Goal: Task Accomplishment & Management: Manage account settings

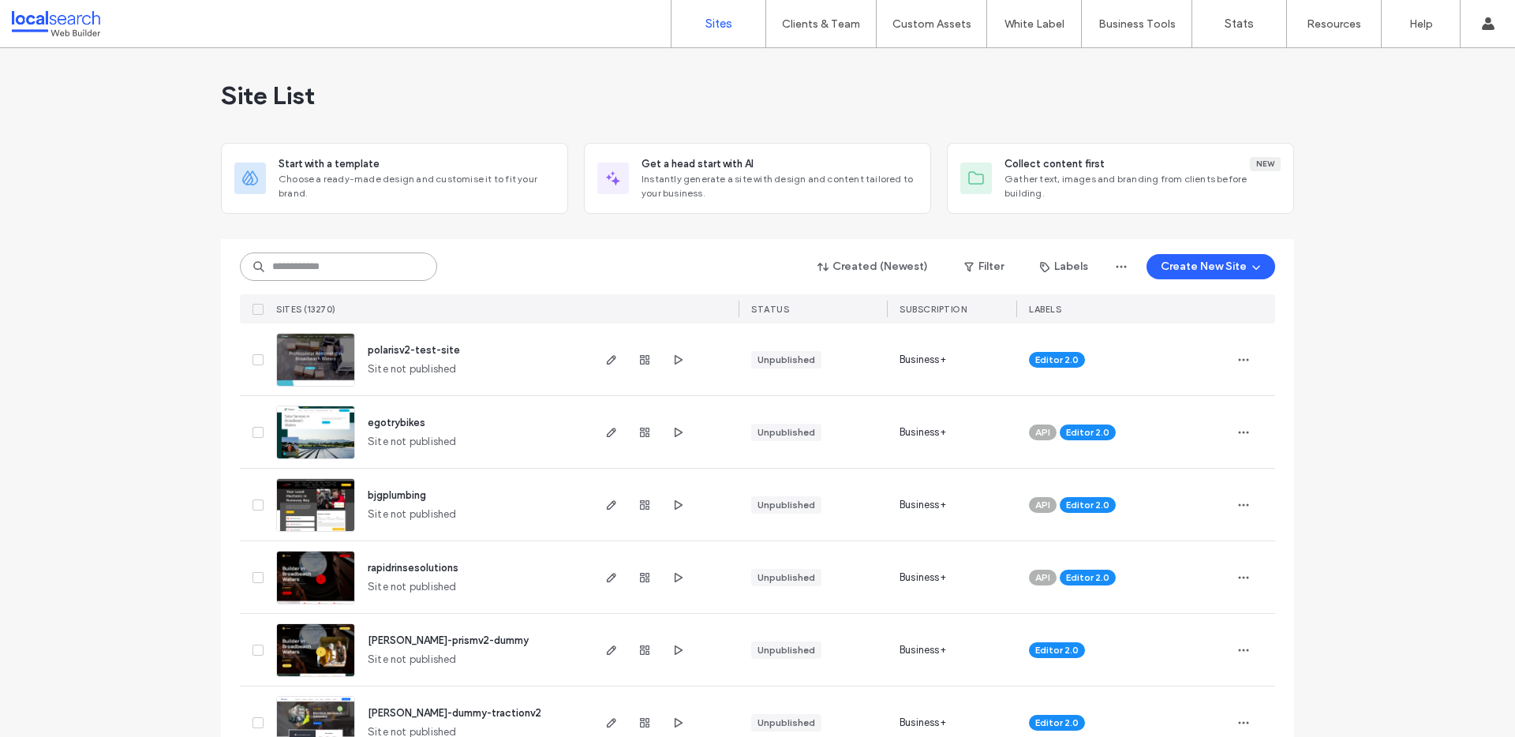
click at [335, 267] on input at bounding box center [338, 267] width 197 height 28
paste input "********"
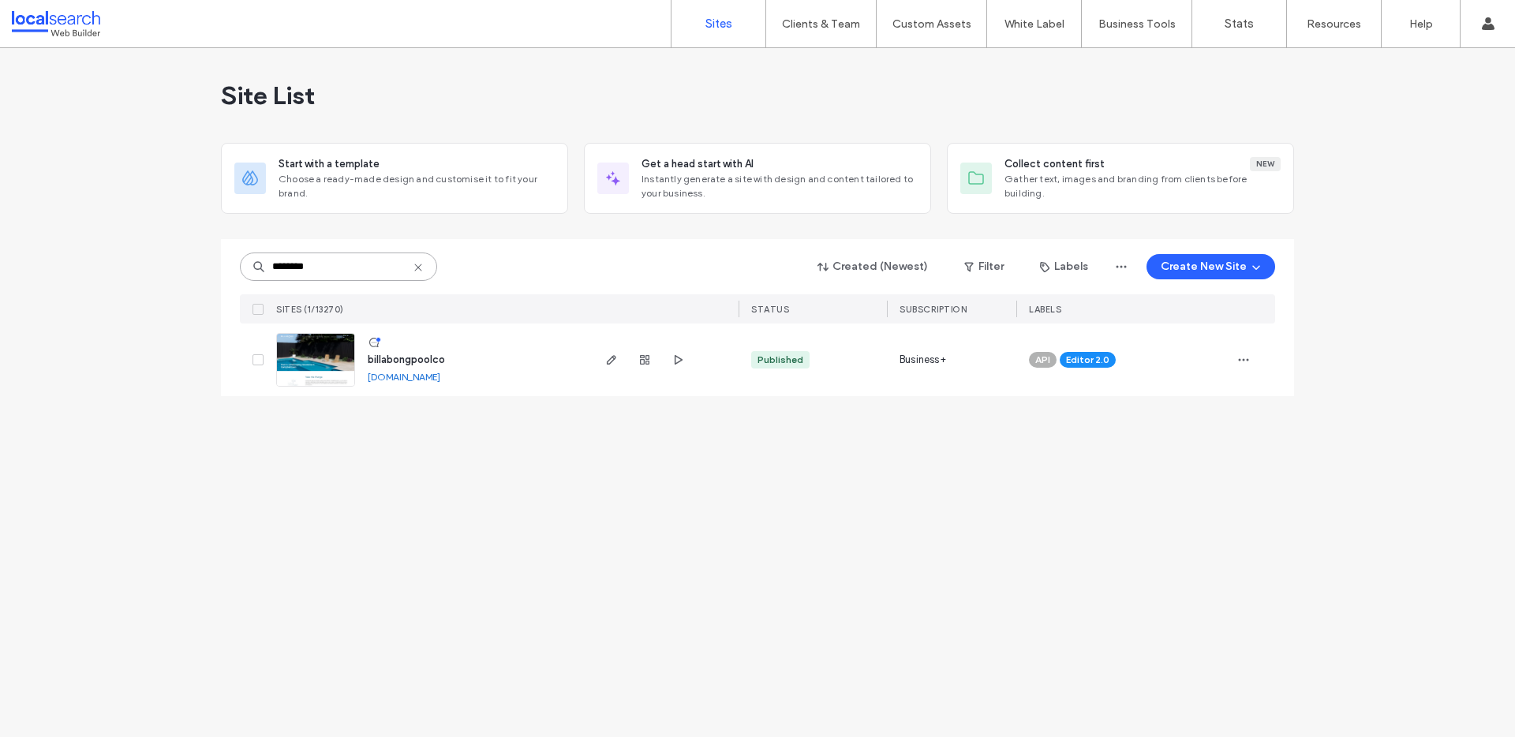
type input "********"
click at [389, 359] on span "billabongpoolco" at bounding box center [406, 360] width 77 height 12
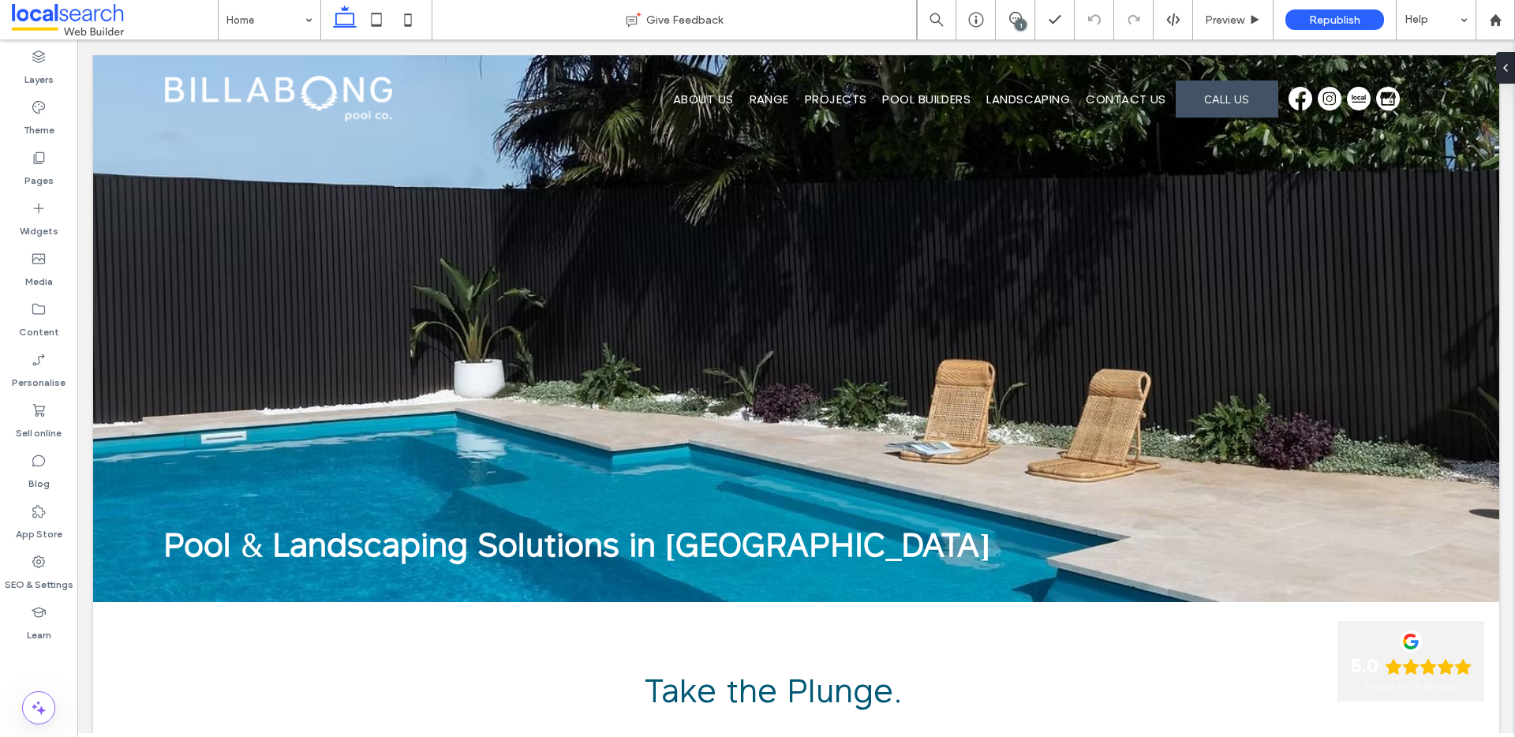
click at [1018, 19] on div "1" at bounding box center [1021, 25] width 12 height 12
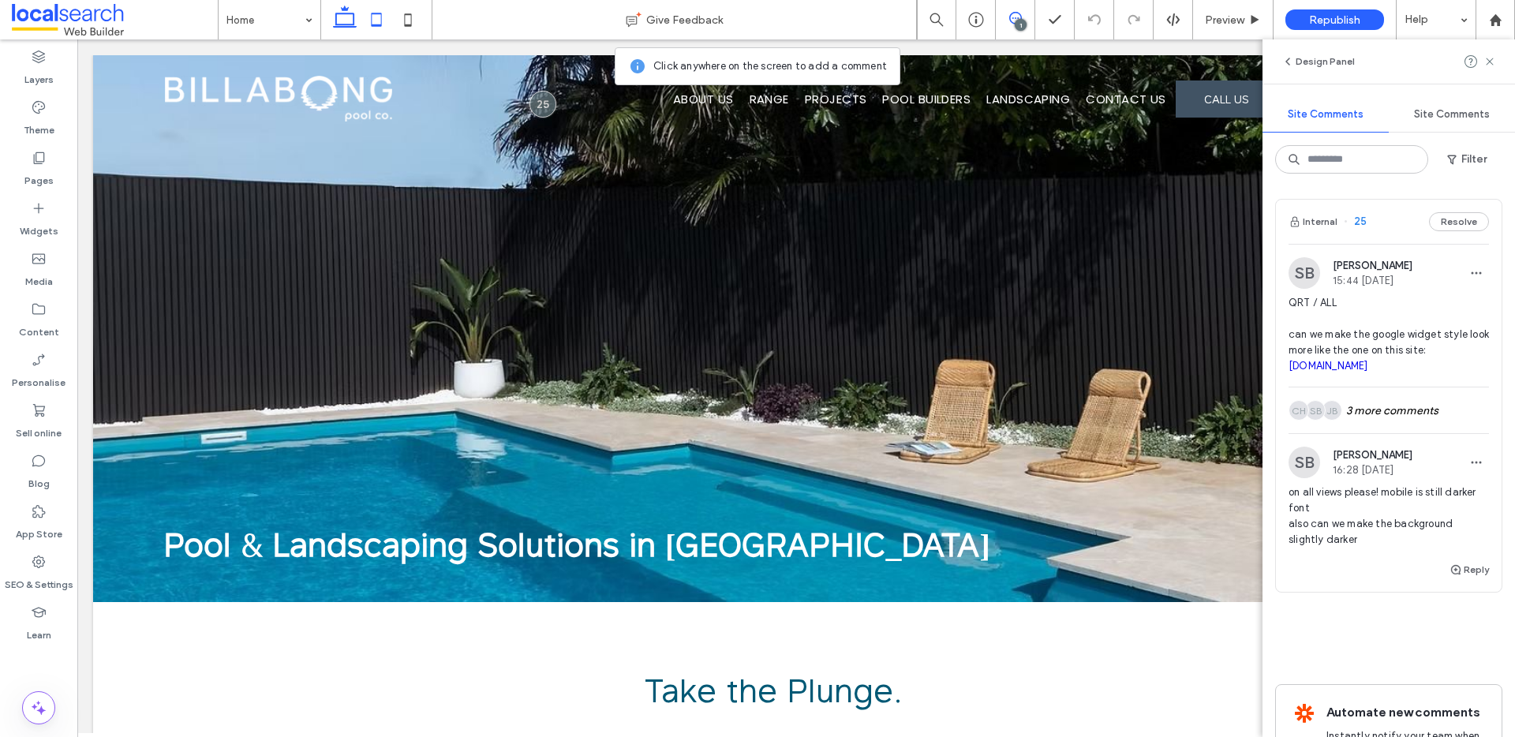
click at [378, 25] on use at bounding box center [377, 19] width 10 height 13
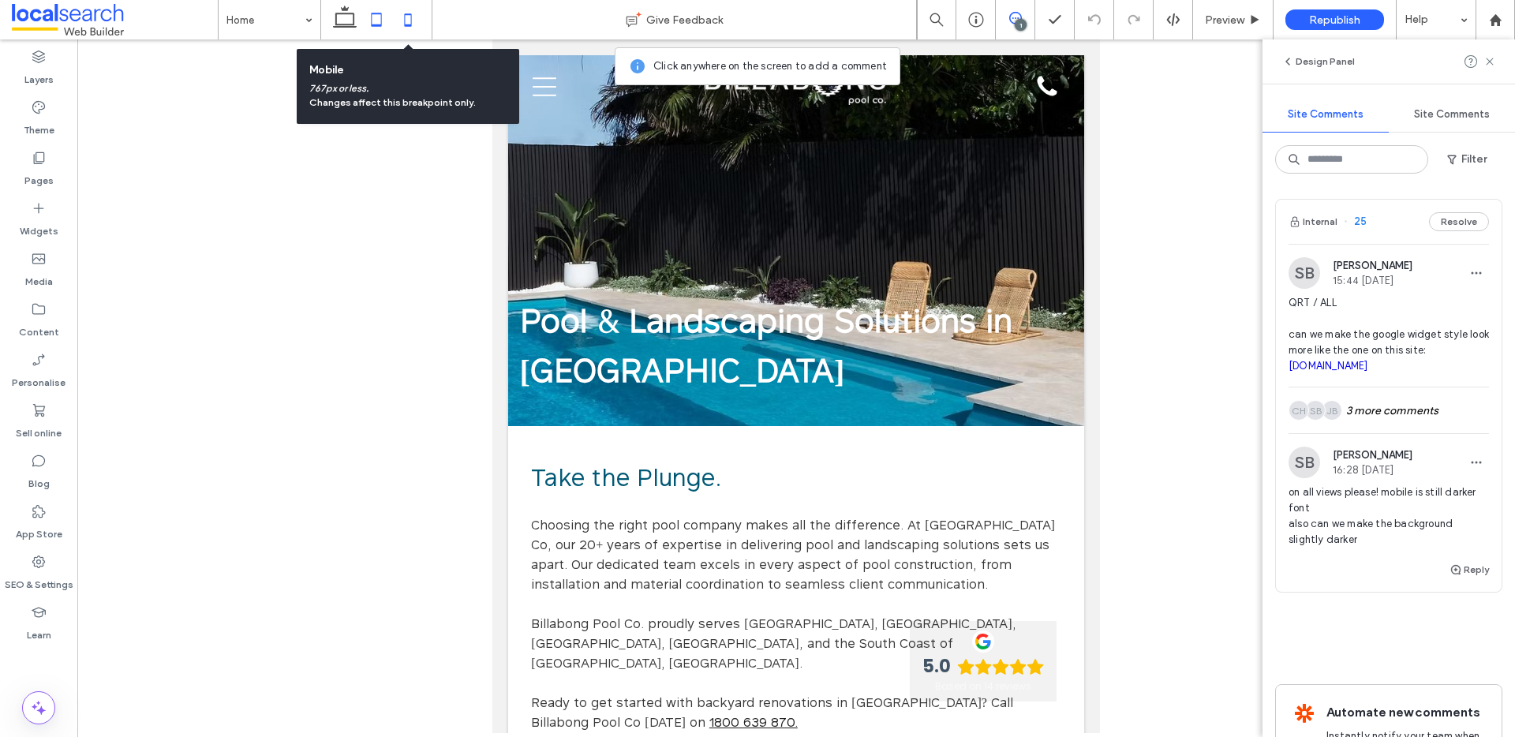
click at [408, 18] on icon at bounding box center [408, 20] width 32 height 32
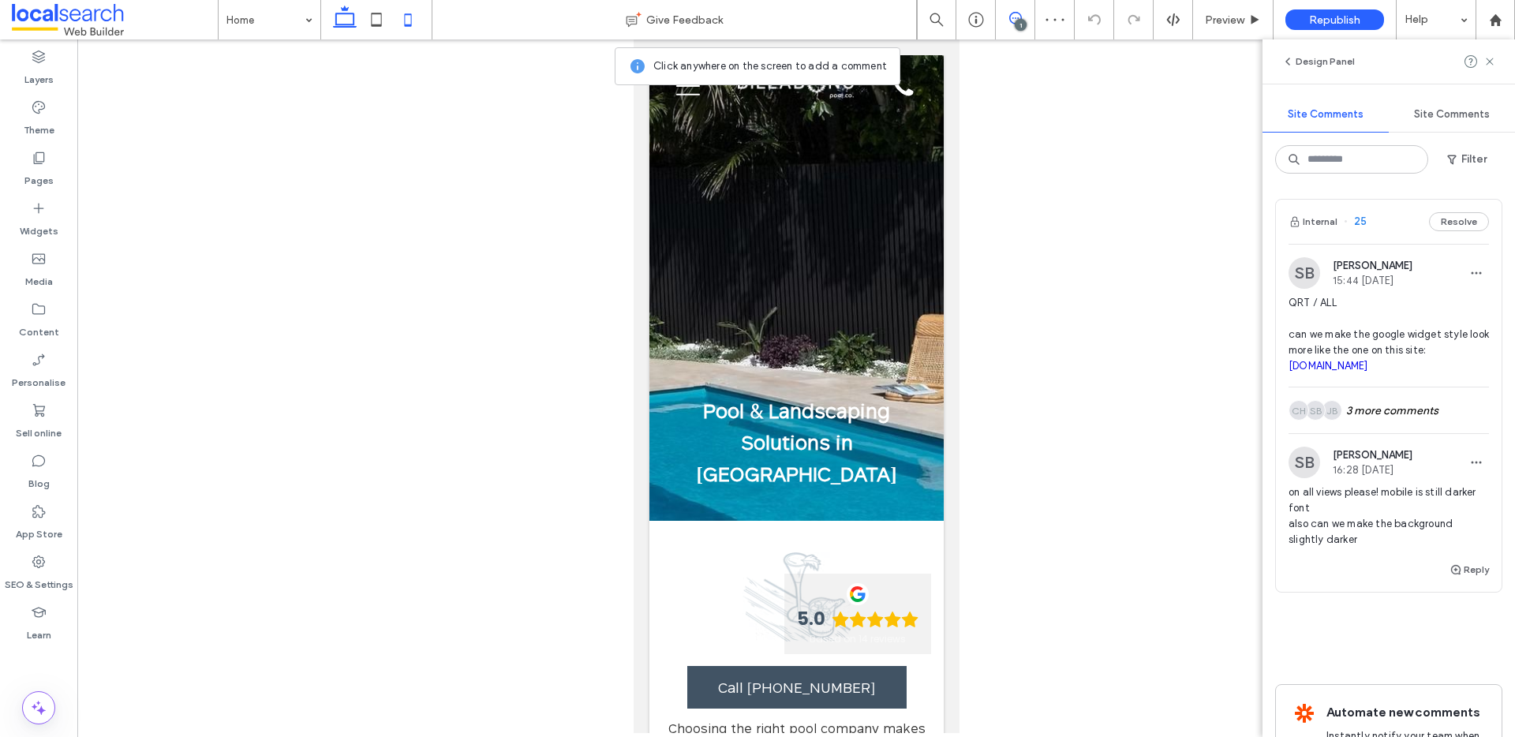
click at [346, 21] on icon at bounding box center [345, 20] width 32 height 32
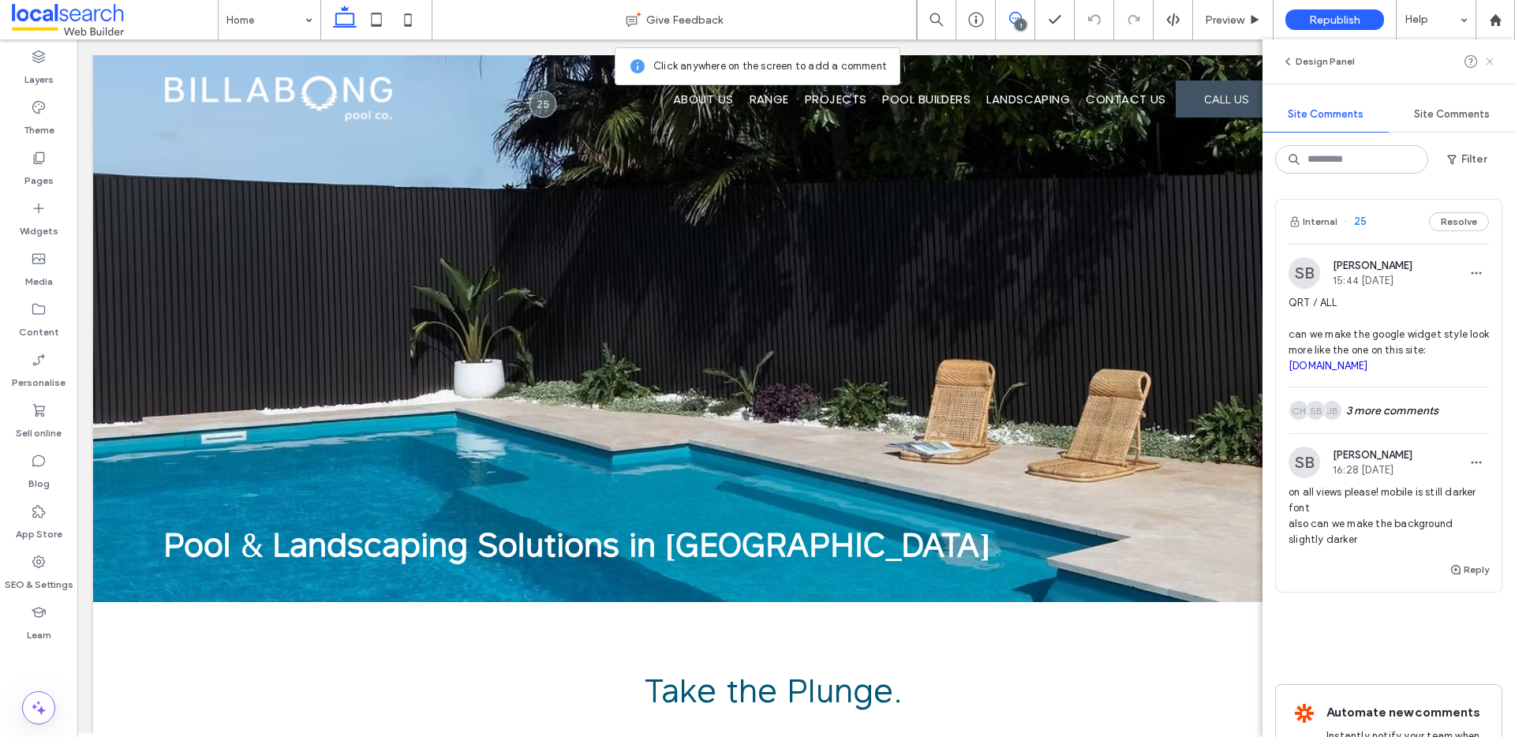
click at [1489, 63] on icon at bounding box center [1490, 61] width 13 height 13
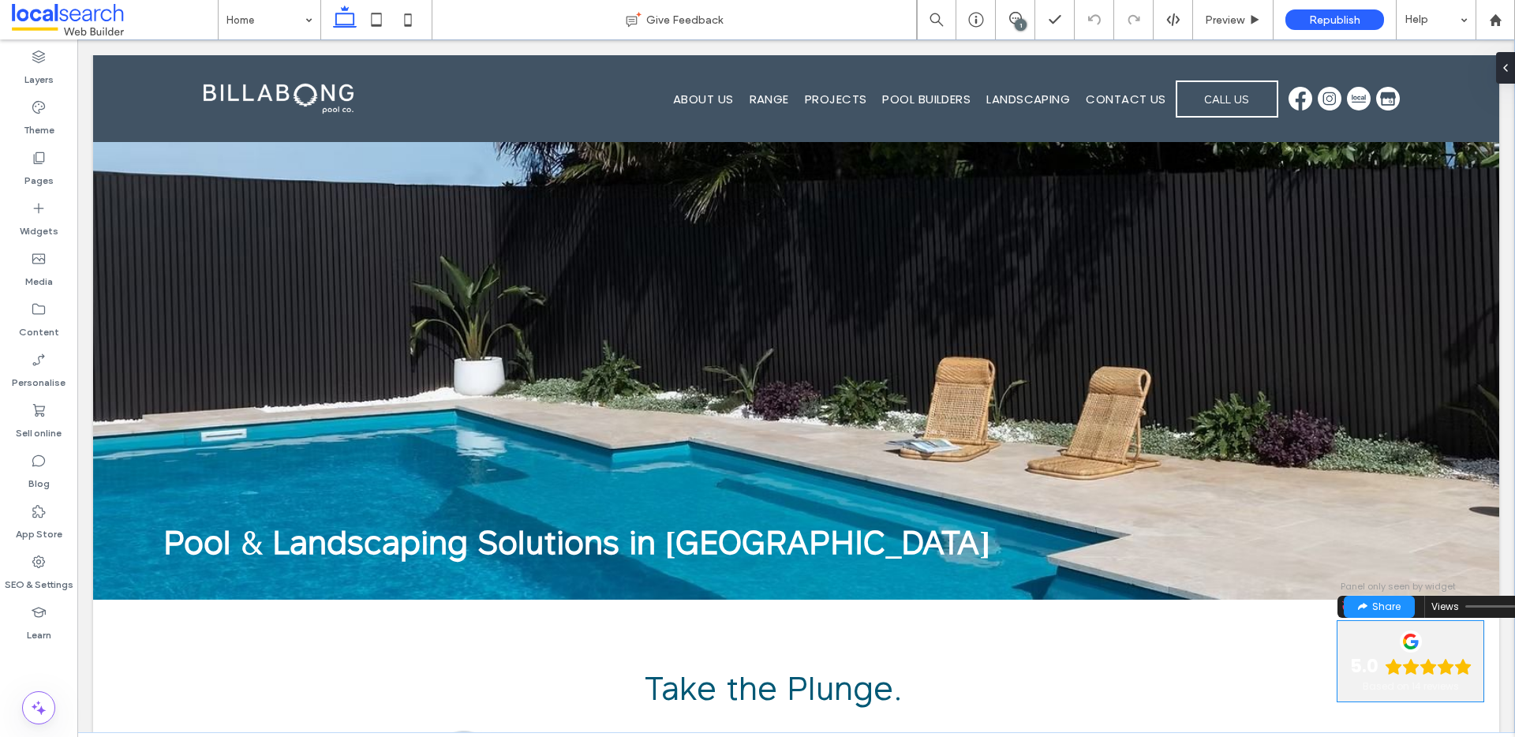
scroll to position [3, 0]
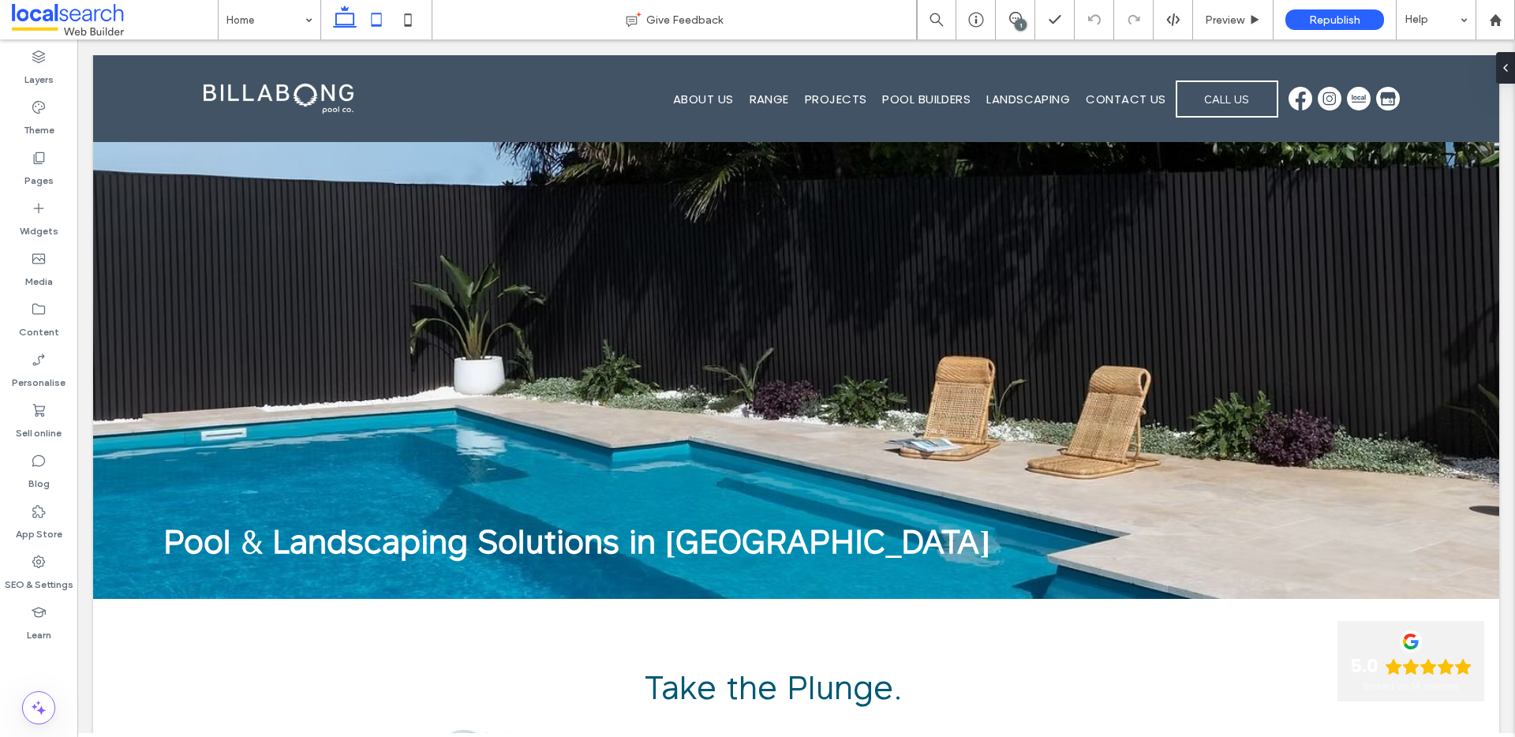
click at [379, 18] on icon at bounding box center [377, 20] width 32 height 32
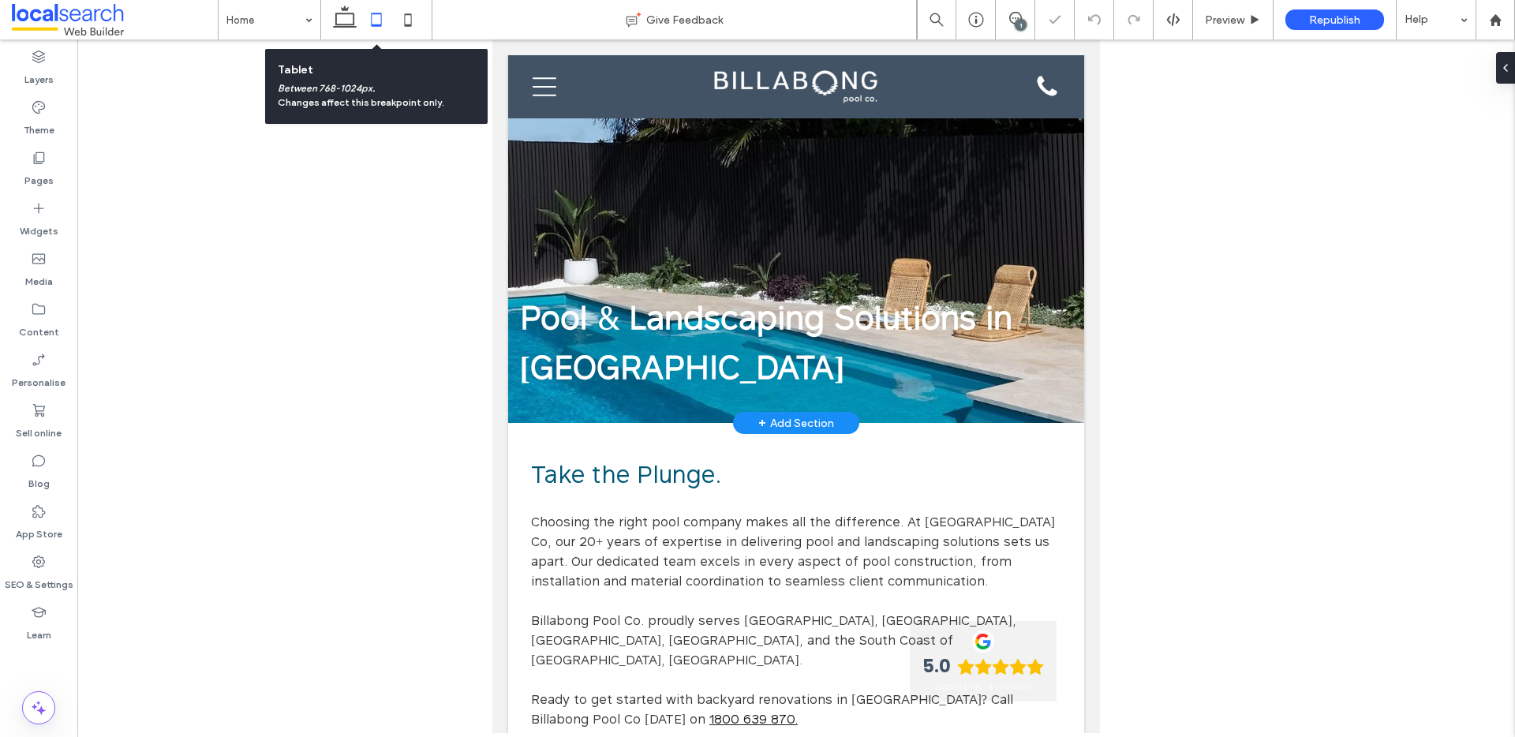
scroll to position [0, 0]
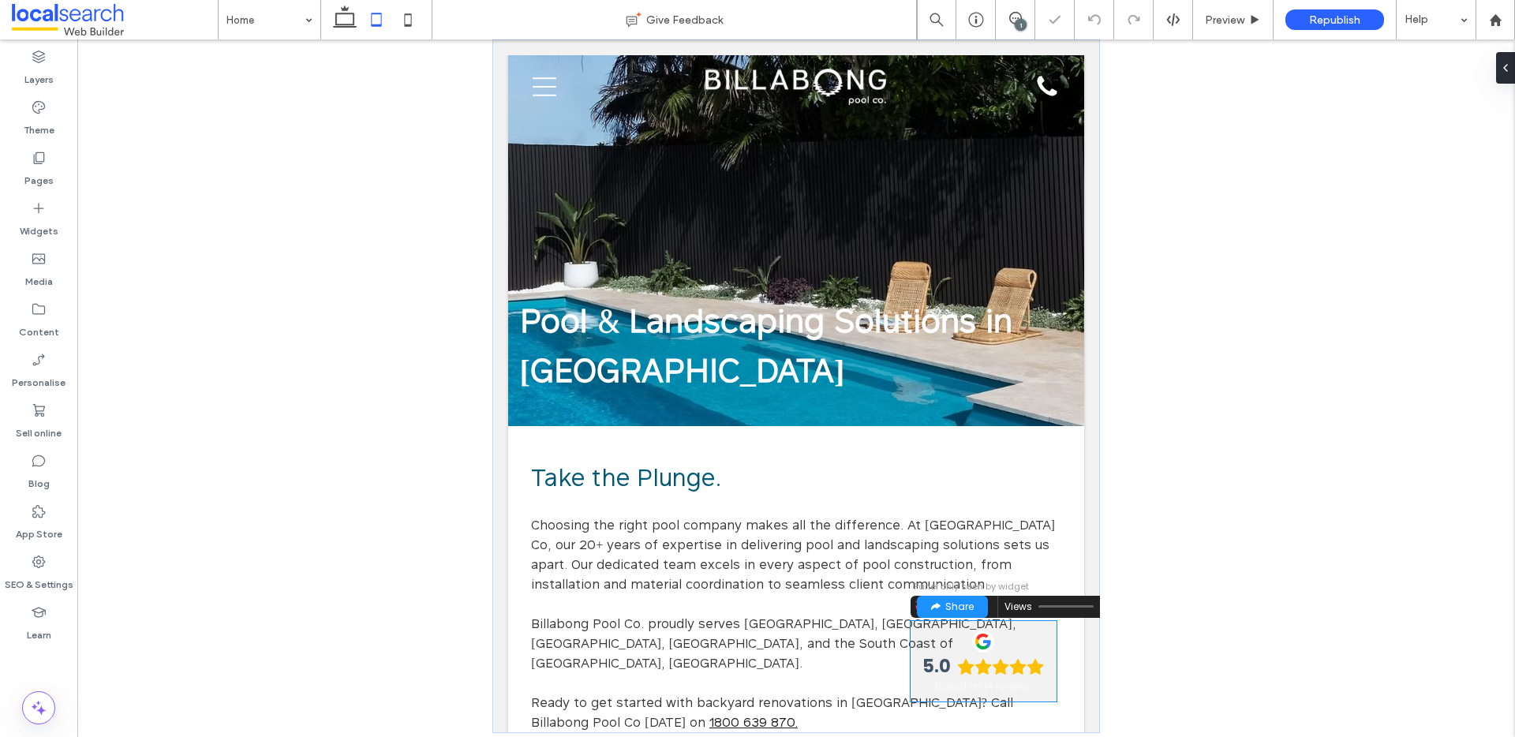
click at [952, 652] on div "5.0 Based on 14 reviews" at bounding box center [983, 661] width 147 height 81
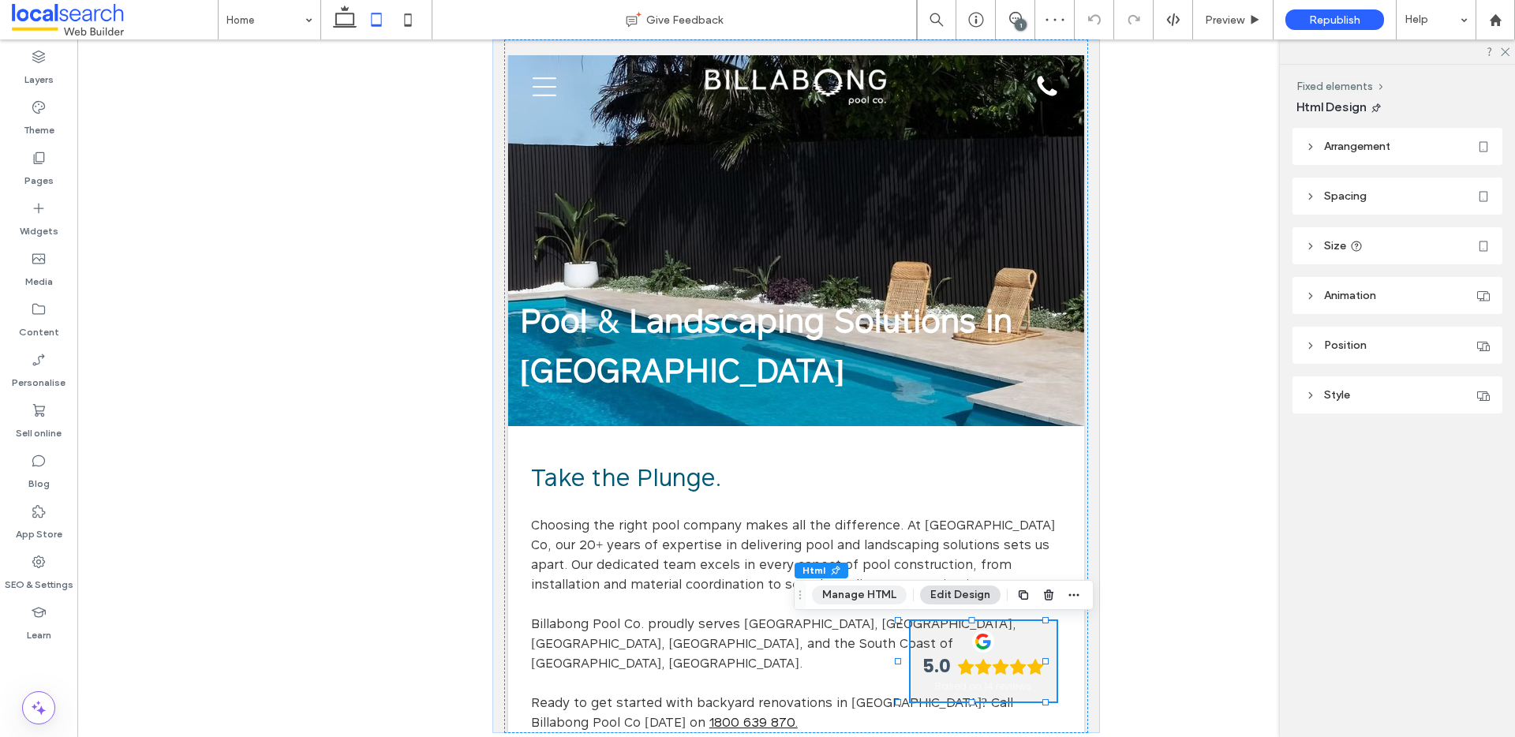
click at [863, 586] on button "Manage HTML" at bounding box center [859, 595] width 95 height 19
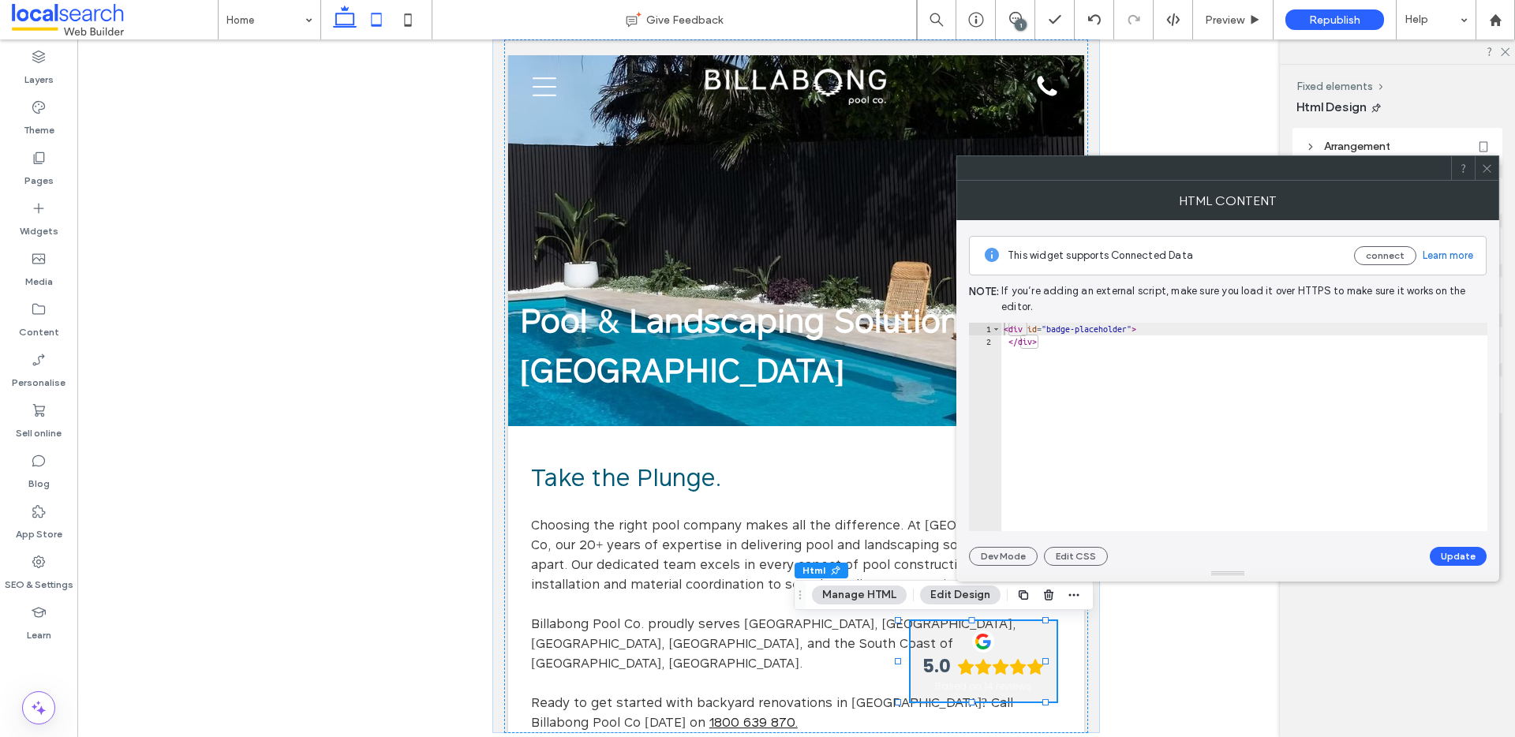
click at [356, 9] on icon at bounding box center [345, 20] width 32 height 32
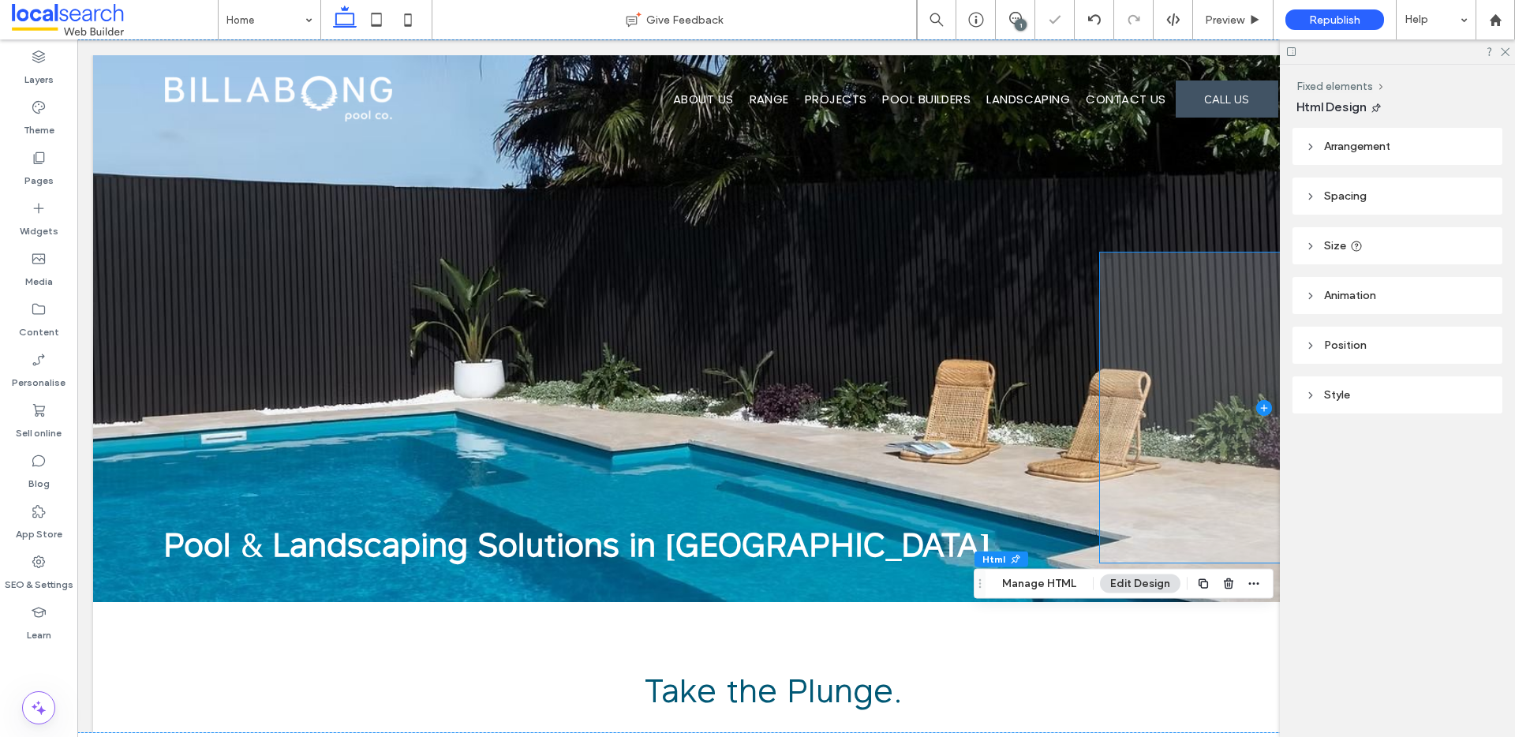
scroll to position [3, 0]
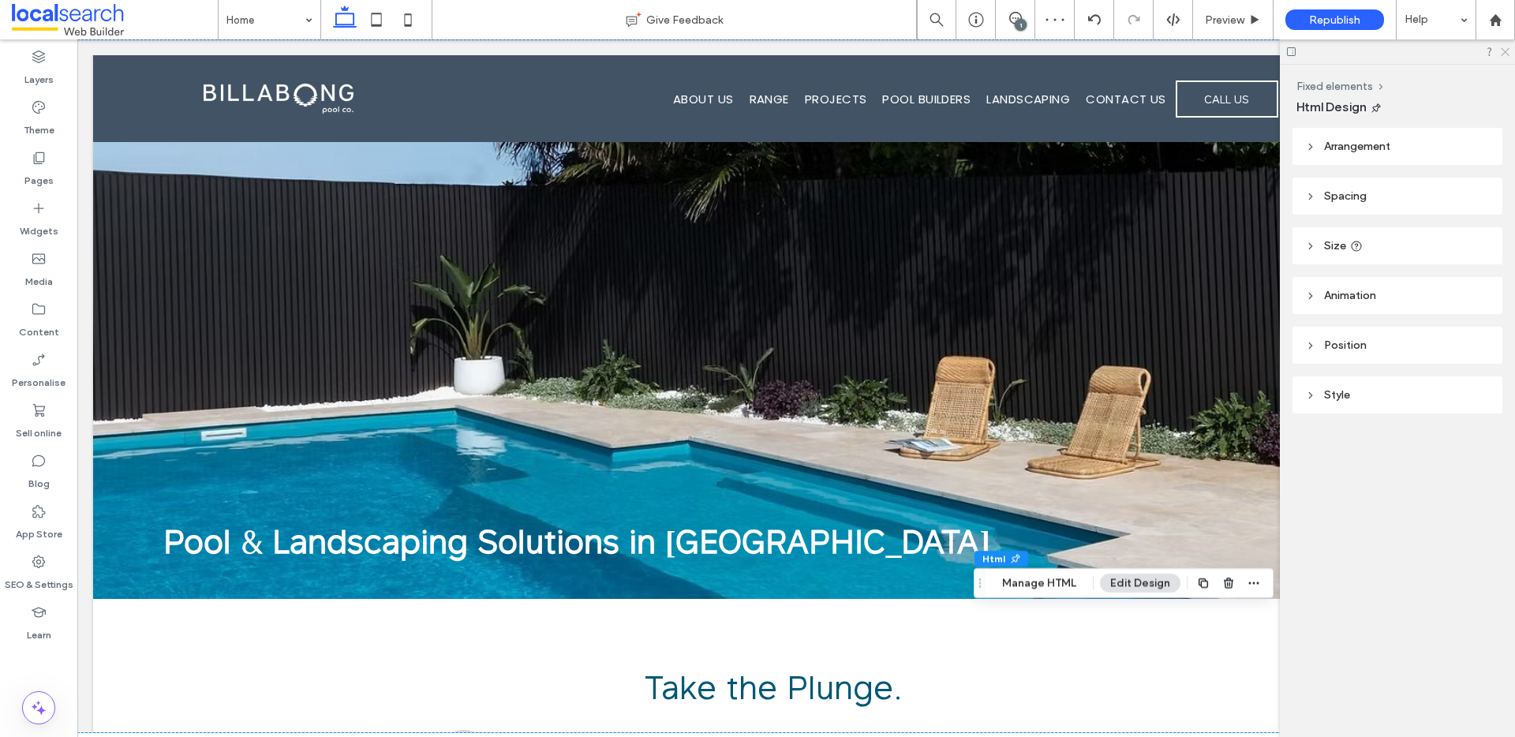
click at [1500, 49] on icon at bounding box center [1505, 51] width 10 height 10
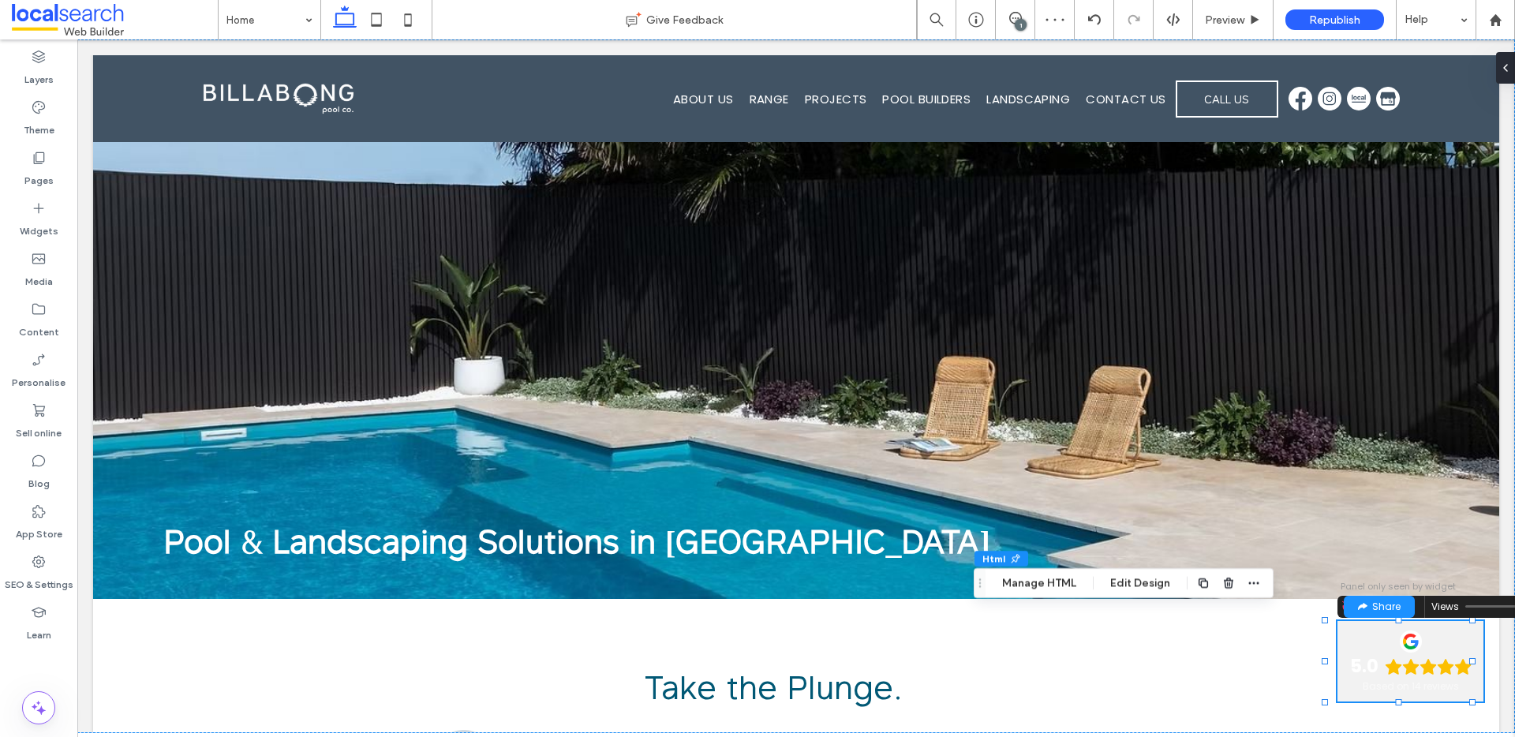
click at [1403, 665] on icon "Rating: 5.0 out of 5" at bounding box center [1411, 667] width 17 height 16
click at [1351, 656] on div "5.0" at bounding box center [1364, 667] width 28 height 22
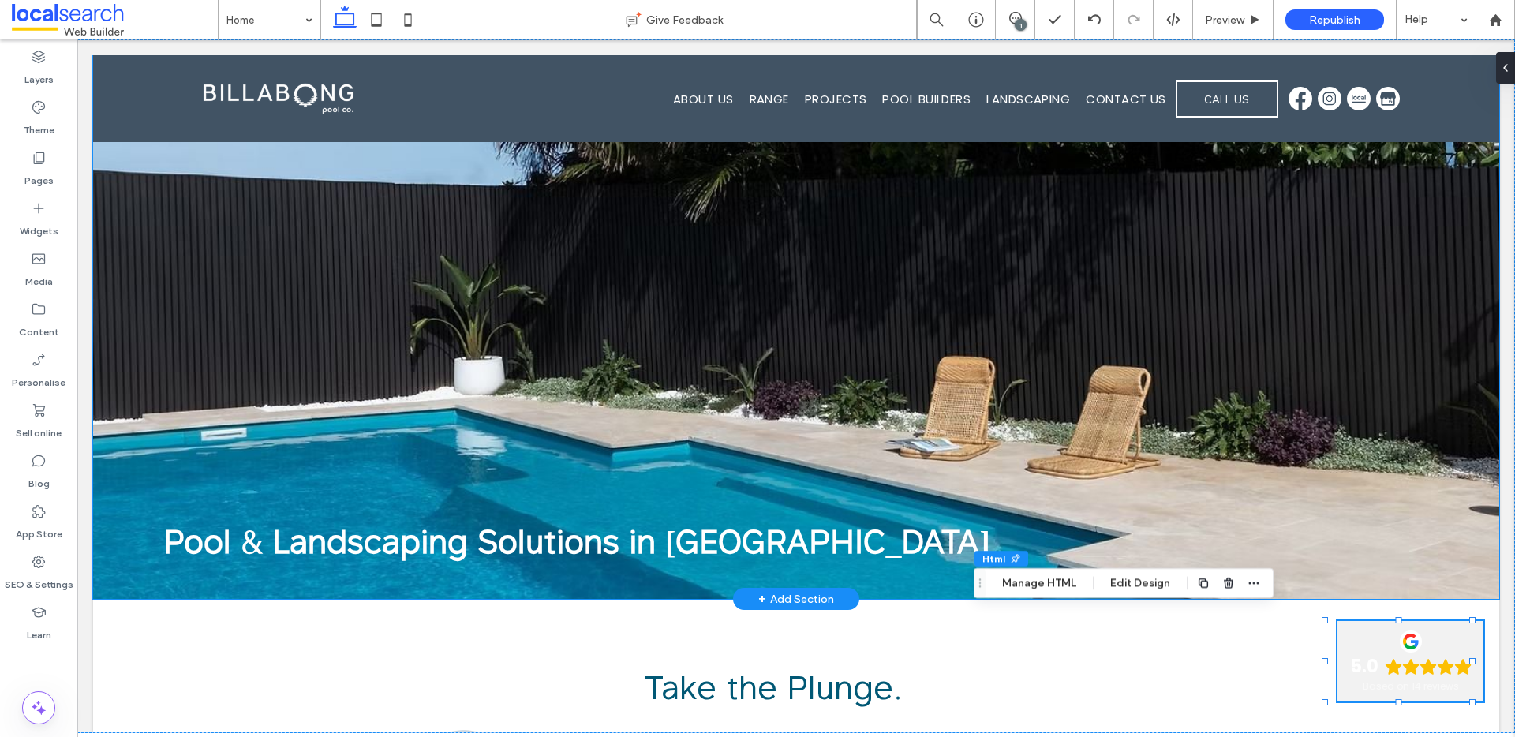
click at [1462, 418] on div "Pool & Landscaping Solutions in Campbelltown" at bounding box center [796, 325] width 1406 height 547
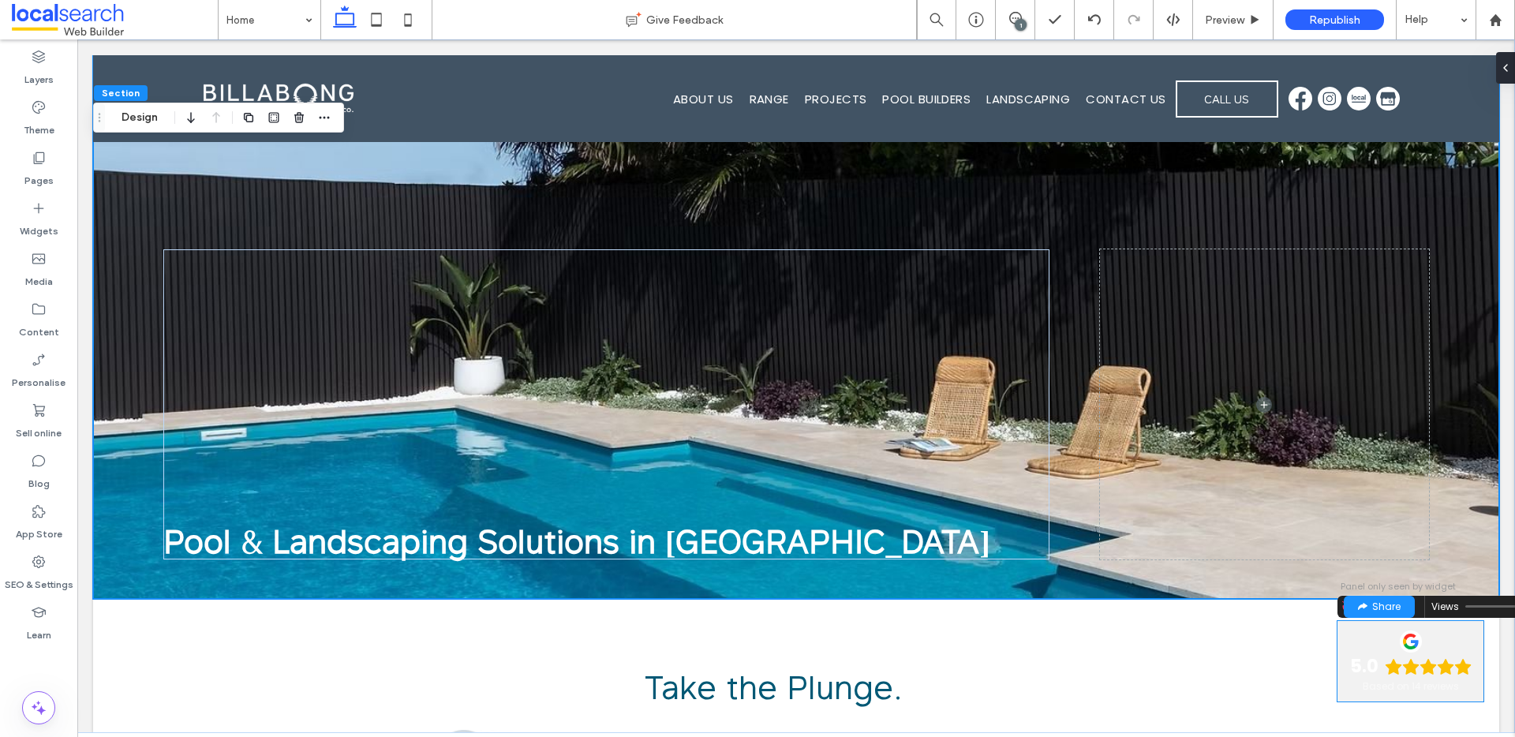
click at [1388, 666] on icon "Rating: 5.0 out of 5" at bounding box center [1393, 667] width 17 height 16
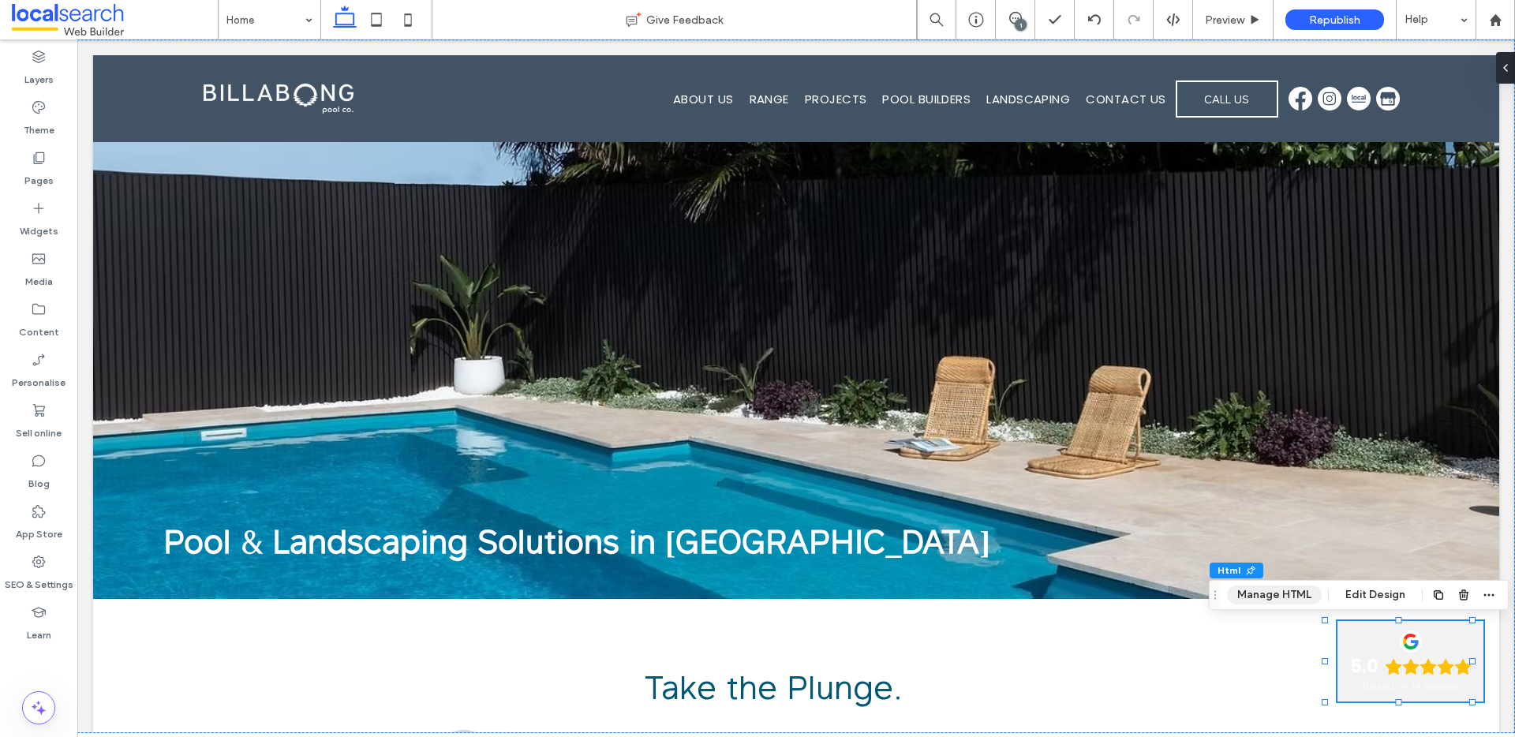
click at [1286, 598] on button "Manage HTML" at bounding box center [1274, 595] width 95 height 19
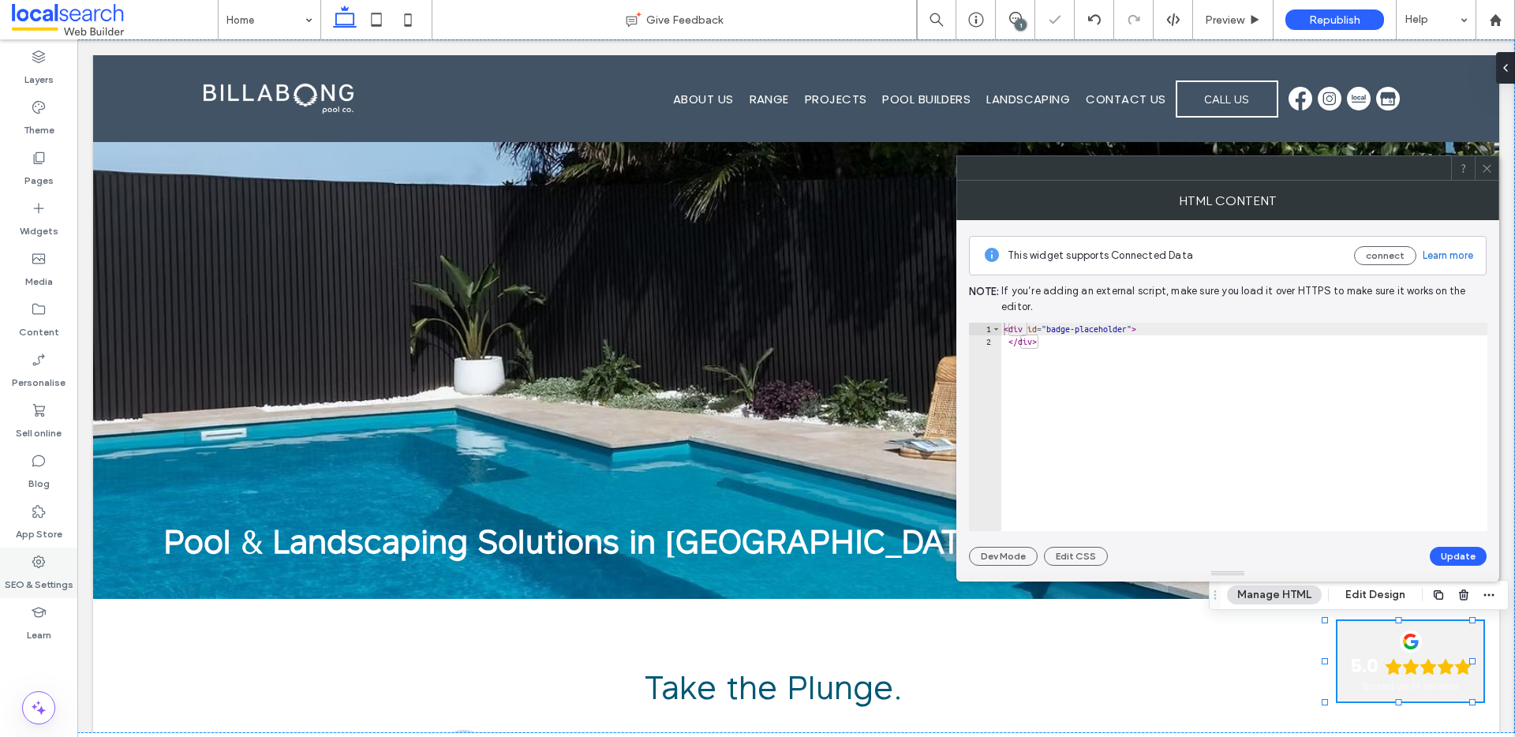
click at [39, 570] on label "SEO & Settings" at bounding box center [39, 581] width 69 height 22
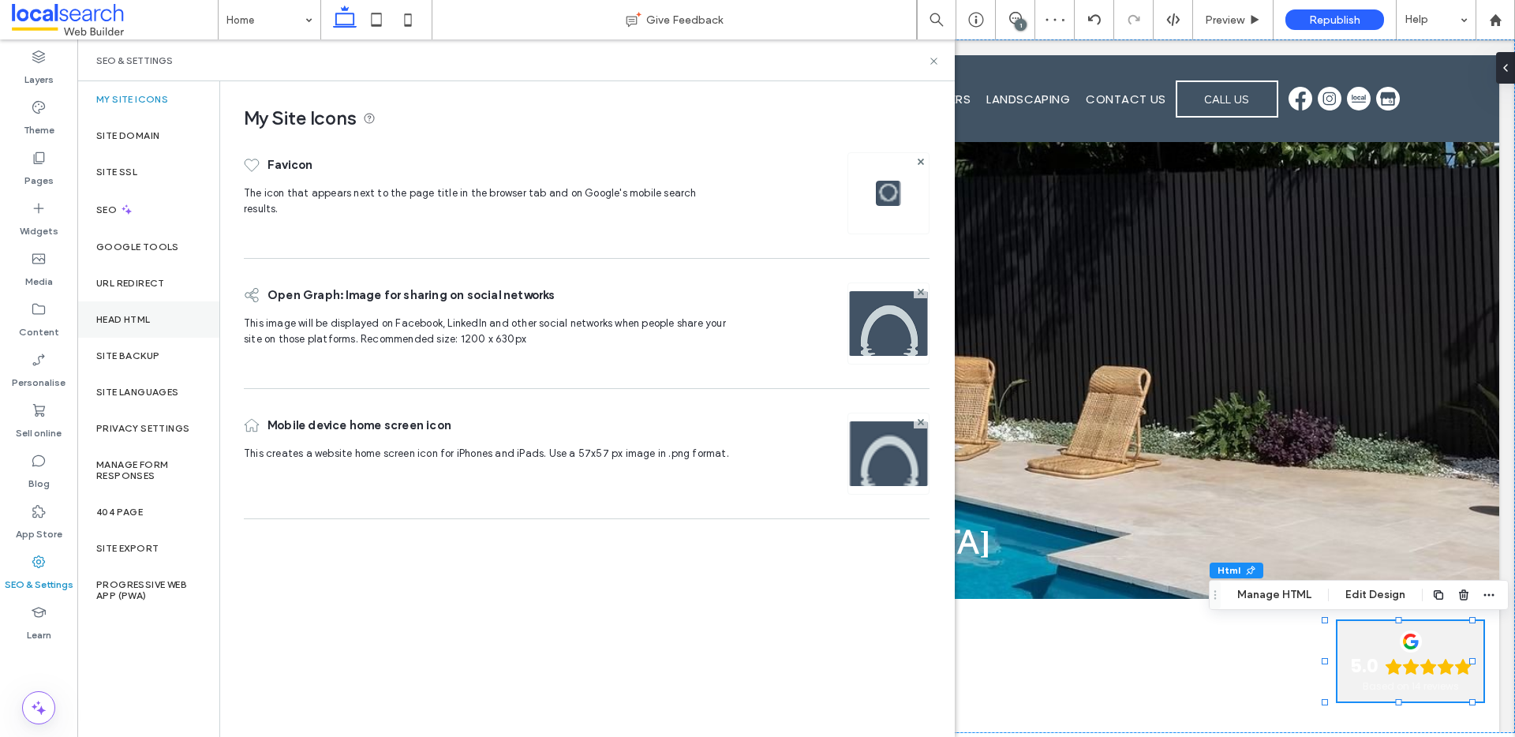
click at [154, 329] on div "Head HTML" at bounding box center [148, 319] width 142 height 36
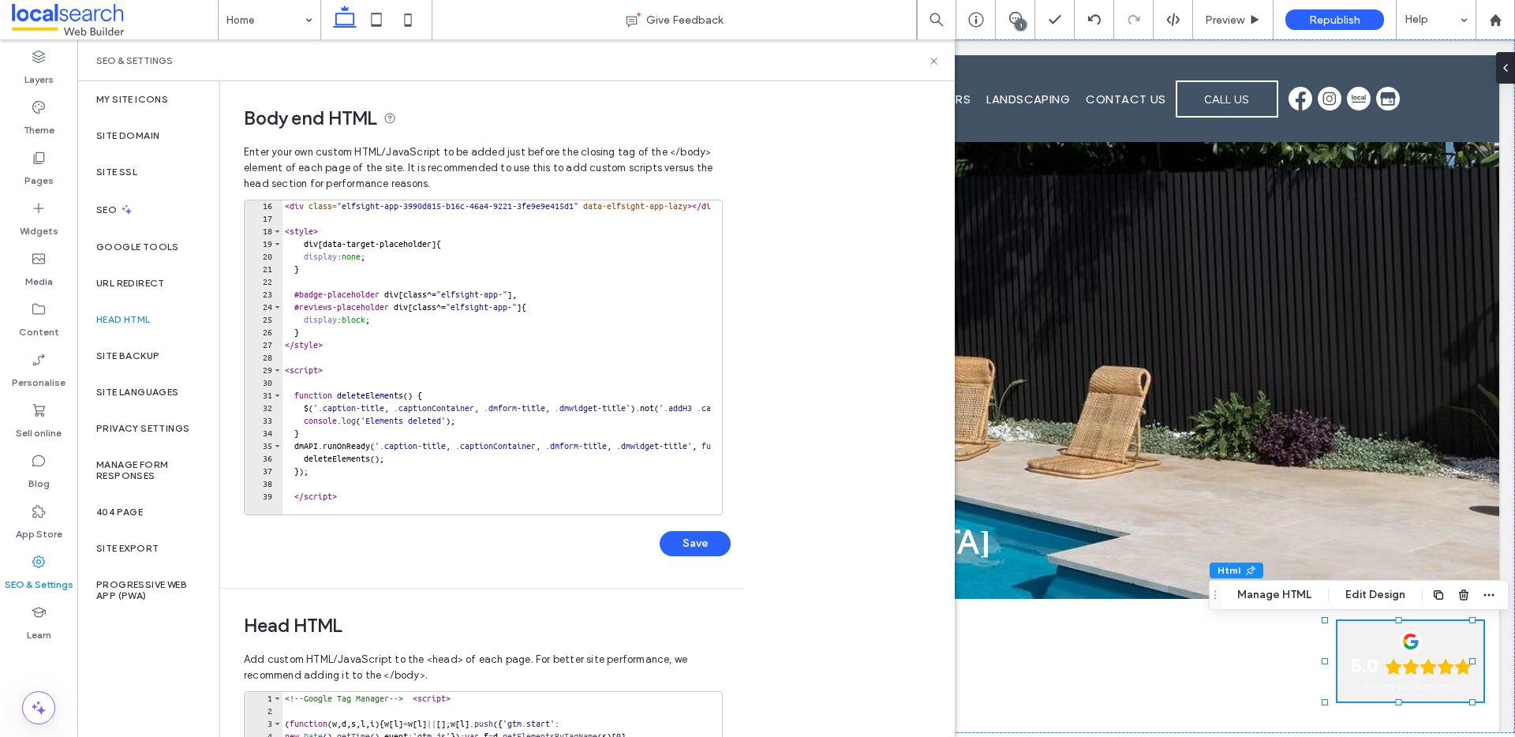
scroll to position [0, 0]
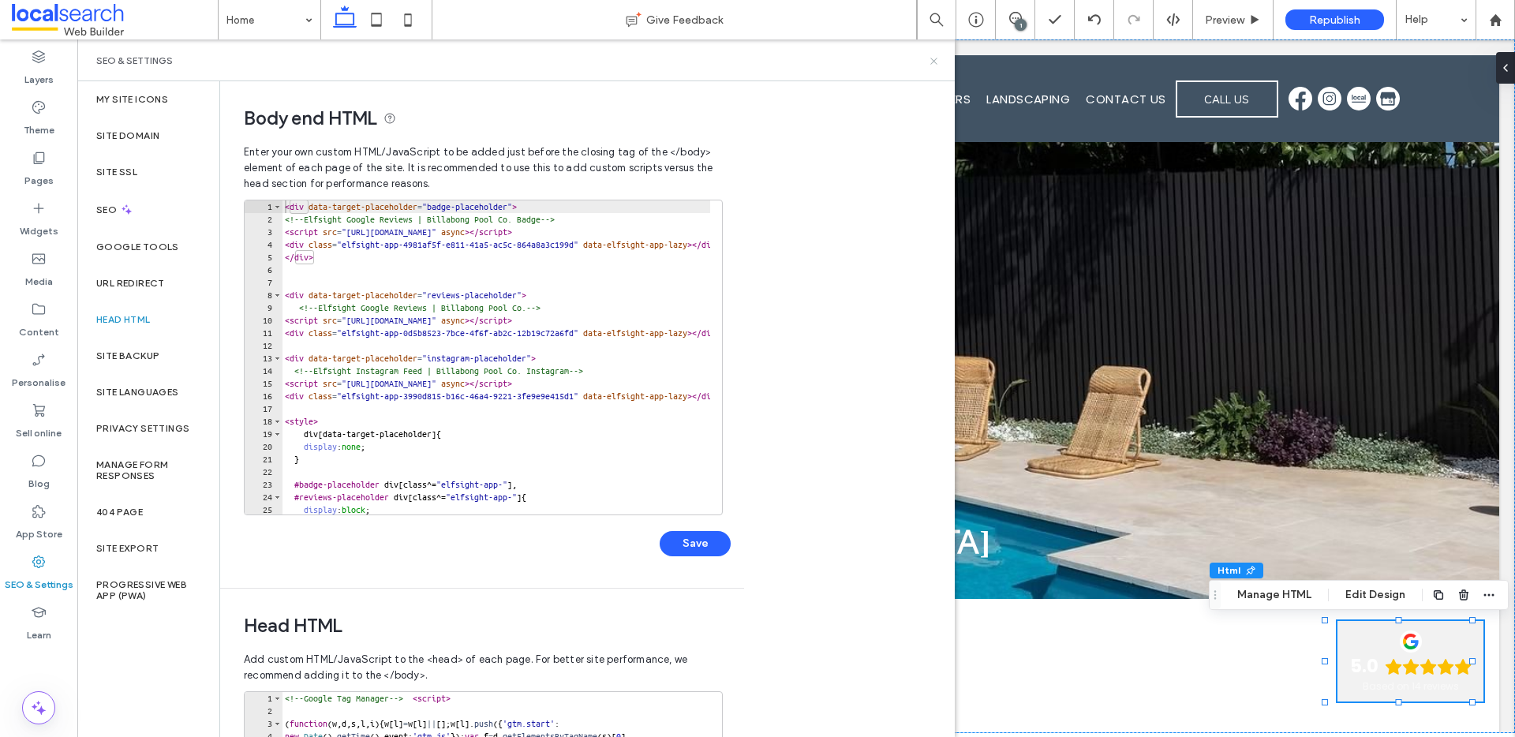
click at [934, 57] on icon at bounding box center [934, 61] width 12 height 12
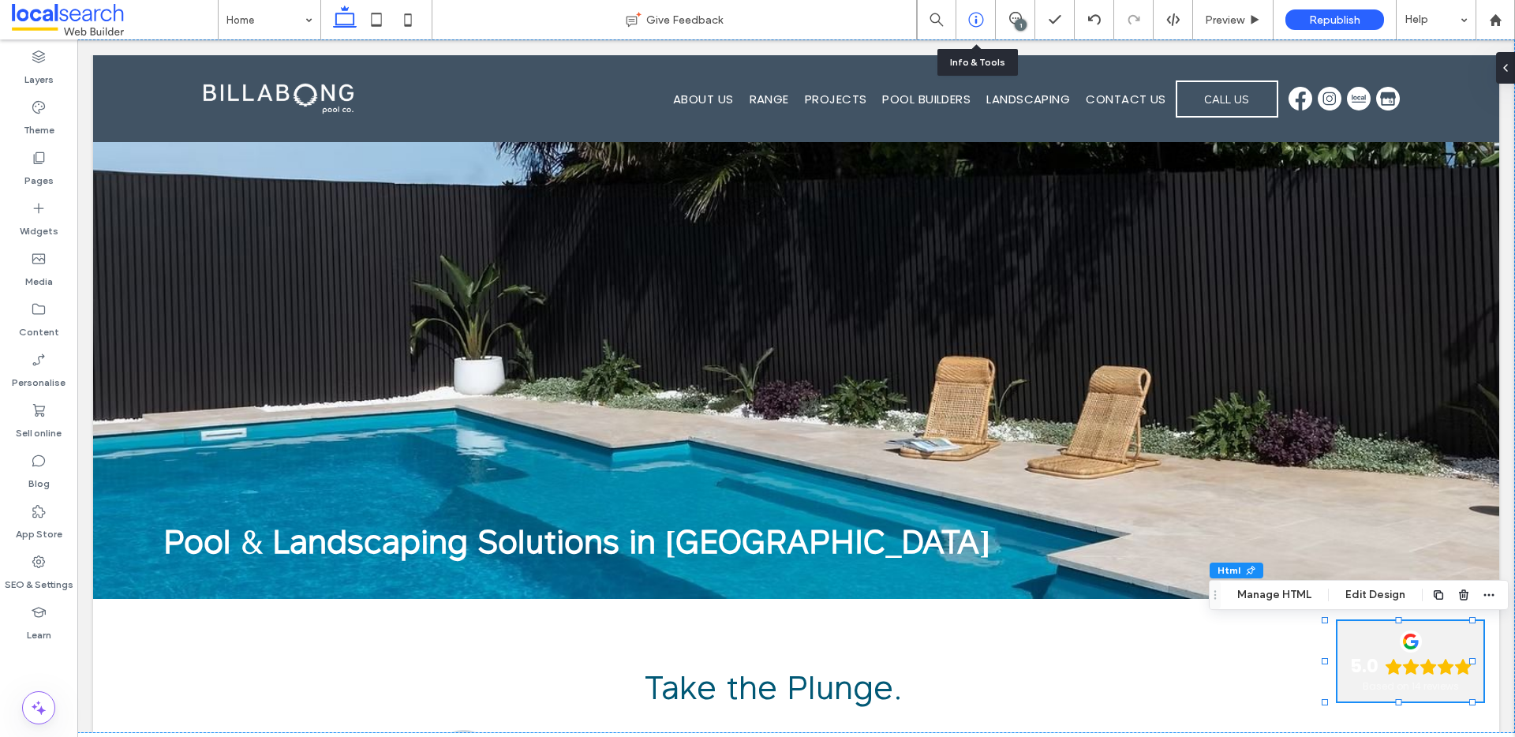
click at [984, 17] on div at bounding box center [976, 20] width 39 height 16
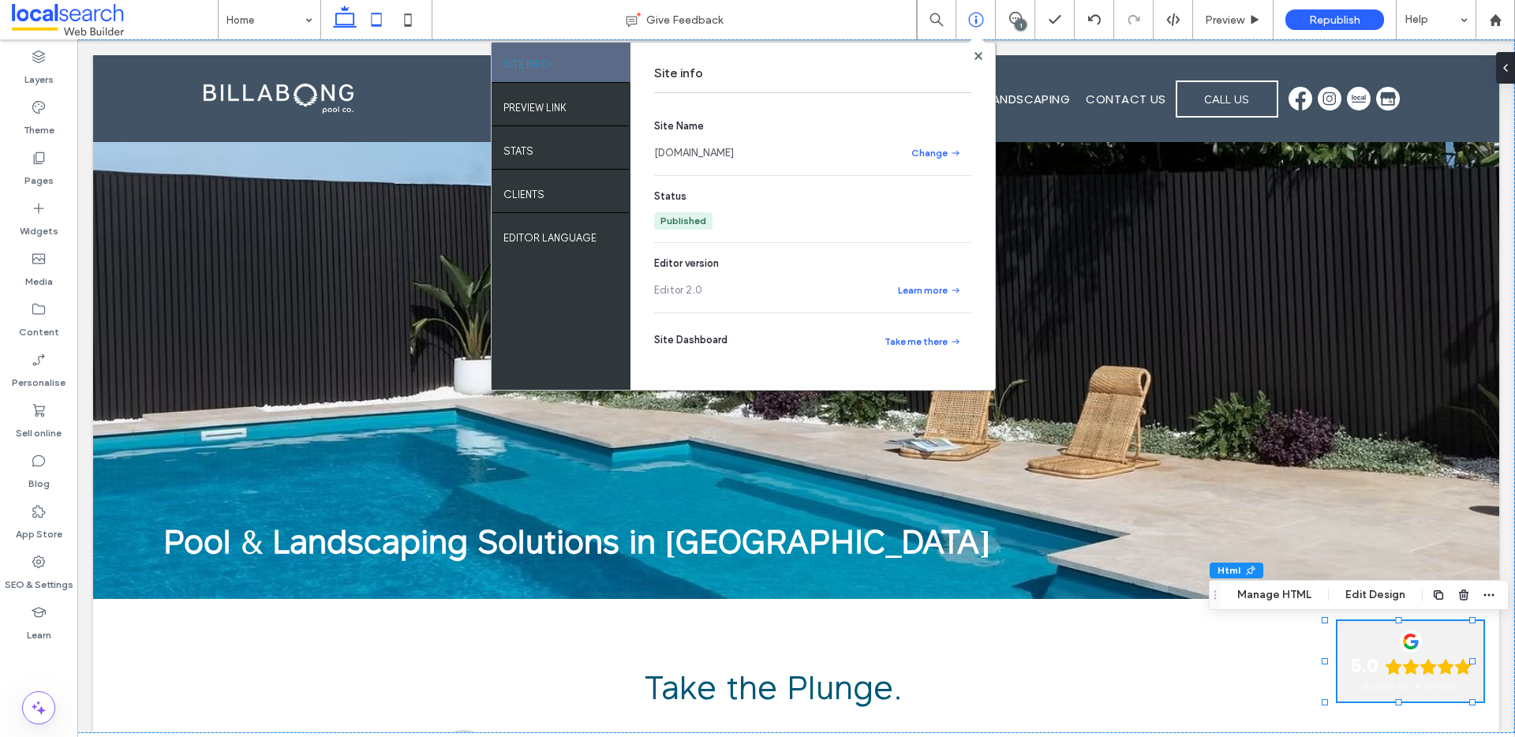
click at [379, 8] on icon at bounding box center [377, 20] width 32 height 32
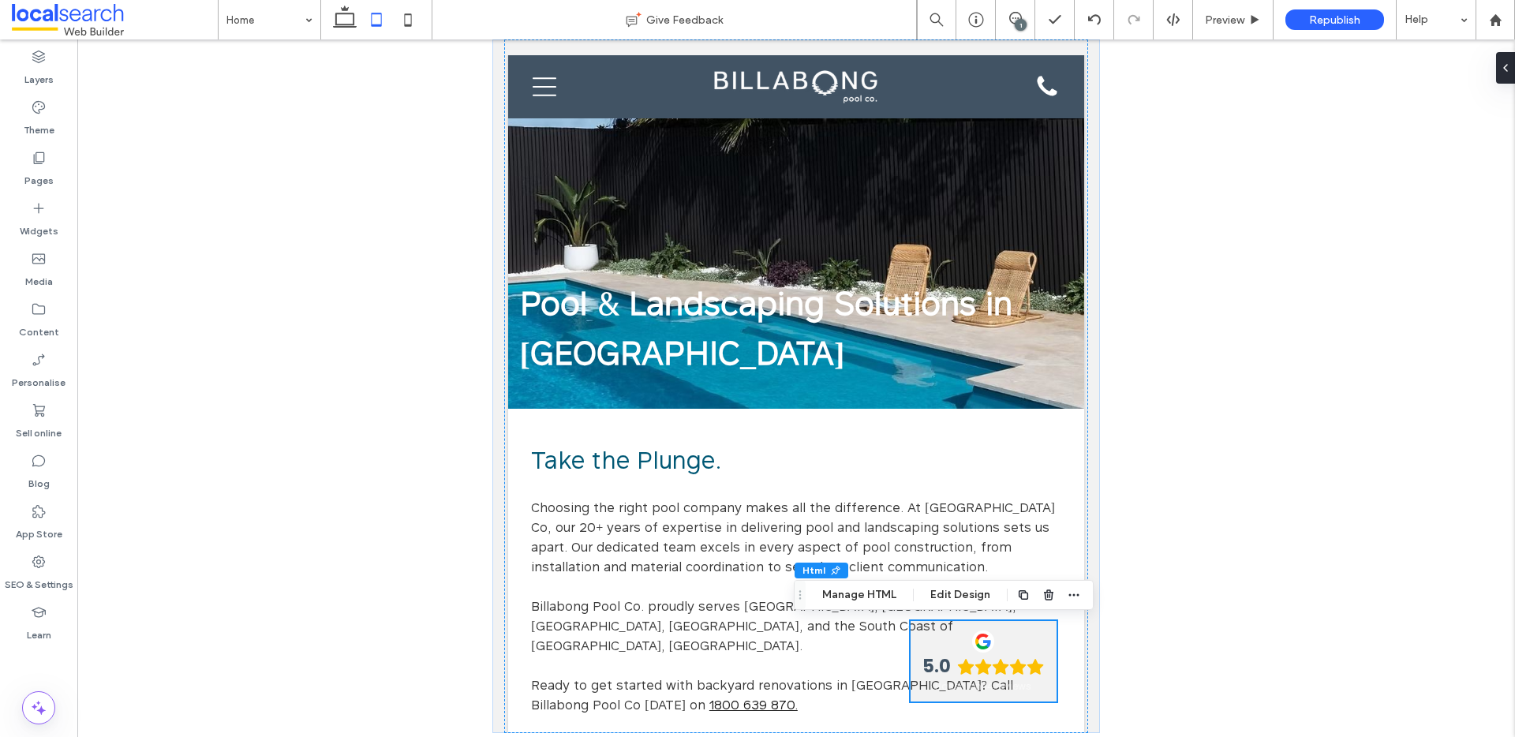
scroll to position [18, 0]
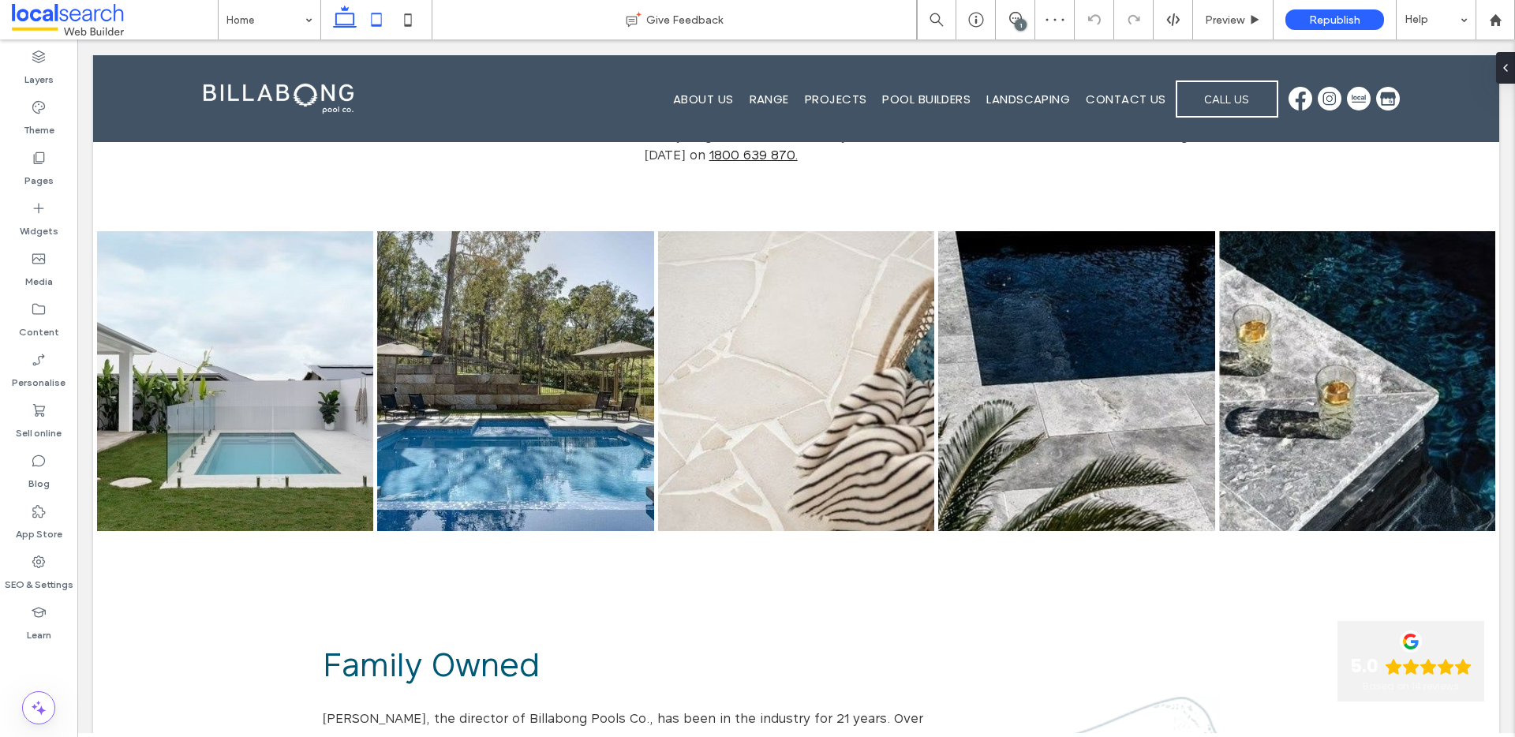
click at [380, 16] on icon at bounding box center [377, 20] width 32 height 32
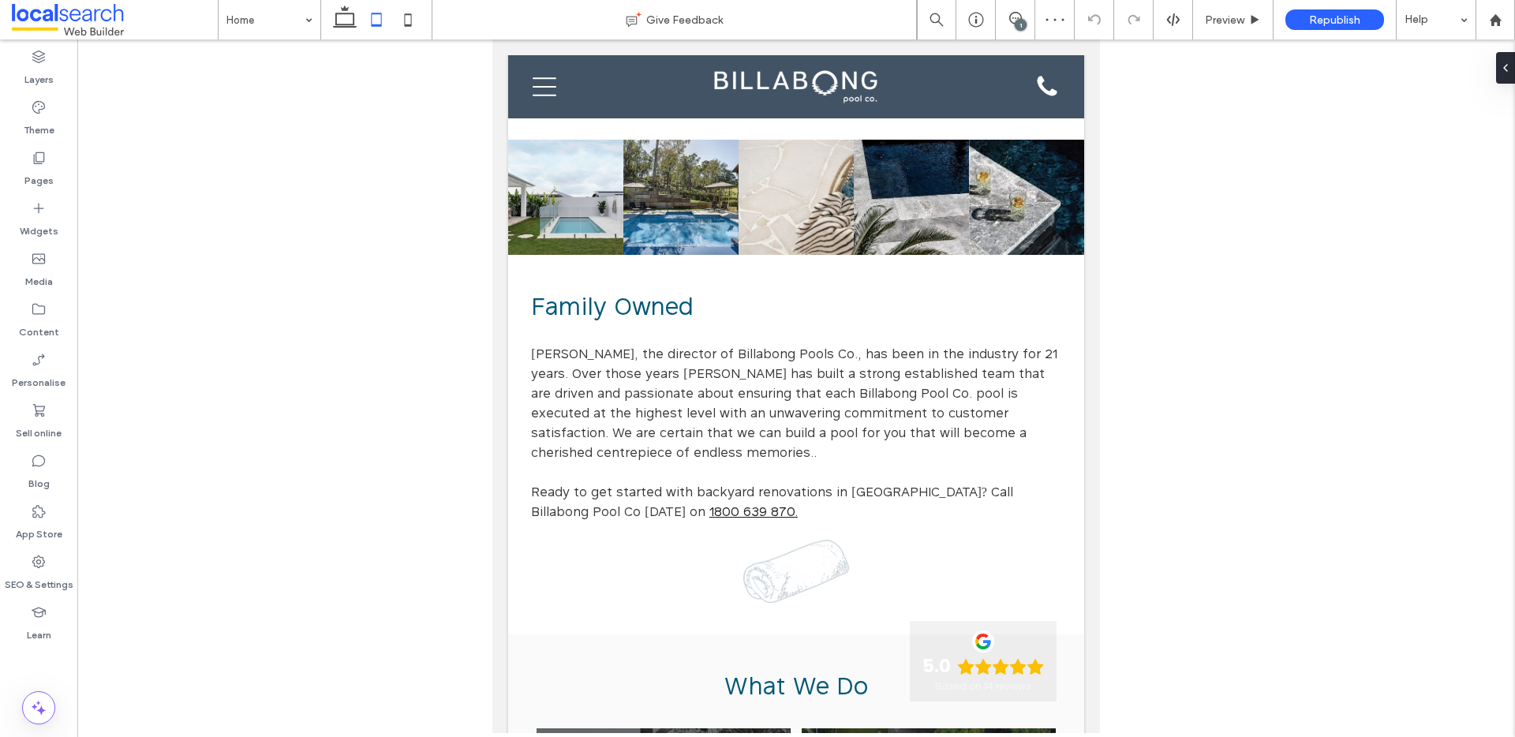
scroll to position [731, 0]
click at [414, 18] on icon at bounding box center [408, 20] width 32 height 32
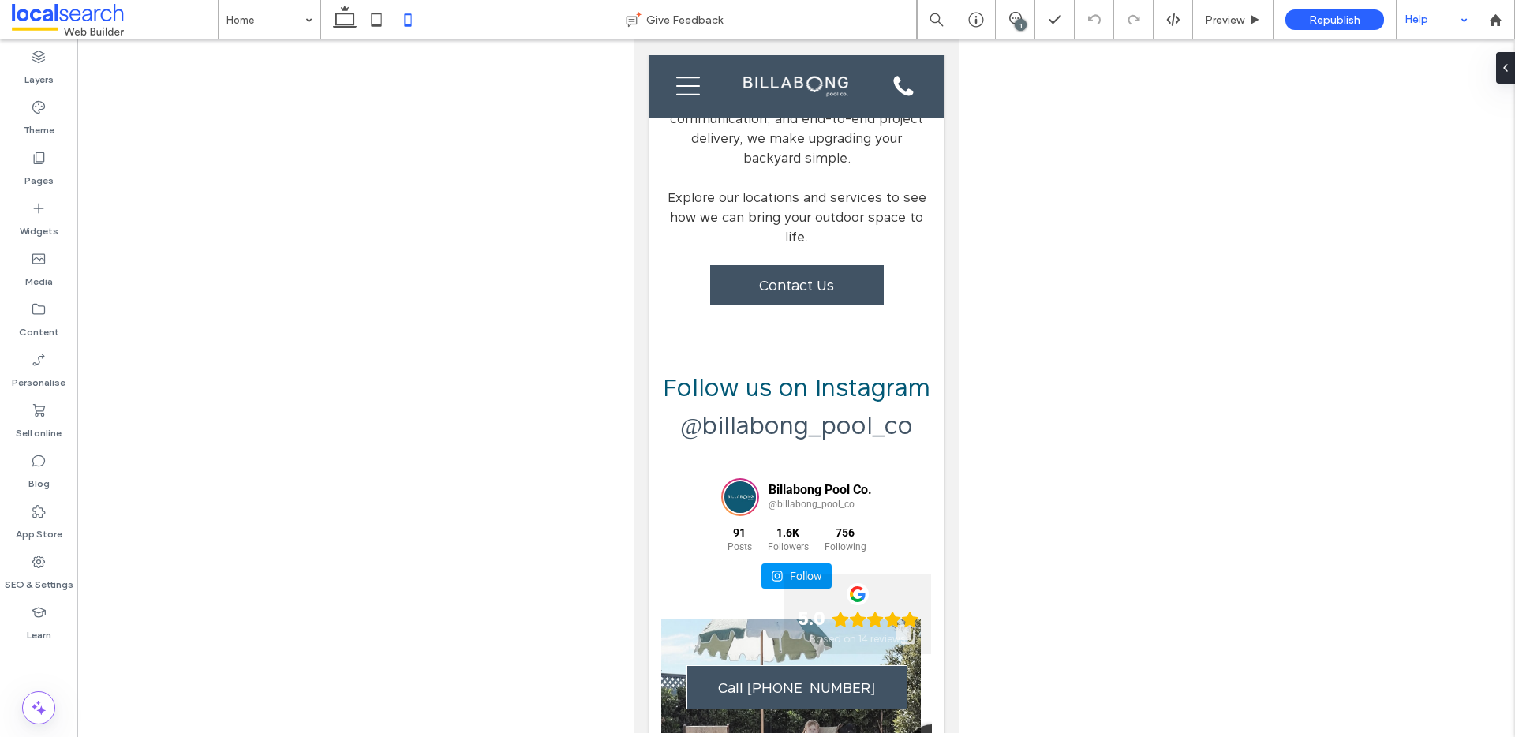
scroll to position [4489, 0]
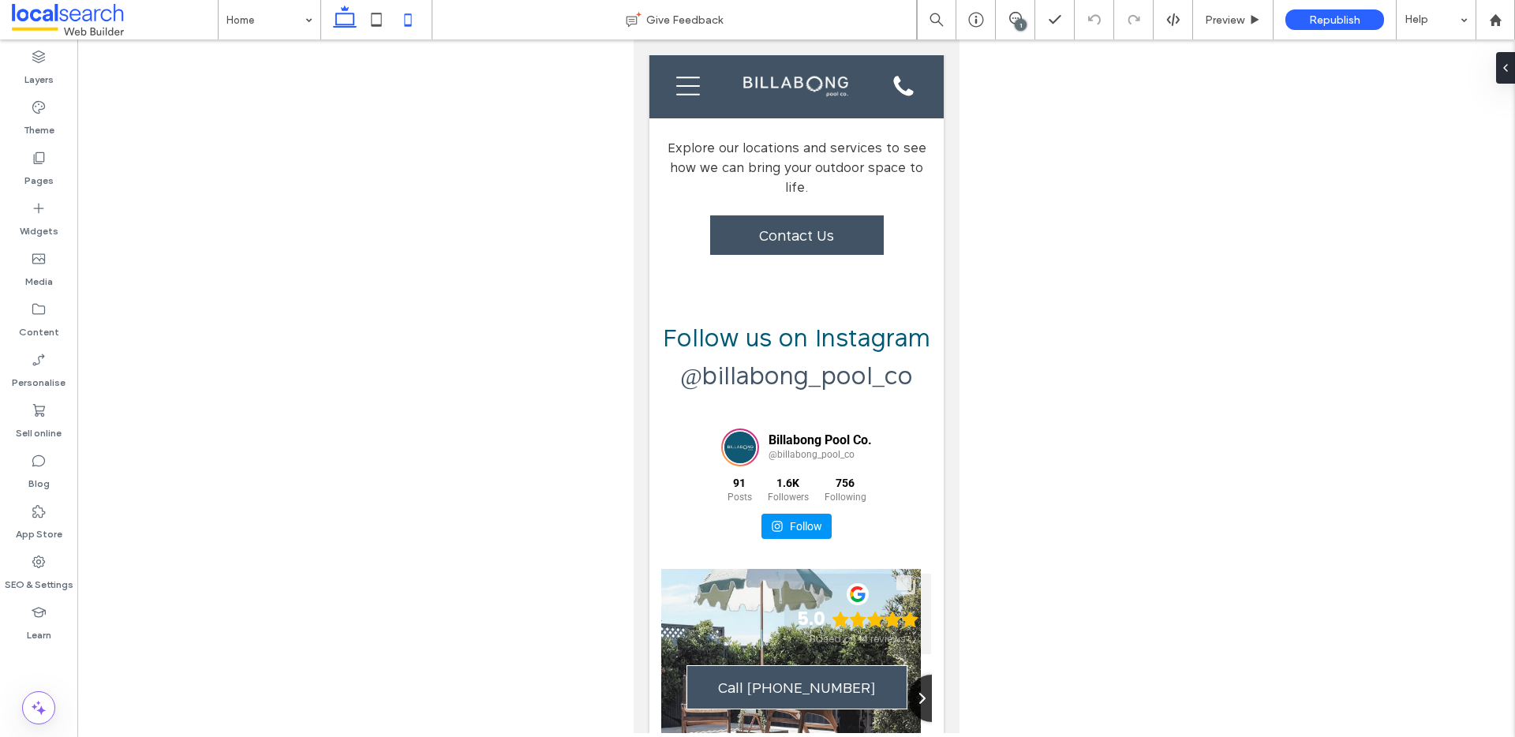
click at [346, 19] on icon at bounding box center [345, 20] width 32 height 32
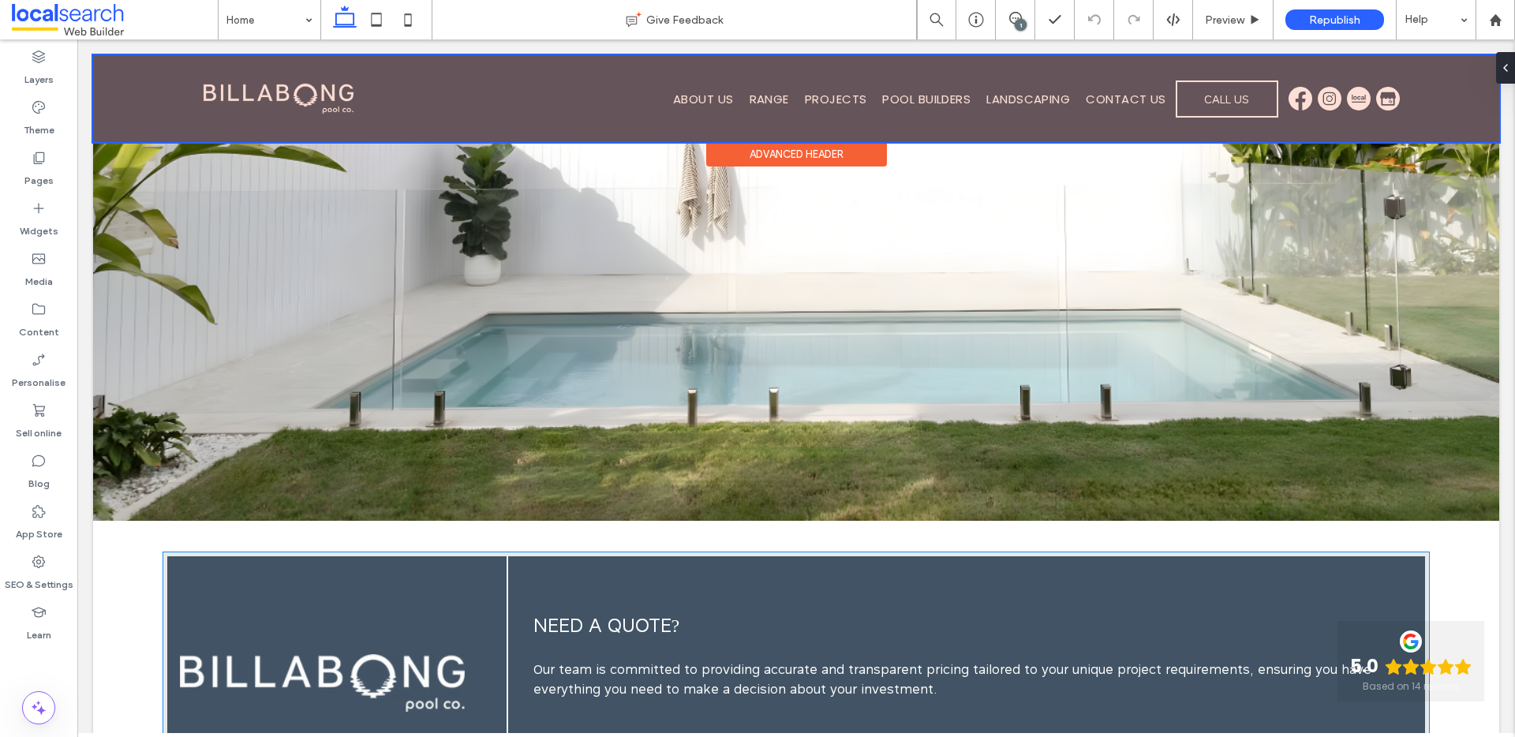
scroll to position [3653, 0]
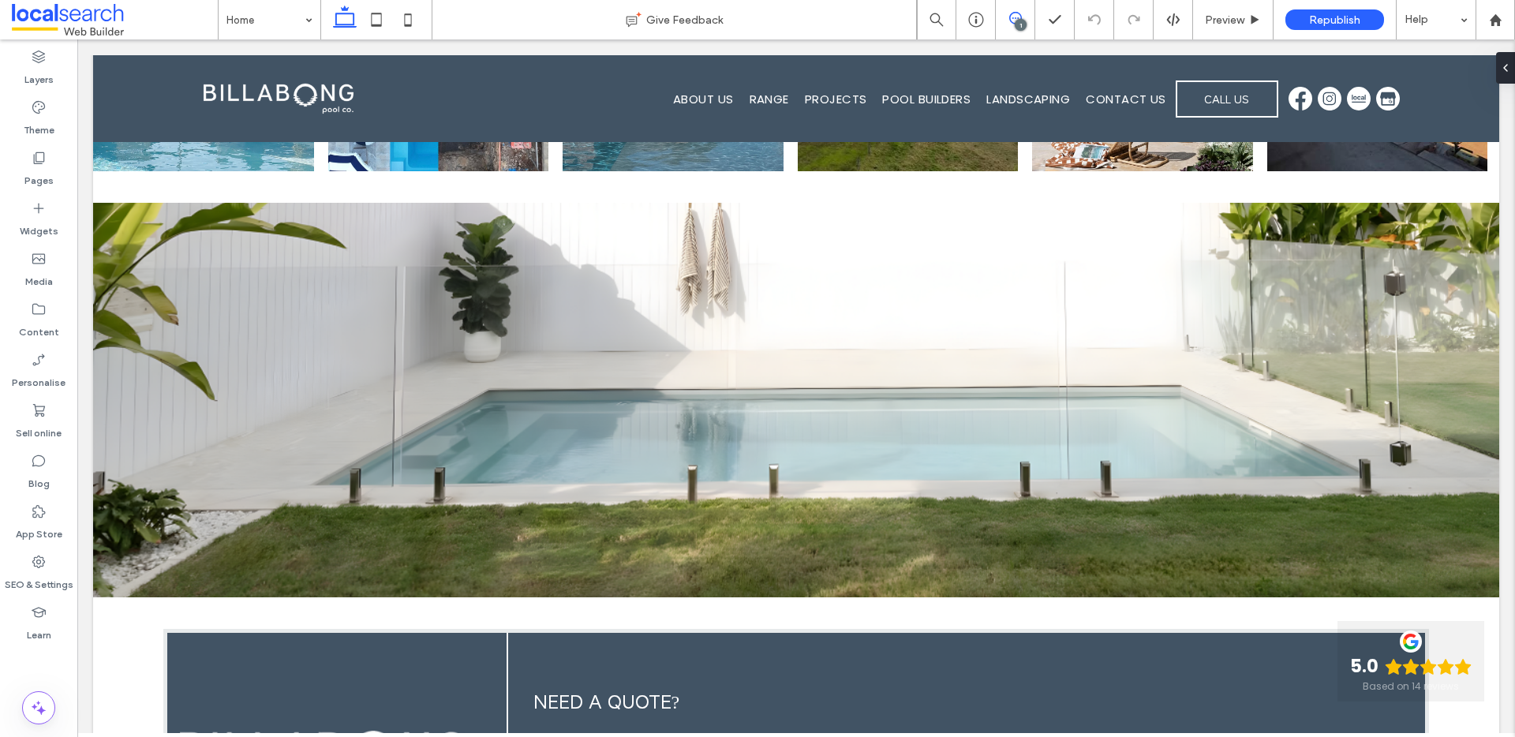
click at [1014, 21] on icon at bounding box center [1015, 18] width 13 height 13
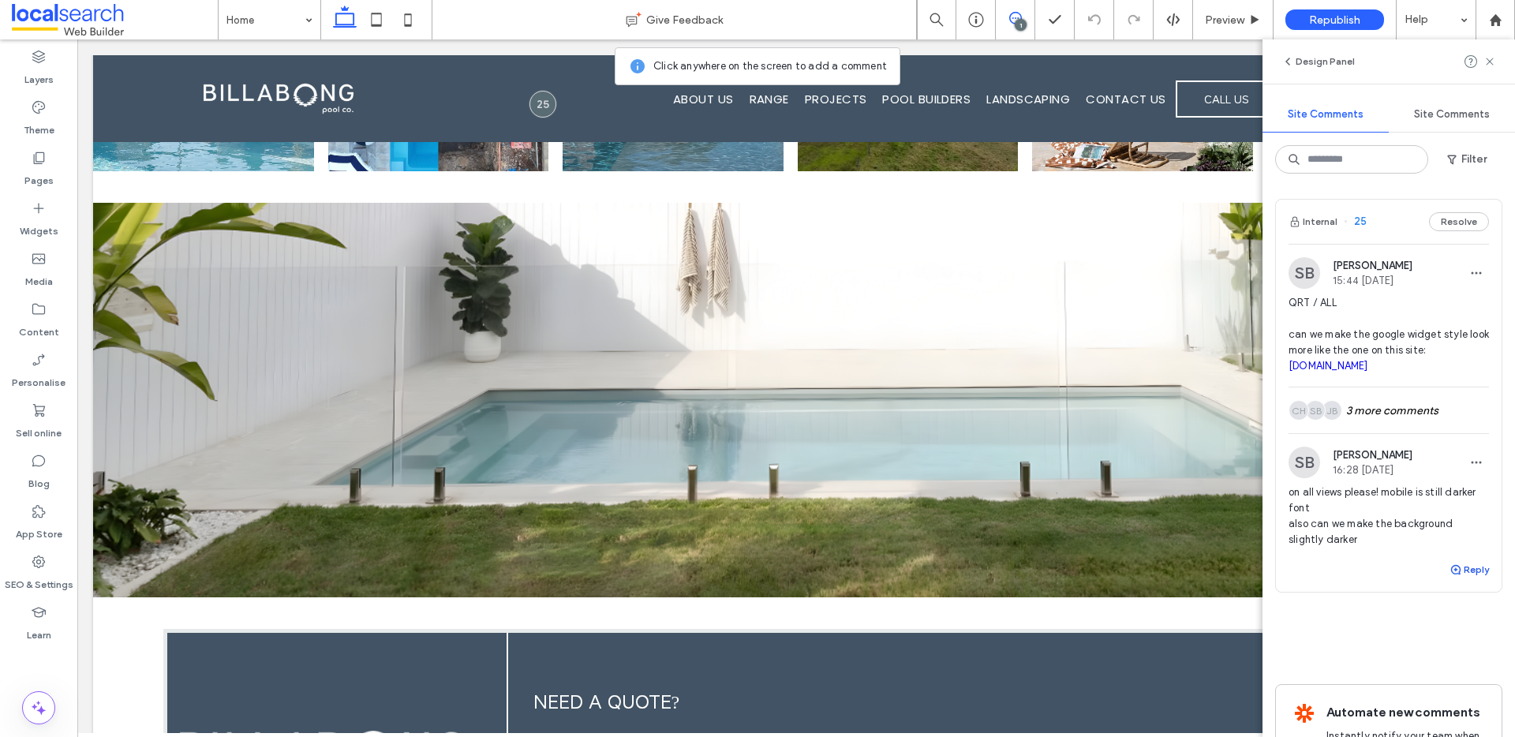
click at [1451, 563] on button "Reply" at bounding box center [1469, 569] width 39 height 19
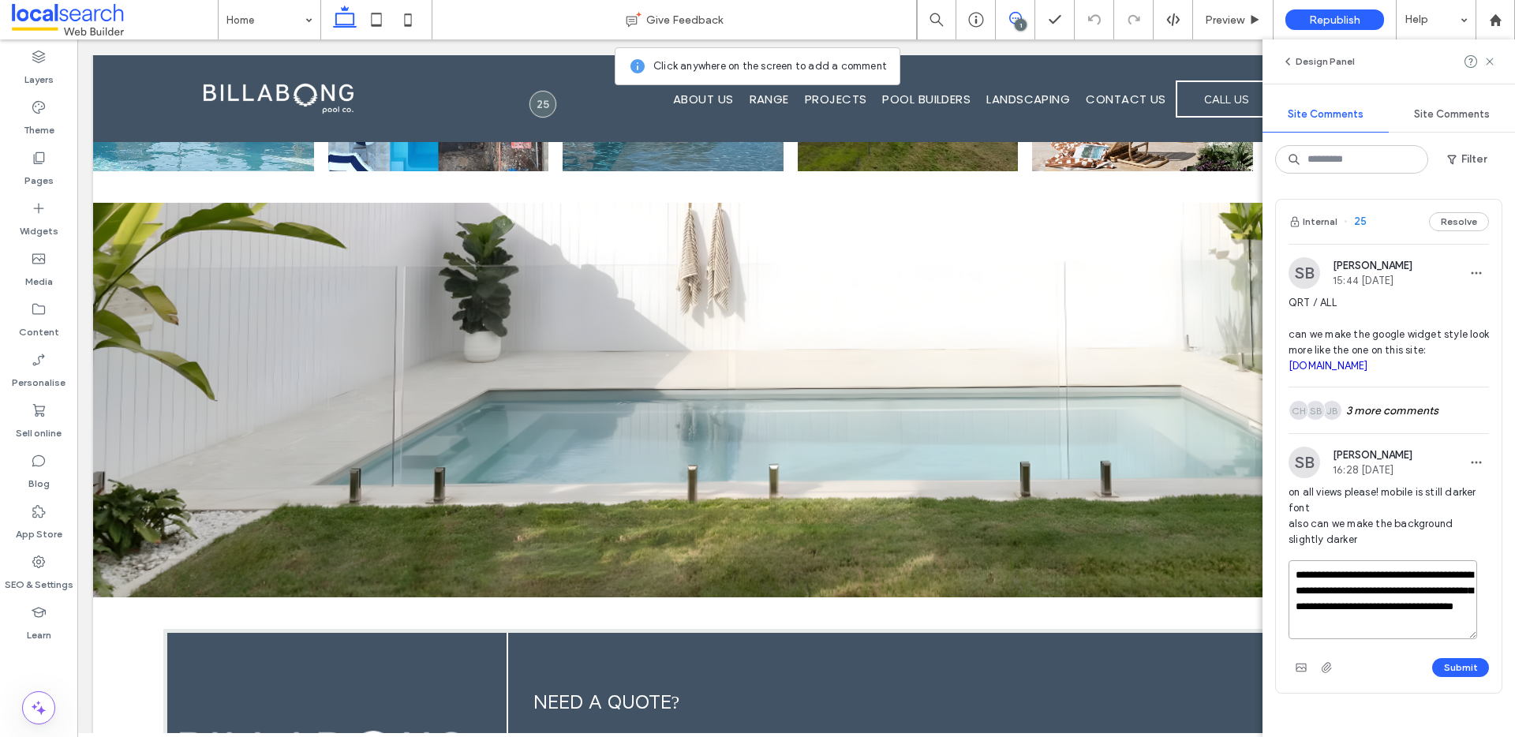
scroll to position [6, 0]
type textarea "**********"
click at [1444, 665] on button "Submit" at bounding box center [1461, 667] width 57 height 19
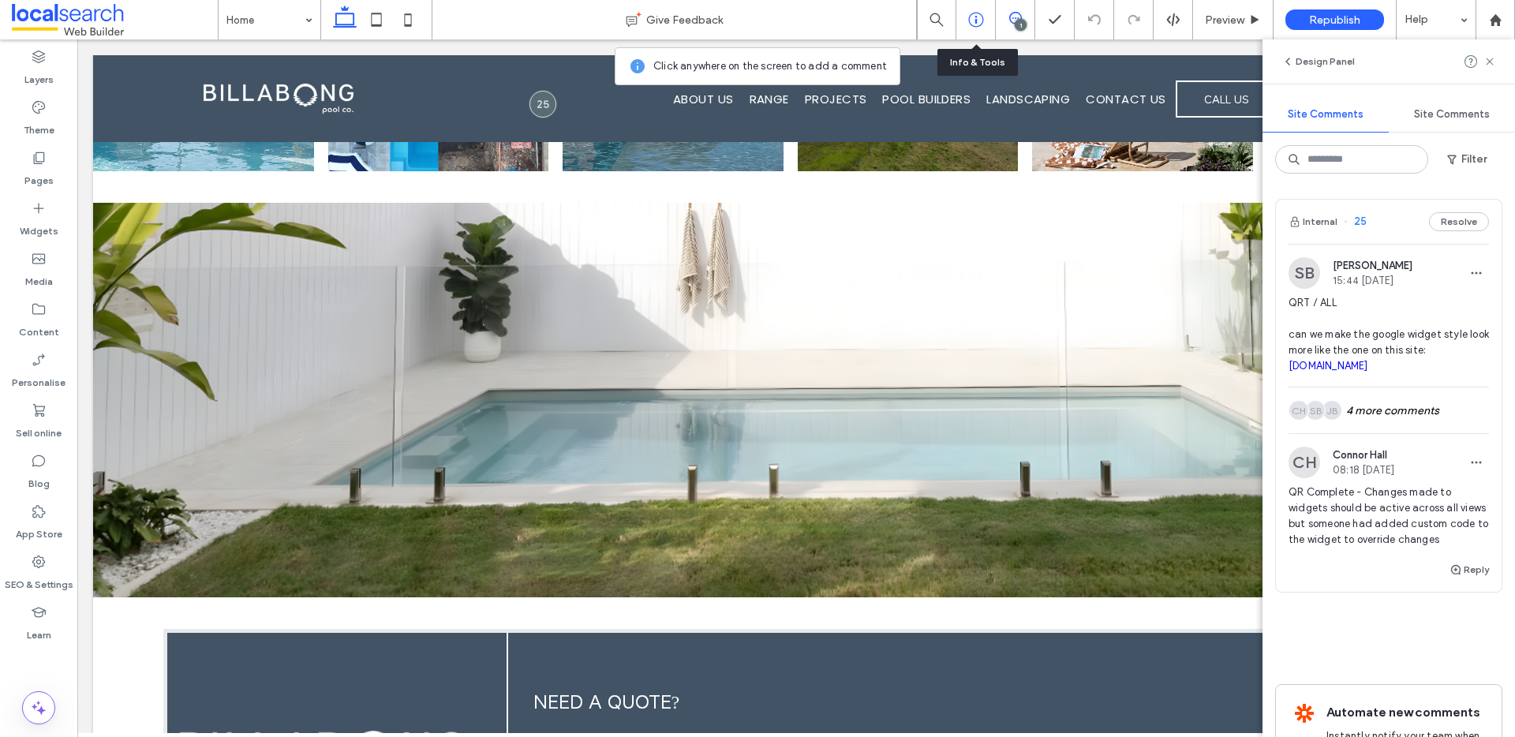
click at [978, 22] on icon at bounding box center [976, 20] width 16 height 16
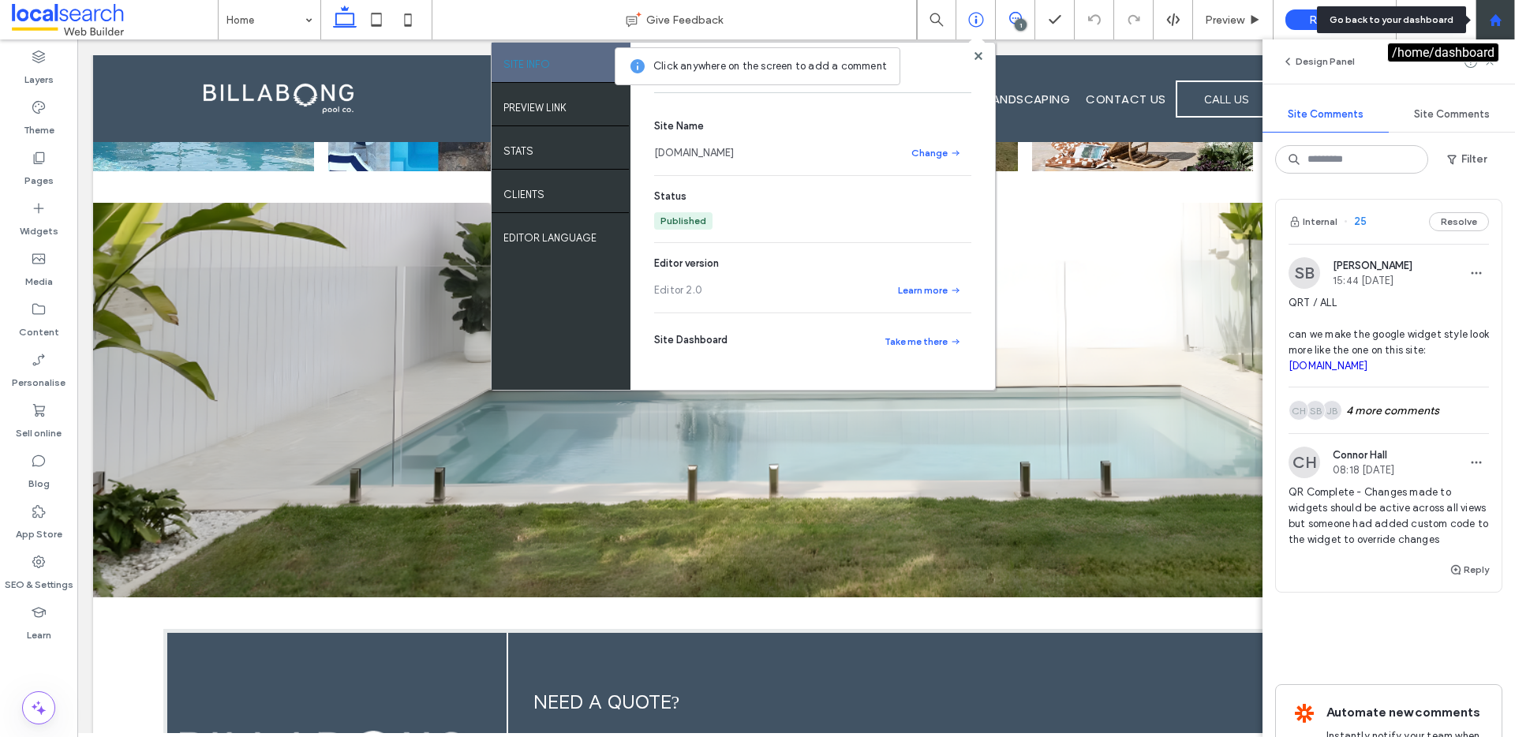
click at [1507, 22] on div at bounding box center [1496, 19] width 38 height 13
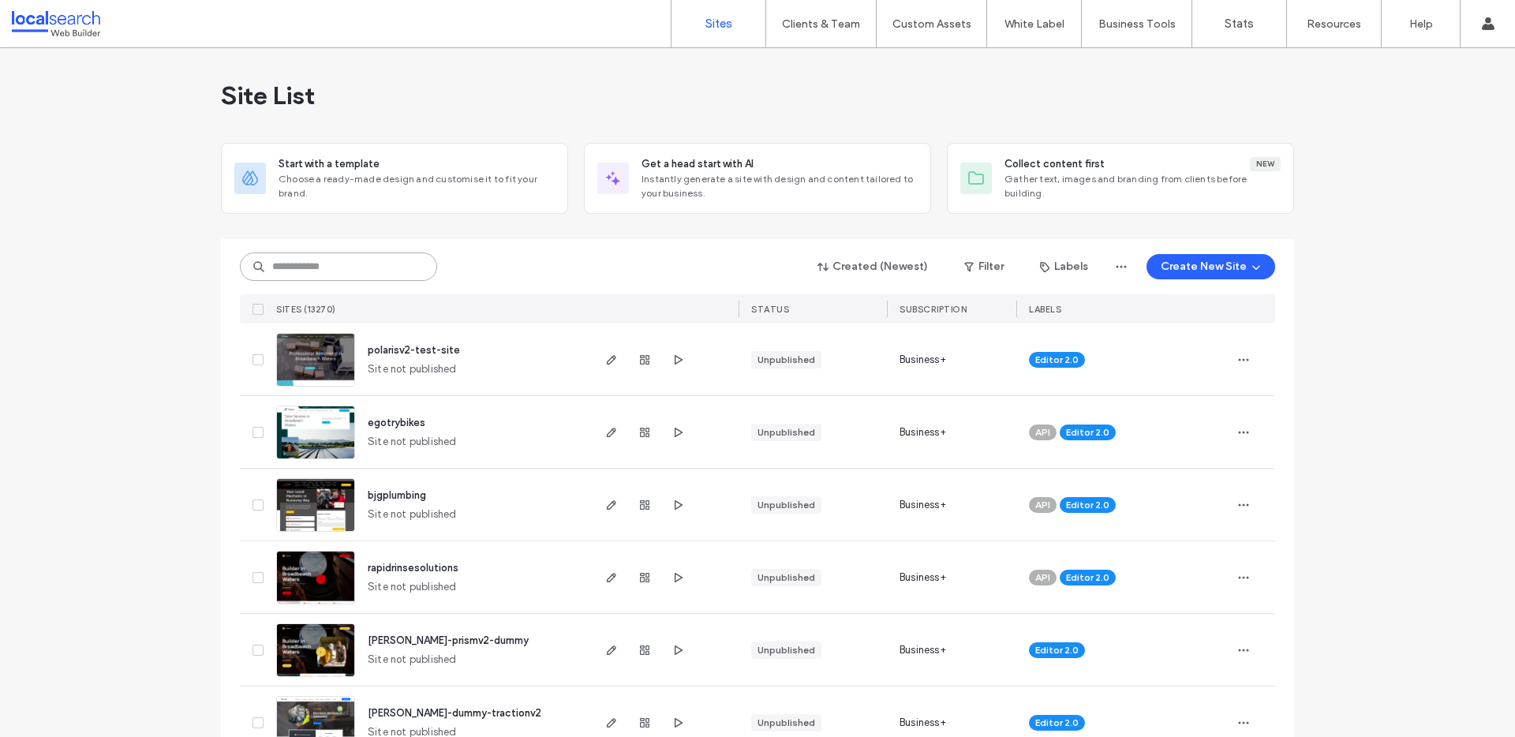
click at [370, 278] on input at bounding box center [338, 267] width 197 height 28
paste input "********"
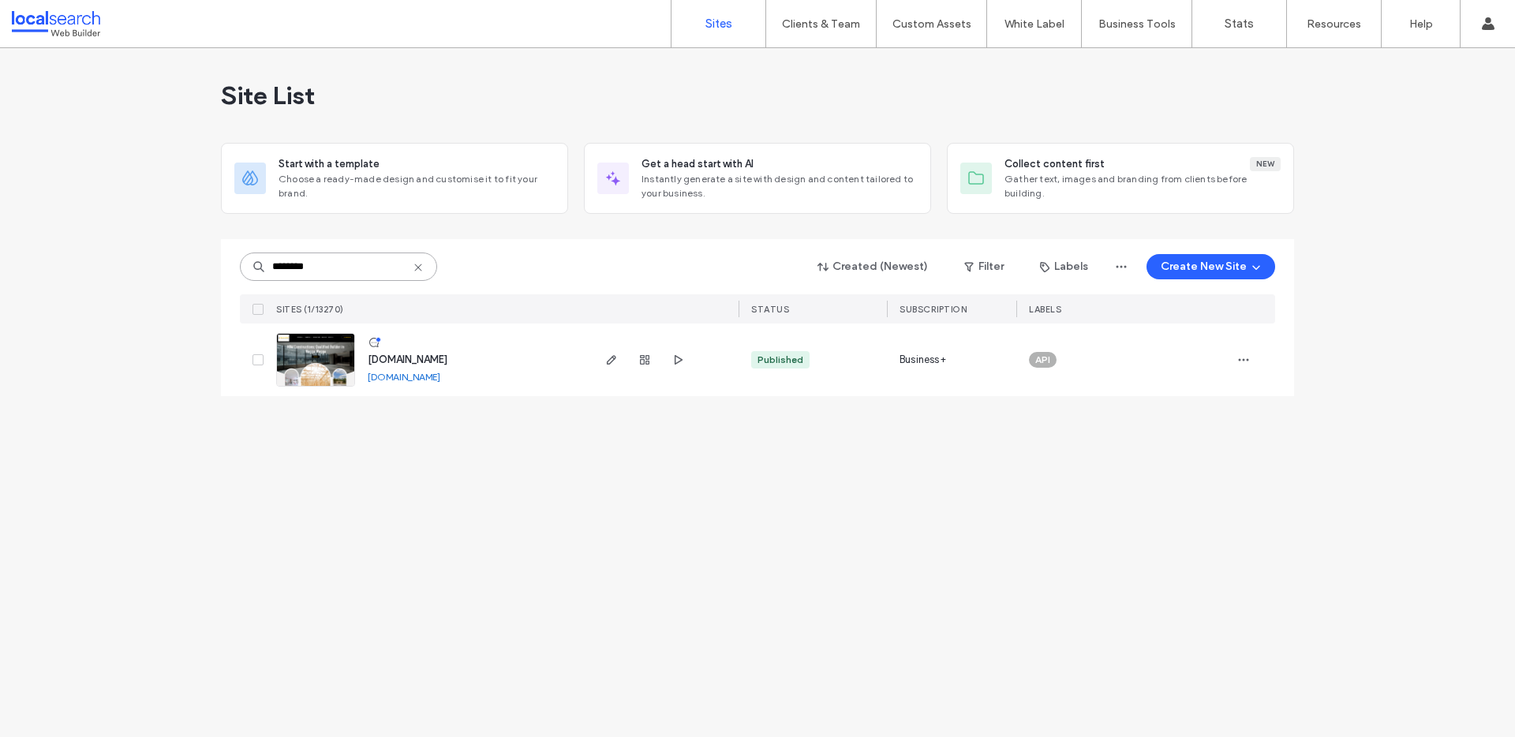
type input "********"
click at [448, 354] on span "www.nbmconstructions.com.au" at bounding box center [408, 360] width 80 height 12
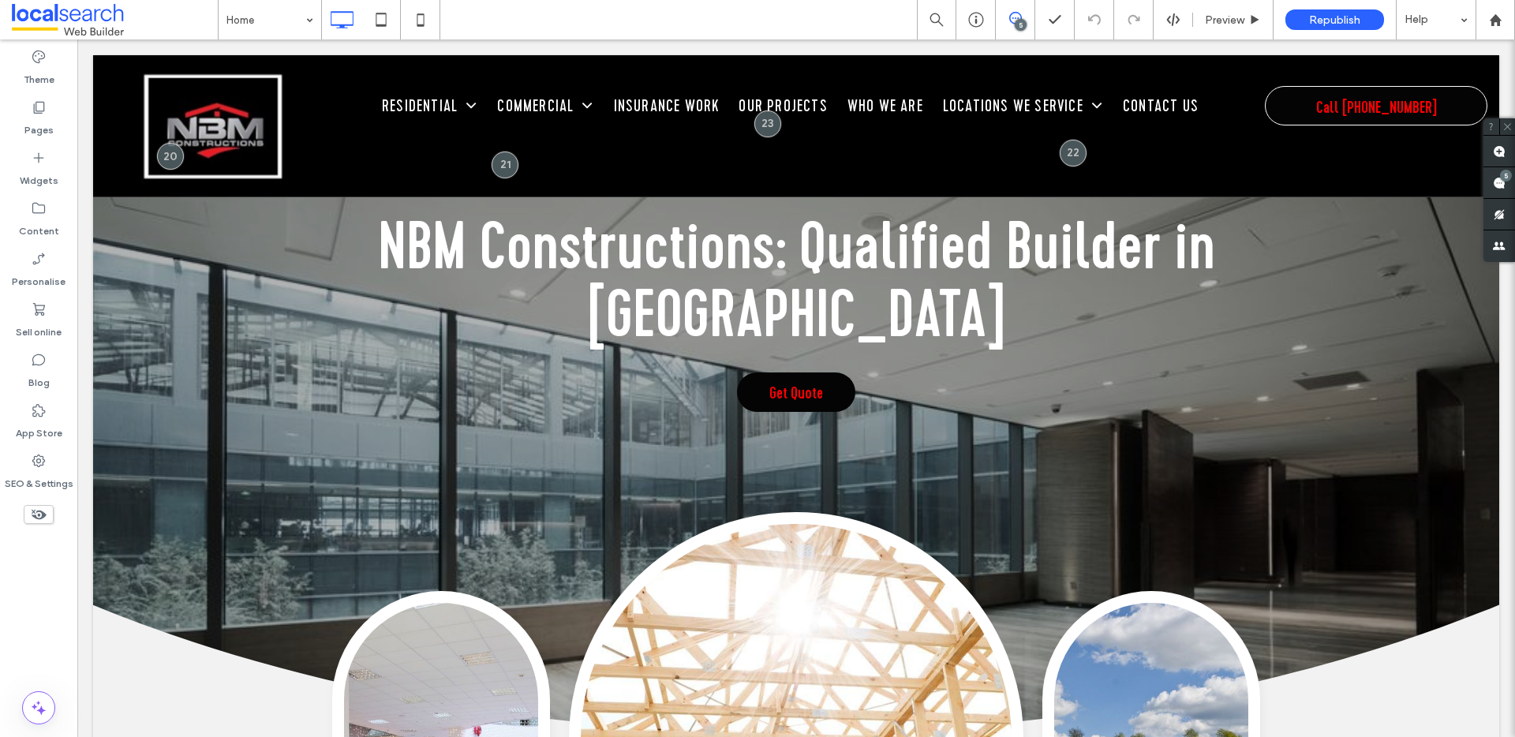
click at [1014, 15] on icon at bounding box center [1015, 18] width 13 height 13
click at [1013, 13] on icon at bounding box center [1015, 18] width 13 height 13
click at [1502, 181] on div "5" at bounding box center [1500, 183] width 32 height 32
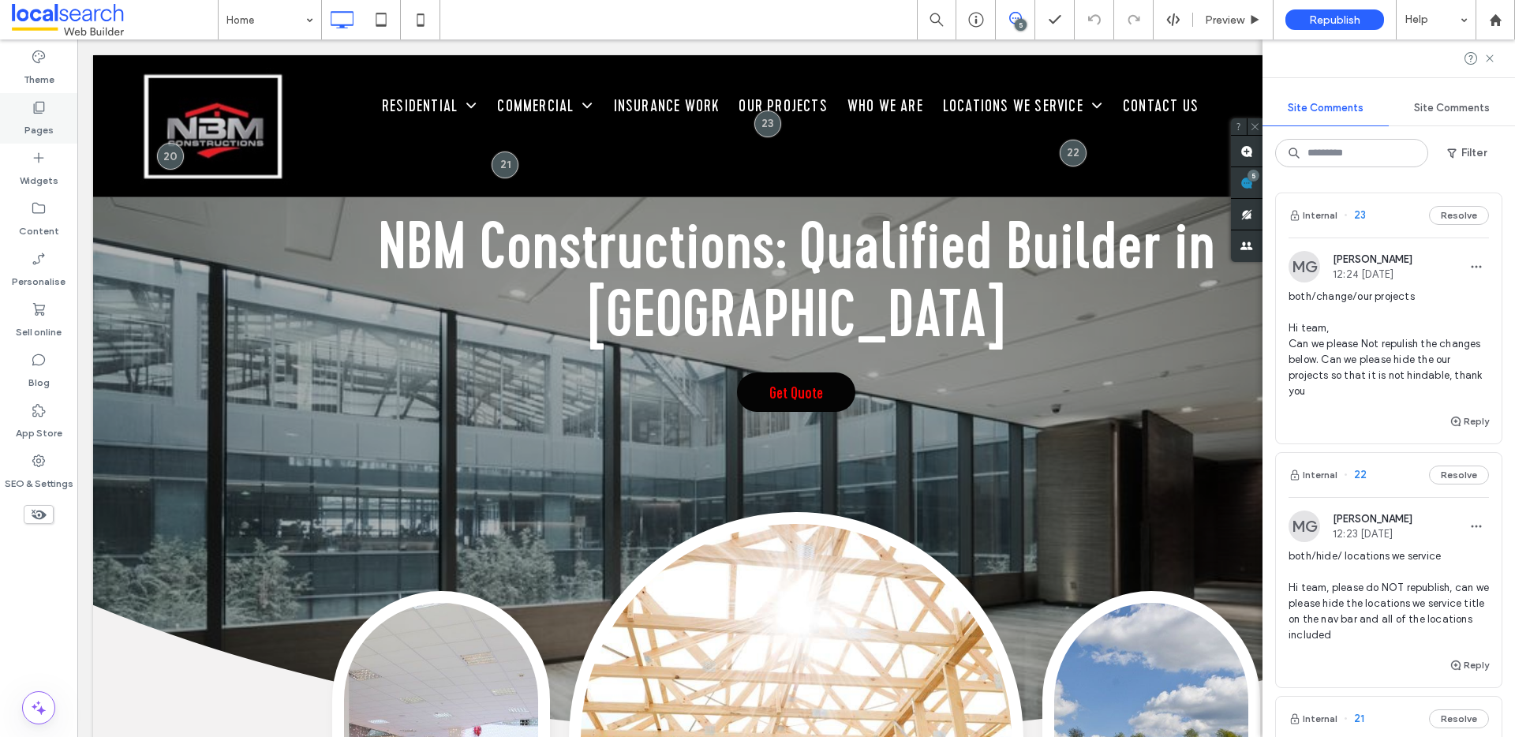
click at [58, 140] on div "Pages" at bounding box center [38, 118] width 77 height 51
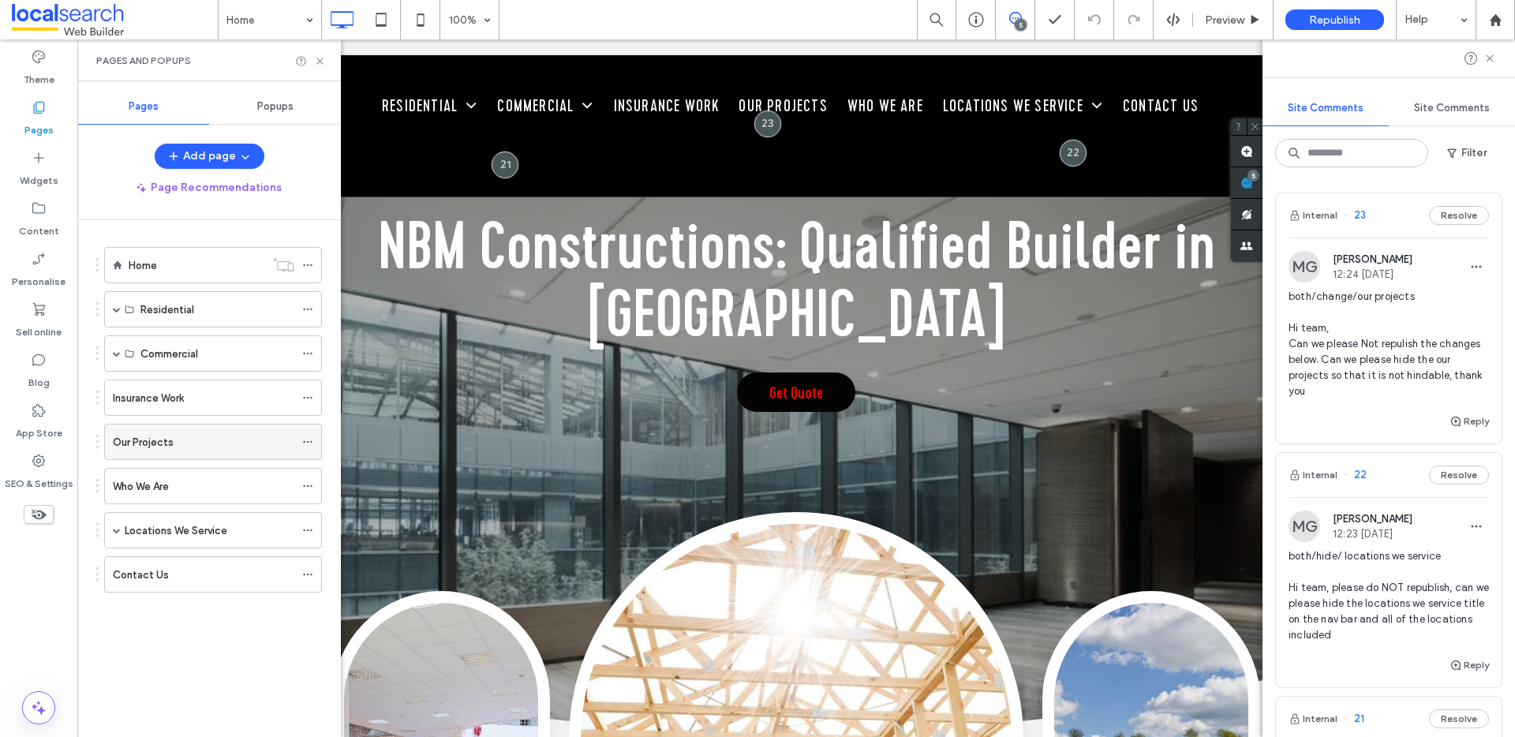
click at [309, 444] on icon at bounding box center [307, 441] width 11 height 11
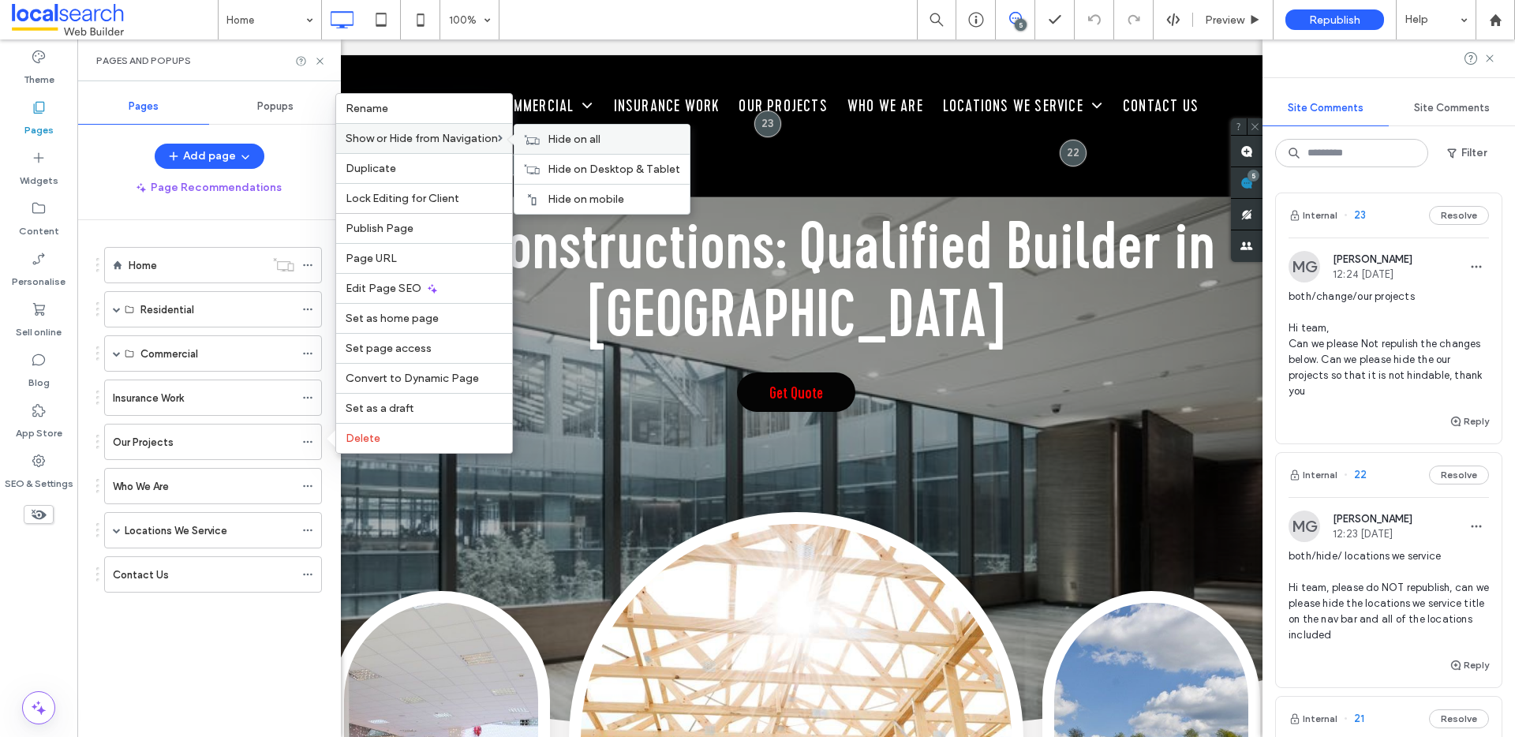
click at [540, 134] on icon at bounding box center [532, 139] width 16 height 11
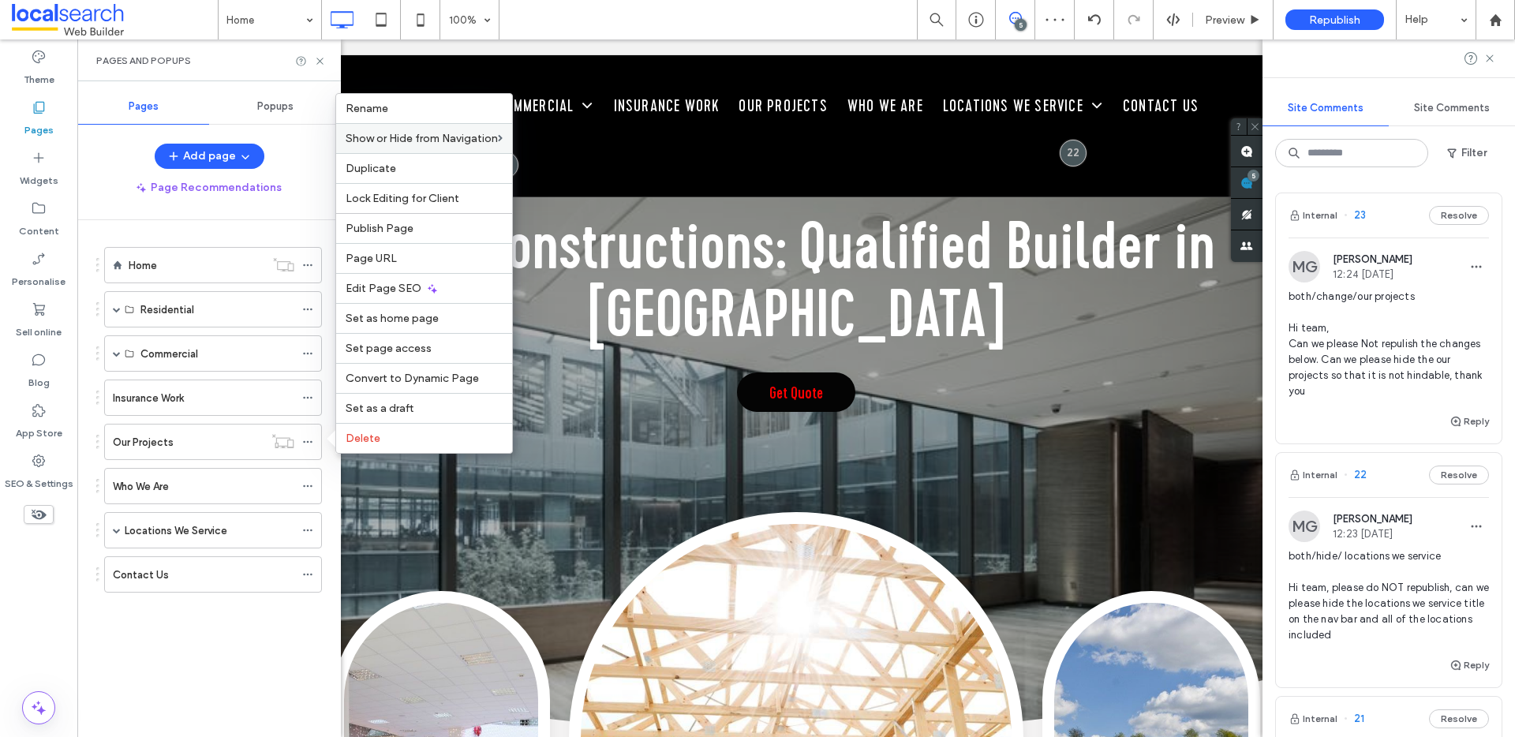
click at [214, 626] on div "Home Residential New Builds Renovations & Alterations Concreting Home Maintenan…" at bounding box center [209, 434] width 226 height 391
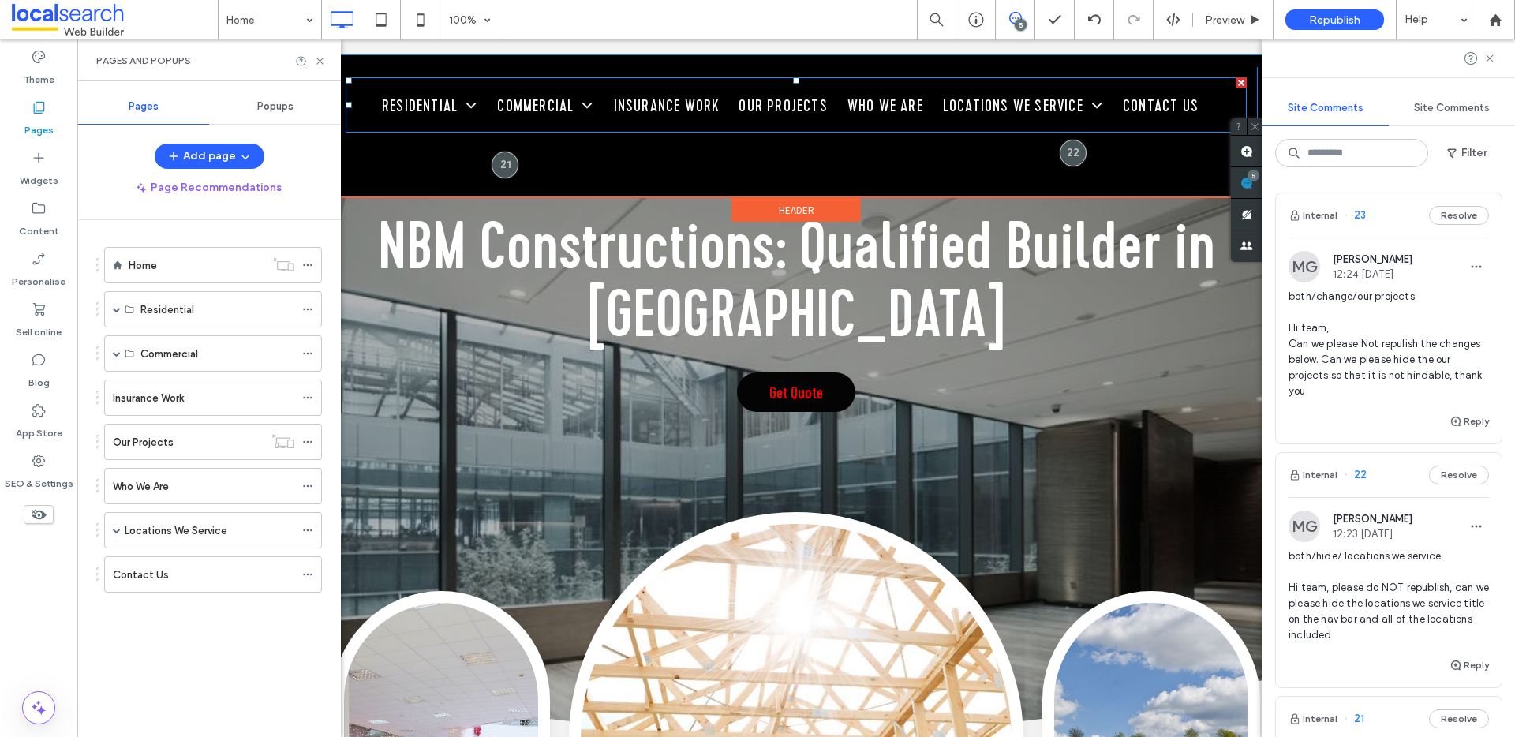
click at [725, 130] on nav "Residential New Builds Renovations & Alterations Concreting Home Maintenance Co…" at bounding box center [796, 104] width 901 height 55
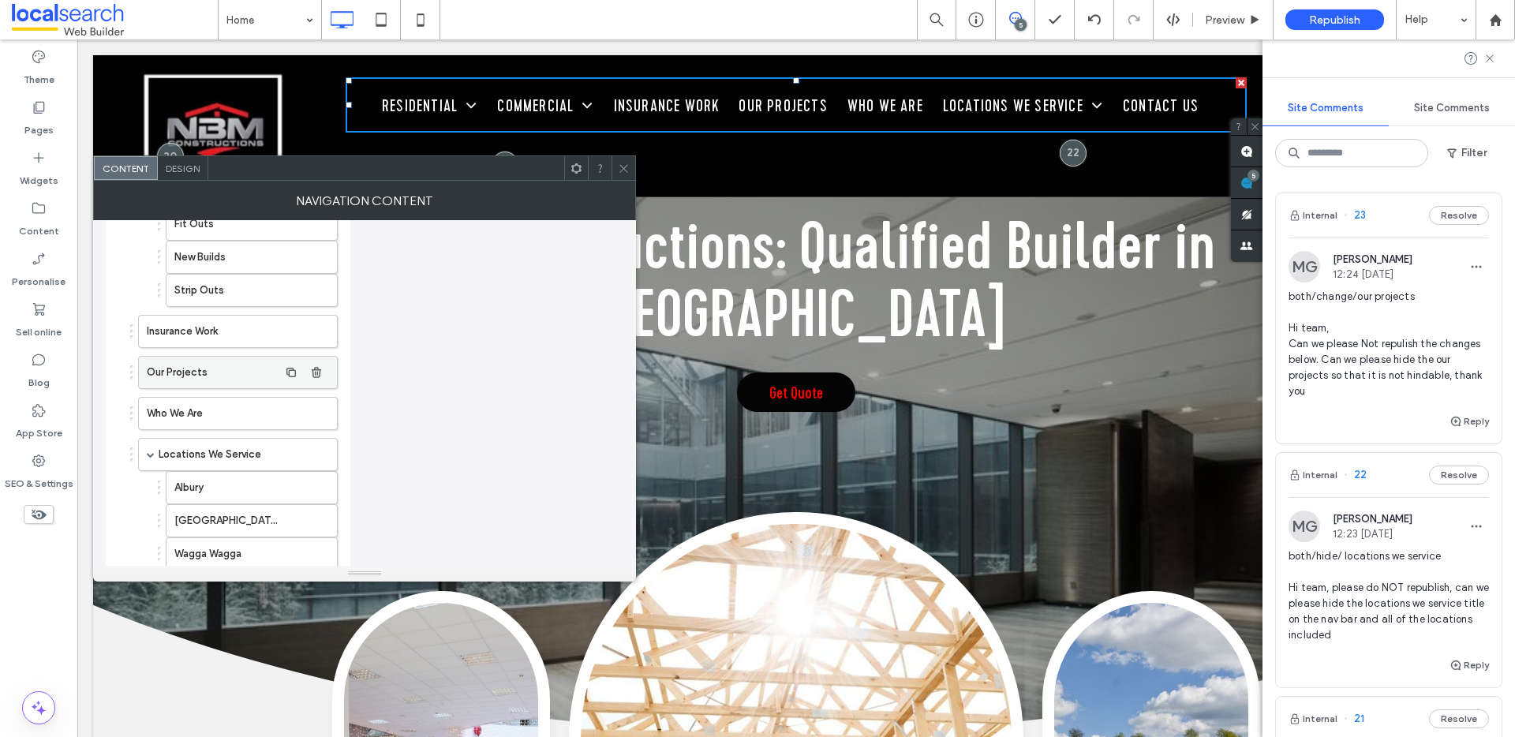
scroll to position [307, 0]
click at [317, 366] on use "button" at bounding box center [316, 366] width 9 height 10
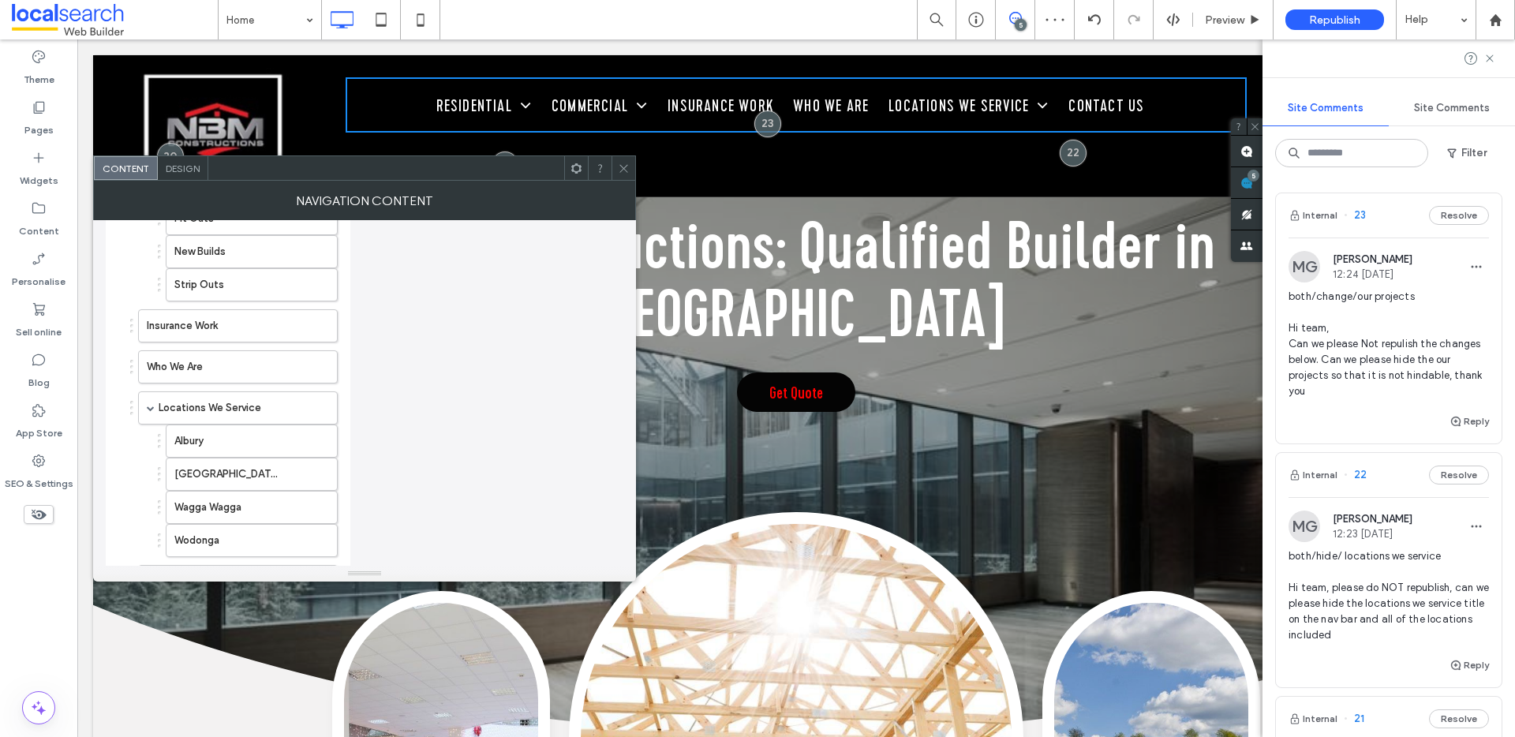
click at [628, 163] on icon at bounding box center [624, 169] width 12 height 12
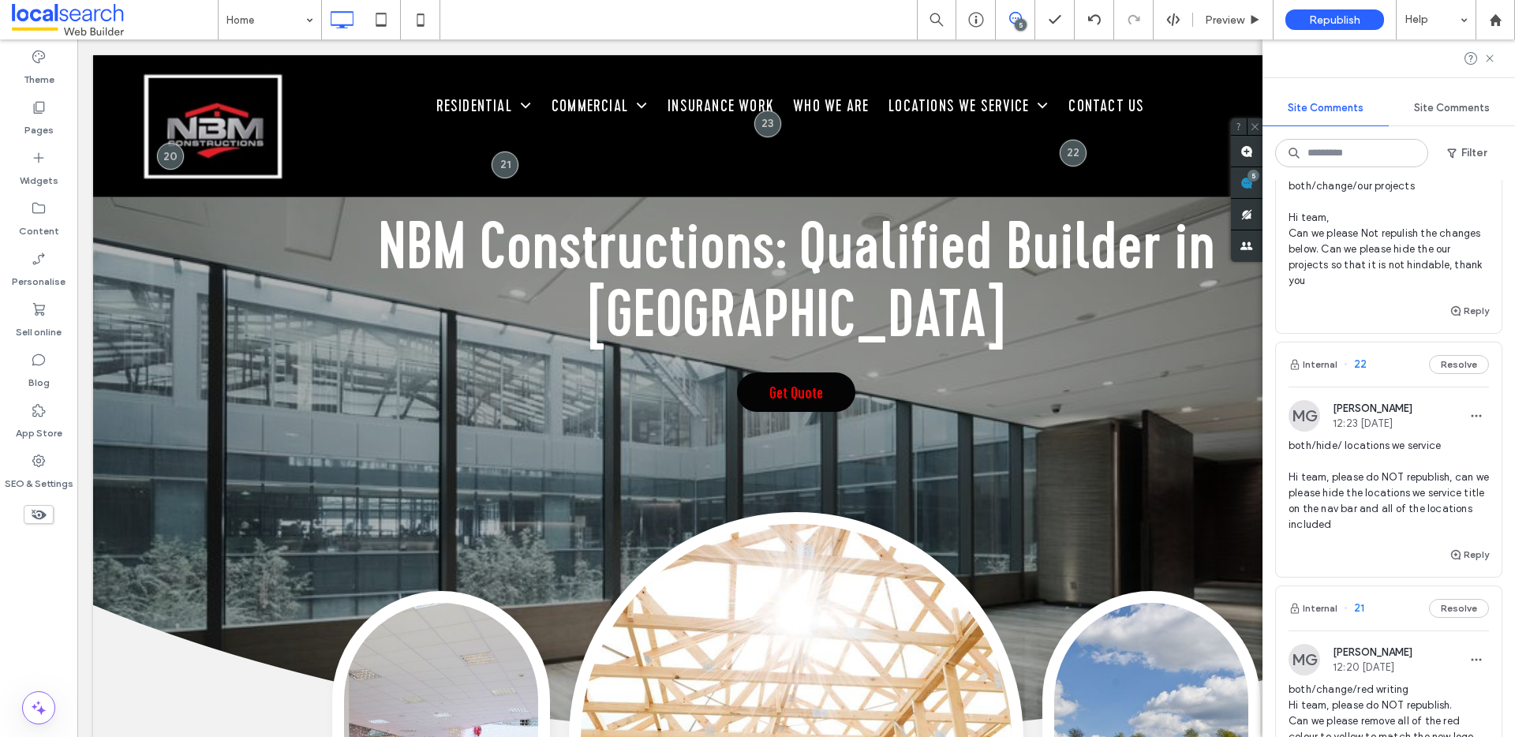
scroll to position [118, 0]
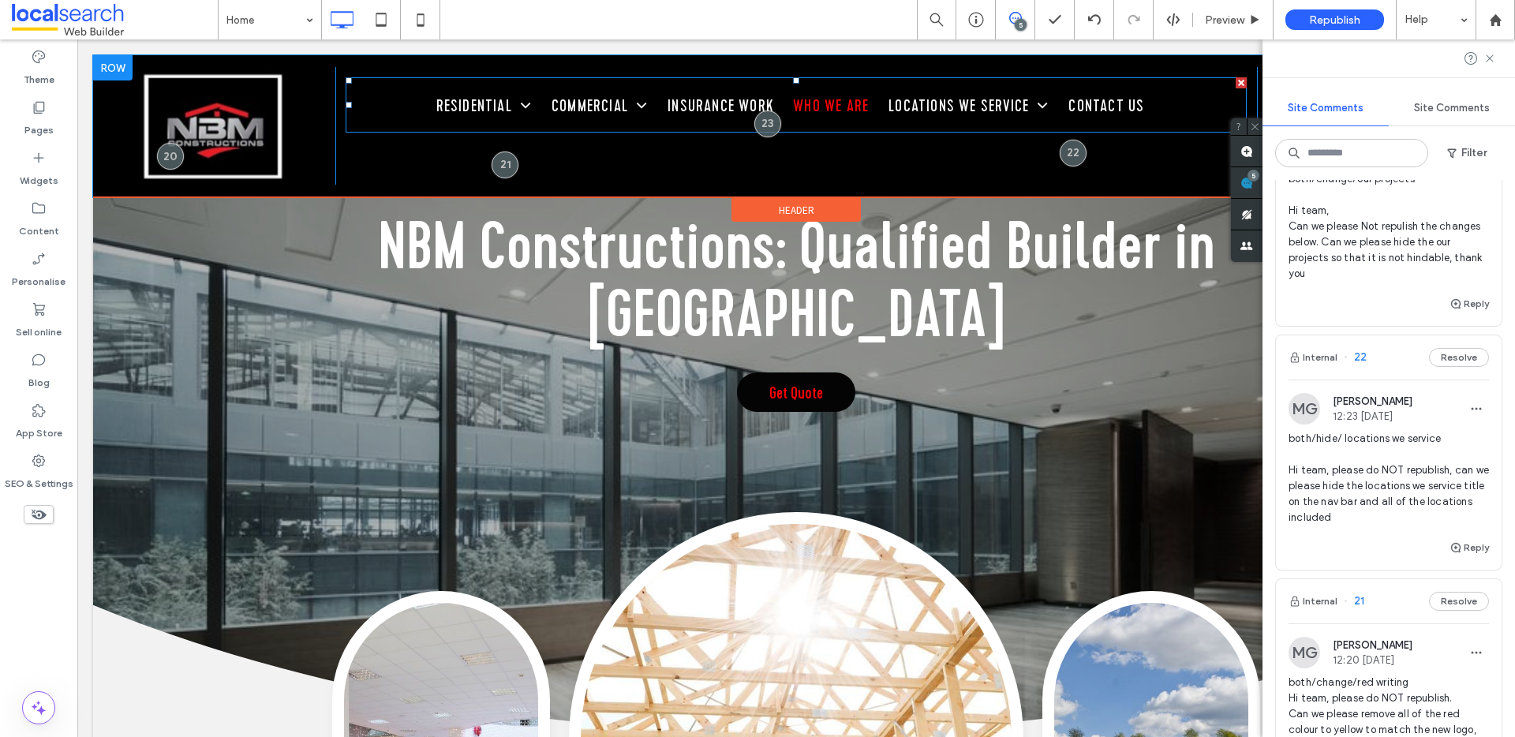
click at [829, 125] on link "Who We Are" at bounding box center [831, 106] width 84 height 45
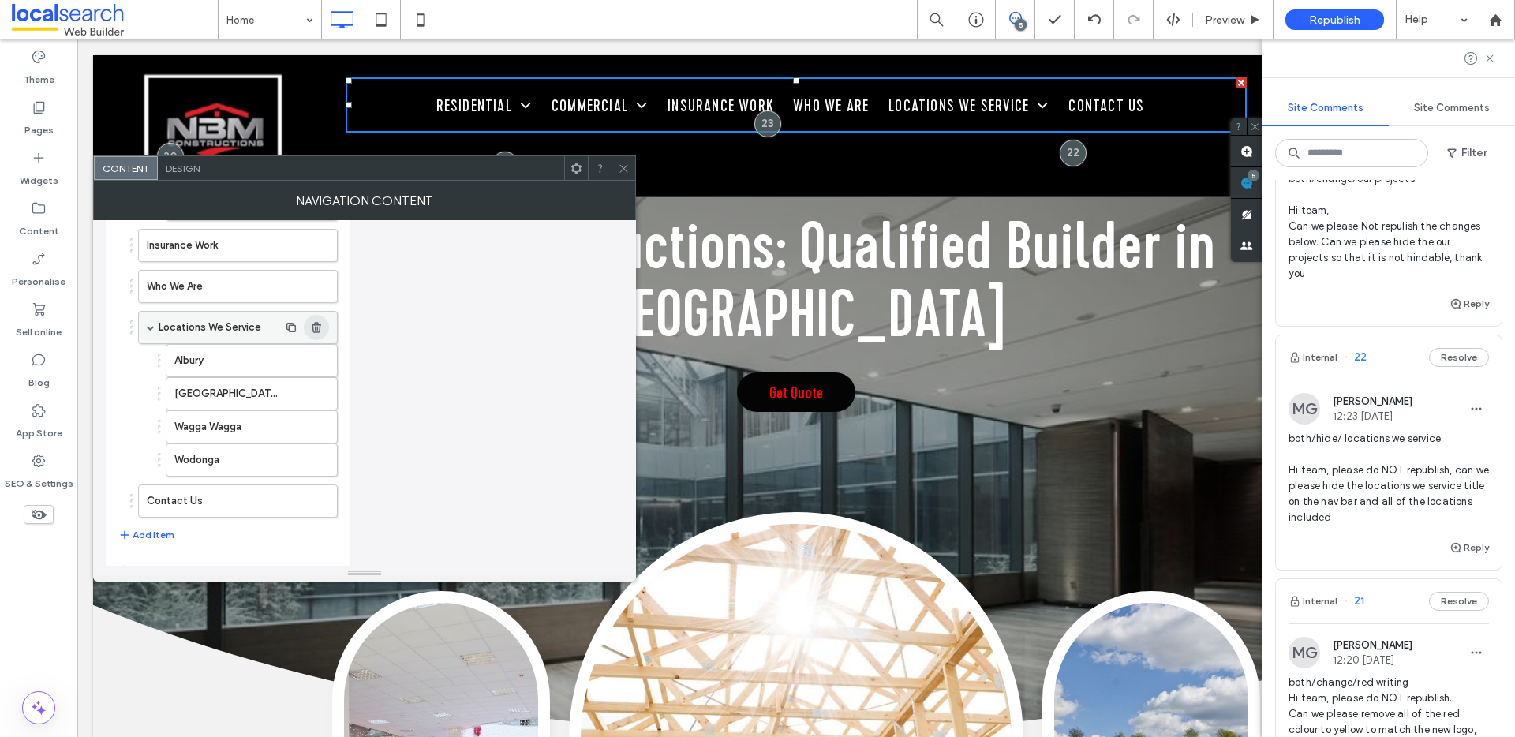
scroll to position [396, 0]
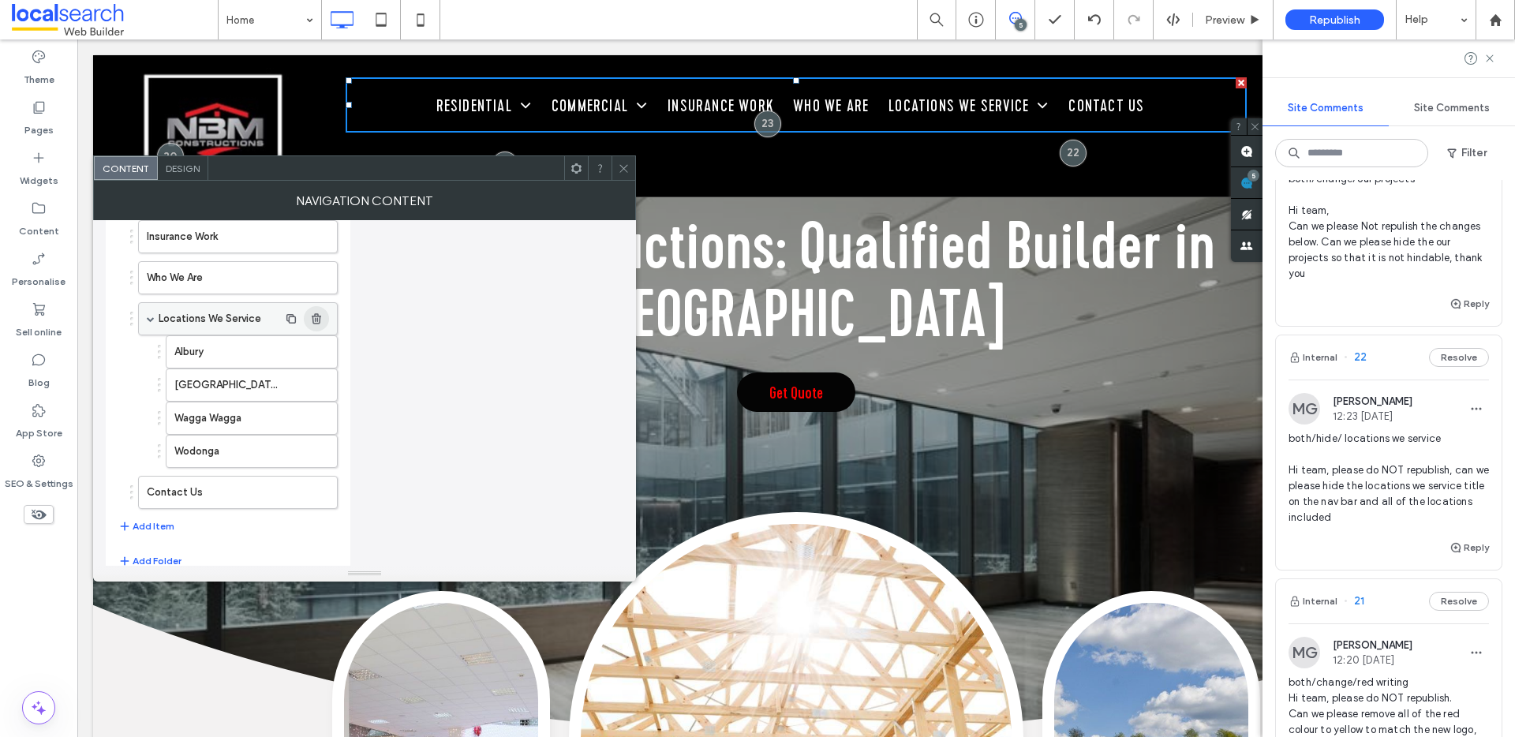
click at [316, 322] on icon "button" at bounding box center [316, 319] width 13 height 13
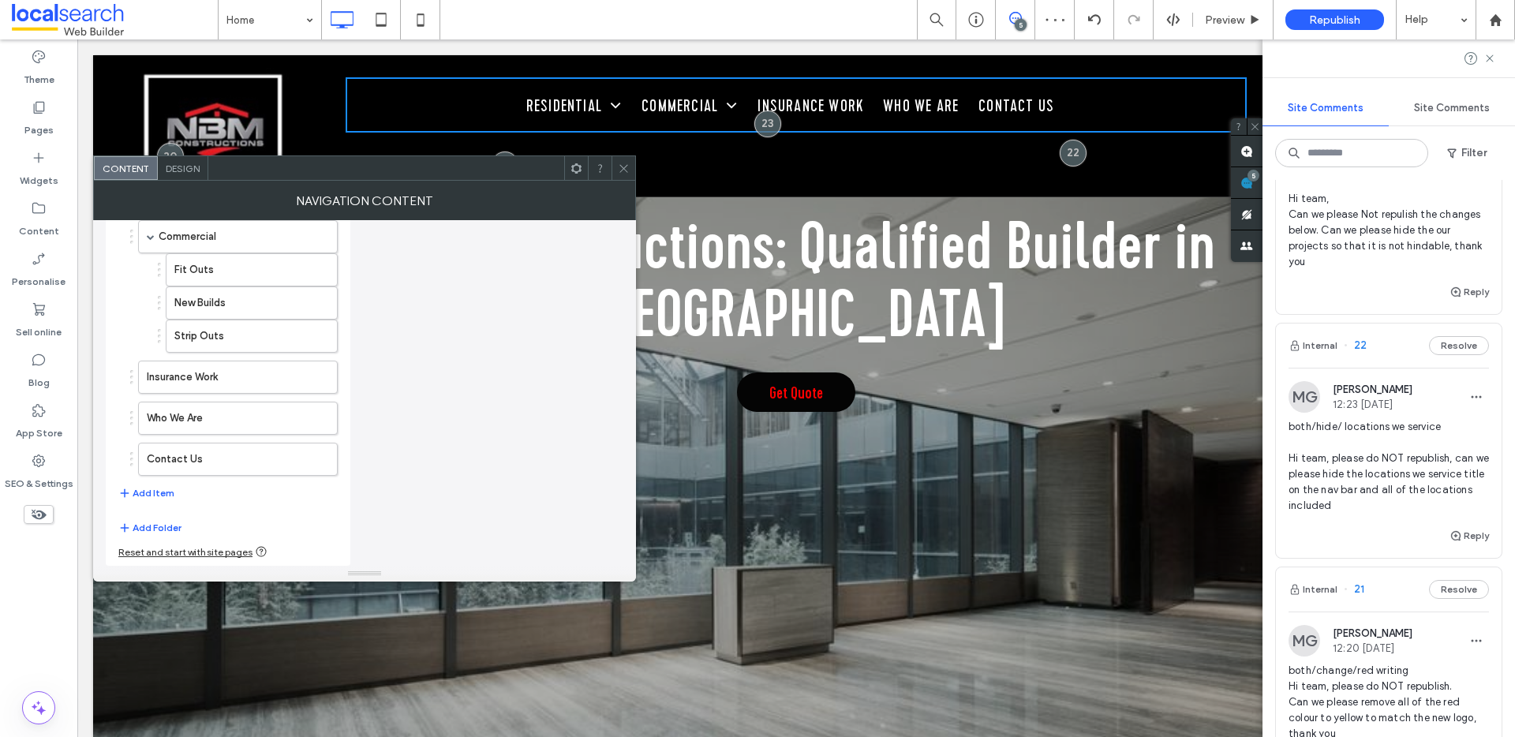
scroll to position [130, 0]
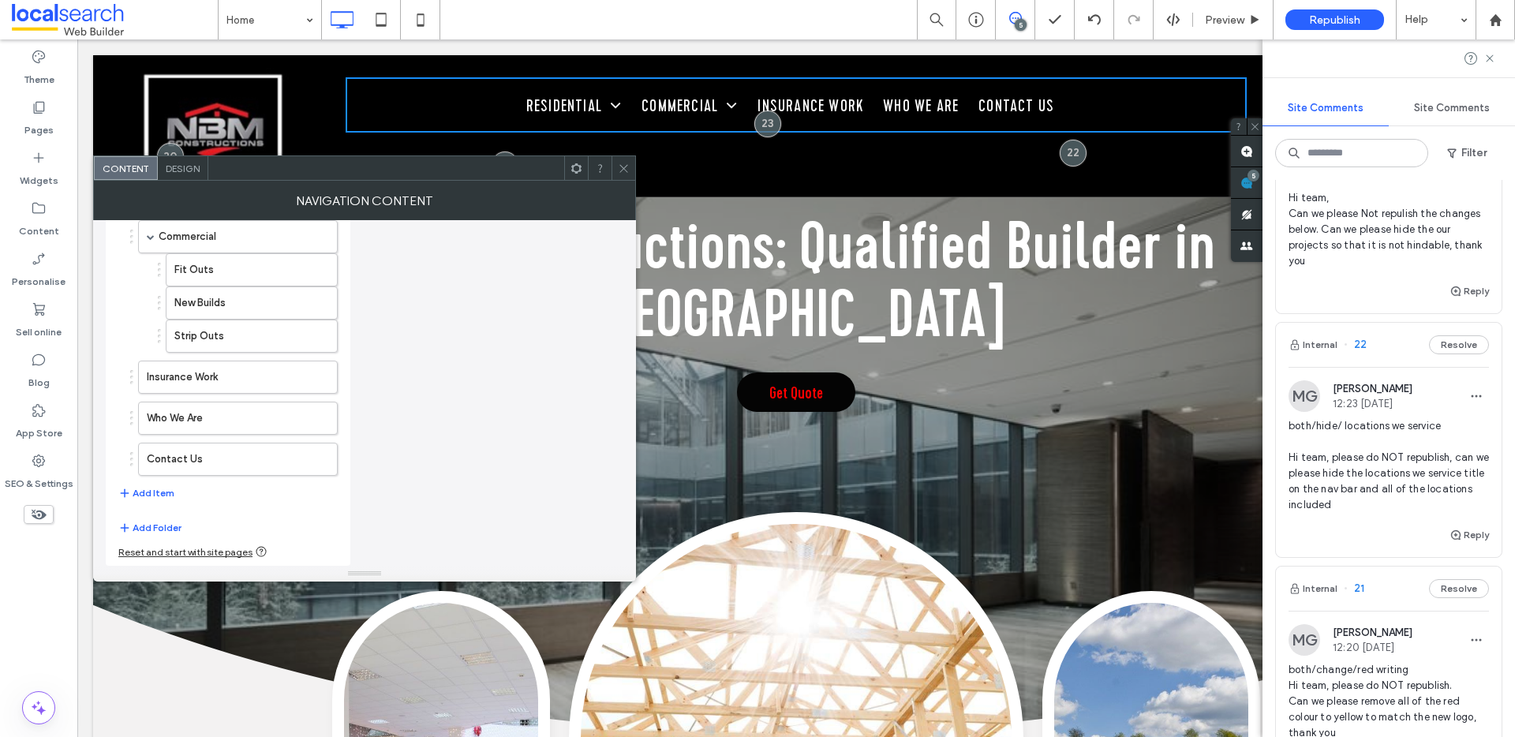
click at [630, 168] on div at bounding box center [624, 168] width 24 height 24
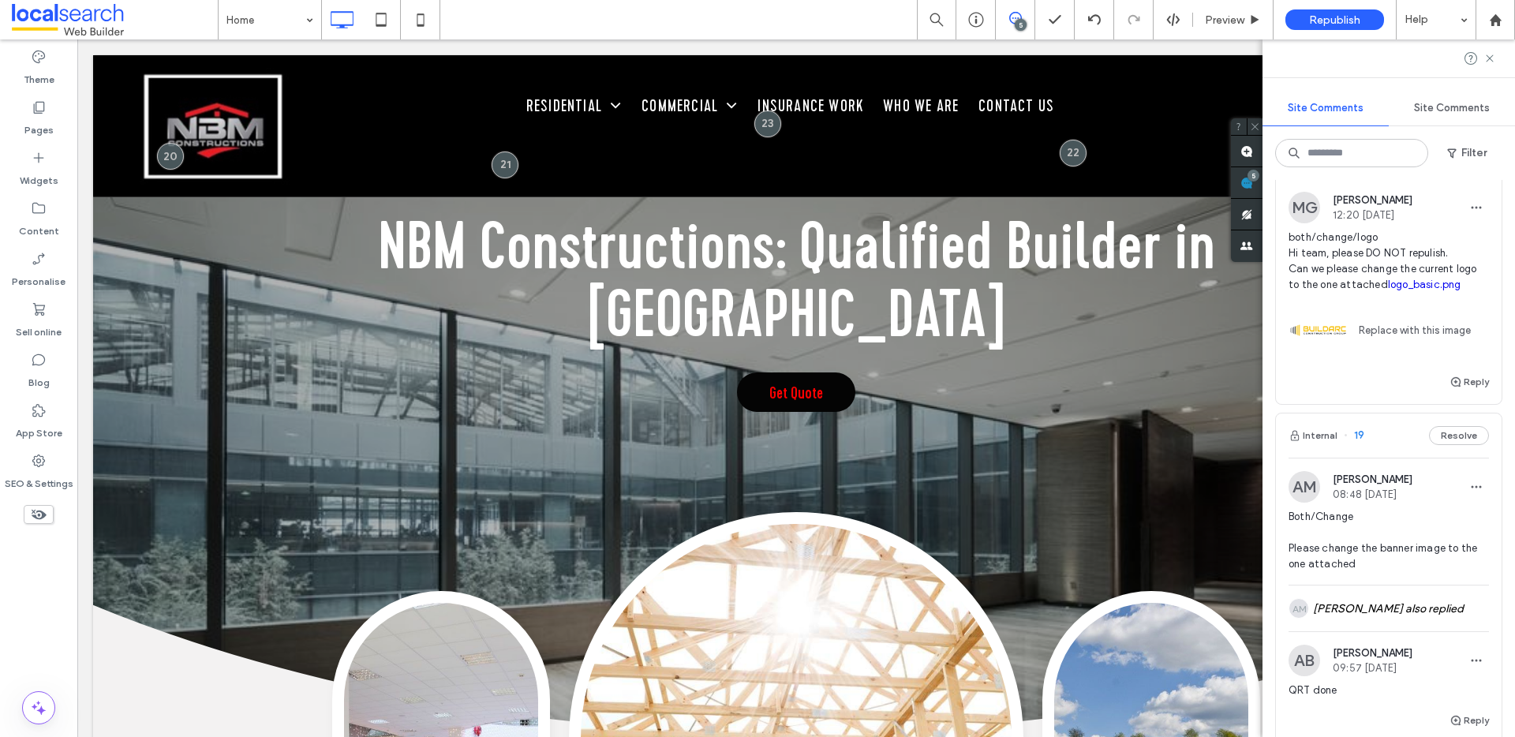
scroll to position [725, 0]
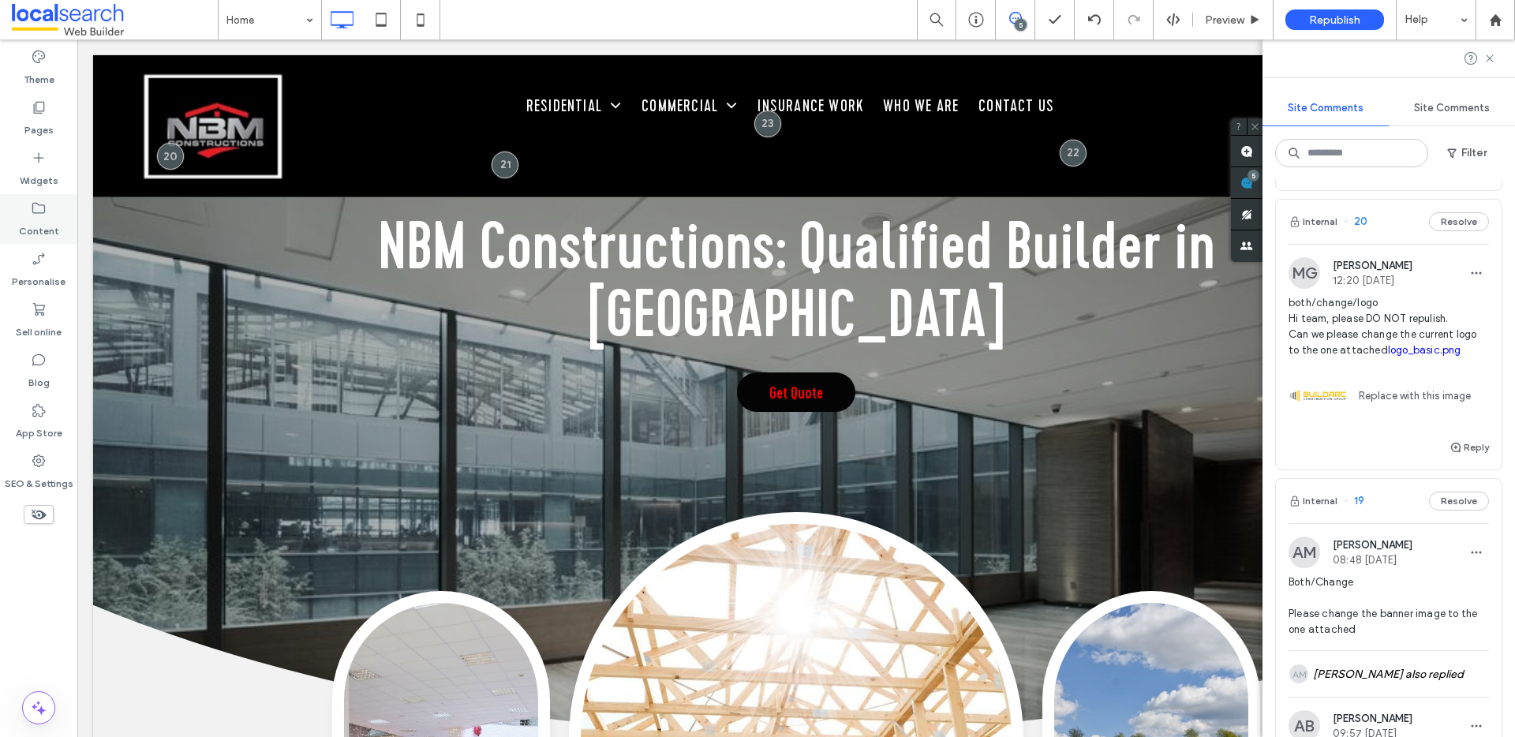
click at [51, 213] on div "Content" at bounding box center [38, 219] width 77 height 51
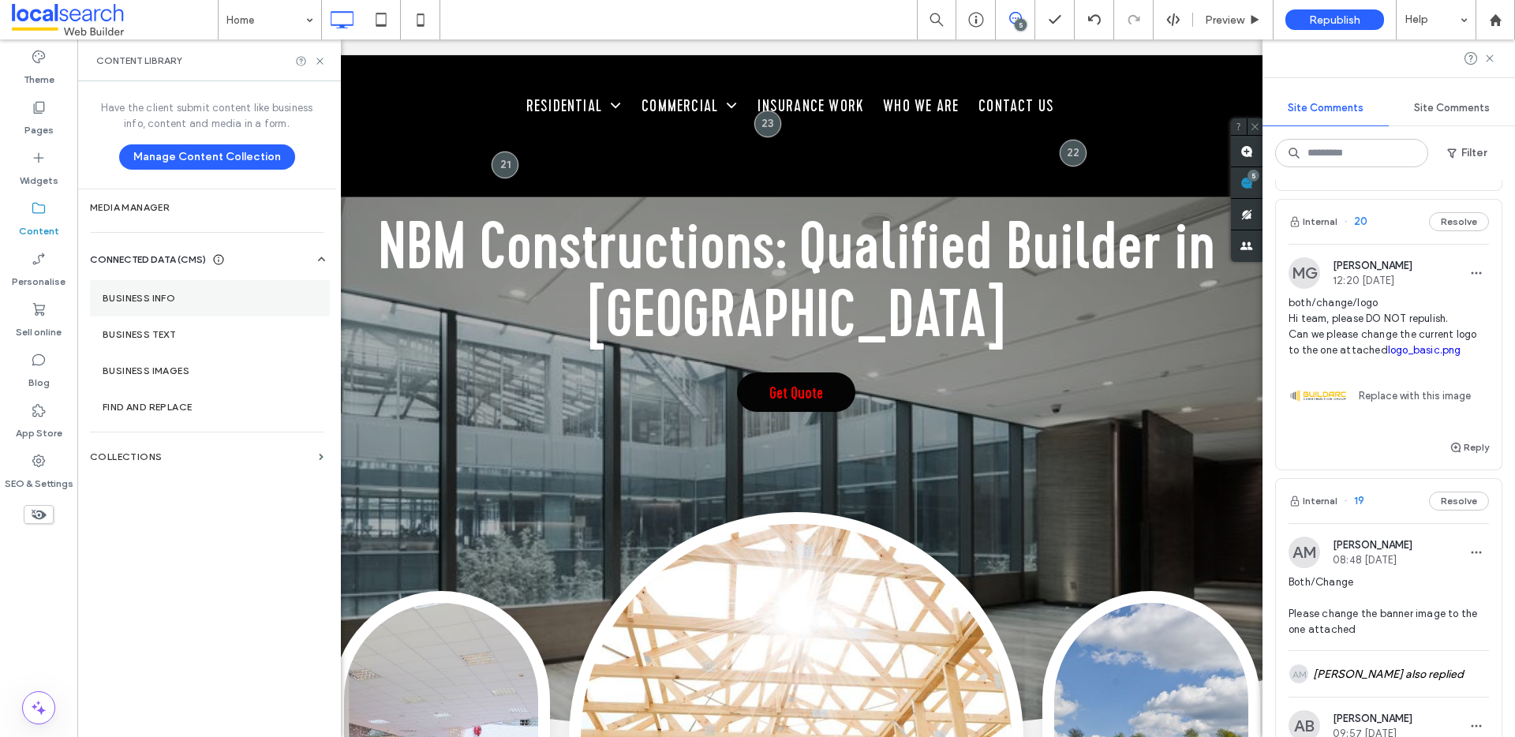
click at [193, 289] on section "Business info" at bounding box center [210, 298] width 240 height 36
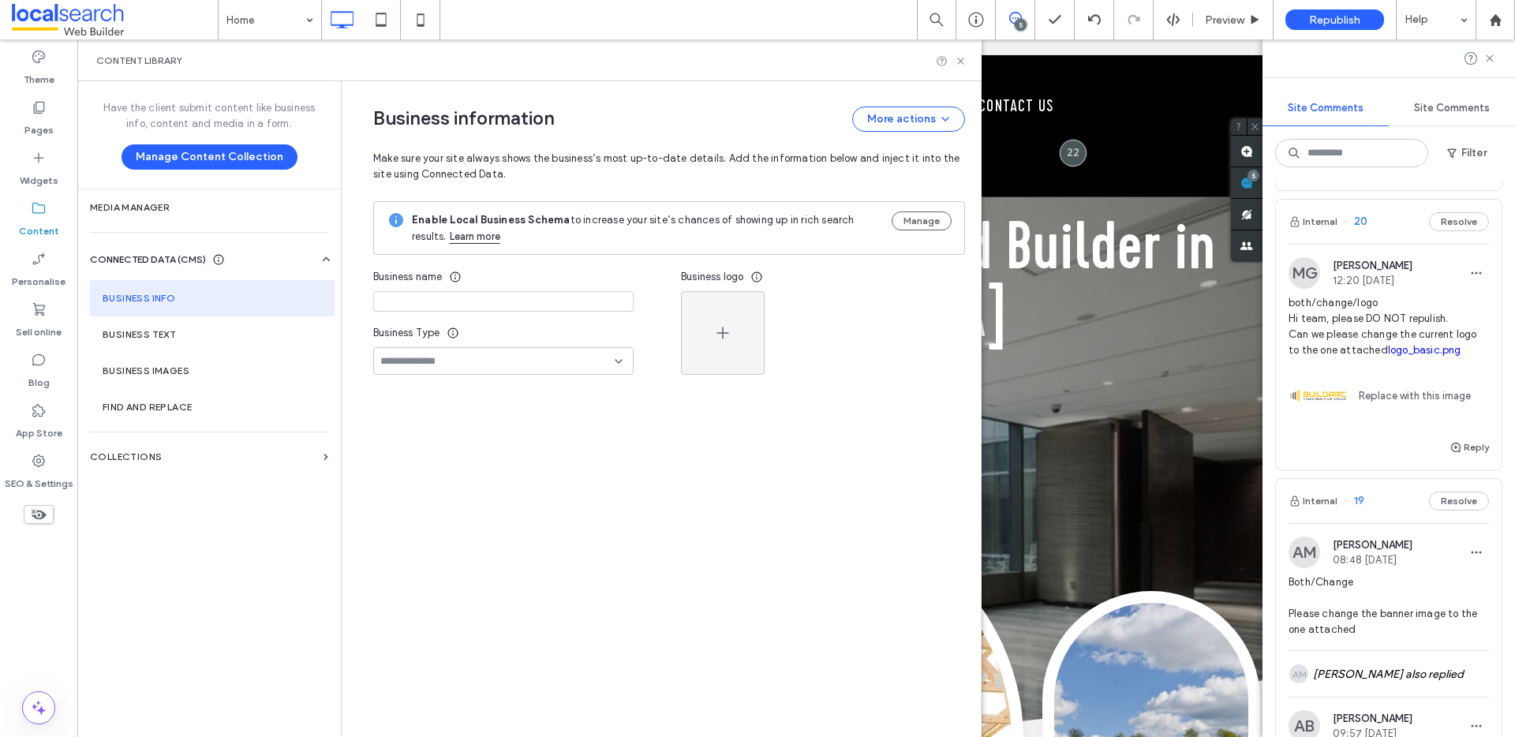
type input "**********"
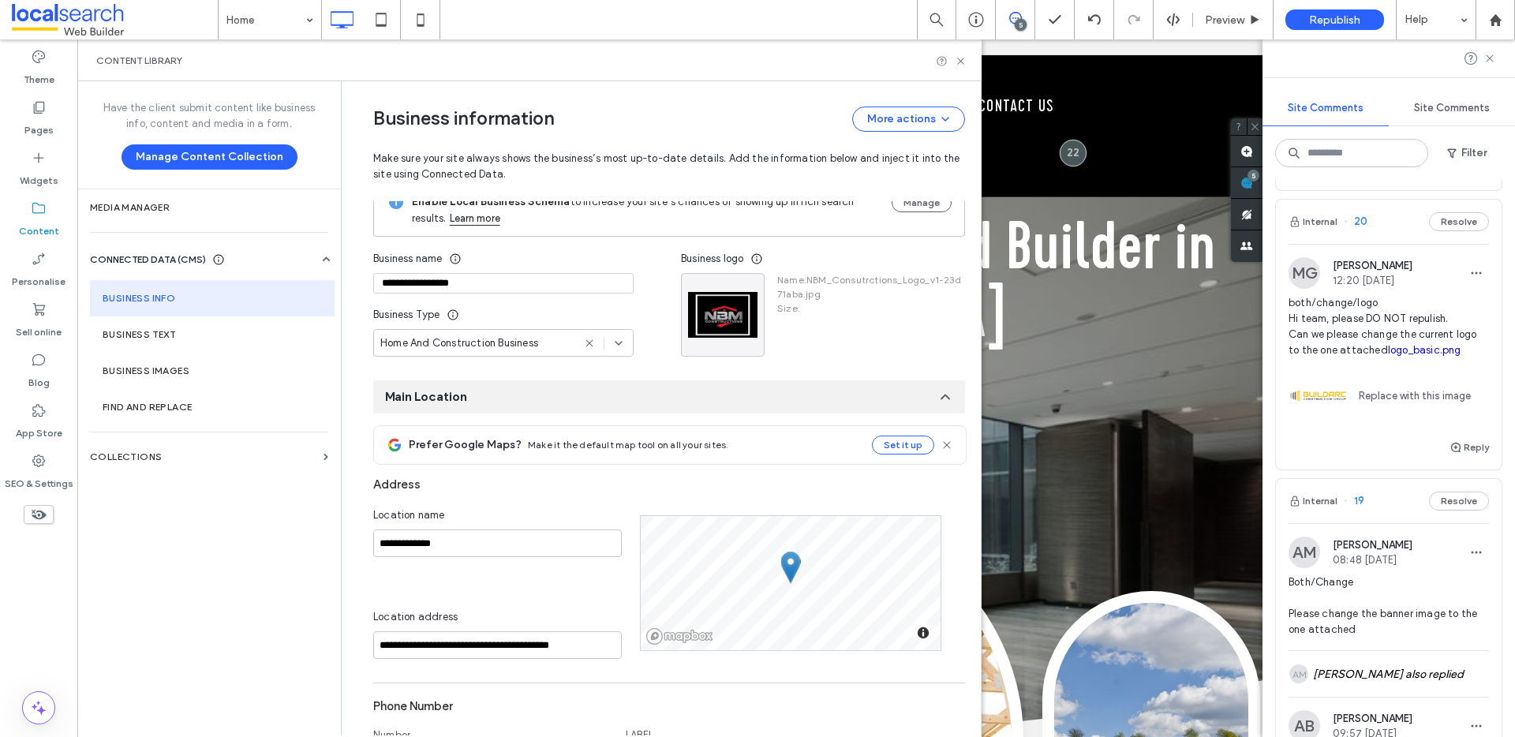
scroll to position [0, 0]
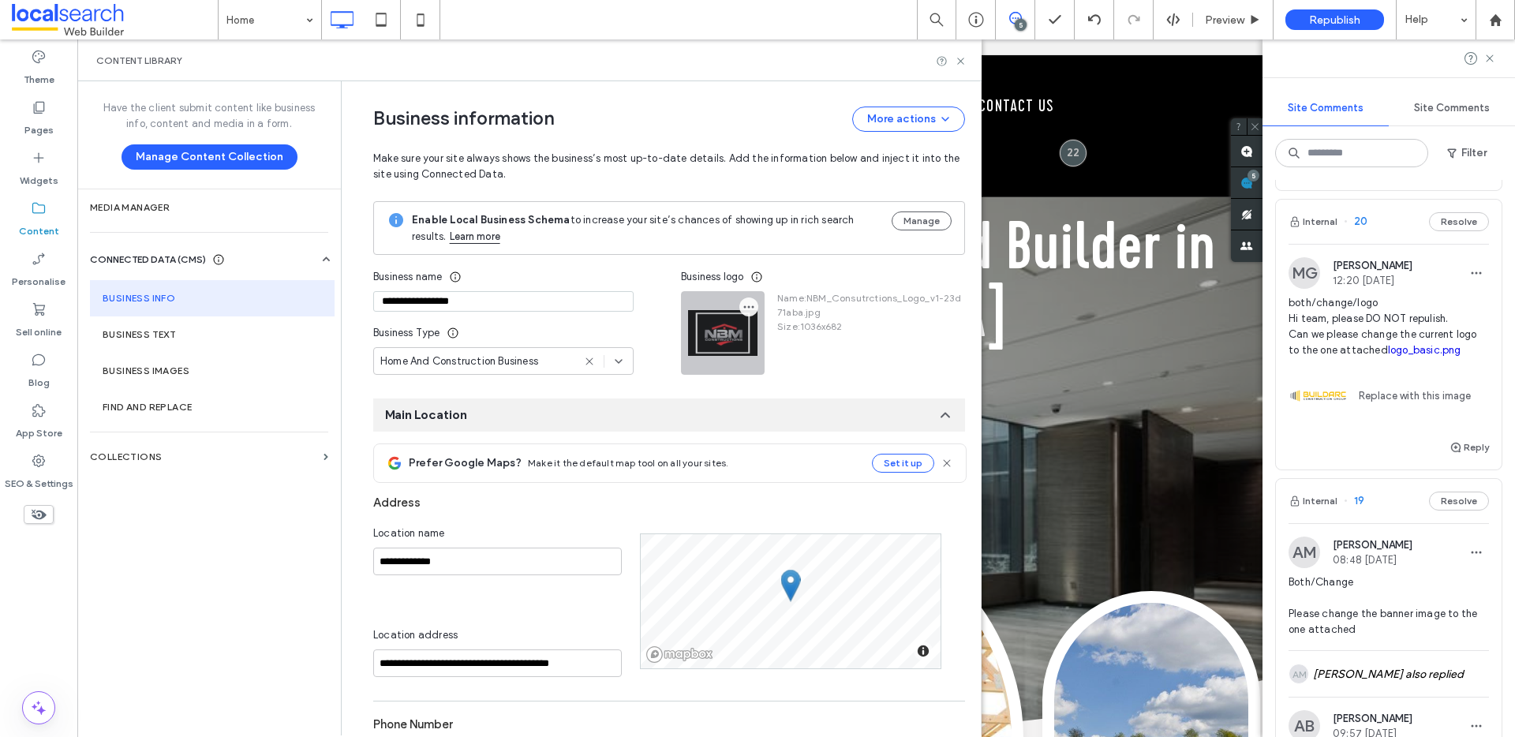
click at [743, 308] on icon "button" at bounding box center [749, 307] width 13 height 13
click at [759, 343] on span at bounding box center [754, 344] width 19 height 17
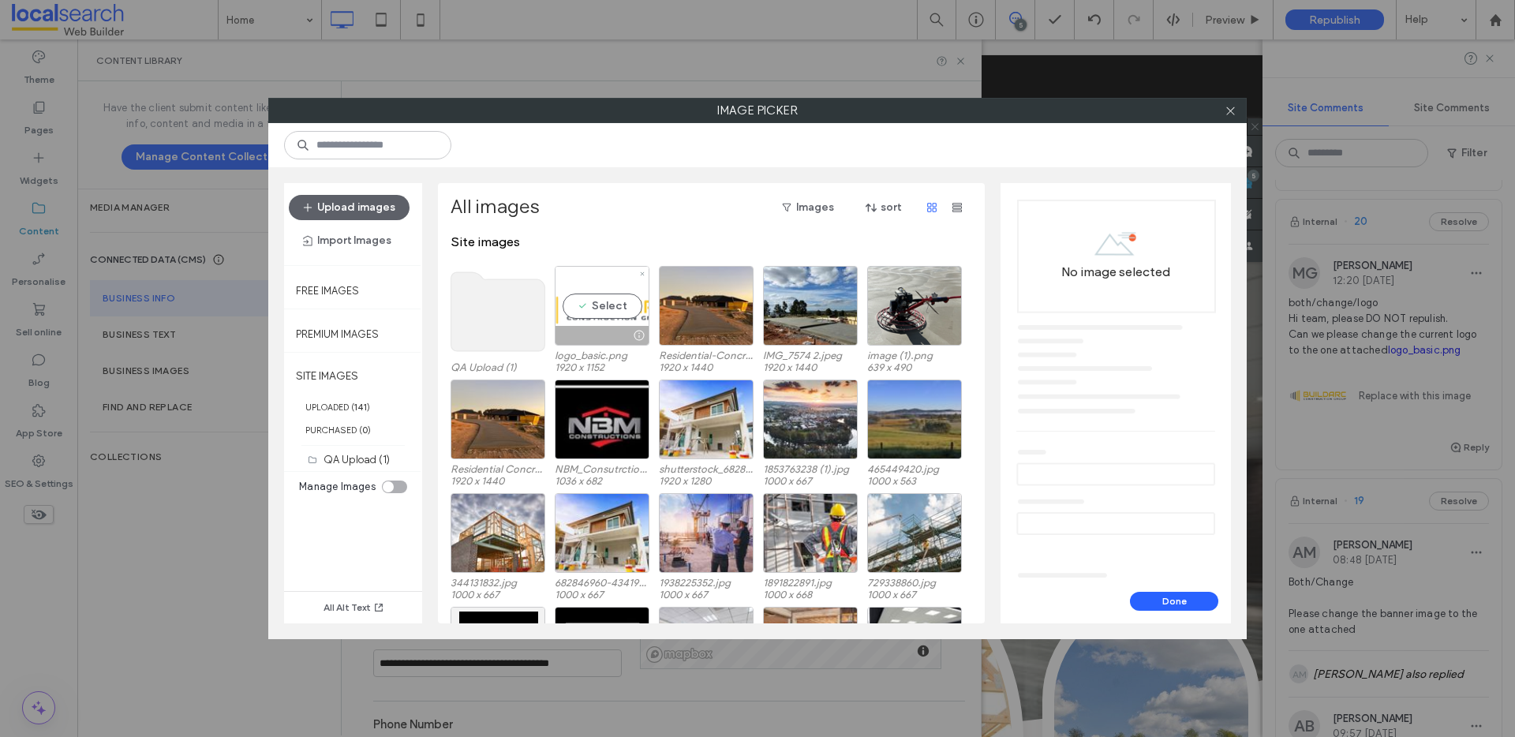
click at [587, 305] on div "Select" at bounding box center [602, 306] width 95 height 80
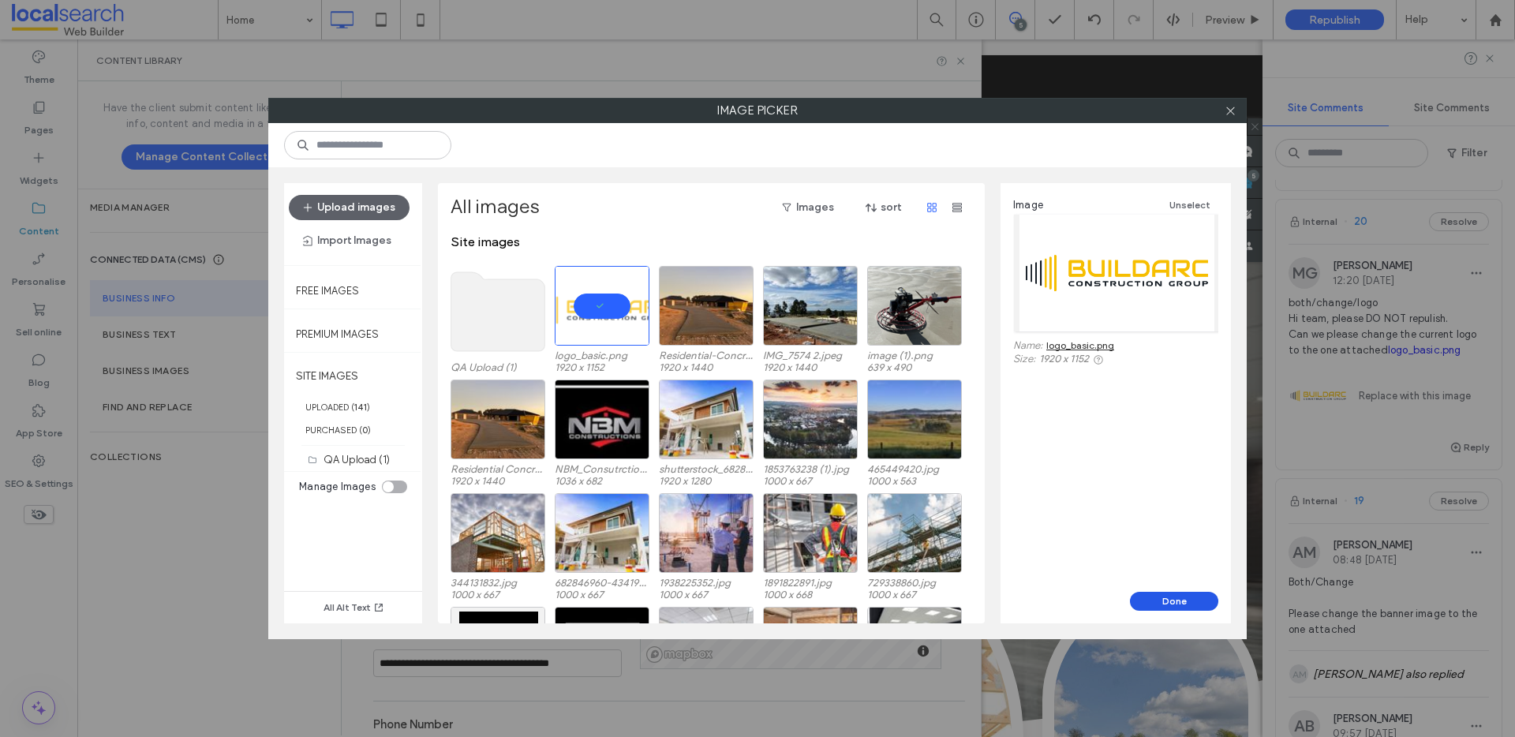
click at [1177, 595] on button "Done" at bounding box center [1174, 601] width 88 height 19
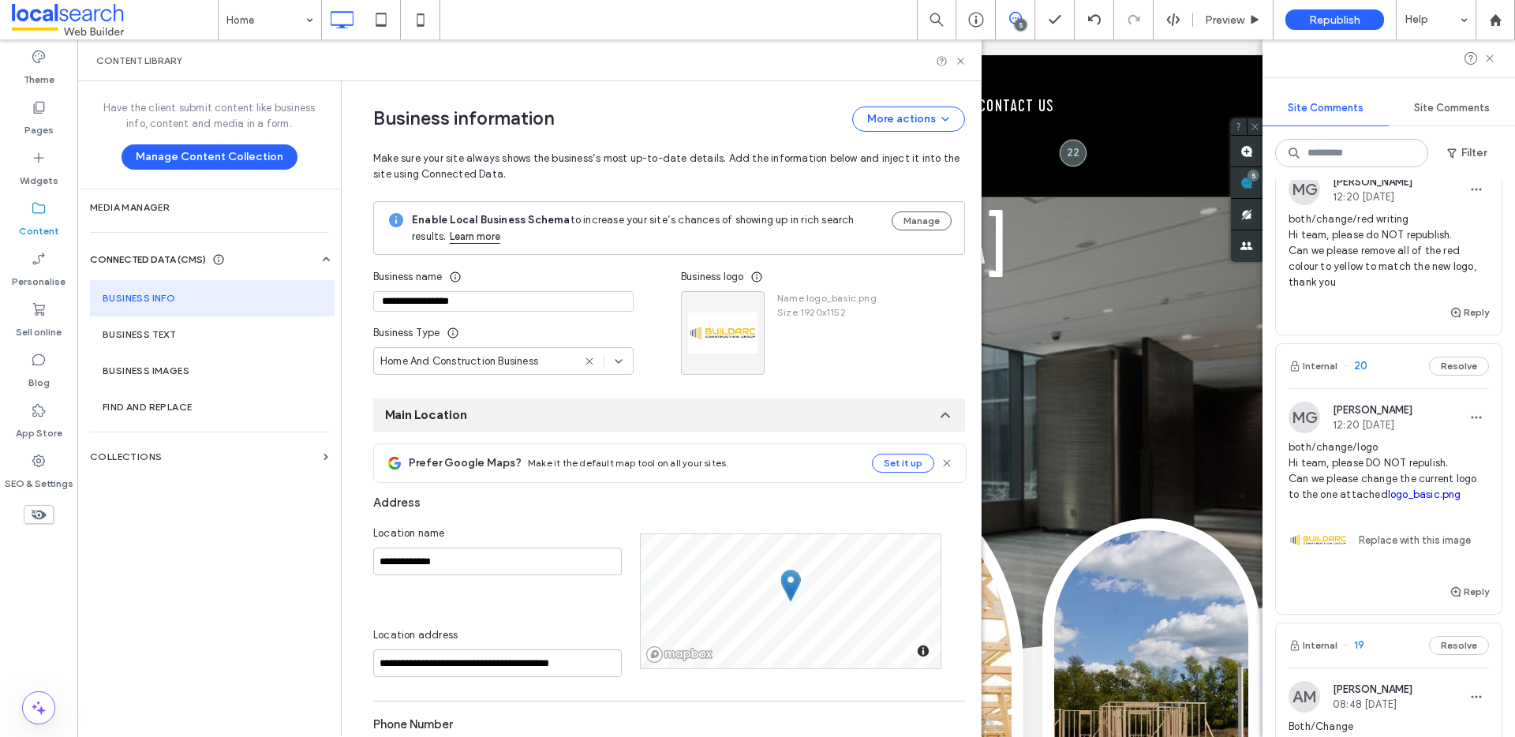
scroll to position [577, 0]
click at [966, 57] on icon at bounding box center [961, 61] width 12 height 12
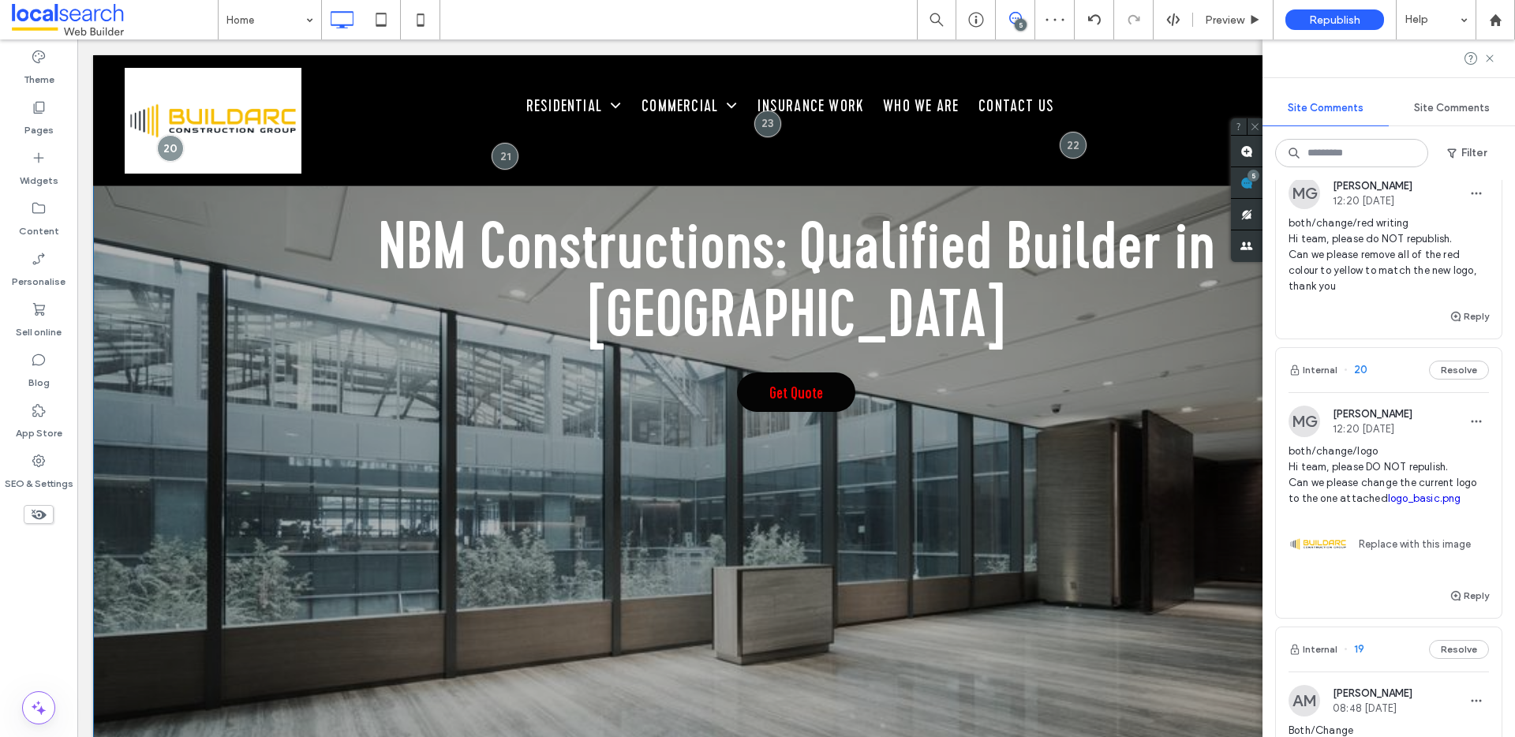
scroll to position [0, 0]
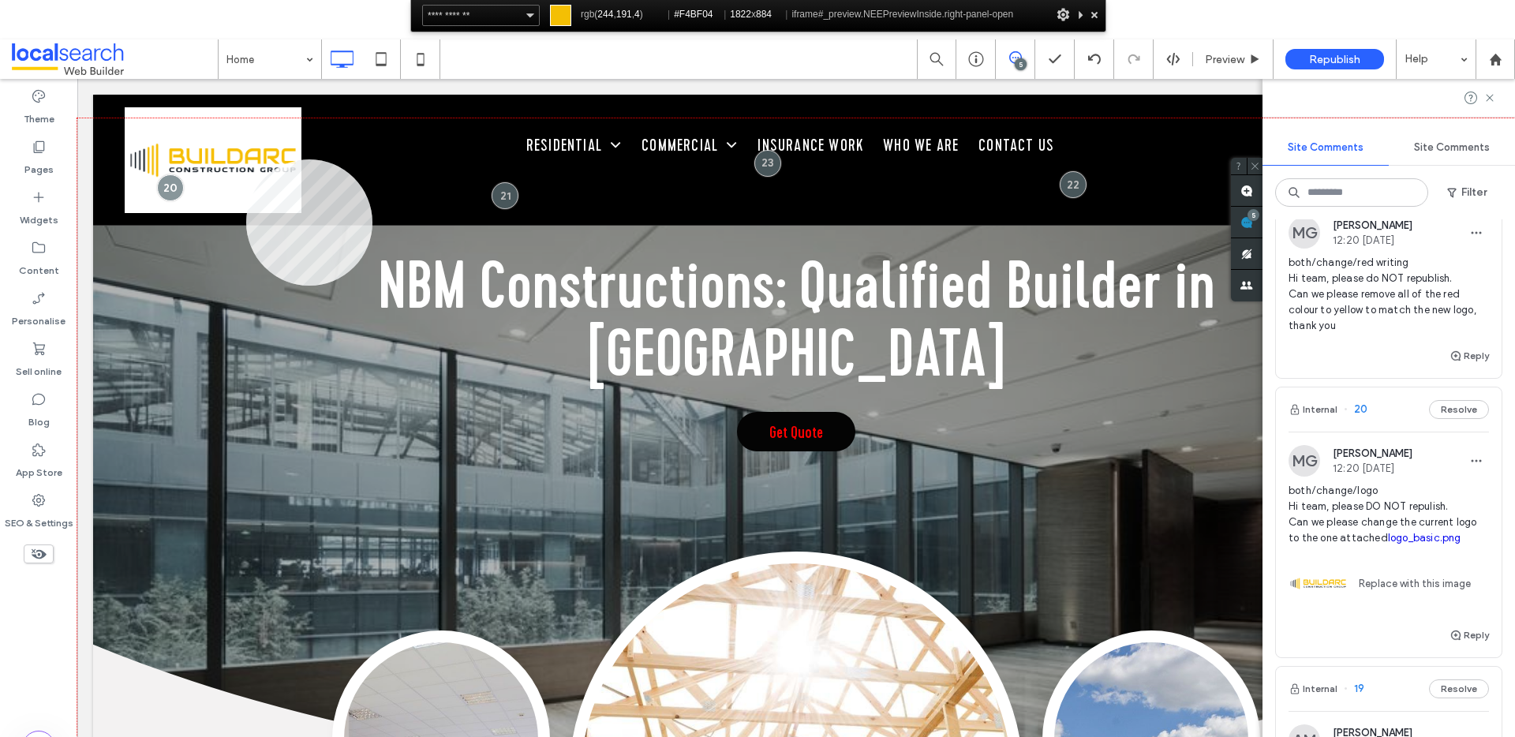
click at [246, 159] on div at bounding box center [796, 467] width 1438 height 698
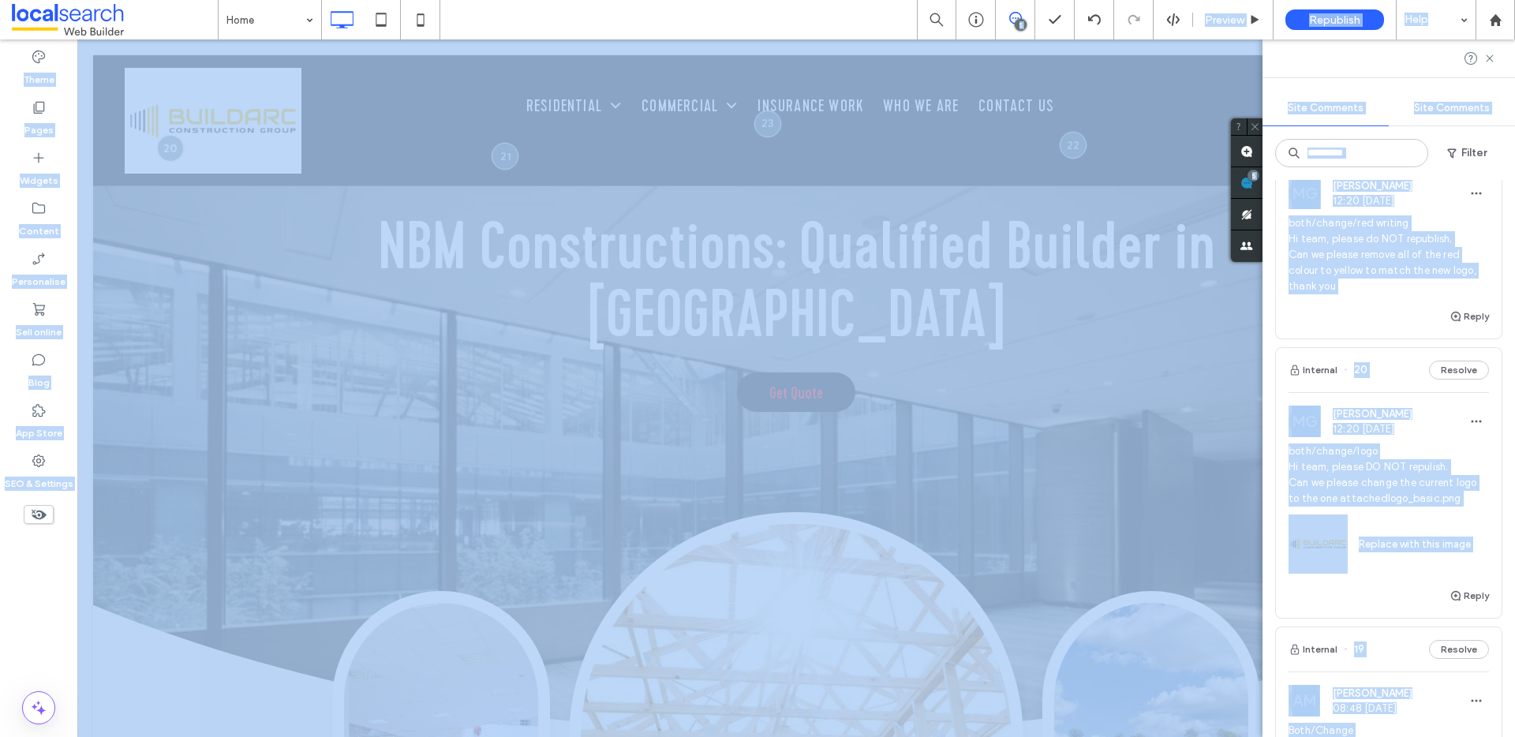
drag, startPoint x: 770, startPoint y: 17, endPoint x: 734, endPoint y: 21, distance: 35.8
click at [1365, 63] on div at bounding box center [1389, 58] width 253 height 38
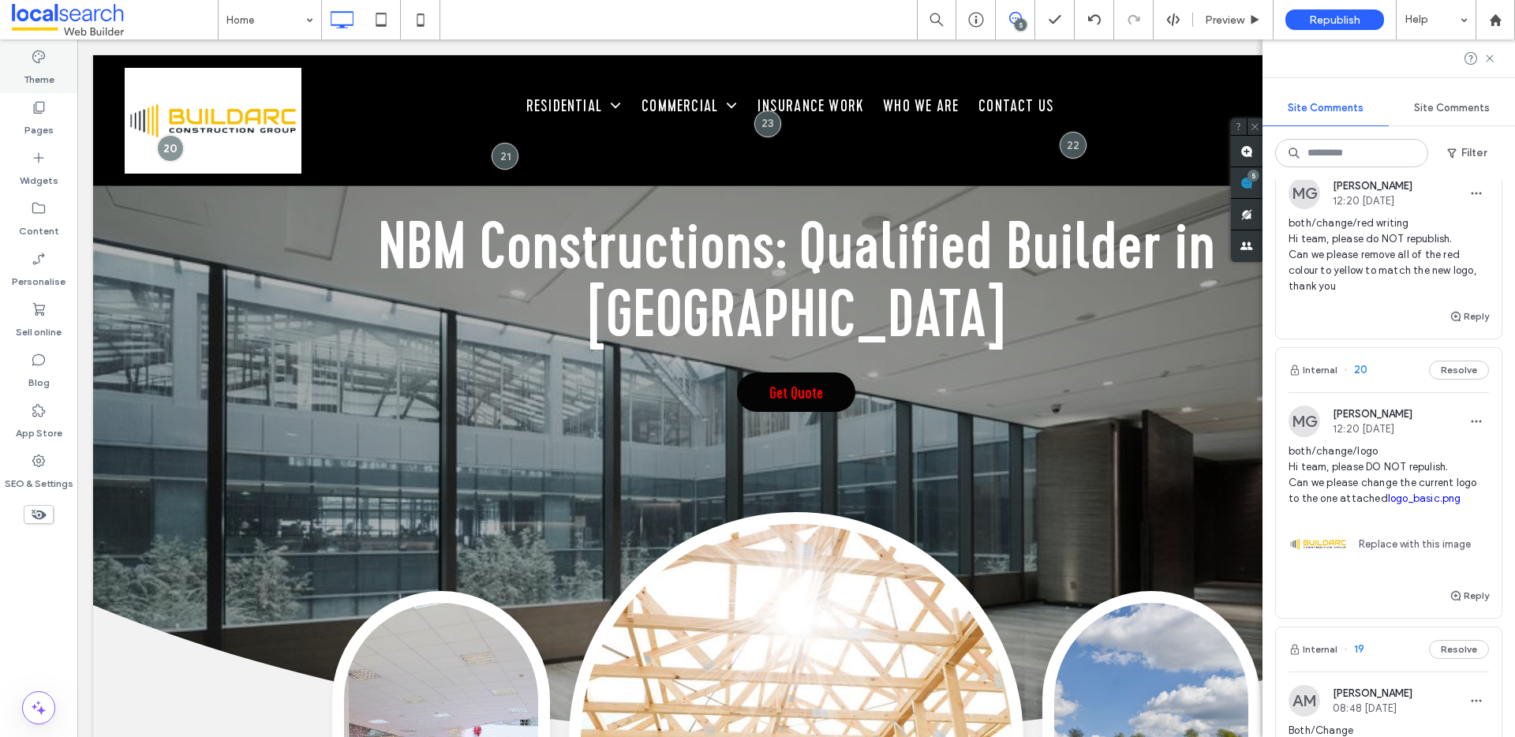
click at [46, 72] on label "Theme" at bounding box center [39, 76] width 31 height 22
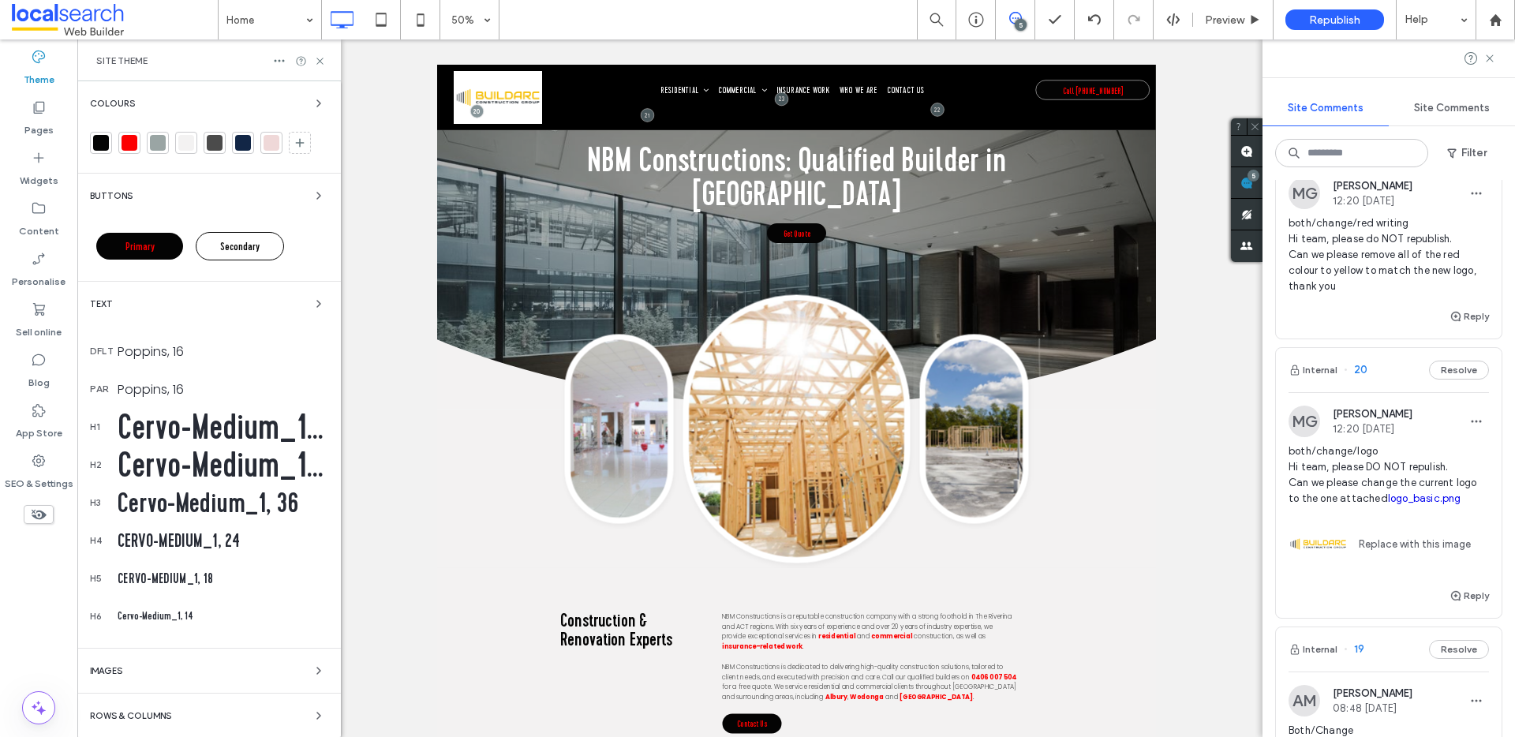
click at [127, 137] on div at bounding box center [130, 143] width 16 height 16
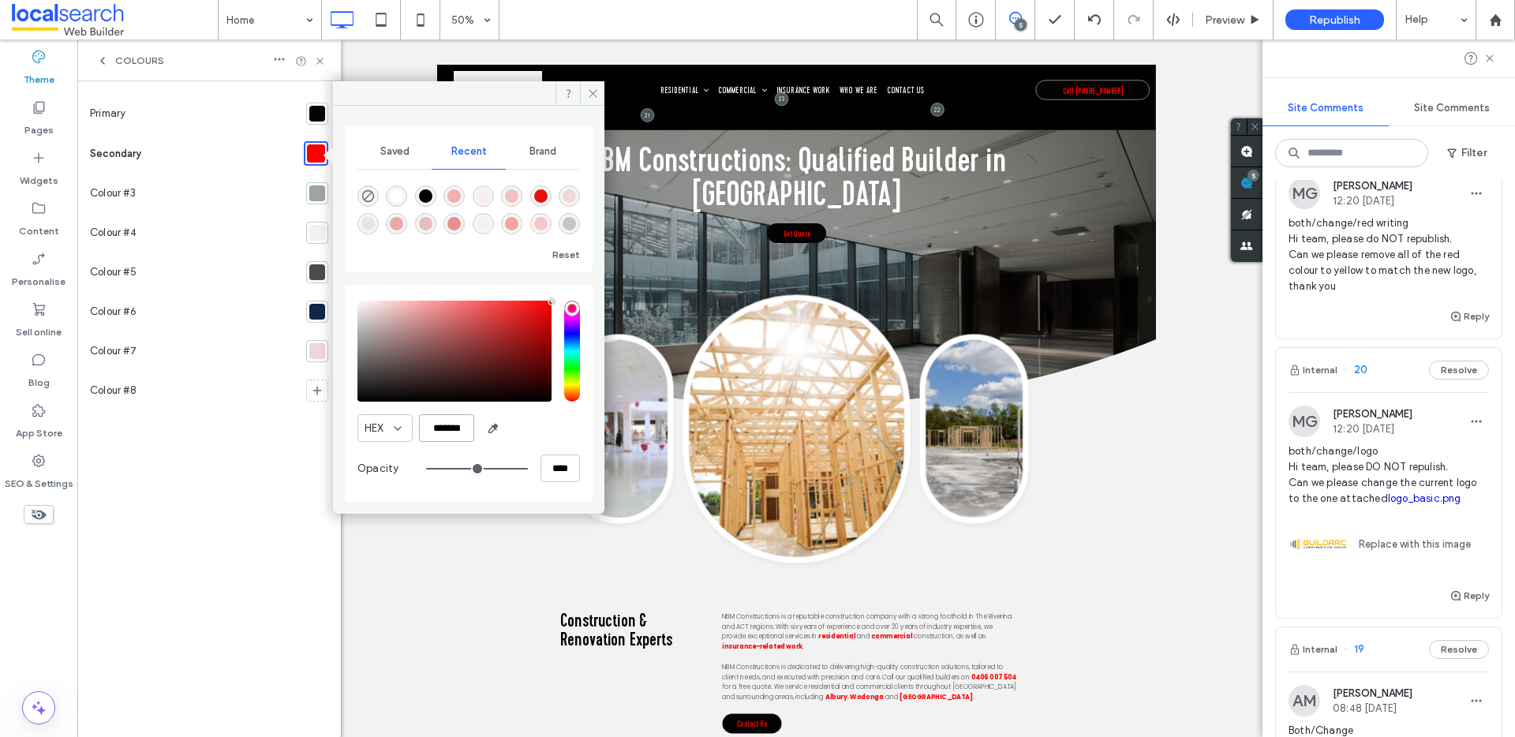
click at [470, 429] on input "*******" at bounding box center [446, 428] width 55 height 28
click at [468, 429] on input "*******" at bounding box center [446, 428] width 55 height 28
paste input "color picker textbox"
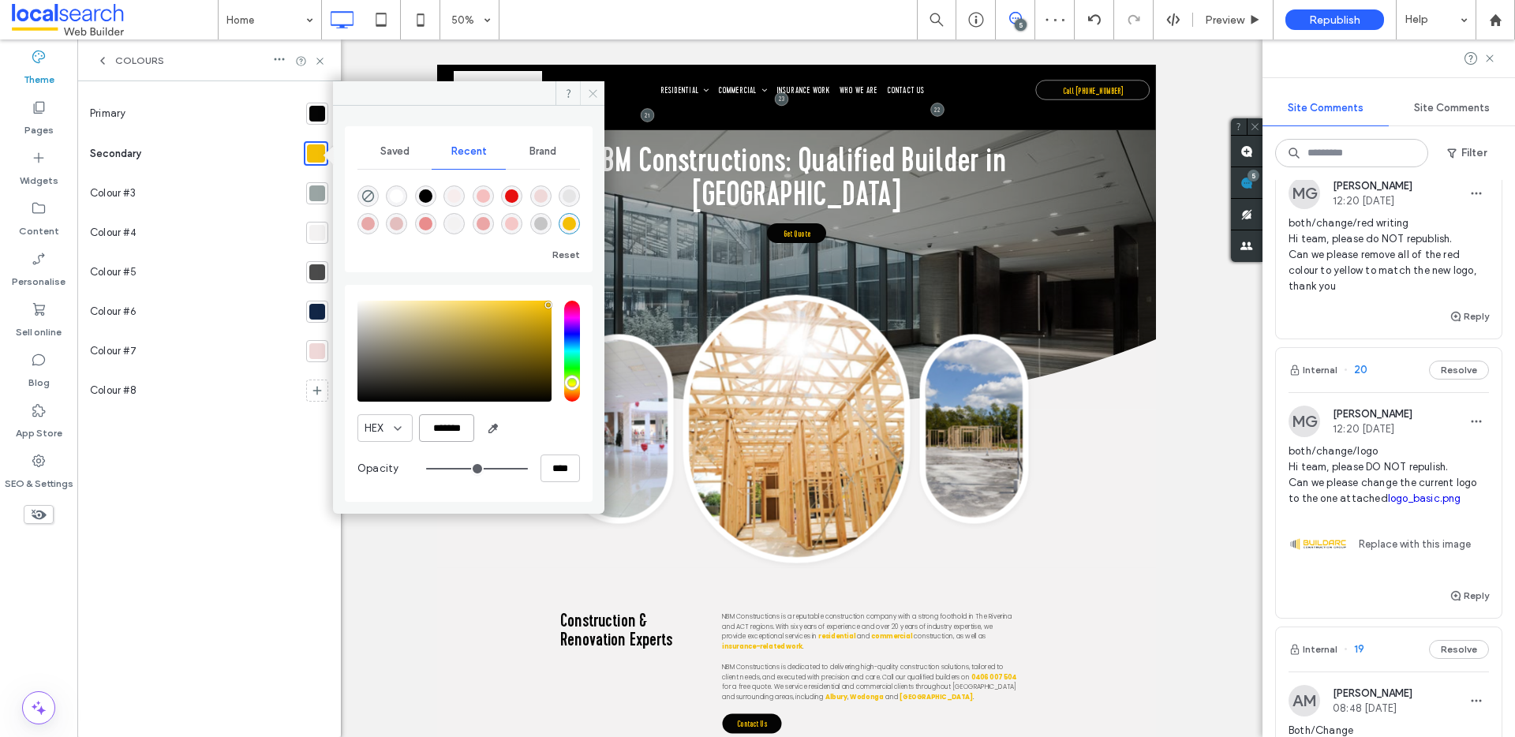
type input "*******"
click at [598, 95] on span at bounding box center [592, 93] width 24 height 24
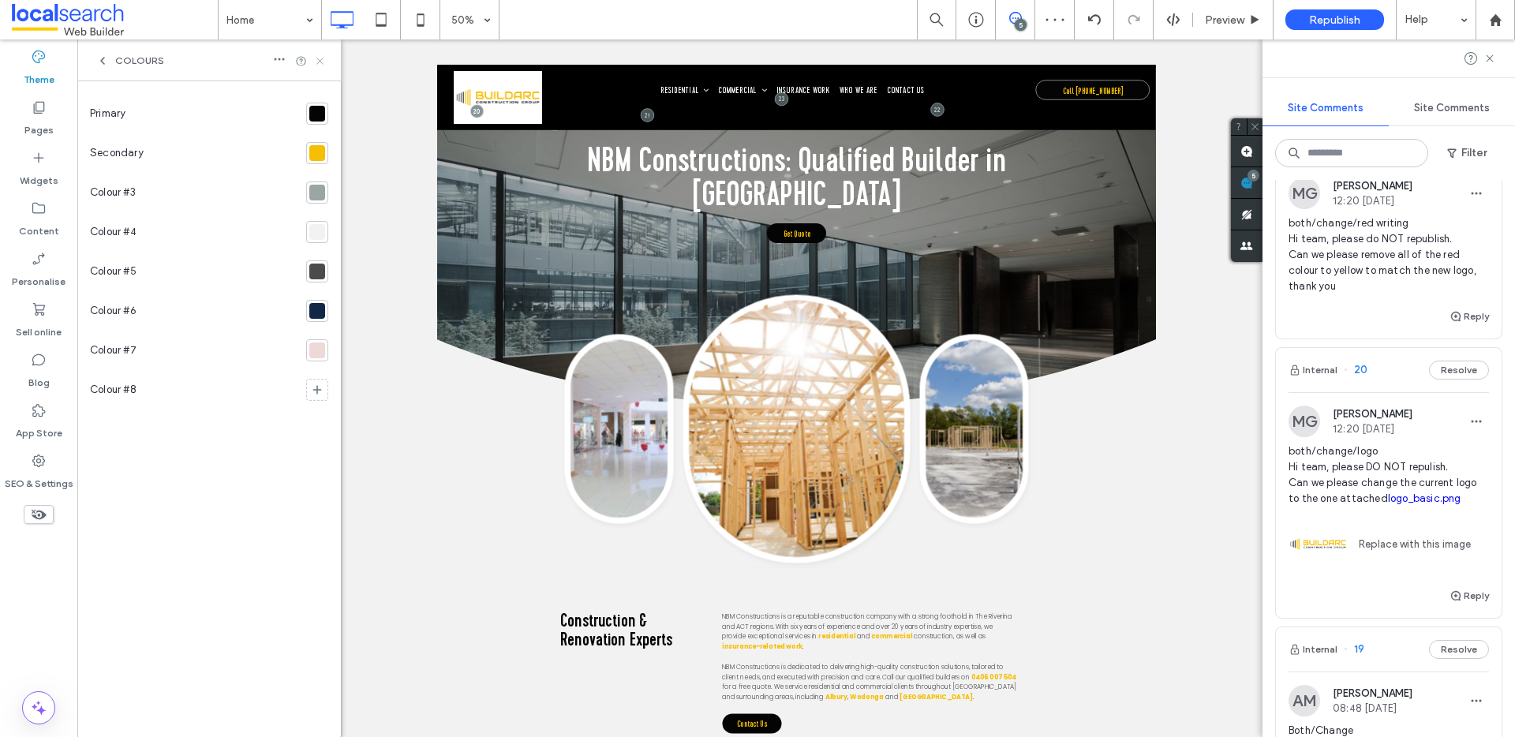
drag, startPoint x: 322, startPoint y: 65, endPoint x: 260, endPoint y: 44, distance: 65.6
click at [322, 65] on icon at bounding box center [320, 61] width 12 height 12
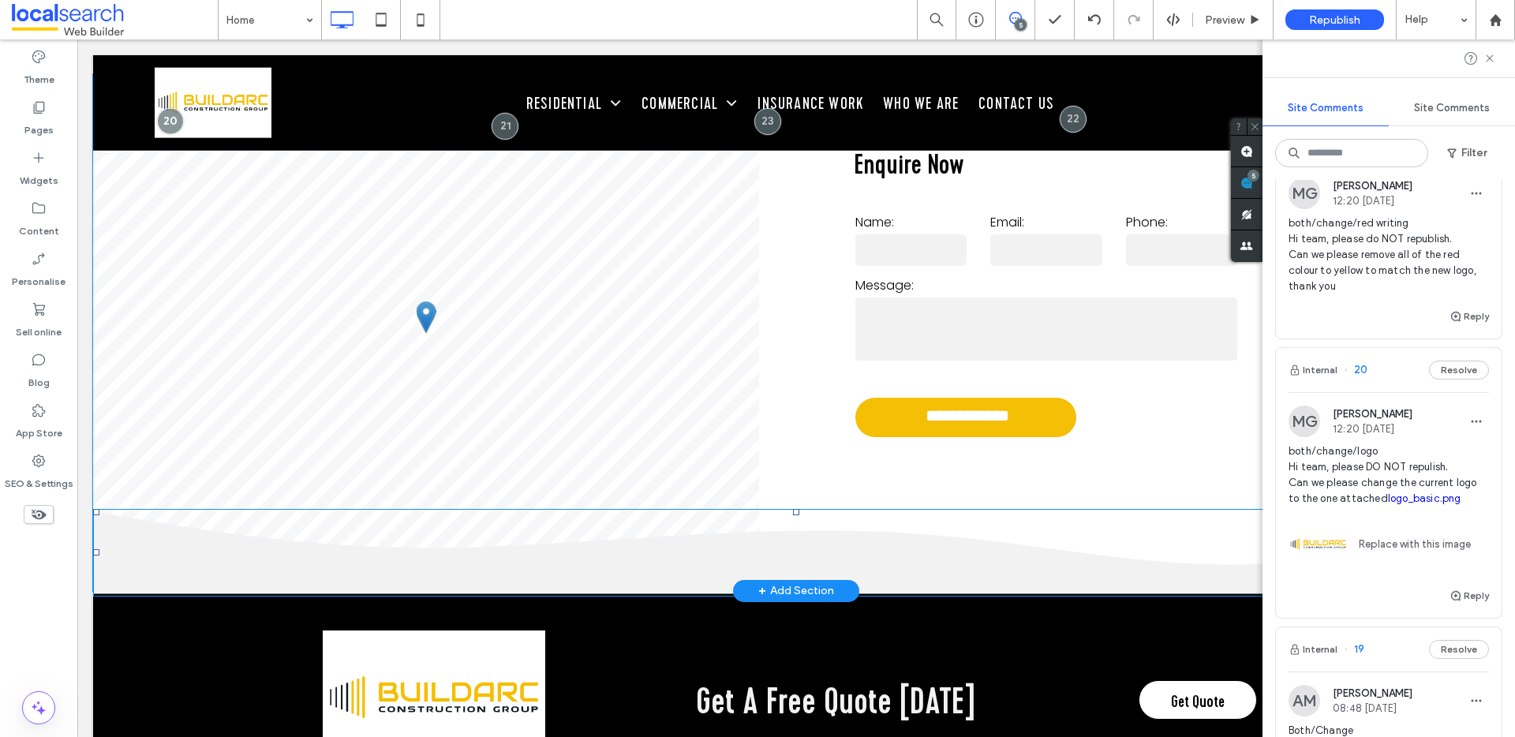
scroll to position [5124, 0]
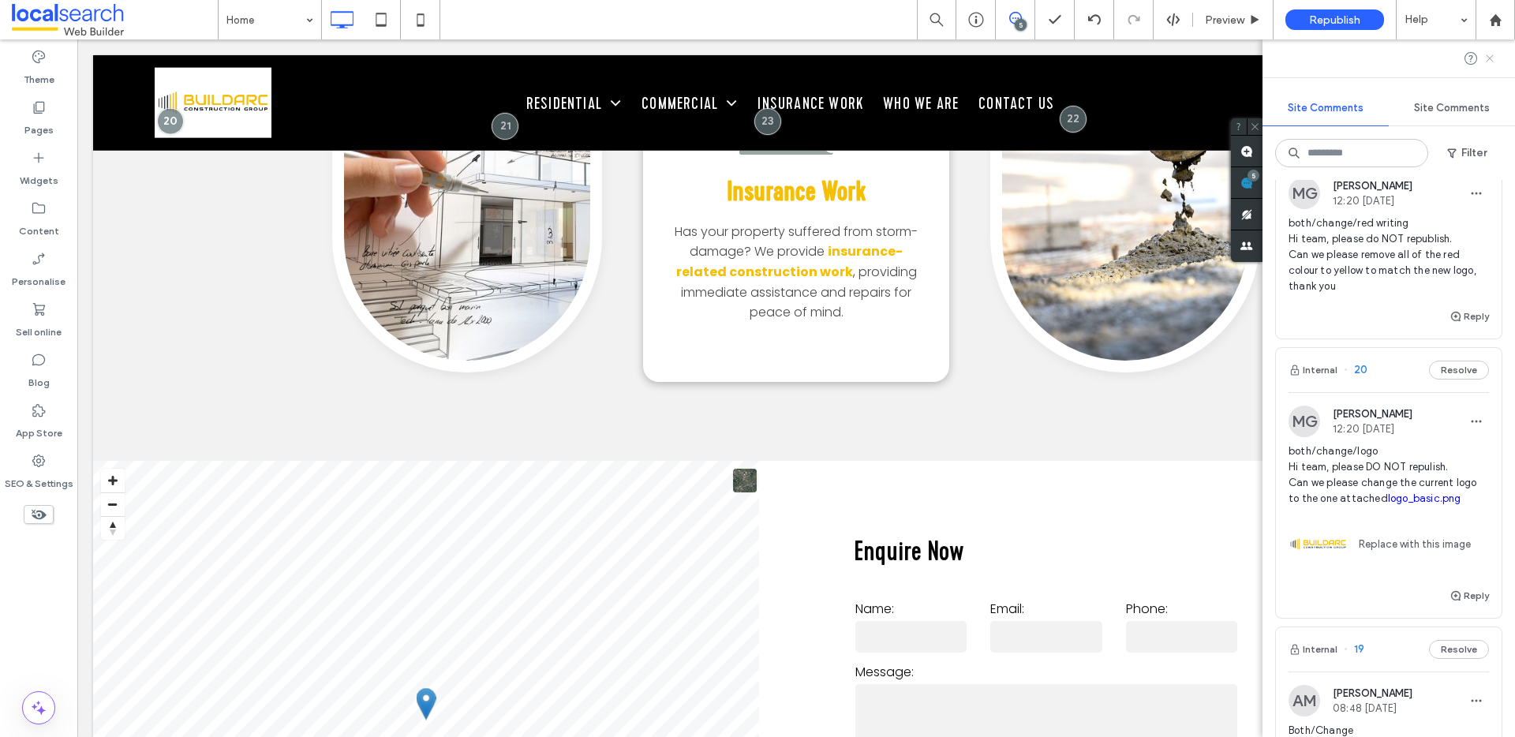
click at [1490, 57] on use at bounding box center [1489, 57] width 7 height 7
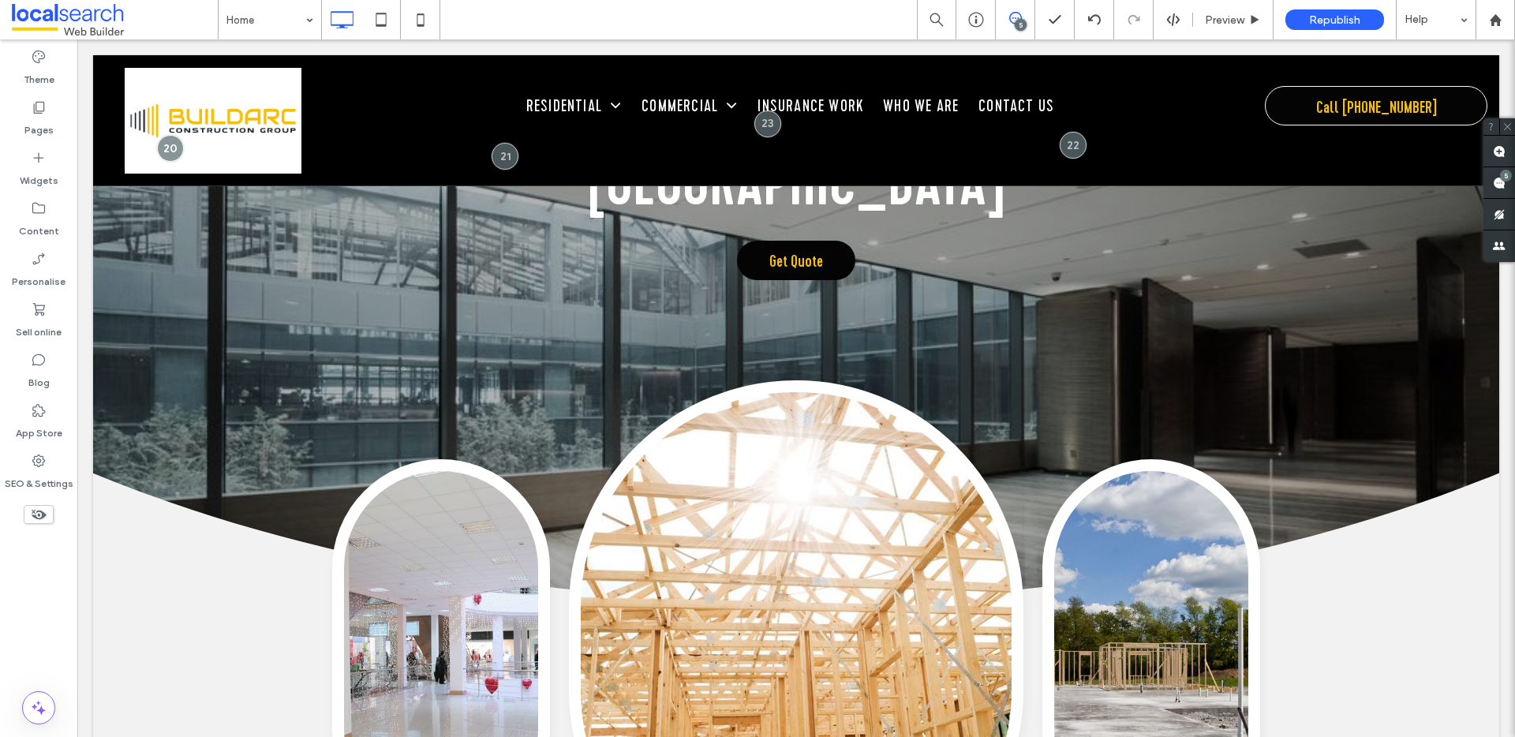
scroll to position [0, 0]
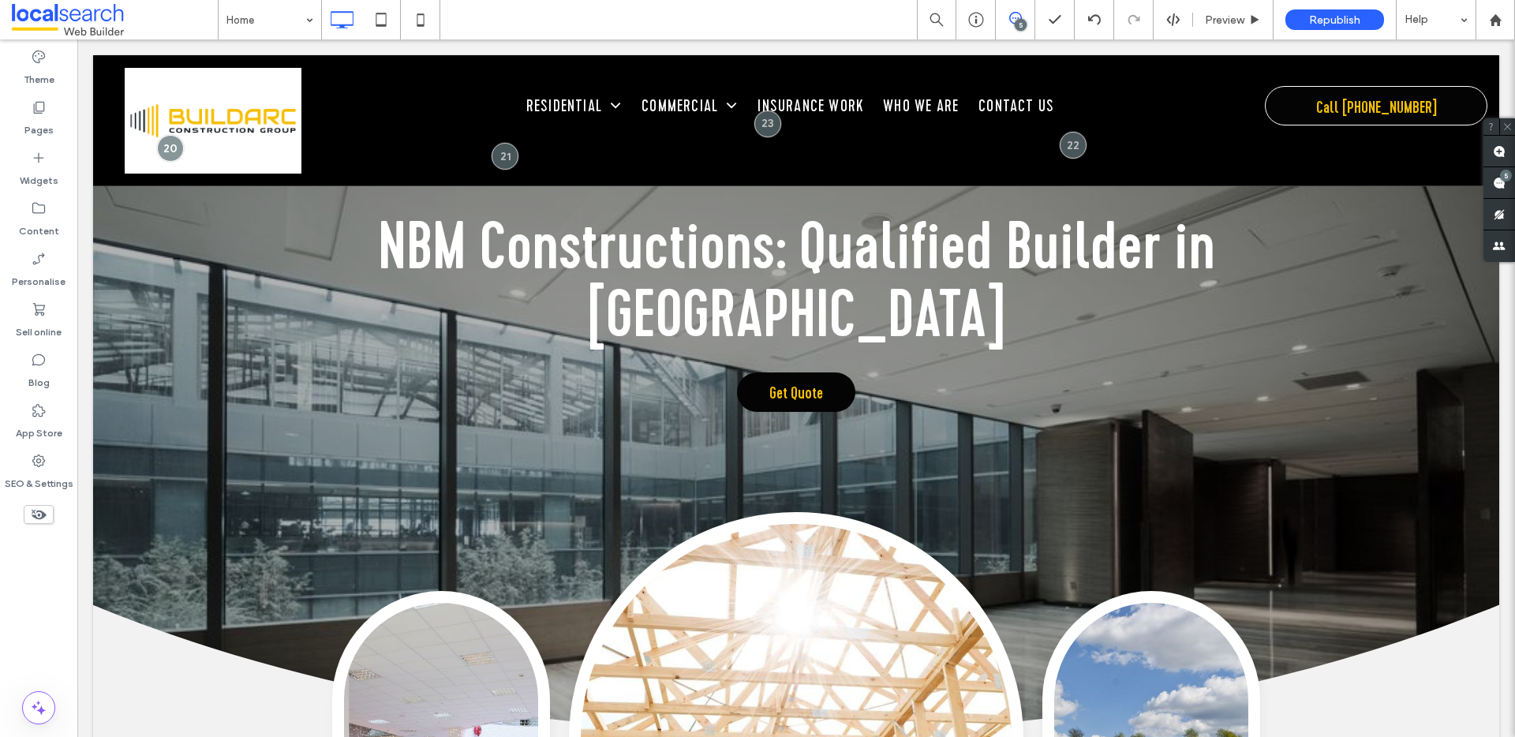
drag, startPoint x: 1510, startPoint y: 406, endPoint x: 1564, endPoint y: 71, distance: 339.7
click at [1017, 16] on icon at bounding box center [1015, 18] width 13 height 13
click at [1013, 19] on icon at bounding box center [1015, 18] width 13 height 13
click at [1506, 186] on span at bounding box center [1500, 182] width 32 height 31
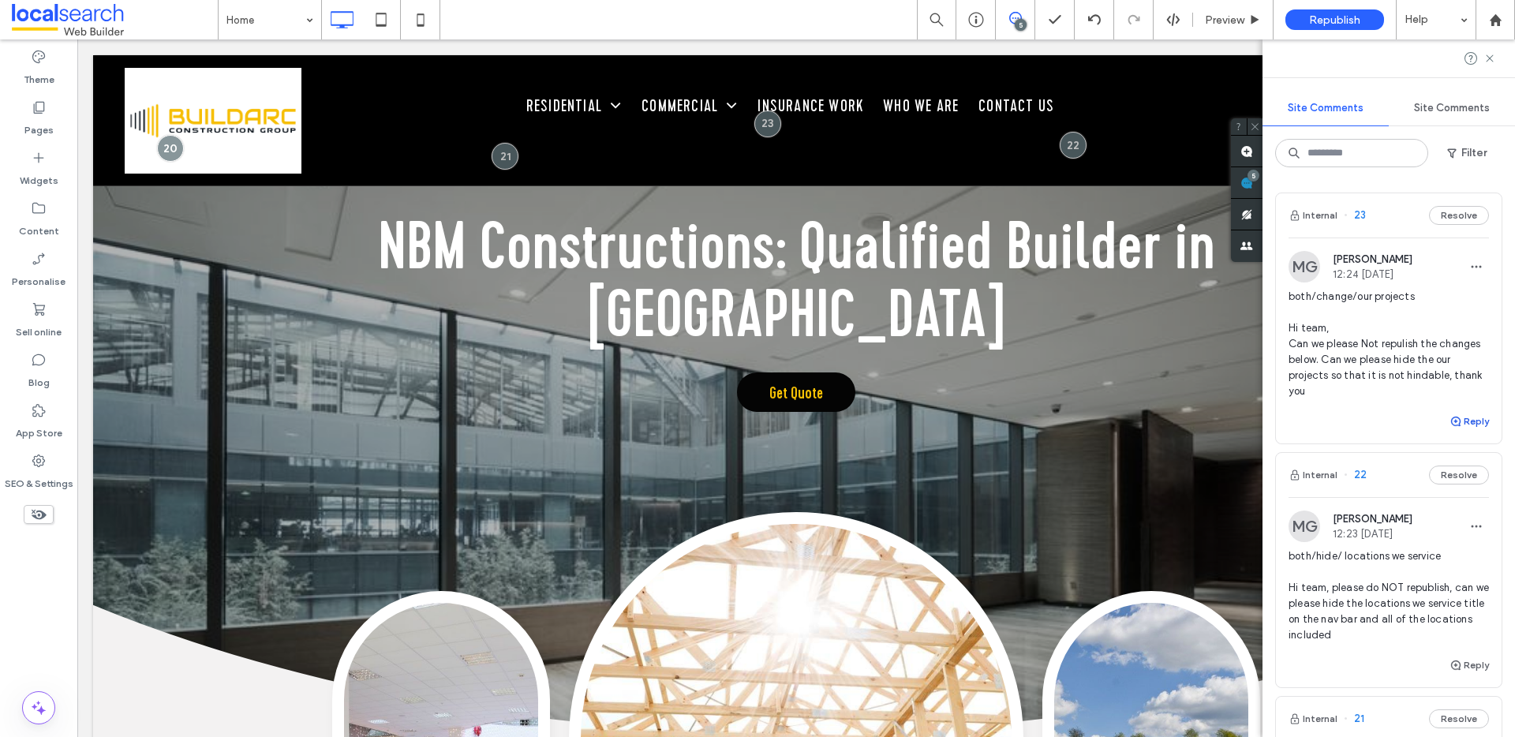
click at [1460, 422] on button "Reply" at bounding box center [1469, 421] width 39 height 19
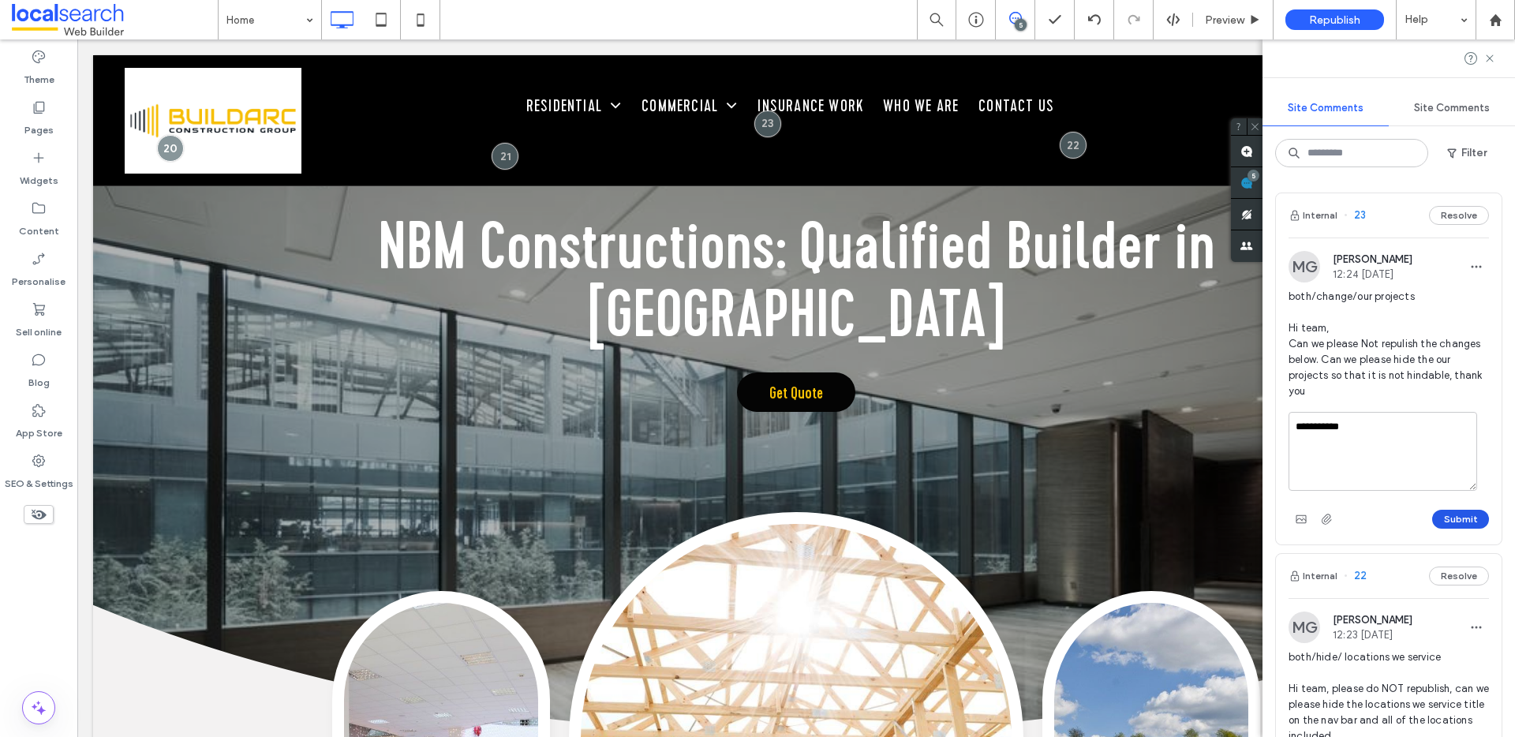
type textarea "**********"
click at [1439, 523] on button "Submit" at bounding box center [1461, 519] width 57 height 19
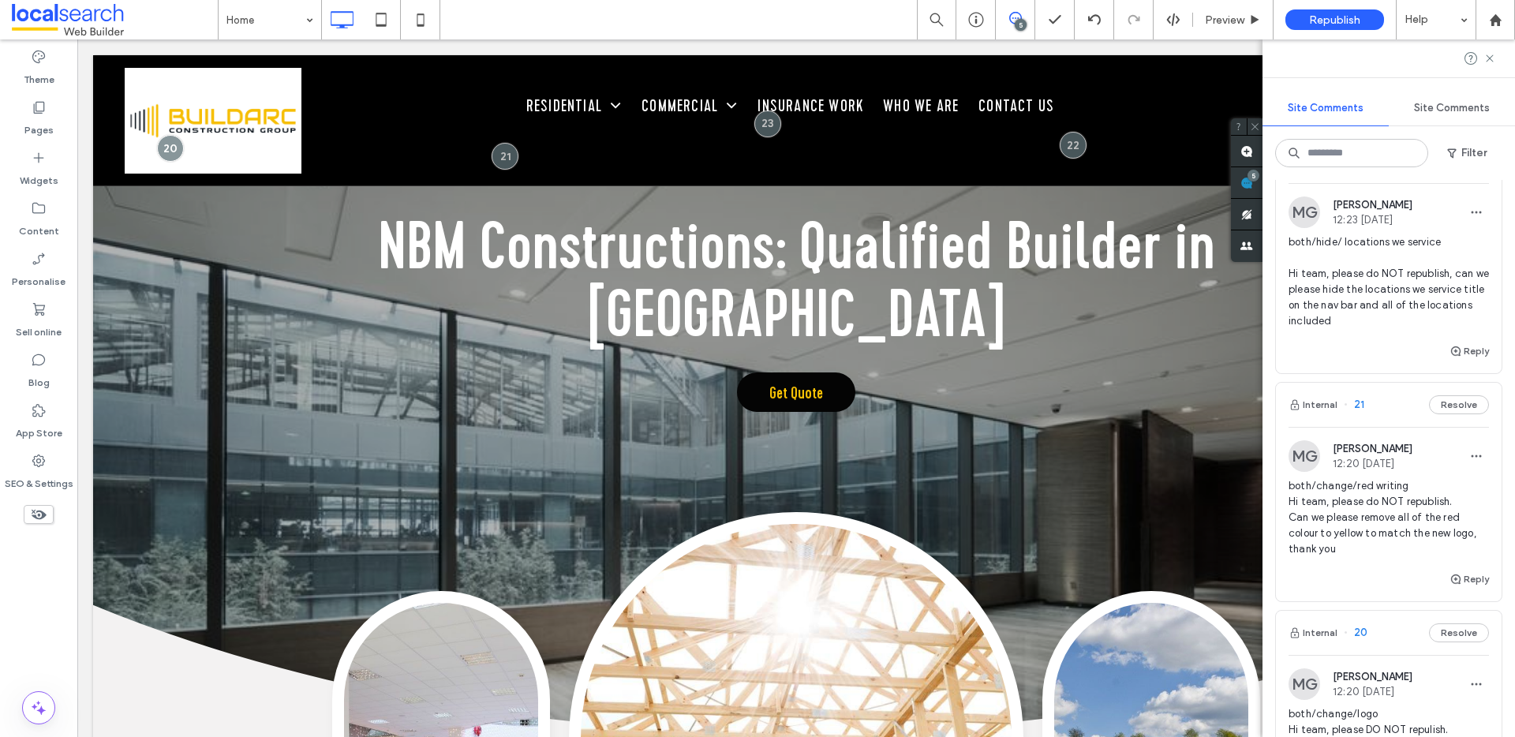
scroll to position [400, 0]
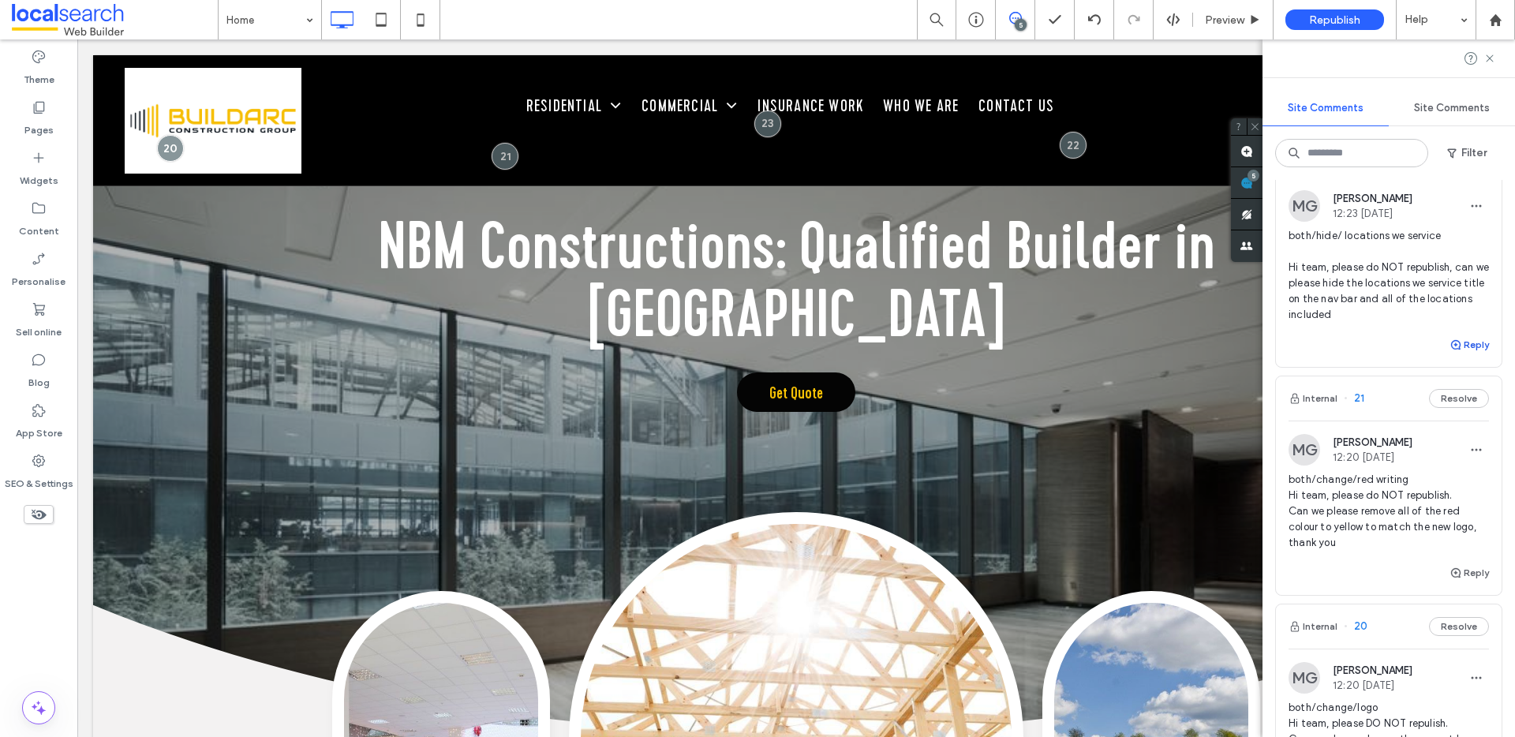
click at [1458, 345] on button "Reply" at bounding box center [1469, 344] width 39 height 19
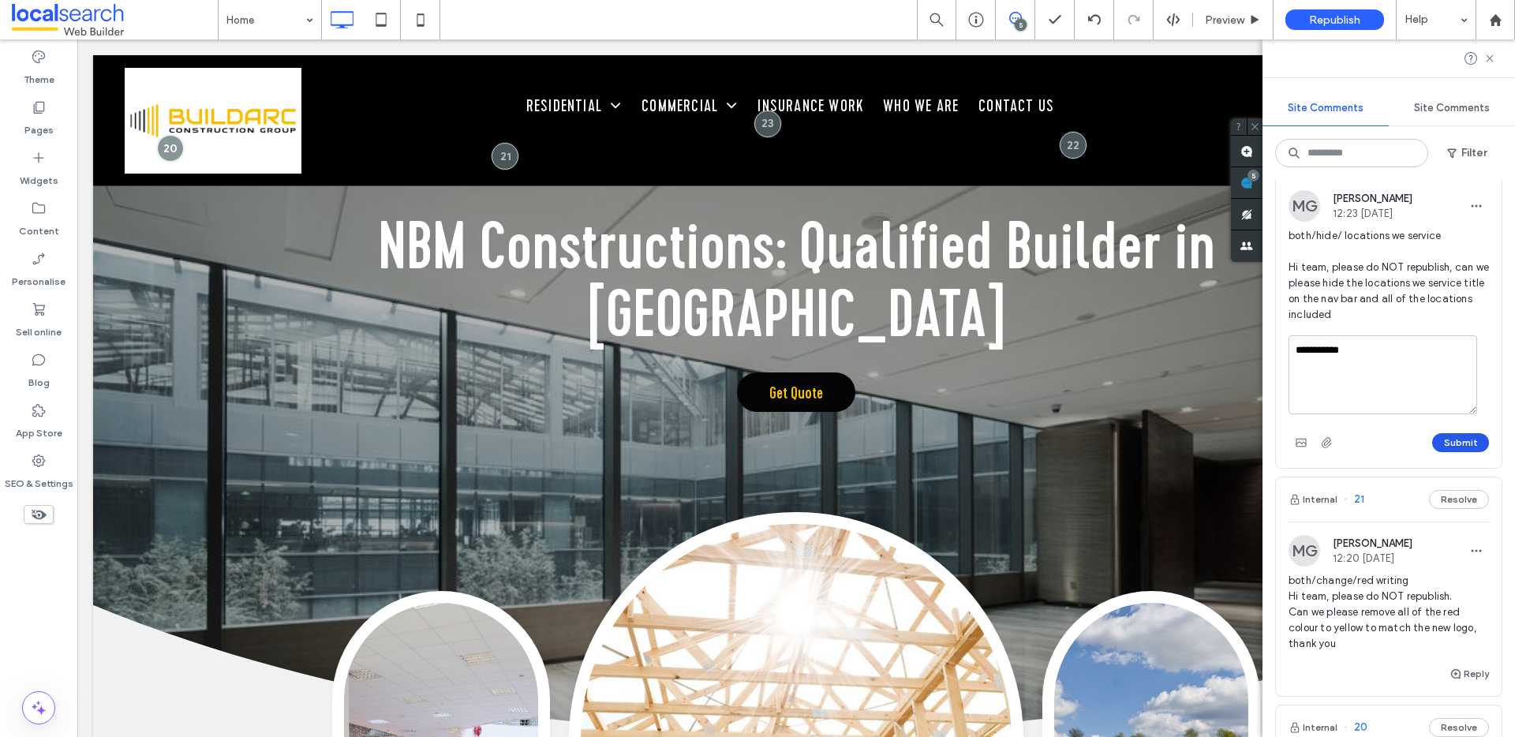
type textarea "**********"
click at [1459, 436] on button "Submit" at bounding box center [1461, 442] width 57 height 19
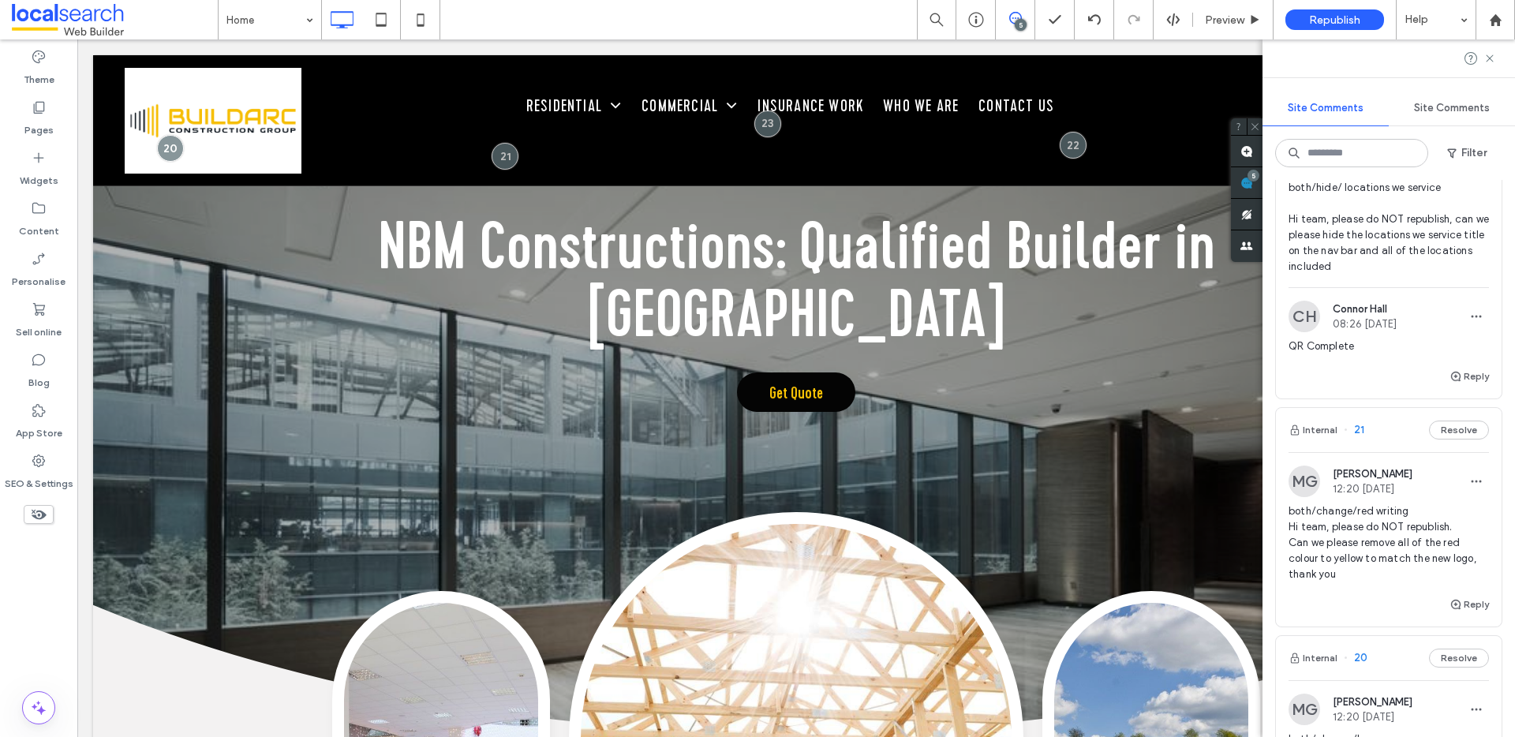
scroll to position [449, 0]
click at [1468, 609] on button "Reply" at bounding box center [1469, 603] width 39 height 19
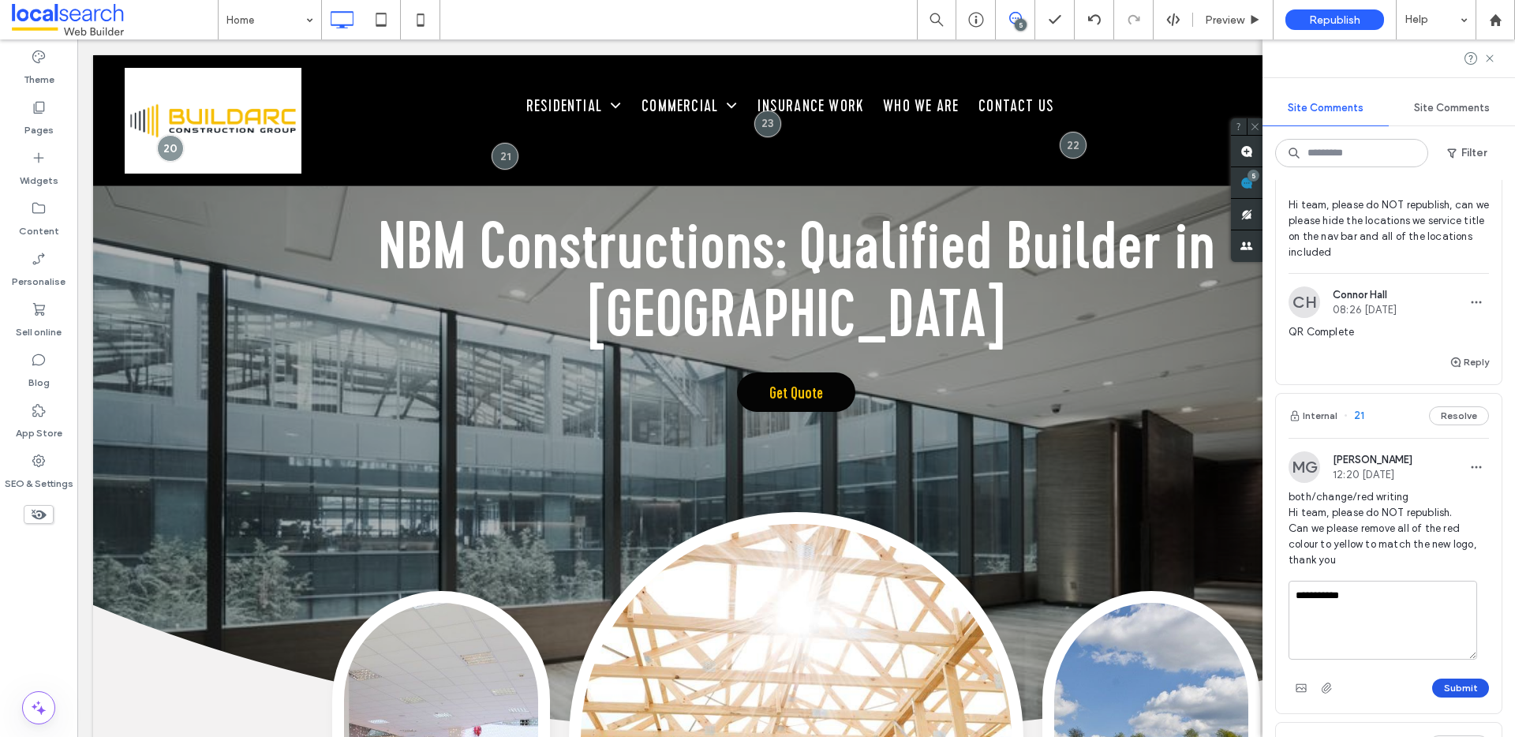
scroll to position [466, 0]
type textarea "**********"
click at [1451, 689] on button "Submit" at bounding box center [1461, 685] width 57 height 19
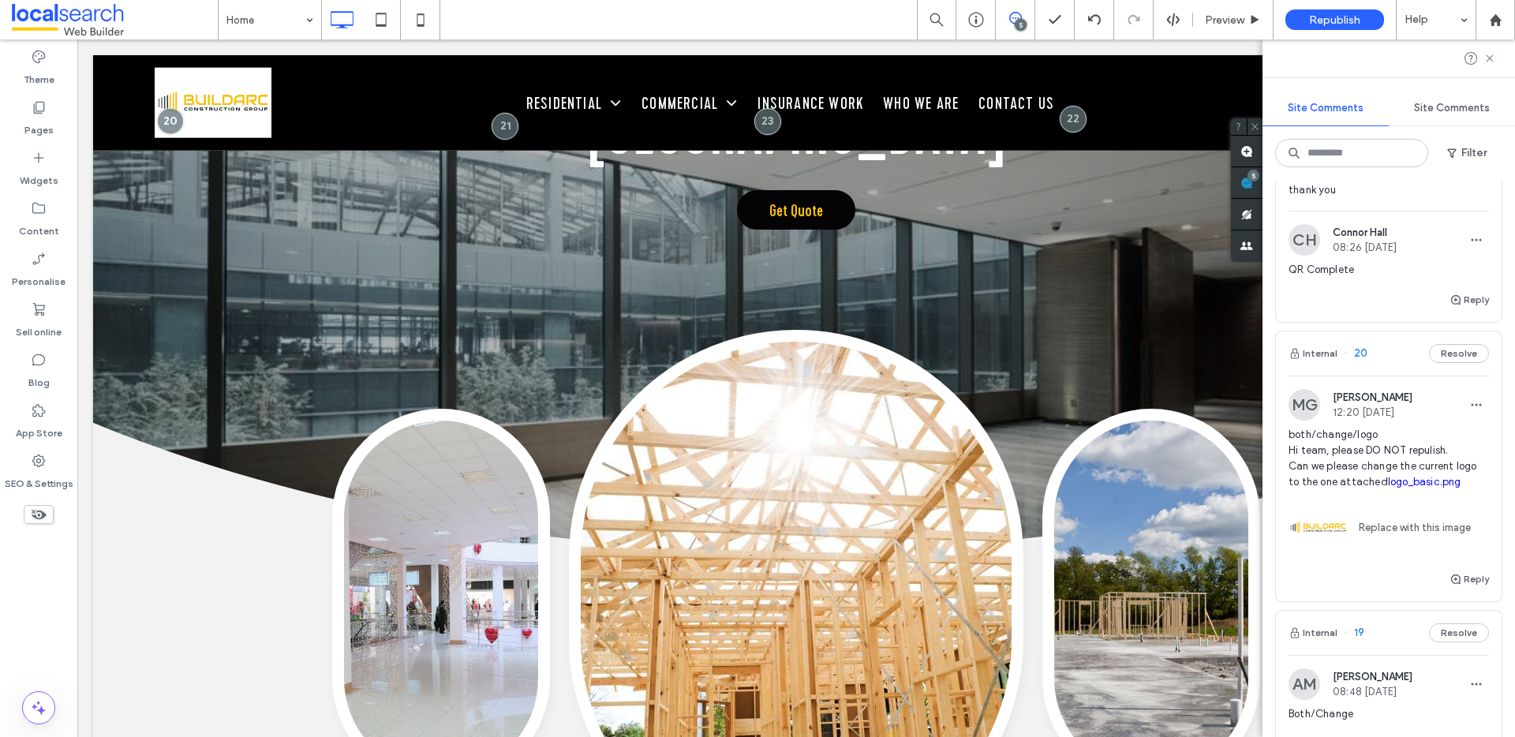
scroll to position [894, 0]
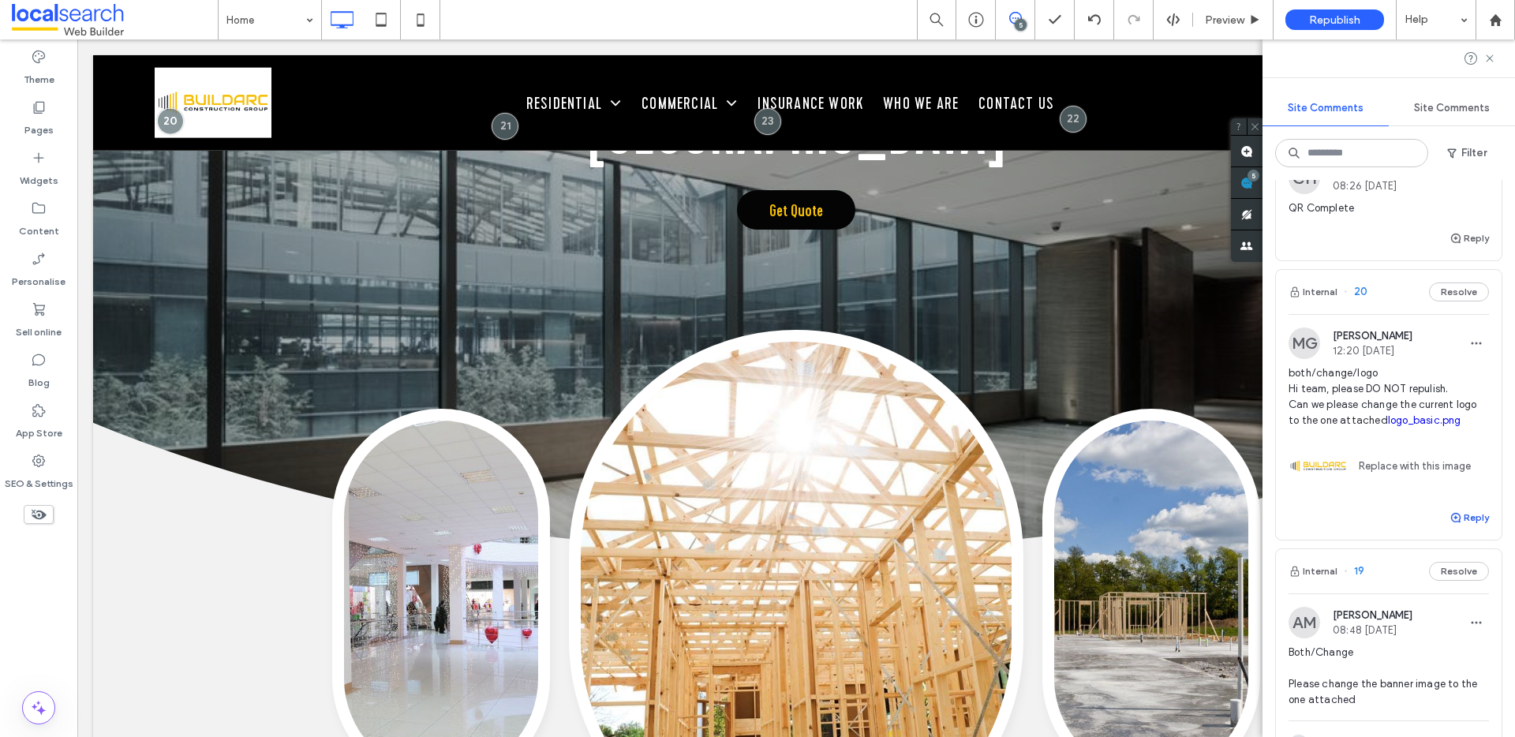
click at [1465, 519] on button "Reply" at bounding box center [1469, 517] width 39 height 19
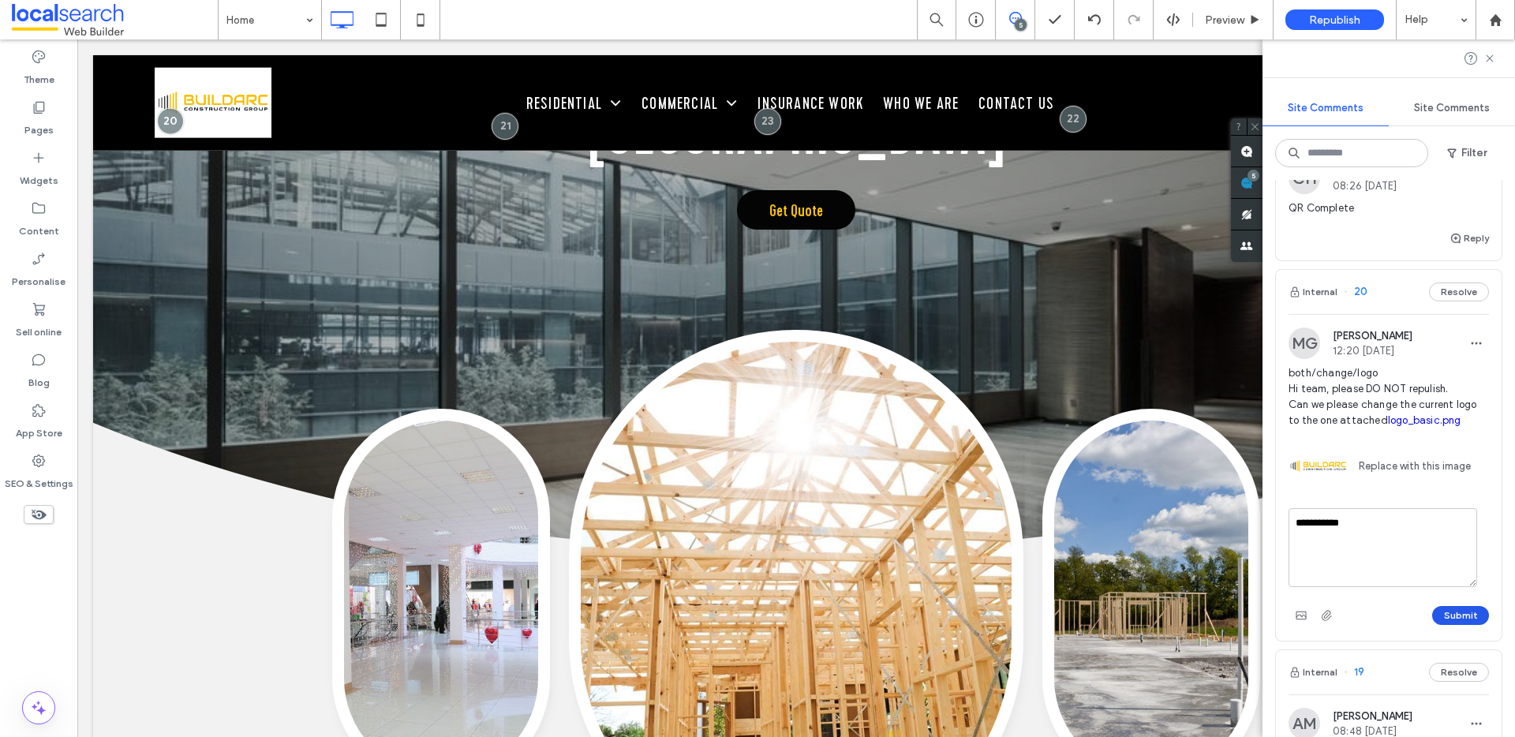
type textarea "**********"
click at [1461, 619] on button "Submit" at bounding box center [1461, 615] width 57 height 19
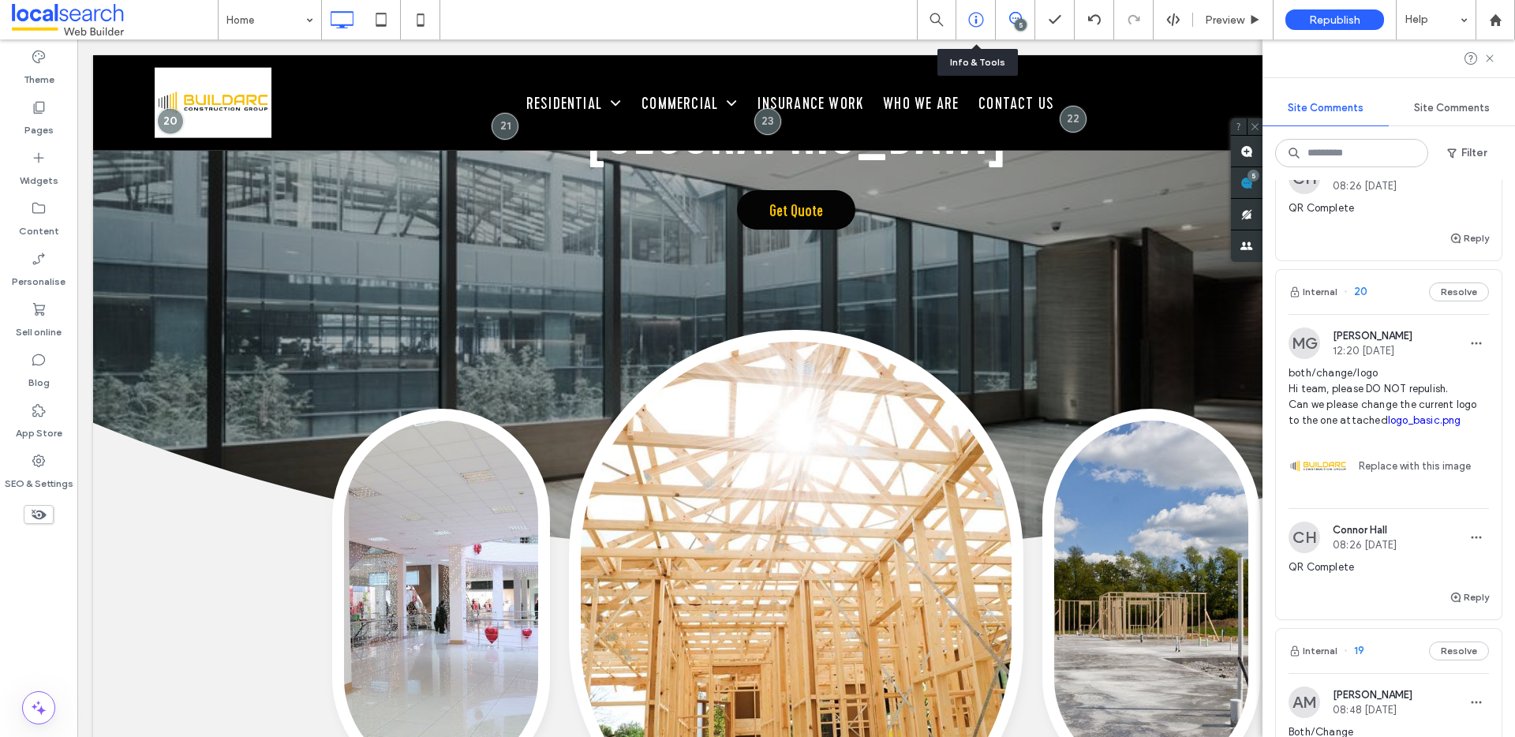
click at [977, 18] on icon at bounding box center [976, 20] width 16 height 16
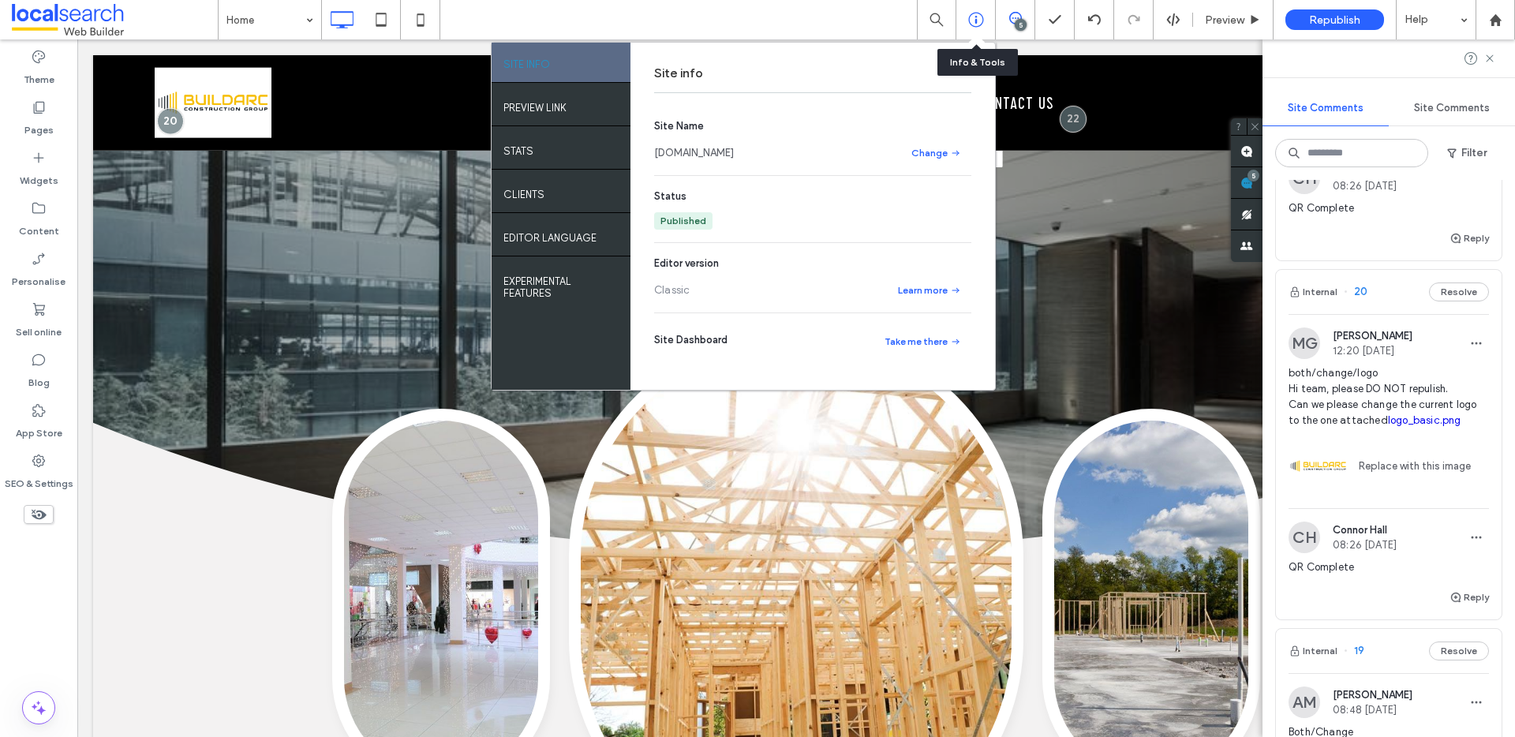
click at [978, 17] on icon at bounding box center [976, 20] width 16 height 16
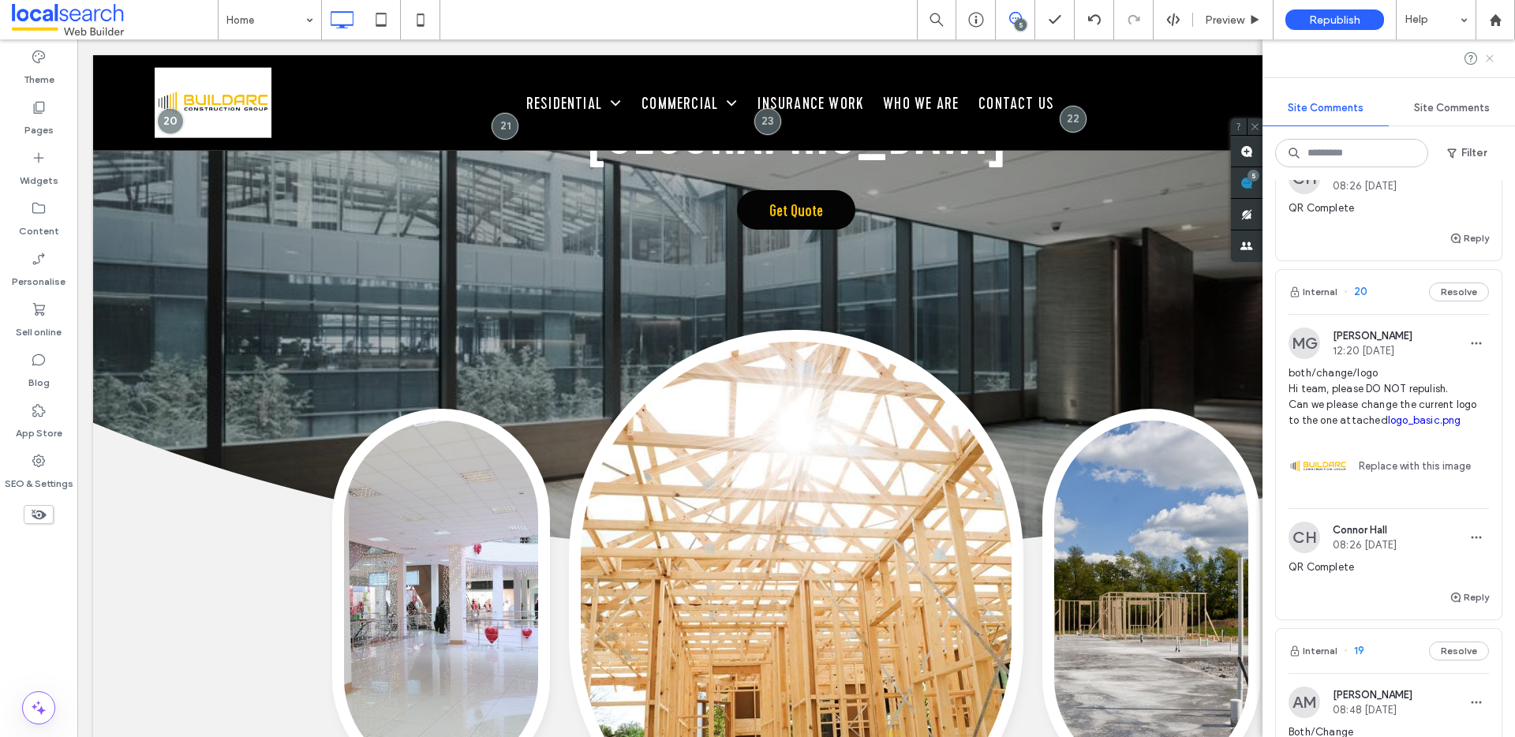
click at [1494, 60] on icon at bounding box center [1490, 58] width 13 height 13
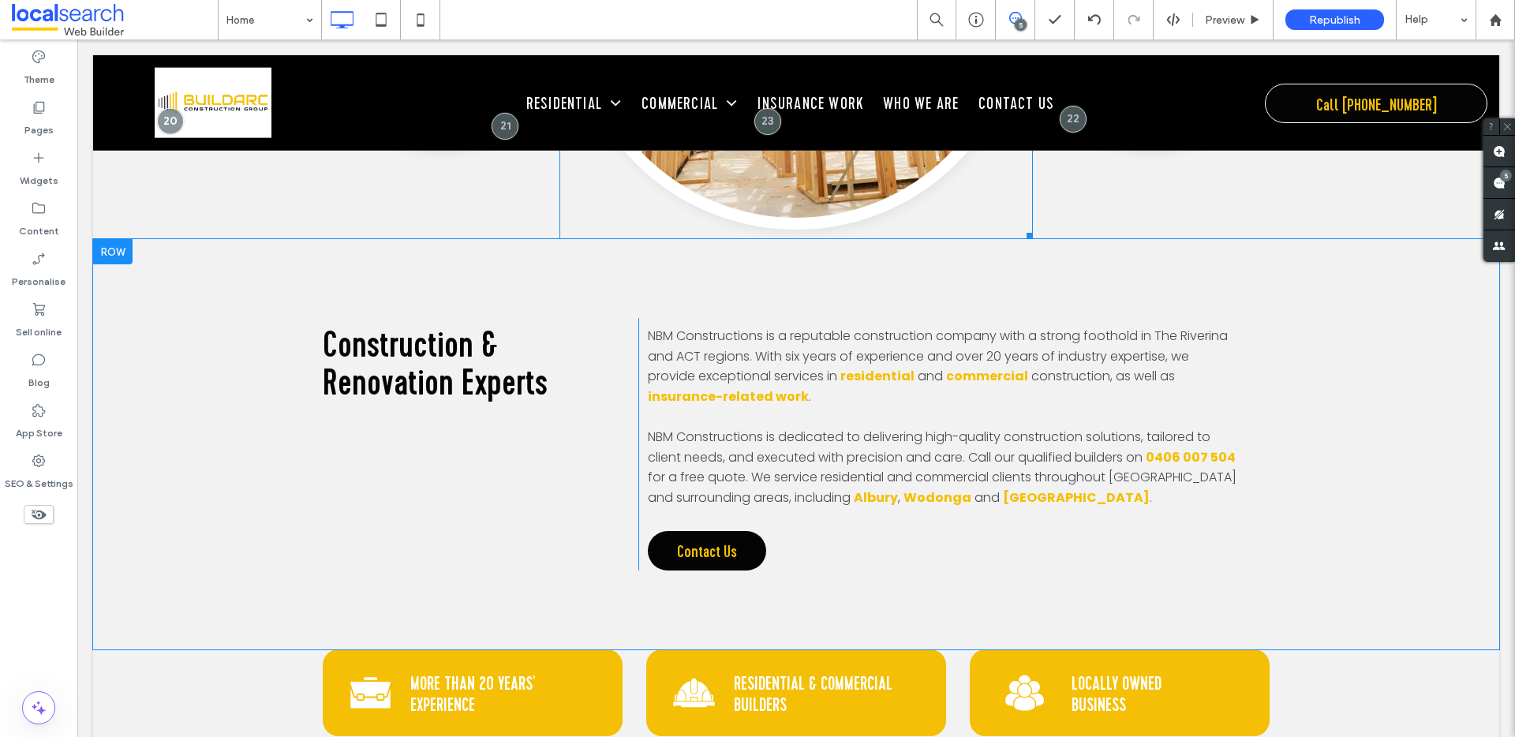
scroll to position [923, 0]
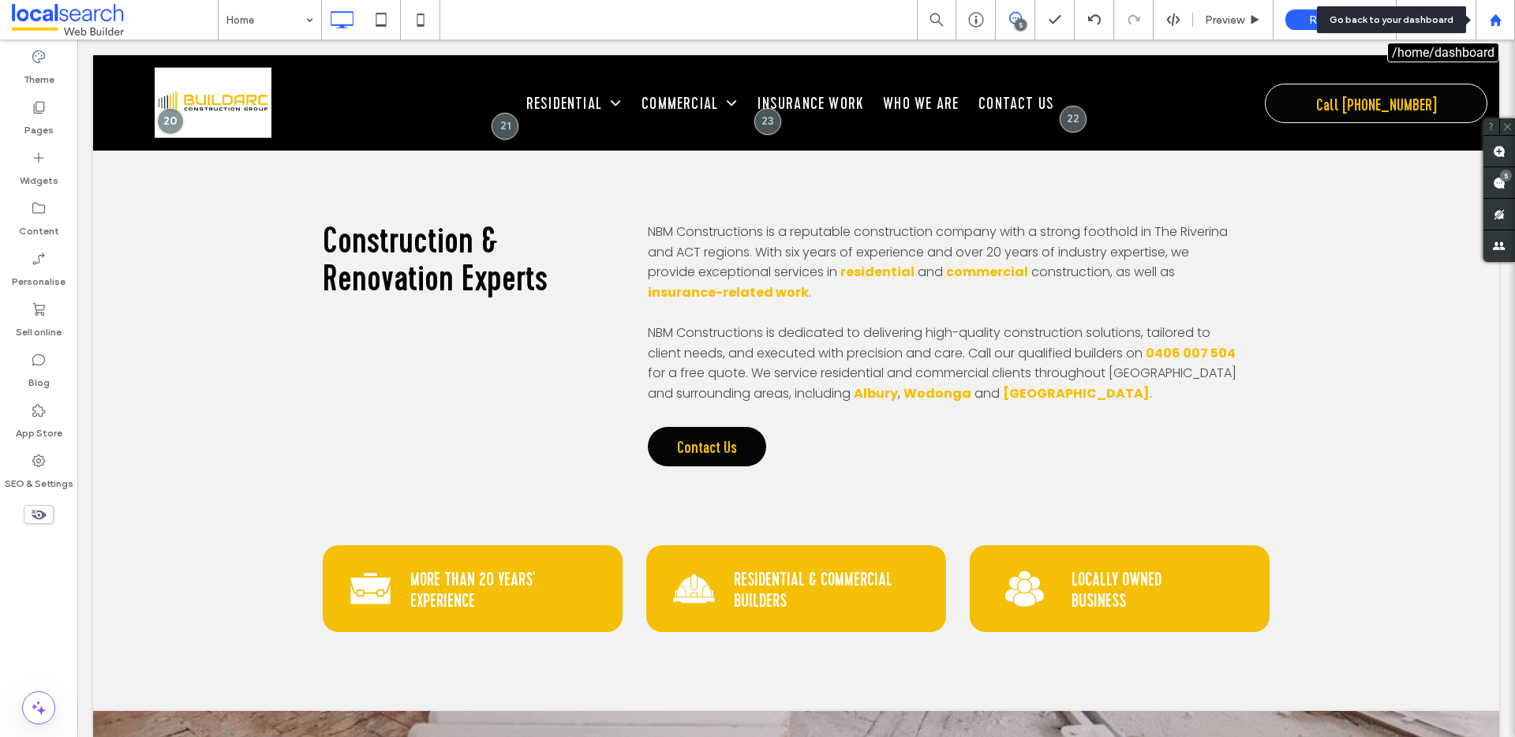
click at [1496, 22] on icon at bounding box center [1495, 19] width 13 height 13
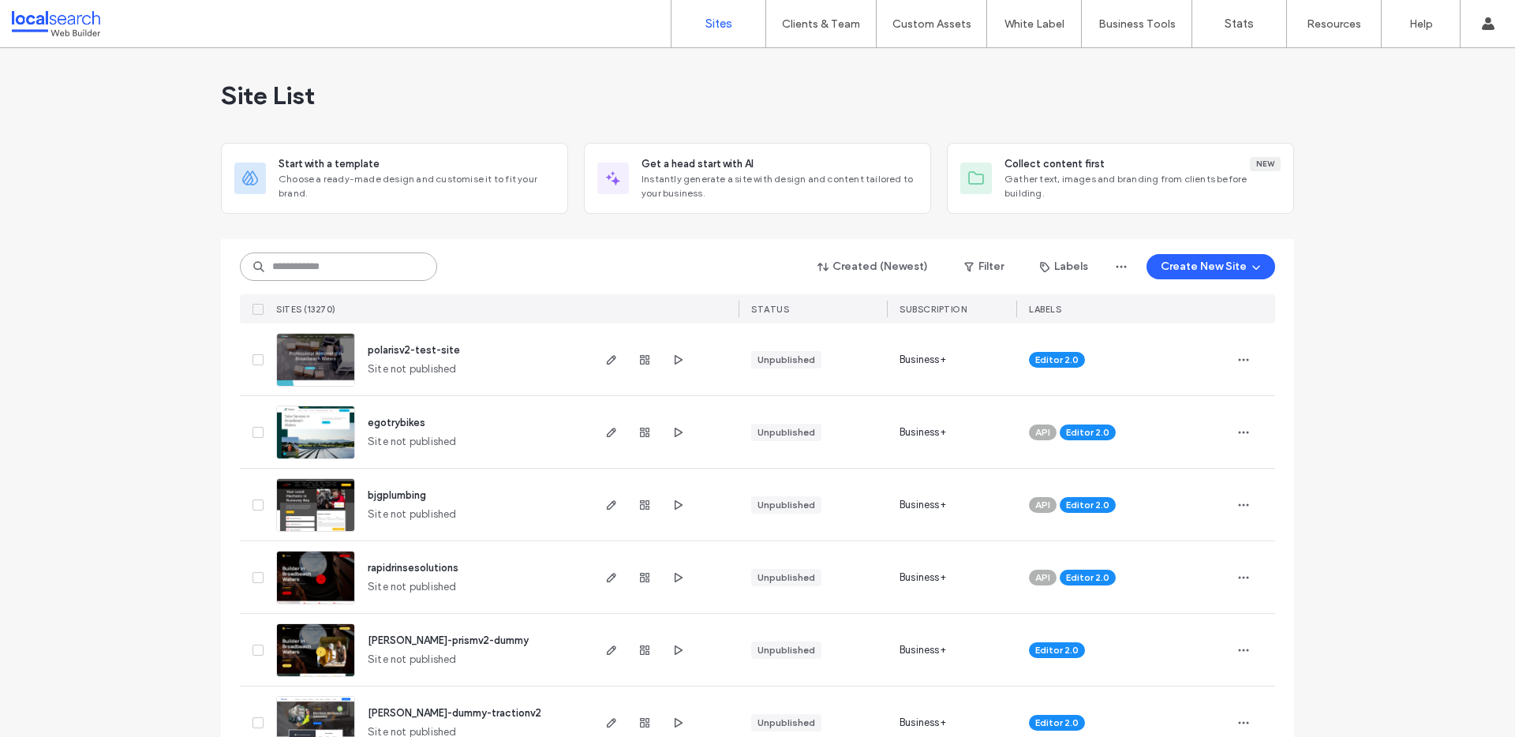
click at [362, 266] on input at bounding box center [338, 267] width 197 height 28
paste input "********"
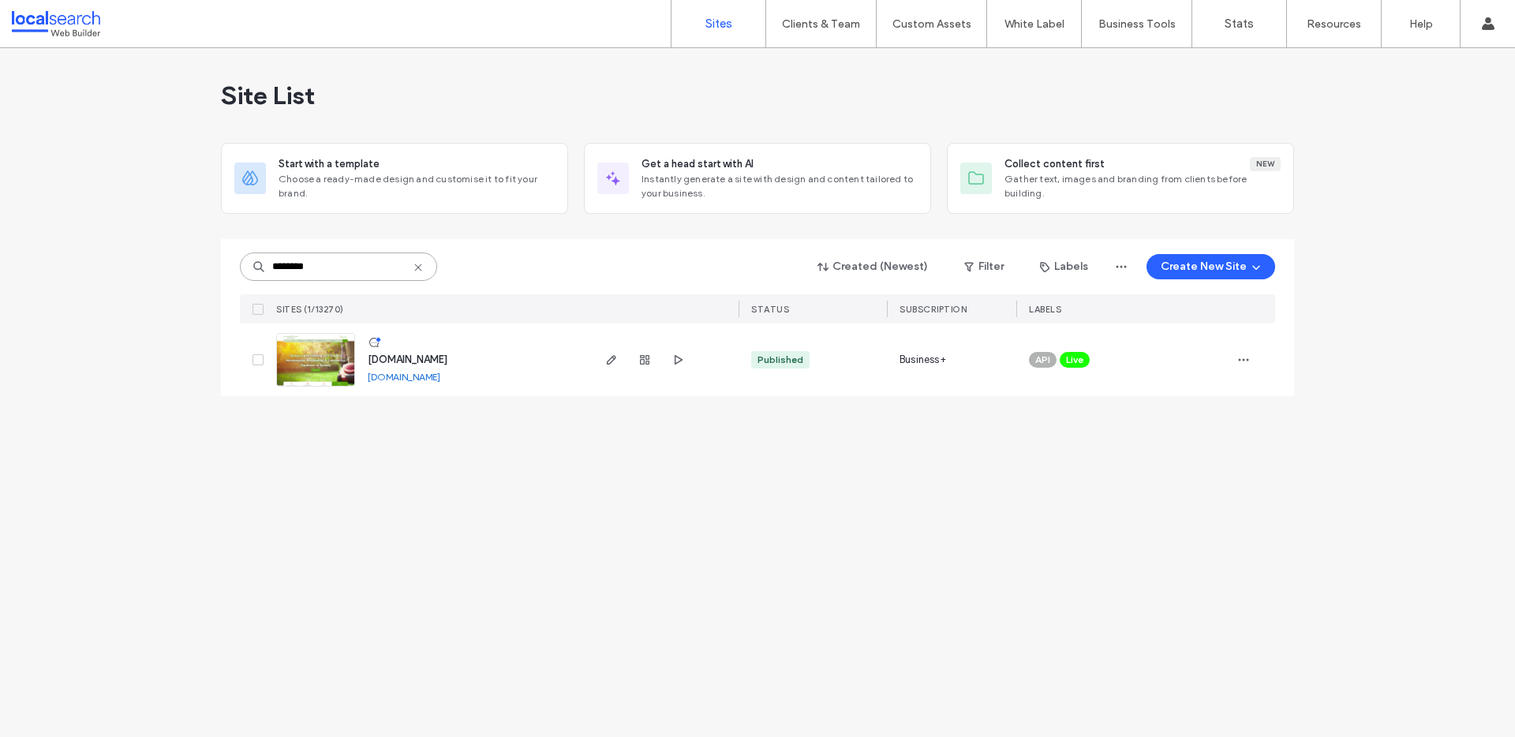
type input "********"
click at [423, 355] on span "[DOMAIN_NAME]" at bounding box center [408, 360] width 80 height 12
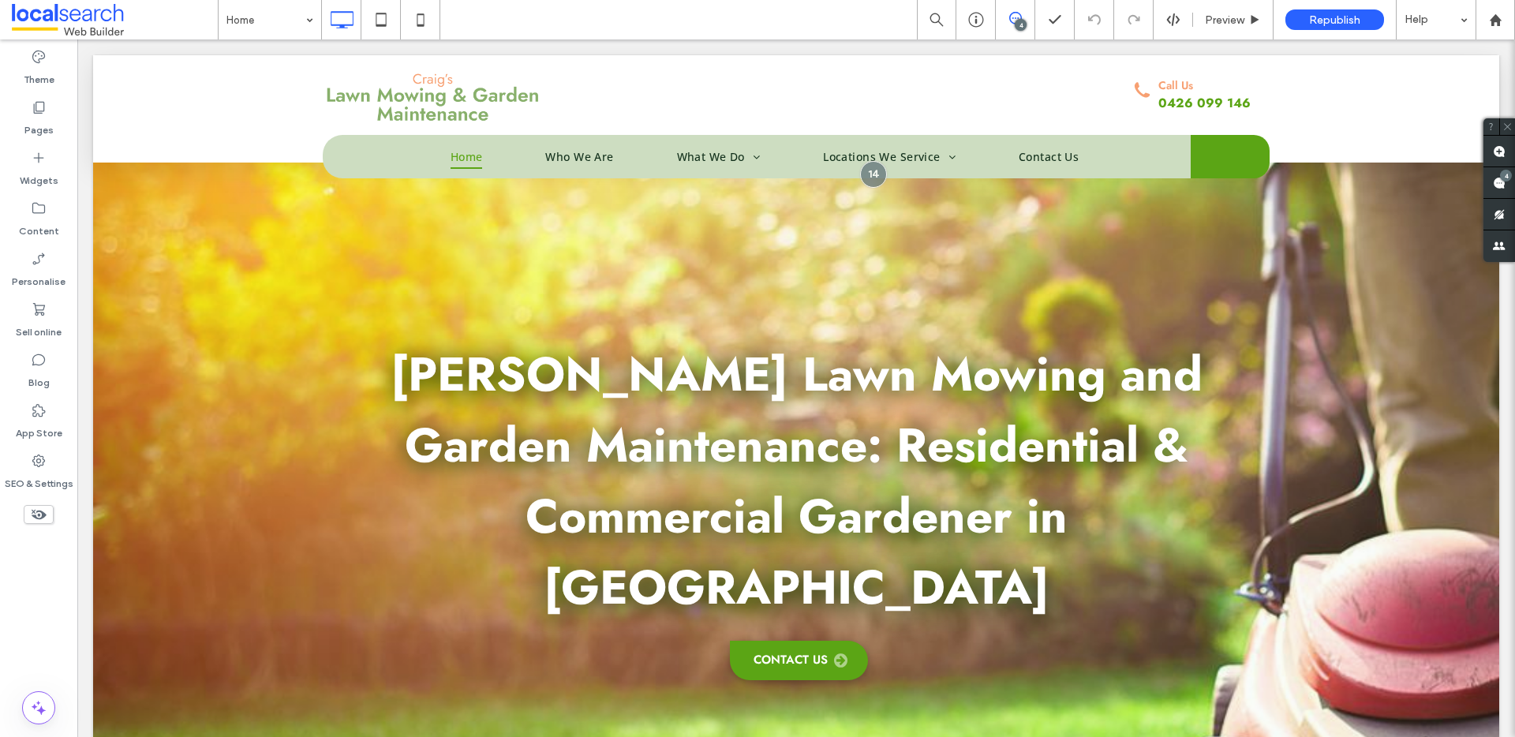
click at [1017, 17] on icon at bounding box center [1015, 18] width 13 height 13
click at [1488, 173] on div "4" at bounding box center [1500, 183] width 32 height 32
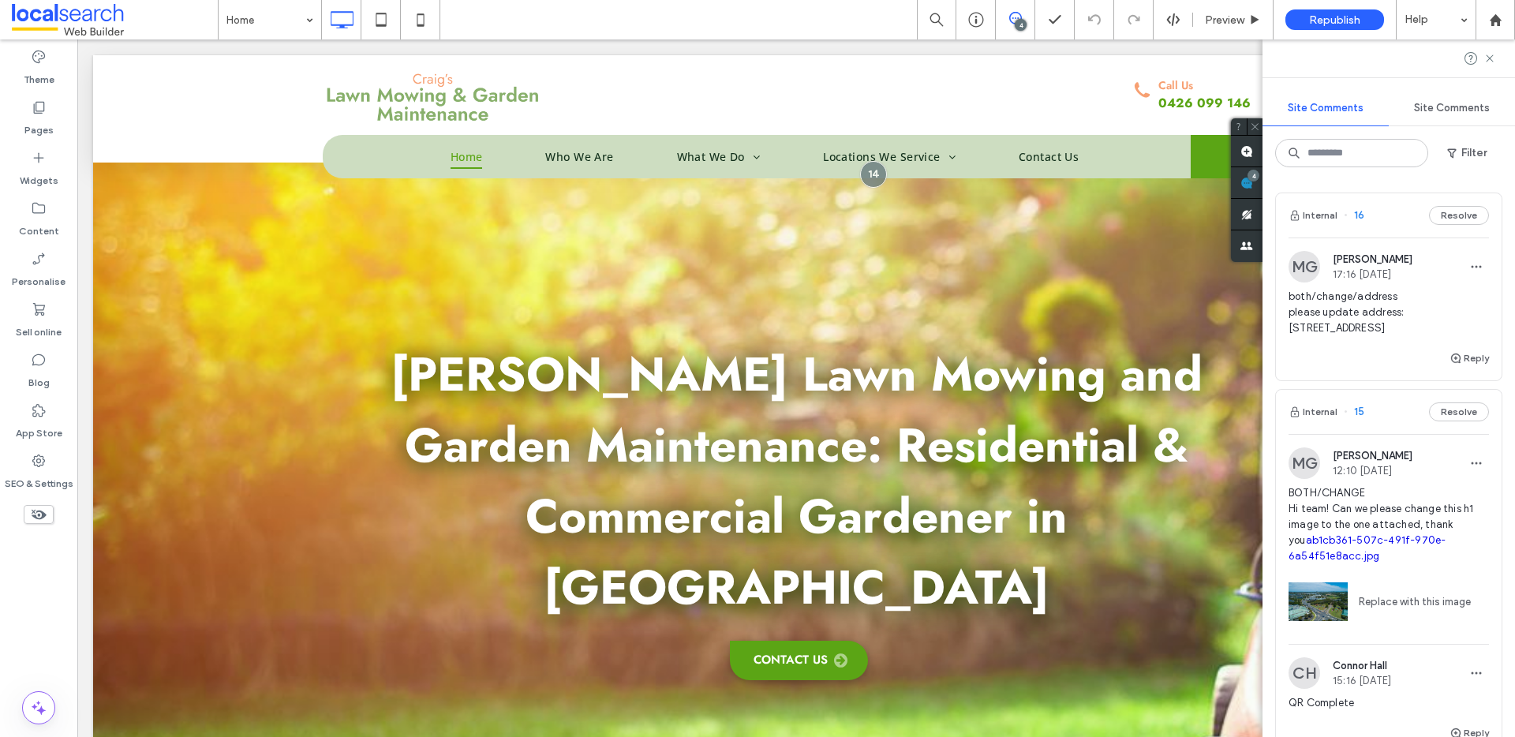
click at [1344, 318] on span "both/change/address please update address: Unit 105/21 Urunga Parade, Miranda N…" at bounding box center [1389, 312] width 200 height 47
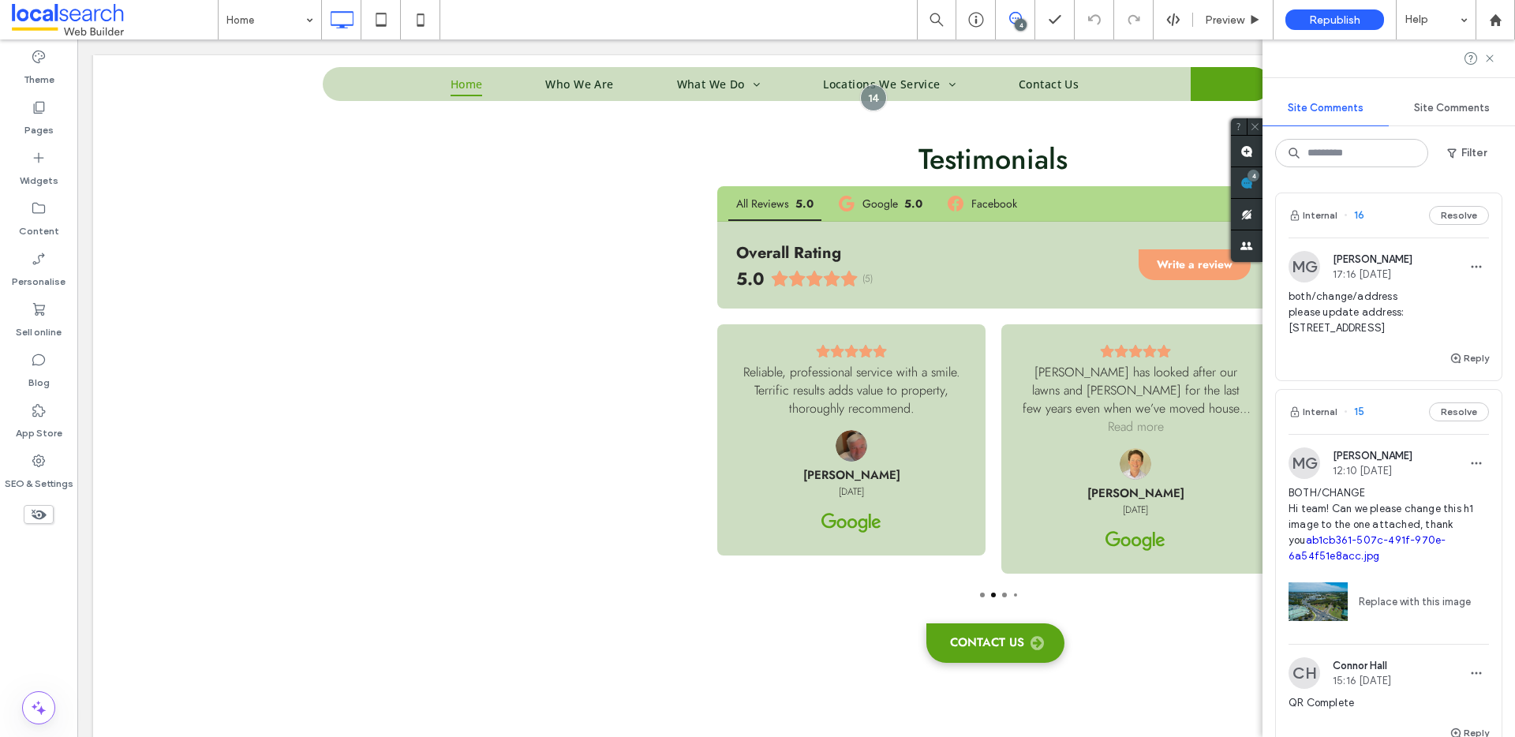
scroll to position [3333, 0]
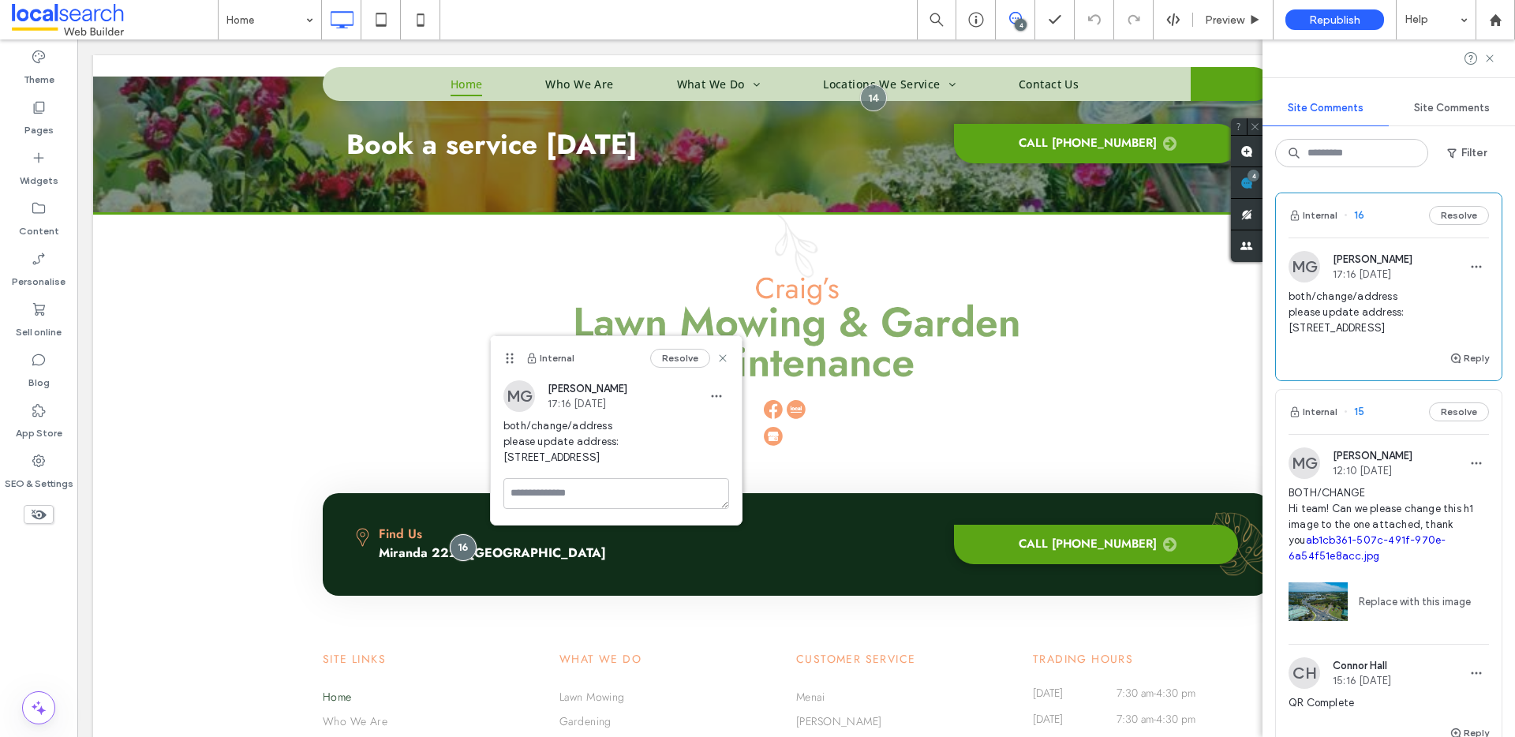
drag, startPoint x: 724, startPoint y: 457, endPoint x: 501, endPoint y: 458, distance: 222.6
click at [501, 458] on div "MG Miya Galvin 17:16 Aug 13 2025 both/change/address please update address: Uni…" at bounding box center [616, 429] width 251 height 98
copy span "Unit 105/21 Urunga Parade, Miranda NSW 2228"
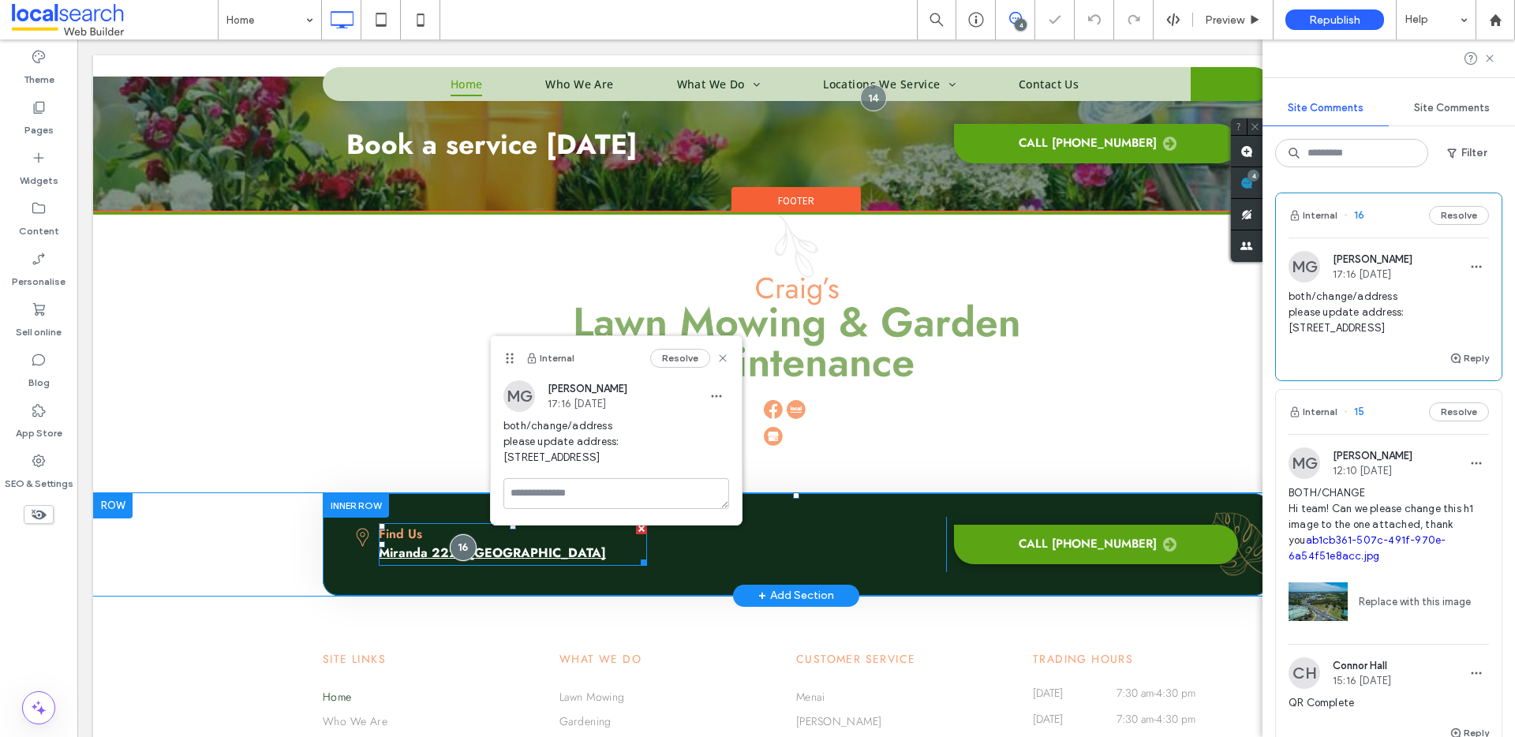
click at [384, 544] on link "Miranda 2228 NSW" at bounding box center [492, 553] width 227 height 18
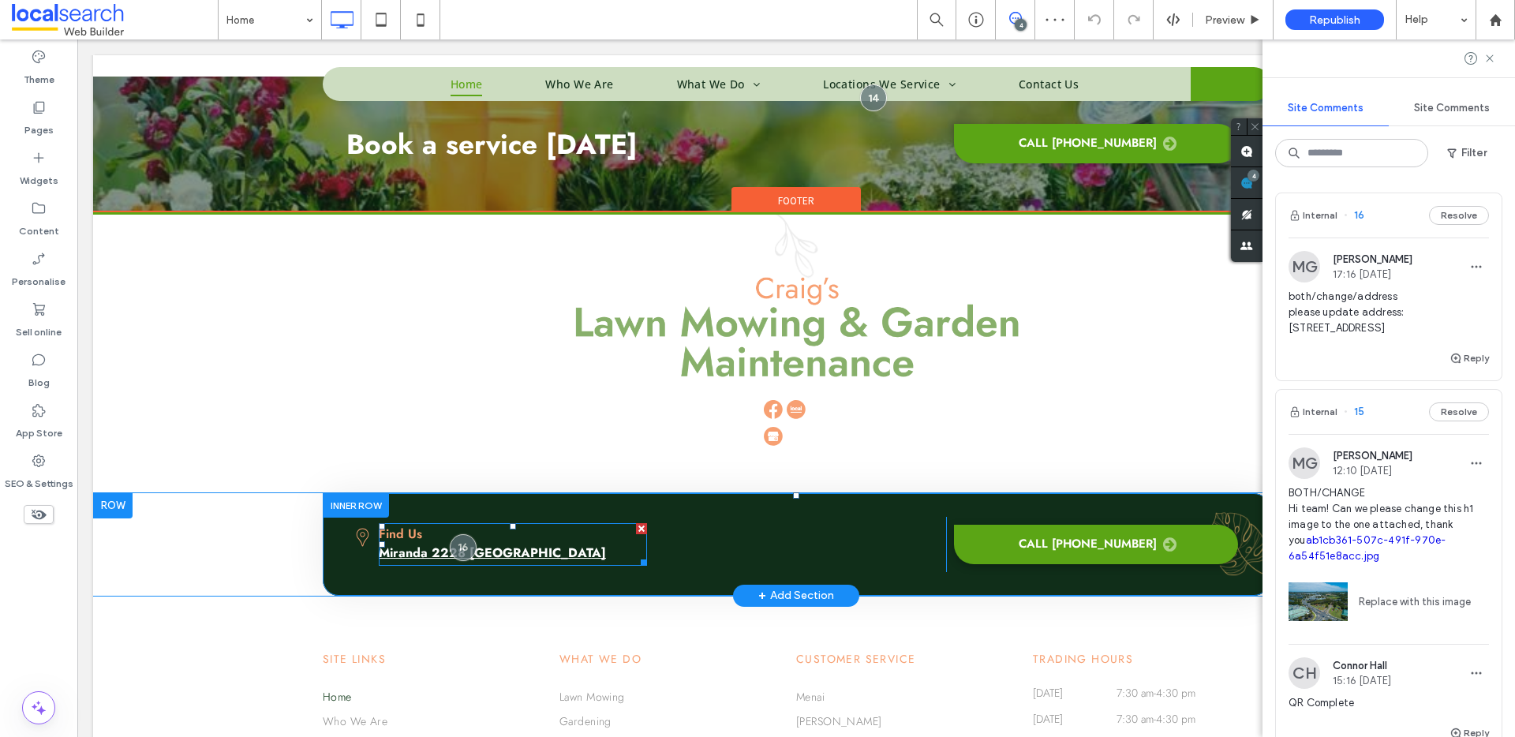
click at [431, 544] on link "Miranda 2228 NSW" at bounding box center [492, 553] width 227 height 18
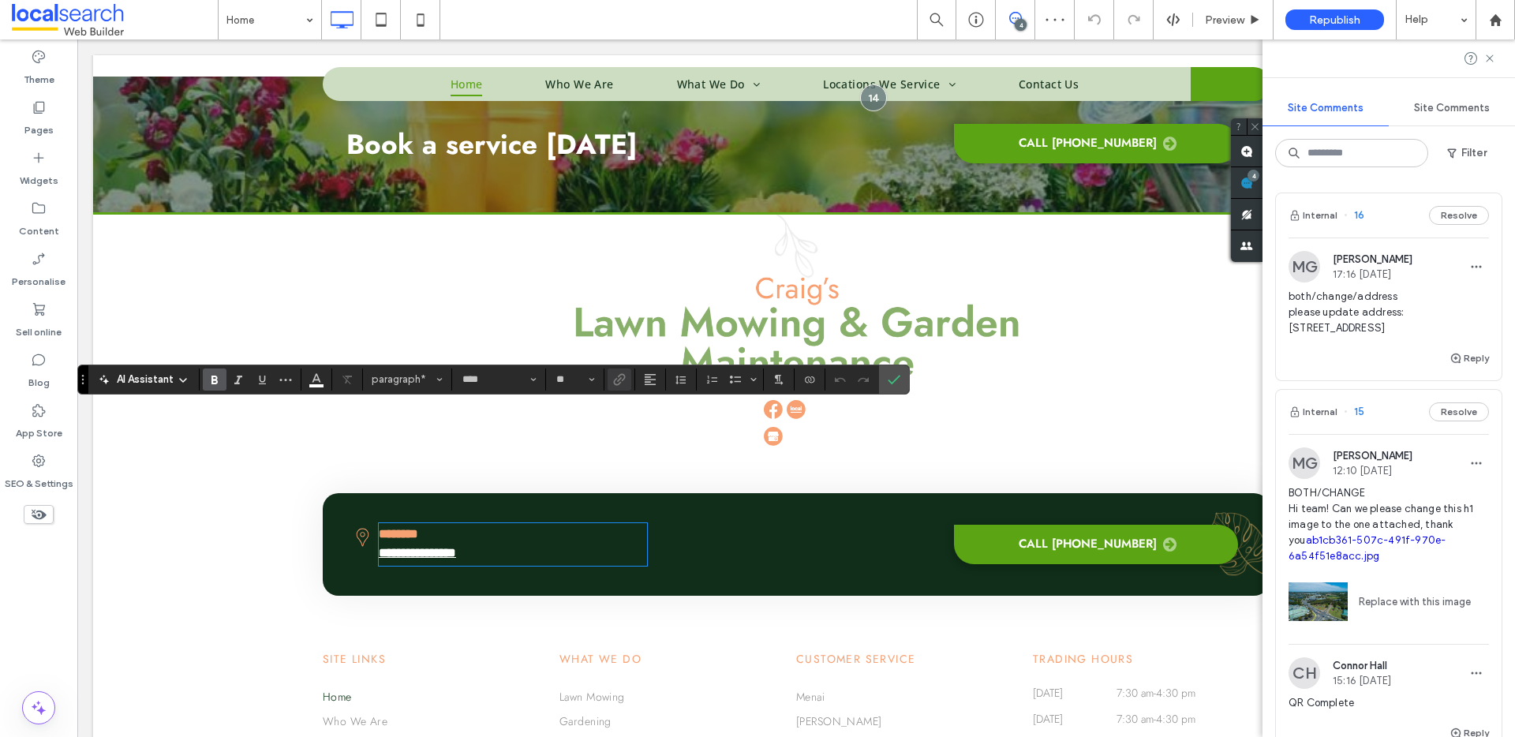
click at [455, 547] on link "**********" at bounding box center [417, 553] width 77 height 12
drag, startPoint x: 460, startPoint y: 438, endPoint x: 372, endPoint y: 435, distance: 88.5
click at [379, 544] on p "**********" at bounding box center [513, 553] width 268 height 19
drag, startPoint x: 379, startPoint y: 450, endPoint x: 336, endPoint y: 436, distance: 44.9
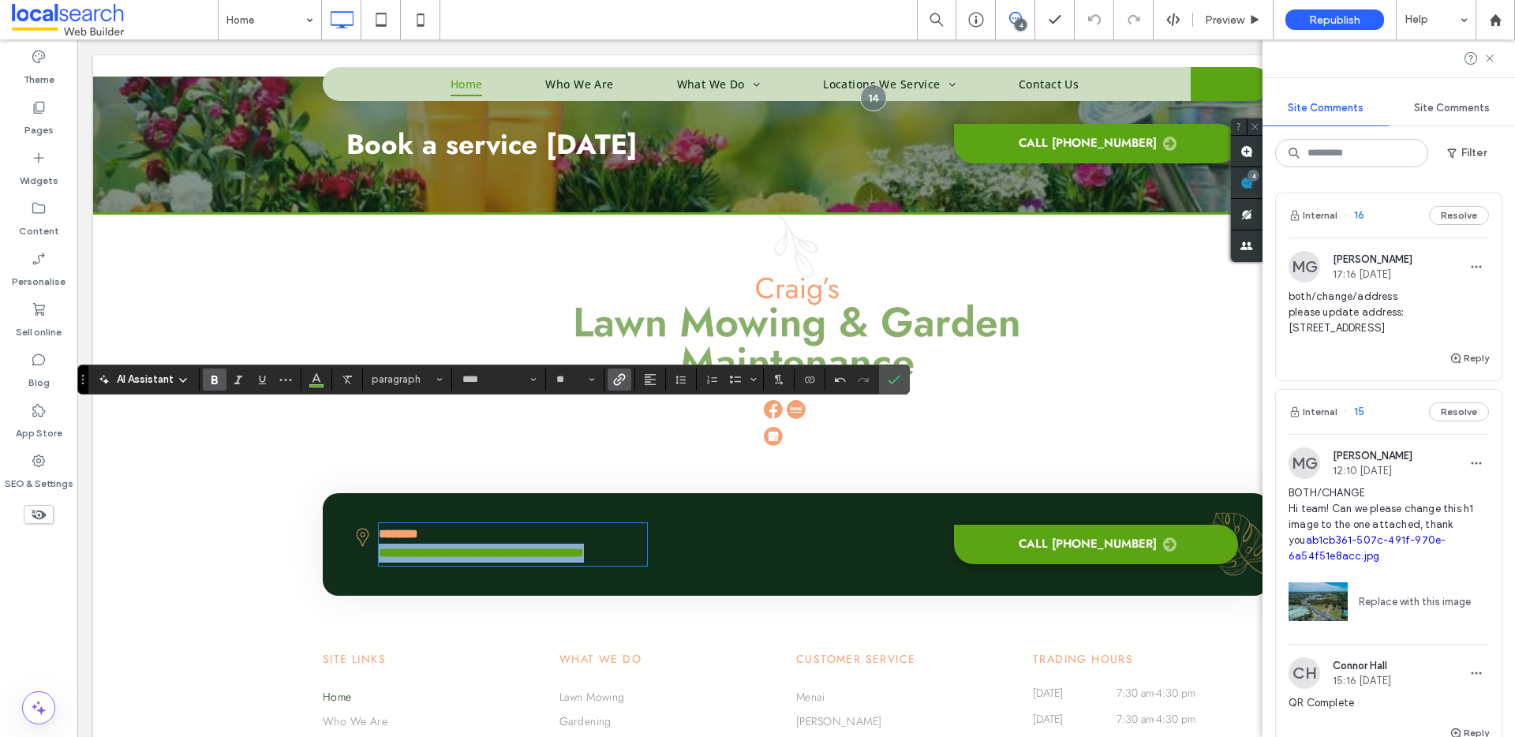
click at [336, 493] on div "**********" at bounding box center [796, 544] width 947 height 103
click at [322, 386] on span "Colour" at bounding box center [316, 378] width 13 height 21
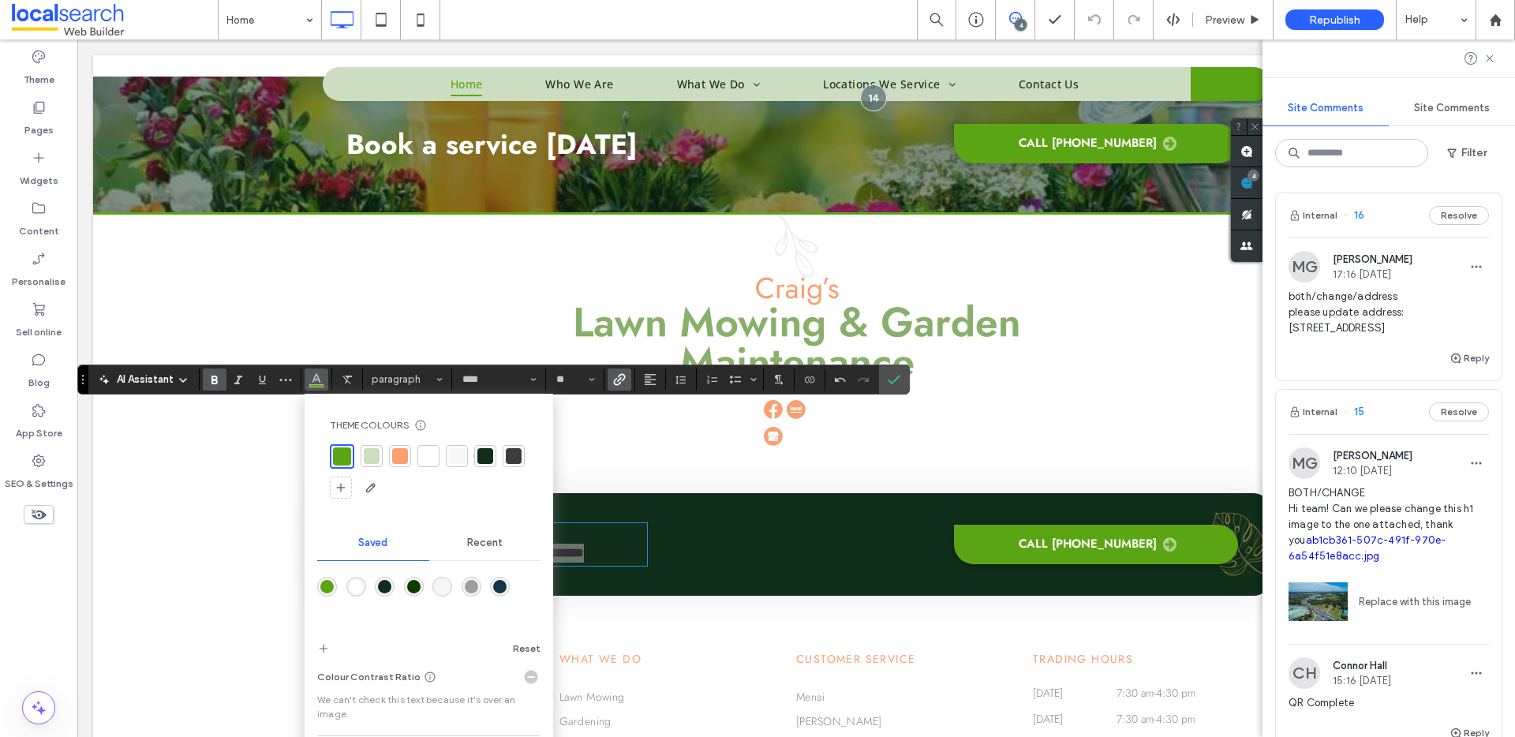
click at [433, 446] on div at bounding box center [429, 456] width 22 height 22
click at [475, 485] on div at bounding box center [429, 471] width 198 height 54
click at [904, 381] on label "Confirm" at bounding box center [894, 379] width 24 height 28
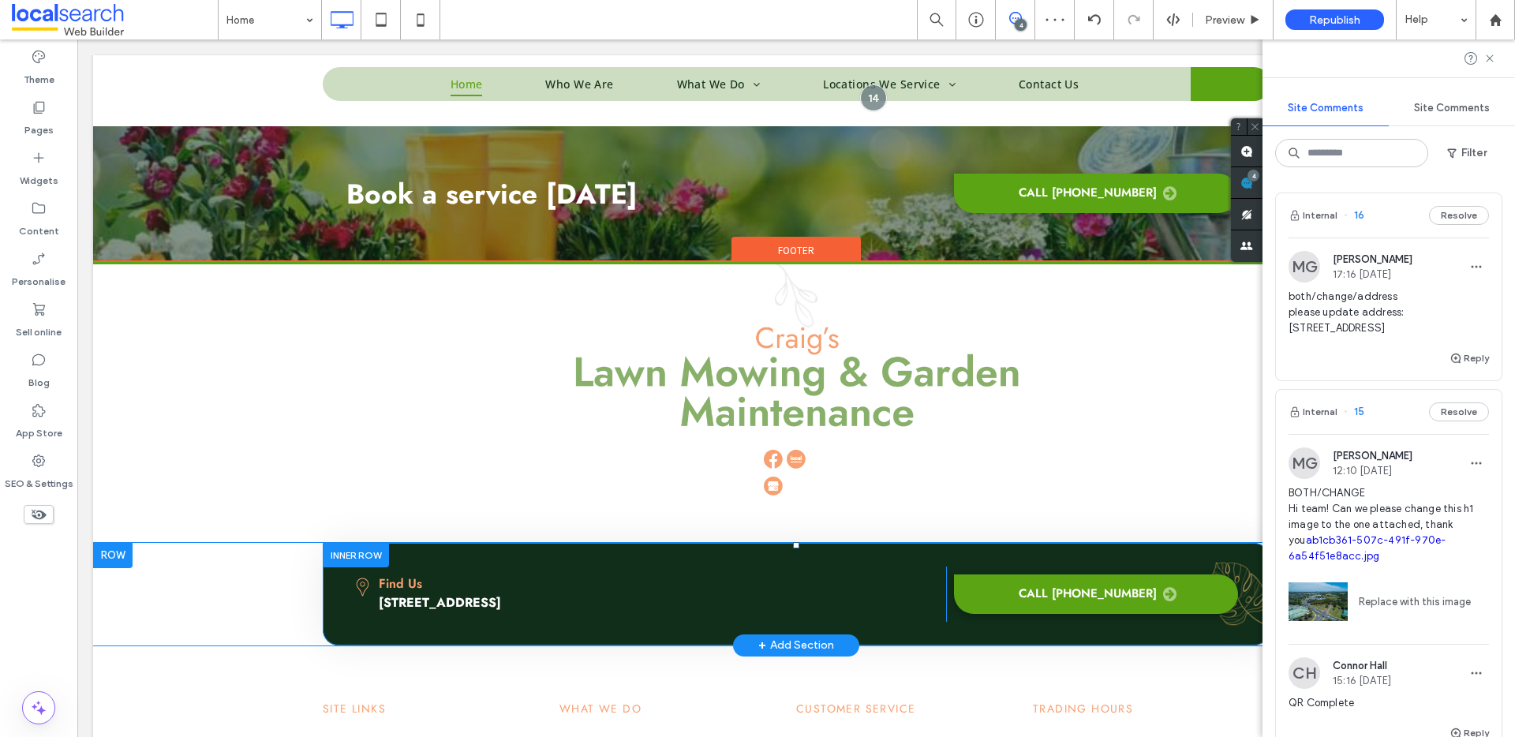
scroll to position [3278, 0]
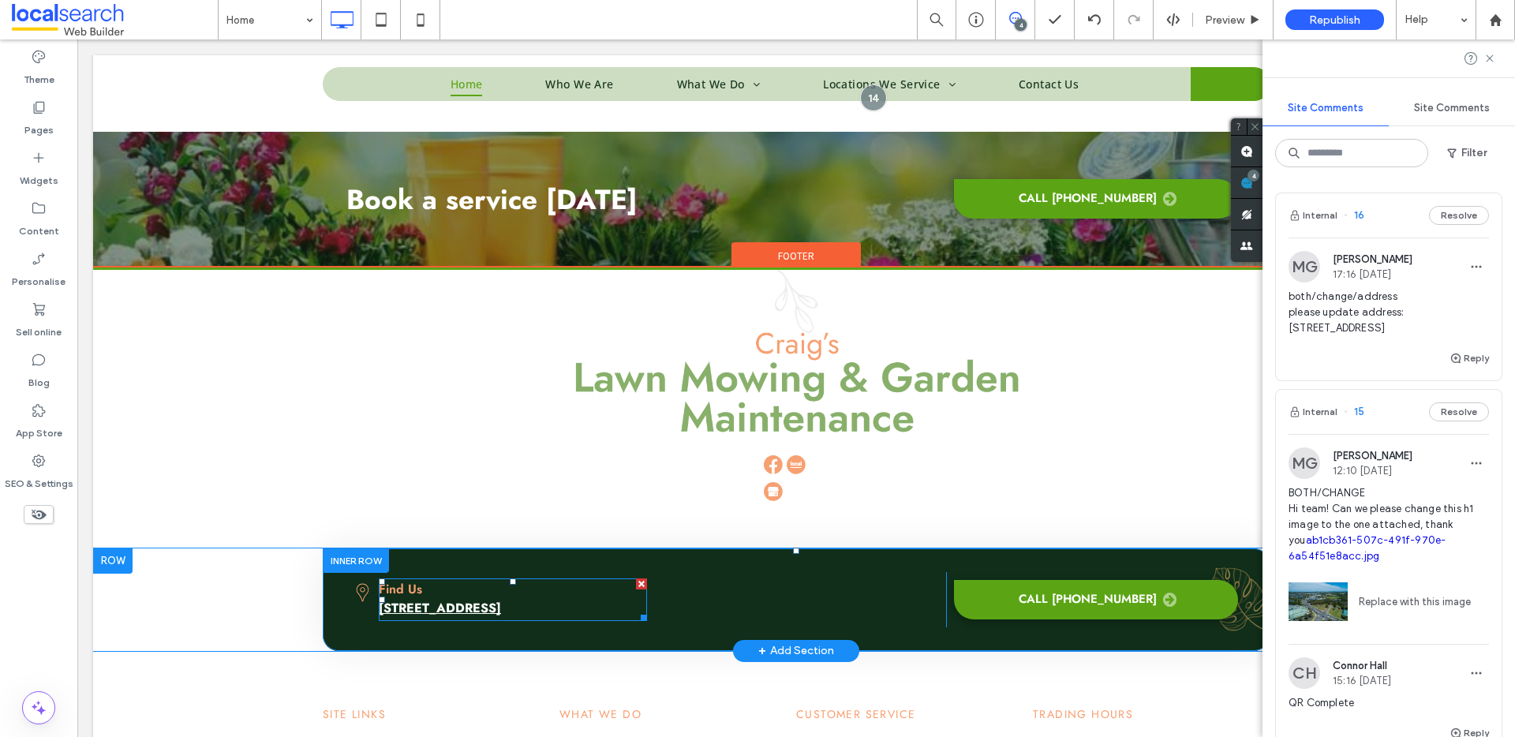
click at [501, 599] on link "Unit 105/21 Urunga Parade, Miranda NSW 2228" at bounding box center [440, 608] width 122 height 18
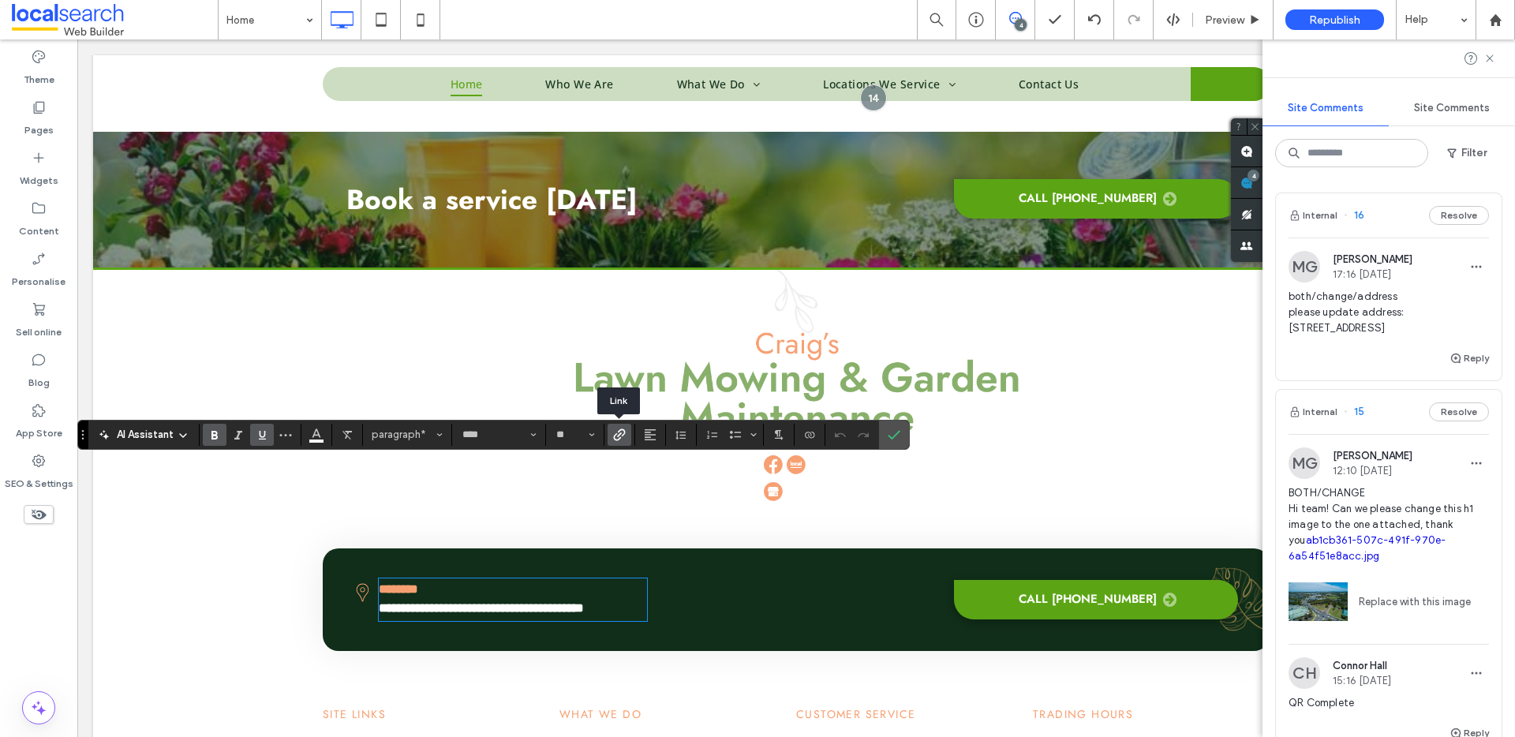
click at [624, 436] on icon "Link" at bounding box center [619, 435] width 13 height 13
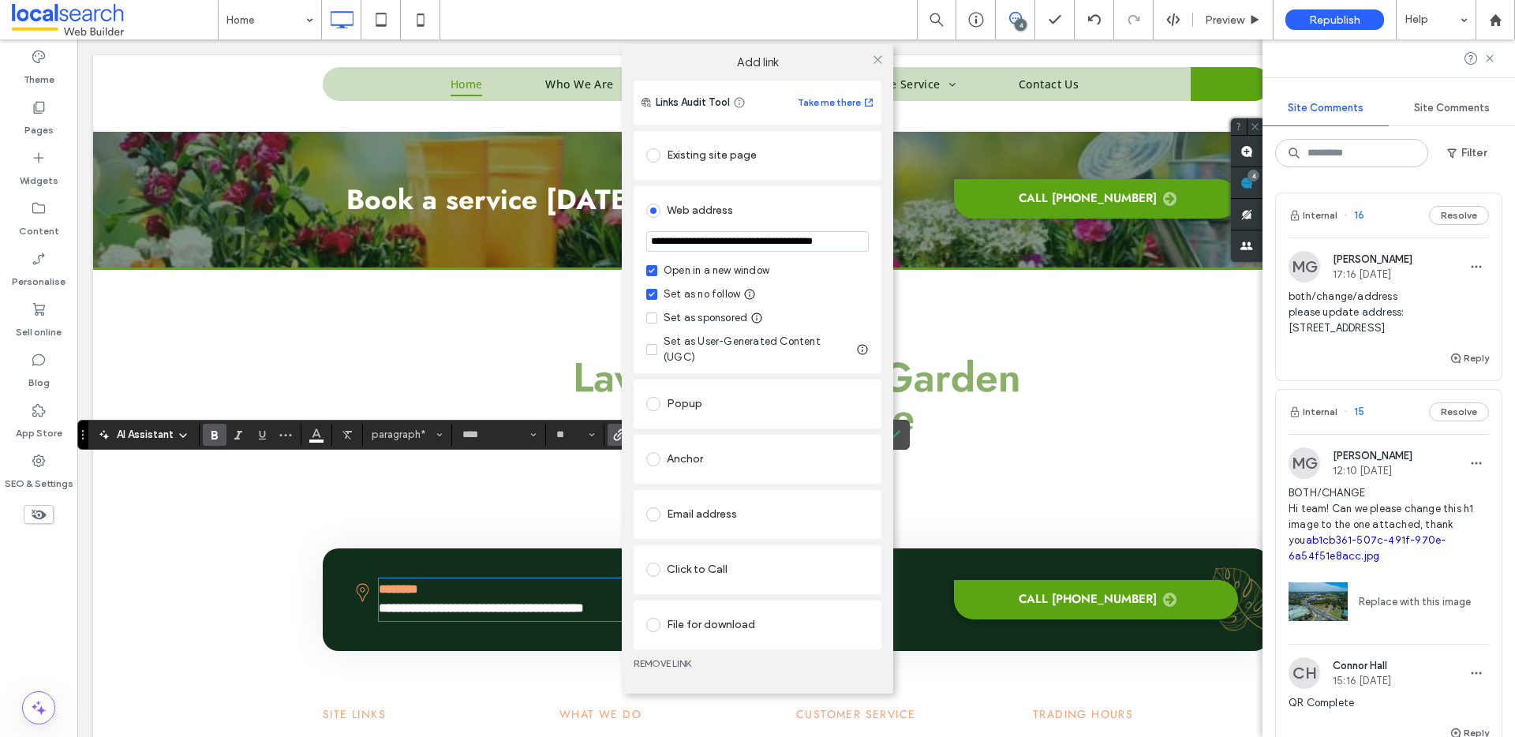
click at [757, 234] on section "**********" at bounding box center [757, 242] width 223 height 39
click at [766, 249] on input "**********" at bounding box center [757, 241] width 223 height 21
paste input "url"
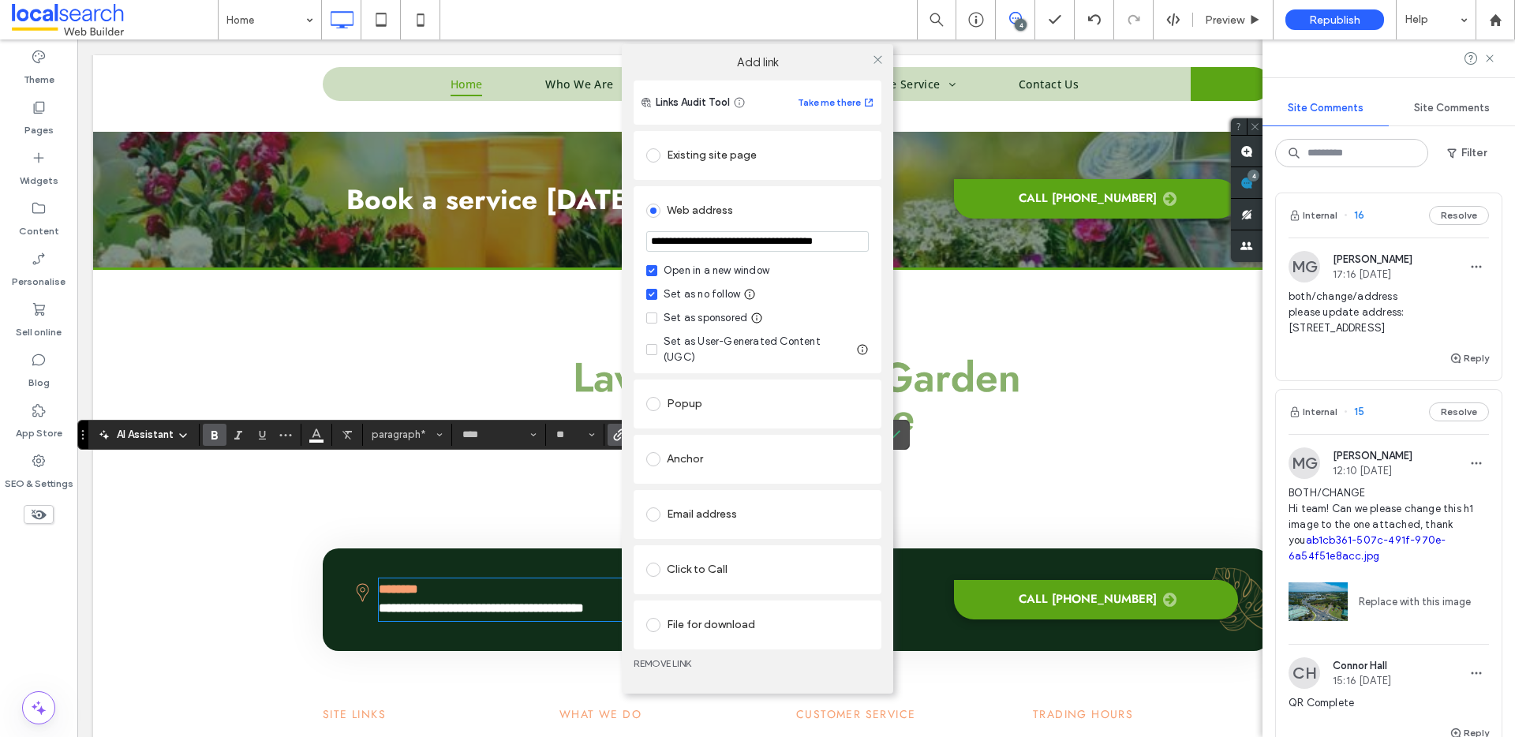
scroll to position [0, 27]
type input "**********"
click at [877, 66] on icon at bounding box center [878, 60] width 12 height 12
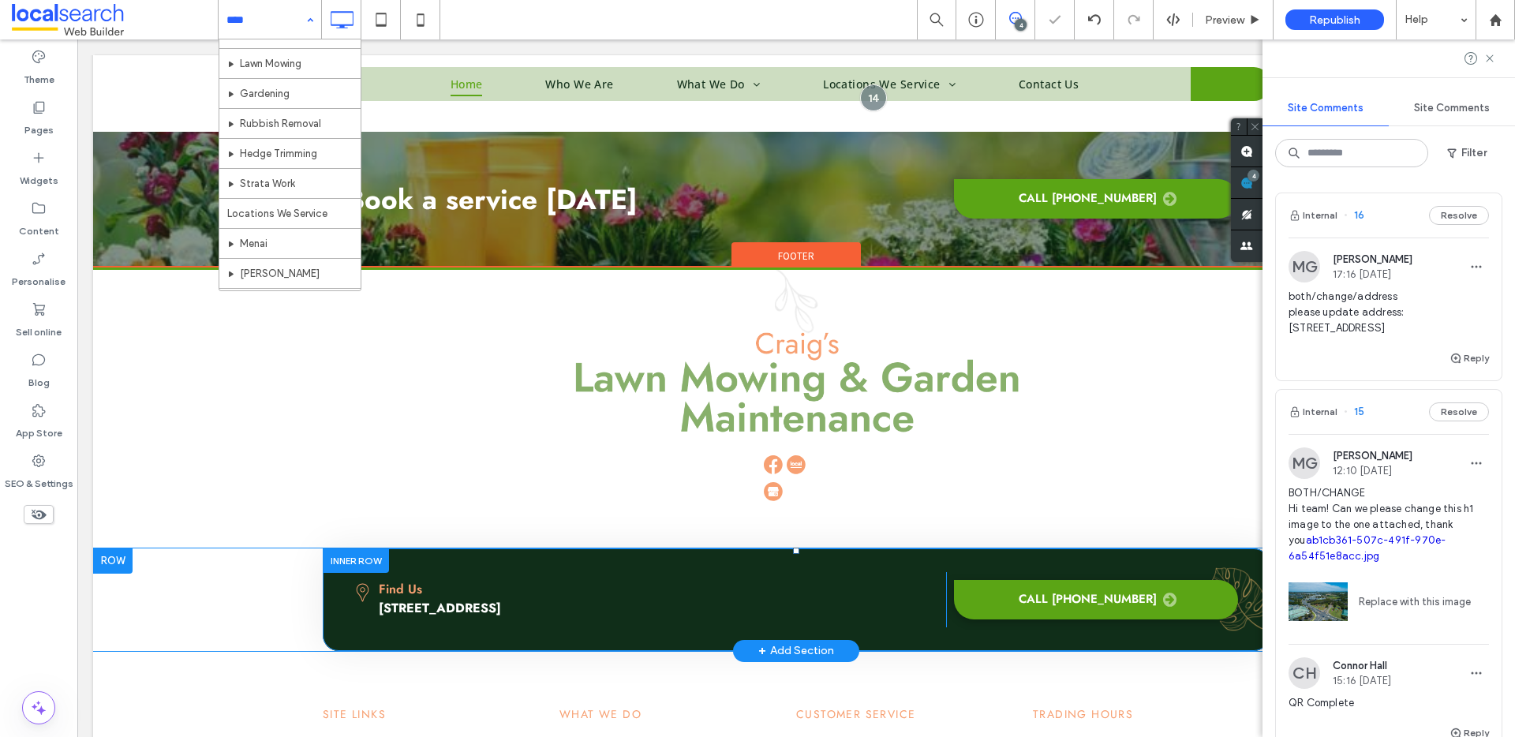
scroll to position [227, 0]
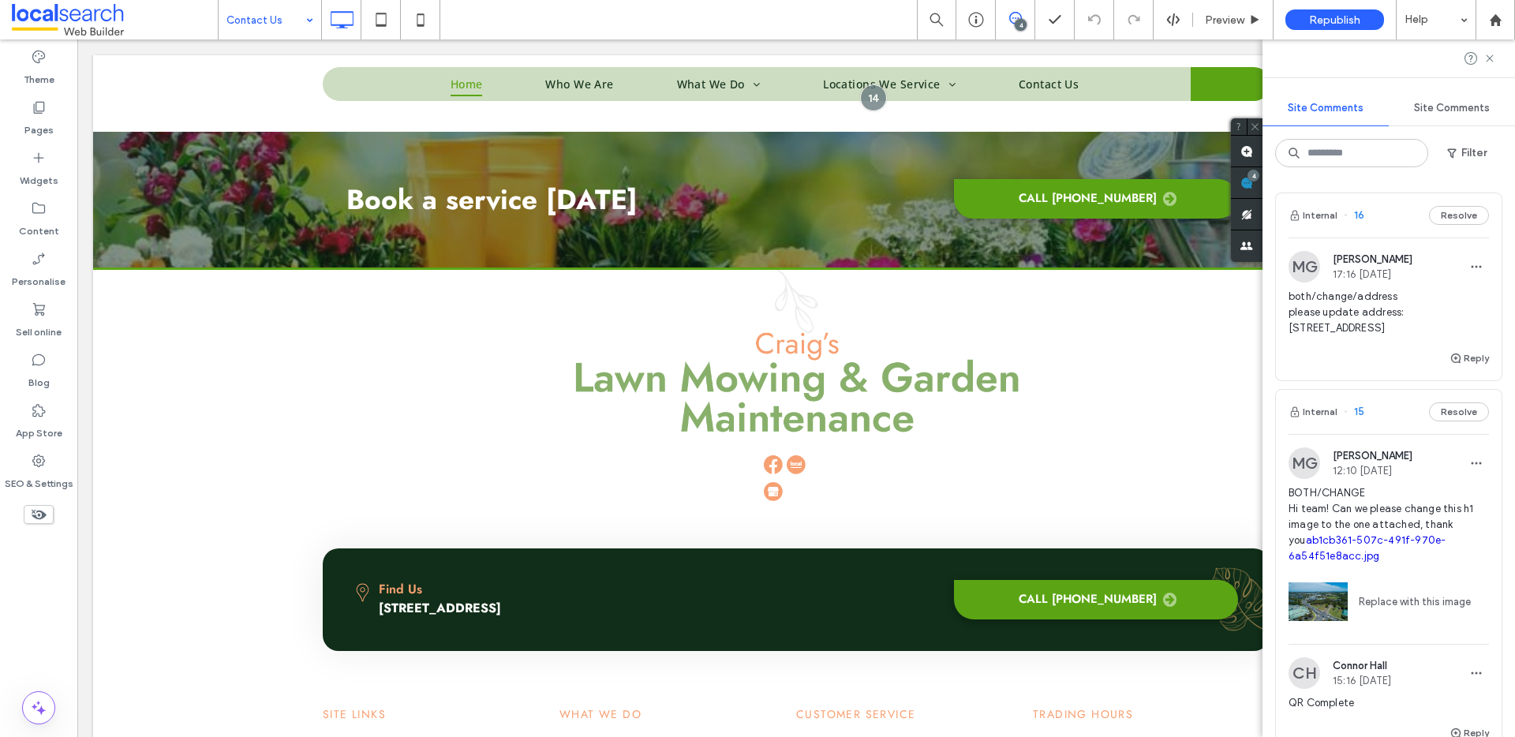
click at [1348, 336] on span "both/change/address please update address: Unit 105/21 Urunga Parade, Miranda N…" at bounding box center [1389, 312] width 200 height 47
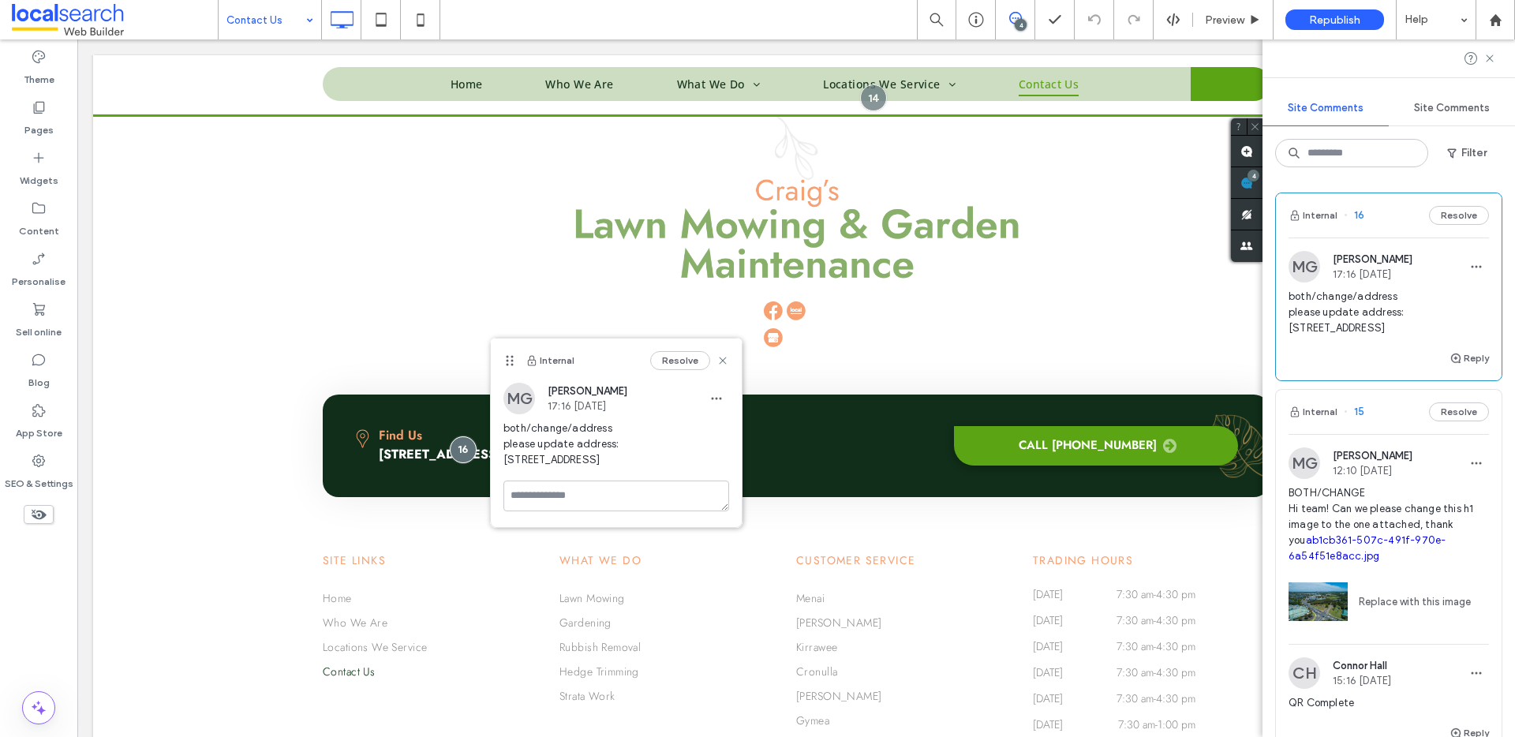
drag, startPoint x: 712, startPoint y: 459, endPoint x: 503, endPoint y: 453, distance: 209.2
click at [503, 453] on div "MG Miya Galvin 17:16 Aug 13 2025 both/change/address please update address: Uni…" at bounding box center [616, 432] width 251 height 98
copy span "Unit 105/21 Urunga Parade, Miranda NSW 2228"
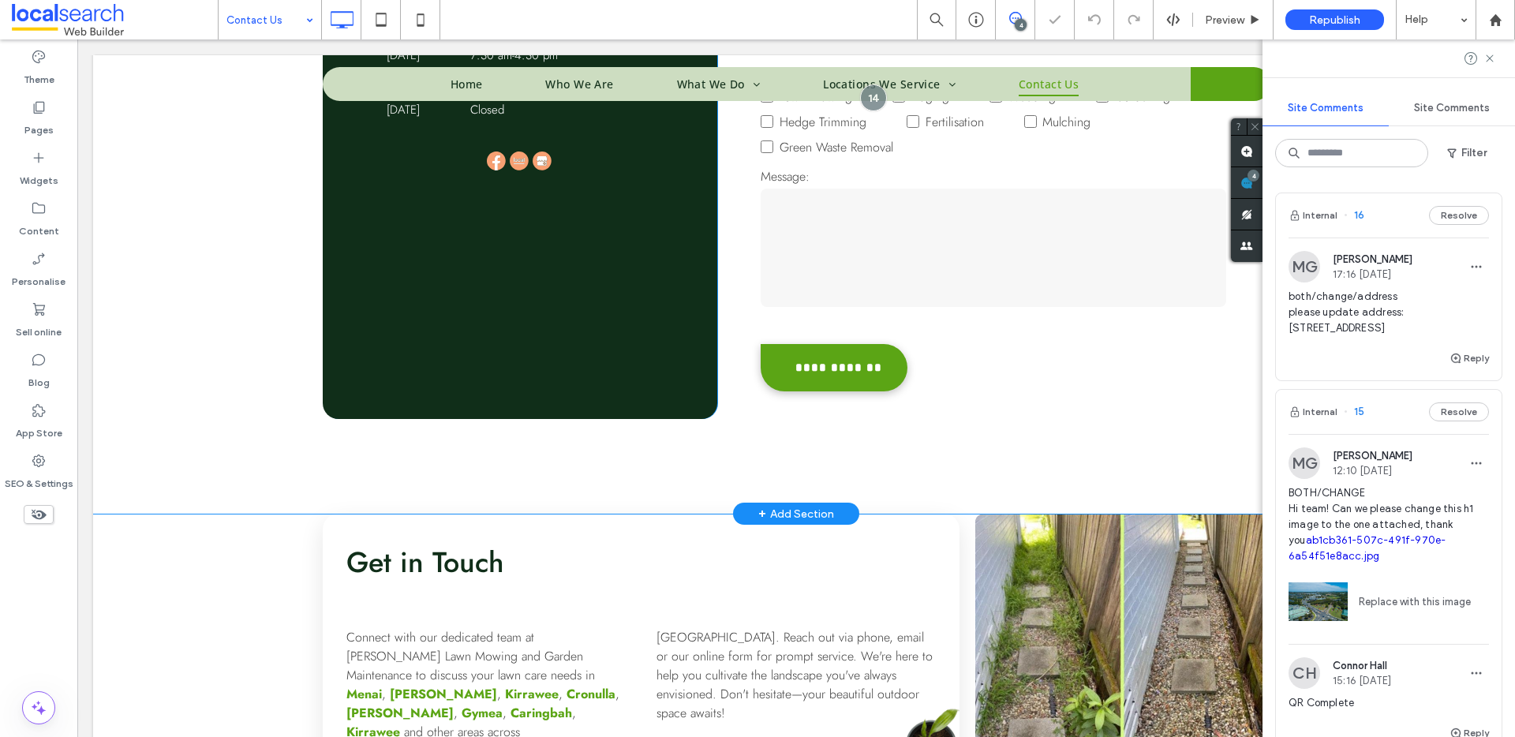
scroll to position [168, 0]
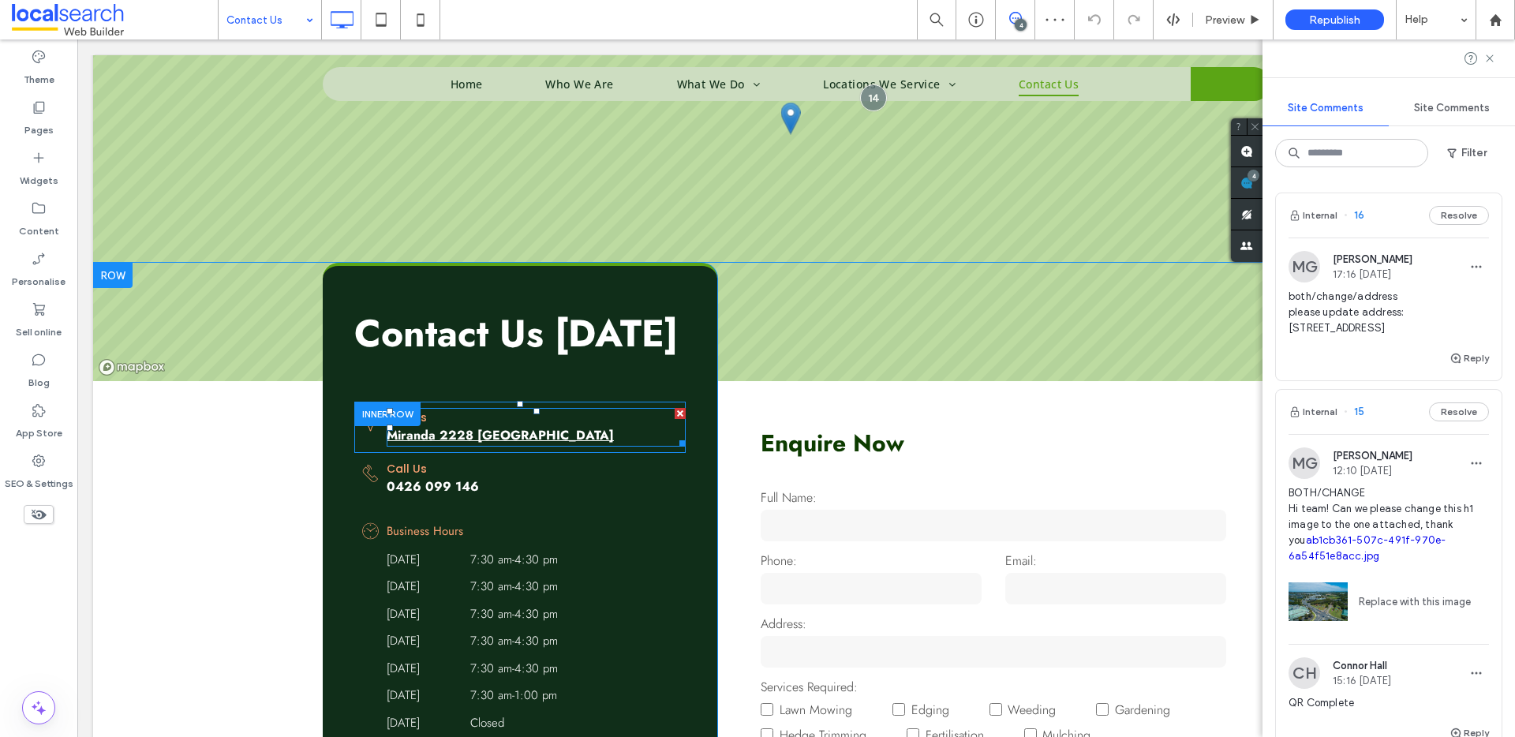
click at [466, 433] on link "Miranda 2228 NSW" at bounding box center [500, 435] width 227 height 18
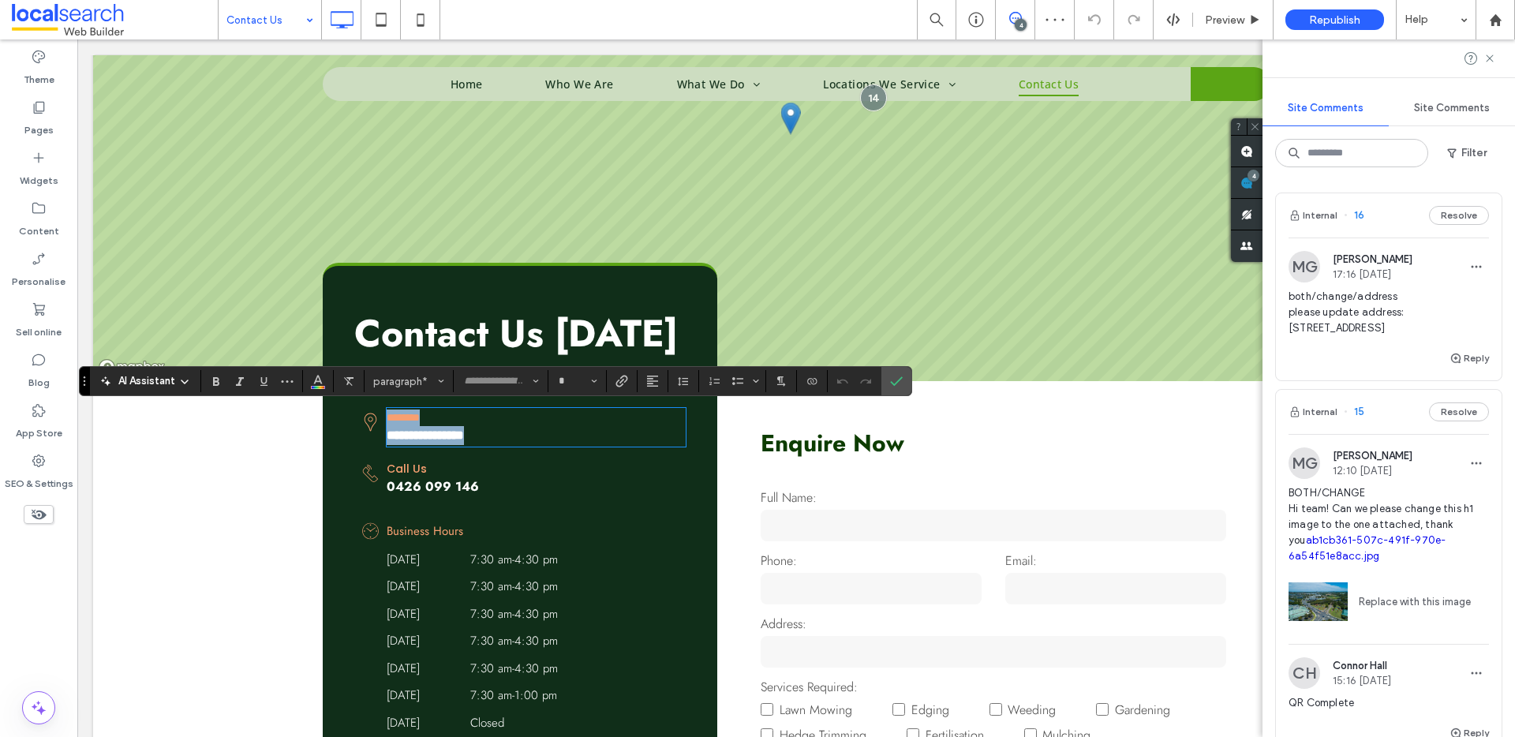
click at [514, 436] on p "**********" at bounding box center [536, 435] width 299 height 19
type input "****"
type input "**"
drag, startPoint x: 517, startPoint y: 436, endPoint x: 373, endPoint y: 430, distance: 143.8
click at [373, 430] on div "**********" at bounding box center [519, 427] width 331 height 51
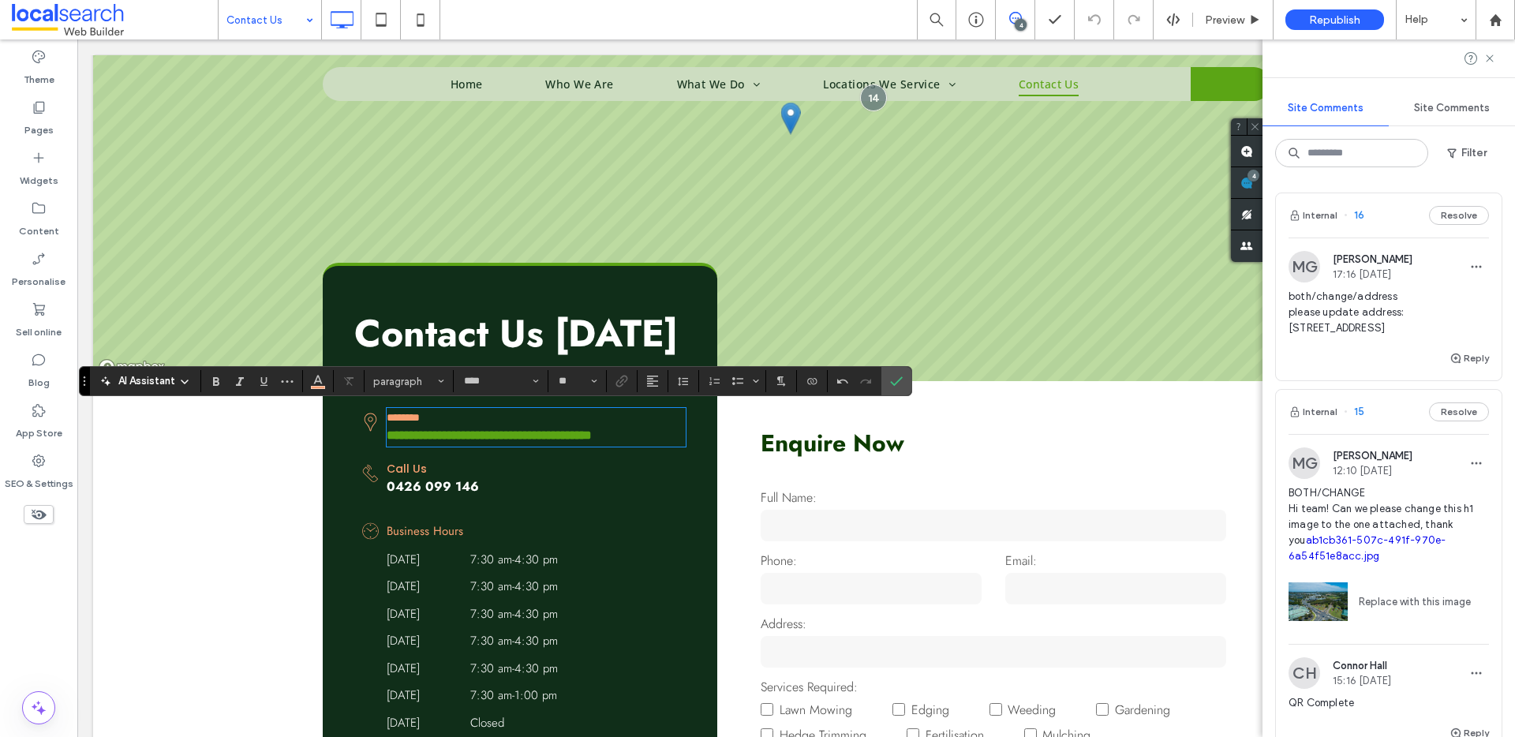
scroll to position [0, 0]
type input "*"
click at [563, 440] on link "**********" at bounding box center [489, 435] width 205 height 12
type input "****"
type input "**"
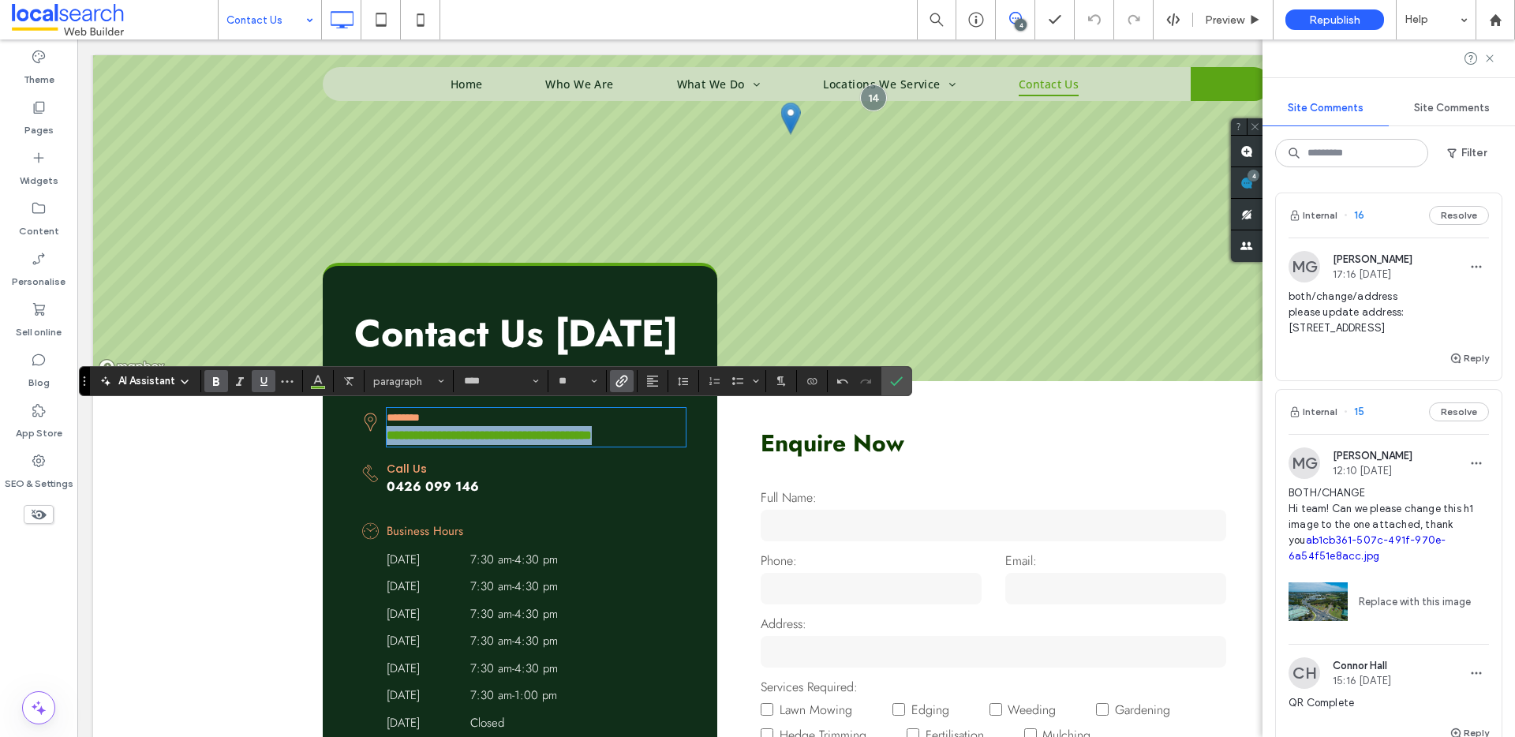
drag, startPoint x: 677, startPoint y: 436, endPoint x: 375, endPoint y: 442, distance: 302.4
click at [375, 442] on div "**********" at bounding box center [519, 427] width 331 height 51
click at [321, 380] on icon "Colour" at bounding box center [318, 379] width 13 height 13
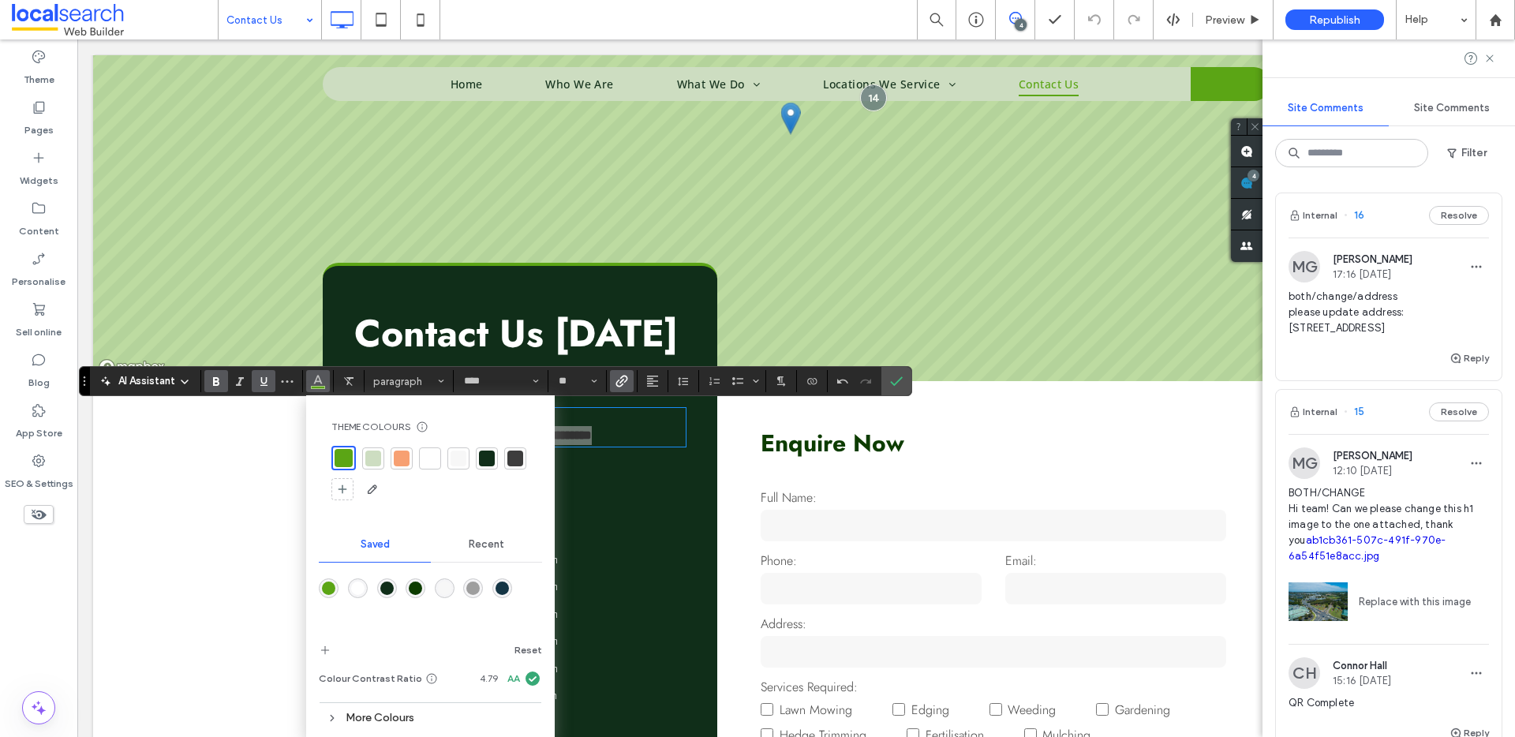
click at [424, 455] on div at bounding box center [430, 459] width 16 height 16
click at [610, 383] on label "Link" at bounding box center [622, 381] width 24 height 22
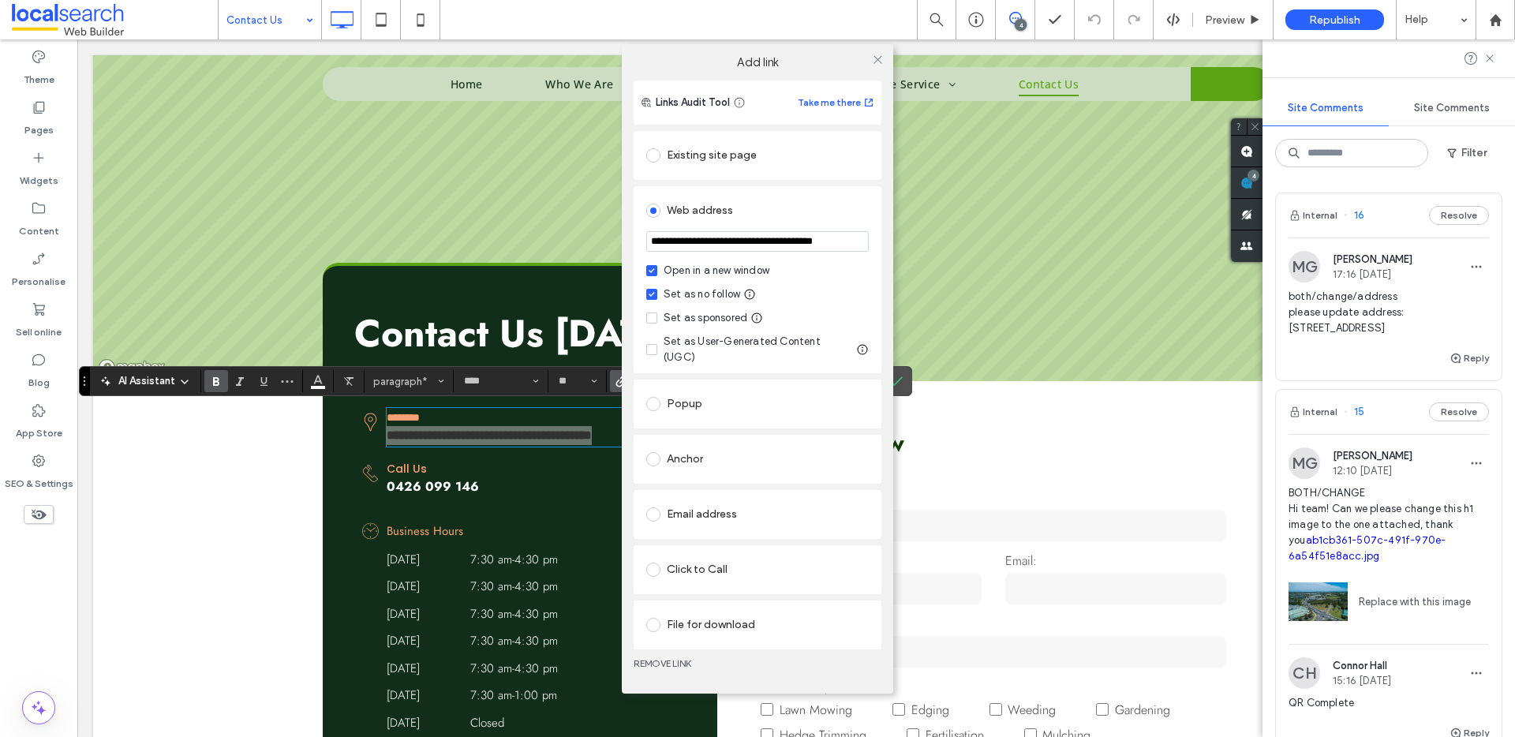
click at [760, 249] on input "**********" at bounding box center [757, 241] width 223 height 21
type input "**********"
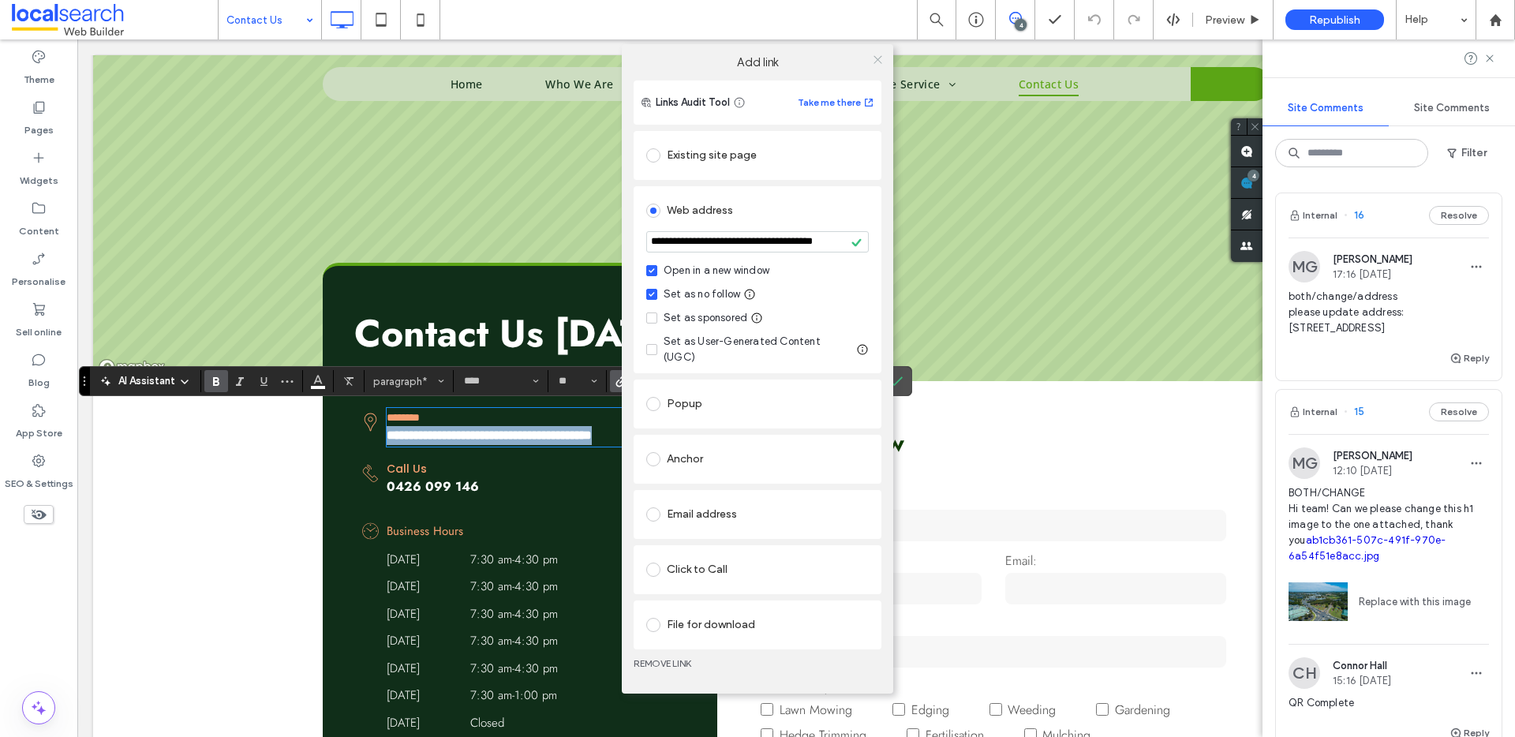
scroll to position [0, 0]
click at [882, 62] on icon at bounding box center [878, 60] width 12 height 12
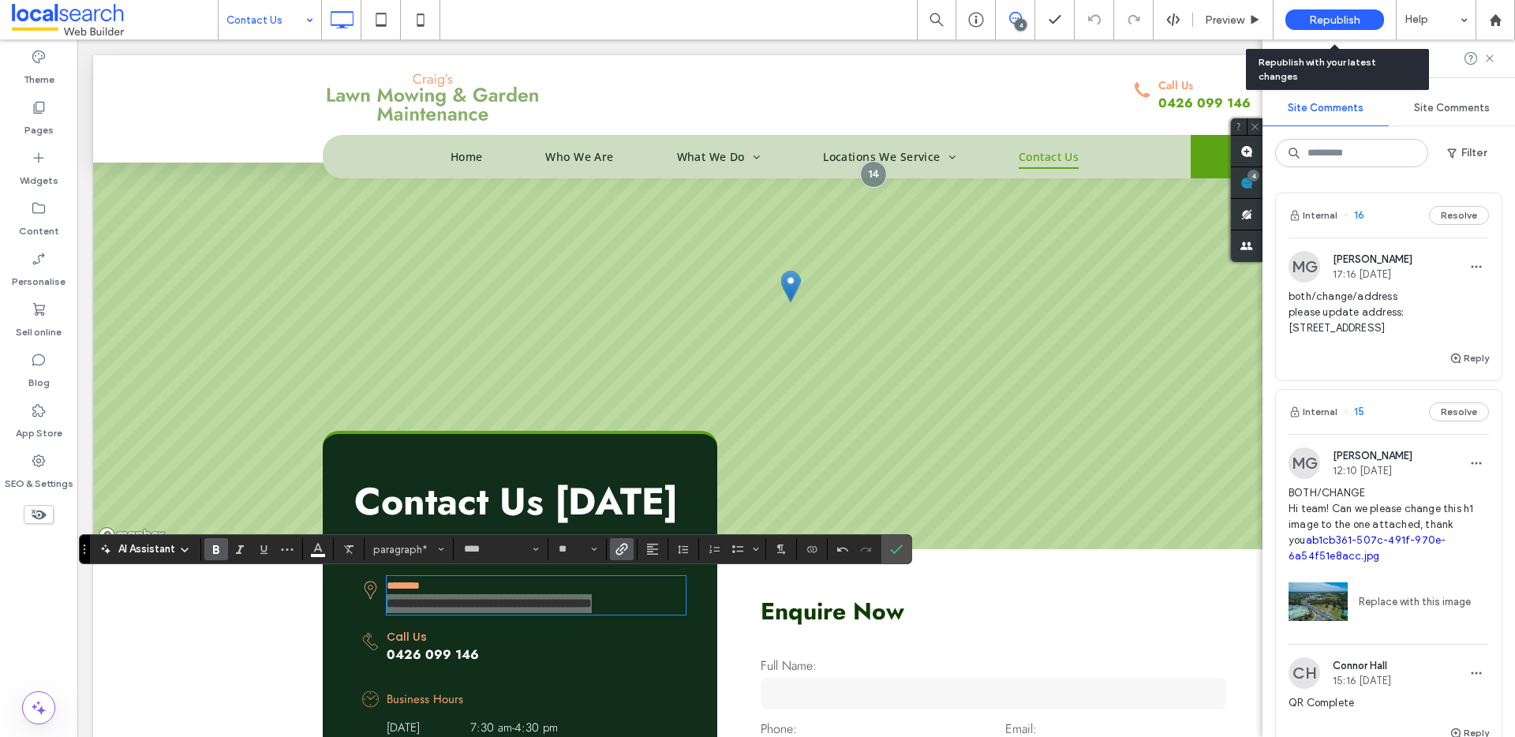
click at [1346, 10] on div "Republish" at bounding box center [1335, 19] width 99 height 21
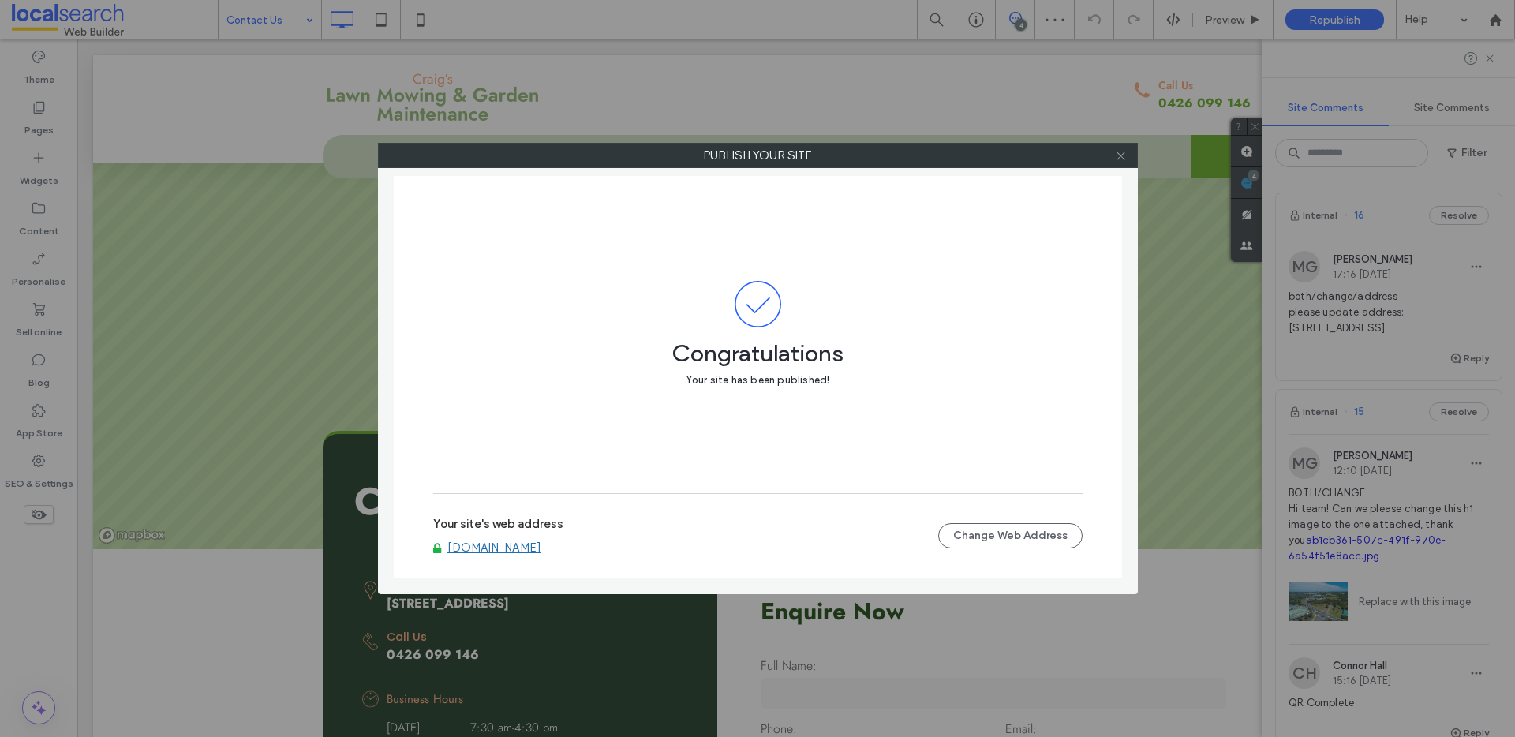
click at [1122, 155] on use at bounding box center [1121, 156] width 8 height 8
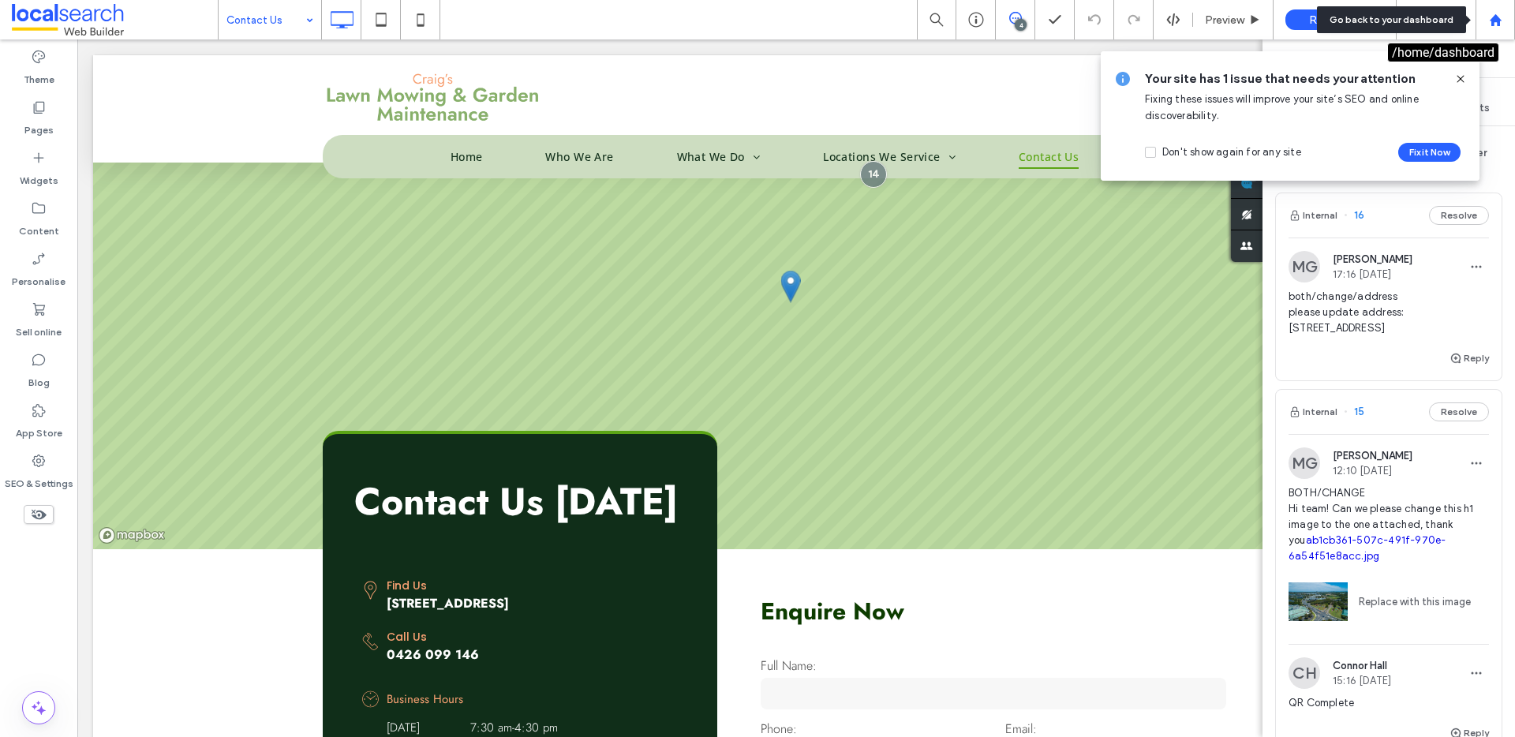
click at [1489, 23] on icon at bounding box center [1495, 19] width 13 height 13
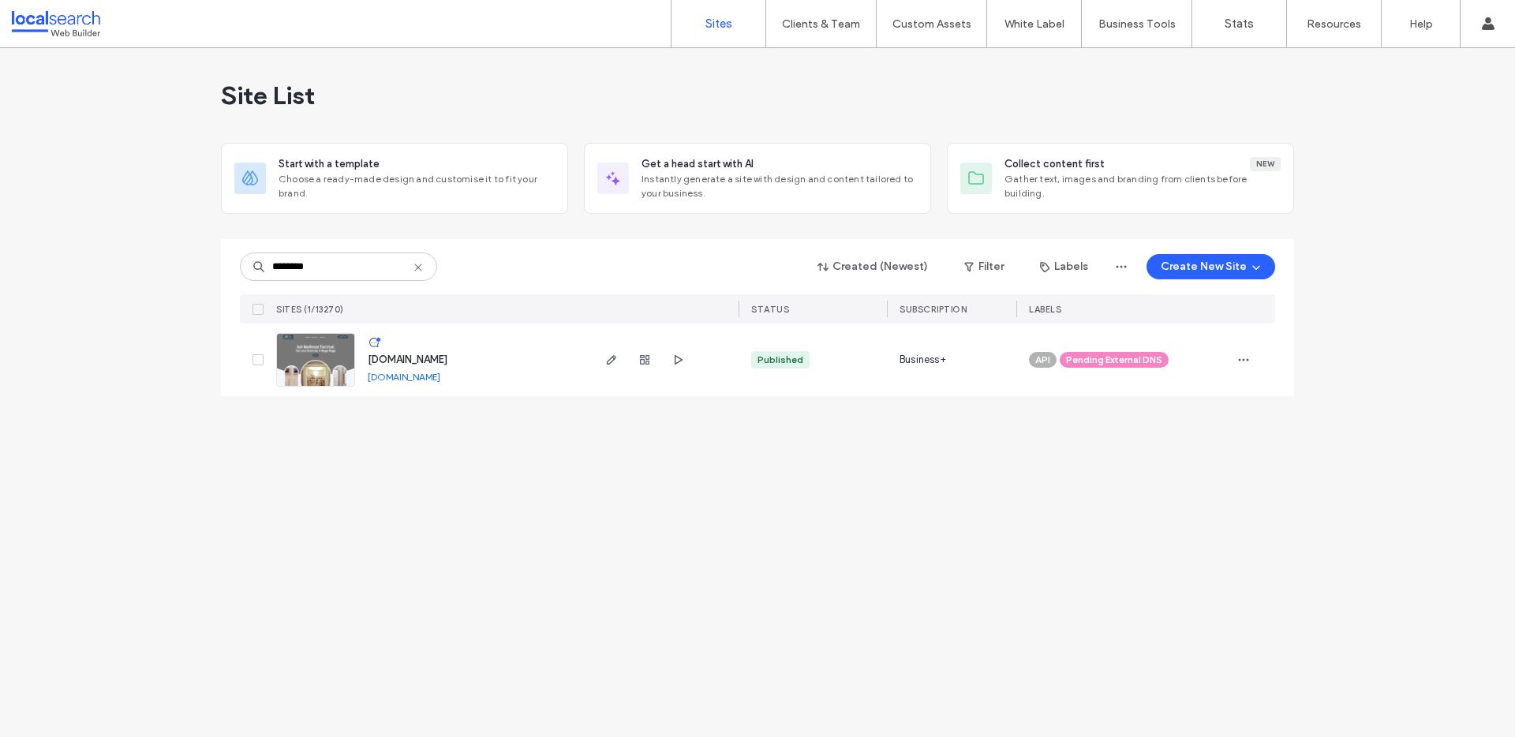
type input "********"
click at [448, 361] on span "[DOMAIN_NAME]" at bounding box center [408, 360] width 80 height 12
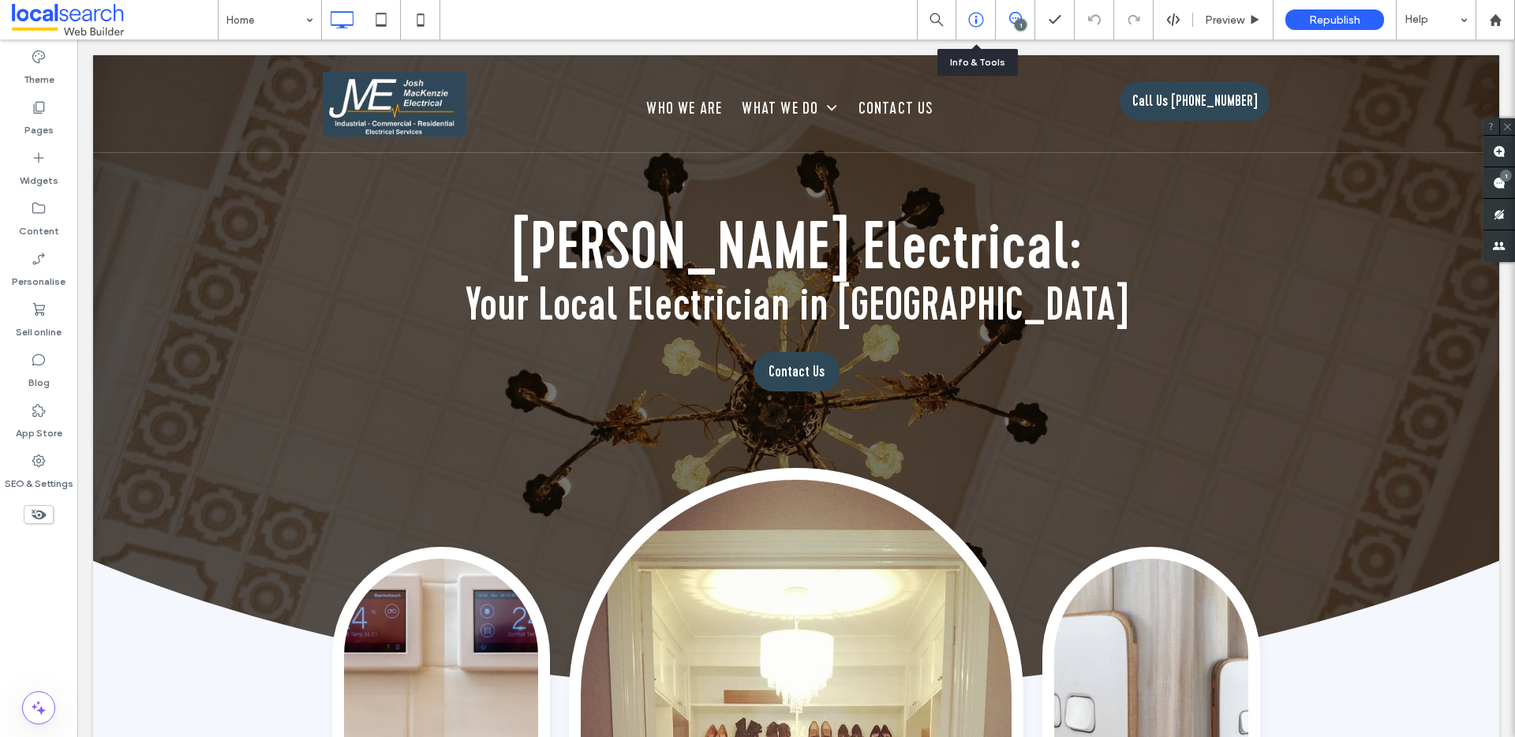
click at [972, 23] on icon at bounding box center [976, 20] width 16 height 16
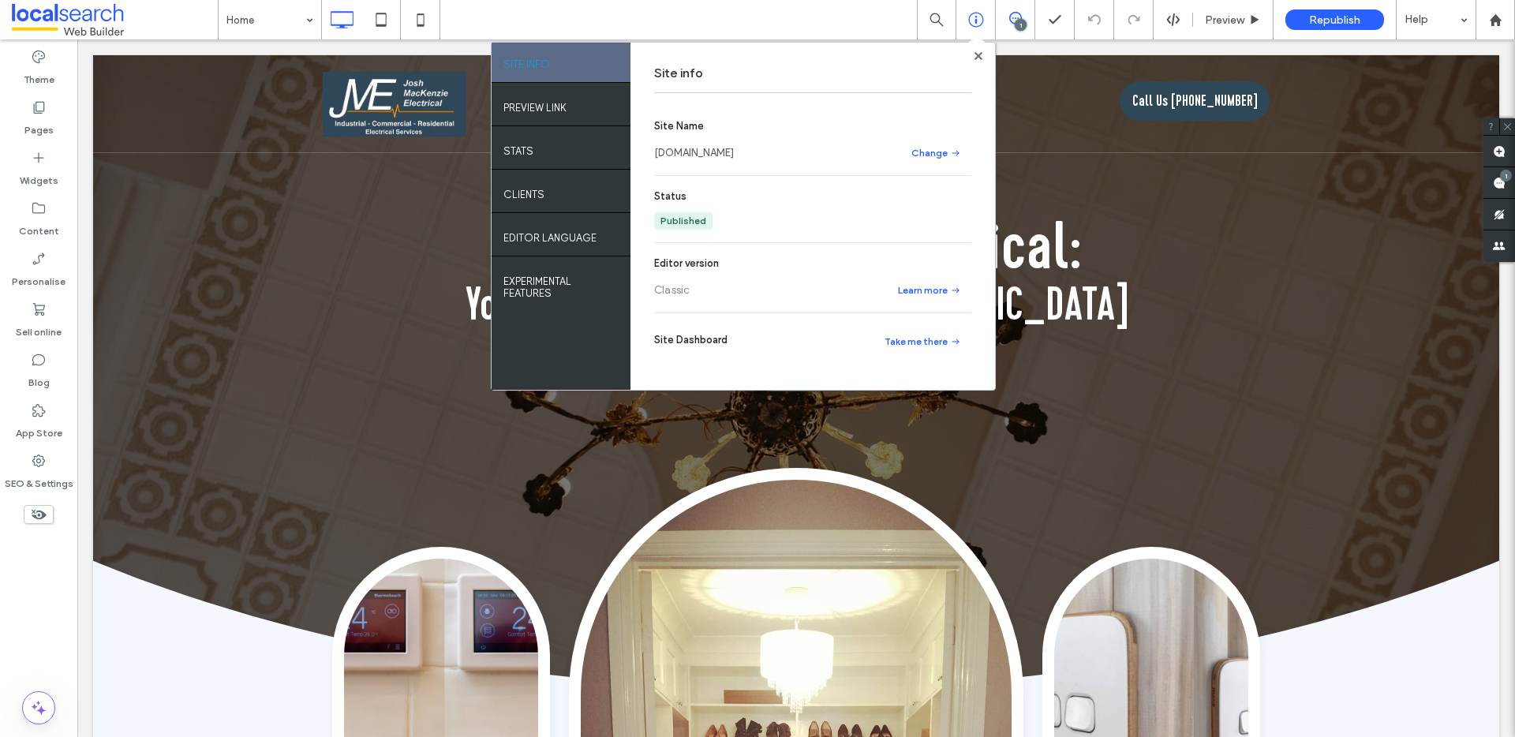
click at [1006, 24] on span at bounding box center [1015, 18] width 39 height 13
click at [1011, 24] on icon at bounding box center [1015, 18] width 13 height 13
click at [978, 54] on use at bounding box center [978, 55] width 8 height 8
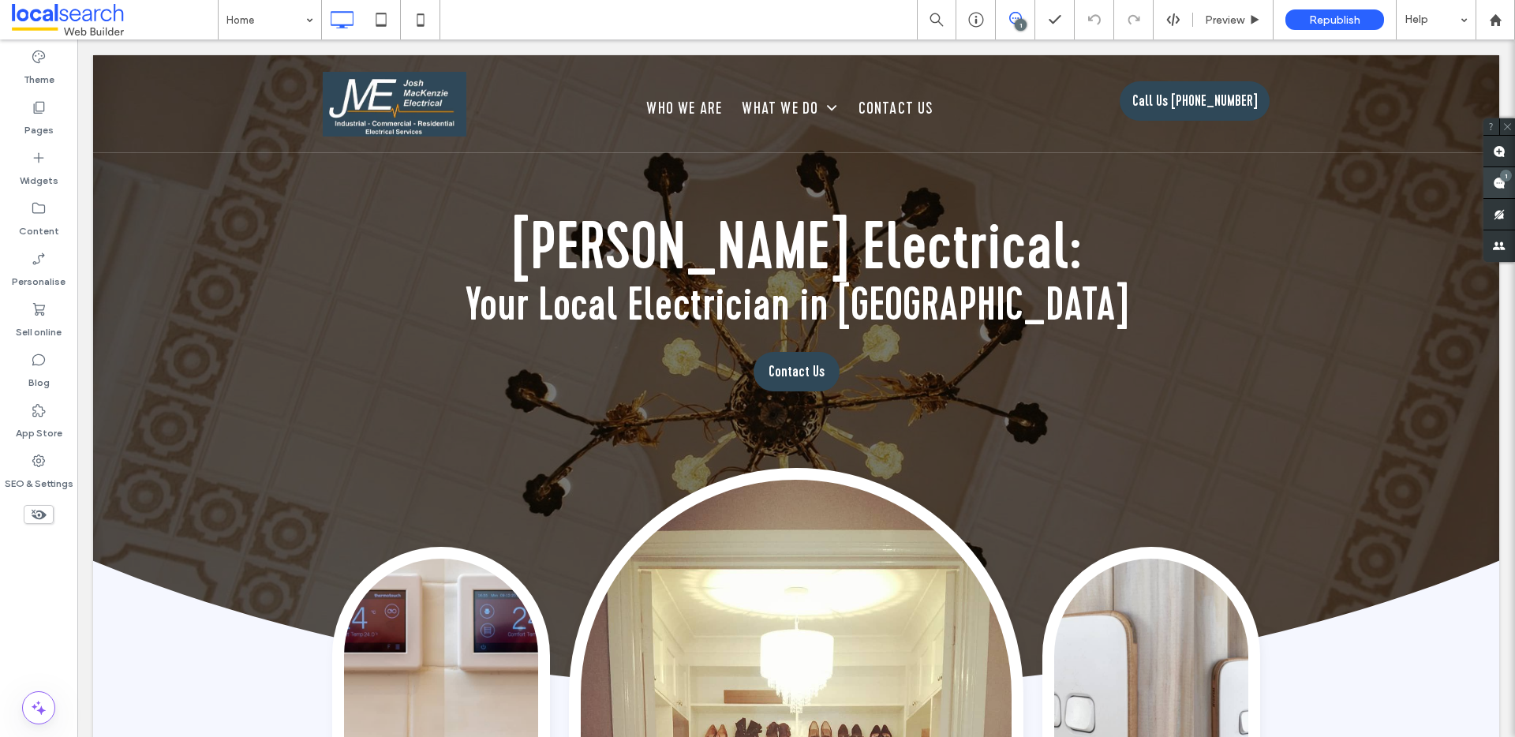
click at [1498, 189] on span at bounding box center [1500, 182] width 32 height 31
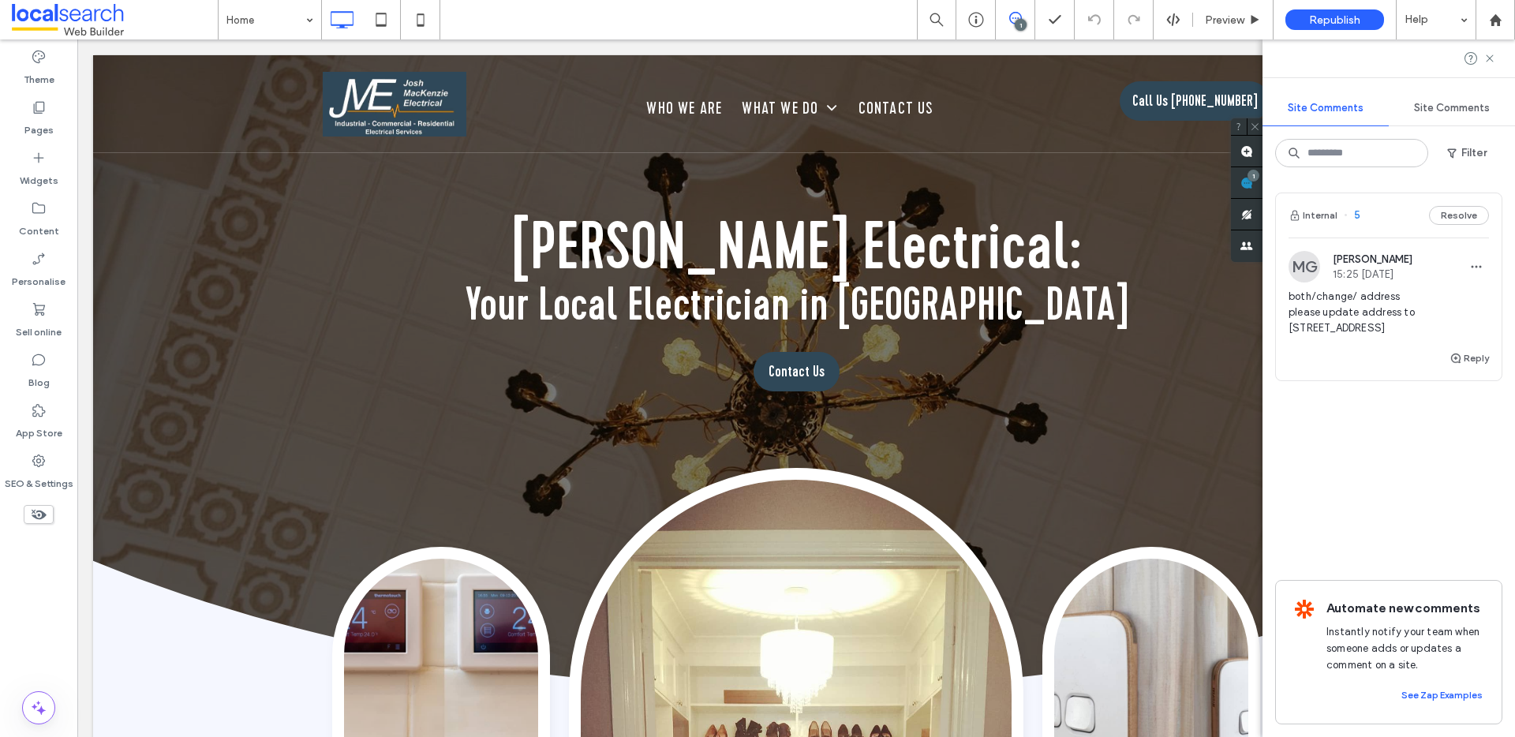
drag, startPoint x: 1404, startPoint y: 328, endPoint x: 1414, endPoint y: 298, distance: 31.5
click at [1410, 305] on span "both/change/ address please update address to 5 Yabtree St, Wagga Wagga NSW 2650" at bounding box center [1389, 312] width 200 height 47
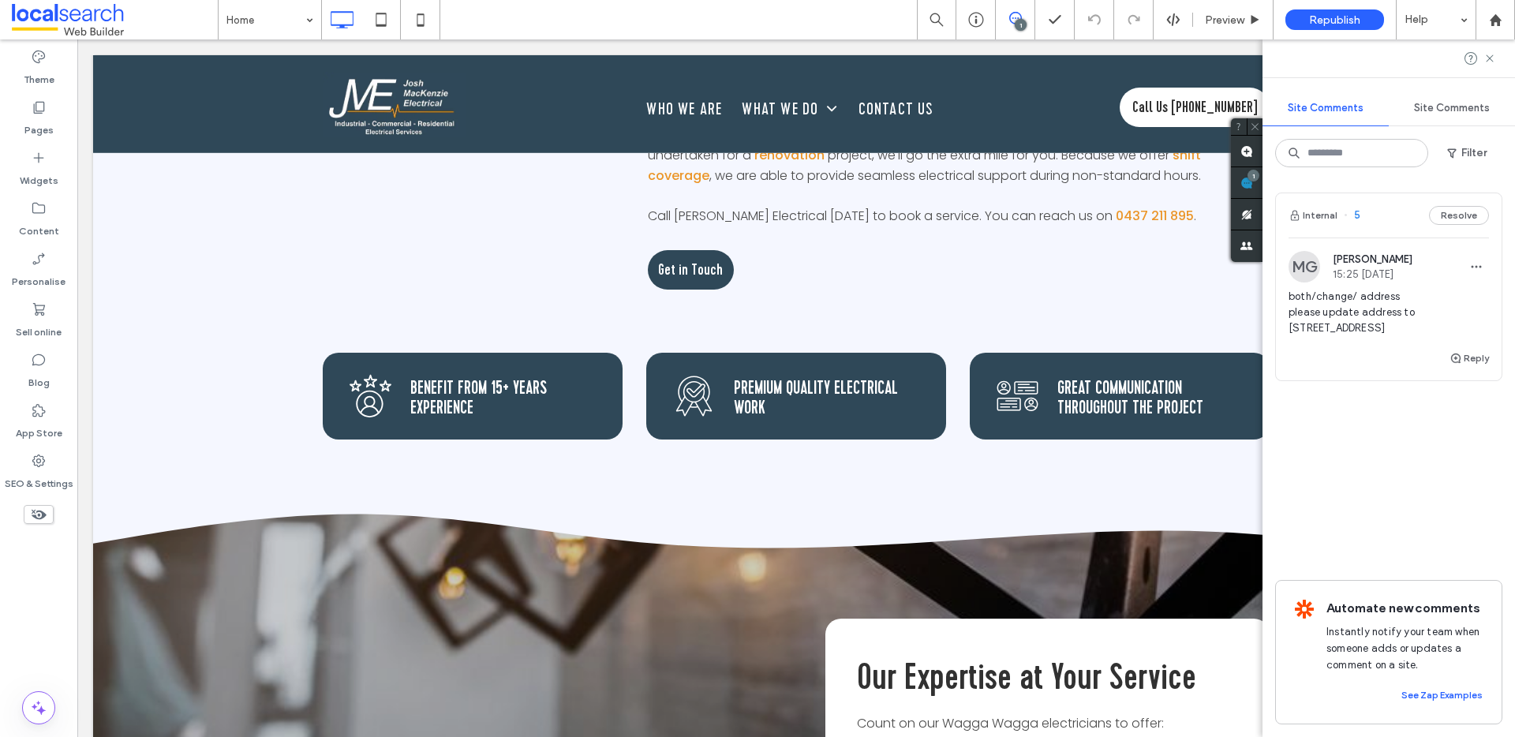
scroll to position [4575, 0]
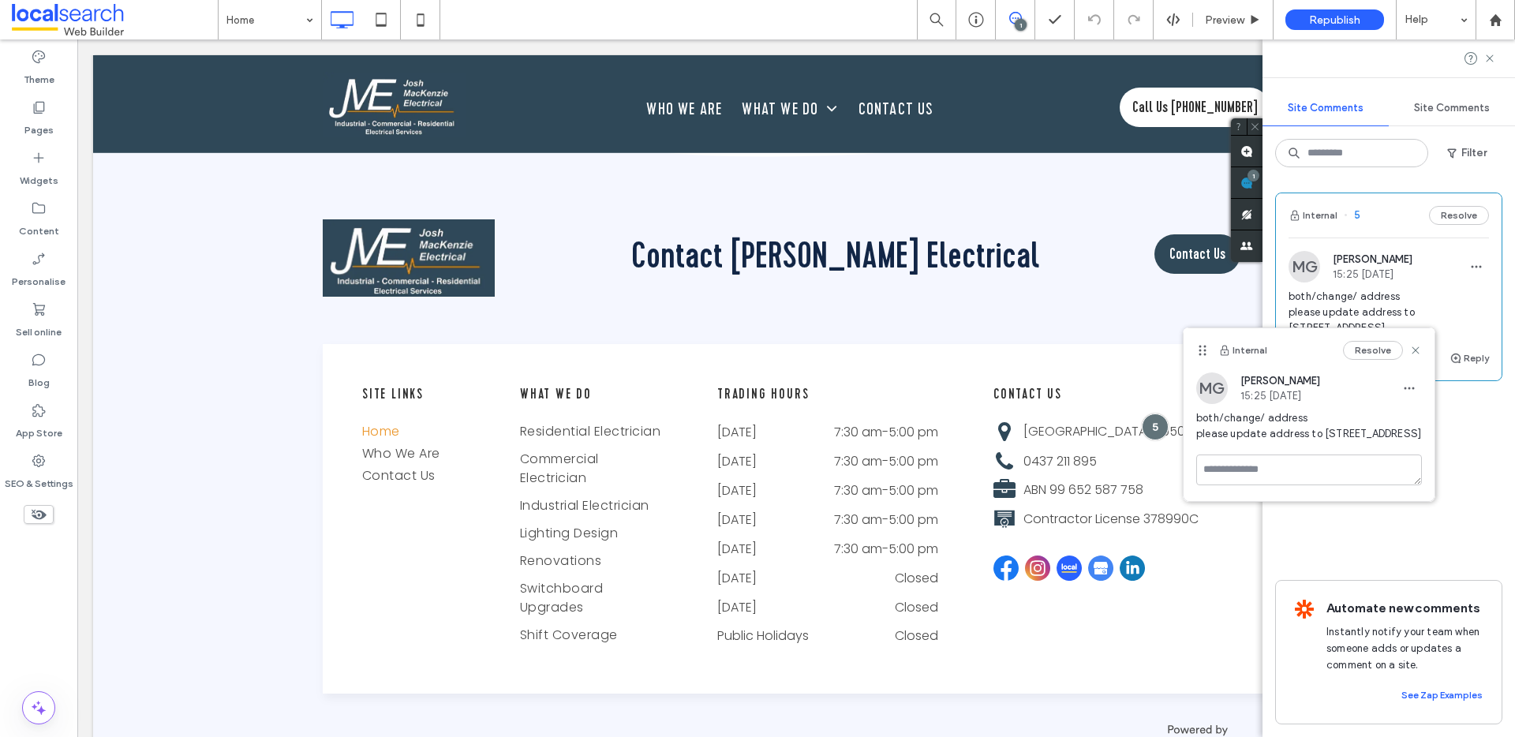
copy span "5 Yabtree St, Wagga Wagga NSW 2650"
click at [1412, 349] on icon at bounding box center [1416, 350] width 13 height 13
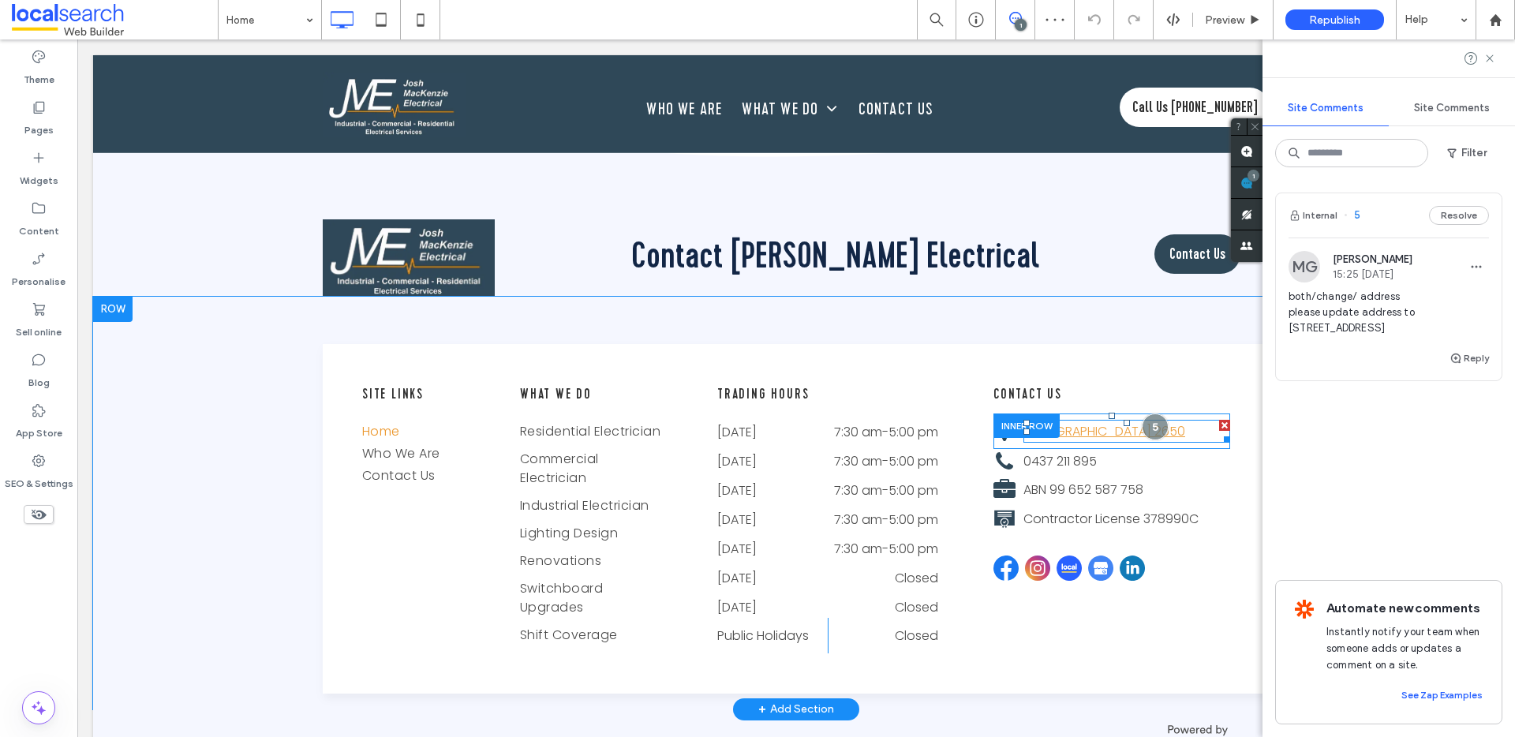
click at [1080, 433] on link "Wagga Wagga NSW 2650" at bounding box center [1105, 431] width 162 height 18
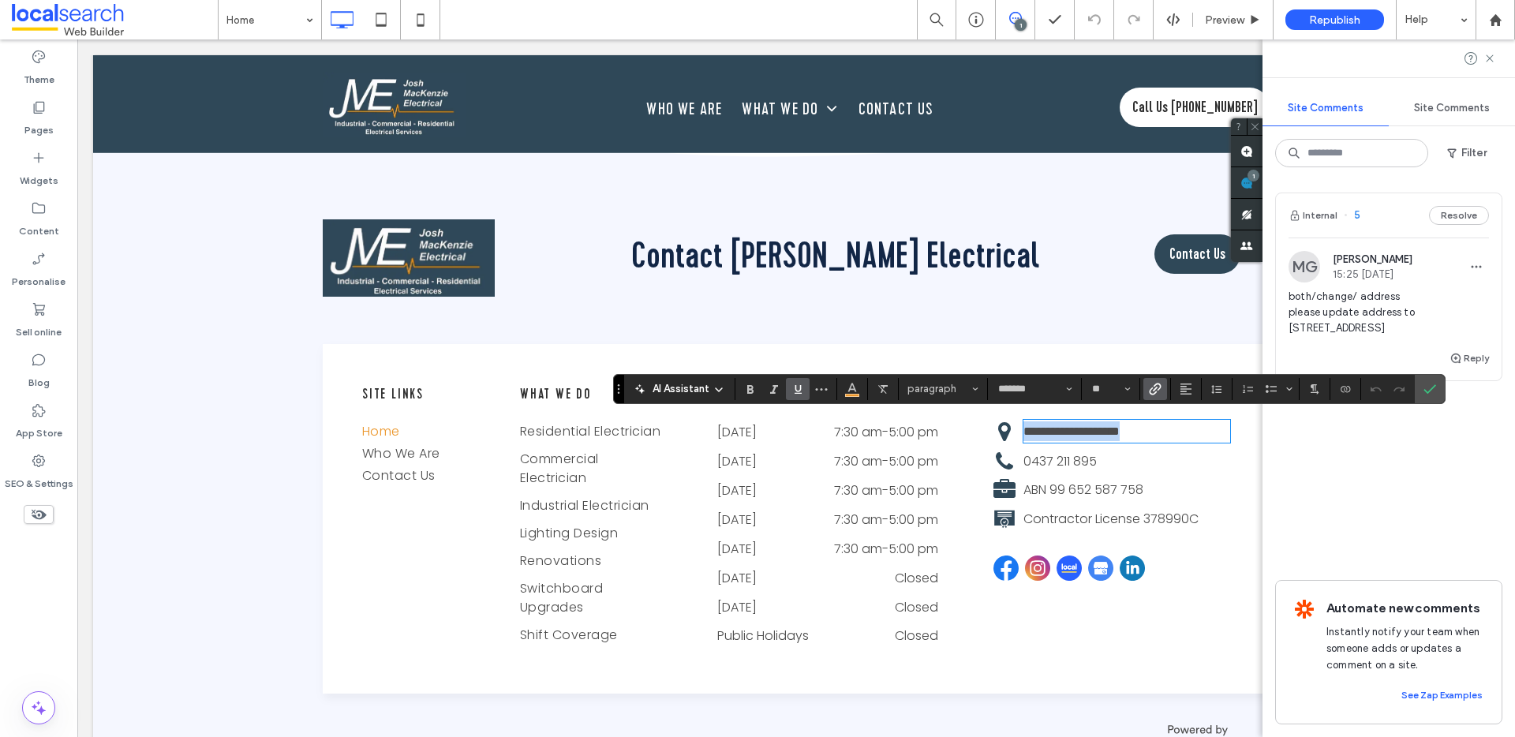
click at [1196, 426] on p "**********" at bounding box center [1127, 431] width 207 height 21
drag, startPoint x: 1196, startPoint y: 426, endPoint x: 1017, endPoint y: 421, distance: 179.2
click at [1017, 421] on div "**********" at bounding box center [1112, 432] width 237 height 36
drag, startPoint x: 1095, startPoint y: 445, endPoint x: 1010, endPoint y: 431, distance: 85.6
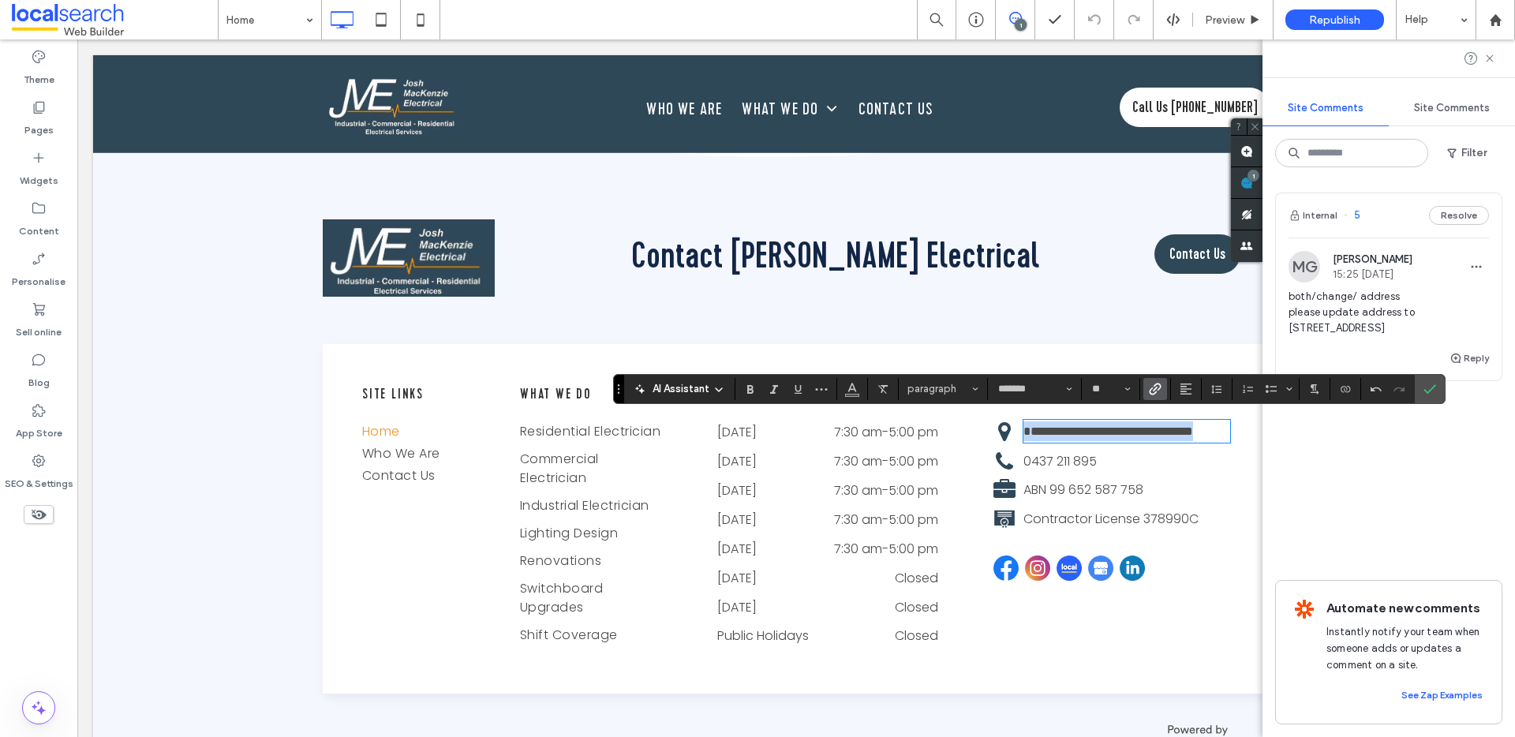
click at [1010, 431] on div "**********" at bounding box center [1112, 432] width 237 height 36
click at [1157, 391] on icon "Link" at bounding box center [1155, 389] width 13 height 13
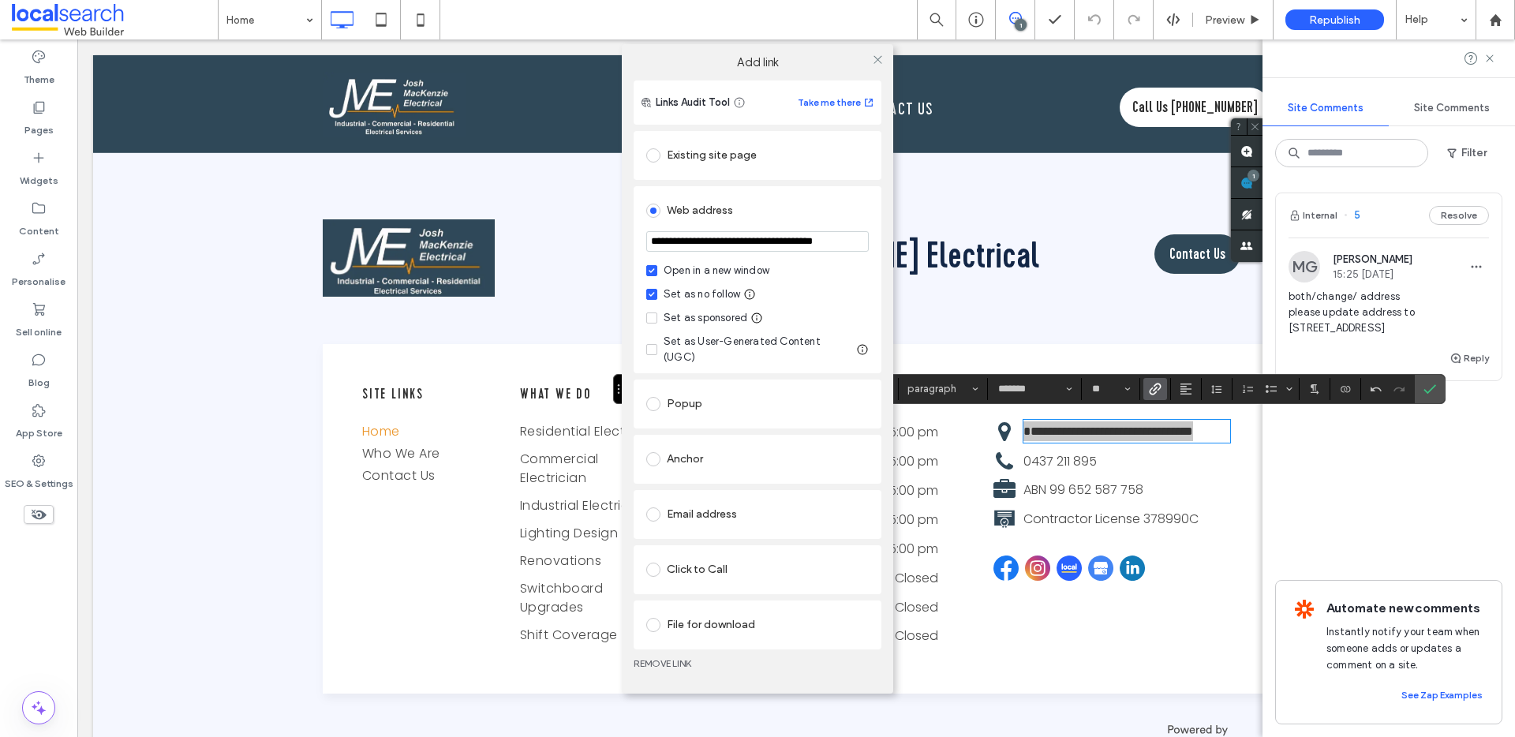
click at [802, 252] on input "**********" at bounding box center [757, 241] width 223 height 21
paste input "url"
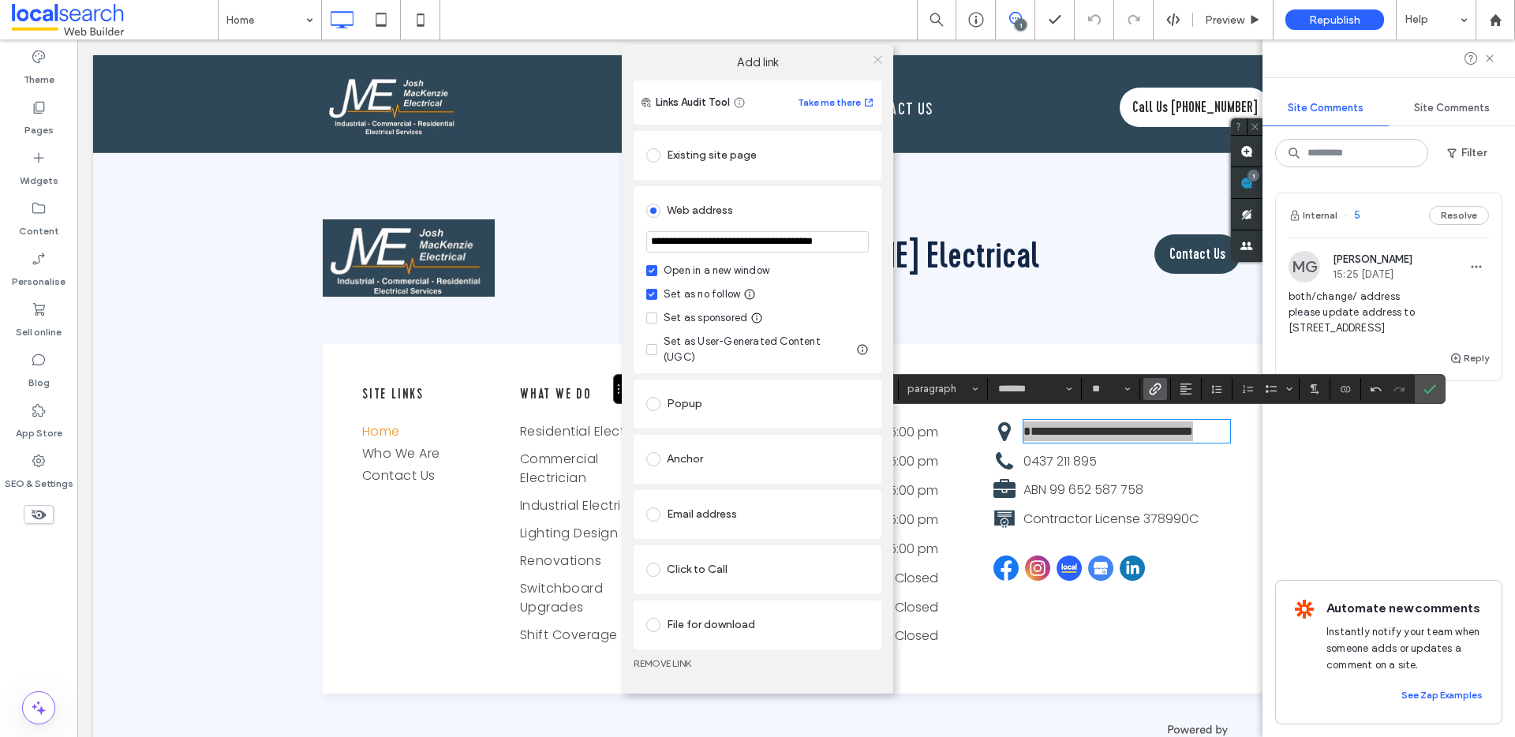
type input "**********"
click at [878, 66] on icon at bounding box center [878, 60] width 12 height 12
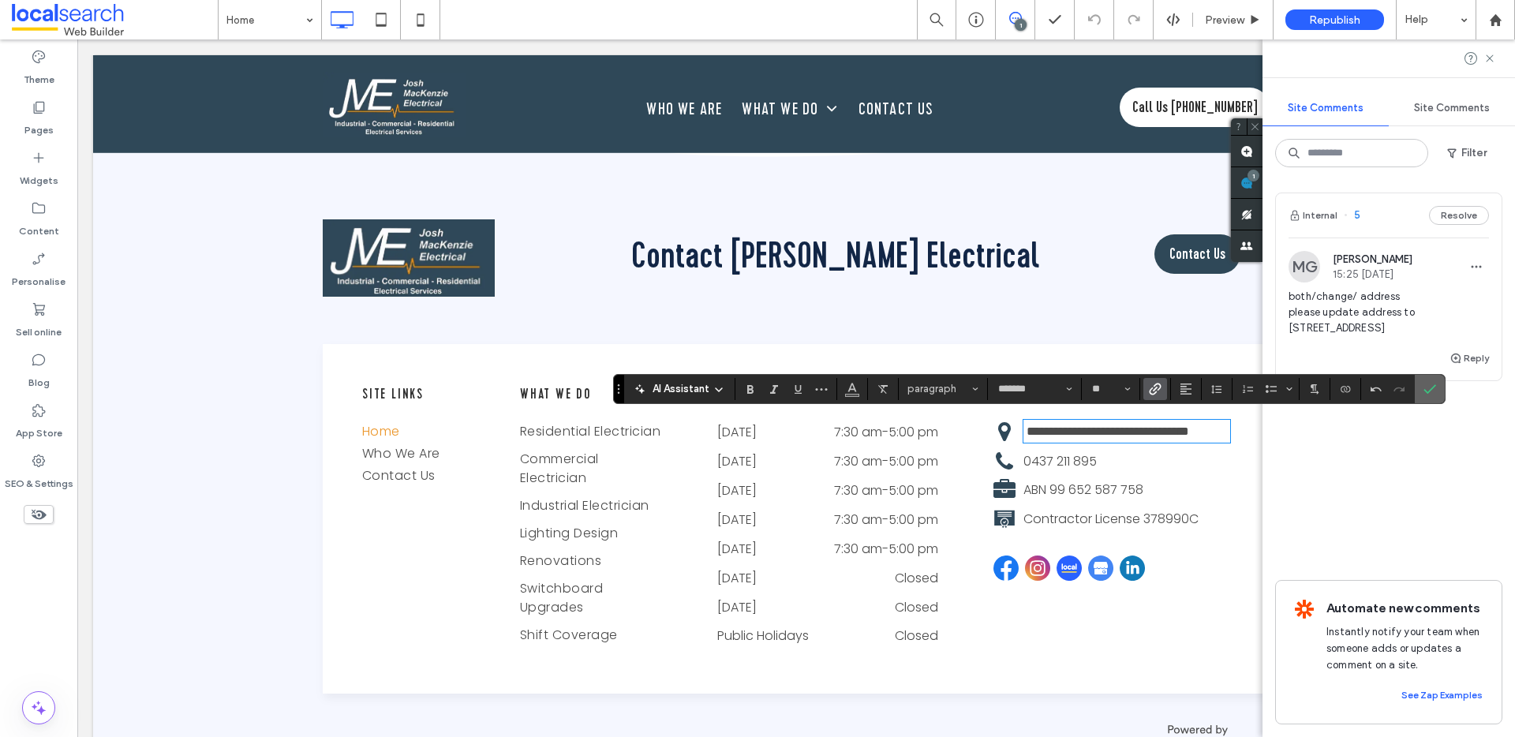
click at [1431, 388] on icon "Confirm" at bounding box center [1430, 389] width 13 height 13
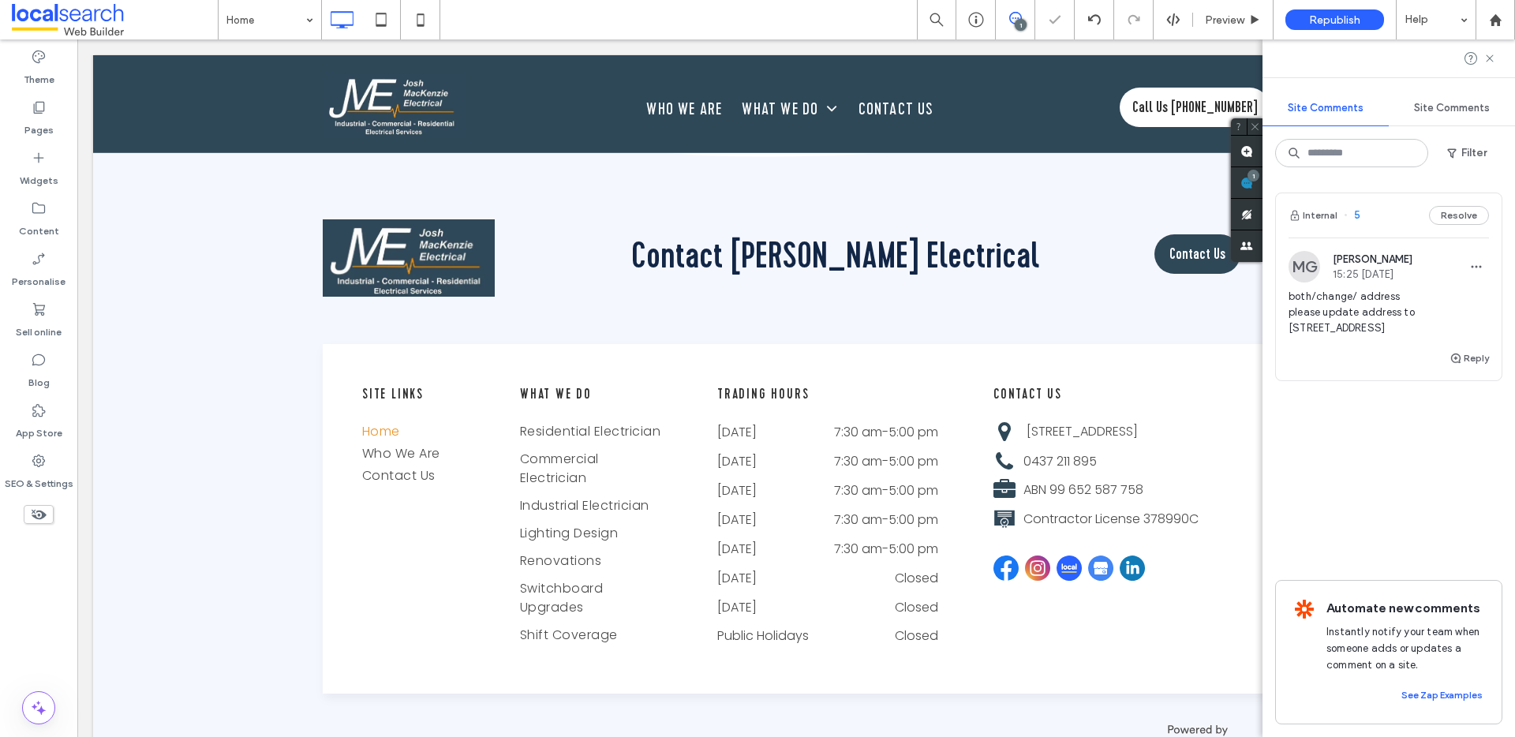
click at [1396, 331] on span "both/change/ address please update address to 5 Yabtree St, Wagga Wagga NSW 2650" at bounding box center [1389, 312] width 200 height 47
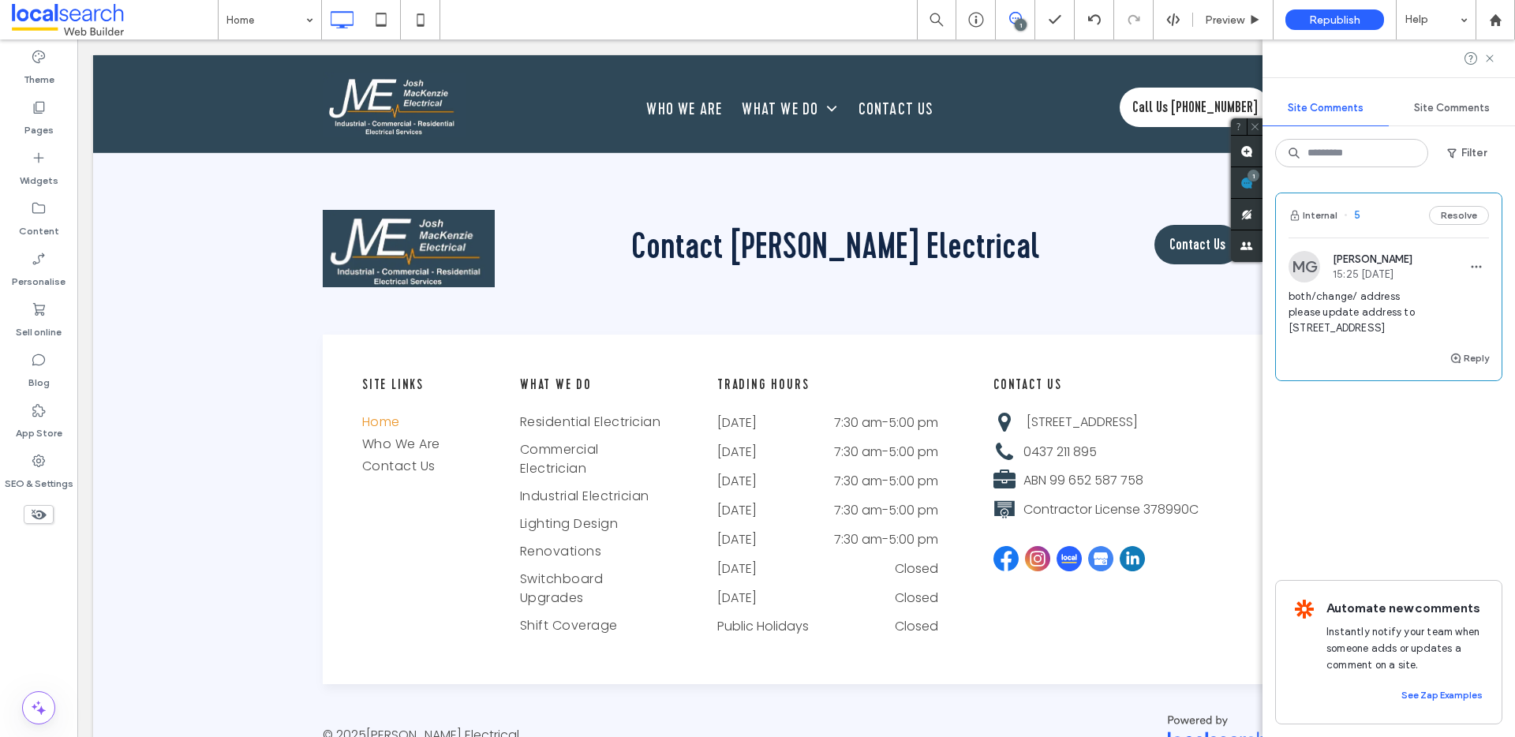
drag, startPoint x: 1427, startPoint y: 327, endPoint x: 1414, endPoint y: 316, distance: 16.8
click at [1414, 316] on span "both/change/ address please update address to 5 Yabtree St, Wagga Wagga NSW 2650" at bounding box center [1389, 312] width 200 height 47
copy span "5 Yabtree St, Wagga Wagga NSW 2650"
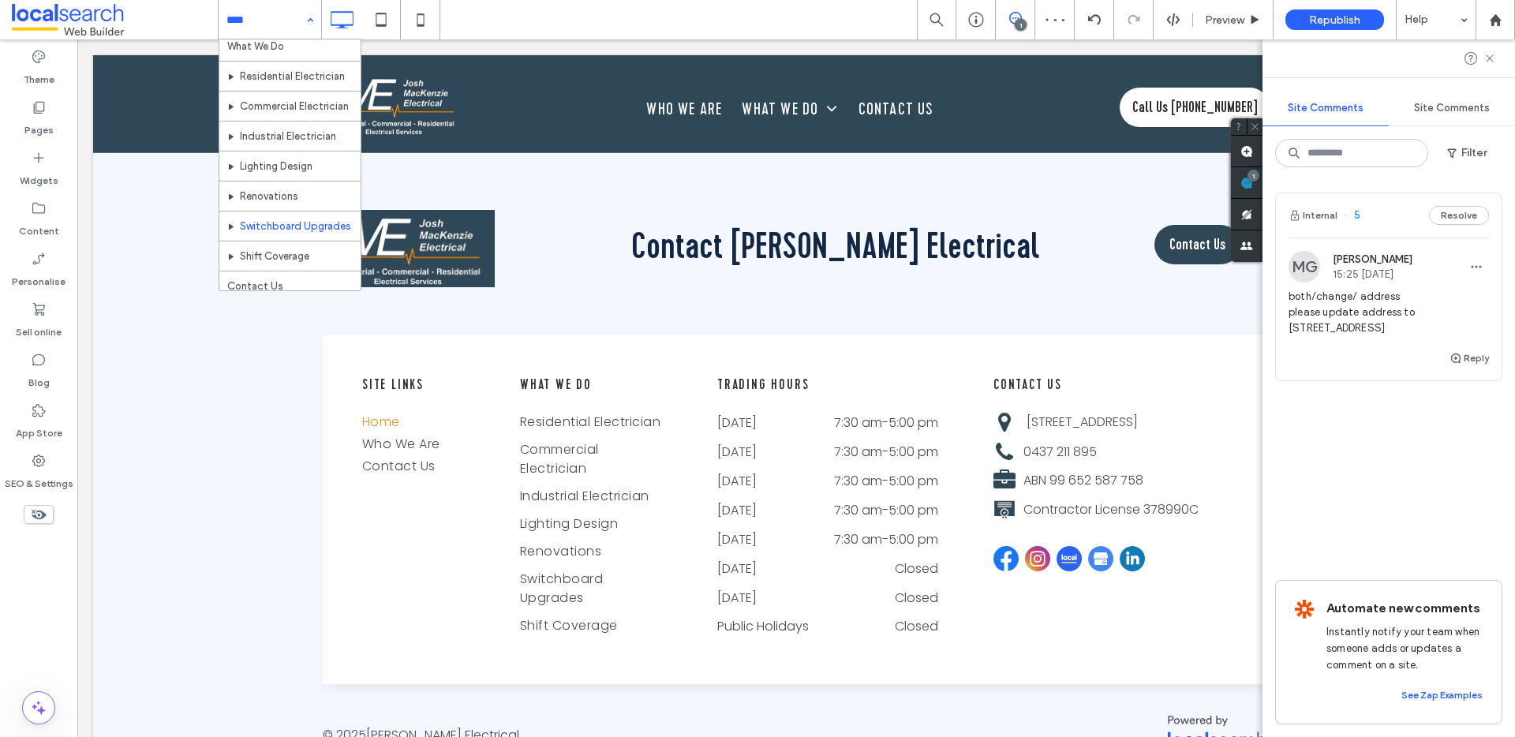
scroll to position [77, 0]
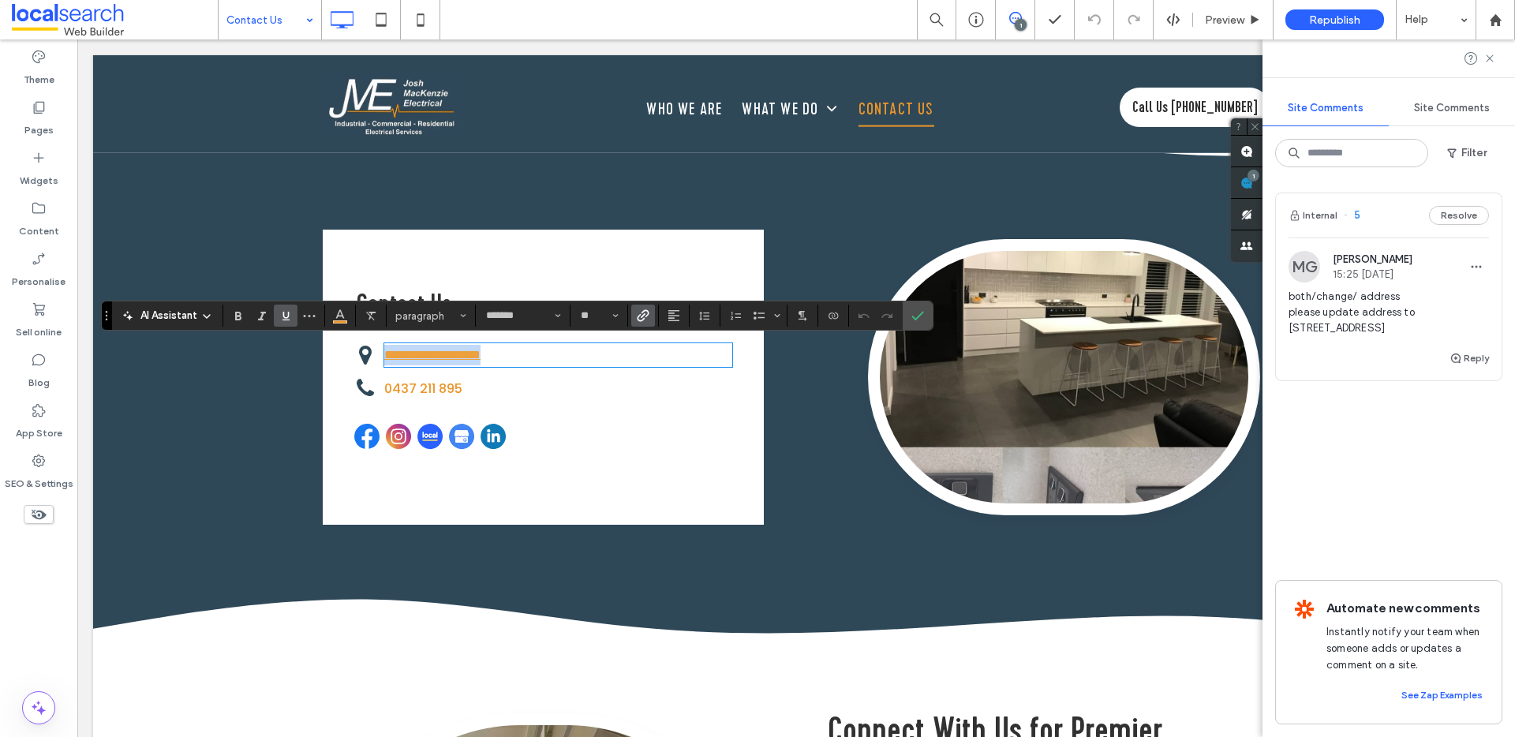
drag, startPoint x: 698, startPoint y: 365, endPoint x: 380, endPoint y: 352, distance: 319.1
click at [384, 352] on p "**********" at bounding box center [558, 355] width 348 height 21
drag, startPoint x: 654, startPoint y: 352, endPoint x: 370, endPoint y: 349, distance: 283.4
click at [370, 349] on div "**********" at bounding box center [543, 355] width 378 height 36
click at [642, 316] on use "Link" at bounding box center [644, 316] width 12 height 12
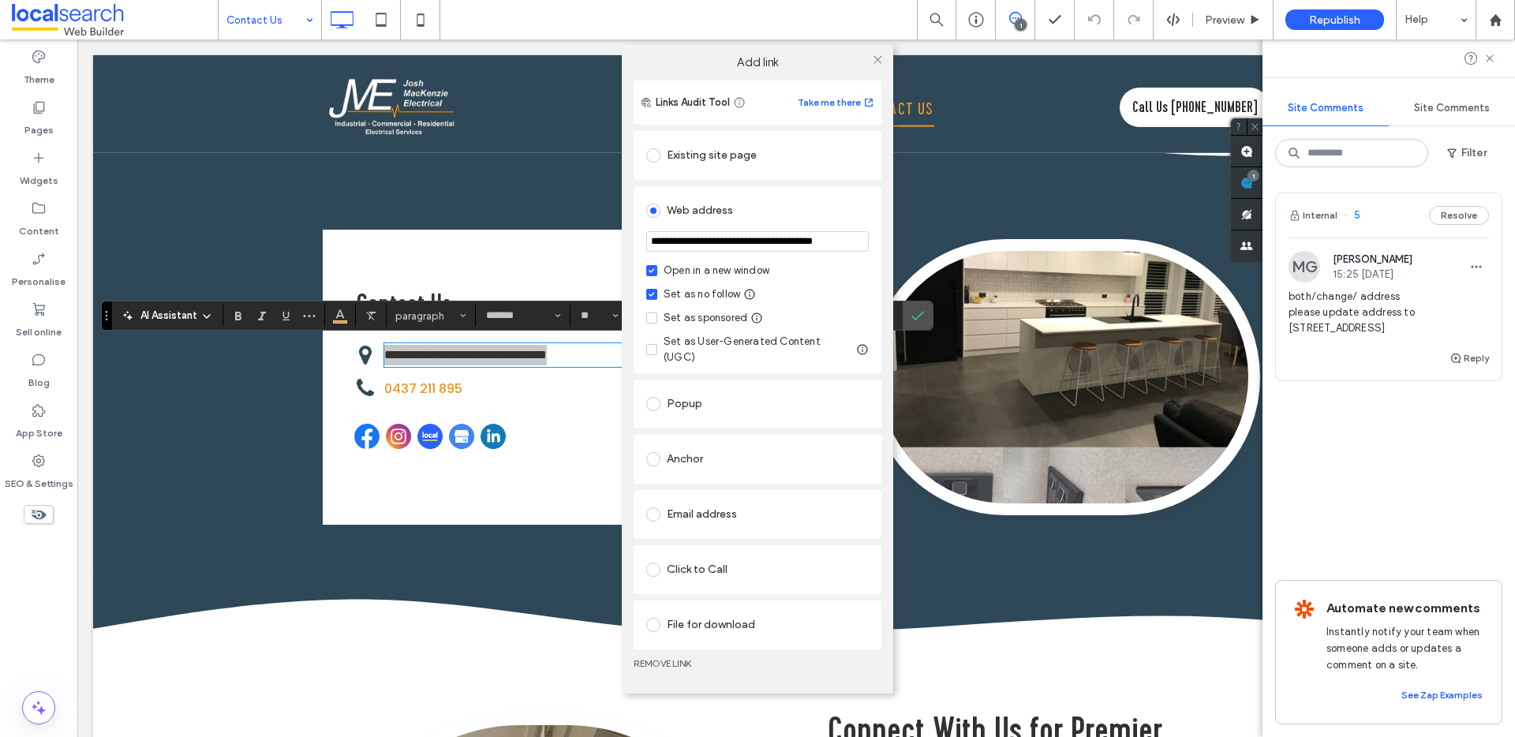
click at [727, 247] on input "**********" at bounding box center [757, 241] width 223 height 21
click at [727, 246] on input "**********" at bounding box center [757, 241] width 223 height 21
type input "**********"
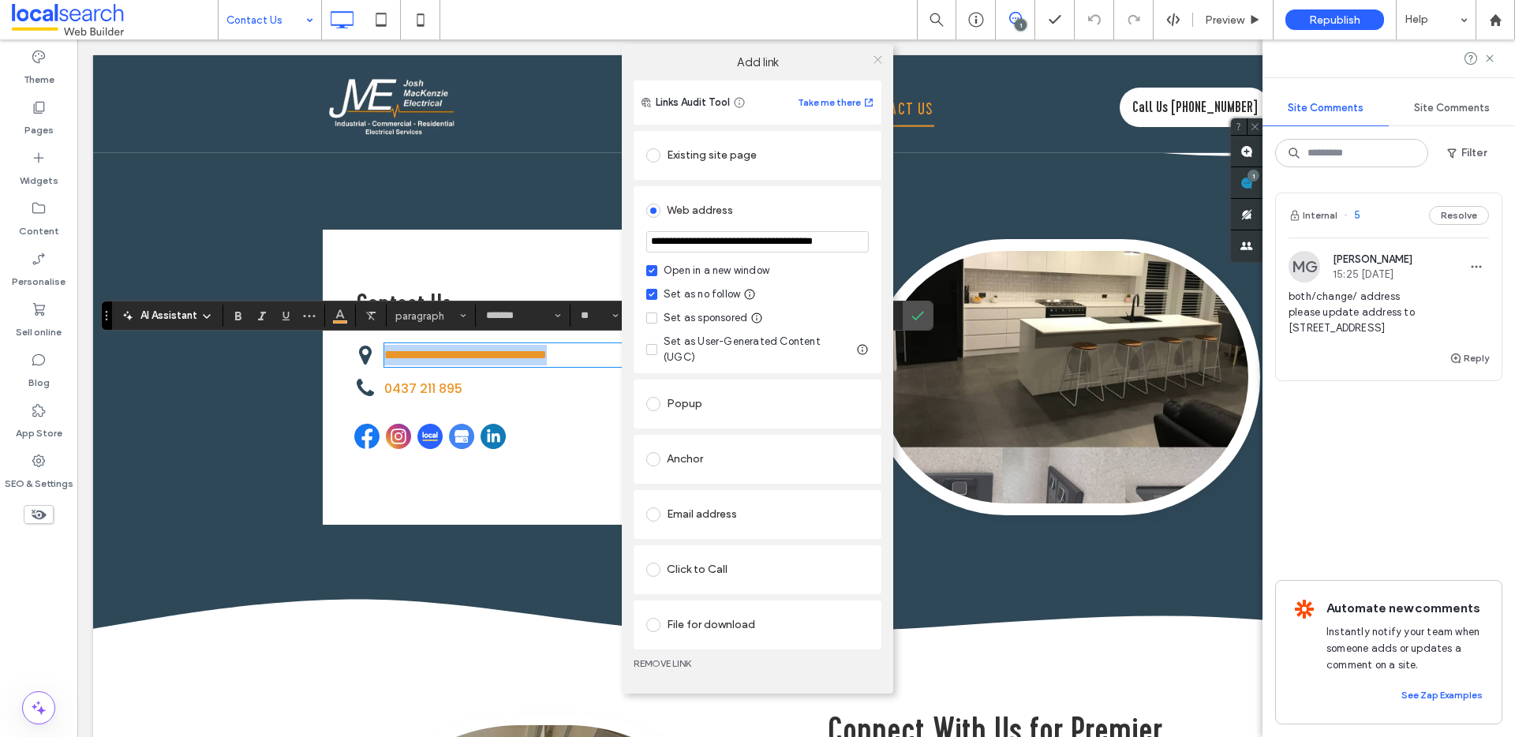
click at [879, 66] on icon at bounding box center [878, 60] width 12 height 12
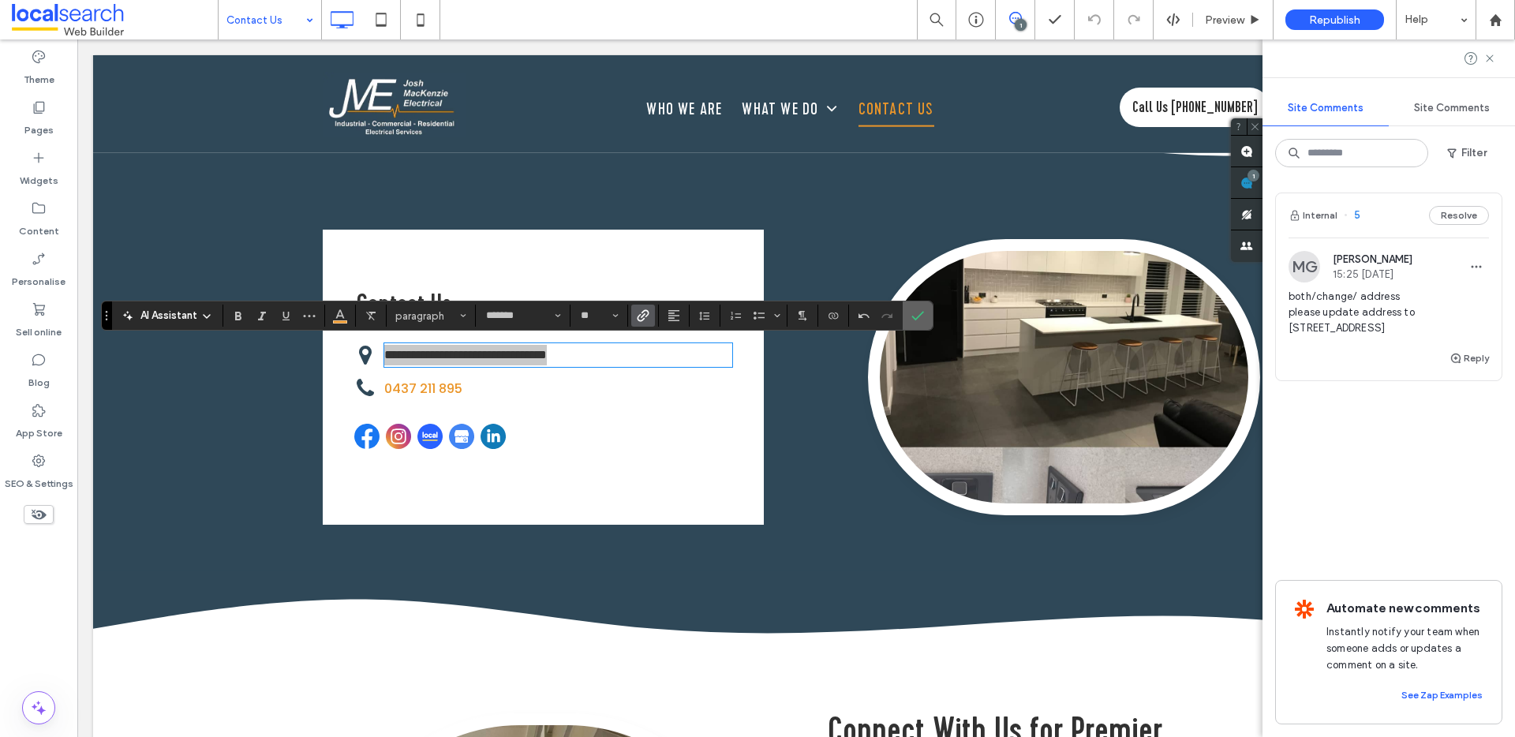
click at [923, 310] on icon "Confirm" at bounding box center [918, 315] width 13 height 13
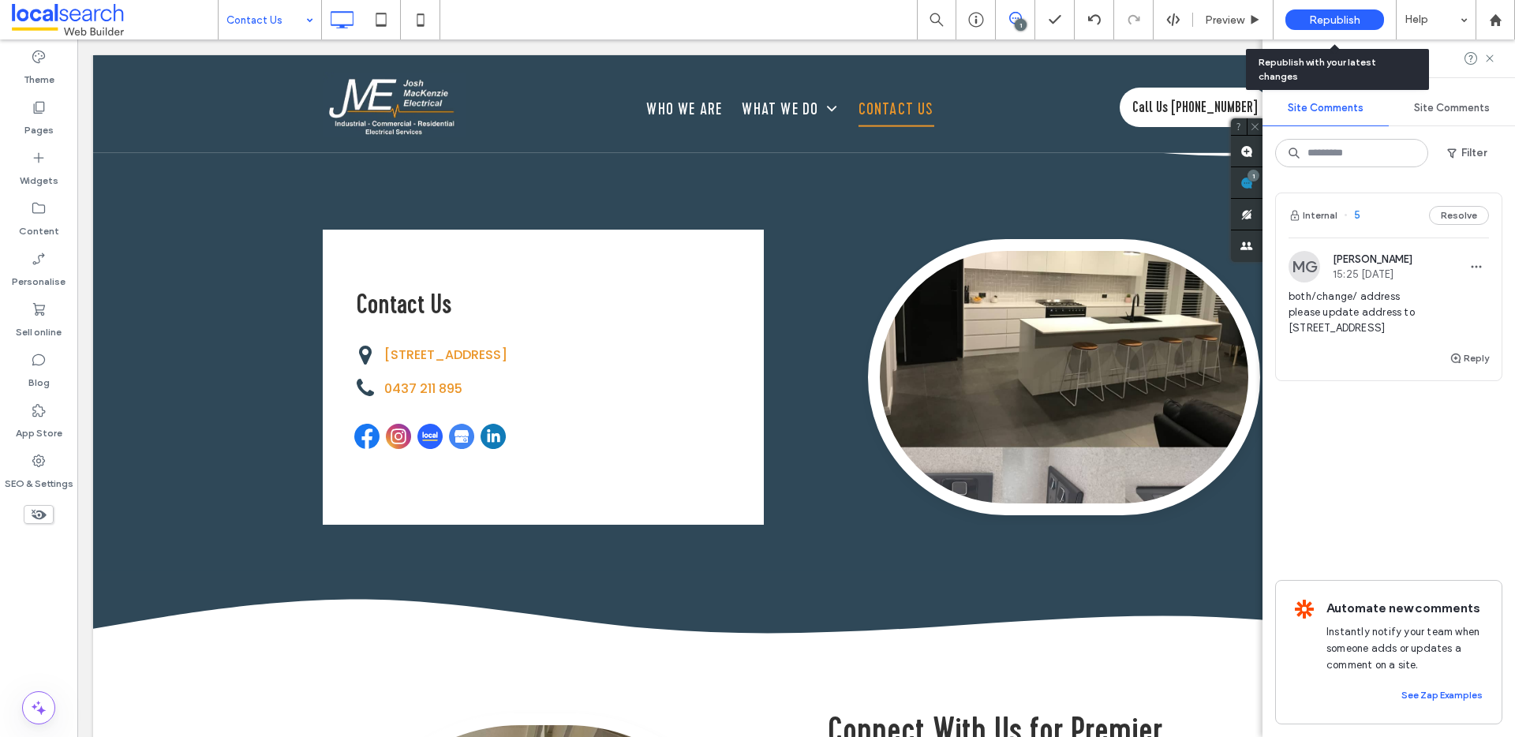
click at [1322, 13] on span "Republish" at bounding box center [1334, 19] width 51 height 13
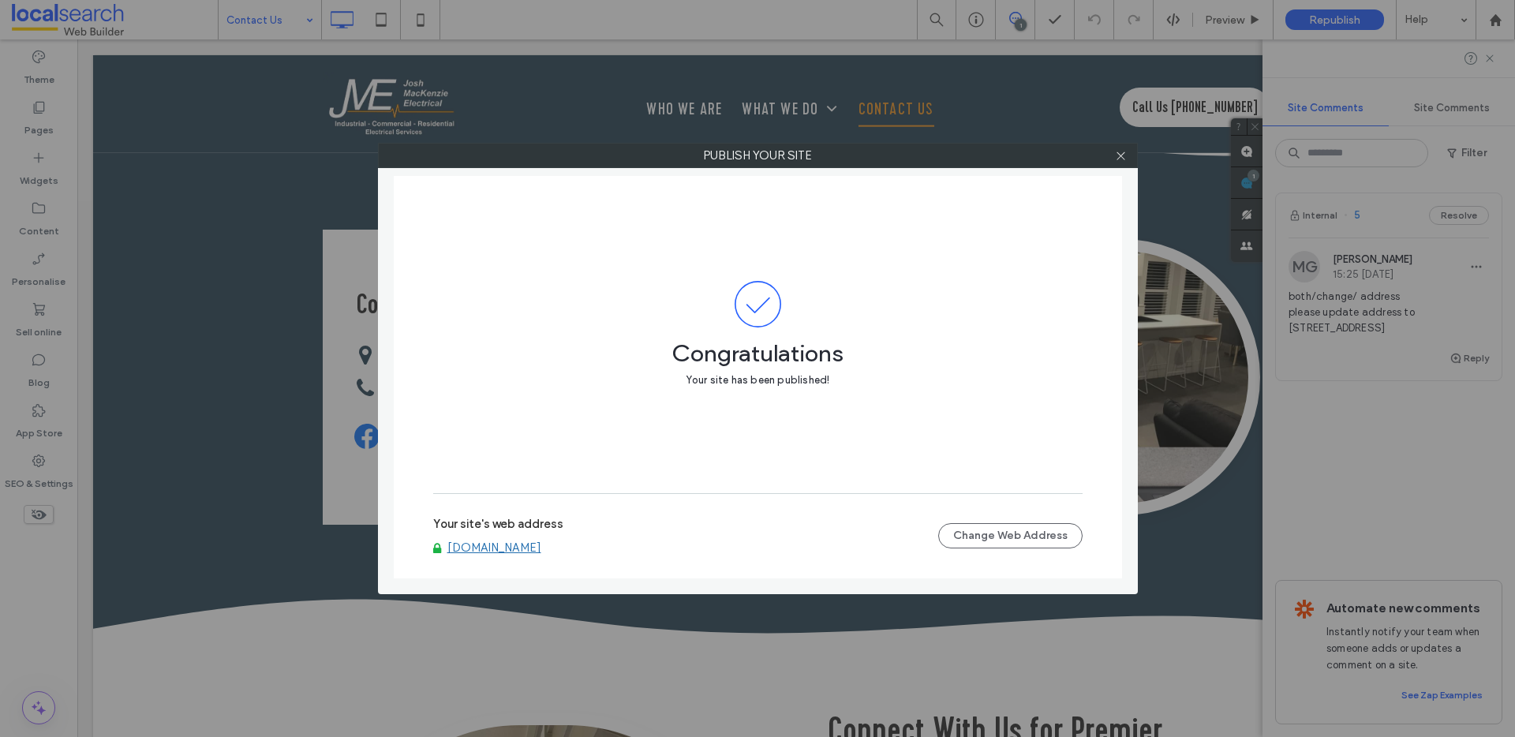
click at [1127, 157] on div at bounding box center [1122, 156] width 24 height 24
click at [1120, 155] on use at bounding box center [1121, 156] width 8 height 8
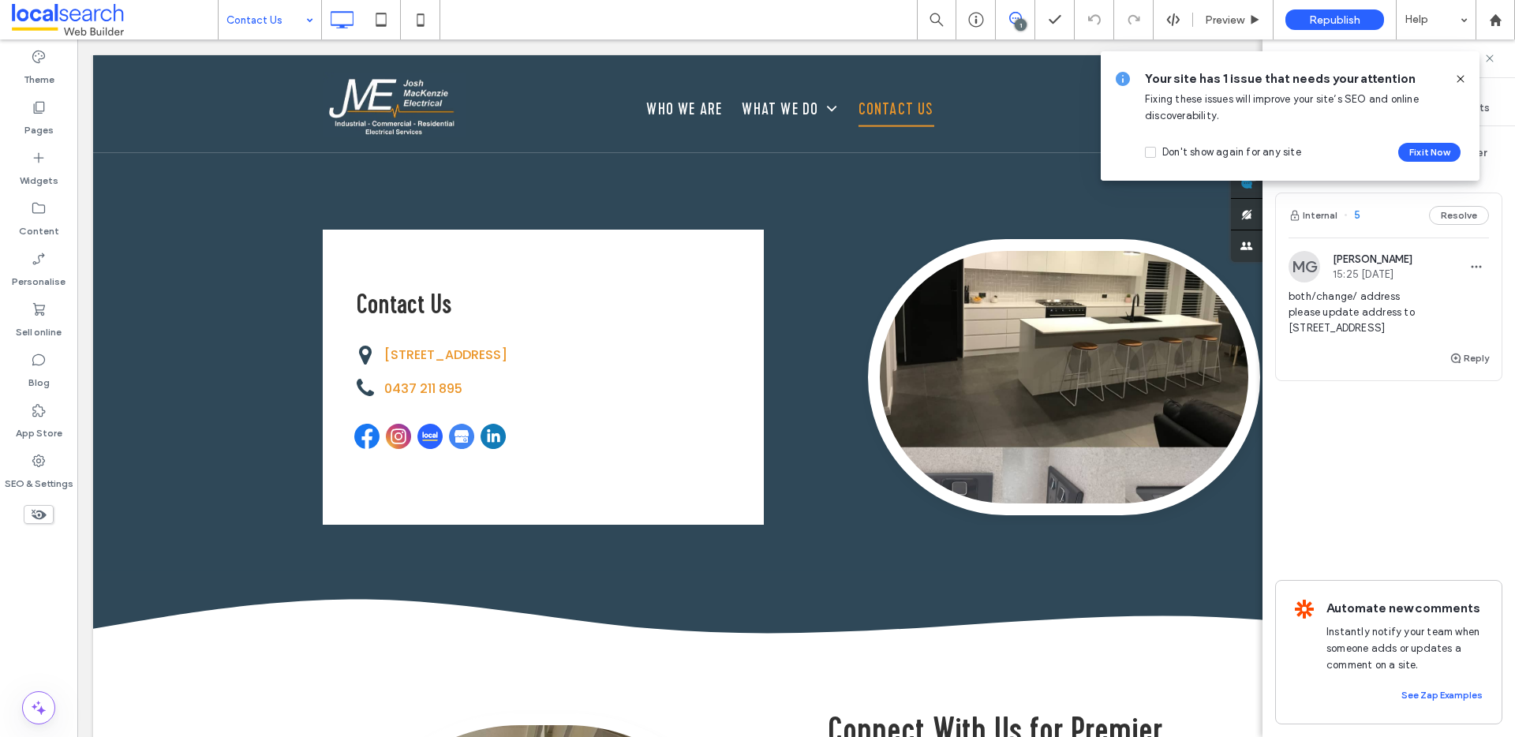
click at [1464, 81] on icon at bounding box center [1461, 79] width 13 height 13
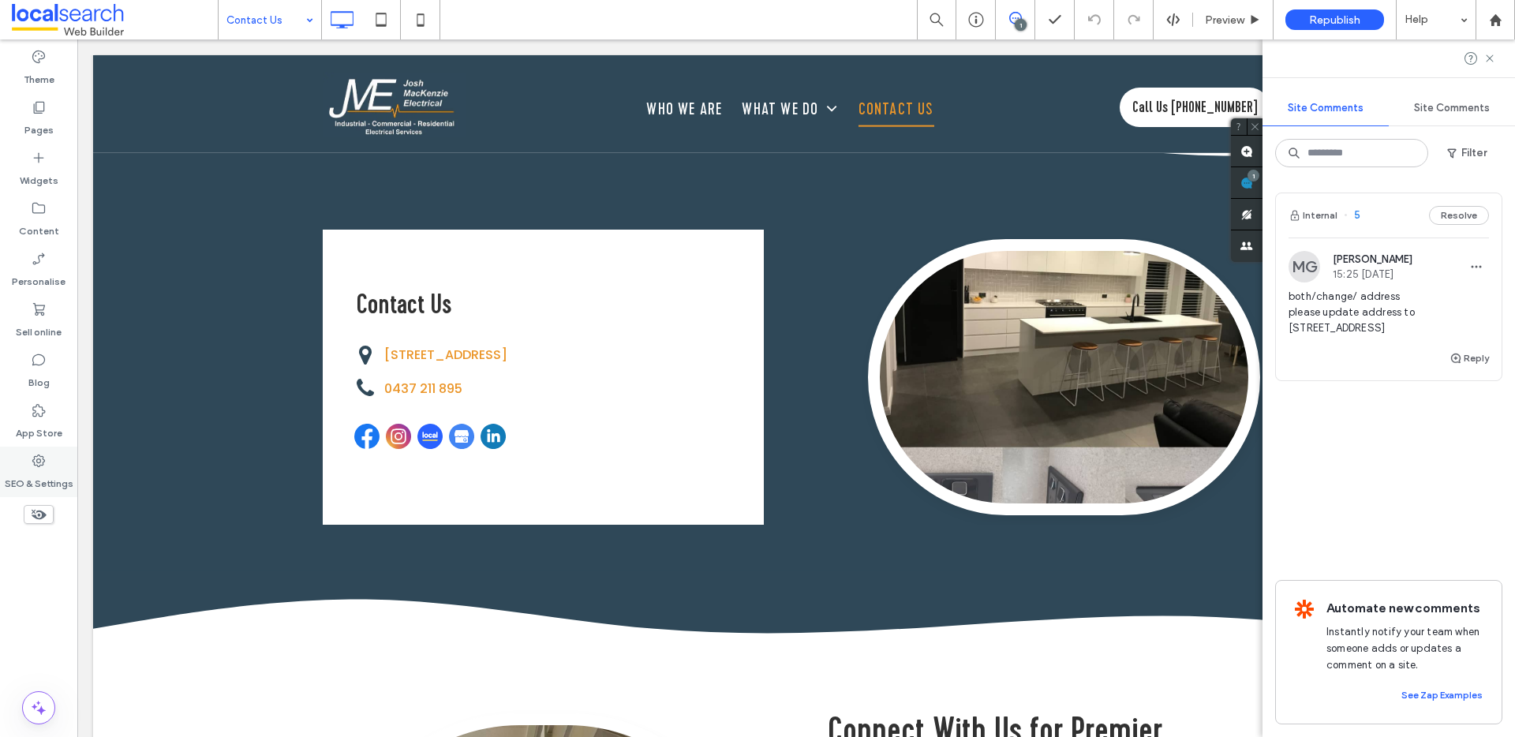
click at [34, 463] on use at bounding box center [38, 461] width 13 height 13
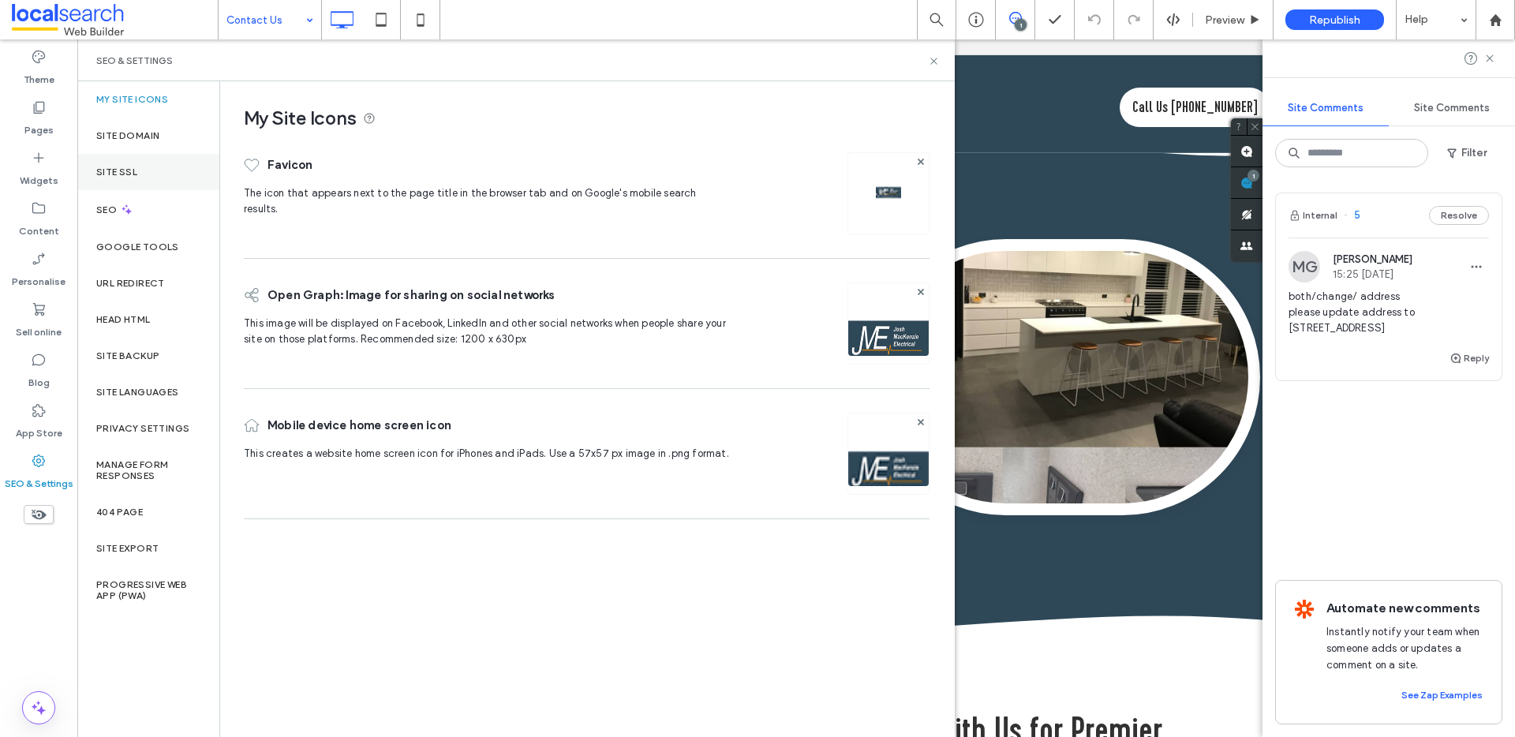
click at [171, 154] on div "Site SSL" at bounding box center [148, 172] width 142 height 36
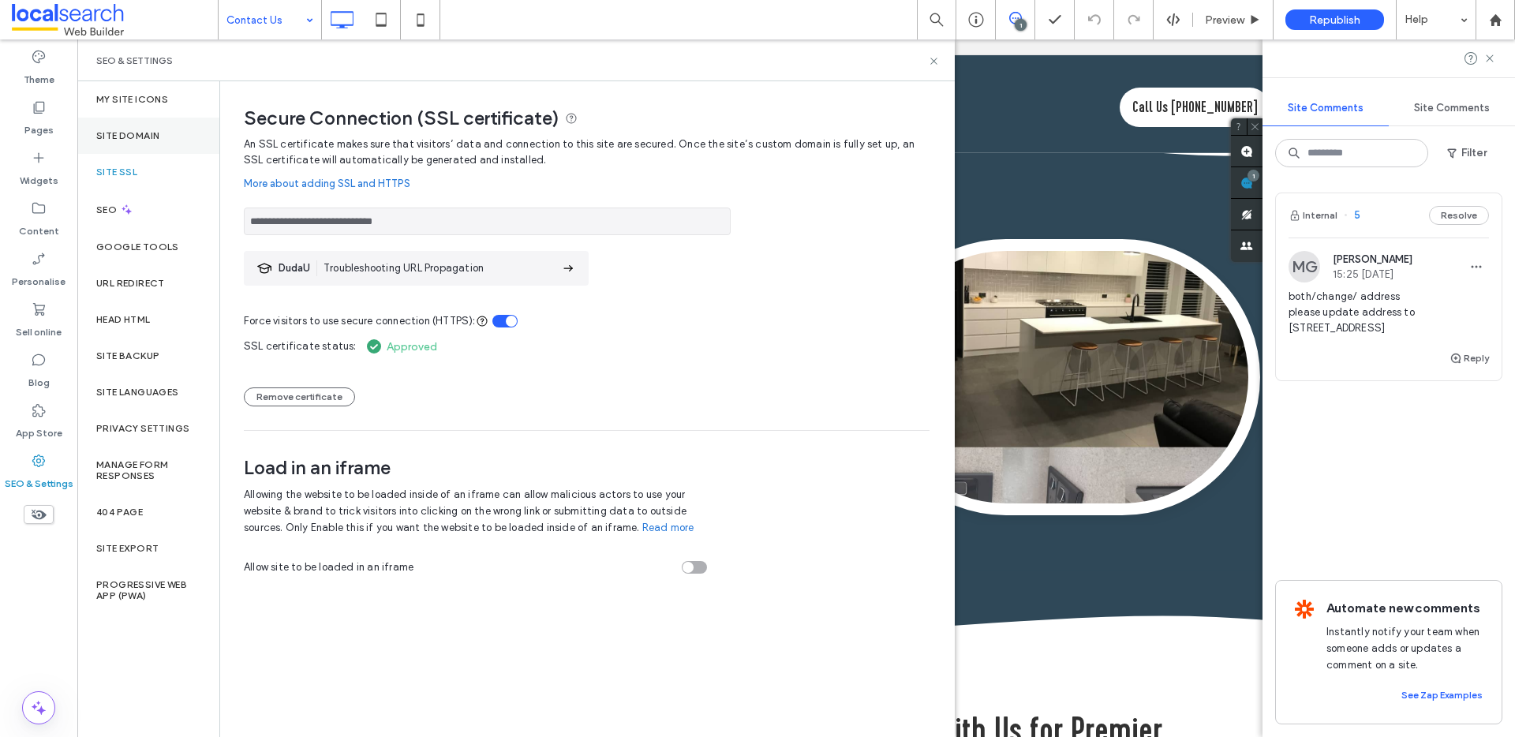
click at [170, 131] on div "Site Domain" at bounding box center [148, 136] width 142 height 36
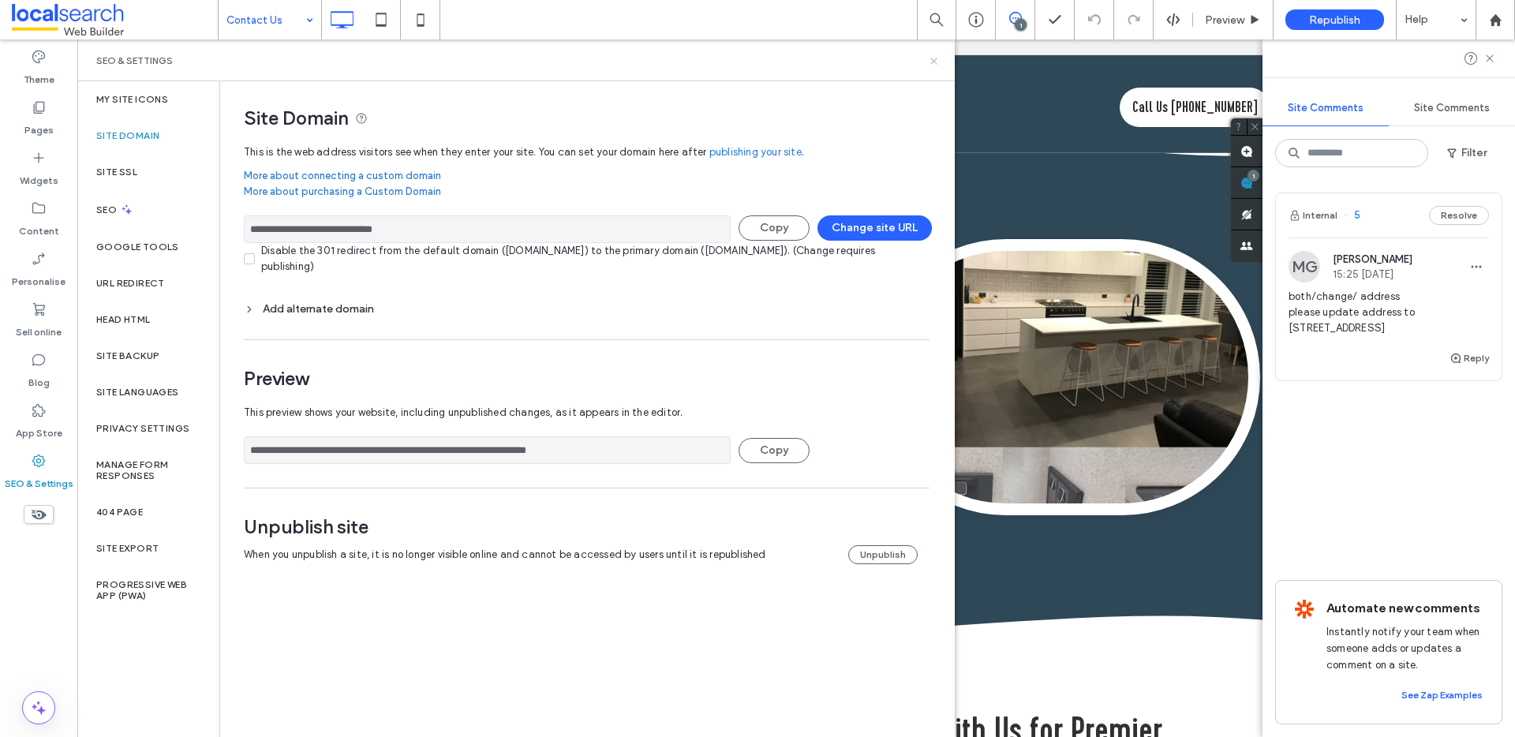
click at [930, 58] on icon at bounding box center [934, 61] width 12 height 12
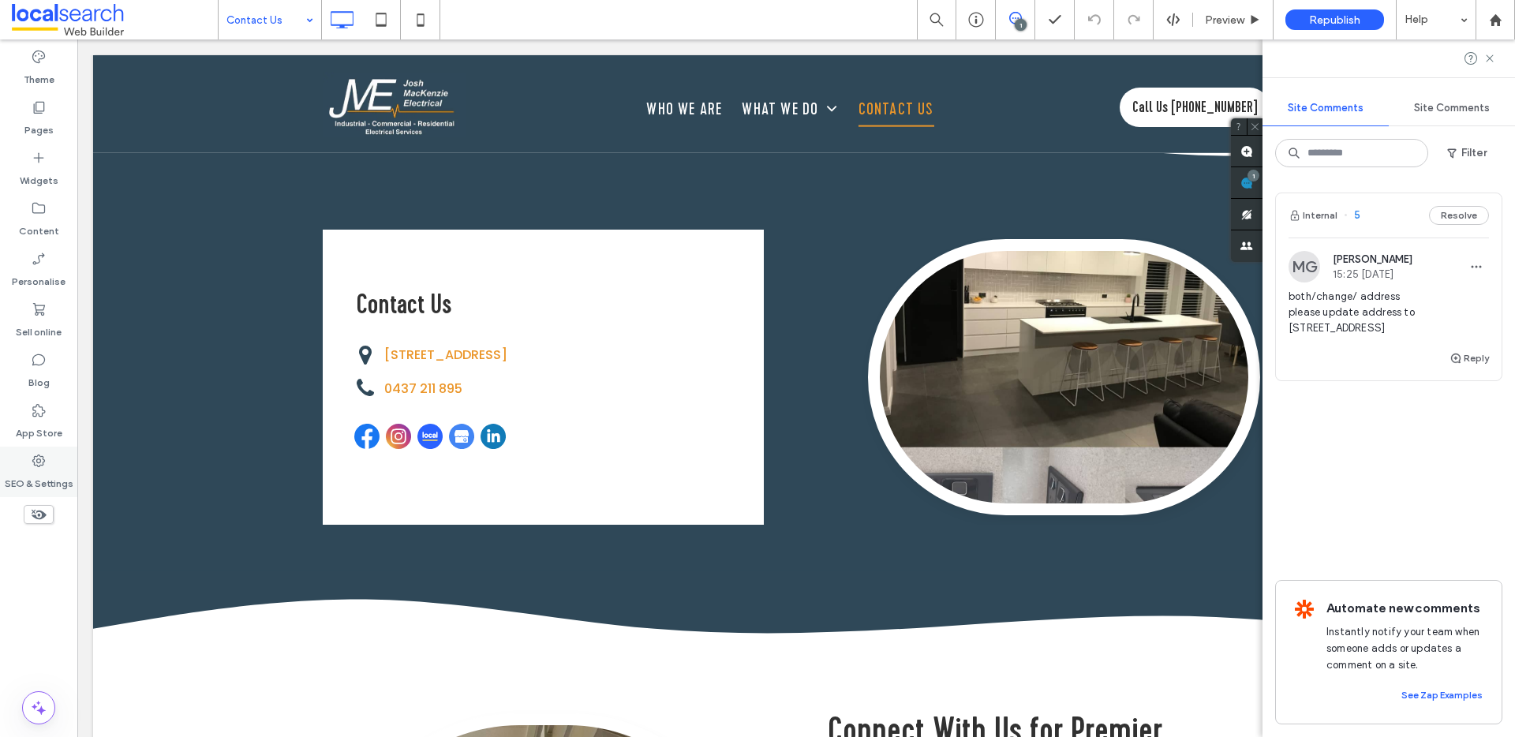
click at [34, 470] on label "SEO & Settings" at bounding box center [39, 480] width 69 height 22
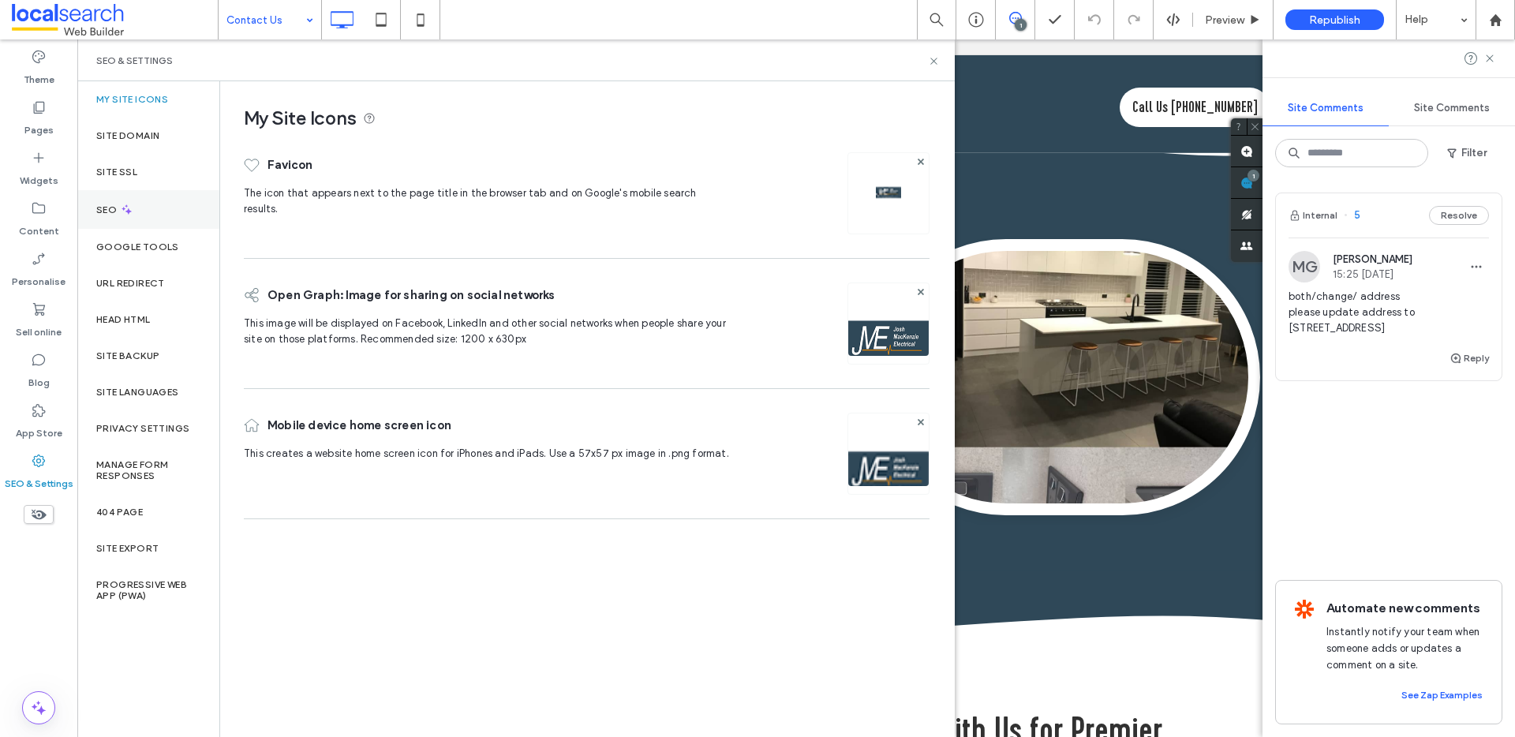
click at [148, 204] on div "SEO" at bounding box center [148, 209] width 142 height 39
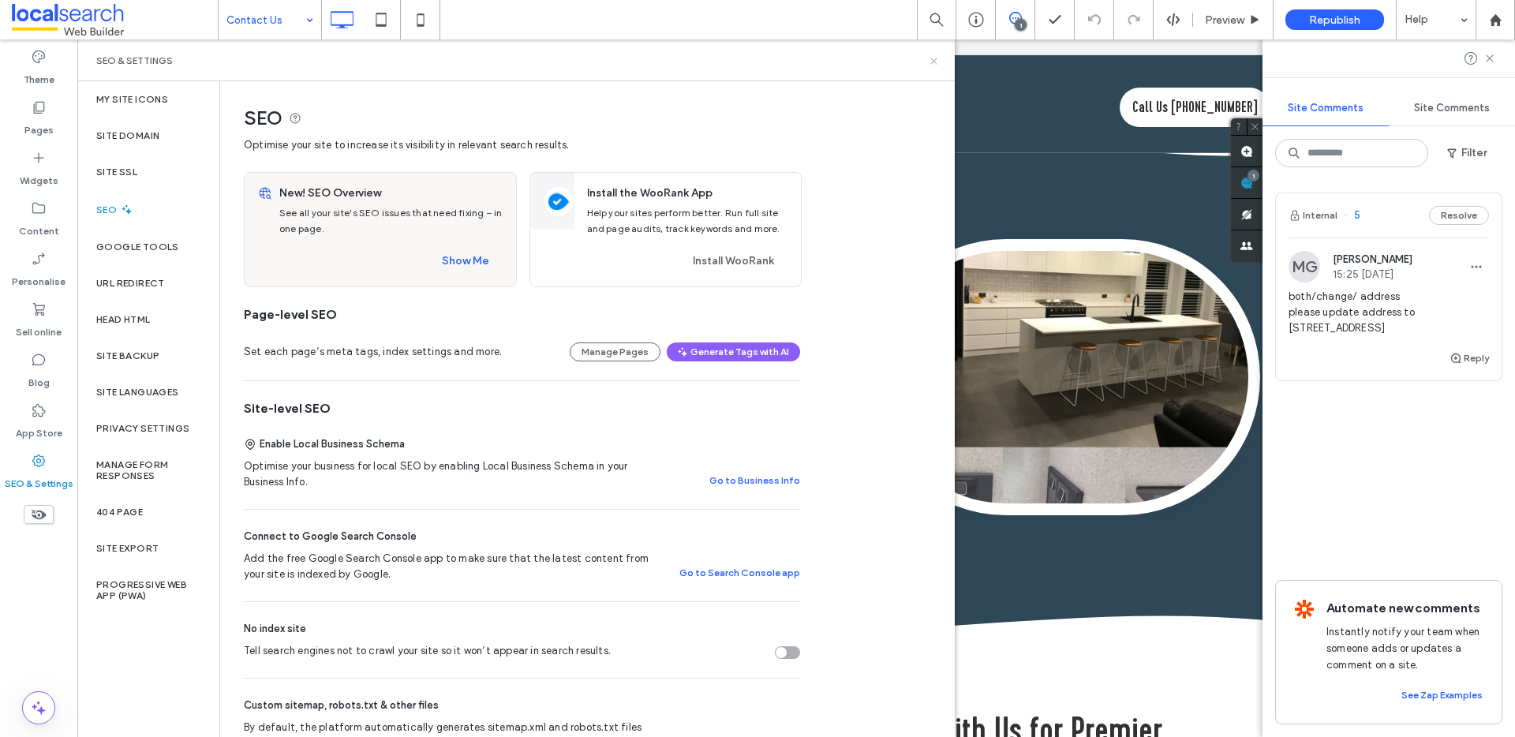
click at [937, 59] on icon at bounding box center [934, 61] width 12 height 12
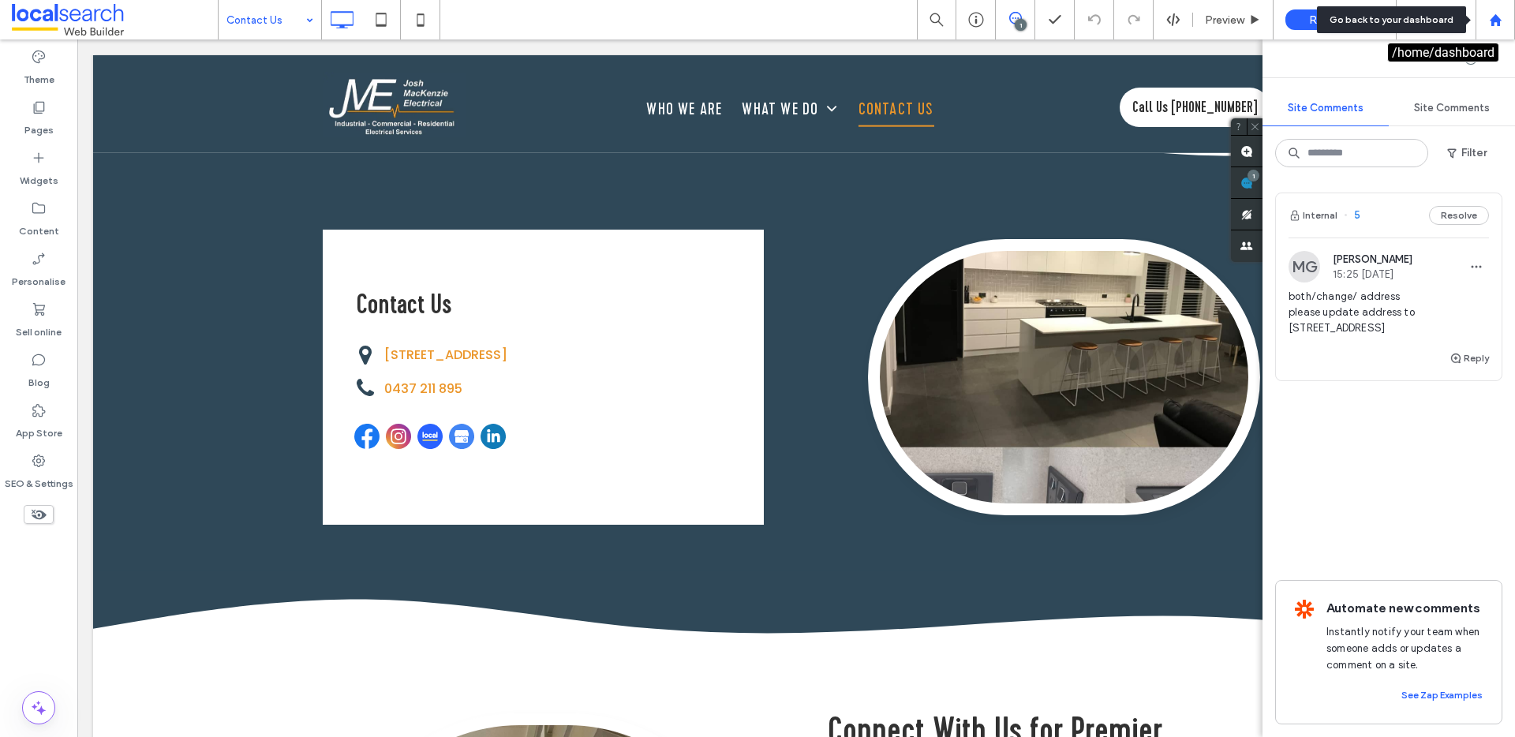
click at [1500, 13] on icon at bounding box center [1495, 19] width 13 height 13
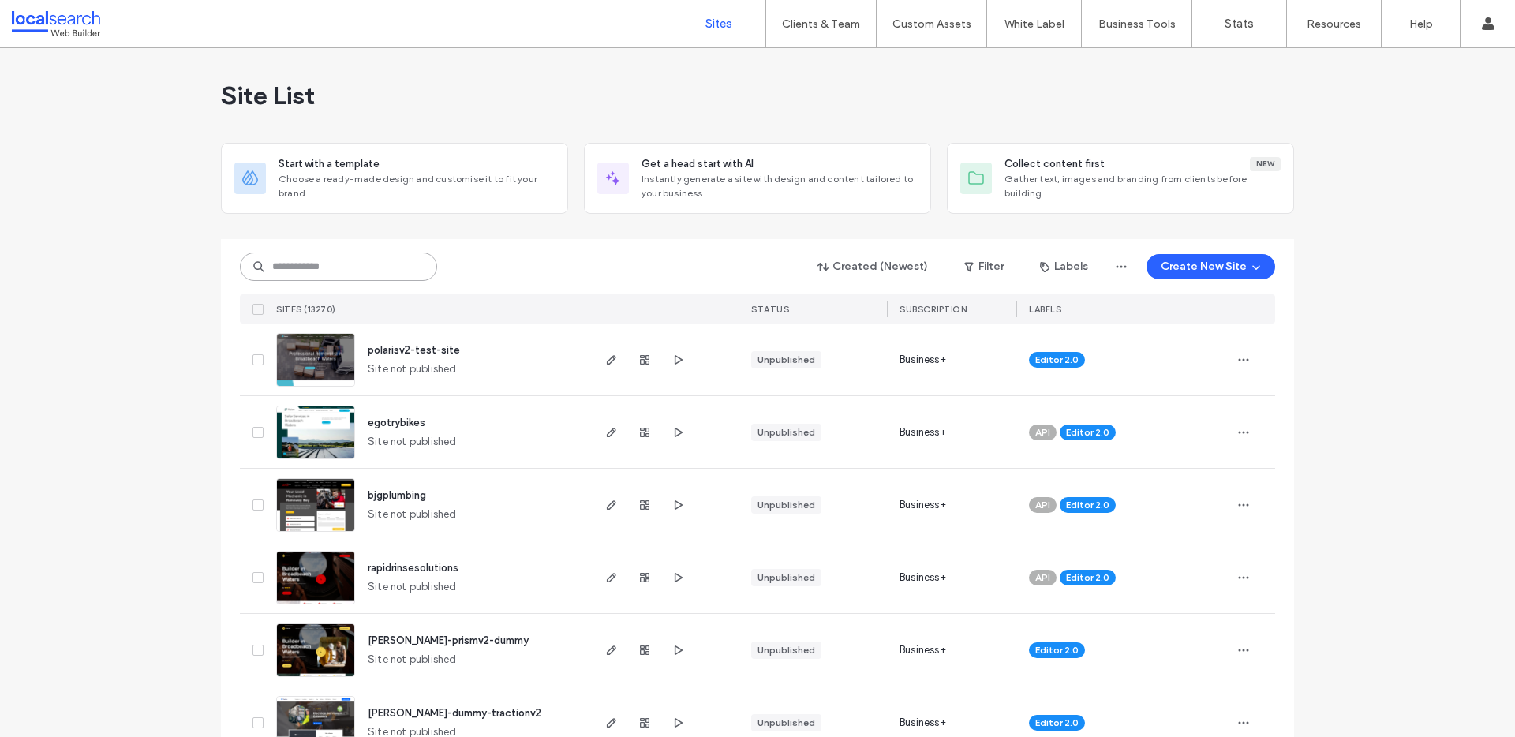
click at [325, 268] on input at bounding box center [338, 267] width 197 height 28
paste input "********"
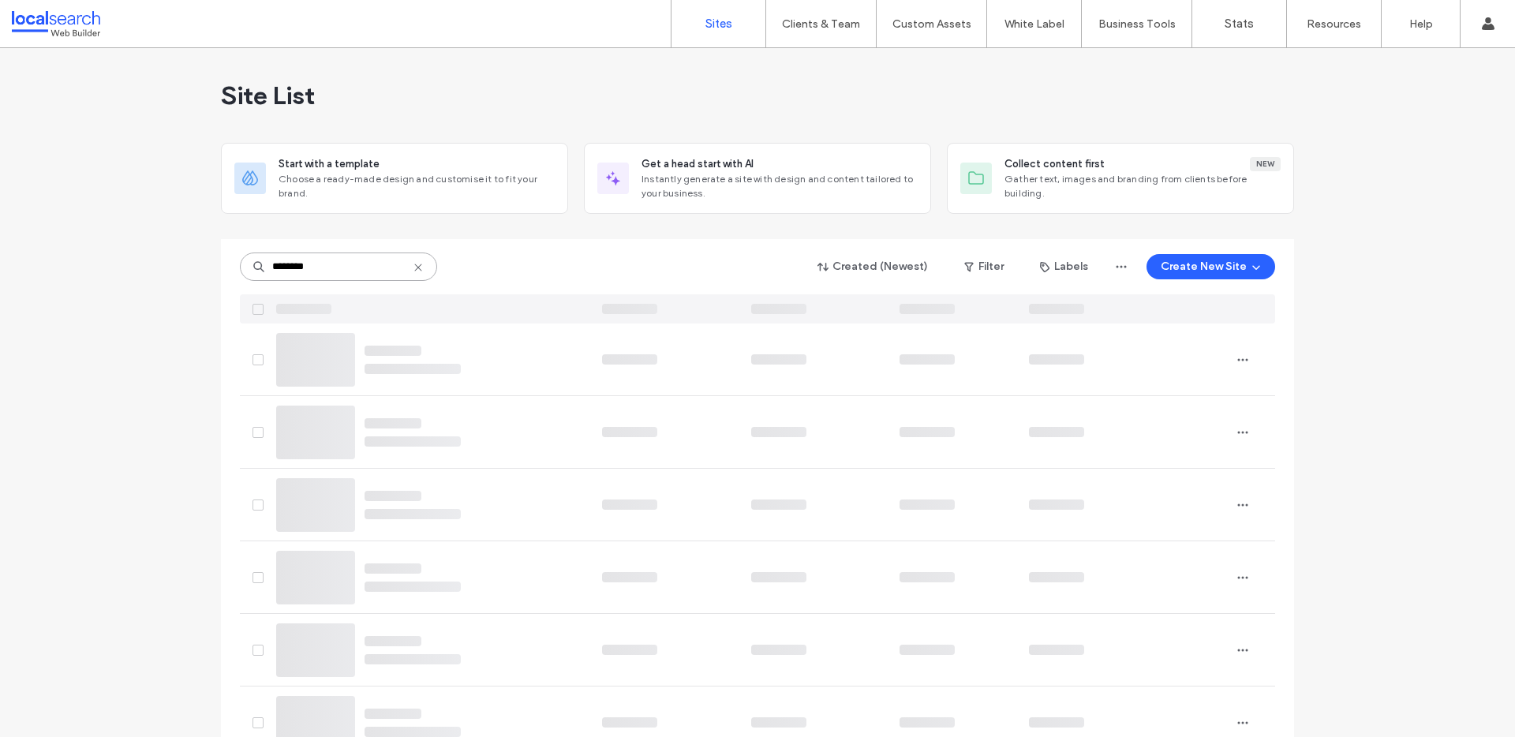
type input "********"
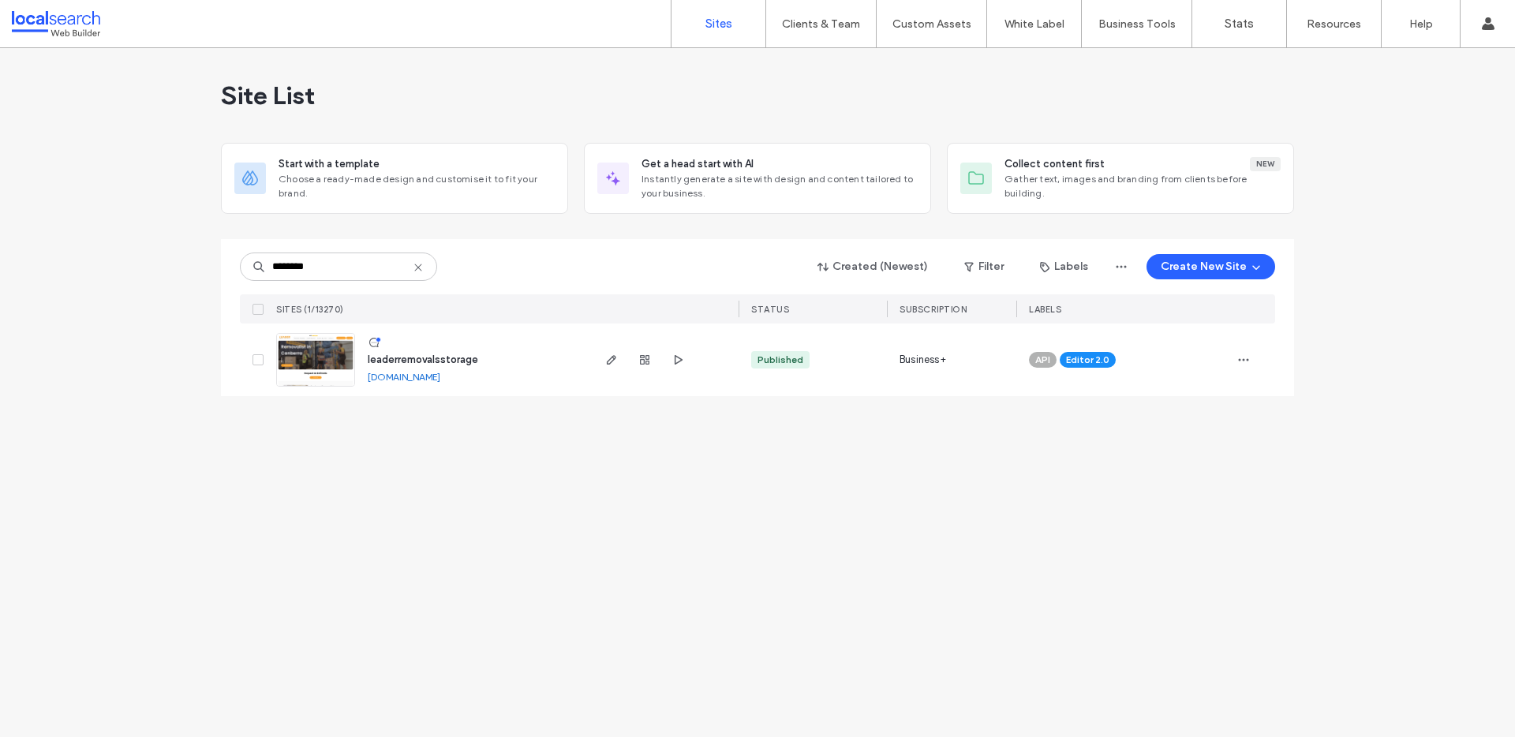
click at [414, 360] on span "leaderremovalsstorage" at bounding box center [423, 360] width 110 height 12
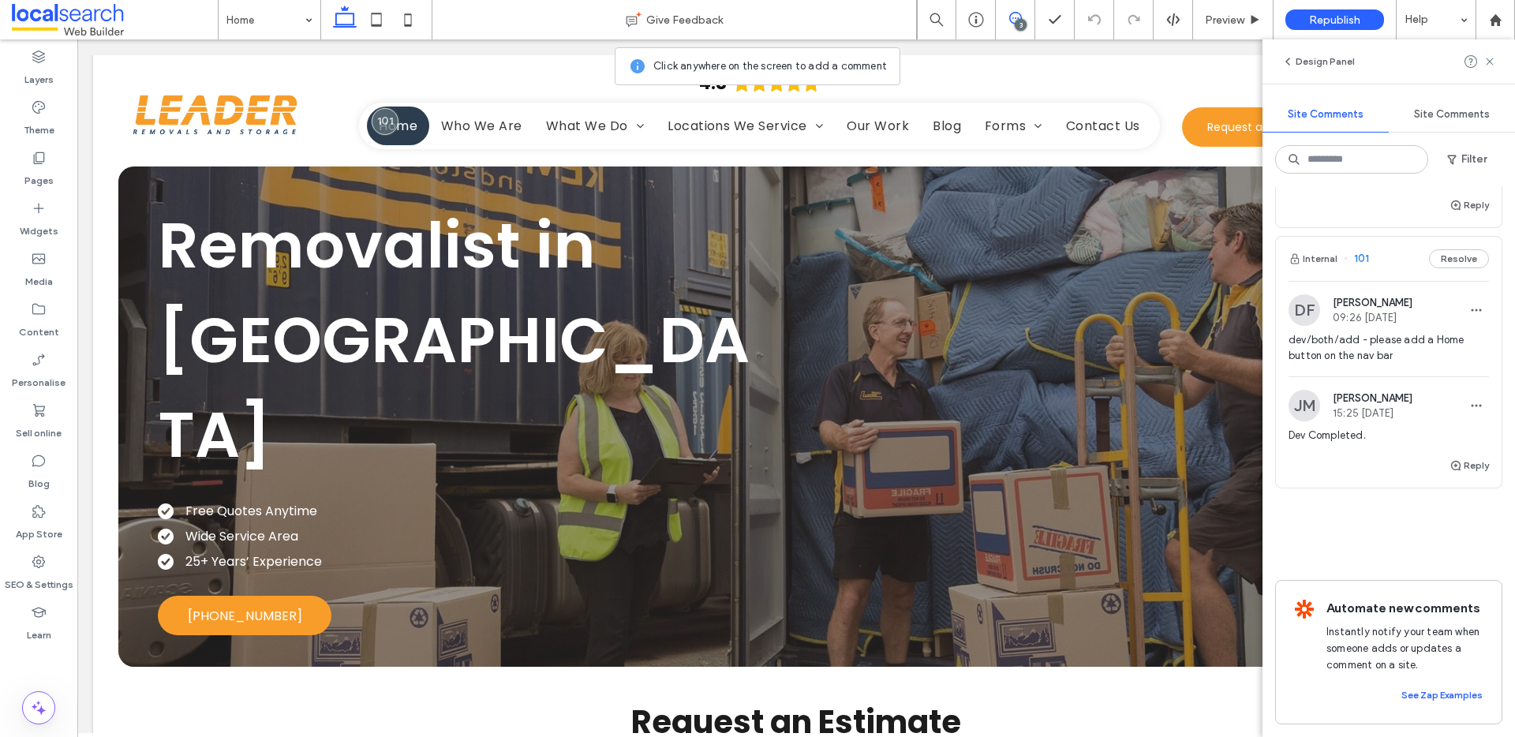
scroll to position [675, 0]
click at [1395, 428] on span "Dev Completed." at bounding box center [1389, 436] width 200 height 16
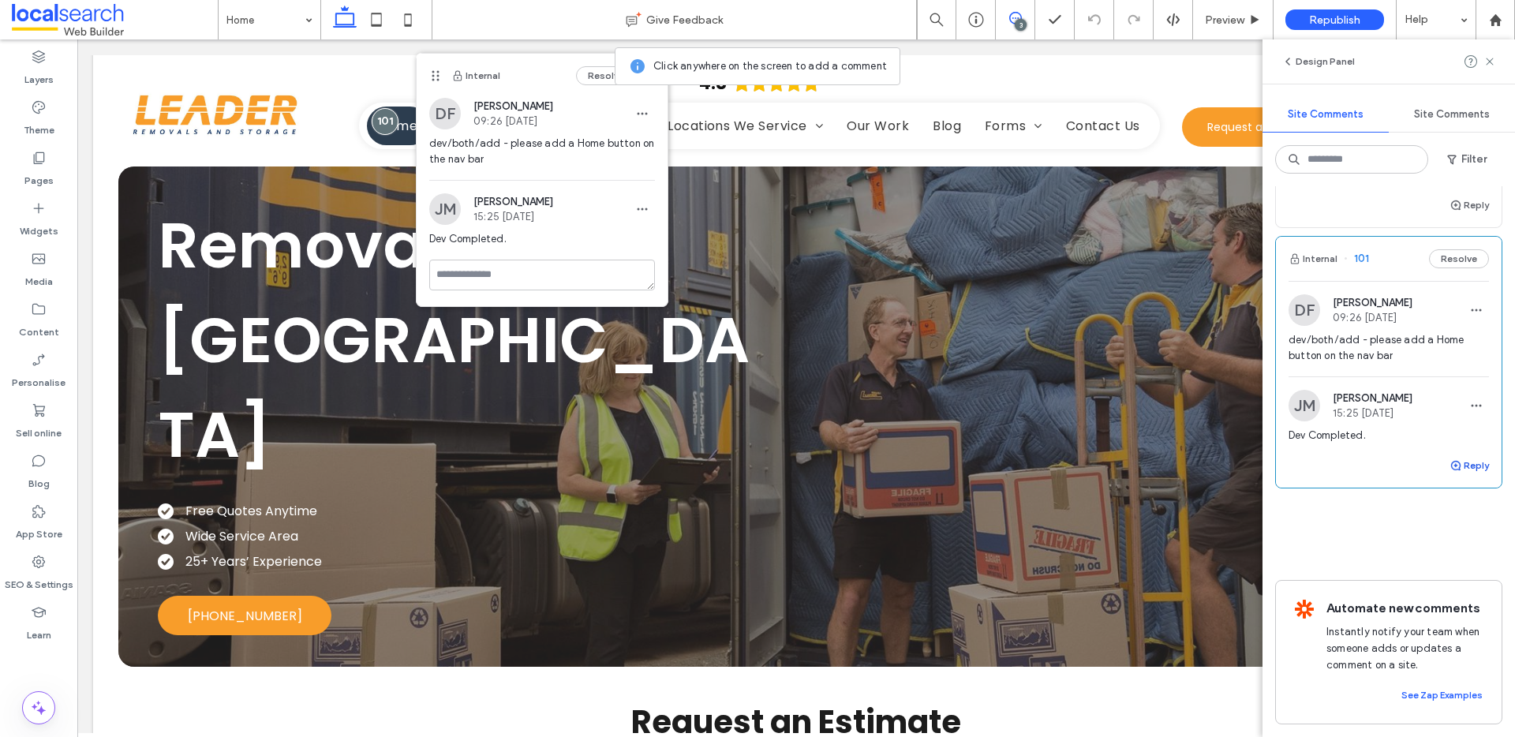
click at [1453, 456] on button "Reply" at bounding box center [1469, 465] width 39 height 19
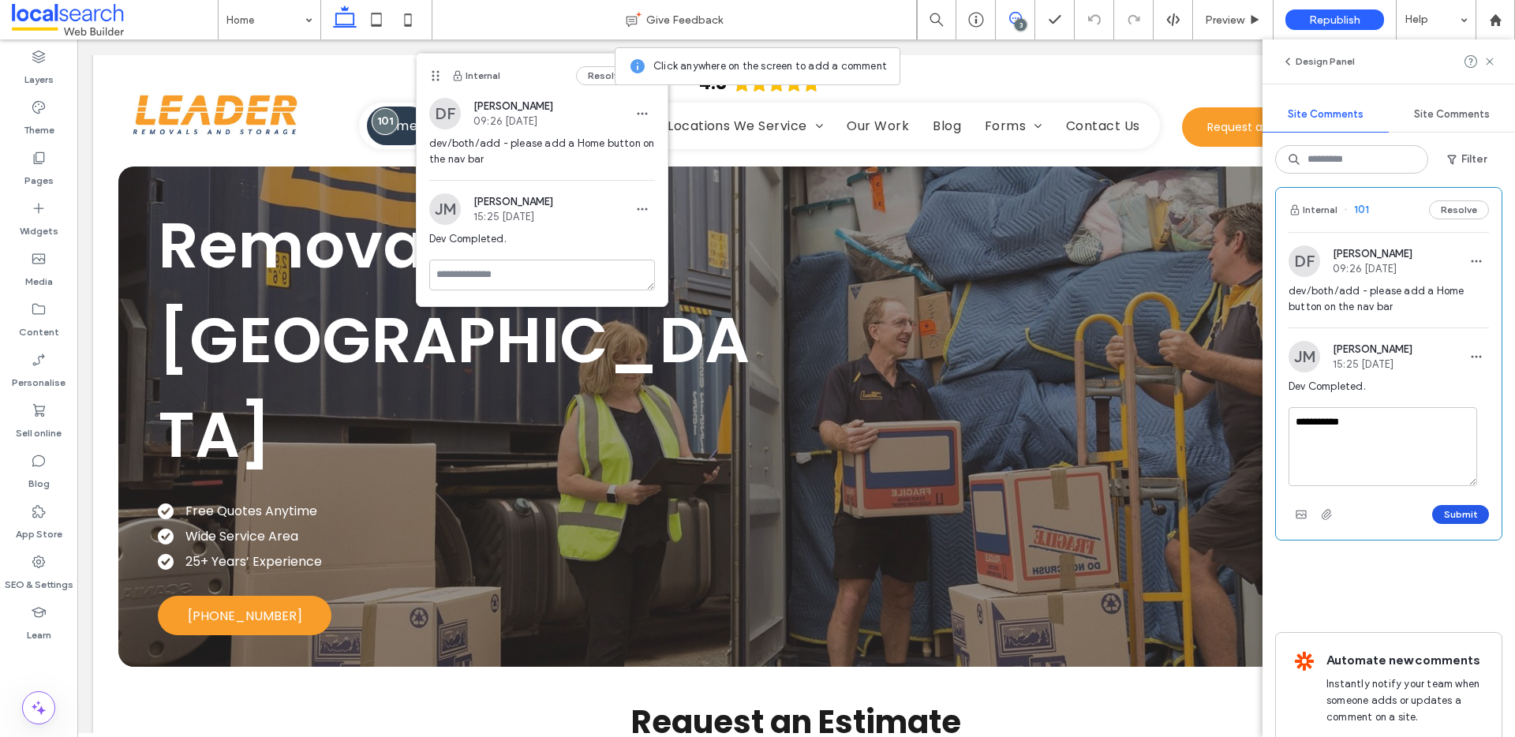
type textarea "**********"
click at [1445, 524] on button "Submit" at bounding box center [1461, 514] width 57 height 19
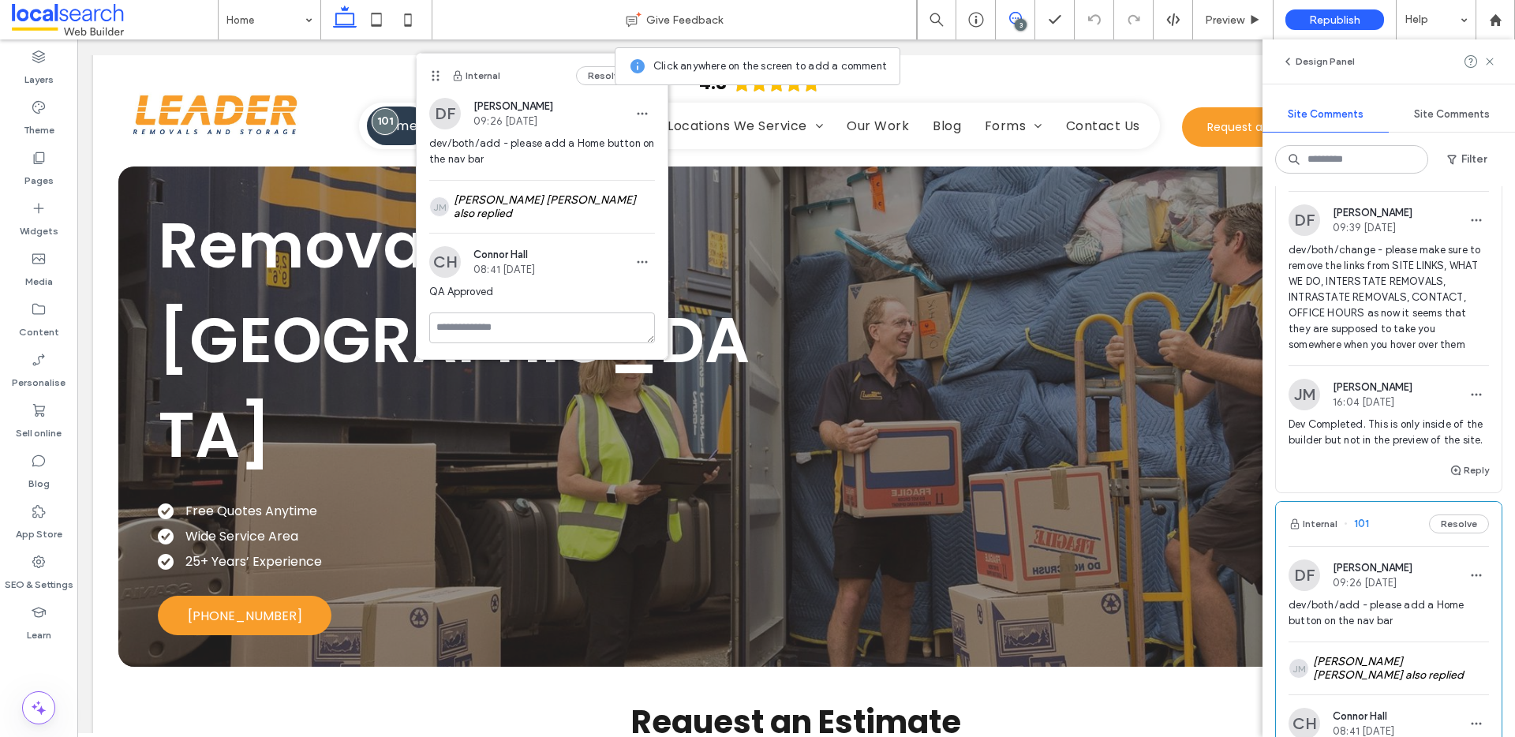
scroll to position [350, 0]
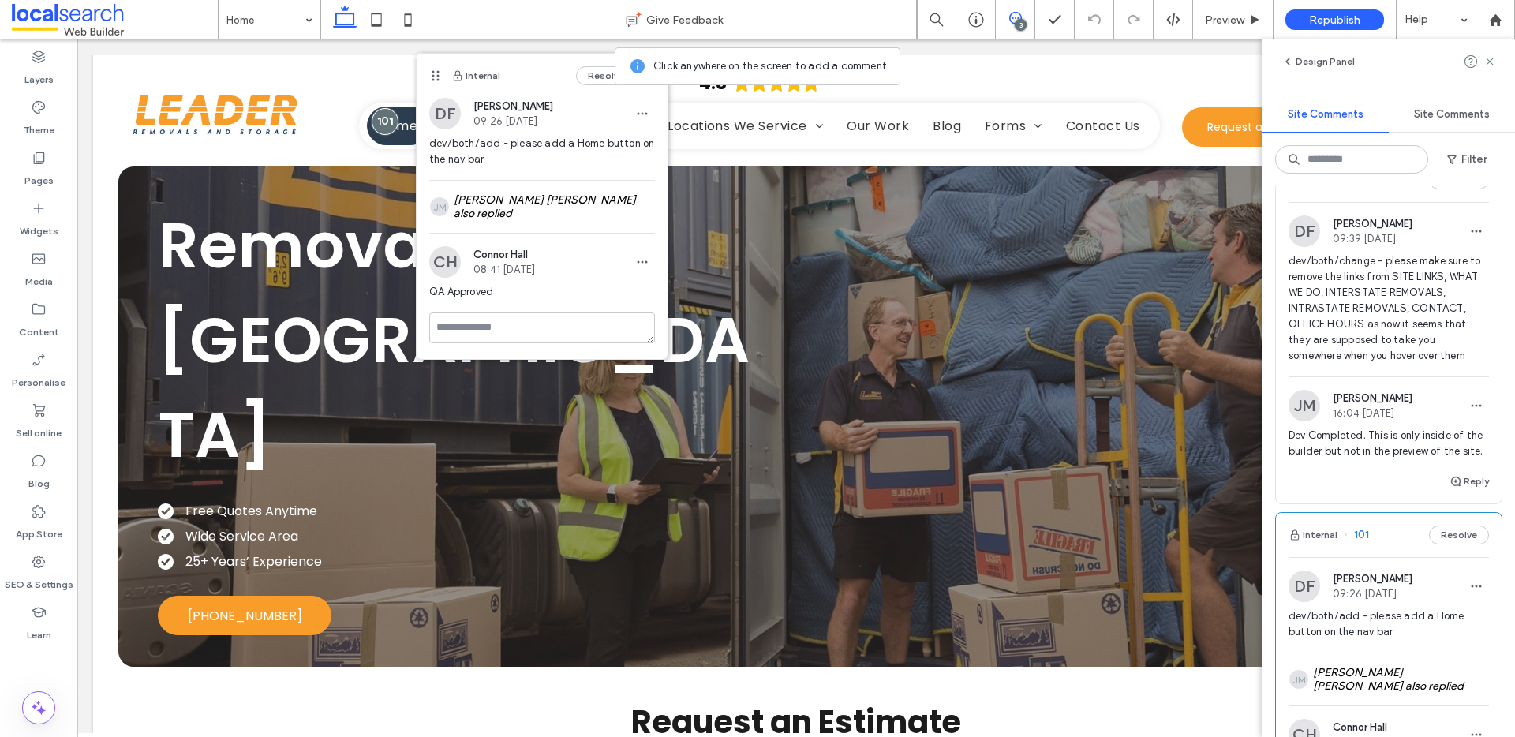
click at [1346, 344] on span "dev/both/change - please make sure to remove the links from SITE LINKS, WHAT WE…" at bounding box center [1389, 308] width 200 height 110
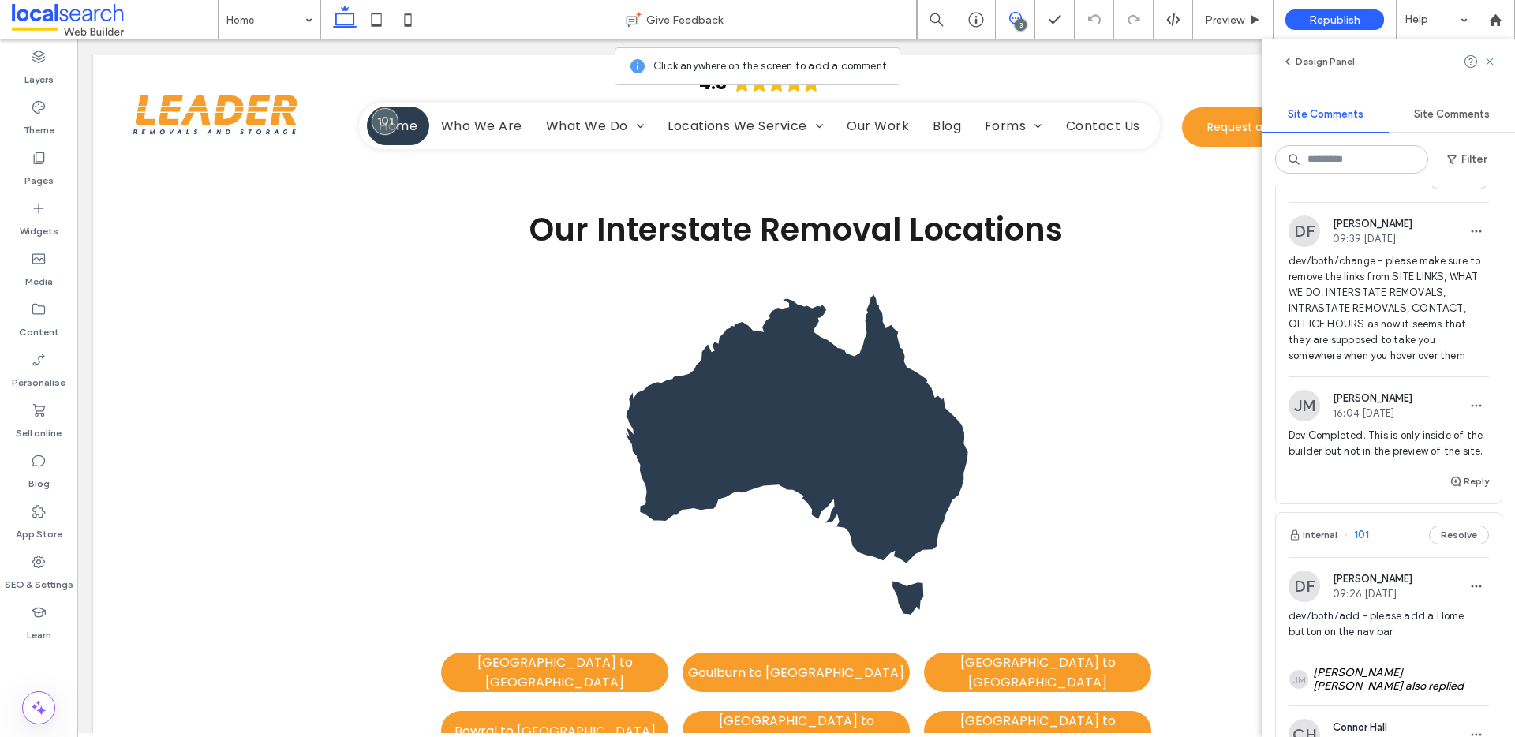
scroll to position [4773, 0]
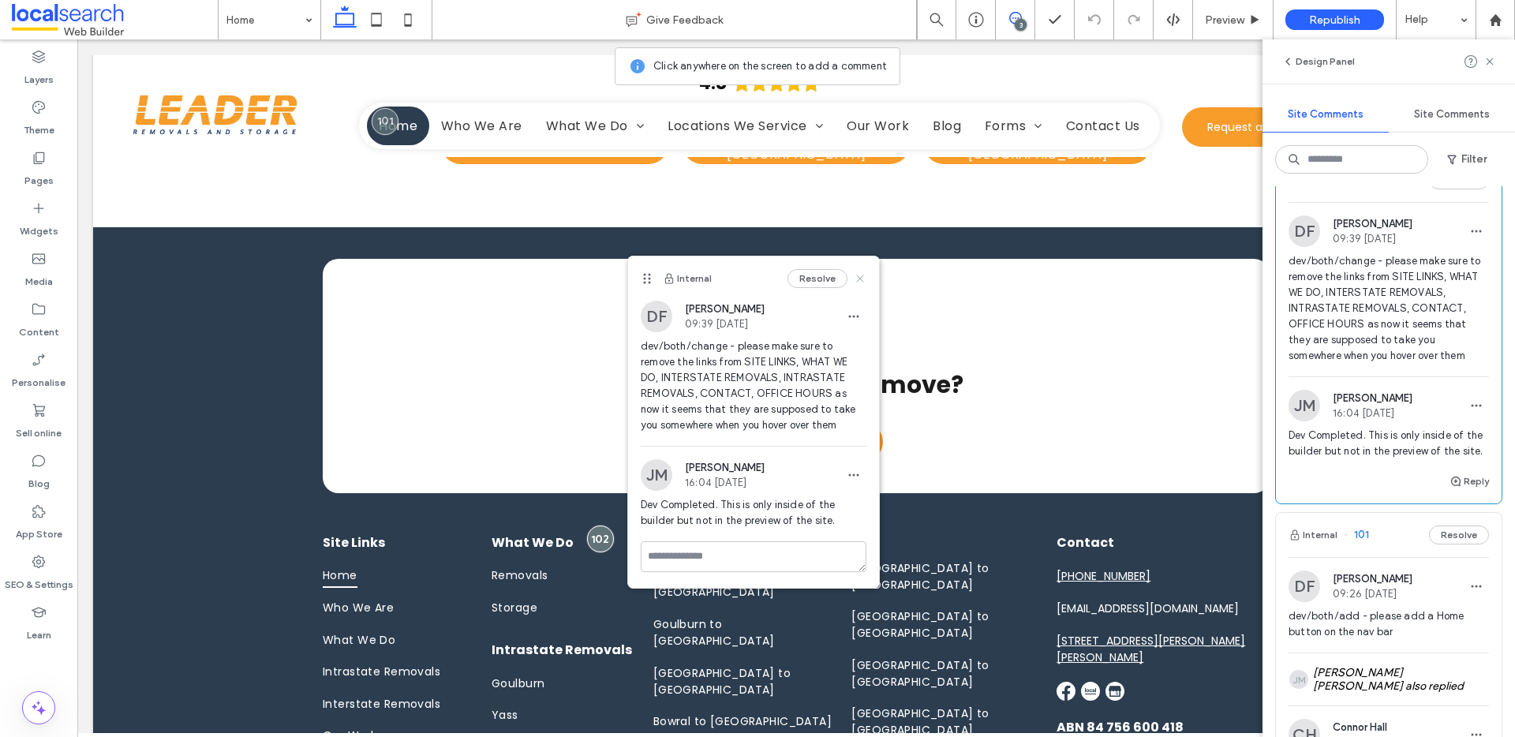
click at [860, 279] on use at bounding box center [859, 278] width 7 height 7
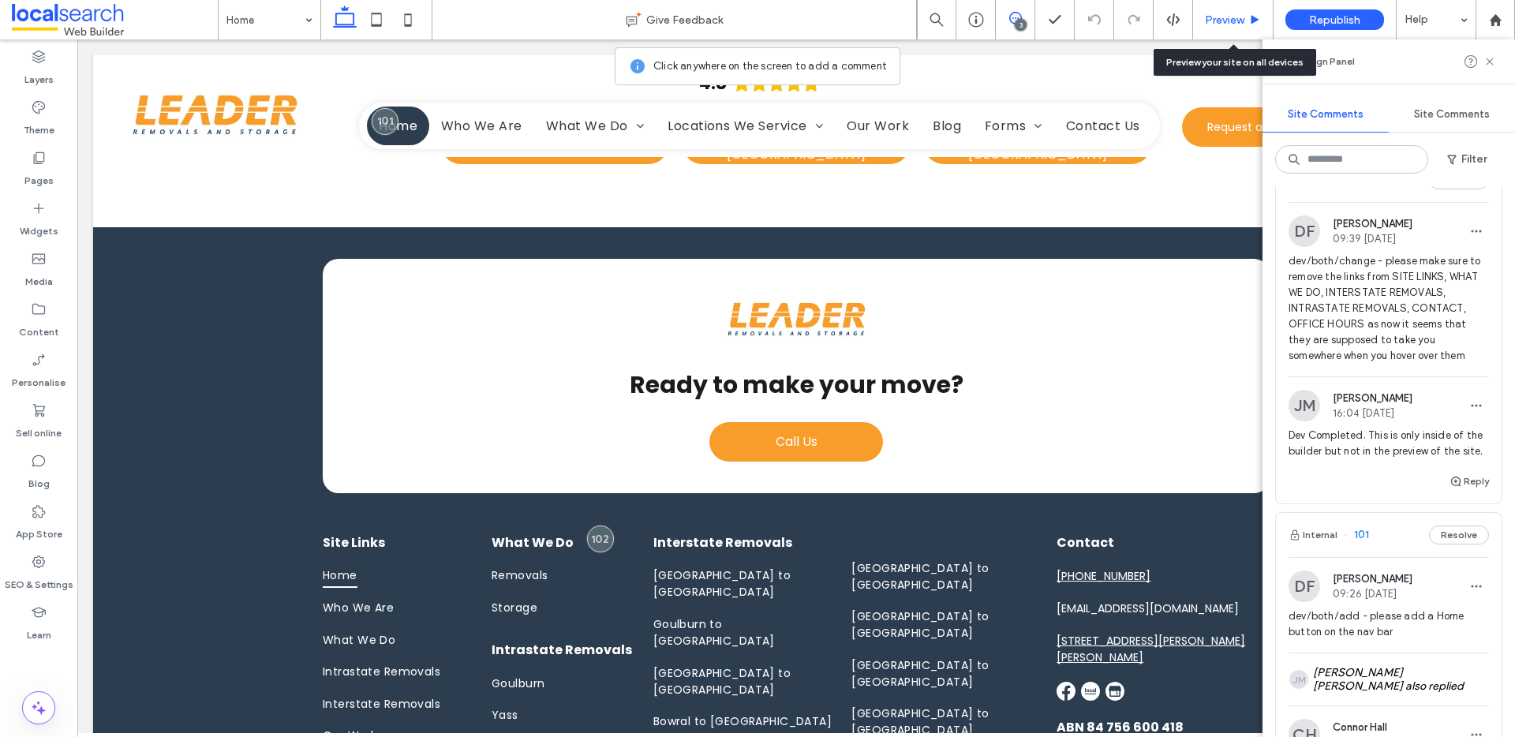
click at [1234, 18] on span "Preview" at bounding box center [1224, 19] width 39 height 13
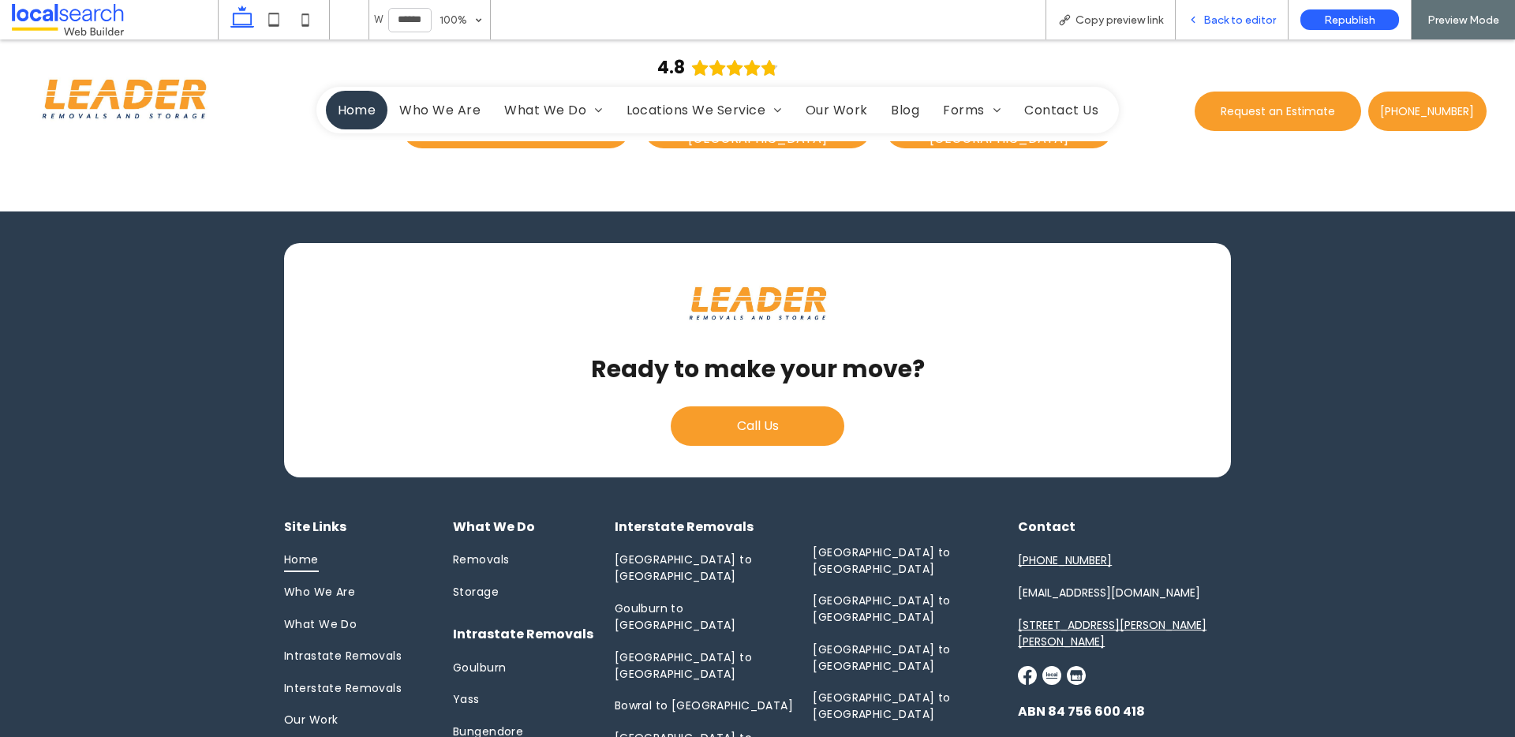
click at [1210, 25] on span "Back to editor" at bounding box center [1240, 19] width 73 height 13
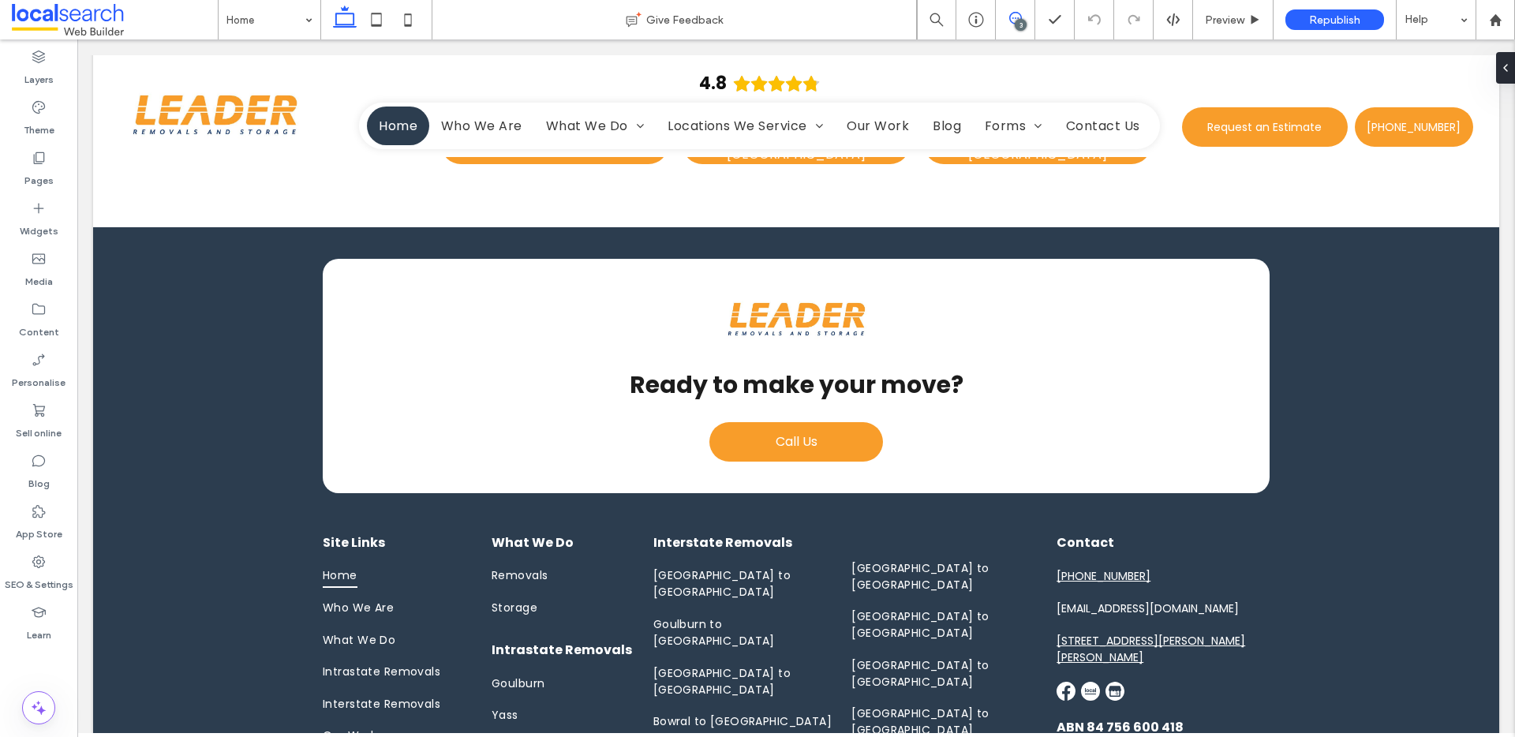
click at [1007, 14] on span at bounding box center [1015, 18] width 39 height 13
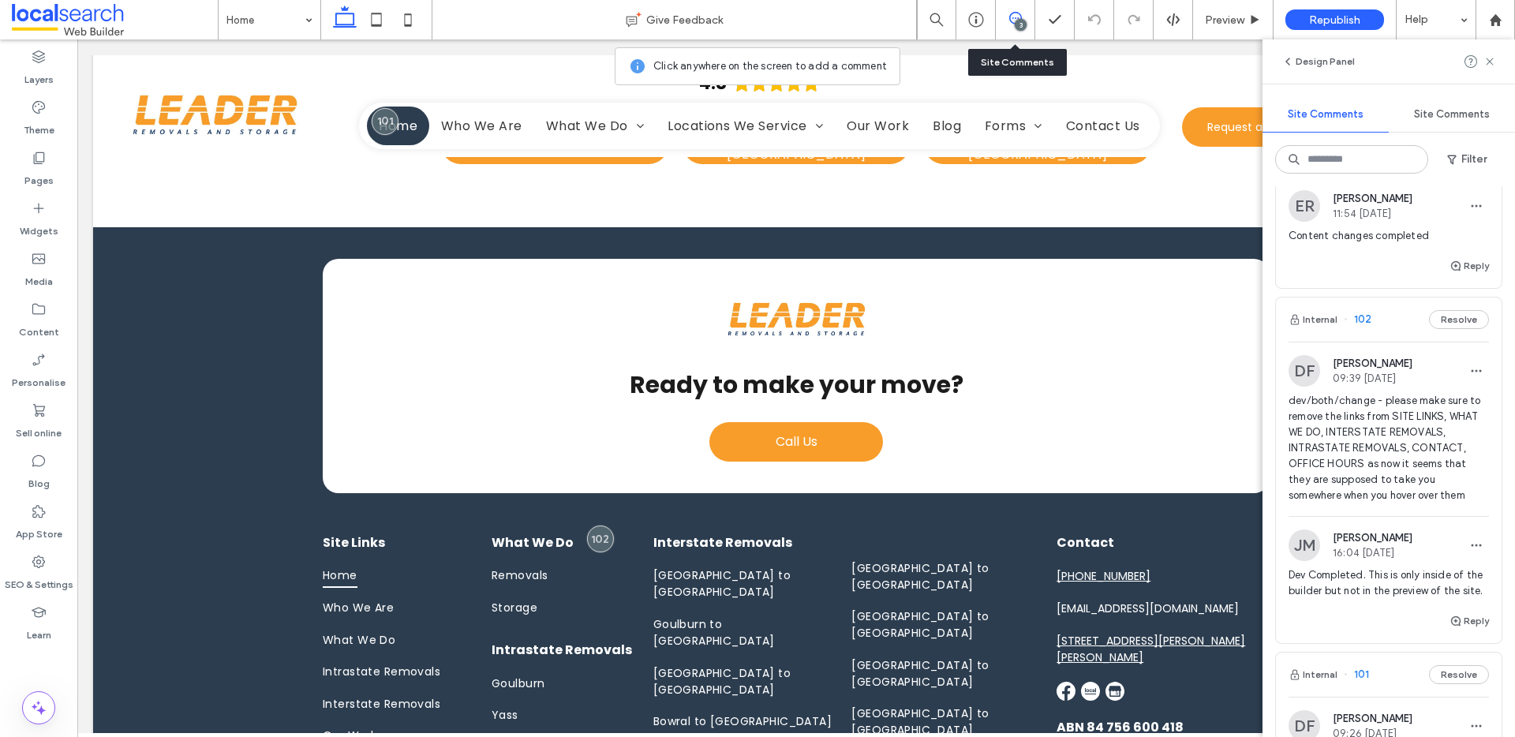
scroll to position [261, 0]
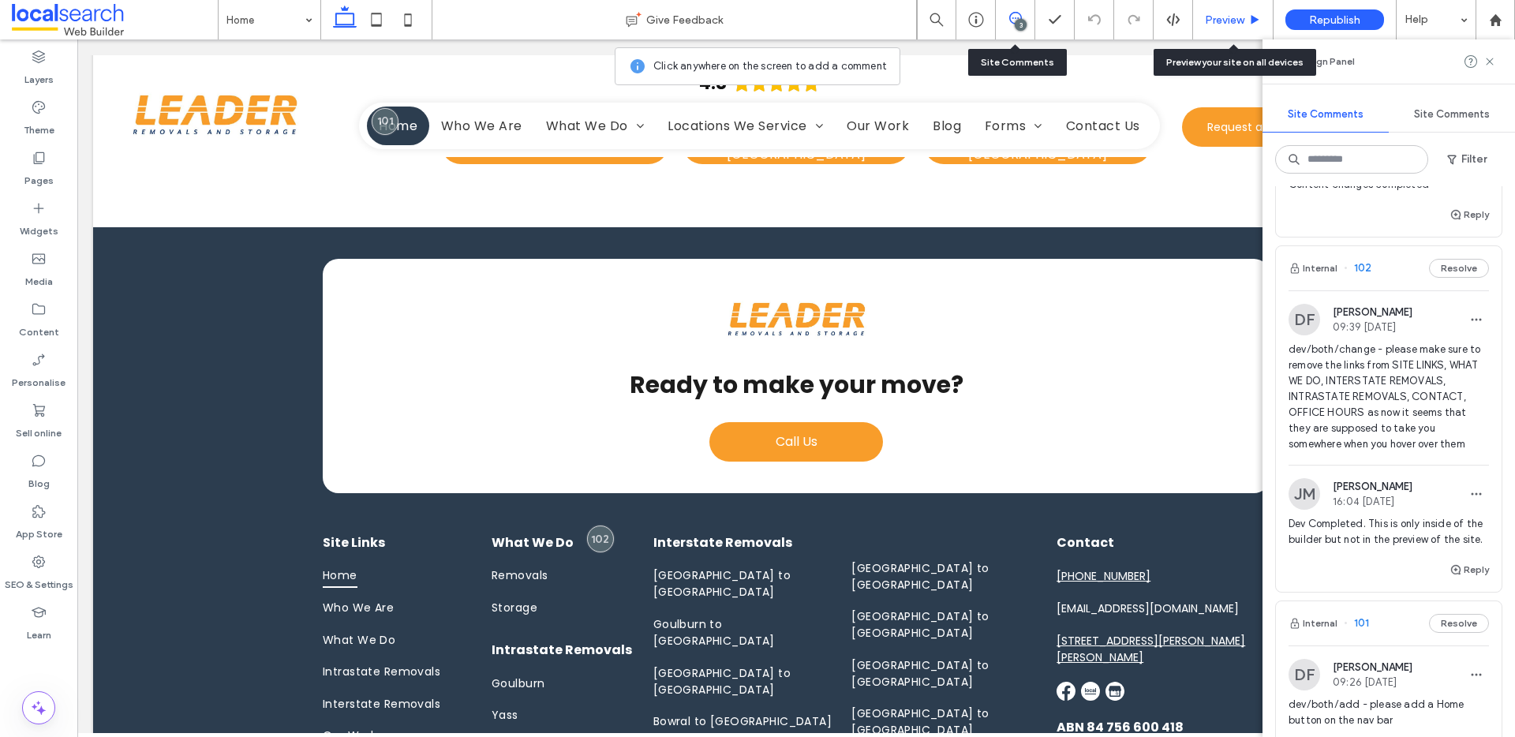
click at [1233, 32] on div "Preview" at bounding box center [1233, 19] width 81 height 39
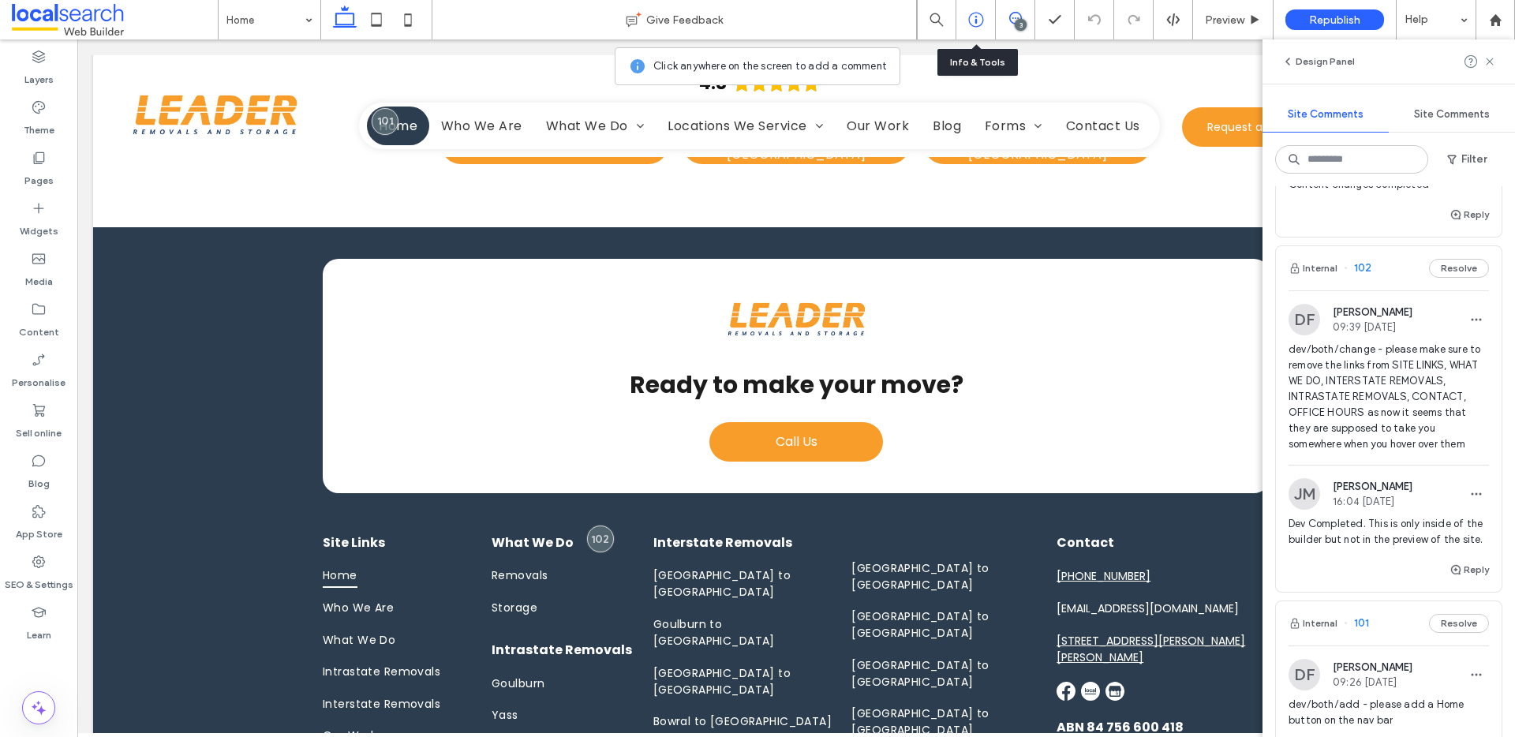
click at [980, 20] on icon at bounding box center [976, 20] width 16 height 16
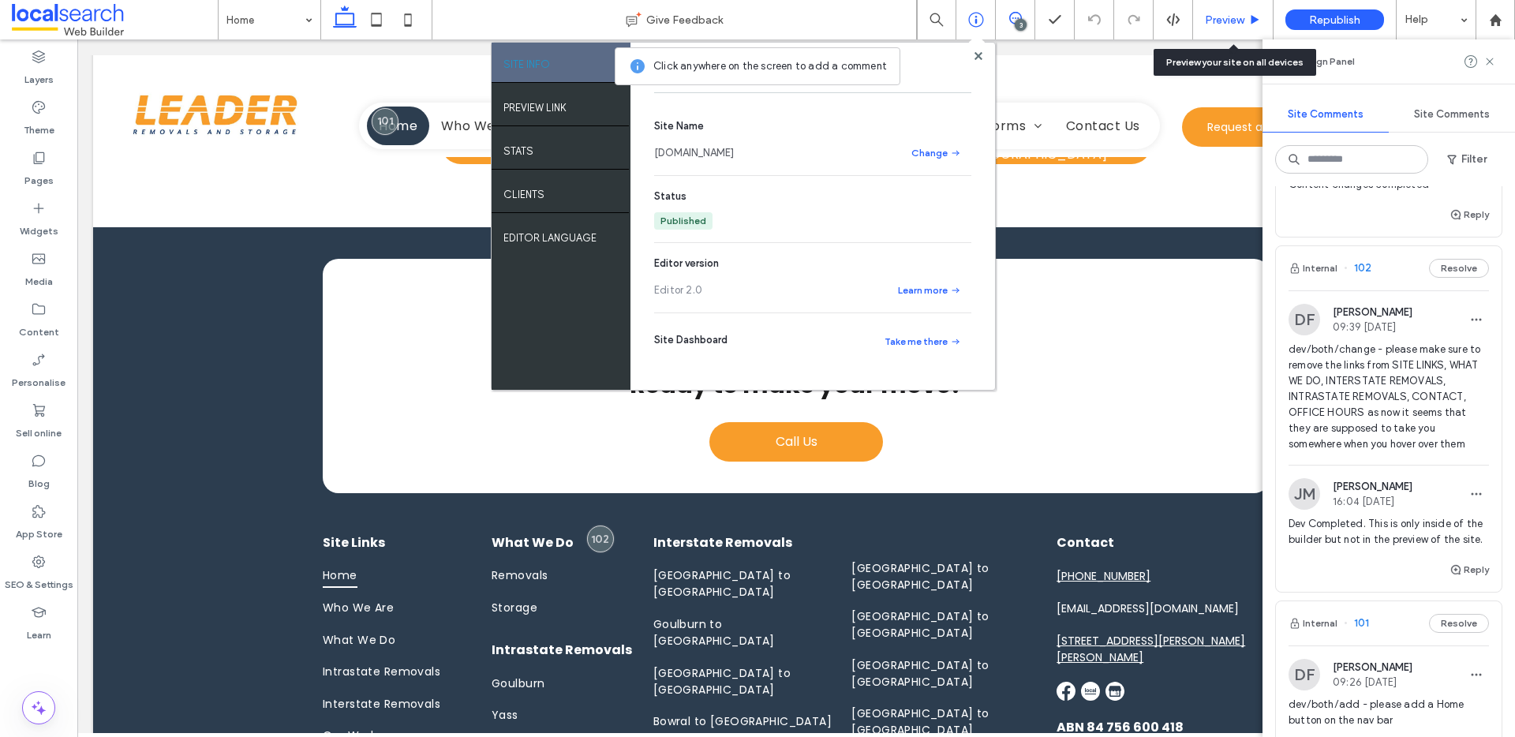
click at [1242, 21] on span "Preview" at bounding box center [1224, 19] width 39 height 13
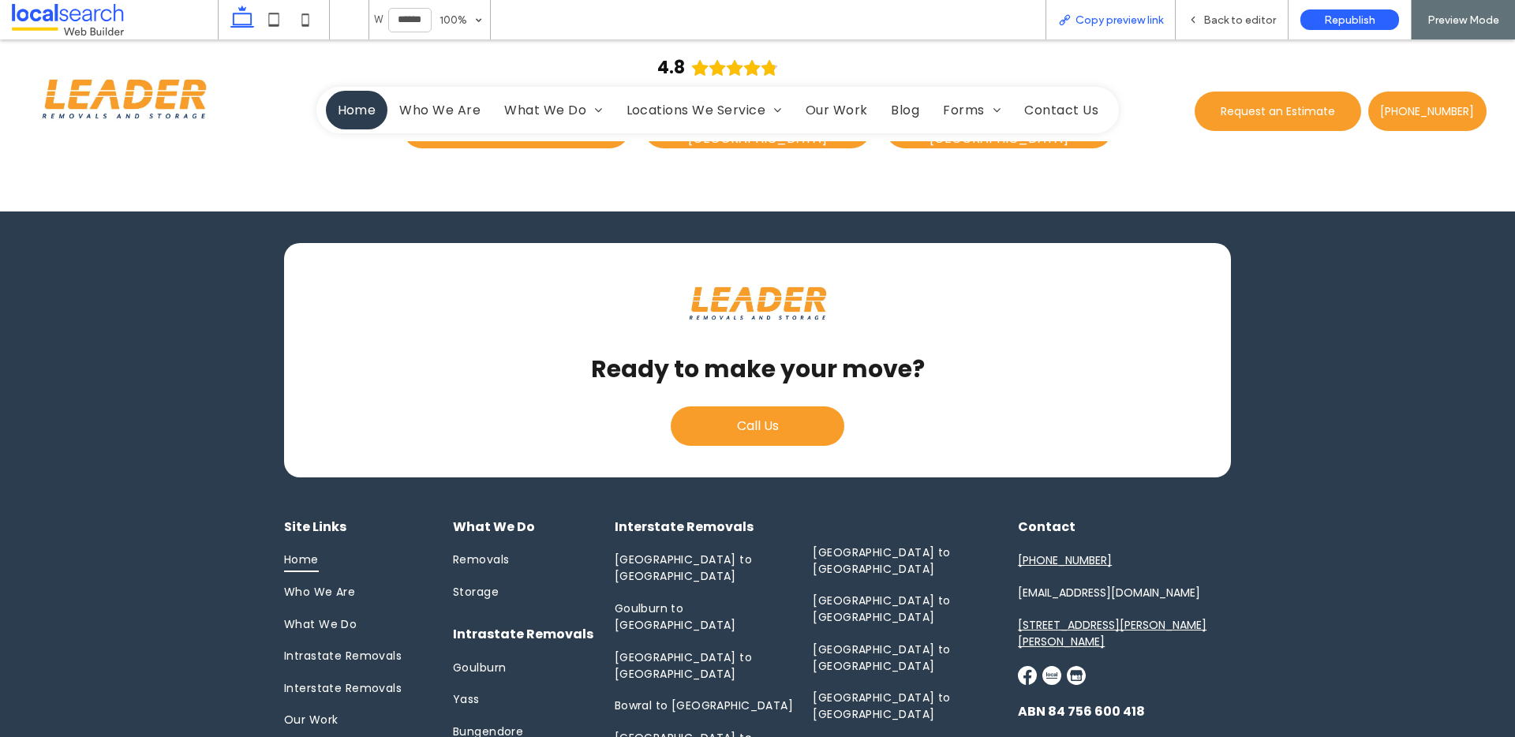
click at [1115, 24] on span "Copy preview link" at bounding box center [1120, 19] width 88 height 13
click at [1236, 24] on span "Back to editor" at bounding box center [1240, 19] width 73 height 13
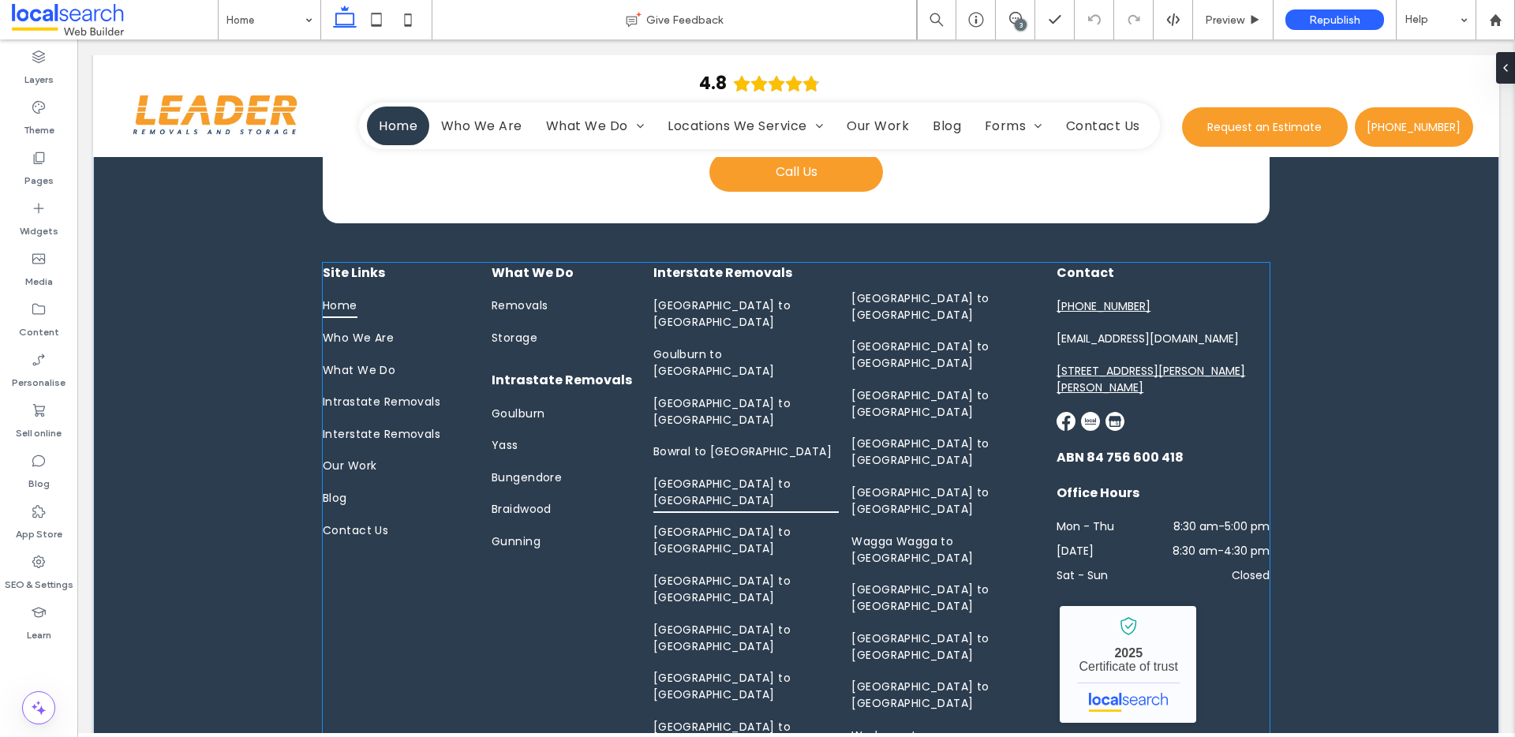
scroll to position [4848, 0]
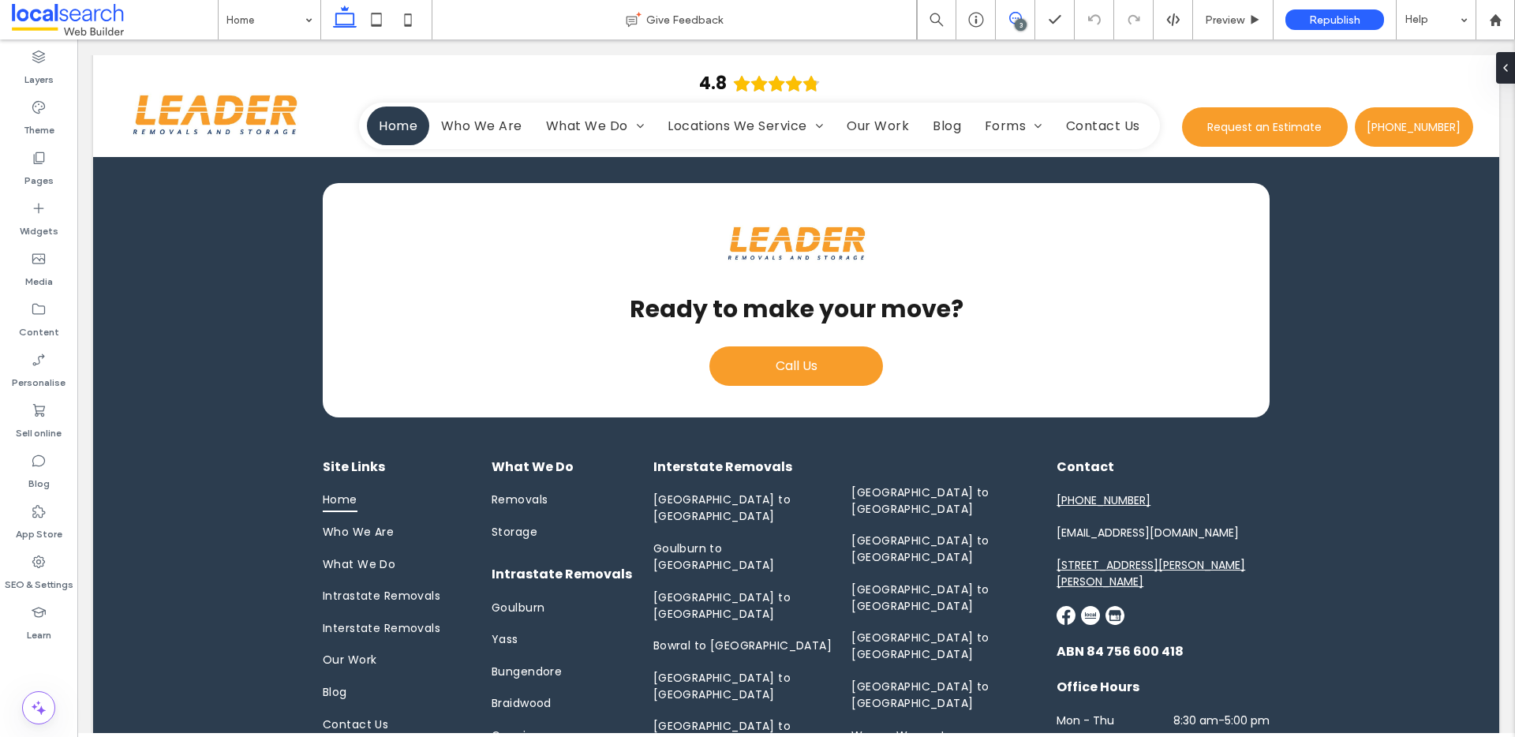
click at [1009, 12] on icon at bounding box center [1015, 18] width 13 height 13
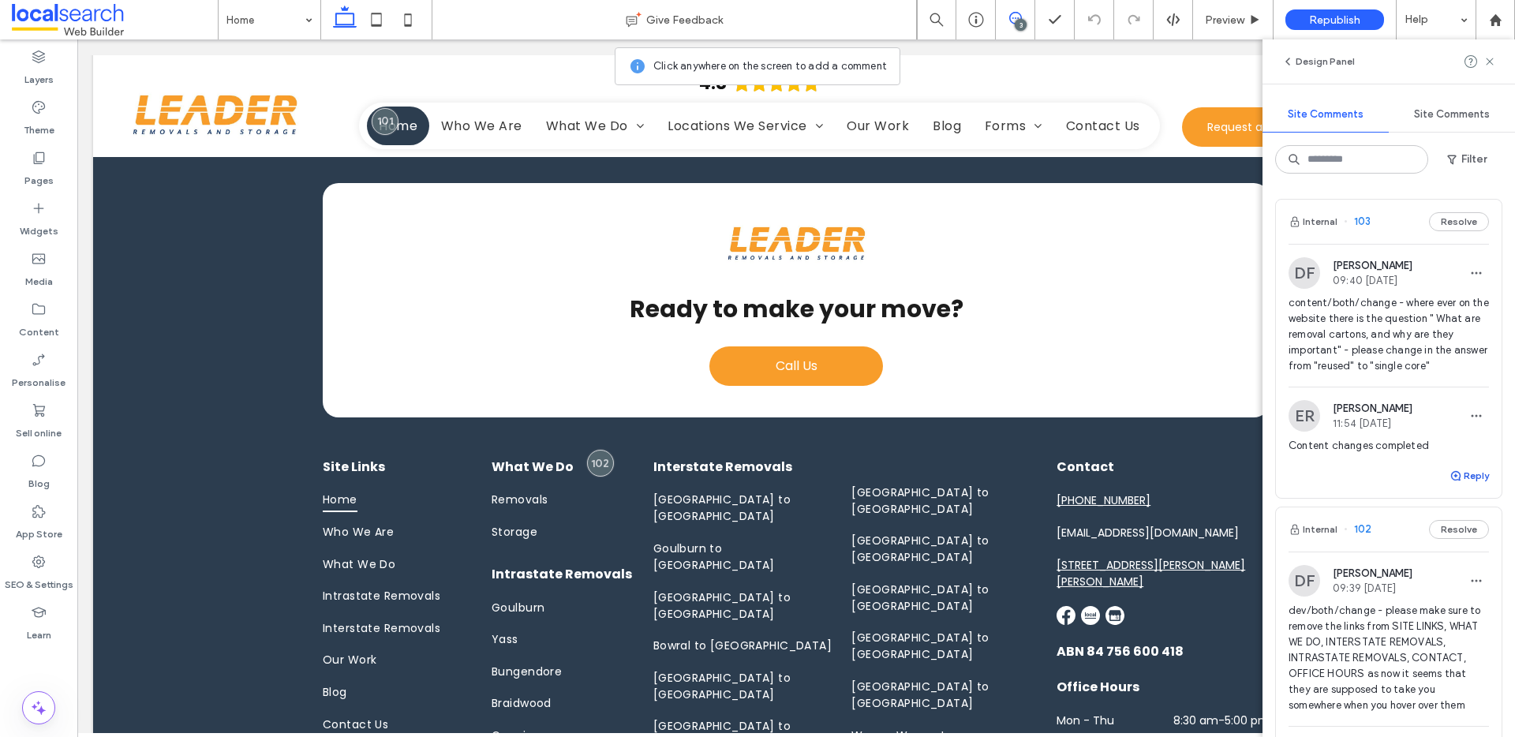
click at [1462, 477] on button "Reply" at bounding box center [1469, 475] width 39 height 19
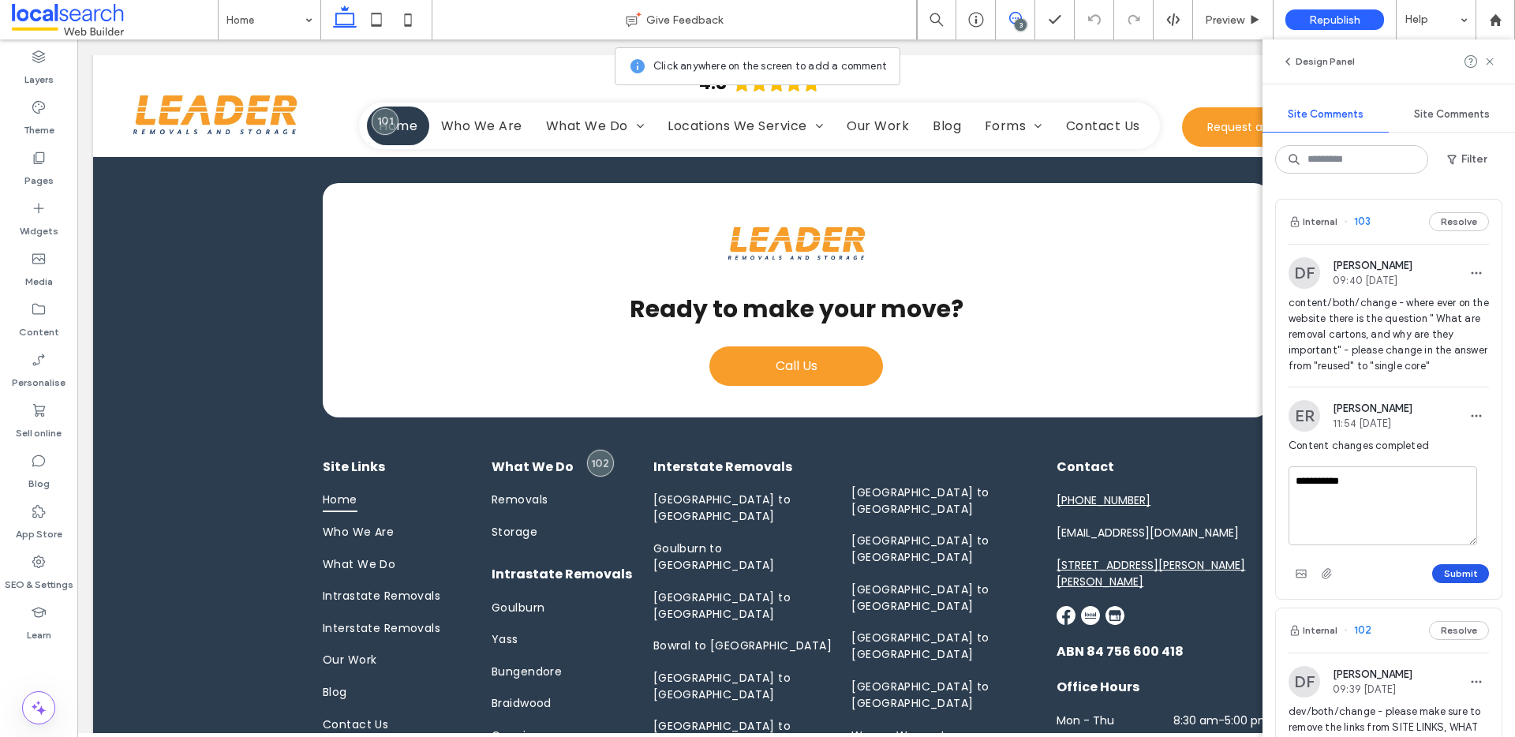
type textarea "**********"
click at [1440, 581] on button "Submit" at bounding box center [1461, 573] width 57 height 19
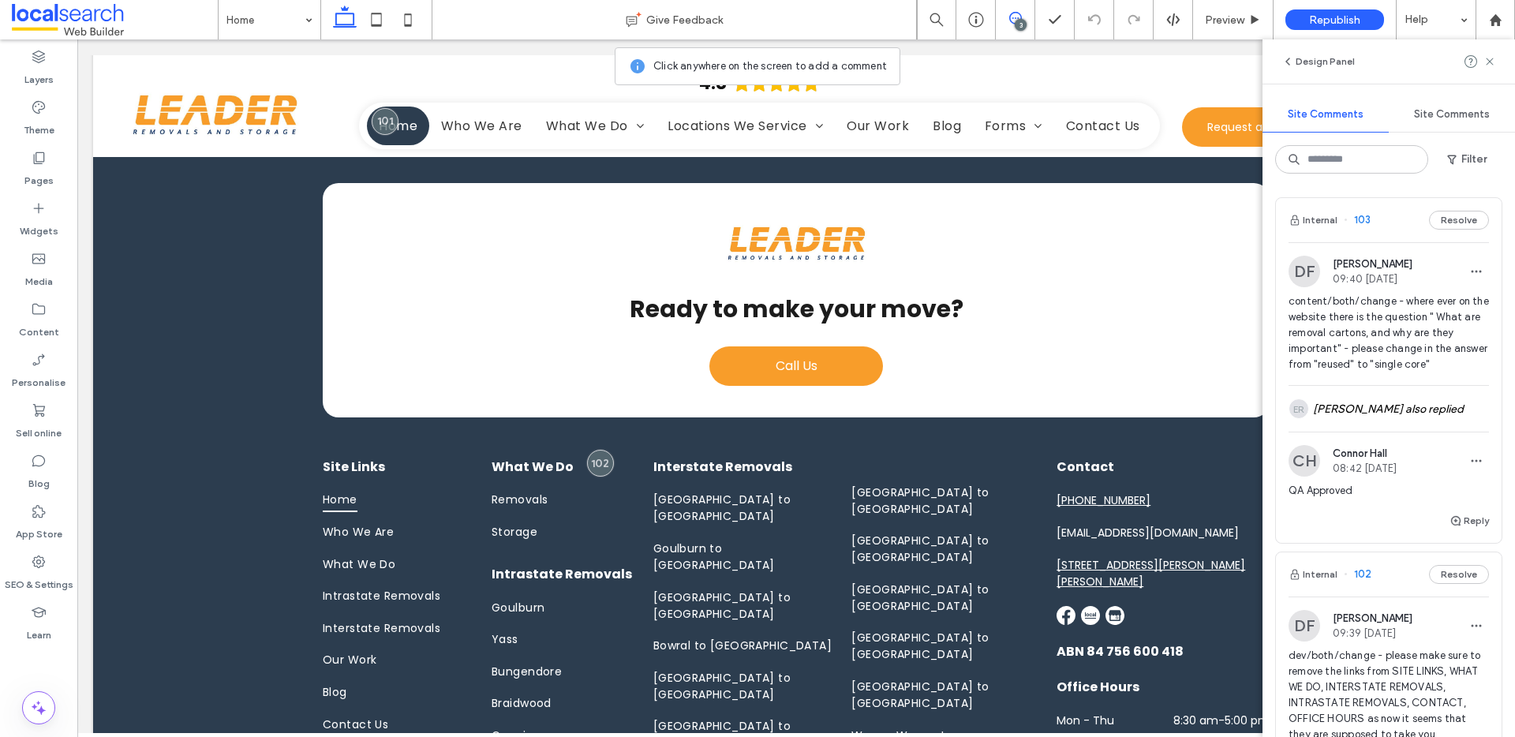
scroll to position [0, 0]
click at [1368, 343] on span "content/both/change - where ever on the website there is the question " What ar…" at bounding box center [1389, 334] width 200 height 79
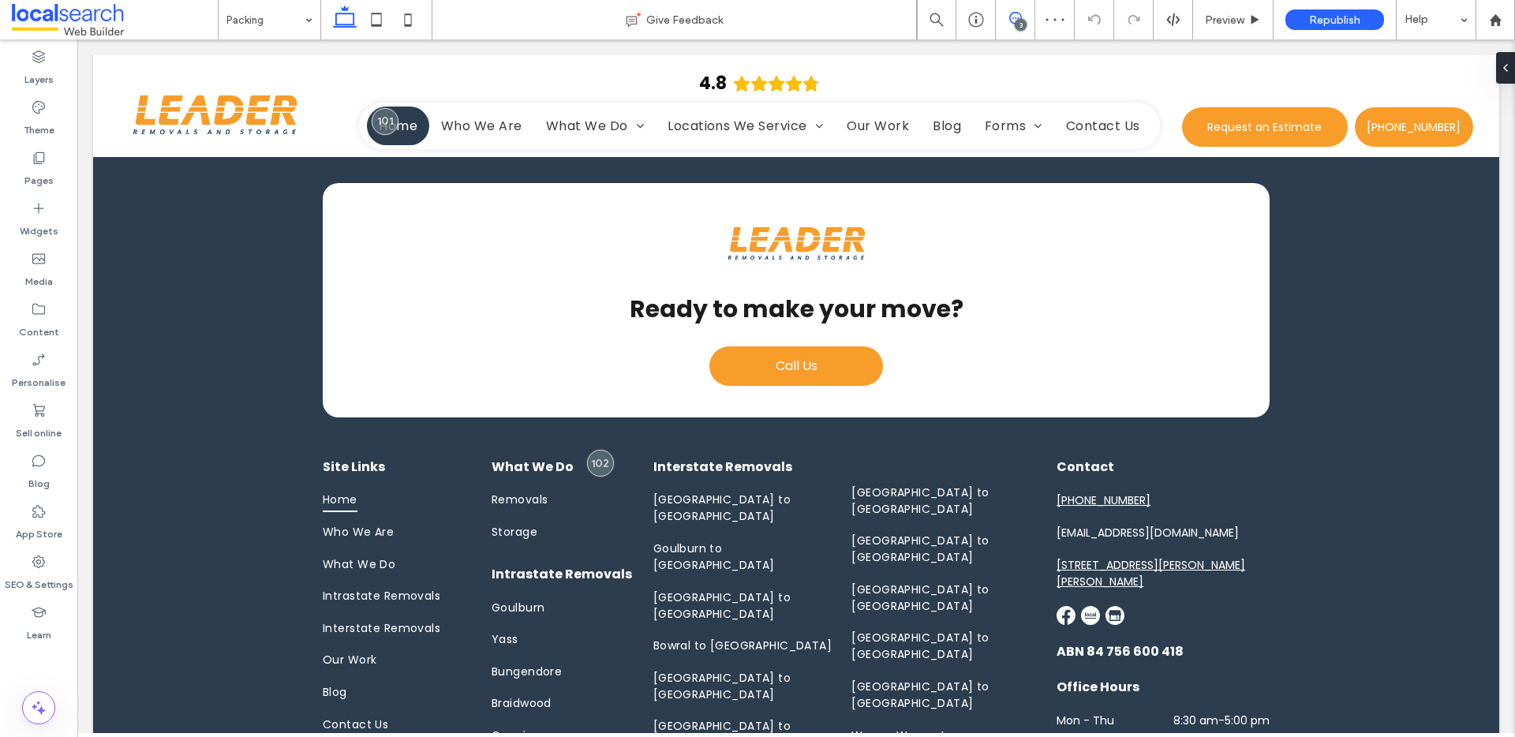
click at [1017, 17] on use at bounding box center [1015, 18] width 13 height 13
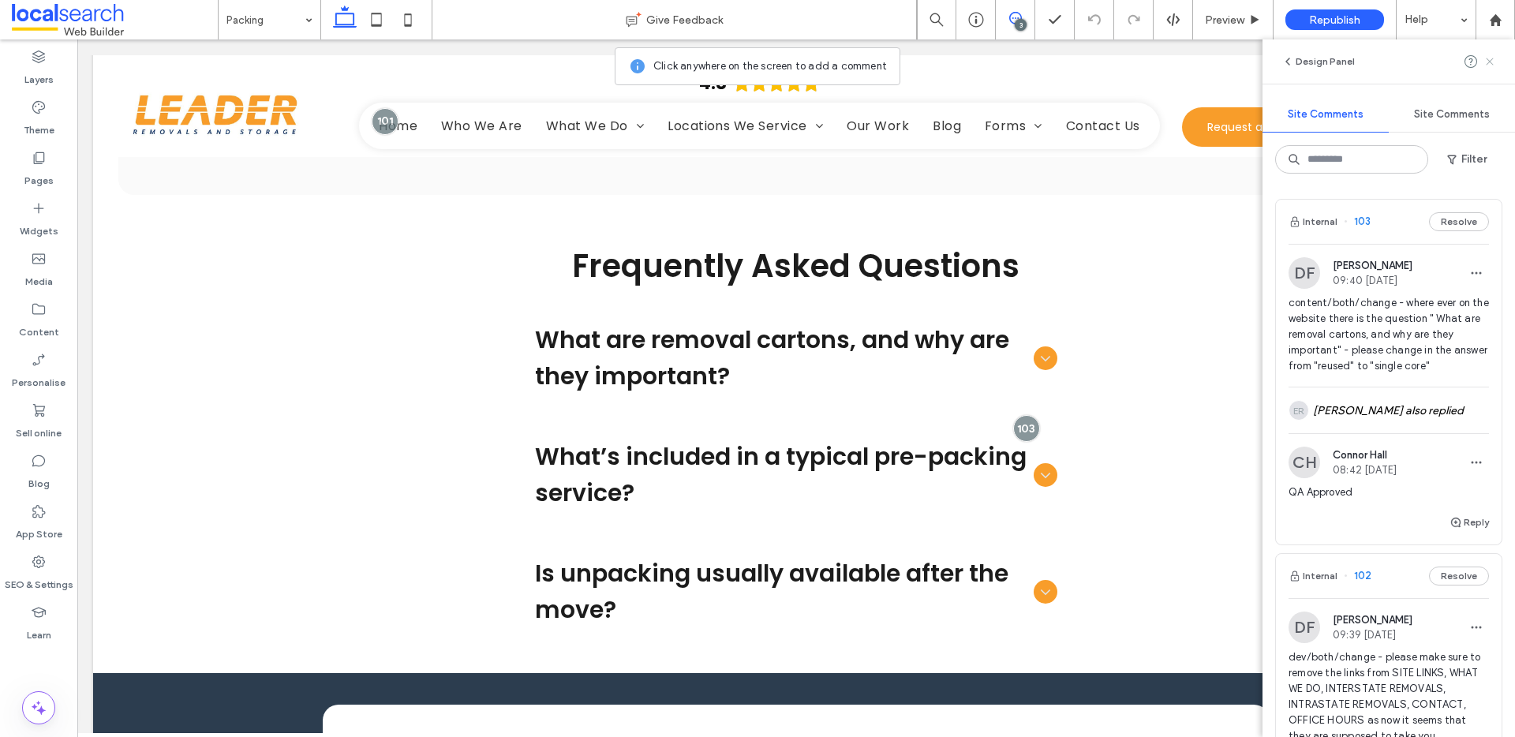
click at [1493, 58] on use at bounding box center [1489, 61] width 7 height 7
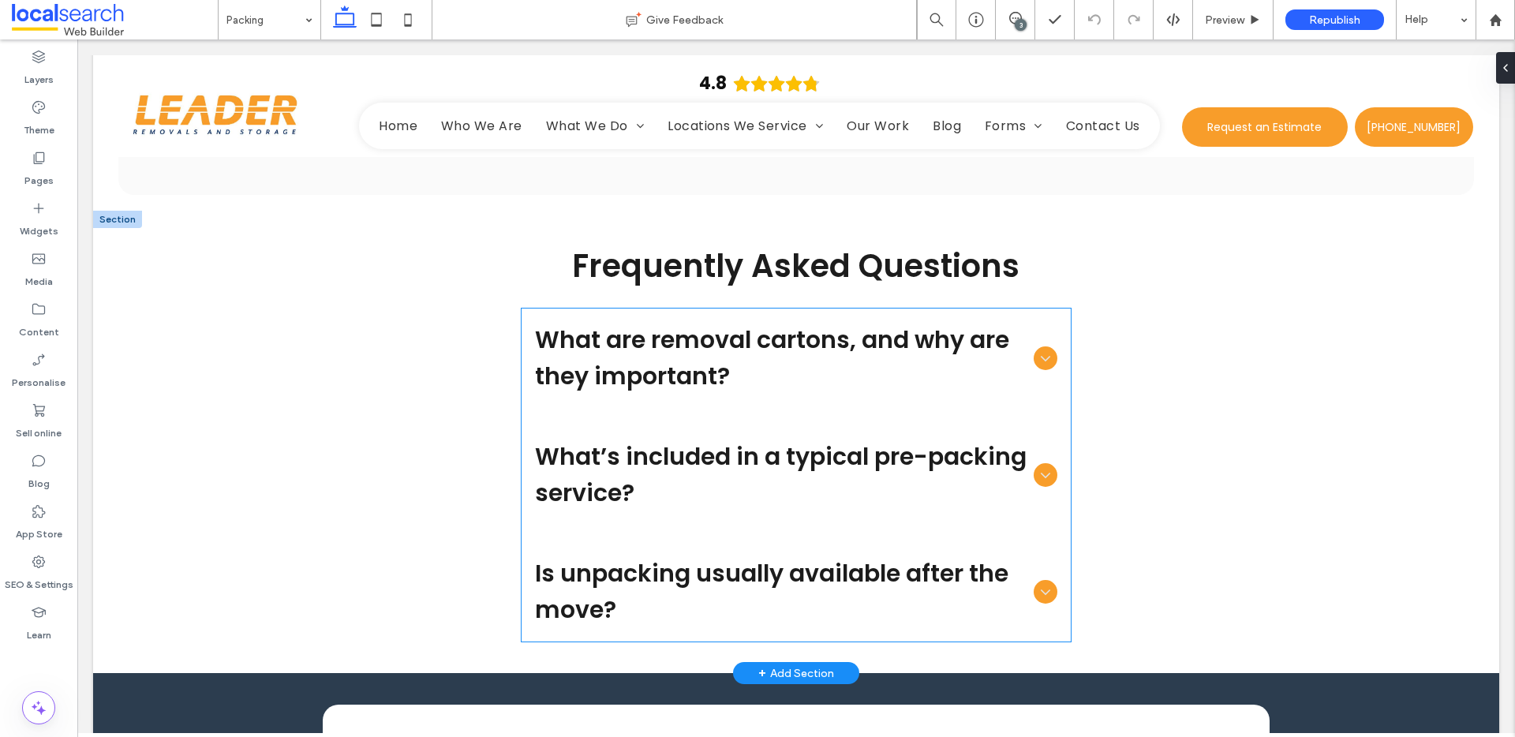
click at [1040, 350] on icon at bounding box center [1045, 358] width 17 height 17
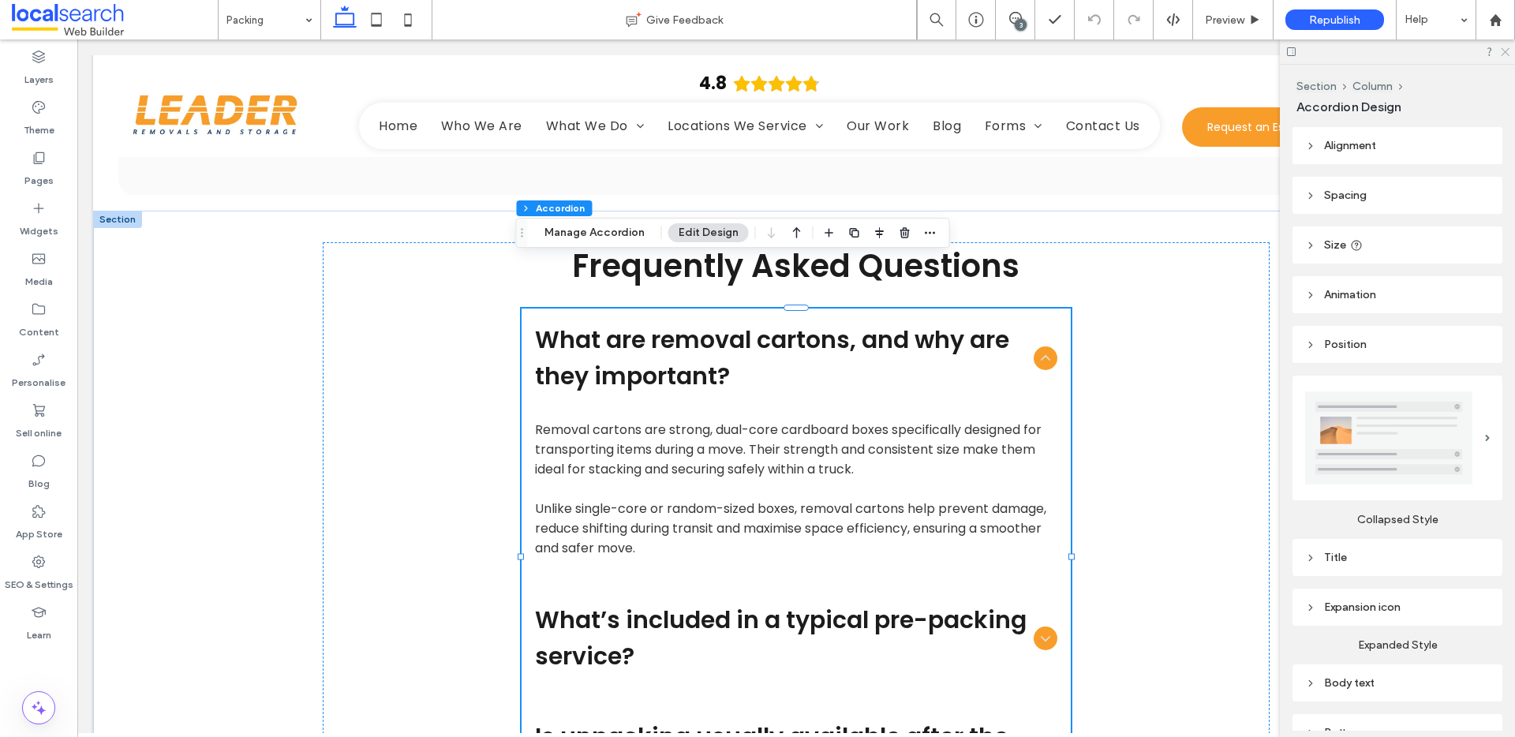
click at [1505, 55] on icon at bounding box center [1505, 51] width 10 height 10
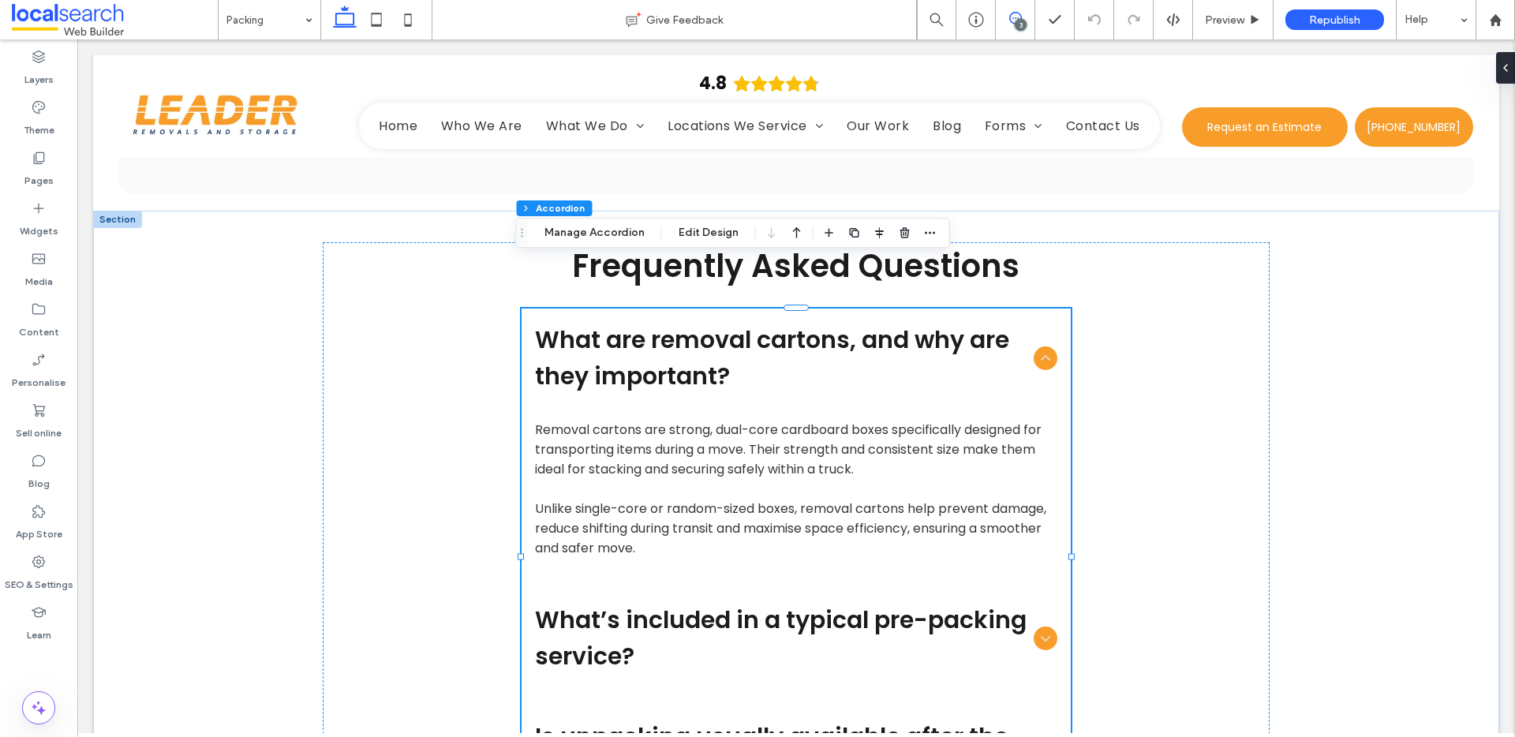
click at [1017, 17] on icon at bounding box center [1015, 18] width 13 height 13
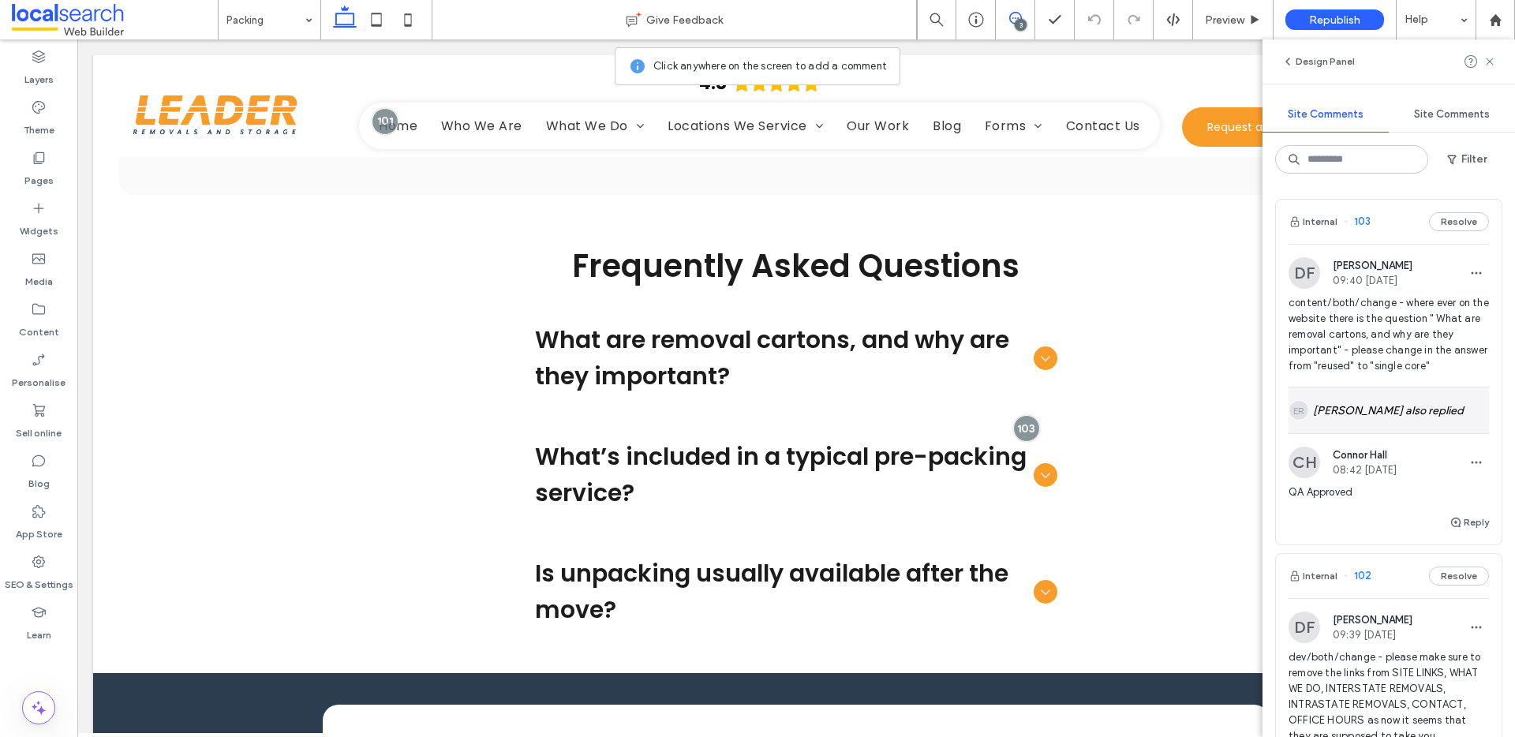
click at [1409, 421] on div "ER Emily-Rose Toohey also replied" at bounding box center [1389, 411] width 200 height 46
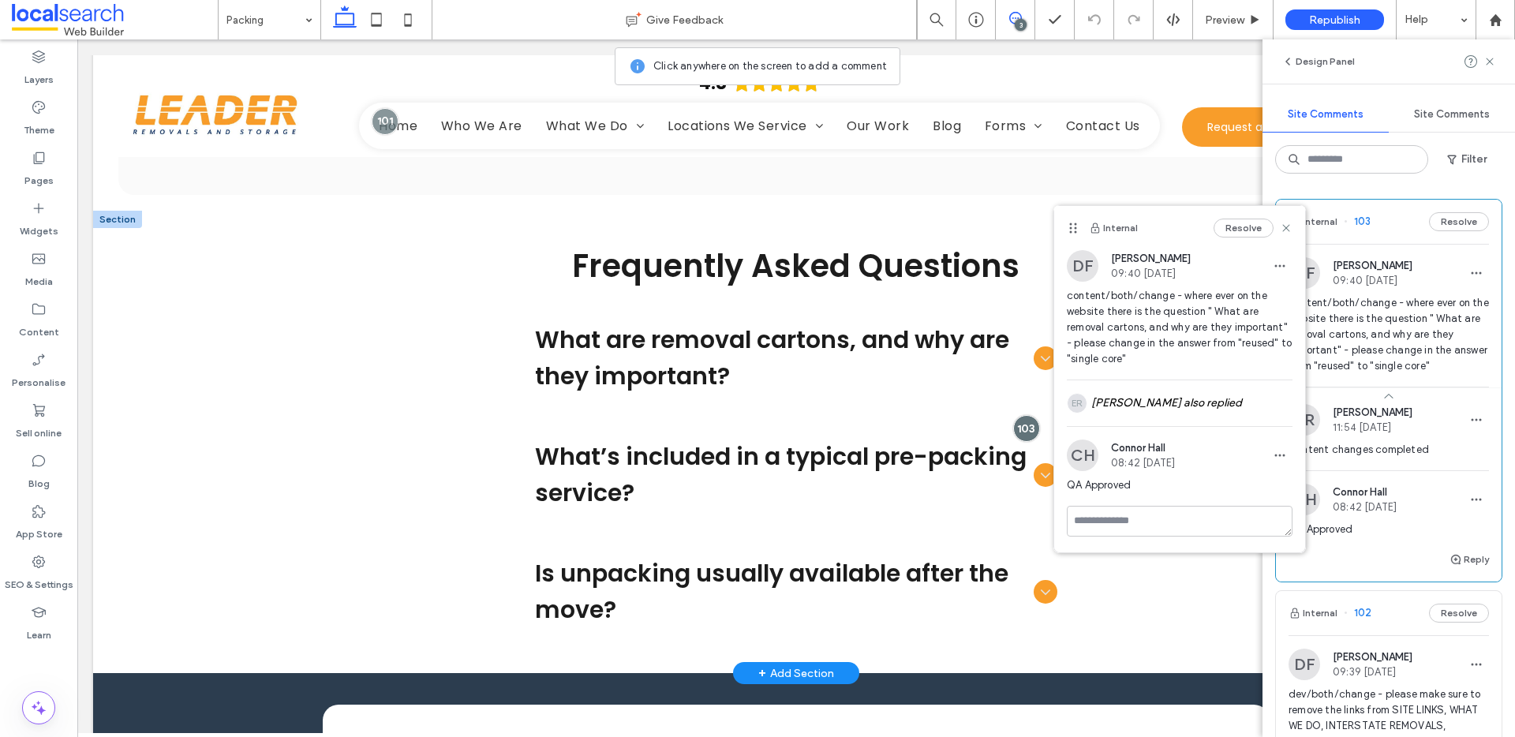
click at [965, 322] on span "What are removal cartons, and why are they important?" at bounding box center [781, 358] width 492 height 73
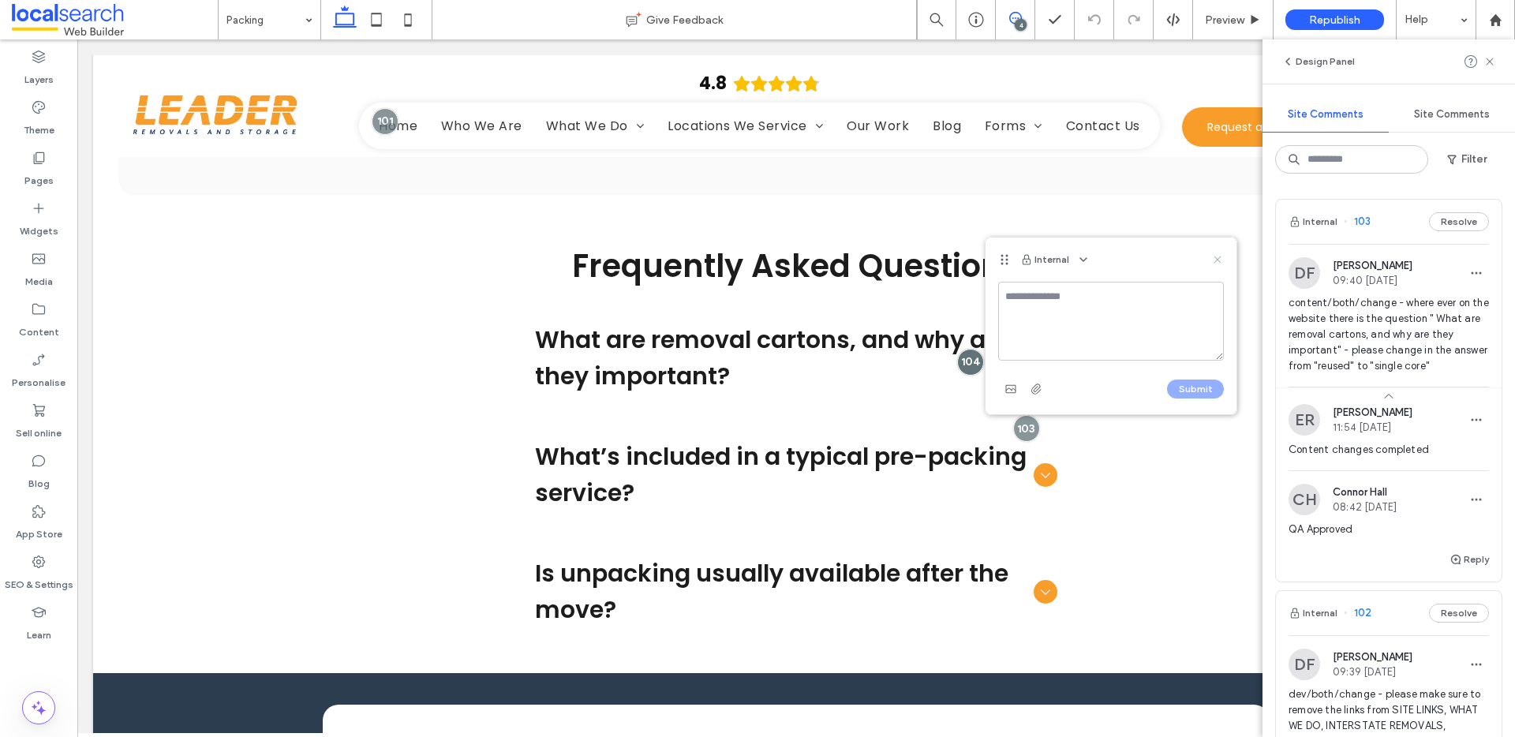
drag, startPoint x: 1223, startPoint y: 254, endPoint x: 1179, endPoint y: 118, distance: 143.3
click at [1223, 254] on icon at bounding box center [1218, 259] width 13 height 13
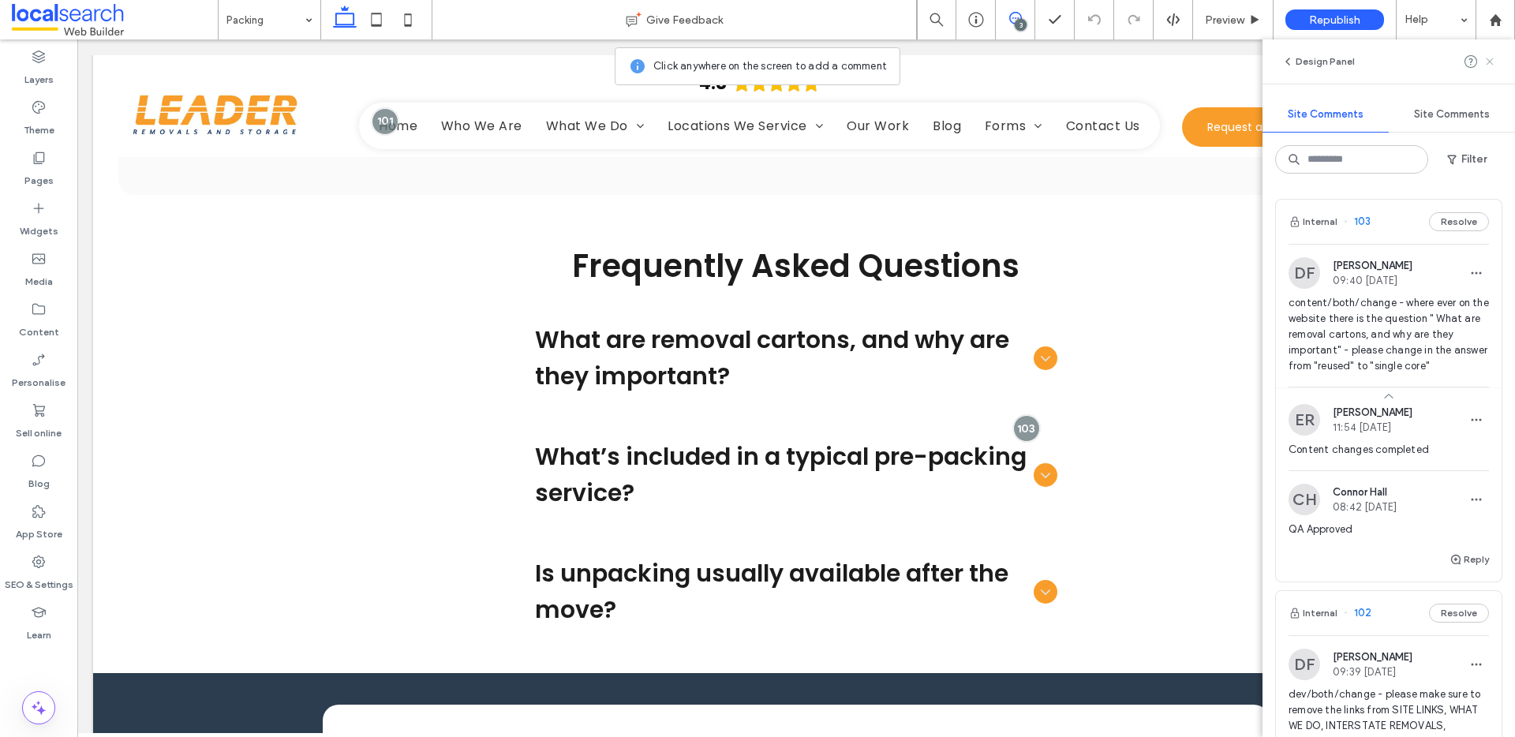
click at [1492, 55] on icon at bounding box center [1490, 61] width 13 height 13
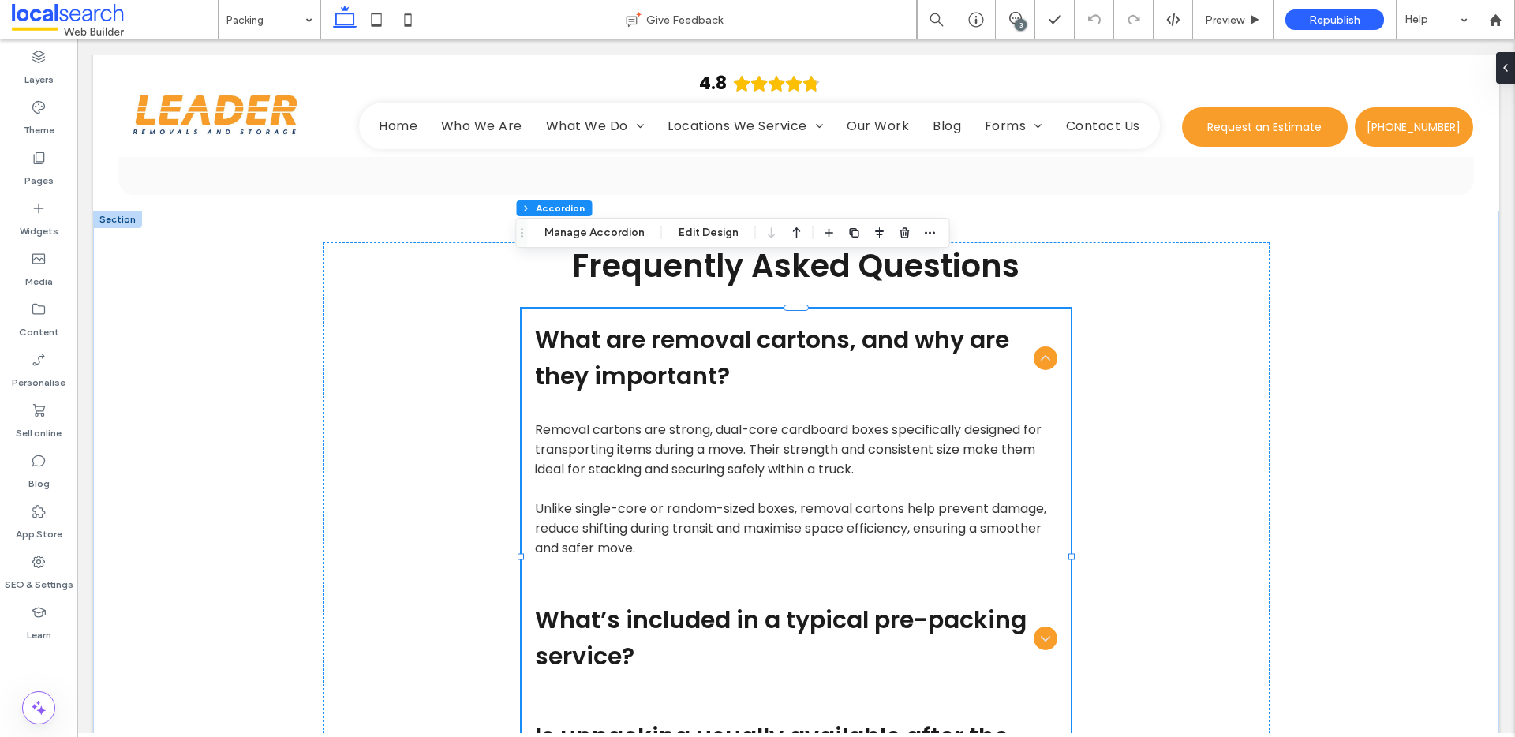
click at [1019, 19] on div "3" at bounding box center [1021, 25] width 12 height 12
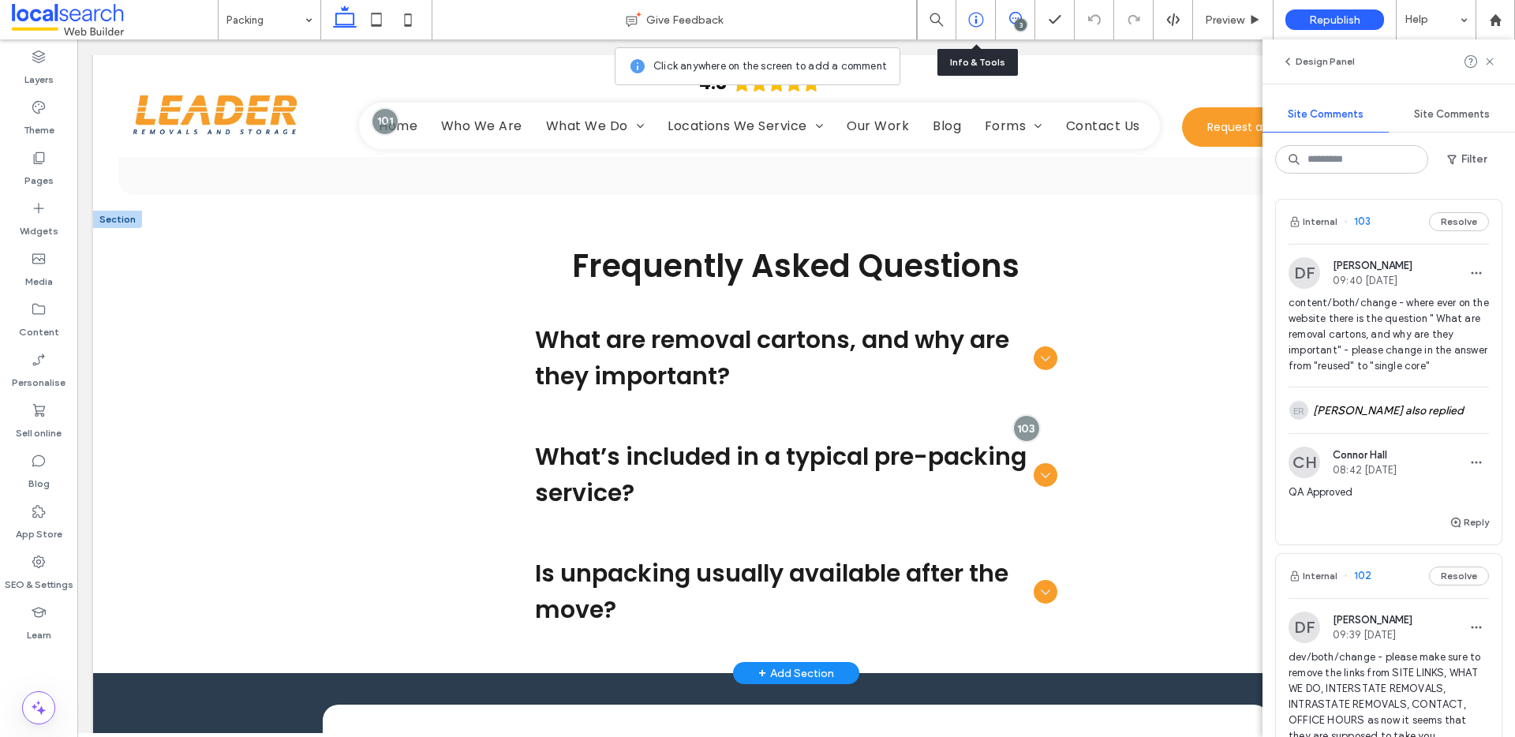
click at [977, 18] on icon at bounding box center [976, 20] width 16 height 16
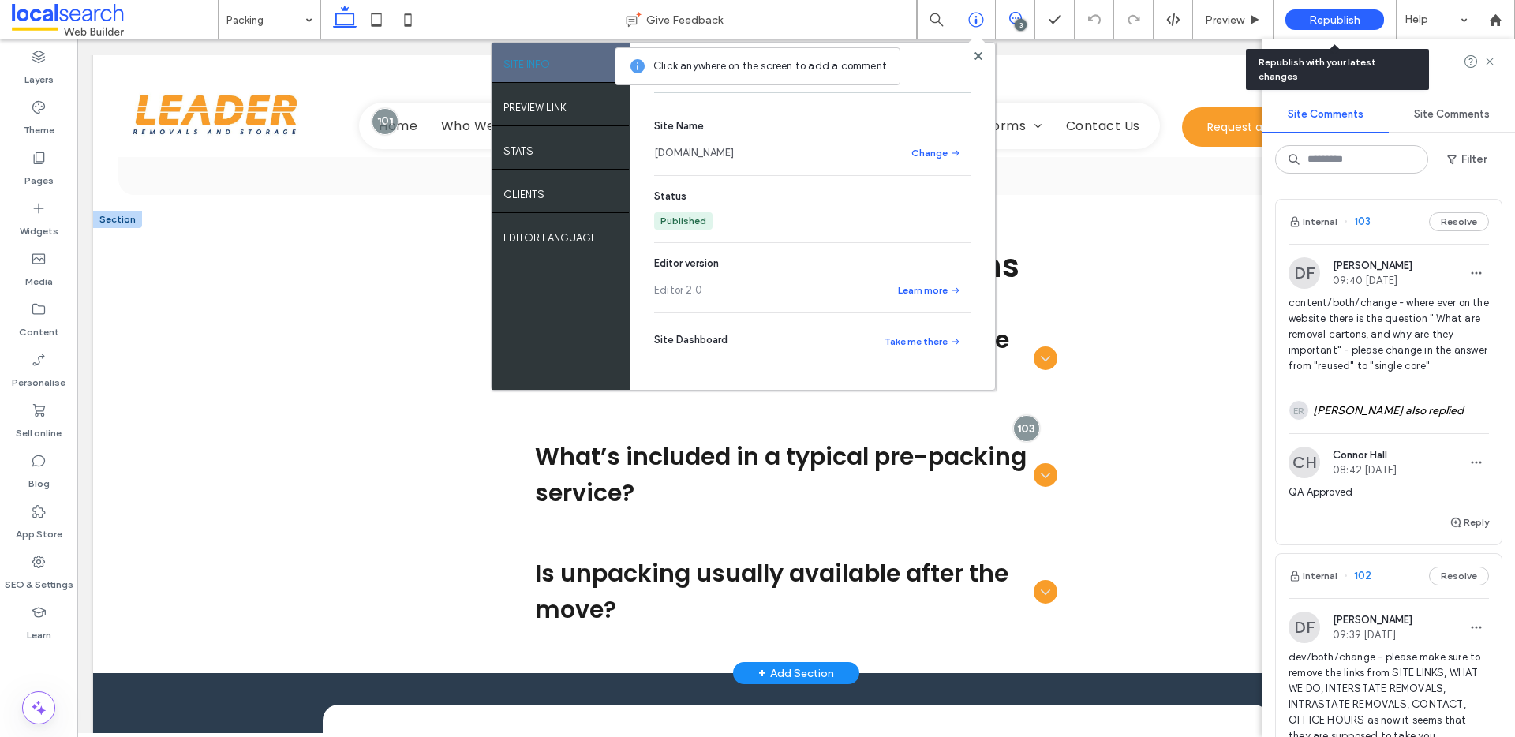
click at [1354, 24] on span "Republish" at bounding box center [1334, 19] width 51 height 13
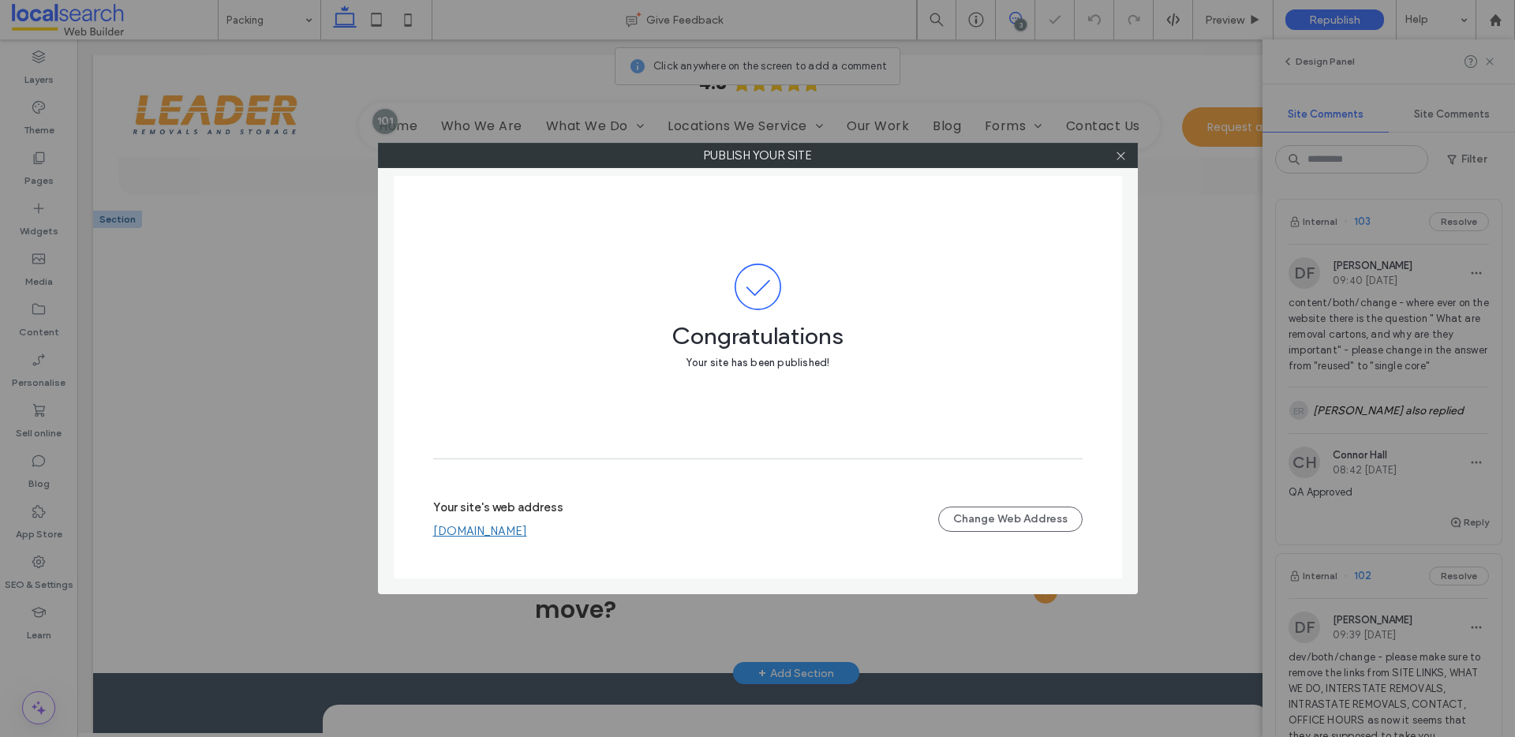
click at [979, 19] on div "Publish your site Congratulations Your site has been published! Your site's web…" at bounding box center [757, 368] width 1515 height 737
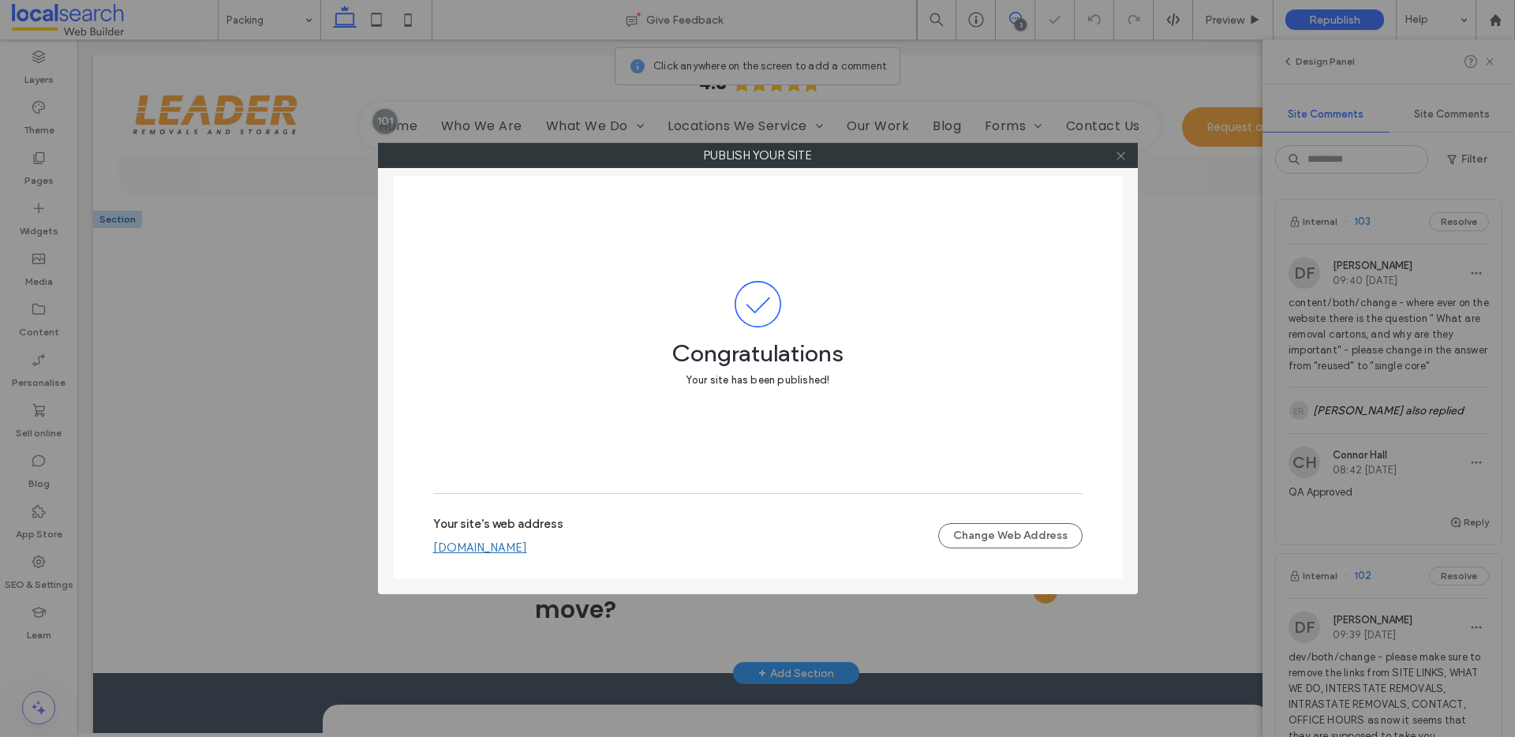
click at [1125, 159] on icon at bounding box center [1121, 156] width 12 height 12
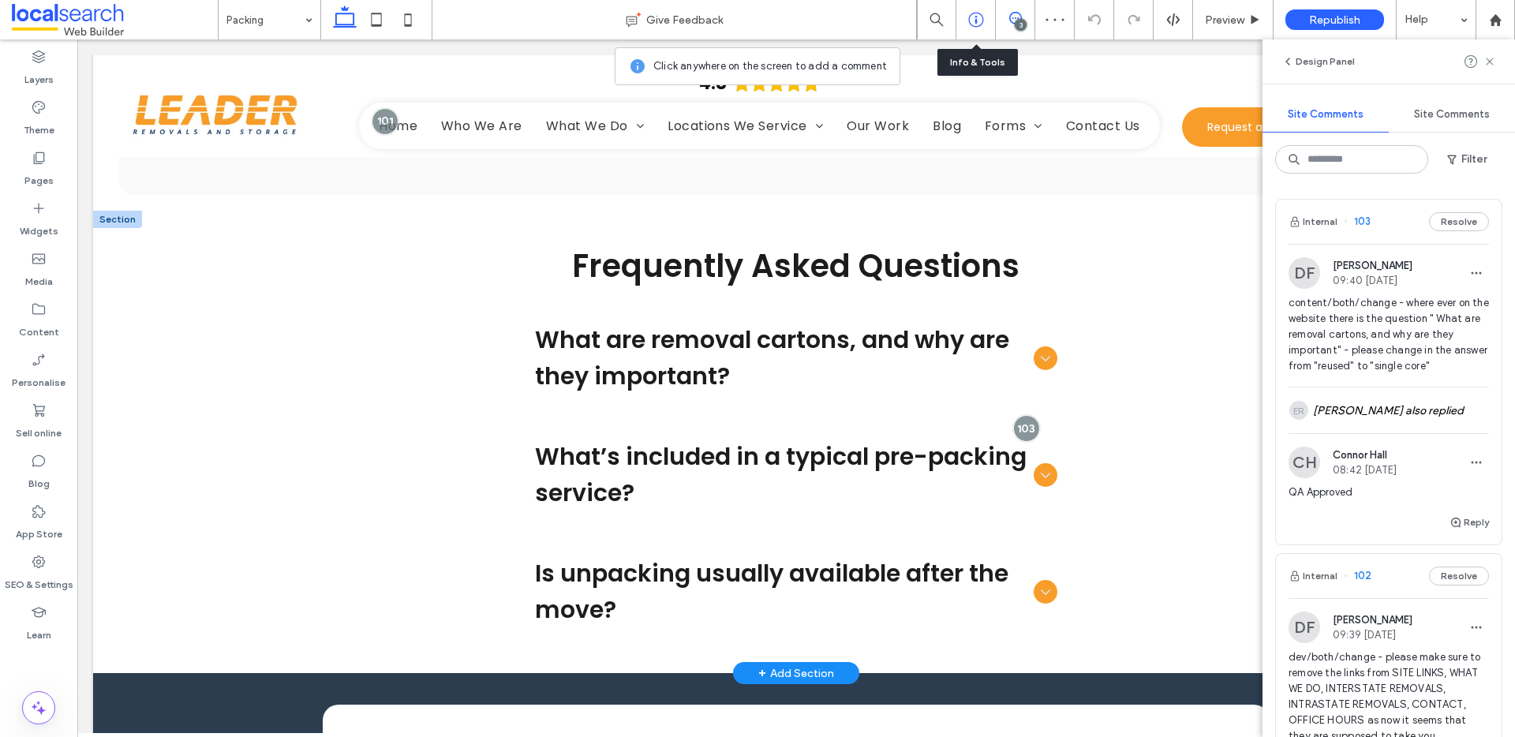
click at [967, 17] on div at bounding box center [976, 20] width 39 height 16
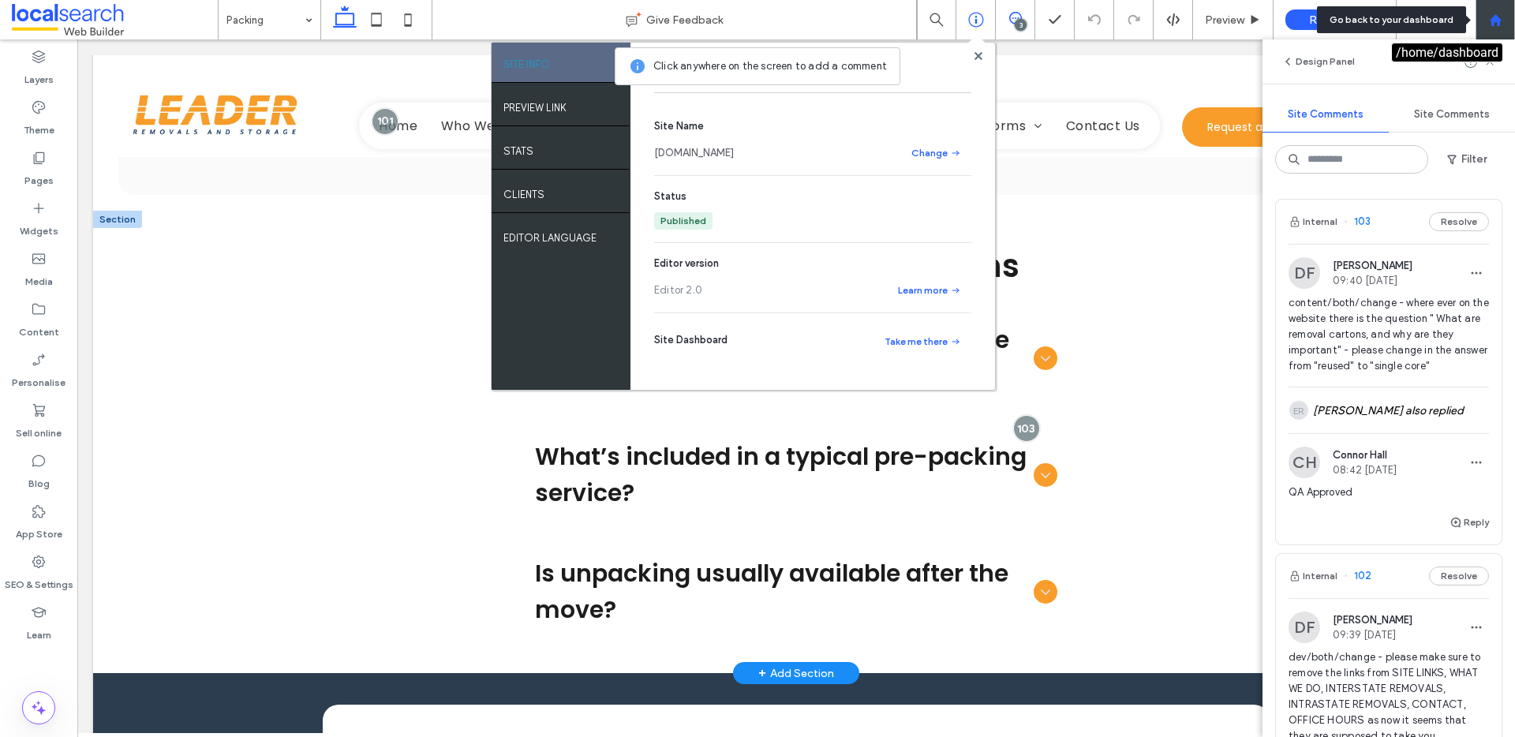
click at [1501, 18] on icon at bounding box center [1495, 19] width 13 height 13
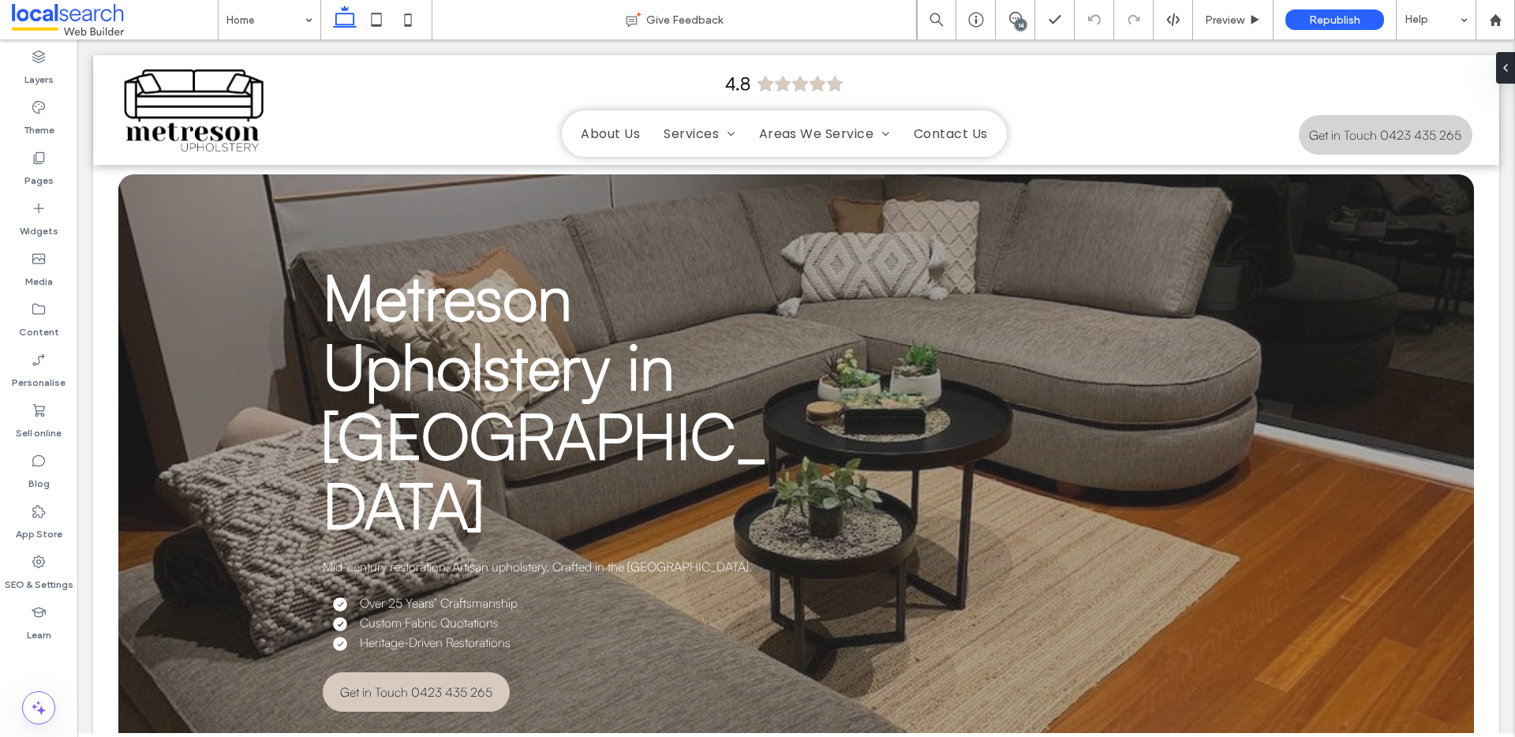
click at [1017, 21] on div "14" at bounding box center [1021, 25] width 12 height 12
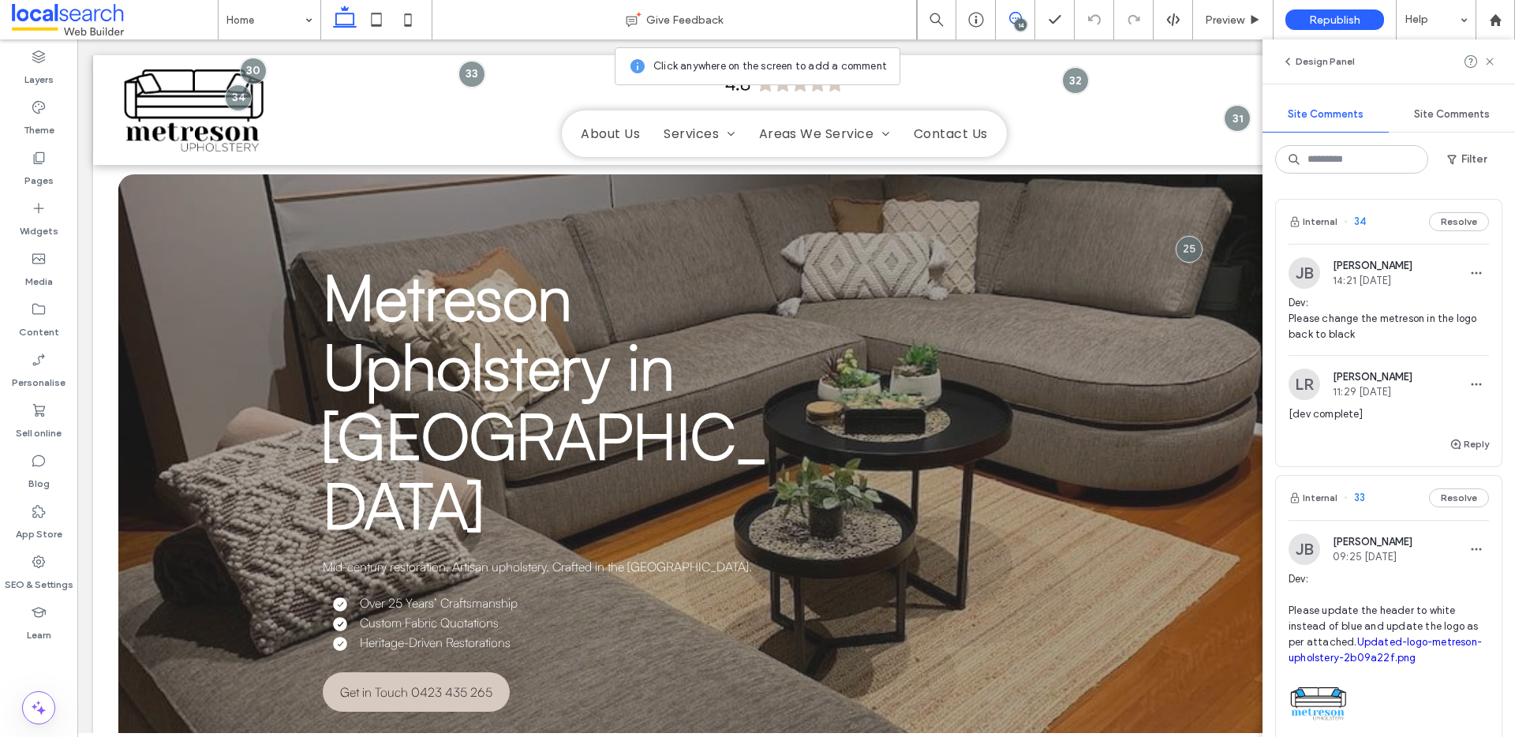
click at [1371, 322] on span "Dev: Please change the metreson in the logo back to black" at bounding box center [1389, 318] width 200 height 47
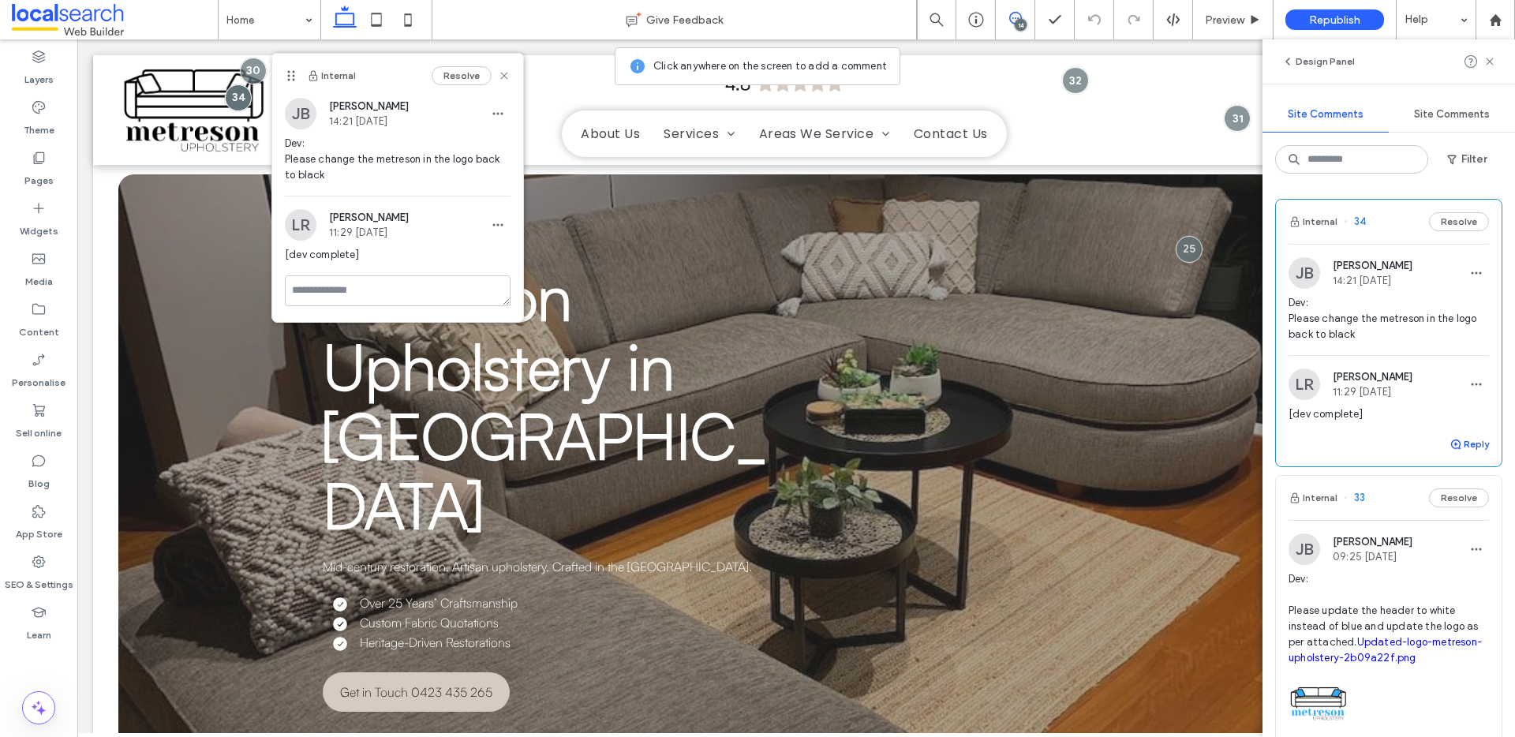
click at [1451, 444] on button "Reply" at bounding box center [1469, 444] width 39 height 19
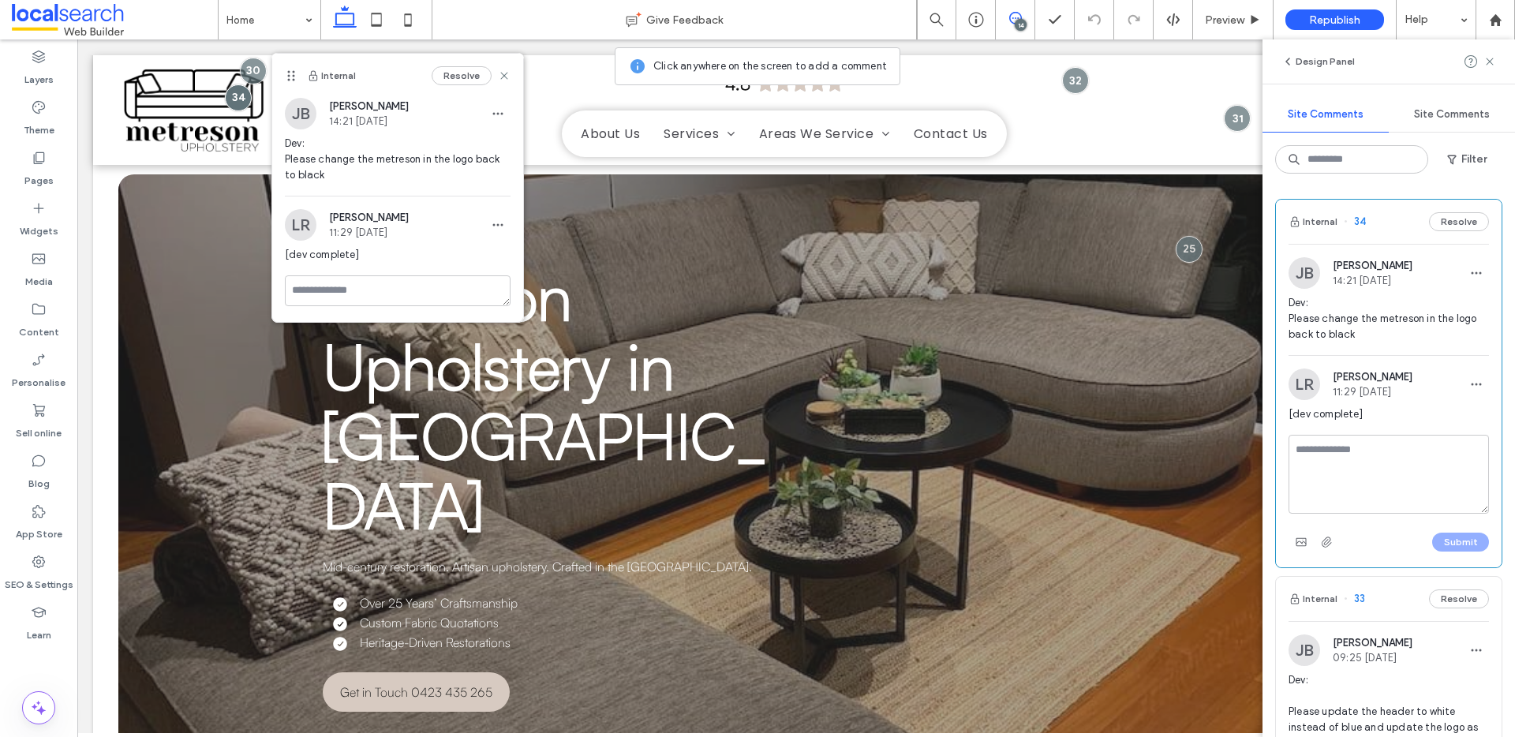
click at [1339, 451] on textarea at bounding box center [1389, 474] width 200 height 79
type textarea "*"
type textarea "**********"
click at [1447, 541] on button "Submit" at bounding box center [1461, 542] width 57 height 19
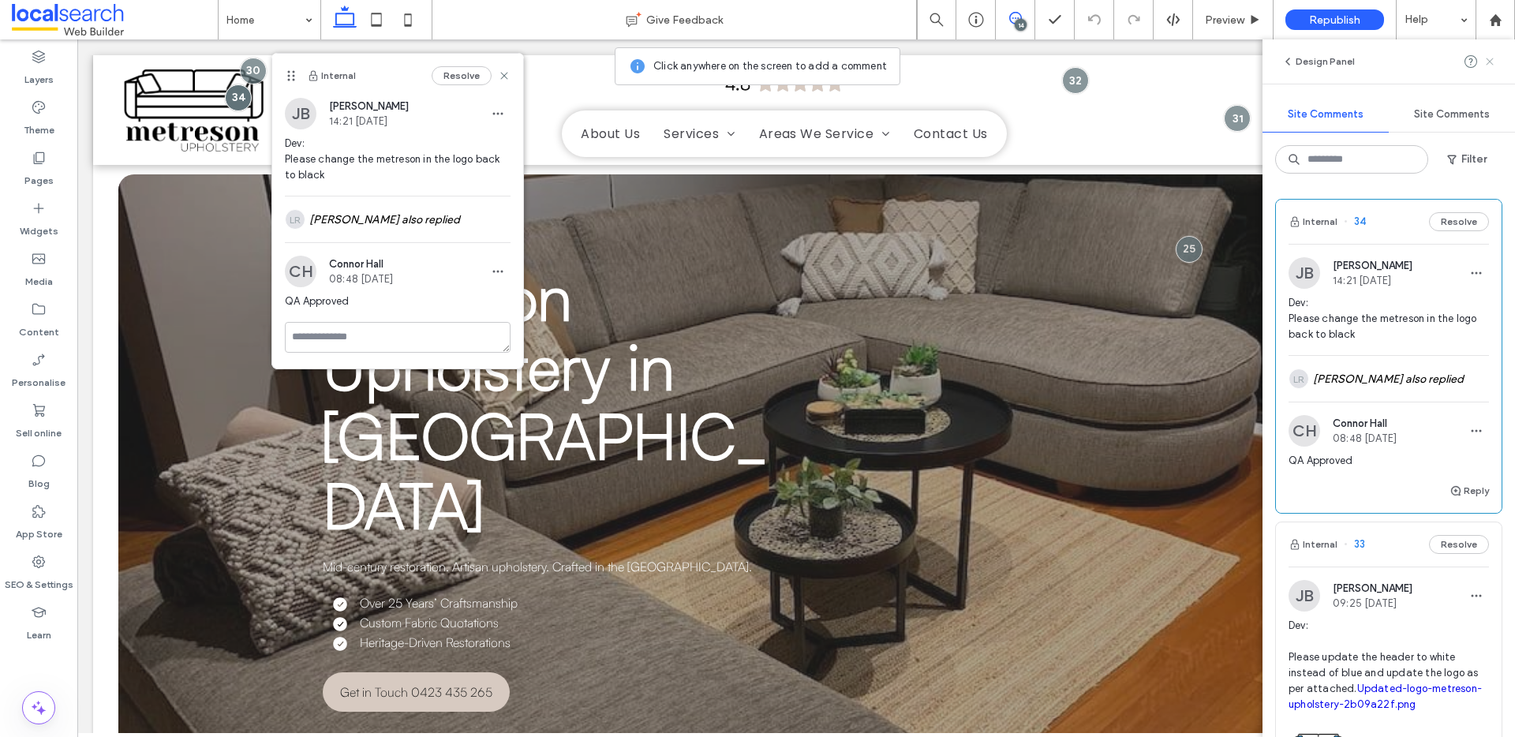
click at [1490, 60] on use at bounding box center [1489, 61] width 7 height 7
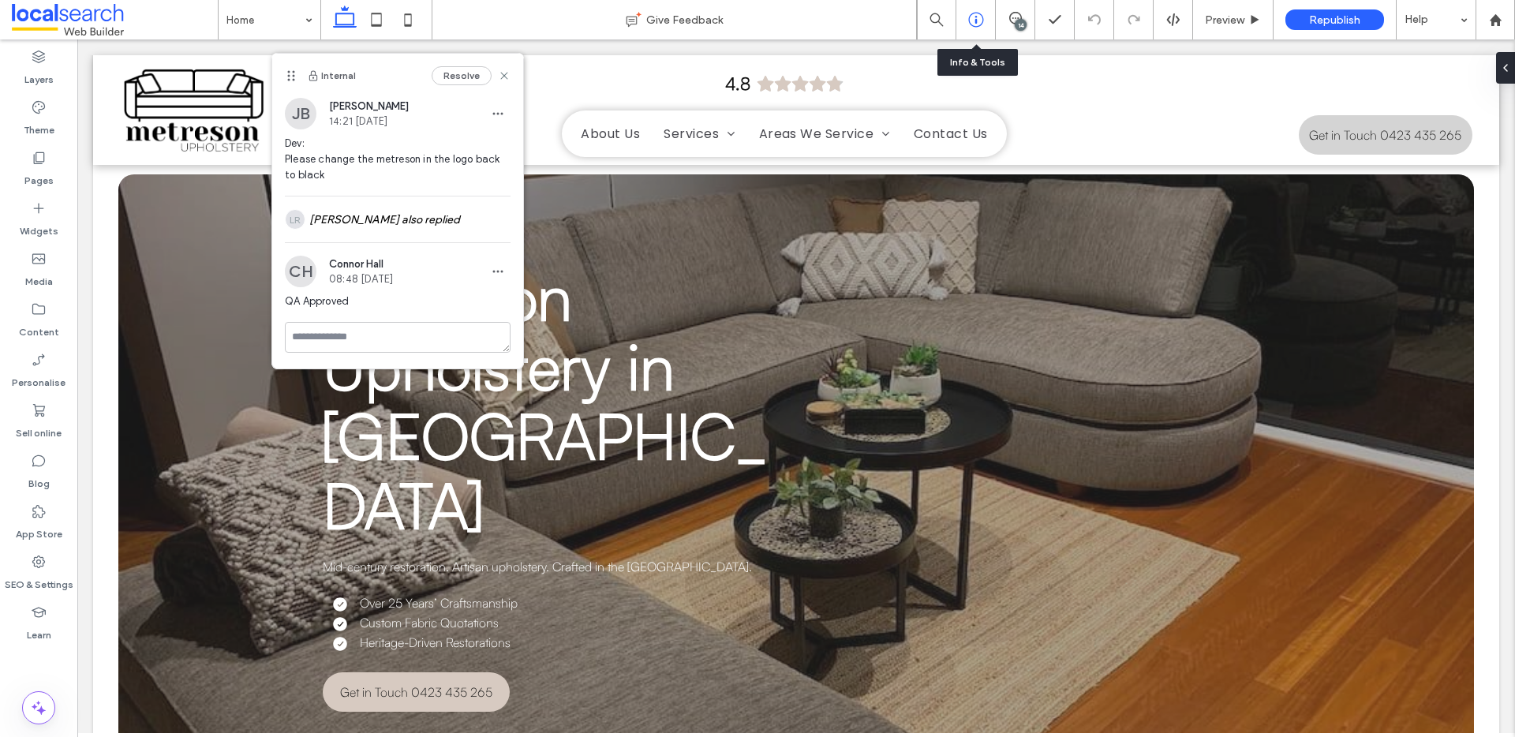
click at [968, 24] on icon at bounding box center [976, 20] width 16 height 16
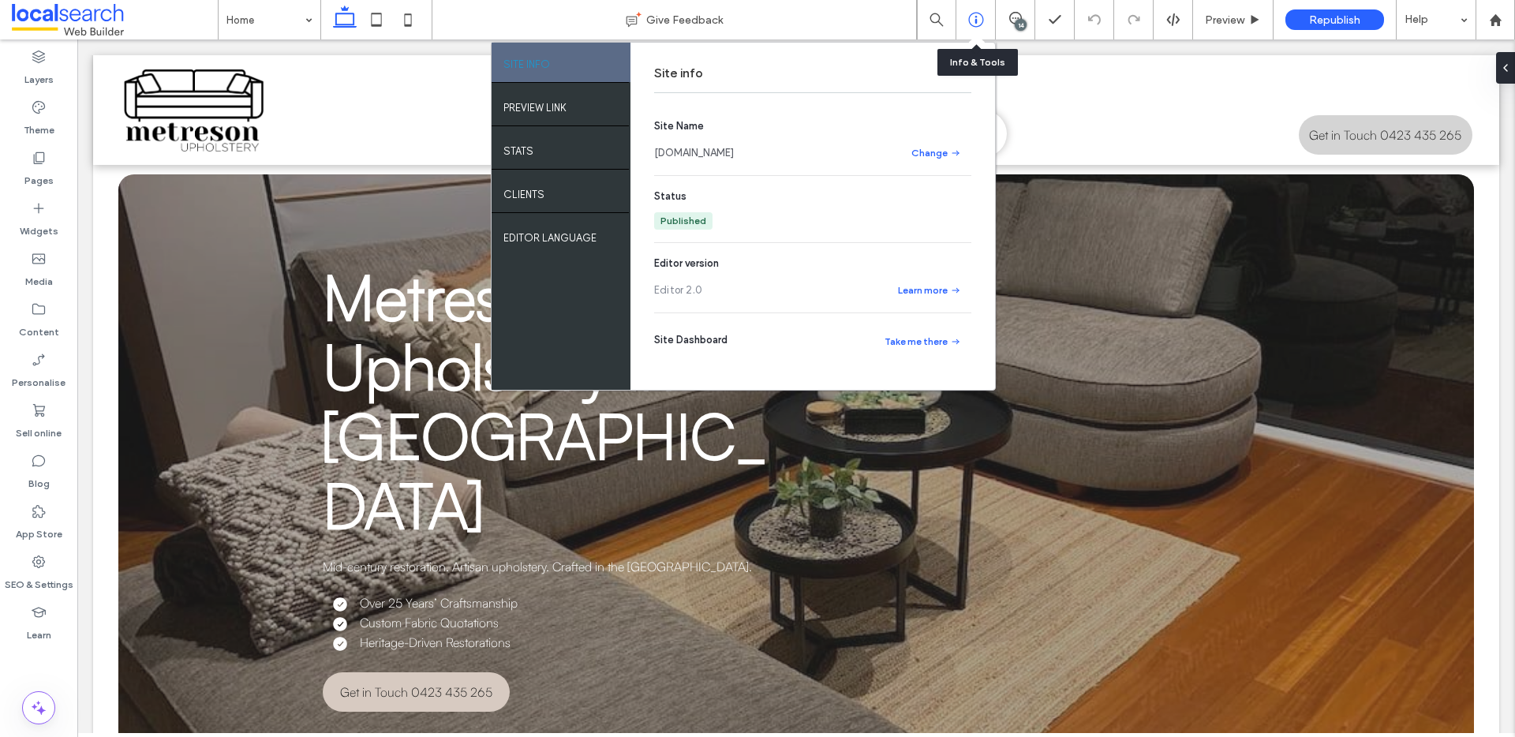
click at [976, 24] on icon at bounding box center [976, 20] width 16 height 16
click at [980, 52] on icon at bounding box center [979, 56] width 8 height 8
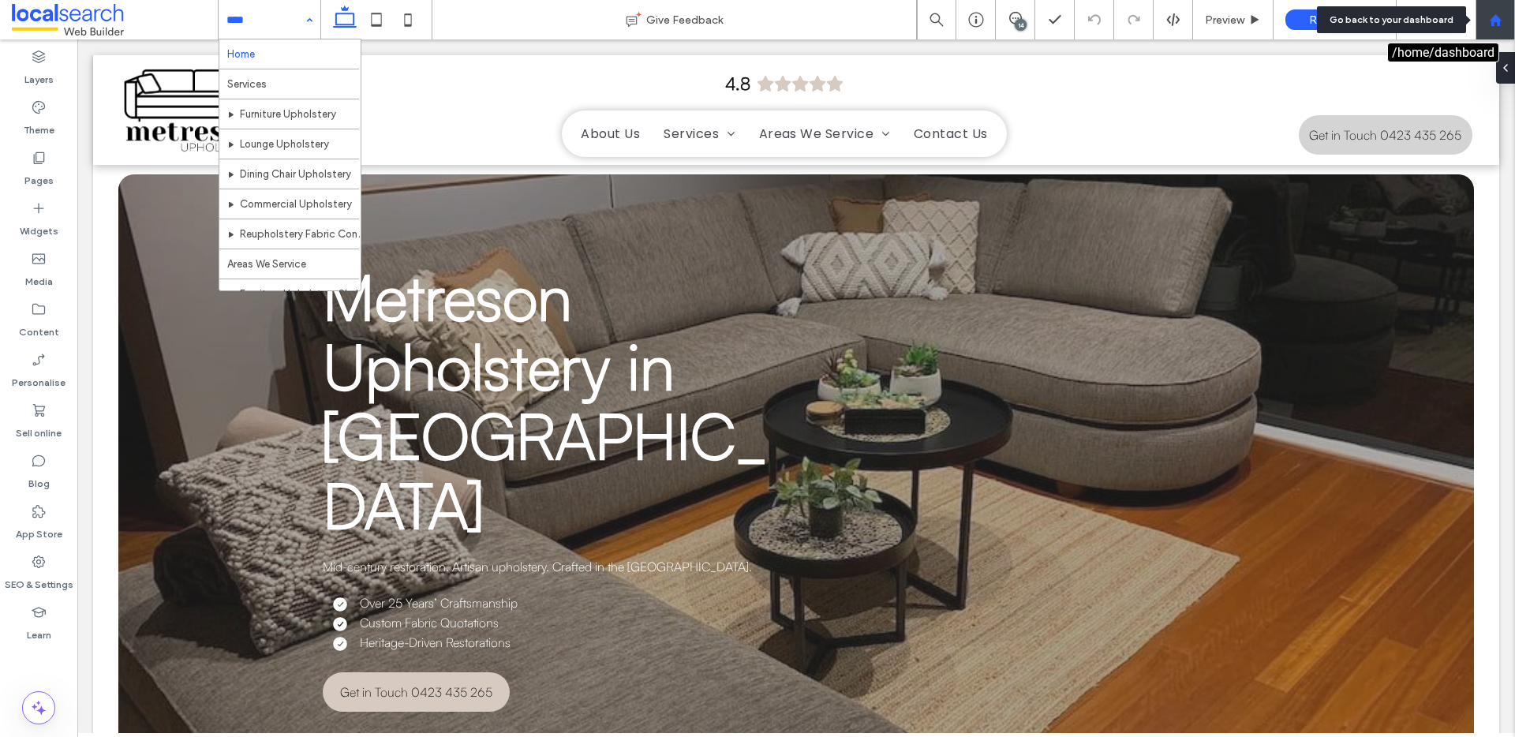
click at [1498, 17] on icon at bounding box center [1495, 19] width 13 height 13
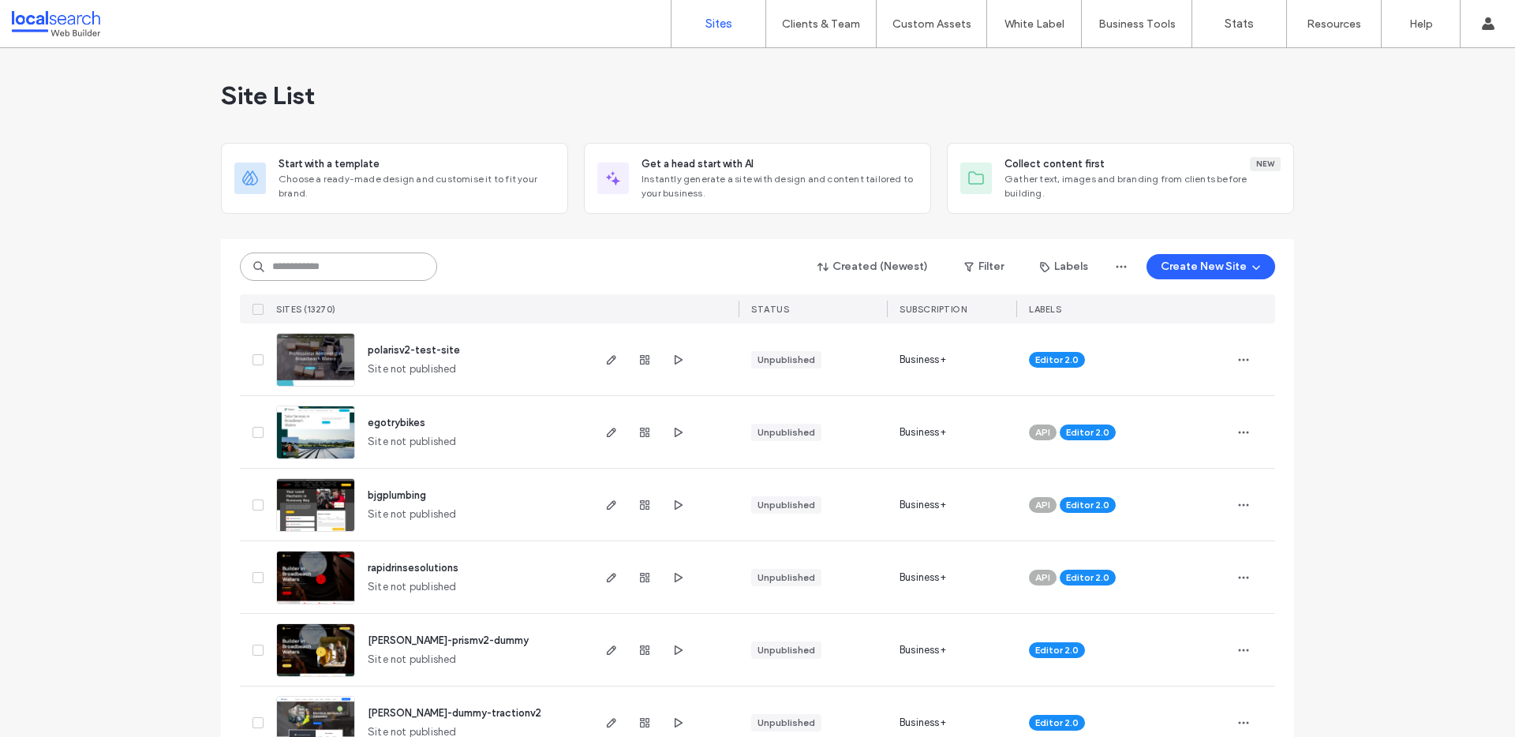
click at [300, 271] on input at bounding box center [338, 267] width 197 height 28
paste input "********"
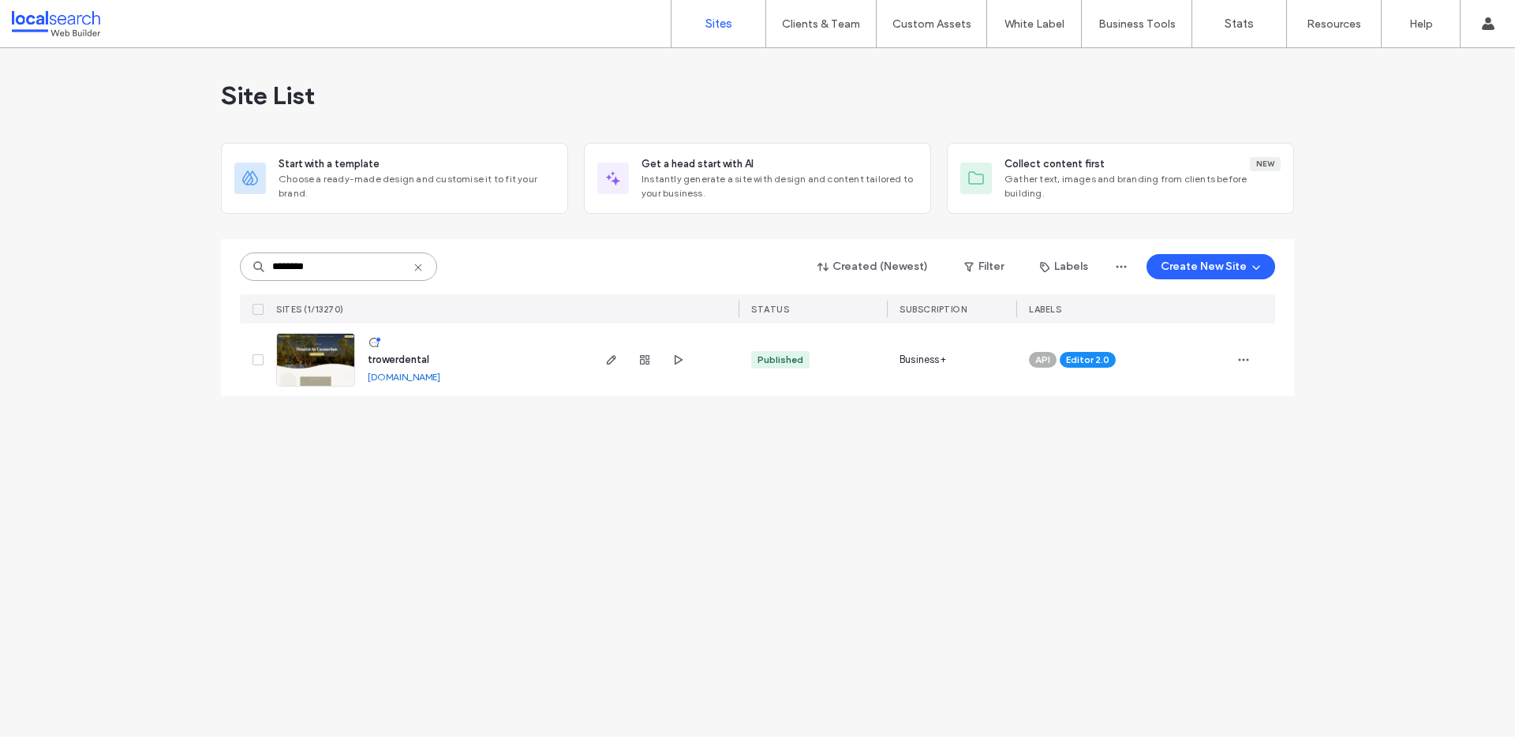
type input "********"
drag, startPoint x: 388, startPoint y: 350, endPoint x: 401, endPoint y: 359, distance: 15.3
click at [401, 359] on span "trowerdental" at bounding box center [399, 360] width 62 height 12
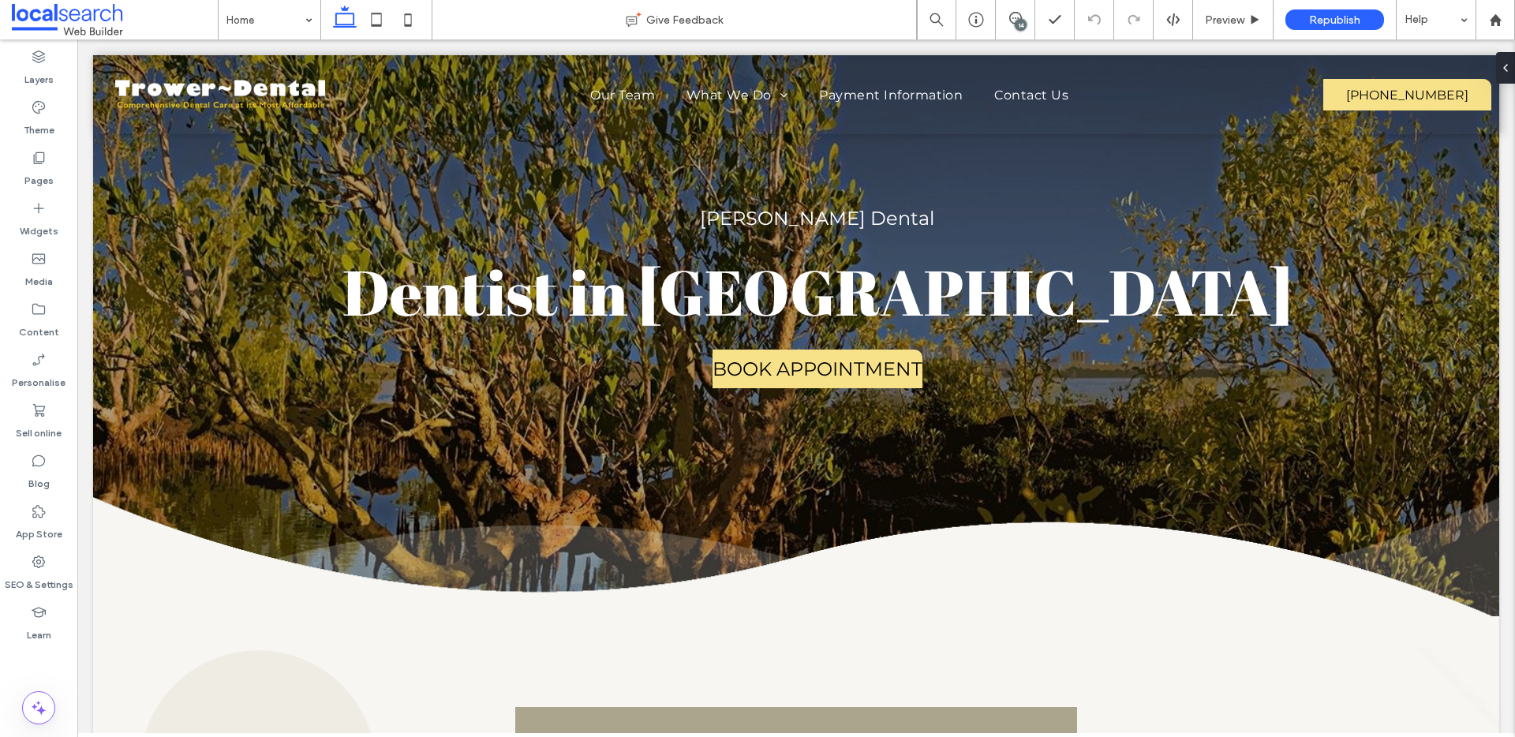
click at [1017, 19] on div "14" at bounding box center [1021, 25] width 12 height 12
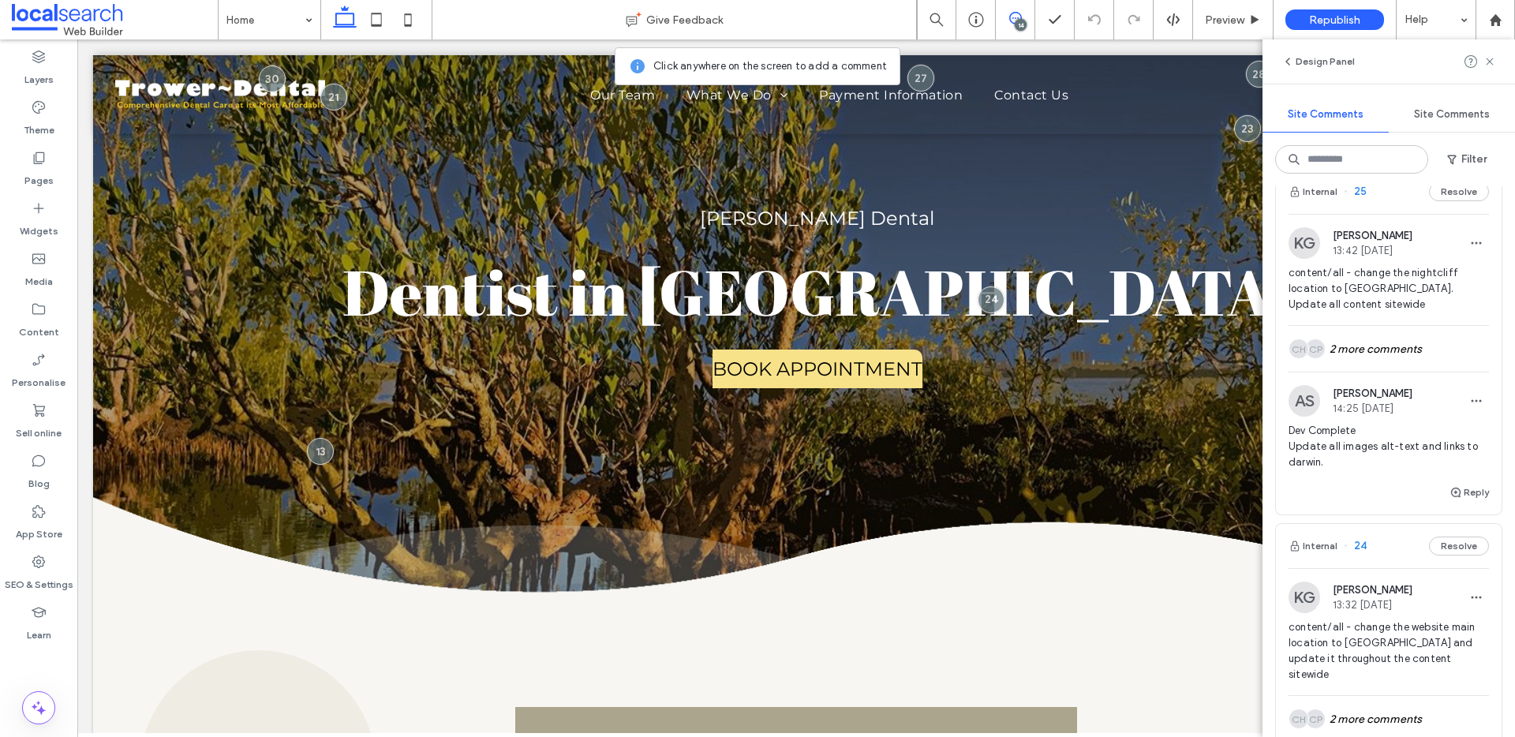
scroll to position [1763, 0]
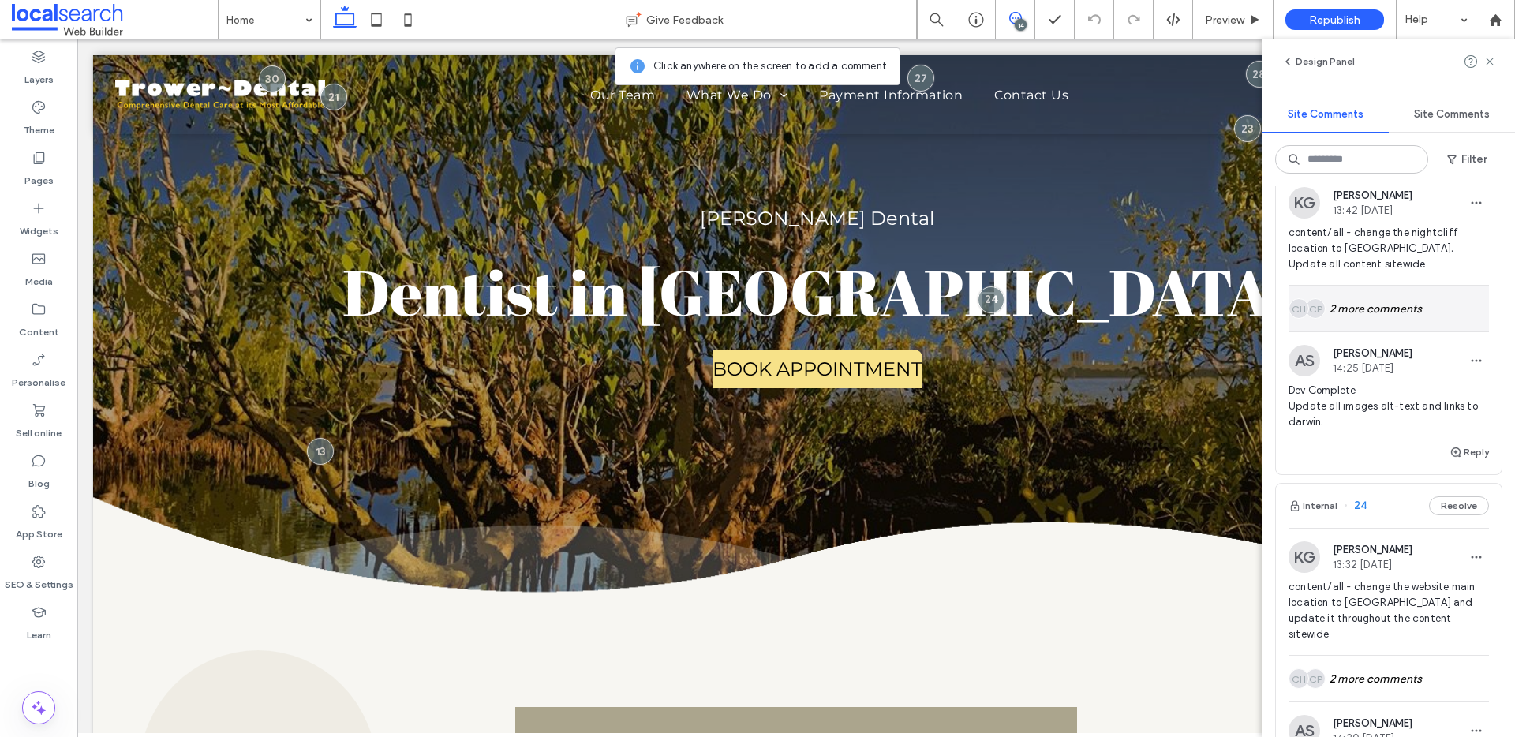
click at [1395, 300] on div "CP CH 2 more comments" at bounding box center [1389, 309] width 200 height 46
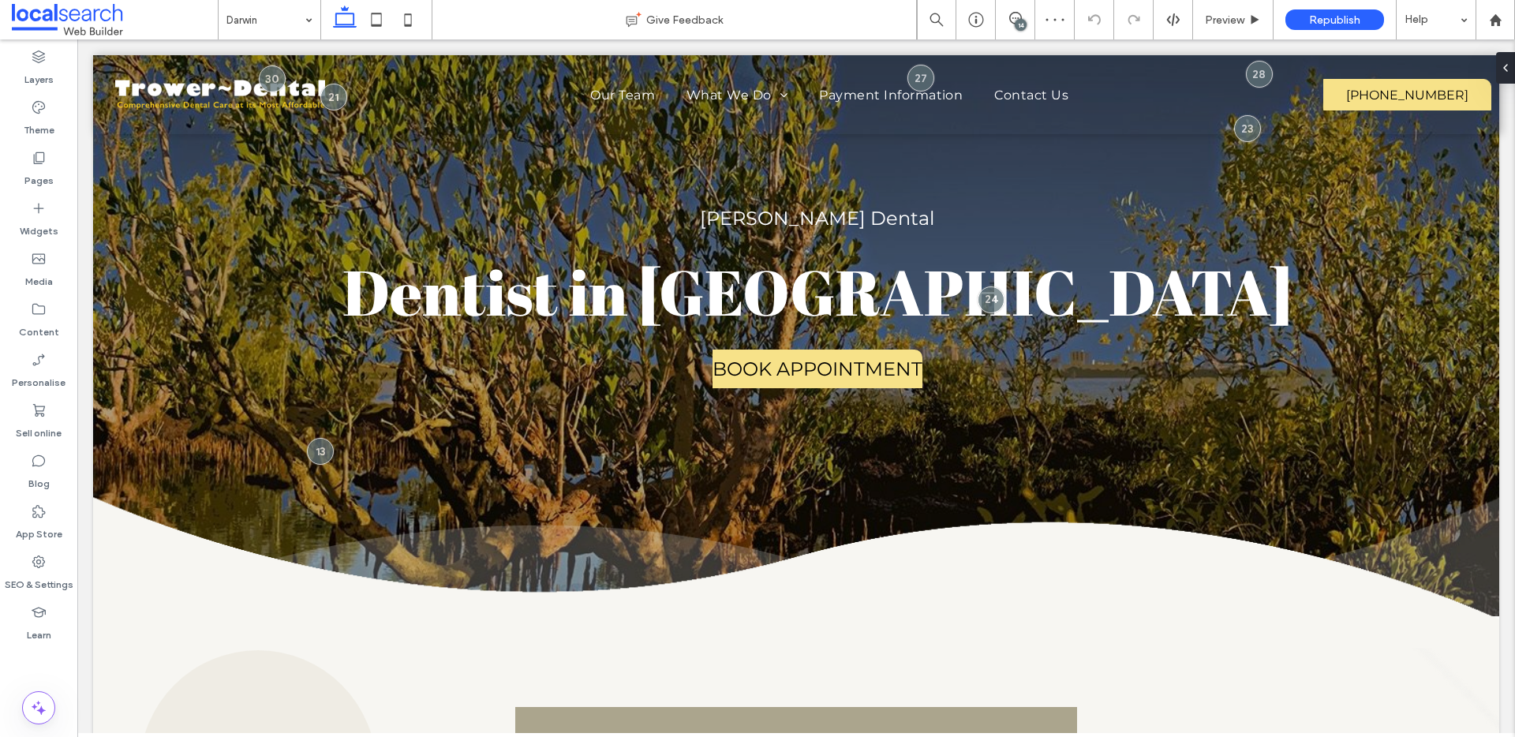
click at [1017, 24] on div "14" at bounding box center [1021, 25] width 12 height 12
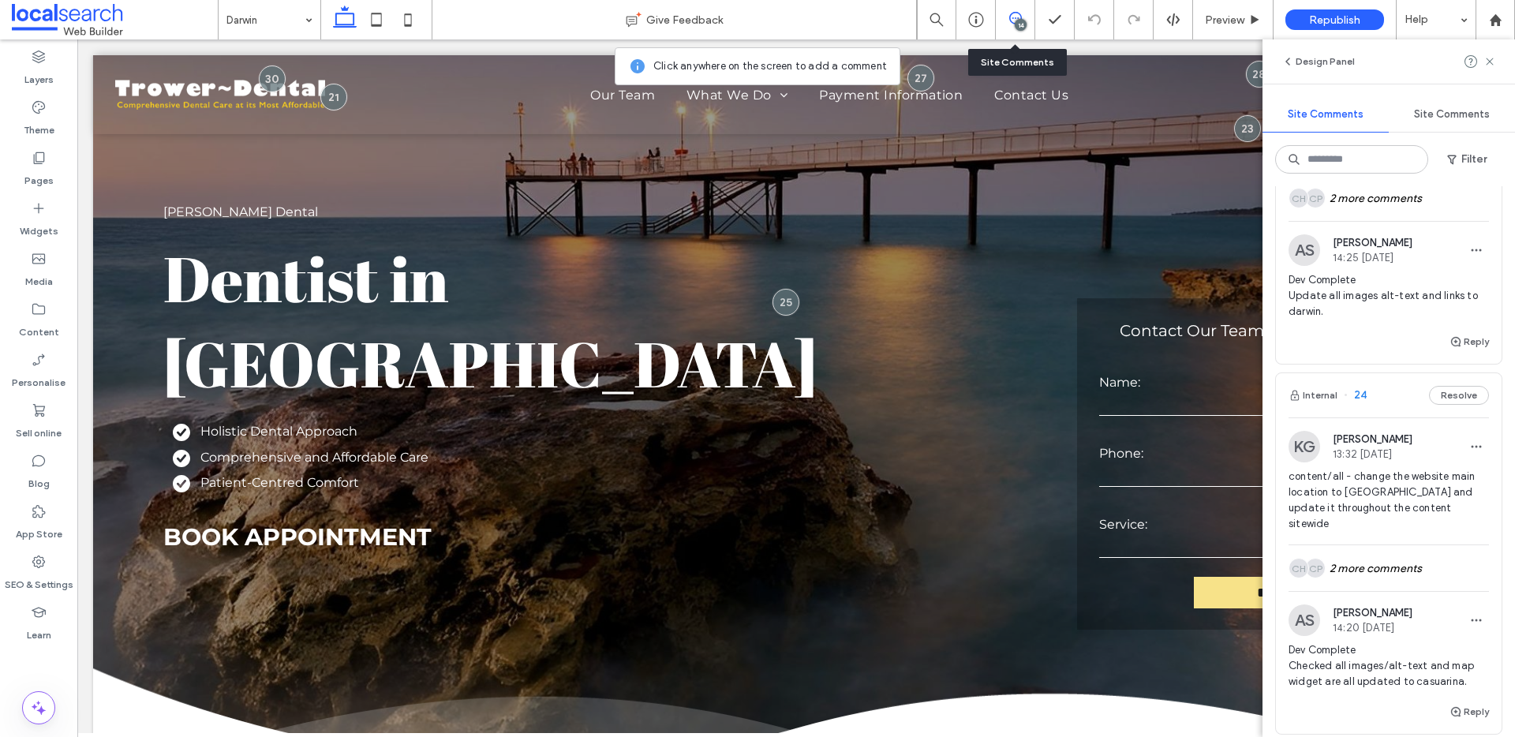
scroll to position [1883, 0]
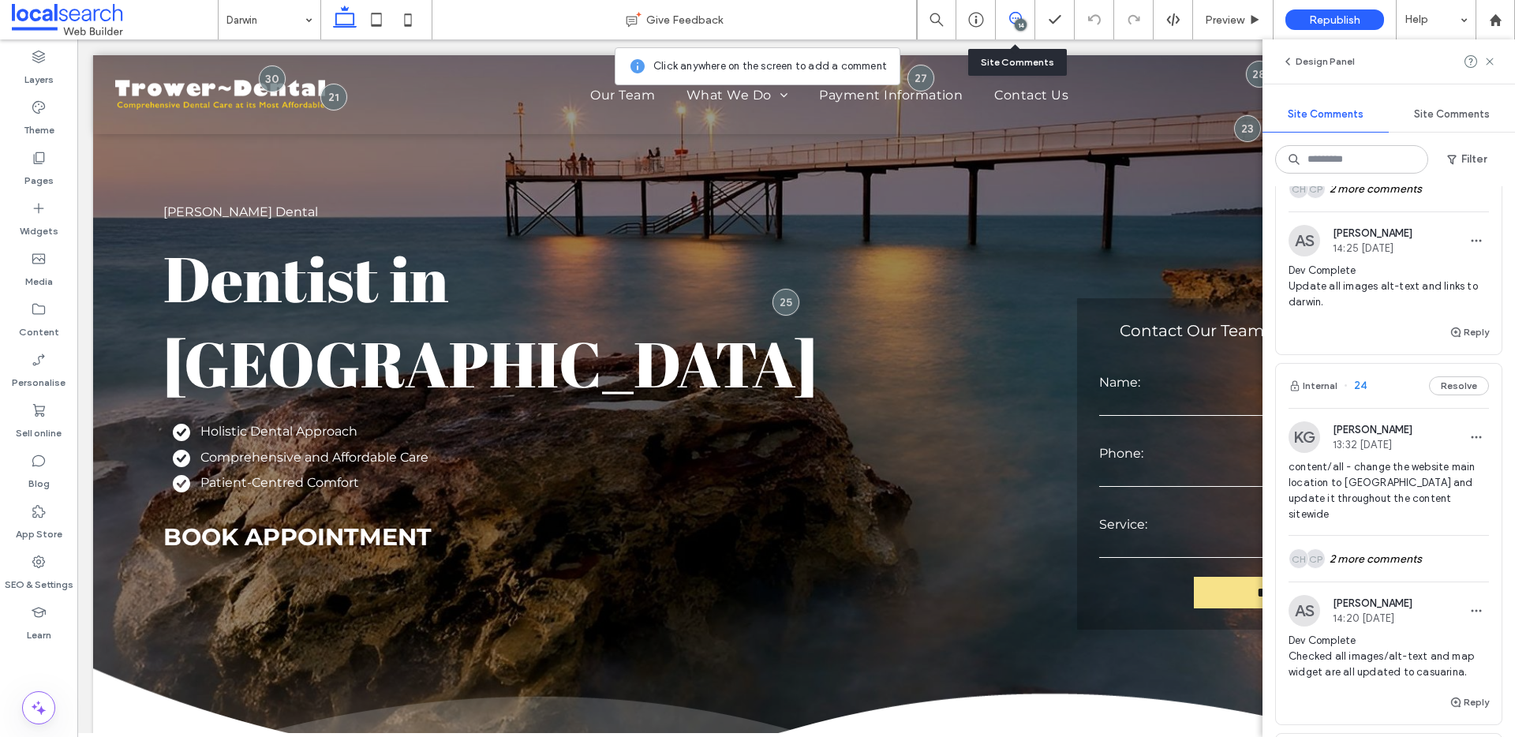
click at [1372, 488] on span "content/all - change the website main location to Casuarina and update it throu…" at bounding box center [1389, 490] width 200 height 63
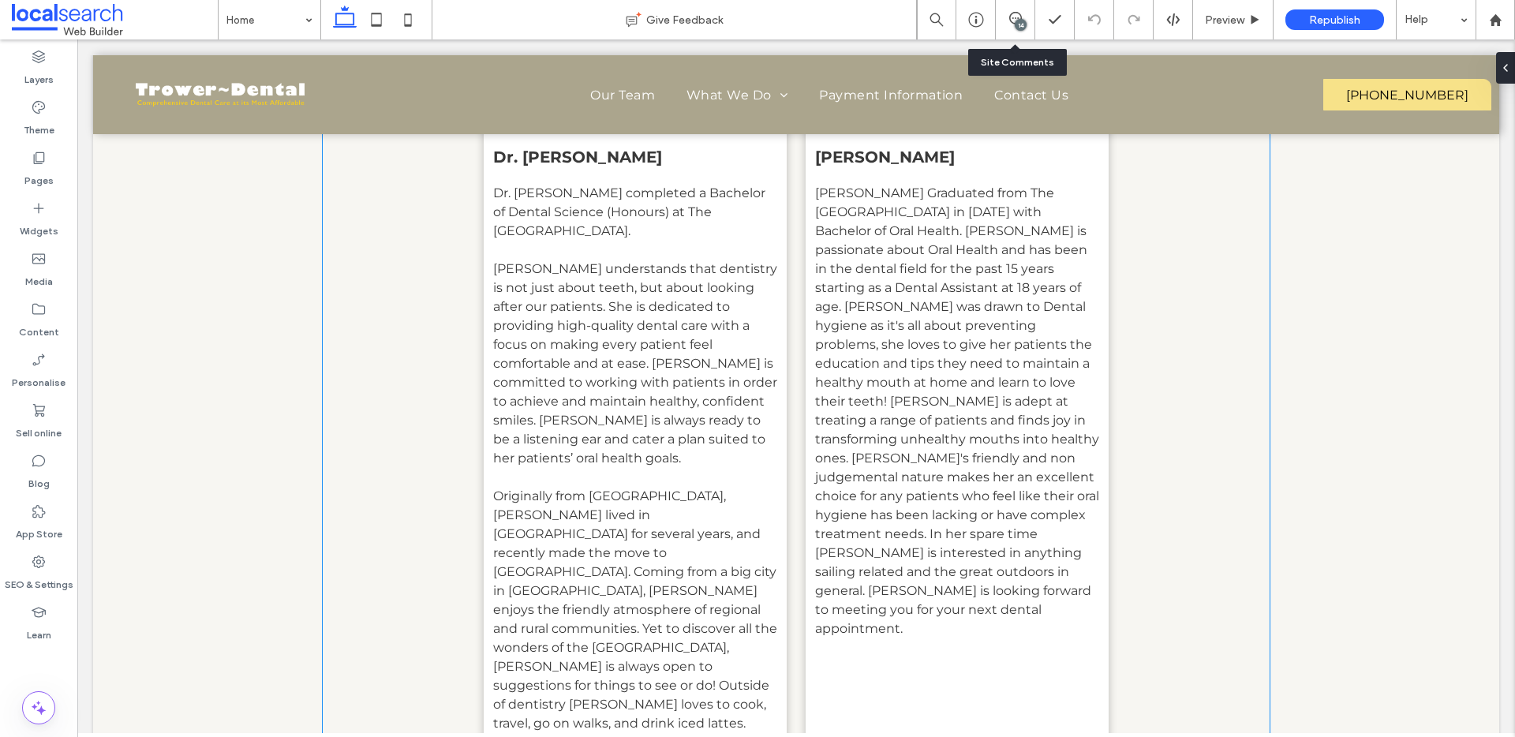
scroll to position [8129, 0]
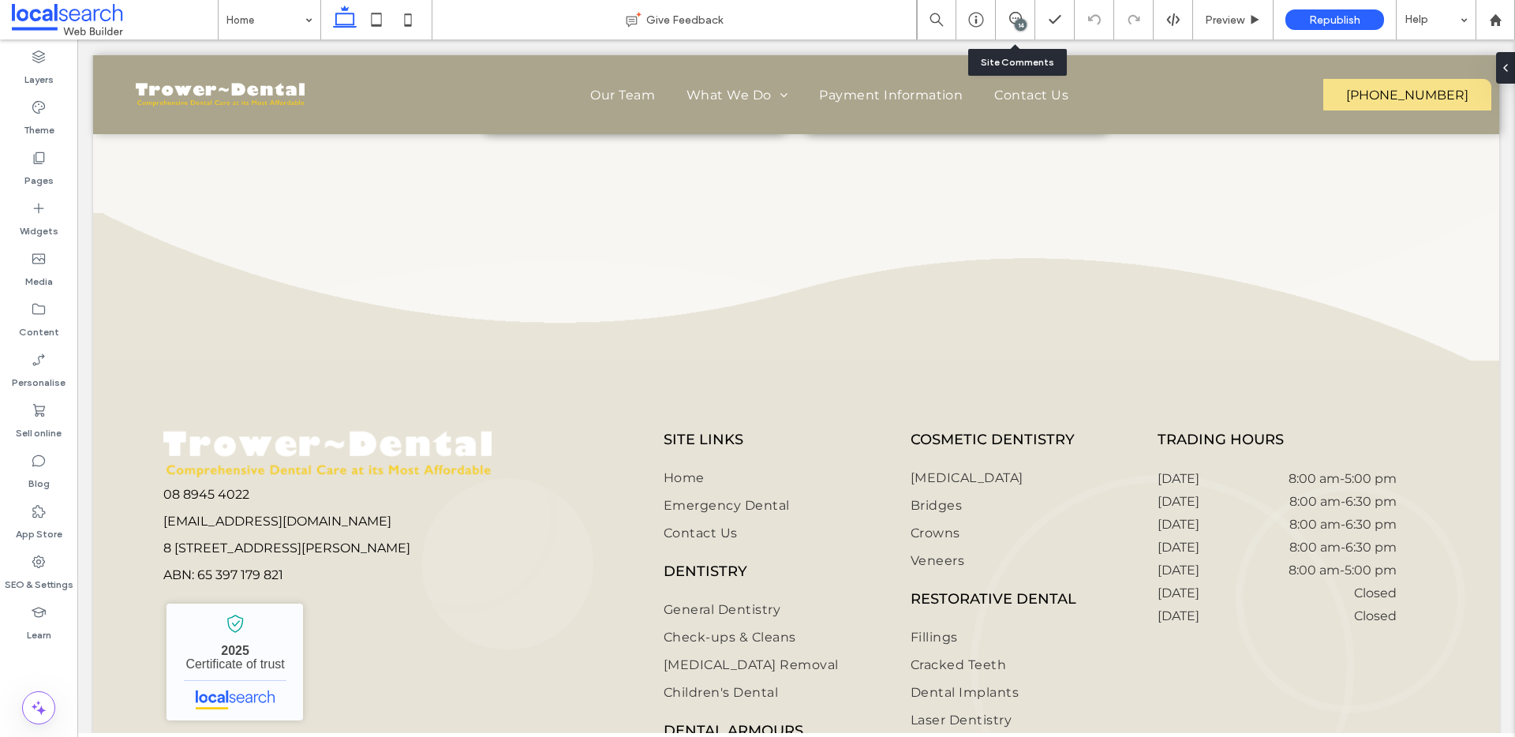
click at [1017, 9] on div "14" at bounding box center [1015, 19] width 39 height 39
click at [1024, 9] on div "14" at bounding box center [1015, 19] width 39 height 39
click at [1020, 17] on icon at bounding box center [1015, 18] width 13 height 13
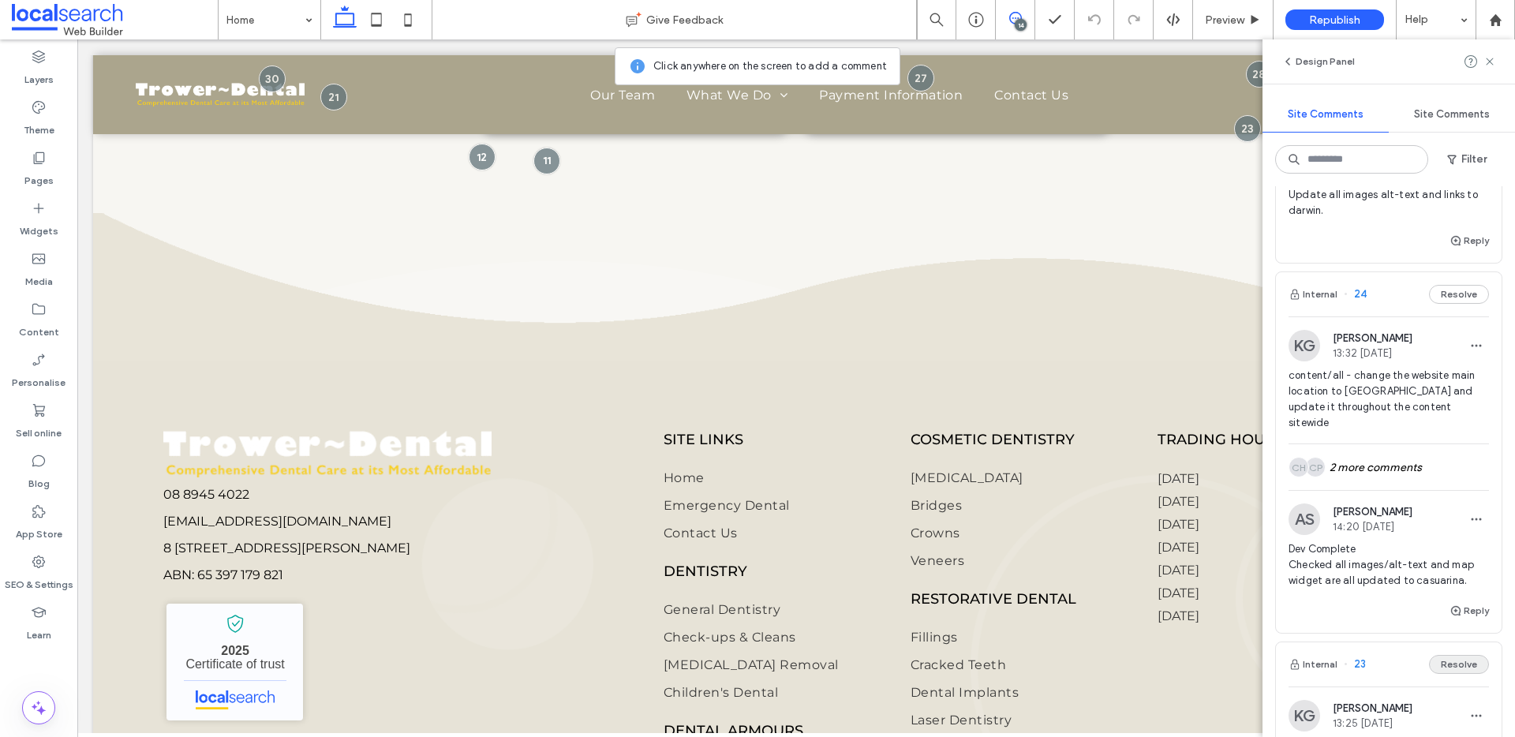
scroll to position [2018, 0]
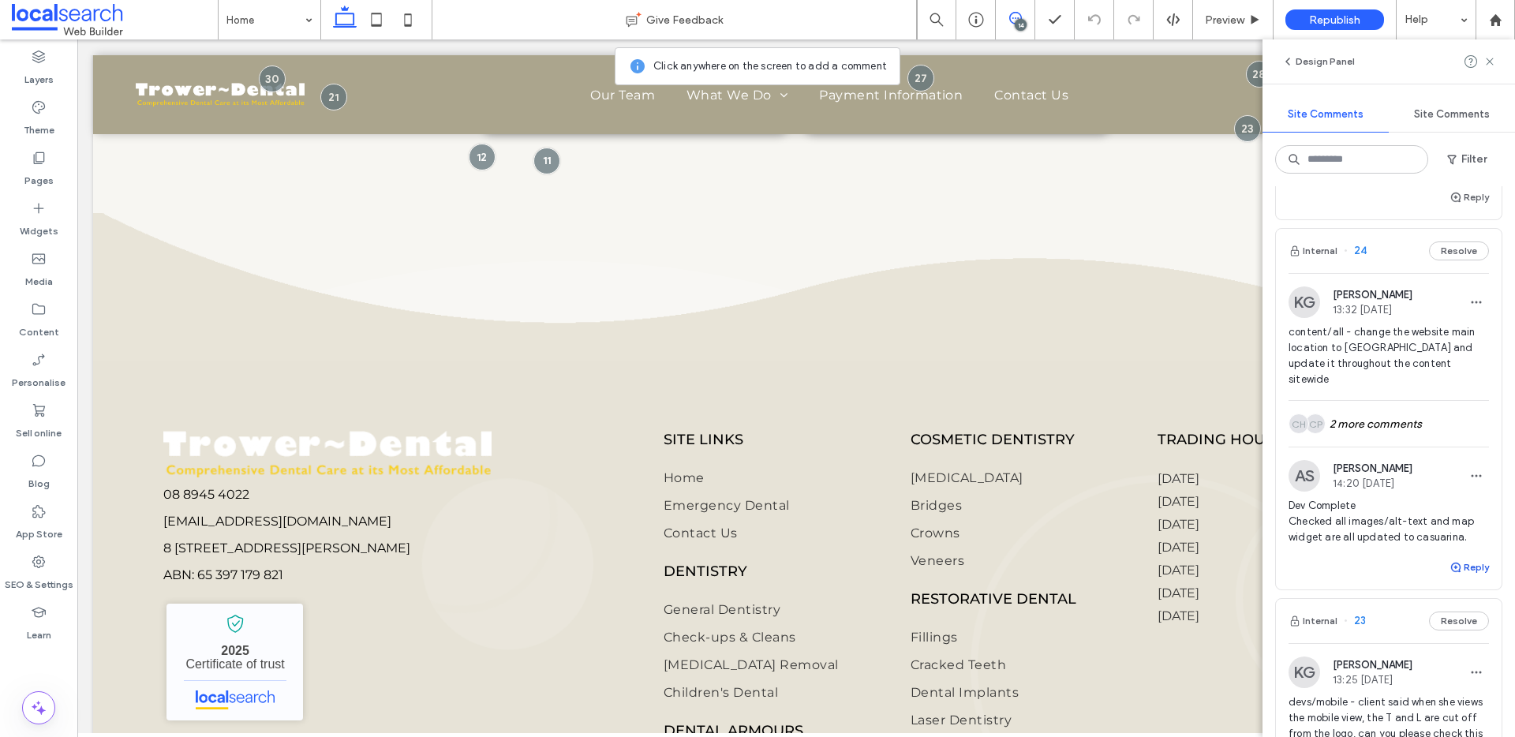
click at [1451, 558] on button "Reply" at bounding box center [1469, 567] width 39 height 19
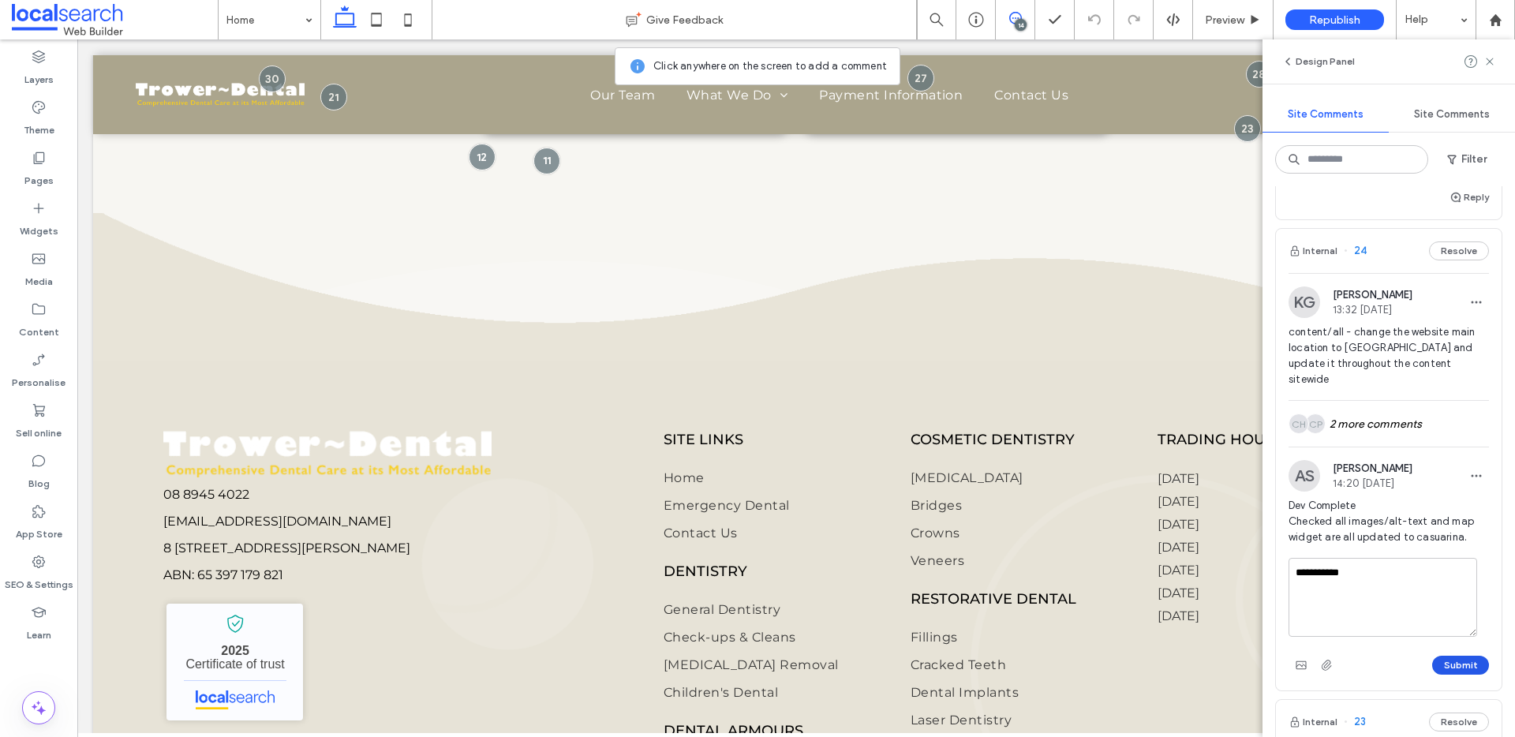
type textarea "**********"
click at [1450, 656] on button "Submit" at bounding box center [1461, 665] width 57 height 19
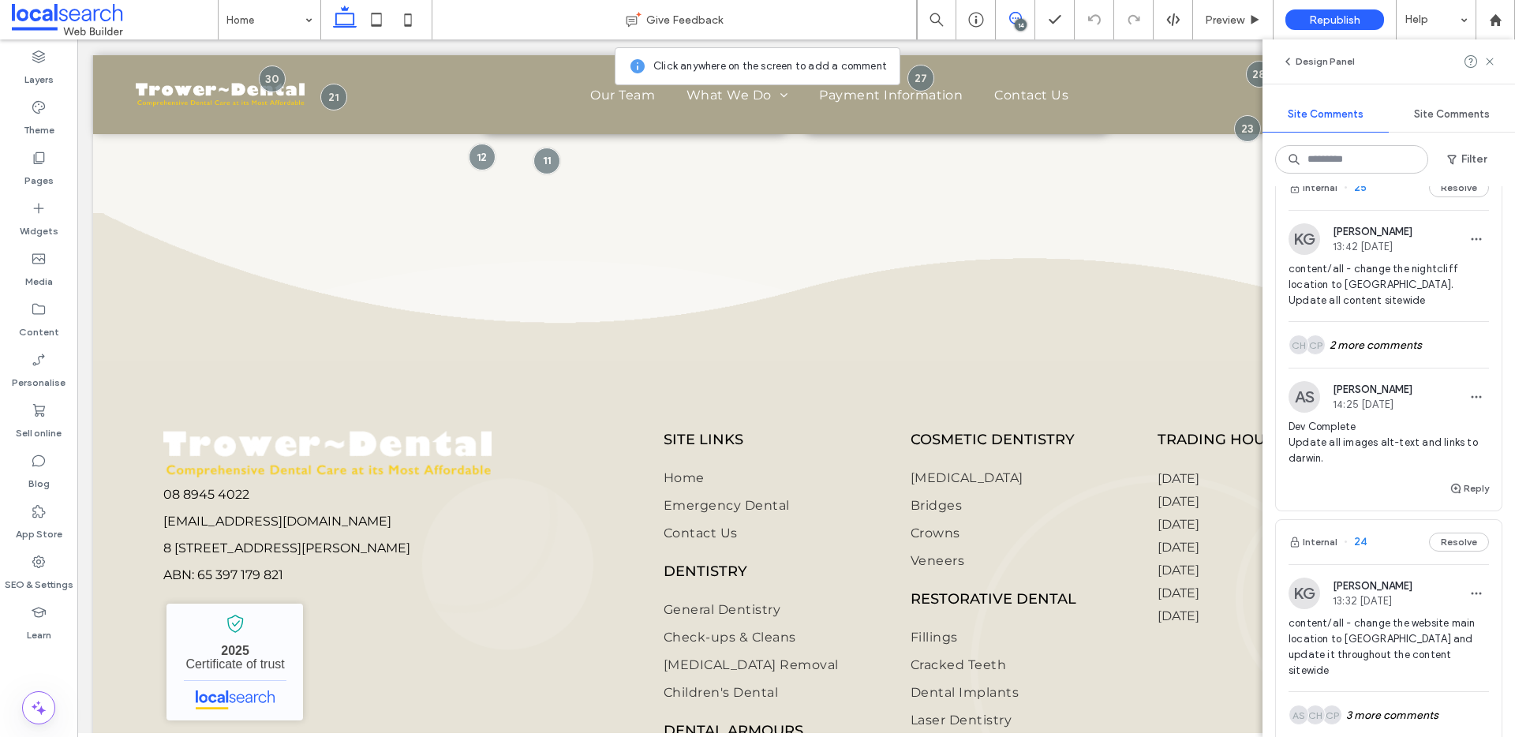
scroll to position [1710, 0]
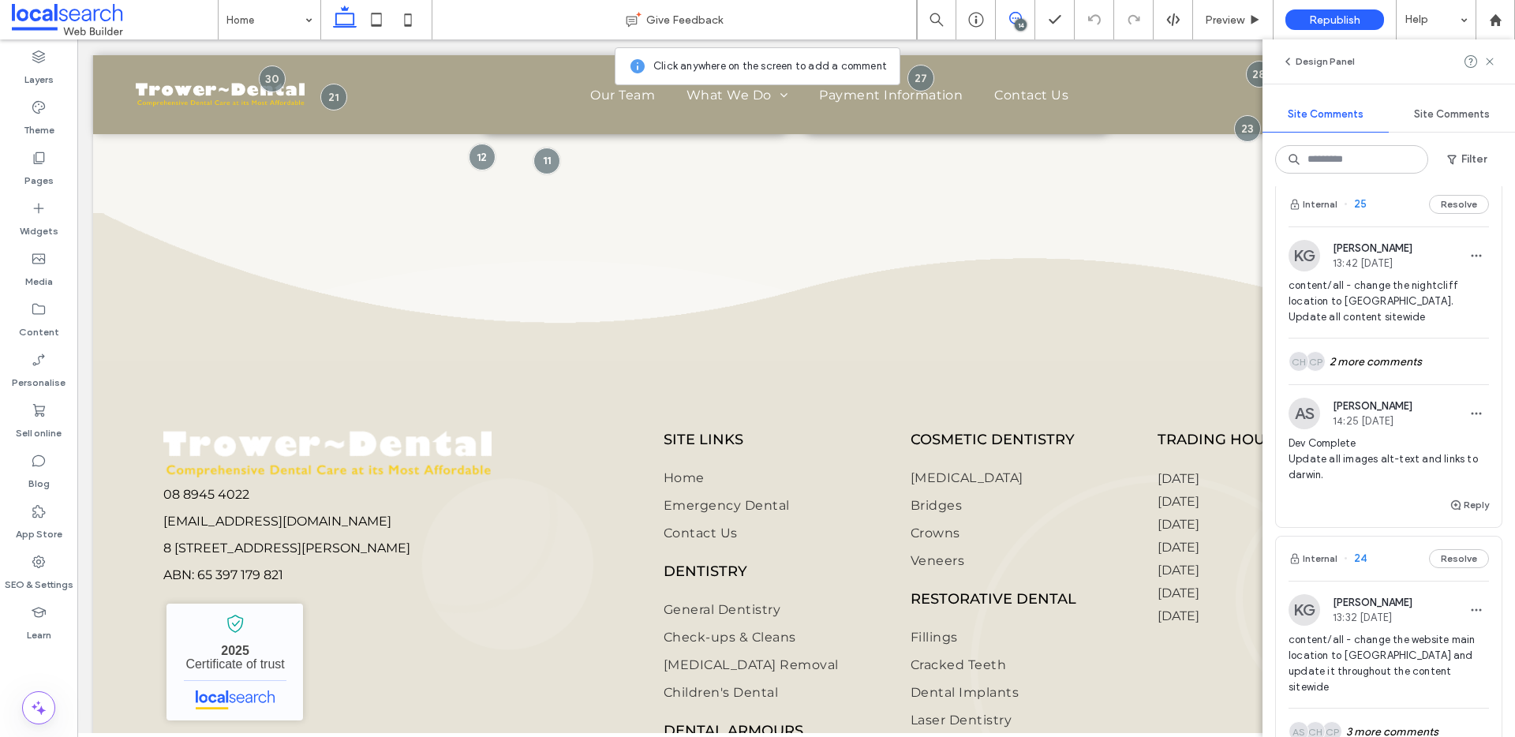
click at [1392, 294] on span "content/all - change the nightcliff location to Darwin. Update all content site…" at bounding box center [1389, 301] width 200 height 47
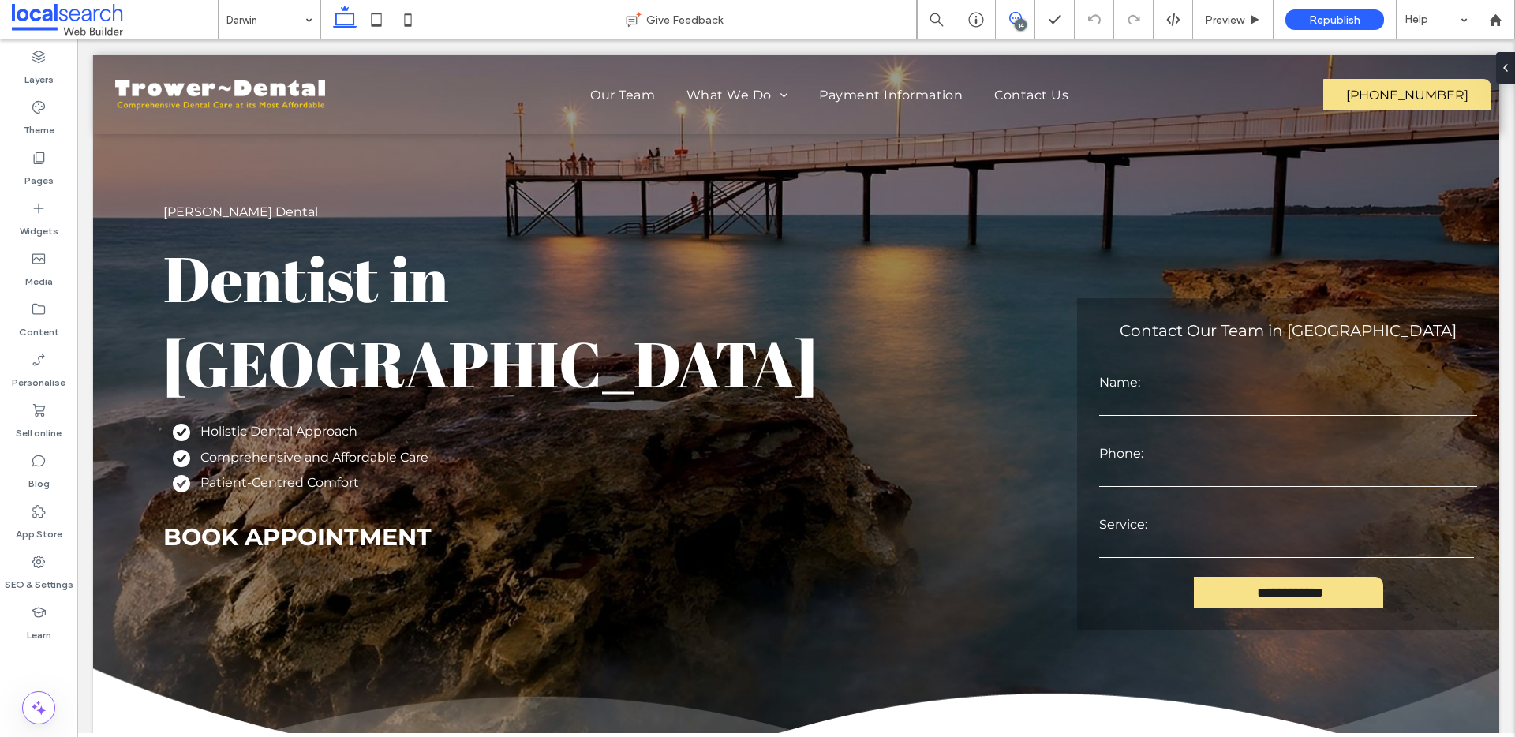
drag, startPoint x: 1007, startPoint y: 23, endPoint x: 1012, endPoint y: 64, distance: 41.3
click at [1007, 23] on span at bounding box center [1015, 18] width 39 height 13
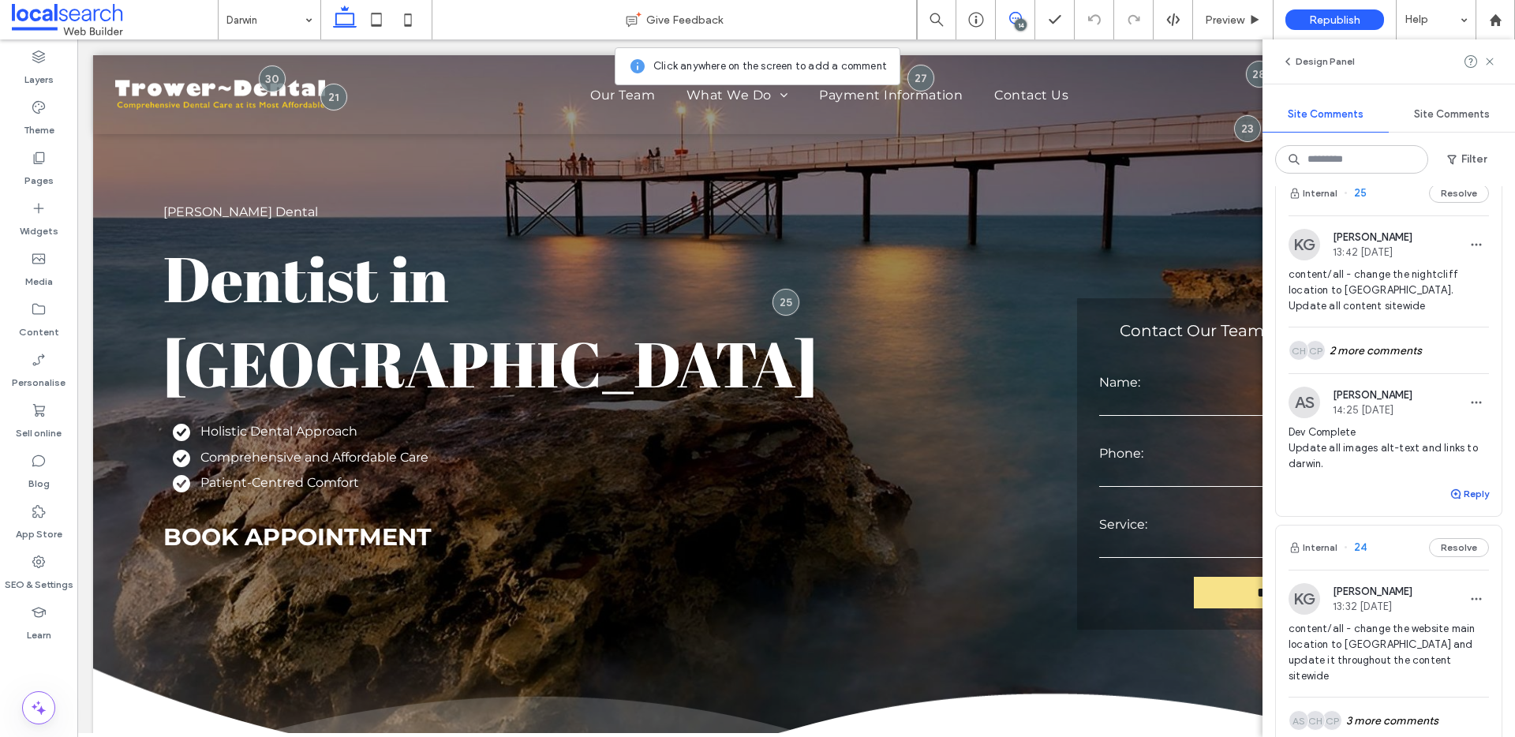
scroll to position [1725, 0]
click at [1450, 499] on span "button" at bounding box center [1457, 490] width 14 height 17
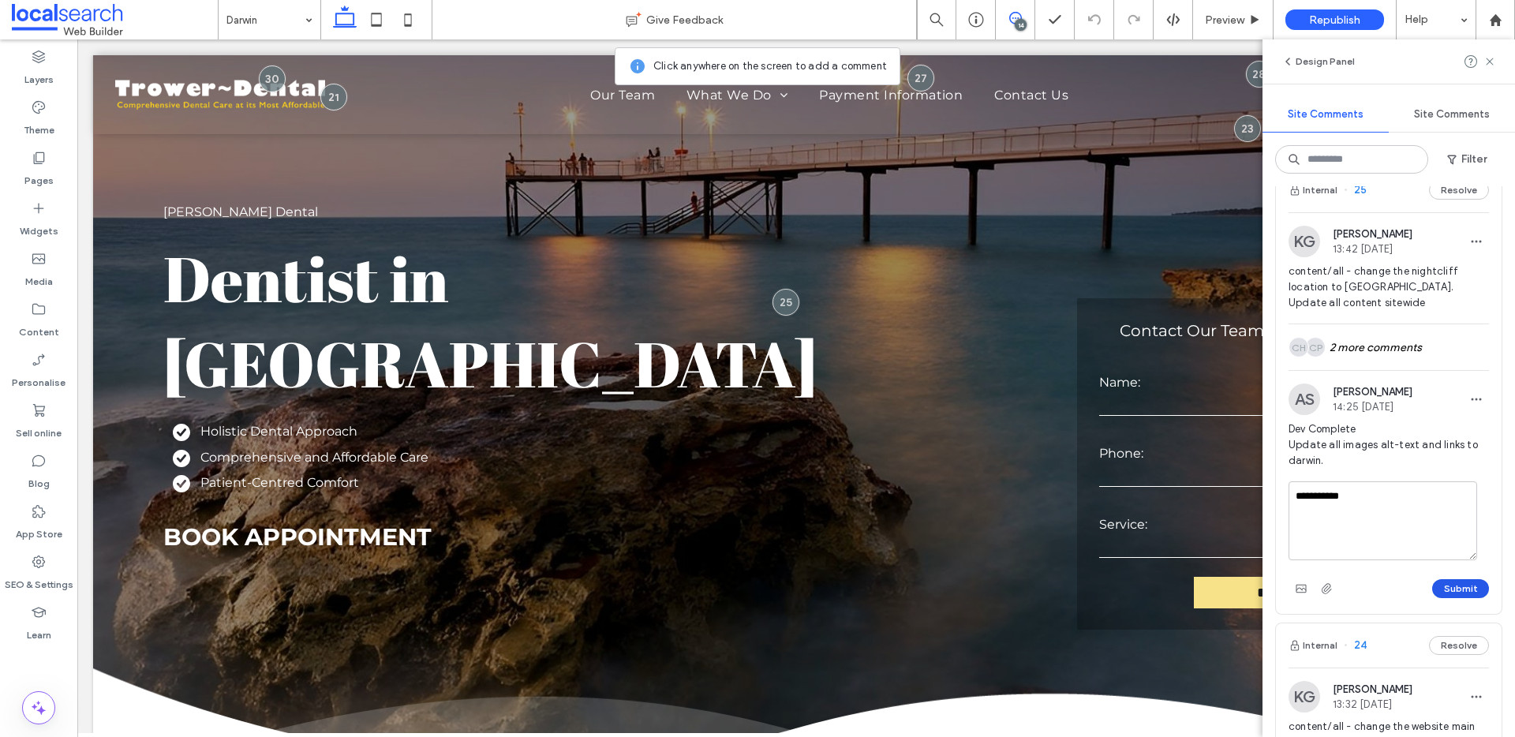
type textarea "**********"
click at [1441, 589] on button "Submit" at bounding box center [1461, 588] width 57 height 19
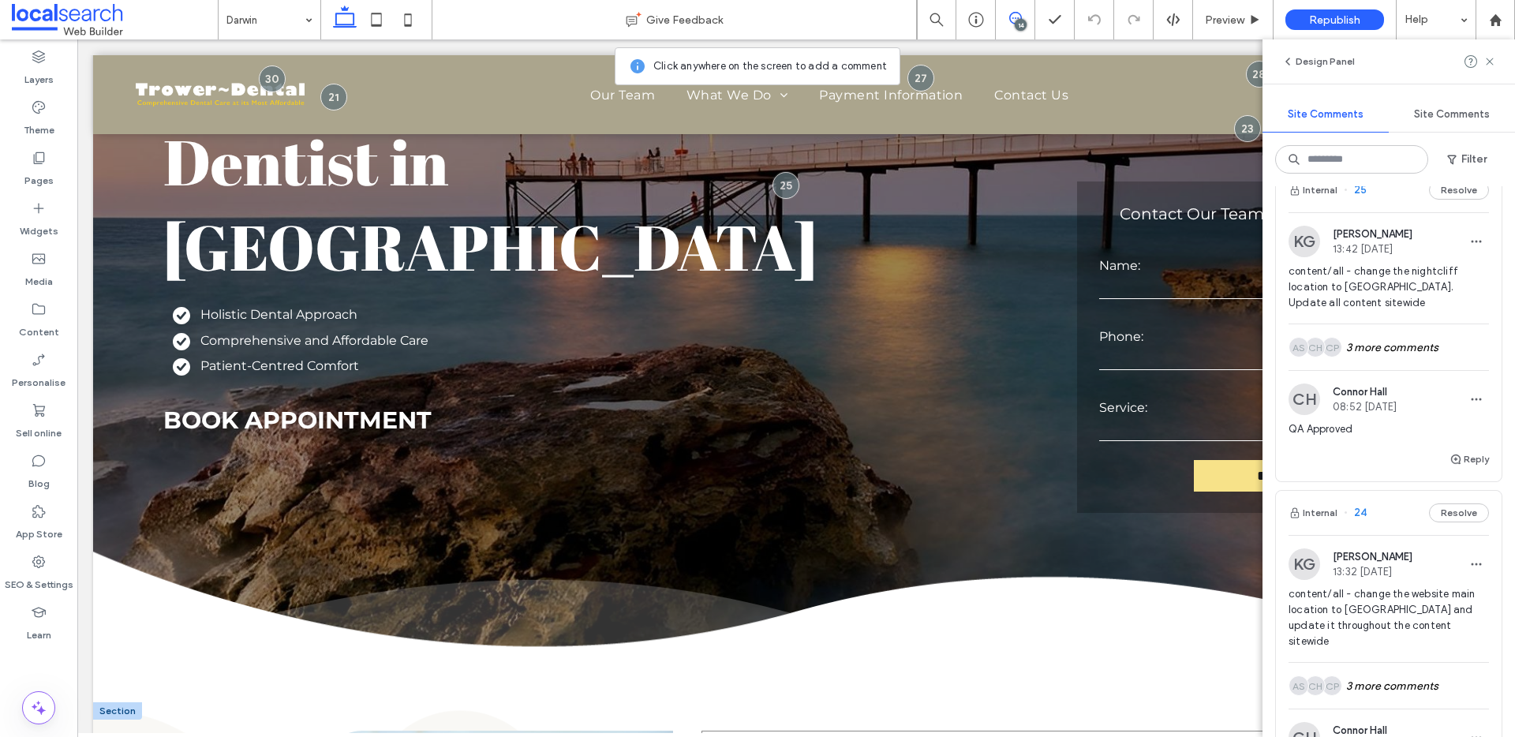
scroll to position [466, 0]
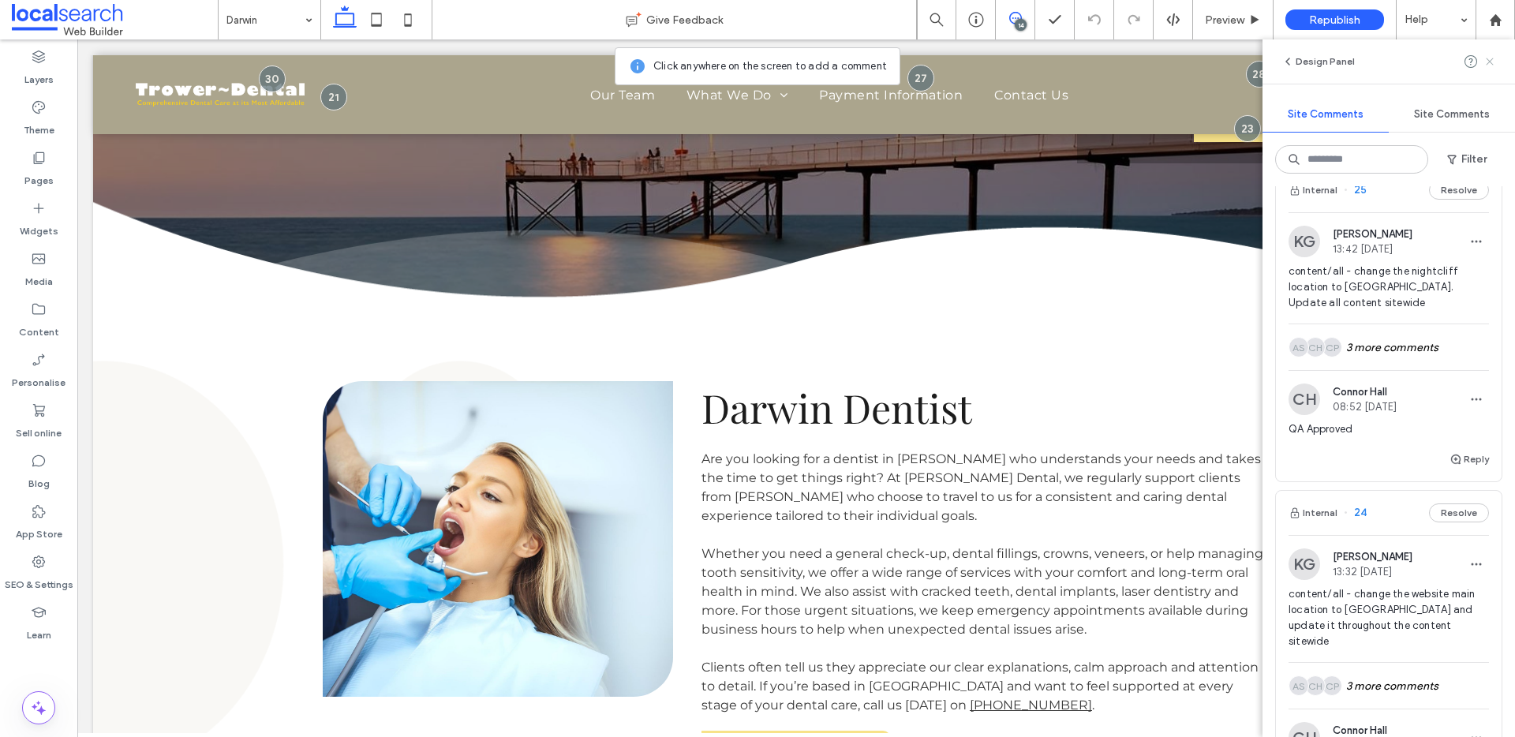
click at [1489, 63] on icon at bounding box center [1490, 61] width 13 height 13
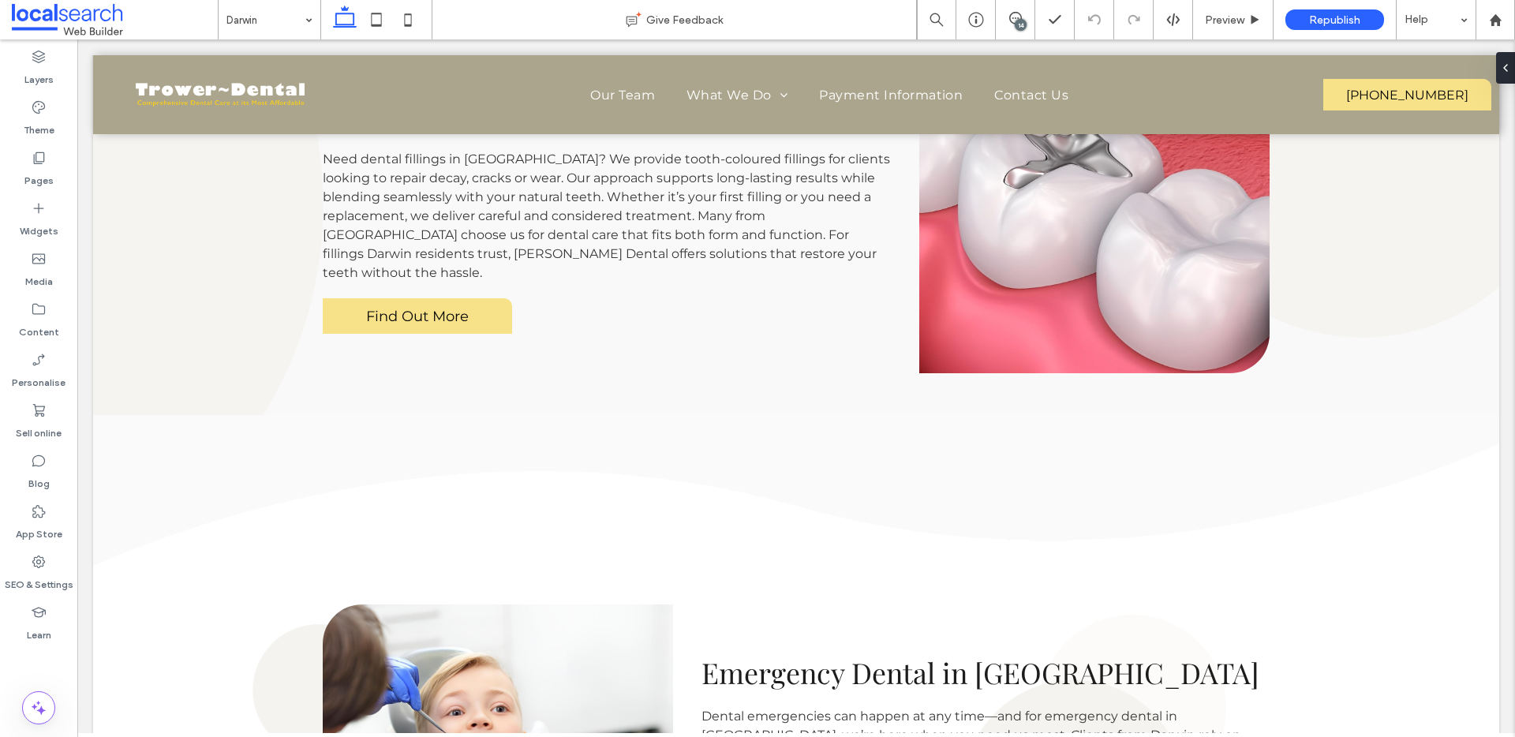
scroll to position [3882, 0]
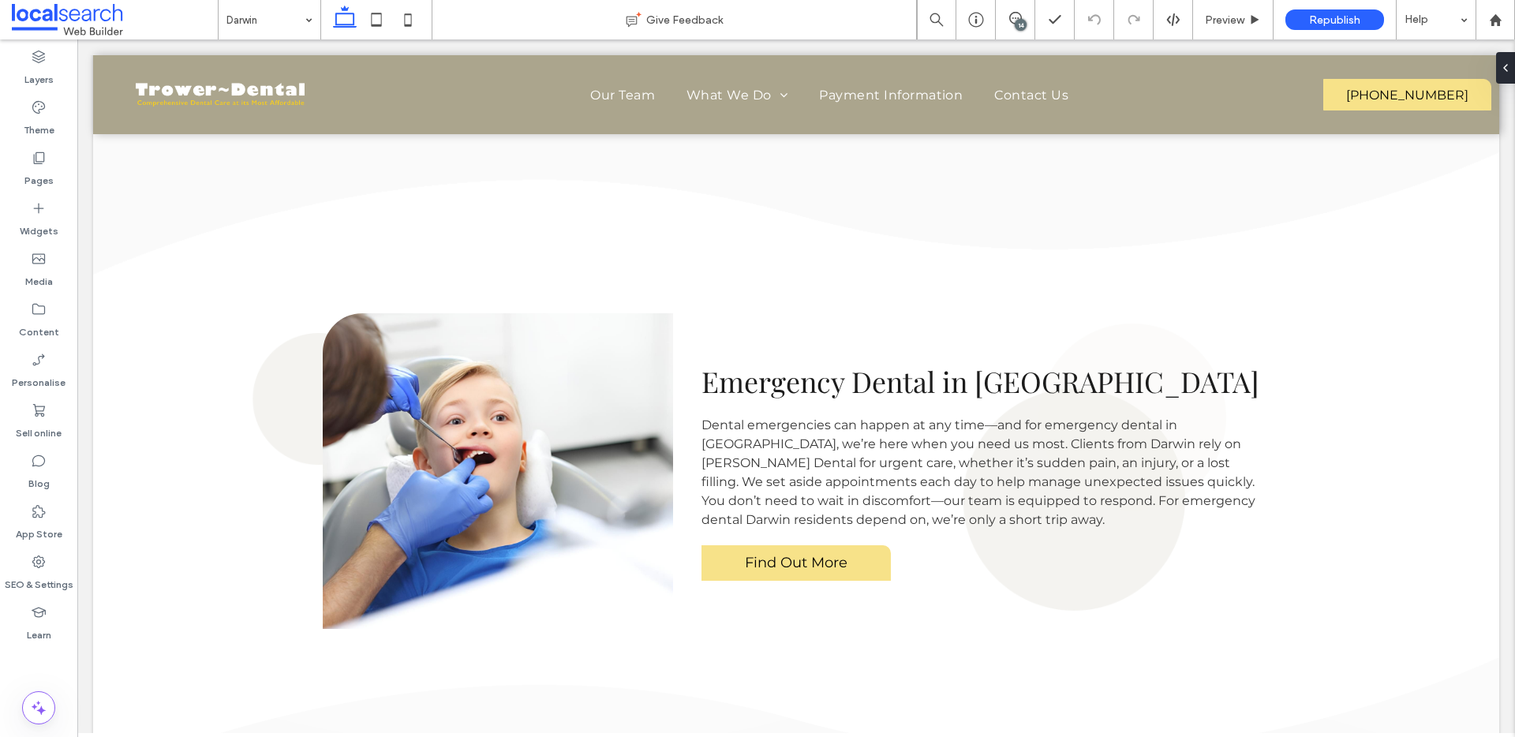
click at [1017, 21] on div "14" at bounding box center [1021, 25] width 12 height 12
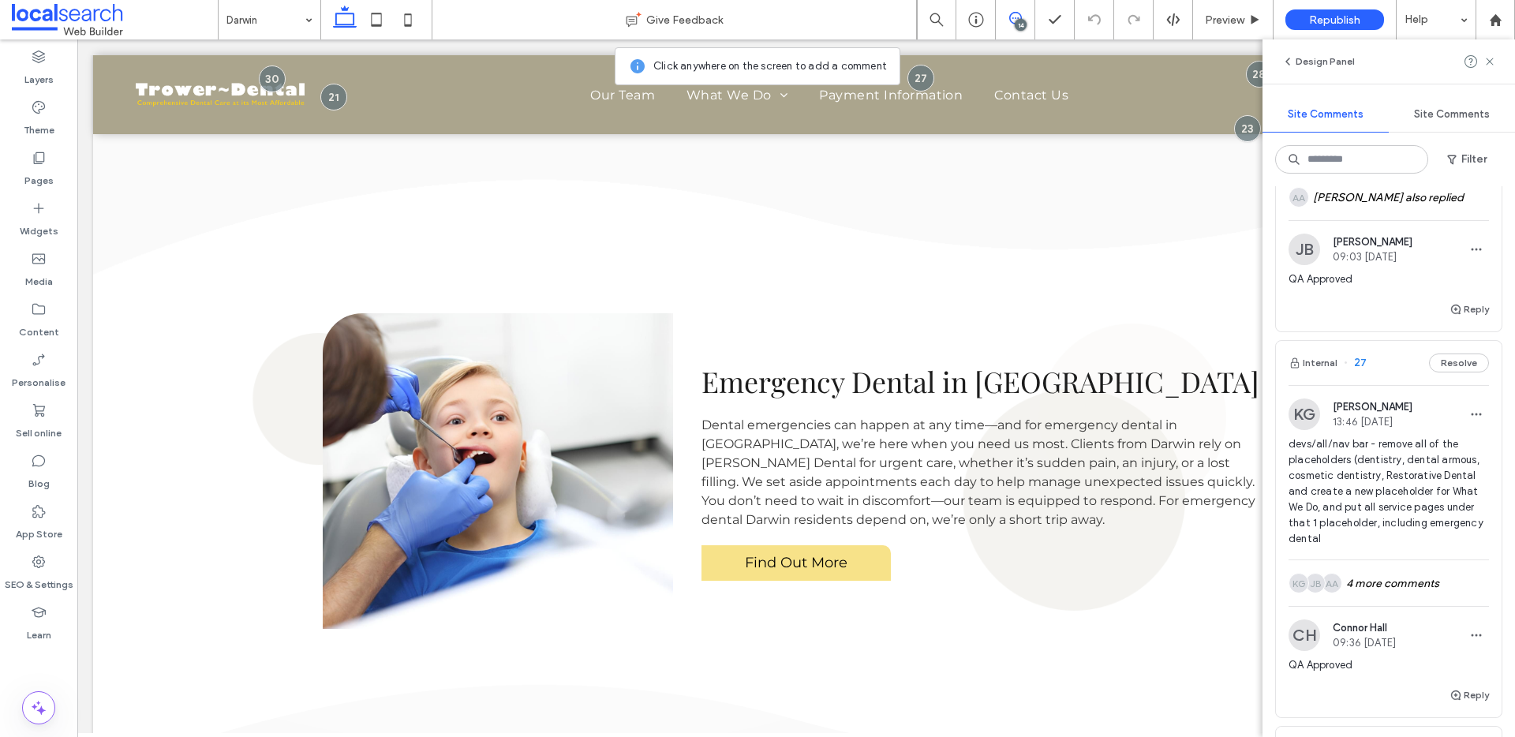
scroll to position [1166, 0]
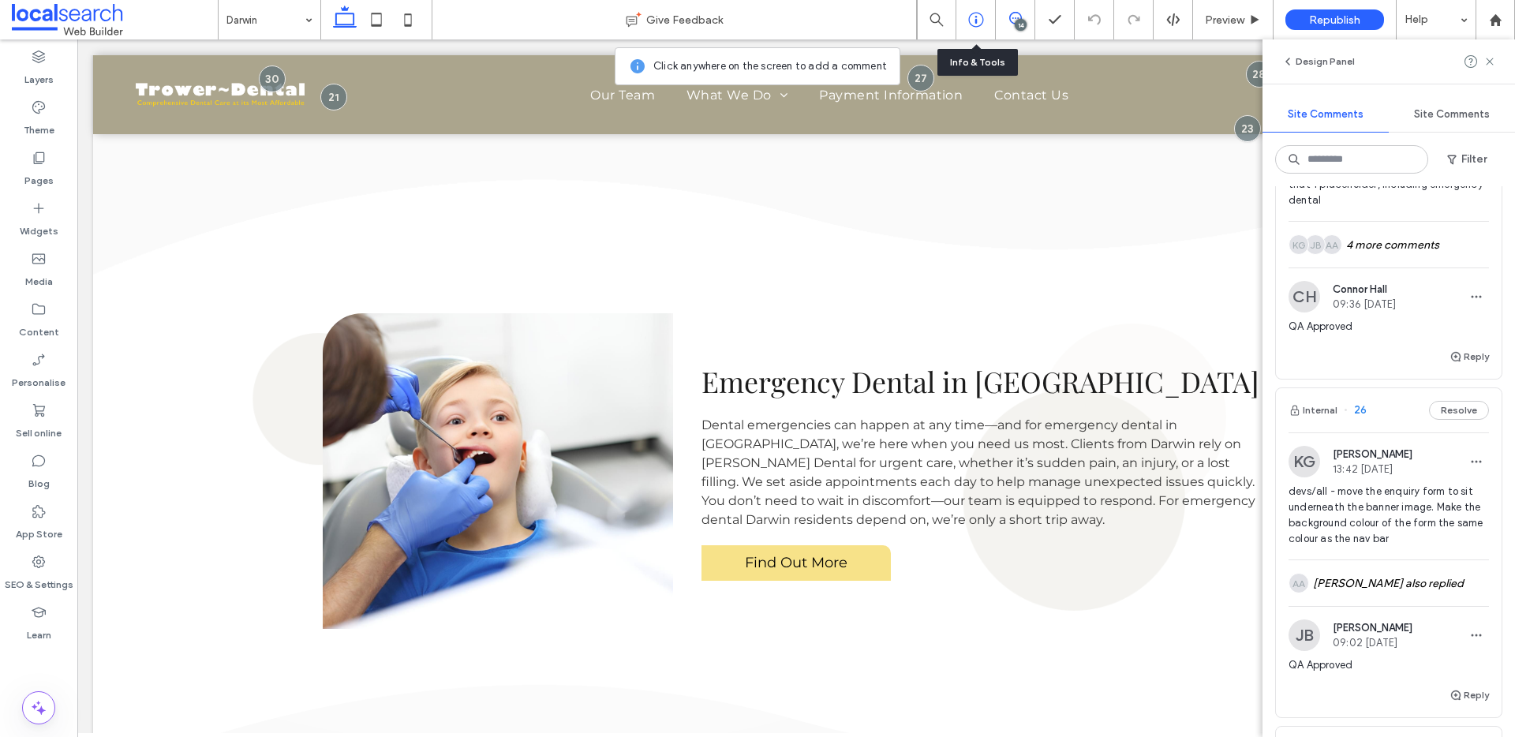
click at [984, 18] on div at bounding box center [976, 20] width 39 height 16
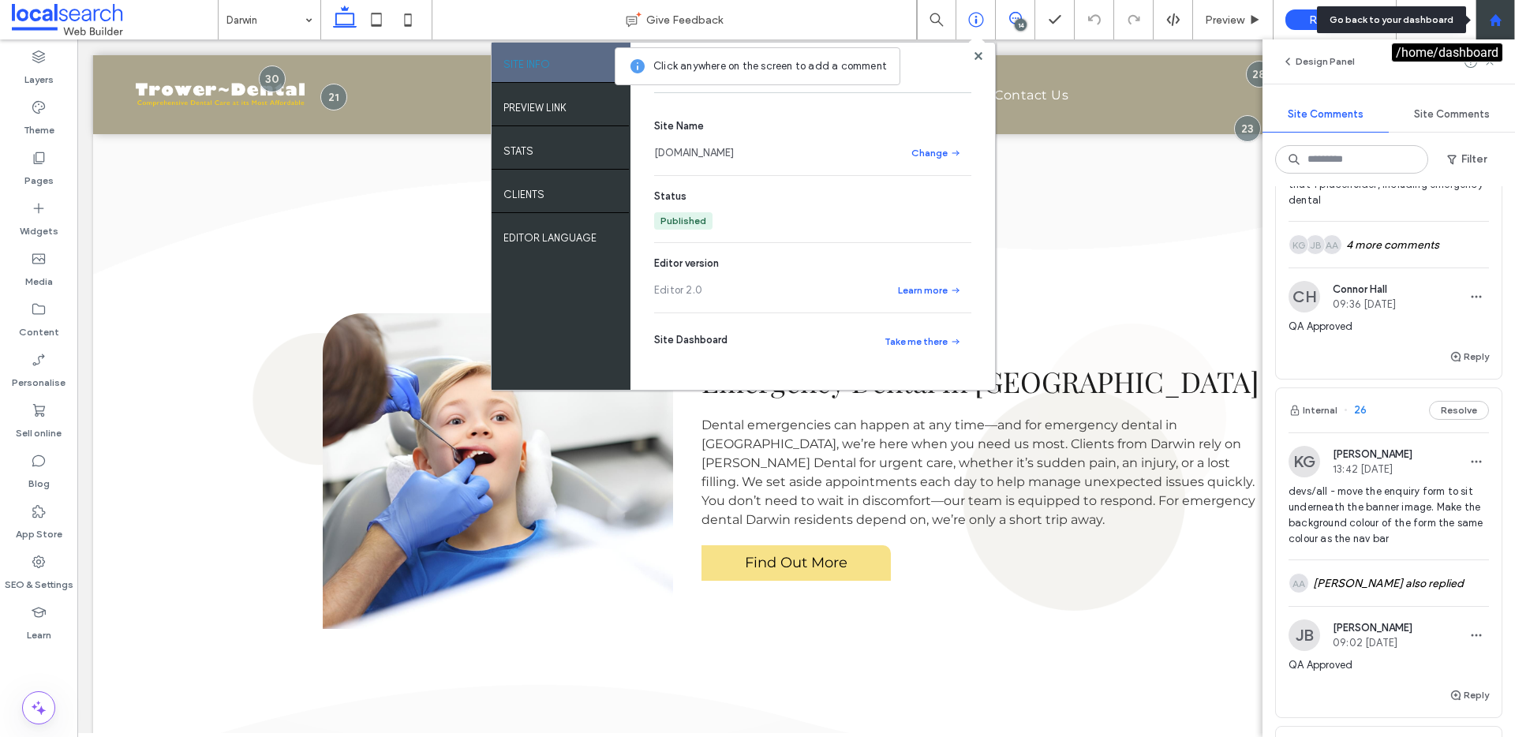
click at [1500, 17] on icon at bounding box center [1495, 19] width 13 height 13
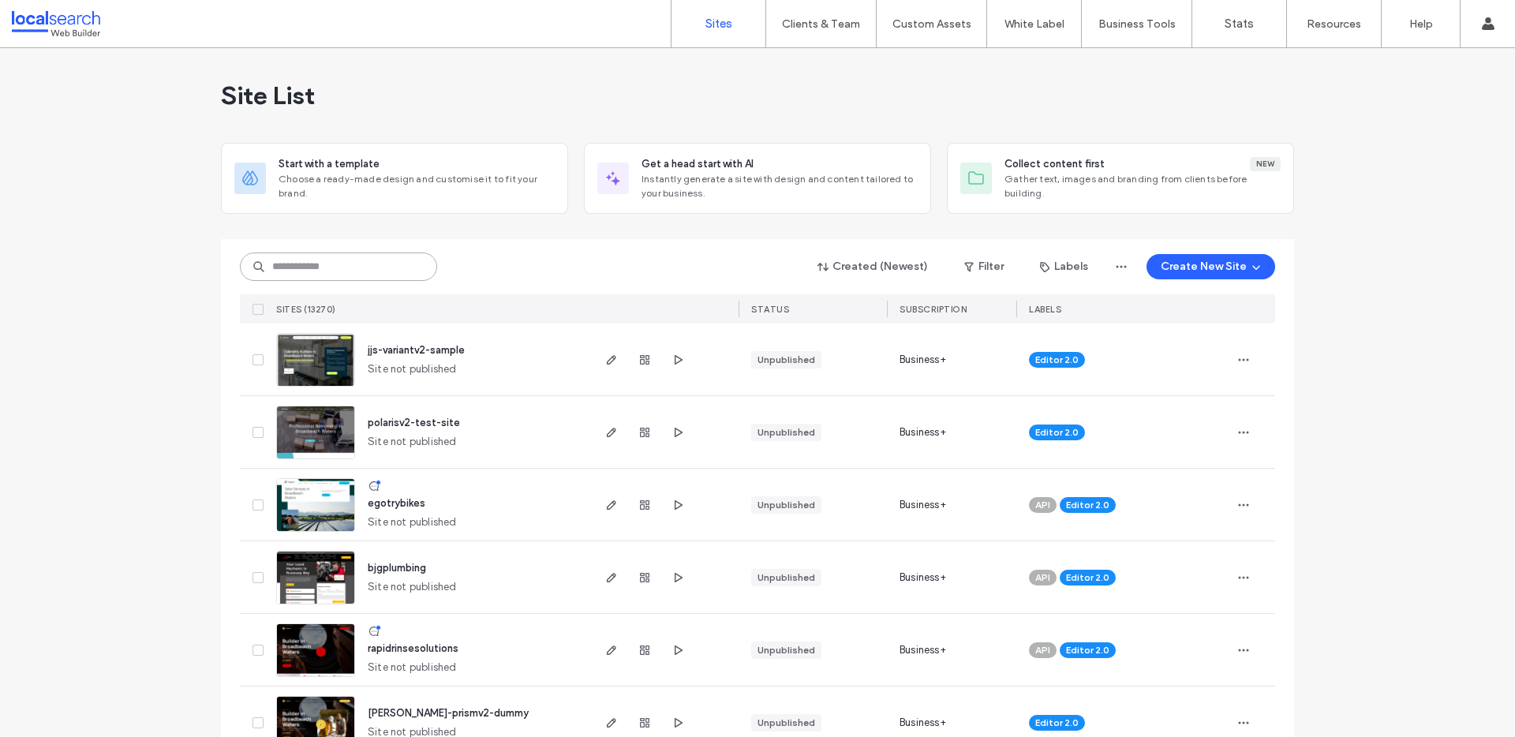
click at [302, 263] on input at bounding box center [338, 267] width 197 height 28
paste input "********"
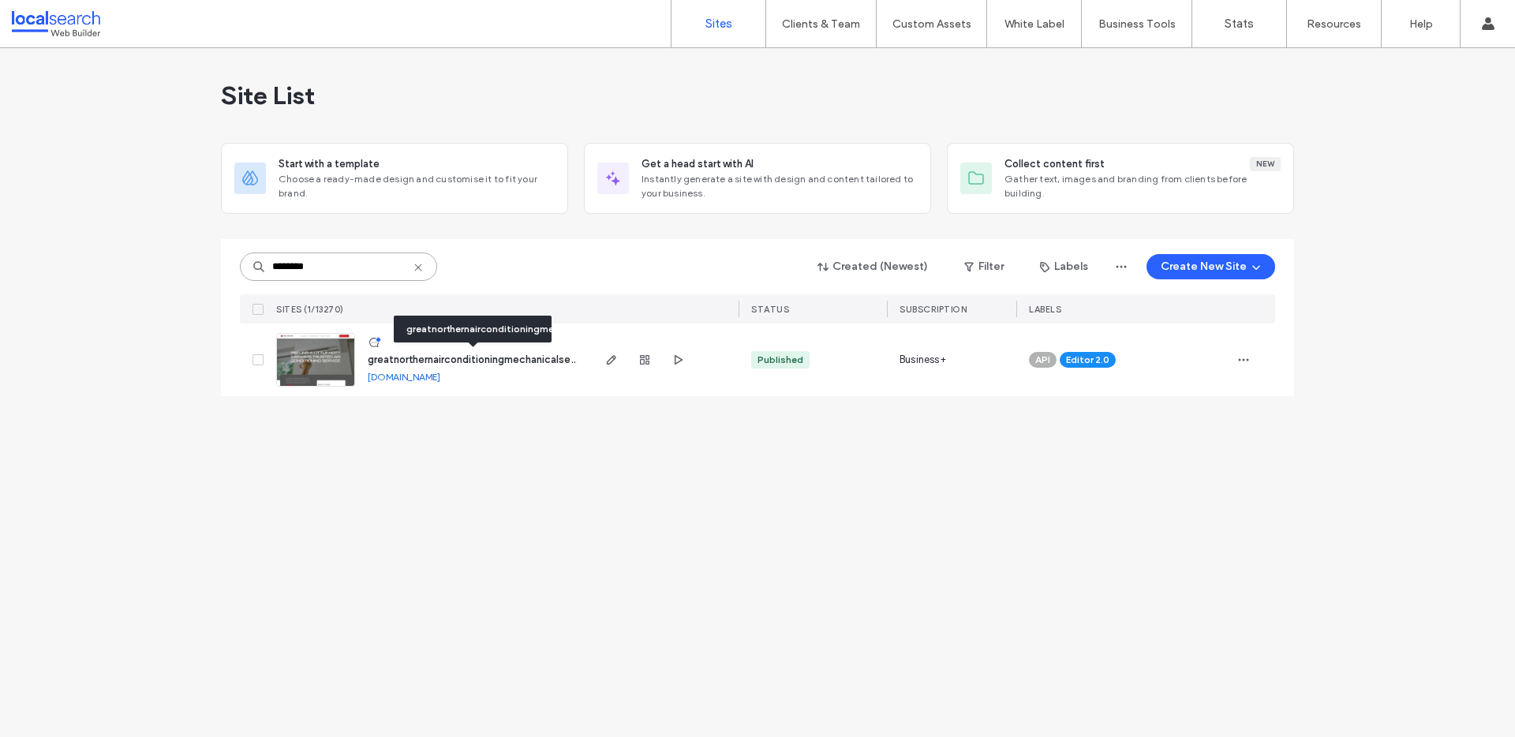
type input "********"
click at [485, 358] on span "greatnorthernairconditioningmechanicalservices" at bounding box center [483, 360] width 231 height 12
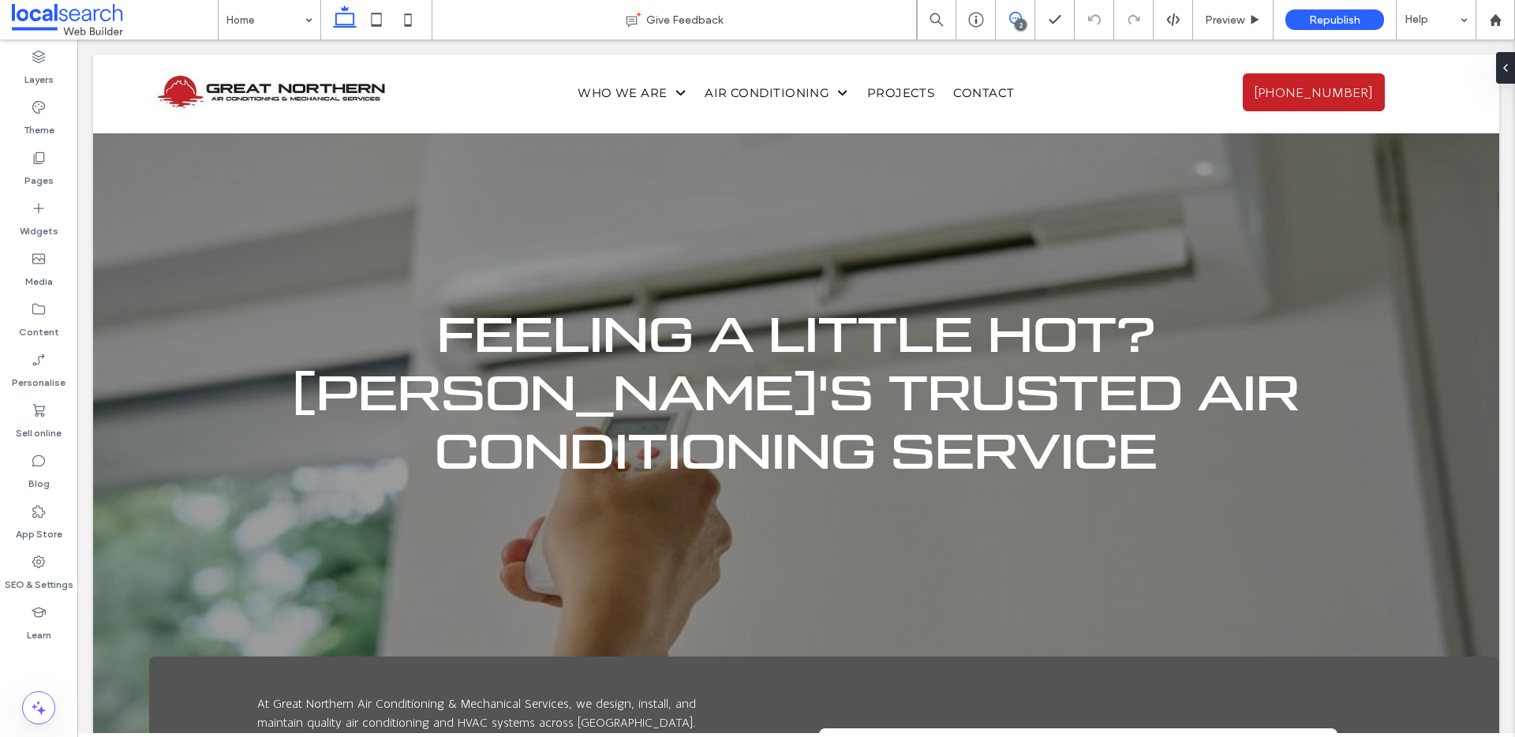
click at [1025, 15] on span at bounding box center [1015, 18] width 39 height 13
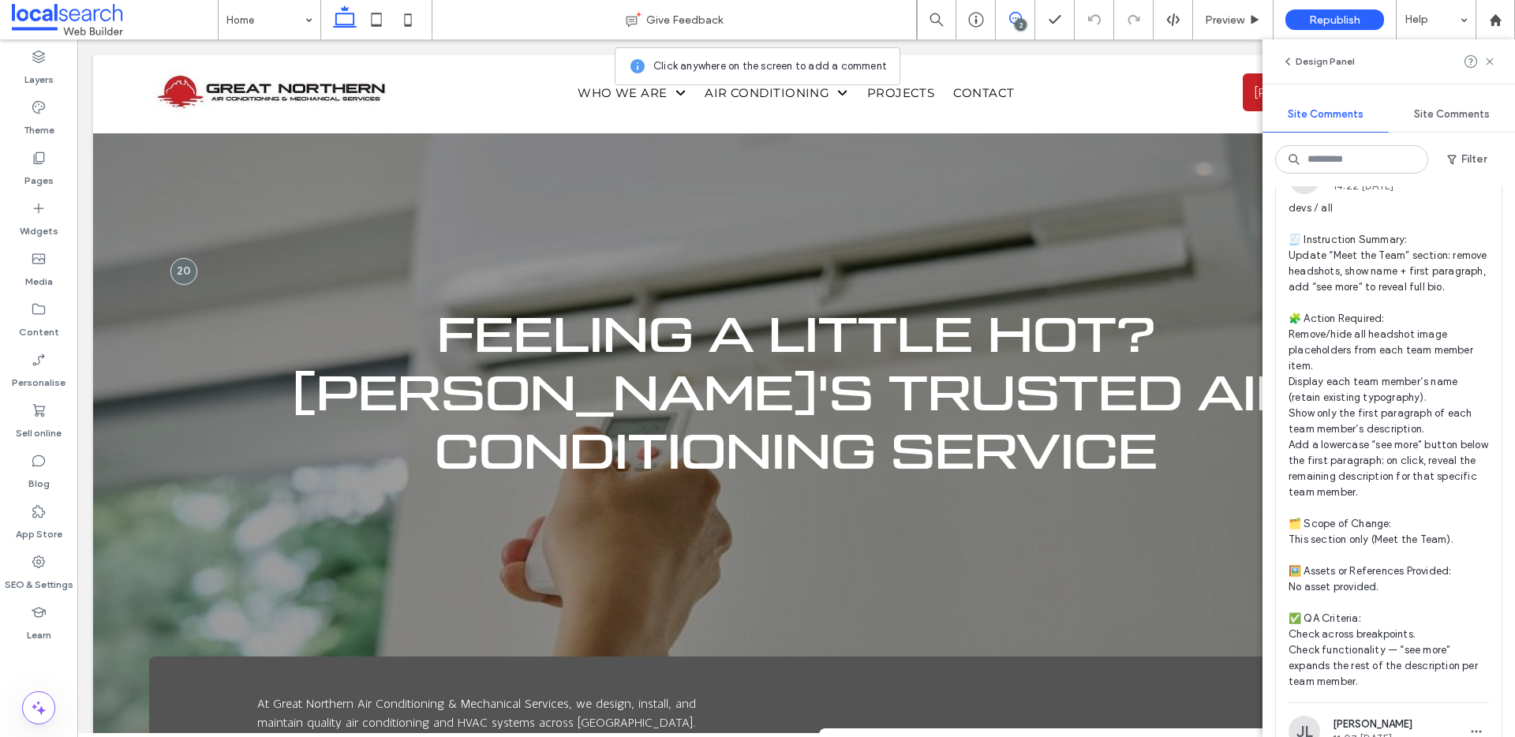
scroll to position [110, 0]
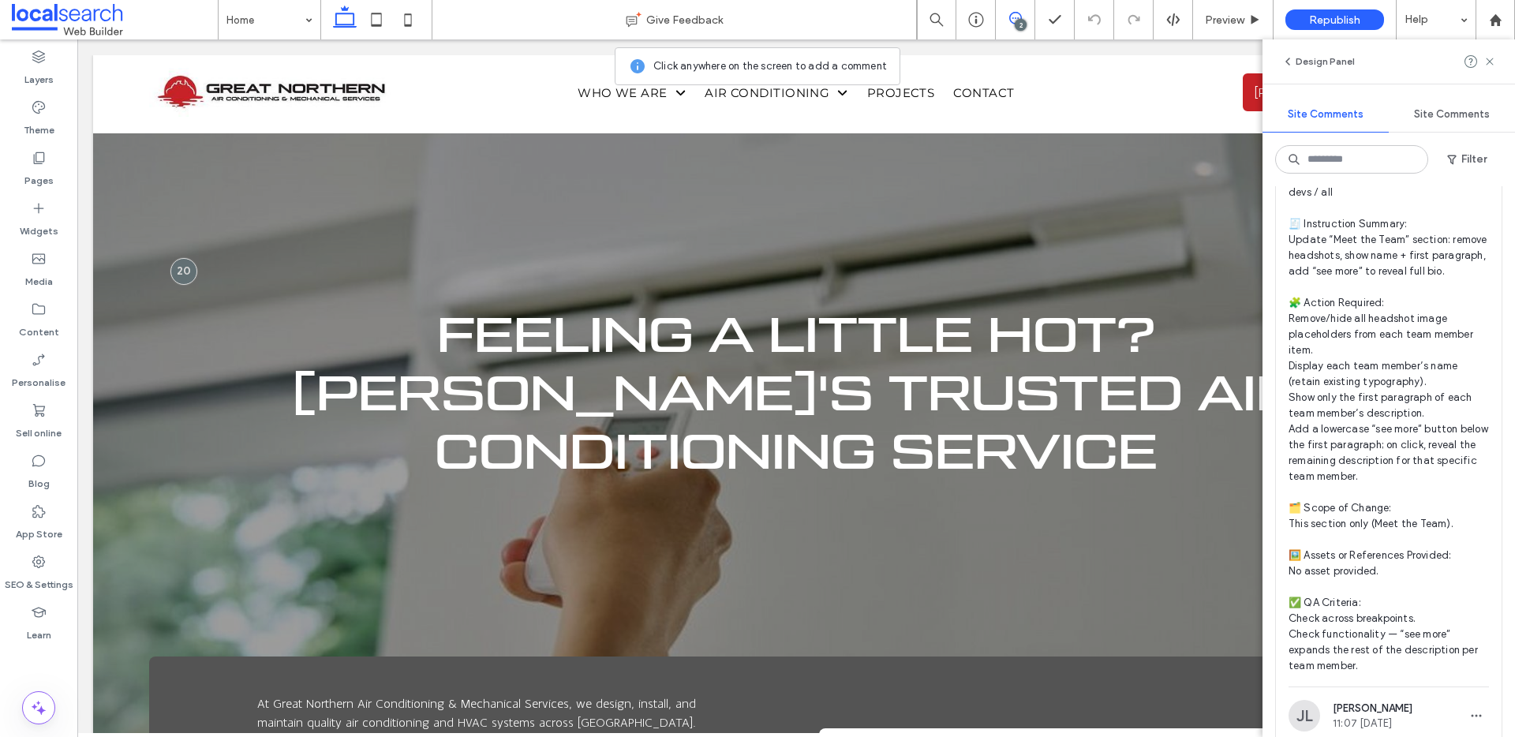
click at [1388, 287] on span "devs / all 🧾 Instruction Summary: Update “Meet the Team” section: remove headsh…" at bounding box center [1389, 429] width 200 height 489
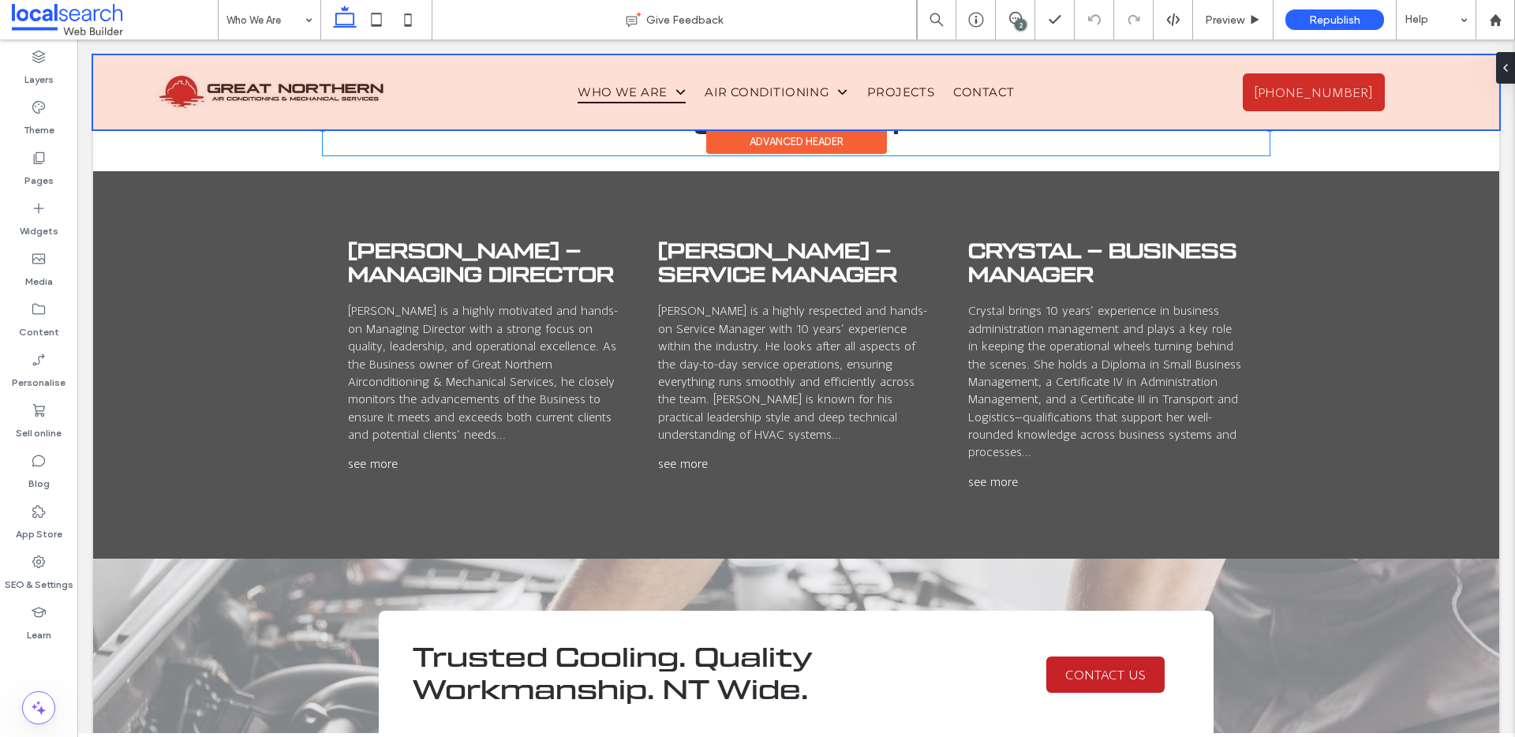
scroll to position [3601, 0]
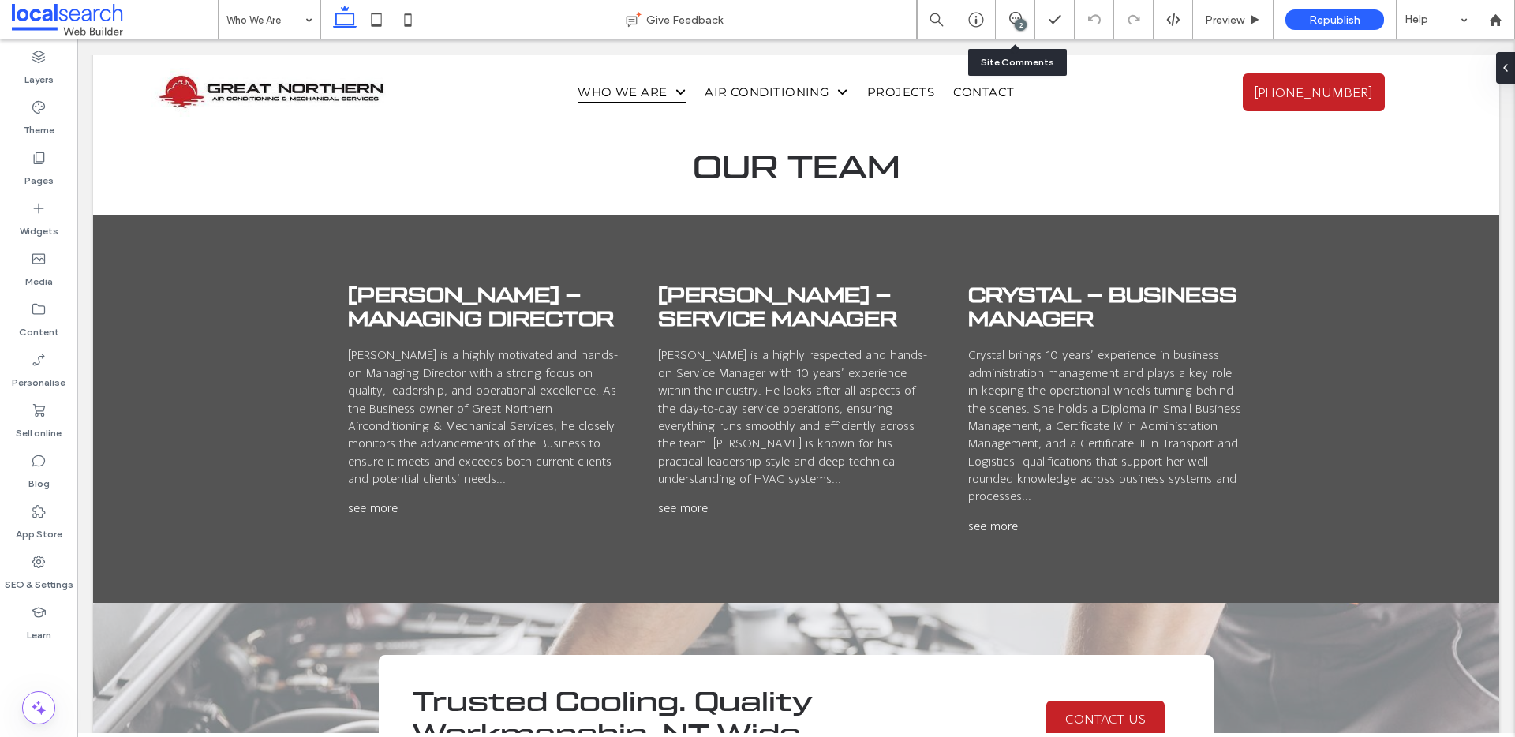
click at [1018, 8] on div "2" at bounding box center [1015, 19] width 39 height 39
click at [1018, 19] on div "2" at bounding box center [1021, 25] width 12 height 12
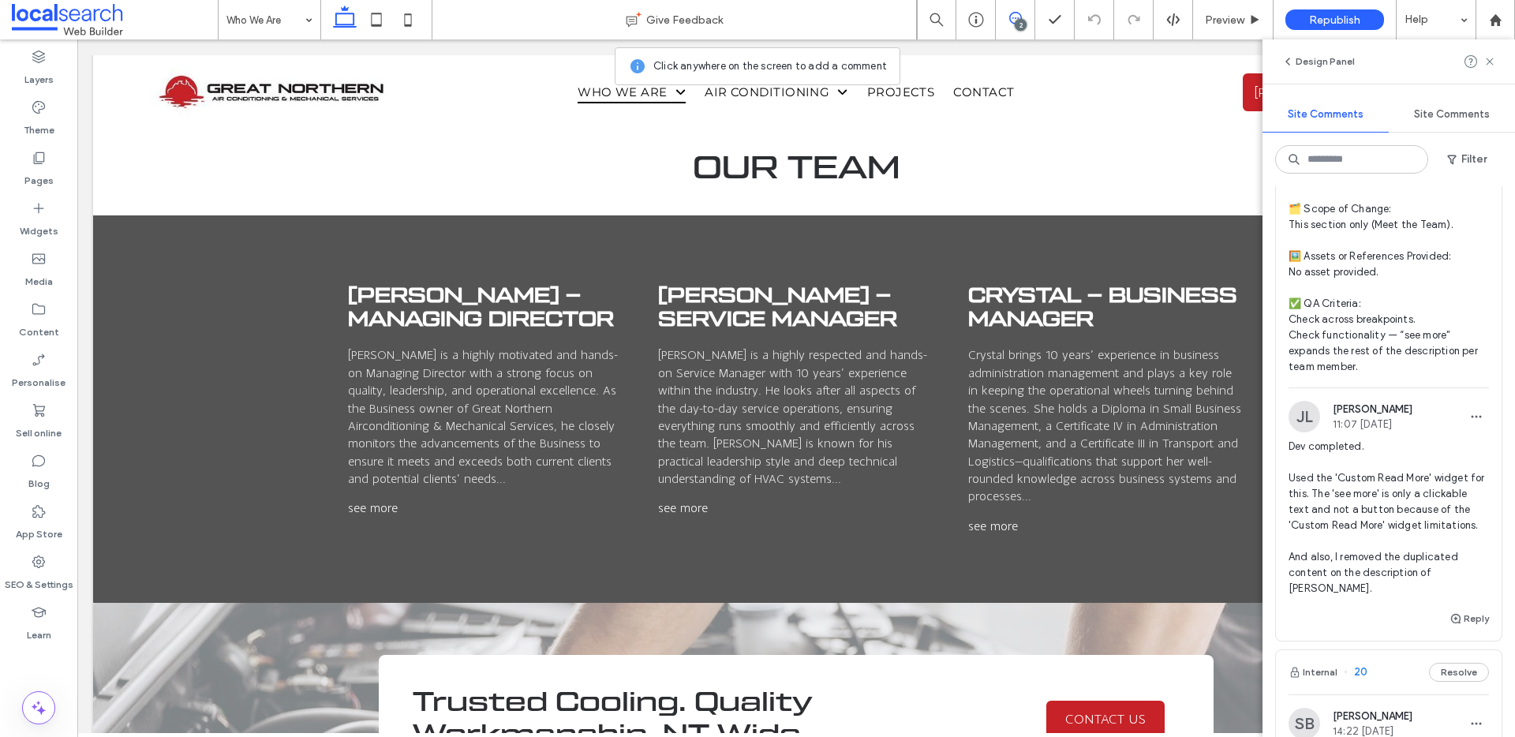
scroll to position [553, 0]
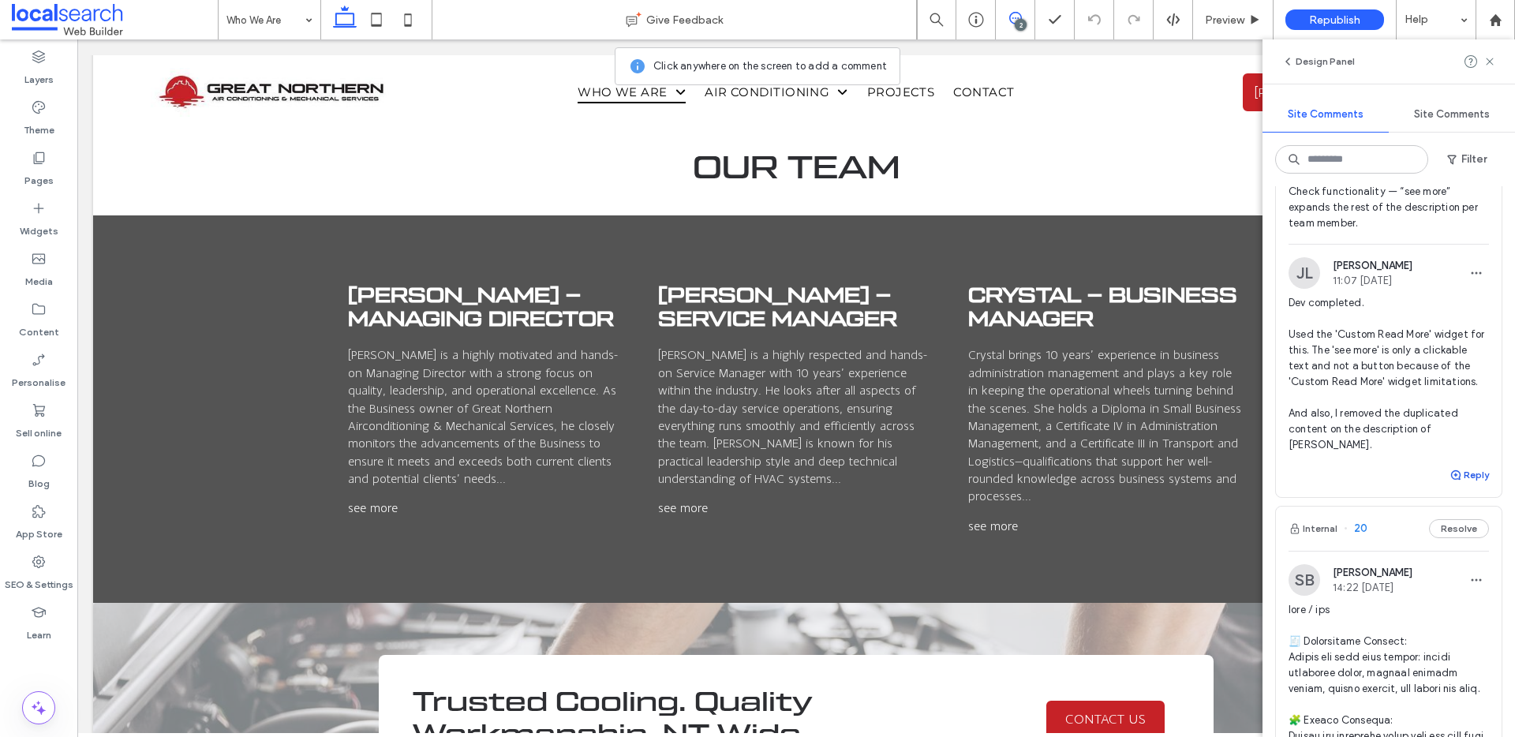
click at [1462, 485] on button "Reply" at bounding box center [1469, 475] width 39 height 19
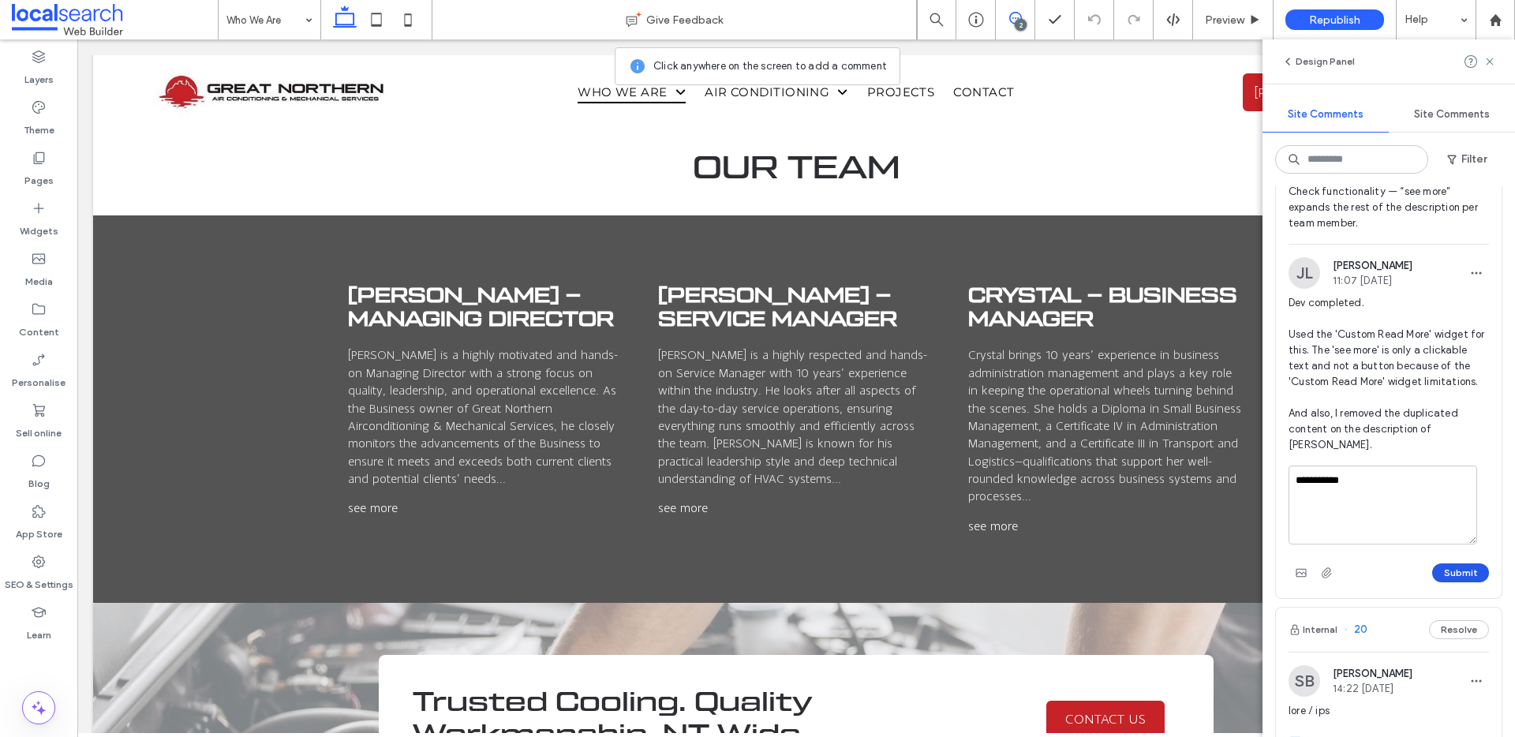
type textarea "**********"
click at [1433, 582] on button "Submit" at bounding box center [1461, 573] width 57 height 19
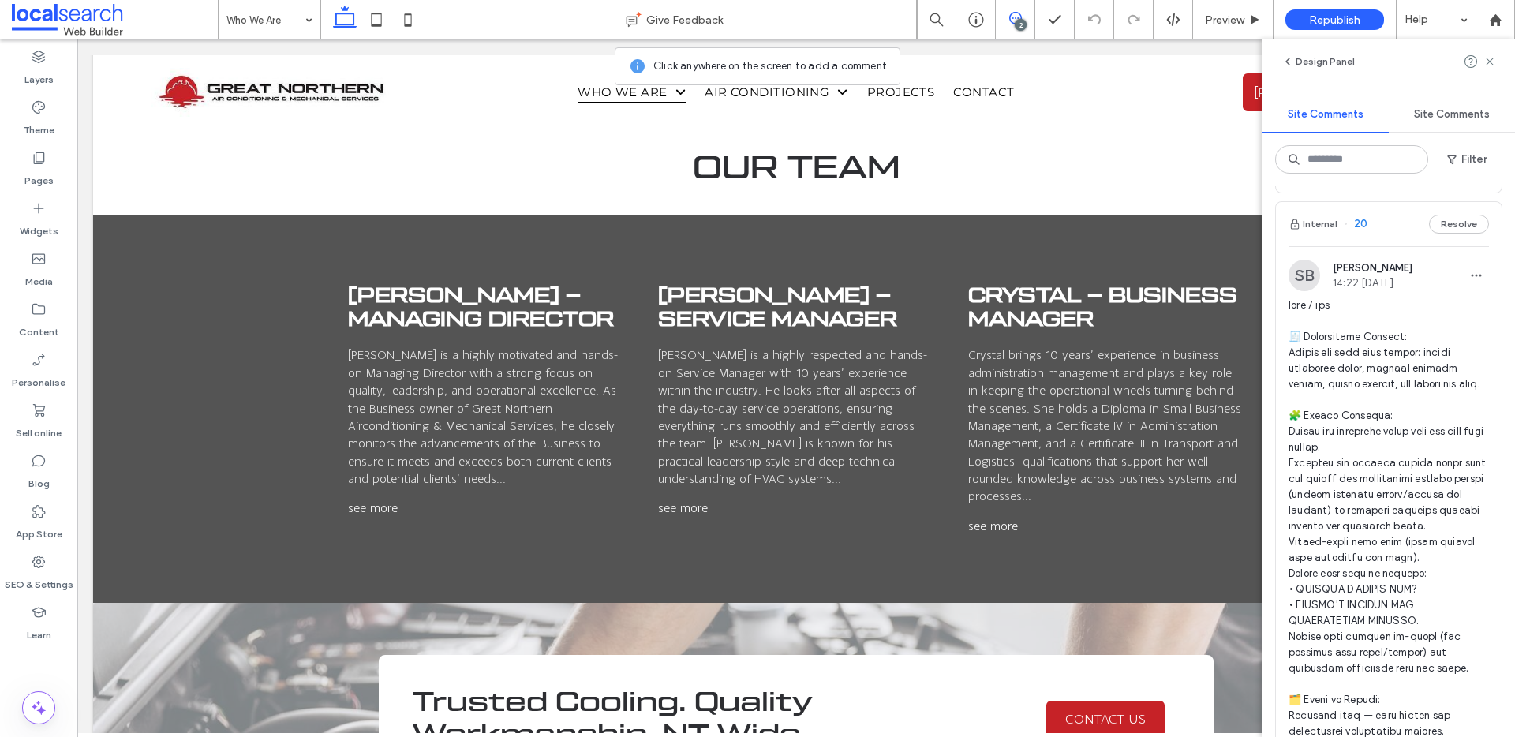
scroll to position [768, 0]
click at [1411, 372] on span at bounding box center [1389, 607] width 200 height 631
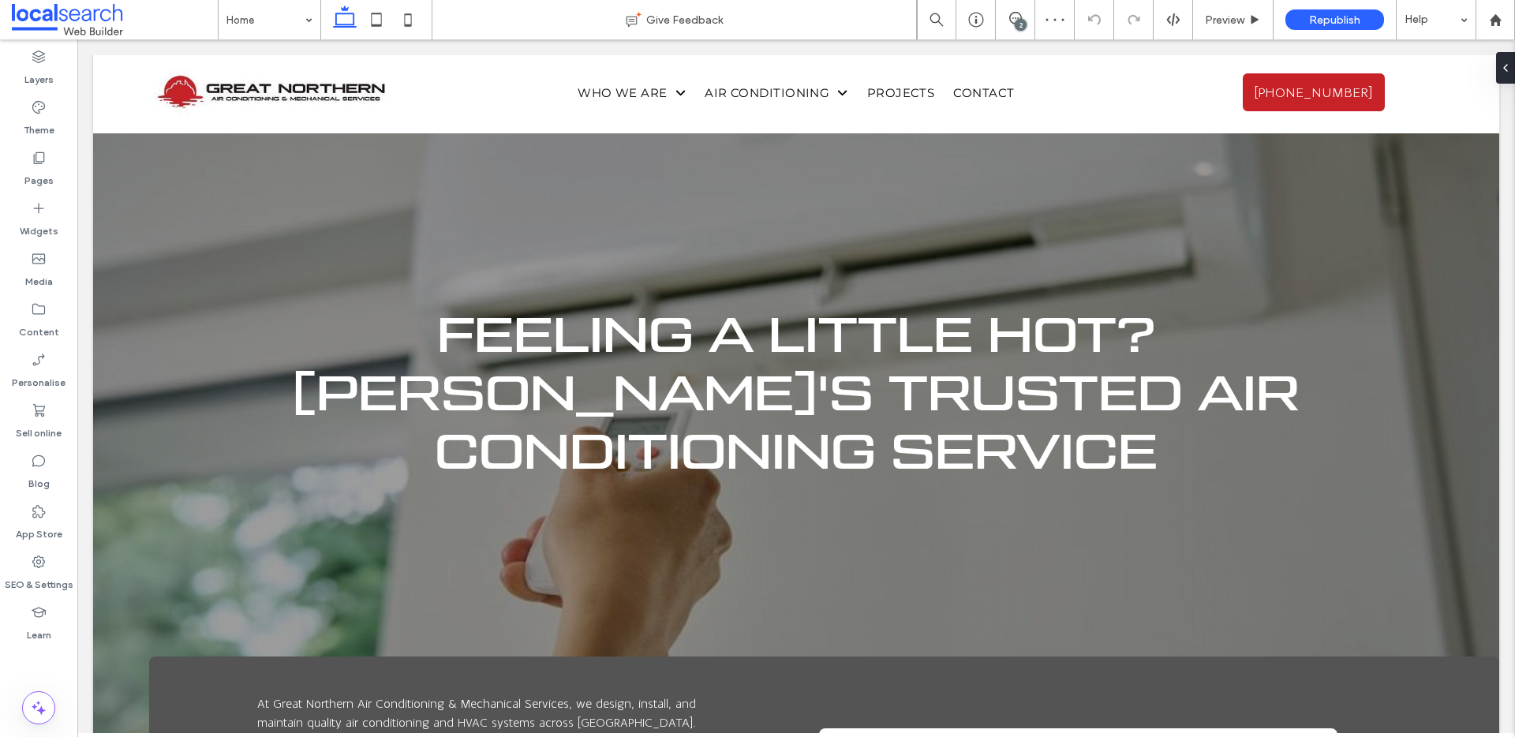
click at [1017, 21] on div "2" at bounding box center [1021, 25] width 12 height 12
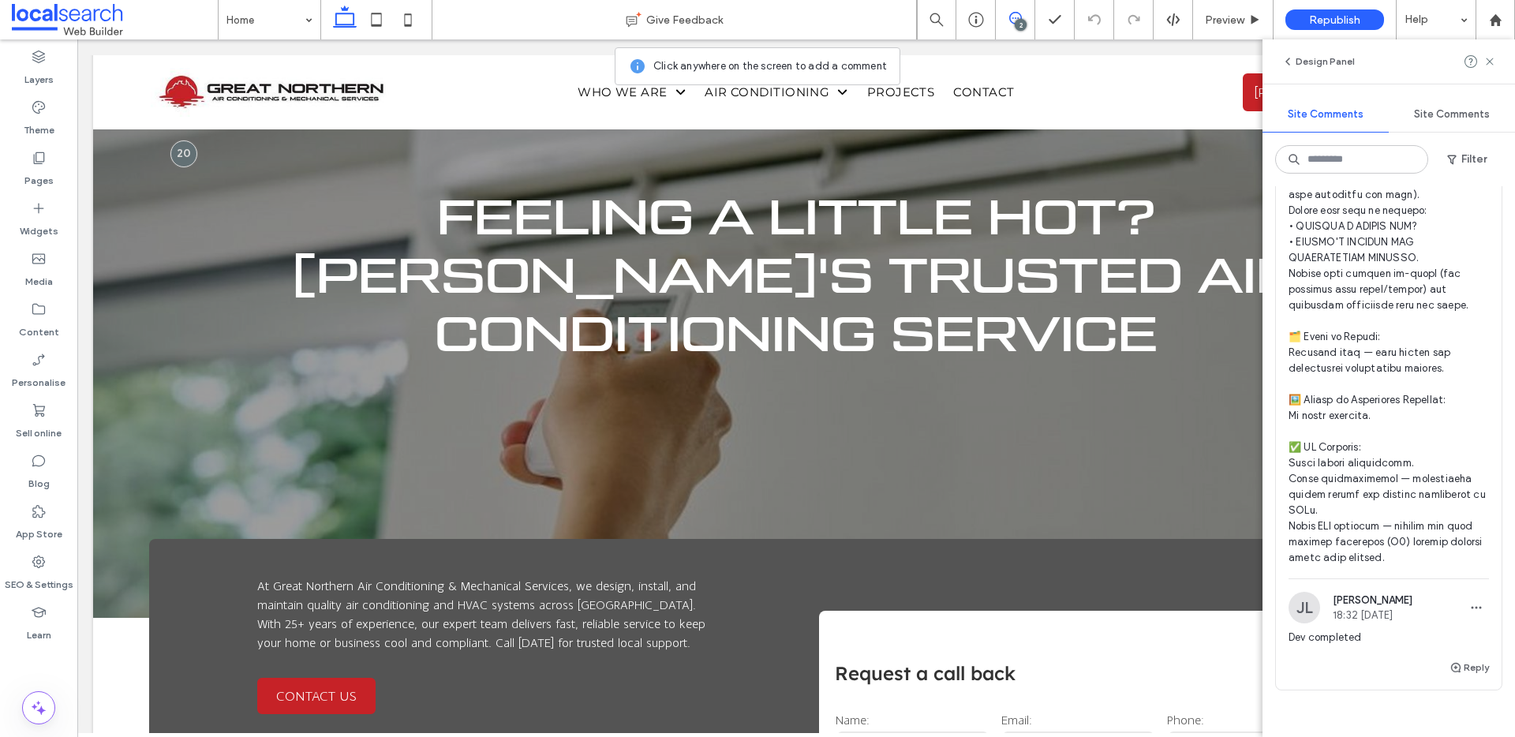
scroll to position [1167, 0]
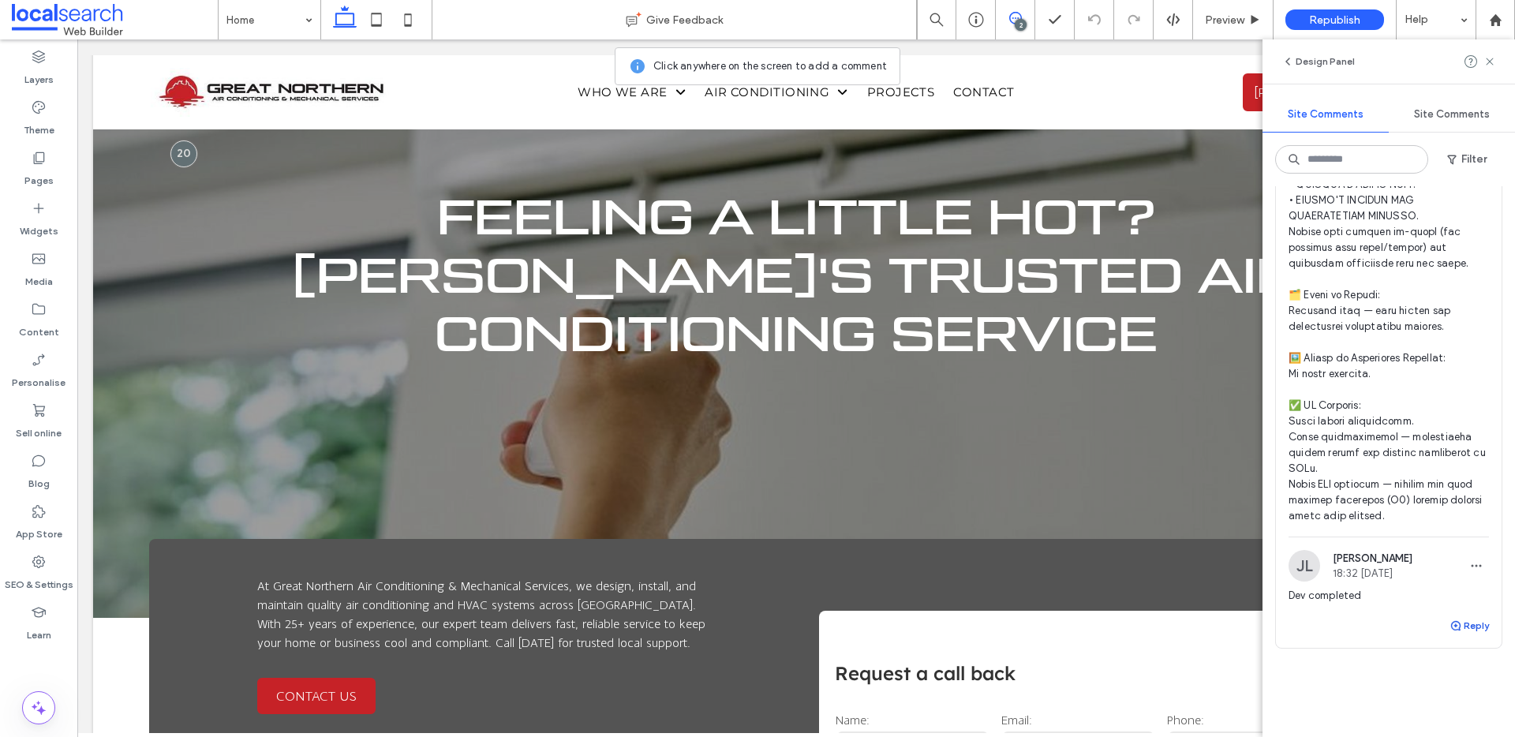
click at [1470, 635] on button "Reply" at bounding box center [1469, 625] width 39 height 19
type textarea "**********"
click at [371, 18] on icon at bounding box center [377, 20] width 32 height 32
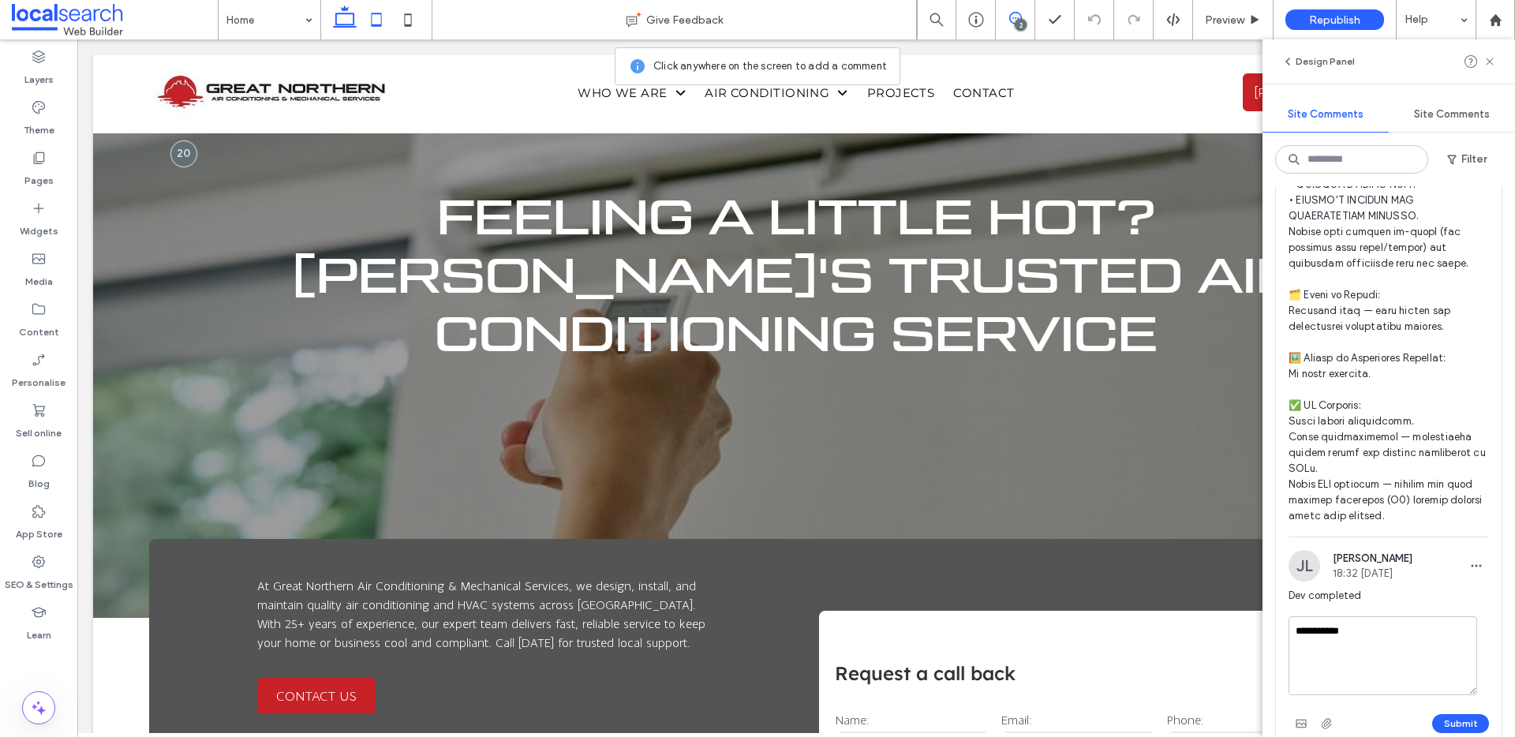
scroll to position [0, 0]
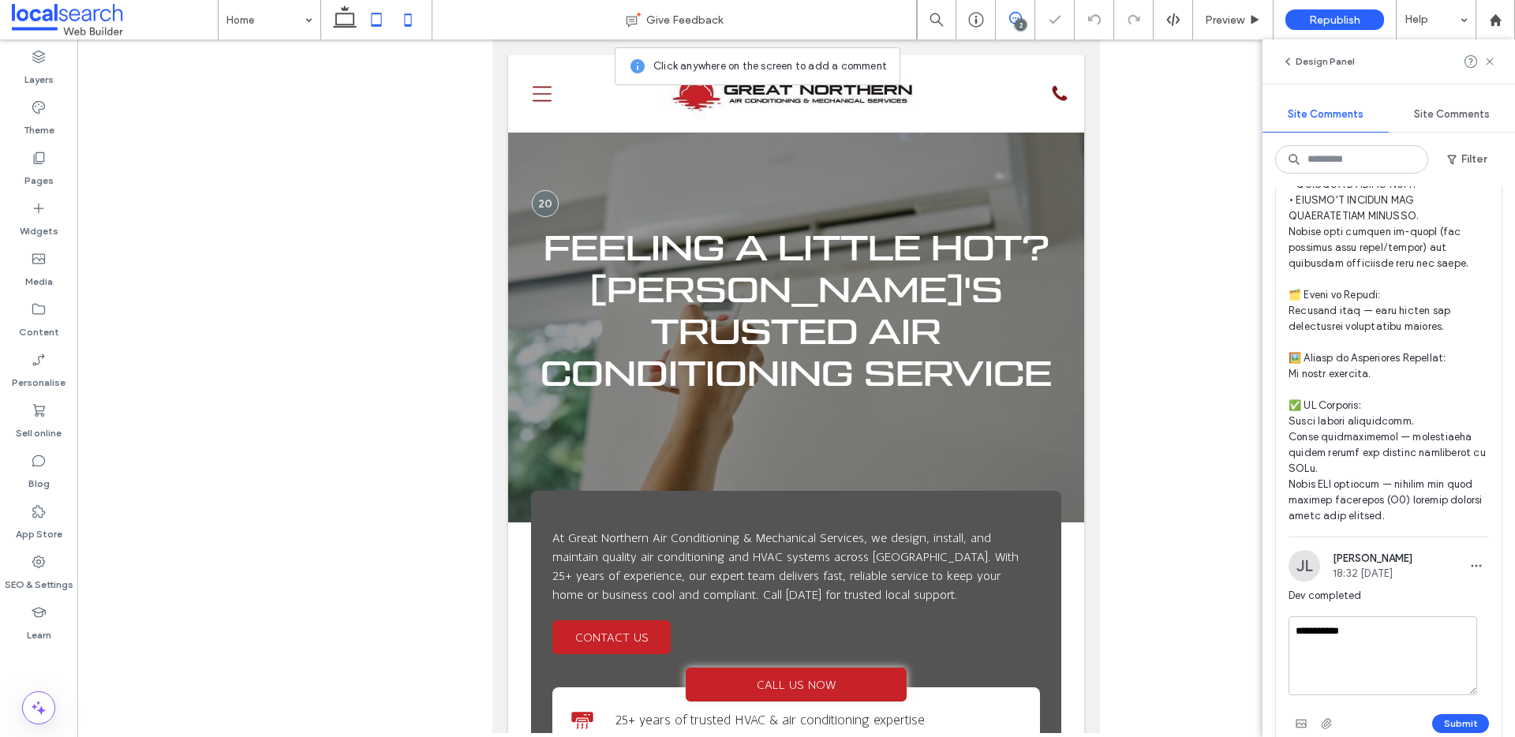
click at [410, 11] on icon at bounding box center [408, 20] width 32 height 32
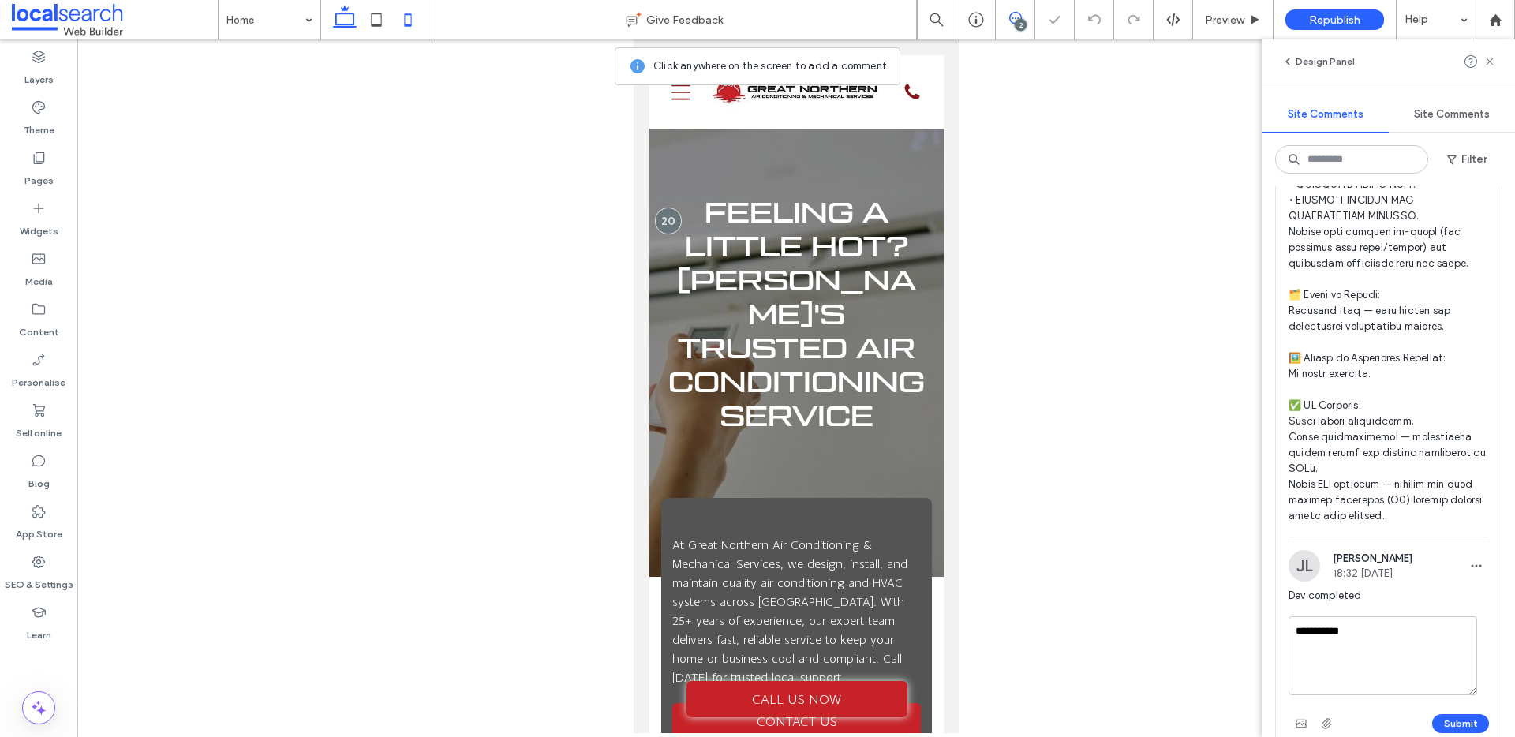
click at [343, 17] on icon at bounding box center [345, 20] width 32 height 32
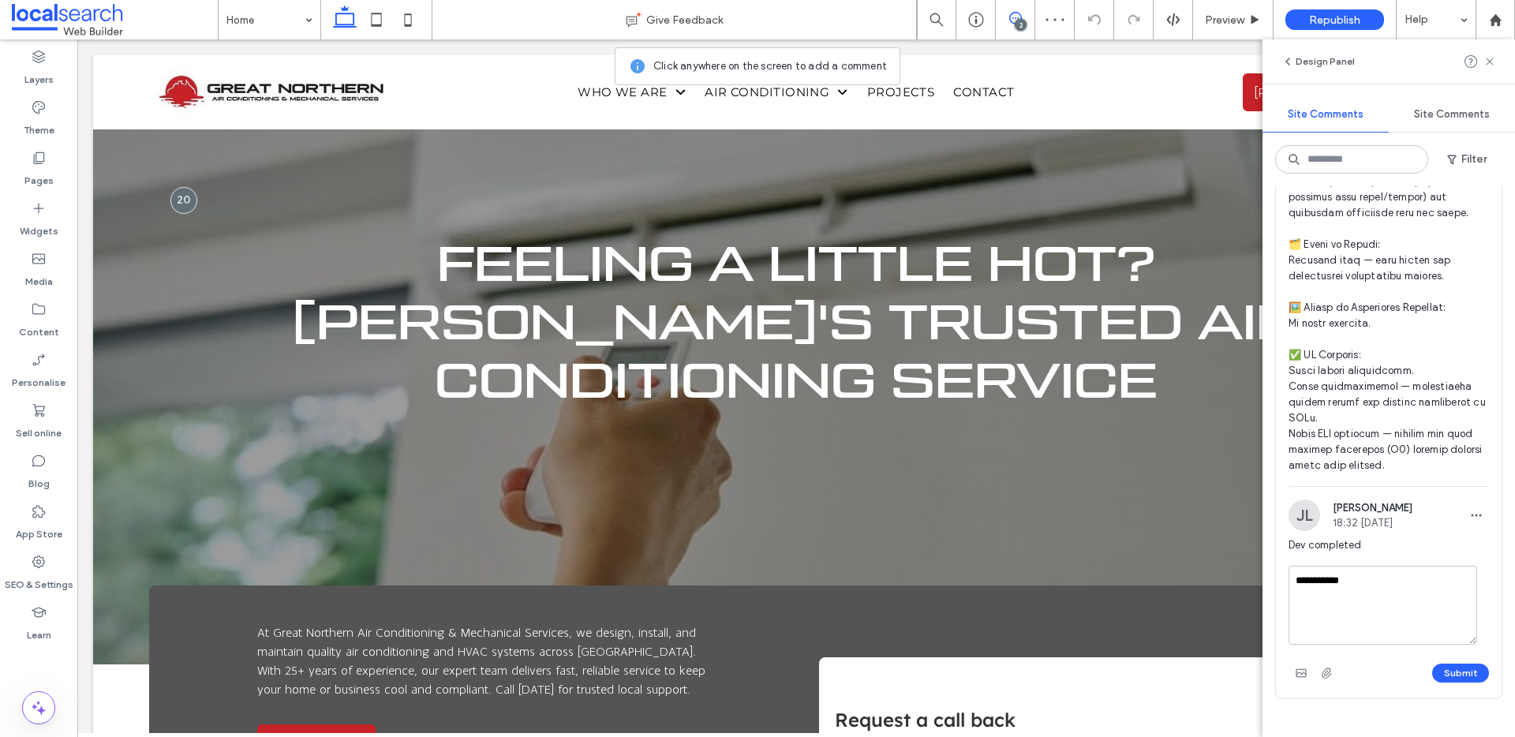
scroll to position [1220, 0]
click at [1489, 62] on use at bounding box center [1489, 61] width 7 height 7
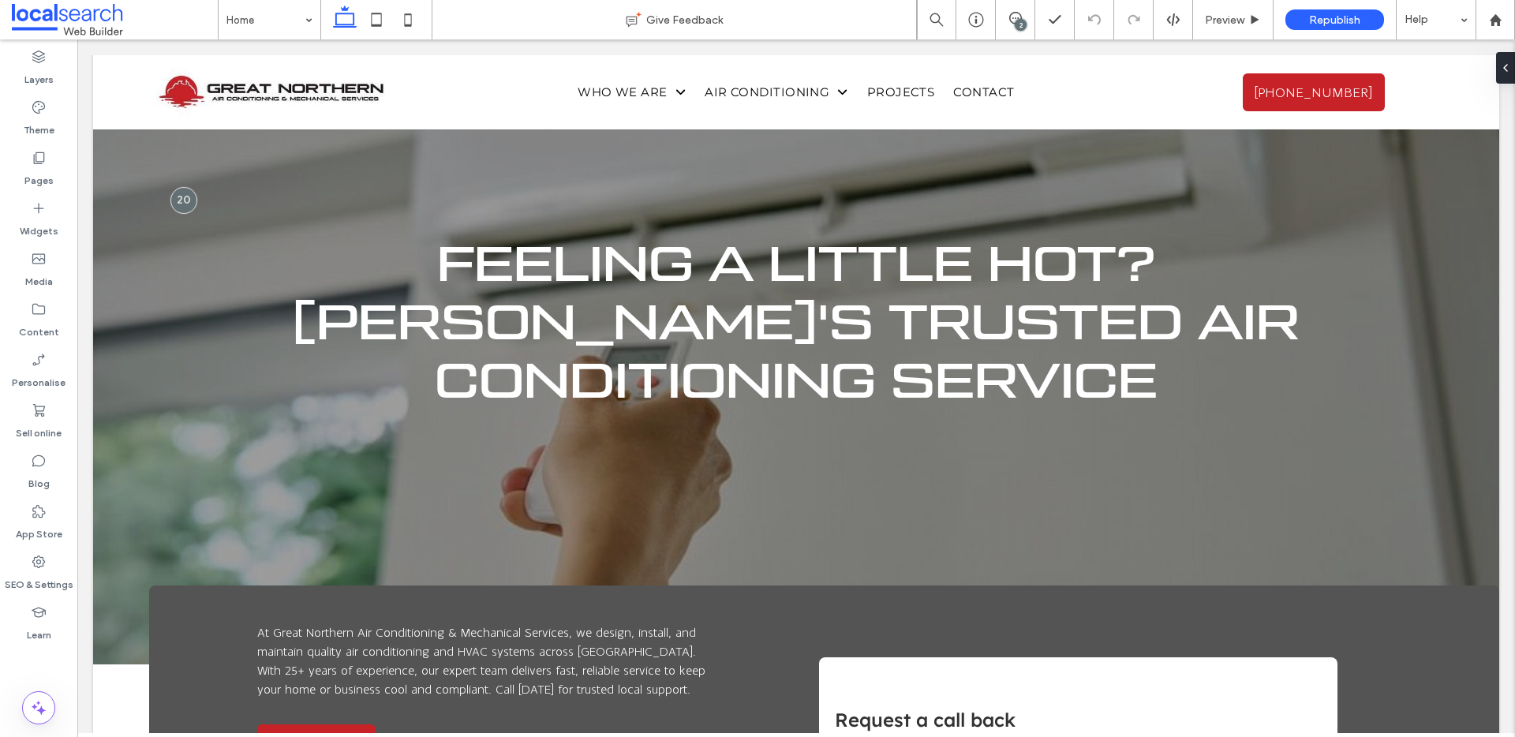
scroll to position [0, 0]
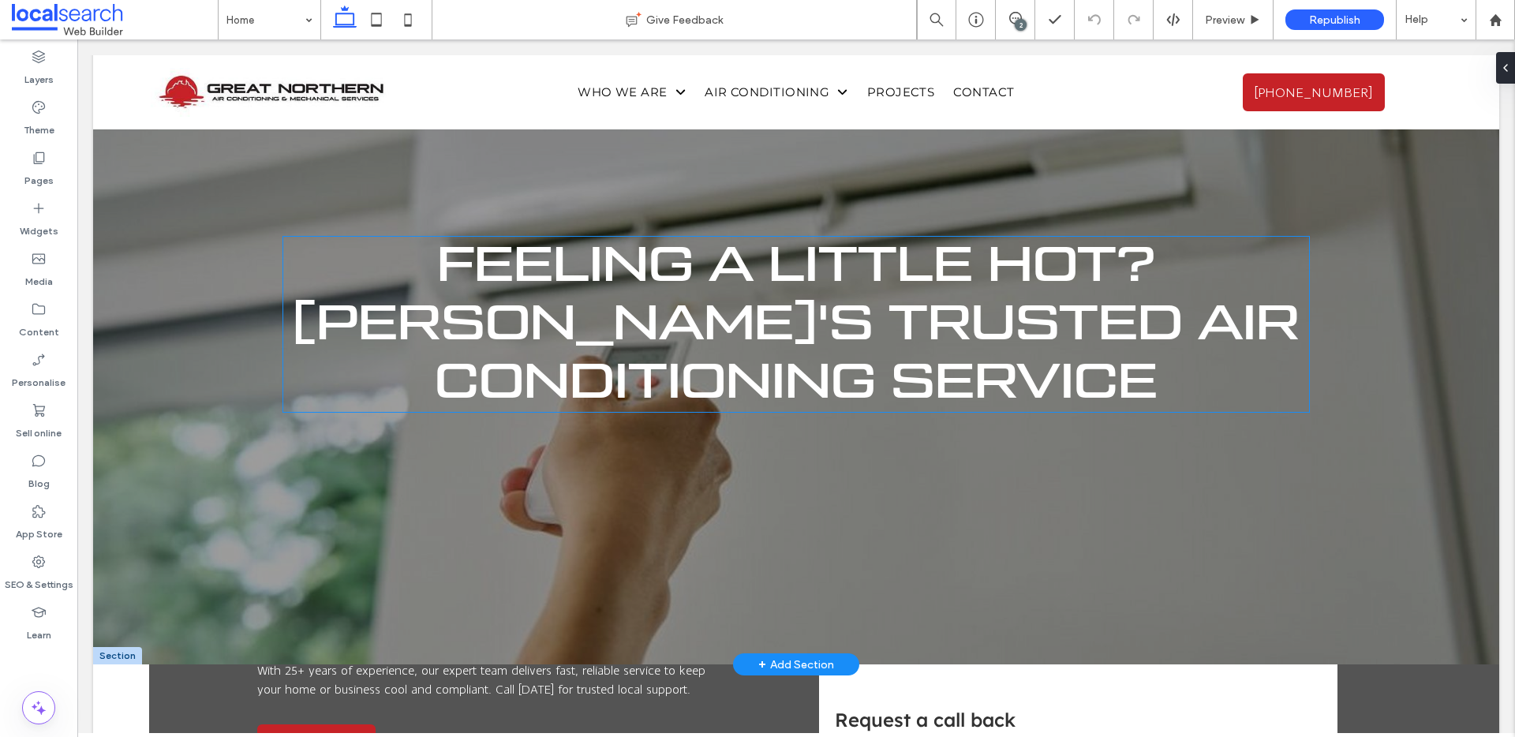
click at [723, 339] on span "Feeling a Little Hot? Darwin's Trusted Air Conditioning Service" at bounding box center [796, 325] width 1007 height 166
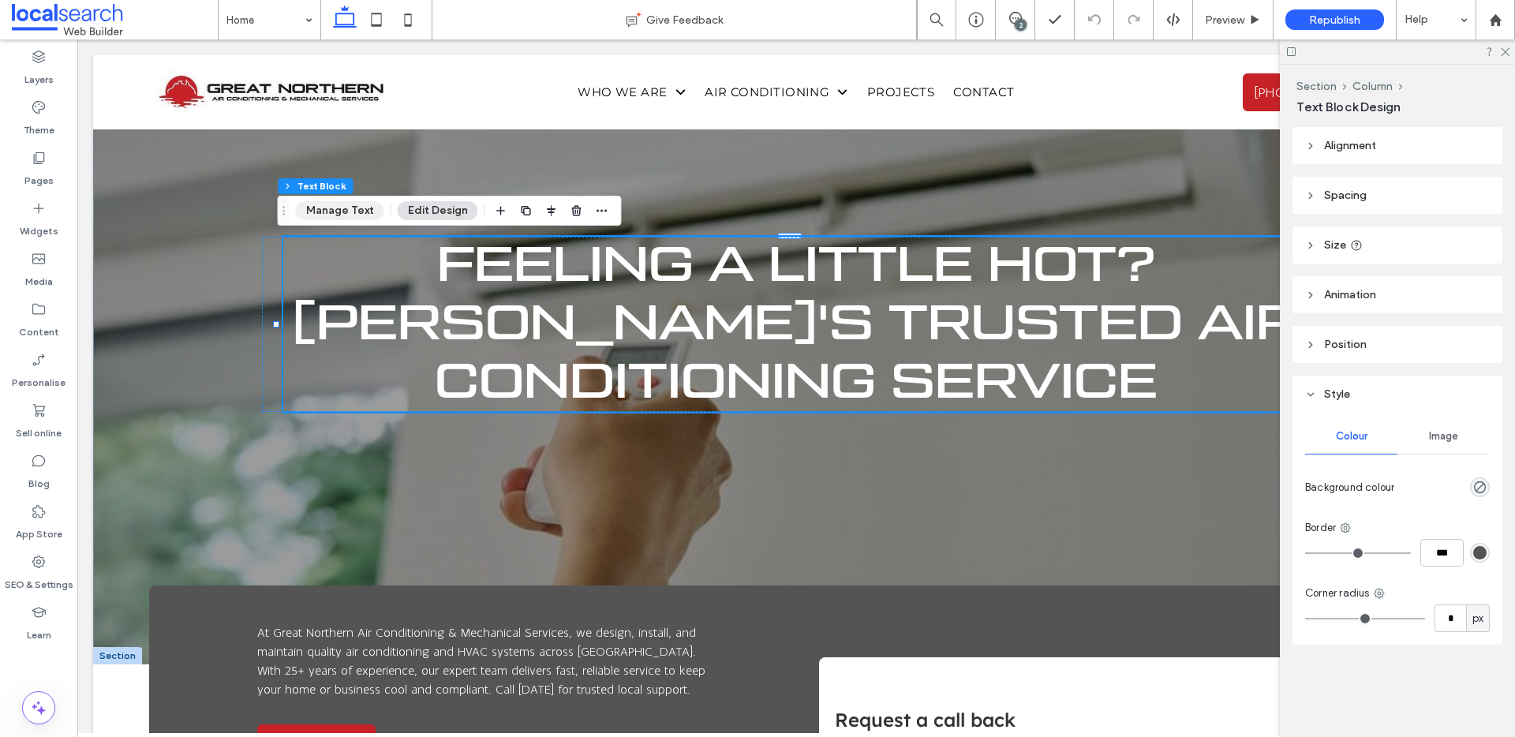
click at [320, 213] on button "Manage Text" at bounding box center [340, 210] width 88 height 19
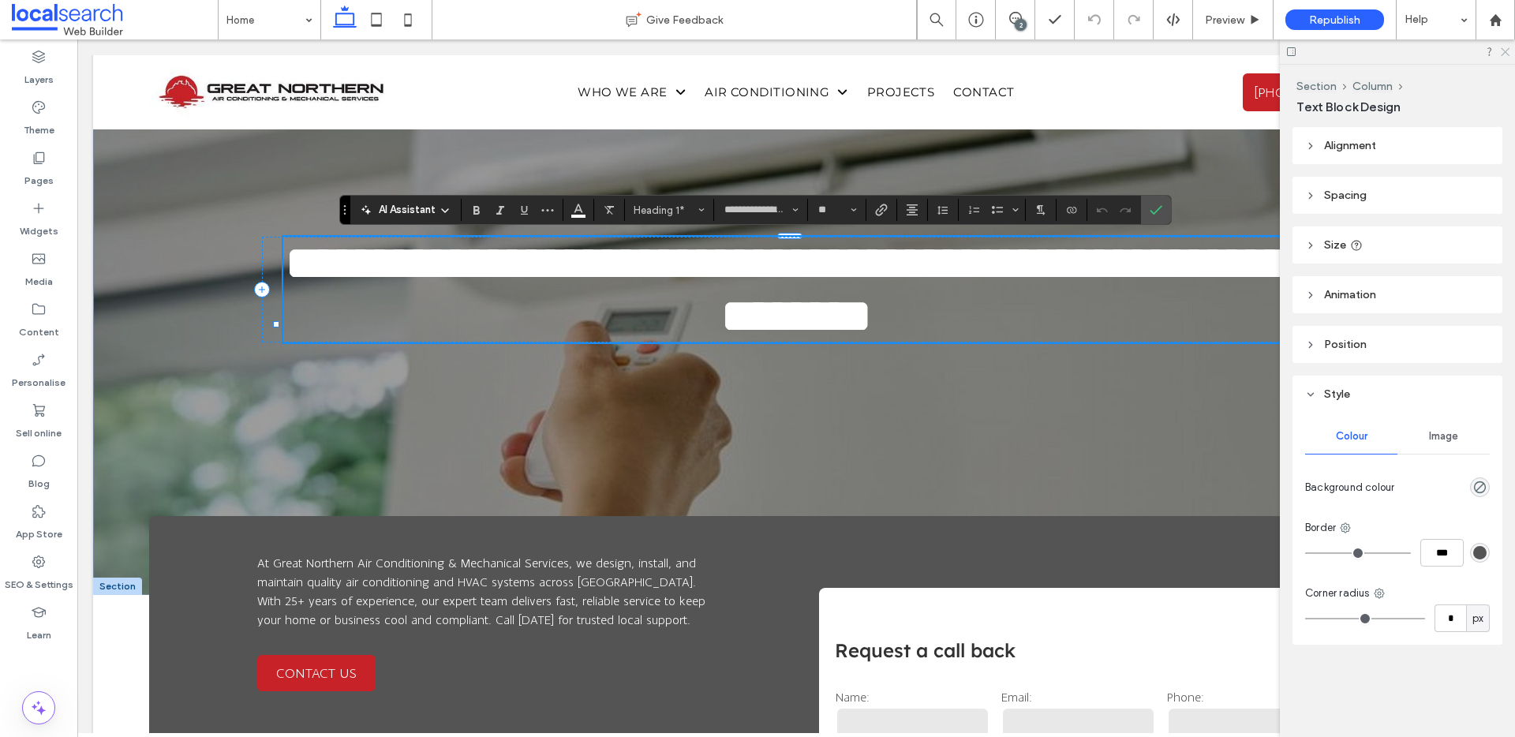
click at [1508, 52] on icon at bounding box center [1505, 51] width 10 height 10
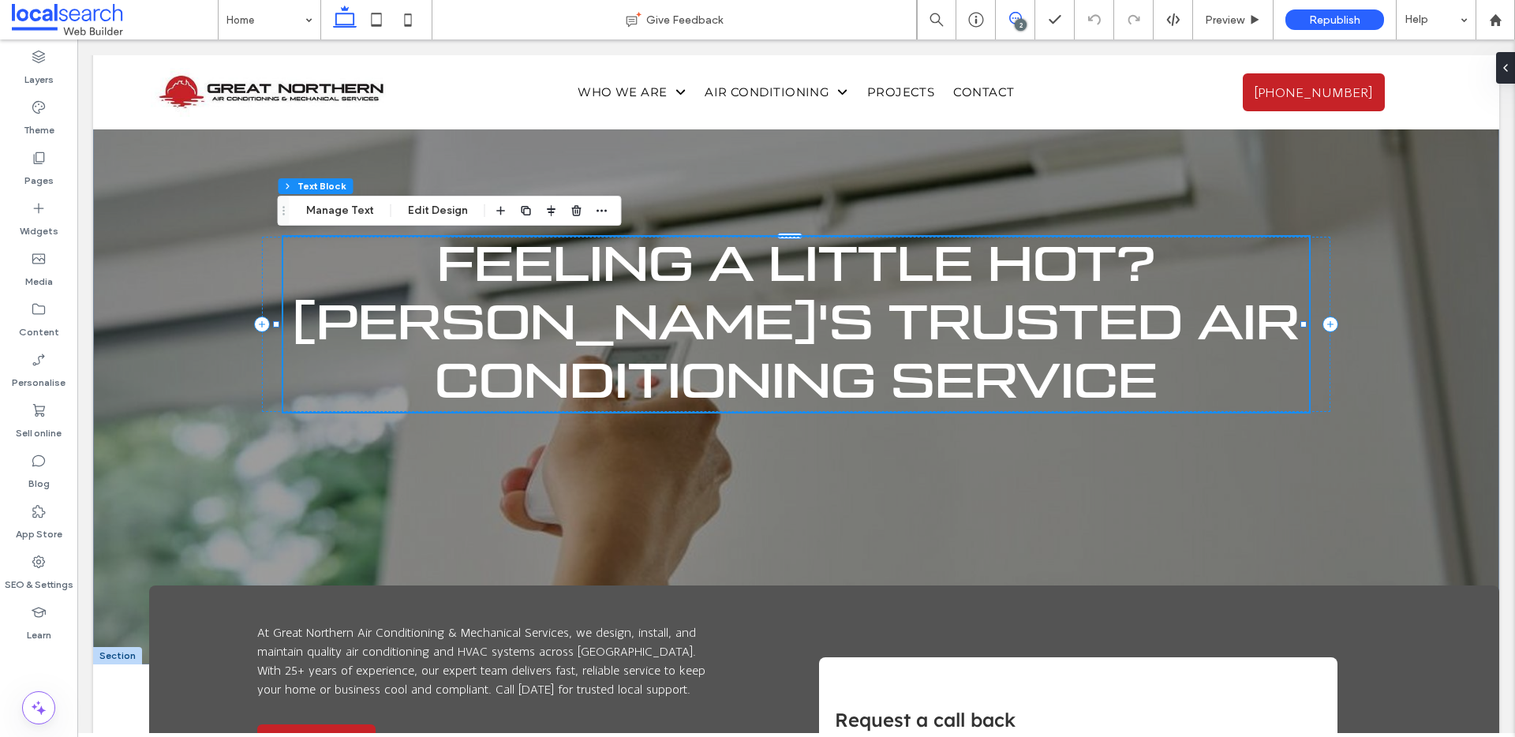
click at [1009, 21] on icon at bounding box center [1015, 18] width 13 height 13
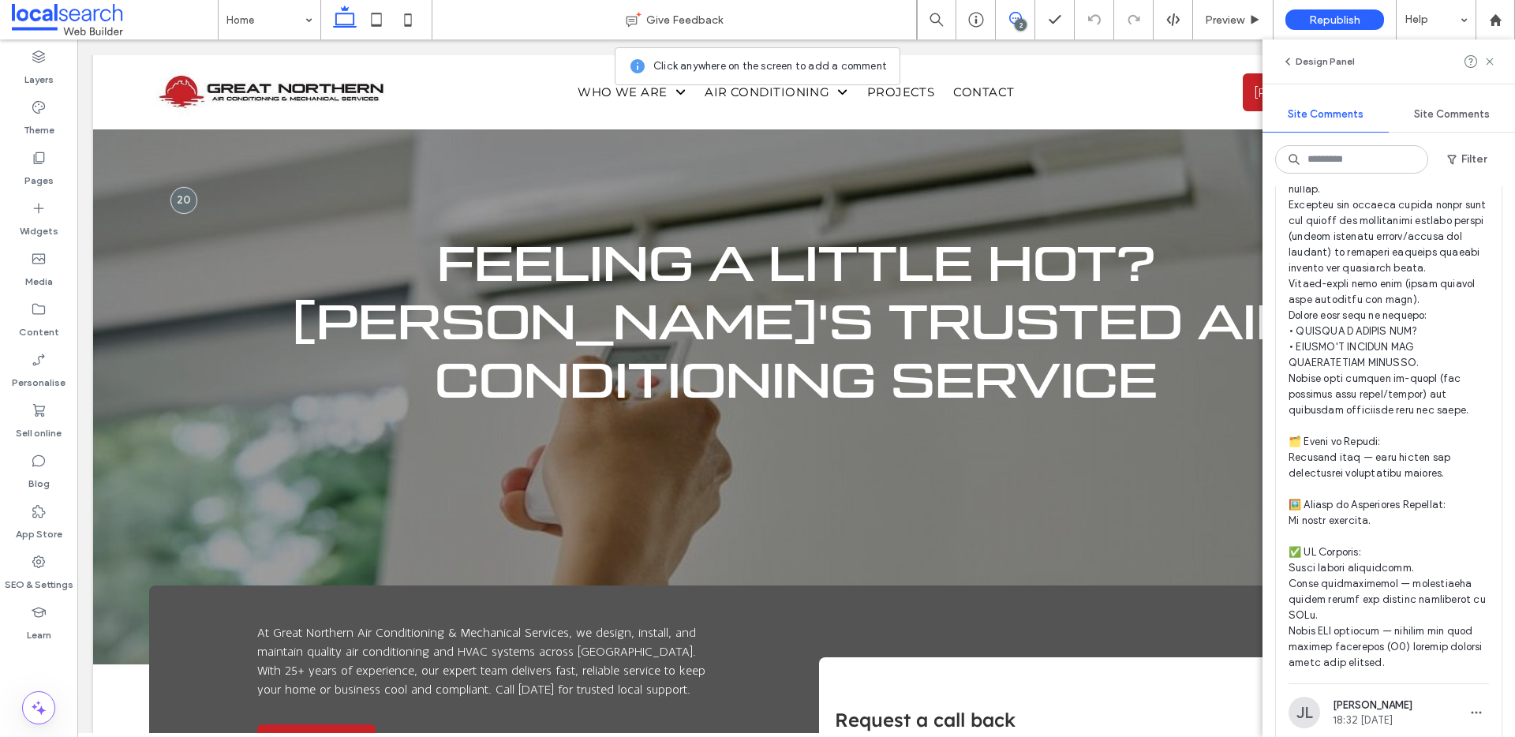
scroll to position [1339, 0]
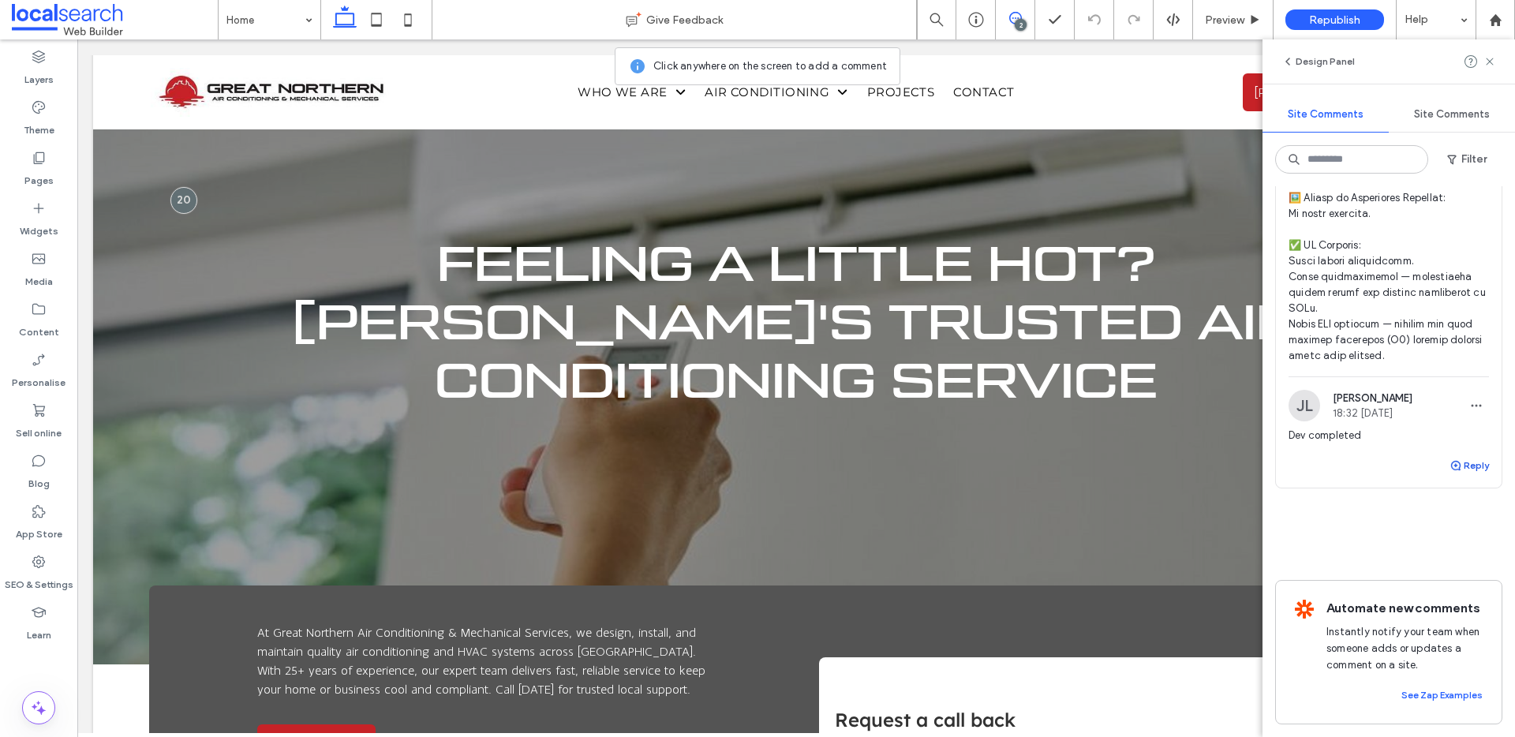
click at [1455, 475] on button "Reply" at bounding box center [1469, 465] width 39 height 19
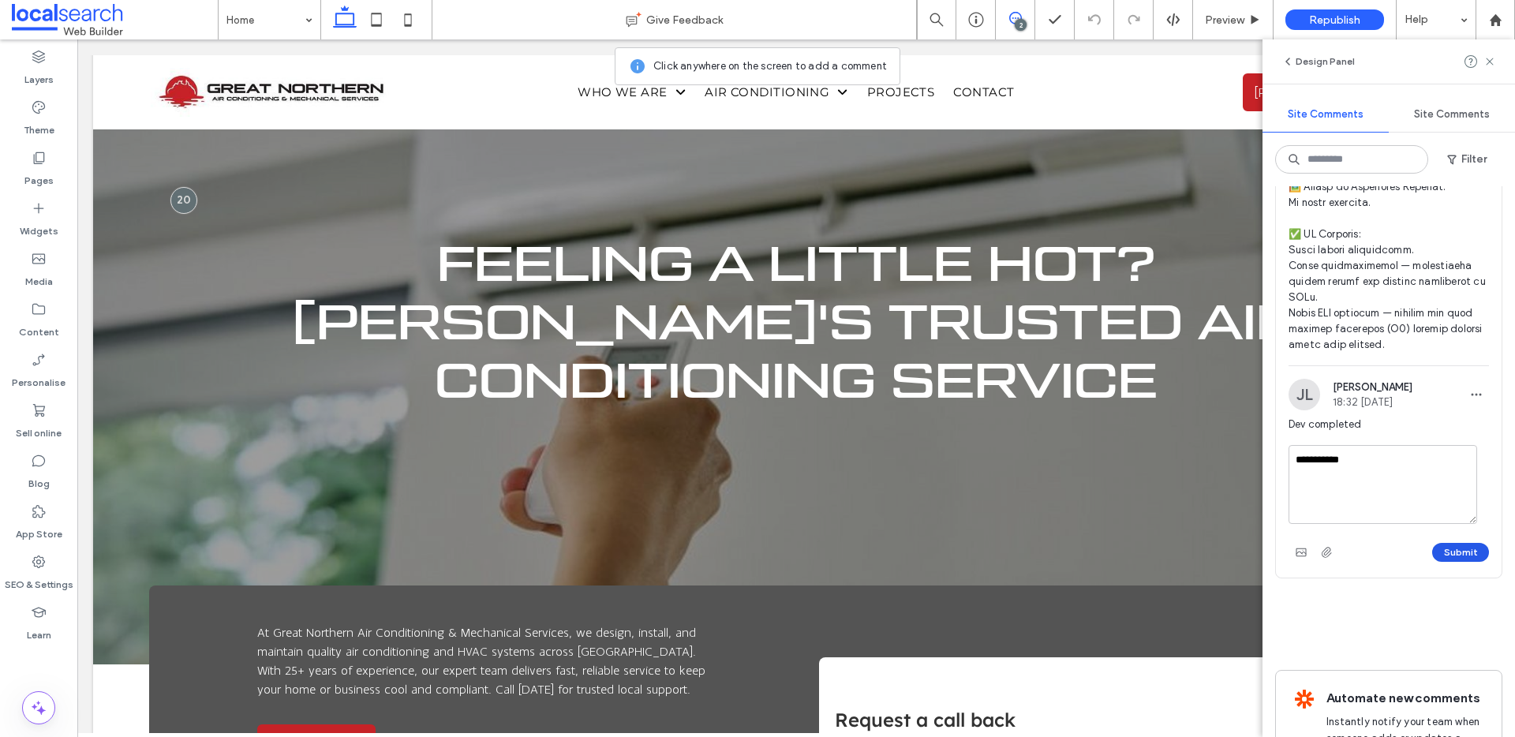
click at [1441, 562] on button "Submit" at bounding box center [1461, 552] width 57 height 19
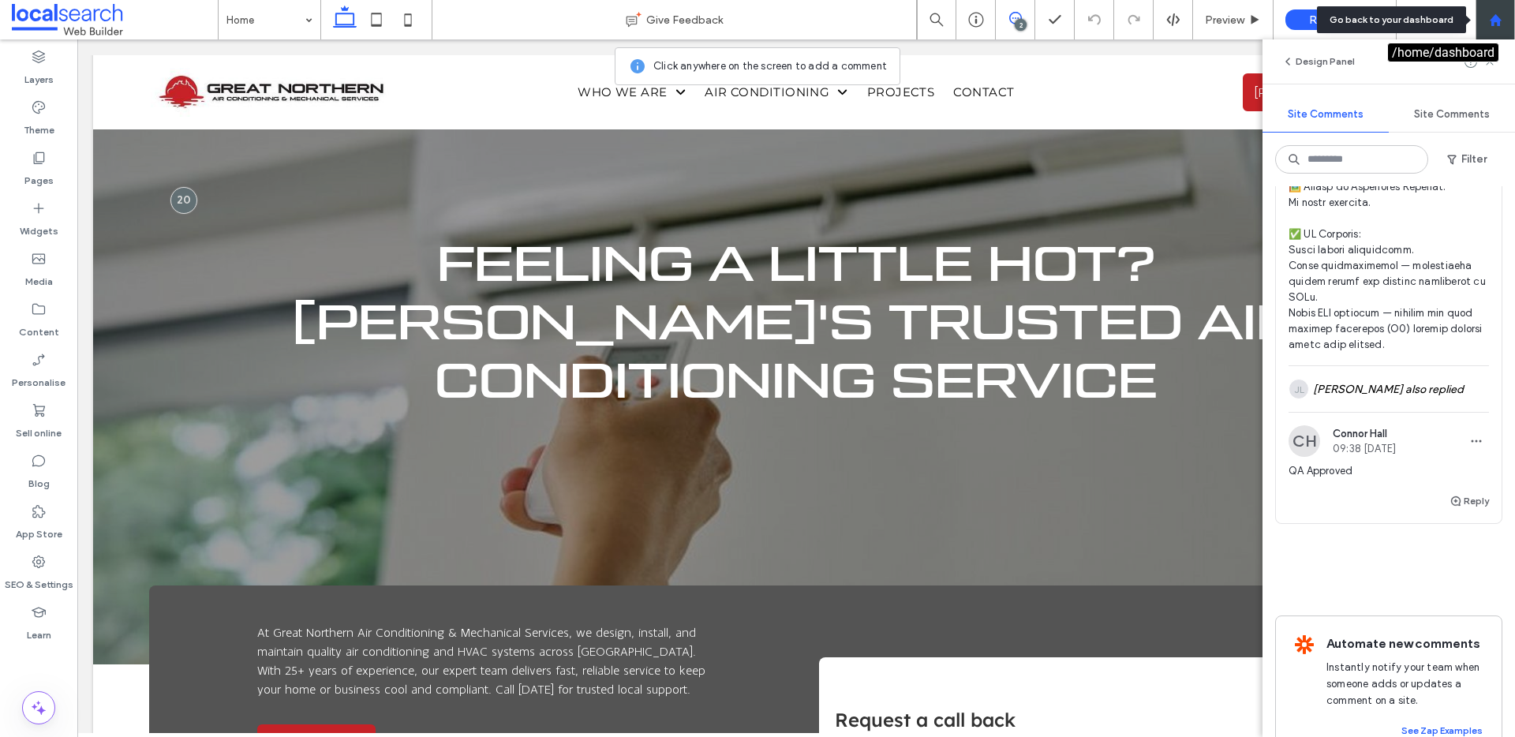
click at [1504, 19] on div at bounding box center [1496, 19] width 38 height 13
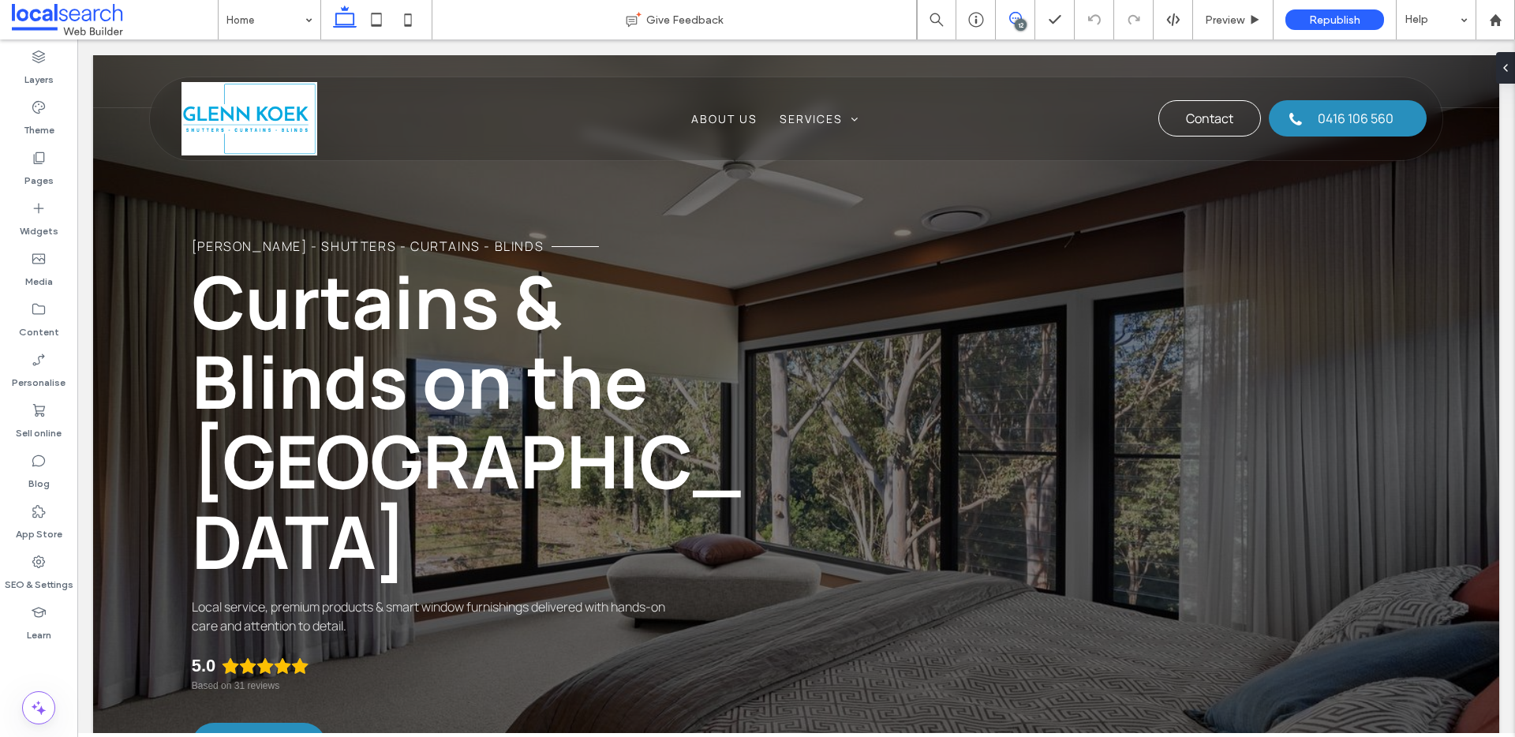
click at [1022, 15] on span at bounding box center [1015, 18] width 39 height 13
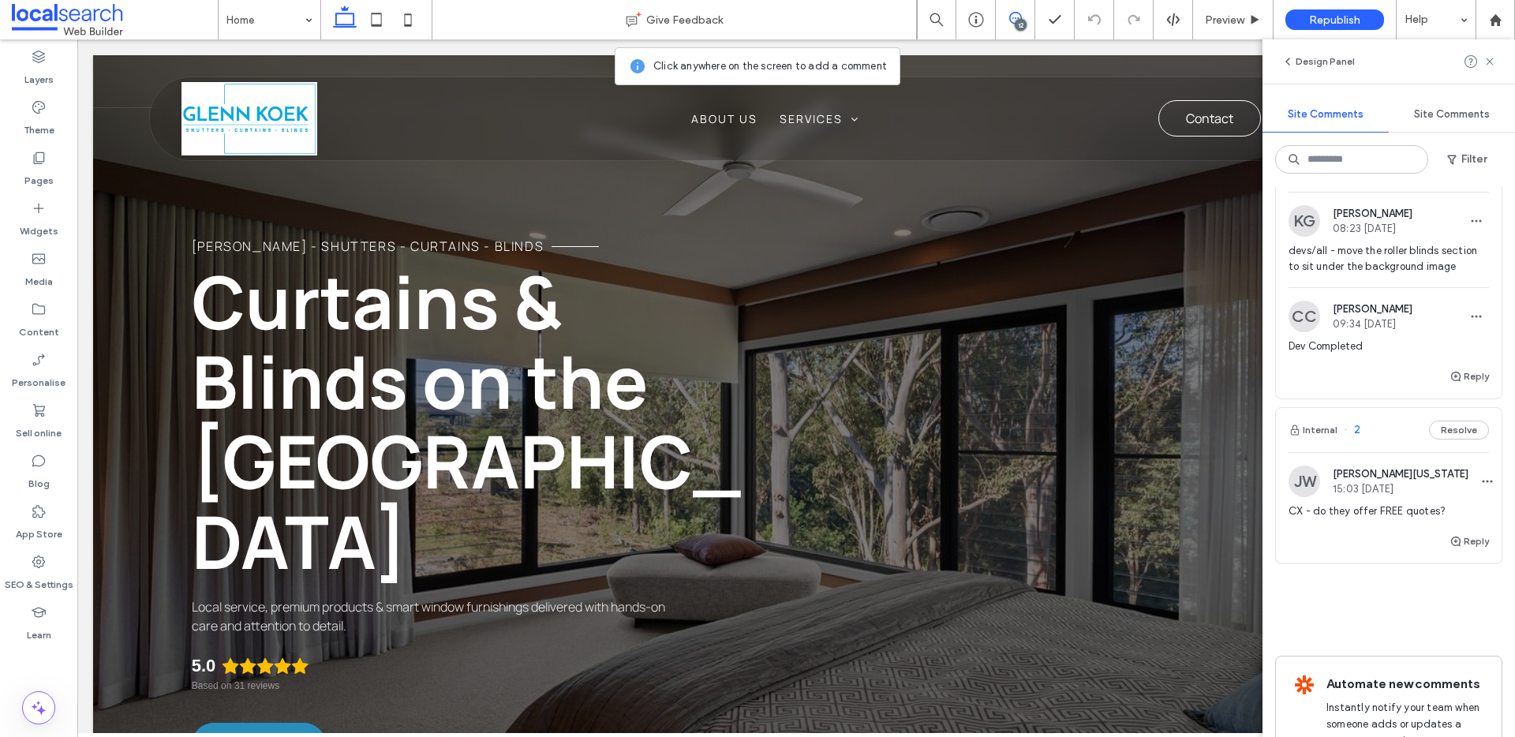
scroll to position [3523, 0]
click at [1392, 280] on span "devs/all - move the roller blinds section to sit under the background image" at bounding box center [1389, 265] width 200 height 32
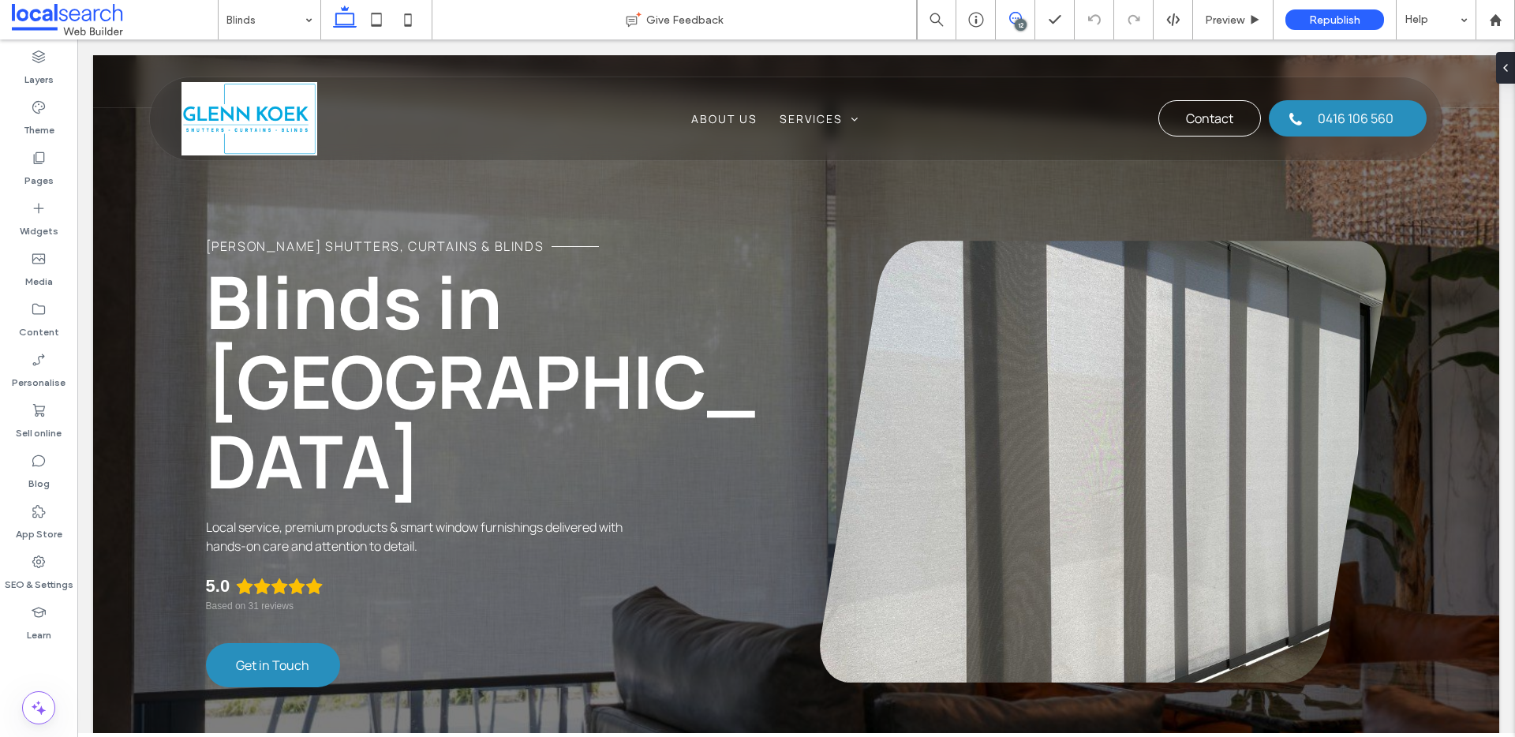
click at [1019, 17] on icon at bounding box center [1015, 18] width 13 height 13
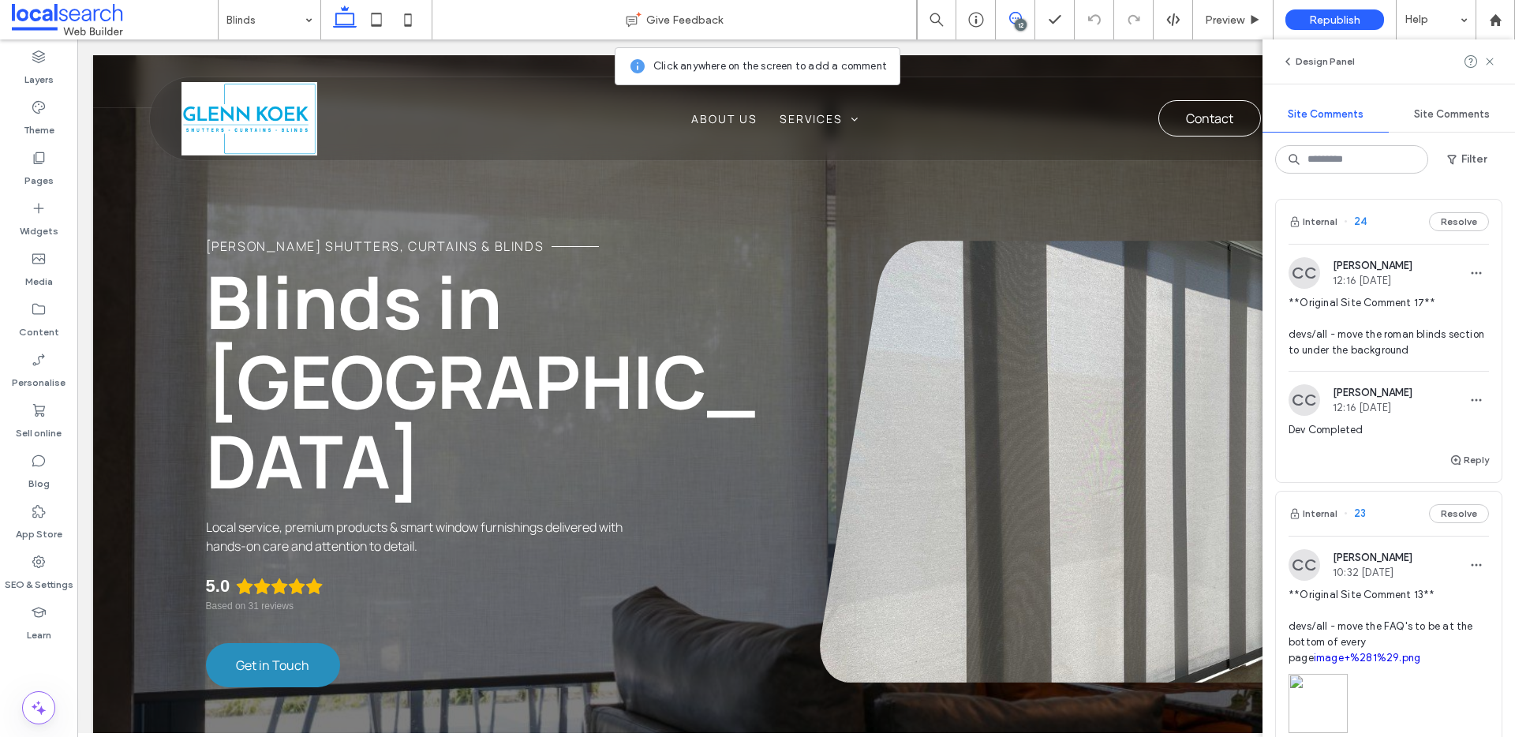
click at [1354, 324] on span "**Original Site Comment 17** devs/all - move the roman blinds section to under …" at bounding box center [1389, 326] width 200 height 63
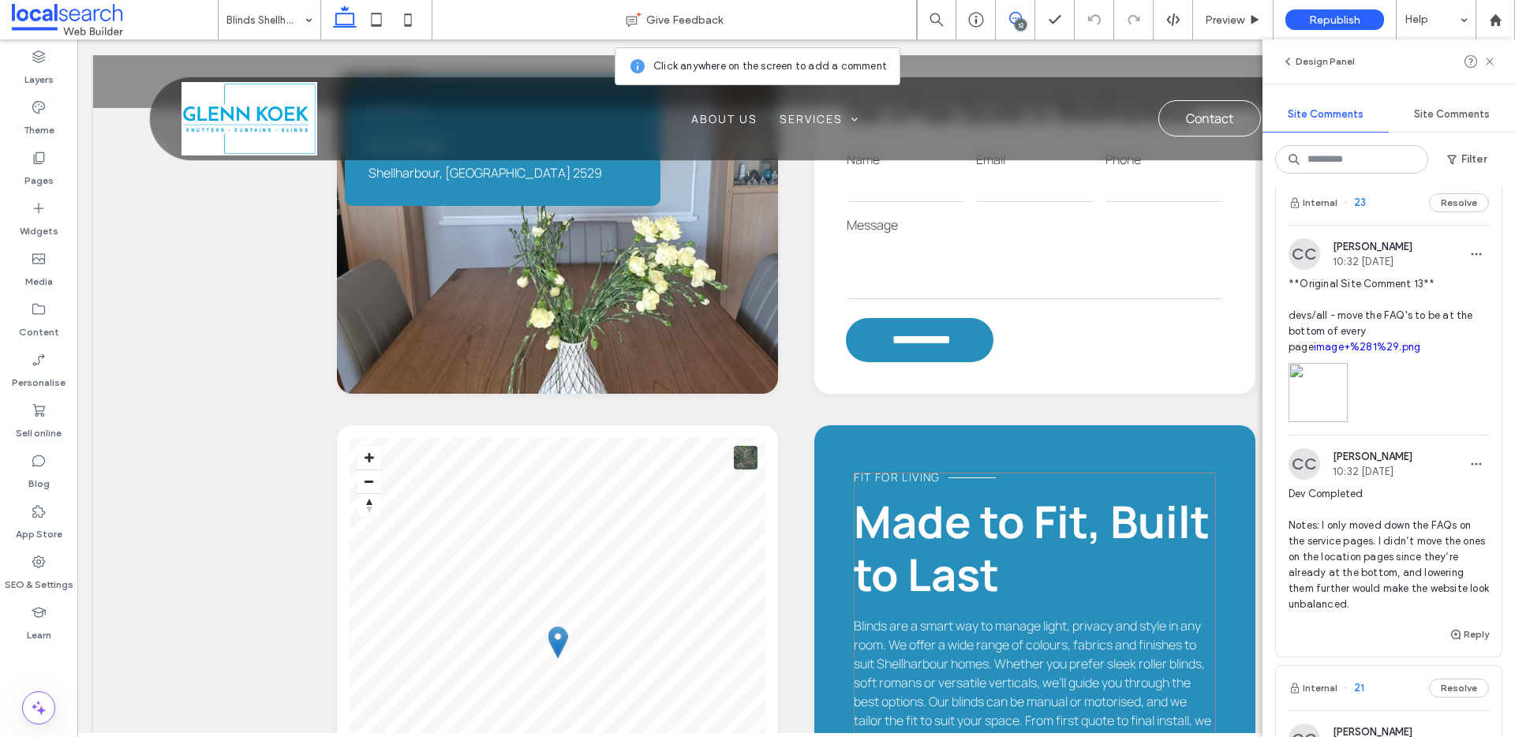
scroll to position [1818, 0]
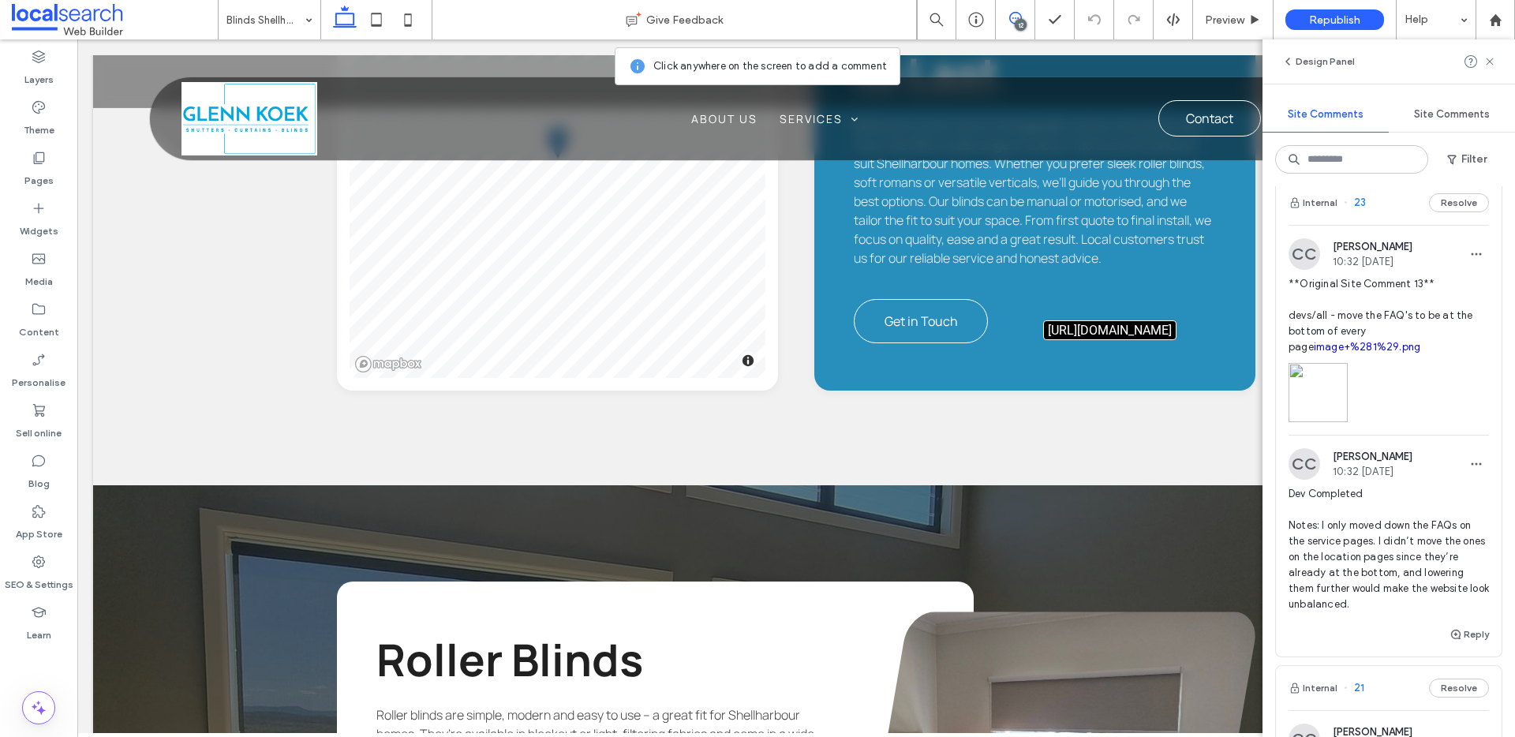
click at [1357, 350] on link "image+%281%29.png" at bounding box center [1367, 347] width 107 height 12
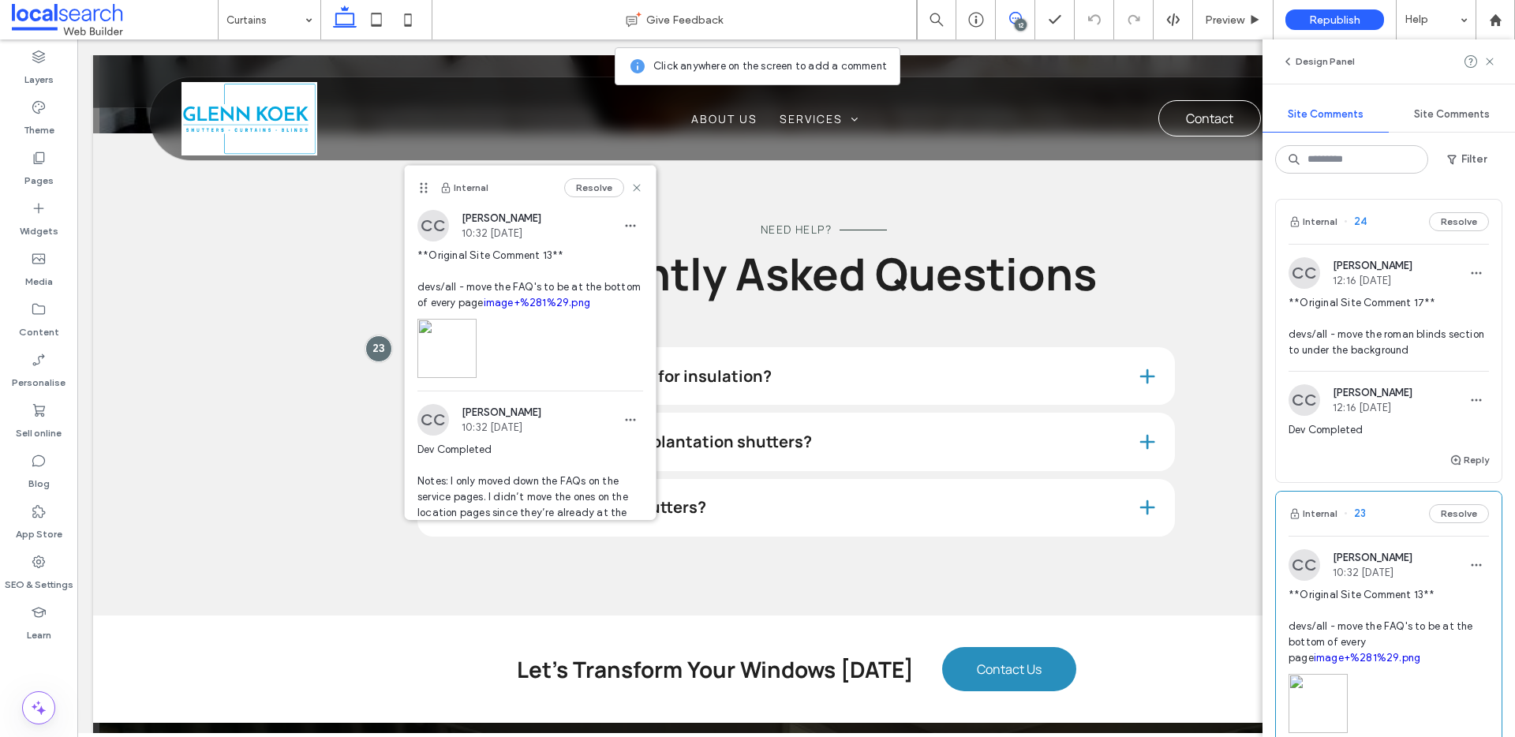
click at [1391, 339] on span "**Original Site Comment 17** devs/all - move the roman blinds section to under …" at bounding box center [1389, 326] width 200 height 63
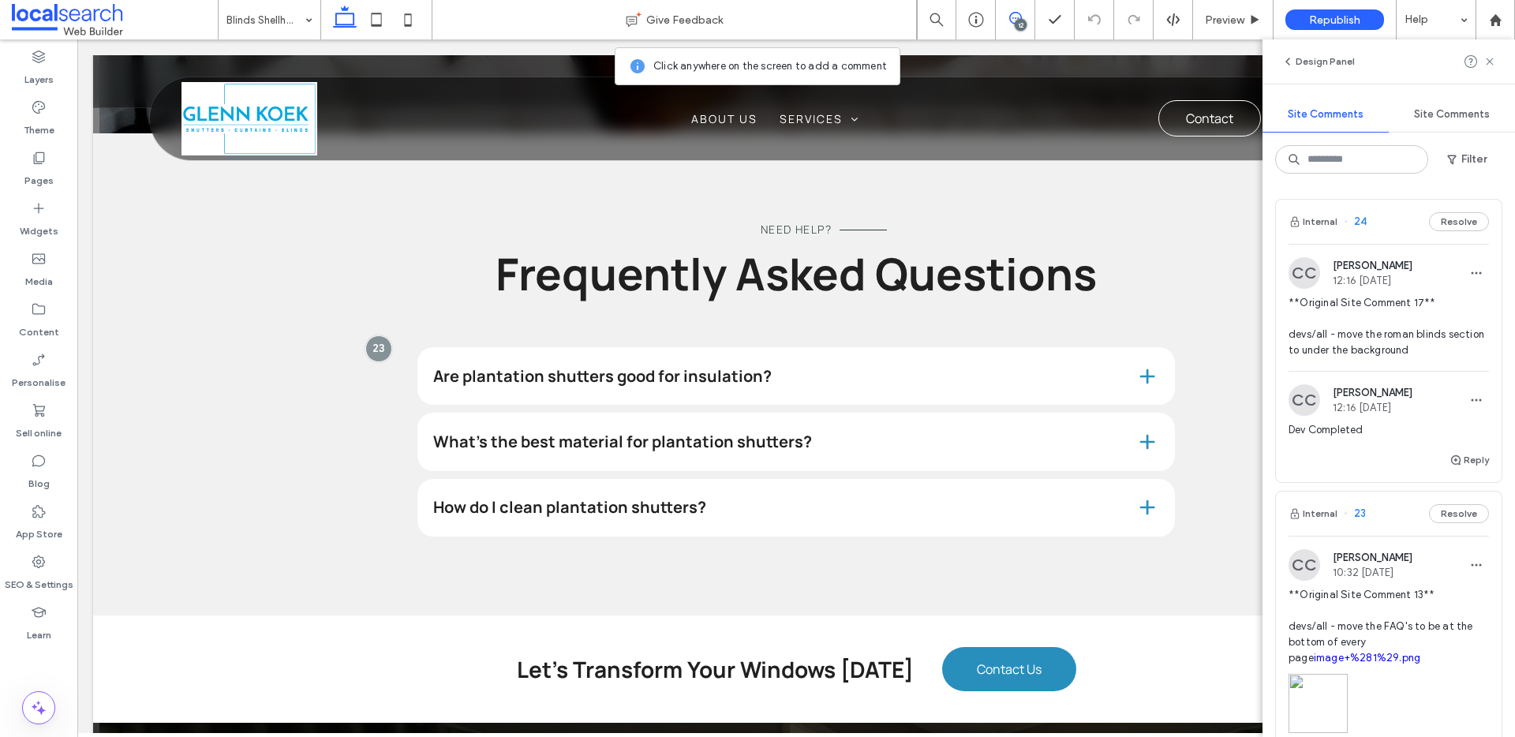
click at [1406, 362] on div at bounding box center [757, 368] width 1515 height 737
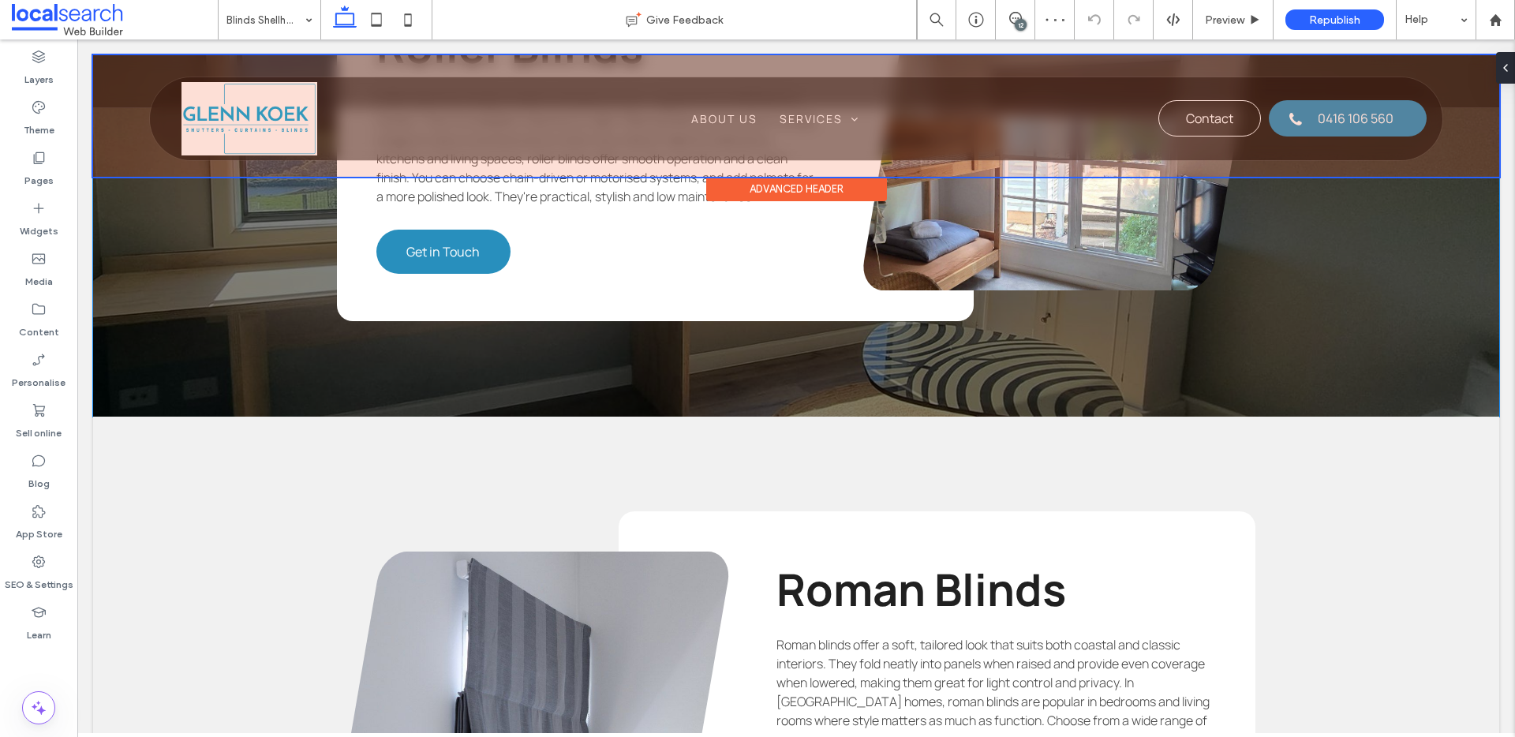
scroll to position [2442, 0]
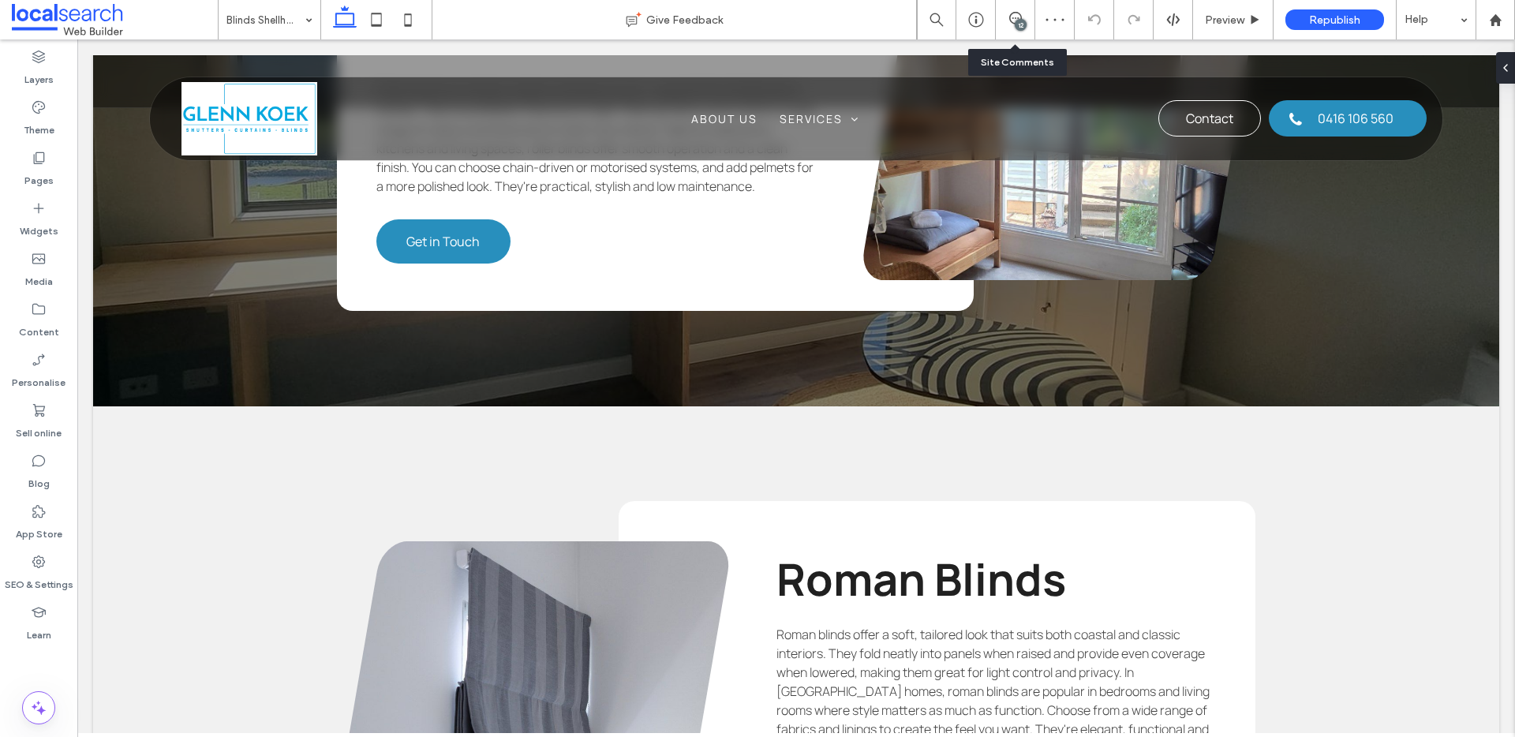
click at [1025, 5] on div "12" at bounding box center [1015, 19] width 39 height 39
click at [1024, 19] on div "12" at bounding box center [1021, 25] width 12 height 12
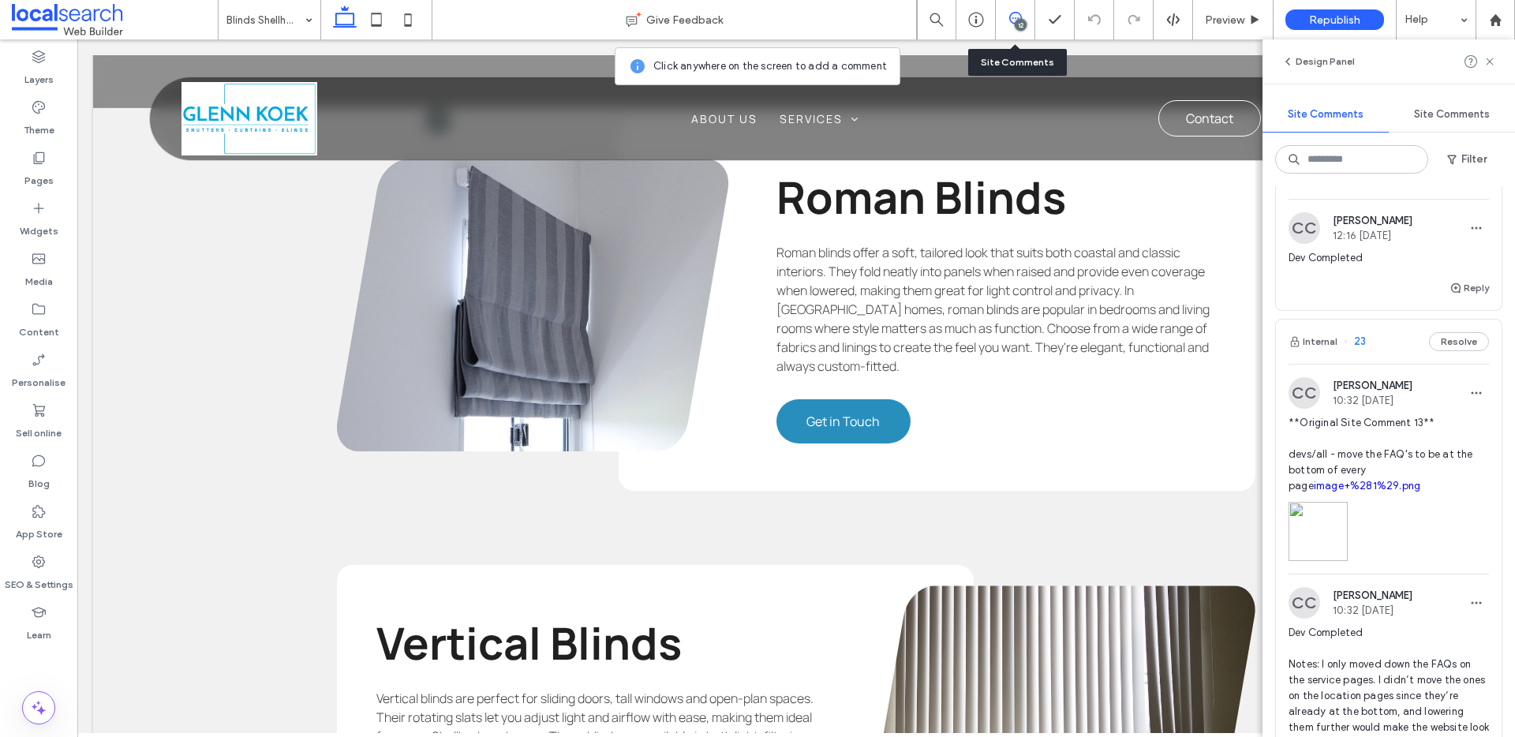
scroll to position [206, 0]
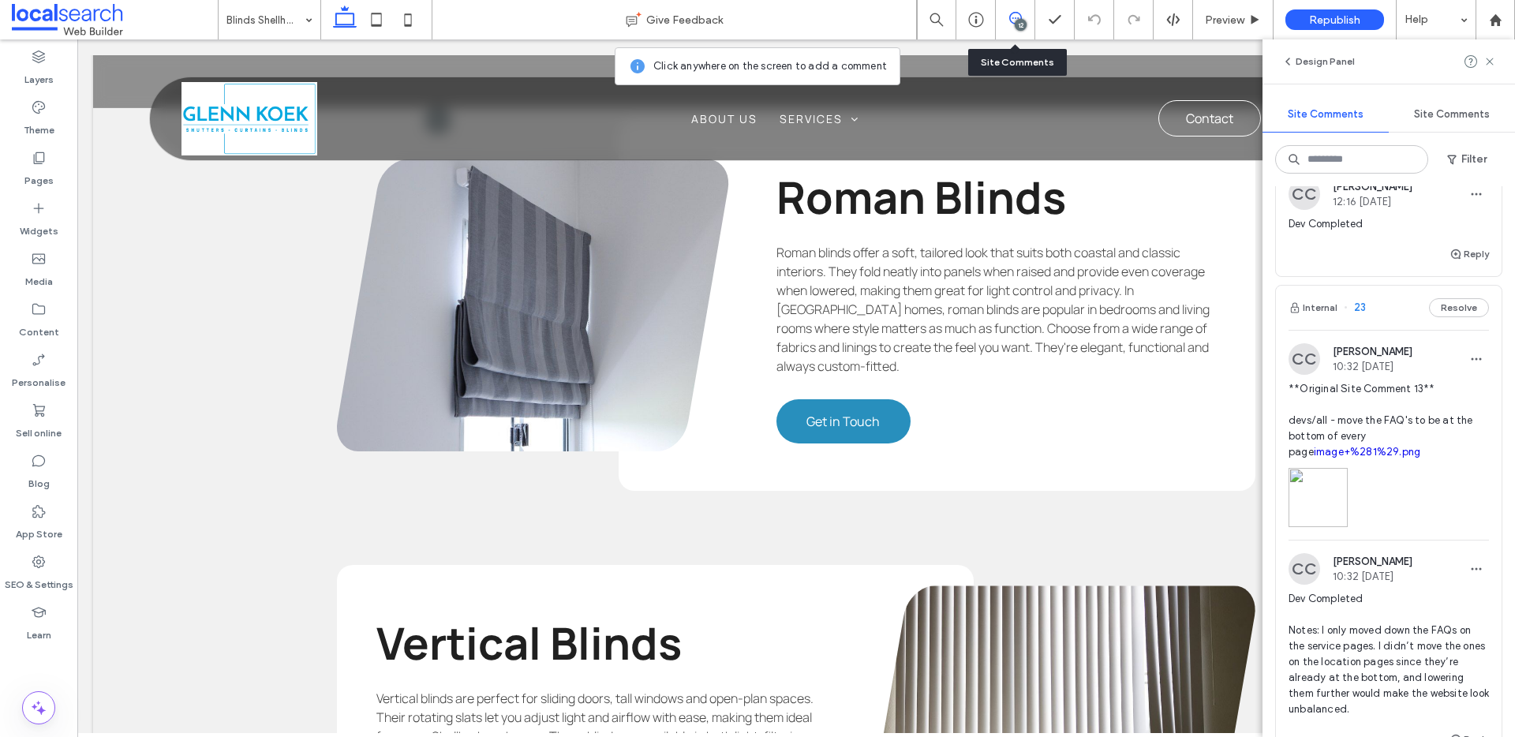
click at [1422, 424] on span "**Original Site Comment 13** devs/all - move the FAQ's to be at the bottom of e…" at bounding box center [1389, 420] width 200 height 79
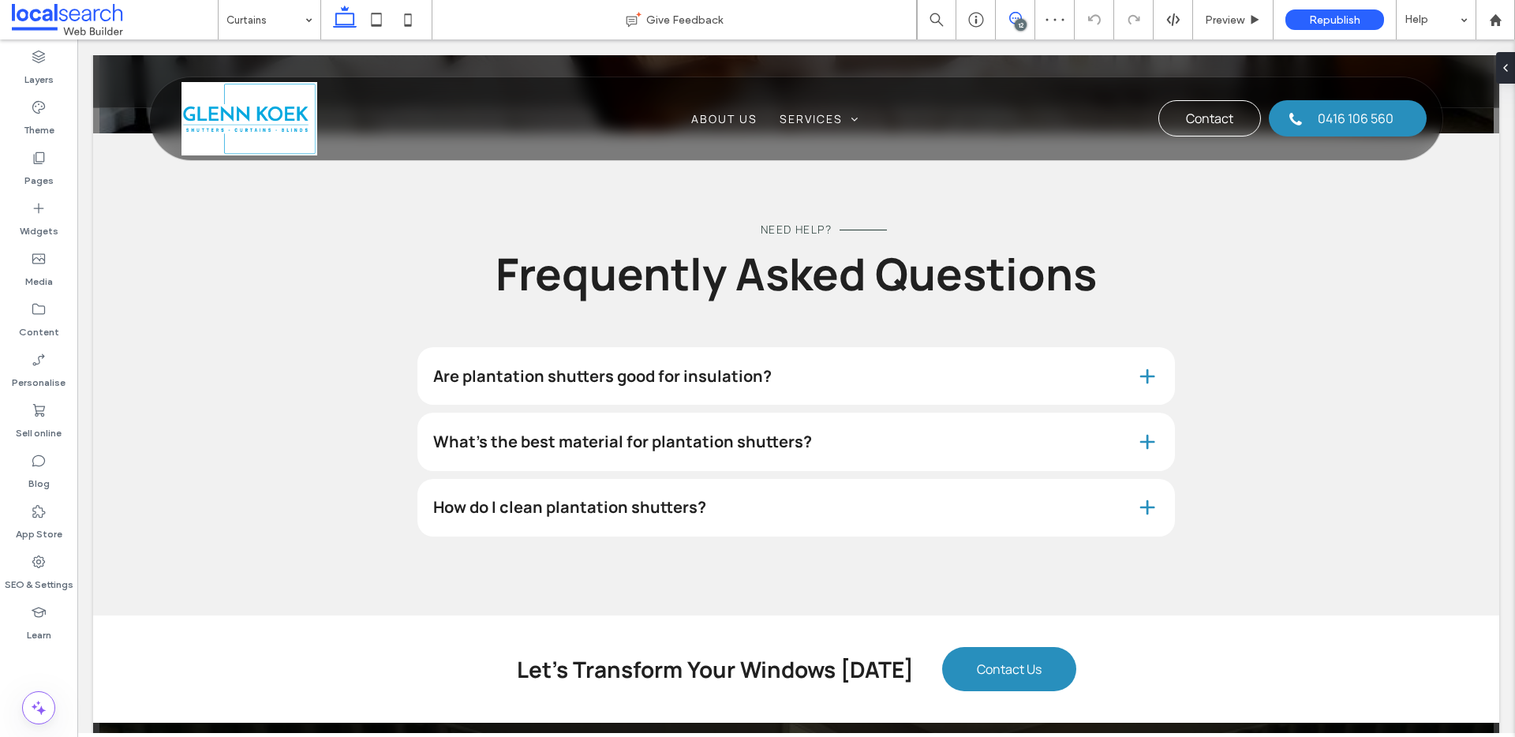
click at [1029, 18] on span at bounding box center [1015, 18] width 39 height 13
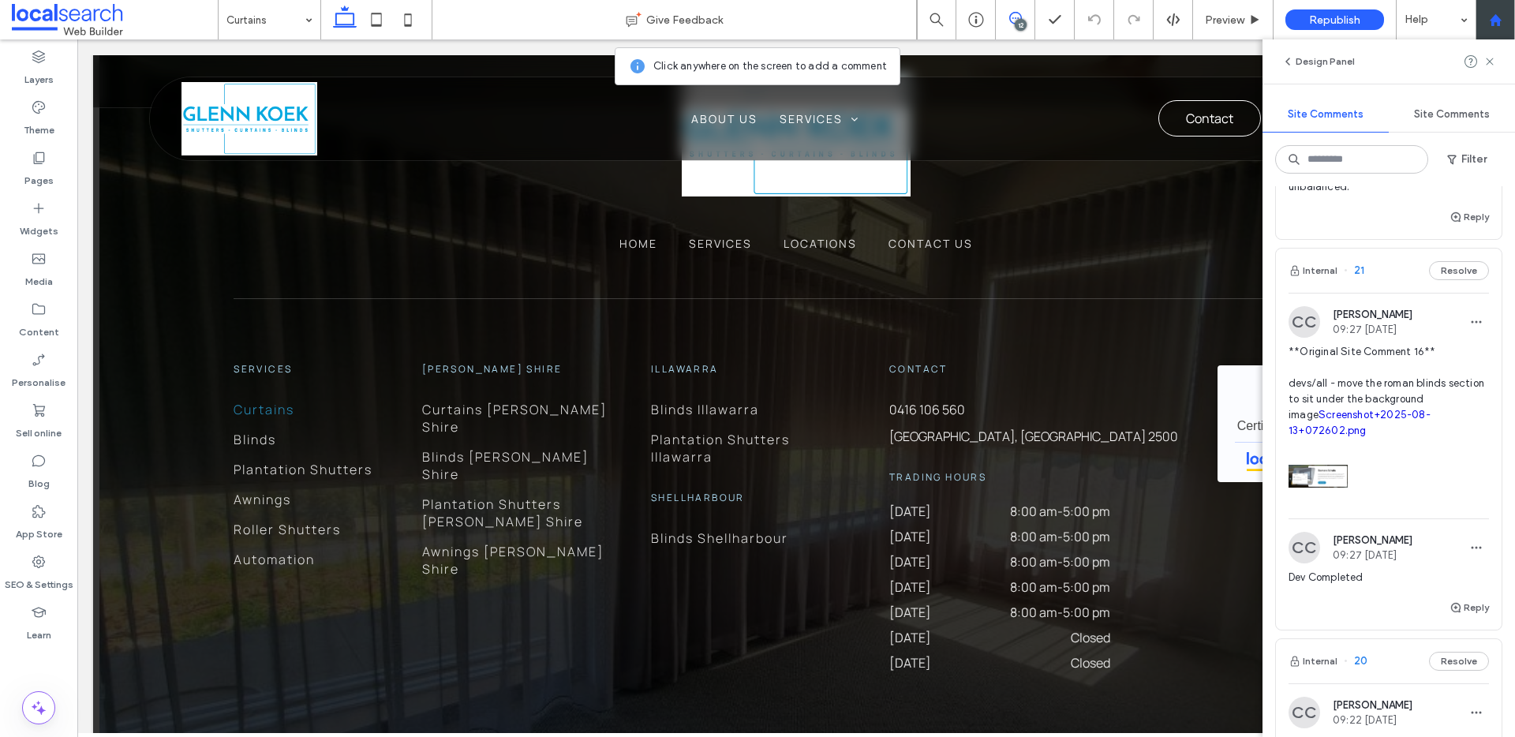
scroll to position [732, 0]
click at [1328, 423] on link "Screenshot+2025-08-13+072602.png" at bounding box center [1360, 419] width 142 height 28
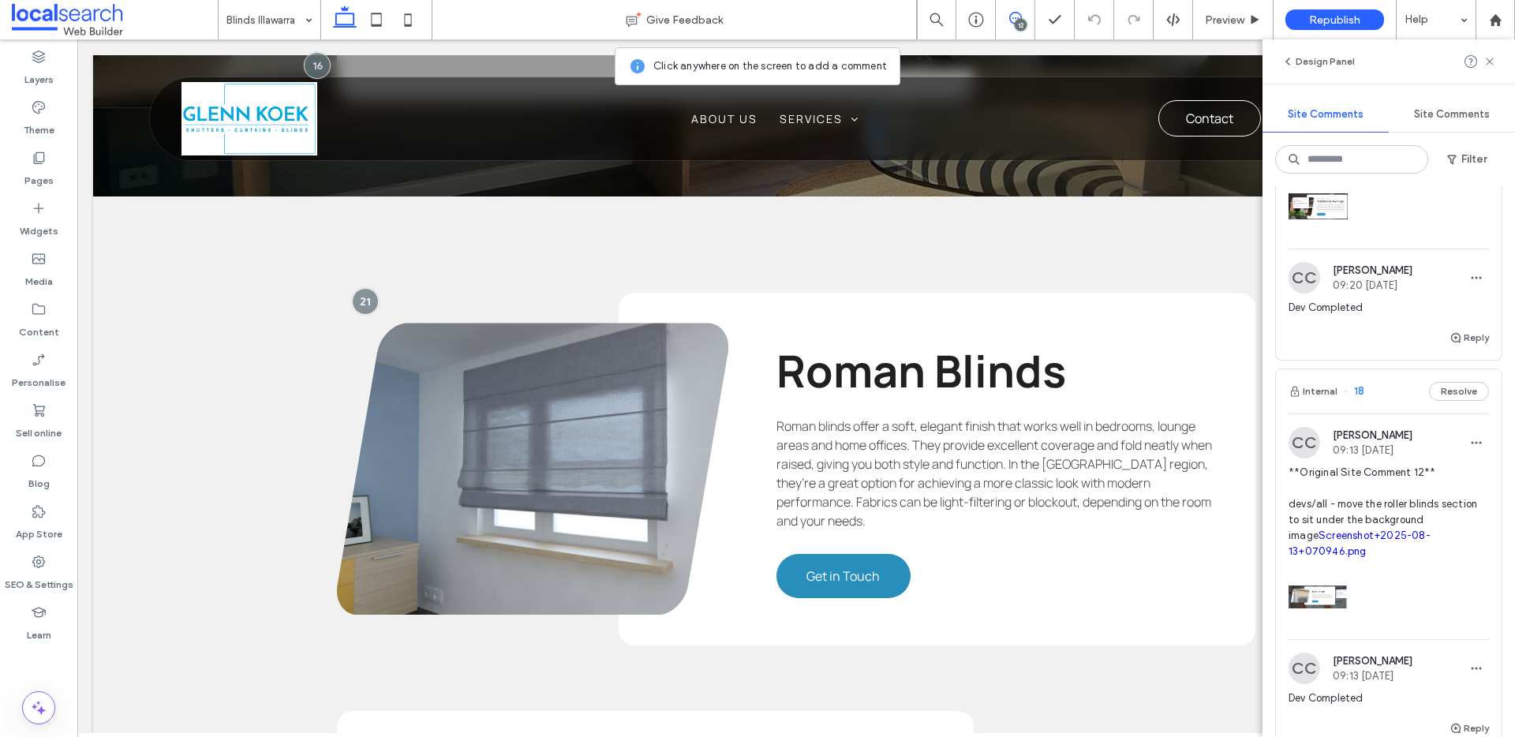
scroll to position [1828, 0]
click at [1403, 489] on span "**Original Site Comment 12** devs/all - move the roller blinds section to sit u…" at bounding box center [1389, 511] width 200 height 95
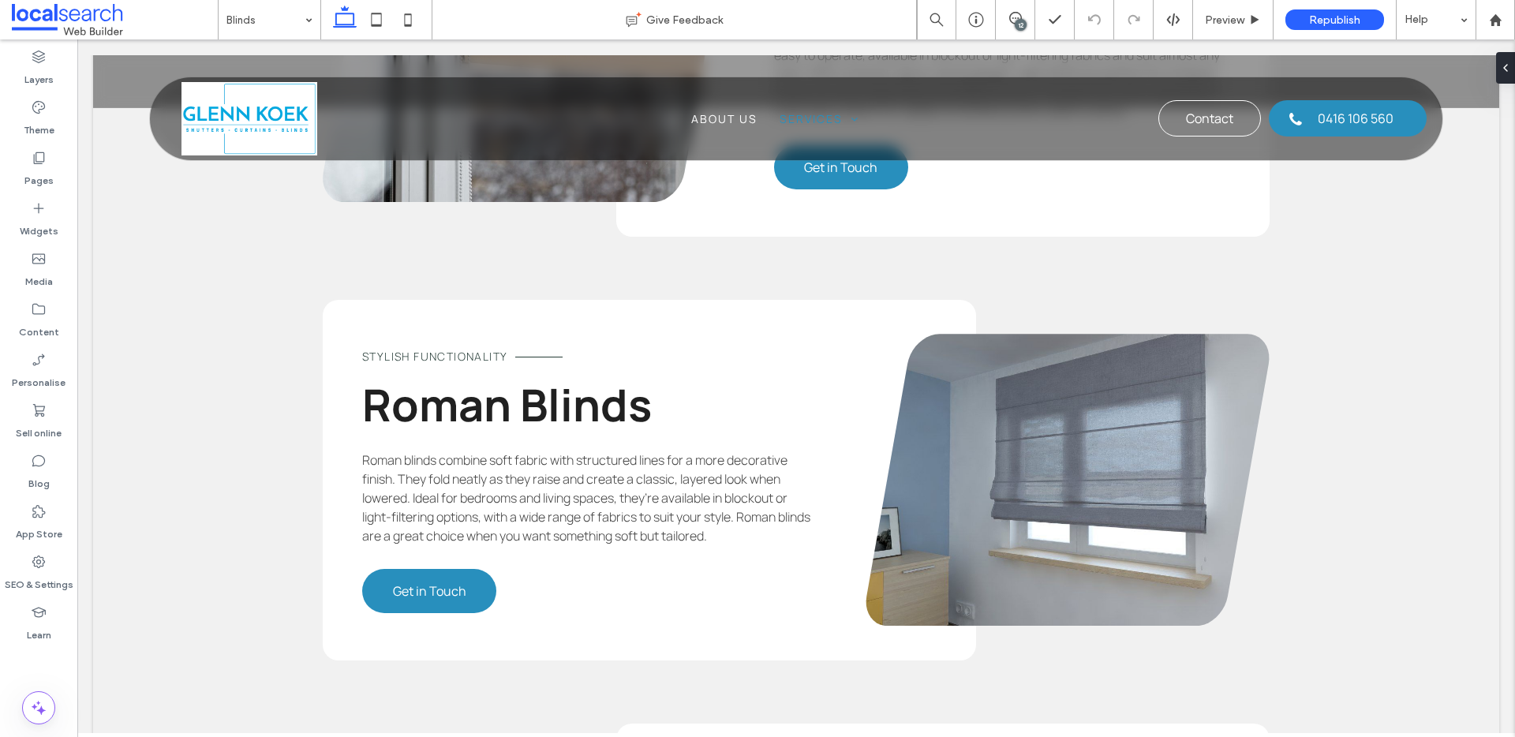
scroll to position [2645, 0]
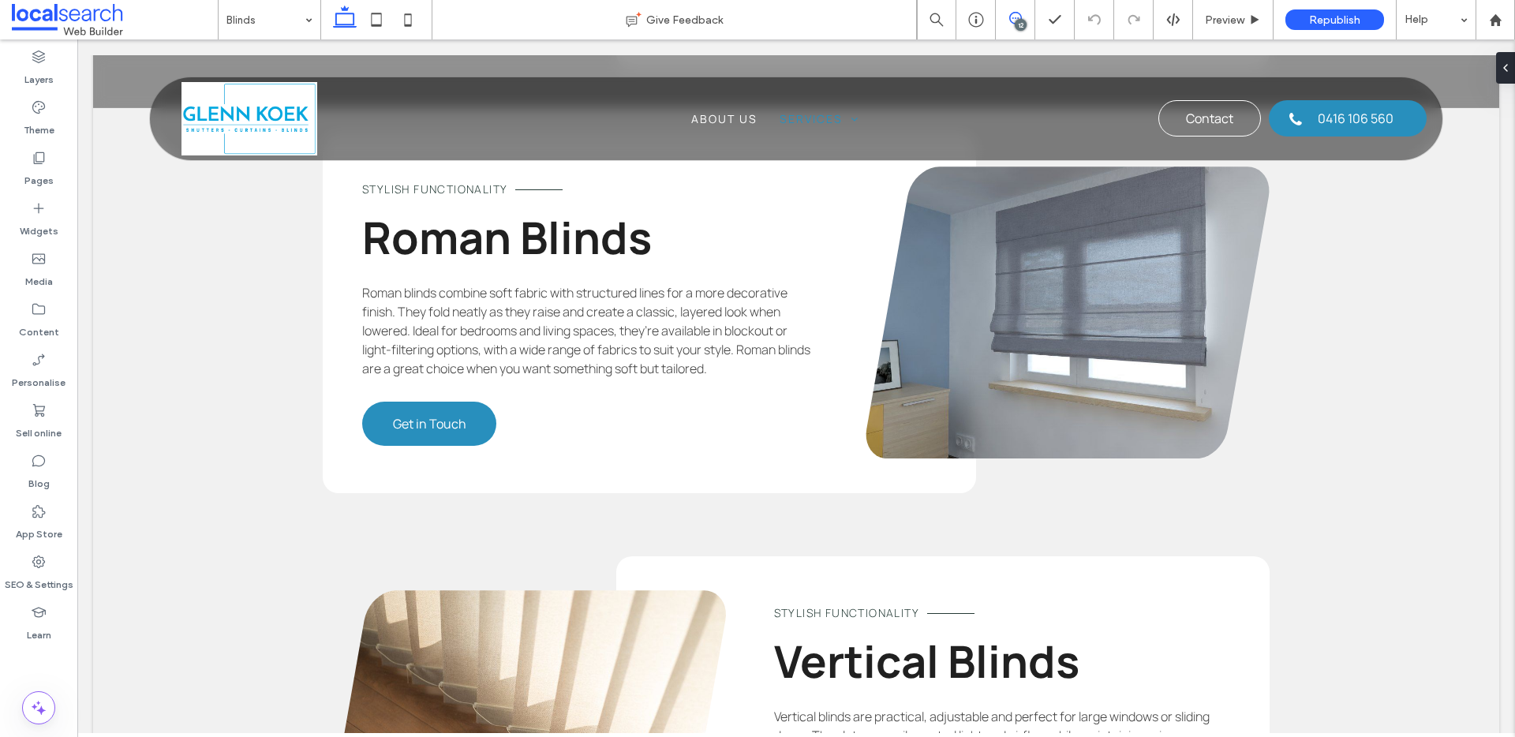
click at [1025, 18] on span at bounding box center [1015, 18] width 39 height 13
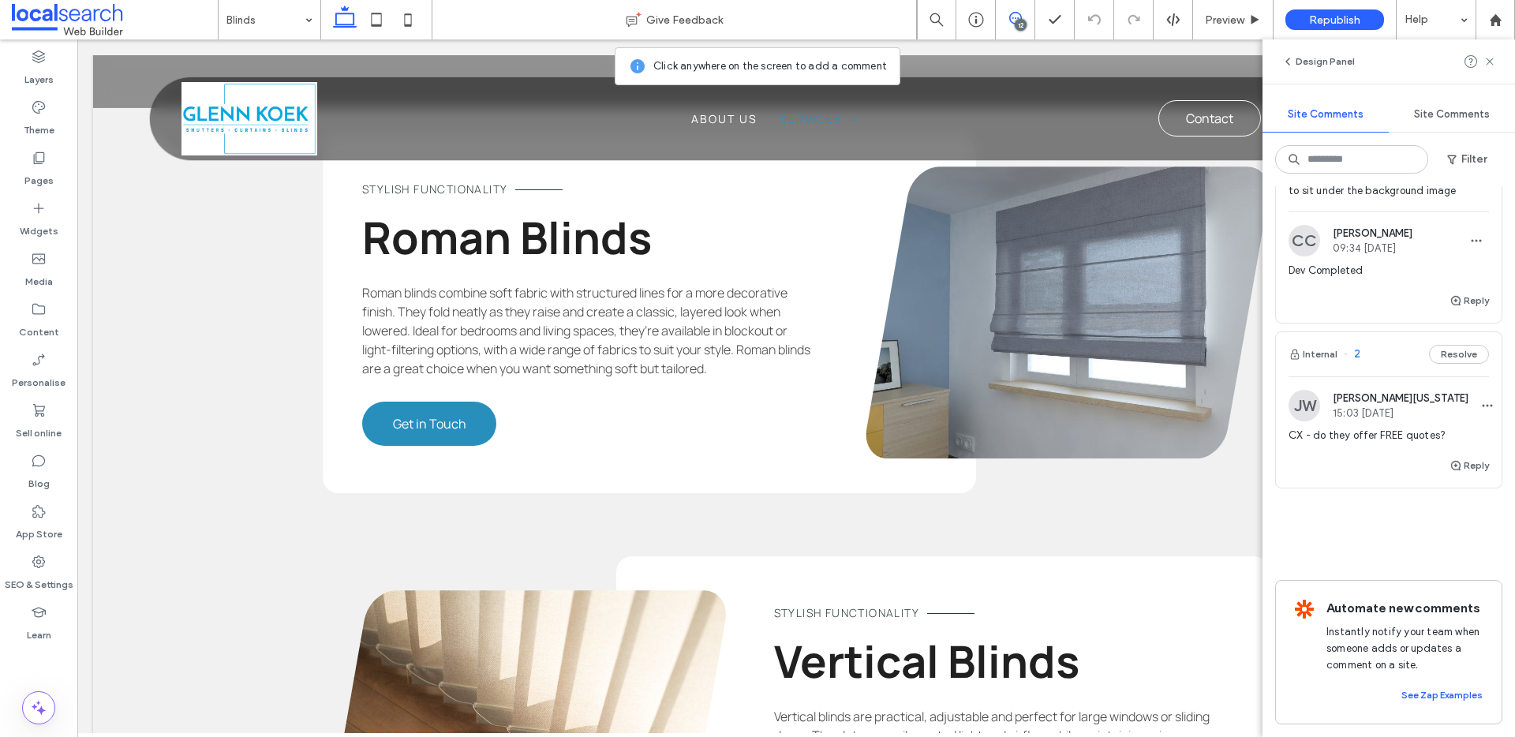
scroll to position [3391, 0]
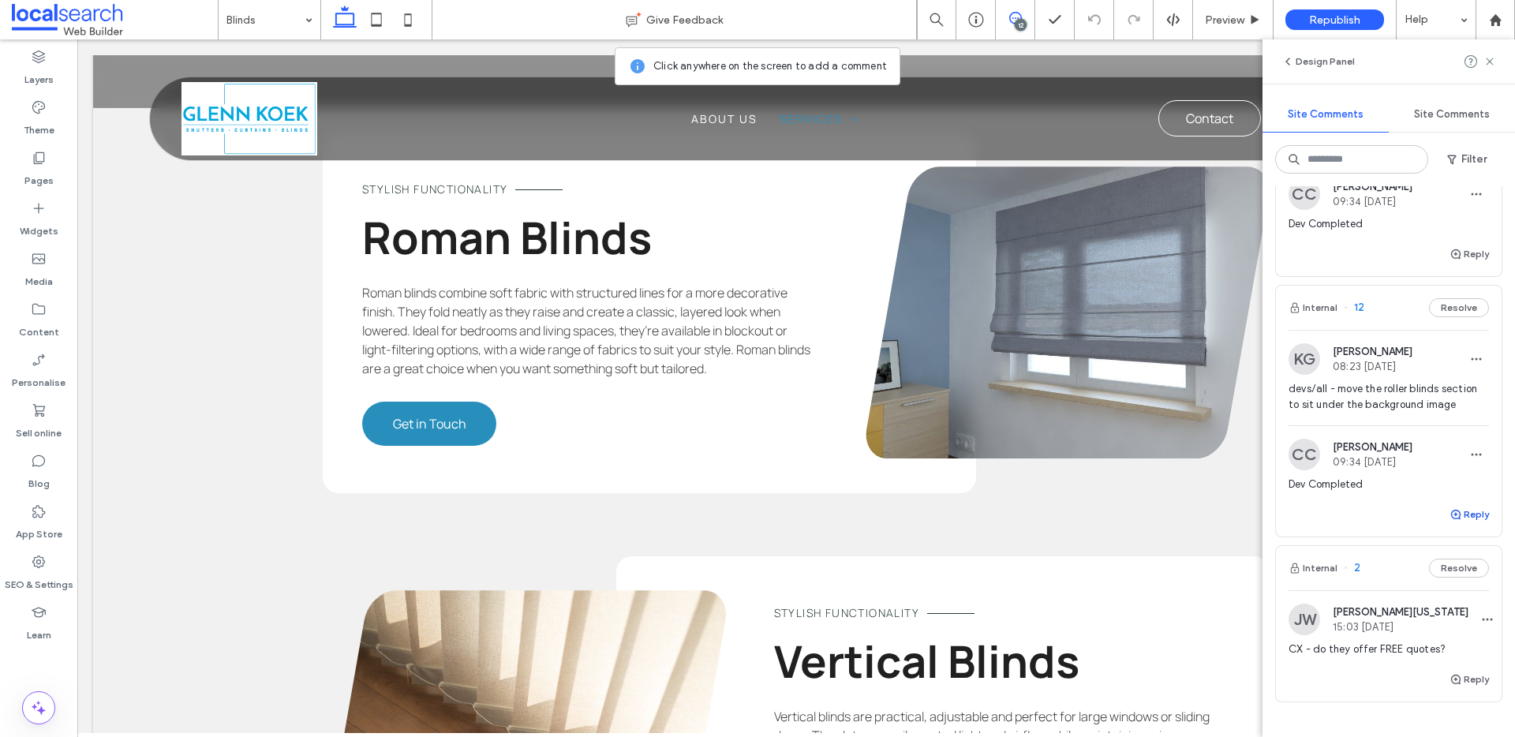
click at [1462, 524] on button "Reply" at bounding box center [1469, 514] width 39 height 19
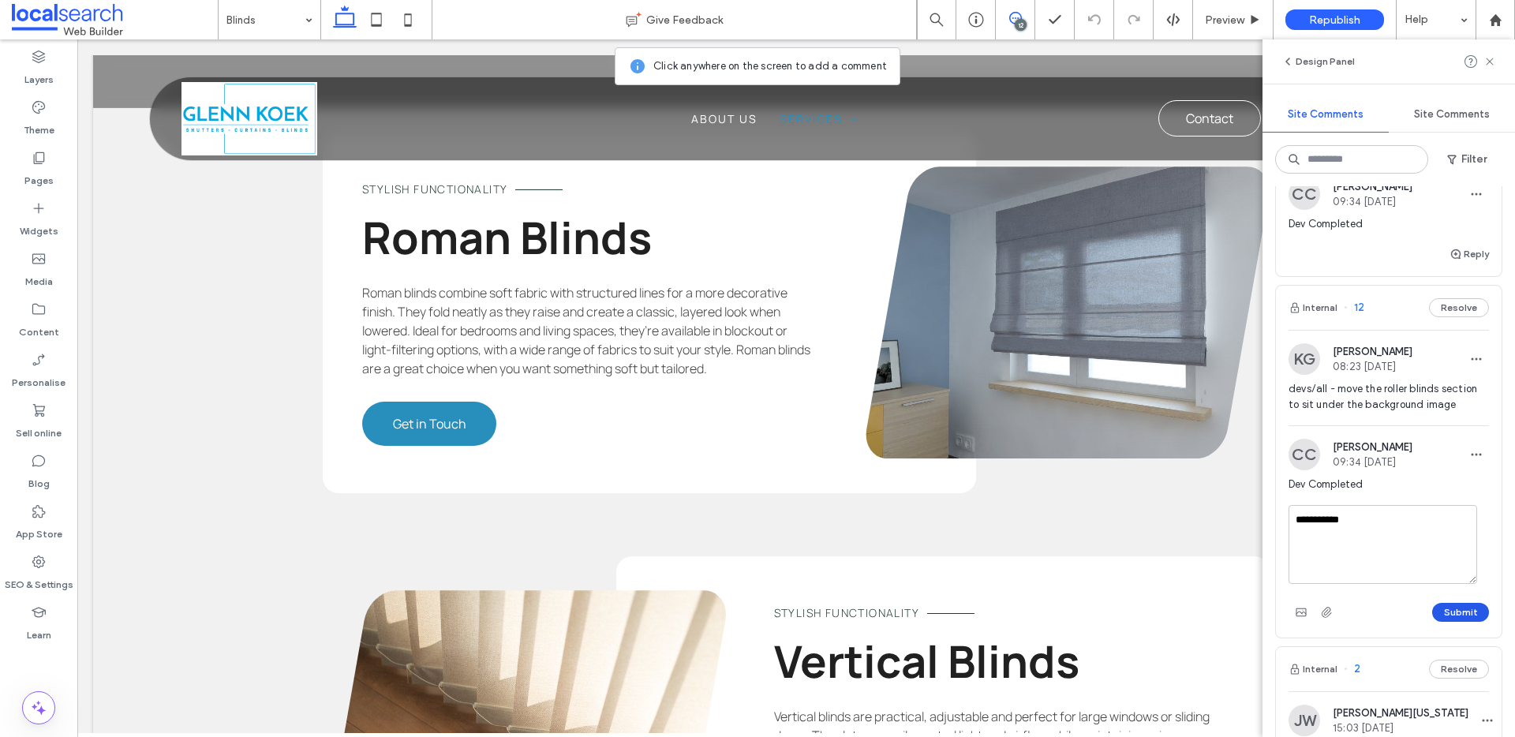
type textarea "**********"
click at [1459, 622] on button "Submit" at bounding box center [1461, 612] width 57 height 19
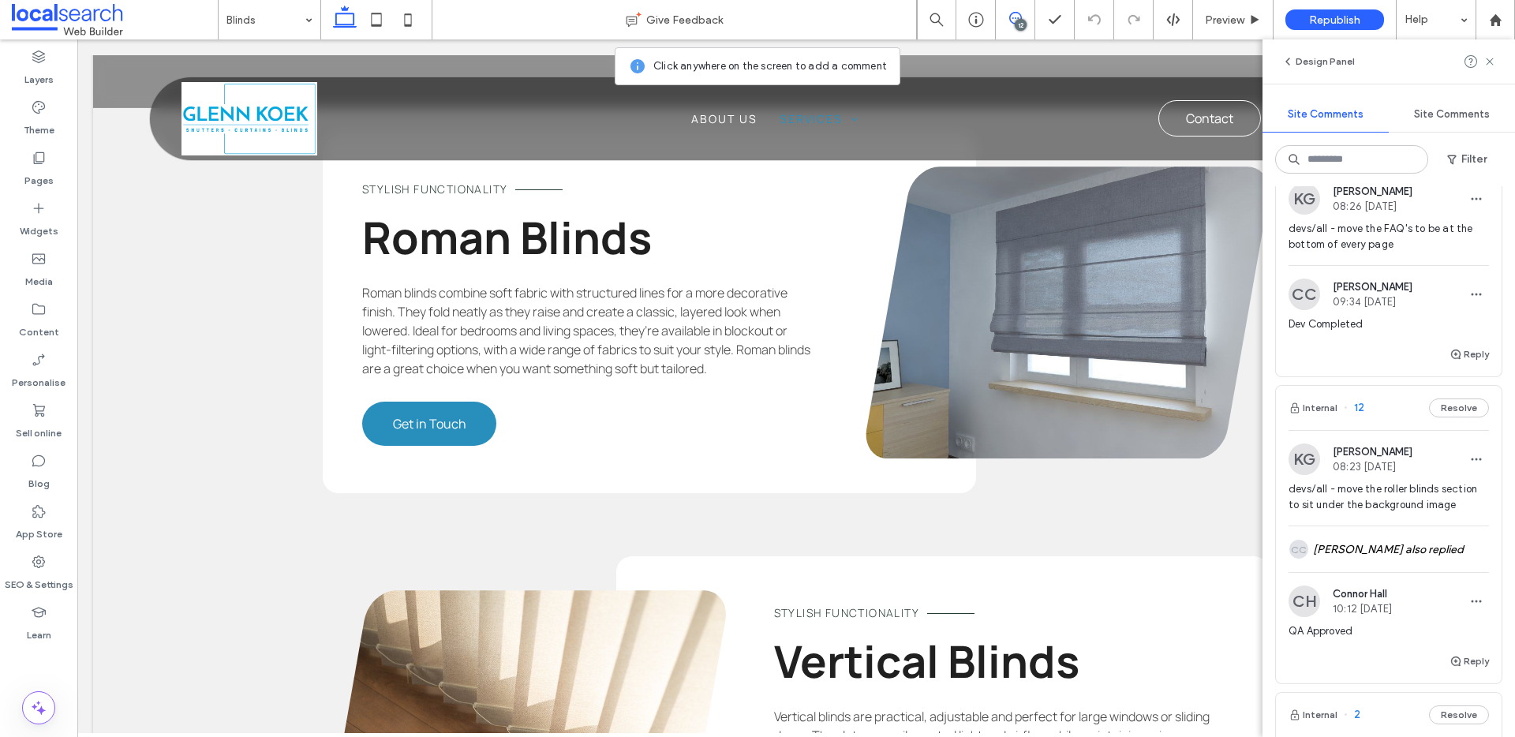
scroll to position [3287, 0]
click at [1467, 367] on button "Reply" at bounding box center [1469, 357] width 39 height 19
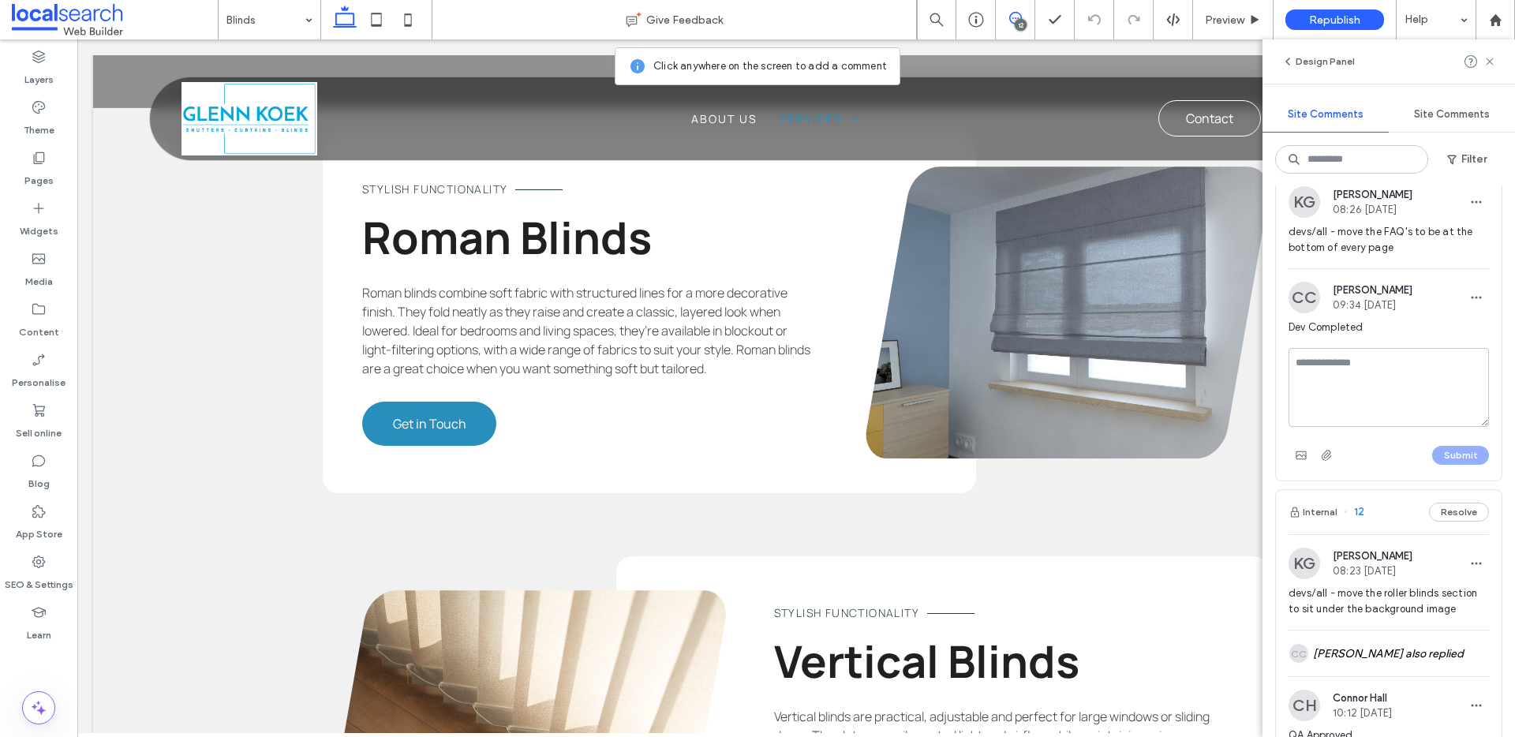
click at [1328, 421] on textarea at bounding box center [1389, 387] width 200 height 79
type textarea "**********"
click at [1444, 465] on button "Submit" at bounding box center [1461, 455] width 57 height 19
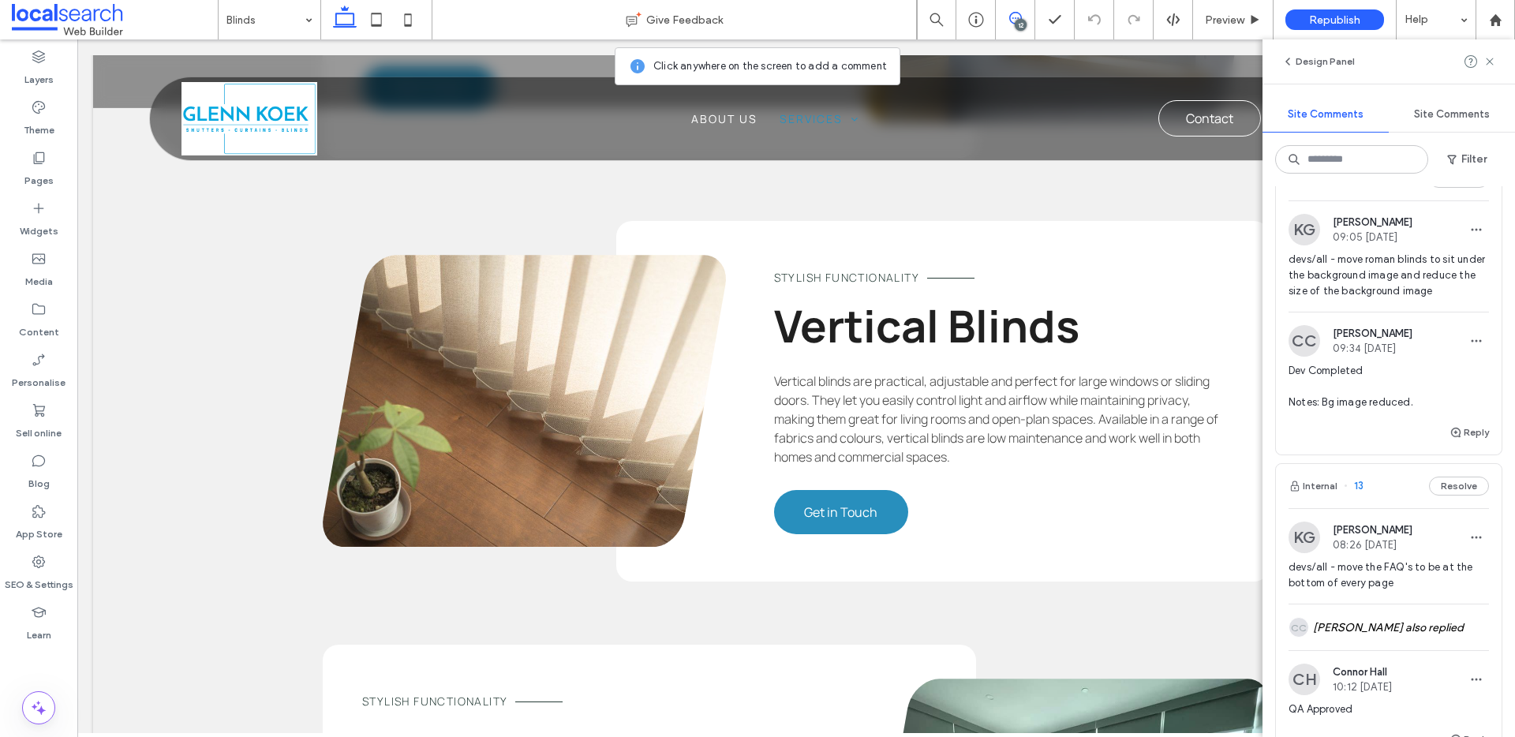
scroll to position [2948, 0]
click at [1460, 446] on button "Reply" at bounding box center [1469, 436] width 39 height 19
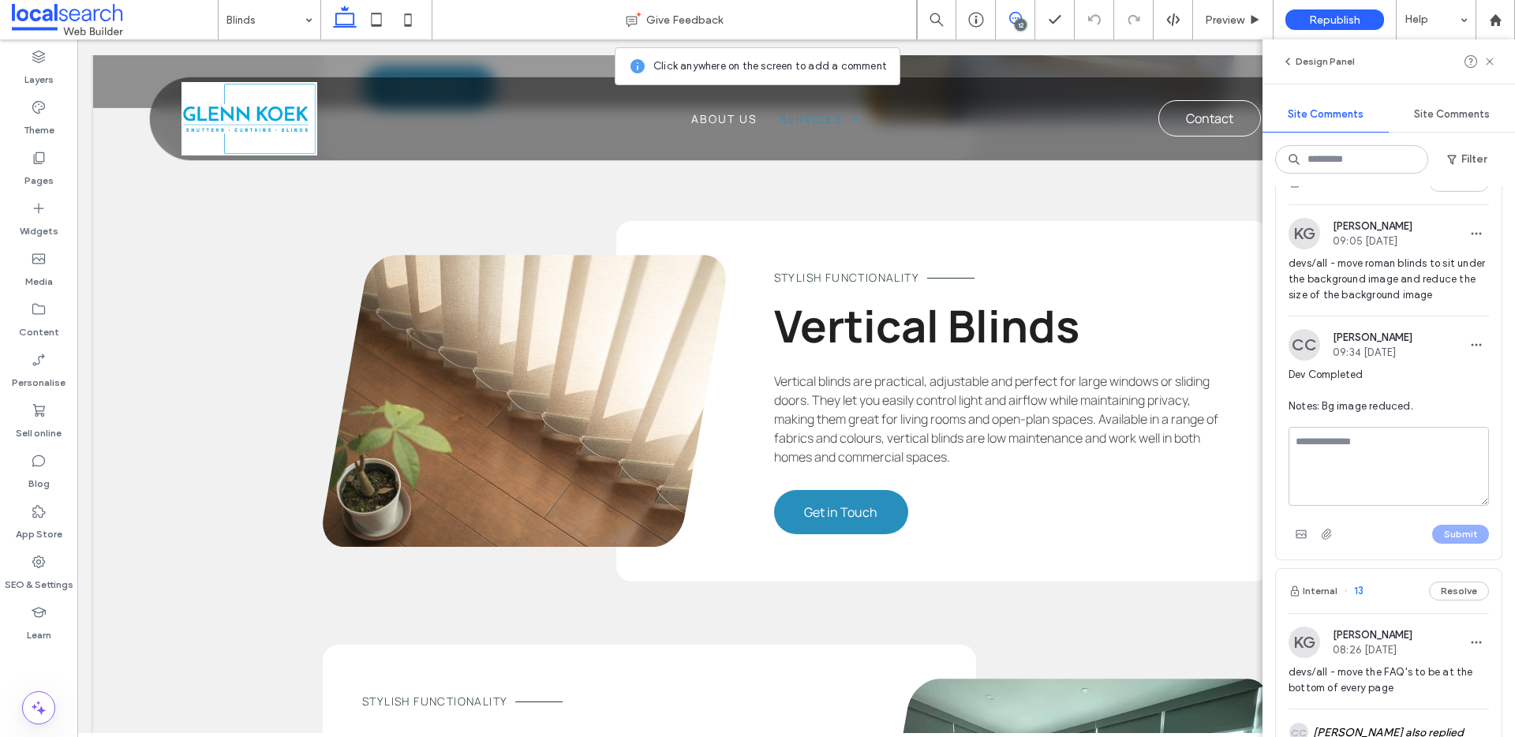
click at [1382, 501] on textarea at bounding box center [1389, 466] width 200 height 79
type textarea "**********"
click at [1463, 544] on button "Submit" at bounding box center [1461, 534] width 57 height 19
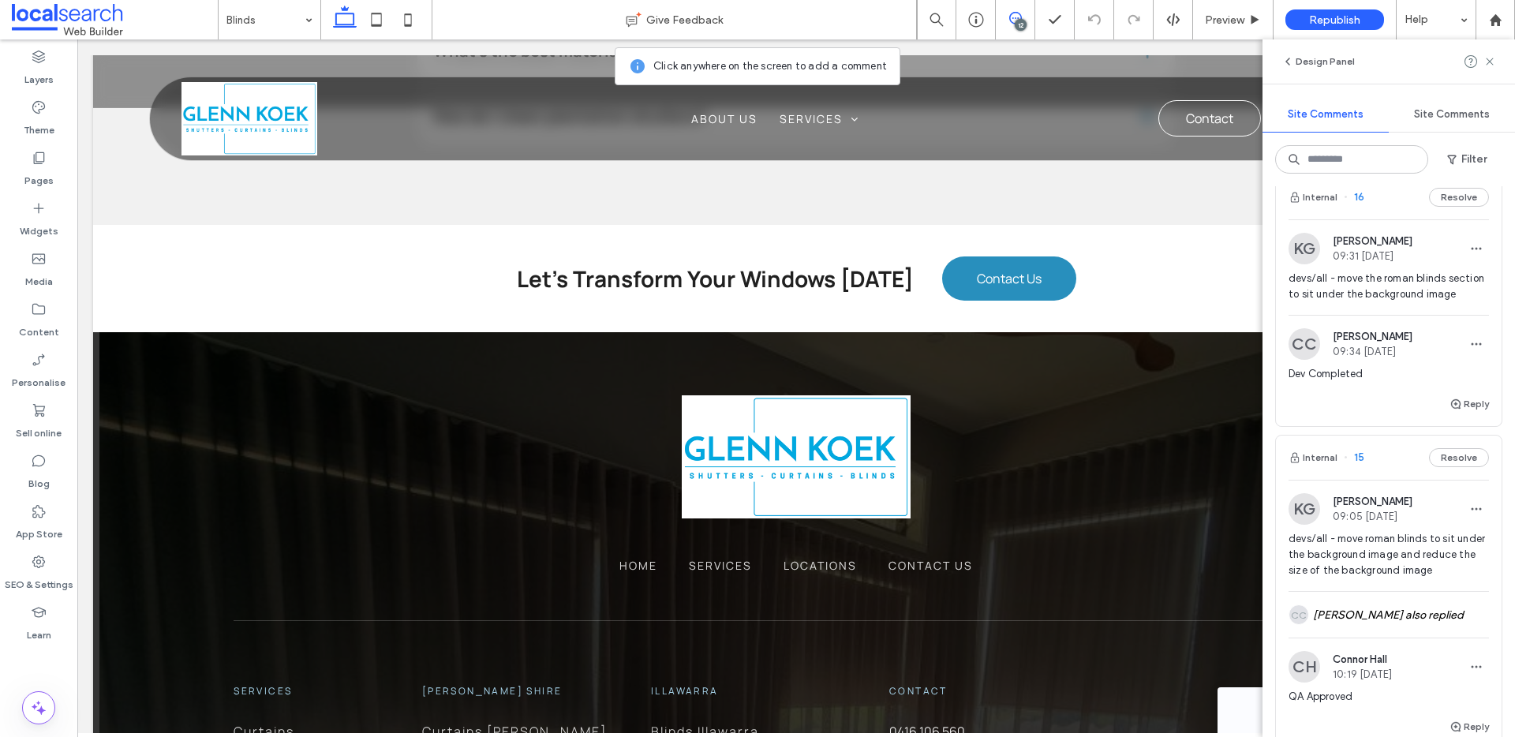
scroll to position [2672, 0]
click at [1466, 414] on button "Reply" at bounding box center [1469, 404] width 39 height 19
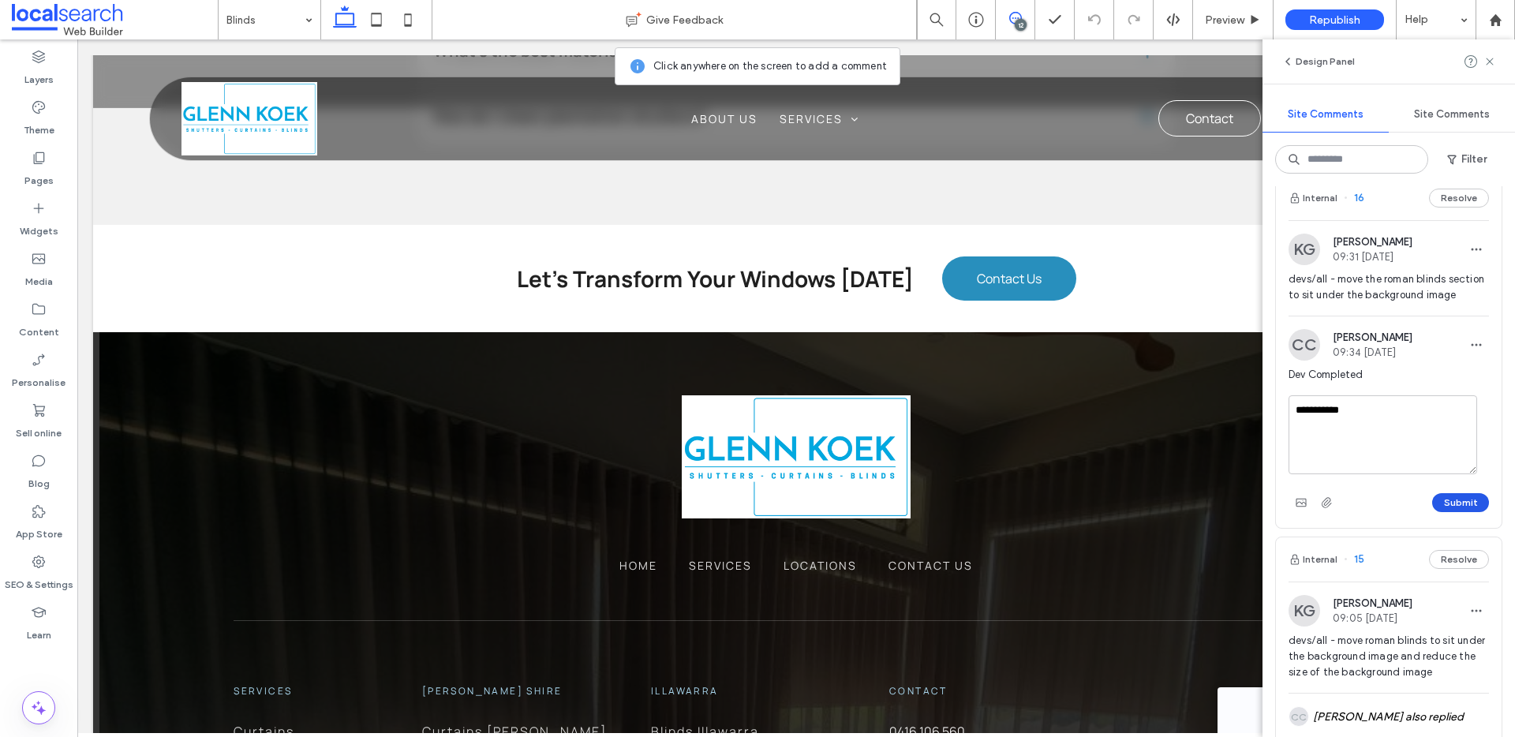
type textarea "**********"
click at [1457, 512] on button "Submit" at bounding box center [1461, 502] width 57 height 19
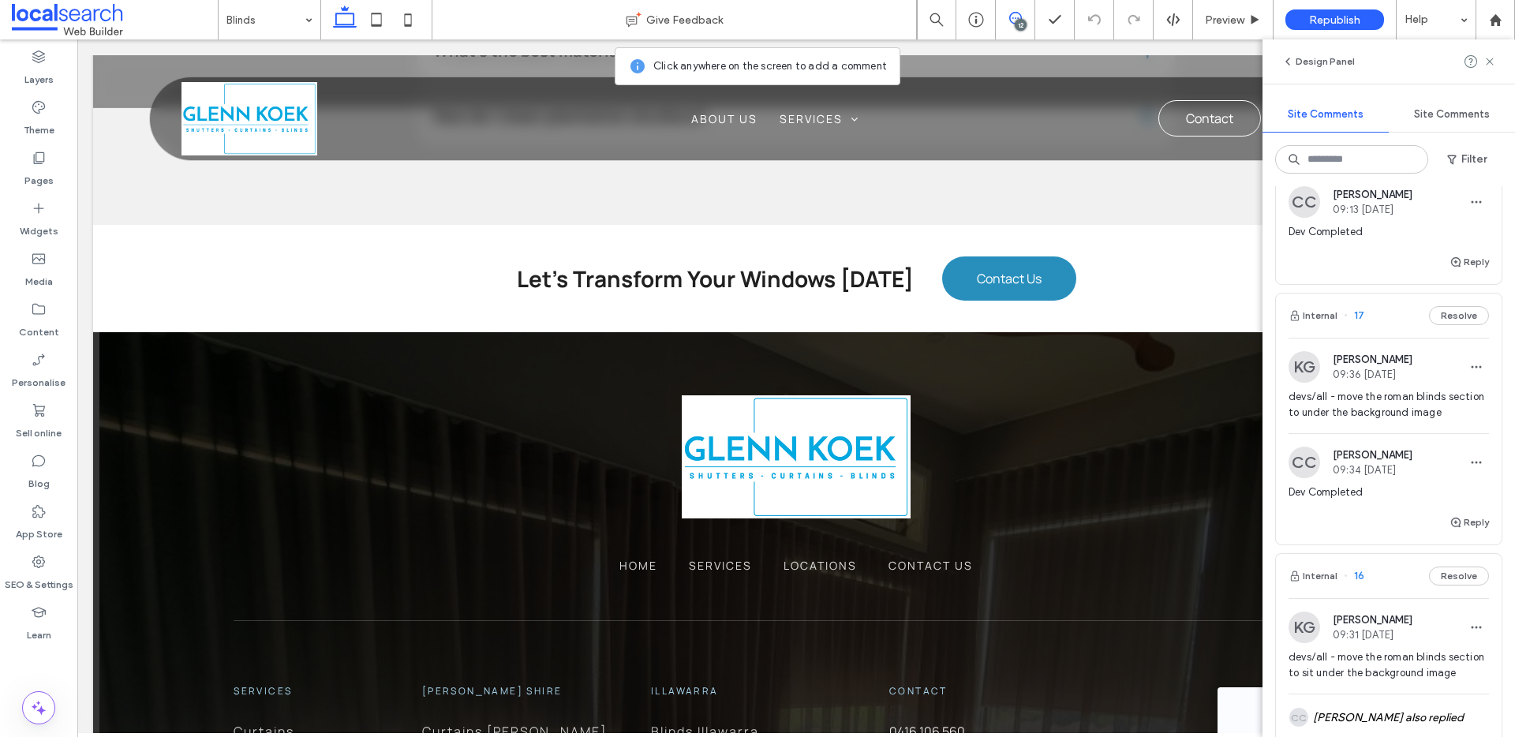
scroll to position [2288, 0]
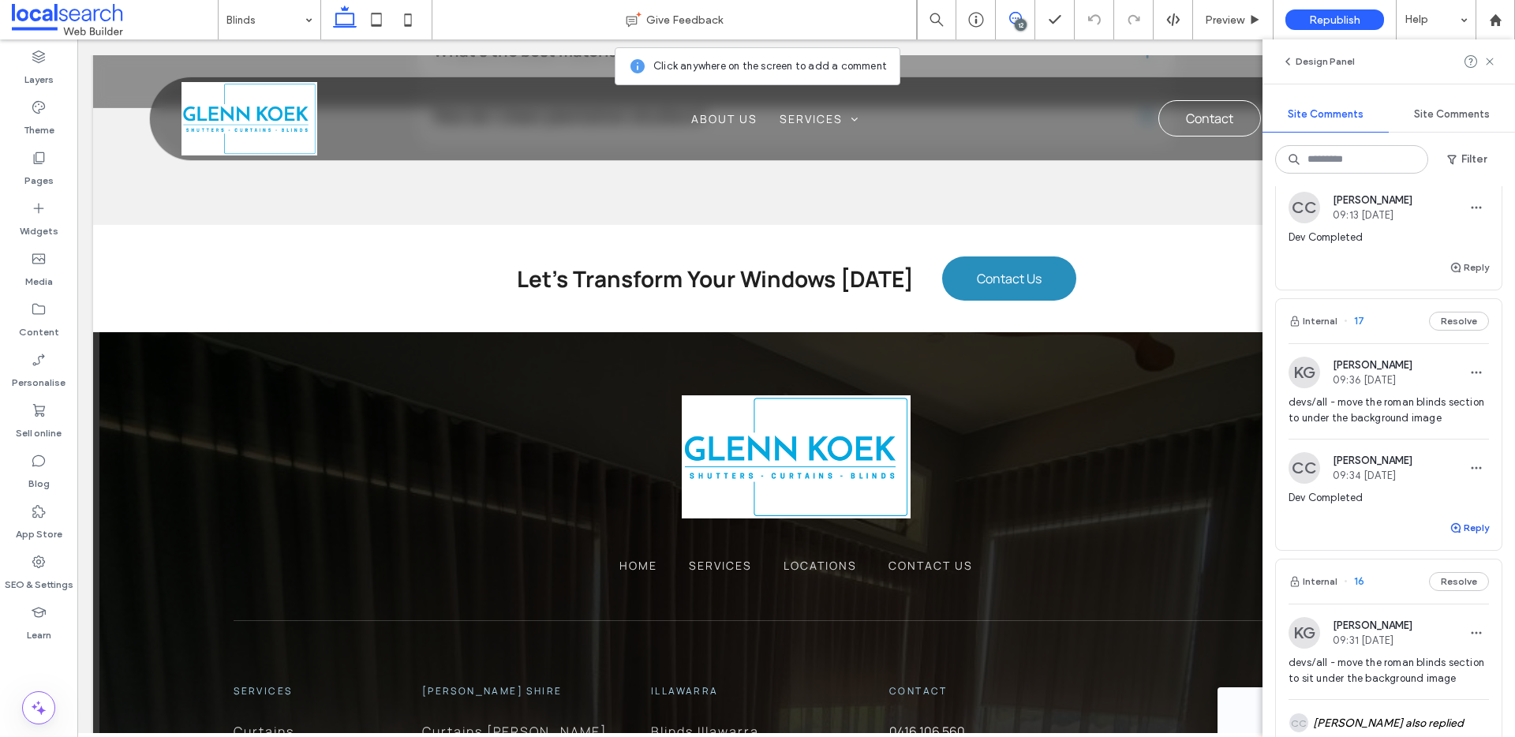
click at [1462, 537] on button "Reply" at bounding box center [1469, 528] width 39 height 19
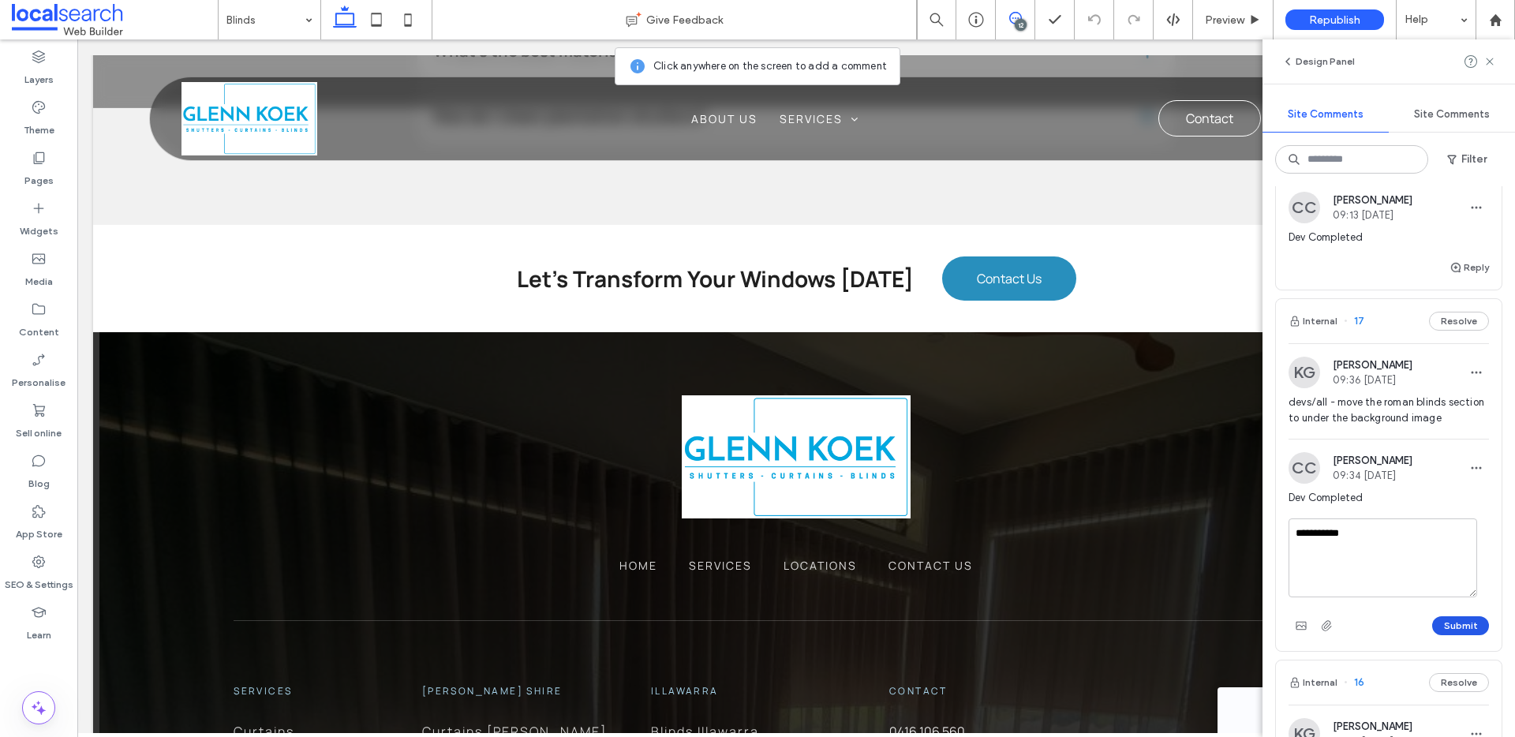
type textarea "**********"
click at [1443, 635] on button "Submit" at bounding box center [1461, 625] width 57 height 19
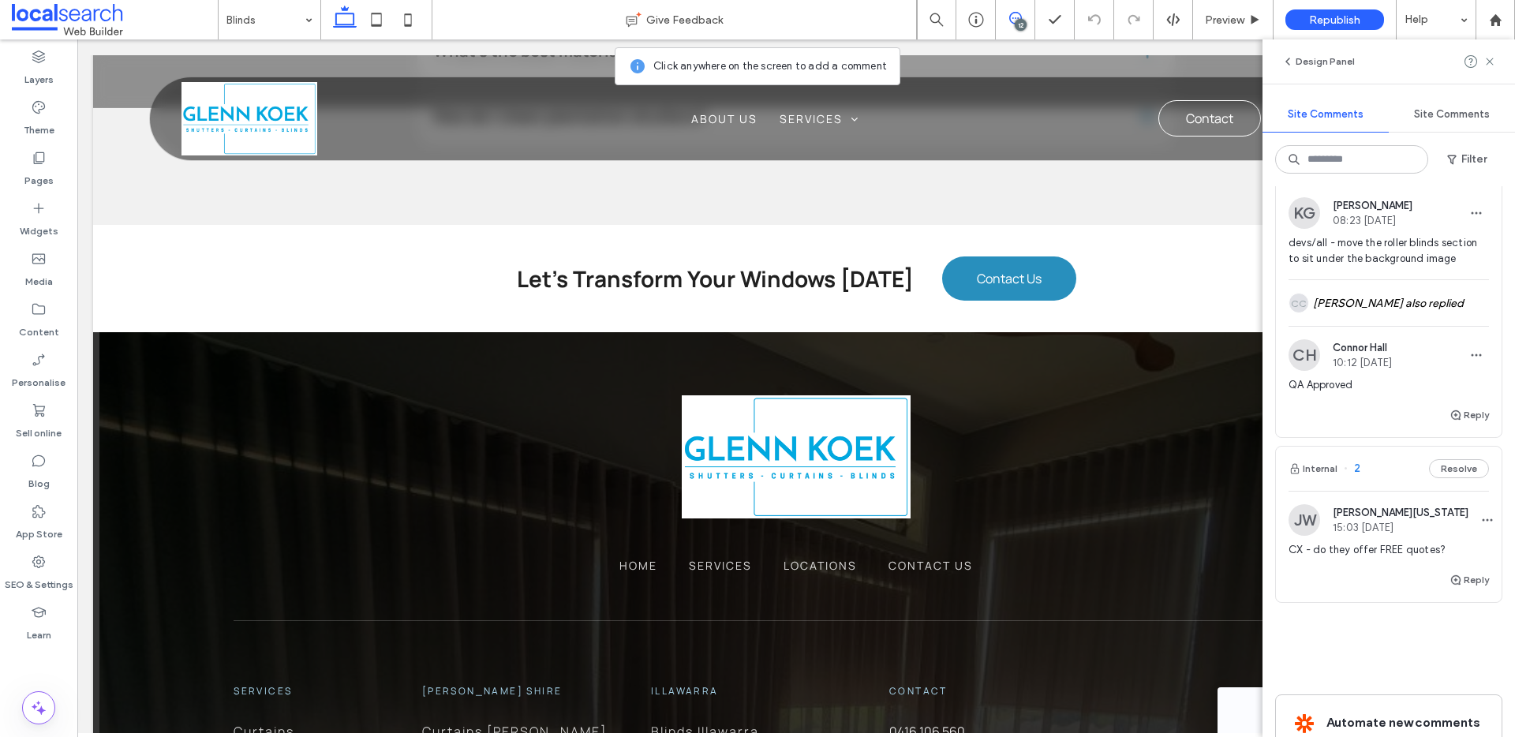
scroll to position [3871, 0]
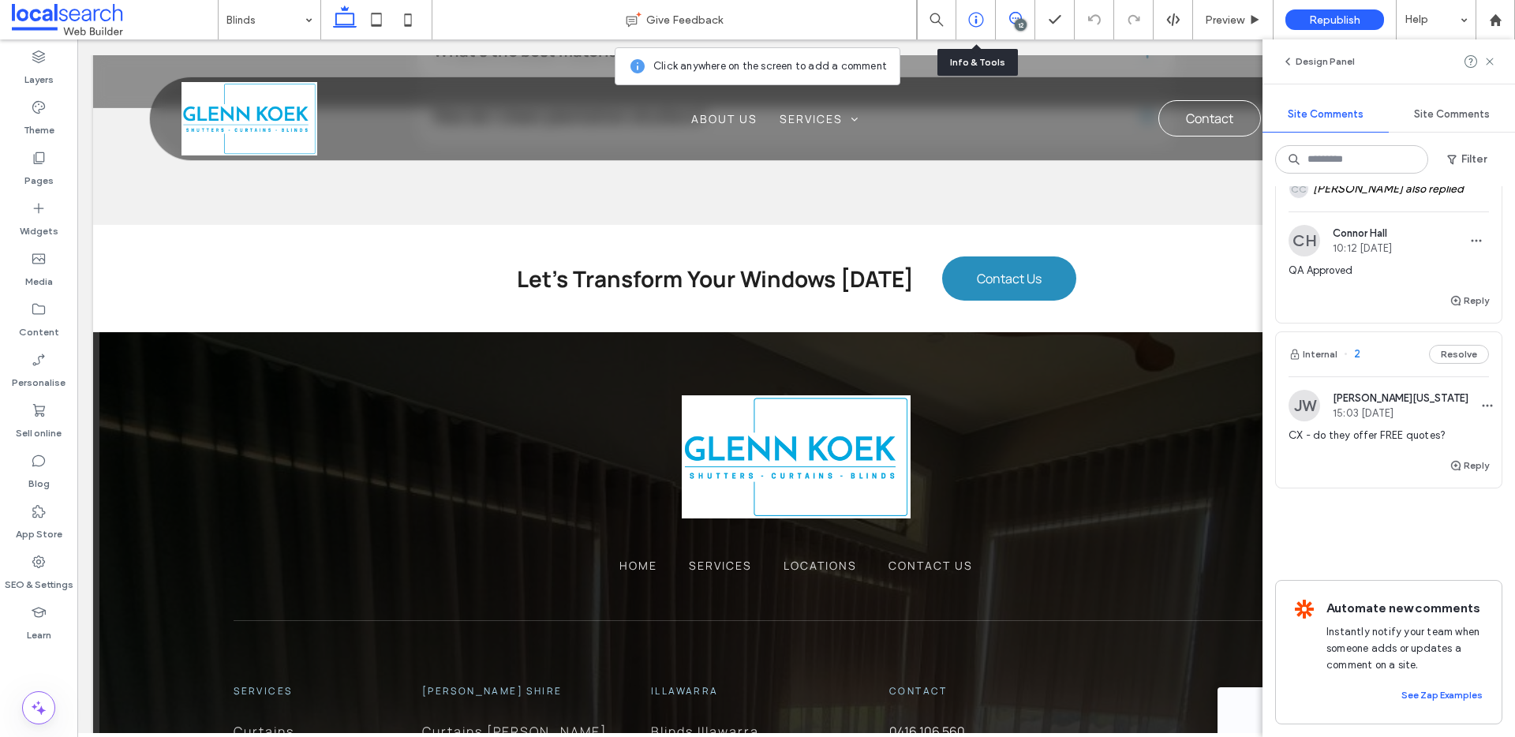
click at [977, 24] on icon at bounding box center [976, 20] width 16 height 16
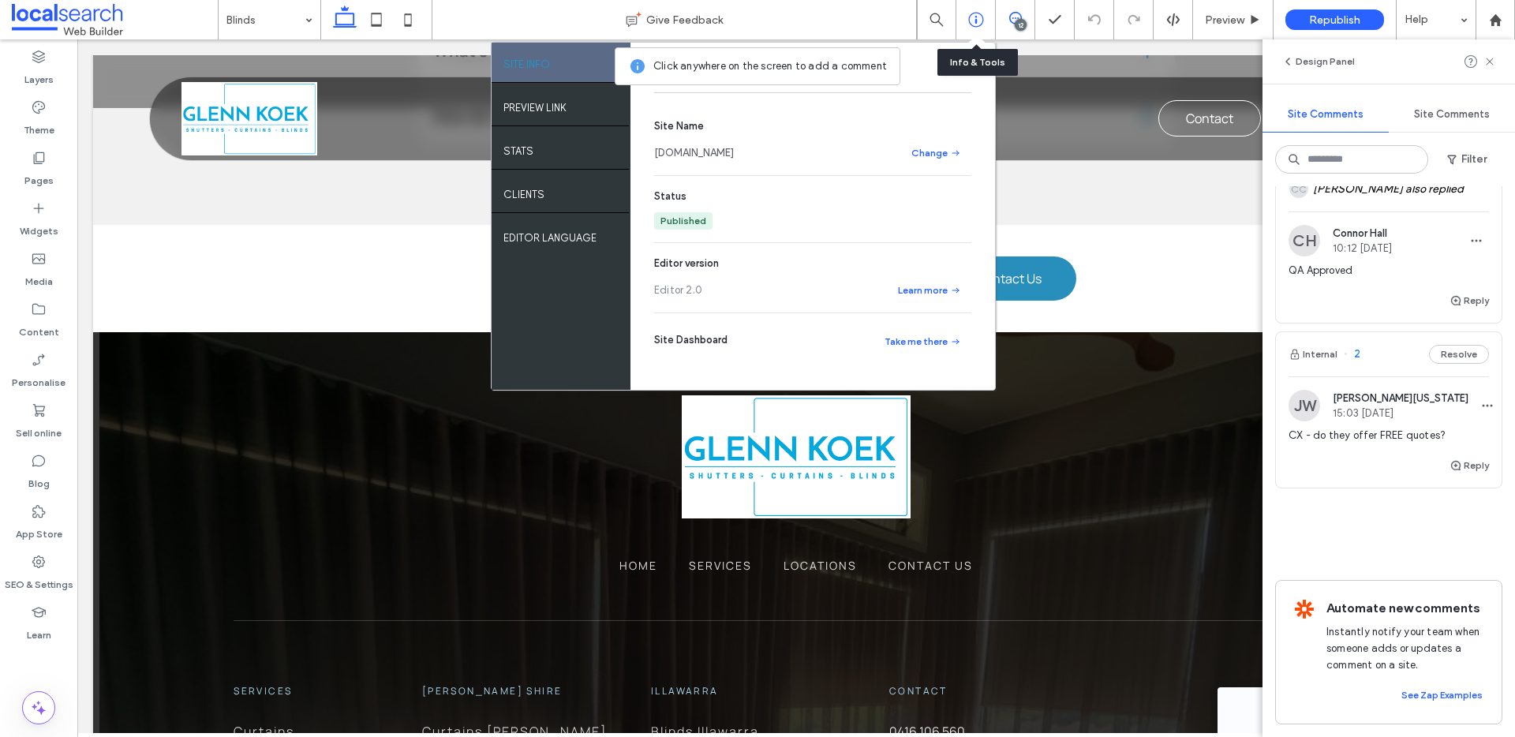
click at [976, 16] on use at bounding box center [975, 20] width 15 height 15
click at [977, 58] on icon at bounding box center [979, 56] width 8 height 8
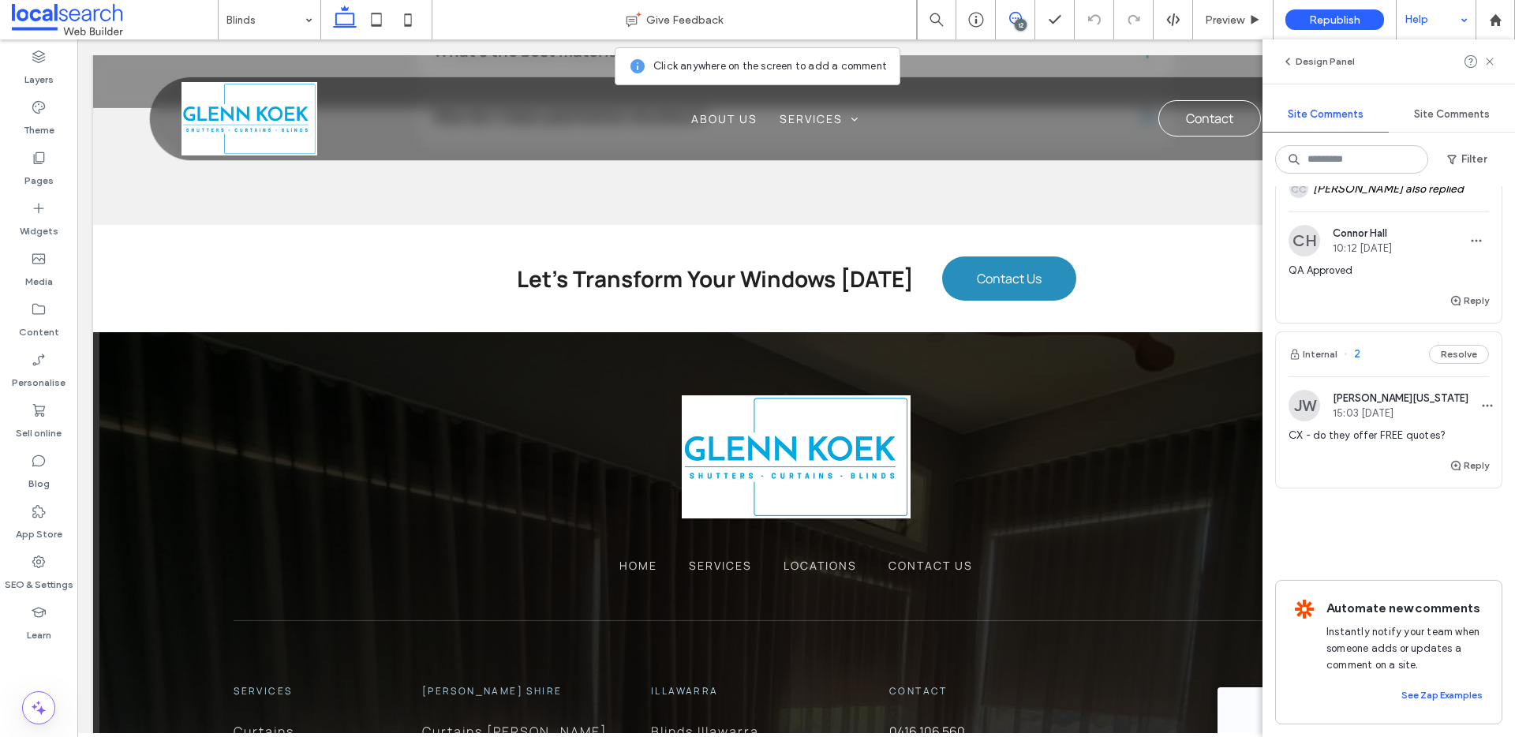
click at [1459, 21] on div "Help" at bounding box center [1436, 19] width 79 height 39
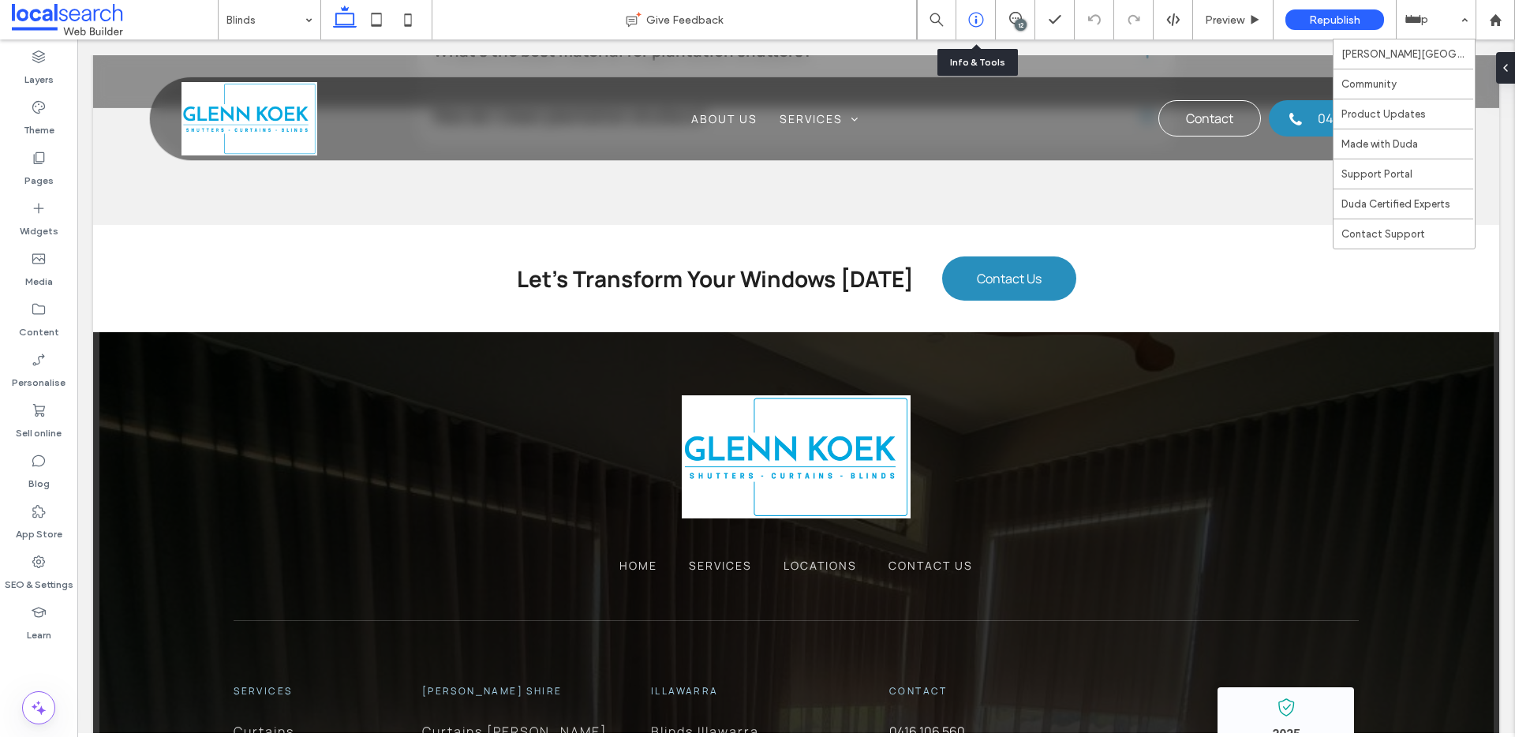
click at [984, 21] on div at bounding box center [976, 20] width 39 height 16
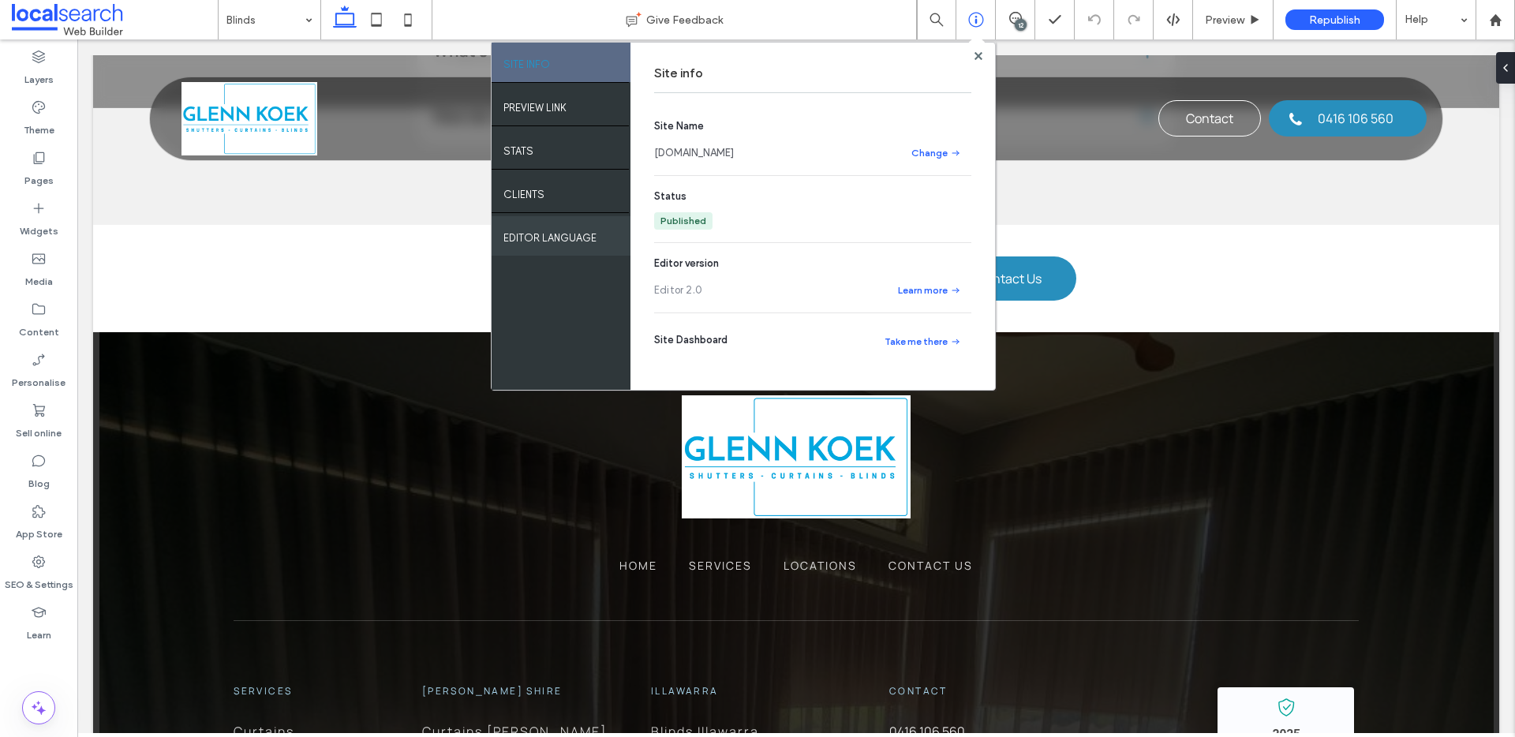
click at [570, 239] on label "EDITOR LANGUAGE" at bounding box center [550, 234] width 93 height 20
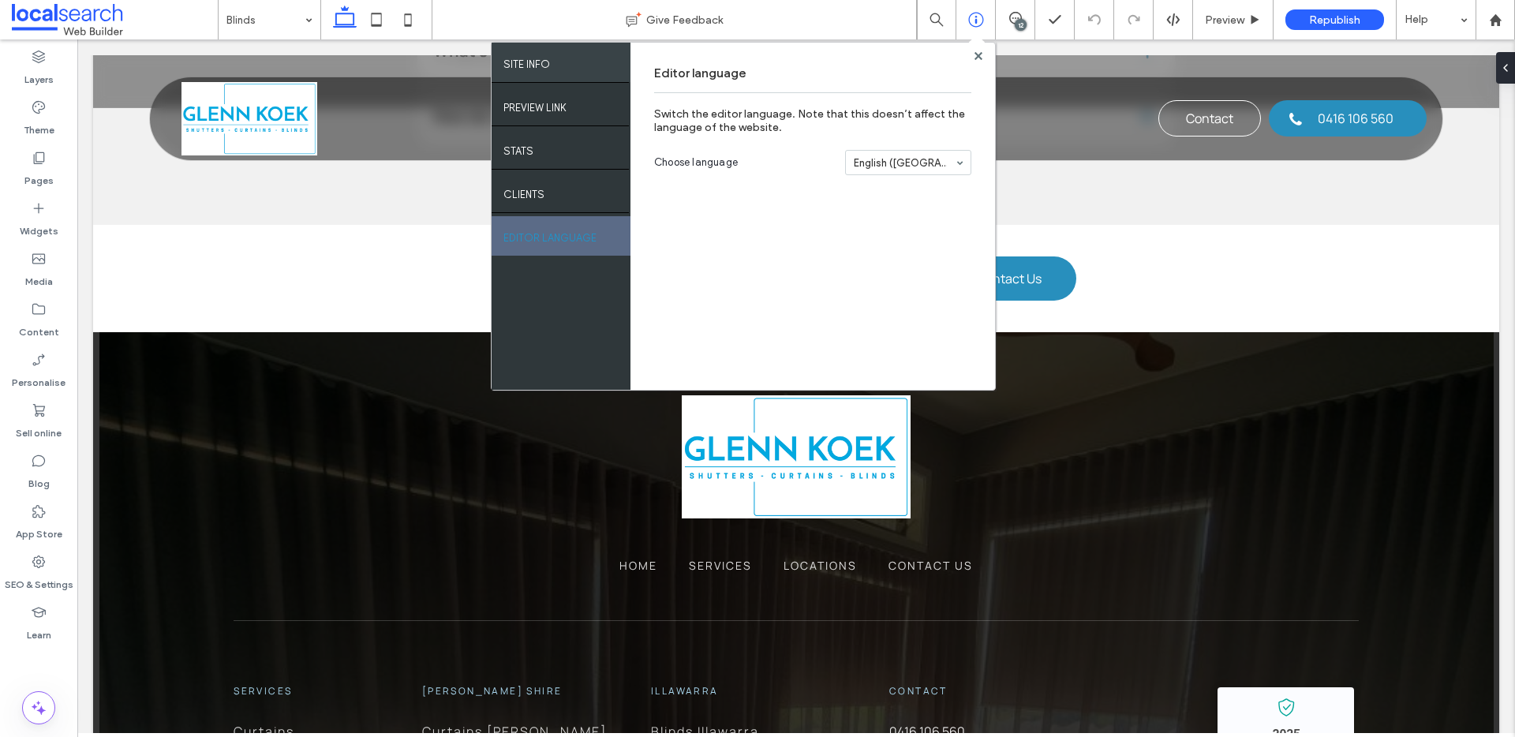
click at [550, 70] on div "SITE INFO" at bounding box center [561, 62] width 139 height 39
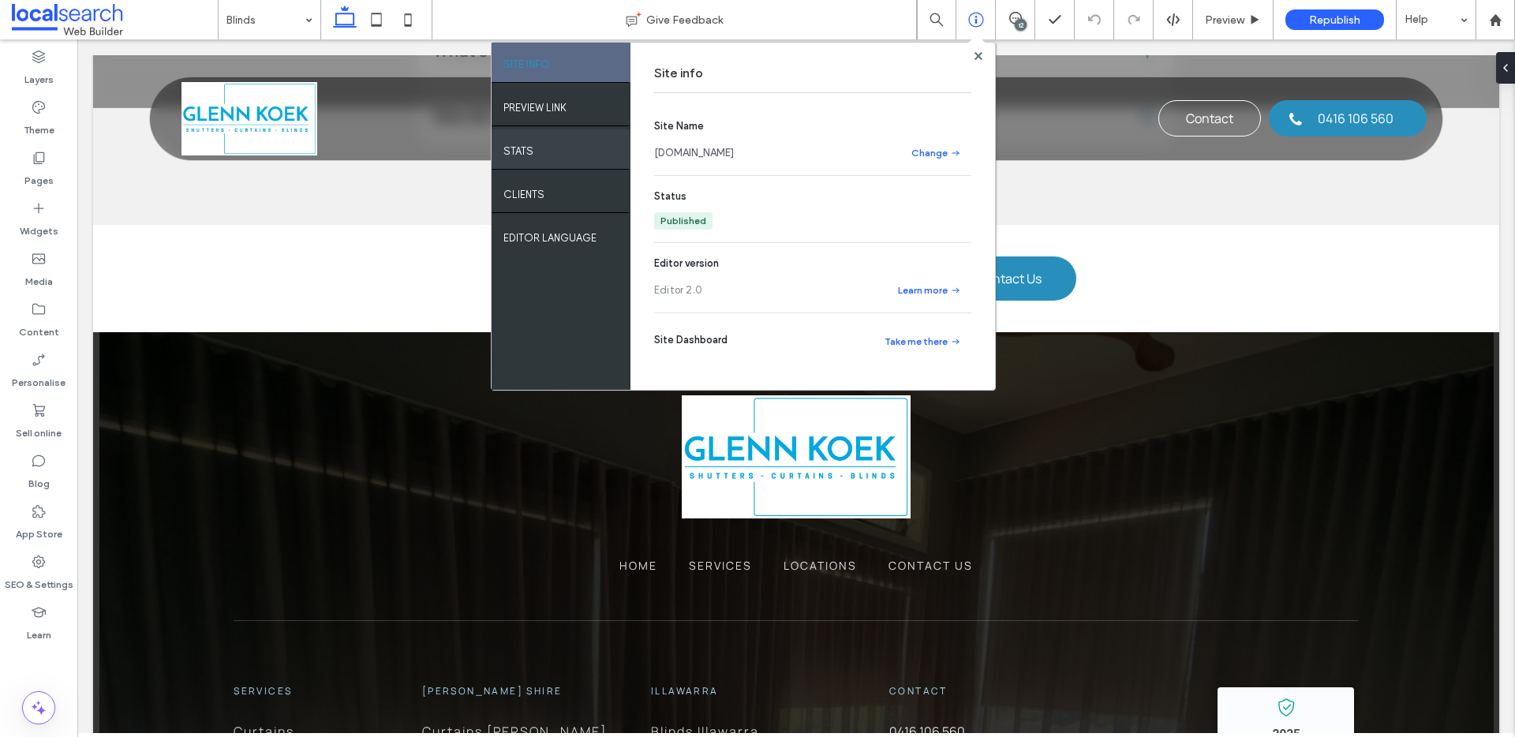
click at [546, 160] on div "Stats" at bounding box center [561, 148] width 139 height 39
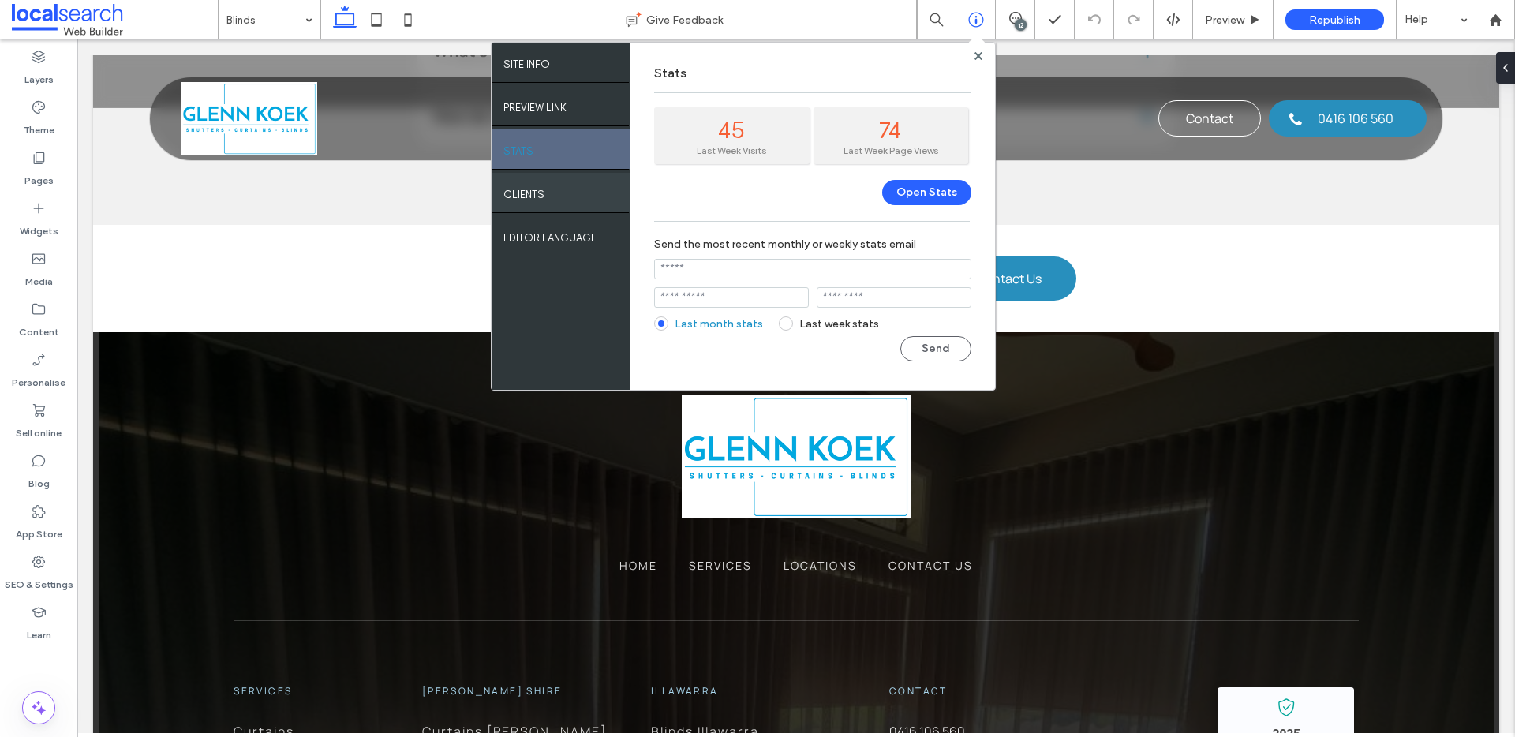
click at [549, 188] on div "Clients" at bounding box center [561, 192] width 139 height 39
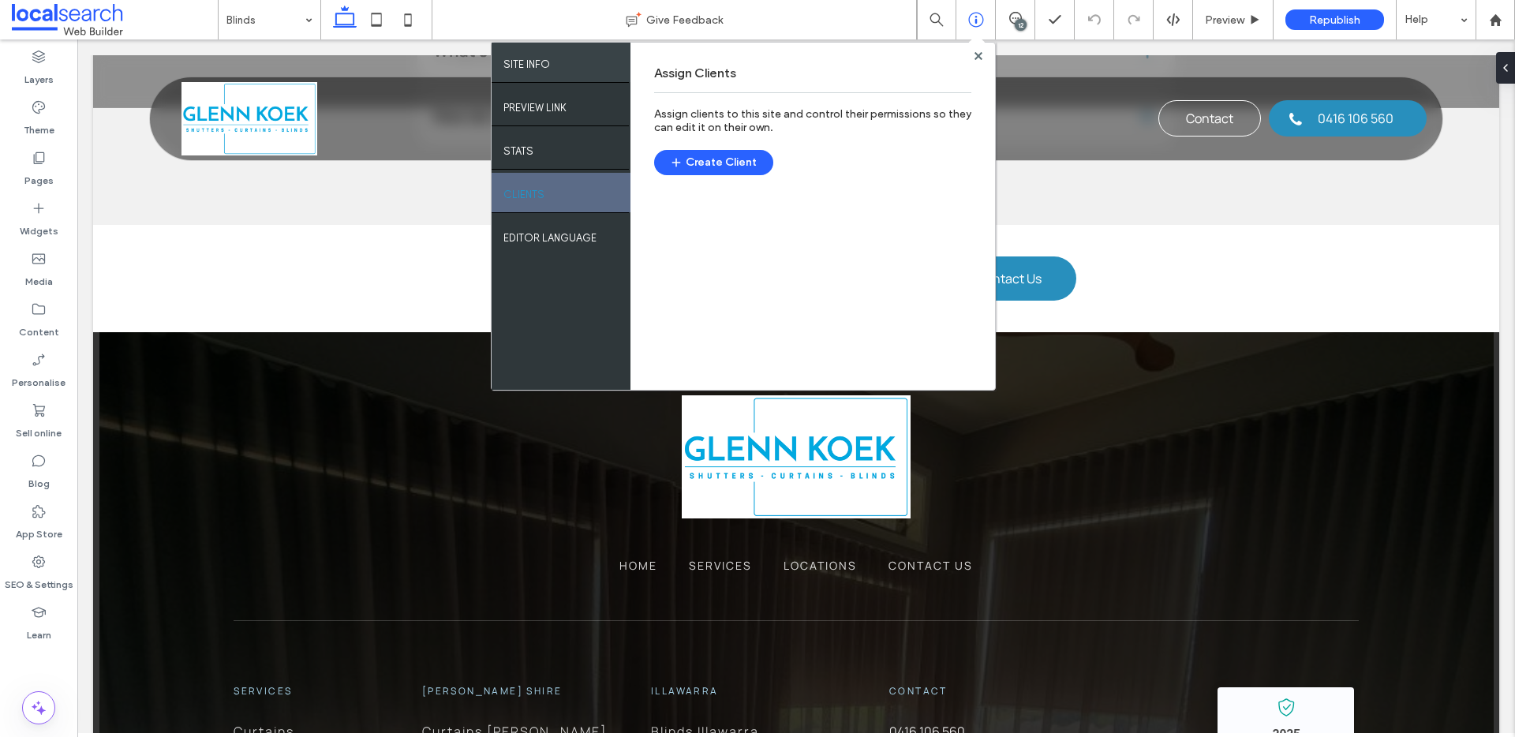
click at [569, 68] on div "SITE INFO" at bounding box center [561, 62] width 139 height 39
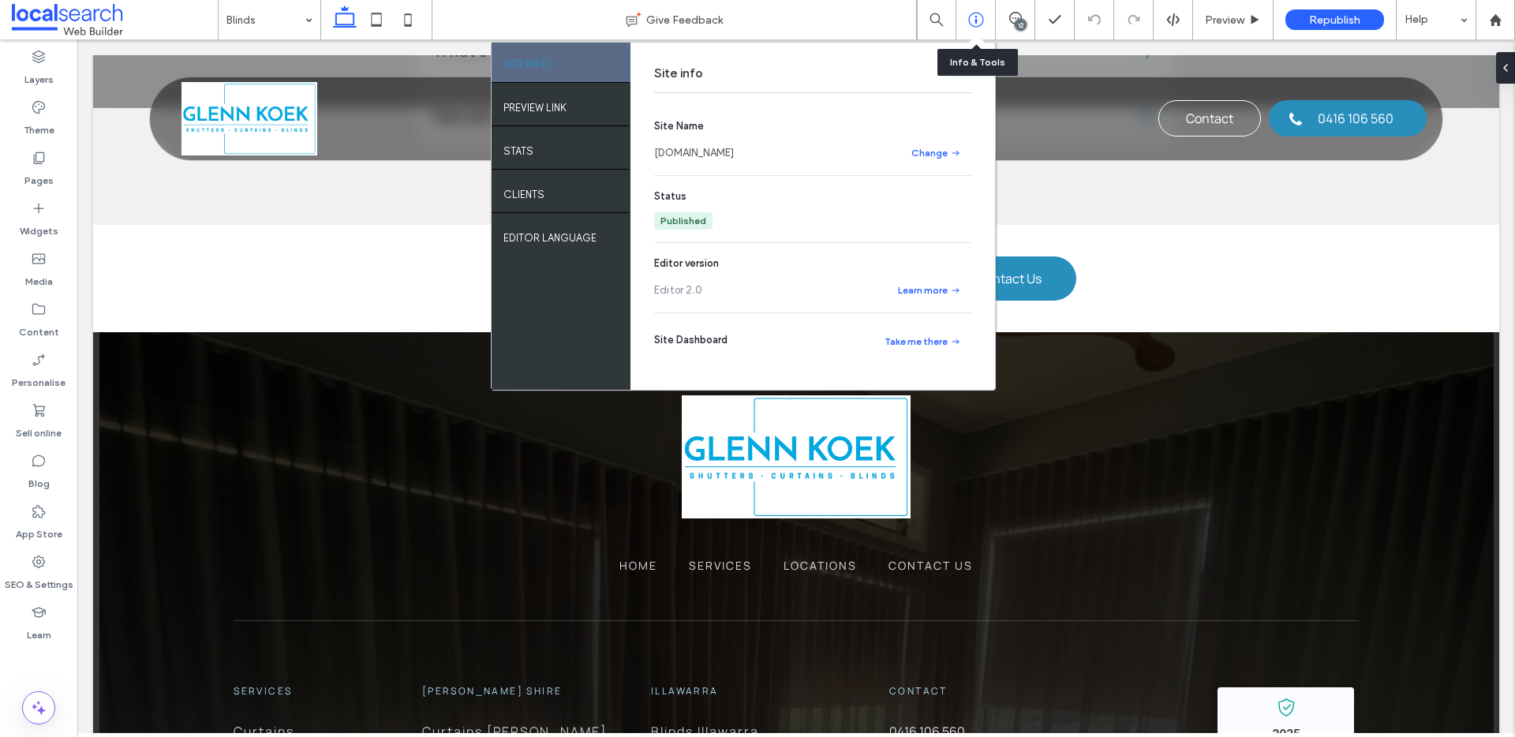
click at [977, 19] on icon at bounding box center [976, 20] width 16 height 16
click at [541, 200] on div "Clients" at bounding box center [561, 192] width 139 height 39
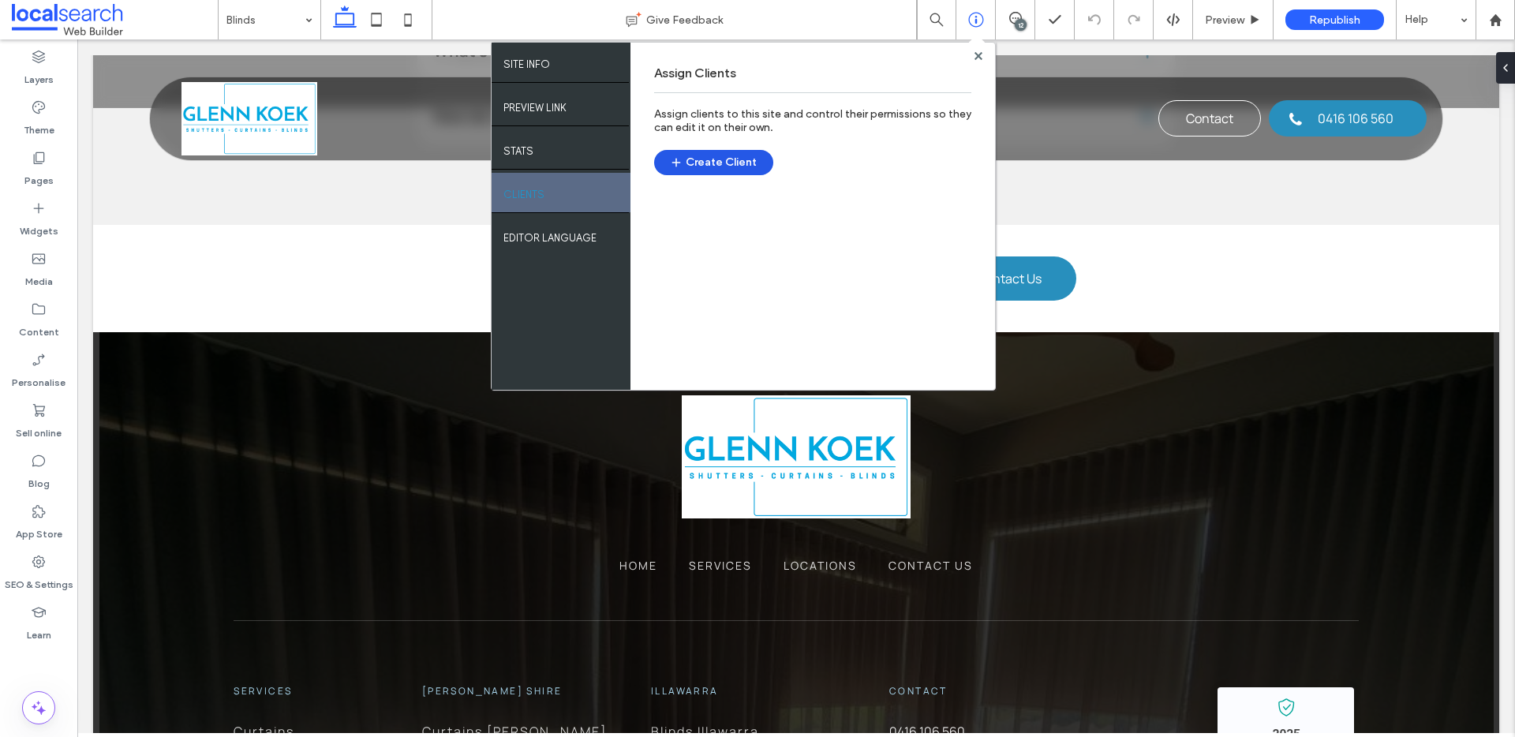
click at [721, 160] on button "Create Client" at bounding box center [713, 162] width 119 height 25
click at [712, 159] on button "Create Client" at bounding box center [713, 162] width 119 height 25
click at [983, 54] on div at bounding box center [978, 56] width 12 height 12
click at [979, 54] on use at bounding box center [978, 55] width 8 height 8
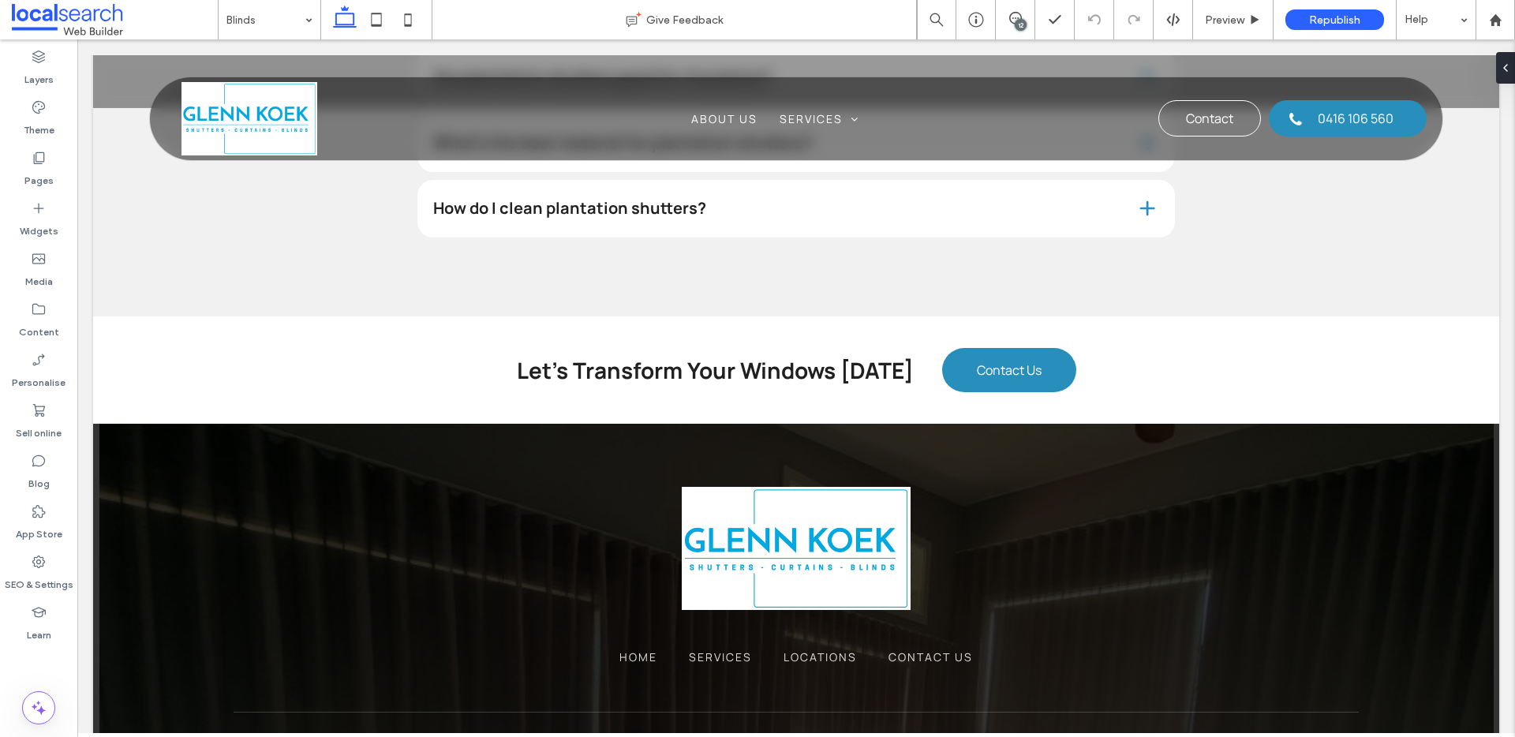
scroll to position [3936, 0]
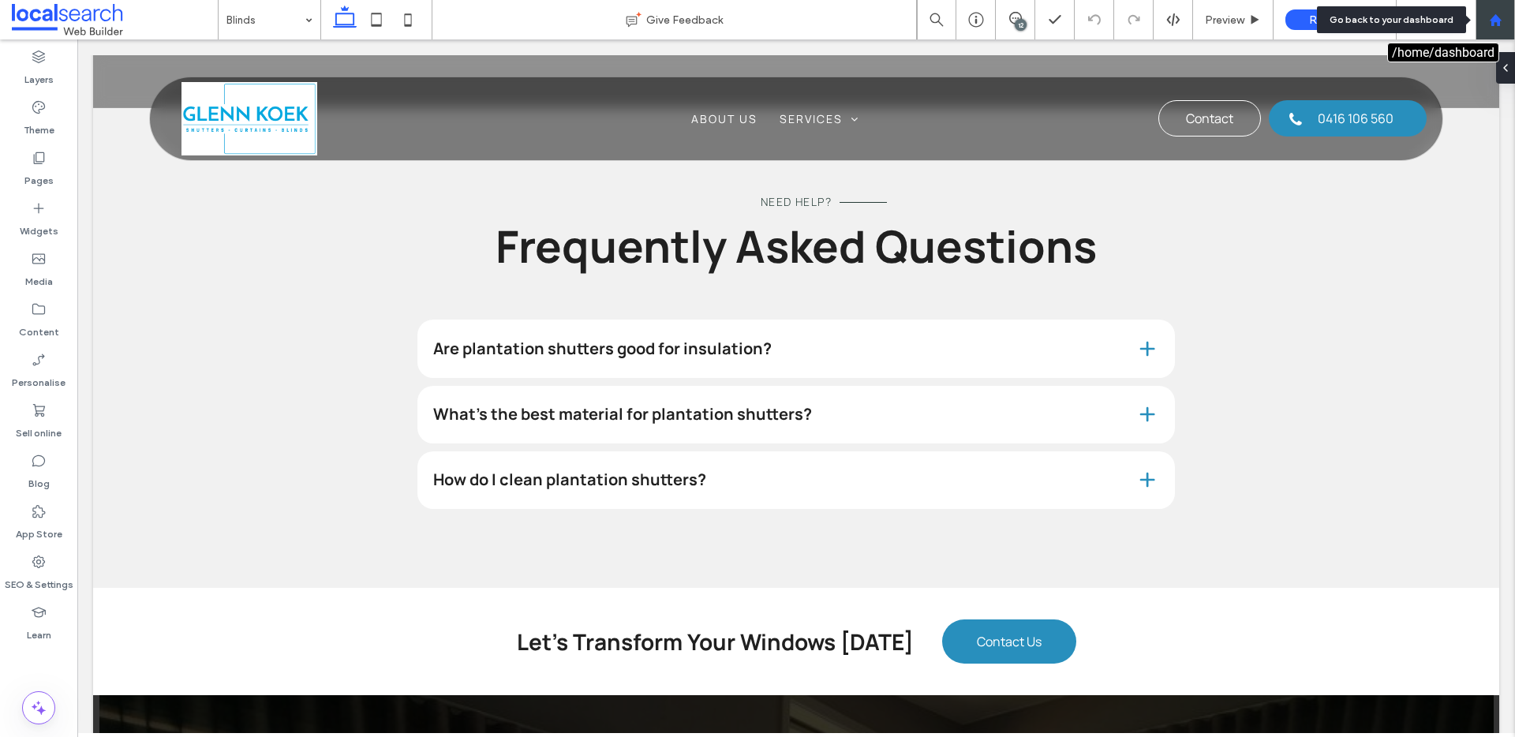
click at [1494, 23] on icon at bounding box center [1495, 19] width 13 height 13
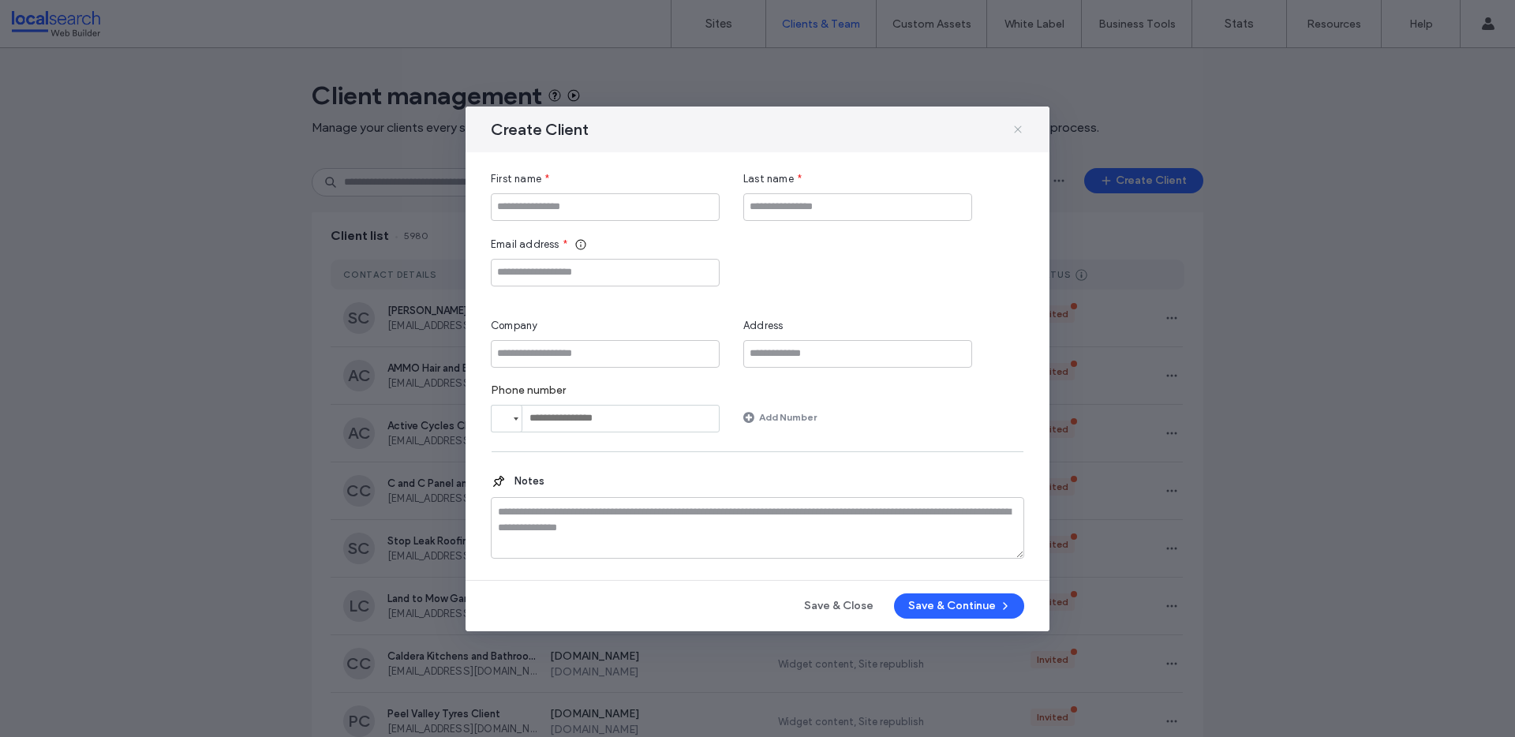
click at [1019, 129] on icon at bounding box center [1018, 129] width 13 height 13
click at [788, 211] on input "Last name" at bounding box center [857, 207] width 229 height 28
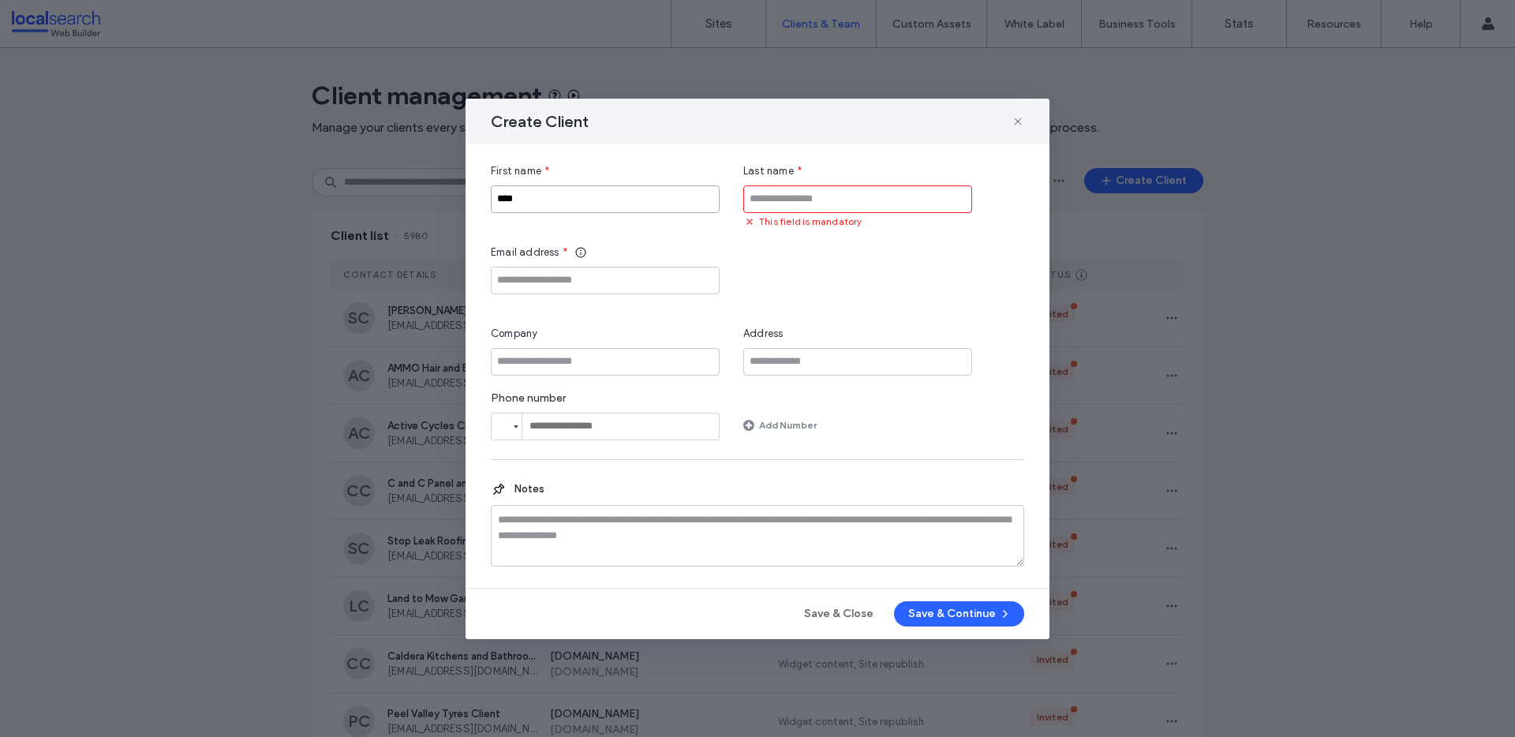
drag, startPoint x: 578, startPoint y: 215, endPoint x: 340, endPoint y: 196, distance: 238.3
click at [359, 208] on div "Create Client First name * **** Last name * This field is mandatory Email addre…" at bounding box center [757, 368] width 1515 height 737
drag, startPoint x: 540, startPoint y: 200, endPoint x: 399, endPoint y: 167, distance: 145.1
click at [417, 199] on div "Create Client First name * **** Last name * This field is mandatory Email addre…" at bounding box center [757, 368] width 1515 height 737
type input "******"
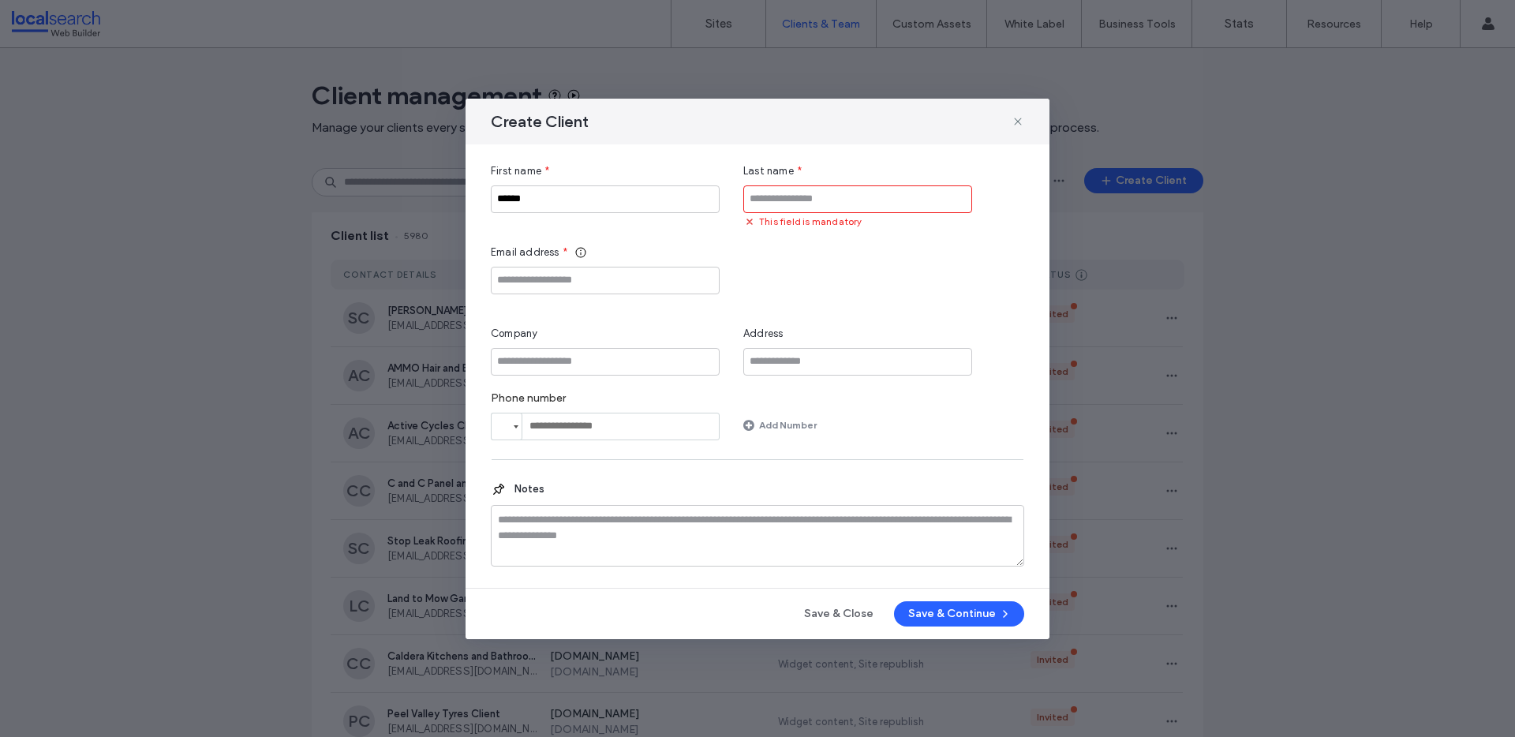
click at [807, 201] on input "Last name" at bounding box center [857, 199] width 229 height 28
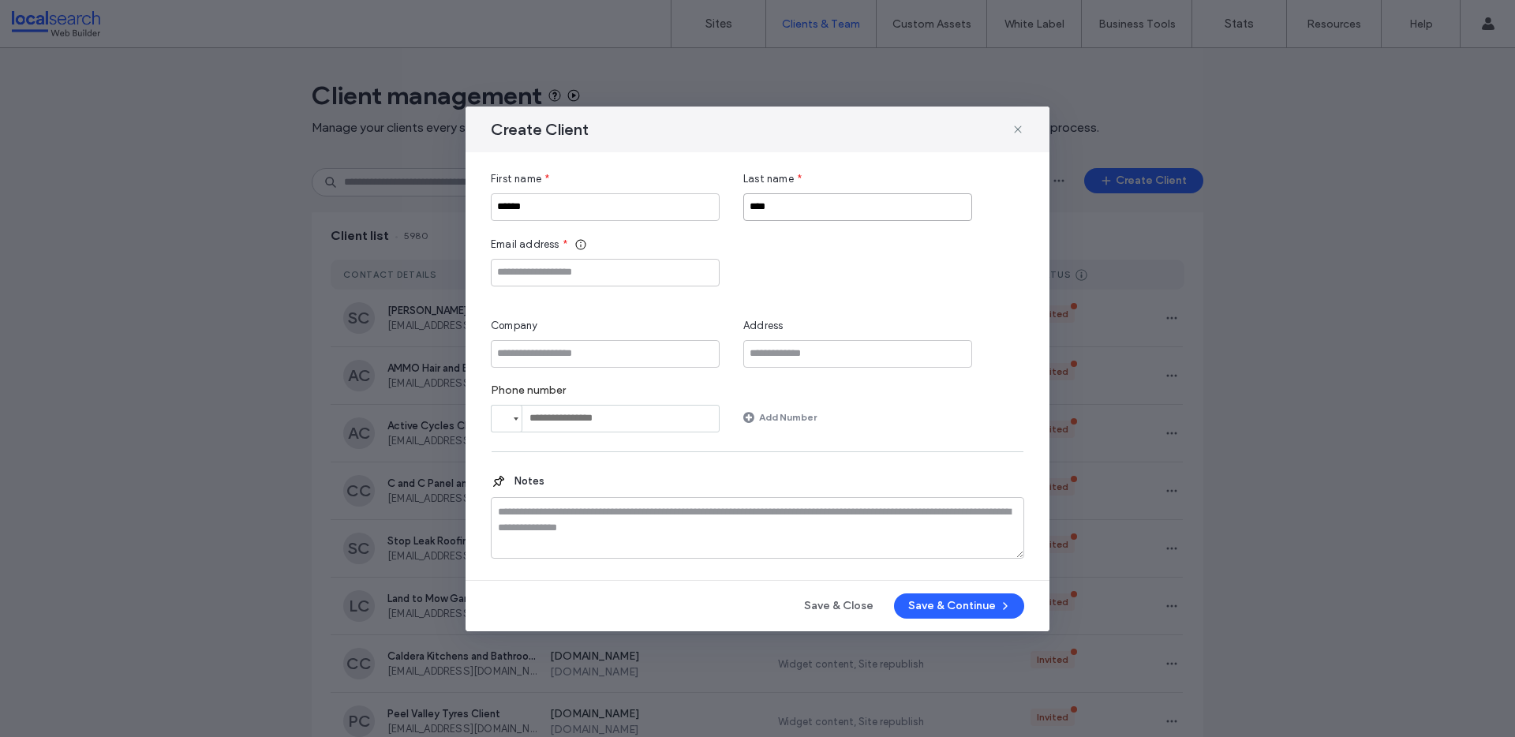
type input "****"
click at [597, 273] on input "Email address" at bounding box center [605, 273] width 229 height 28
type input "**********"
click at [1004, 600] on icon "button" at bounding box center [1005, 606] width 13 height 13
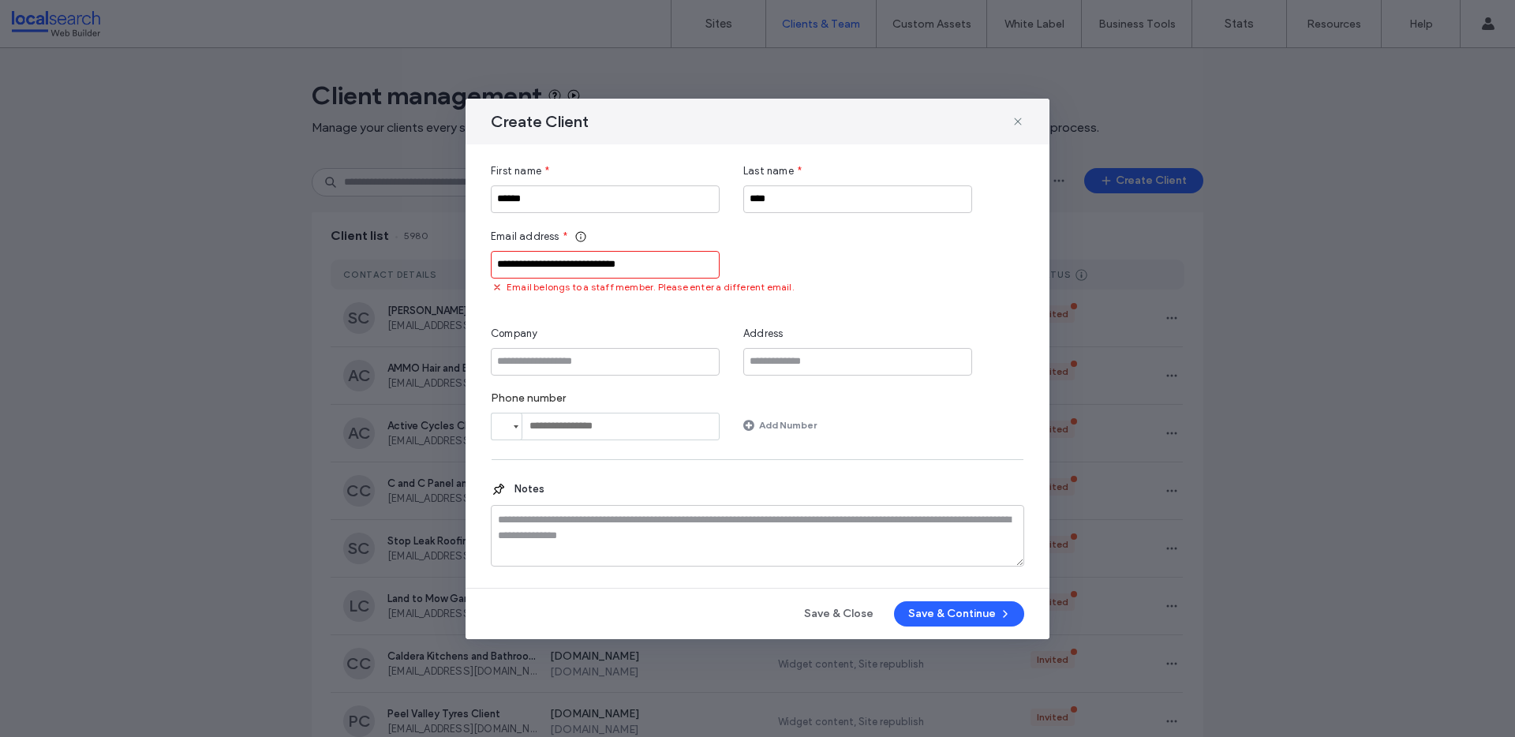
click at [658, 264] on input "**********" at bounding box center [605, 265] width 229 height 28
drag, startPoint x: 632, startPoint y: 263, endPoint x: 448, endPoint y: 263, distance: 183.9
click at [451, 263] on div "**********" at bounding box center [757, 368] width 1515 height 737
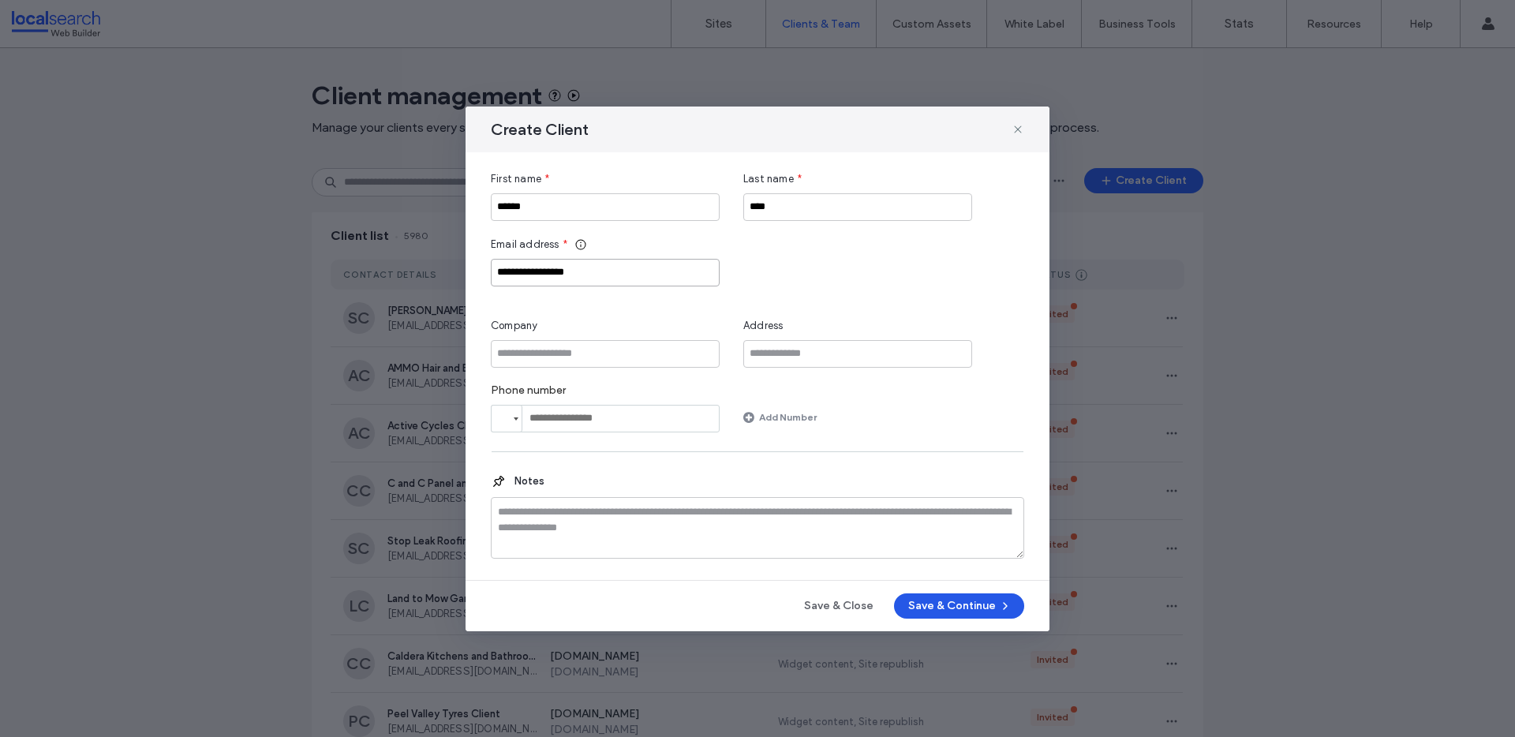
type input "**********"
click at [938, 605] on button "Save & Continue" at bounding box center [959, 606] width 130 height 25
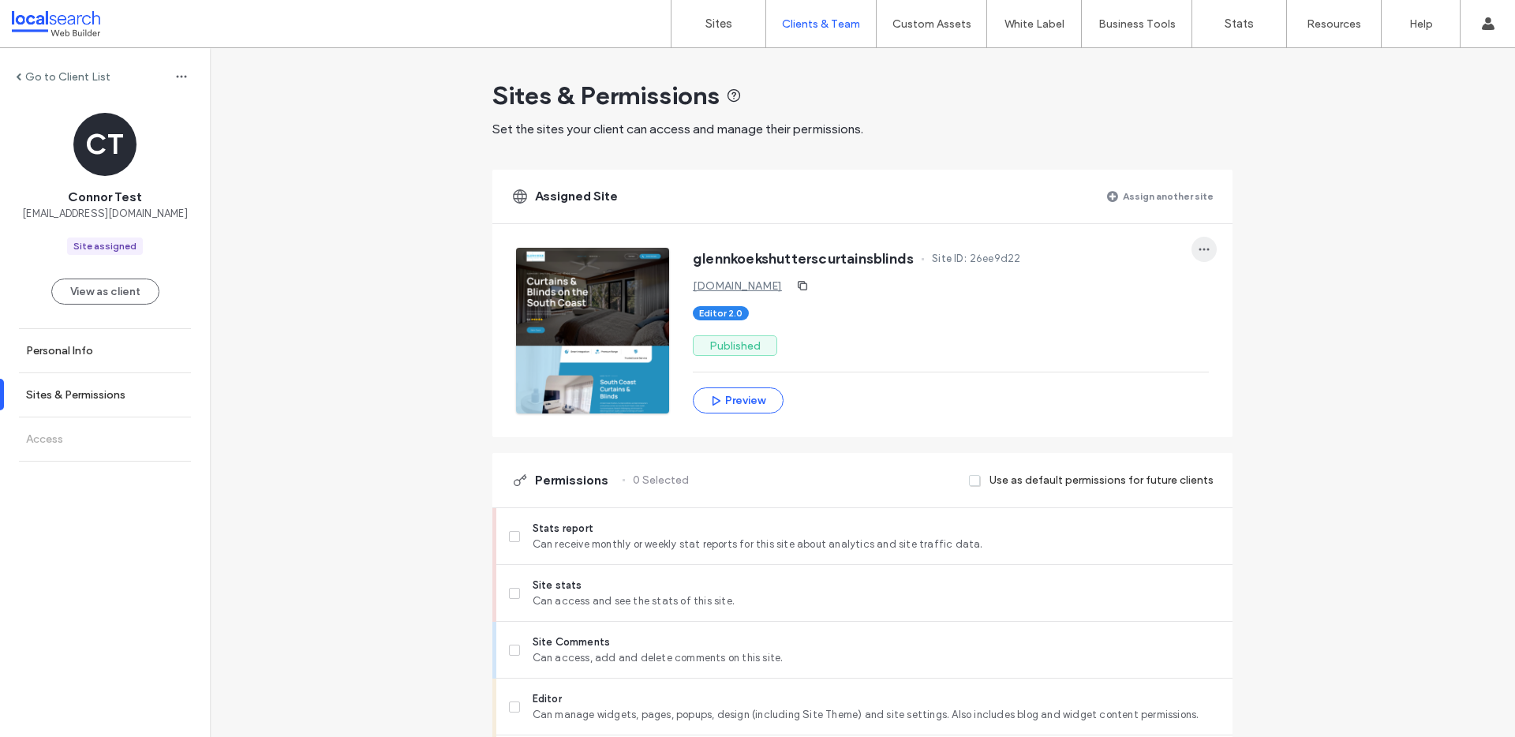
click at [1200, 256] on span "button" at bounding box center [1204, 249] width 25 height 25
click at [1245, 294] on span "Unassign site" at bounding box center [1251, 291] width 65 height 16
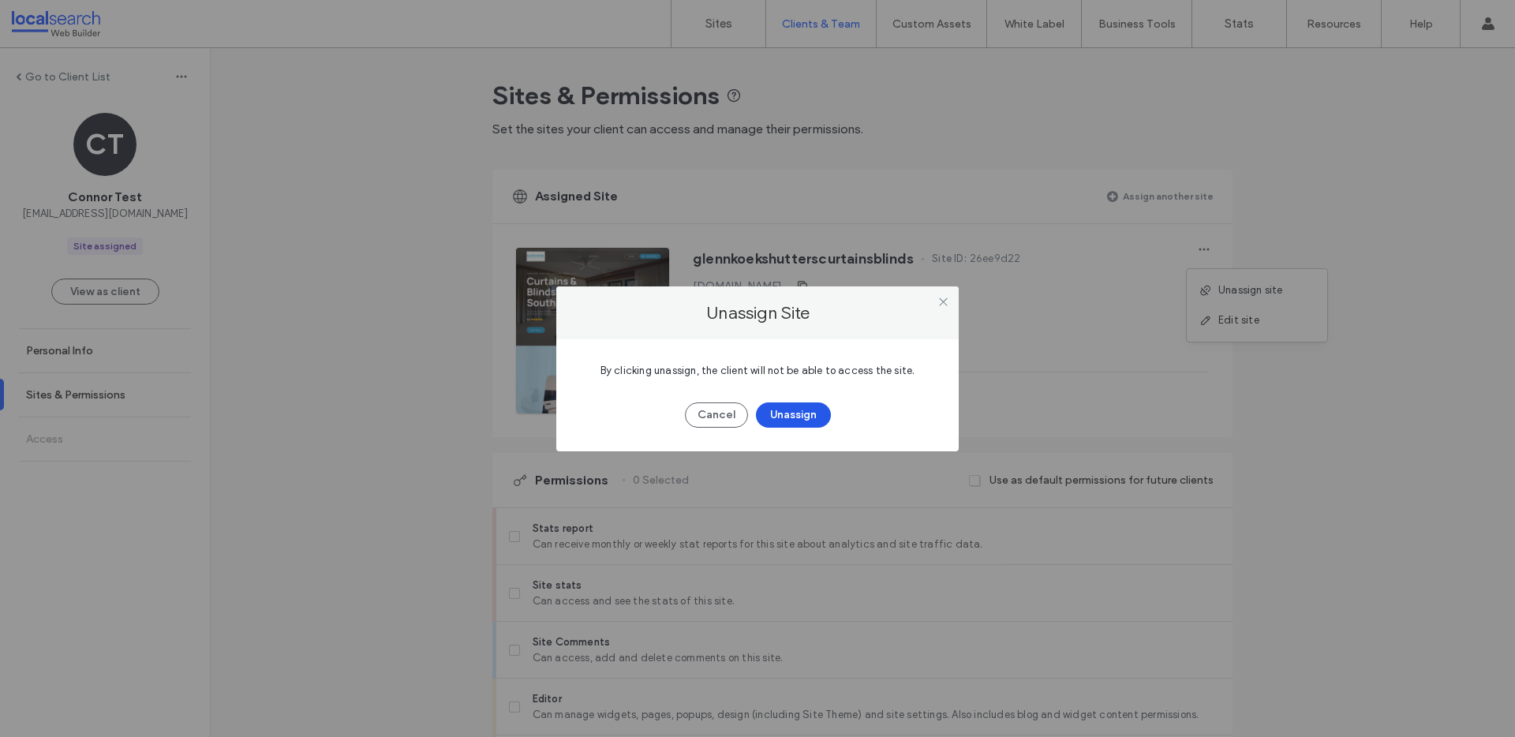
click at [797, 413] on button "Unassign" at bounding box center [793, 415] width 75 height 25
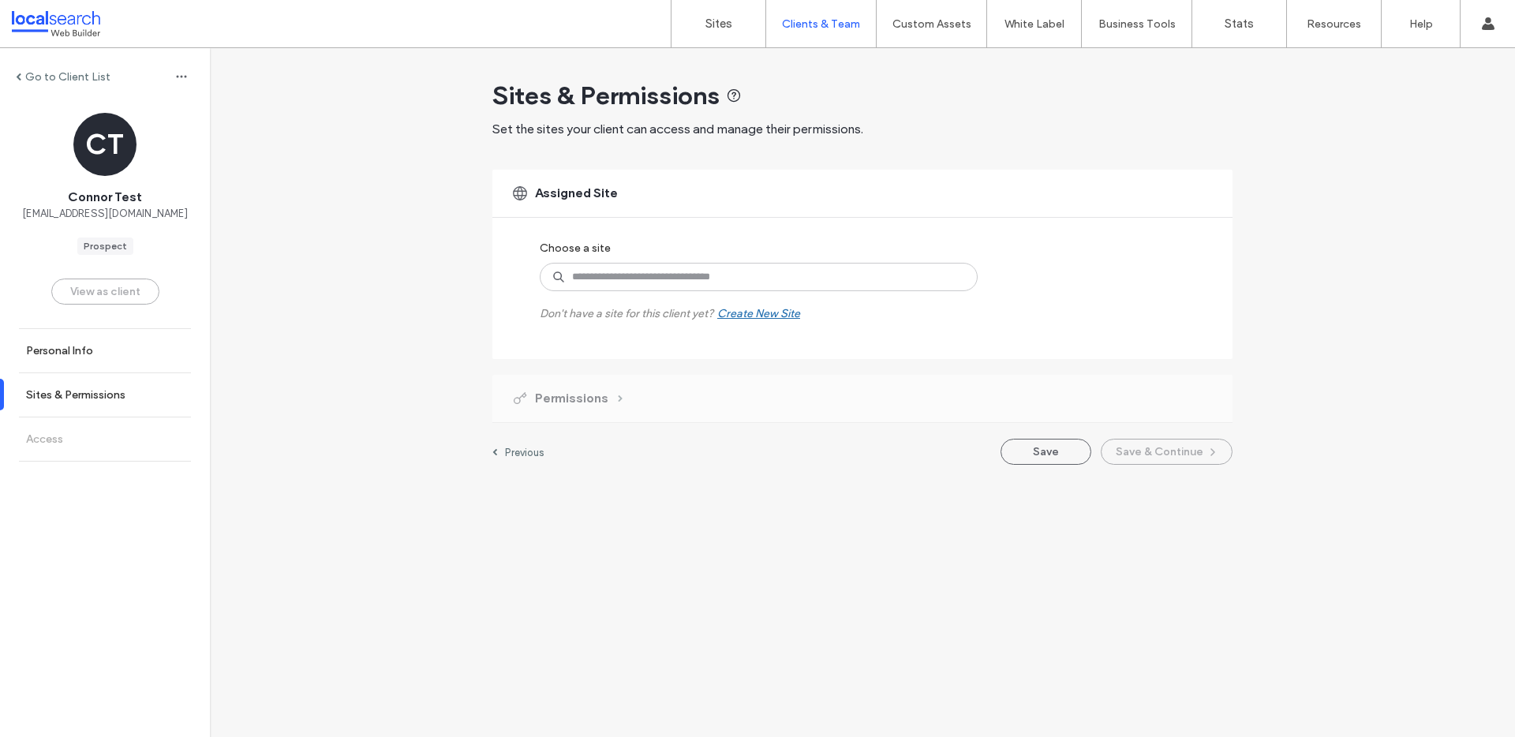
click at [530, 451] on label "Previous" at bounding box center [524, 453] width 39 height 12
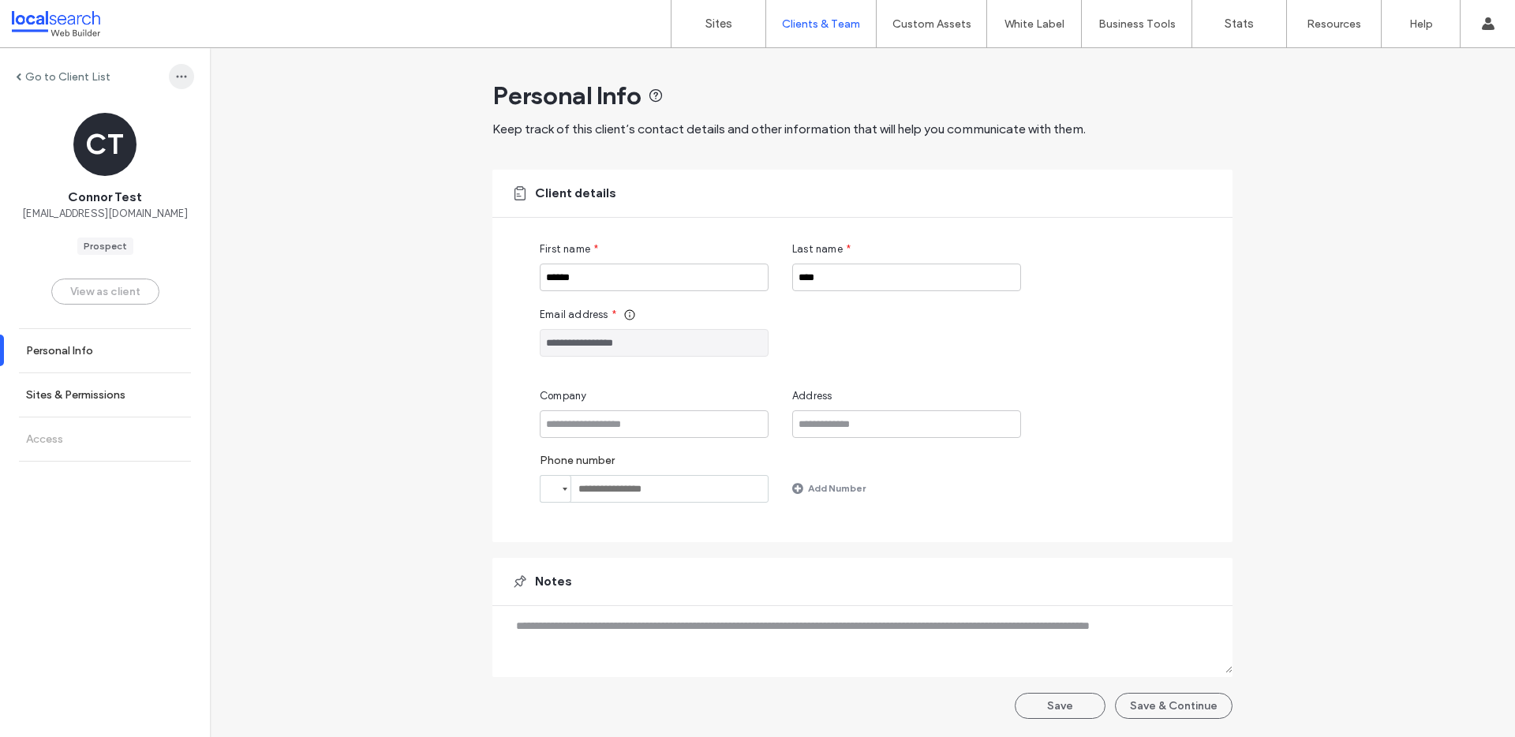
click at [175, 71] on icon "button" at bounding box center [181, 76] width 13 height 13
click at [224, 125] on div "Delete Client" at bounding box center [229, 118] width 140 height 30
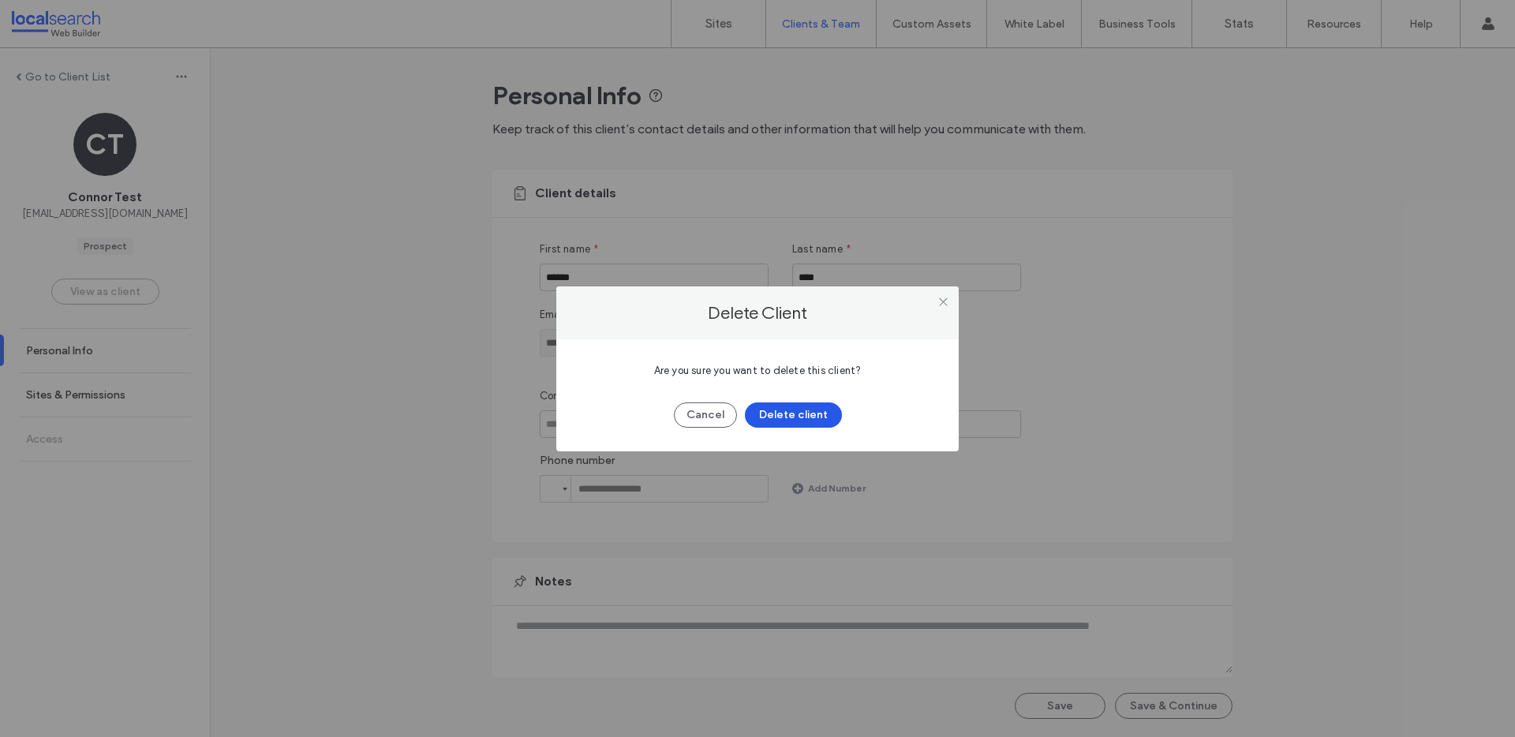
click at [801, 414] on button "Delete client" at bounding box center [793, 415] width 97 height 25
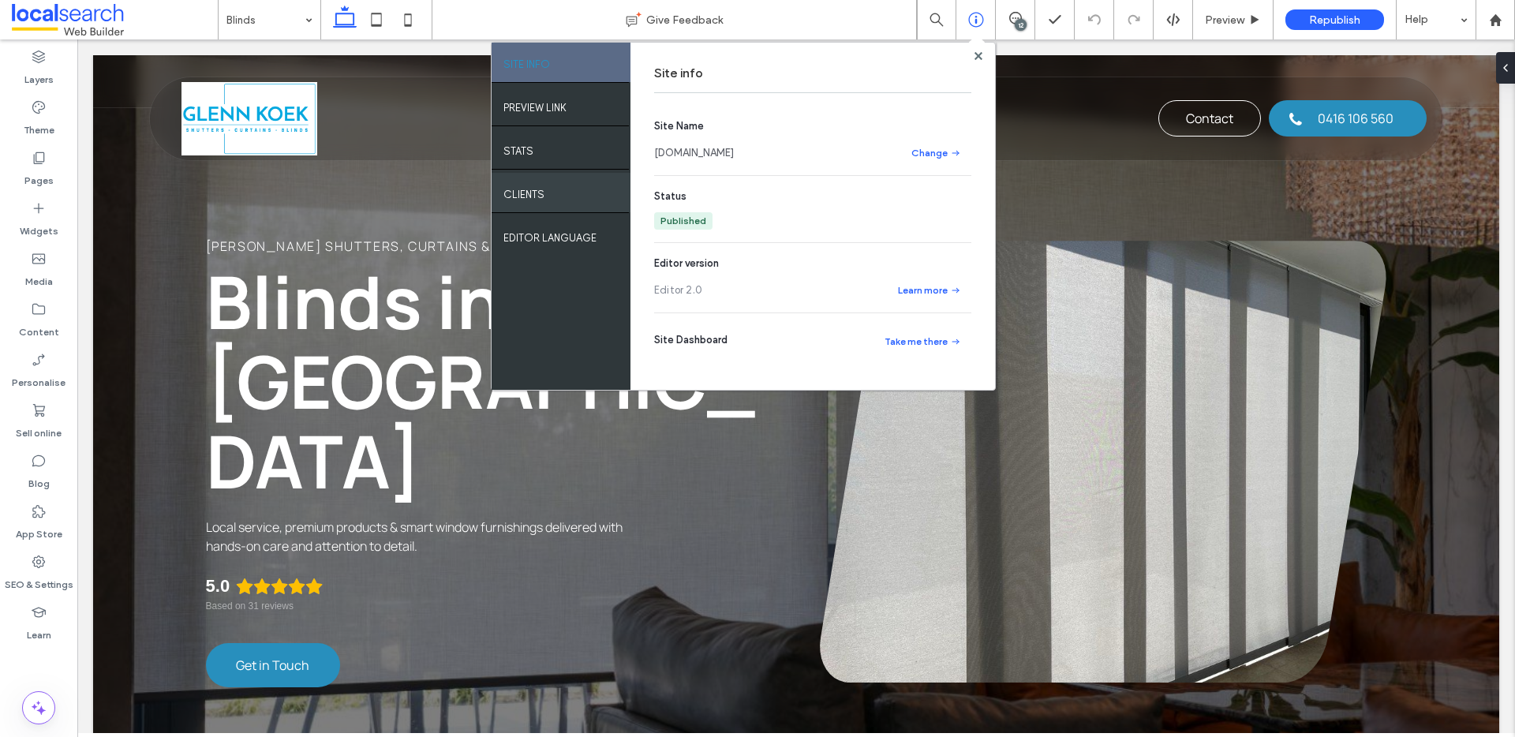
click at [536, 189] on label "Clients" at bounding box center [524, 191] width 41 height 20
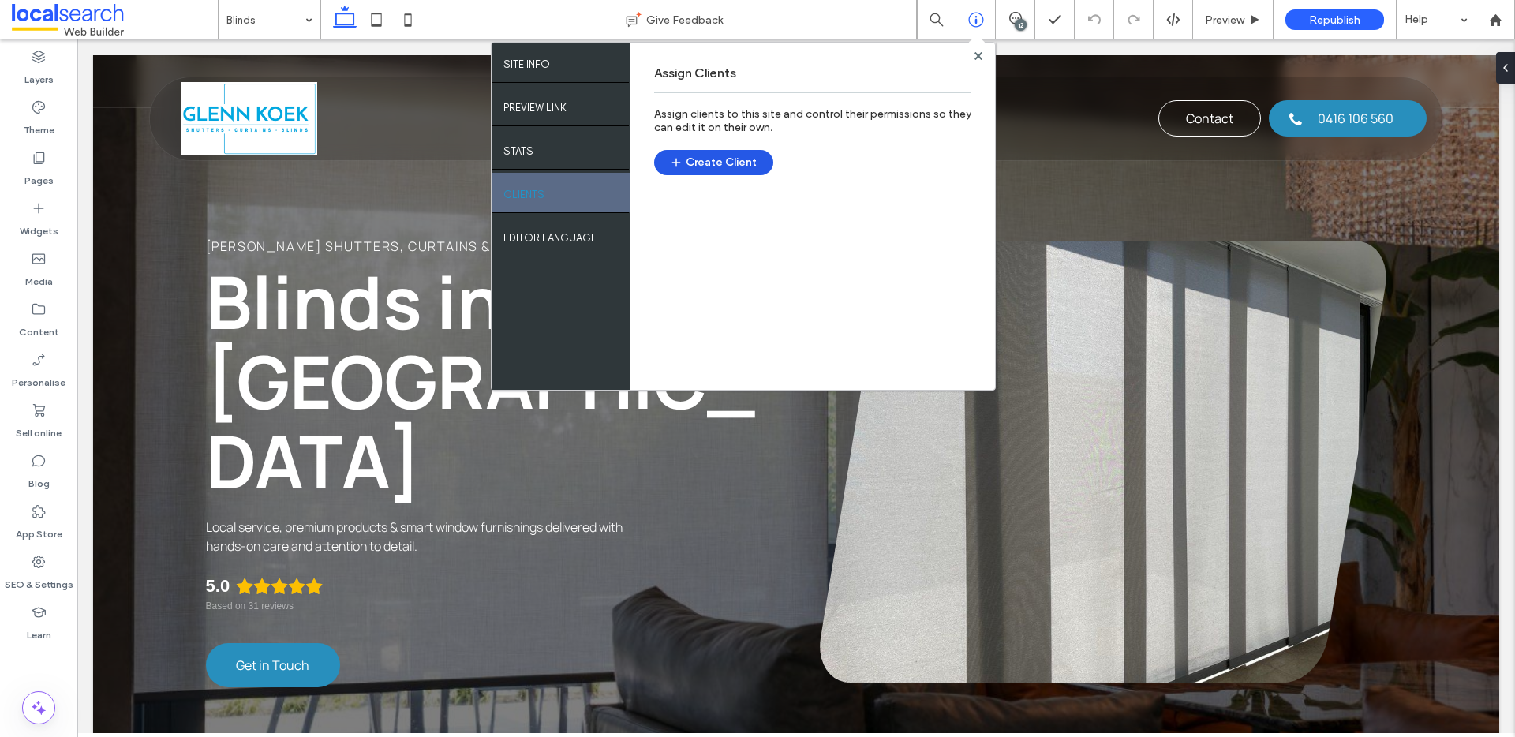
click at [746, 157] on button "Create Client" at bounding box center [713, 162] width 119 height 25
click at [1502, 21] on icon at bounding box center [1495, 19] width 13 height 13
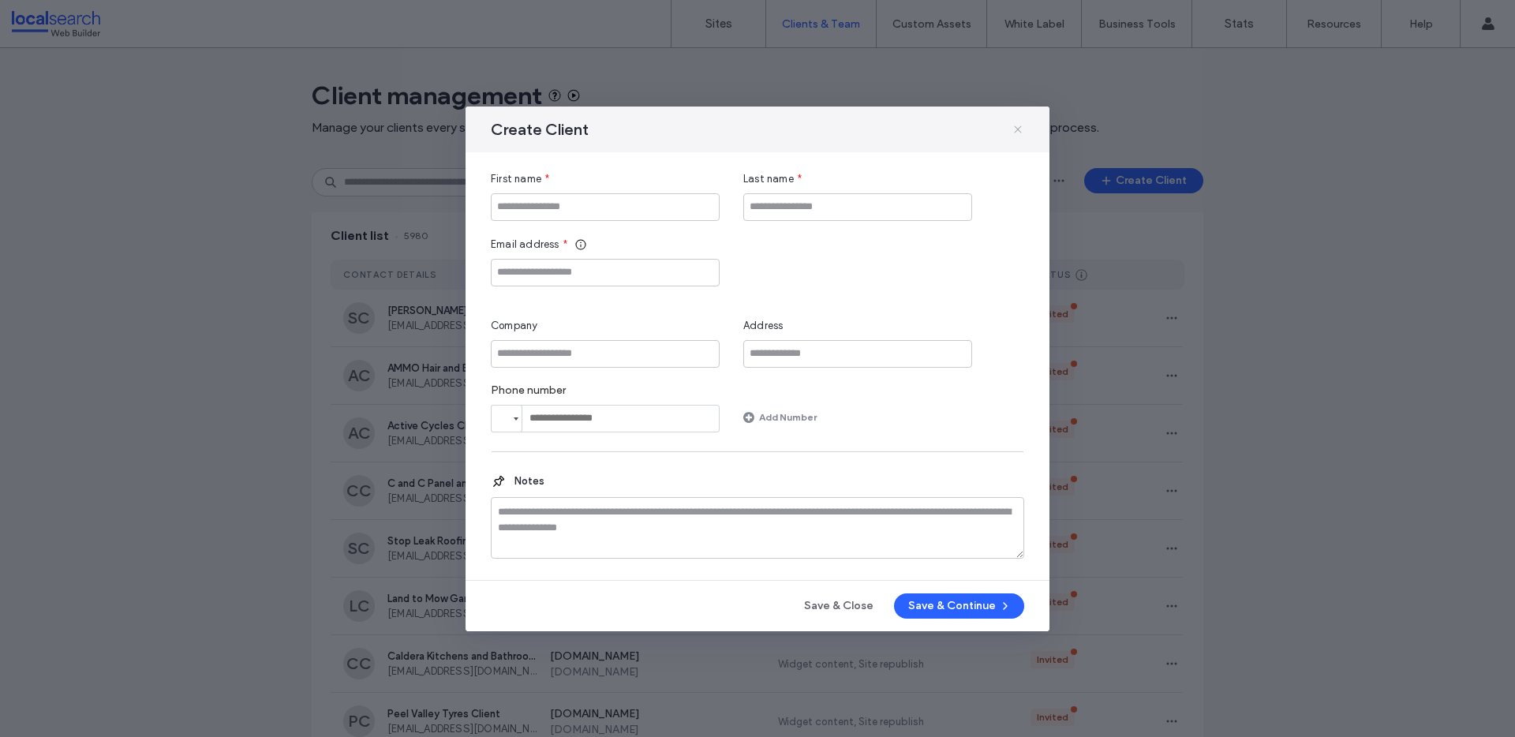
click at [1014, 123] on icon at bounding box center [1018, 129] width 13 height 13
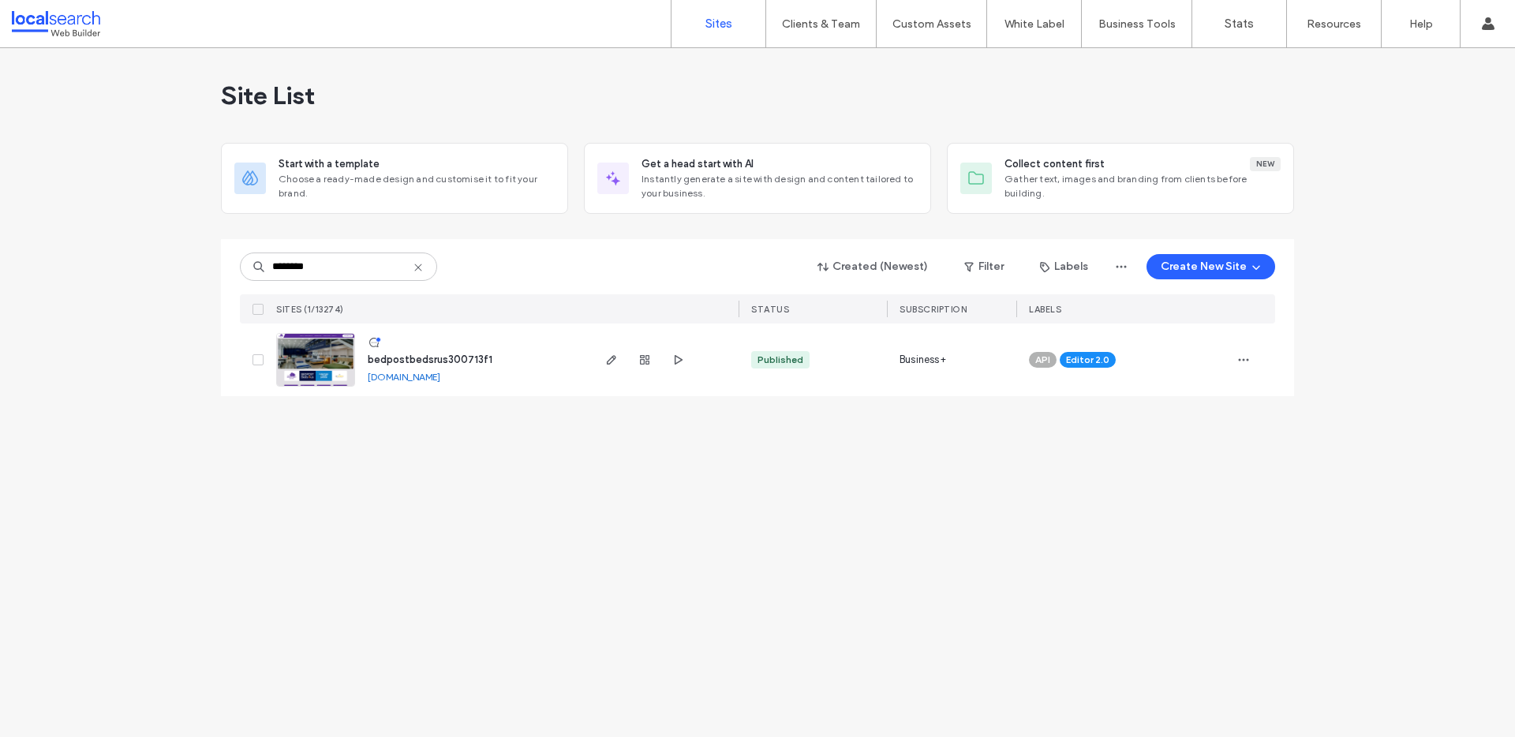
type input "********"
click at [453, 358] on span "bedpostbedsrus300713f1" at bounding box center [430, 360] width 125 height 12
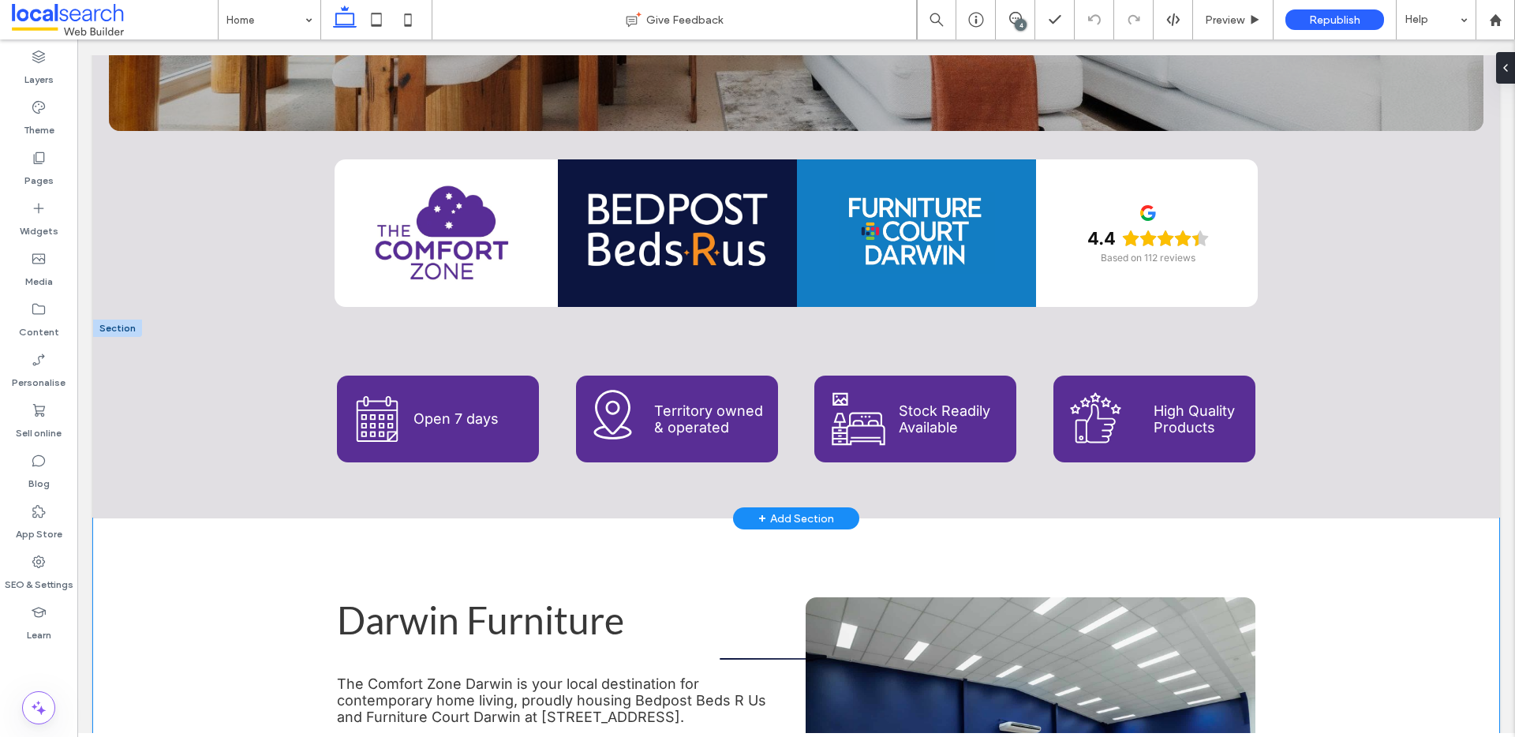
scroll to position [479, 0]
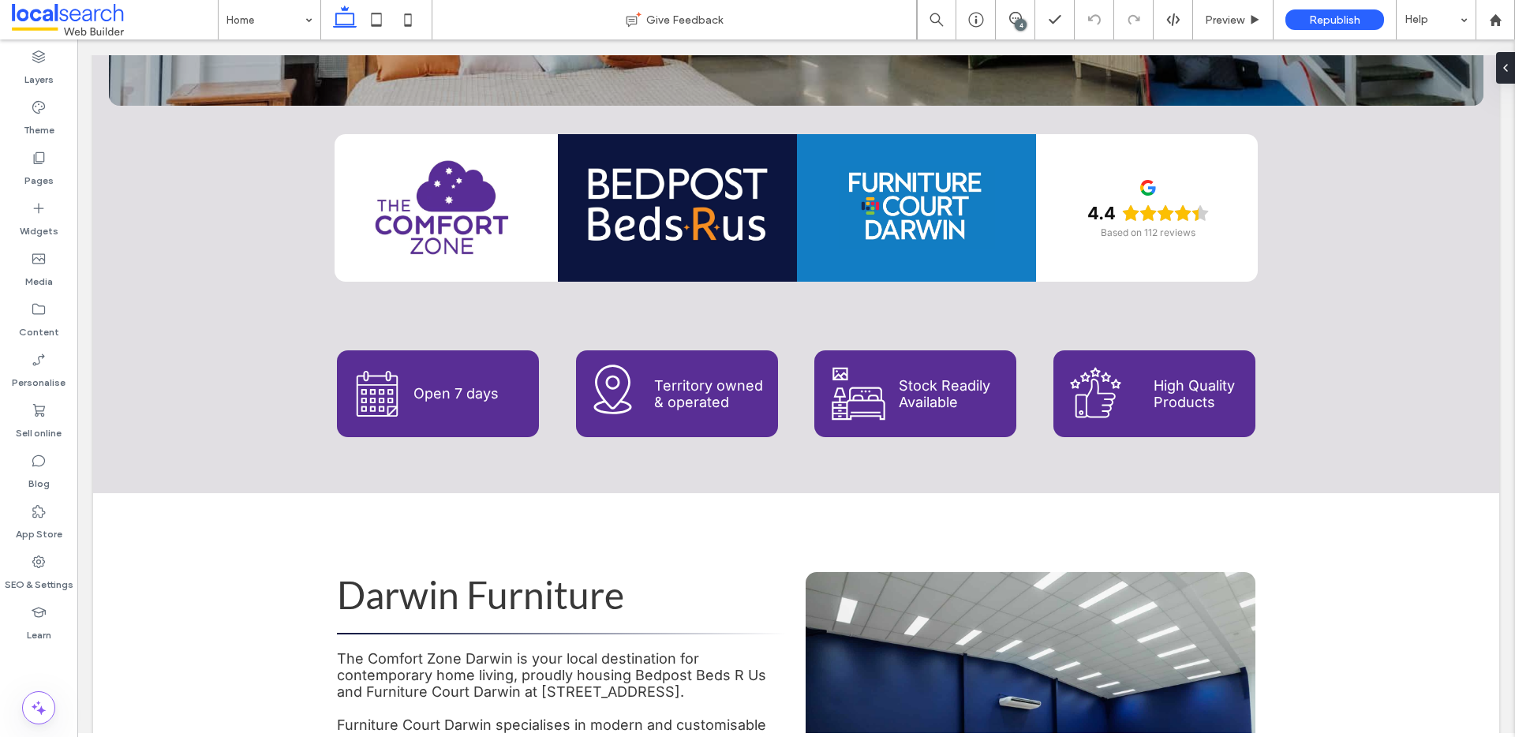
click at [1020, 19] on div "4" at bounding box center [1021, 25] width 12 height 12
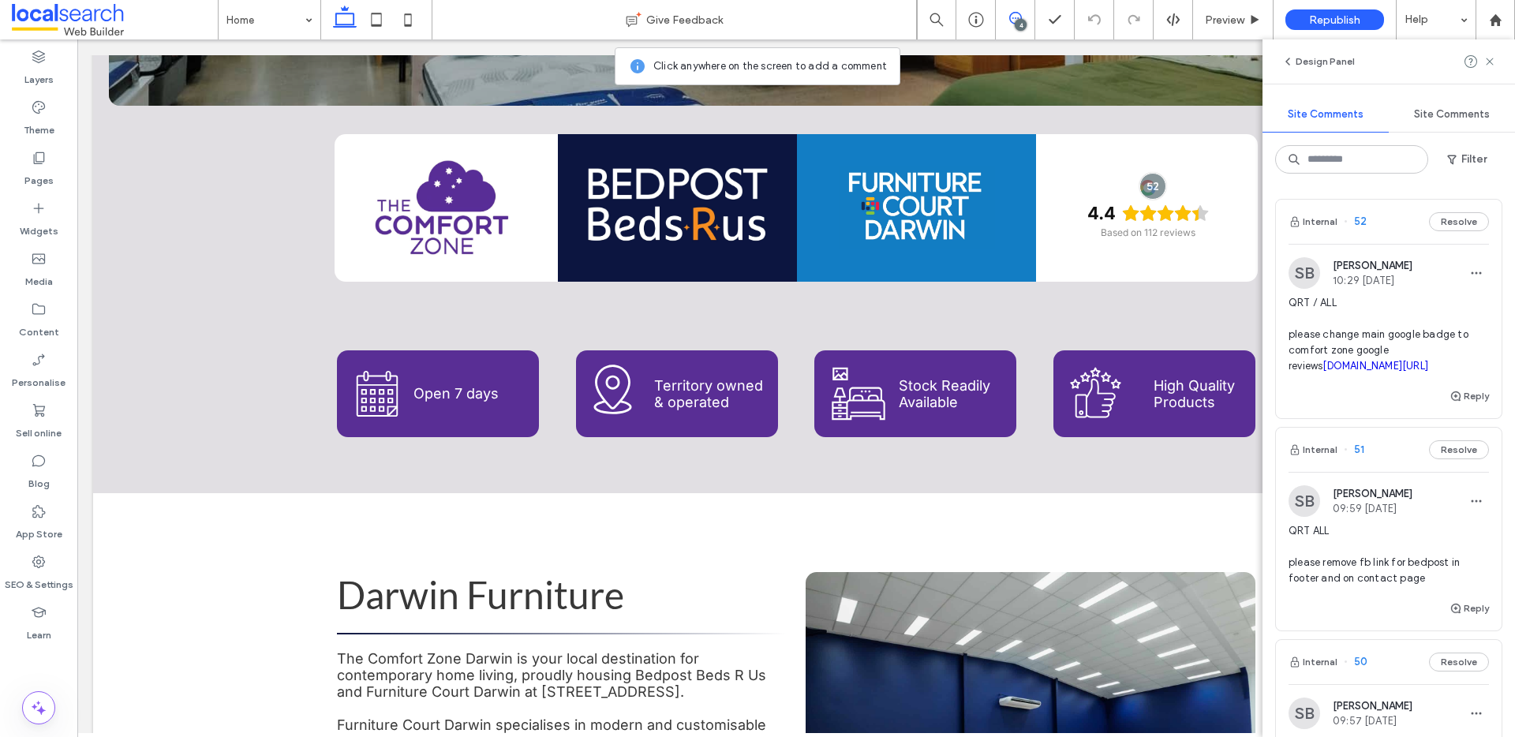
click at [1368, 372] on link "[DOMAIN_NAME][URL]" at bounding box center [1376, 366] width 106 height 12
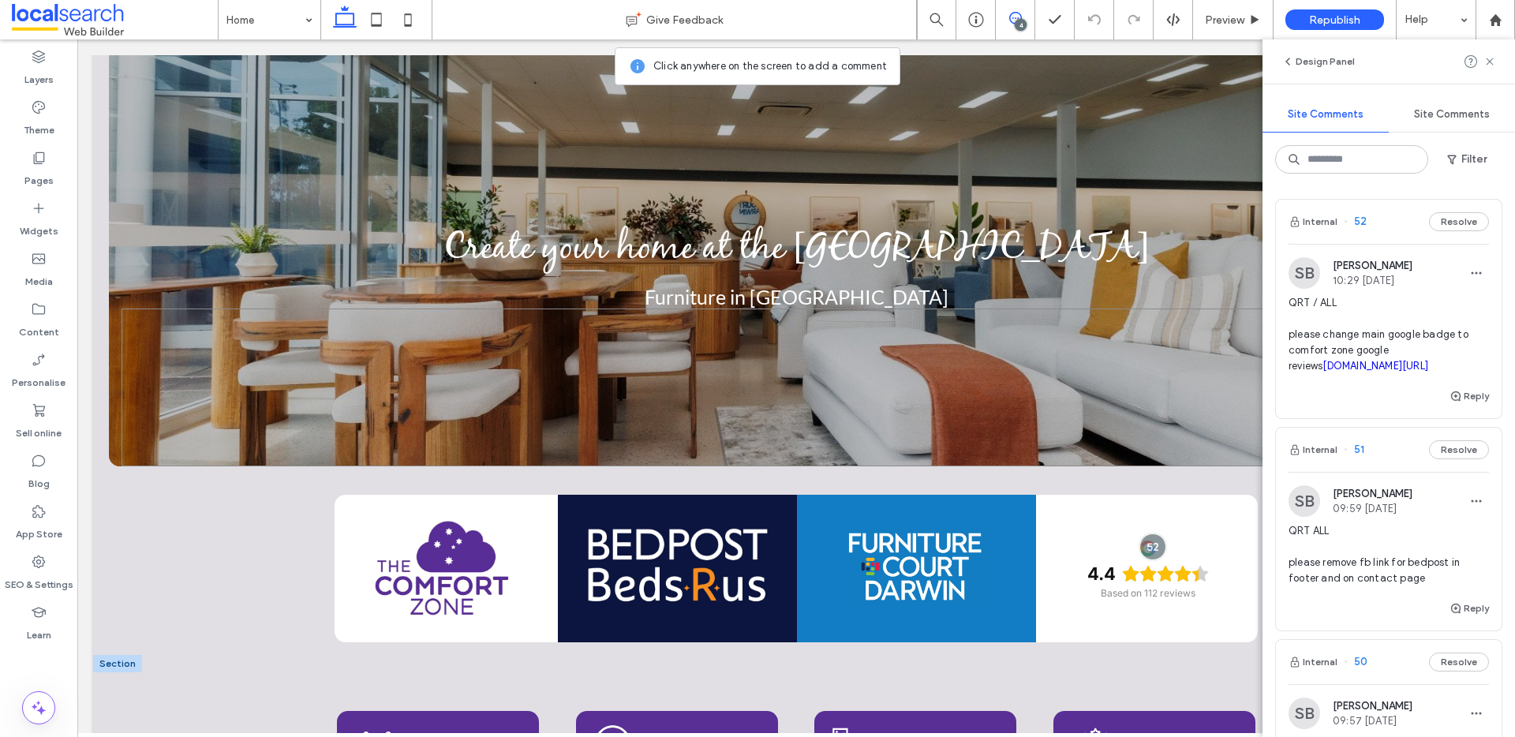
scroll to position [161, 0]
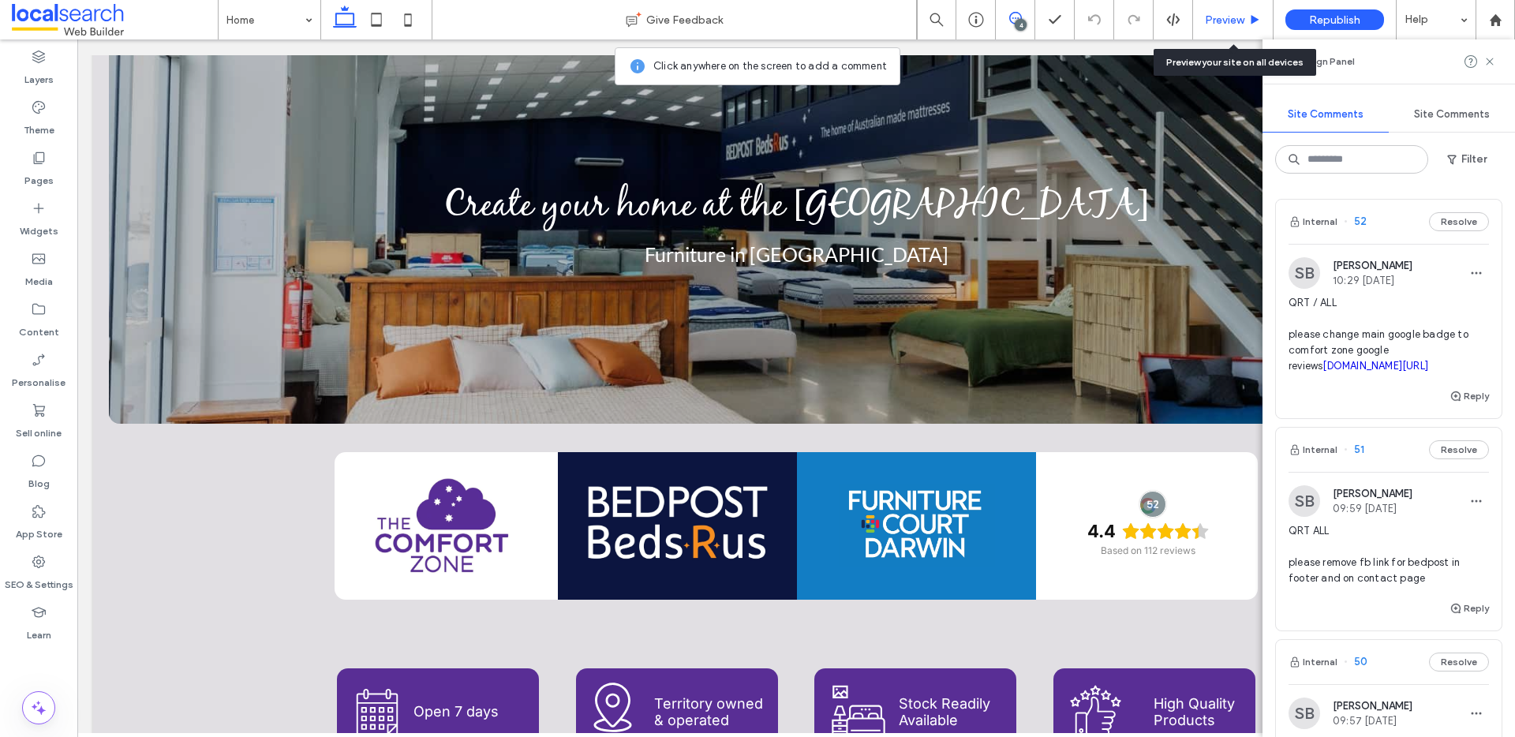
click at [1242, 18] on span "Preview" at bounding box center [1224, 19] width 39 height 13
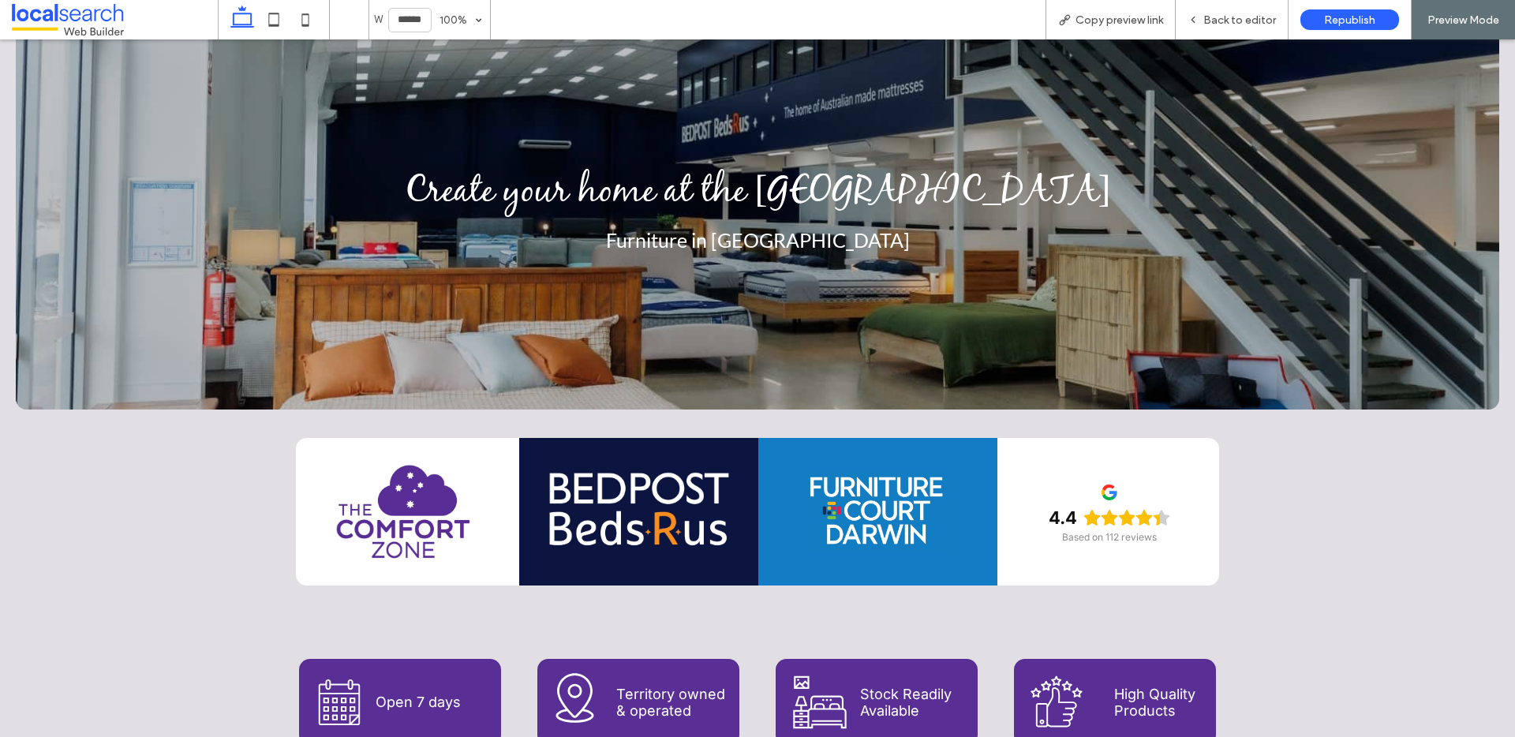
scroll to position [162, 0]
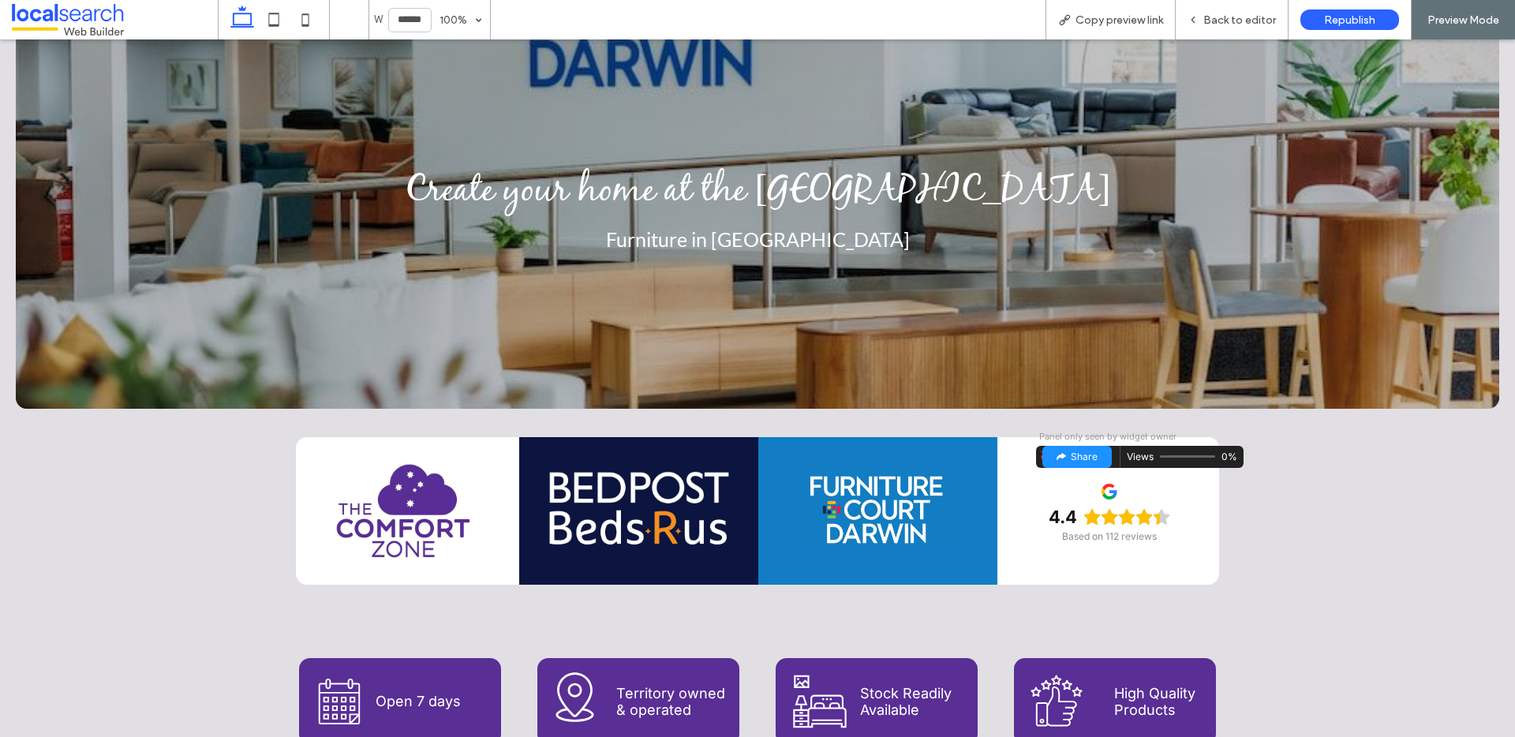
click at [1036, 459] on div at bounding box center [1047, 457] width 22 height 22
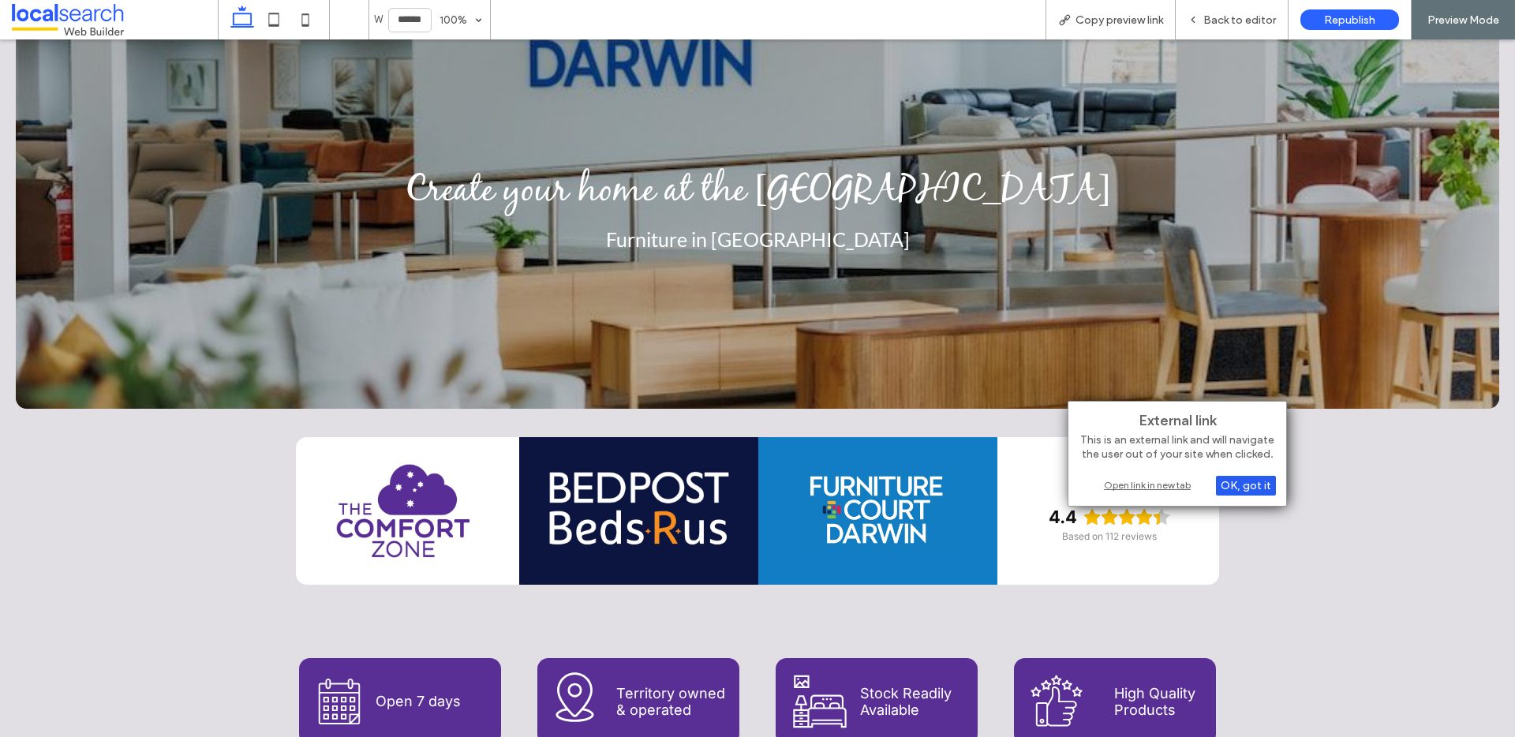
click at [1253, 487] on div "OK, got it" at bounding box center [1246, 486] width 60 height 20
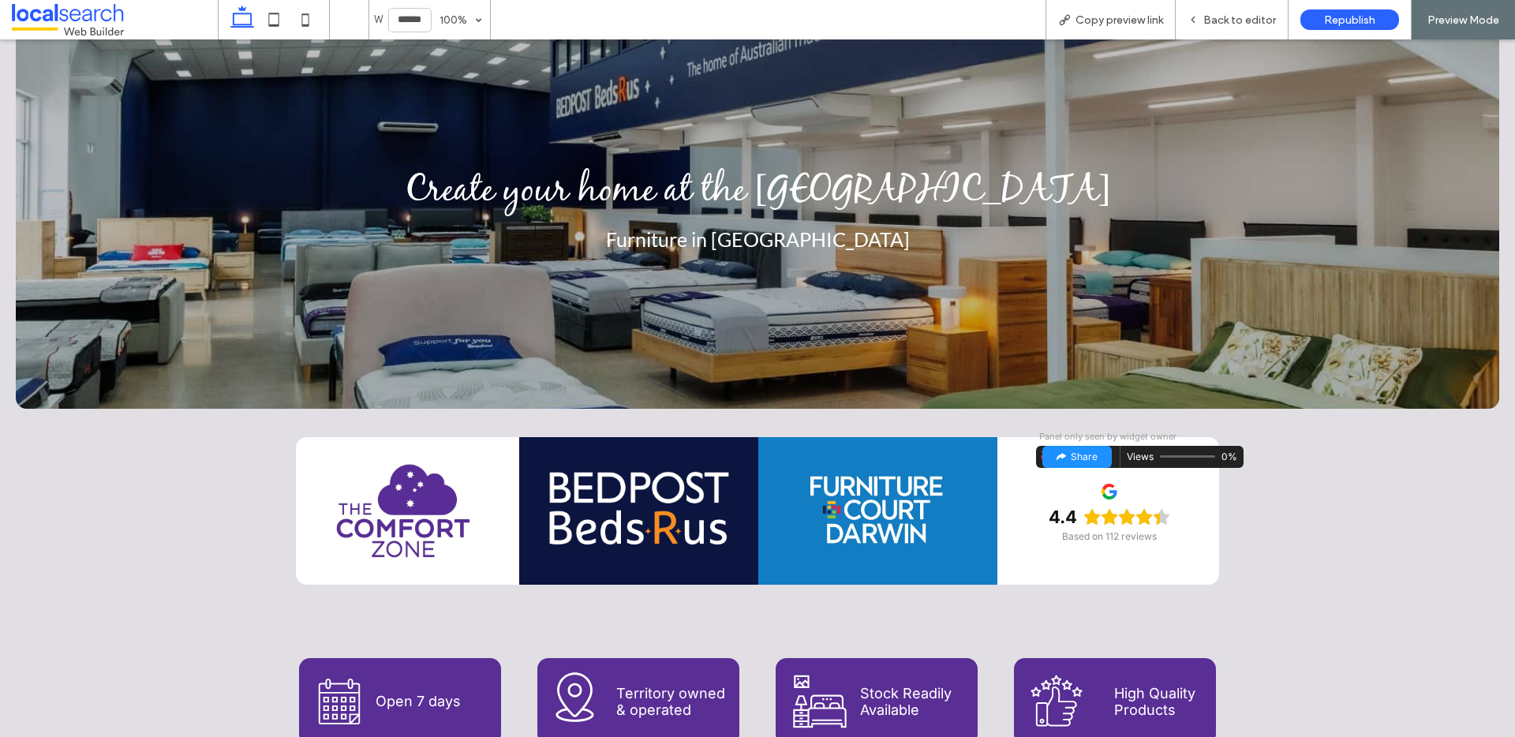
click at [1036, 478] on div "4.4 Based on 112 reviews" at bounding box center [1109, 511] width 147 height 81
click at [1036, 455] on div at bounding box center [1047, 457] width 22 height 22
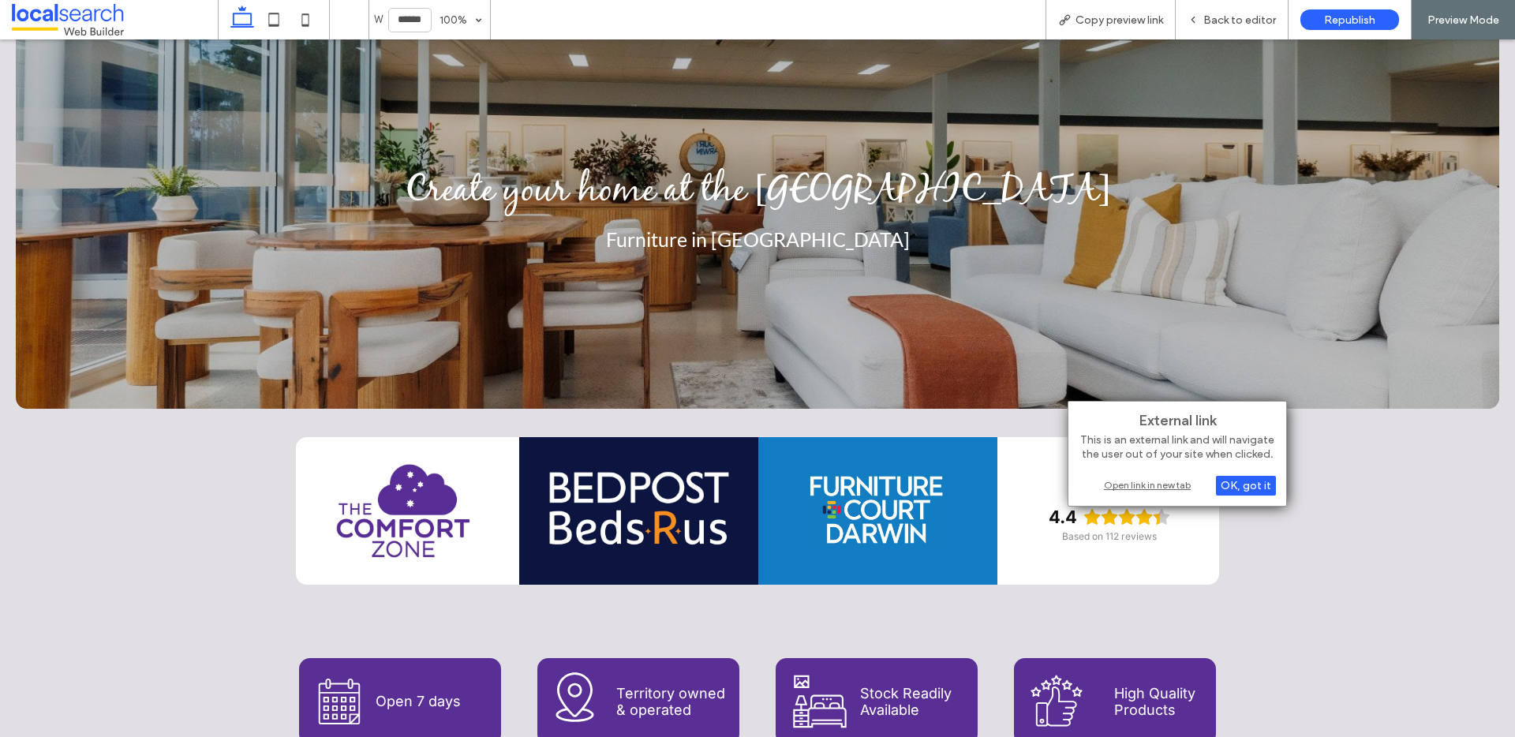
click at [1159, 489] on div "Open link in new tab" at bounding box center [1177, 485] width 197 height 17
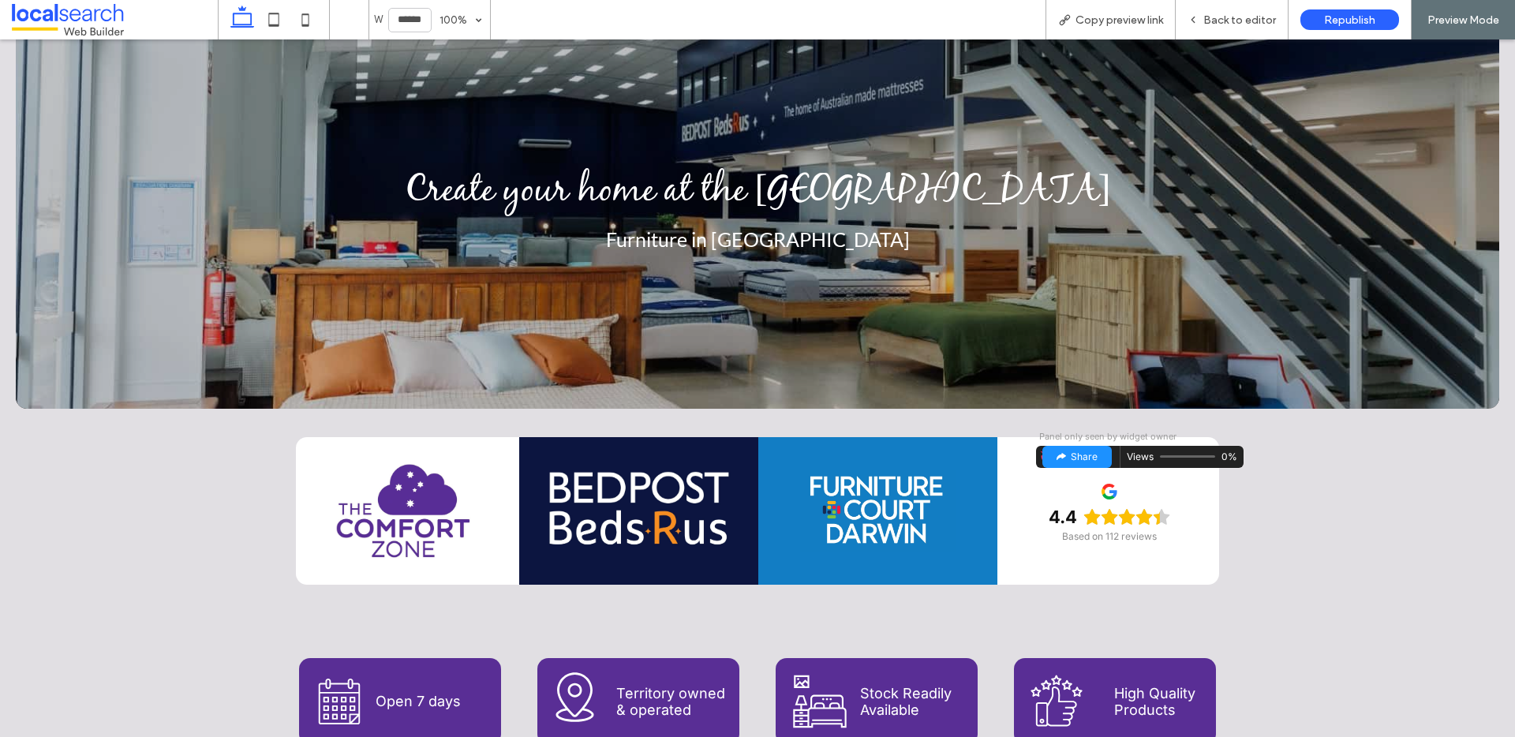
click at [1083, 525] on div "4.4" at bounding box center [1110, 517] width 122 height 22
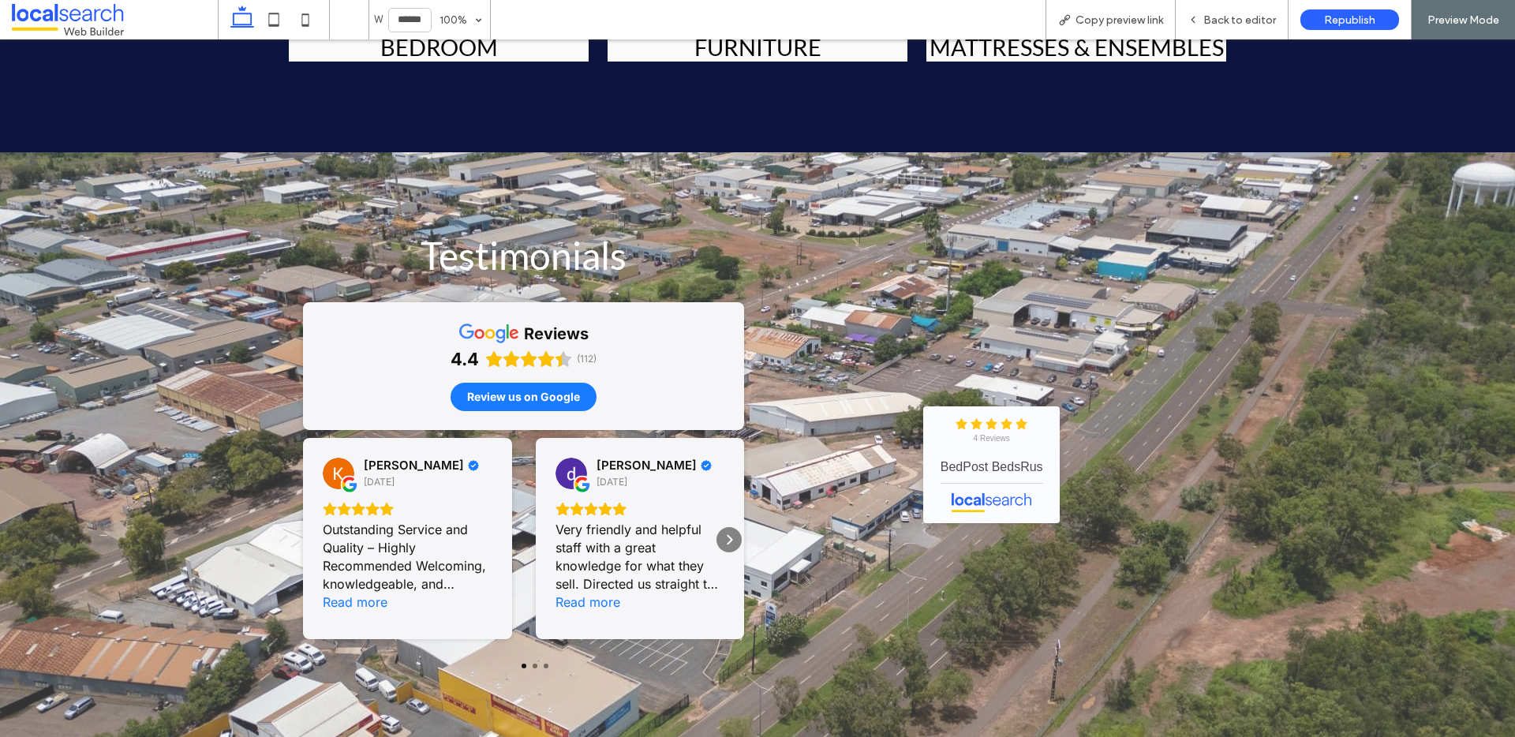
scroll to position [4101, 0]
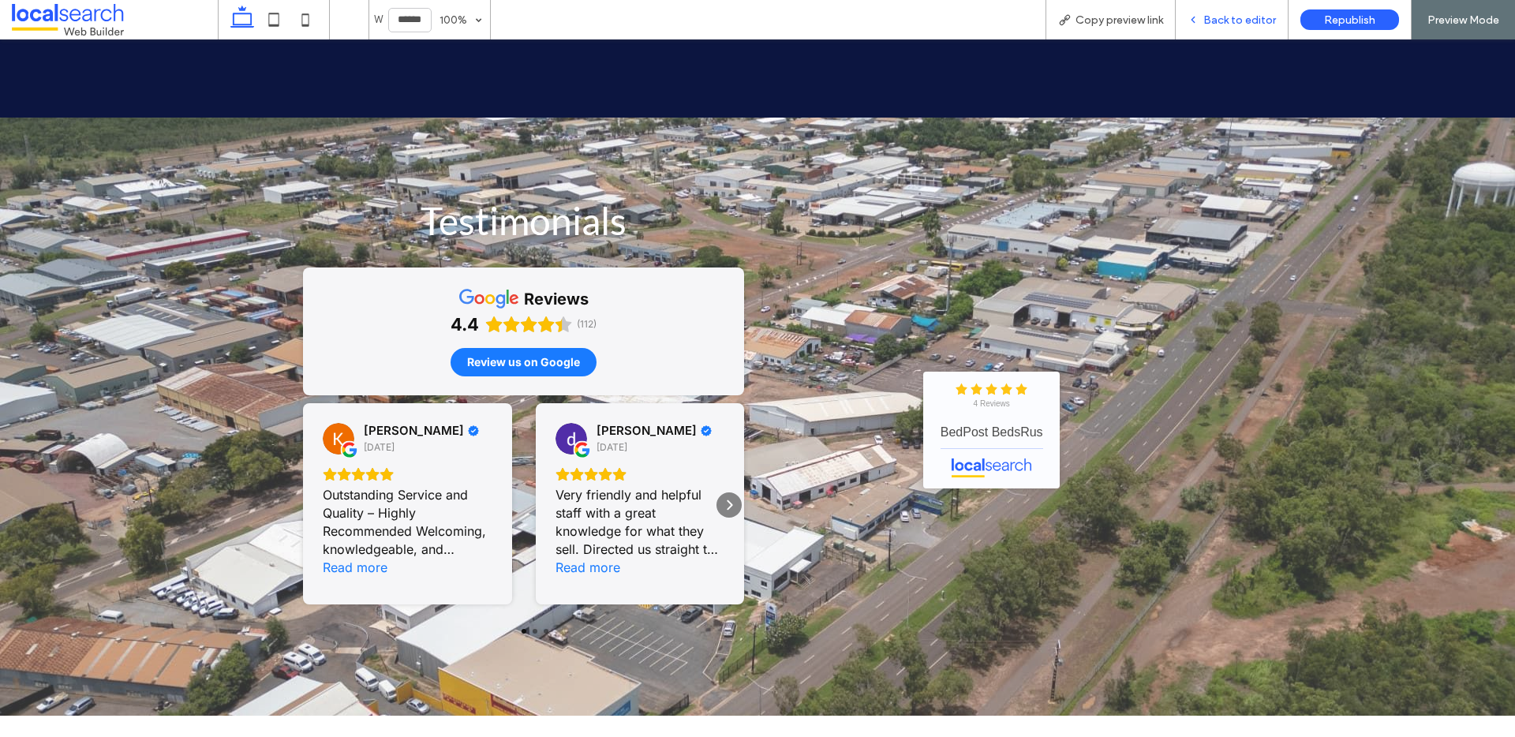
click at [1221, 7] on div "Back to editor" at bounding box center [1232, 19] width 113 height 39
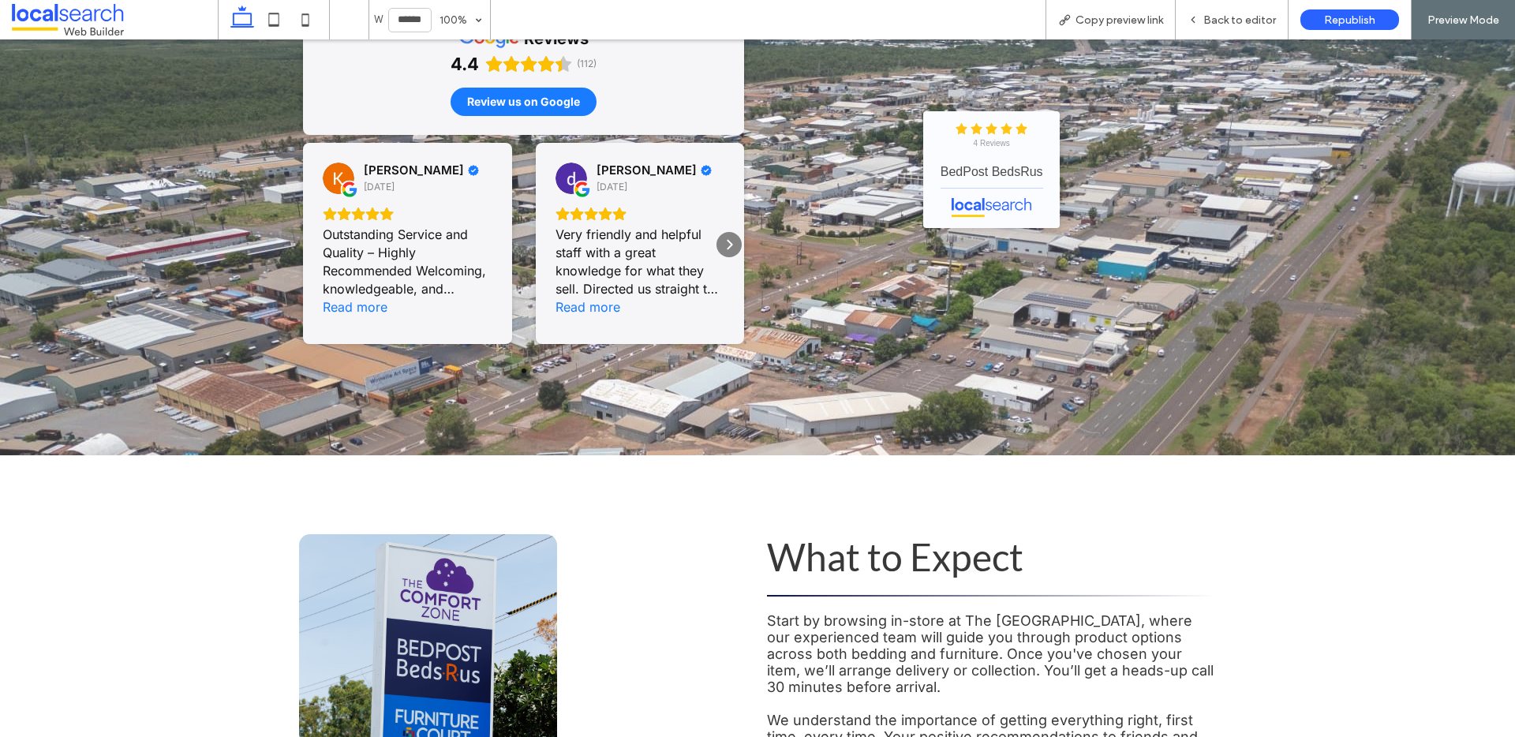
scroll to position [4271, 0]
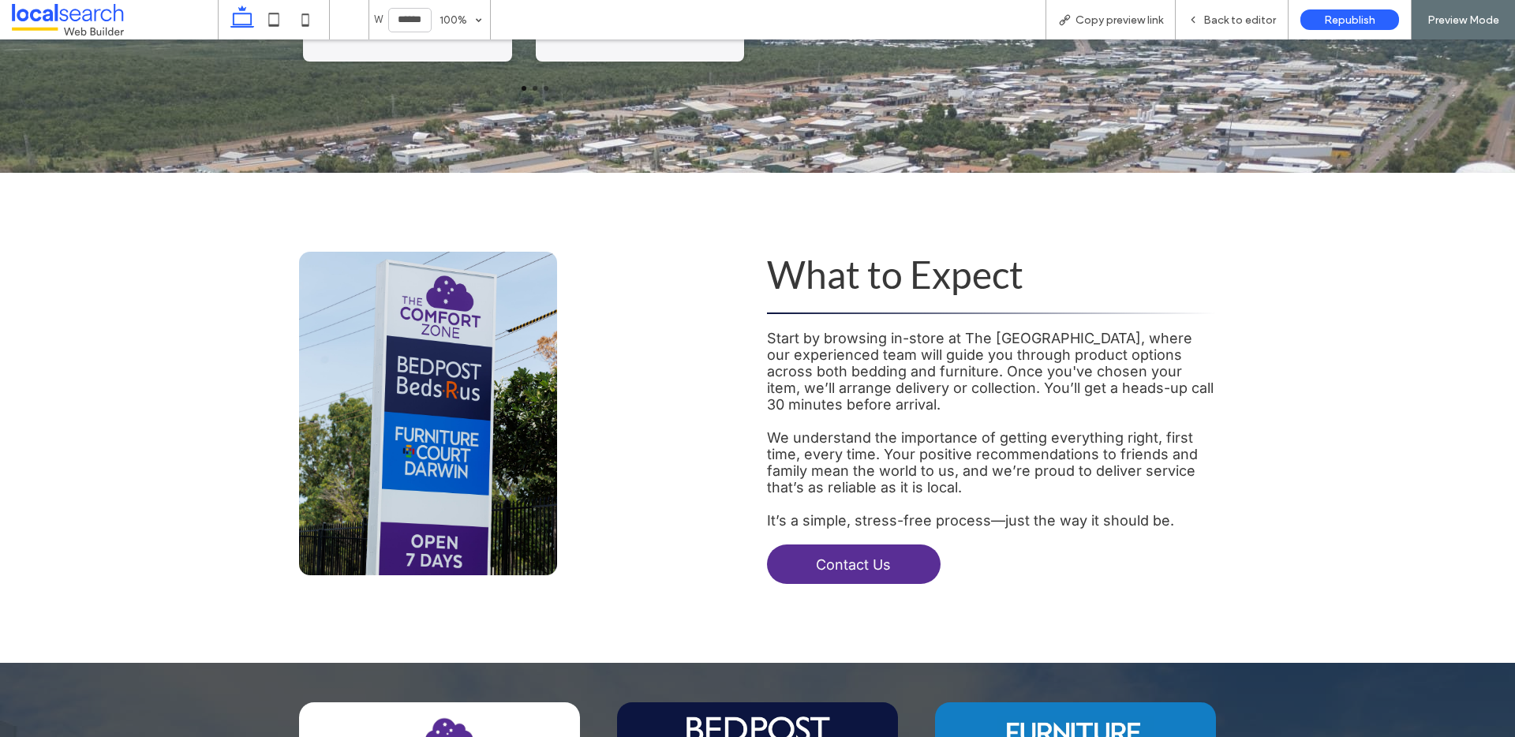
scroll to position [4643, 0]
click at [1143, 13] on span "Copy preview link" at bounding box center [1120, 19] width 88 height 13
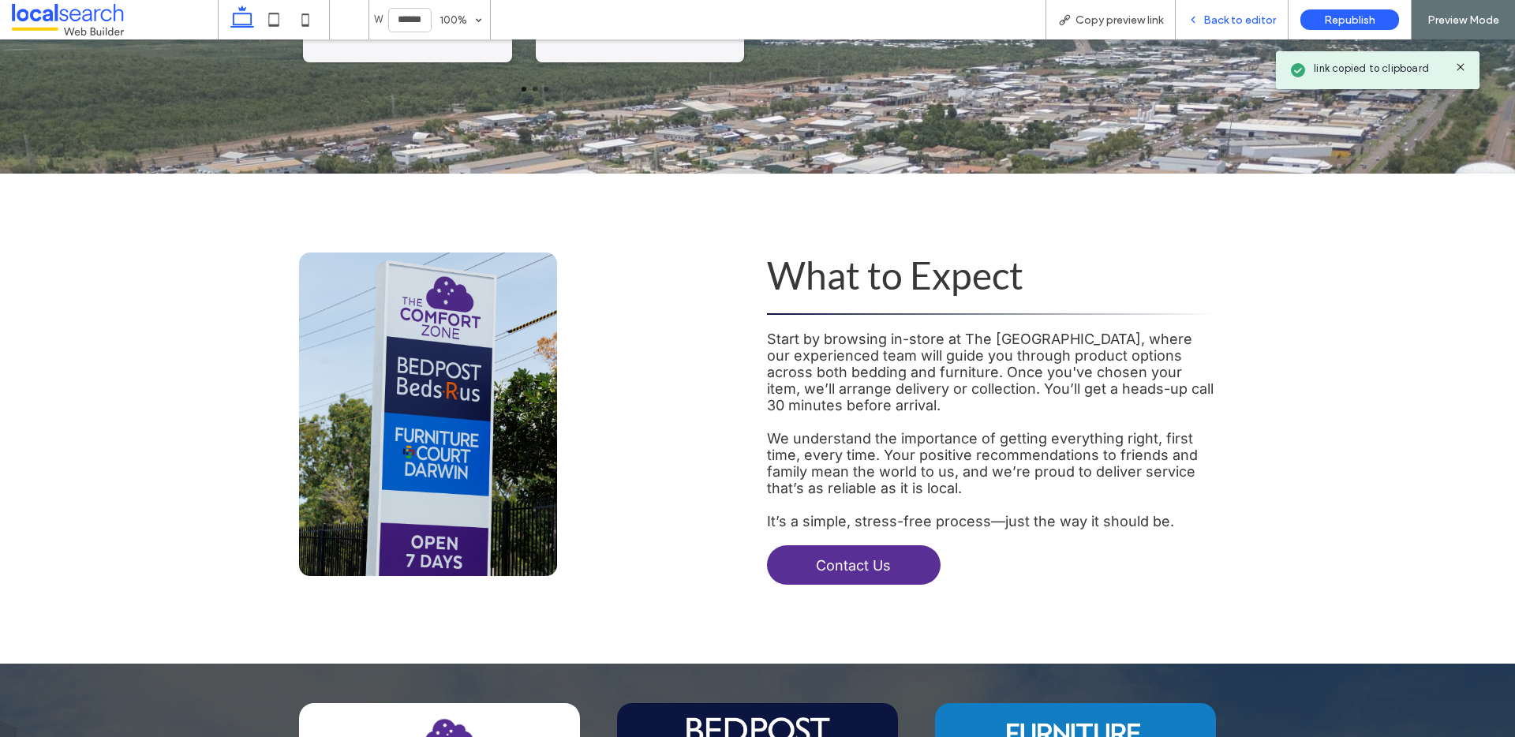
click at [1237, 23] on span "Back to editor" at bounding box center [1240, 19] width 73 height 13
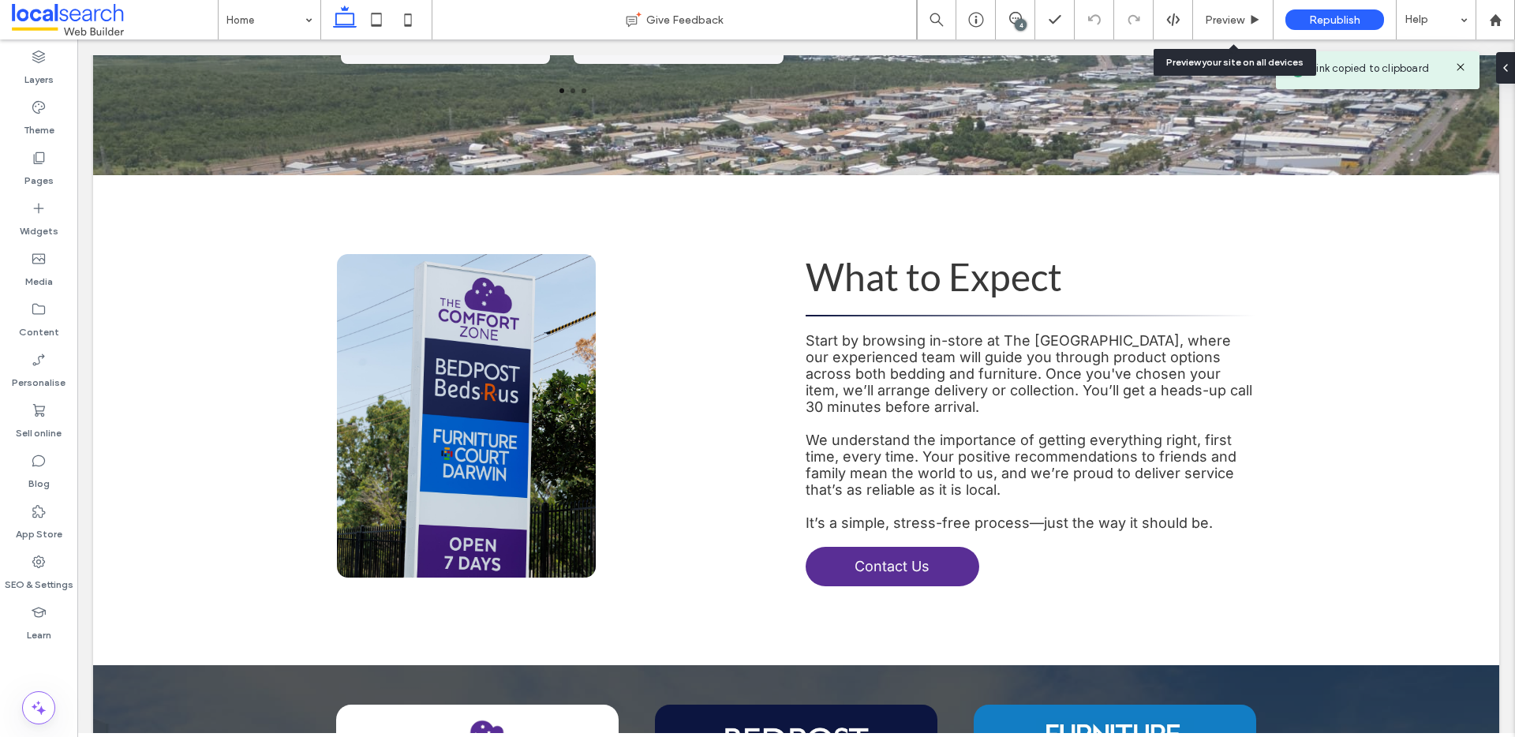
scroll to position [4635, 0]
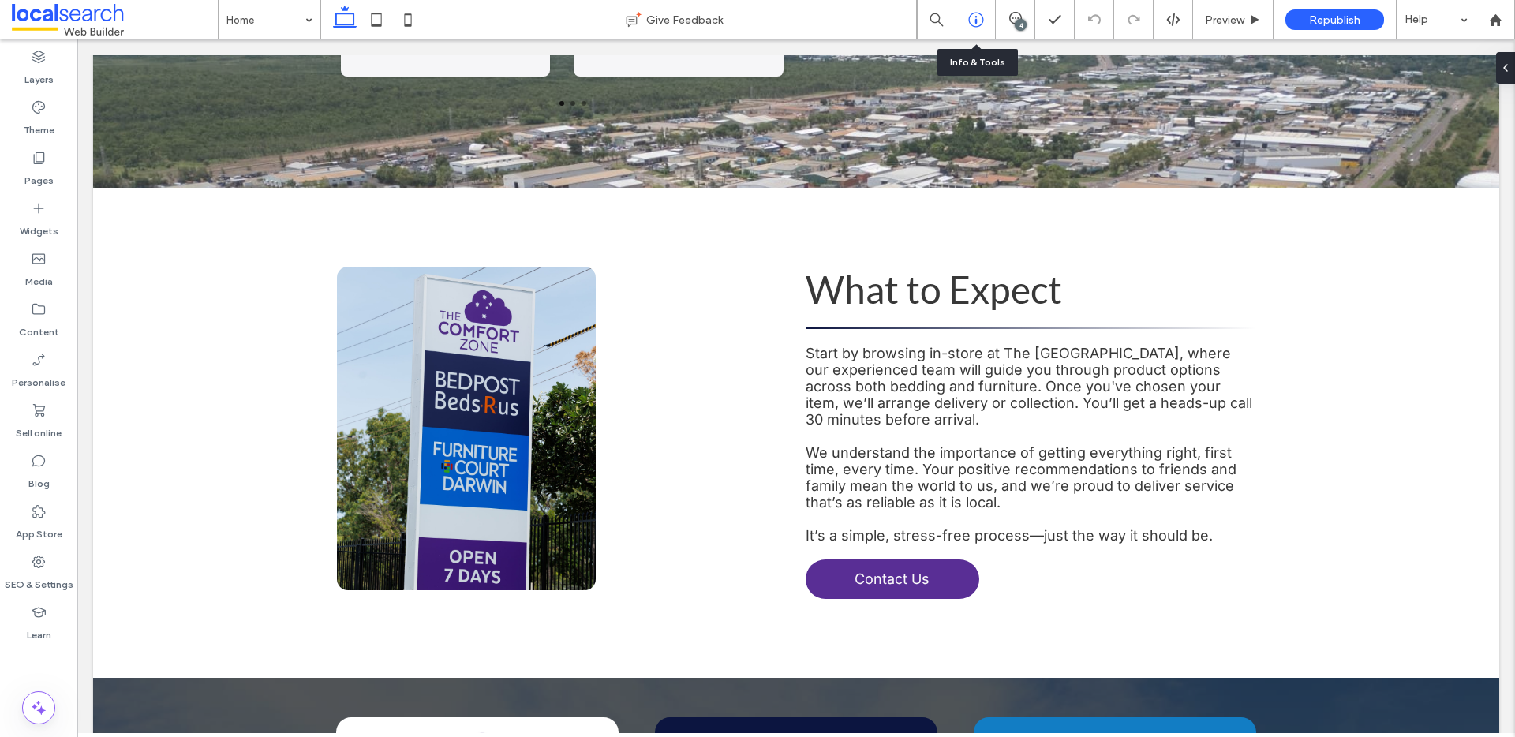
click at [984, 20] on div at bounding box center [976, 20] width 39 height 16
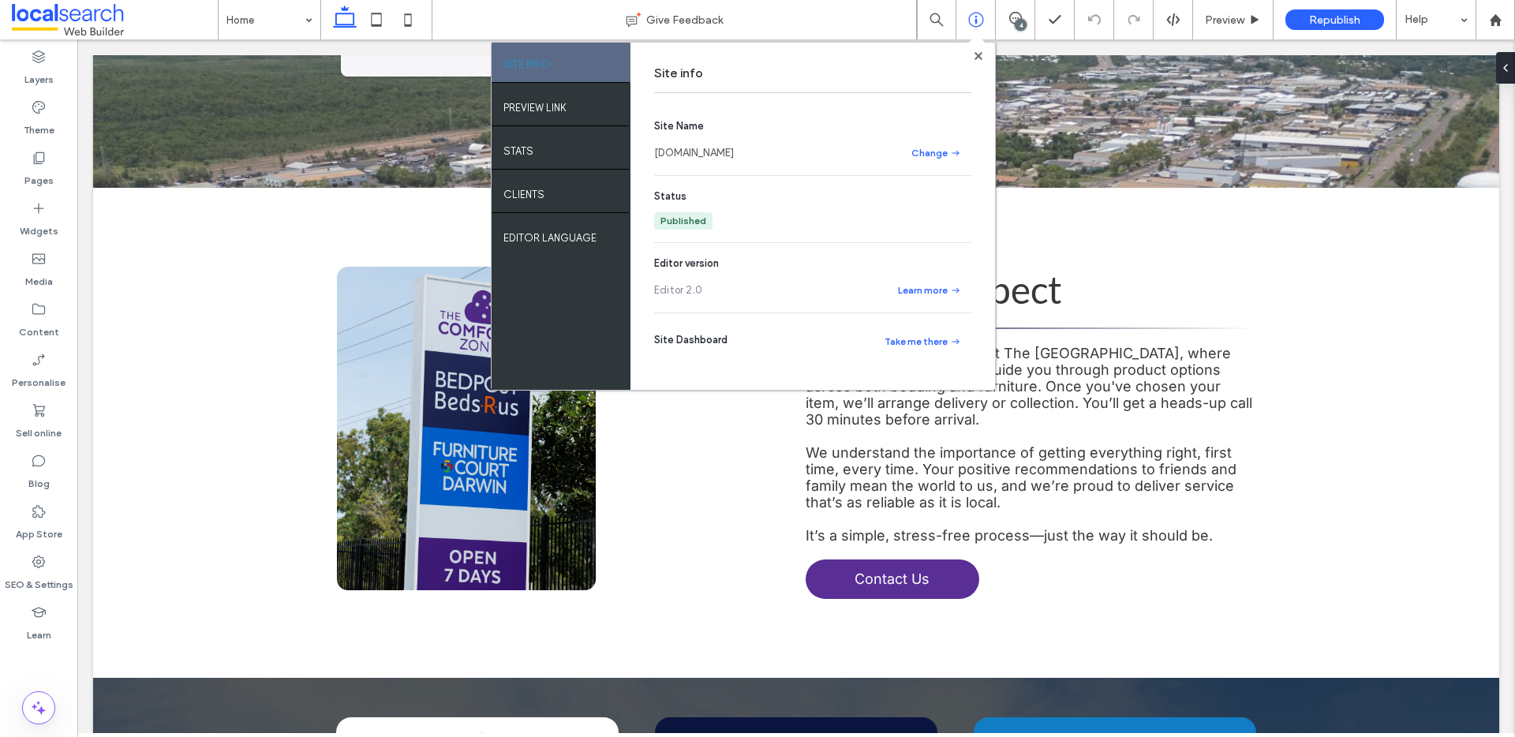
click at [734, 155] on link "bedpostbedsrus300713f1.webbuilder.localsearch.com.au" at bounding box center [694, 153] width 80 height 16
click at [930, 335] on button "Take me there" at bounding box center [923, 341] width 98 height 19
drag, startPoint x: 979, startPoint y: 58, endPoint x: 888, endPoint y: 20, distance: 99.1
click at [979, 58] on use at bounding box center [978, 55] width 8 height 8
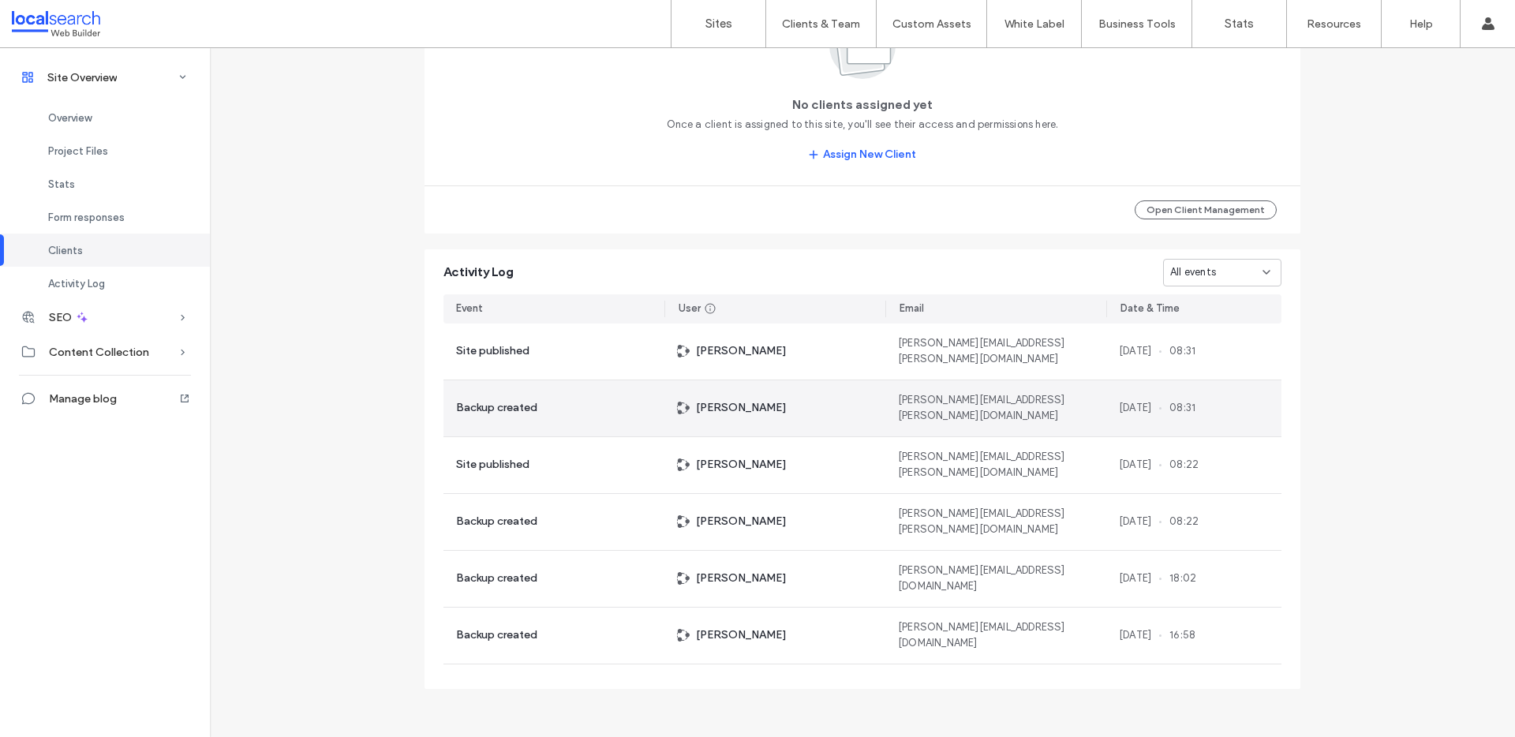
scroll to position [1366, 0]
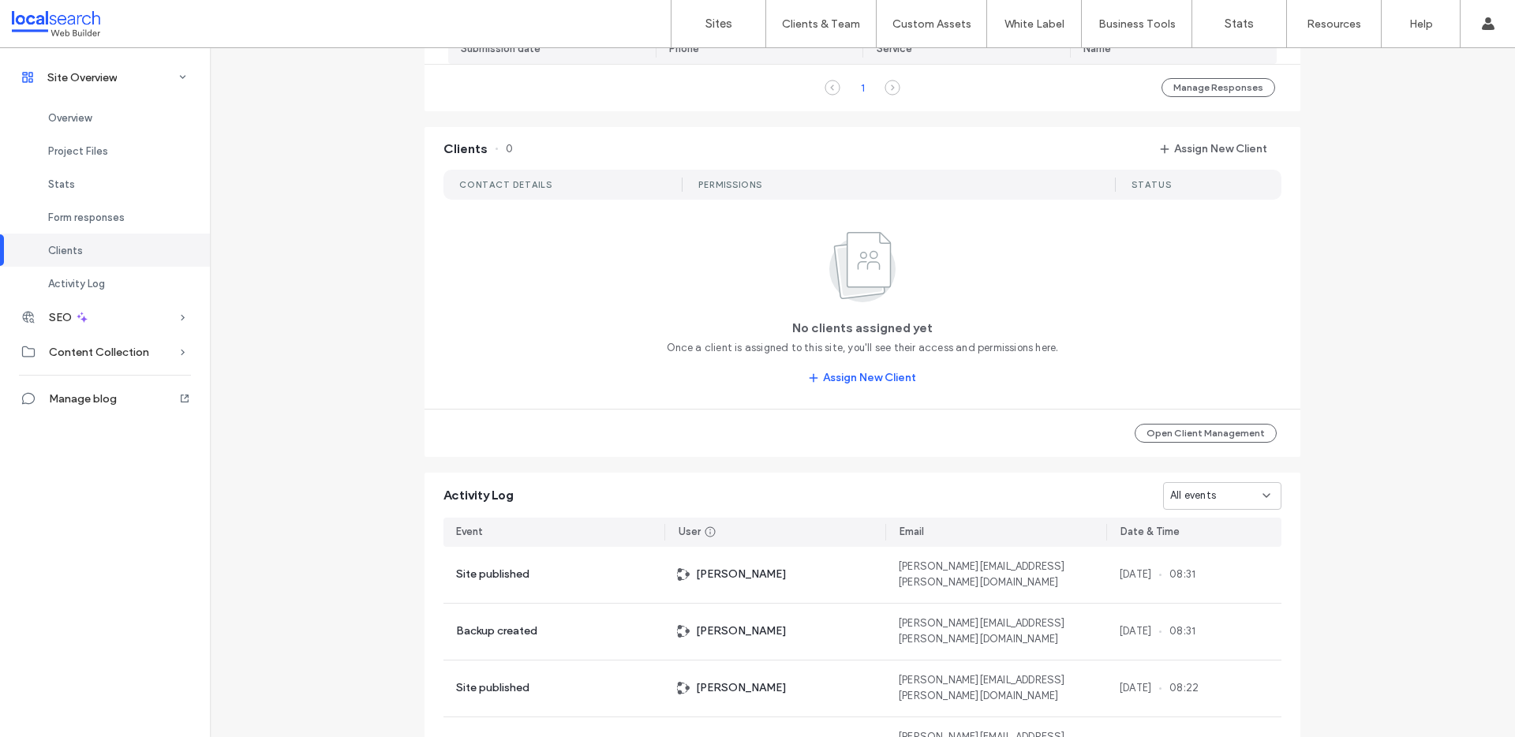
scroll to position [886, 0]
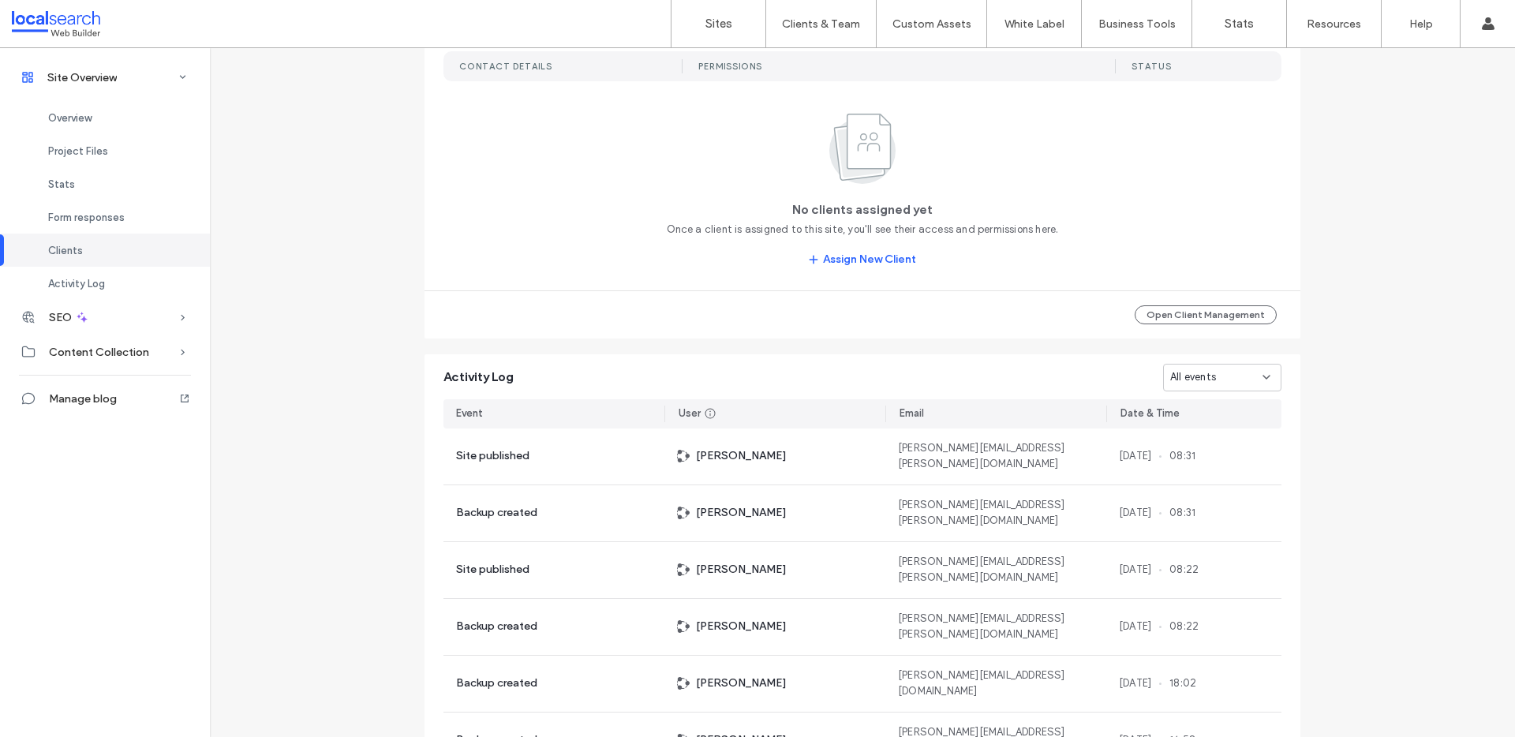
scroll to position [1366, 0]
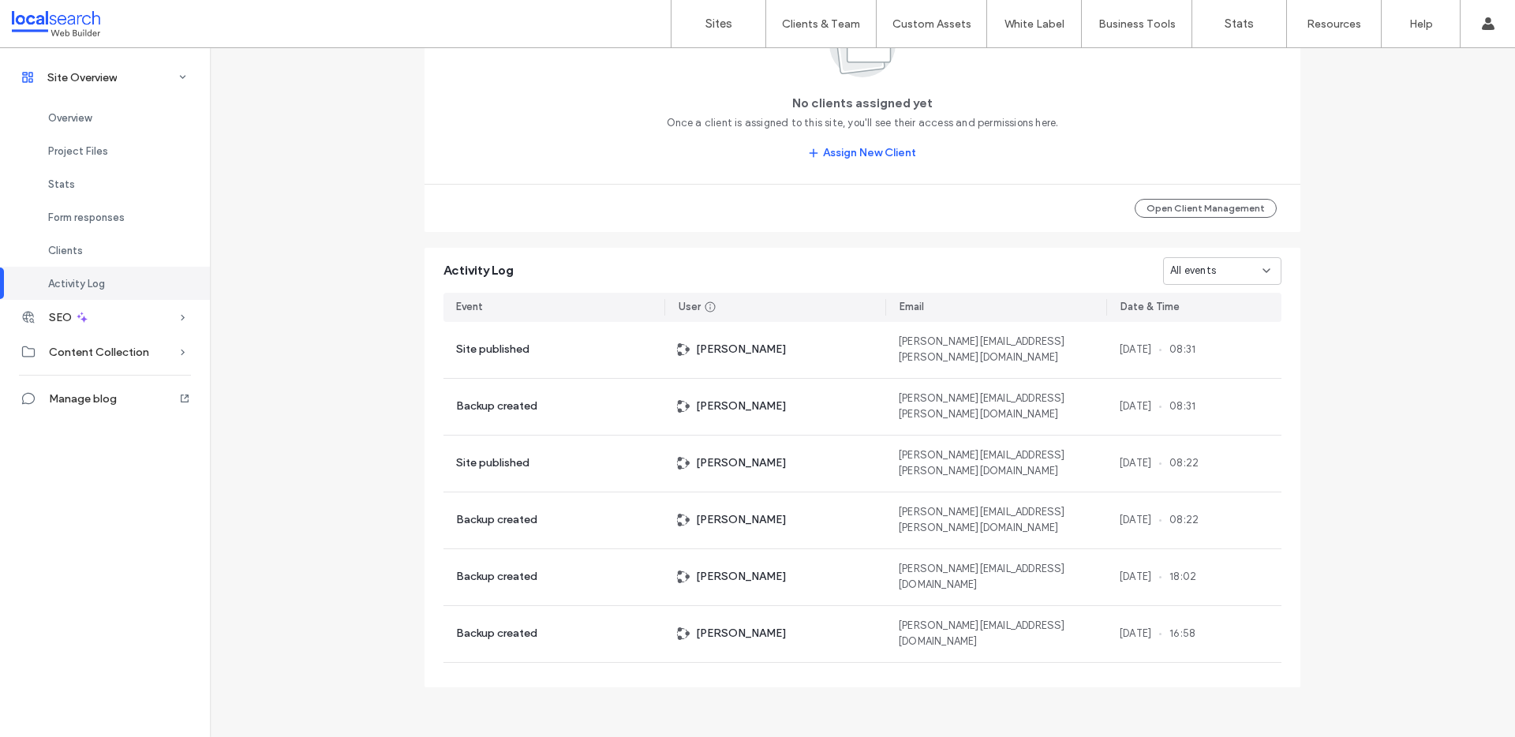
scroll to position [1121, 0]
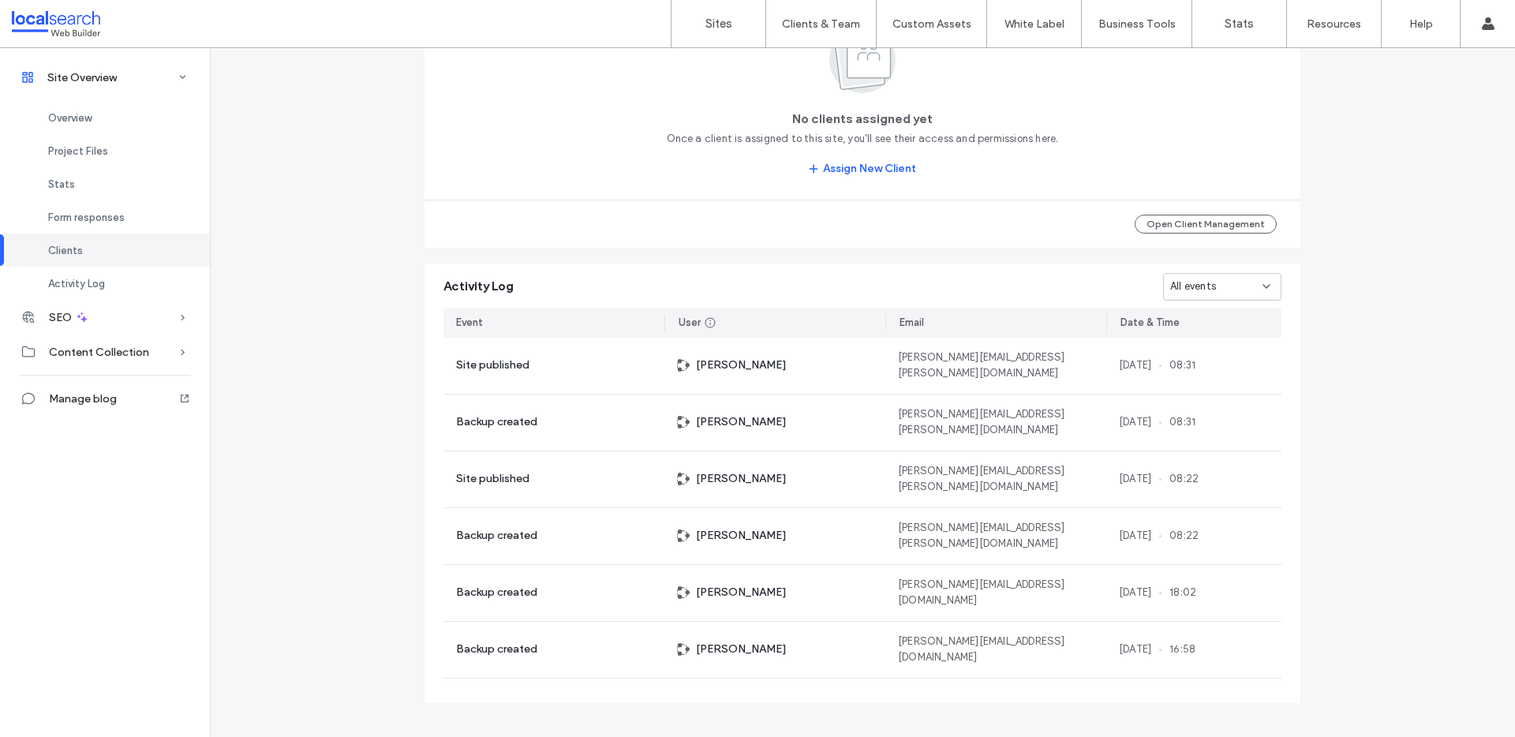
scroll to position [1366, 0]
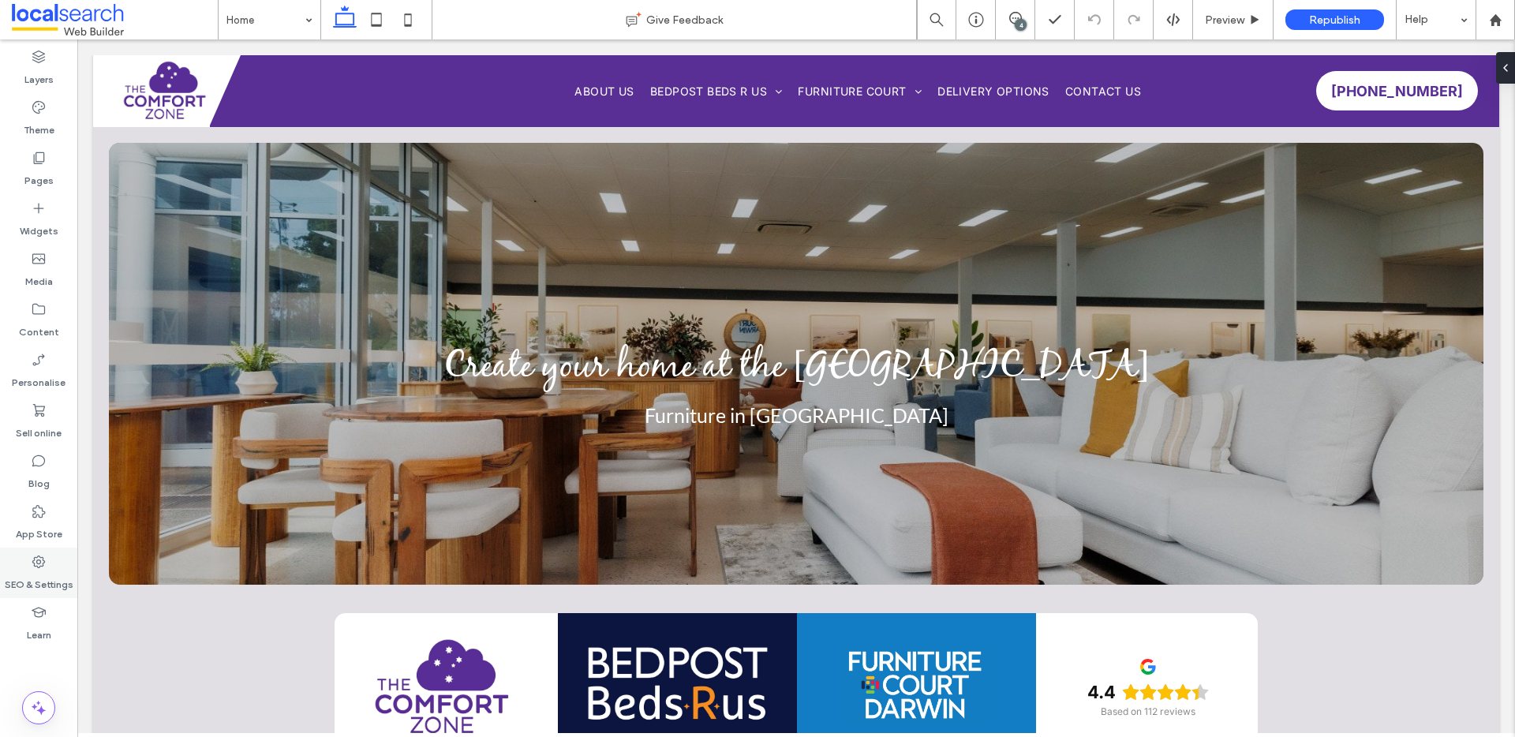
click at [36, 582] on label "SEO & Settings" at bounding box center [39, 581] width 69 height 22
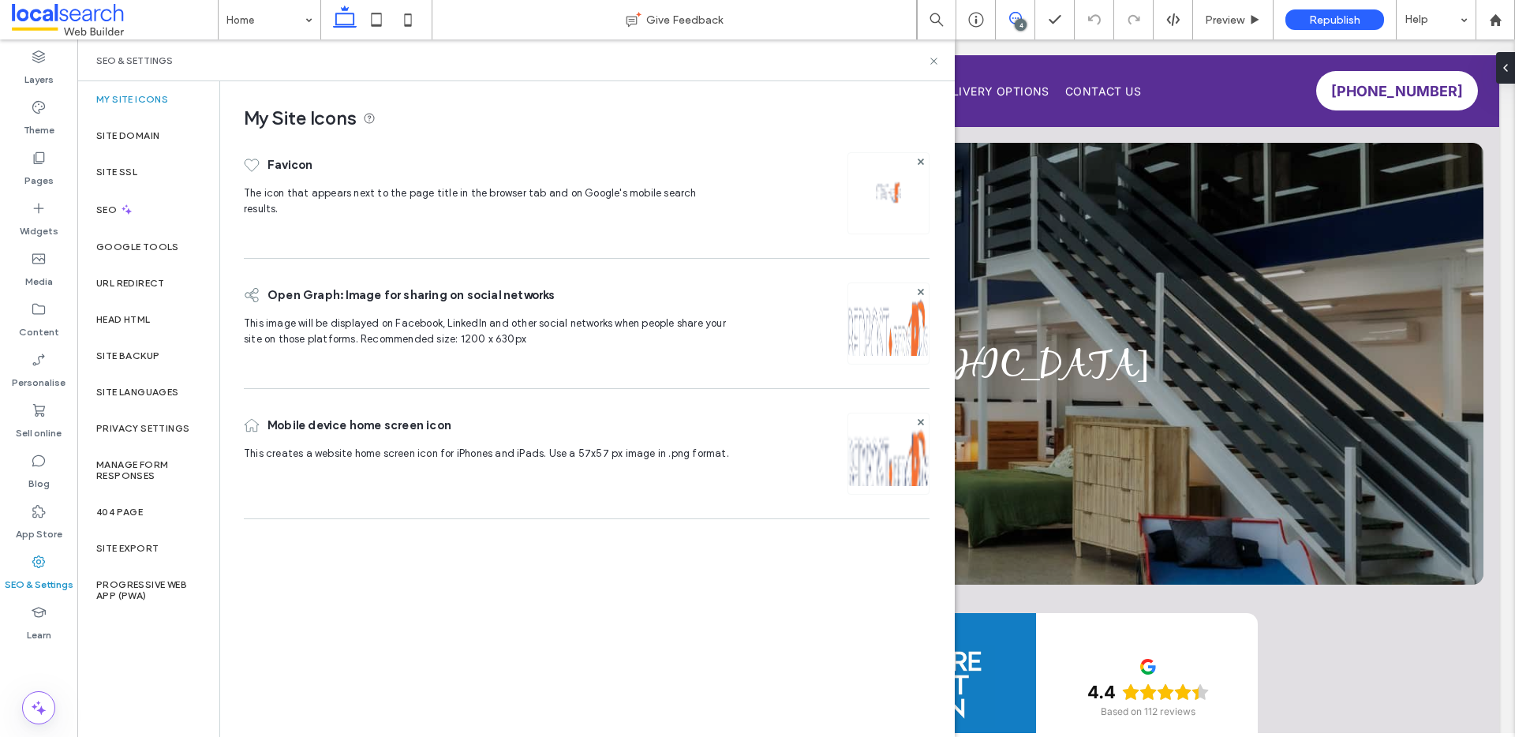
click at [1023, 13] on span at bounding box center [1015, 18] width 39 height 13
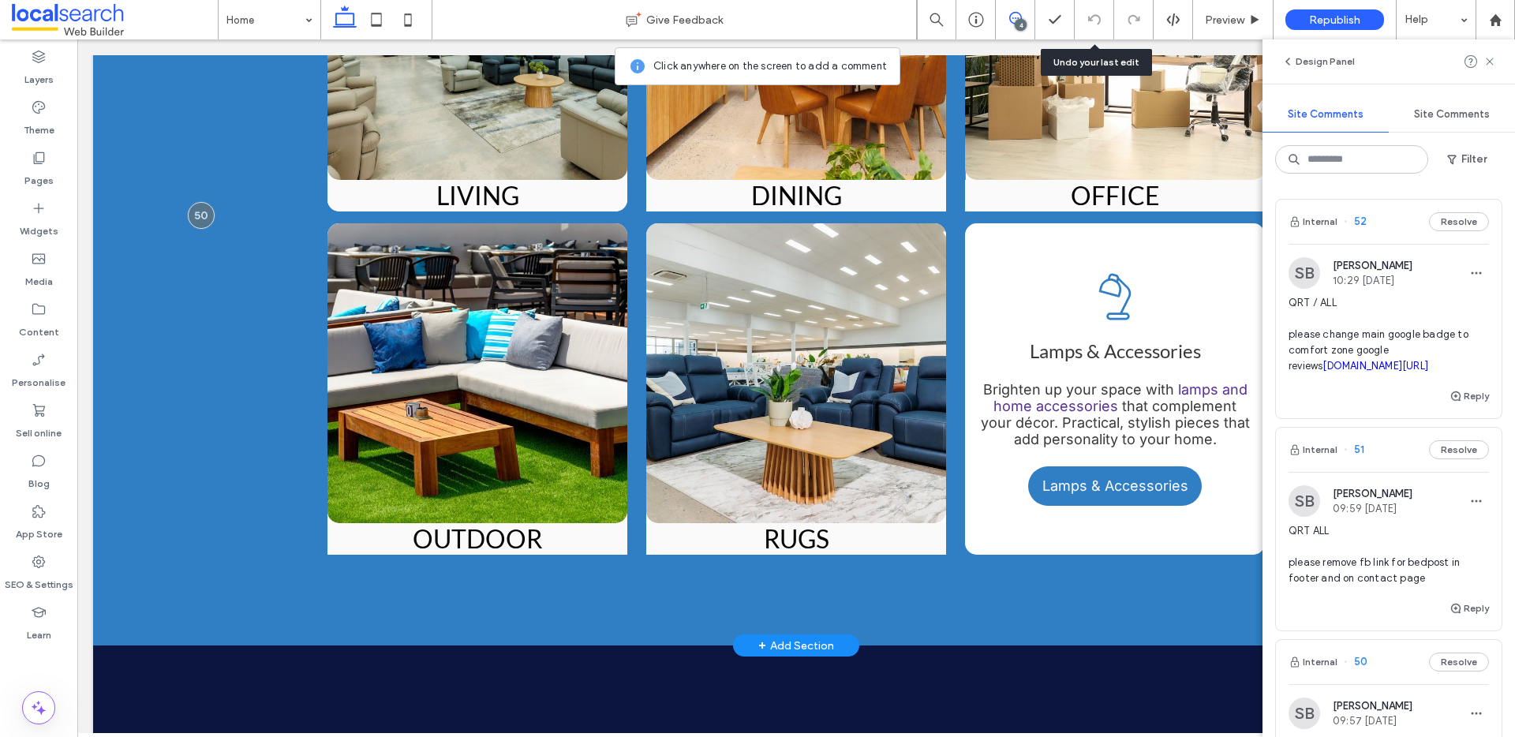
scroll to position [3047, 0]
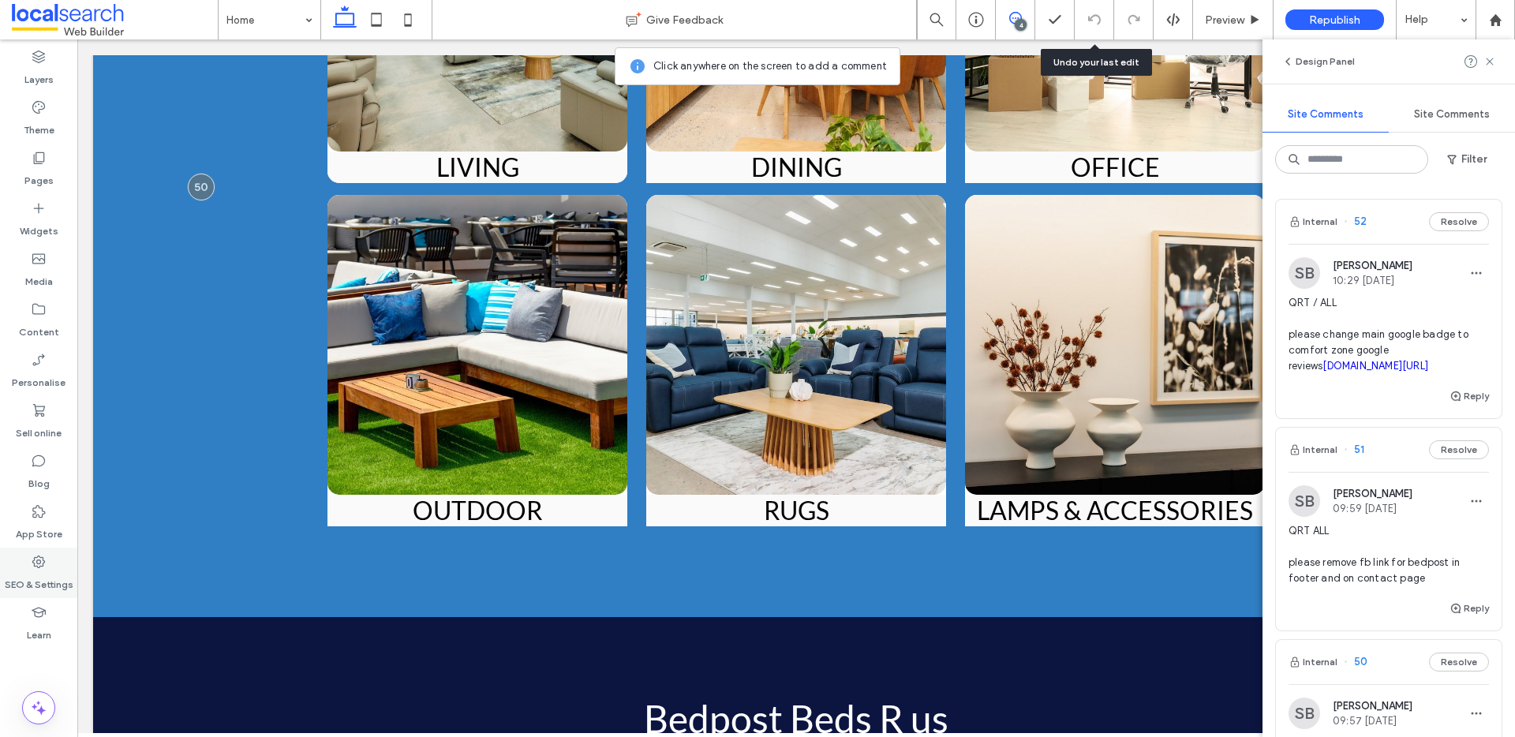
click at [39, 582] on label "SEO & Settings" at bounding box center [39, 581] width 69 height 22
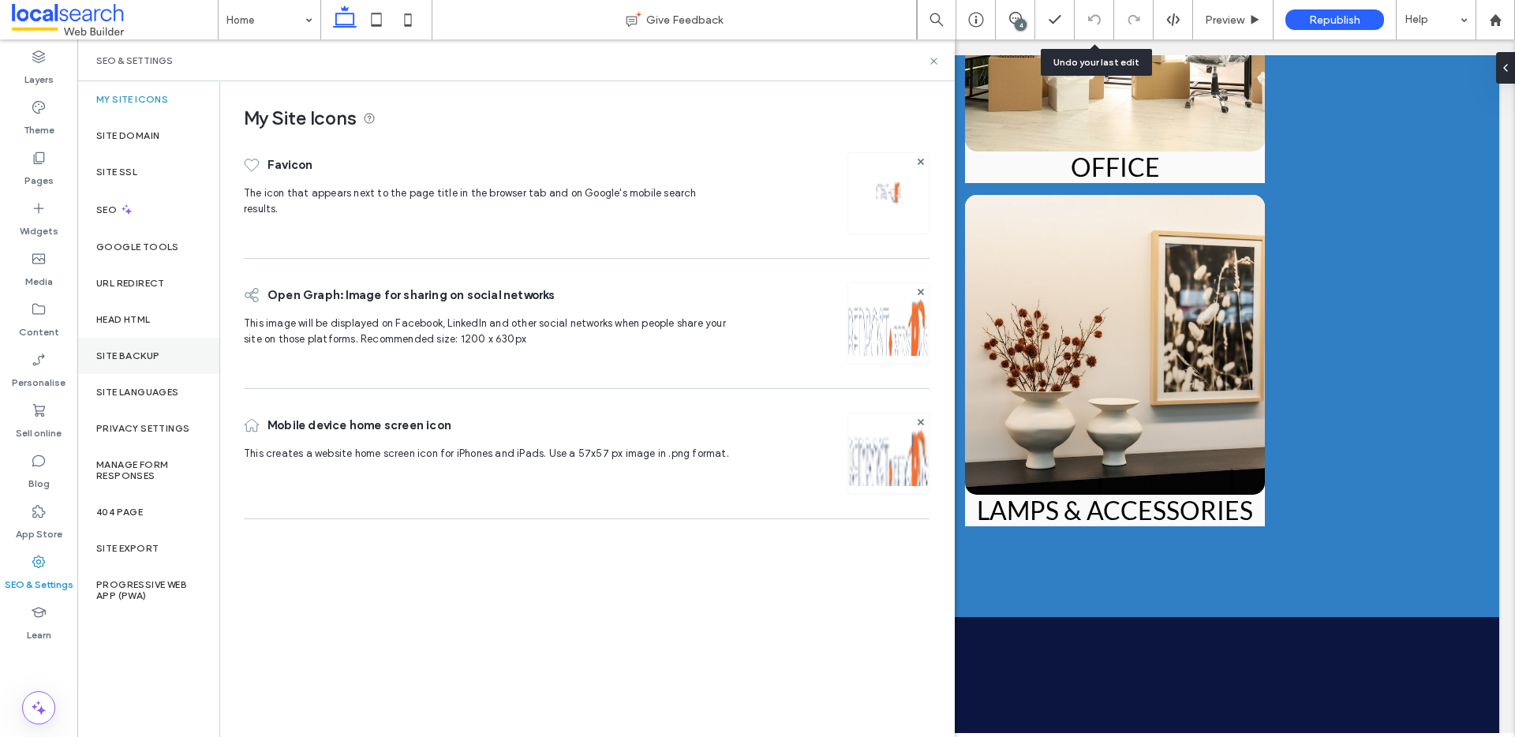
click at [141, 349] on div "Site backup" at bounding box center [148, 356] width 142 height 36
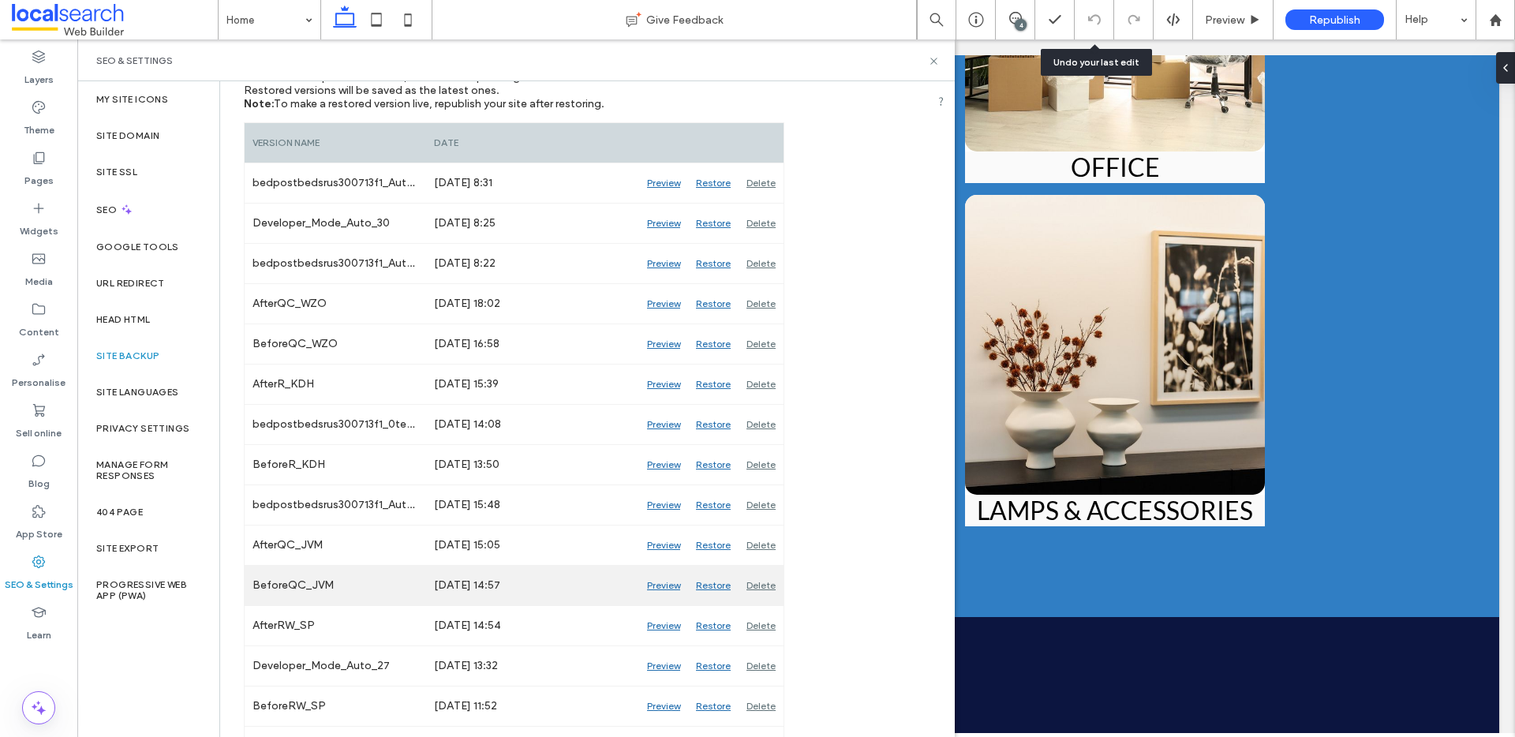
scroll to position [395, 0]
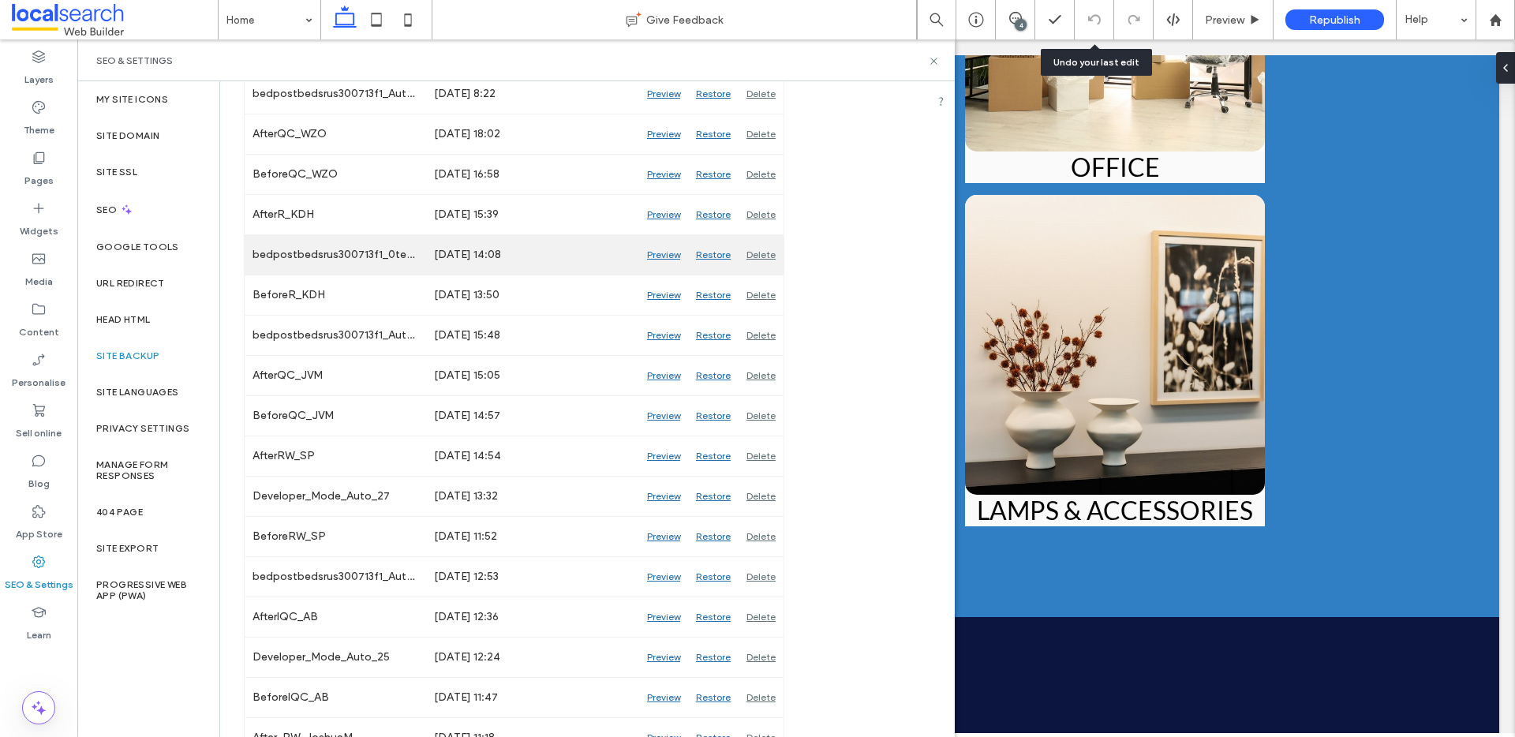
click at [657, 255] on div "Preview" at bounding box center [663, 254] width 49 height 39
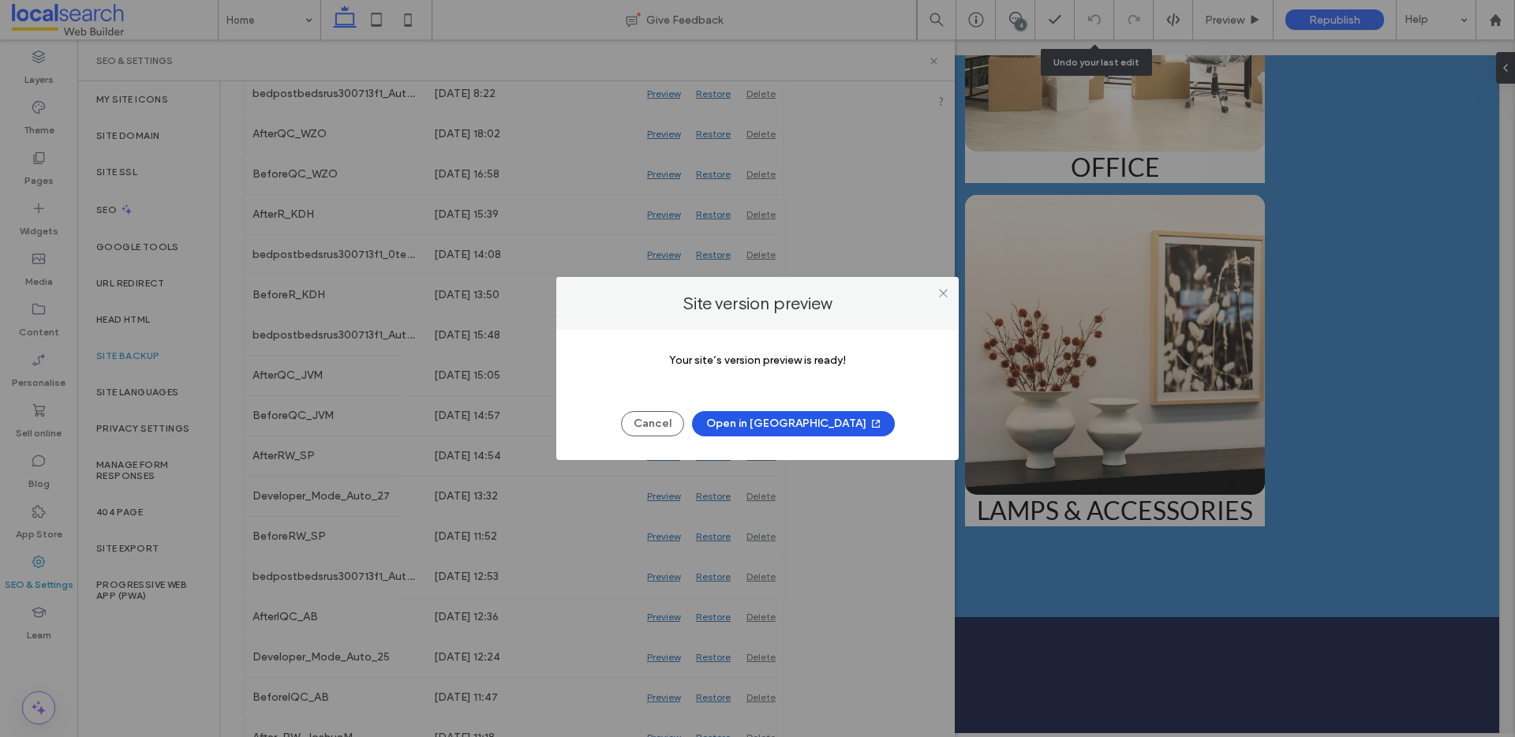
click at [796, 429] on button "Open in New Tab" at bounding box center [793, 423] width 203 height 25
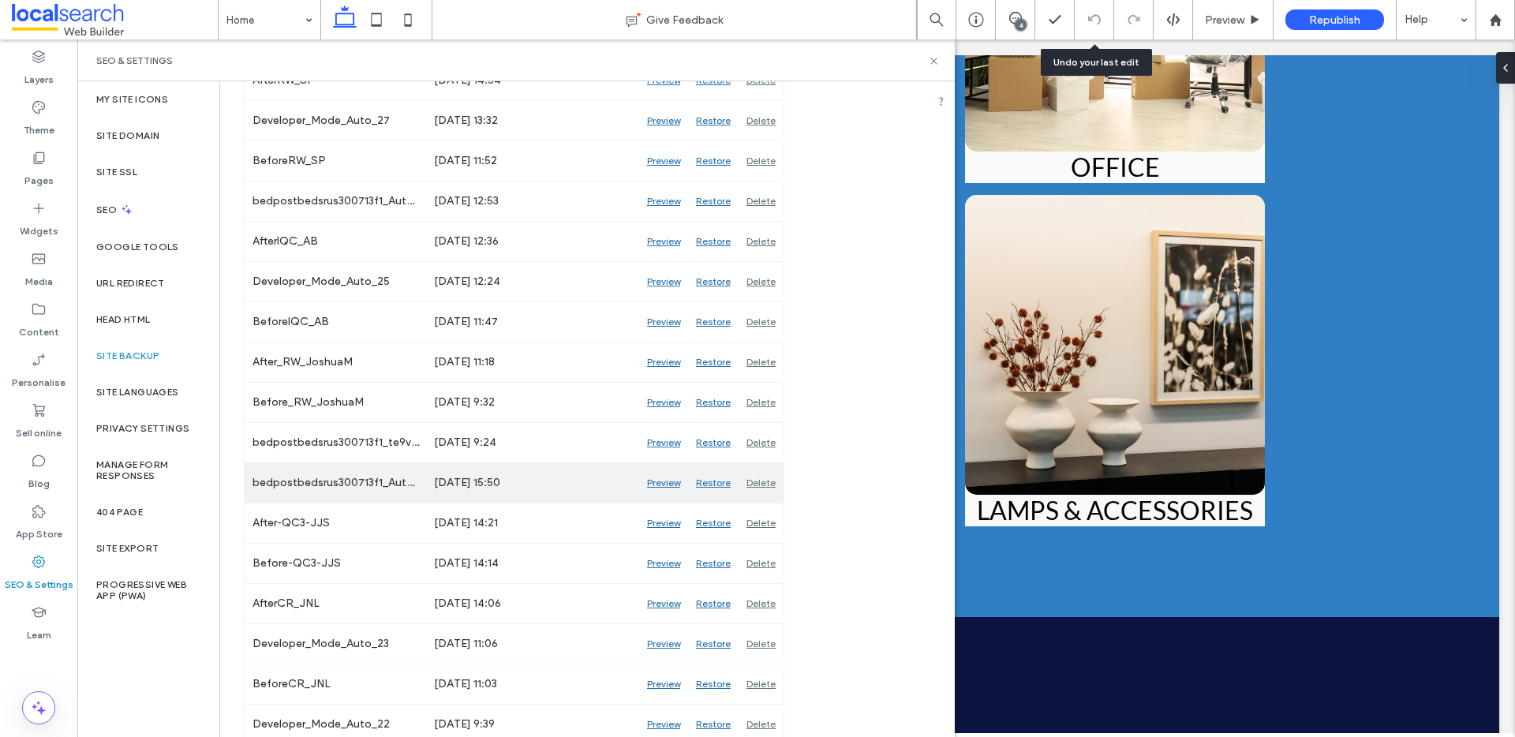
scroll to position [774, 0]
click at [661, 478] on div "Preview" at bounding box center [663, 479] width 49 height 39
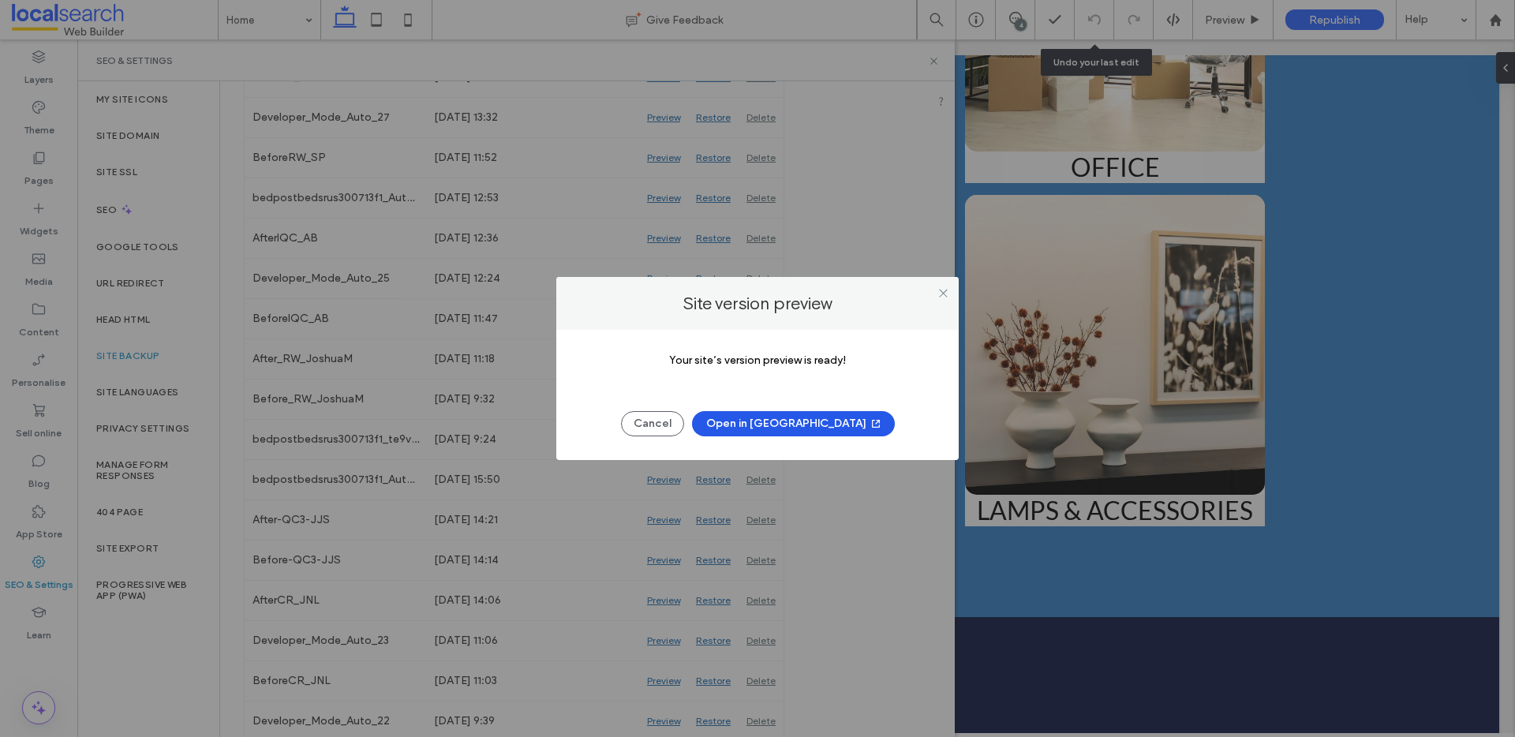
click at [800, 428] on button "Open in New Tab" at bounding box center [793, 423] width 203 height 25
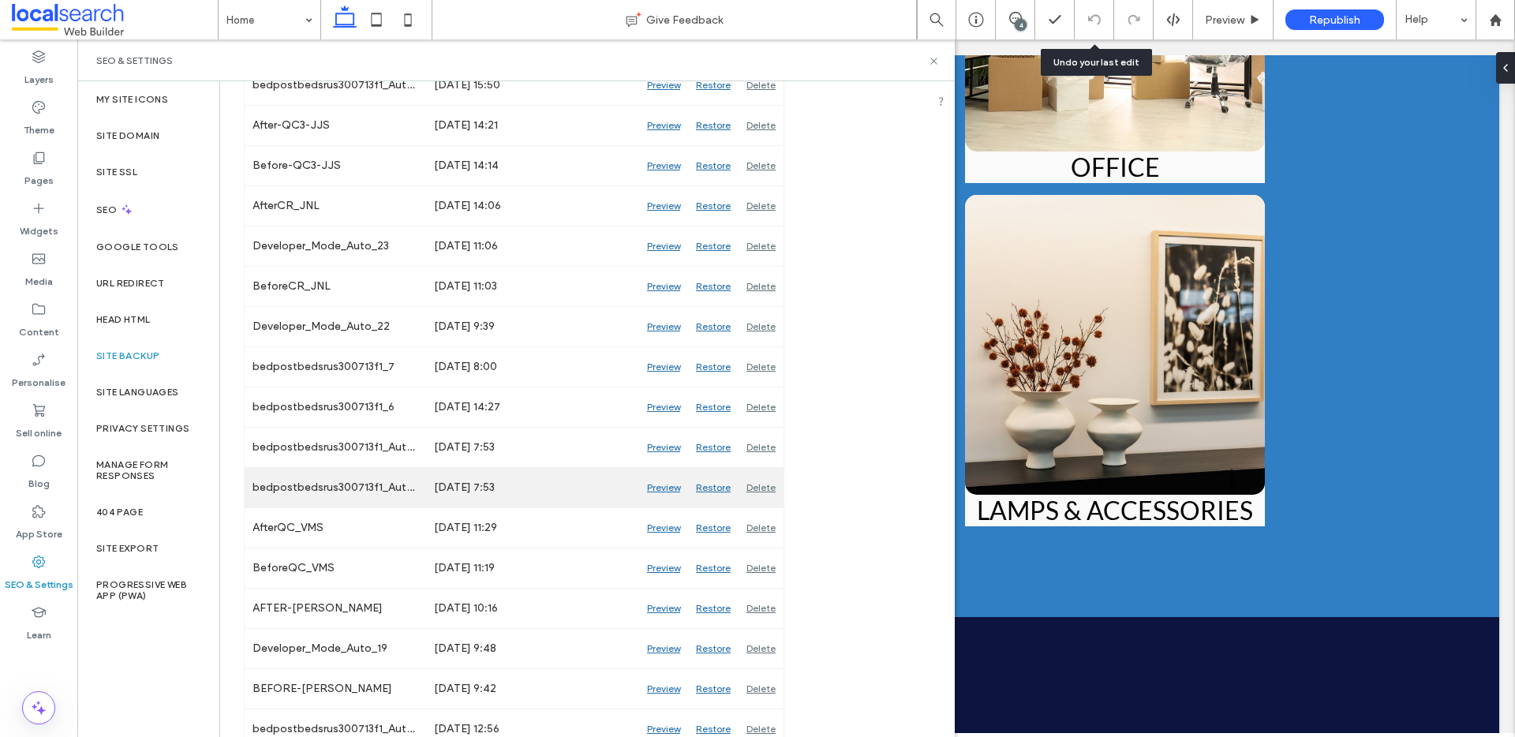
scroll to position [1258, 0]
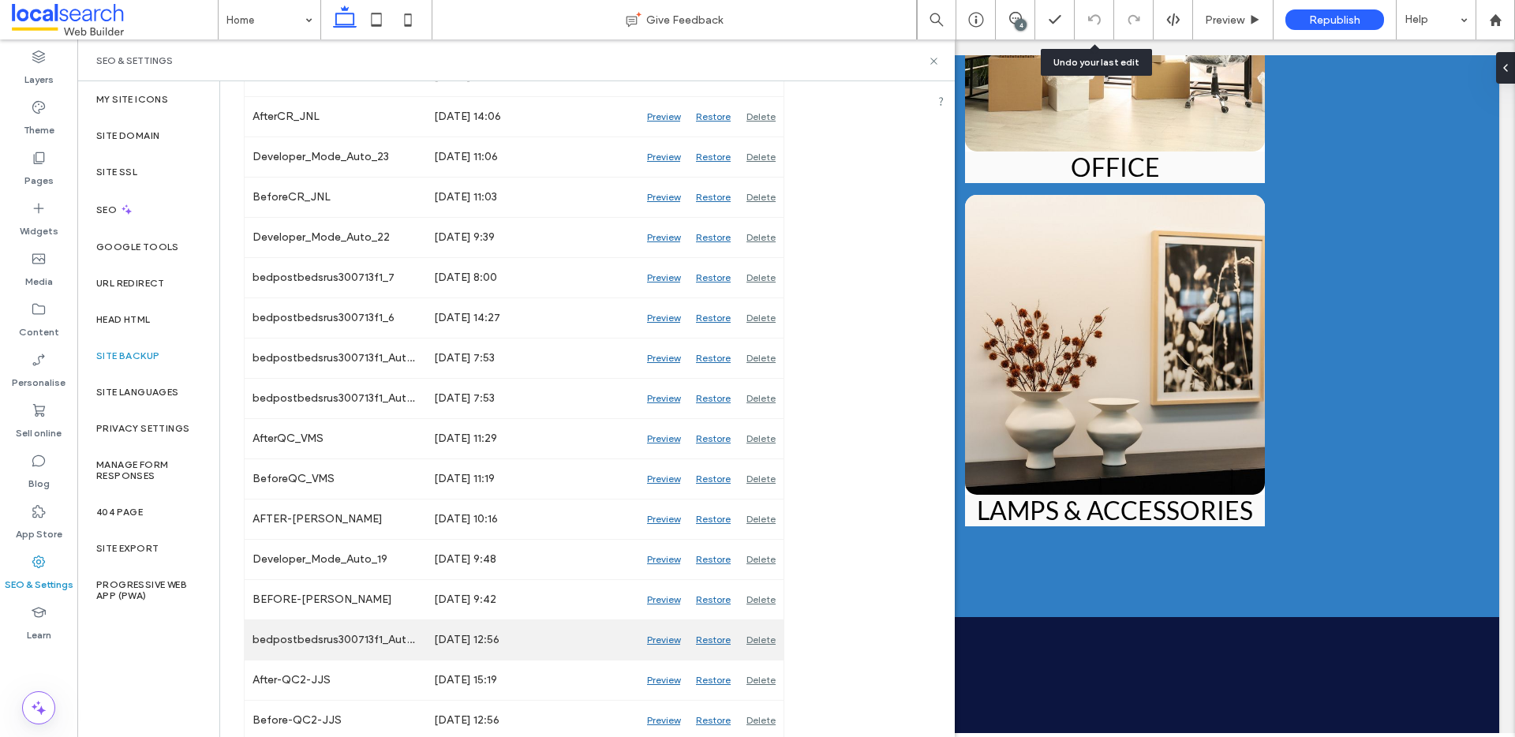
click at [664, 639] on div "Preview" at bounding box center [663, 639] width 49 height 39
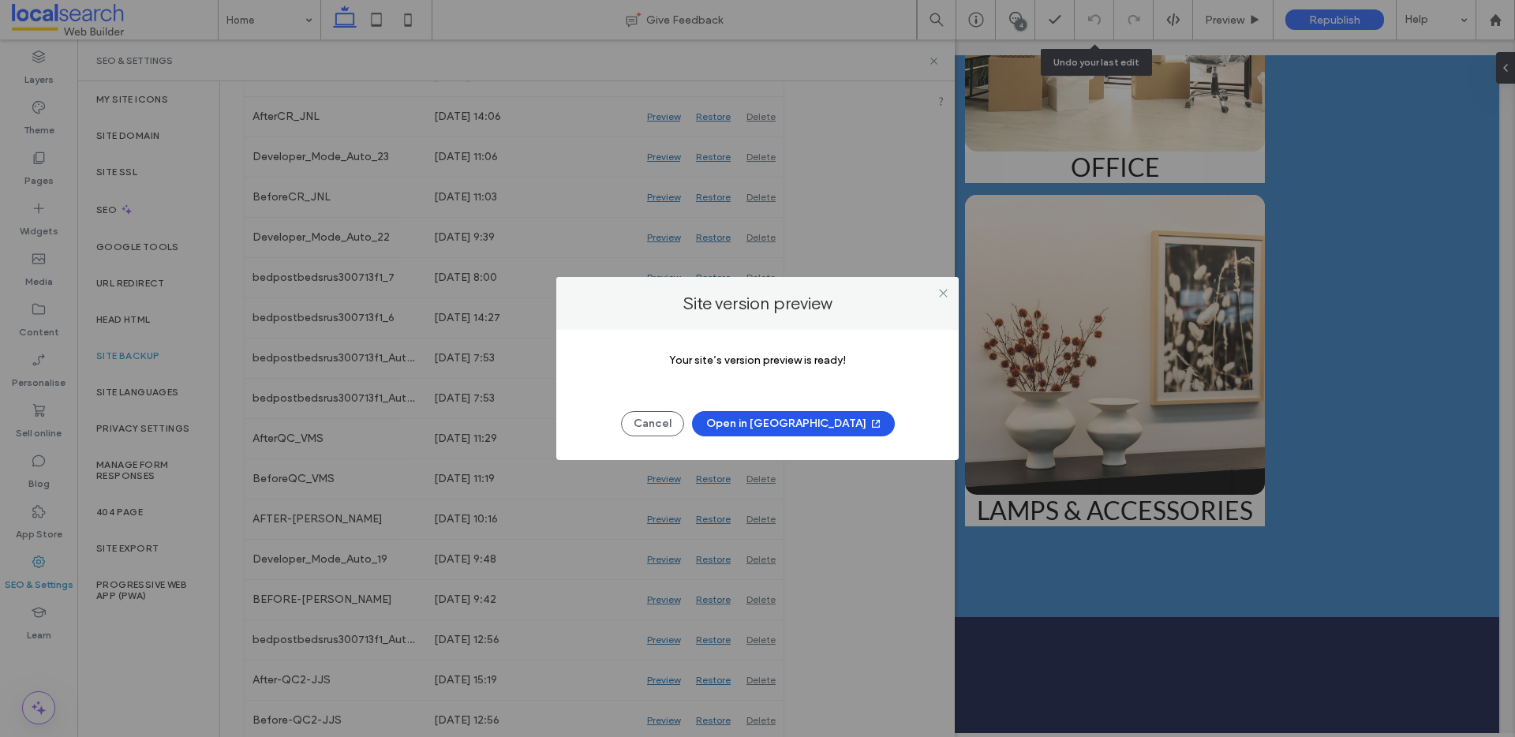
click at [808, 418] on button "Open in New Tab" at bounding box center [793, 423] width 203 height 25
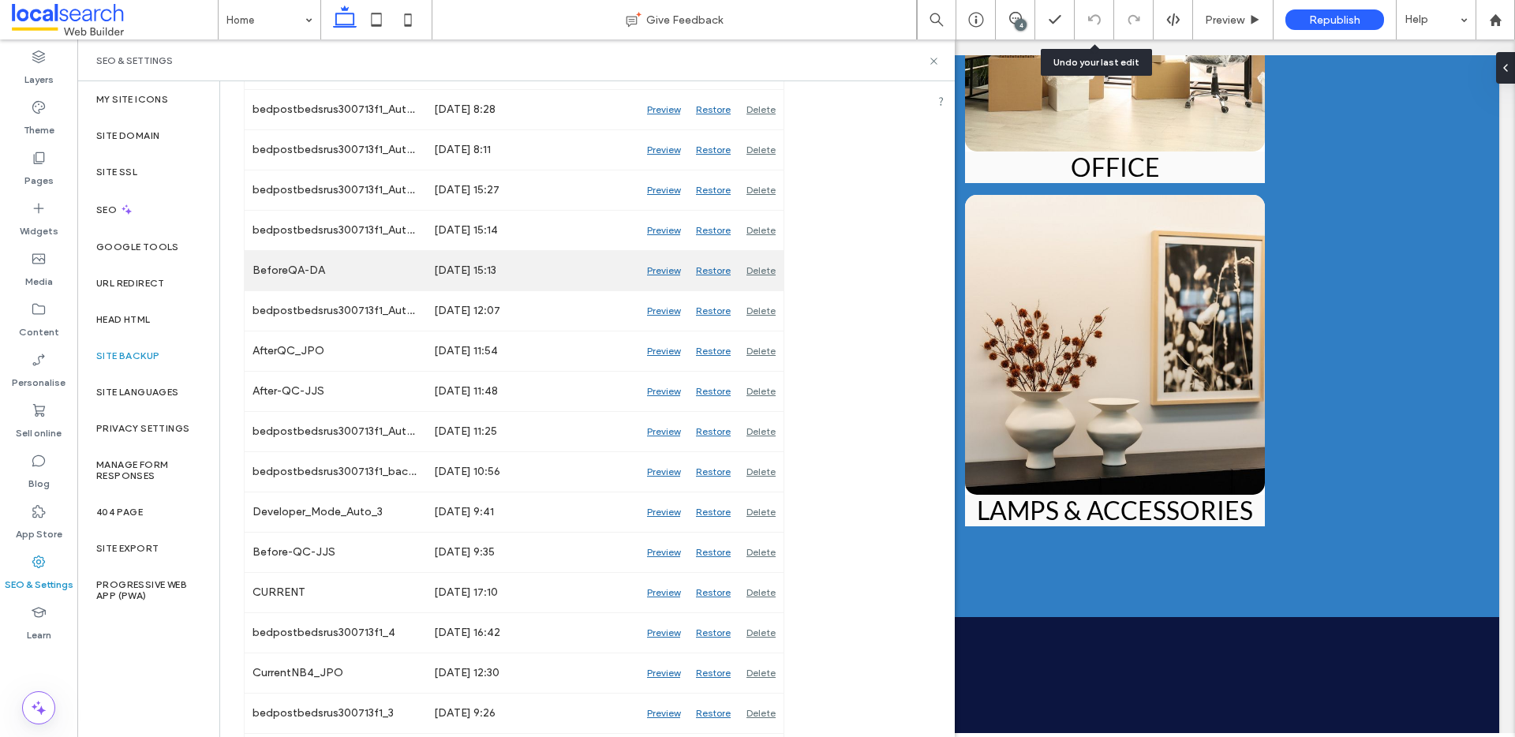
scroll to position [2819, 0]
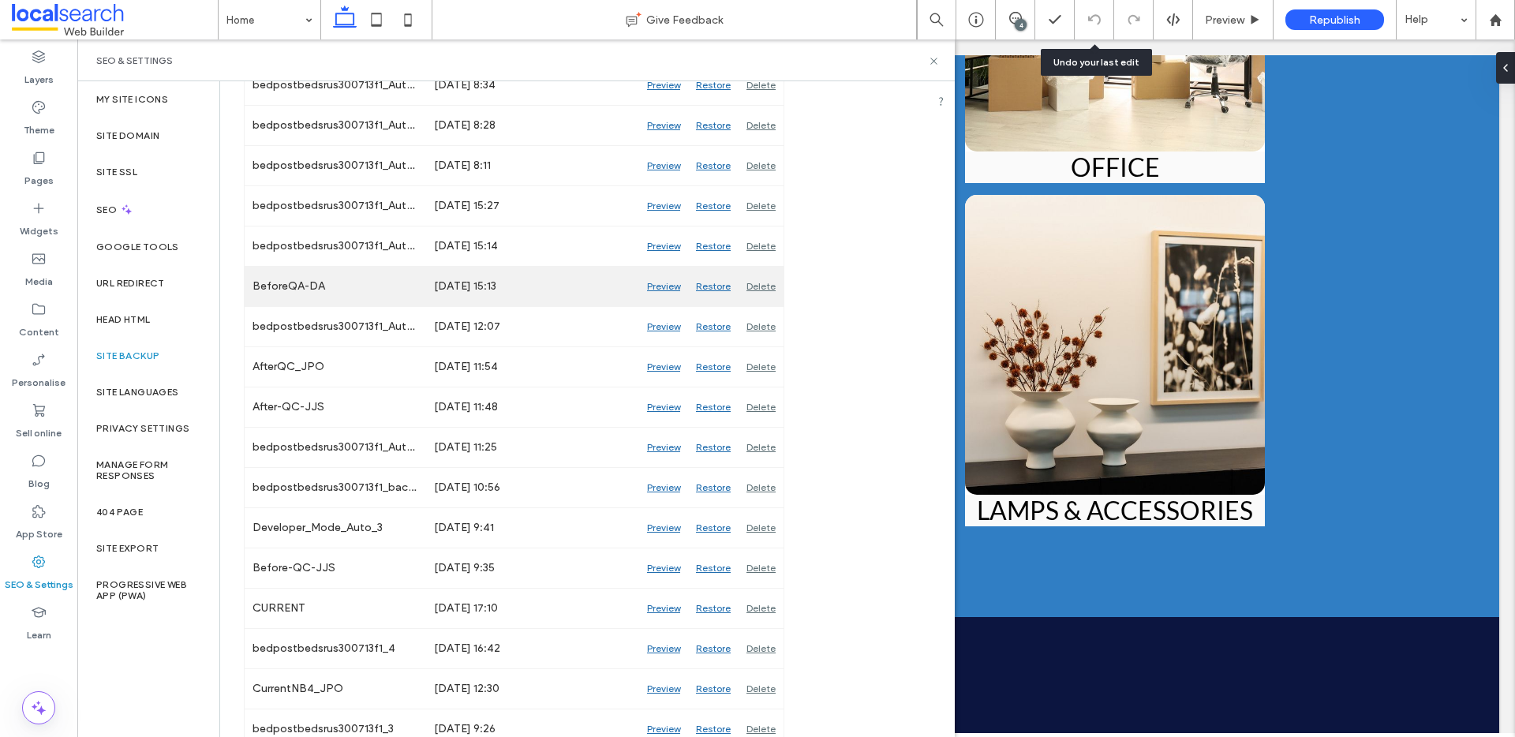
click at [664, 288] on div "Preview" at bounding box center [663, 286] width 49 height 39
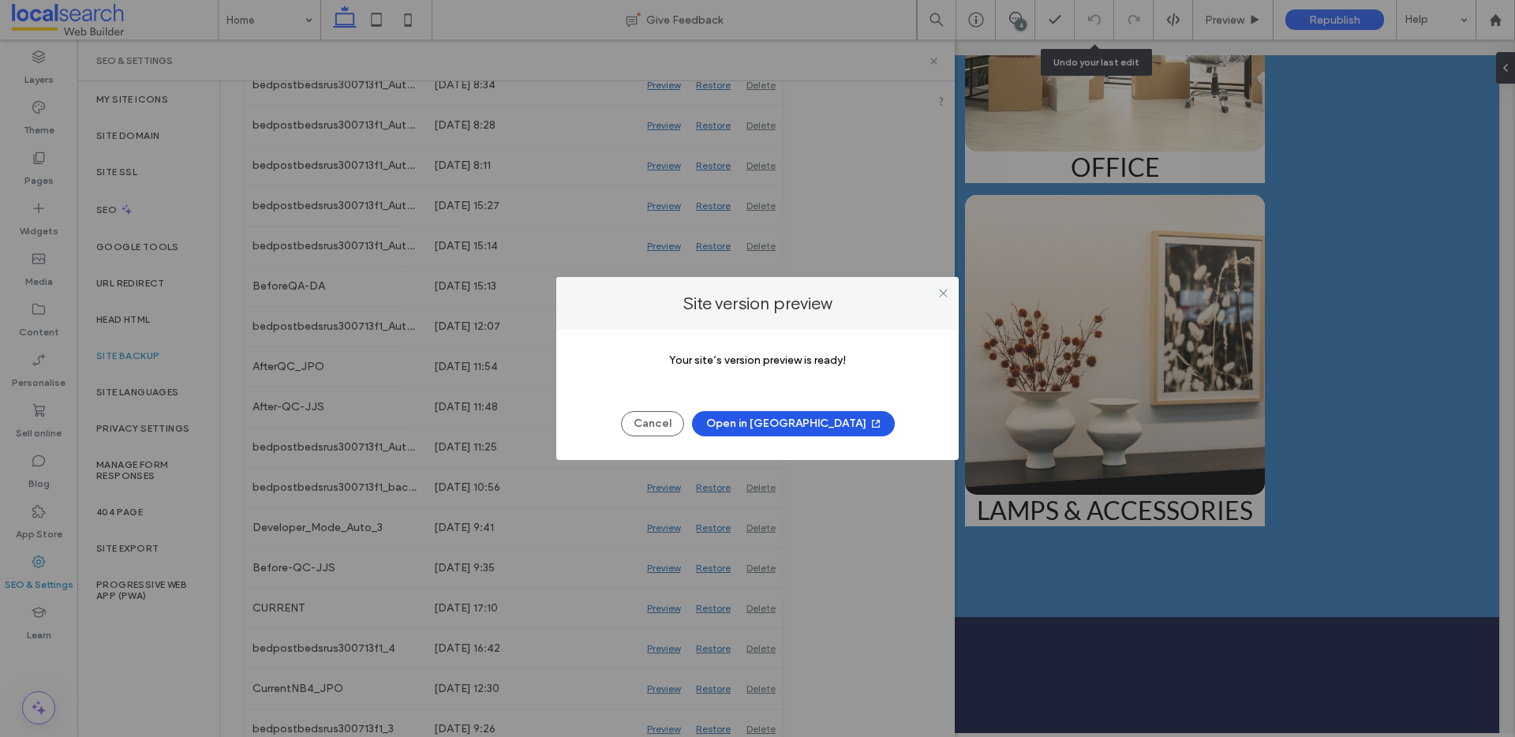
click at [793, 424] on button "Open in New Tab" at bounding box center [793, 423] width 203 height 25
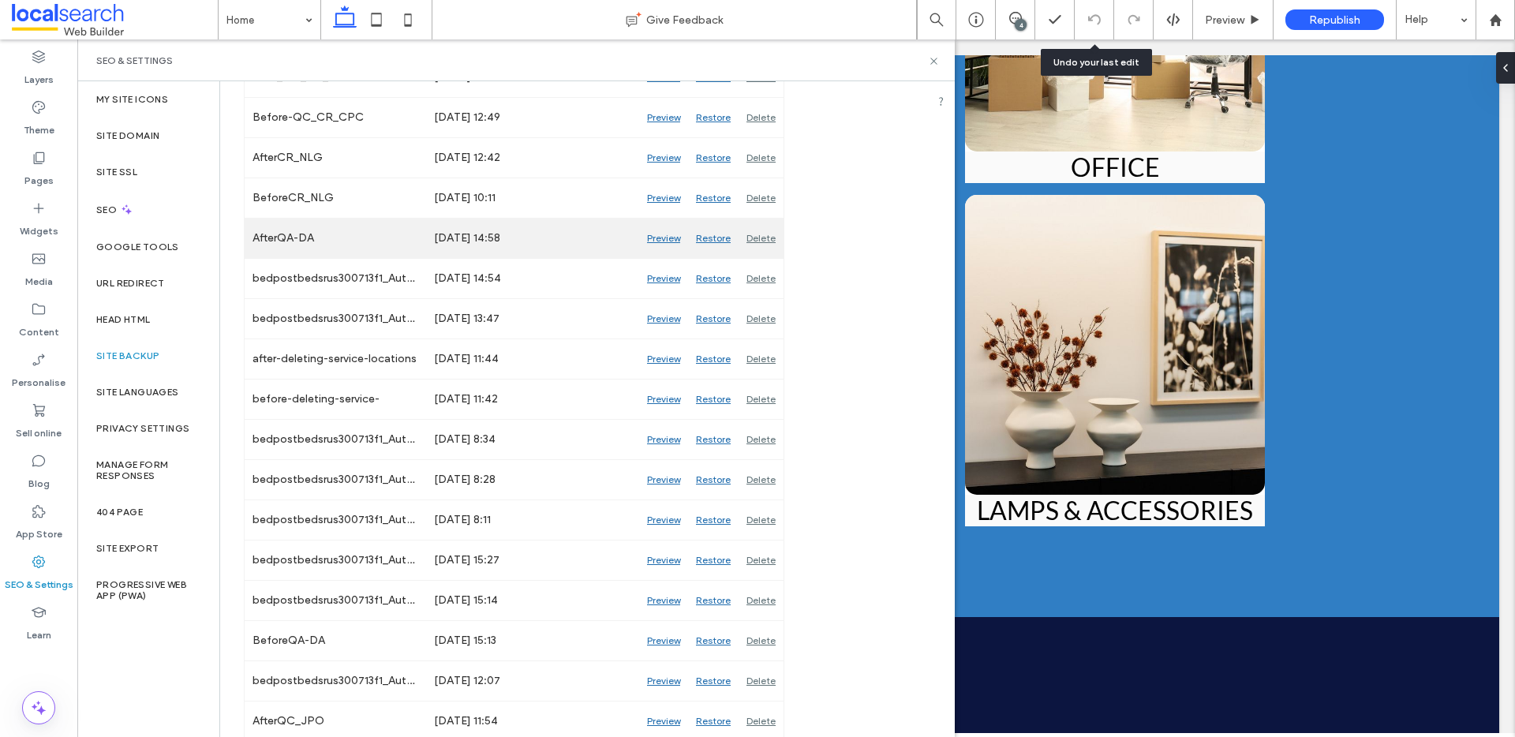
scroll to position [2463, 0]
click at [669, 235] on div "Preview" at bounding box center [663, 239] width 49 height 39
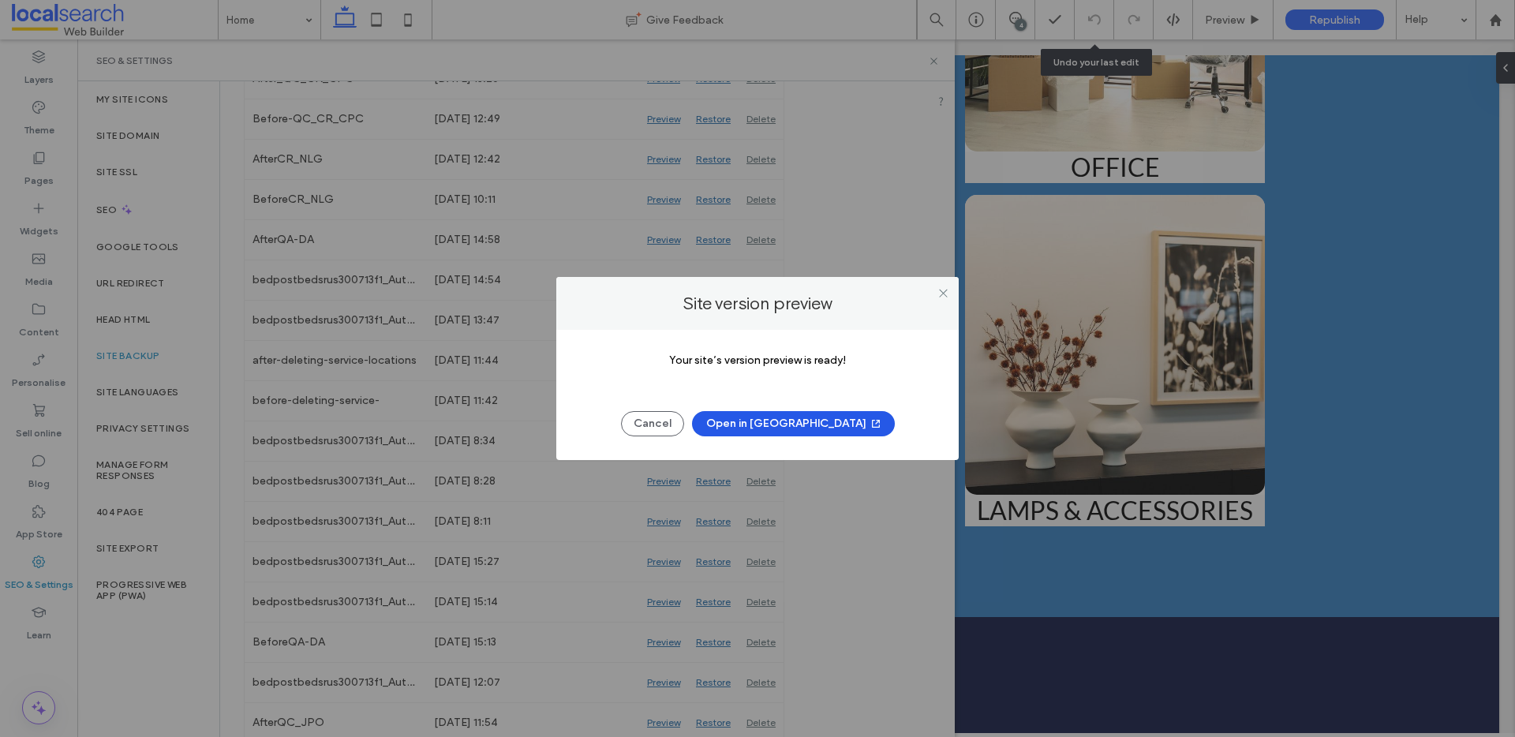
click at [792, 427] on button "Open in New Tab" at bounding box center [793, 423] width 203 height 25
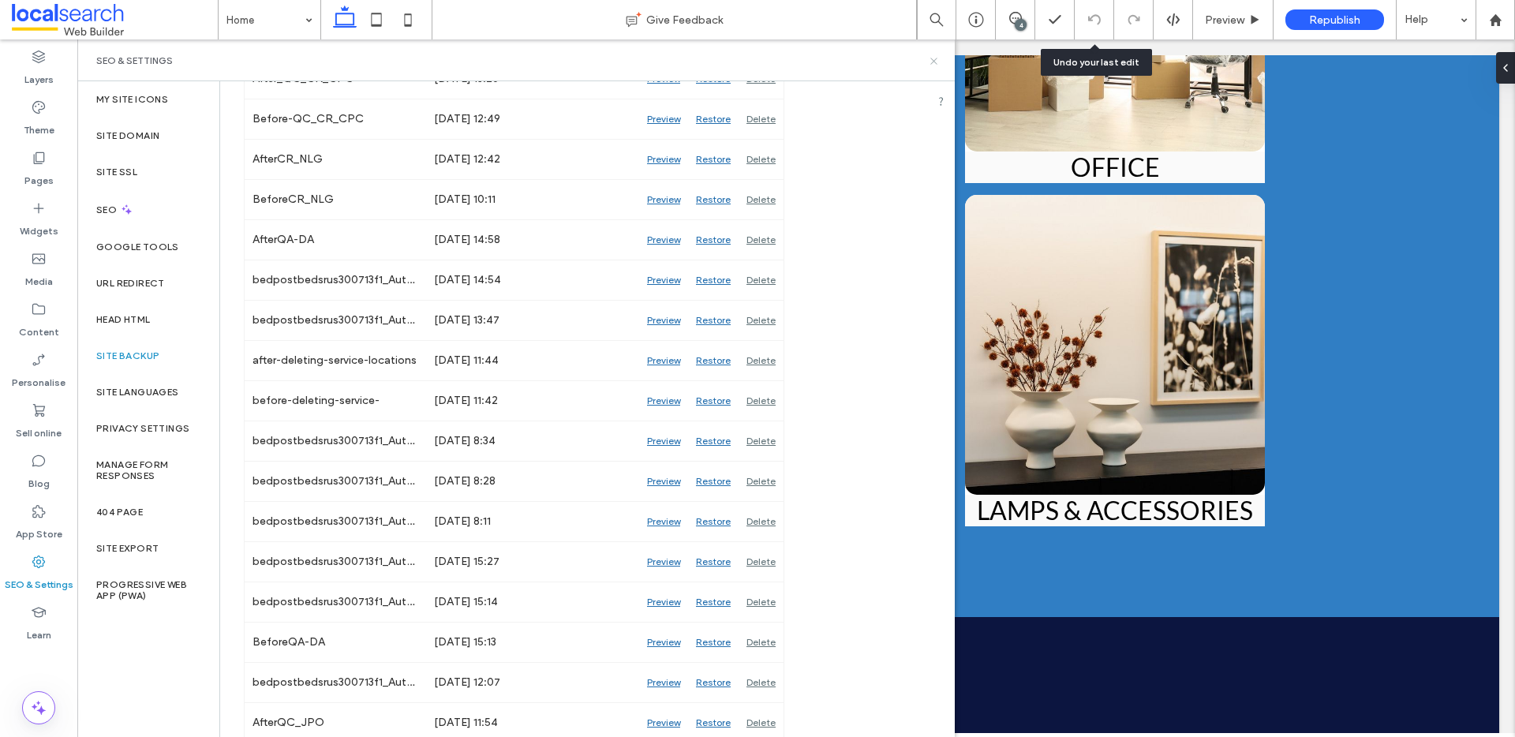
drag, startPoint x: 933, startPoint y: 62, endPoint x: 896, endPoint y: 215, distance: 157.5
click at [933, 62] on icon at bounding box center [934, 61] width 12 height 12
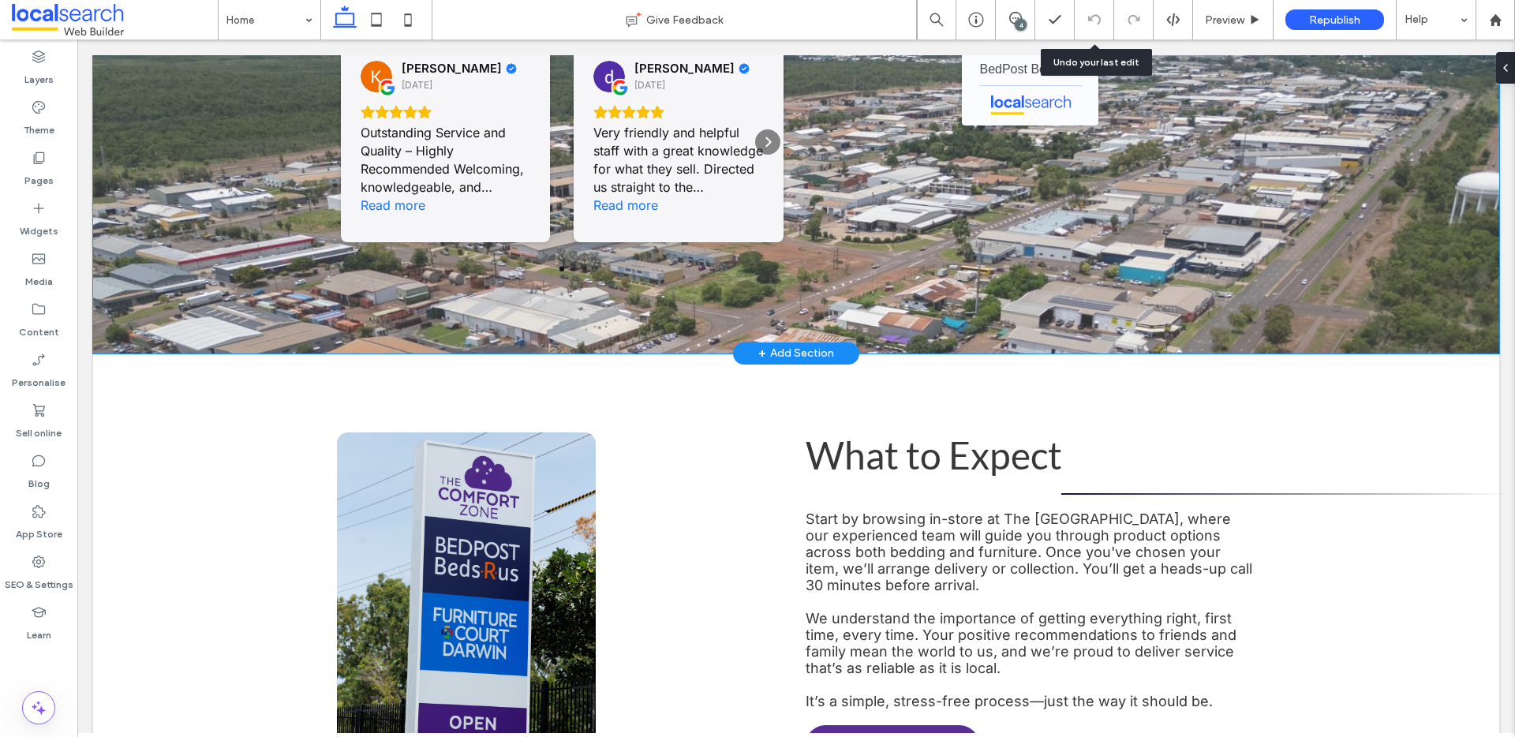
scroll to position [4362, 0]
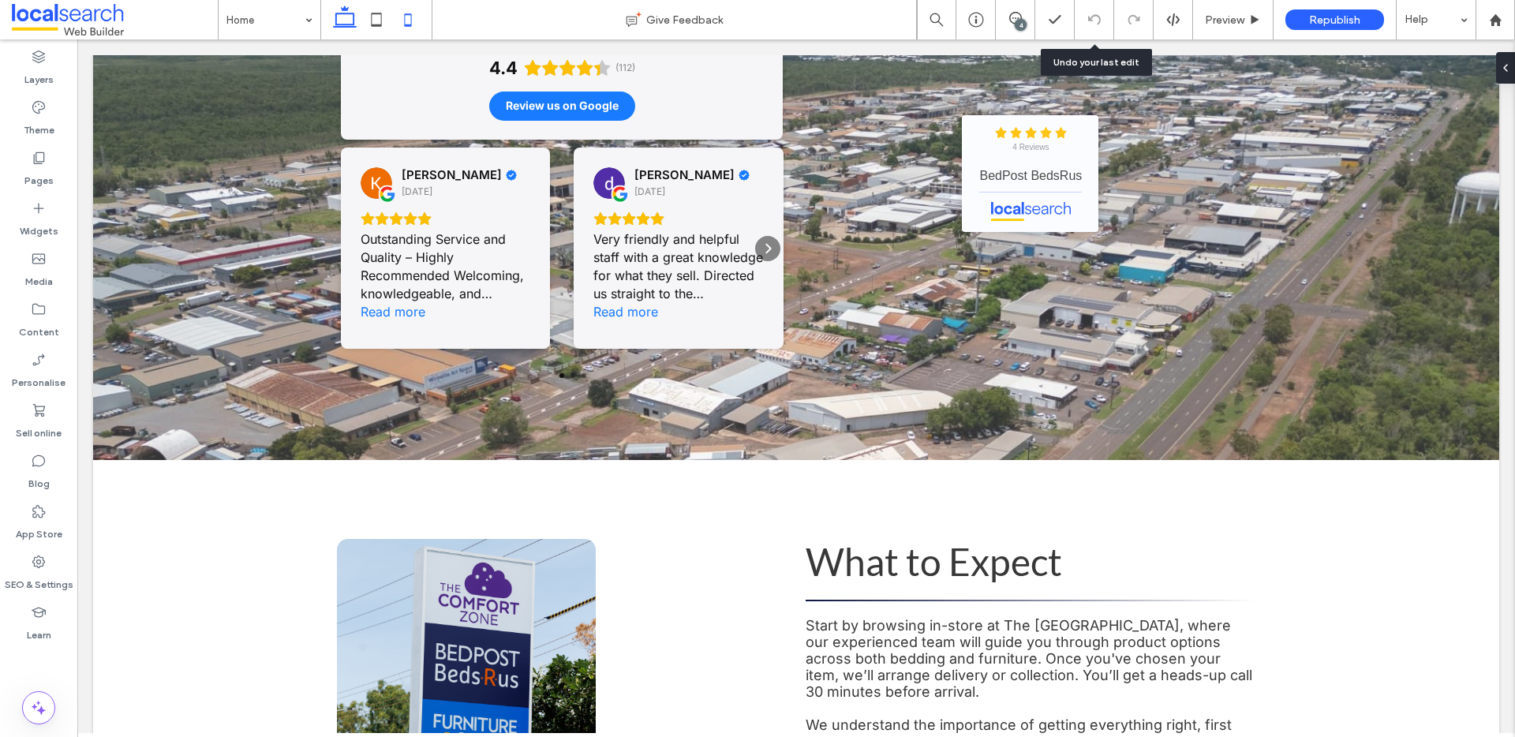
click at [402, 13] on icon at bounding box center [408, 20] width 32 height 32
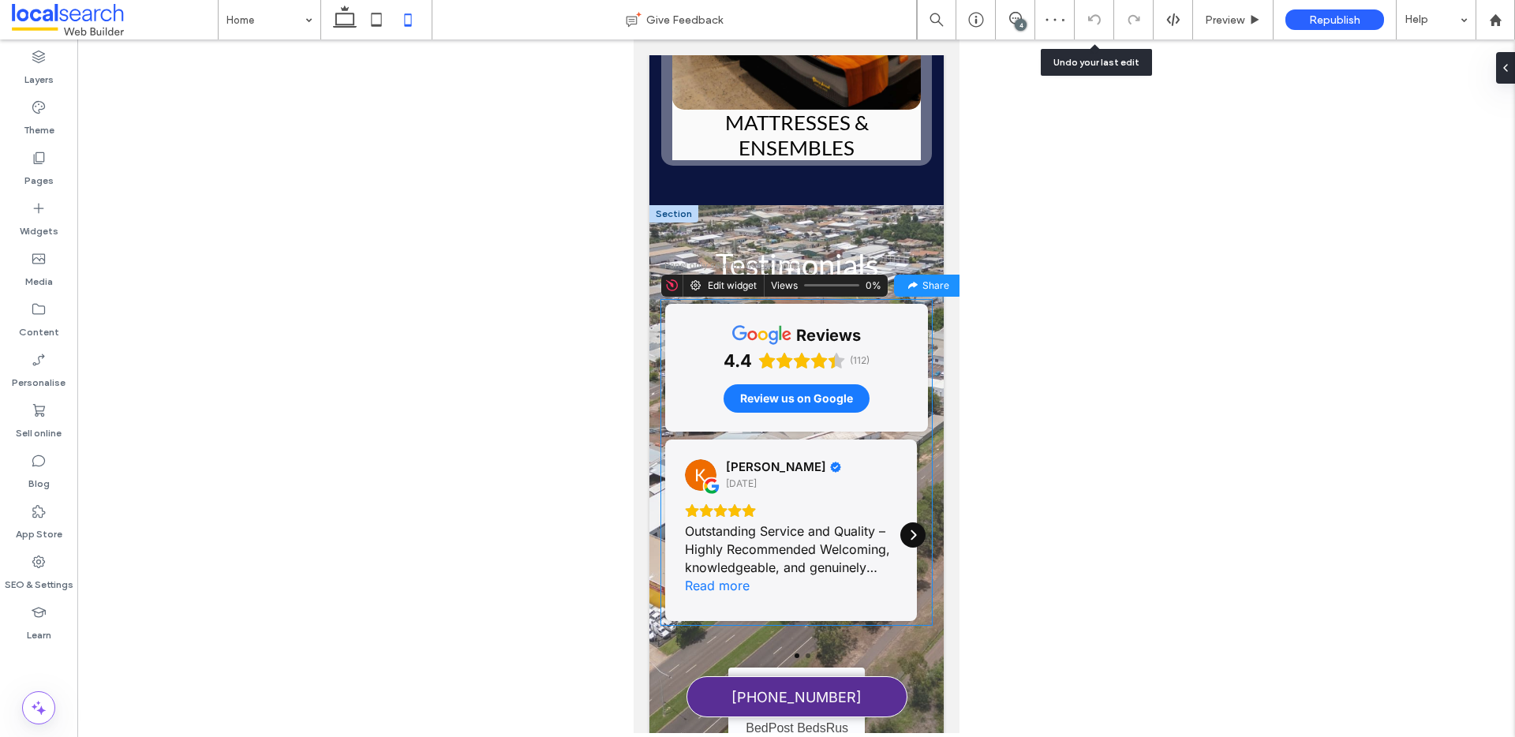
scroll to position [6364, 0]
click at [906, 529] on icon "Next" at bounding box center [912, 535] width 13 height 13
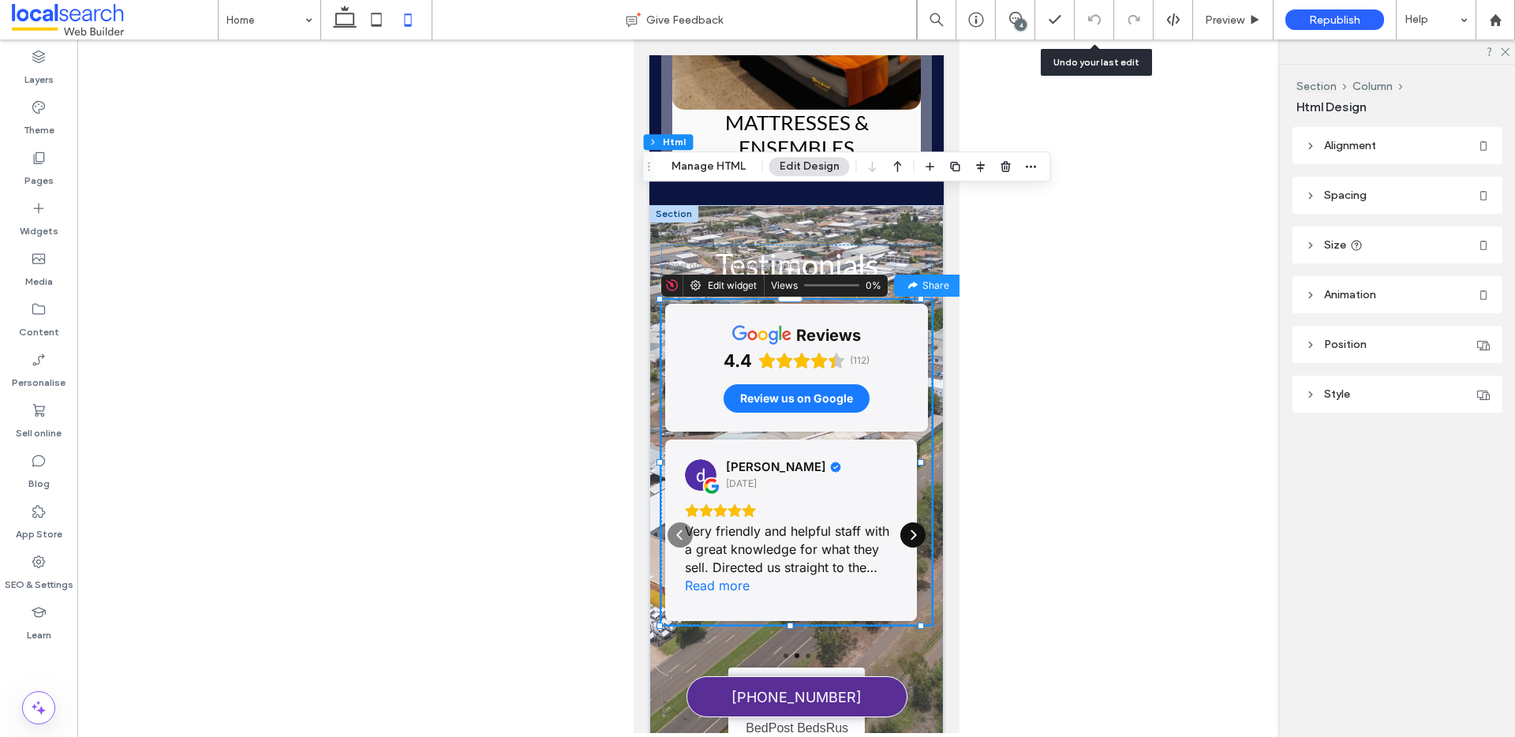
click at [906, 529] on icon "Next" at bounding box center [912, 535] width 13 height 13
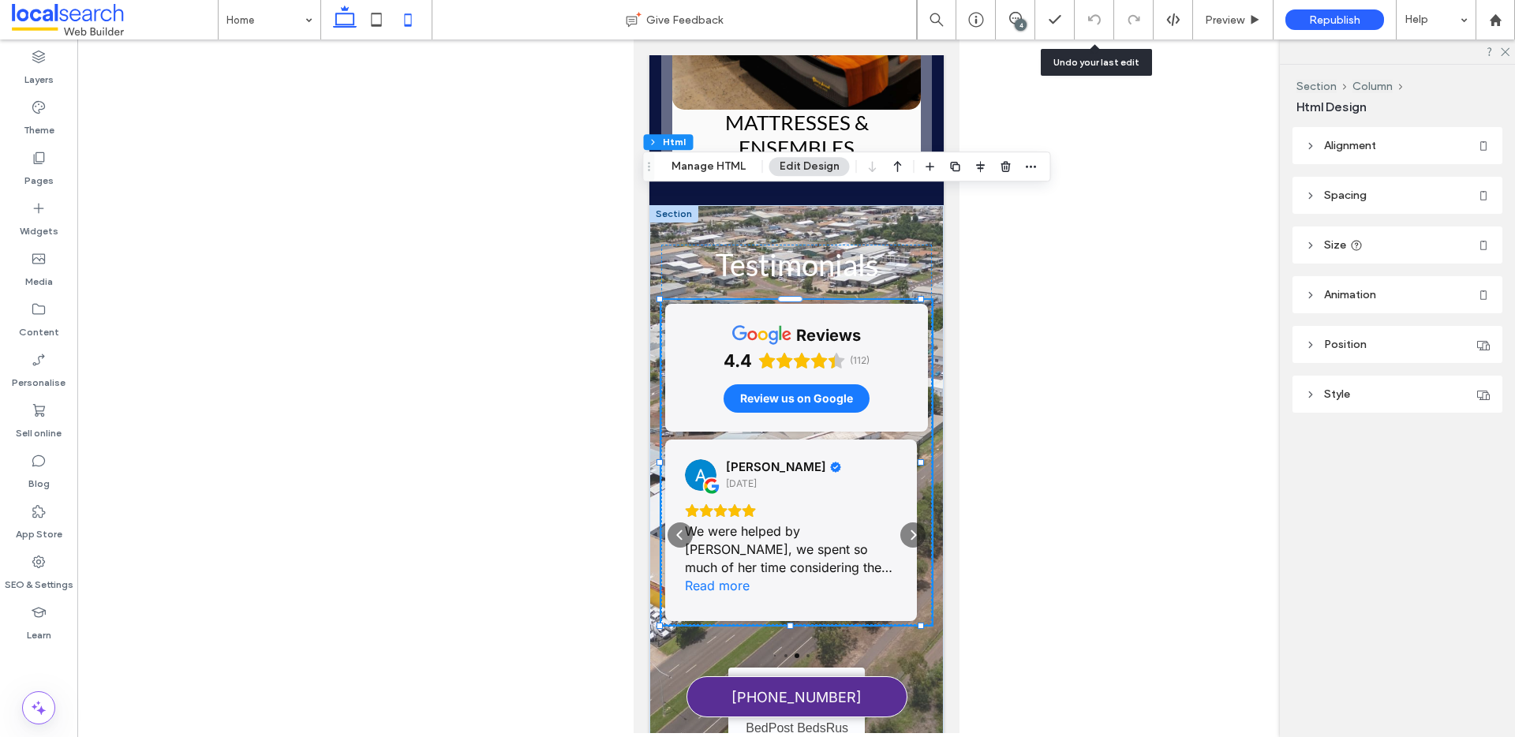
click at [349, 21] on icon at bounding box center [345, 20] width 32 height 32
type input "*"
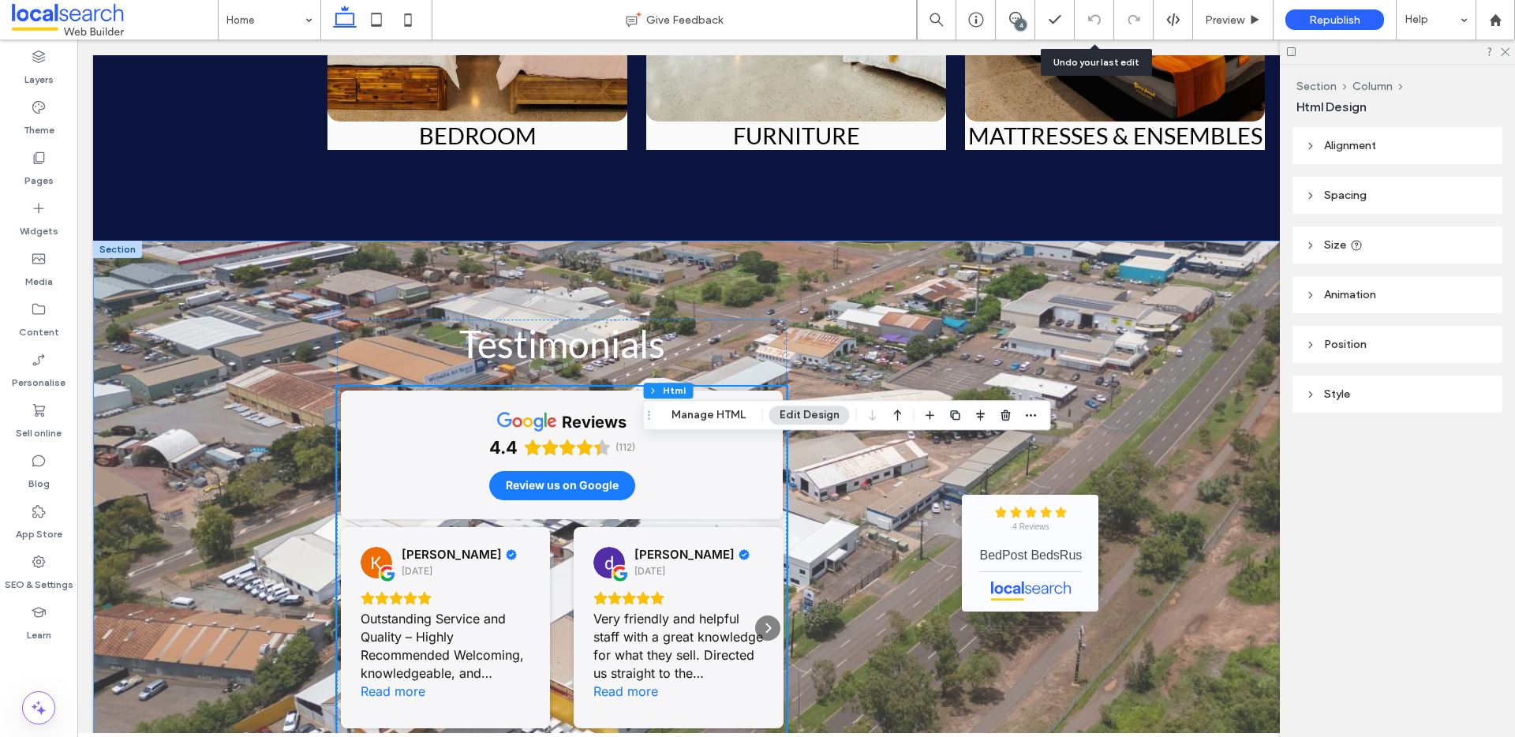
scroll to position [4114, 0]
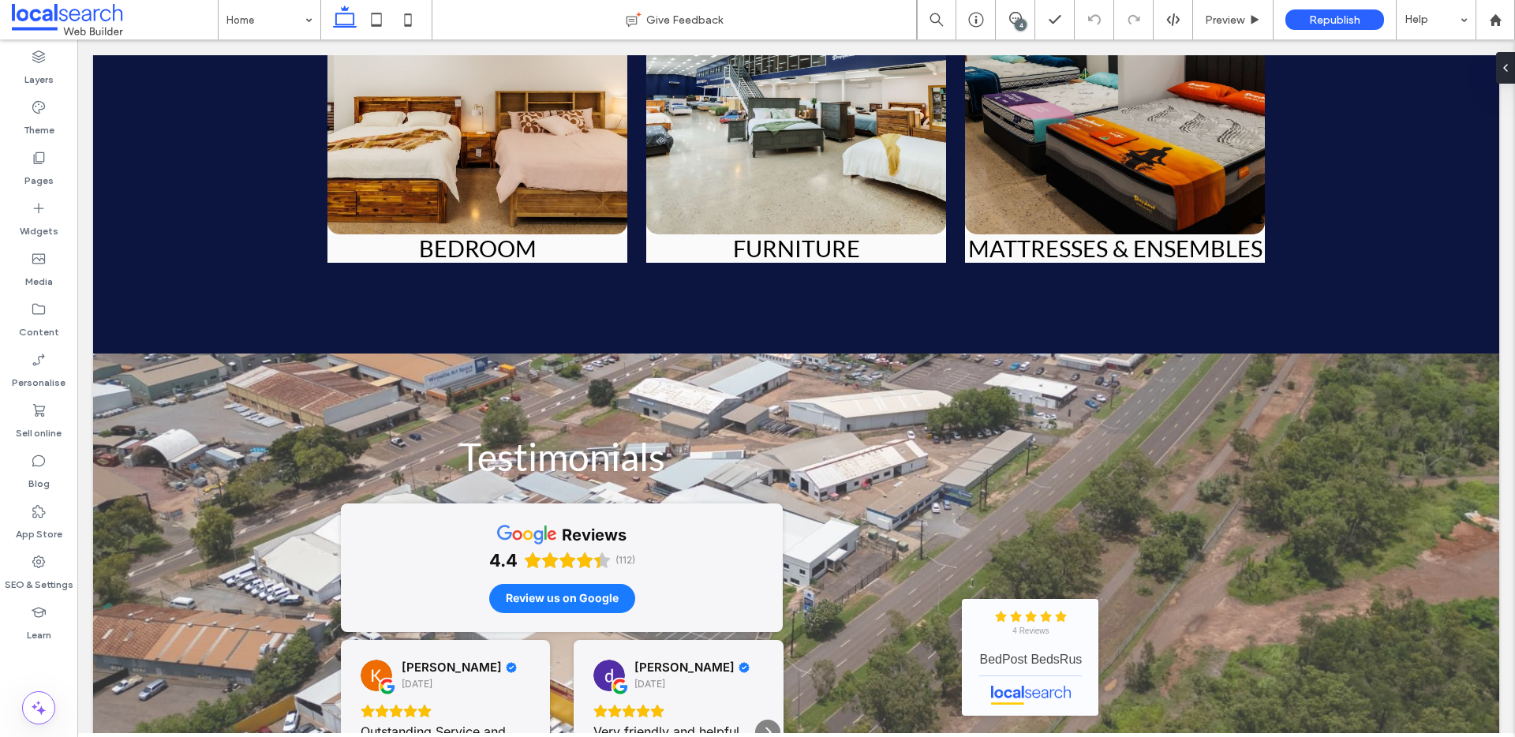
scroll to position [3885, 0]
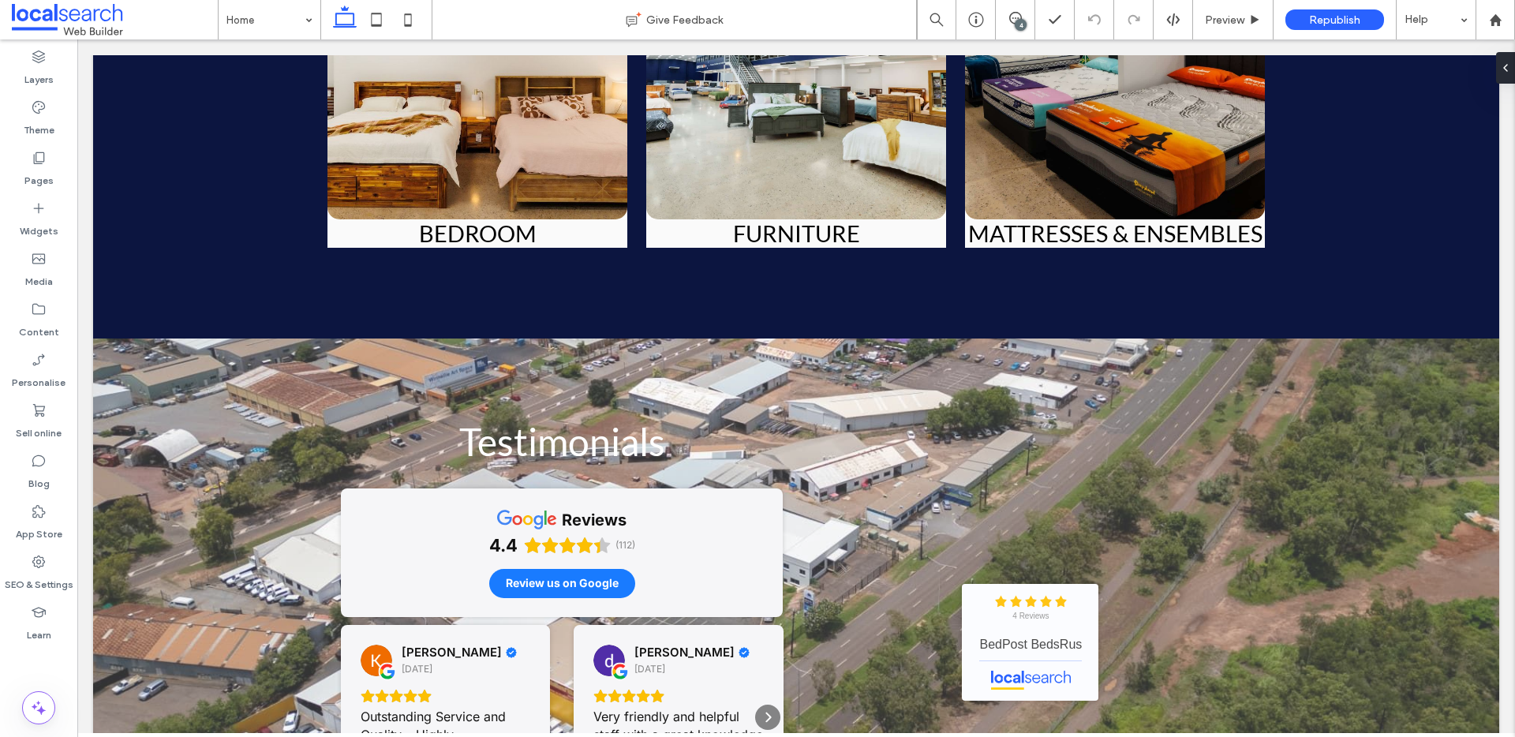
click at [1017, 25] on div "4" at bounding box center [1021, 25] width 12 height 12
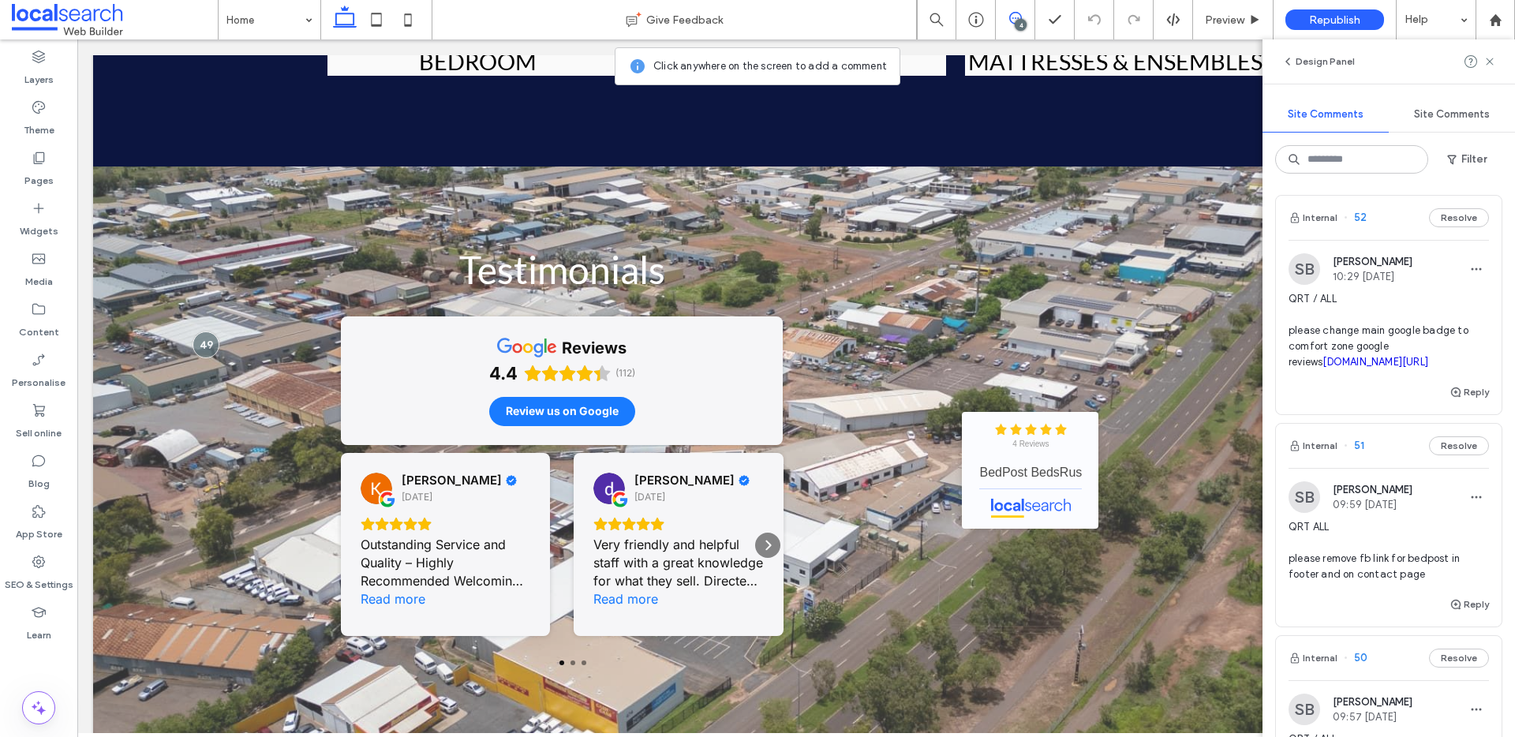
scroll to position [0, 0]
click at [1464, 406] on button "Reply" at bounding box center [1469, 396] width 39 height 19
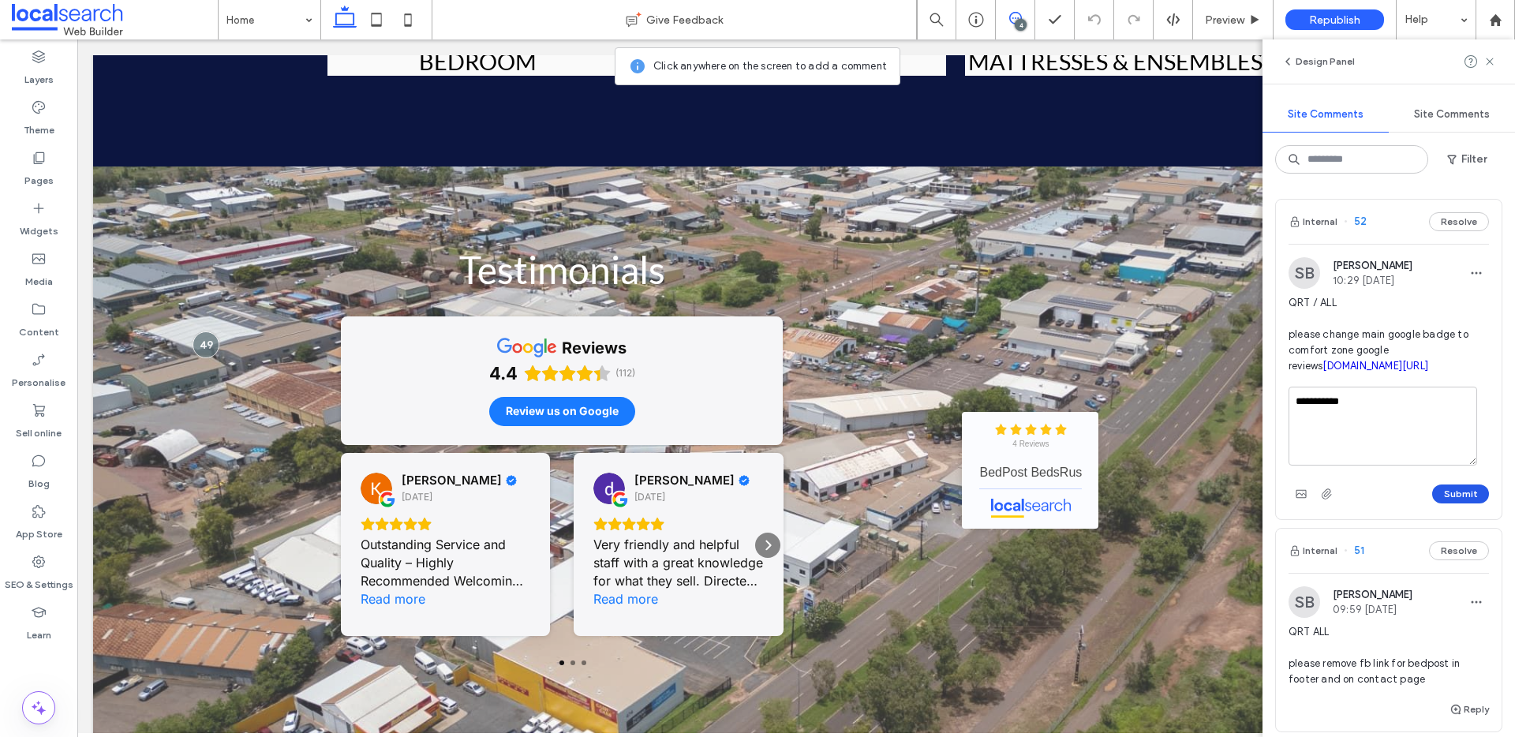
type textarea "**********"
click at [1454, 504] on button "Submit" at bounding box center [1461, 494] width 57 height 19
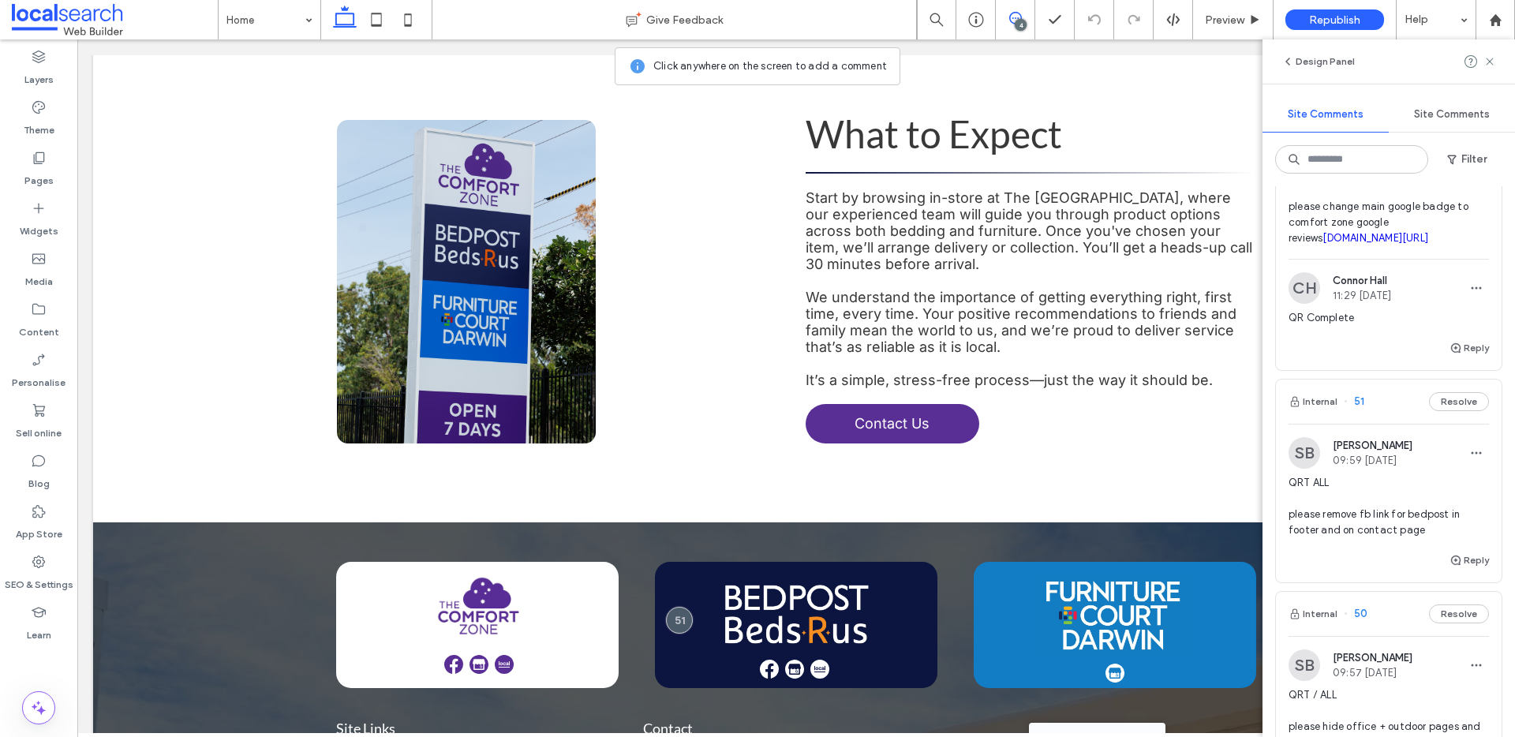
scroll to position [252, 0]
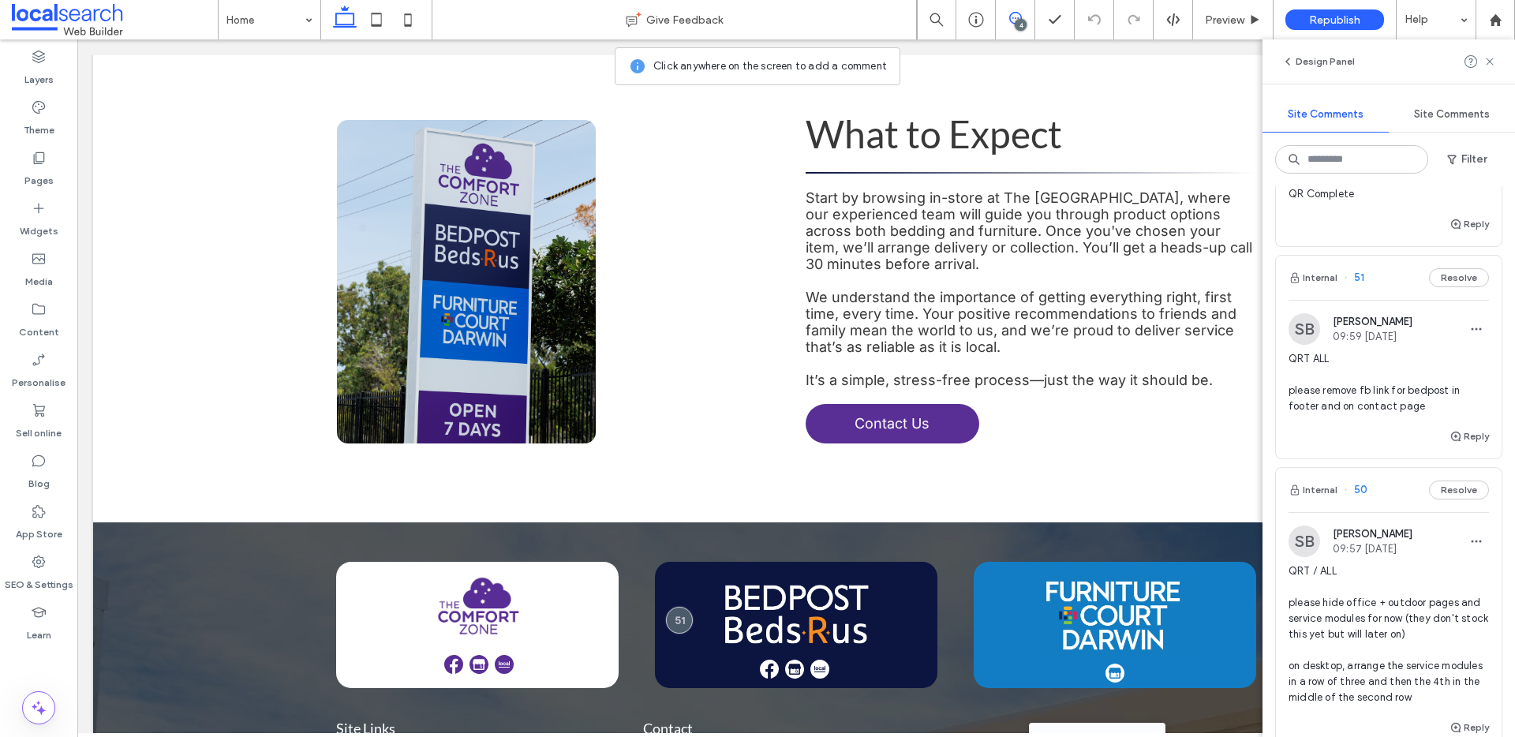
click at [1351, 412] on span "QRT ALL please remove fb link for bedpost in footer and on contact page" at bounding box center [1389, 382] width 200 height 63
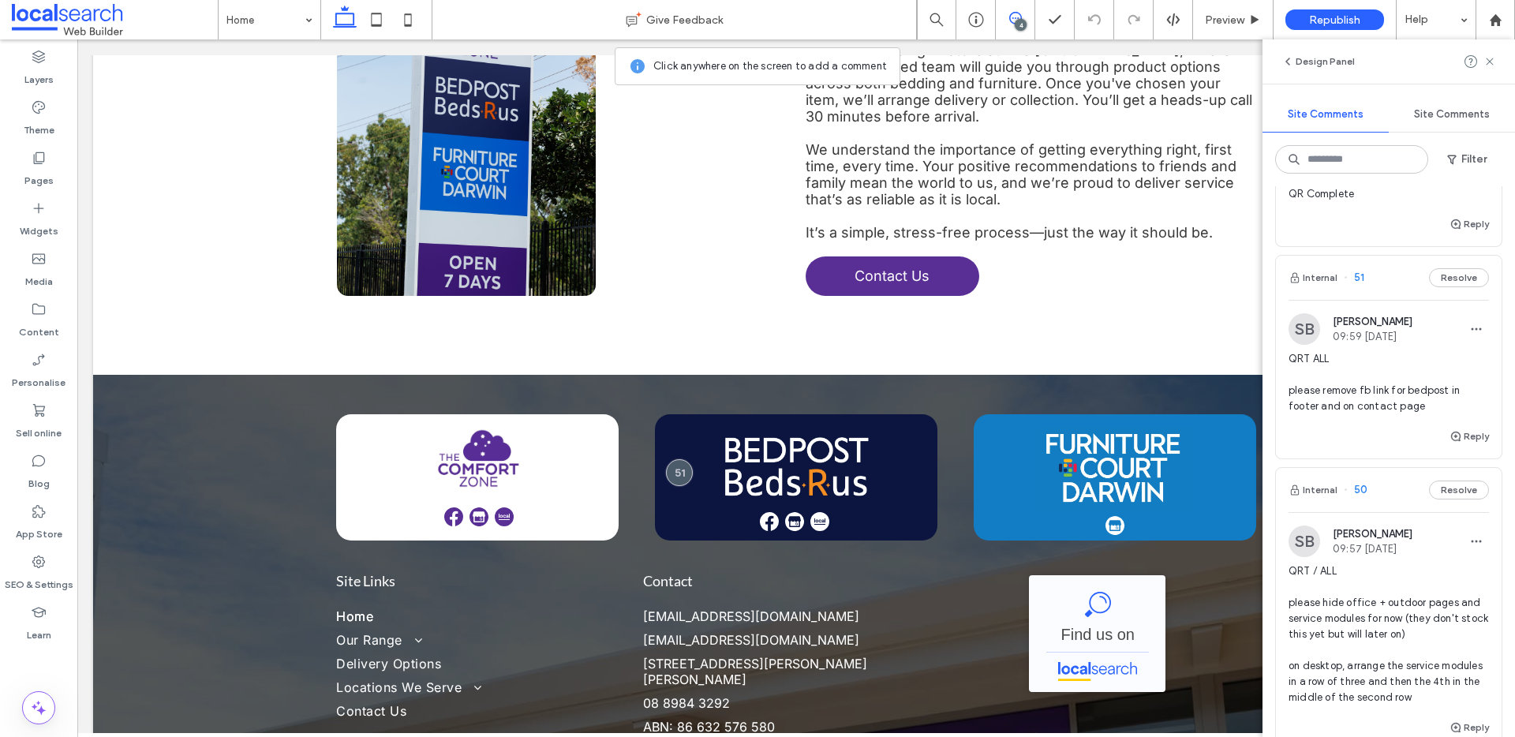
scroll to position [4928, 0]
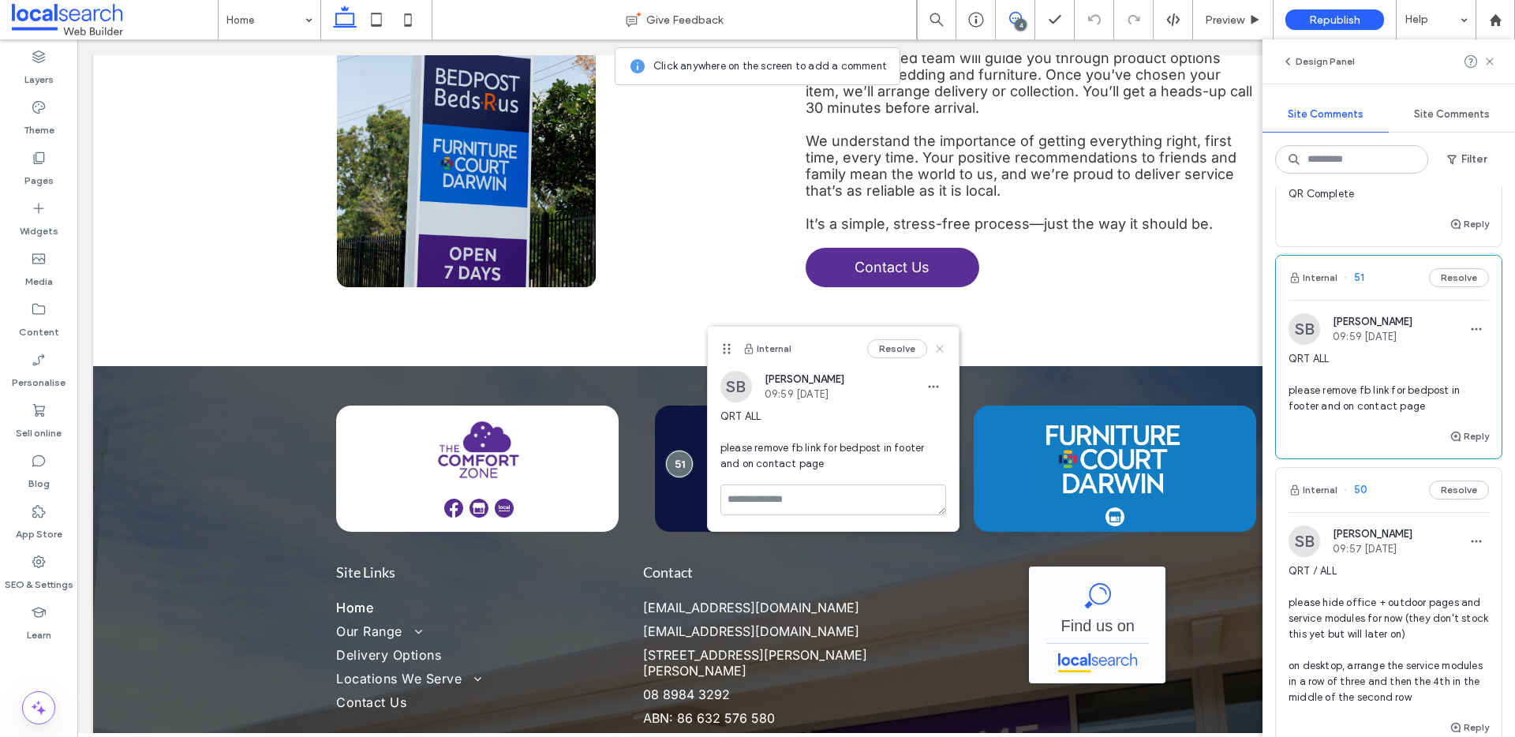
click at [937, 346] on use at bounding box center [939, 348] width 7 height 7
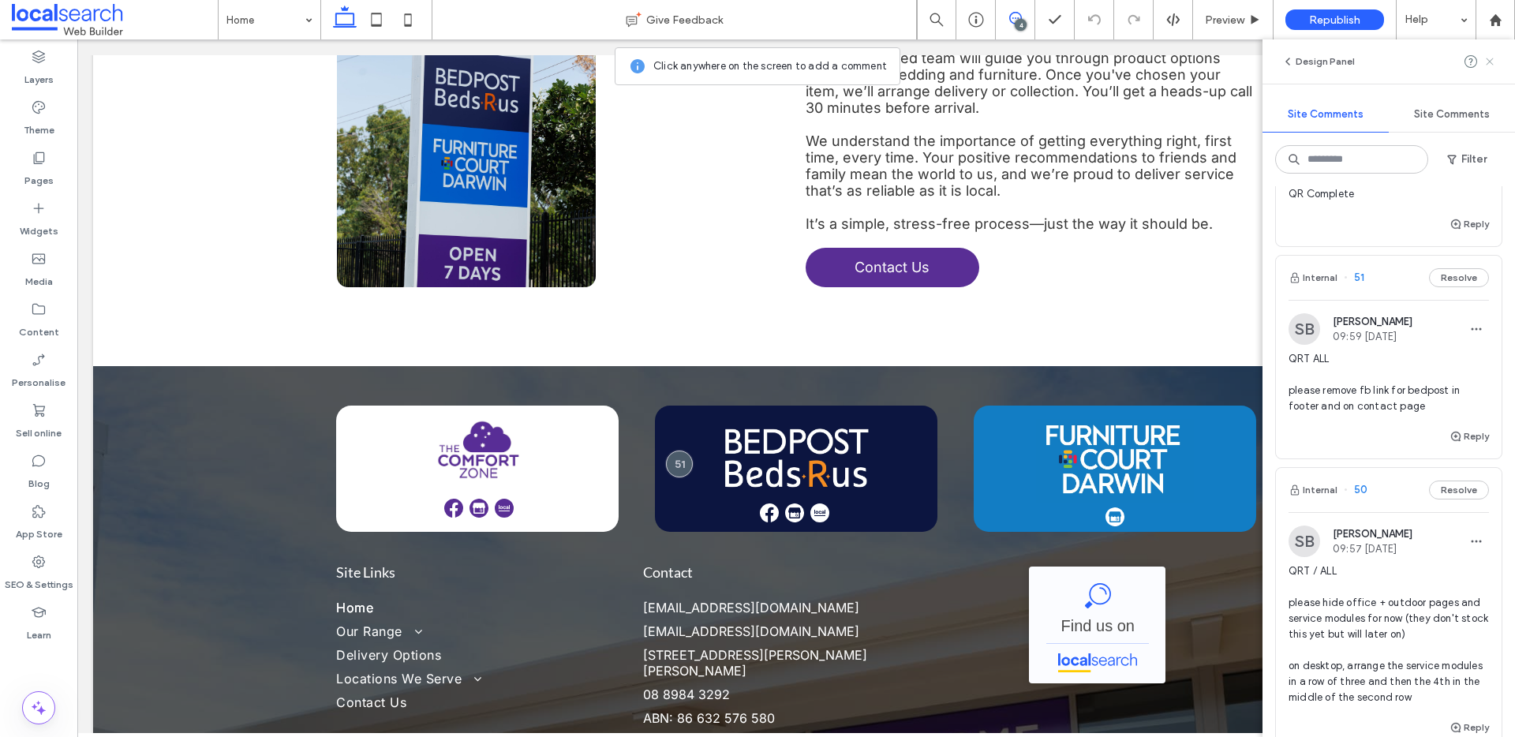
click at [1493, 59] on icon at bounding box center [1490, 61] width 13 height 13
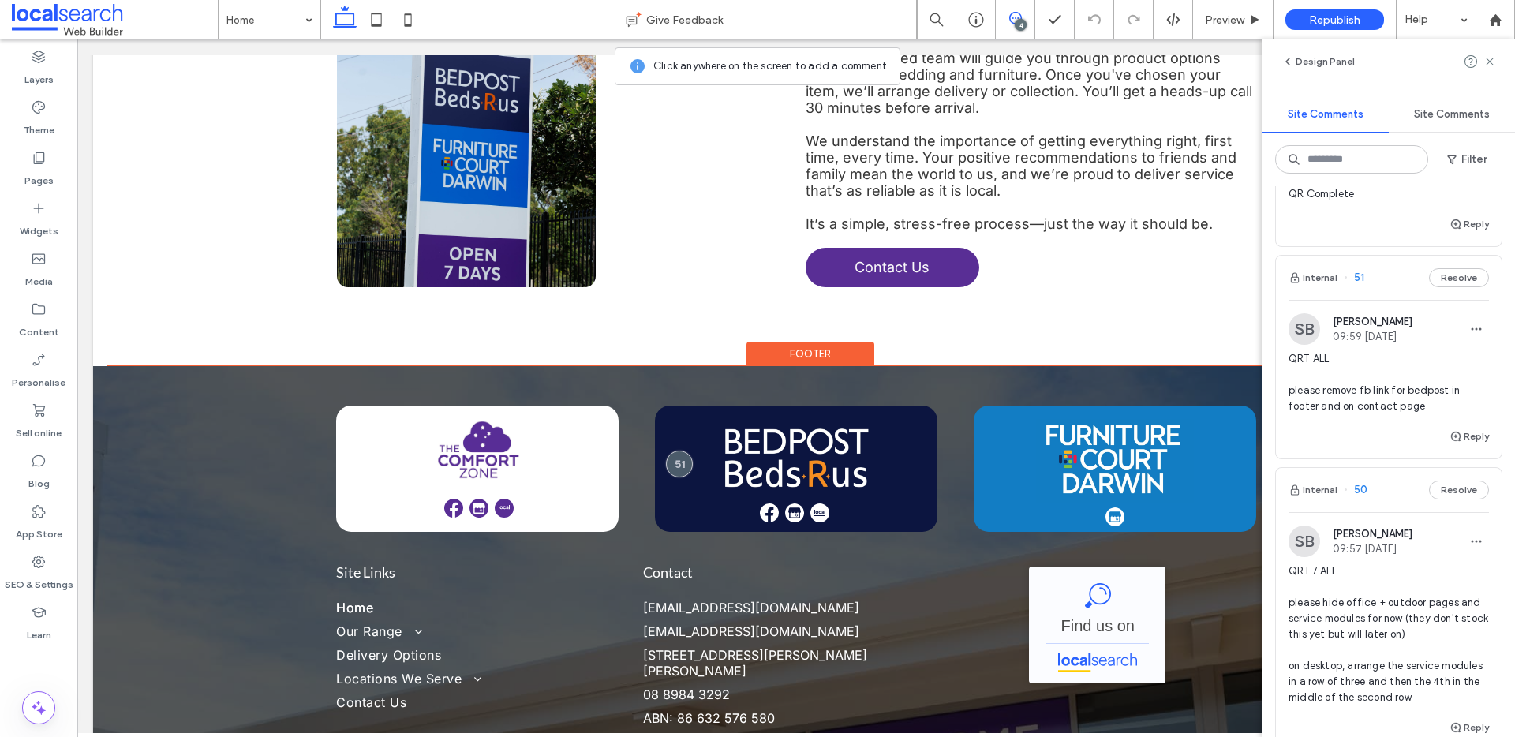
scroll to position [0, 0]
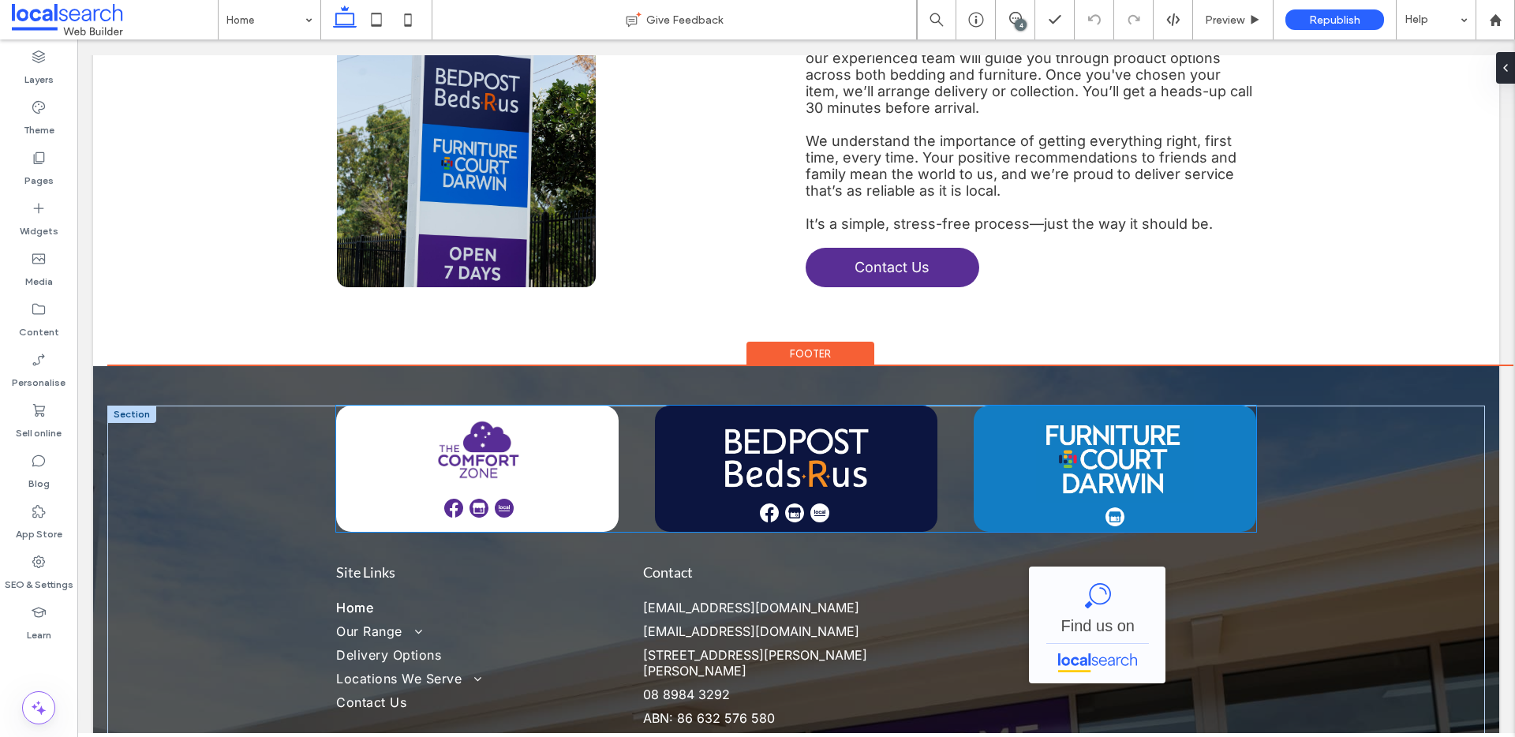
click at [785, 504] on img at bounding box center [794, 513] width 19 height 19
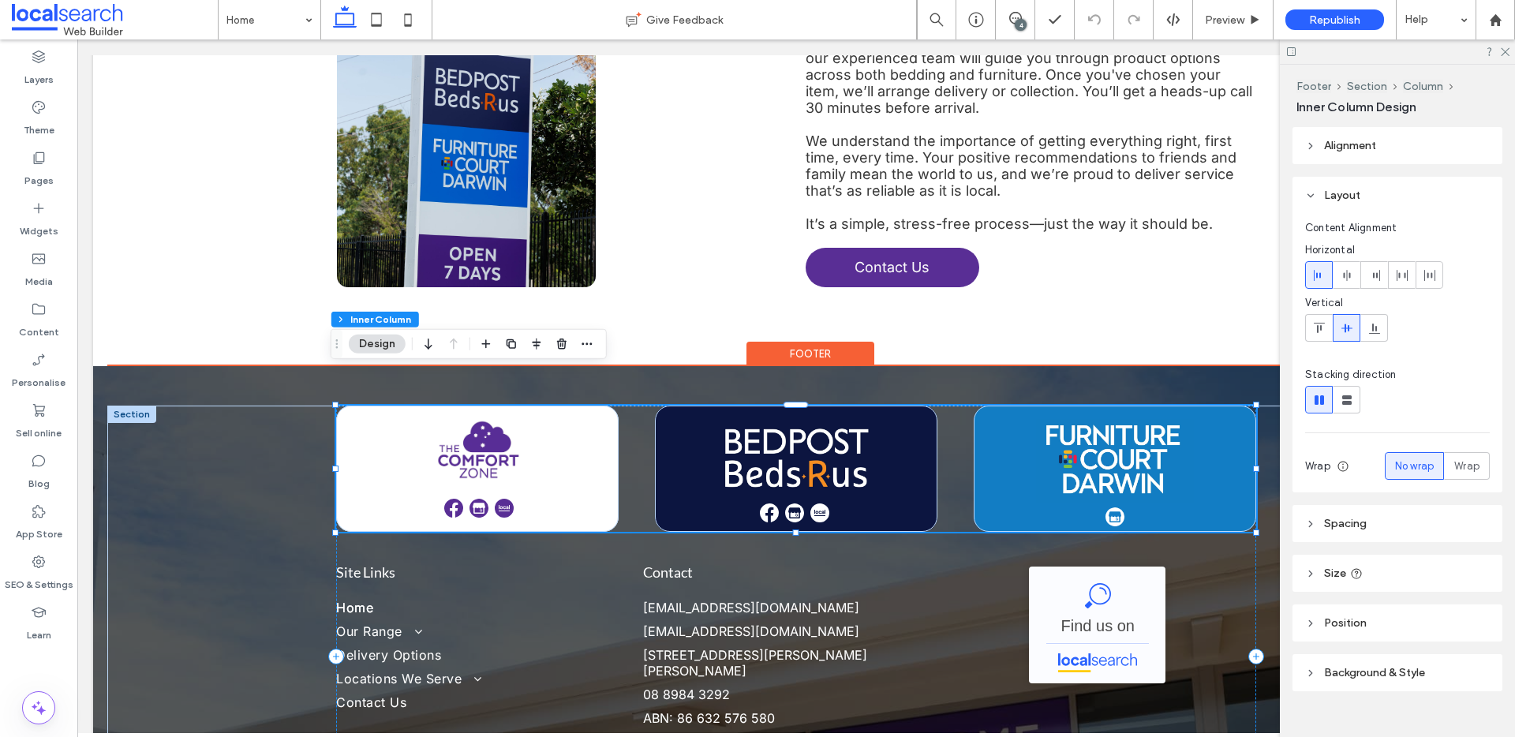
click at [792, 504] on img at bounding box center [794, 513] width 19 height 19
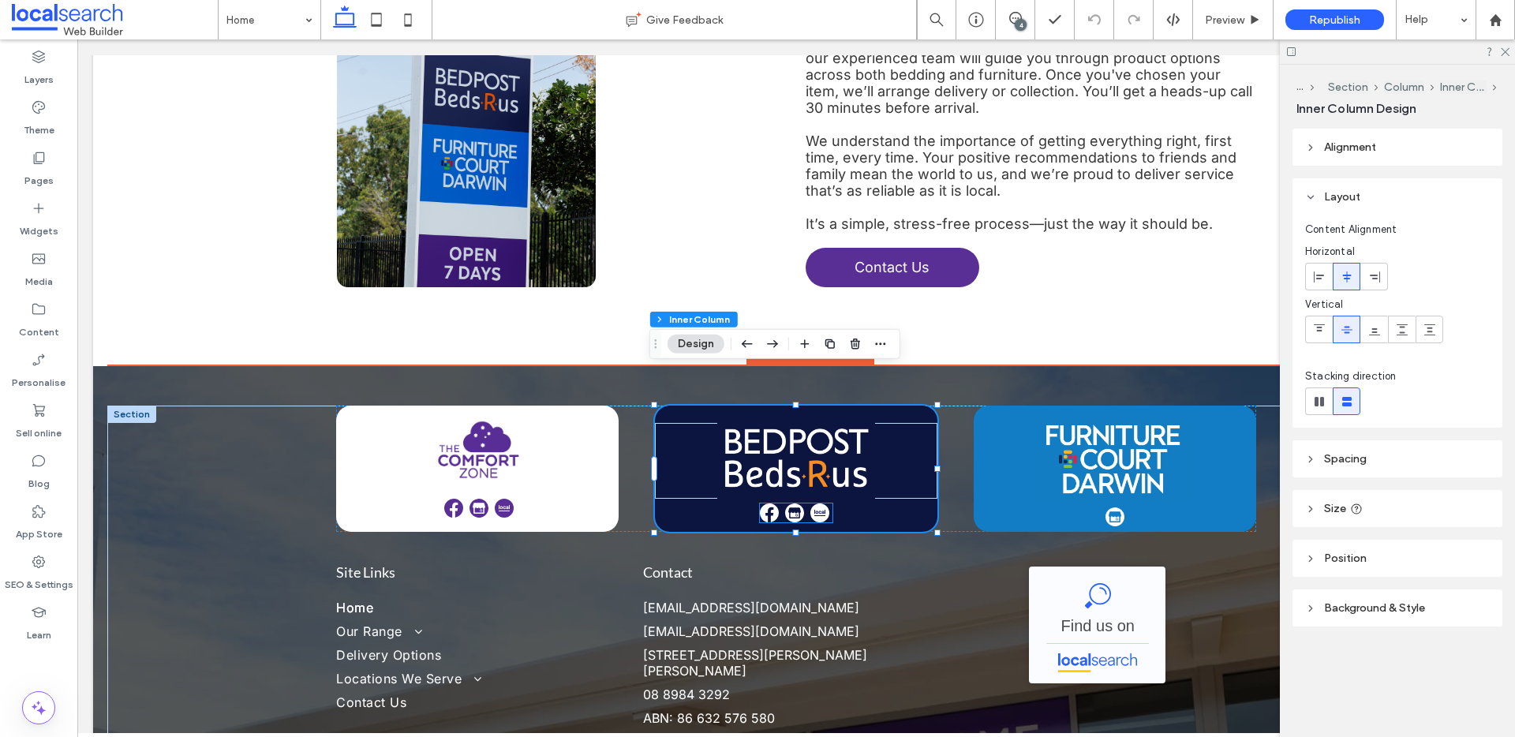
click at [802, 504] on div at bounding box center [796, 513] width 72 height 19
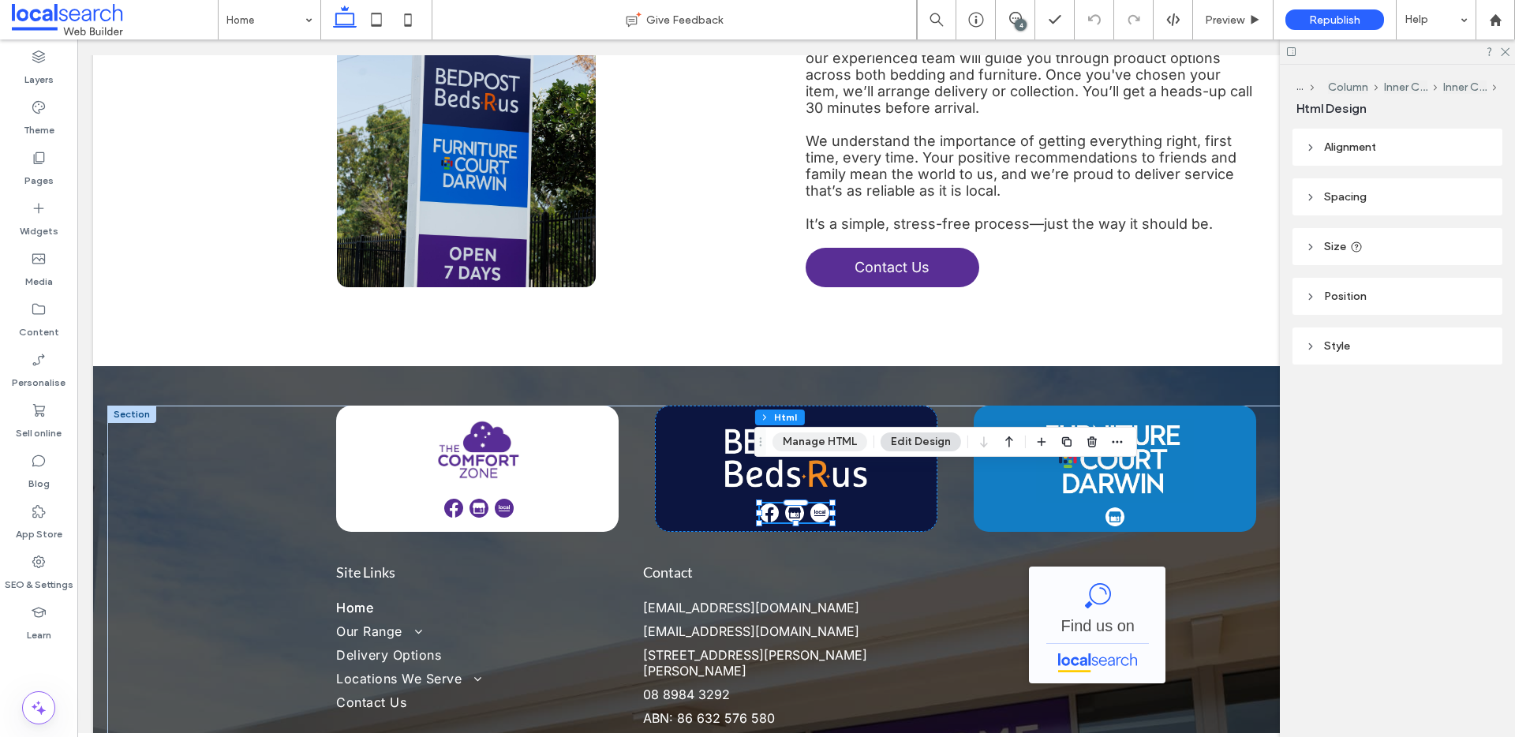
click at [820, 440] on button "Manage HTML" at bounding box center [820, 442] width 95 height 19
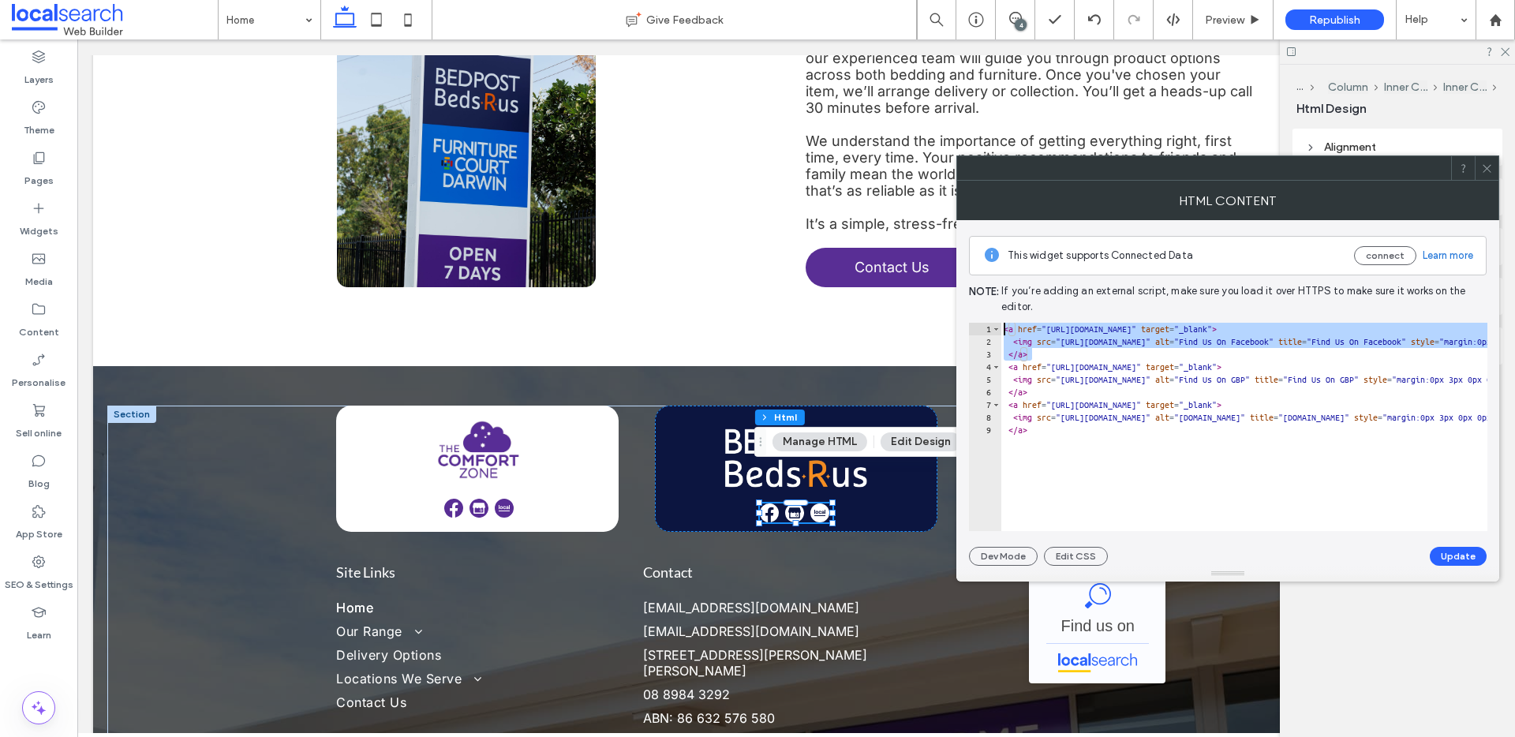
drag, startPoint x: 1037, startPoint y: 353, endPoint x: 988, endPoint y: 322, distance: 57.8
click at [988, 323] on div "**** 1 2 3 4 5 6 7 8 9 < a href = "https://www.facebook.com/BedpostBedsRUs/" ta…" at bounding box center [1228, 427] width 519 height 208
type textarea "**********"
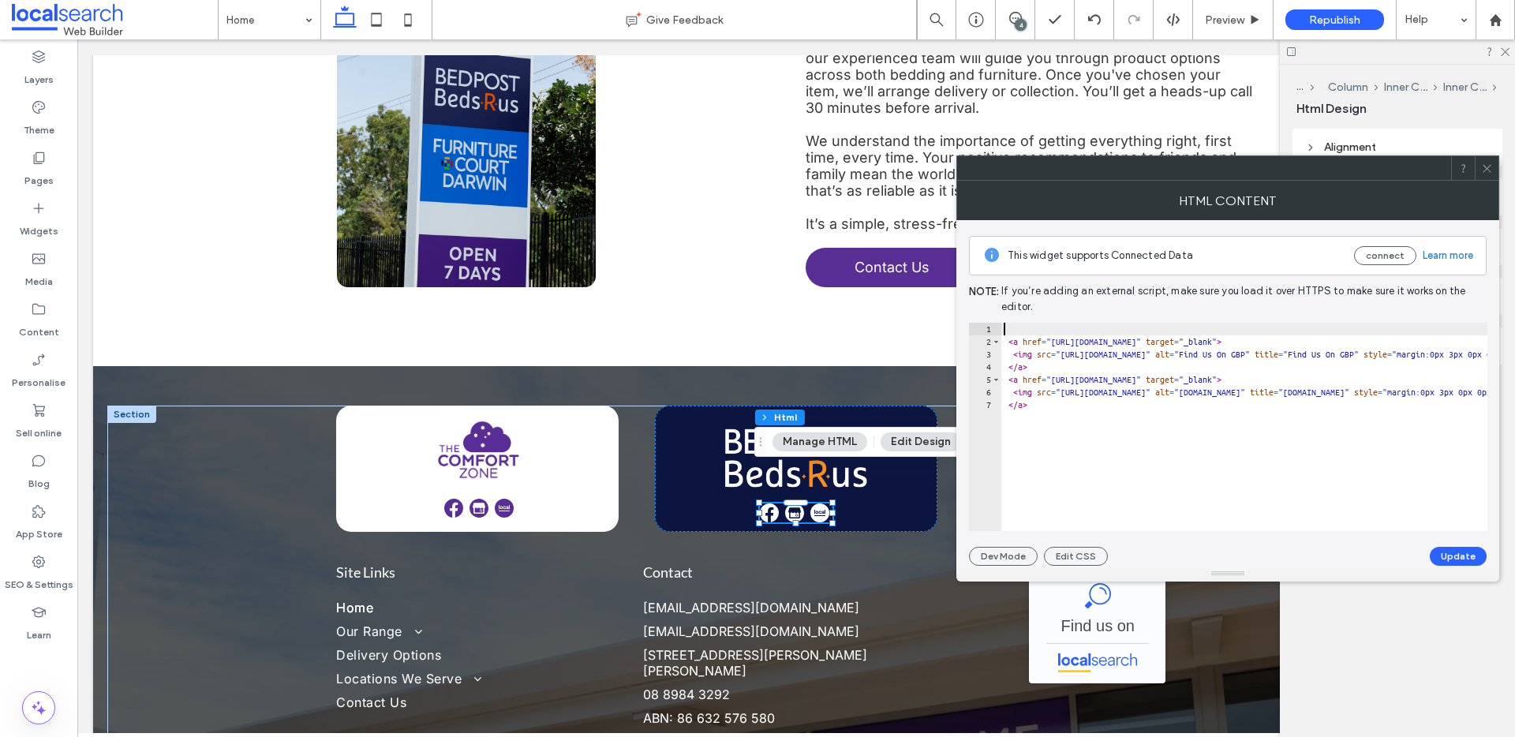
type textarea "**********"
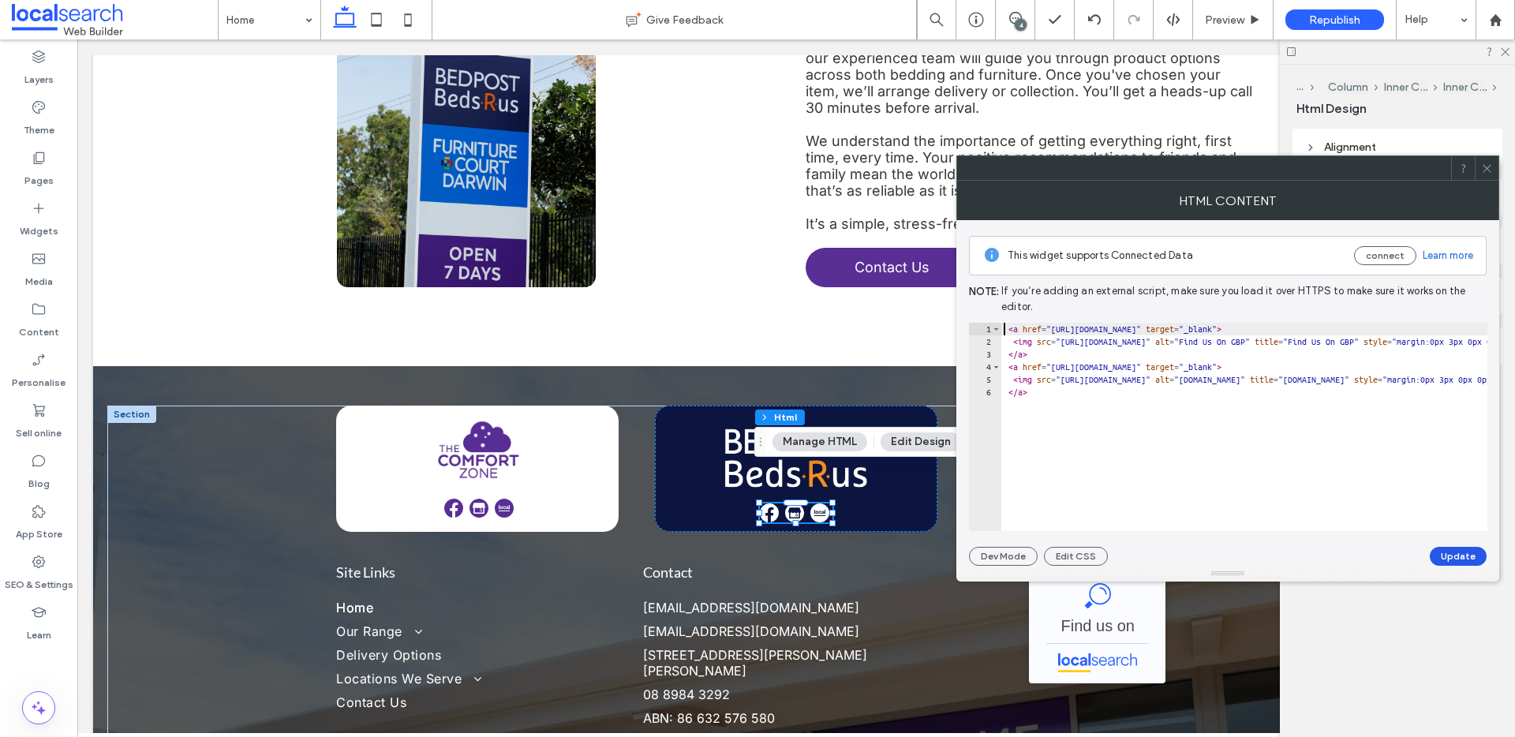
click at [1459, 558] on button "Update" at bounding box center [1458, 556] width 57 height 19
click at [1489, 165] on icon at bounding box center [1487, 169] width 12 height 12
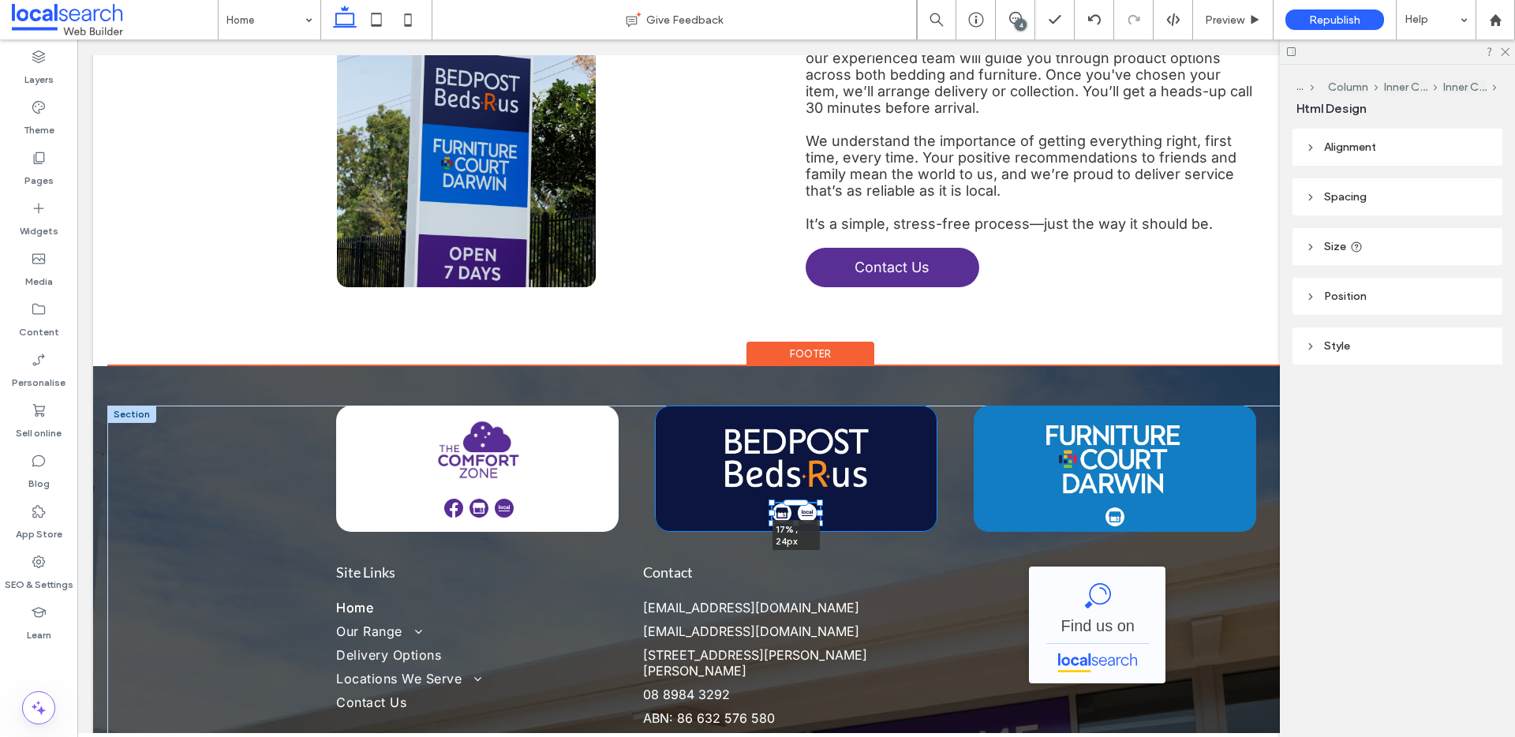
drag, startPoint x: 826, startPoint y: 479, endPoint x: 813, endPoint y: 478, distance: 12.7
click at [817, 510] on div at bounding box center [820, 513] width 6 height 6
type input "**"
type input "****"
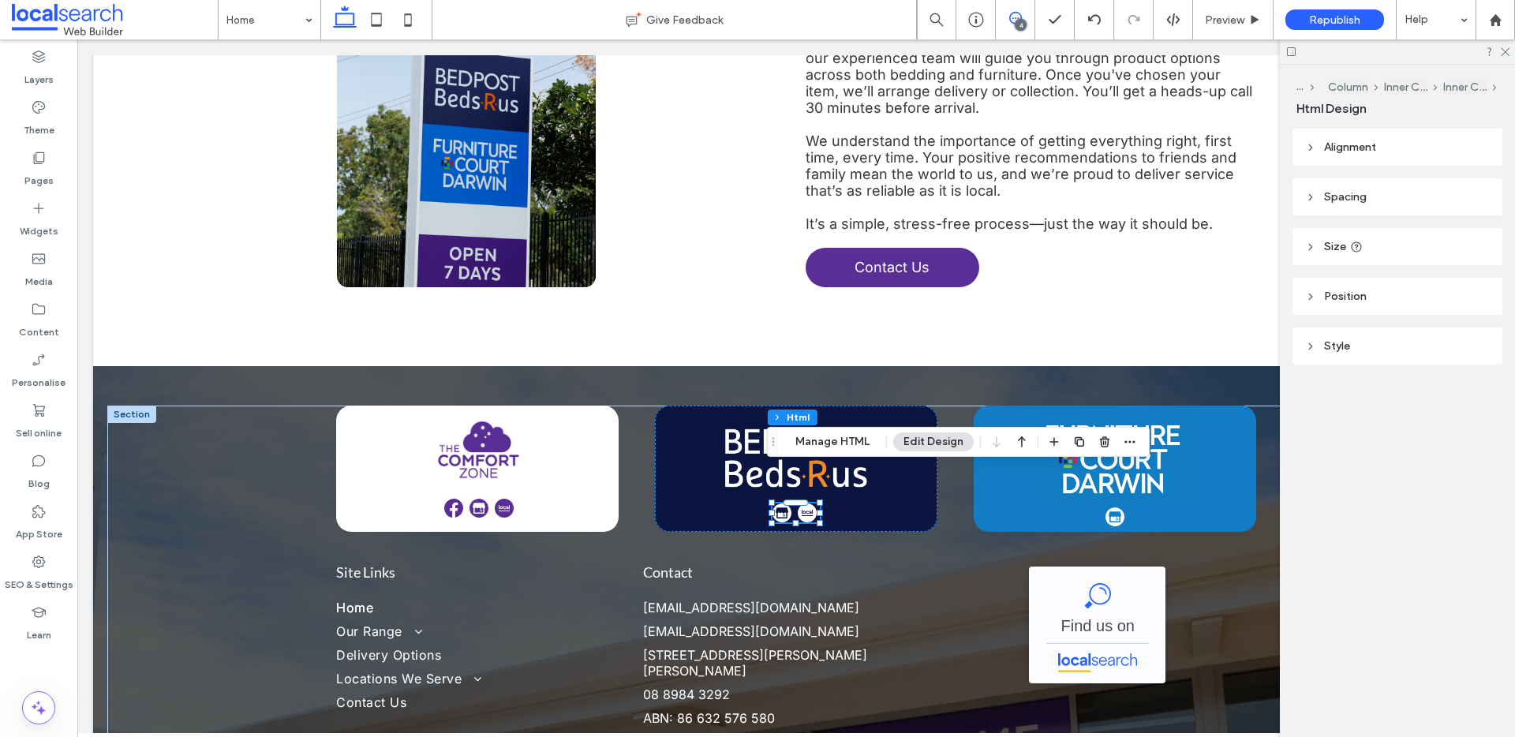
click at [1013, 17] on icon at bounding box center [1015, 18] width 13 height 13
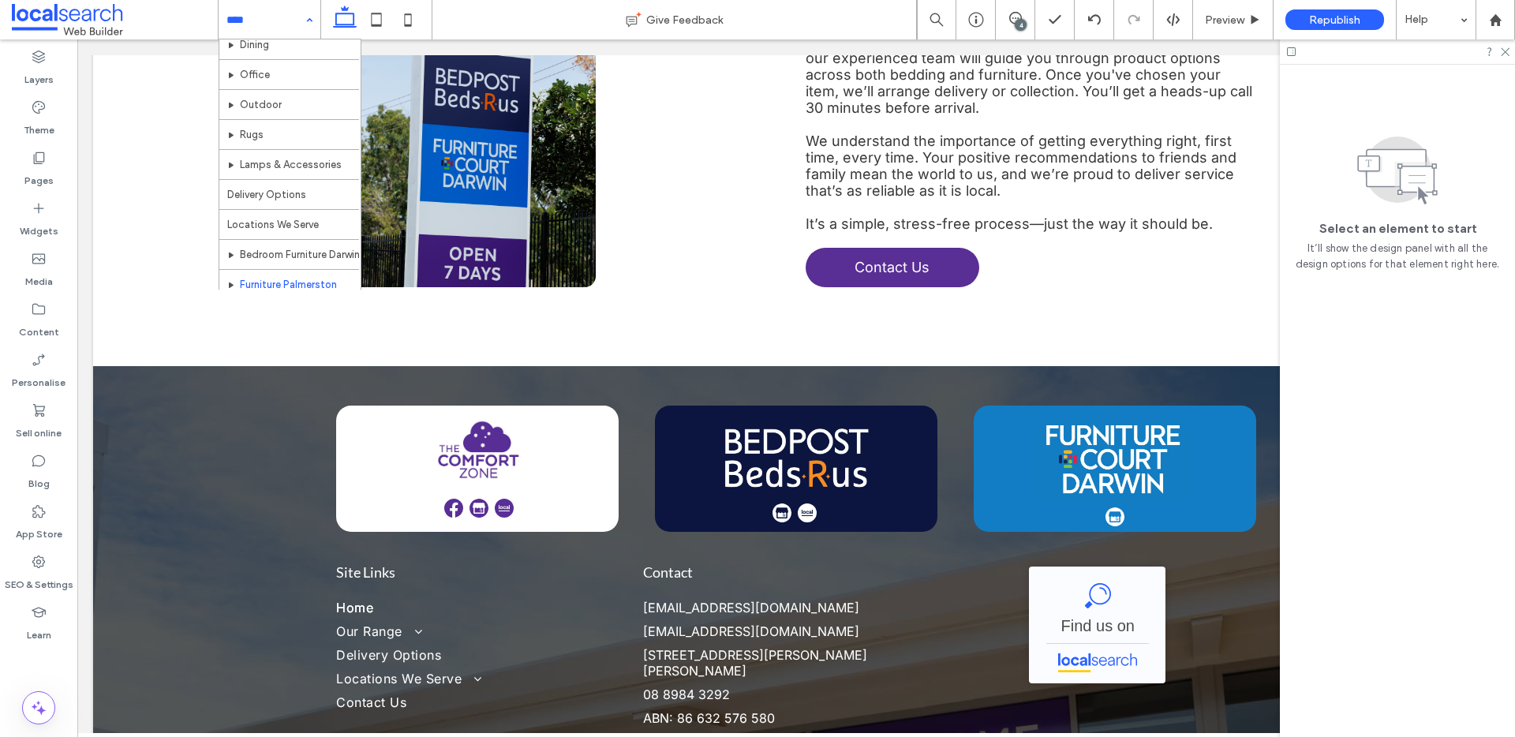
scroll to position [227, 0]
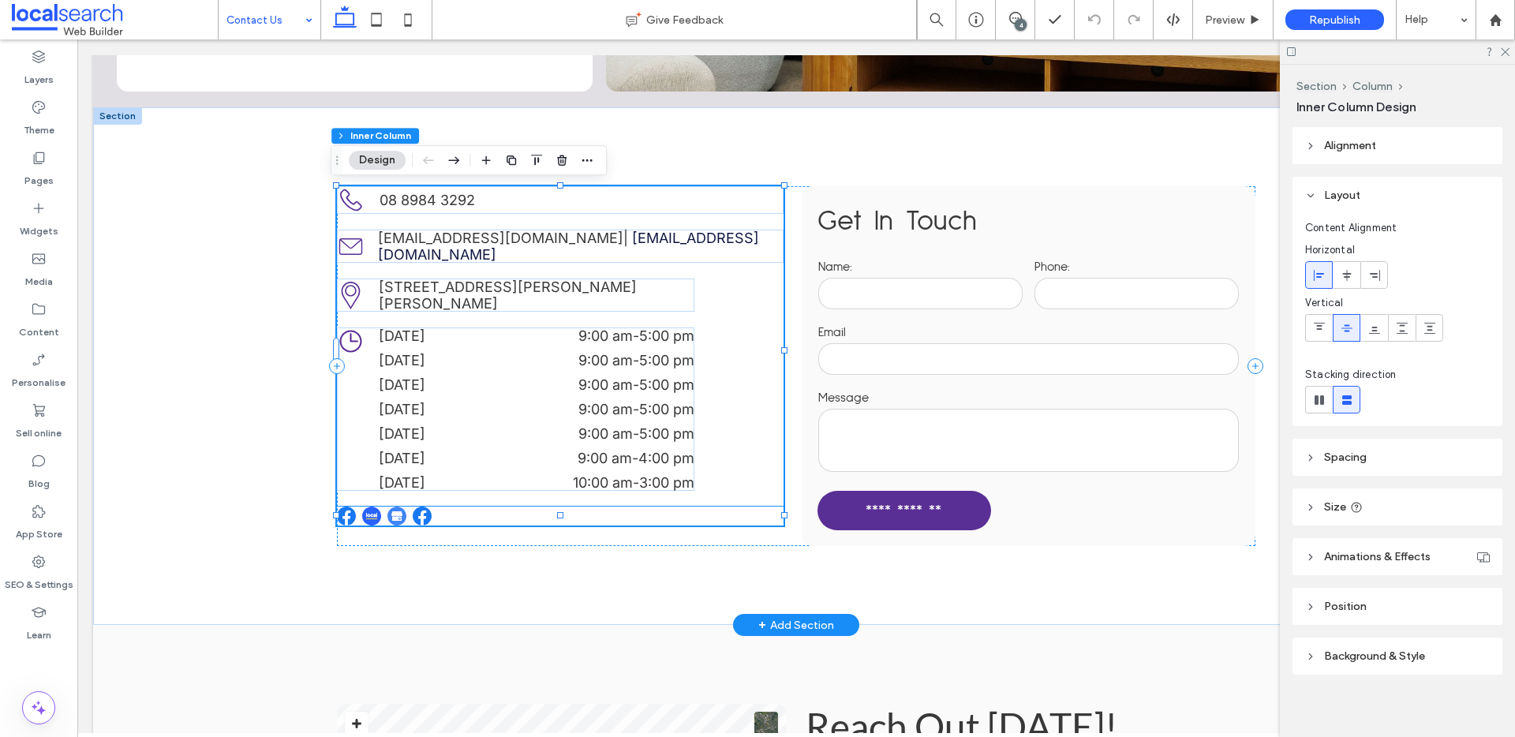
click at [372, 507] on img at bounding box center [371, 516] width 19 height 19
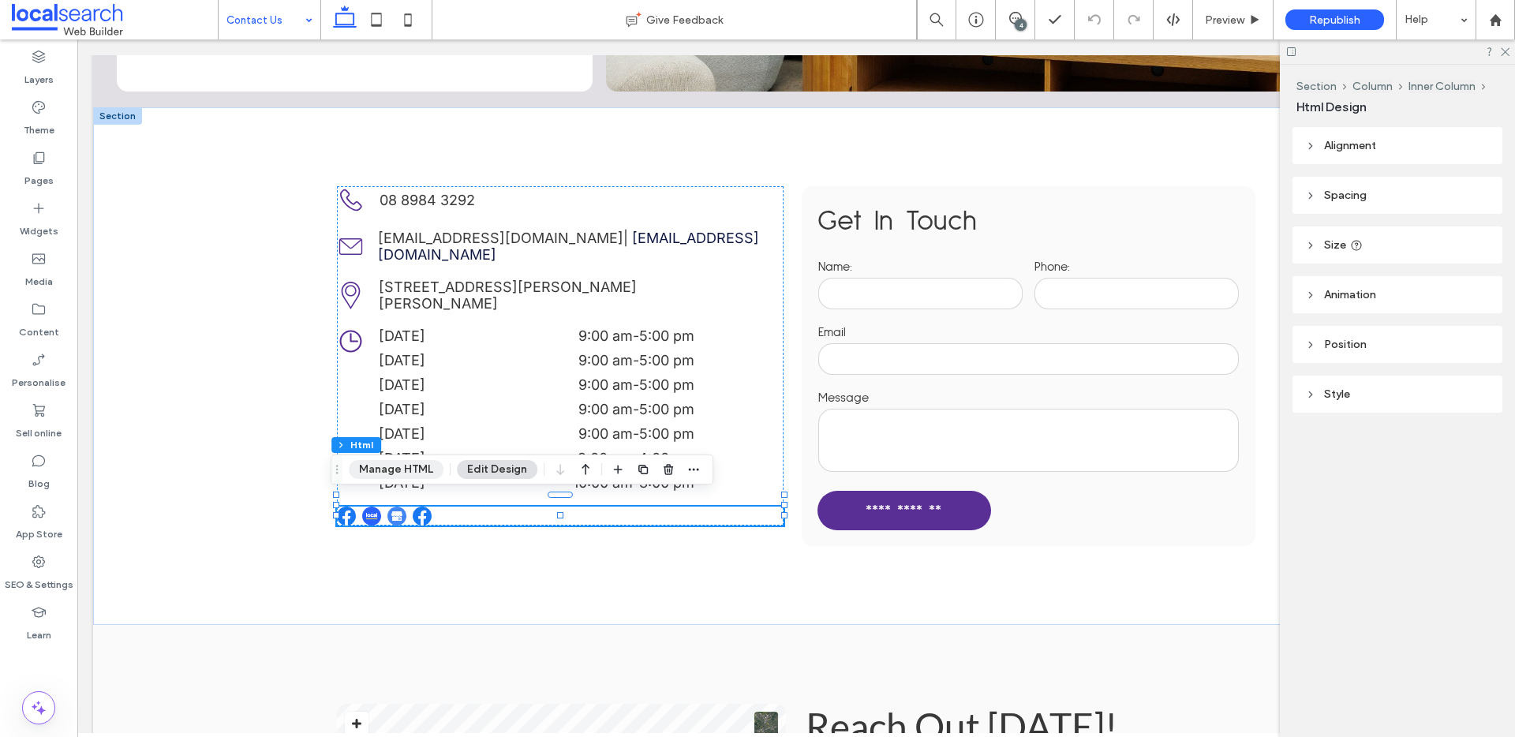
click at [399, 469] on button "Manage HTML" at bounding box center [396, 469] width 95 height 19
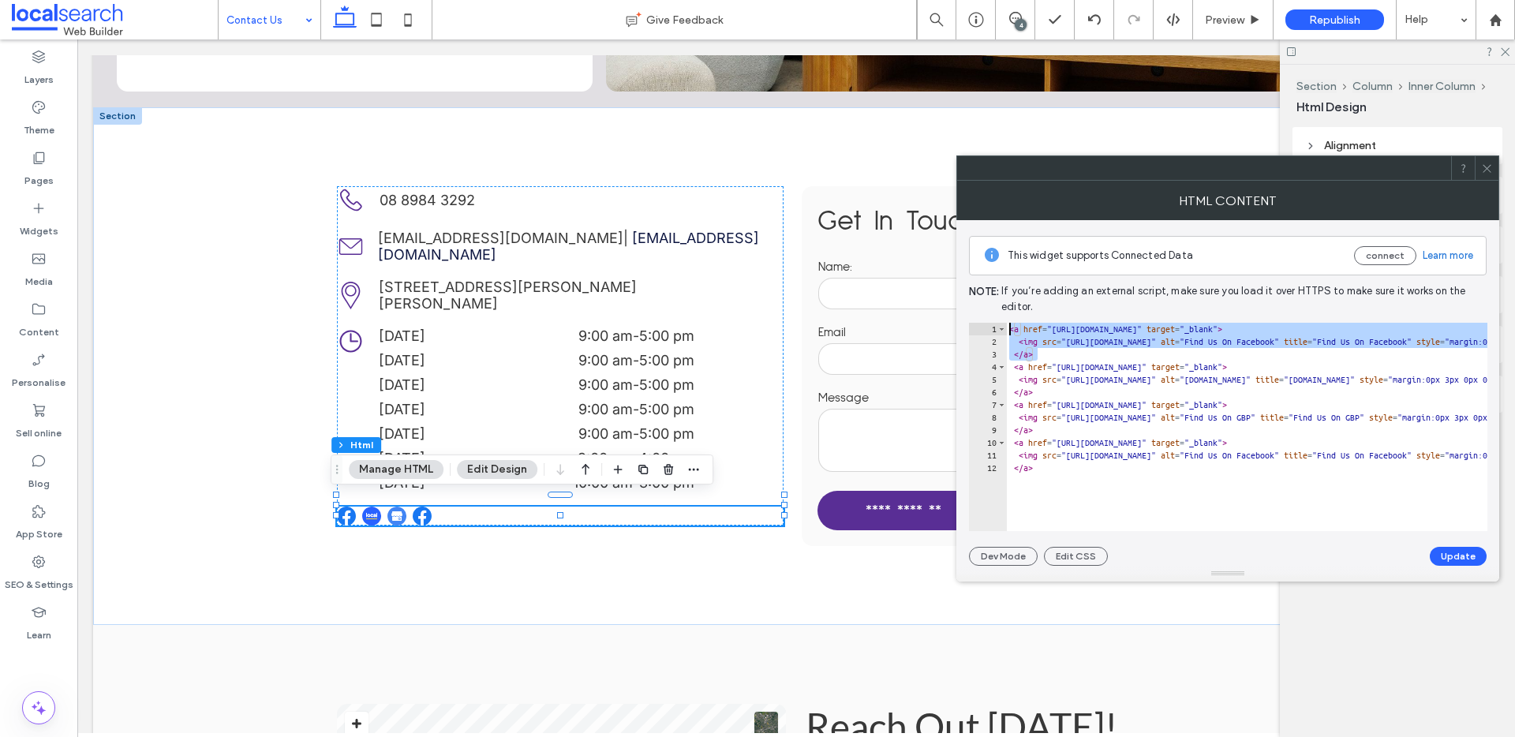
drag, startPoint x: 1051, startPoint y: 350, endPoint x: 984, endPoint y: 328, distance: 70.6
click at [984, 328] on div "**** 1 2 3 4 5 6 7 8 9 10 11 12 < a href = "https://www.facebook.com/BedpostBed…" at bounding box center [1228, 427] width 519 height 208
type textarea "**********"
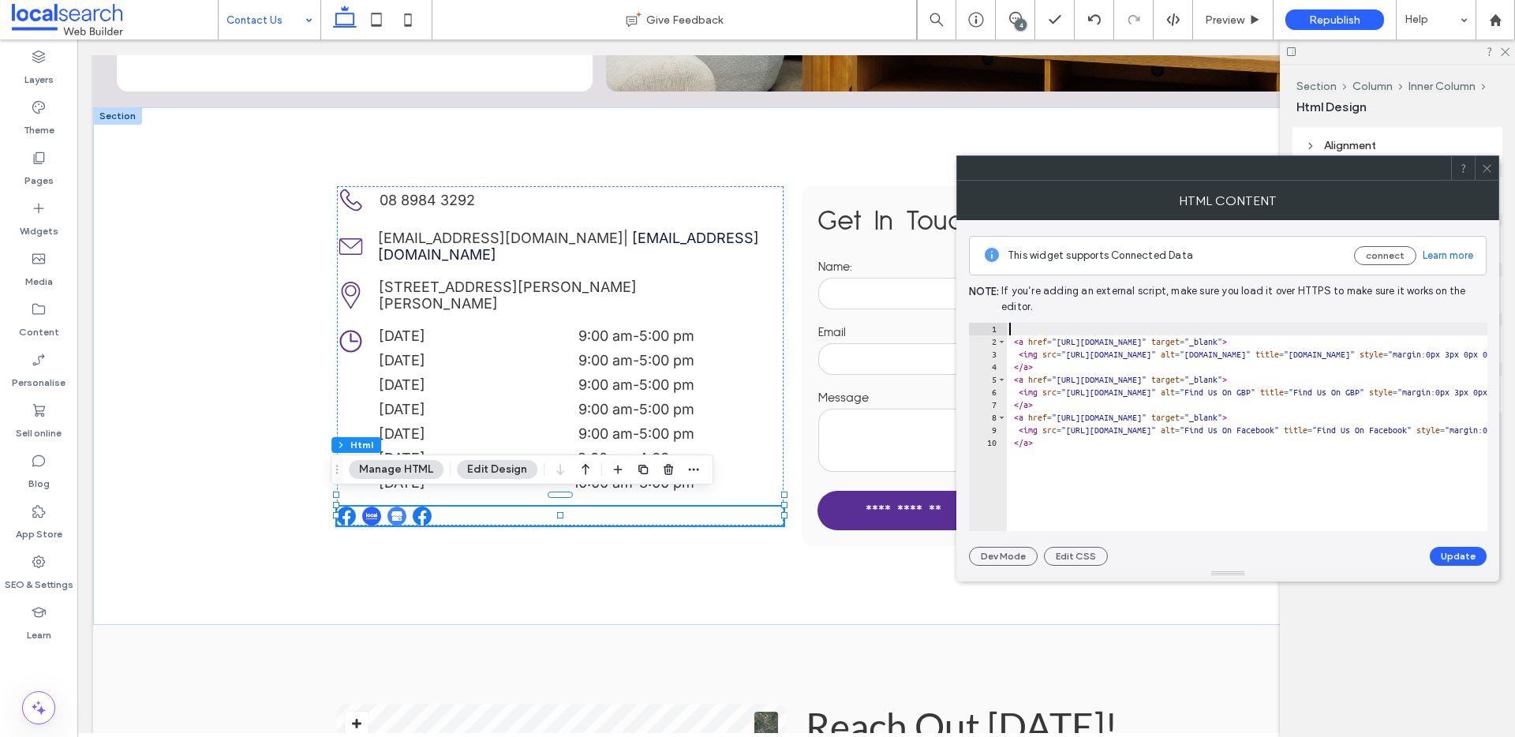
type textarea "**********"
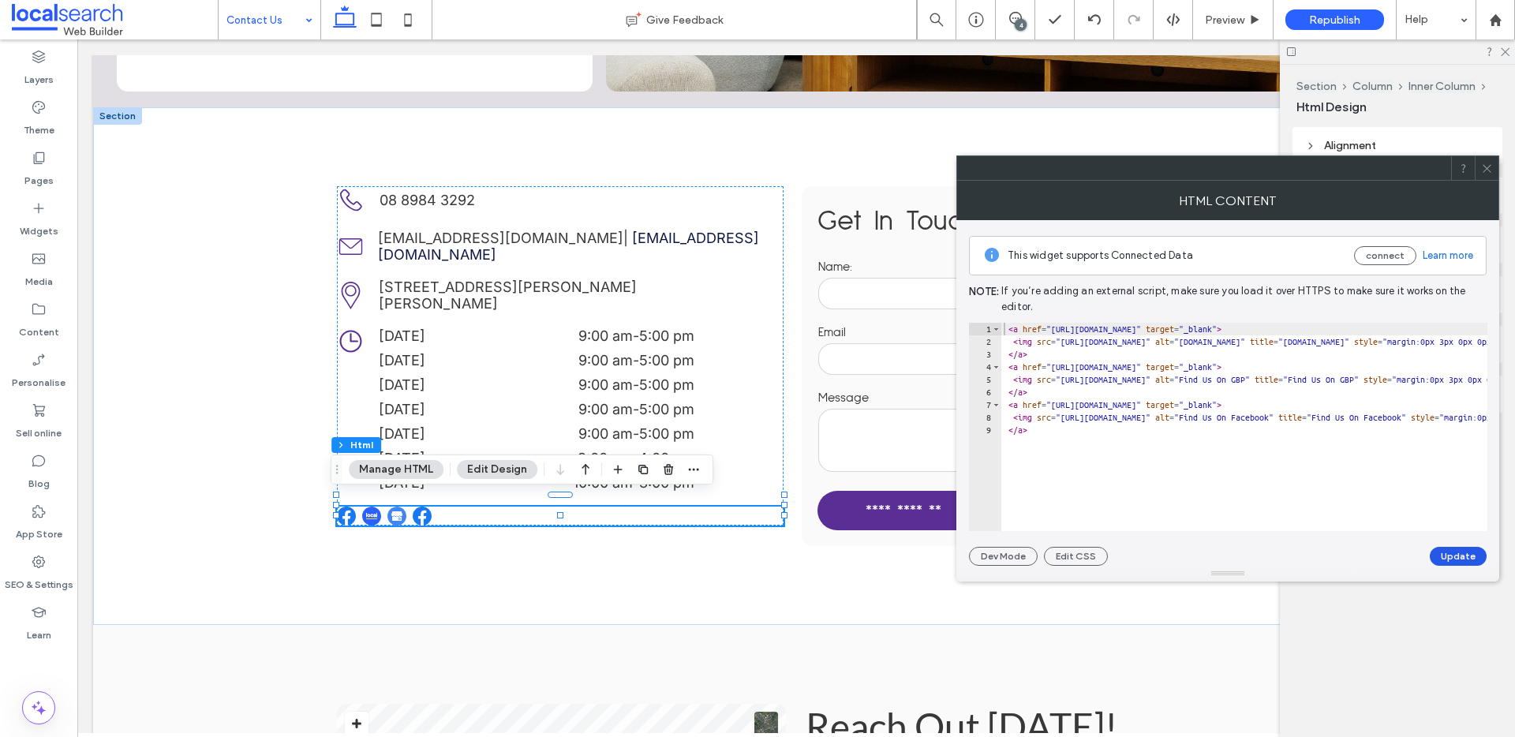
click at [1468, 554] on button "Update" at bounding box center [1458, 556] width 57 height 19
click at [1491, 164] on use at bounding box center [1487, 168] width 8 height 8
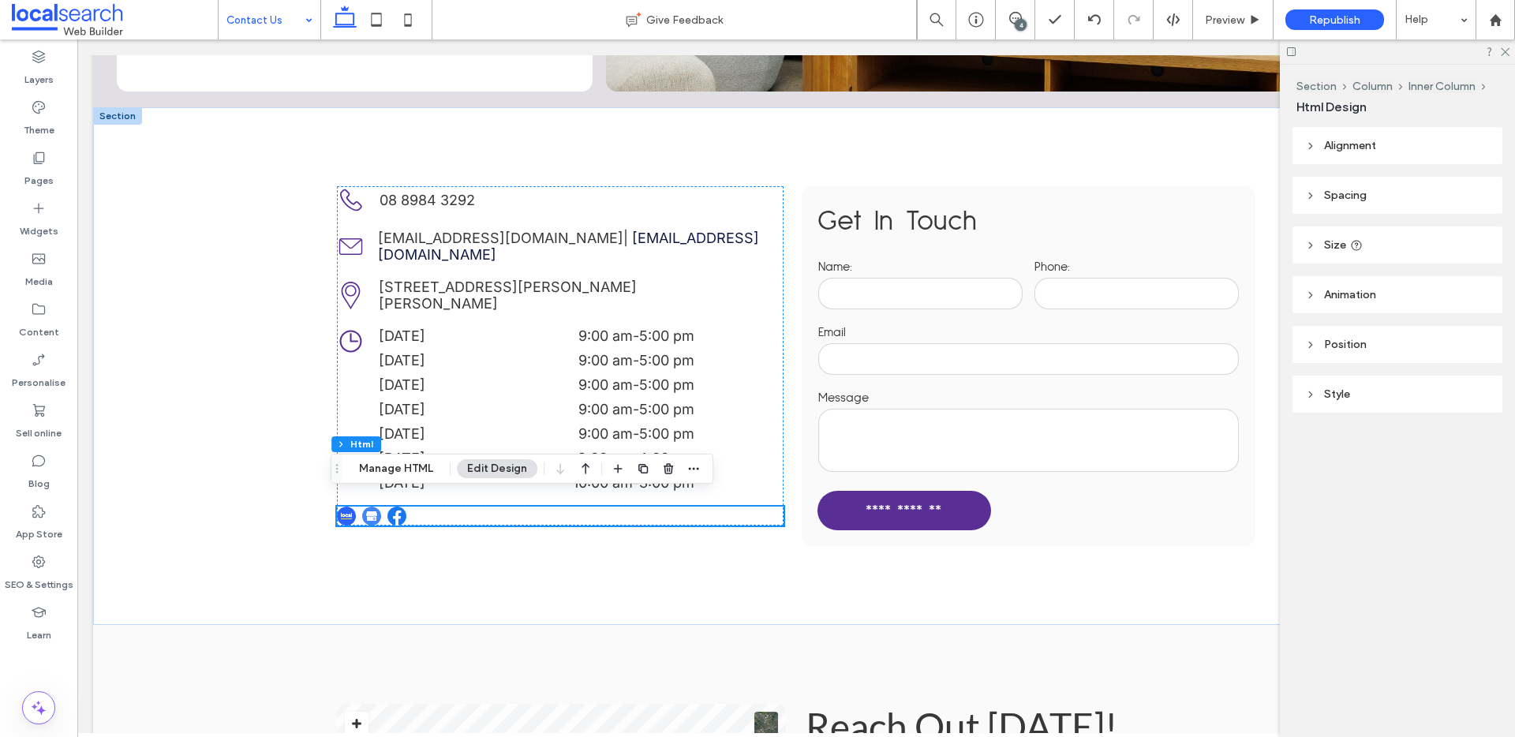
scroll to position [350, 0]
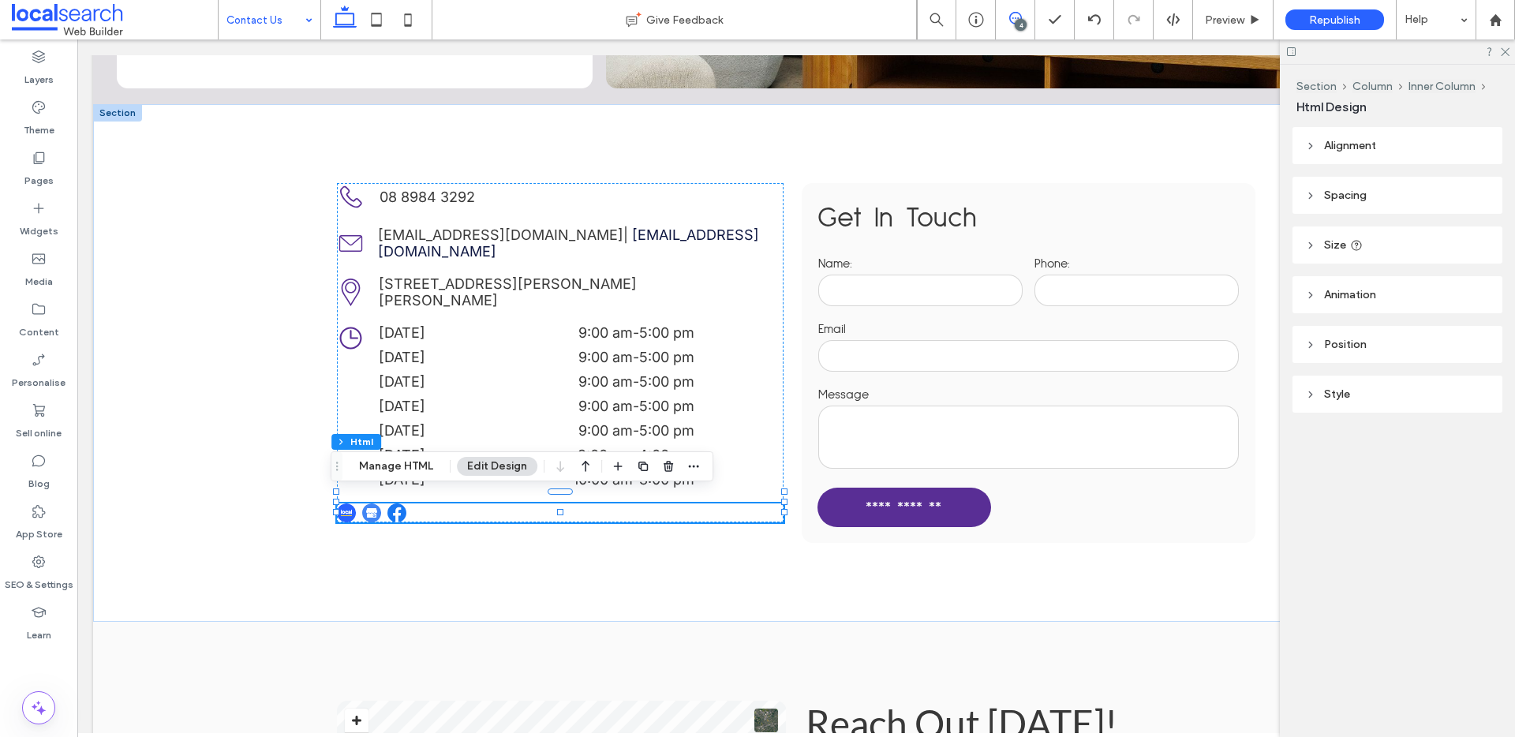
click at [1015, 16] on icon at bounding box center [1015, 18] width 13 height 13
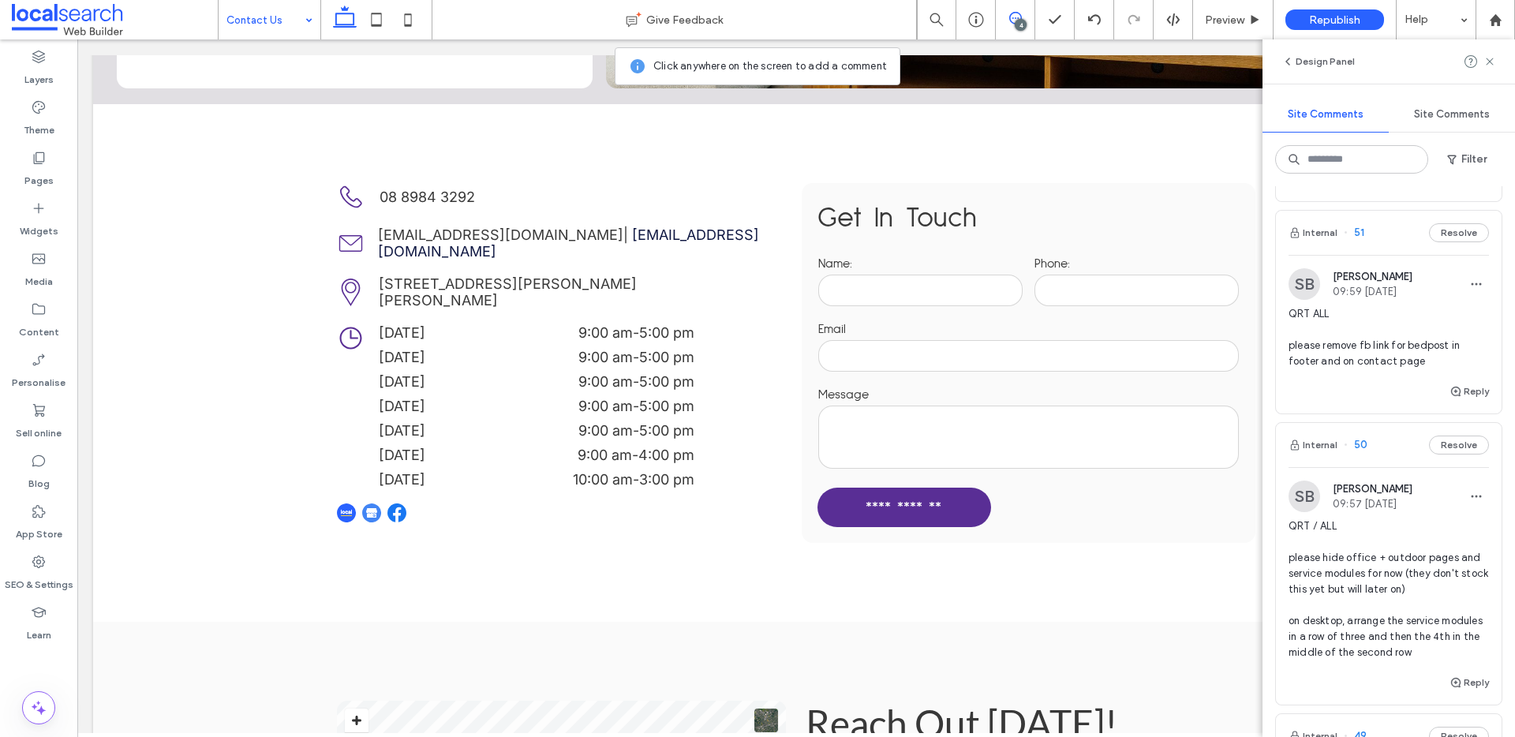
scroll to position [324, 0]
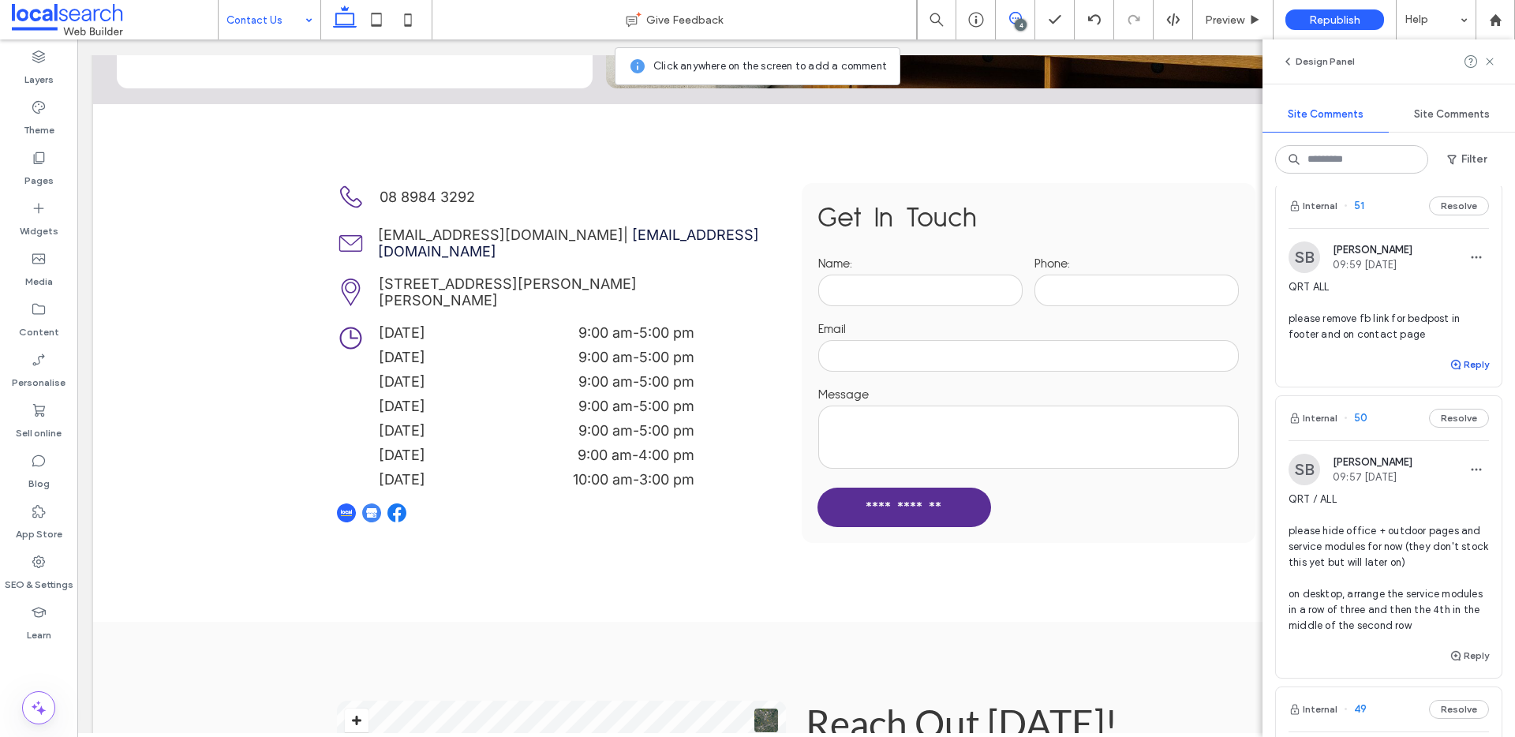
click at [1464, 374] on button "Reply" at bounding box center [1469, 364] width 39 height 19
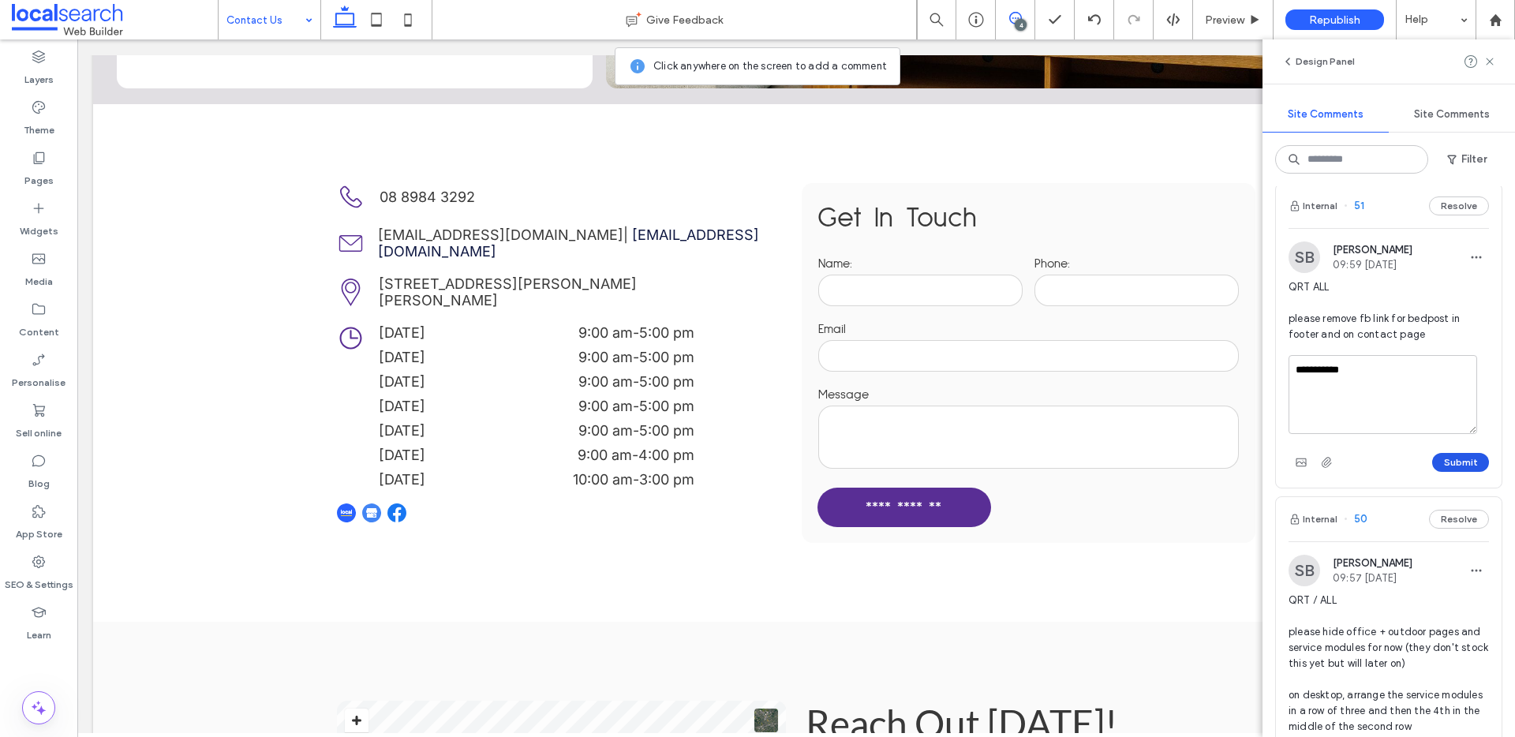
type textarea "**********"
click at [1434, 472] on button "Submit" at bounding box center [1461, 462] width 57 height 19
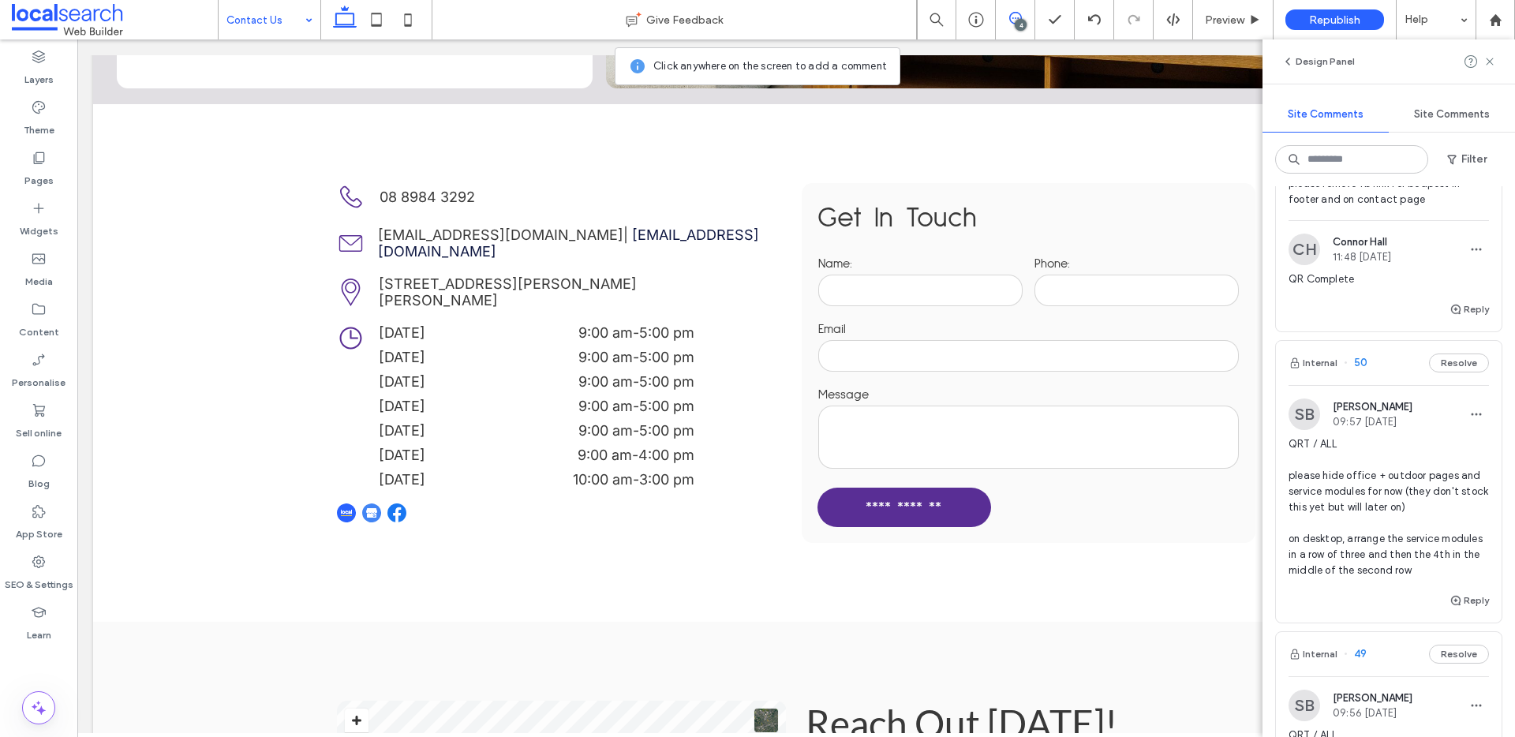
scroll to position [549, 0]
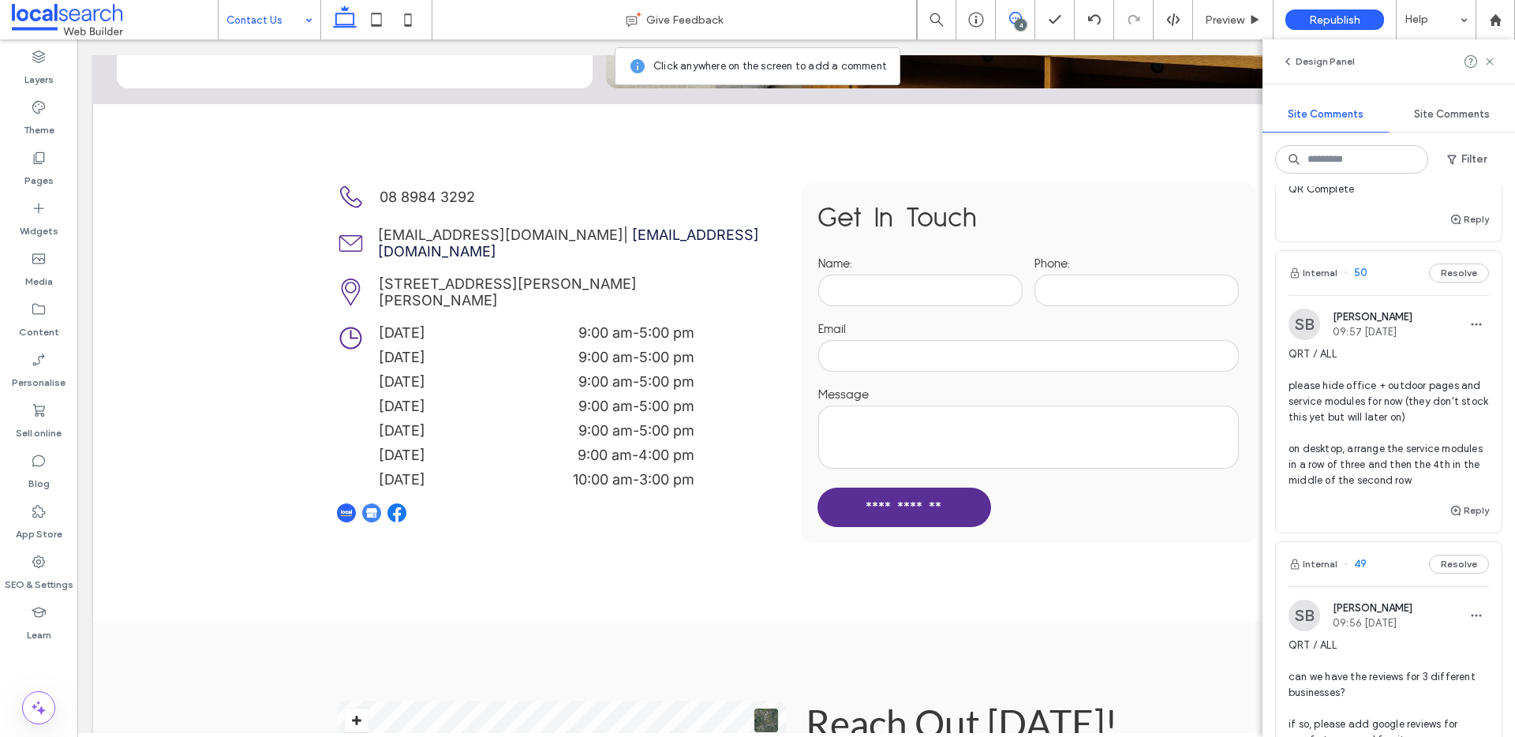
click at [1391, 455] on span "QRT / ALL please hide office + outdoor pages and service modules for now (they …" at bounding box center [1389, 417] width 200 height 142
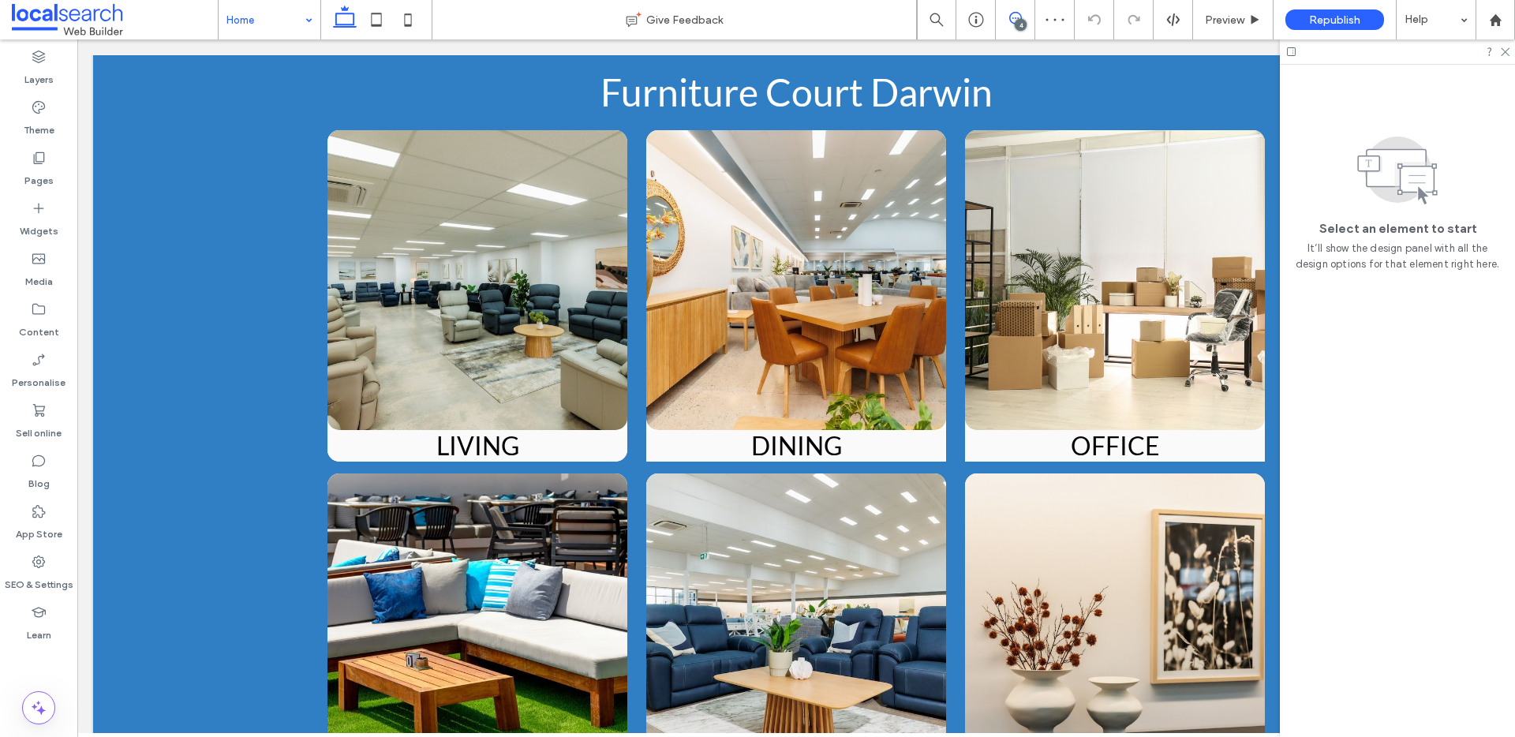
click at [1009, 21] on icon at bounding box center [1015, 18] width 13 height 13
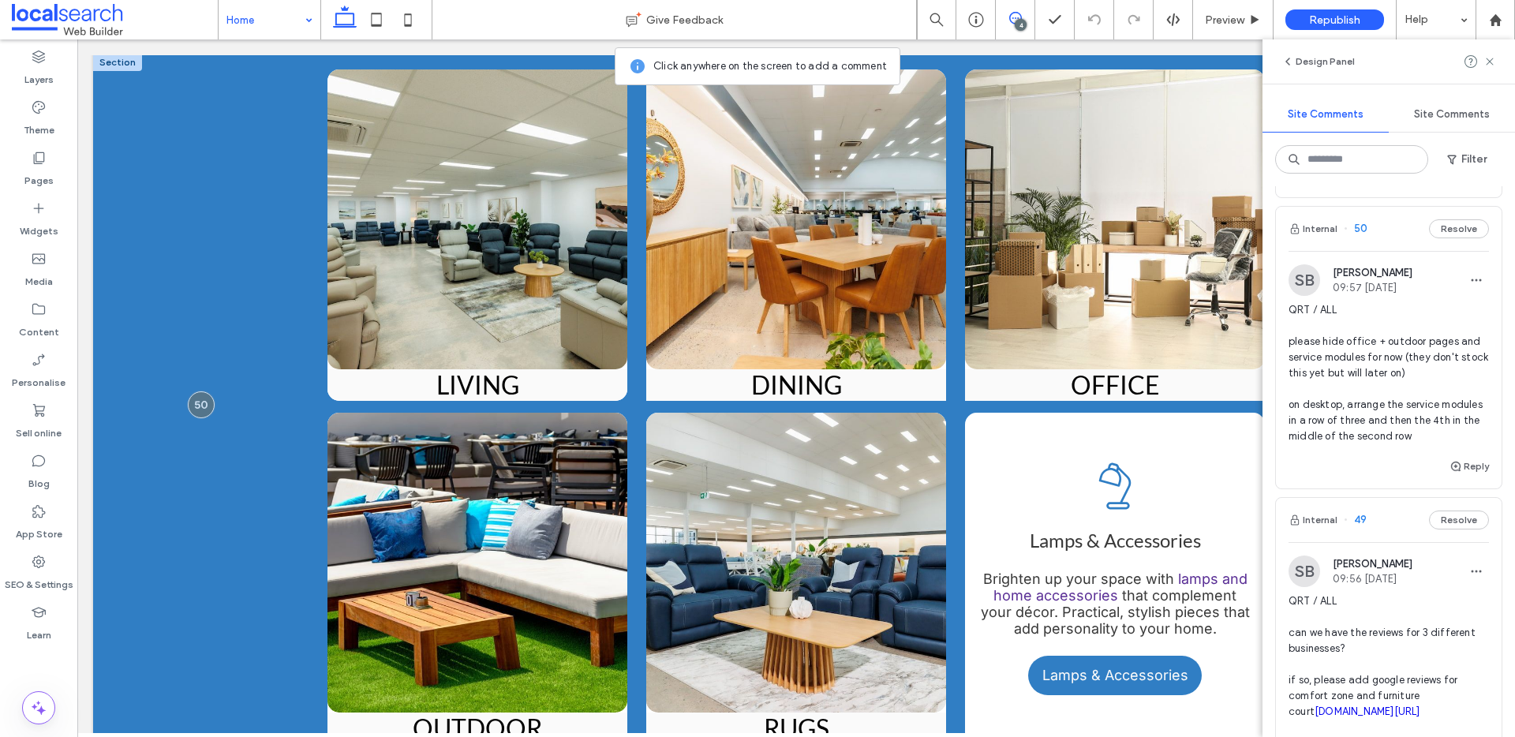
scroll to position [2635, 0]
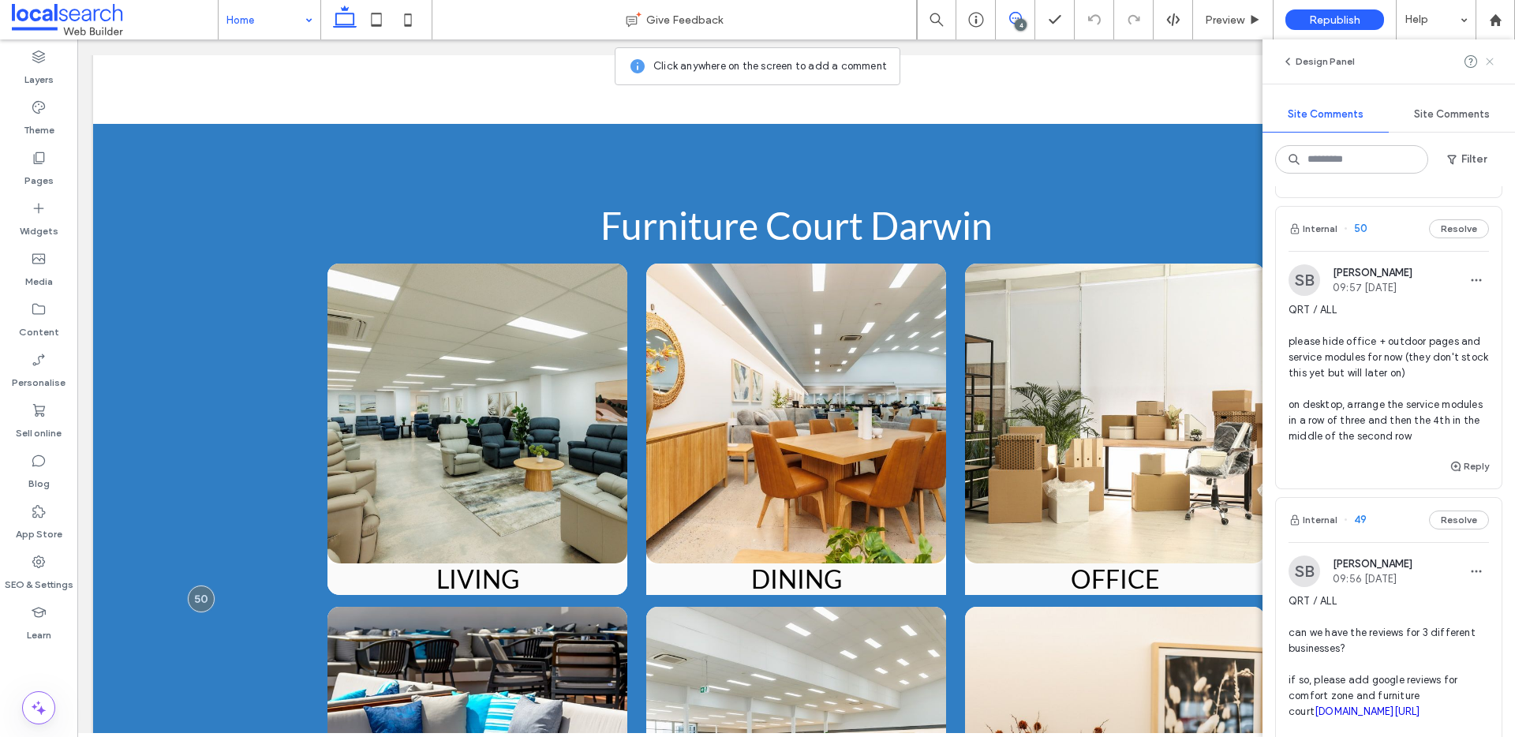
click at [1492, 62] on icon at bounding box center [1490, 61] width 13 height 13
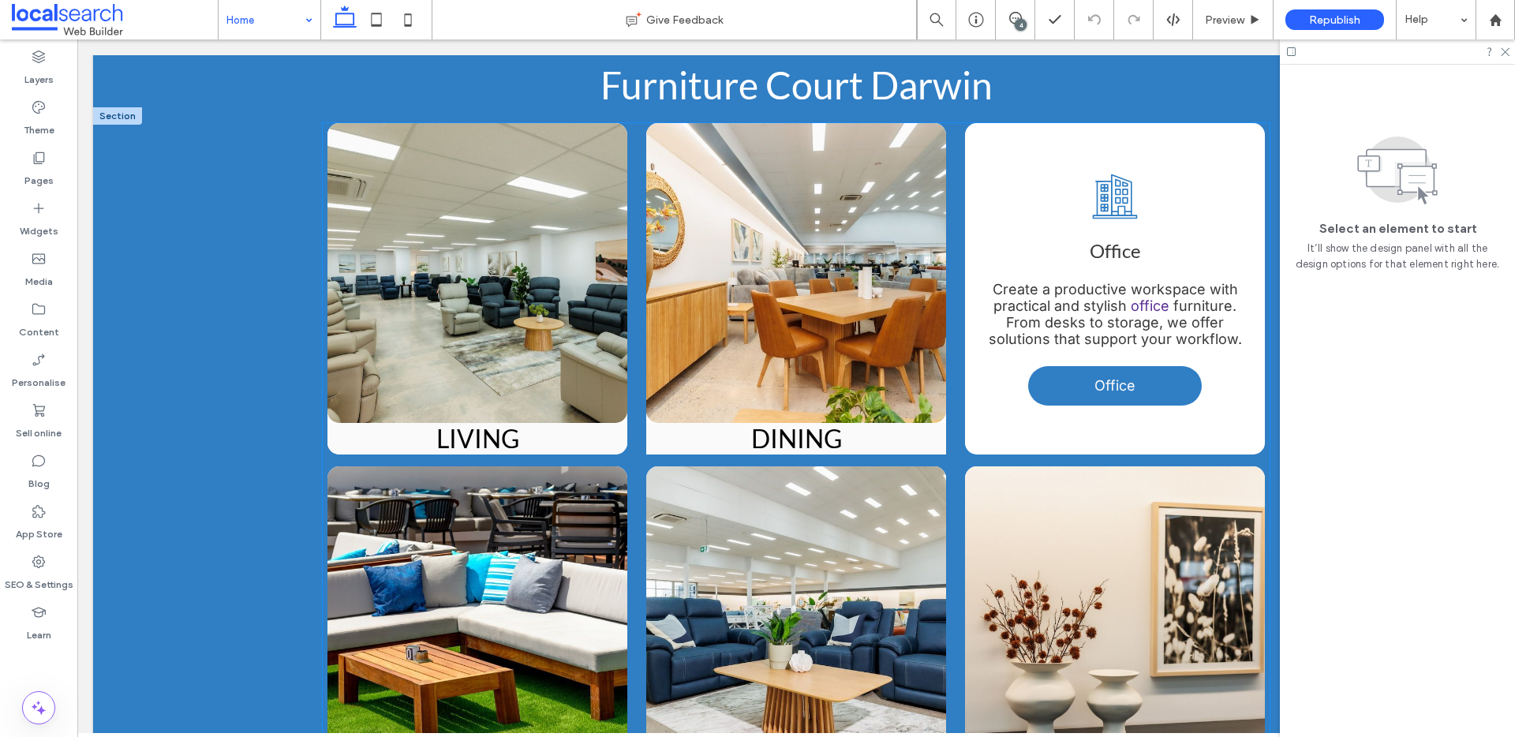
scroll to position [2779, 0]
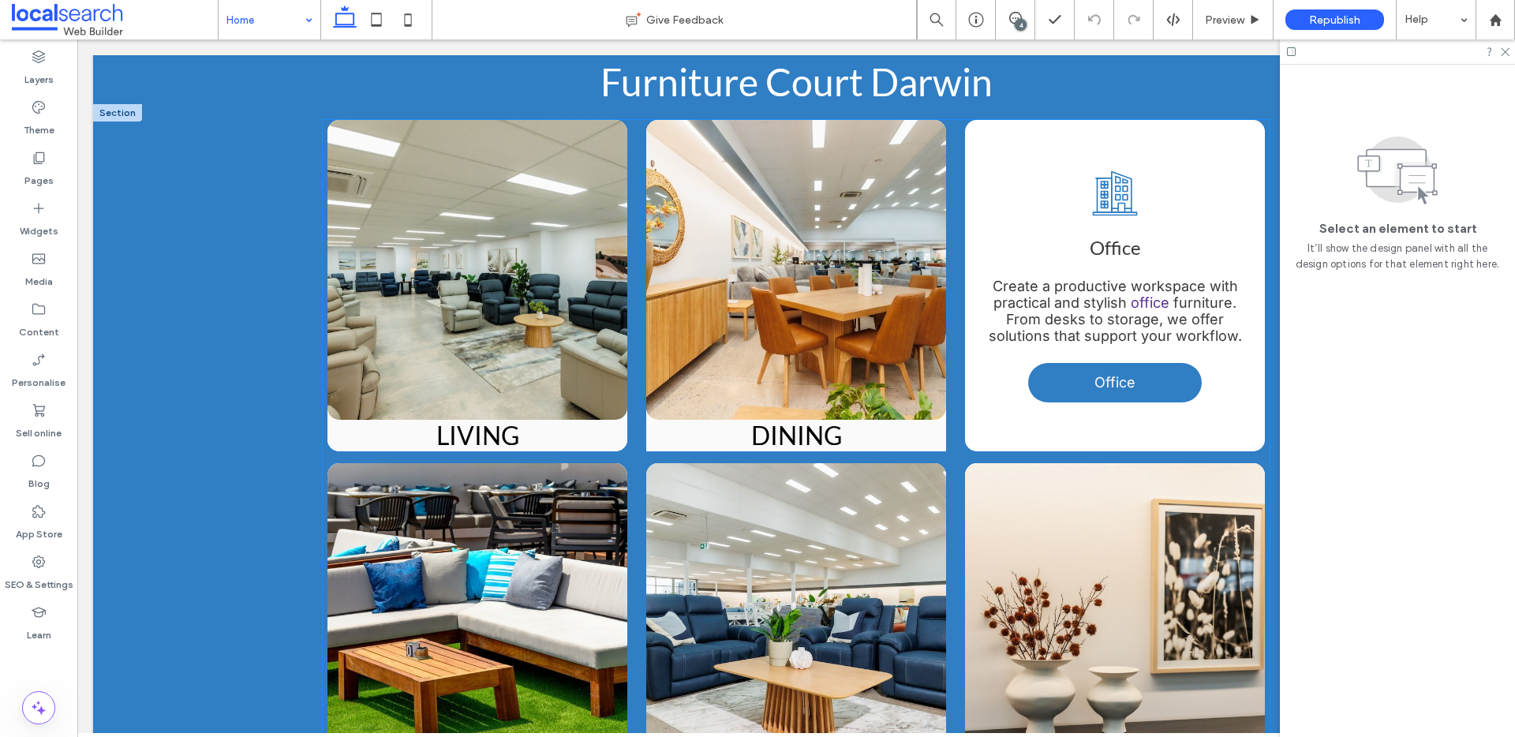
click at [1184, 170] on div "Office Icon Office Create a productive workspace with practical and stylish off…" at bounding box center [1115, 257] width 276 height 174
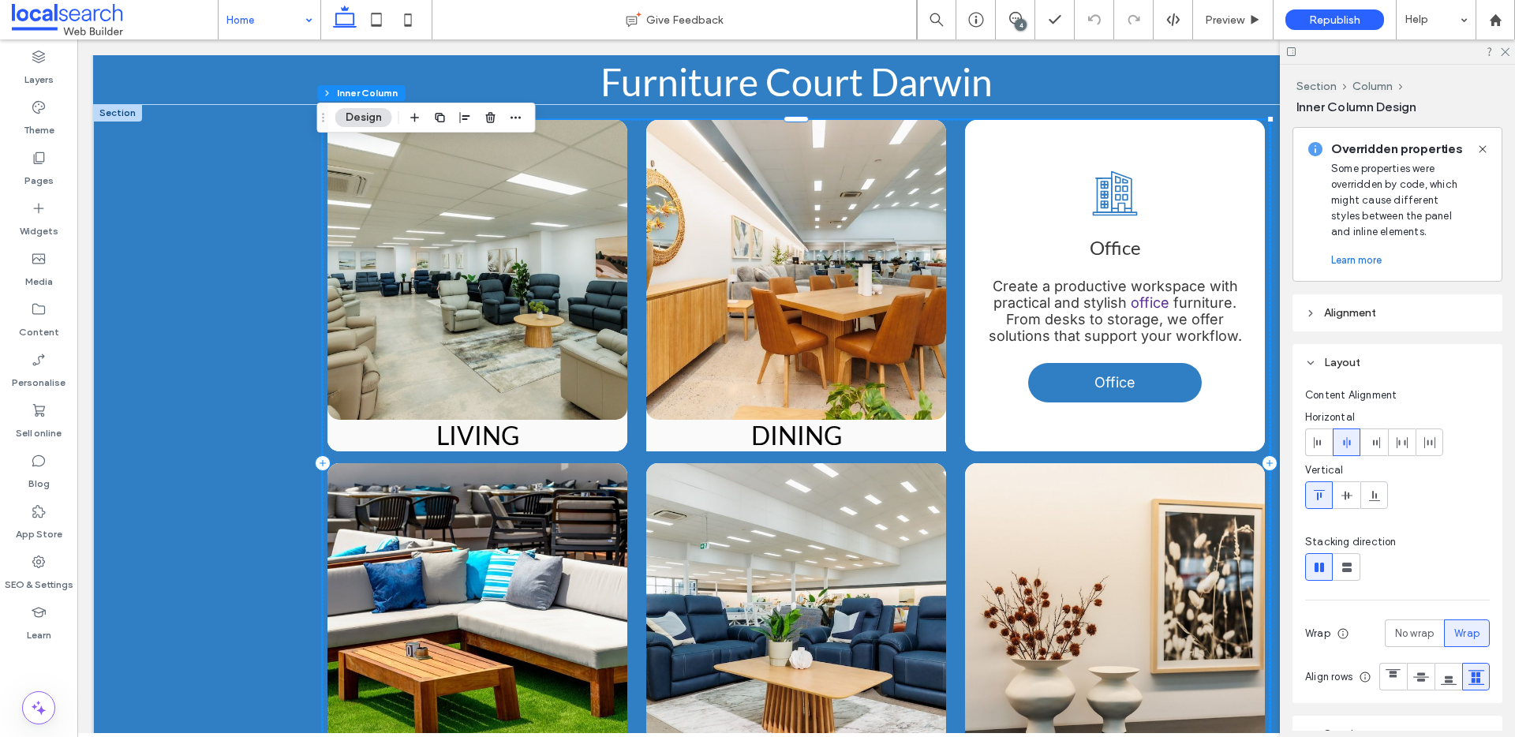
click at [1171, 170] on div "Office Icon Office Create a productive workspace with practical and stylish off…" at bounding box center [1115, 257] width 276 height 174
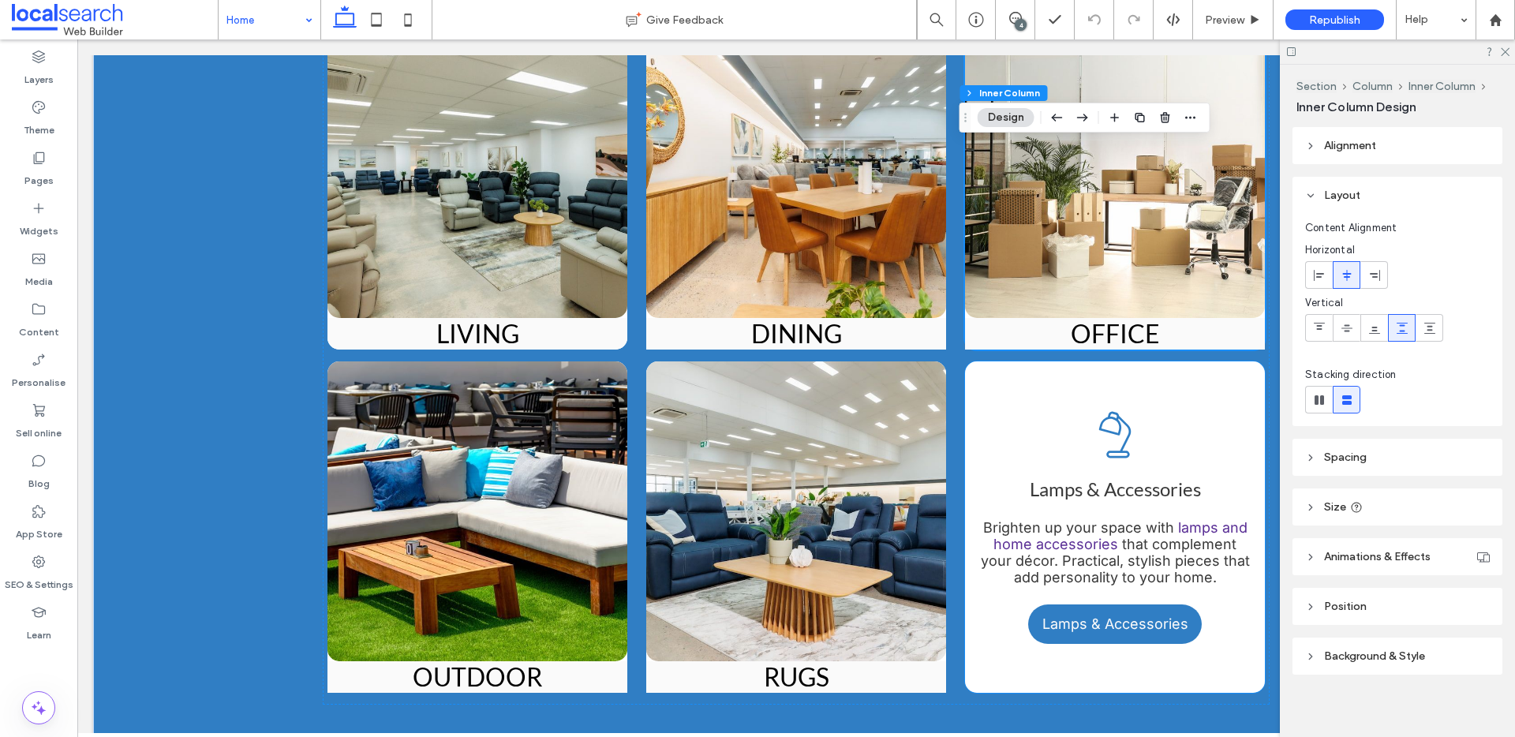
scroll to position [2865, 0]
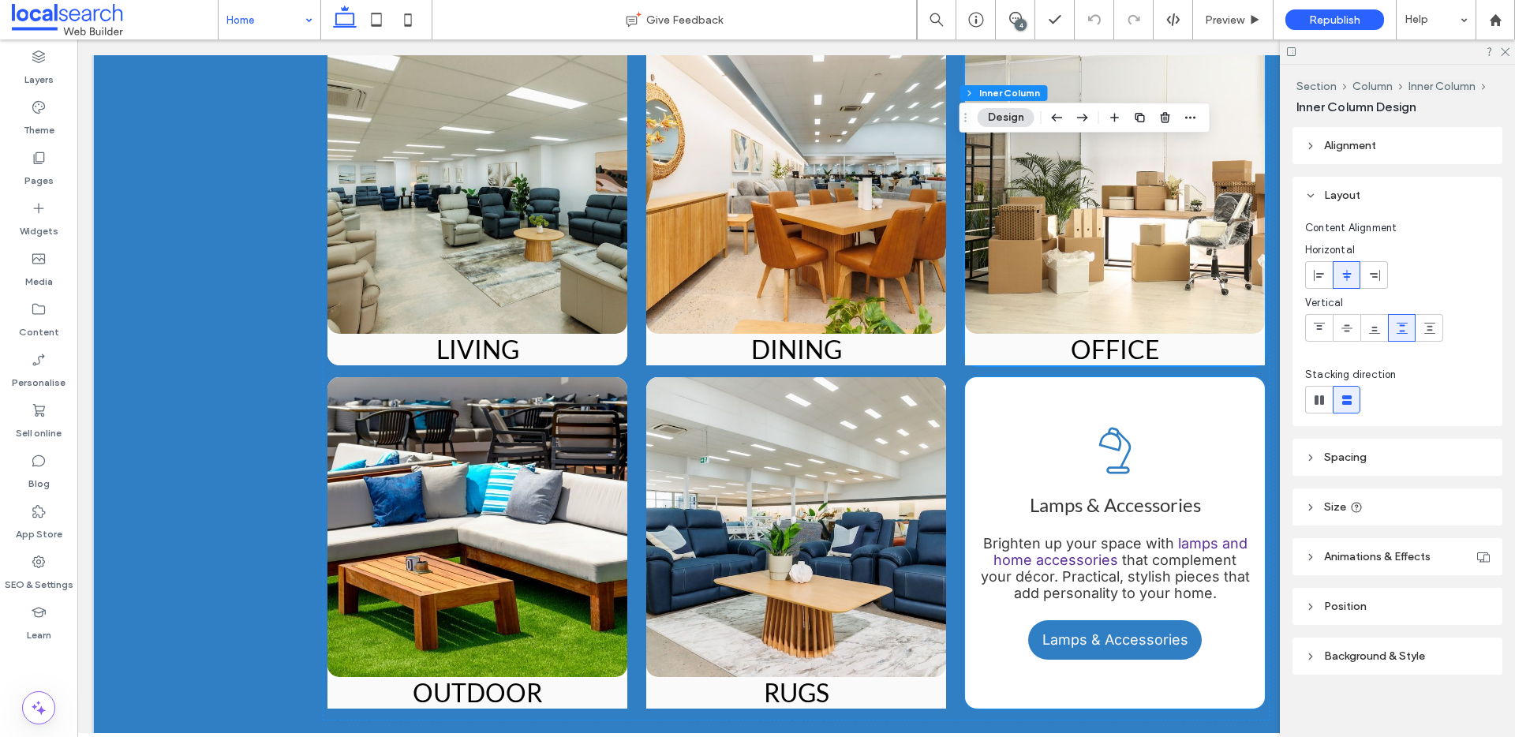
click at [1188, 427] on div "Lamp Icon Lamps & Accessories Brighten up your space with lamps and home access…" at bounding box center [1115, 514] width 276 height 174
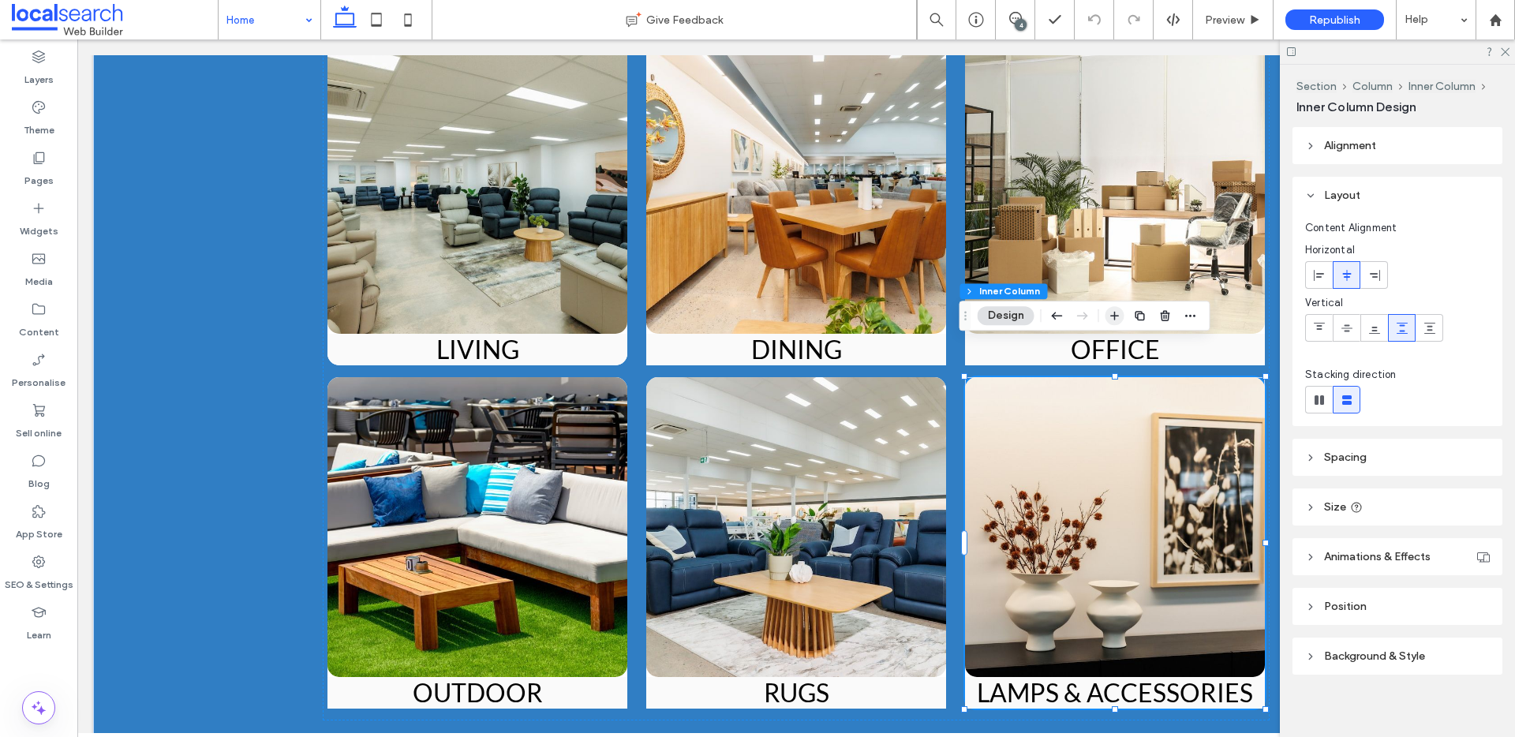
click at [1114, 315] on icon "button" at bounding box center [1115, 315] width 13 height 13
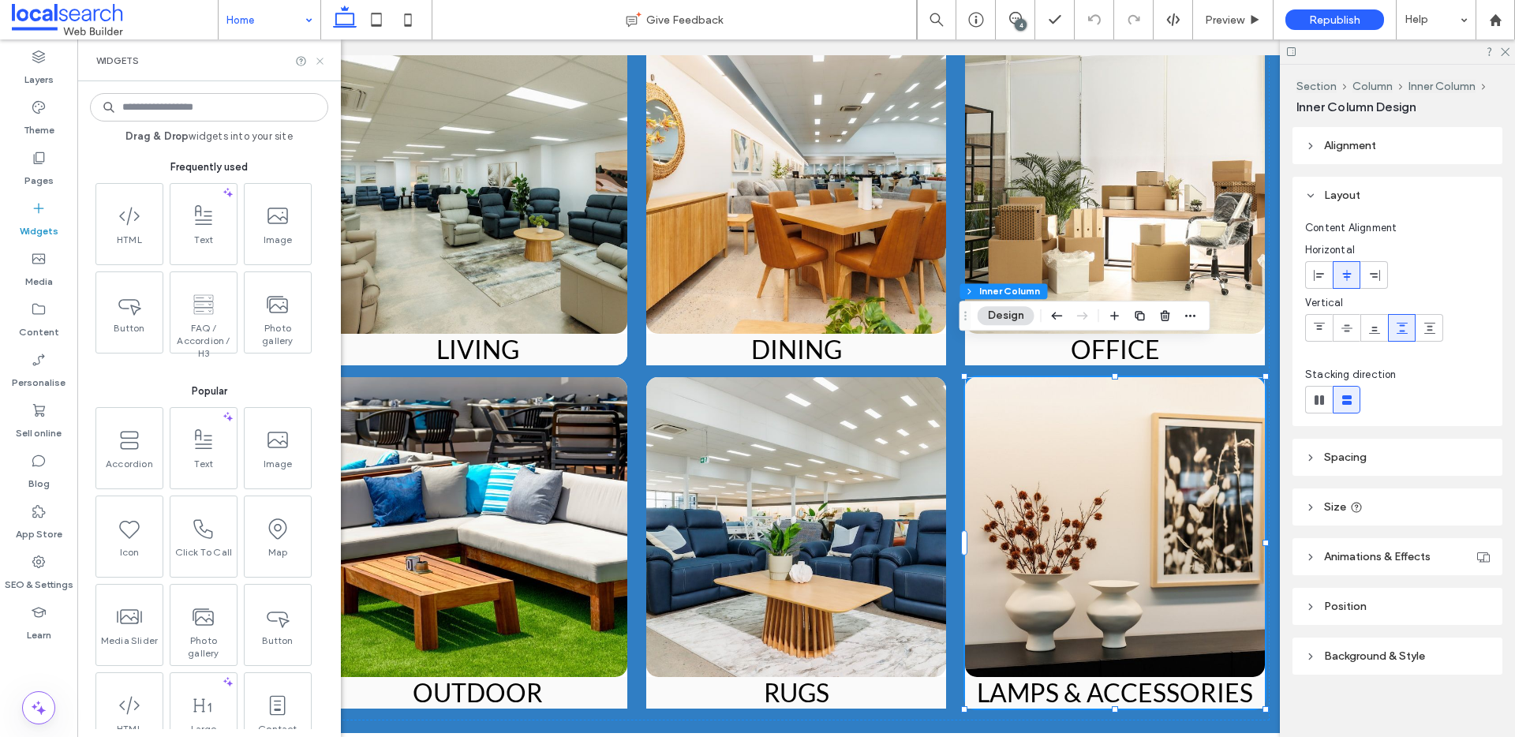
click at [319, 57] on icon at bounding box center [320, 61] width 12 height 12
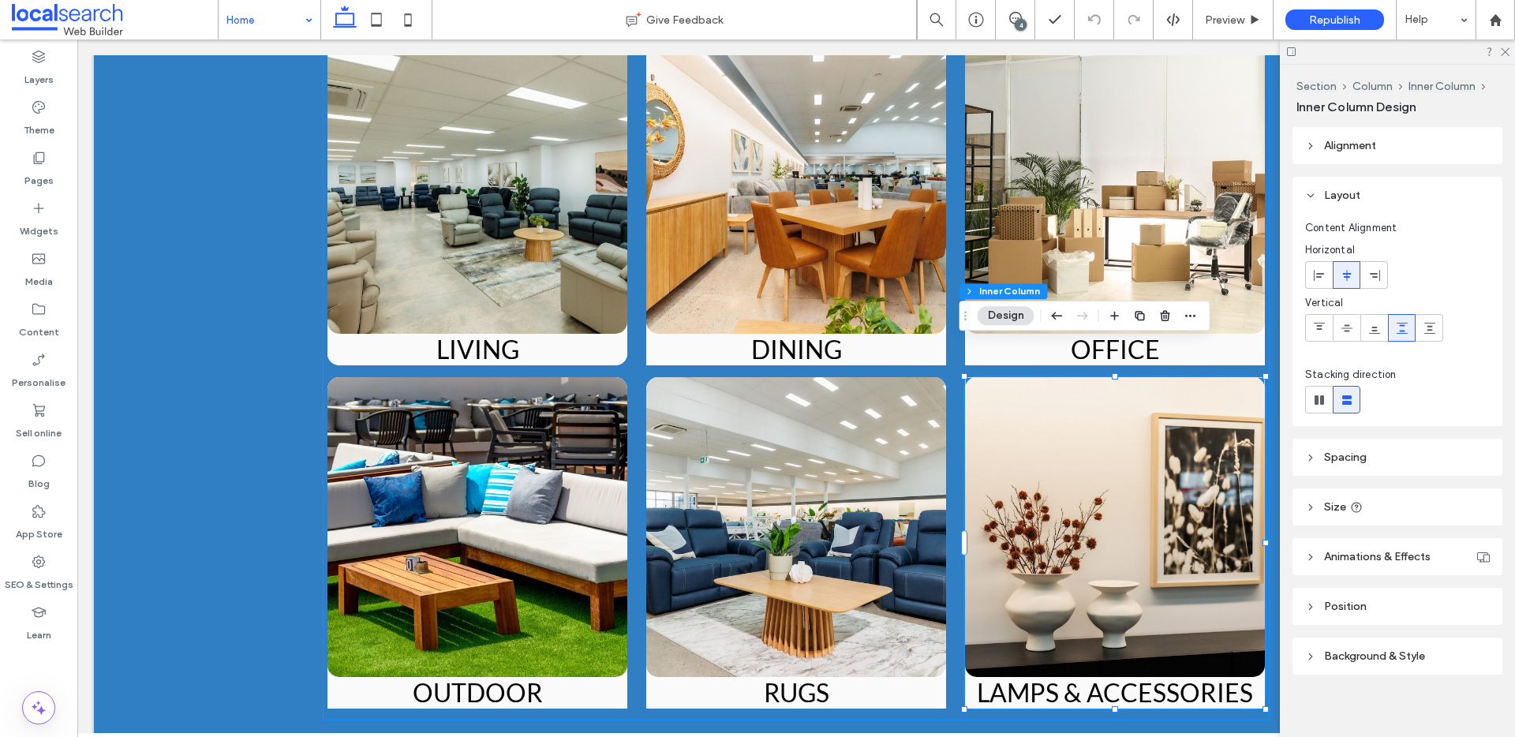
click at [945, 508] on div "LIVING Living Room Icon Living Discover modern and functional lounge furniture …" at bounding box center [796, 377] width 947 height 687
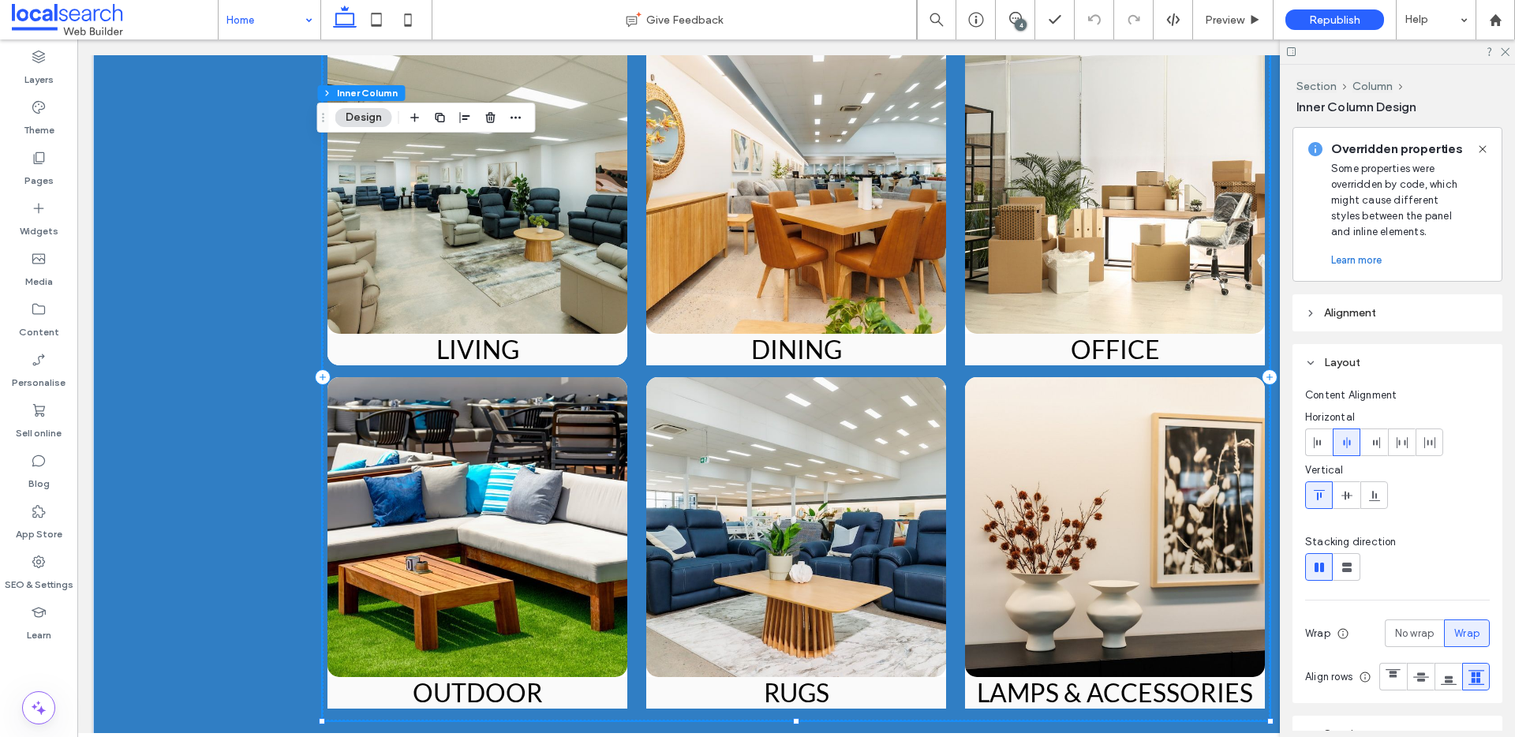
click at [950, 457] on div "LIVING Living Room Icon Living Discover modern and functional lounge furniture …" at bounding box center [796, 377] width 947 height 687
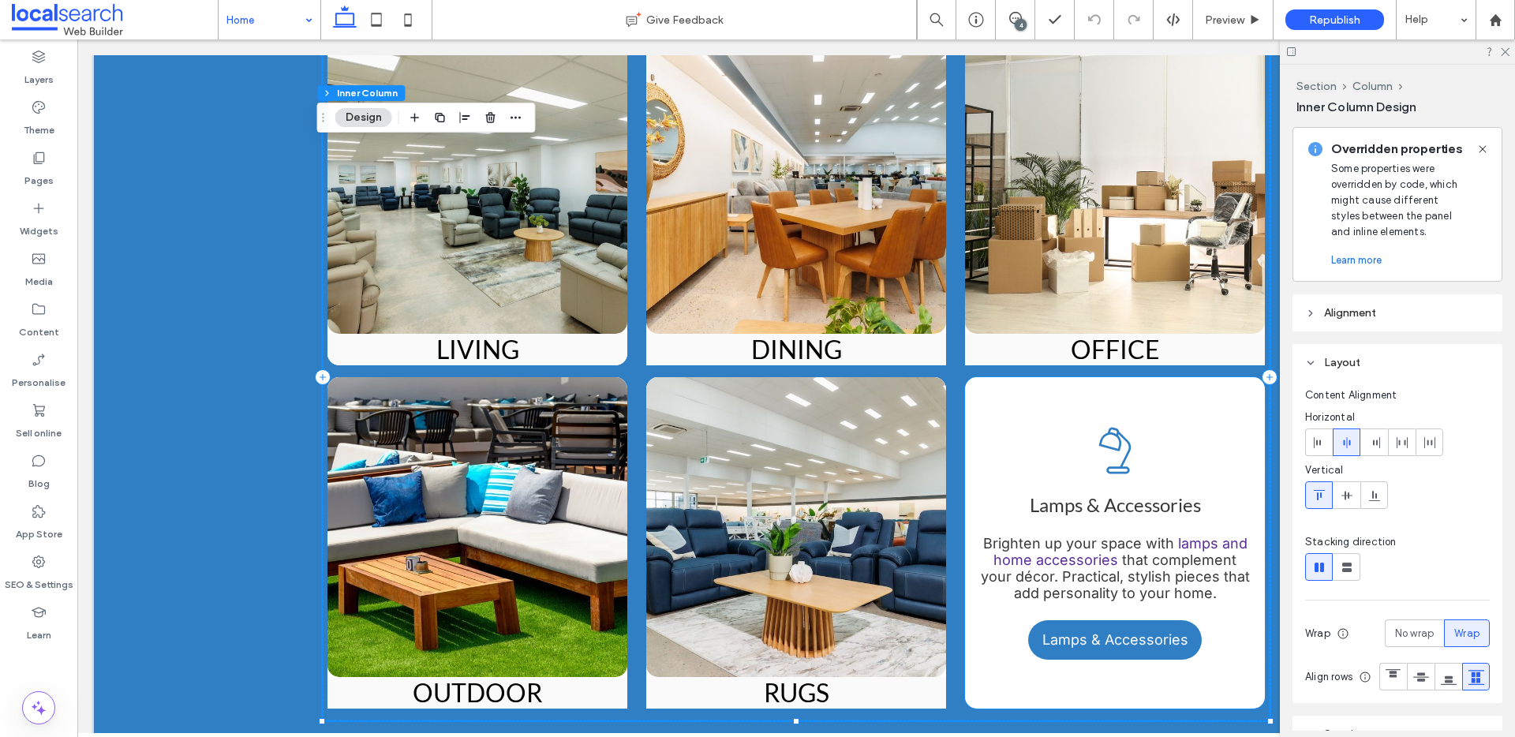
click at [1233, 450] on div "Lamp Icon Lamps & Accessories Brighten up your space with lamps and home access…" at bounding box center [1115, 514] width 276 height 174
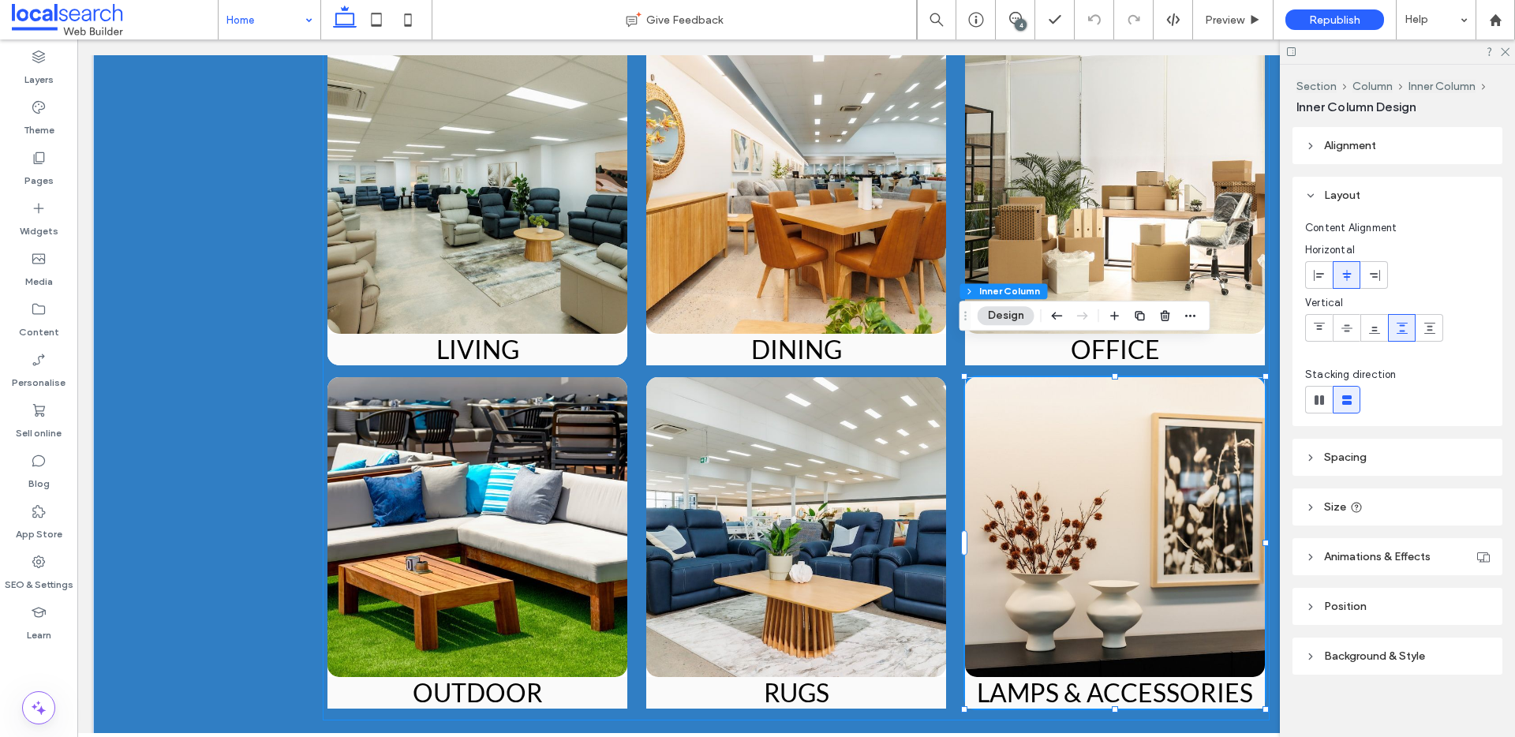
click at [954, 473] on div "LIVING Living Room Icon Living Discover modern and functional lounge furniture …" at bounding box center [796, 377] width 947 height 687
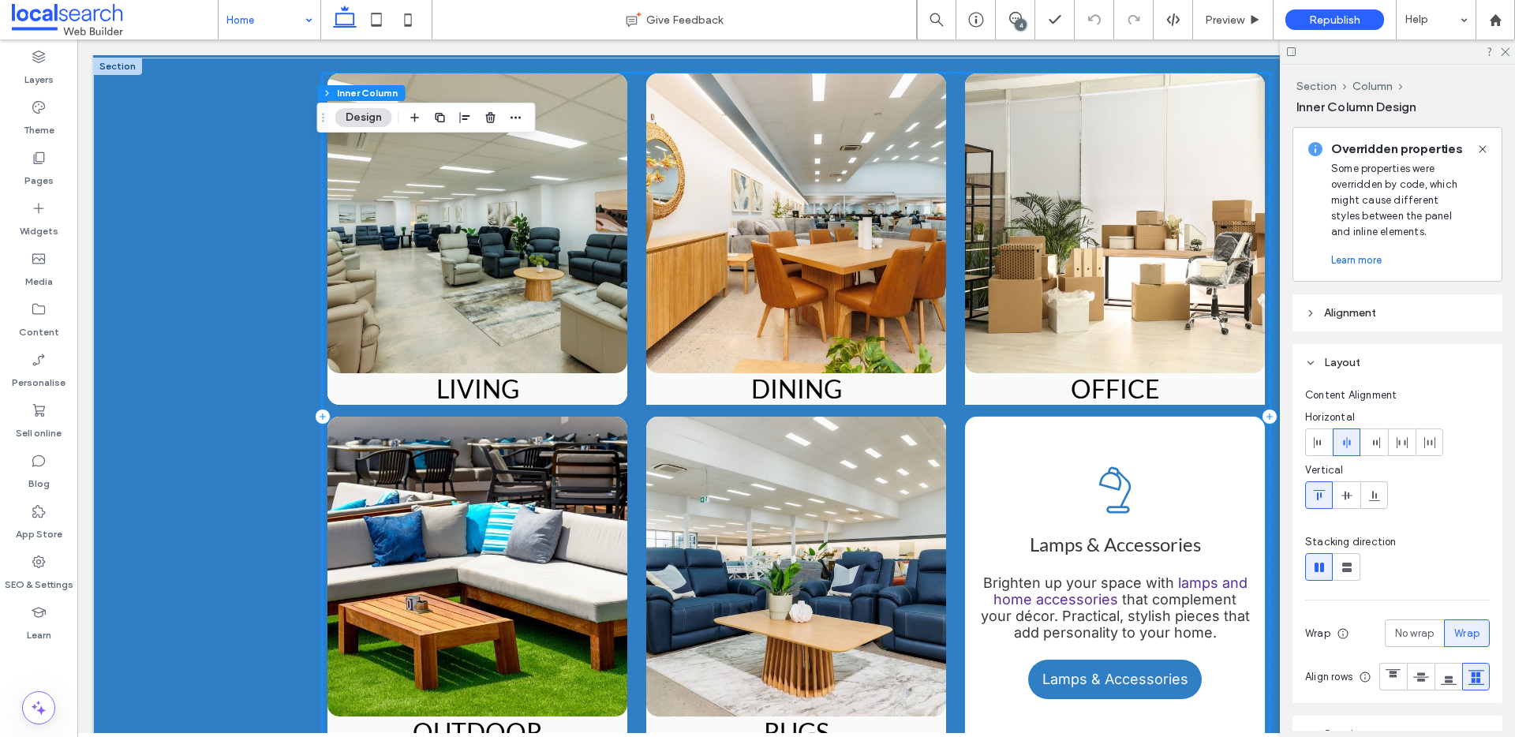
scroll to position [2821, 0]
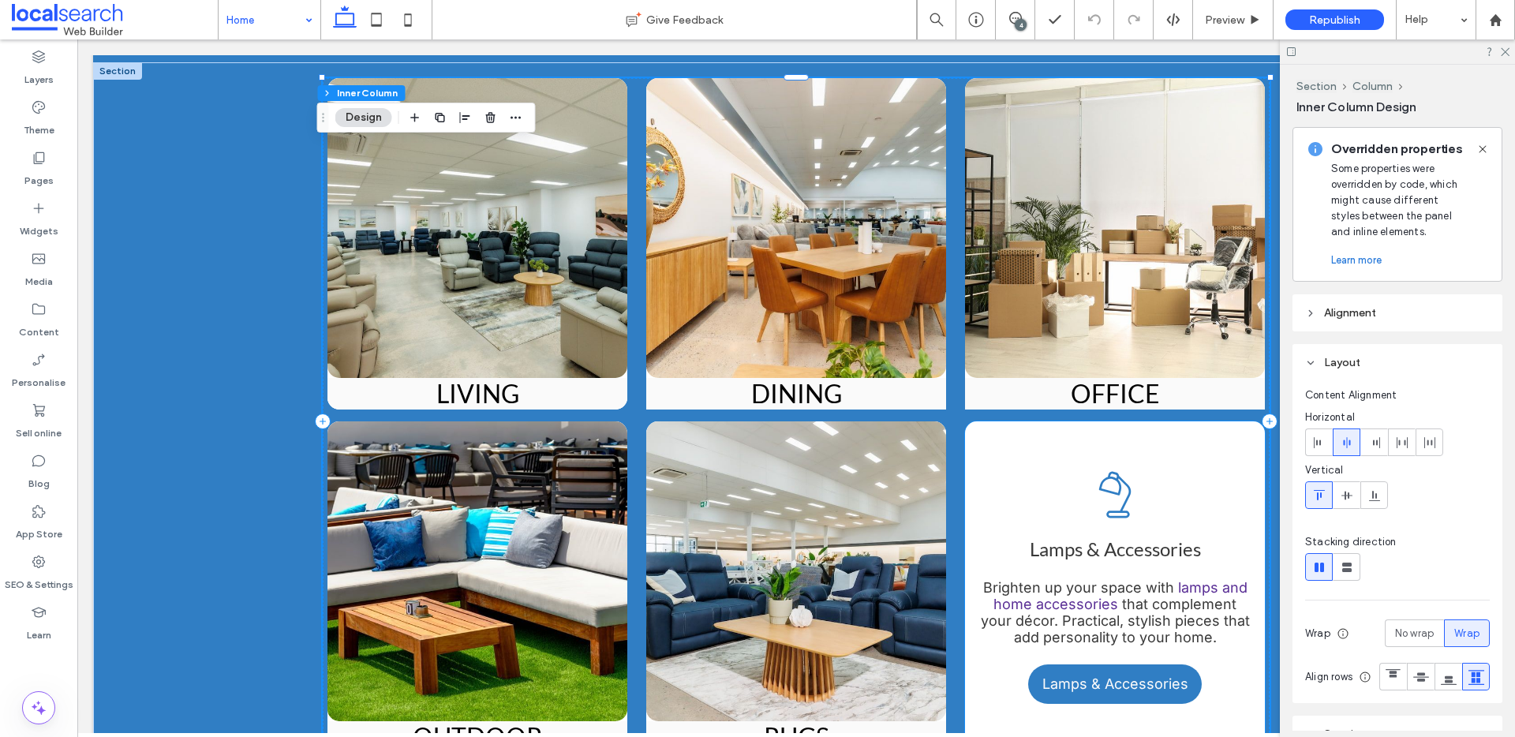
click at [1151, 488] on div "Lamp Icon Lamps & Accessories Brighten up your space with lamps and home access…" at bounding box center [1115, 558] width 276 height 174
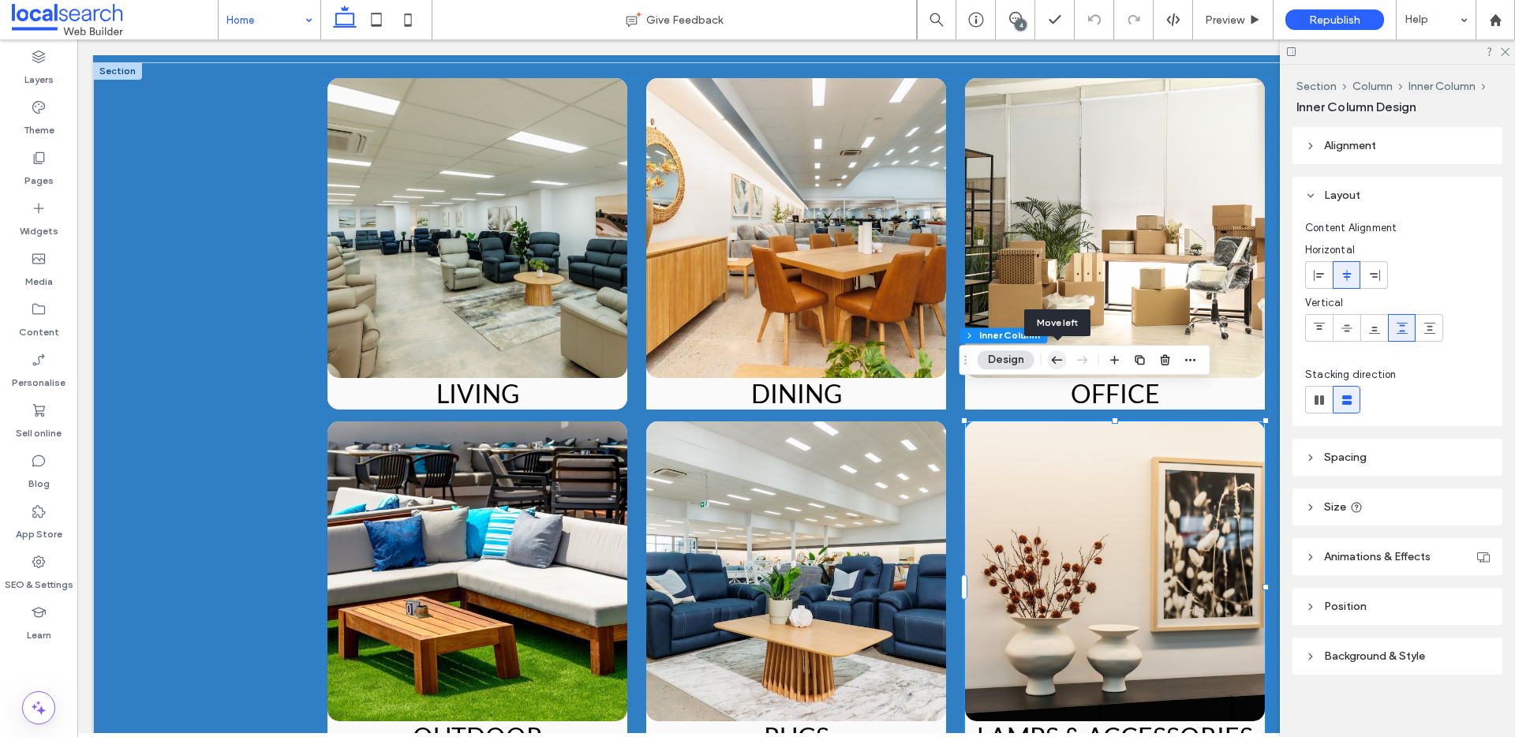
click at [1060, 360] on use "button" at bounding box center [1057, 360] width 11 height 7
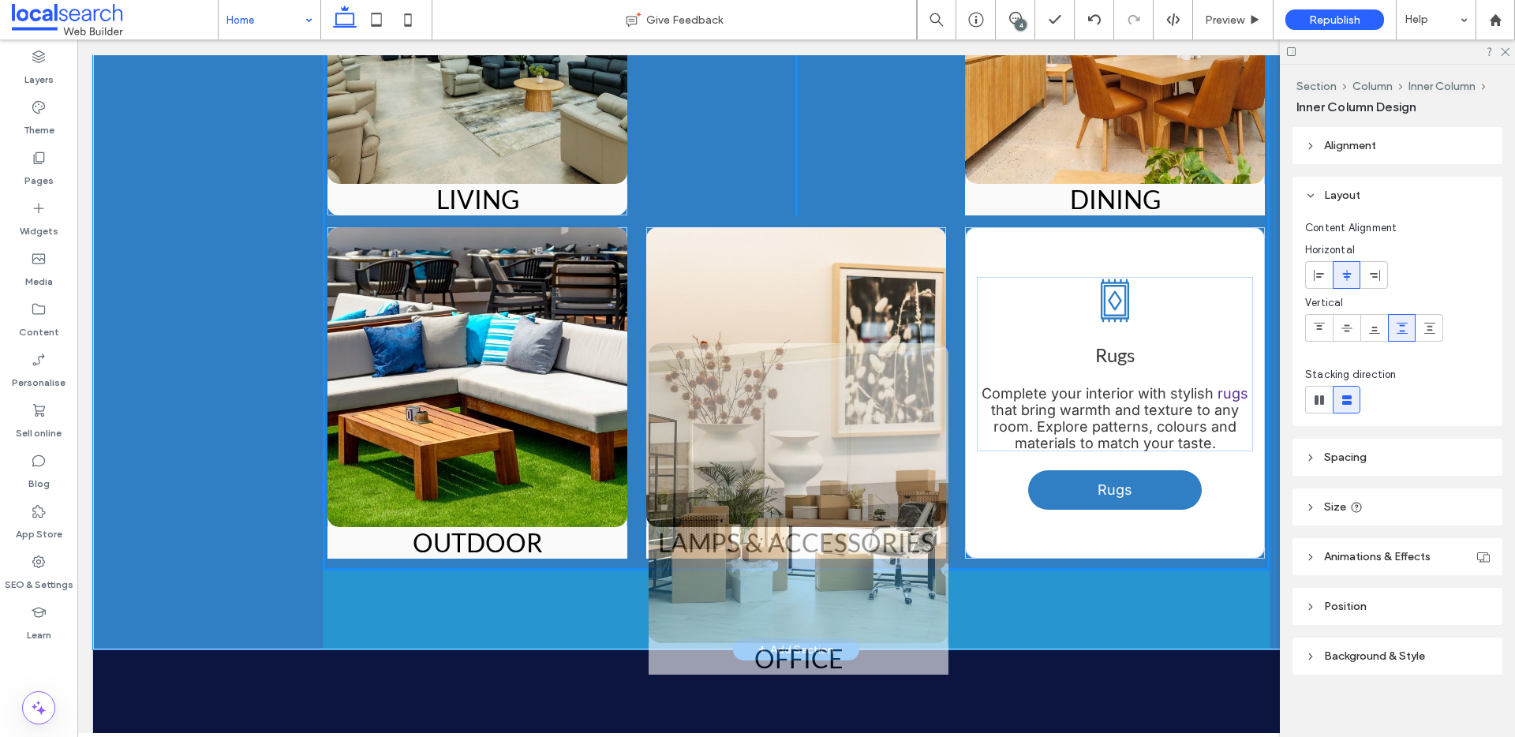
scroll to position [3020, 0]
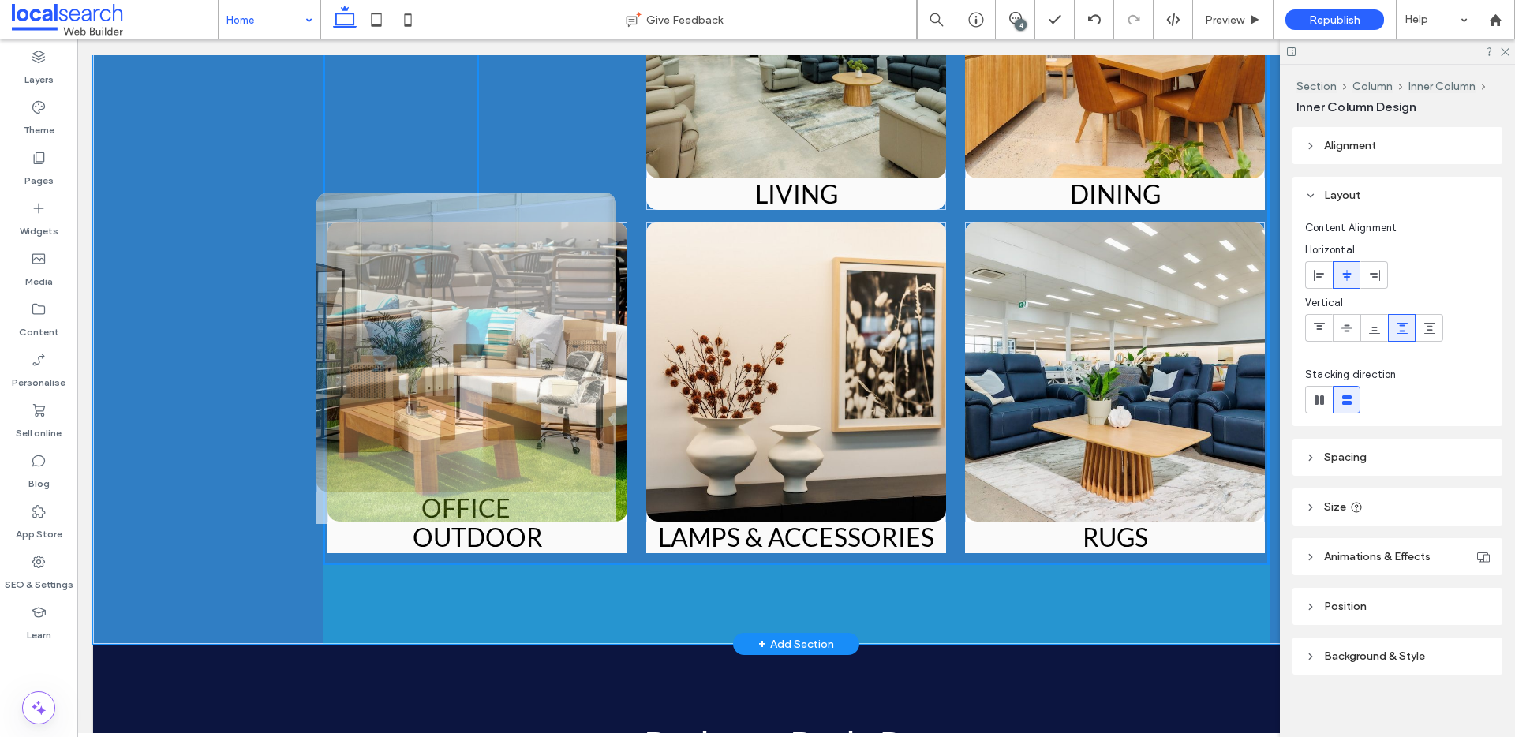
drag, startPoint x: 1099, startPoint y: 185, endPoint x: 456, endPoint y: 335, distance: 660.5
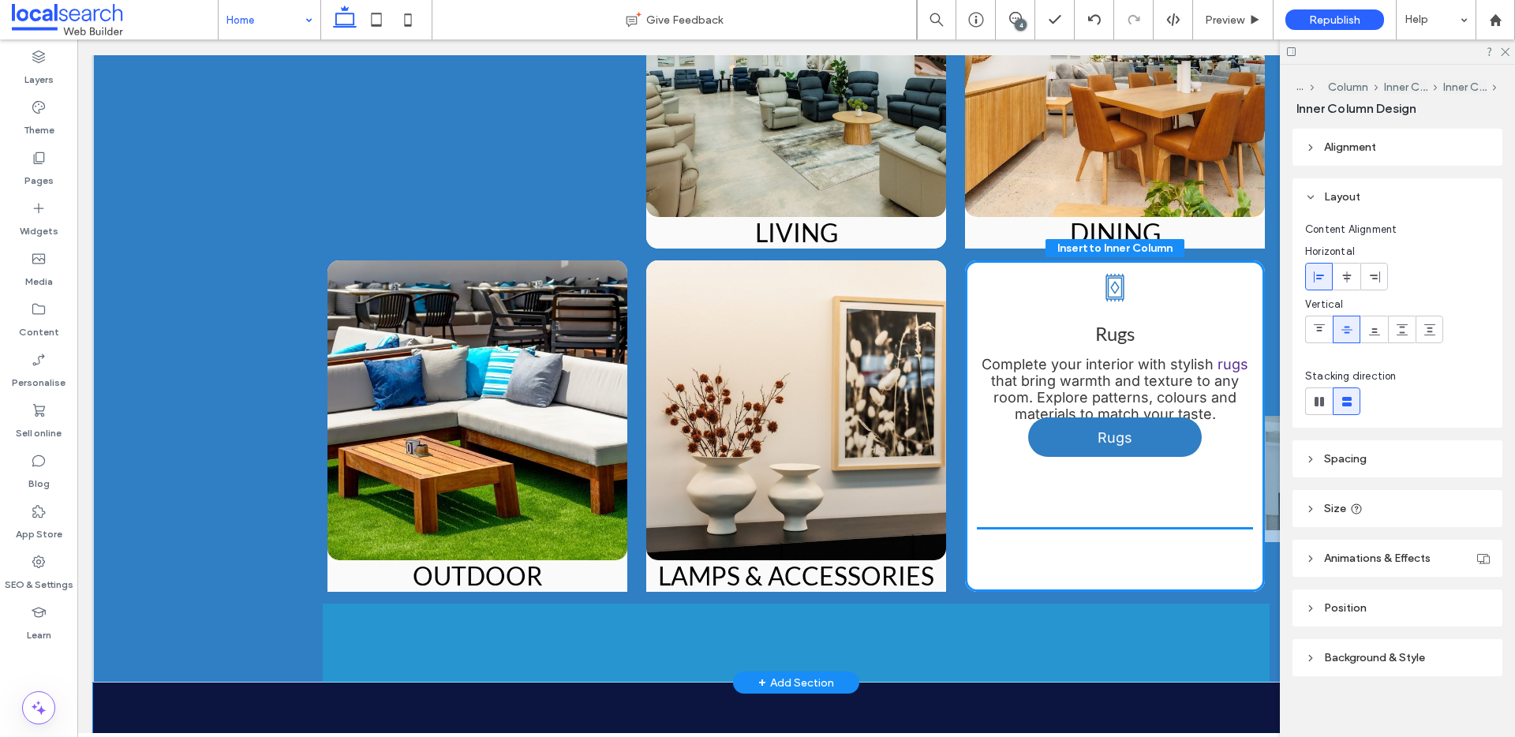
scroll to position [3033, 0]
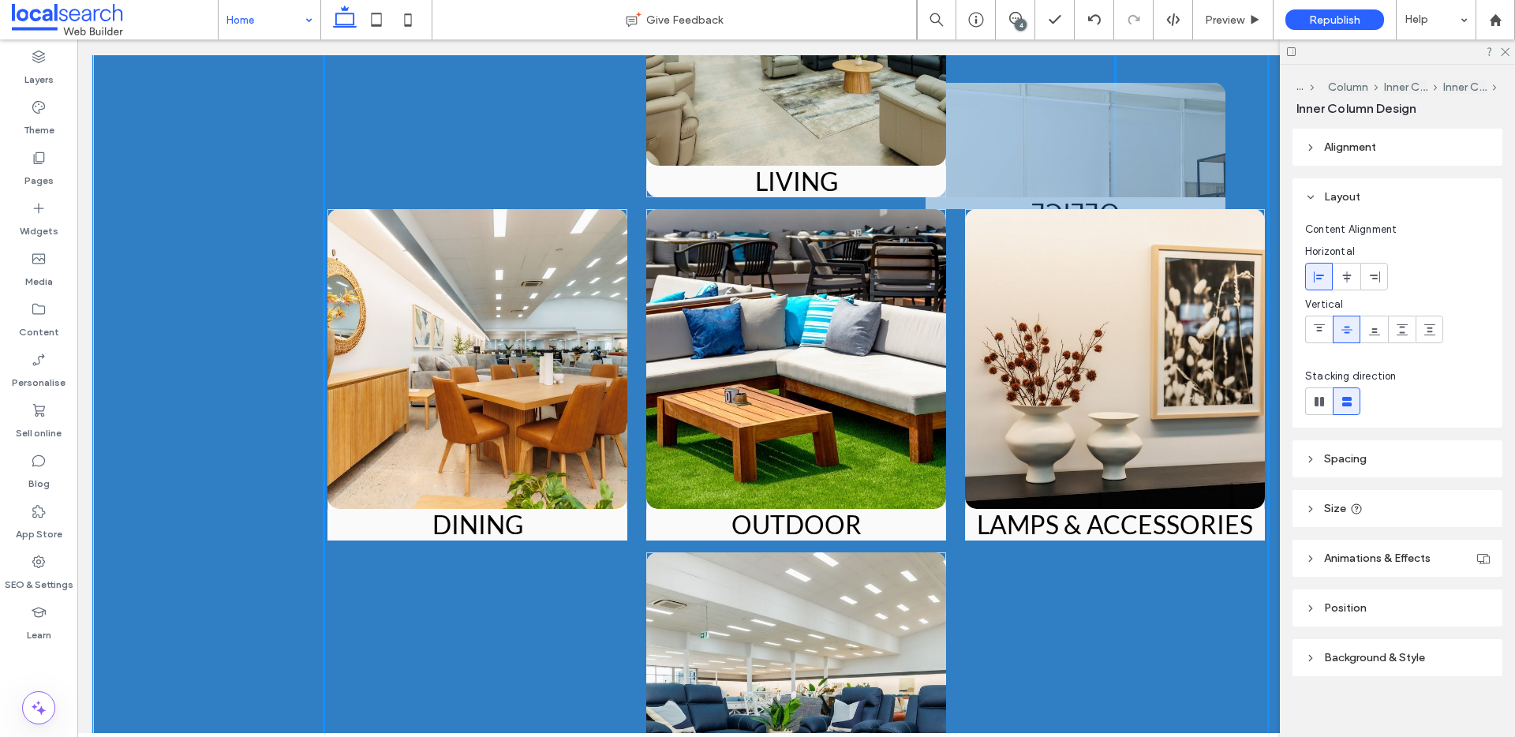
drag, startPoint x: 598, startPoint y: 128, endPoint x: 952, endPoint y: 455, distance: 481.4
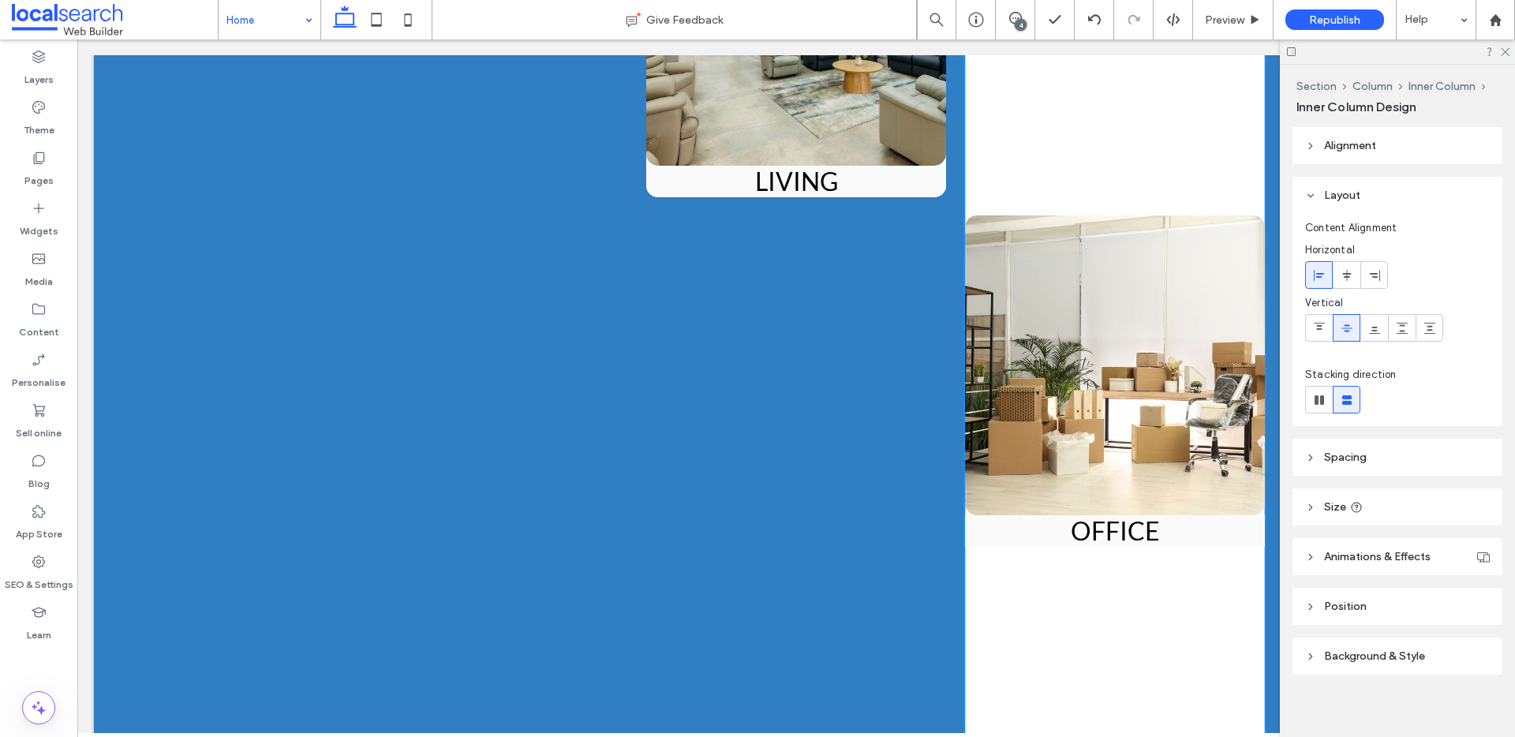
type input "**"
type input "****"
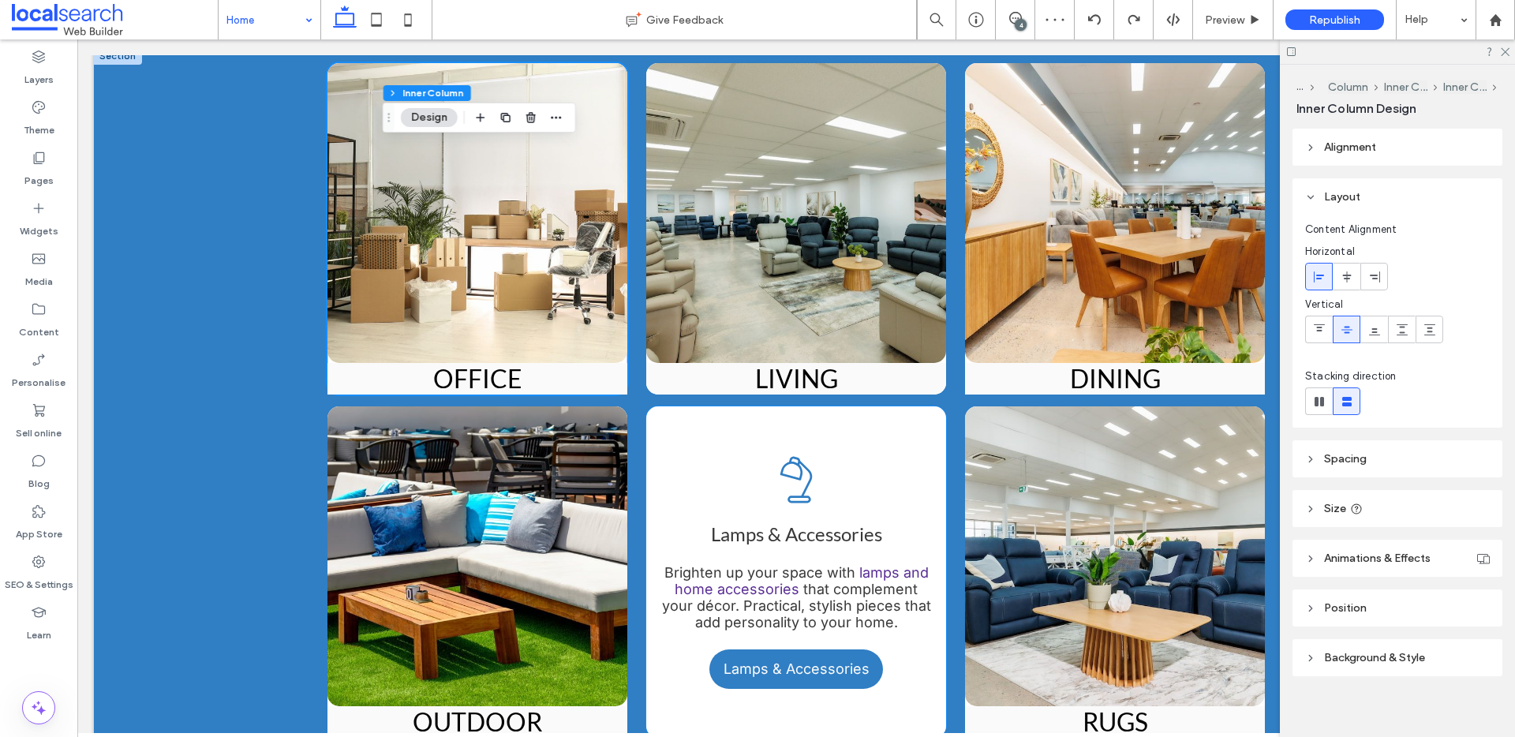
scroll to position [2874, 0]
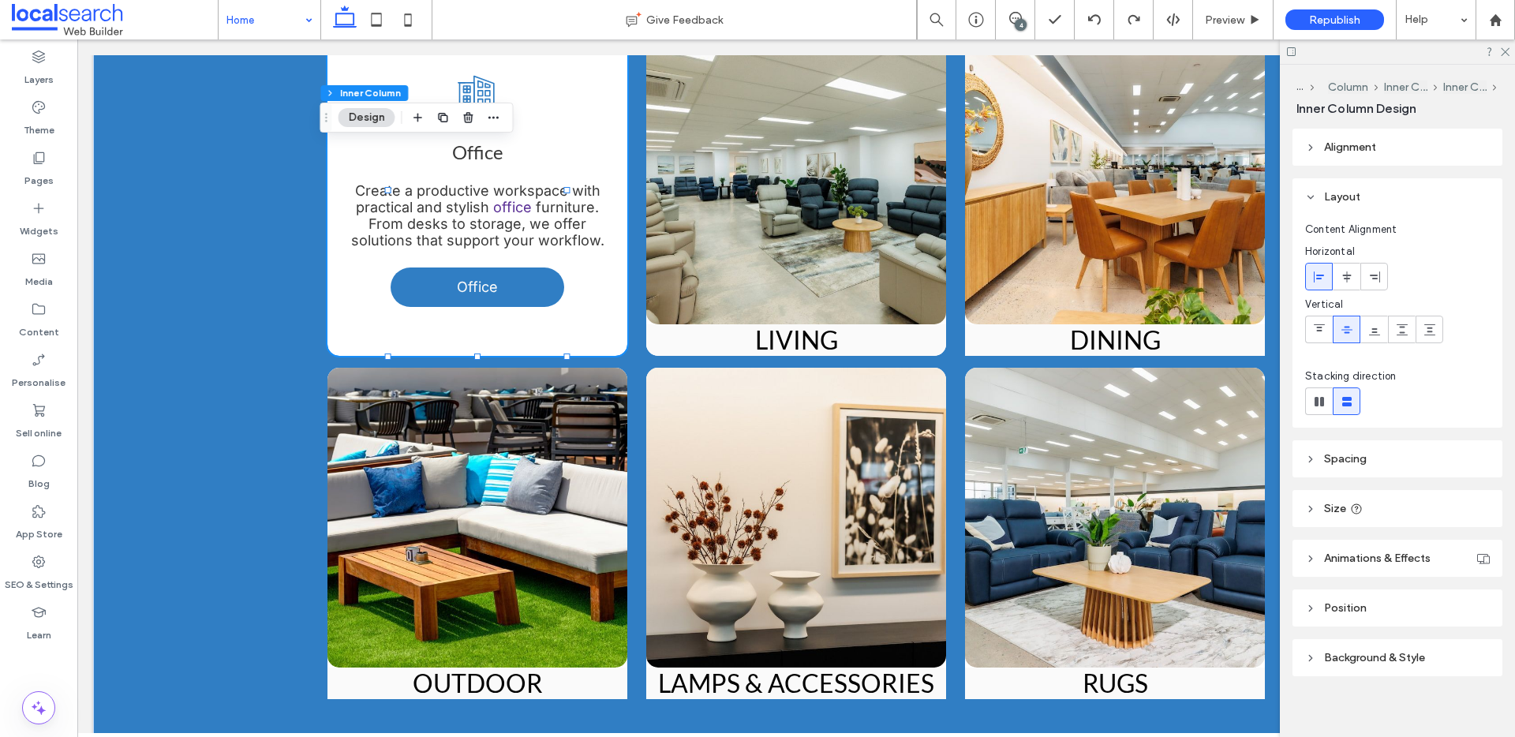
click at [583, 256] on div "Office Icon Office Create a productive workspace with practical and stylish off…" at bounding box center [478, 189] width 300 height 331
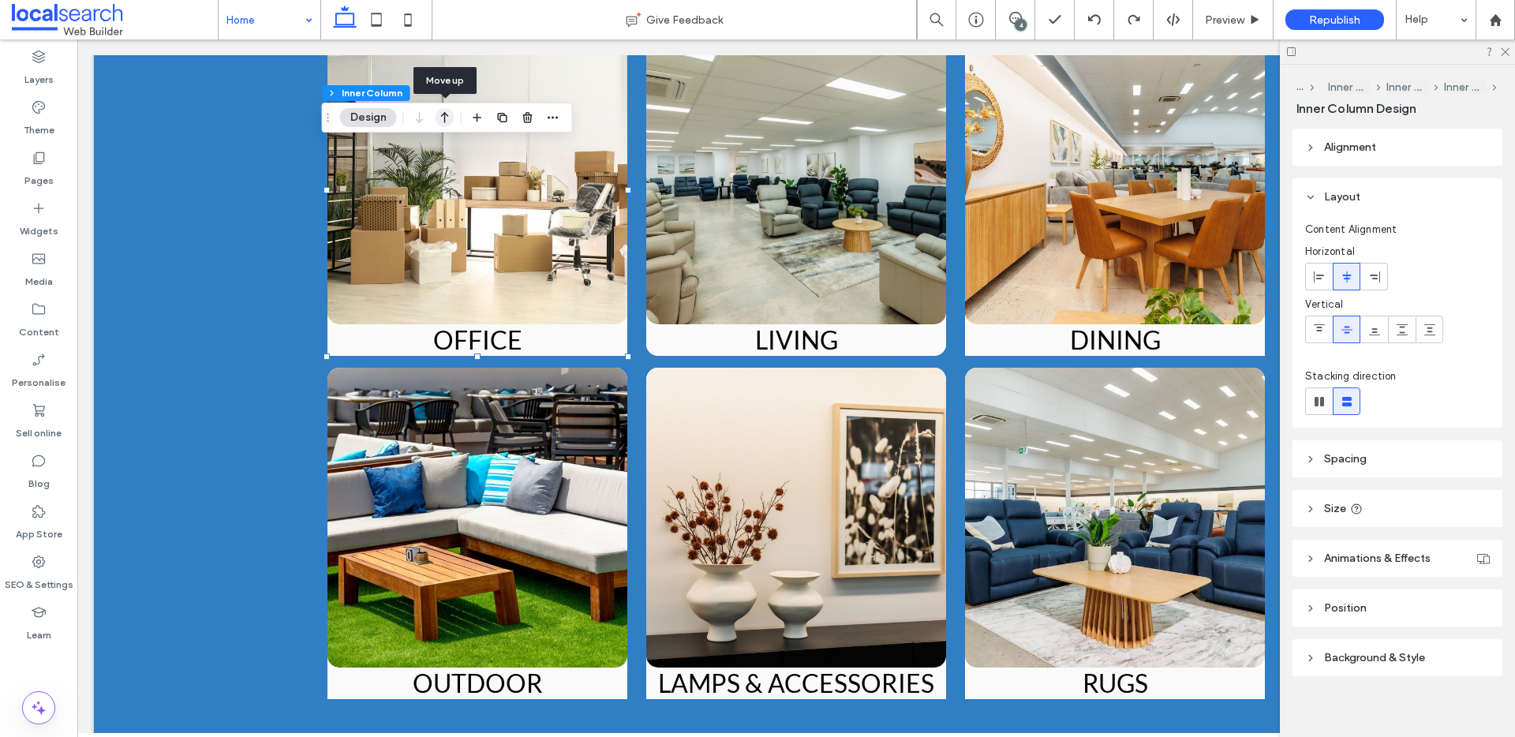
click at [443, 118] on icon "button" at bounding box center [445, 117] width 19 height 28
click at [418, 118] on icon "button" at bounding box center [419, 117] width 19 height 28
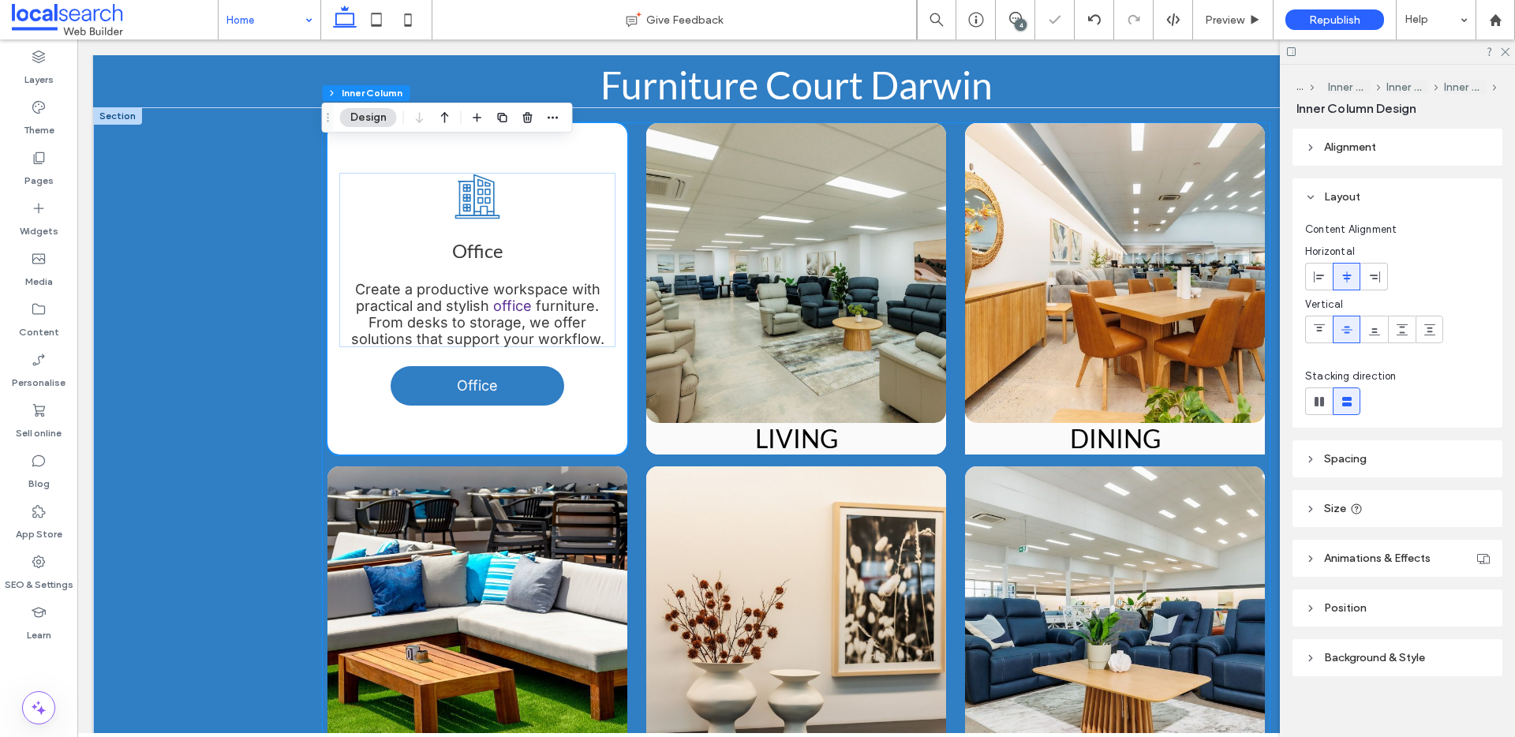
scroll to position [2772, 0]
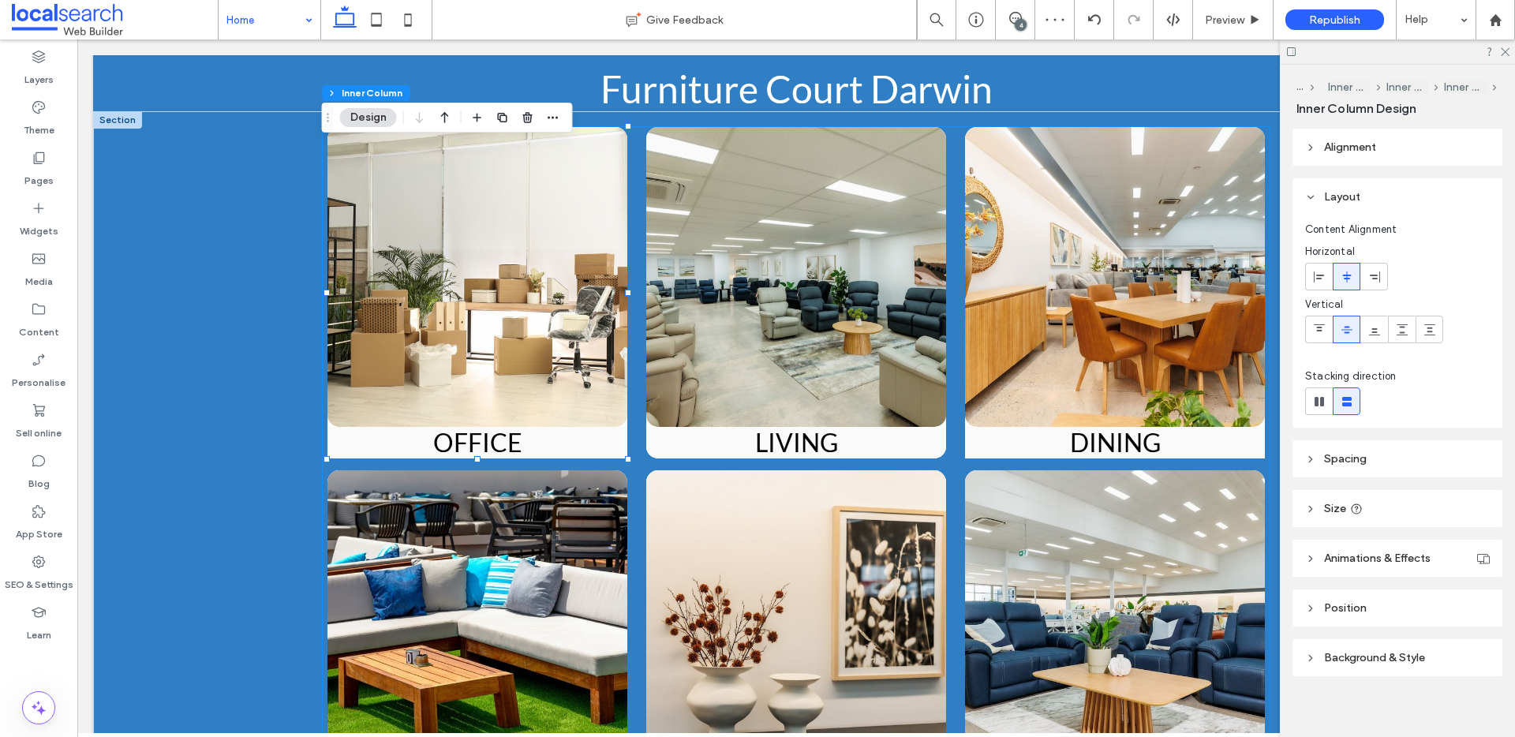
click at [627, 304] on div "OFFICE Office Icon Office Create a productive workspace with practical and styl…" at bounding box center [796, 470] width 947 height 687
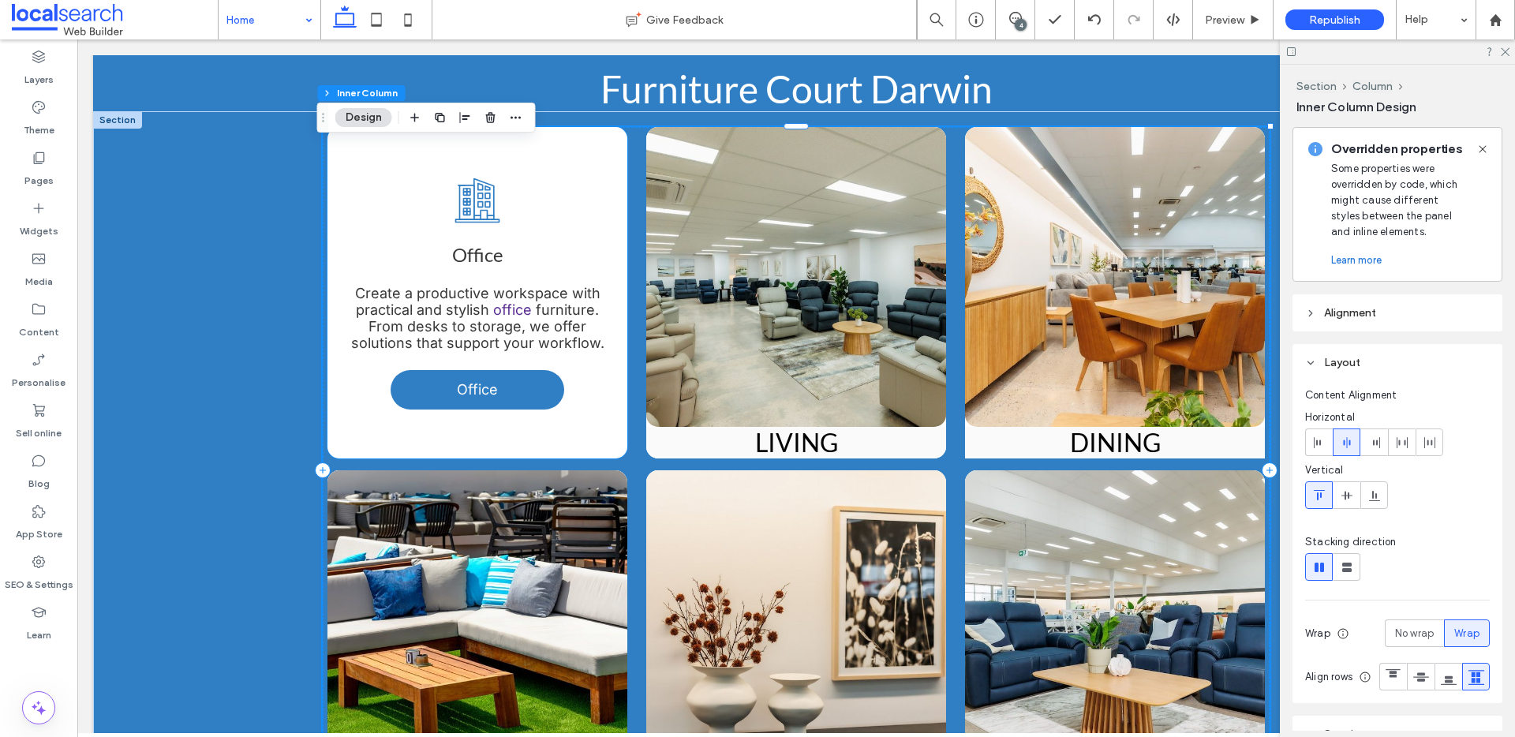
click at [620, 259] on div "Office Icon Office Create a productive workspace with practical and stylish off…" at bounding box center [478, 292] width 300 height 331
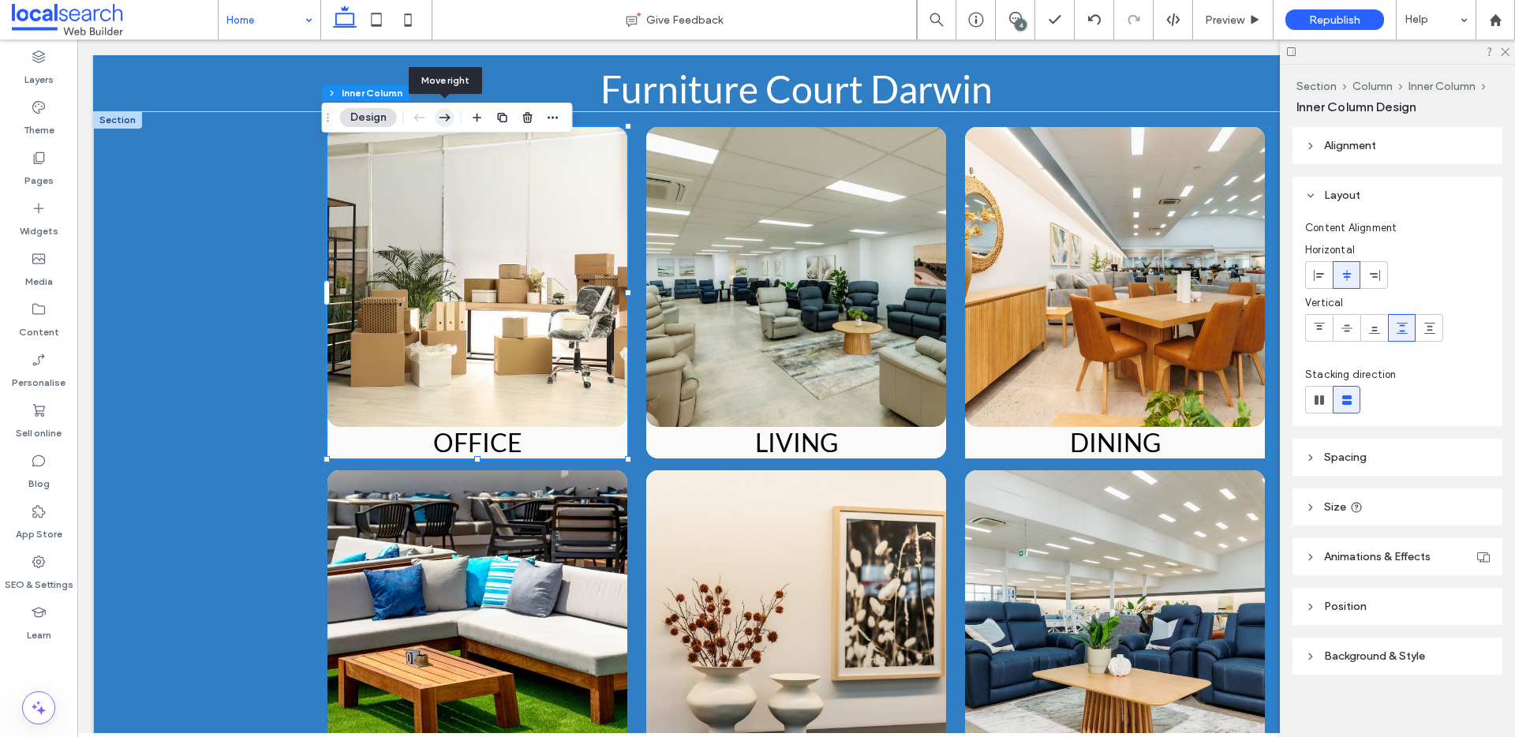
click at [442, 118] on icon "button" at bounding box center [445, 117] width 19 height 28
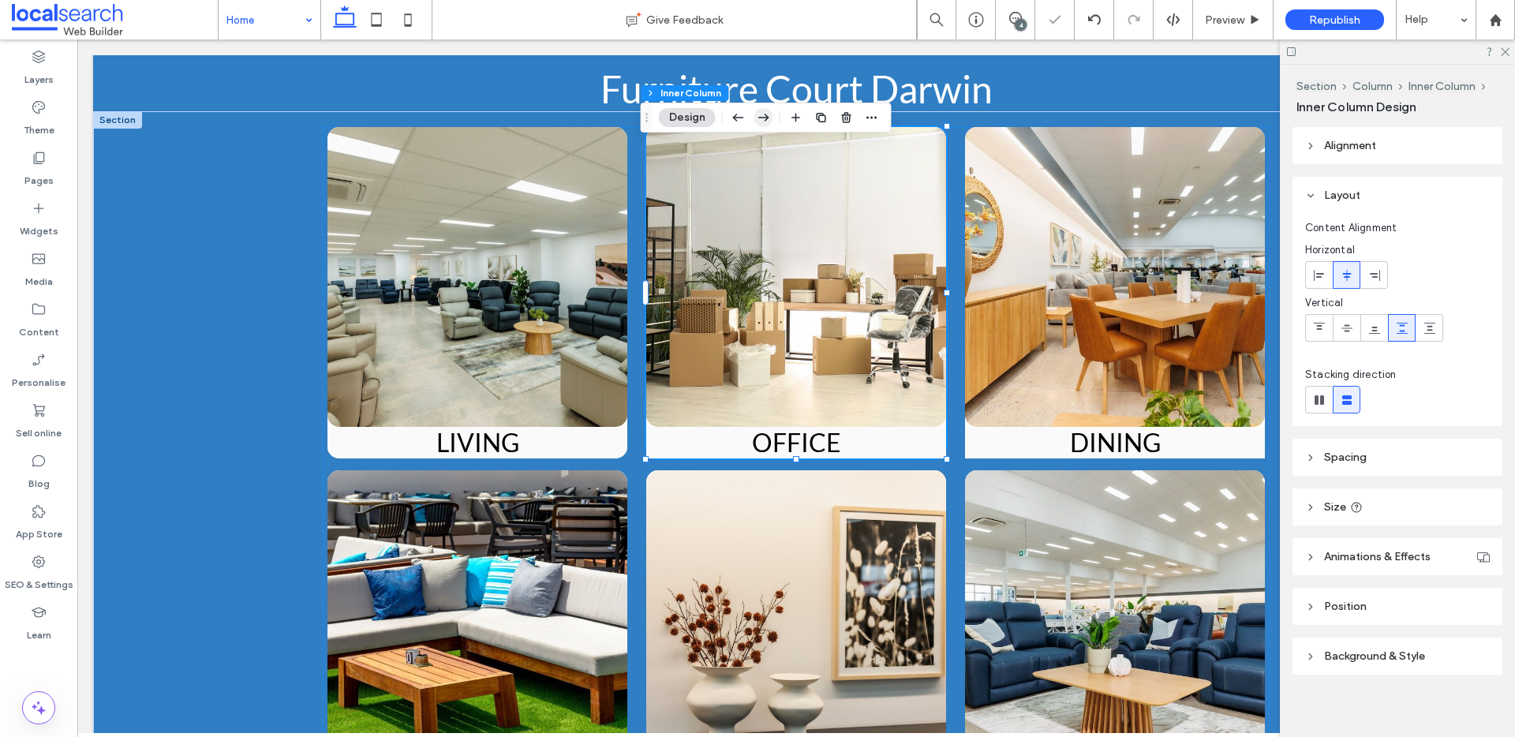
click at [768, 115] on icon "button" at bounding box center [764, 117] width 19 height 28
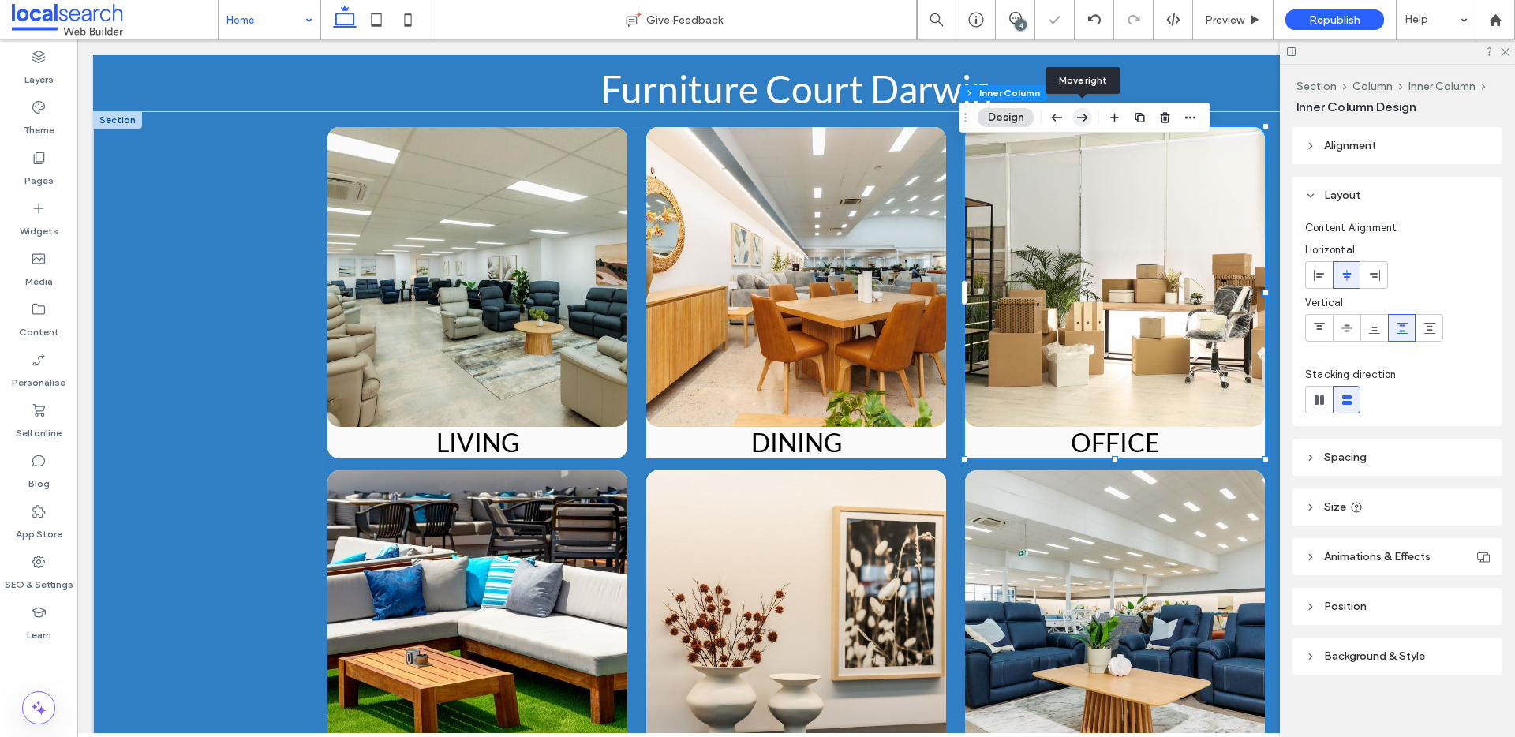
click at [1088, 117] on icon "button" at bounding box center [1082, 117] width 19 height 28
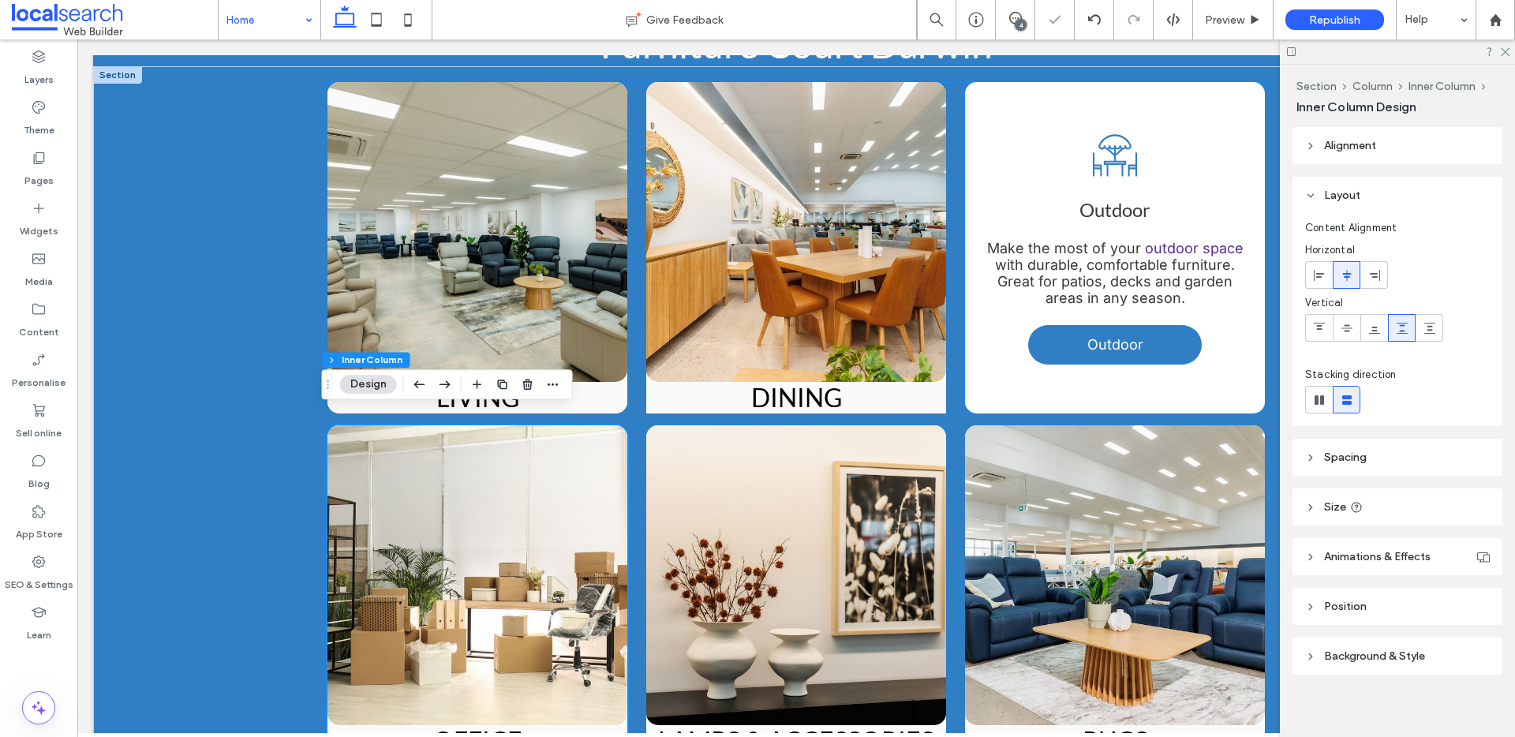
scroll to position [2779, 0]
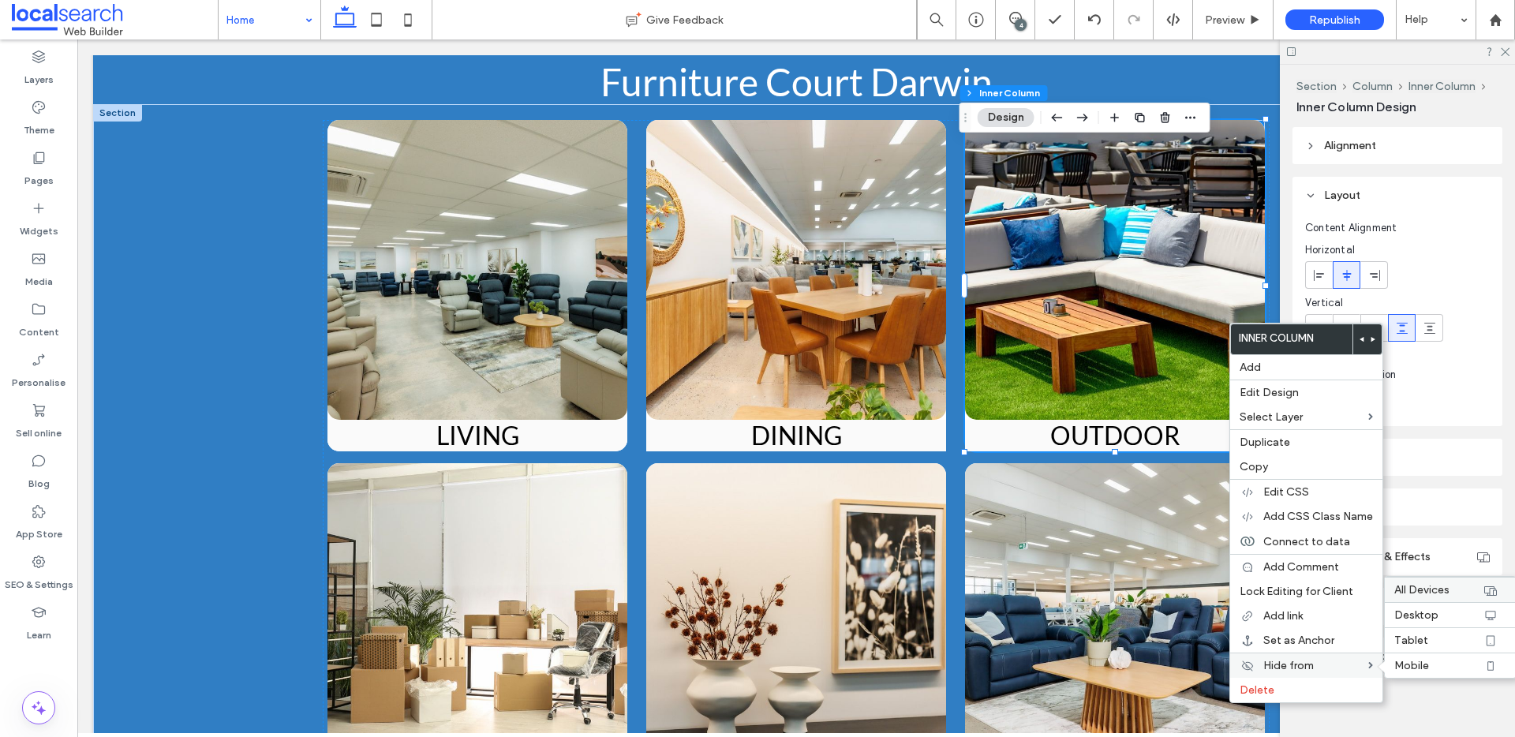
click at [1454, 593] on label "All Devices" at bounding box center [1439, 589] width 88 height 13
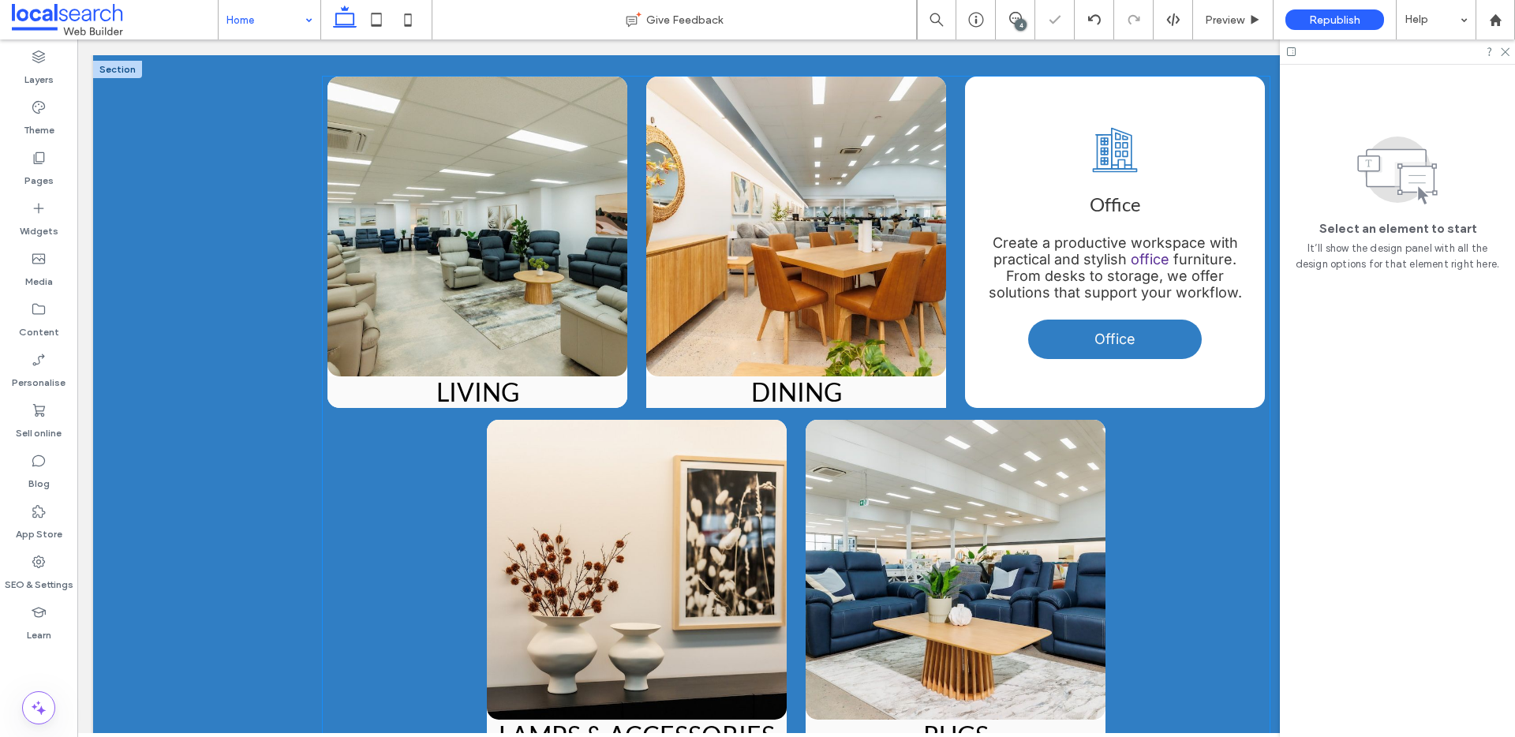
scroll to position [2818, 0]
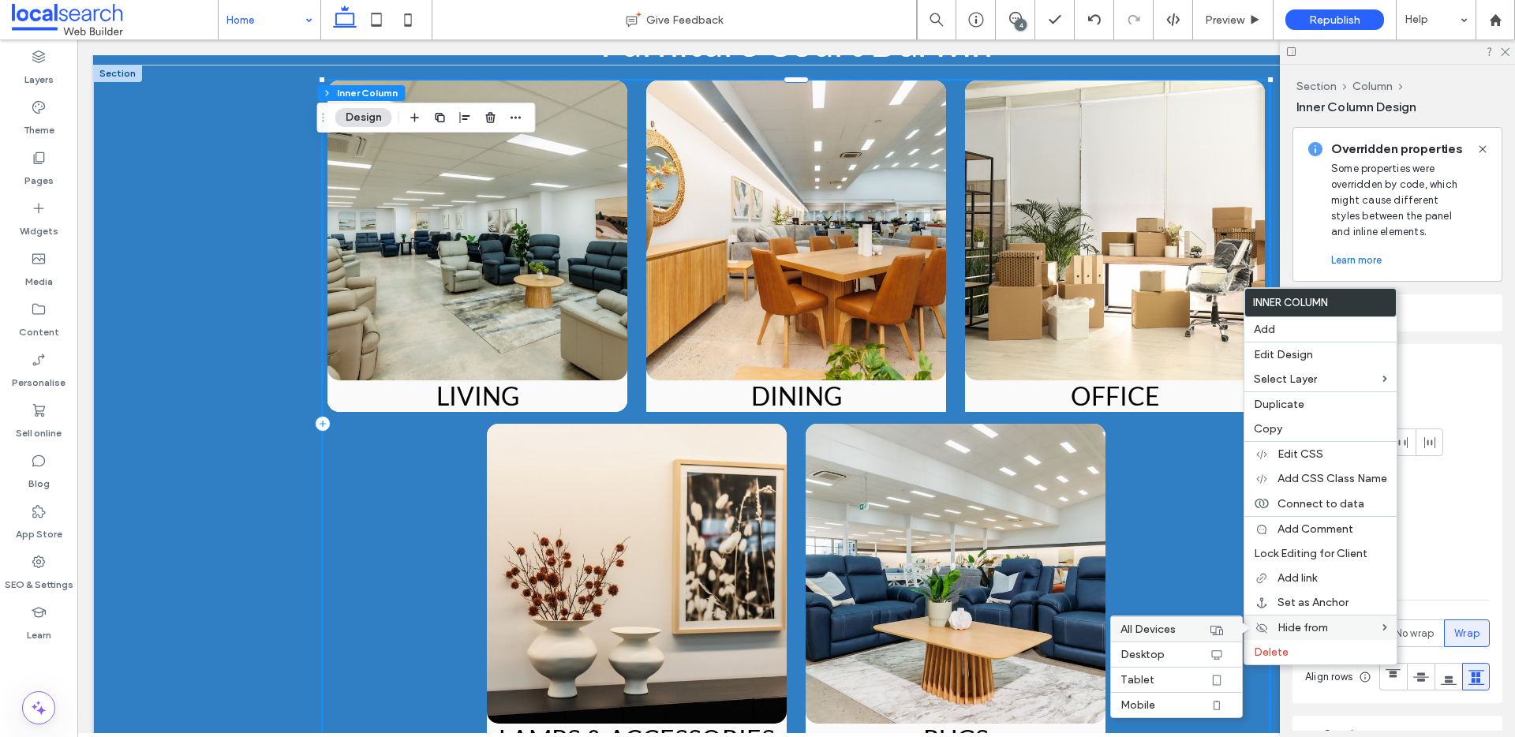
click at [1148, 629] on span "All Devices" at bounding box center [1148, 629] width 55 height 13
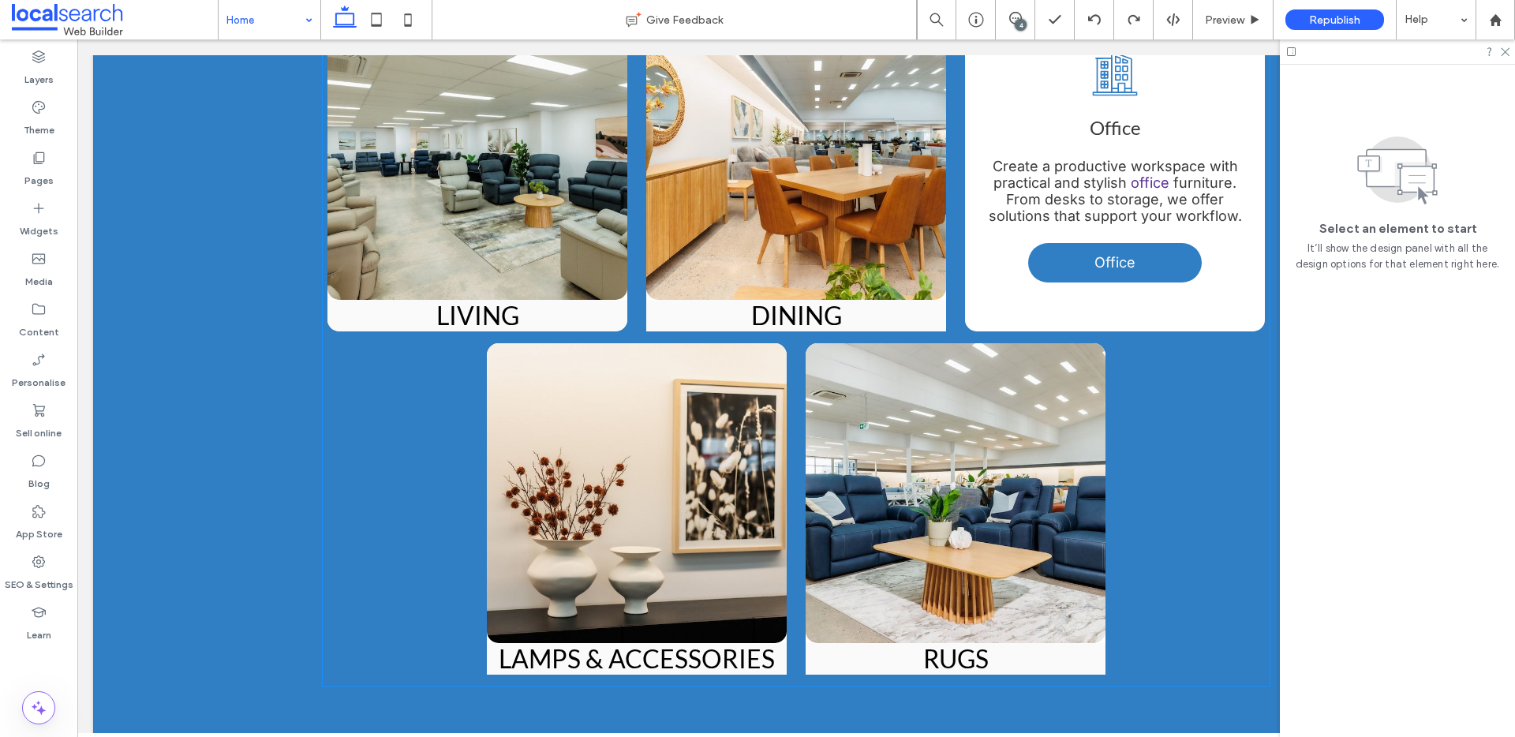
scroll to position [2870, 0]
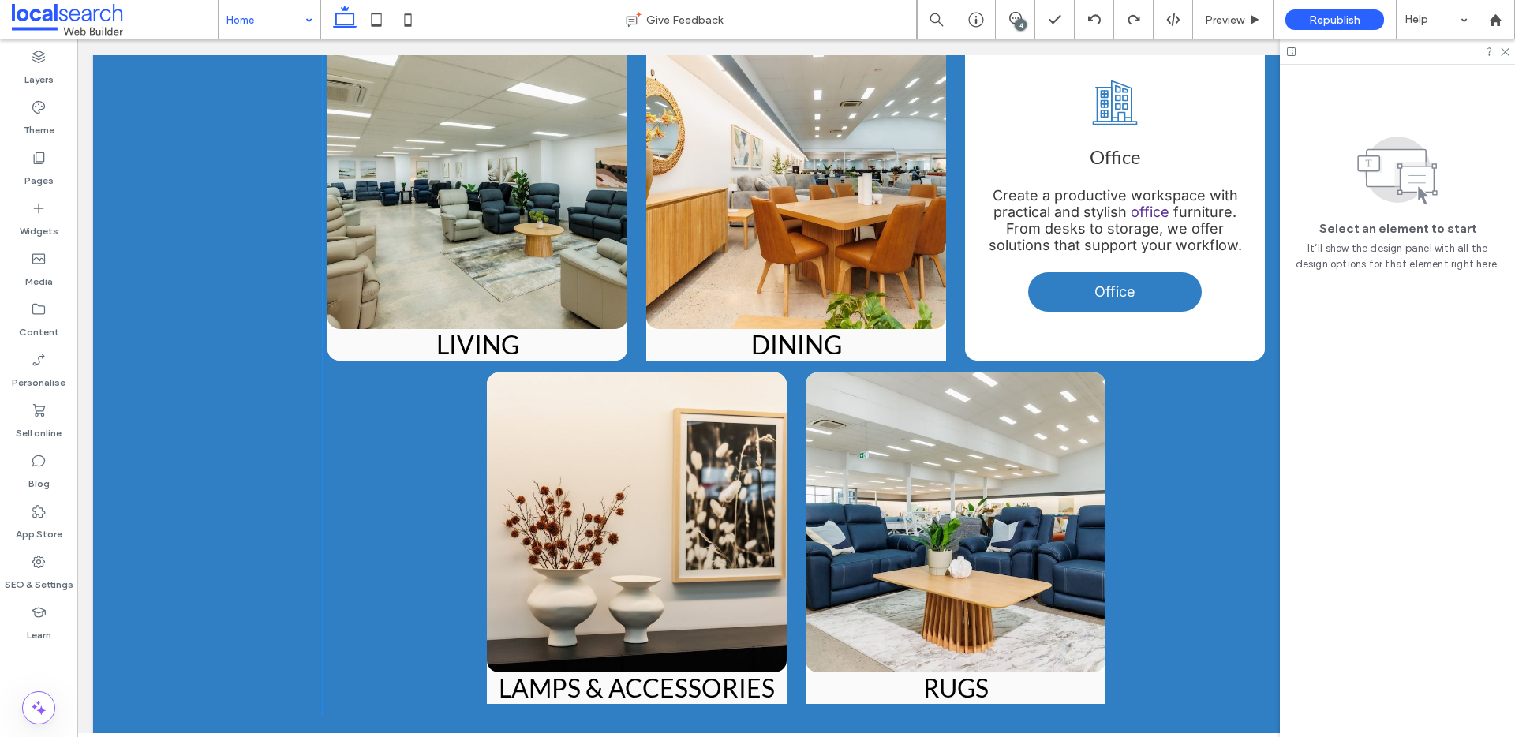
click at [1220, 287] on div "Office Icon Office Create a productive workspace with practical and stylish off…" at bounding box center [1115, 194] width 300 height 331
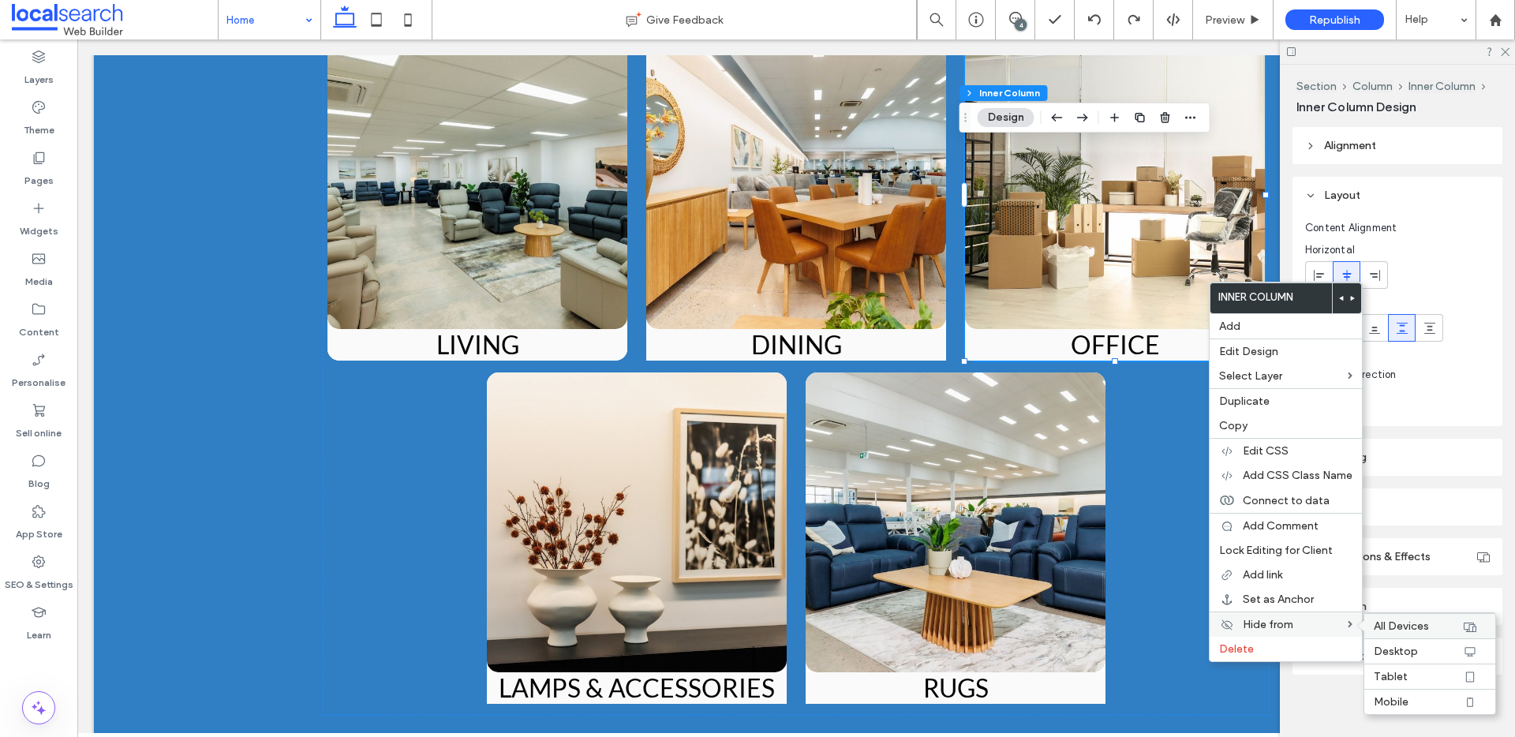
click at [1409, 625] on span "All Devices" at bounding box center [1401, 626] width 55 height 13
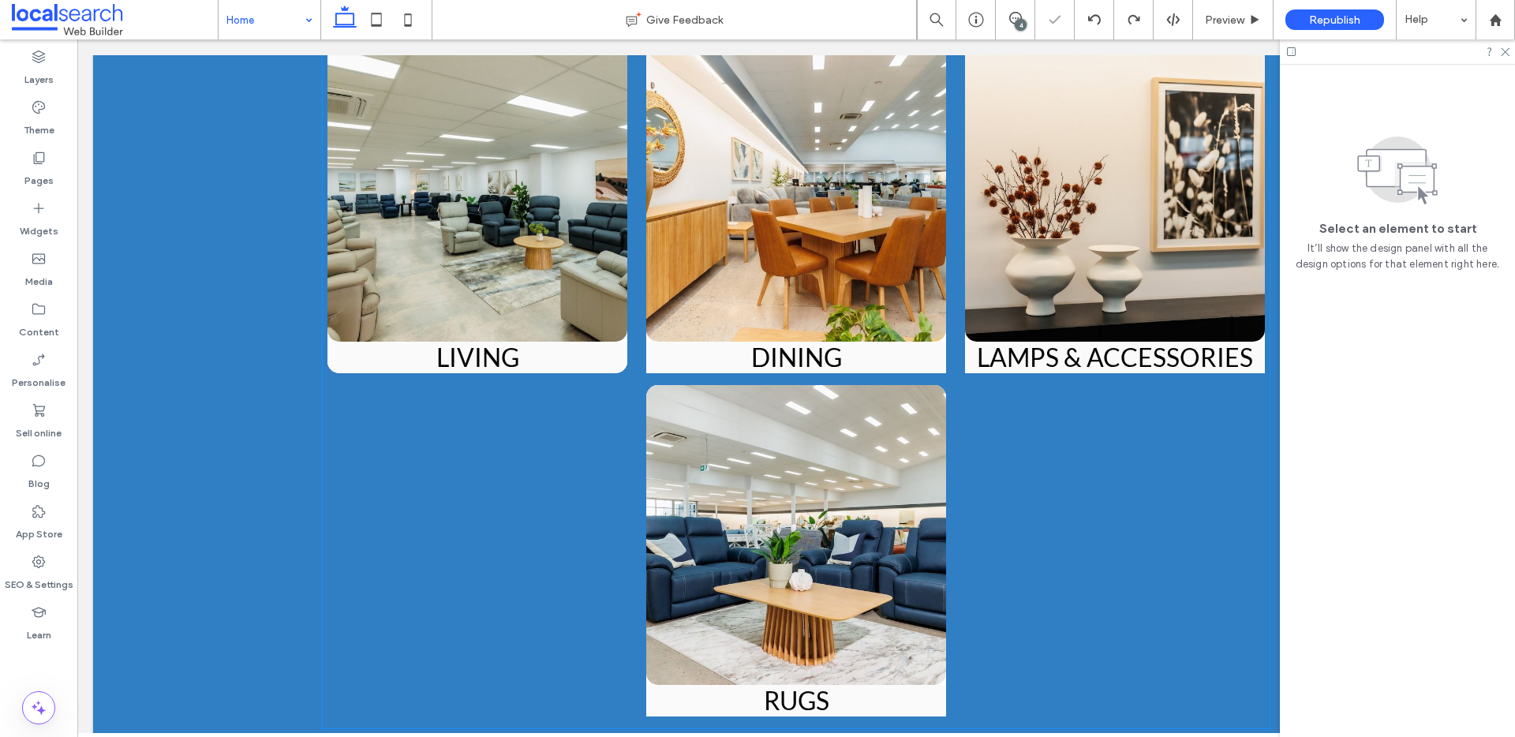
scroll to position [2716, 0]
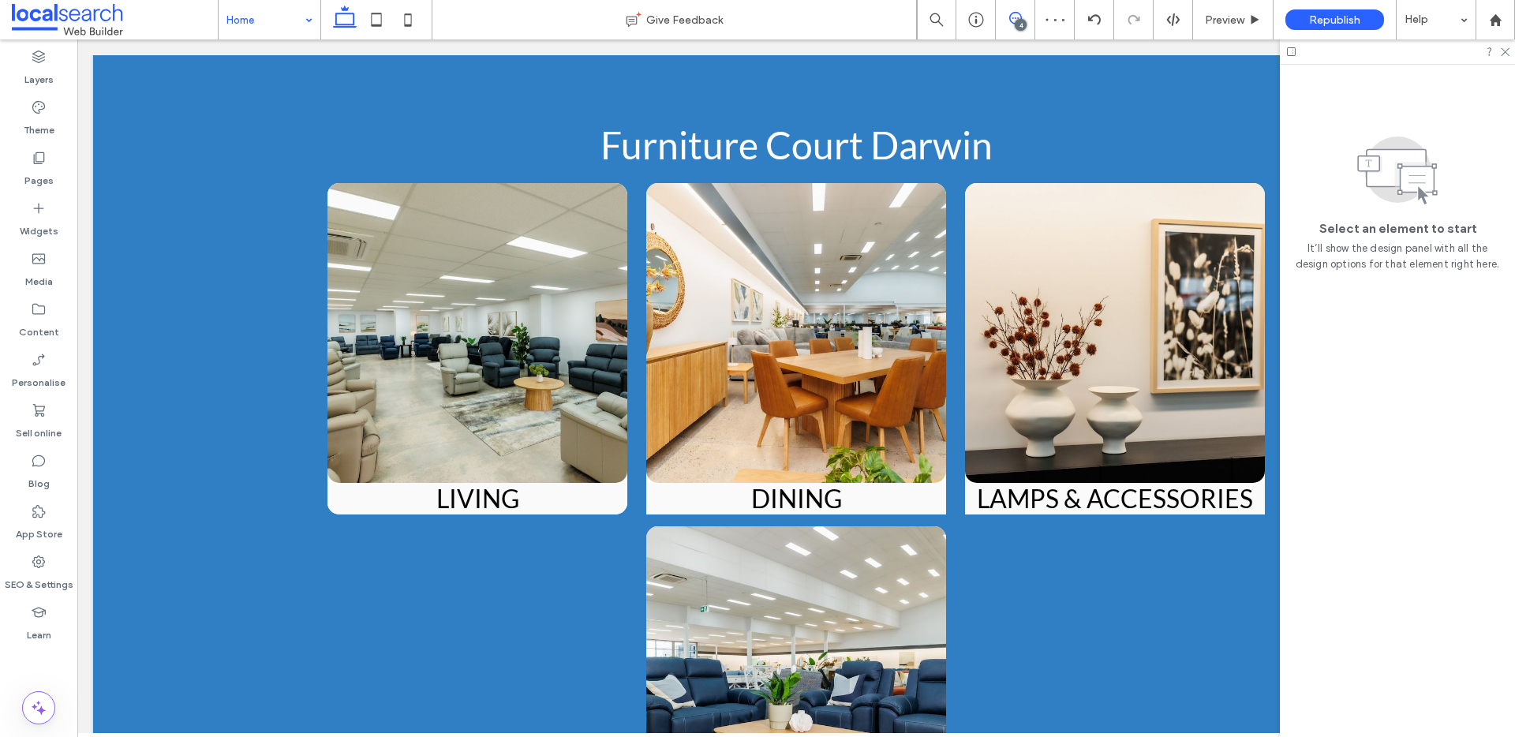
click at [1009, 18] on icon at bounding box center [1015, 18] width 13 height 13
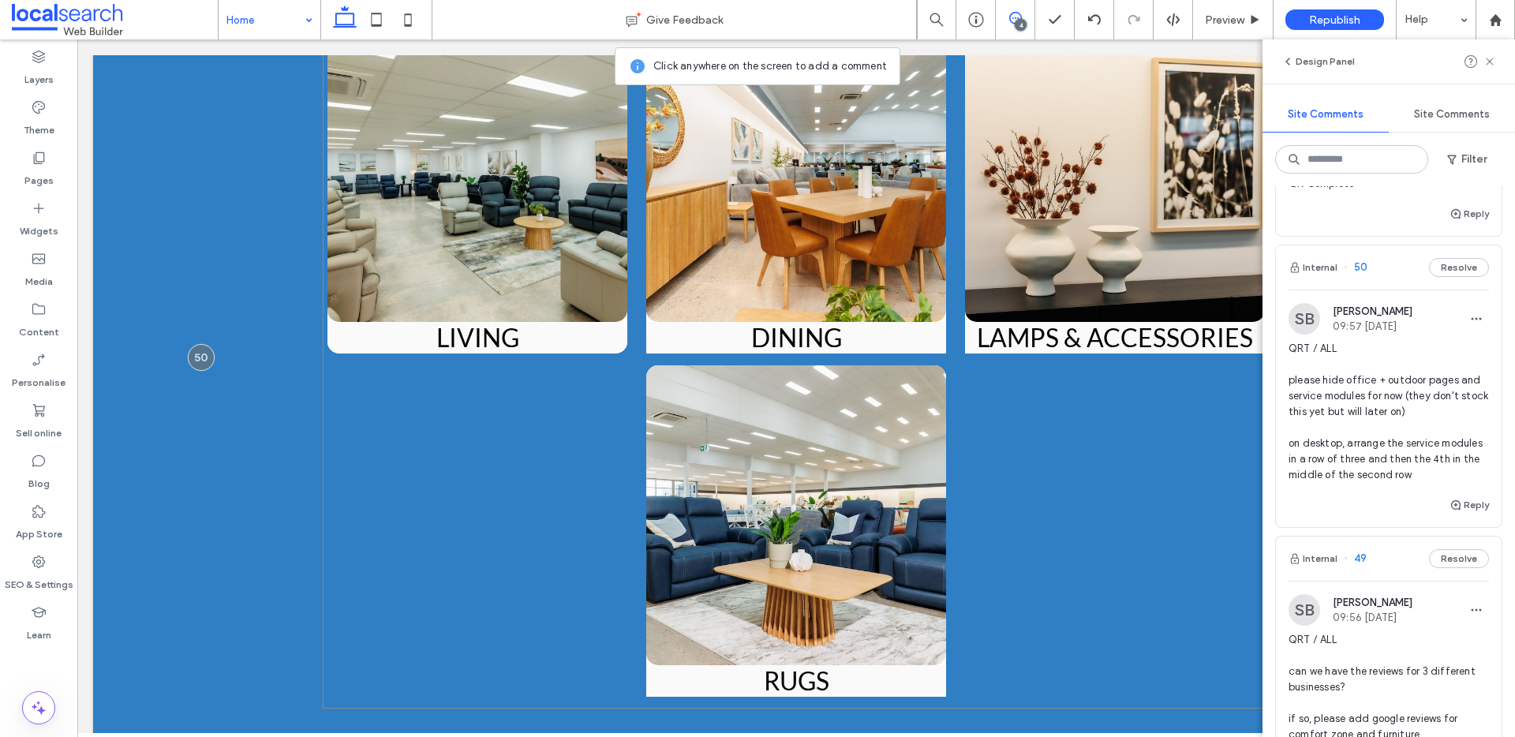
scroll to position [2865, 0]
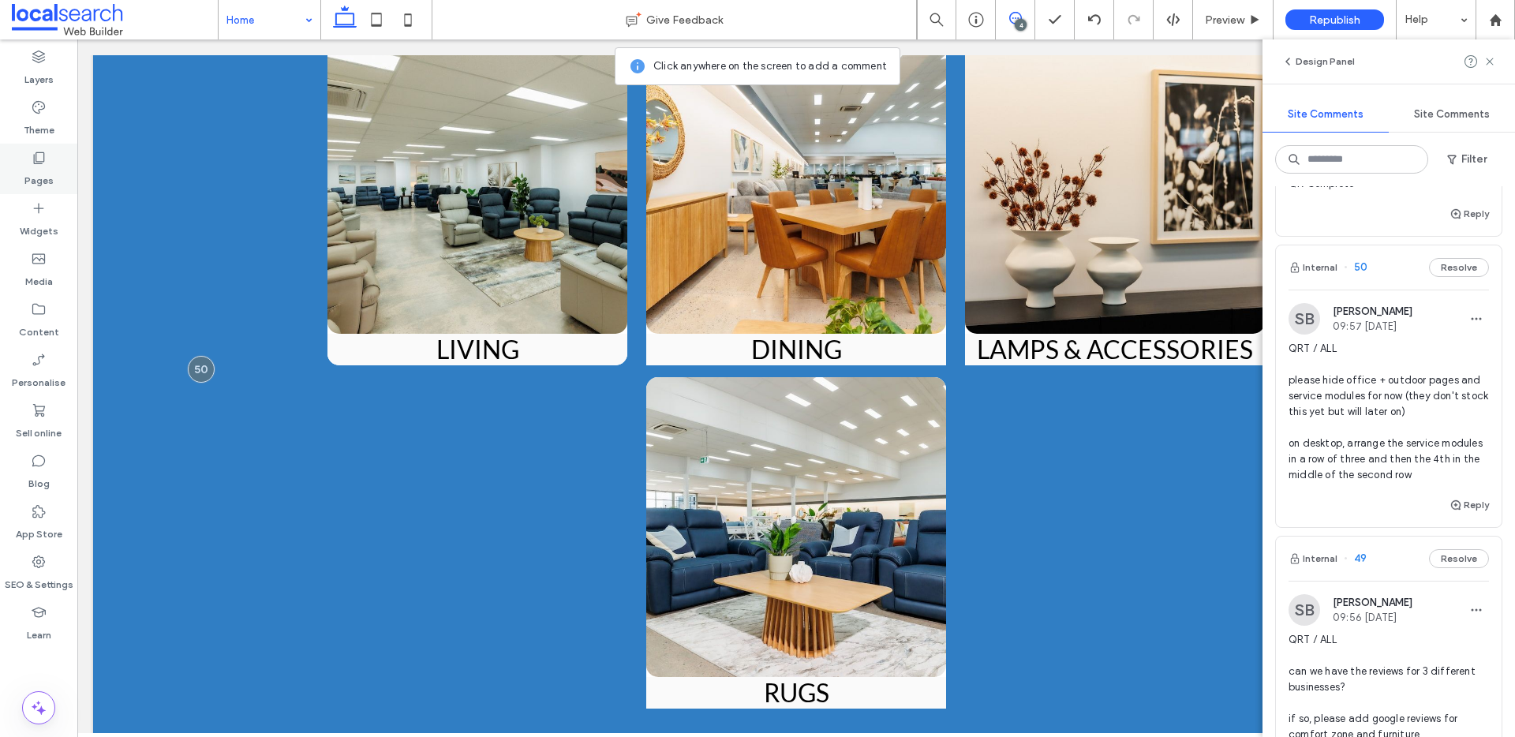
click at [36, 165] on icon at bounding box center [39, 158] width 16 height 16
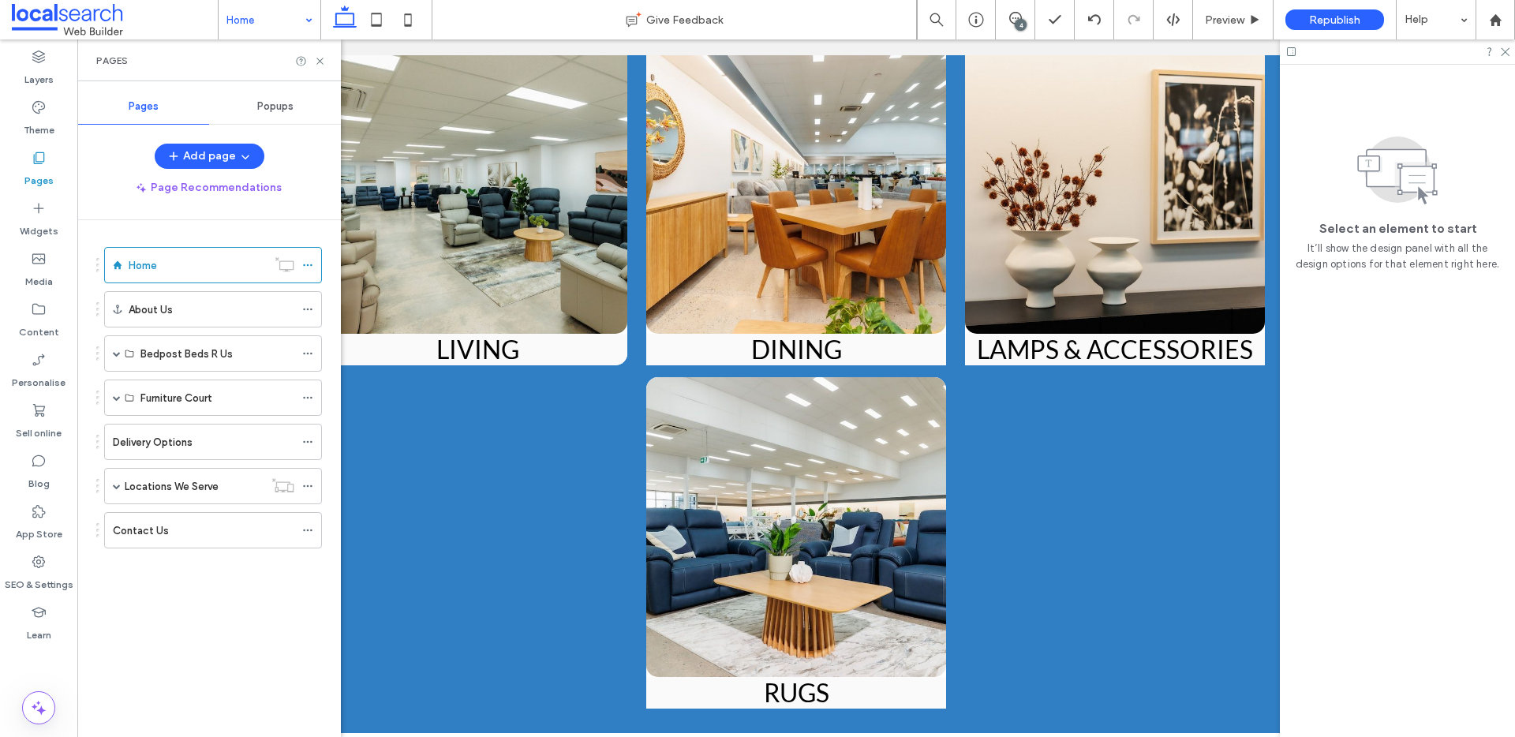
scroll to position [0, 0]
click at [116, 395] on span at bounding box center [117, 398] width 8 height 8
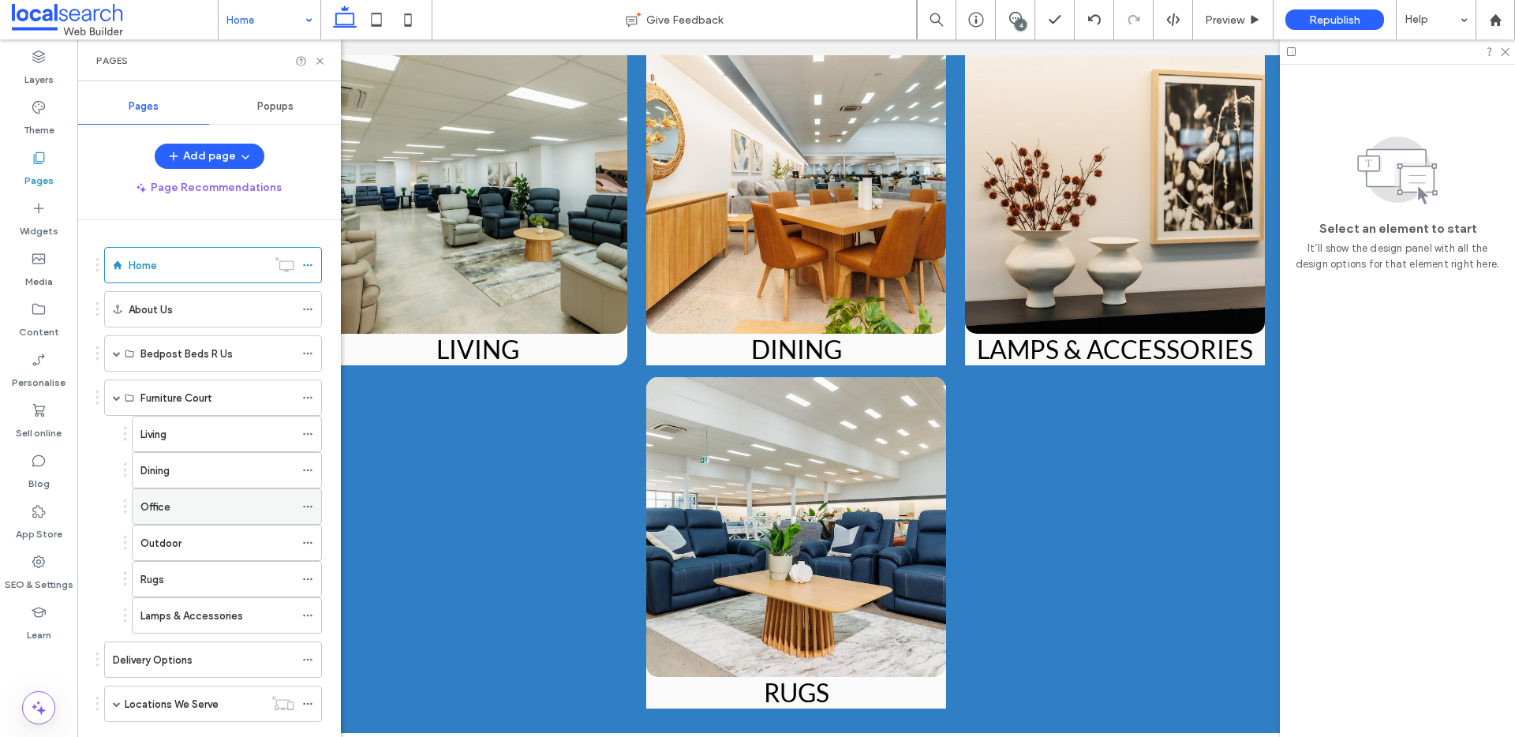
click at [305, 504] on icon at bounding box center [307, 506] width 11 height 11
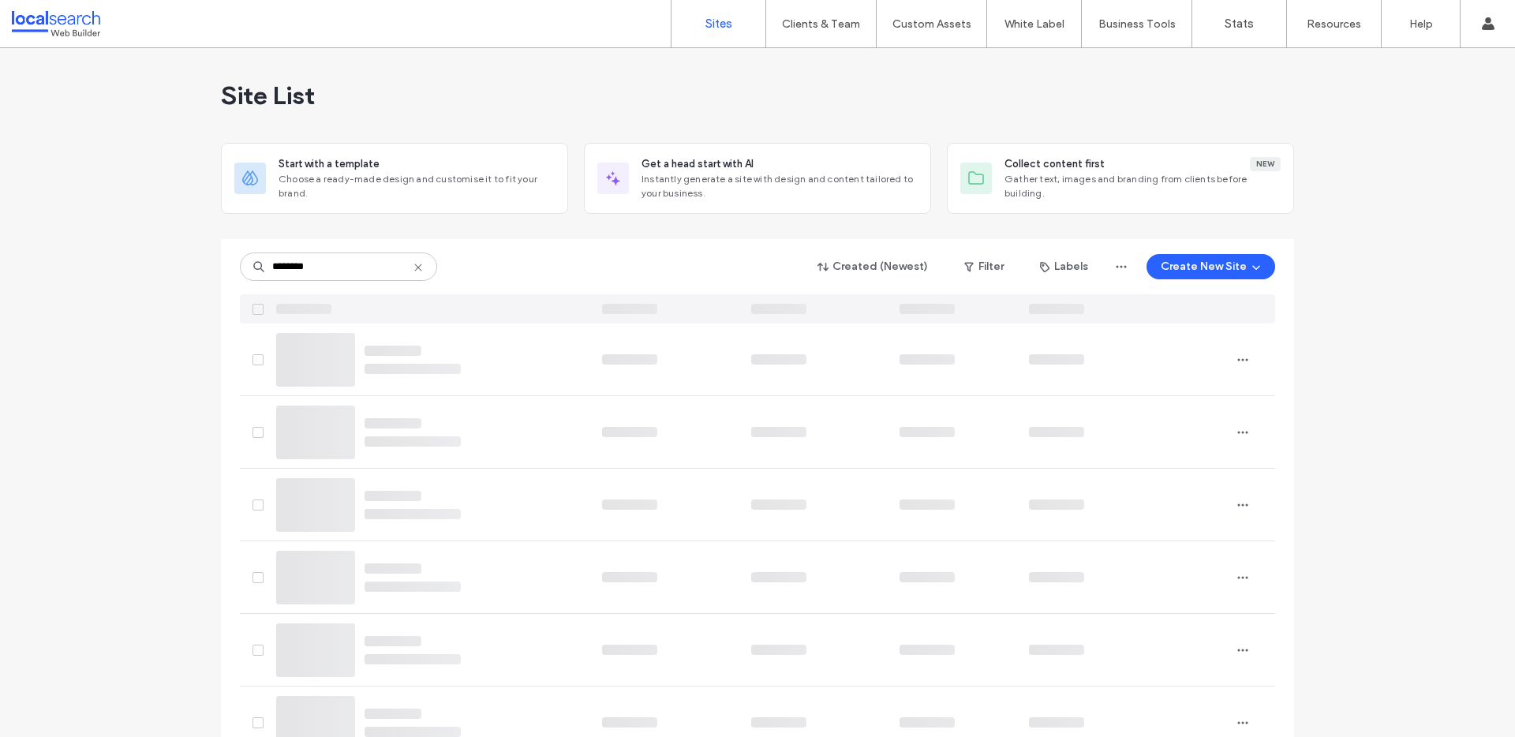
type input "********"
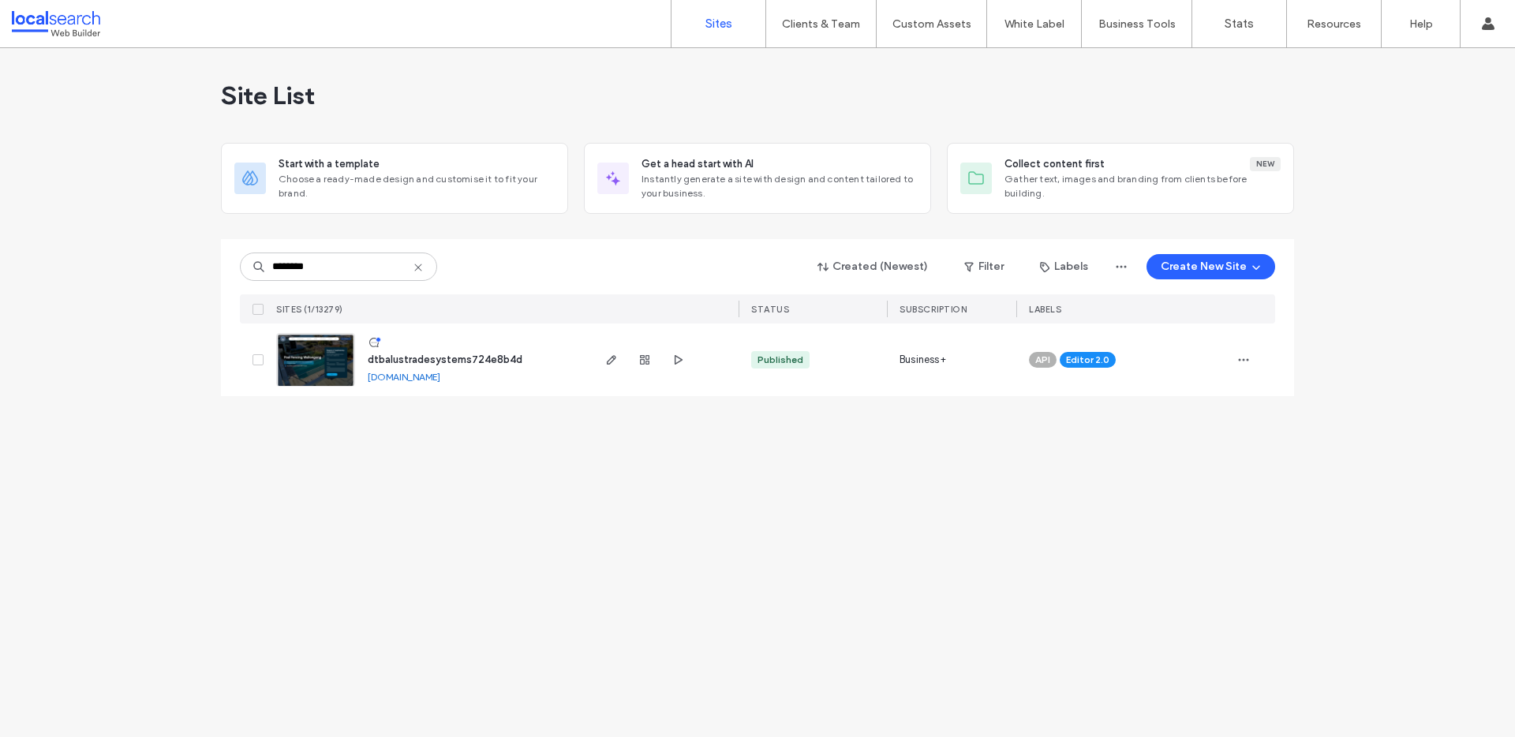
click at [459, 356] on span "dtbalustradesystems724e8b4d" at bounding box center [445, 360] width 155 height 12
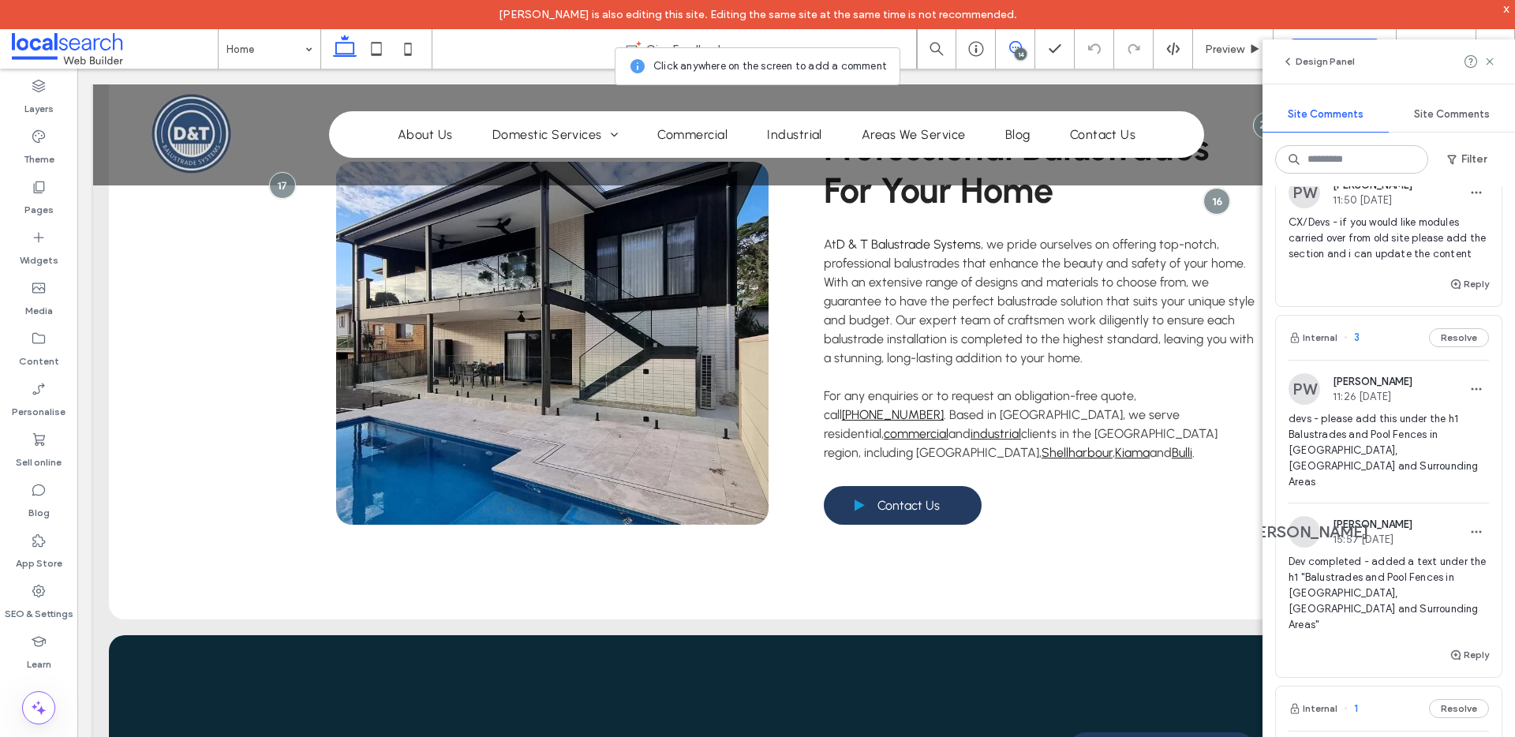
scroll to position [2279, 0]
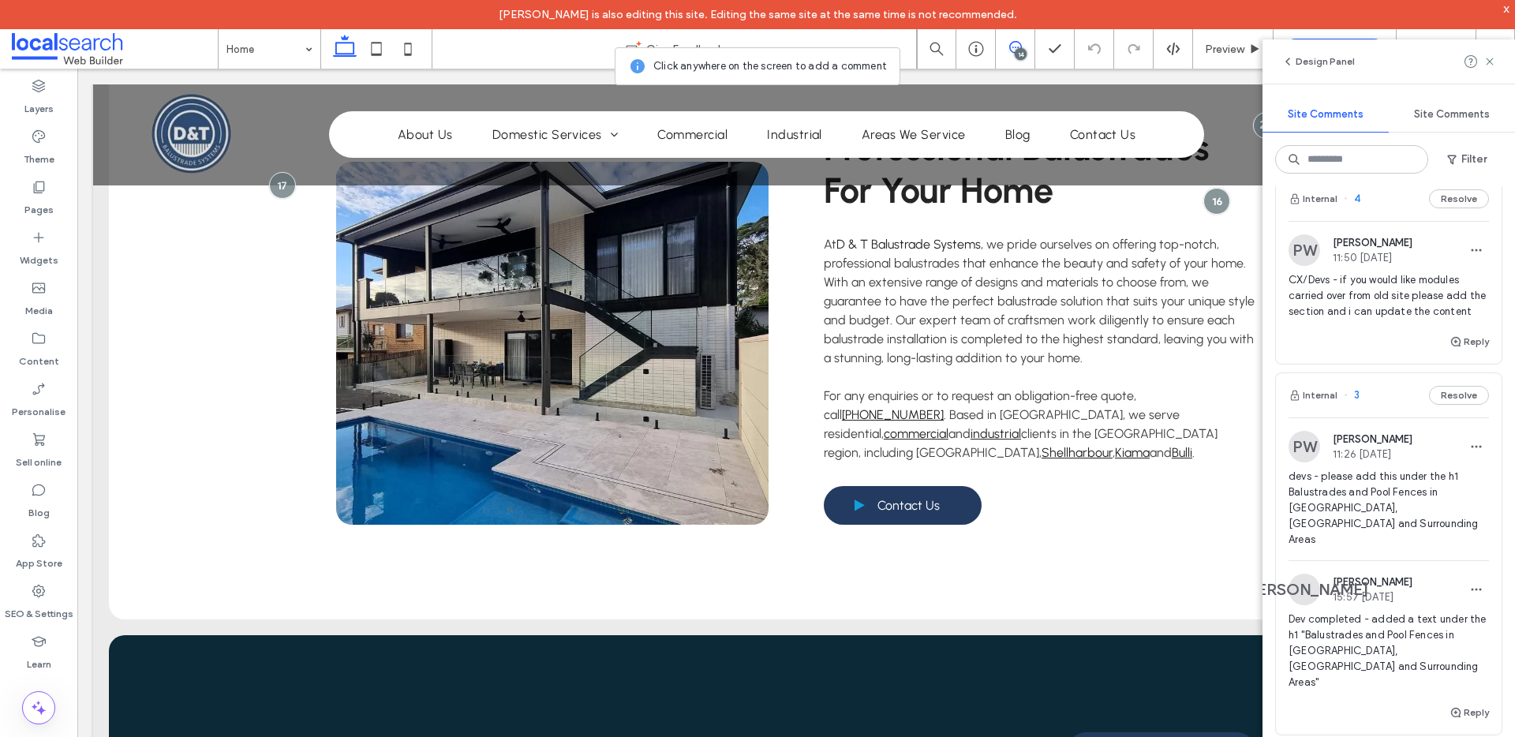
click at [1415, 320] on span "CX/Devs - if you would like modules carried over from old site please add the s…" at bounding box center [1389, 295] width 200 height 47
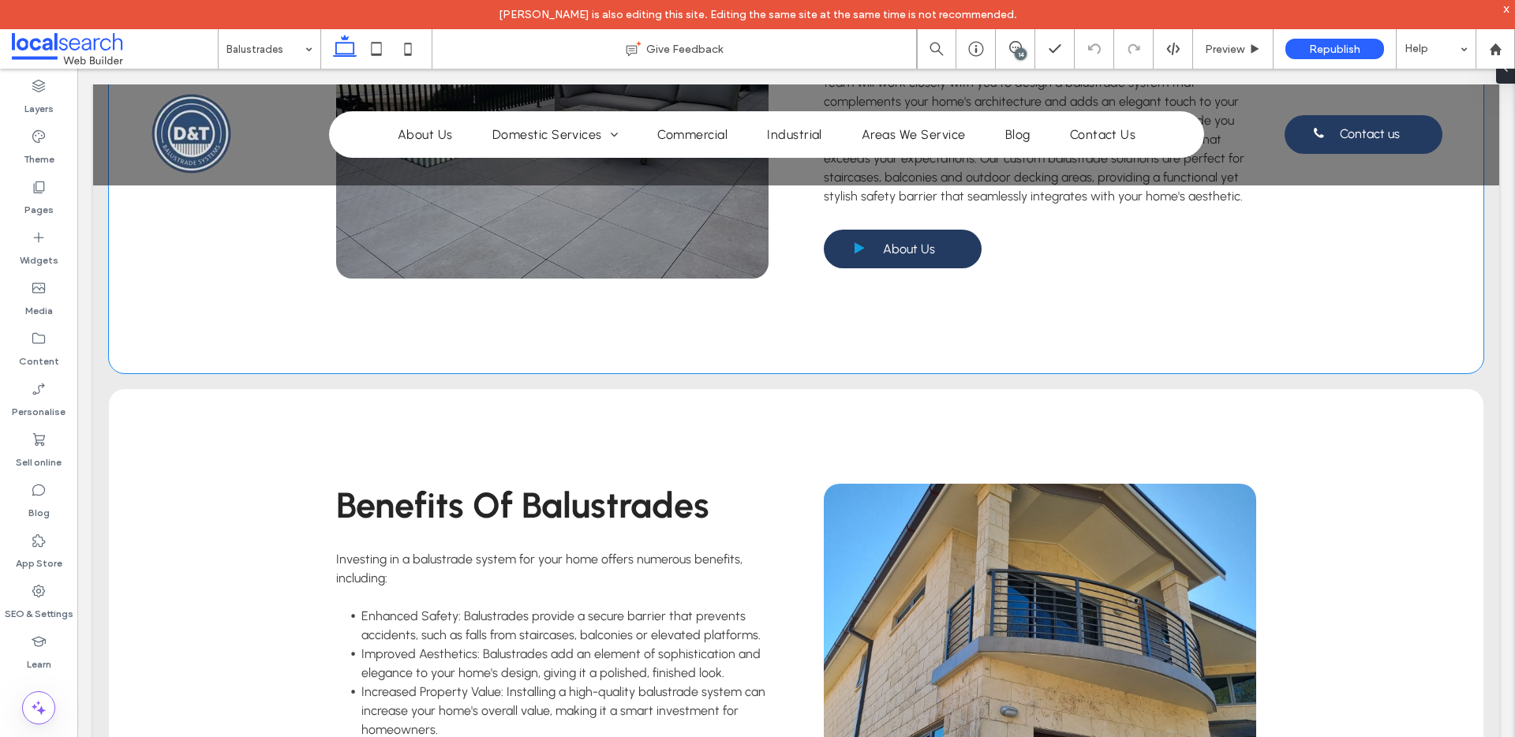
scroll to position [1083, 0]
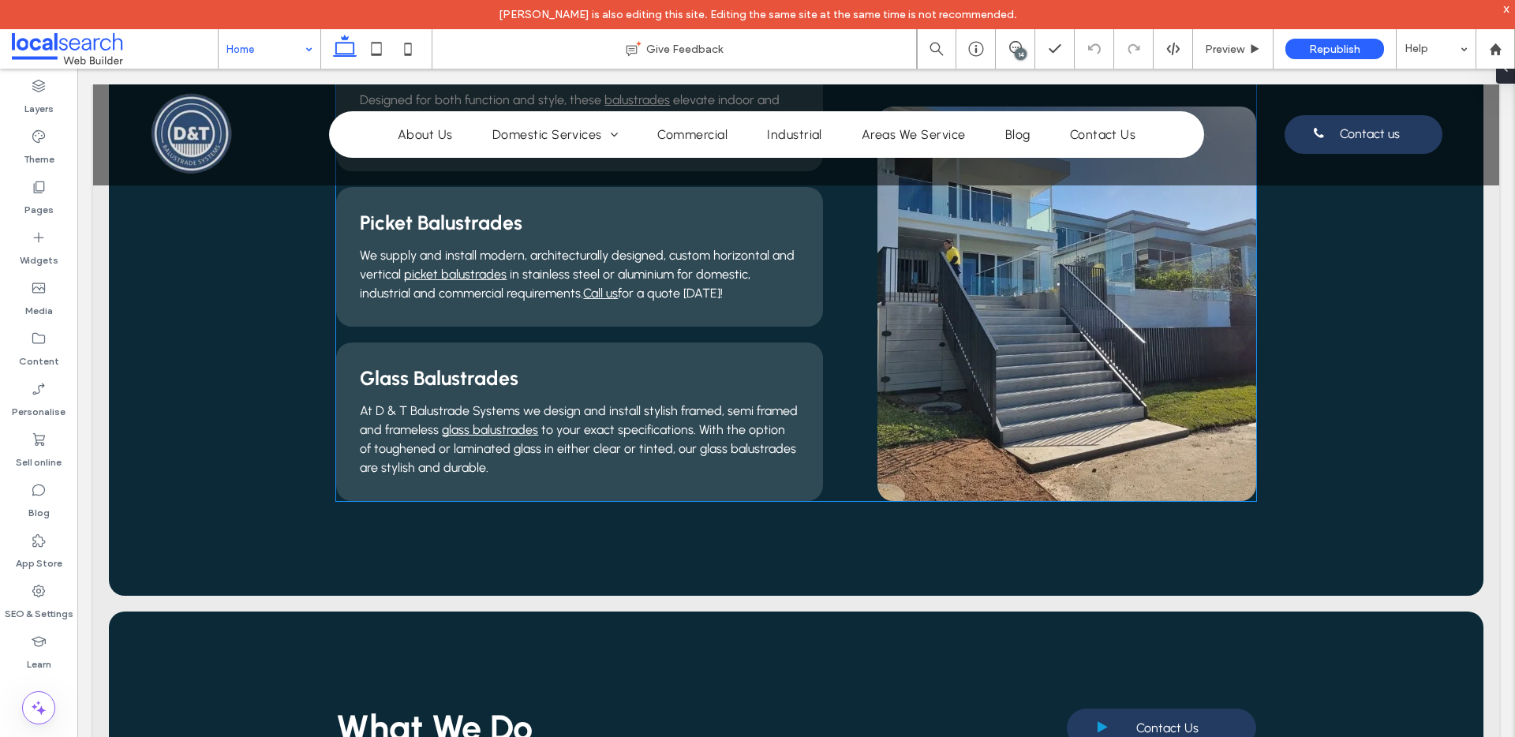
scroll to position [845, 0]
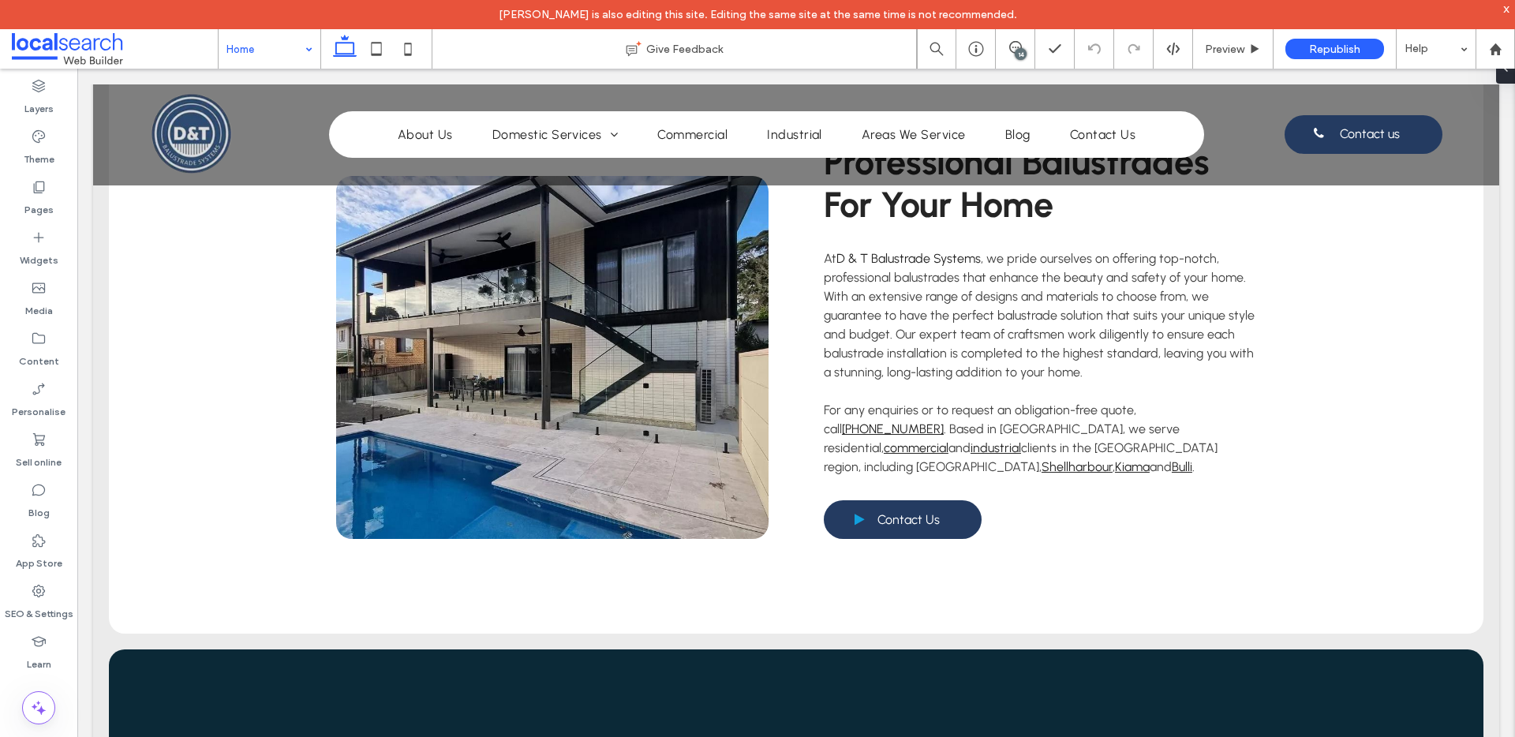
click at [303, 54] on div "Home" at bounding box center [270, 48] width 102 height 39
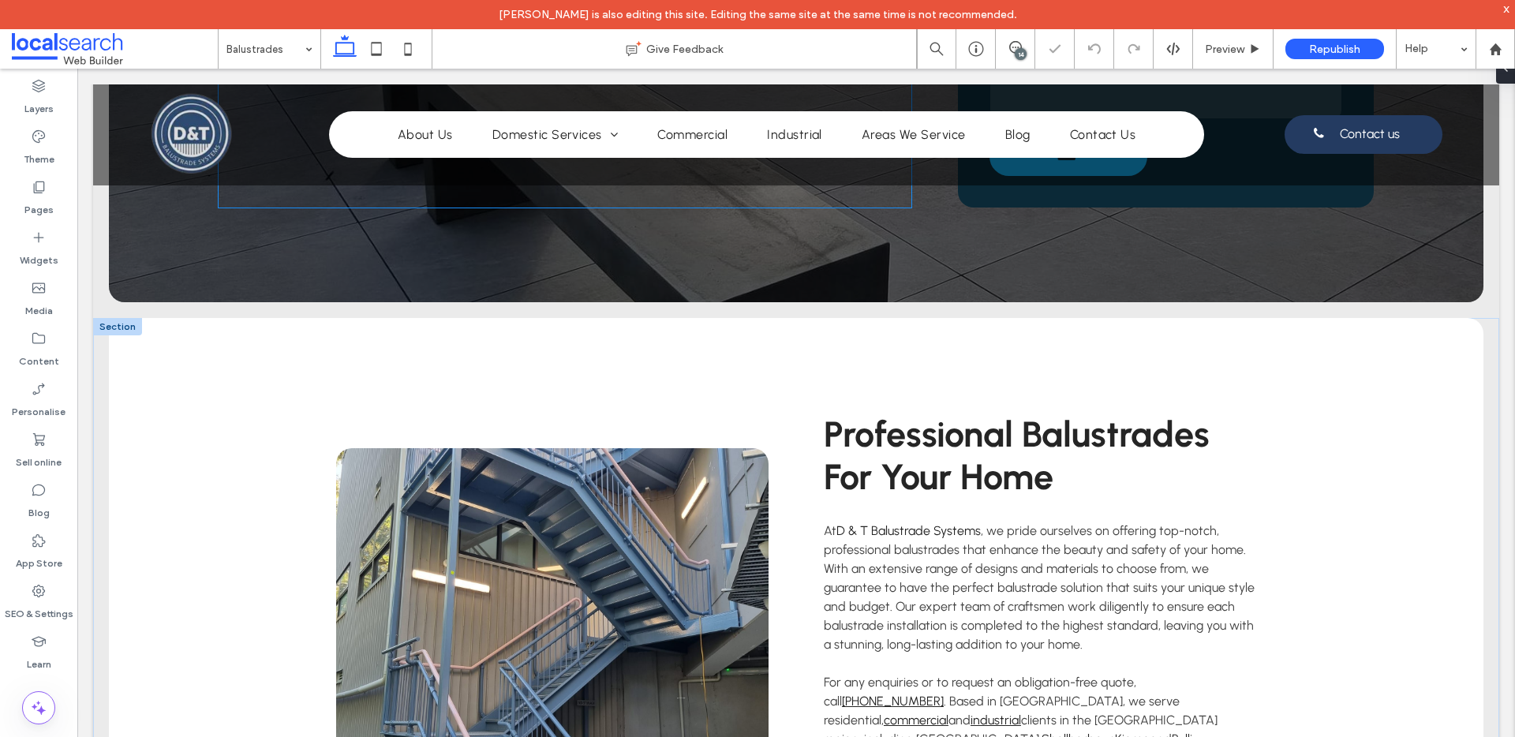
scroll to position [448, 0]
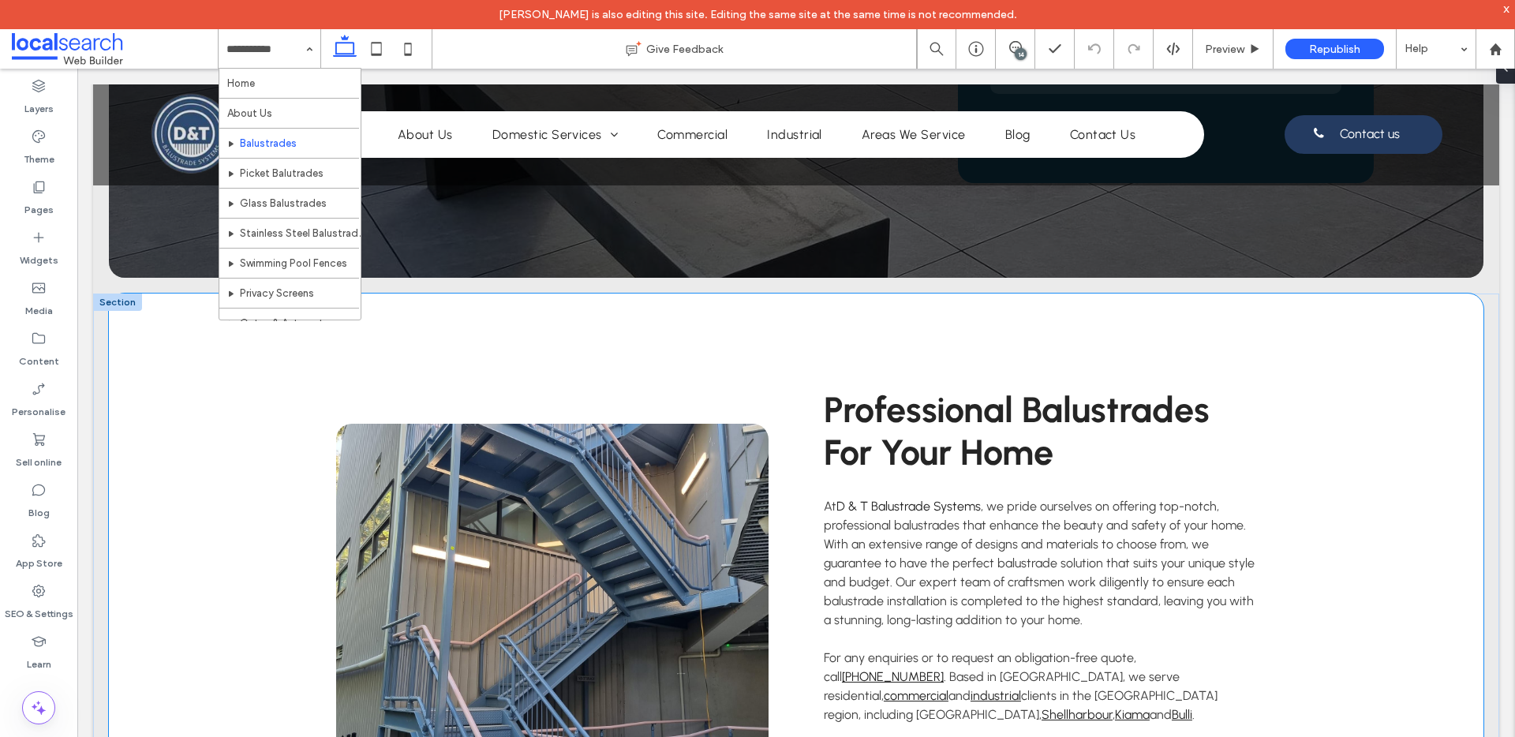
click at [798, 297] on div "Professional Balustrades For Your Home At D & T Balustrade Systems , we pride o…" at bounding box center [796, 588] width 947 height 588
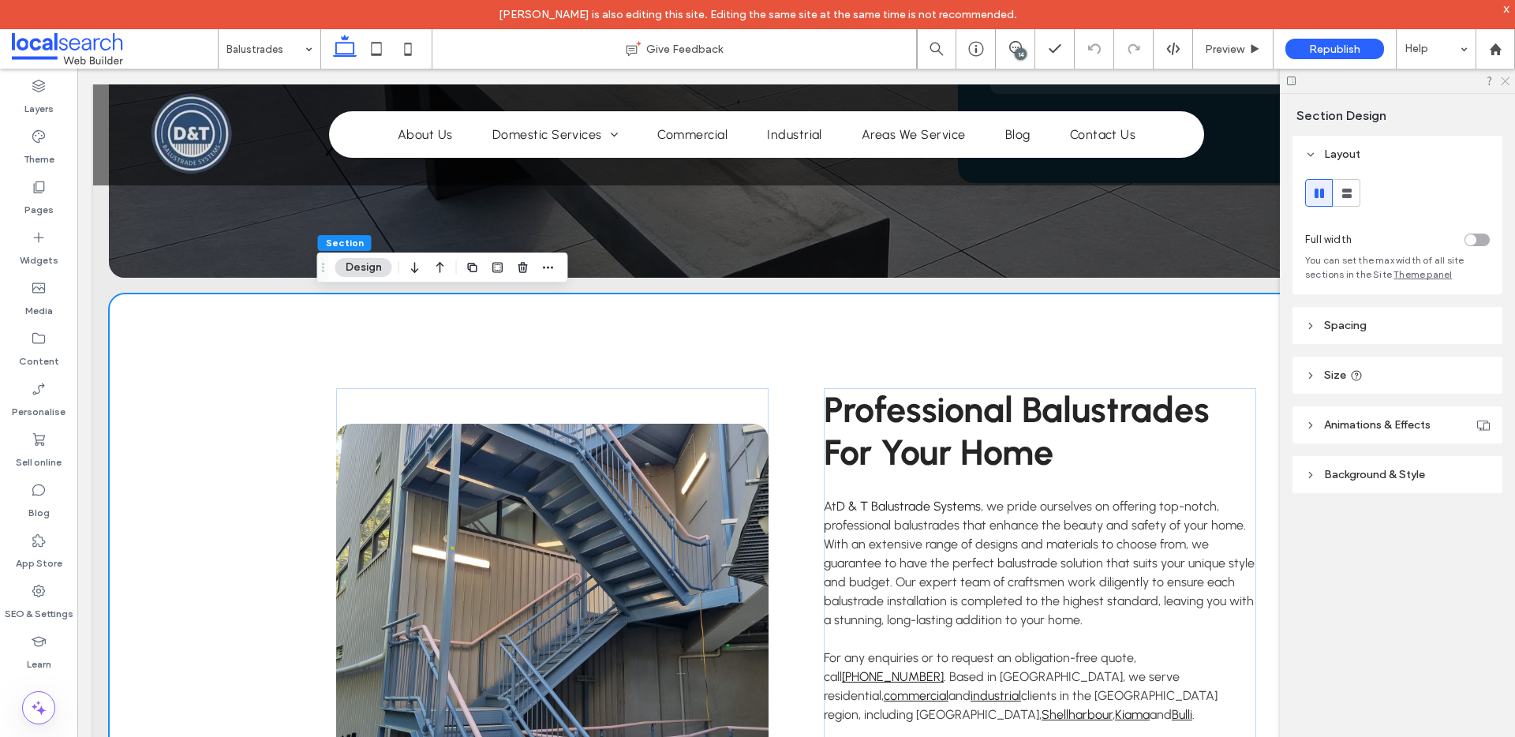
drag, startPoint x: 1506, startPoint y: 83, endPoint x: 1080, endPoint y: 183, distance: 437.1
click at [1506, 83] on icon at bounding box center [1505, 80] width 10 height 10
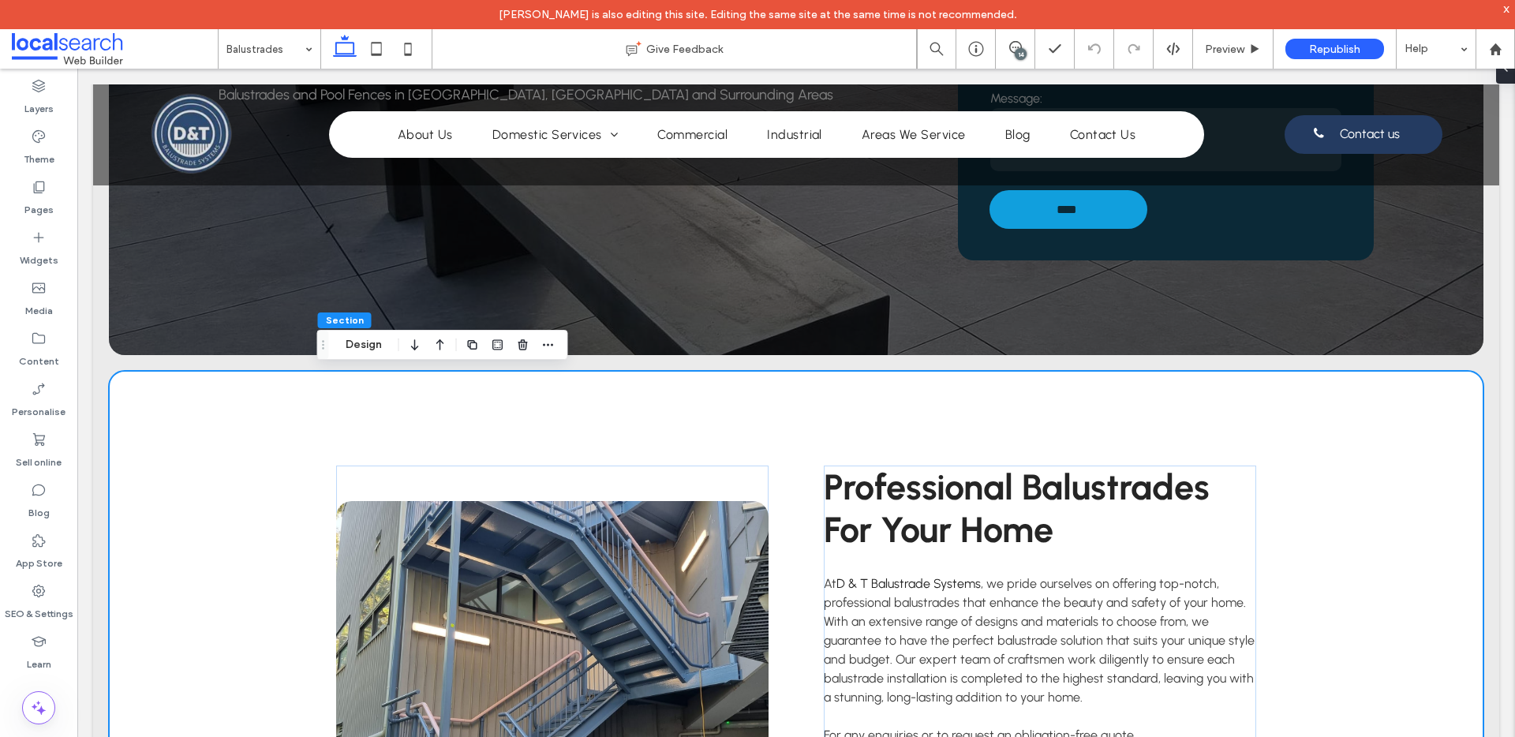
scroll to position [54, 0]
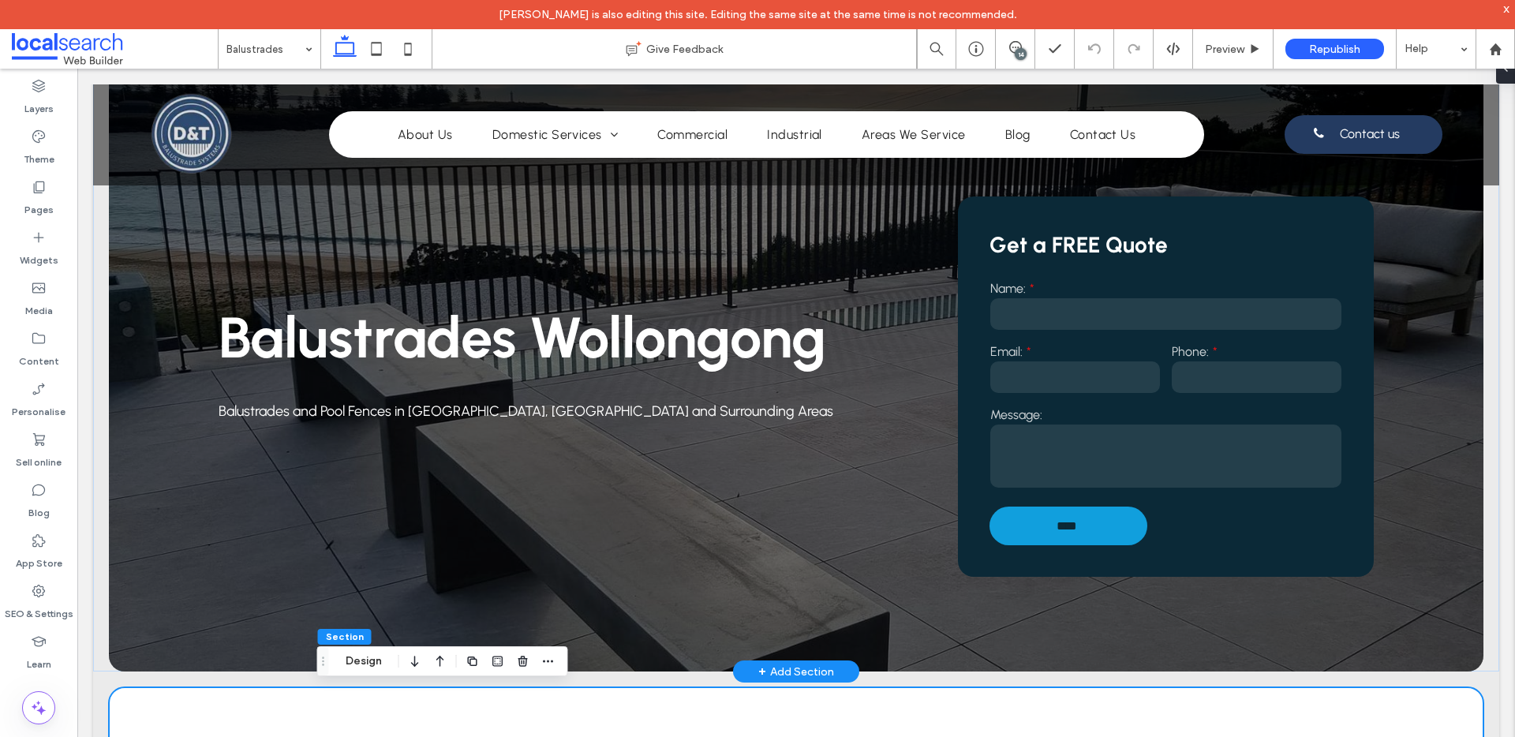
click at [803, 672] on div "+ Add Section" at bounding box center [796, 671] width 76 height 17
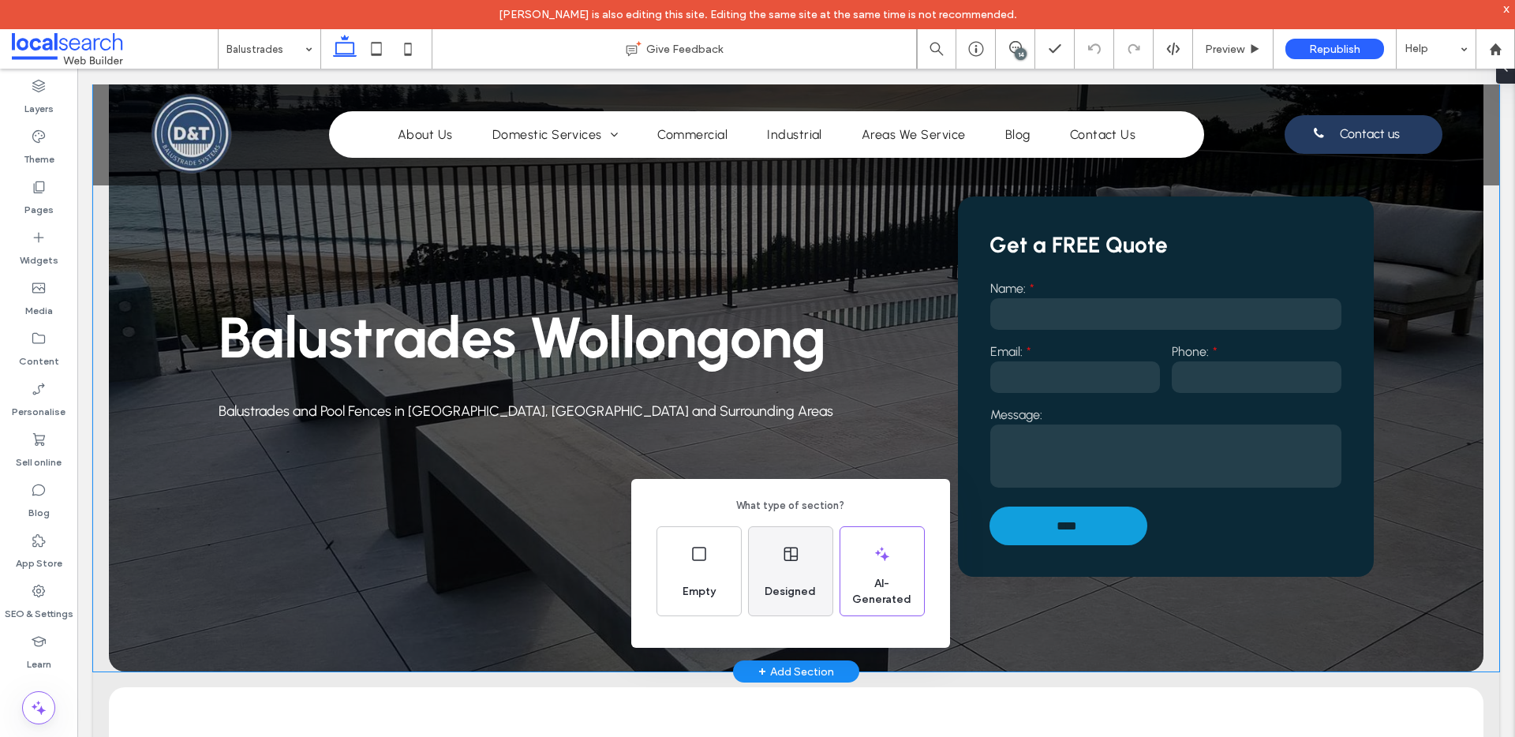
click at [781, 575] on div "Designed" at bounding box center [790, 592] width 64 height 35
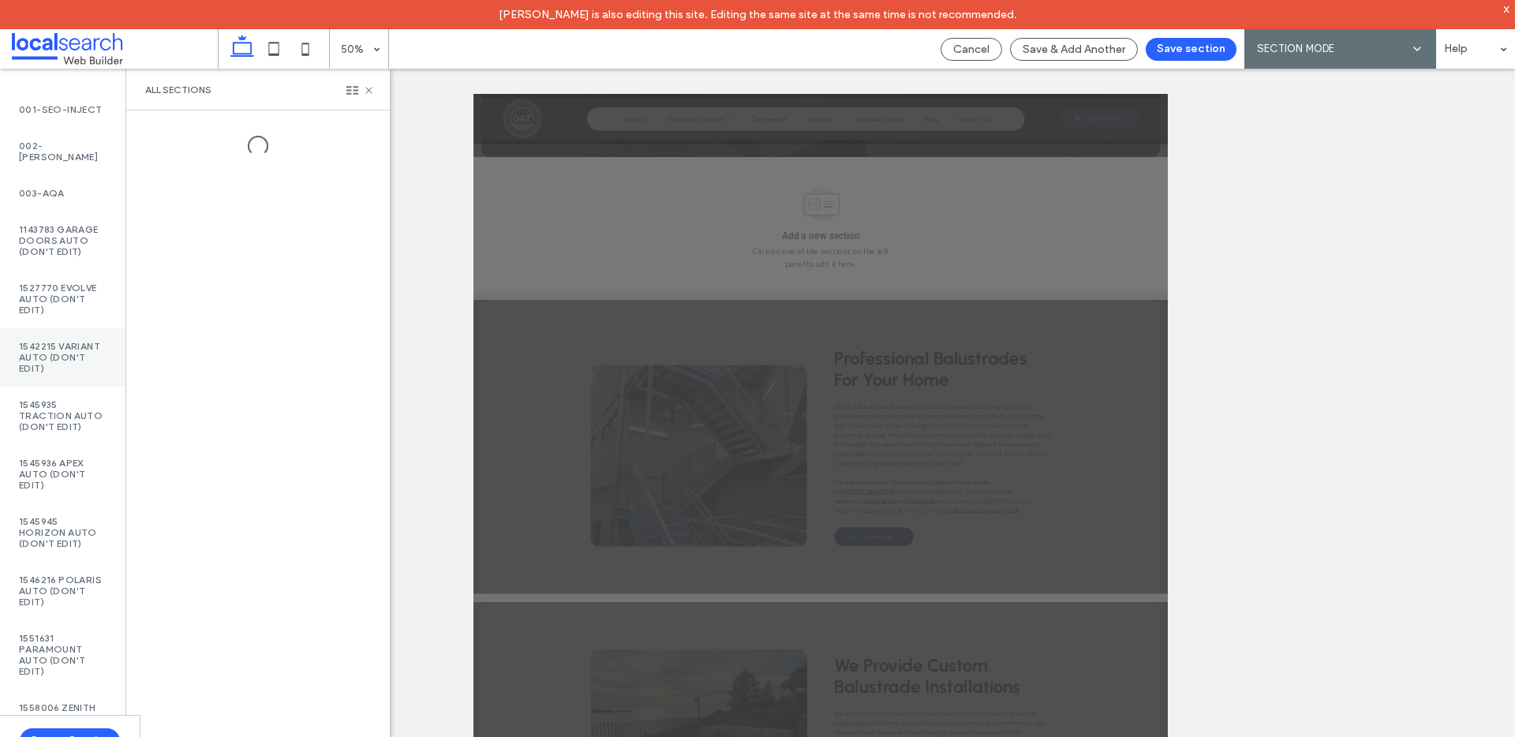
scroll to position [424, 0]
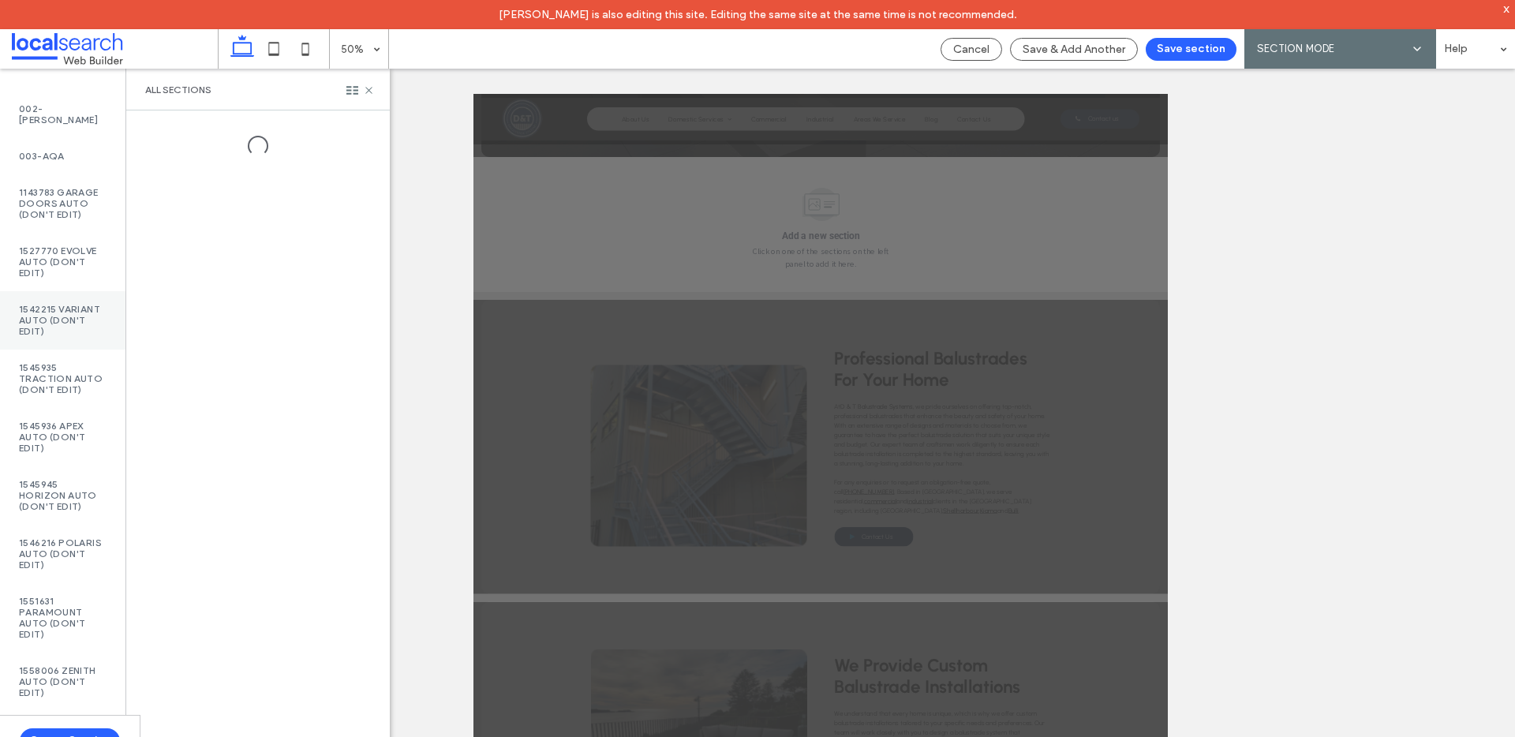
click at [66, 304] on label "1542215 Variant Auto (DON'T EDIT)" at bounding box center [63, 320] width 88 height 33
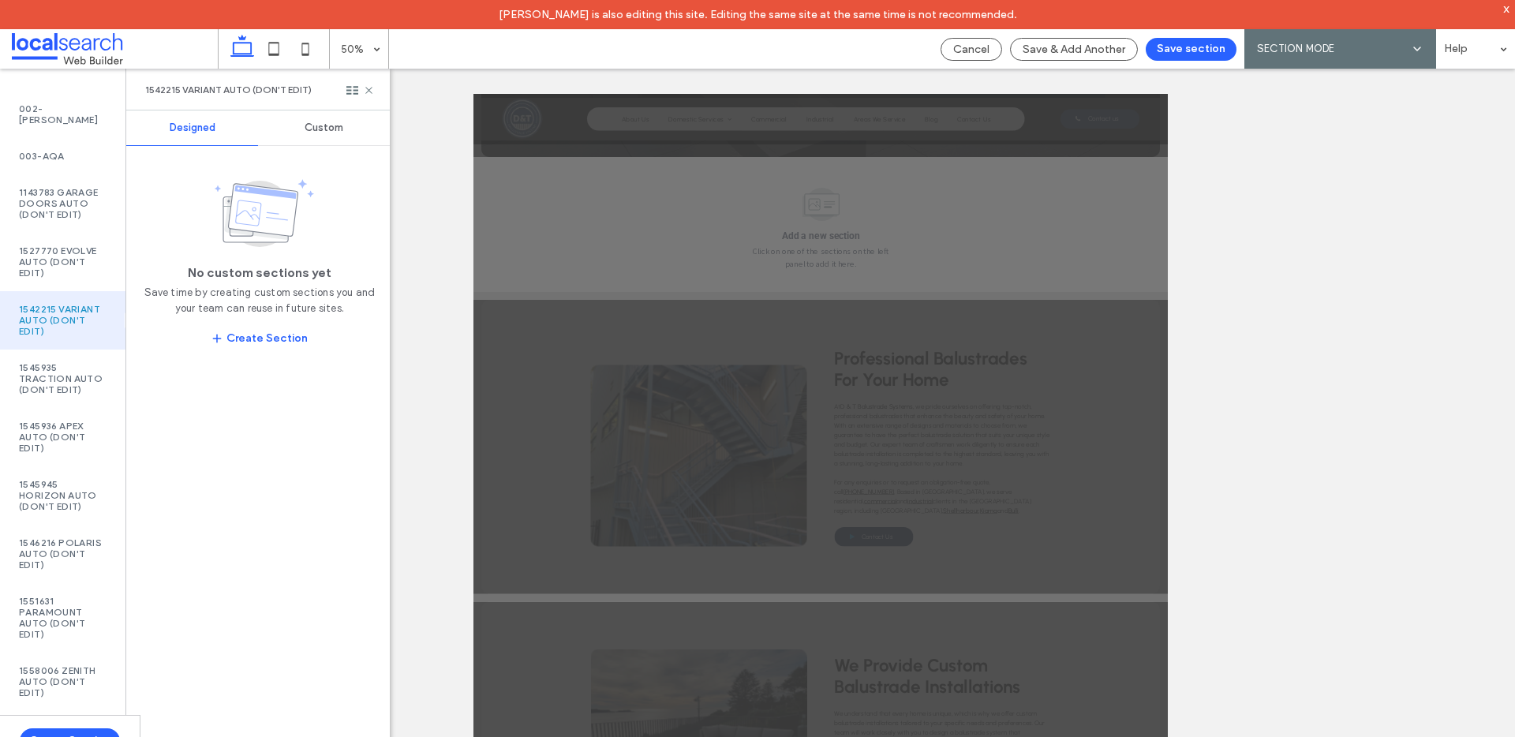
click at [316, 123] on span "Custom" at bounding box center [324, 128] width 39 height 13
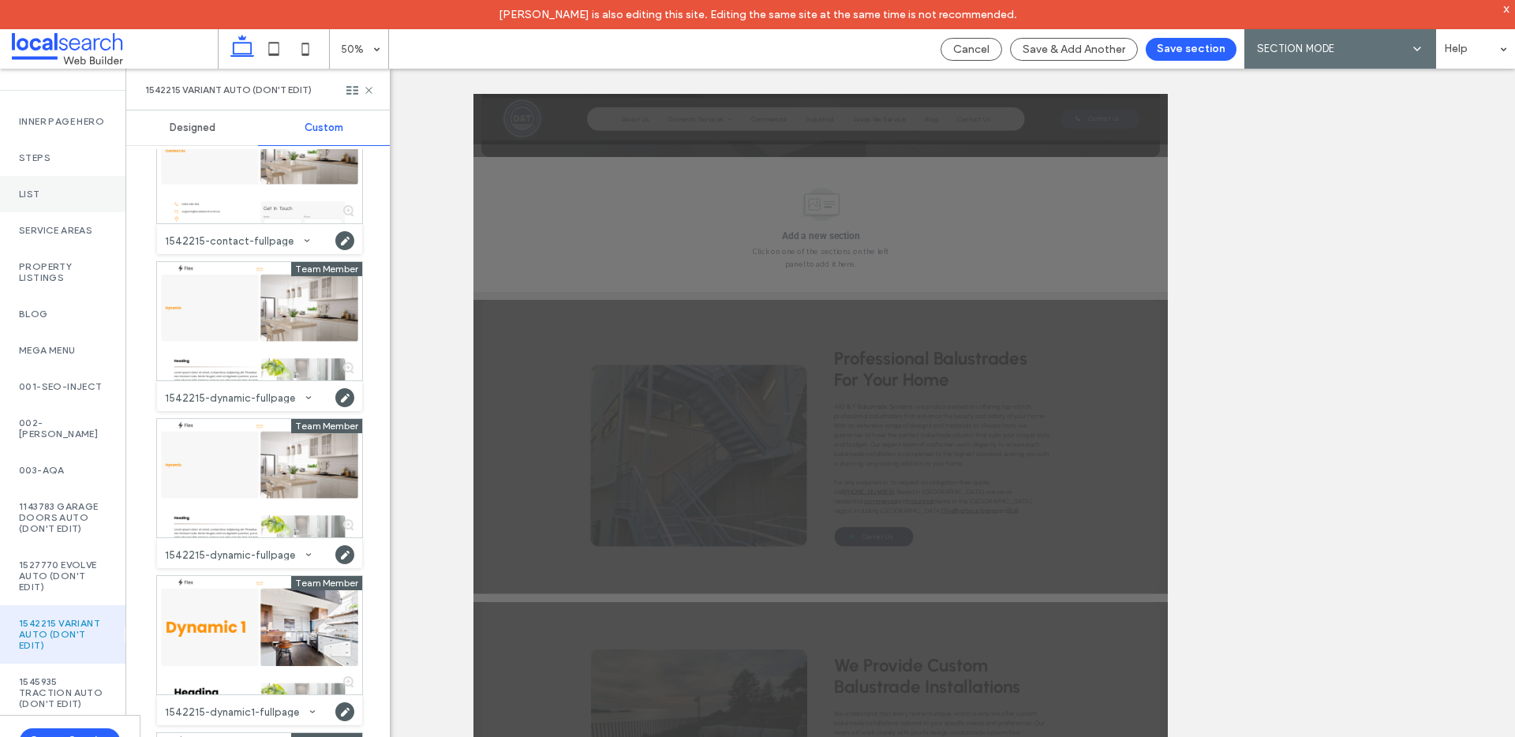
scroll to position [65, 0]
click at [59, 126] on label "Inner Page Hero" at bounding box center [63, 124] width 88 height 11
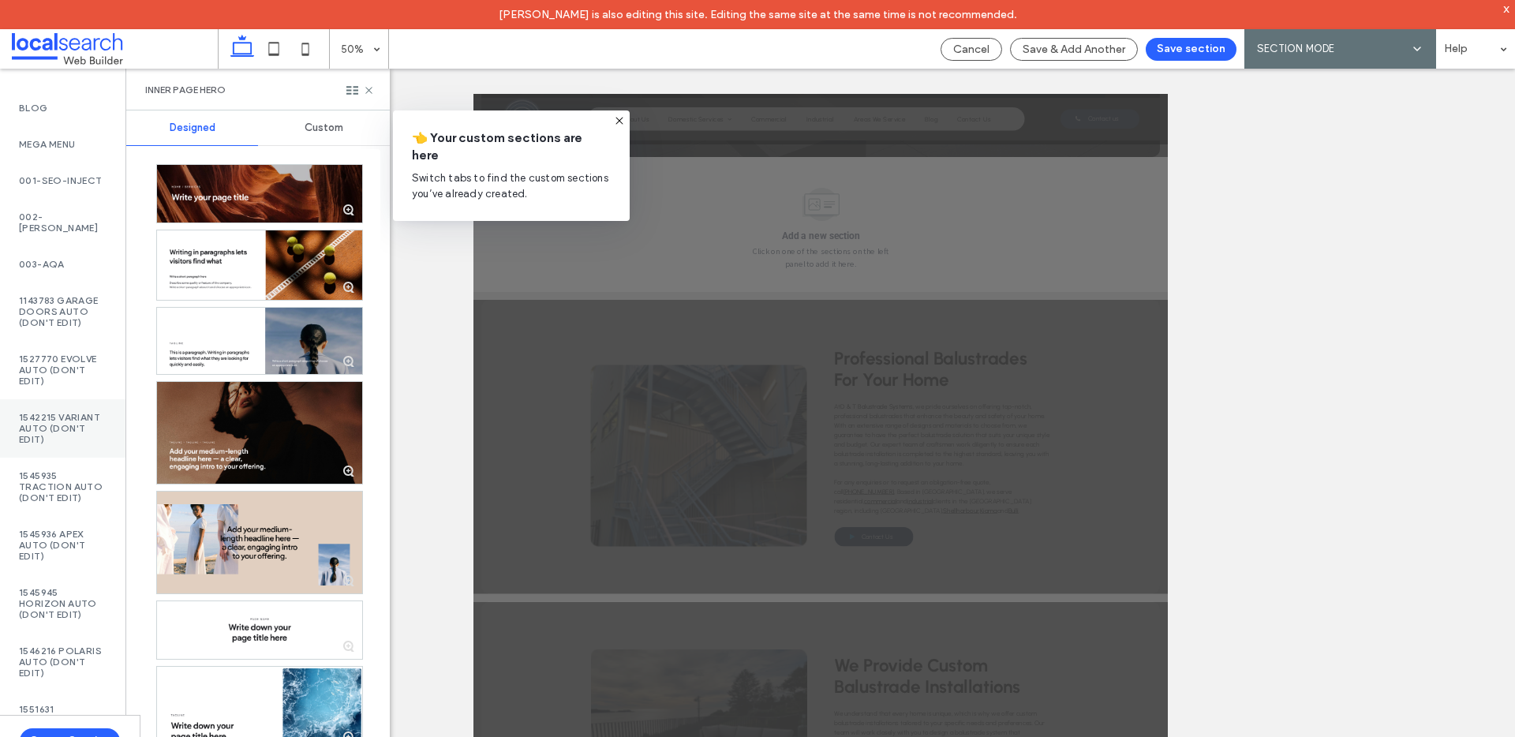
scroll to position [424, 0]
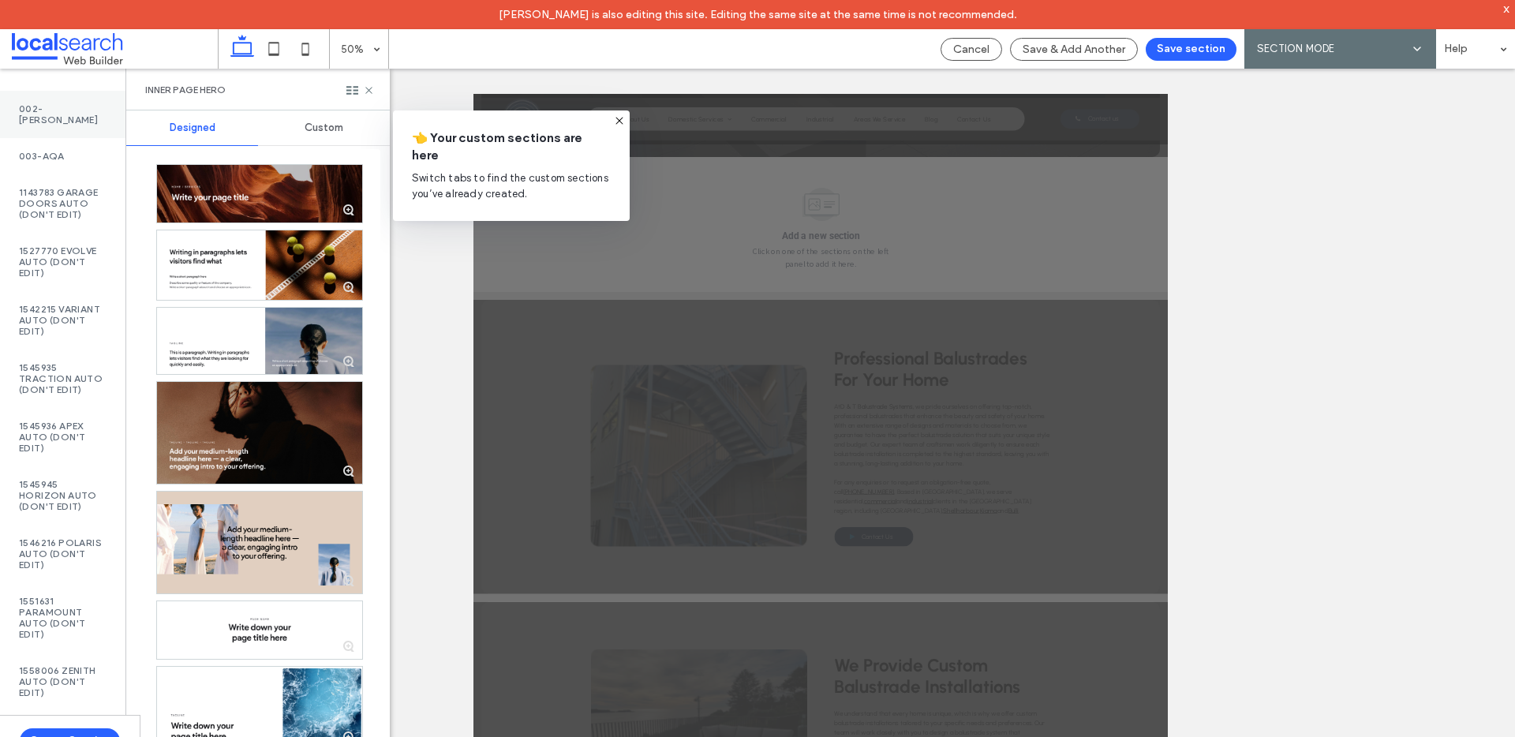
click at [58, 96] on div "002-[PERSON_NAME]" at bounding box center [62, 114] width 125 height 47
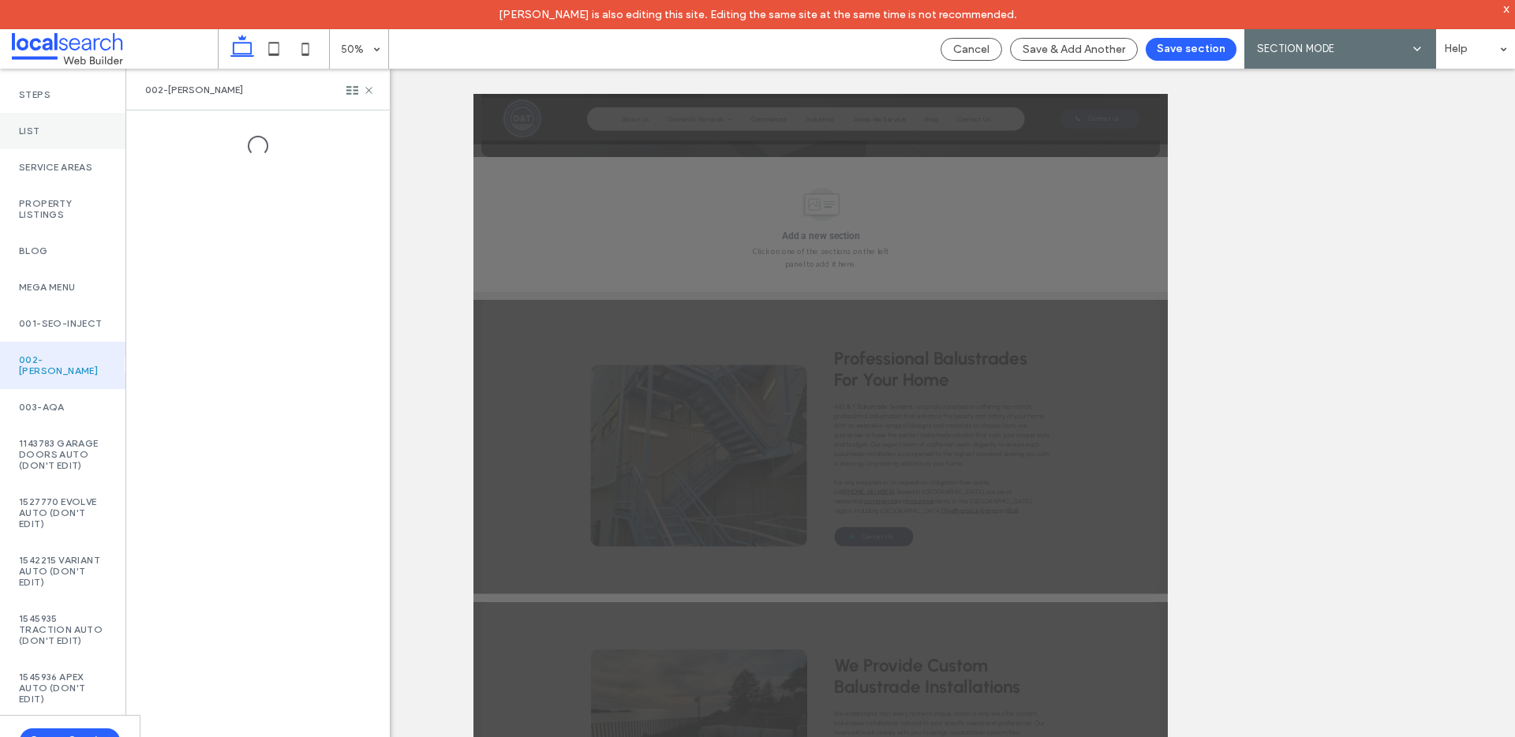
scroll to position [0, 0]
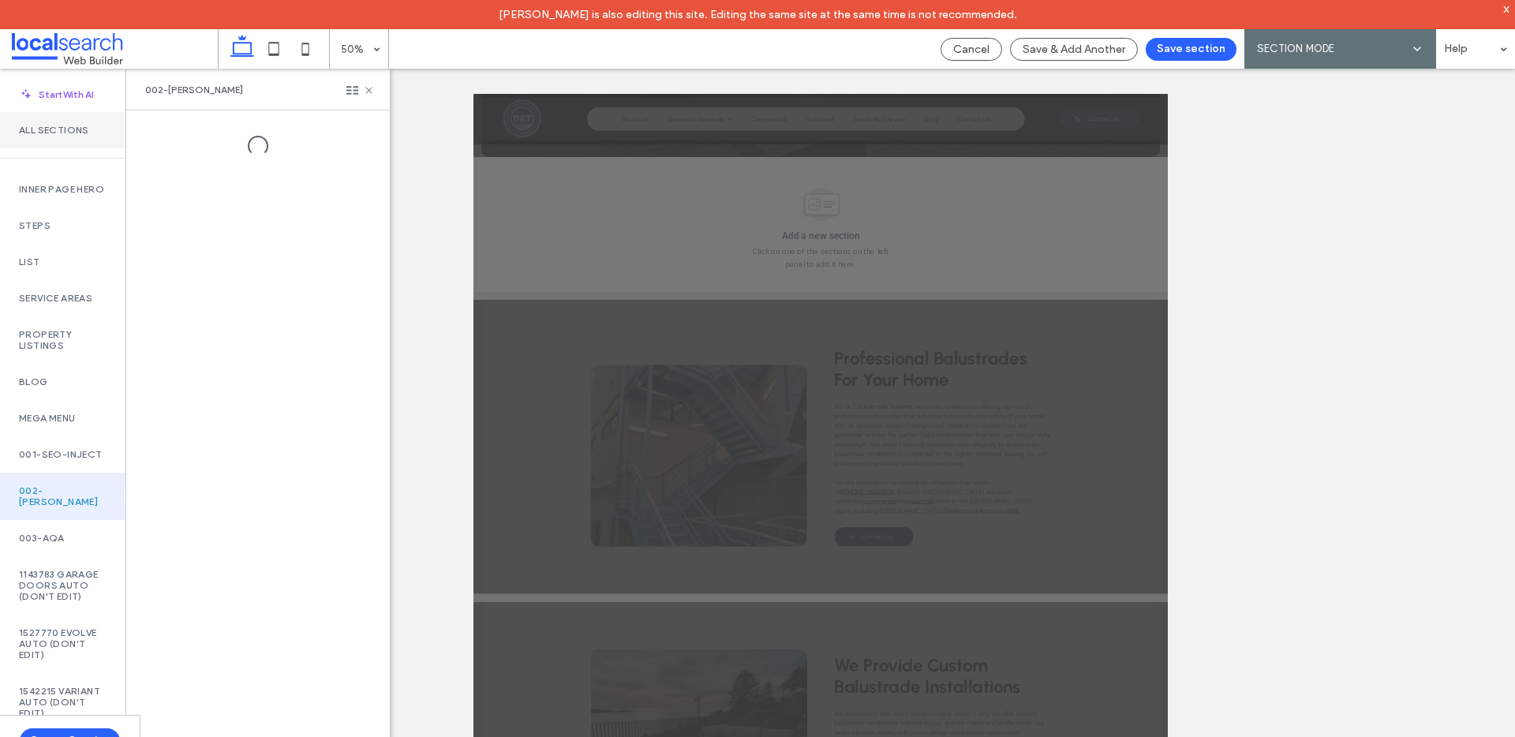
click at [70, 137] on div "All Sections" at bounding box center [62, 130] width 125 height 36
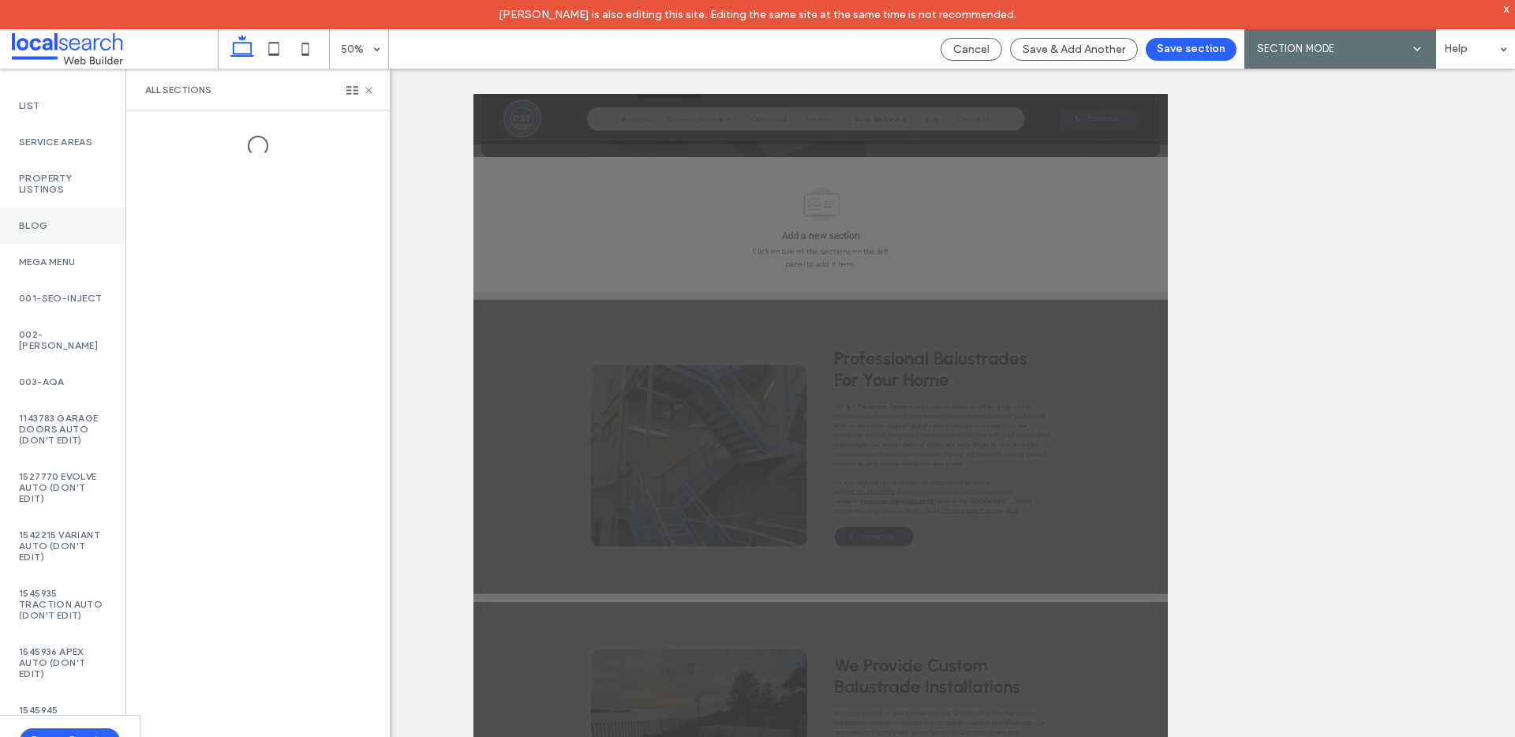
scroll to position [136, 0]
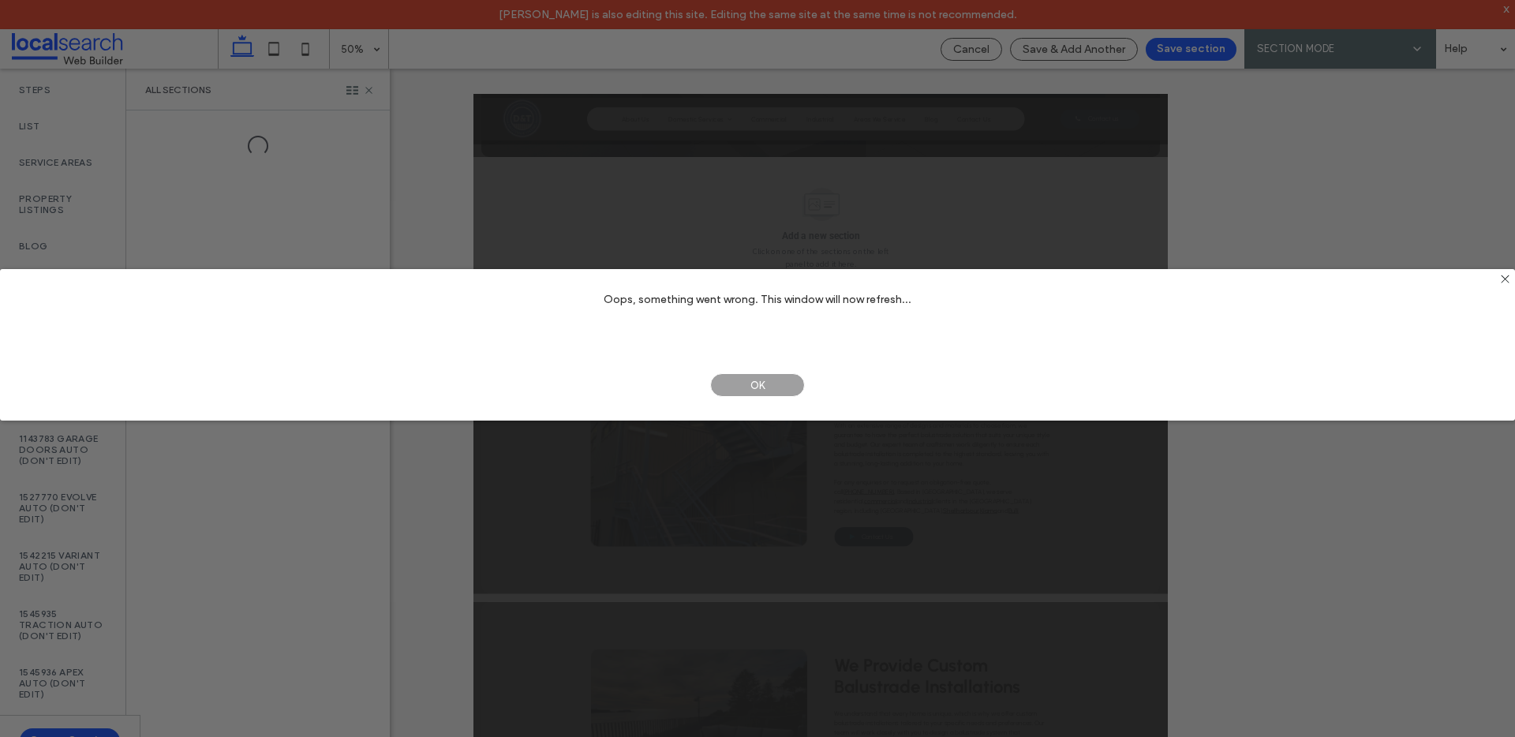
drag, startPoint x: 744, startPoint y: 389, endPoint x: 909, endPoint y: 127, distance: 309.6
click at [744, 389] on span "OK" at bounding box center [757, 385] width 95 height 24
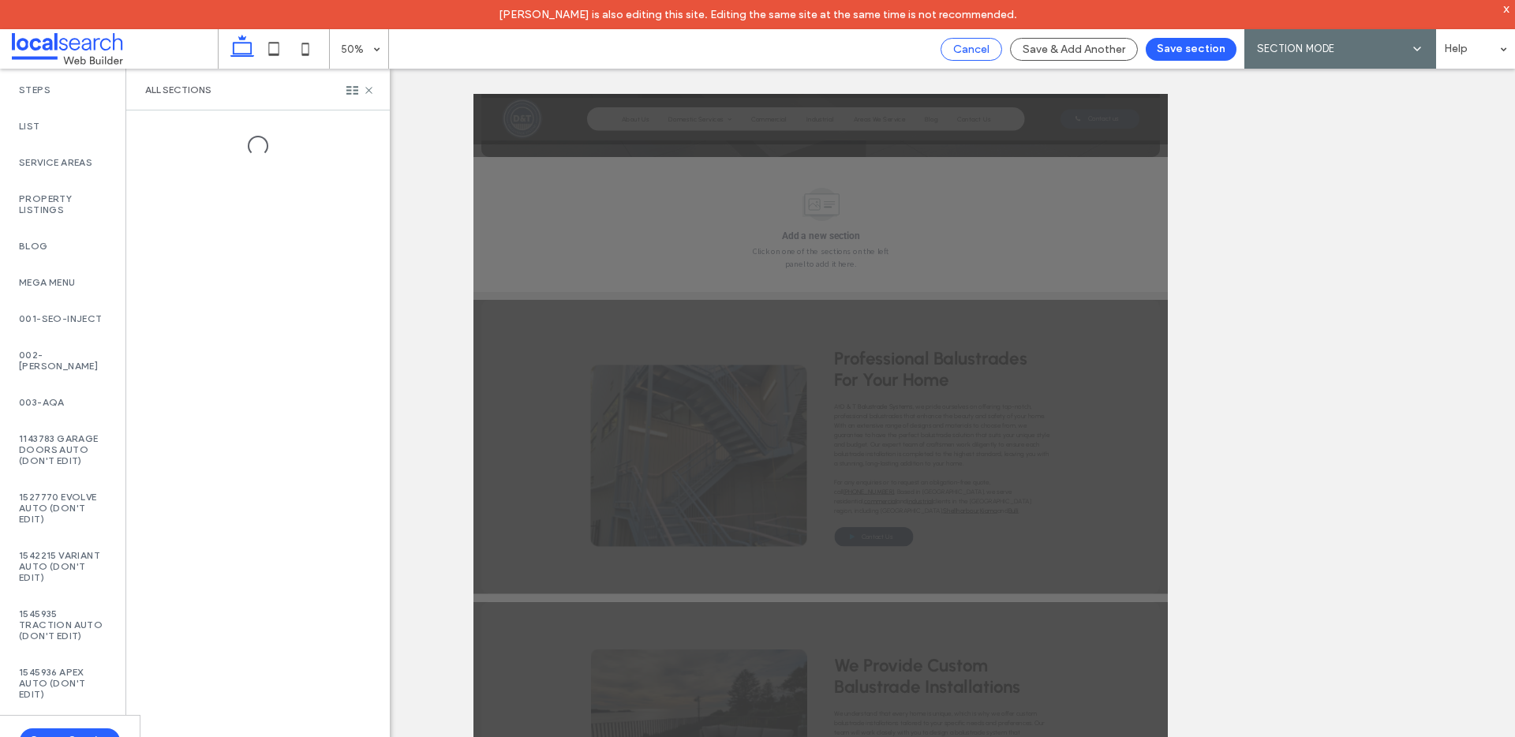
click at [976, 50] on span "Cancel" at bounding box center [971, 49] width 36 height 13
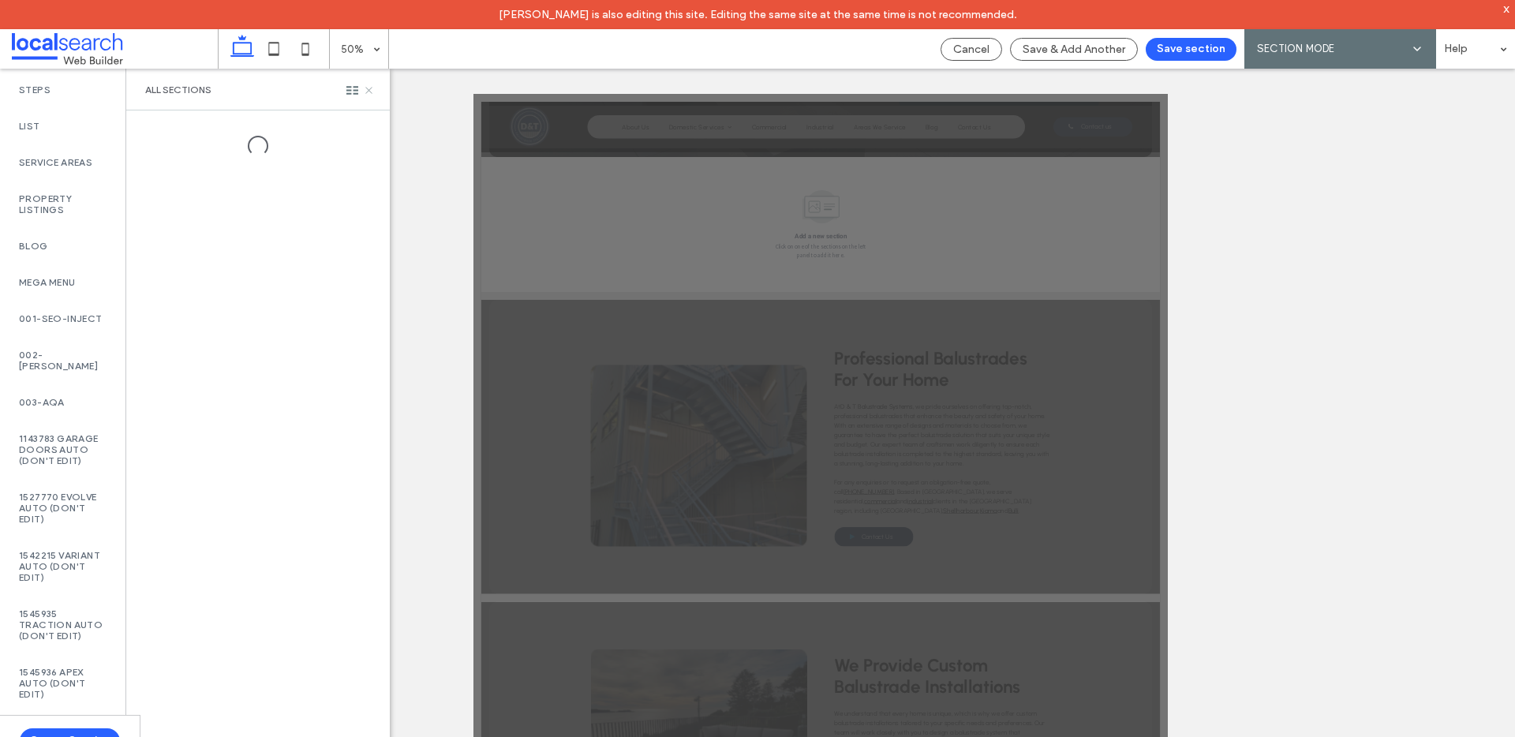
scroll to position [0, 0]
click at [965, 52] on span "Cancel" at bounding box center [971, 49] width 36 height 13
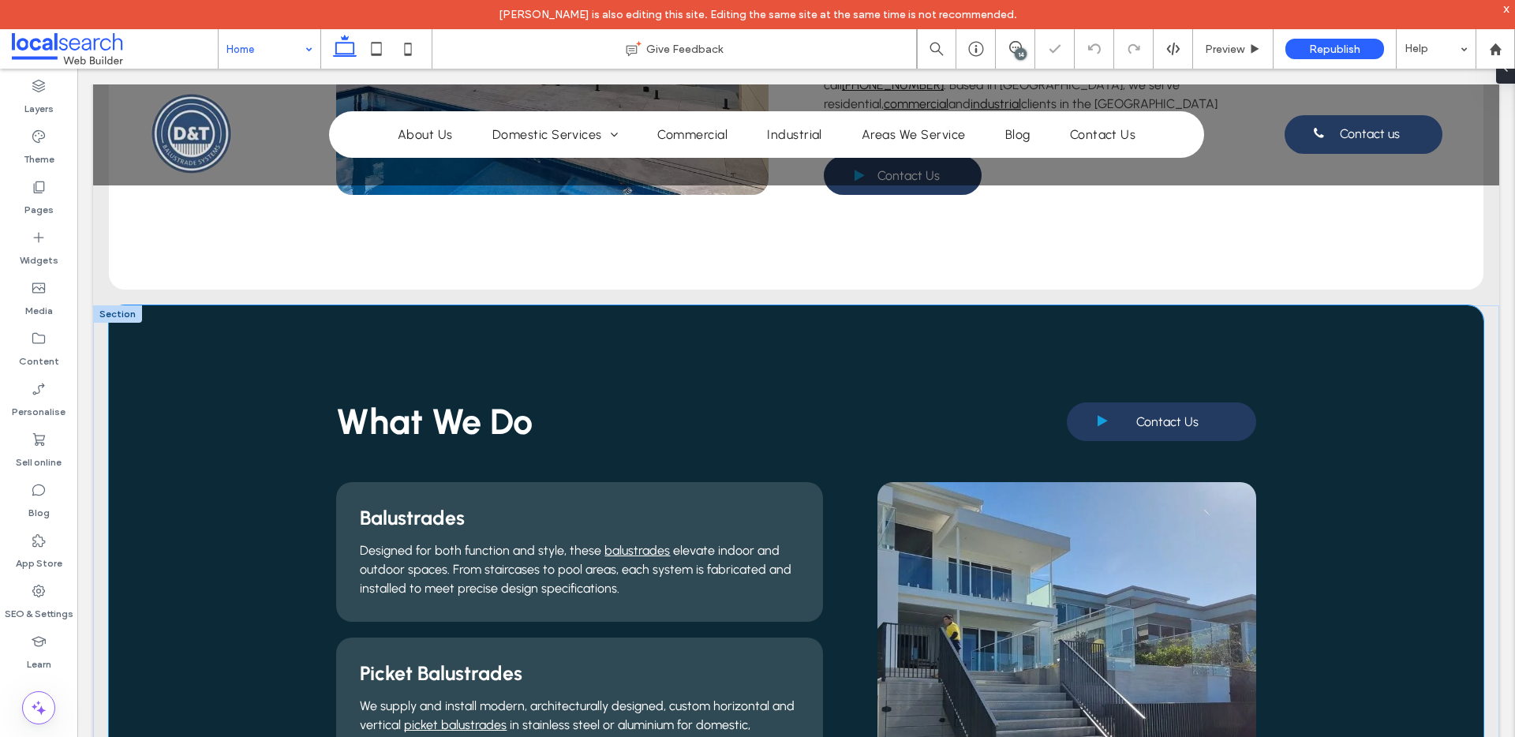
scroll to position [1178, 0]
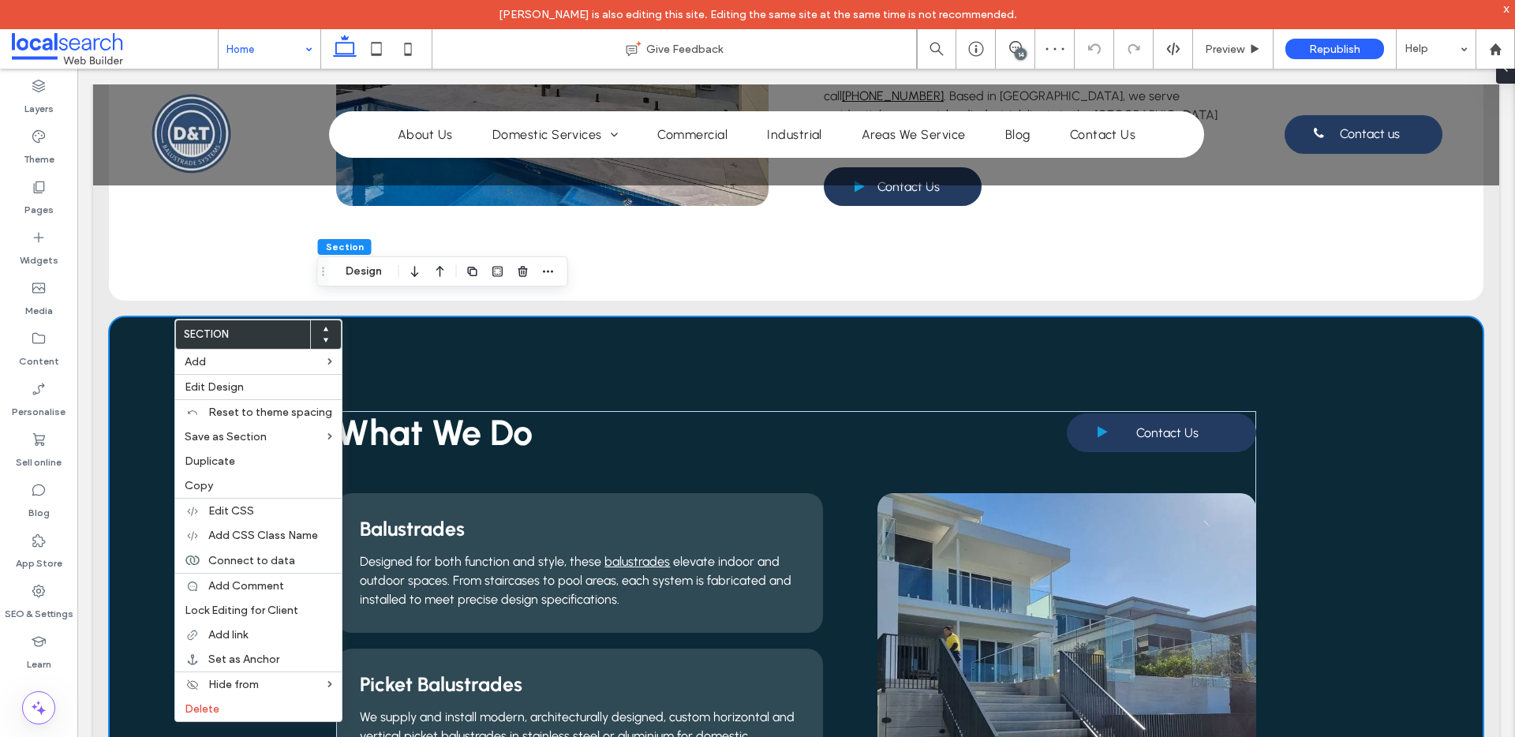
click at [103, 316] on div "What We Do Contact Us Balustrades Designed for both function and style, these b…" at bounding box center [796, 686] width 1406 height 741
click at [99, 316] on div "What We Do Contact Us Balustrades Designed for both function and style, these b…" at bounding box center [796, 686] width 1406 height 741
click at [207, 269] on div "Professional Balustrades For Your Home At D & T Balustrade Systems , we pride o…" at bounding box center [796, 7] width 1375 height 588
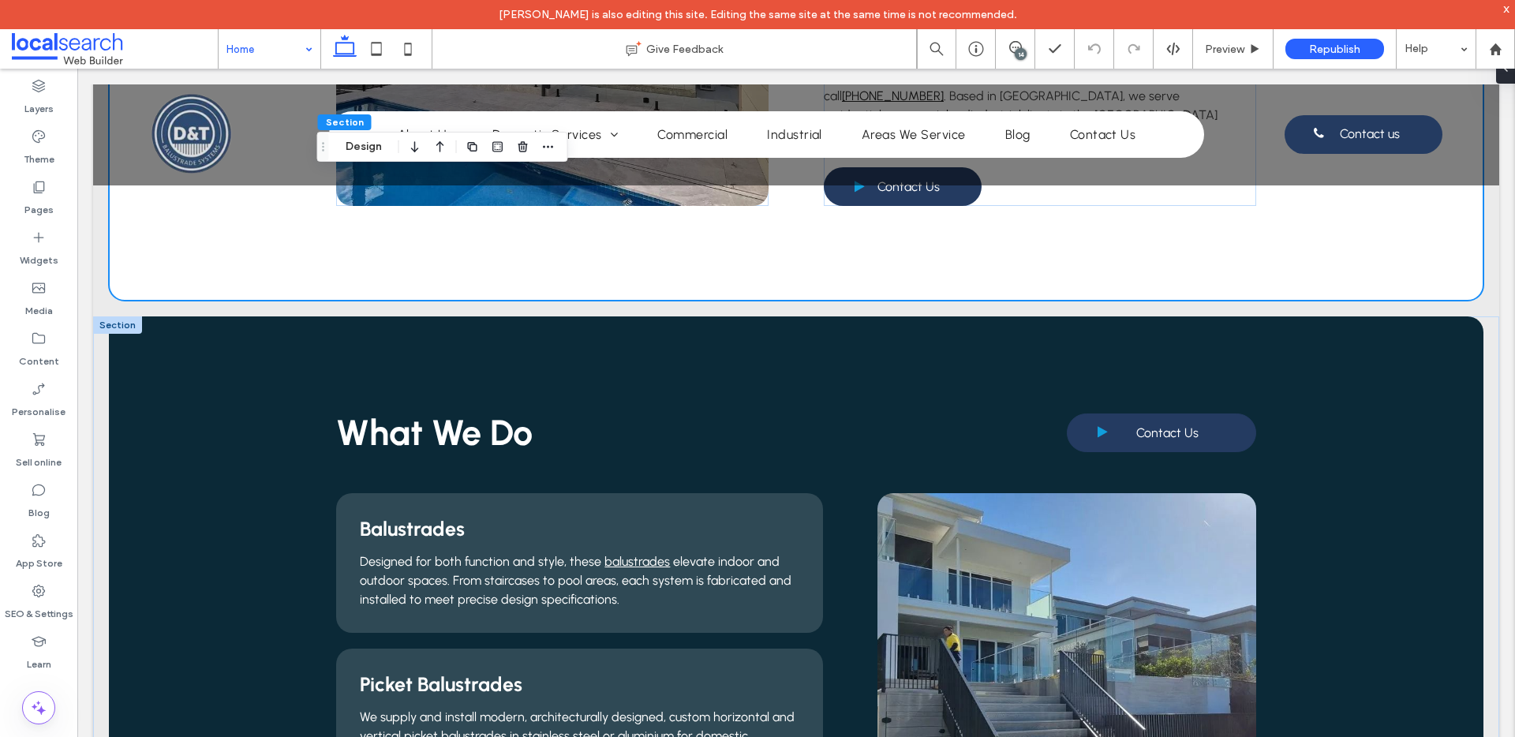
click at [106, 316] on div at bounding box center [117, 324] width 49 height 17
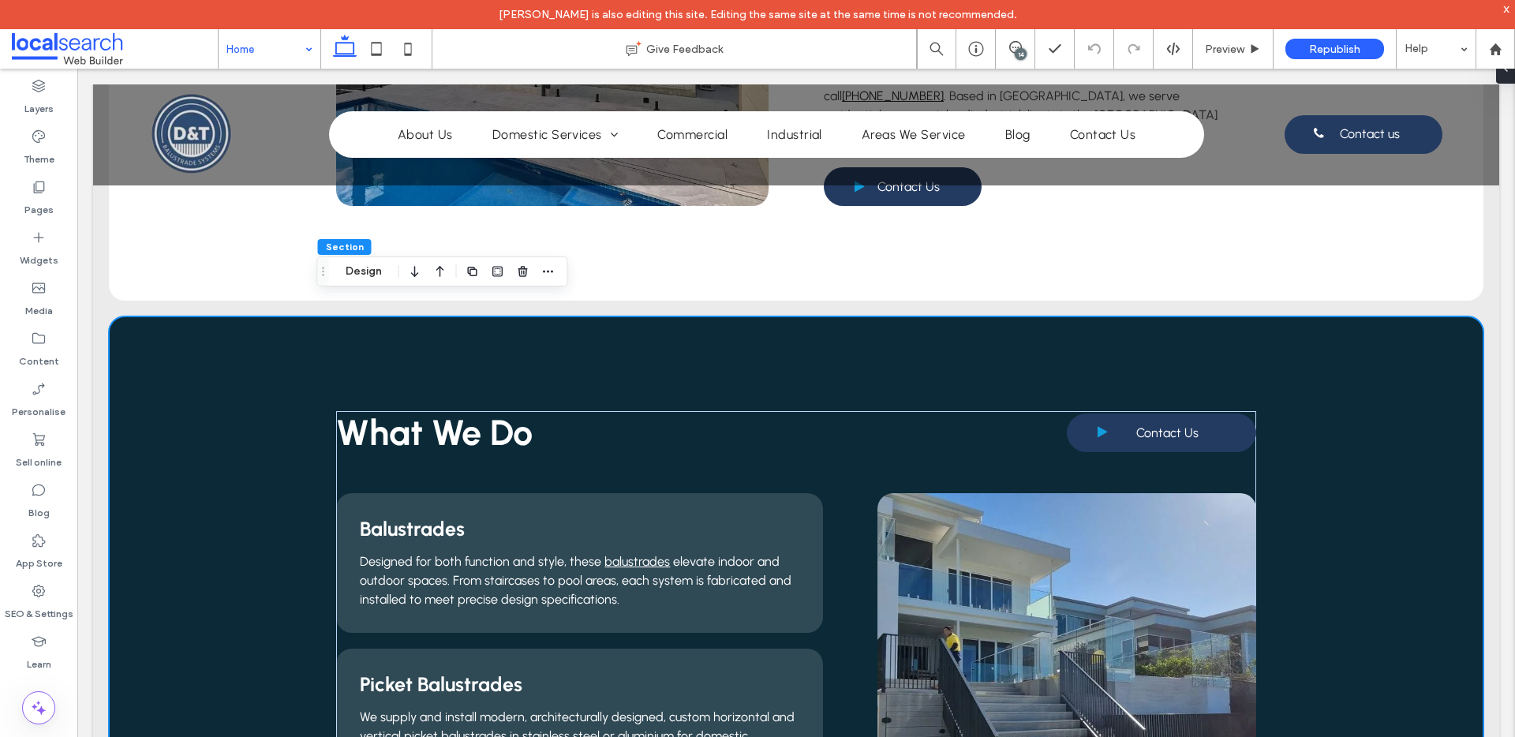
click at [99, 316] on div "What We Do Contact Us Balustrades Designed for both function and style, these b…" at bounding box center [796, 686] width 1406 height 741
click at [546, 272] on icon "button" at bounding box center [548, 271] width 13 height 13
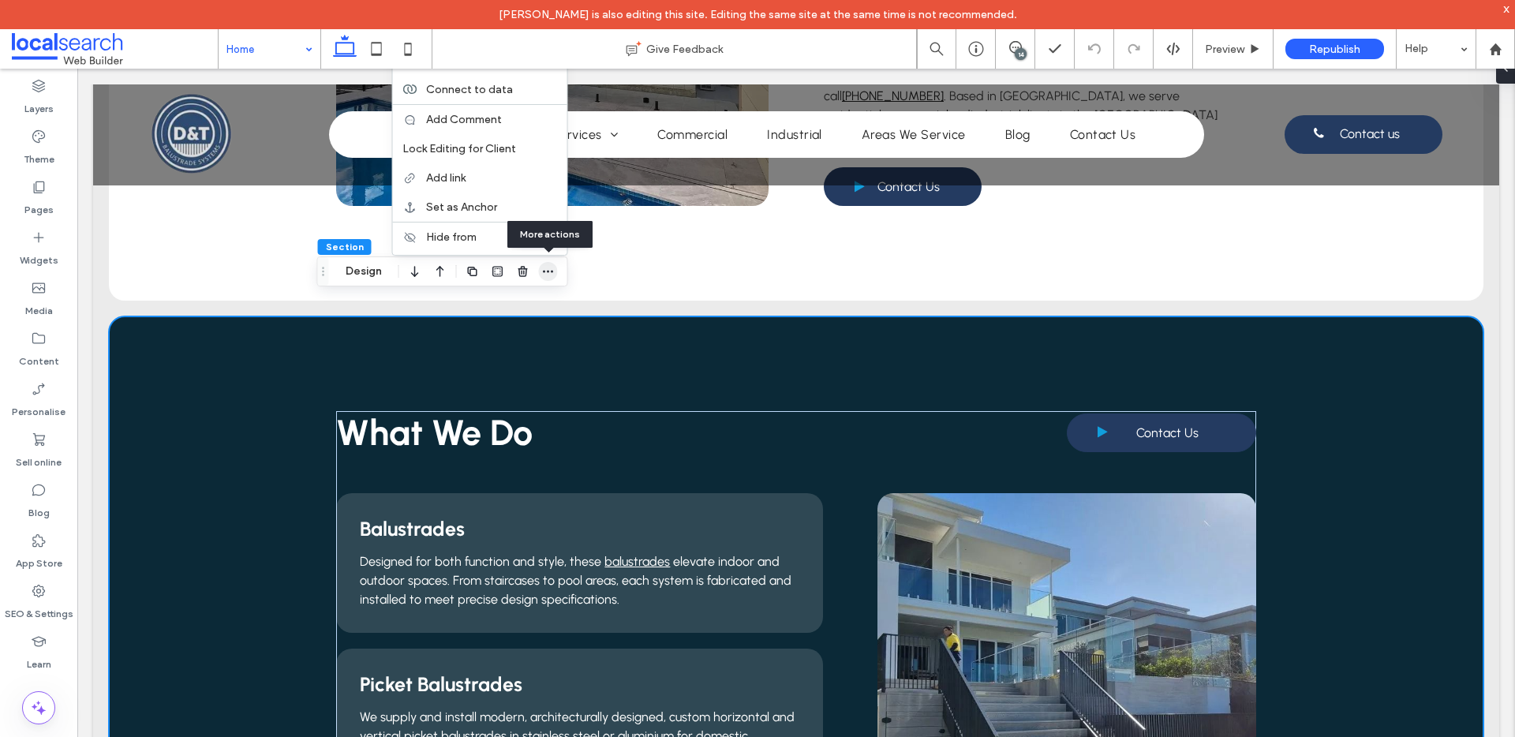
click at [549, 273] on icon "button" at bounding box center [548, 271] width 13 height 13
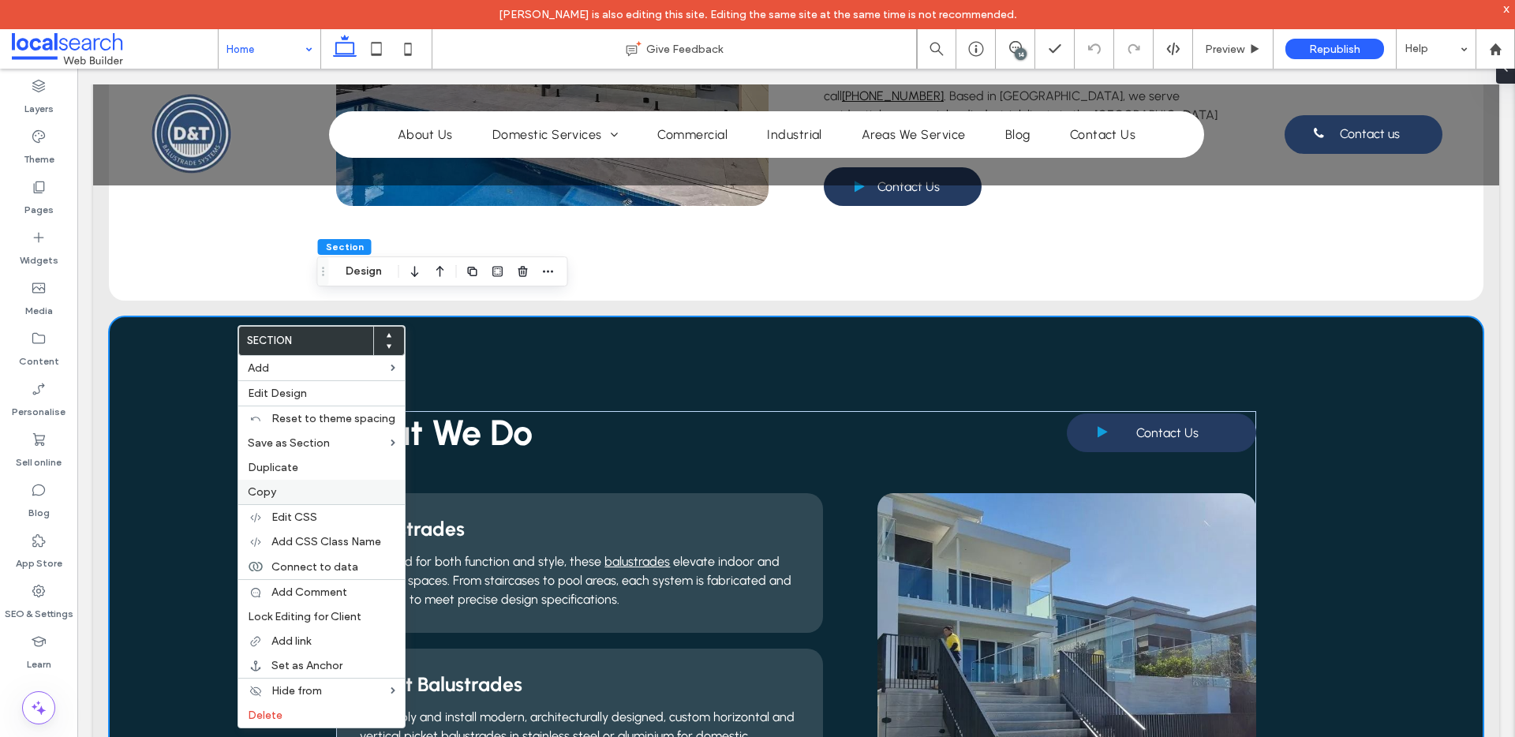
click at [283, 496] on label "Copy" at bounding box center [322, 491] width 148 height 13
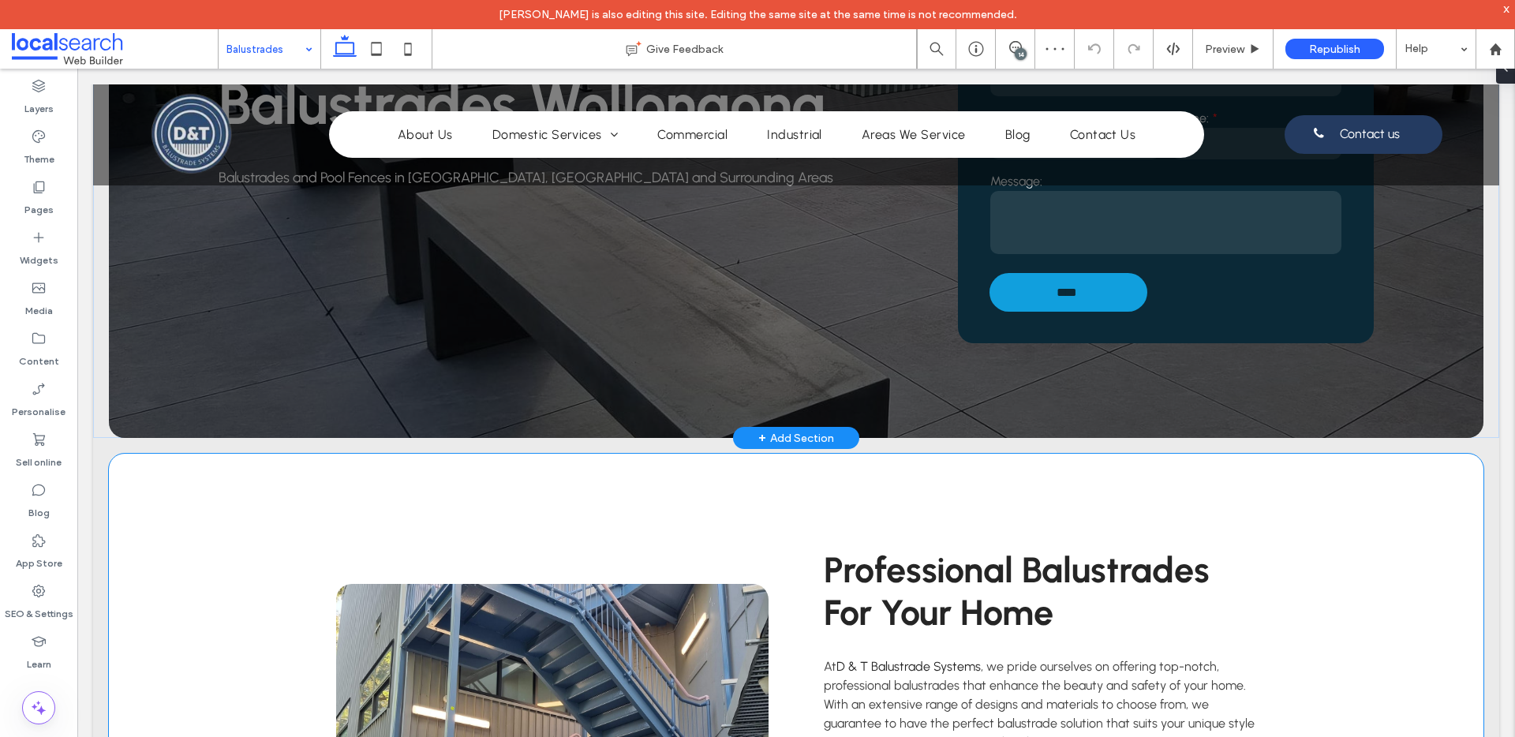
scroll to position [284, 0]
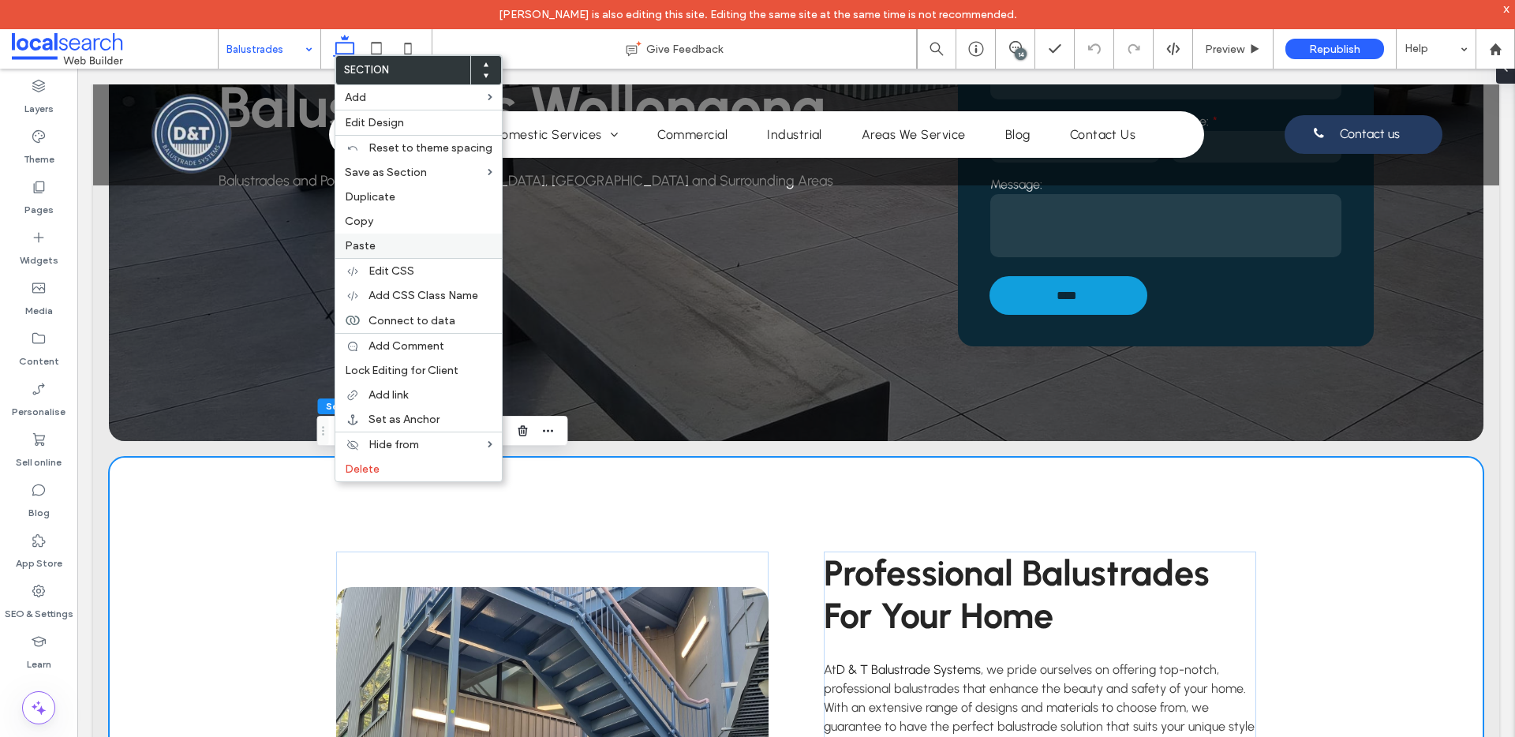
click at [392, 243] on label "Paste" at bounding box center [419, 245] width 148 height 13
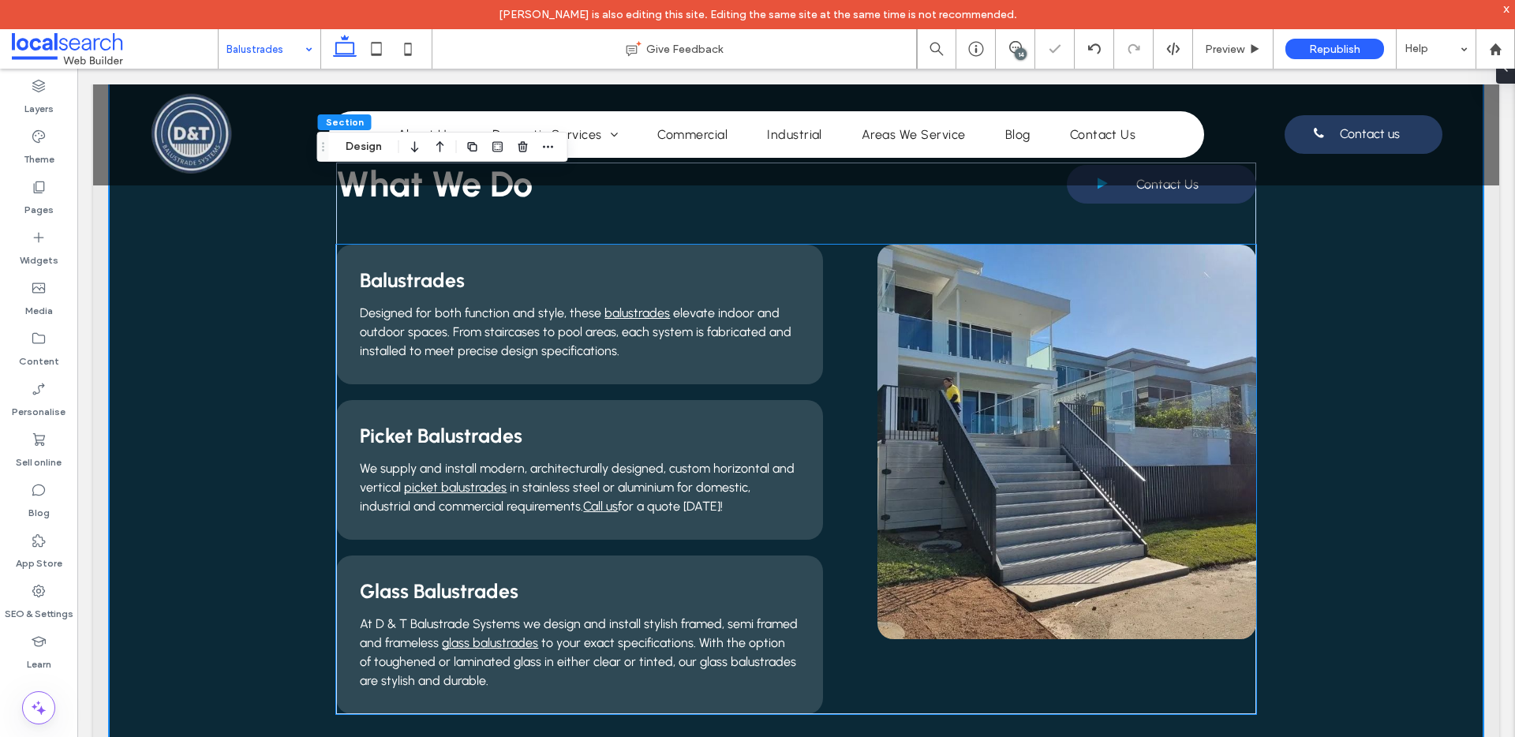
scroll to position [1281, 0]
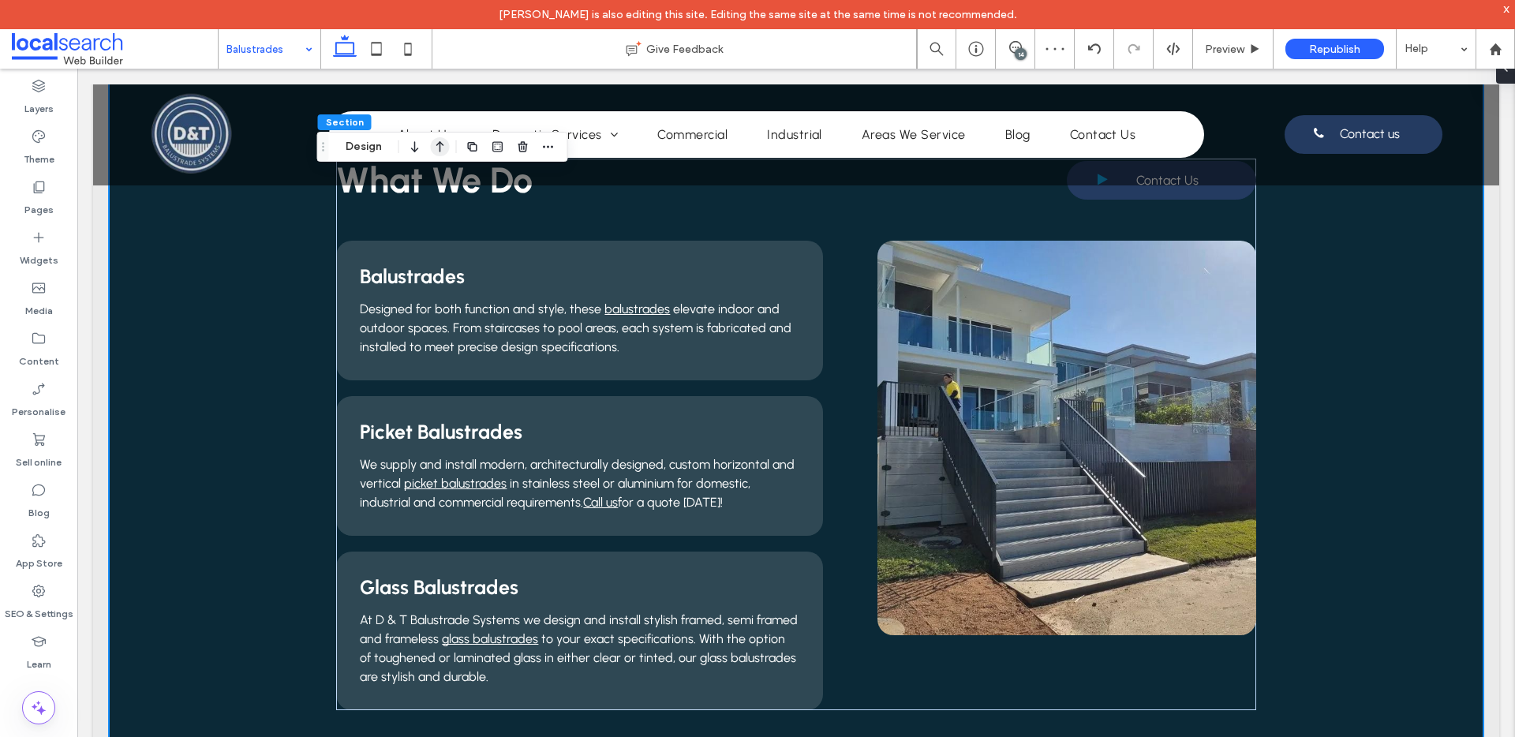
click at [437, 147] on icon "button" at bounding box center [440, 147] width 19 height 28
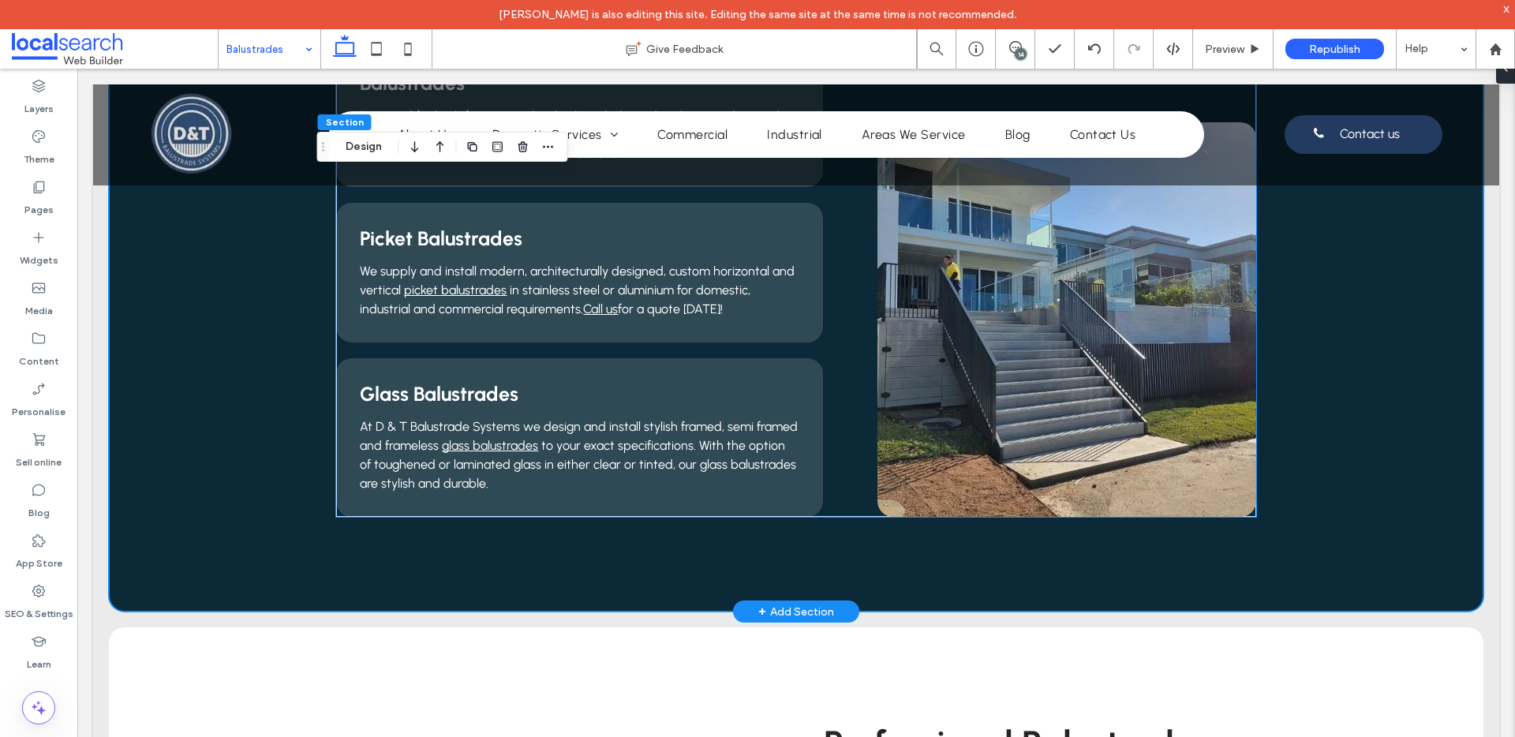
scroll to position [945, 0]
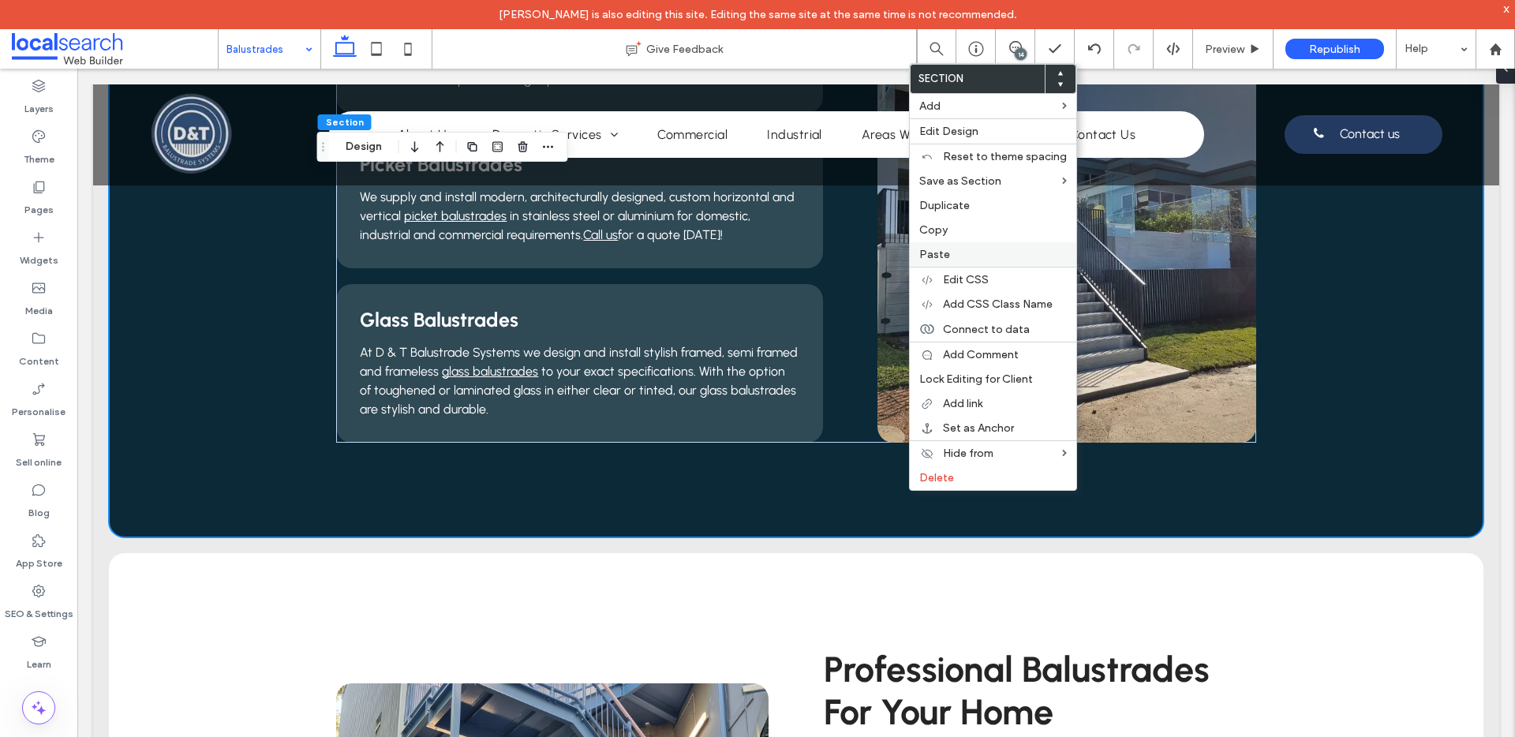
click at [963, 250] on label "Paste" at bounding box center [993, 254] width 148 height 13
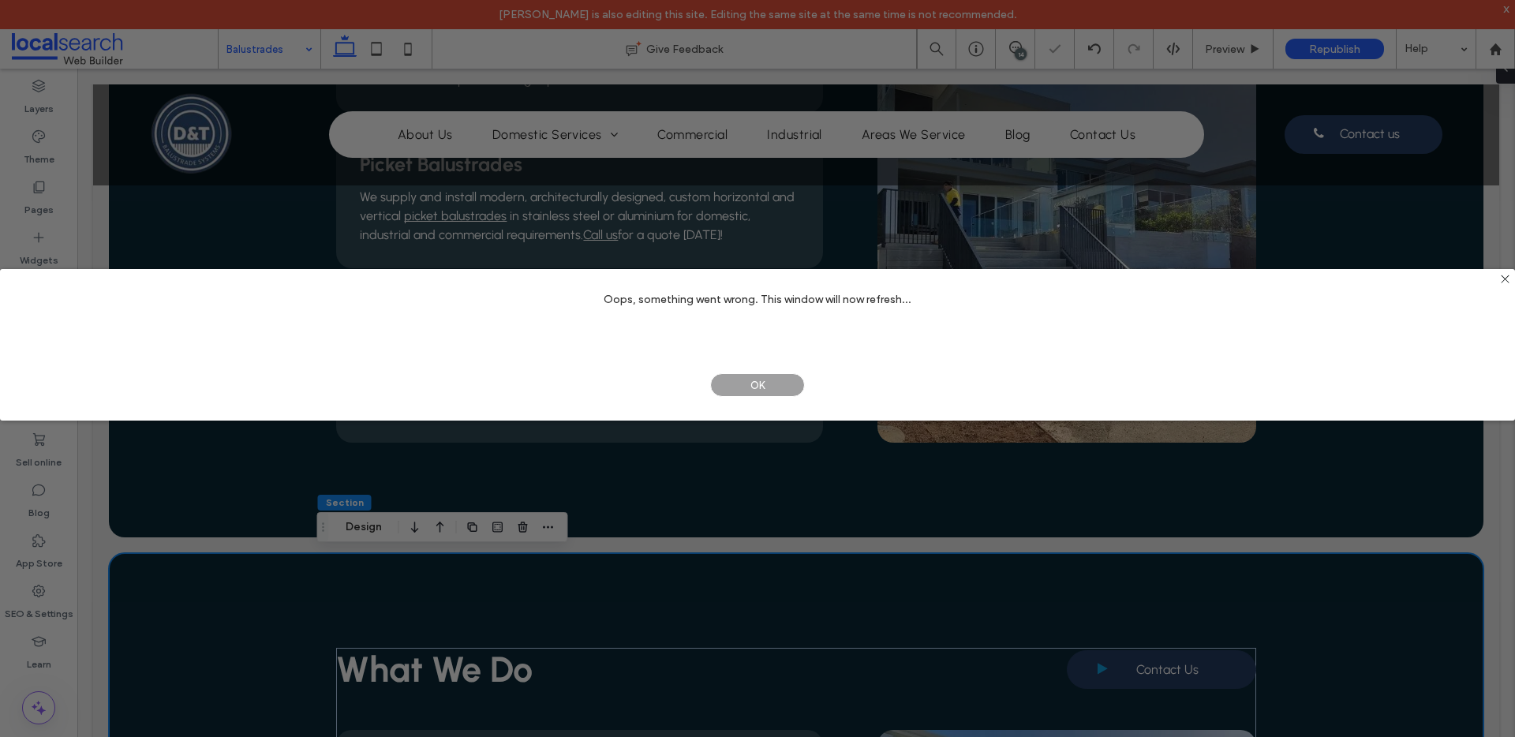
click at [764, 384] on span "OK" at bounding box center [757, 385] width 95 height 24
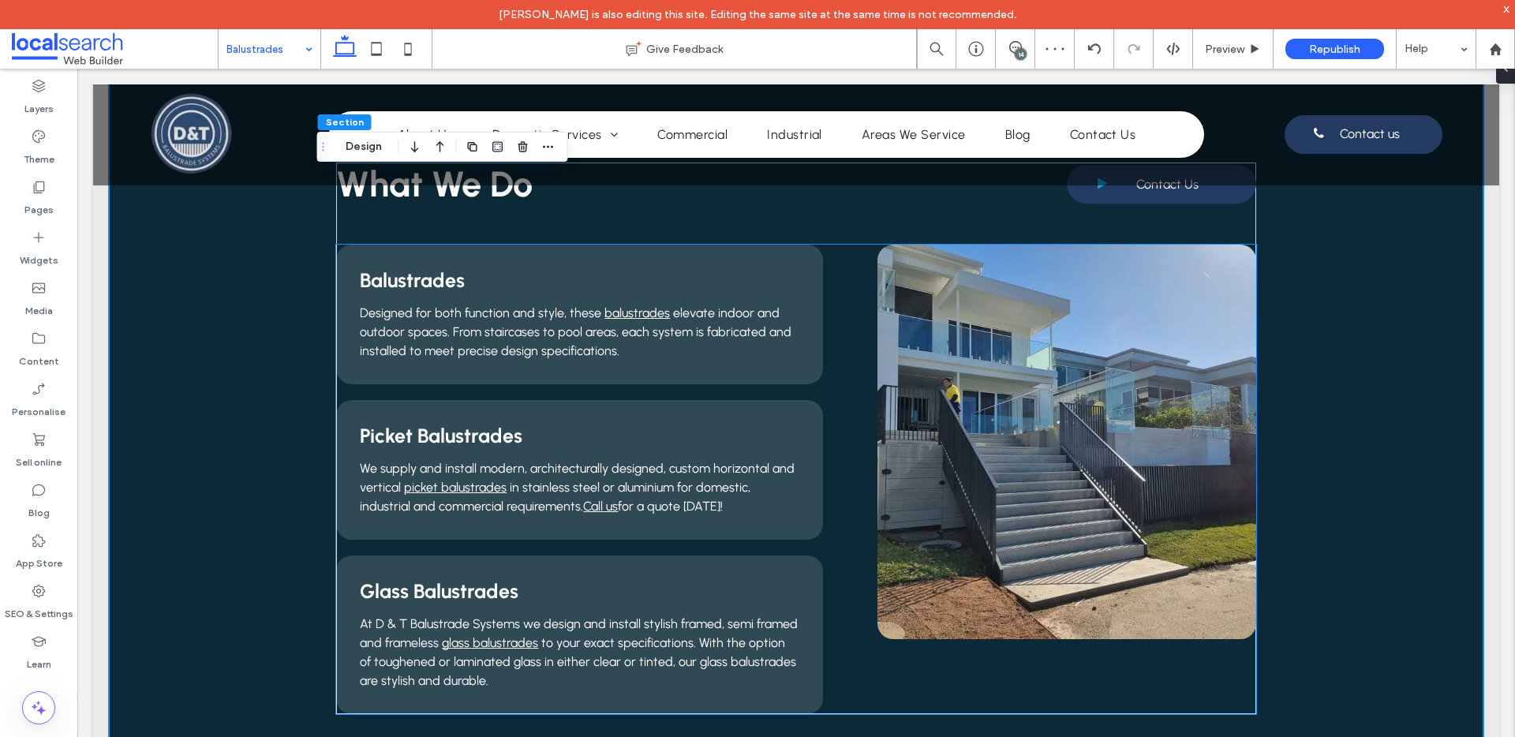
scroll to position [1396, 0]
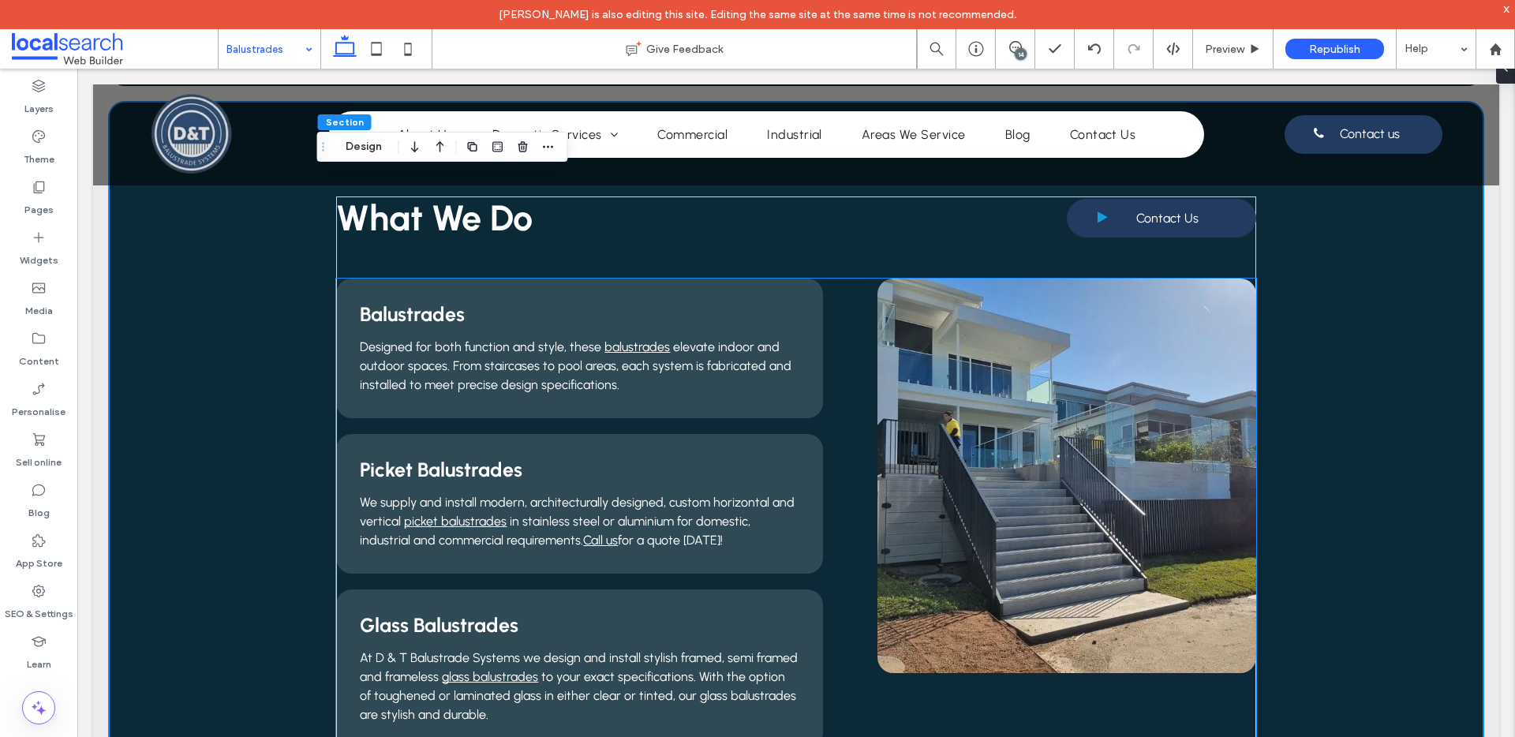
click at [1088, 378] on link at bounding box center [1067, 476] width 378 height 395
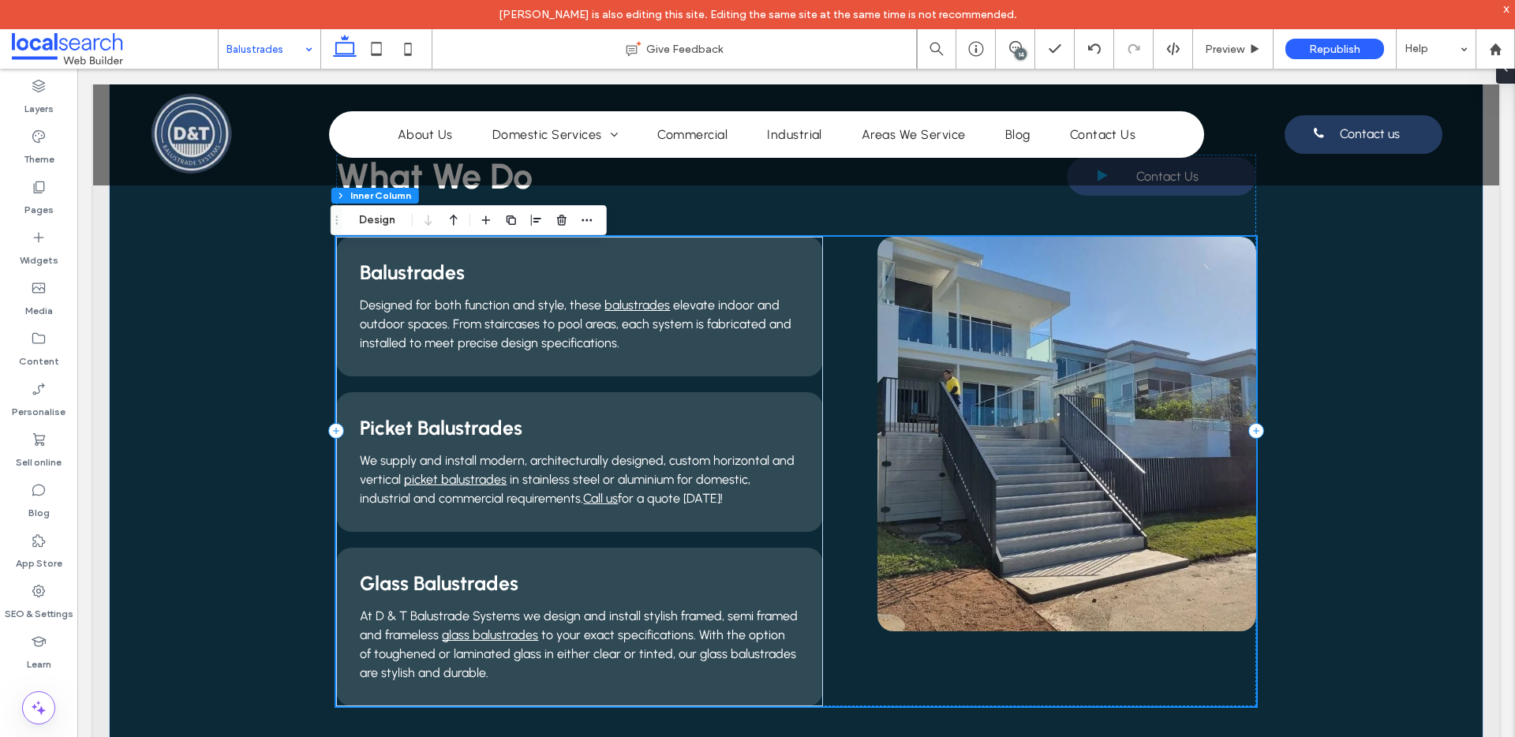
scroll to position [1418, 0]
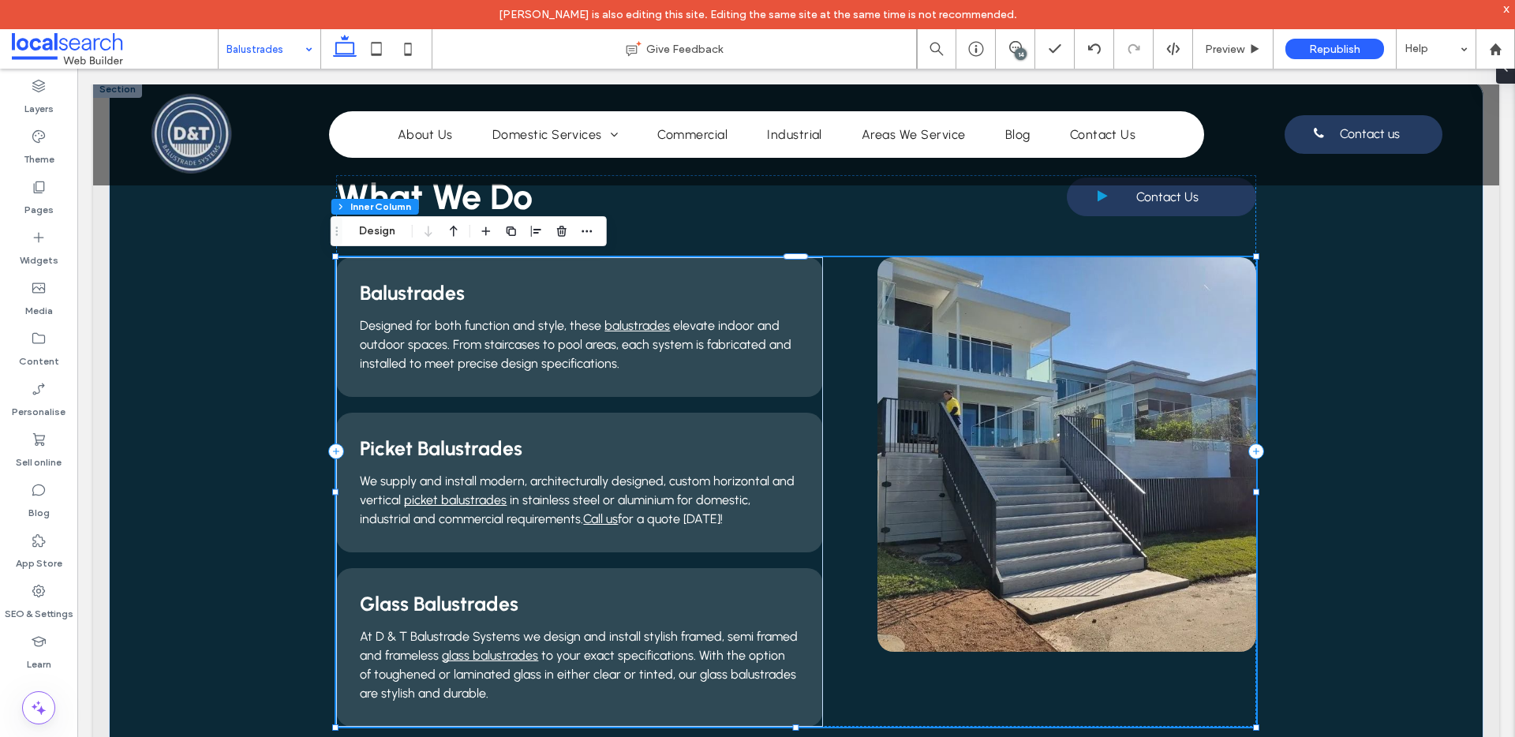
click at [845, 320] on div "Balustrades Designed for both function and style, these balustrades elevate ind…" at bounding box center [795, 492] width 919 height 470
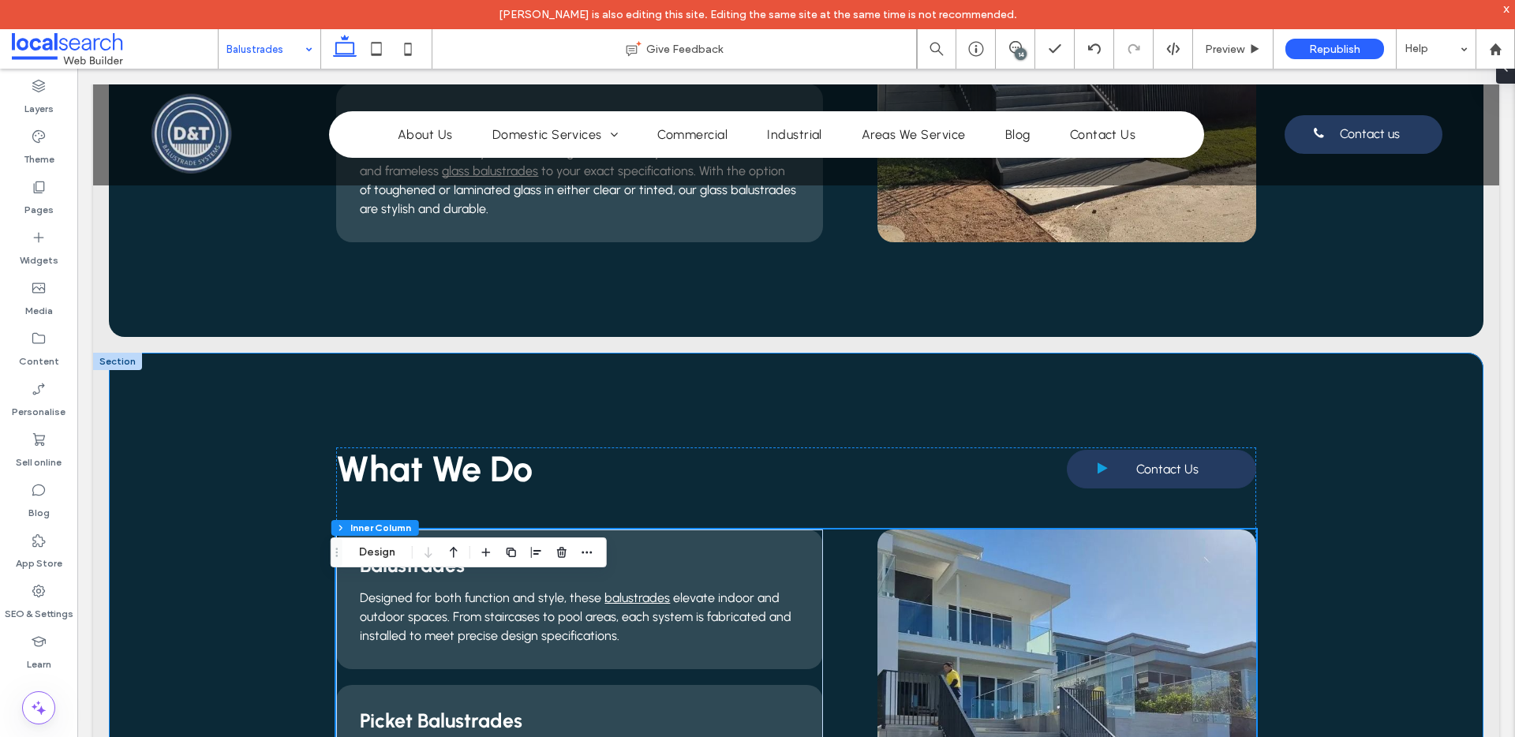
scroll to position [1193, 0]
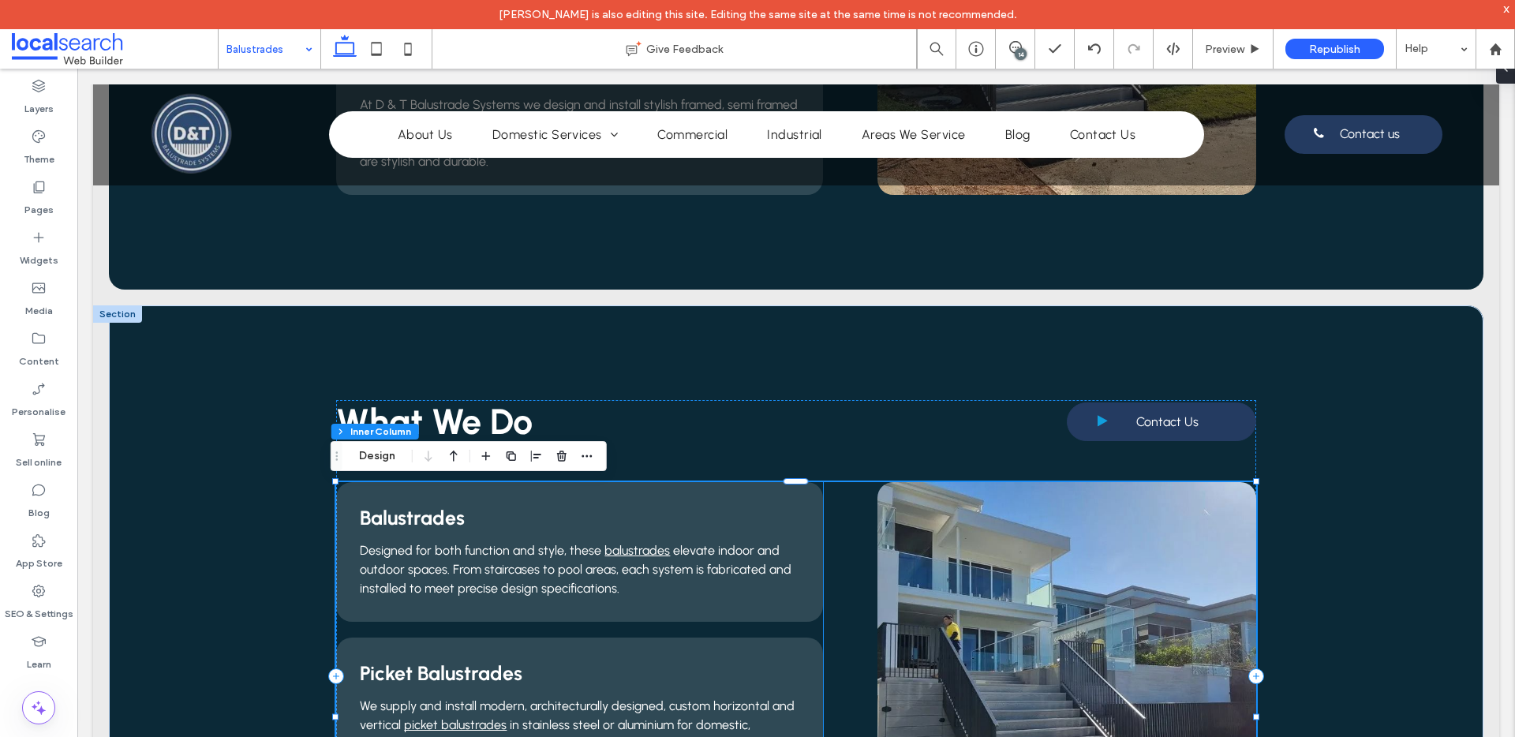
click at [811, 629] on div "Balustrades Designed for both function and style, these balustrades elevate ind…" at bounding box center [579, 717] width 486 height 470
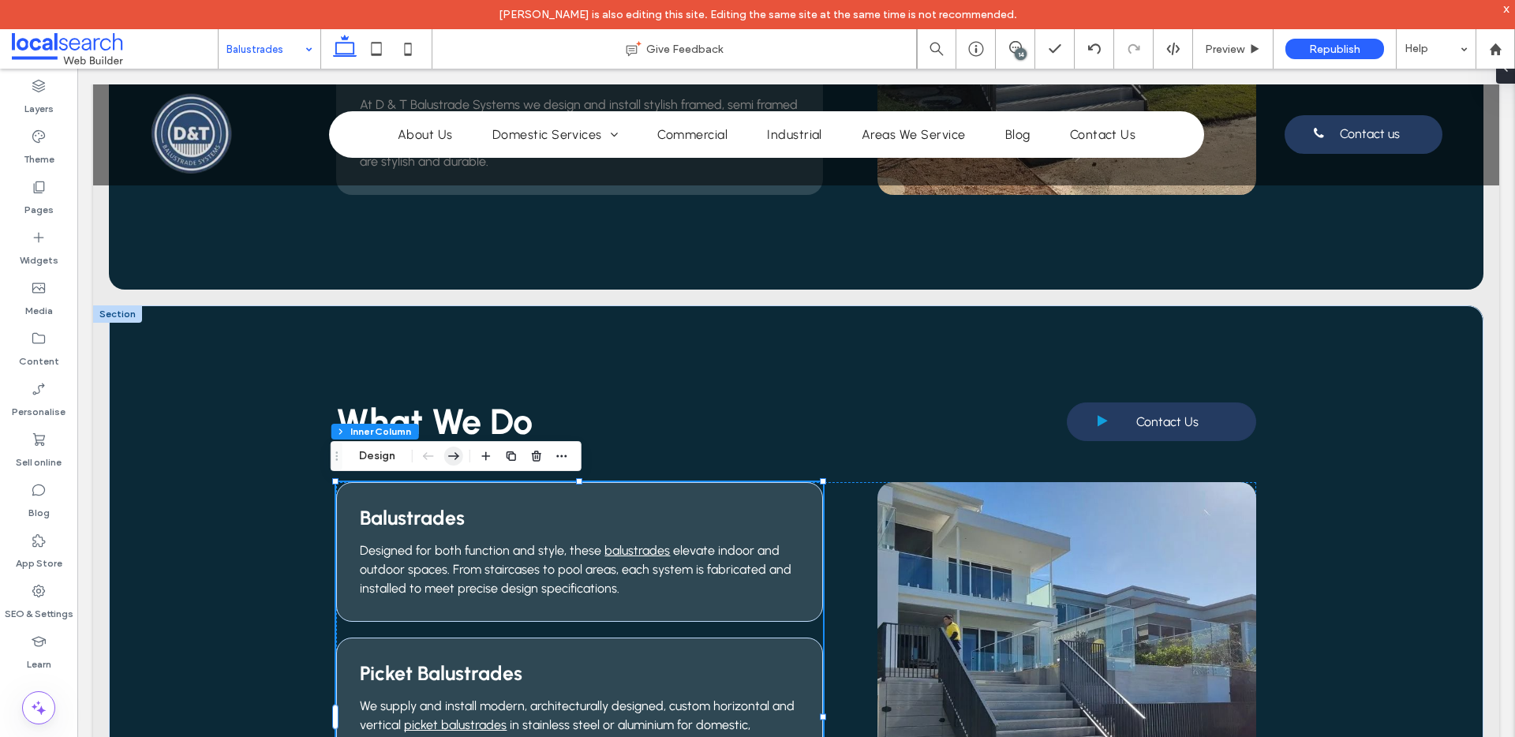
click at [458, 457] on use "button" at bounding box center [453, 456] width 11 height 8
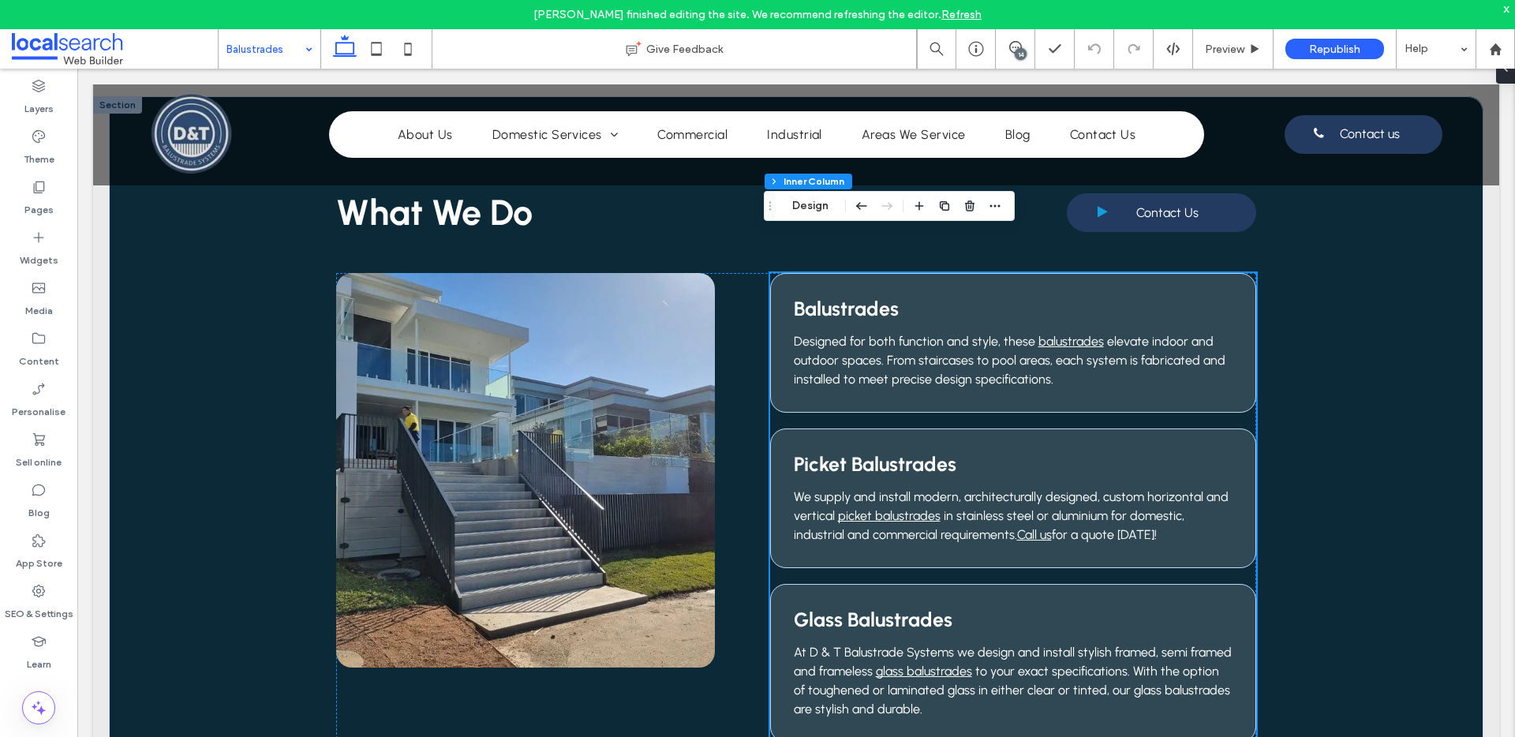
scroll to position [1293, 0]
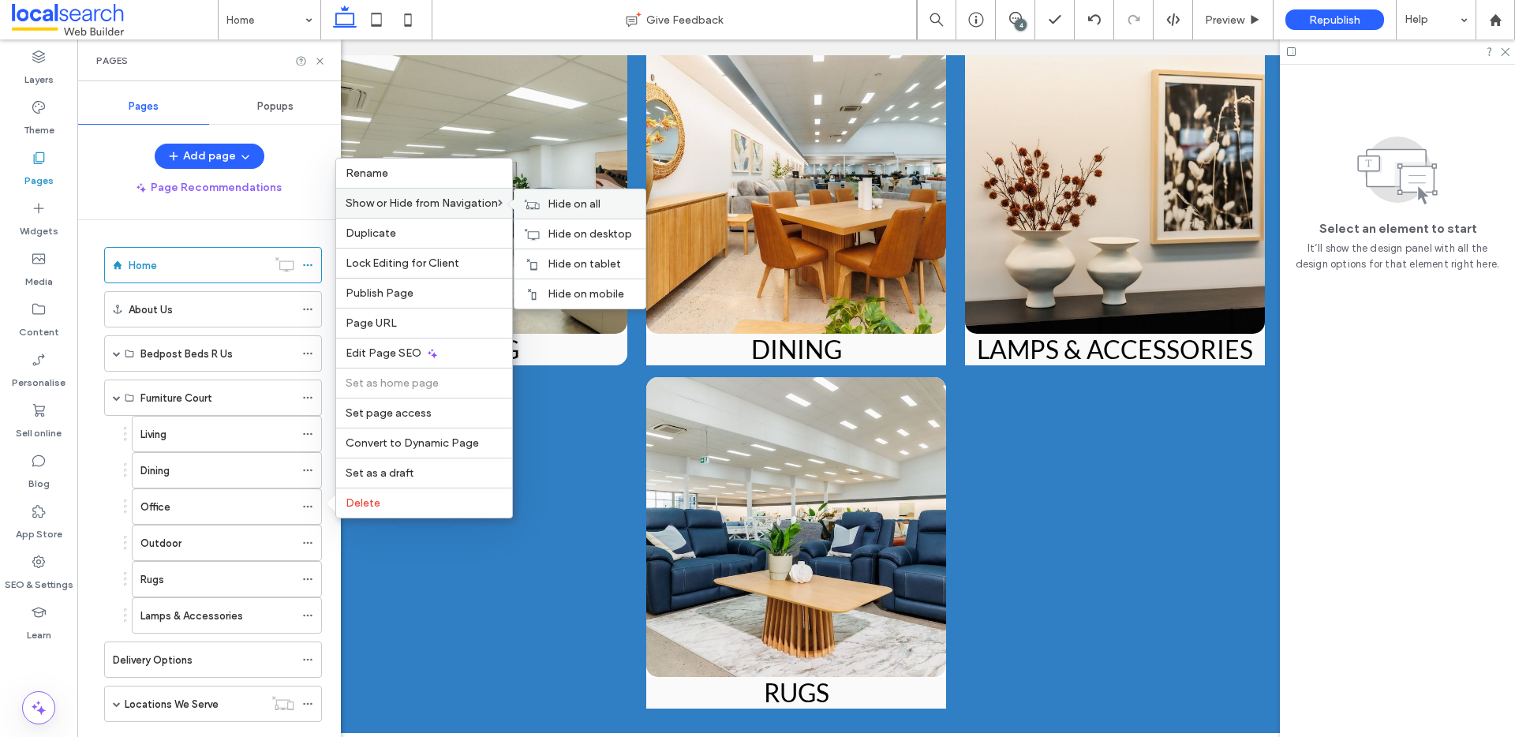
click at [607, 196] on div "Hide on all" at bounding box center [580, 203] width 131 height 29
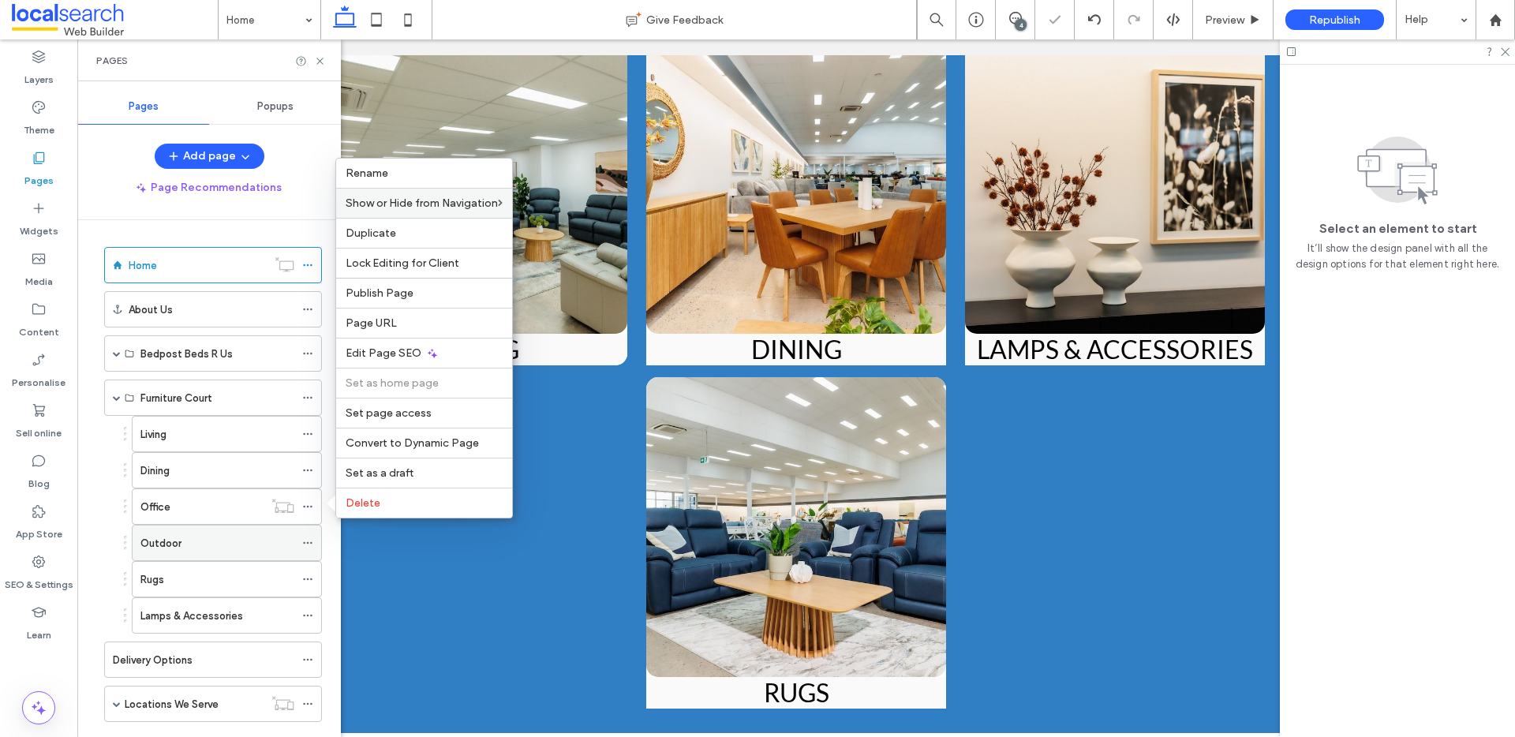
click at [309, 543] on icon at bounding box center [307, 542] width 11 height 11
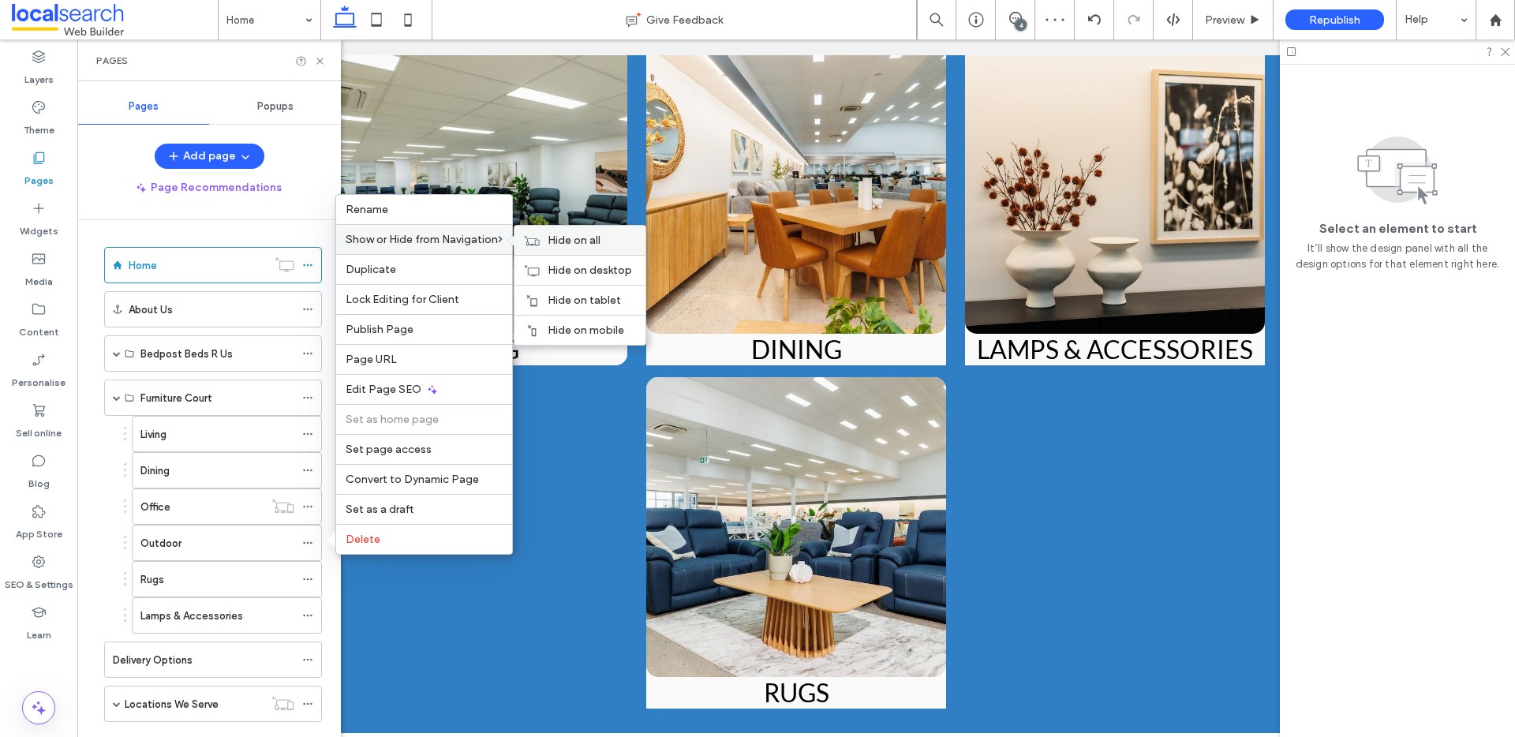
click at [580, 238] on span "Hide on all" at bounding box center [574, 240] width 53 height 13
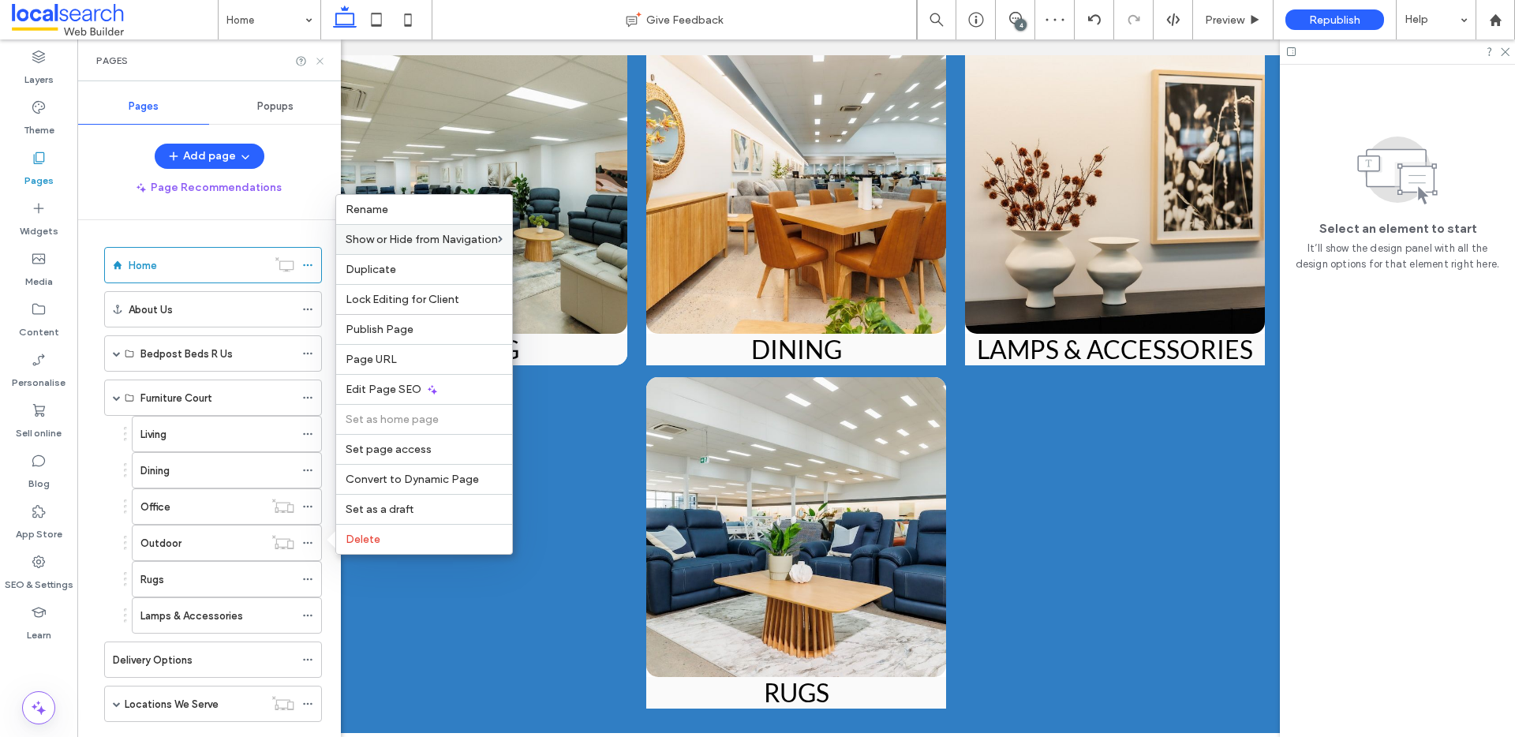
click at [320, 60] on icon at bounding box center [320, 61] width 12 height 12
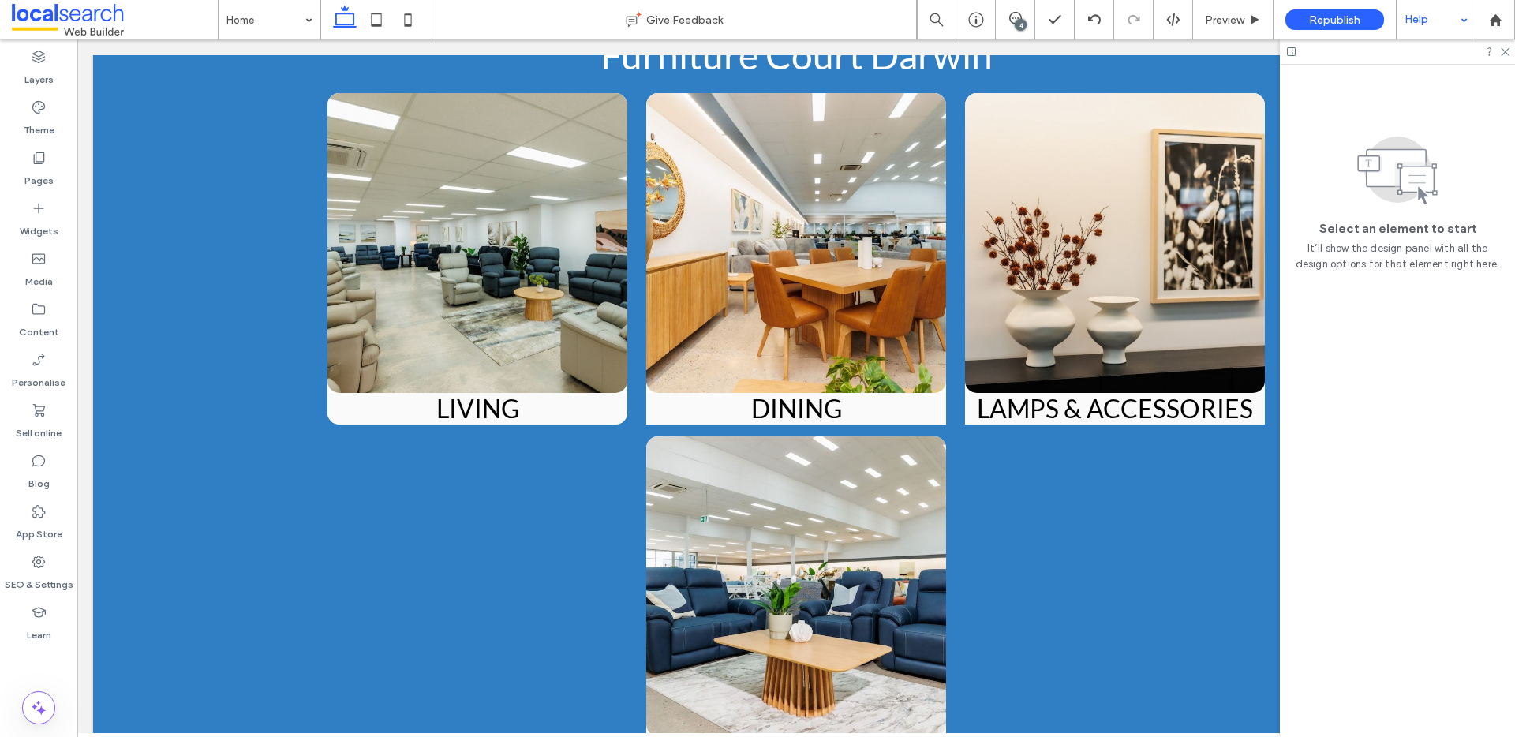
scroll to position [2996, 0]
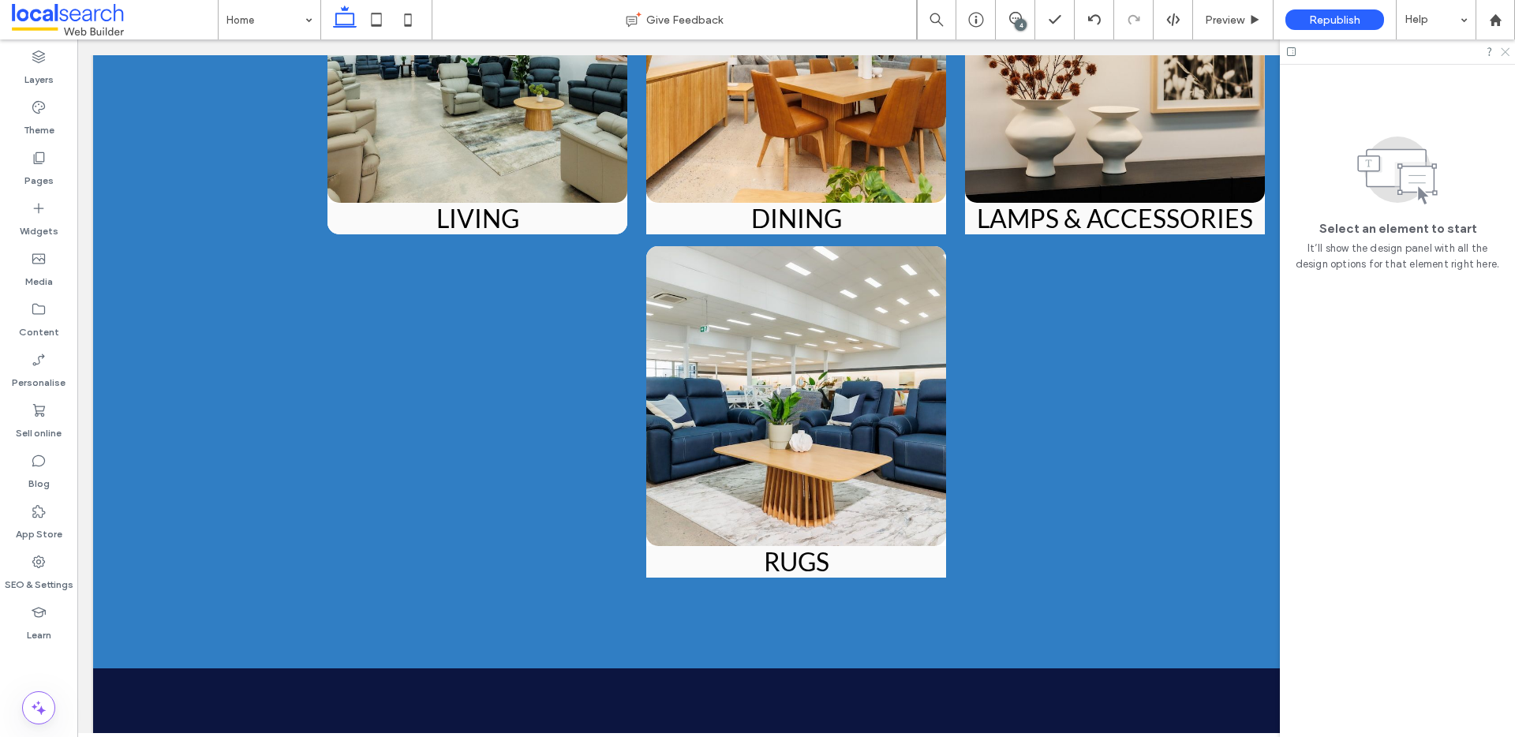
click at [1504, 54] on icon at bounding box center [1505, 51] width 10 height 10
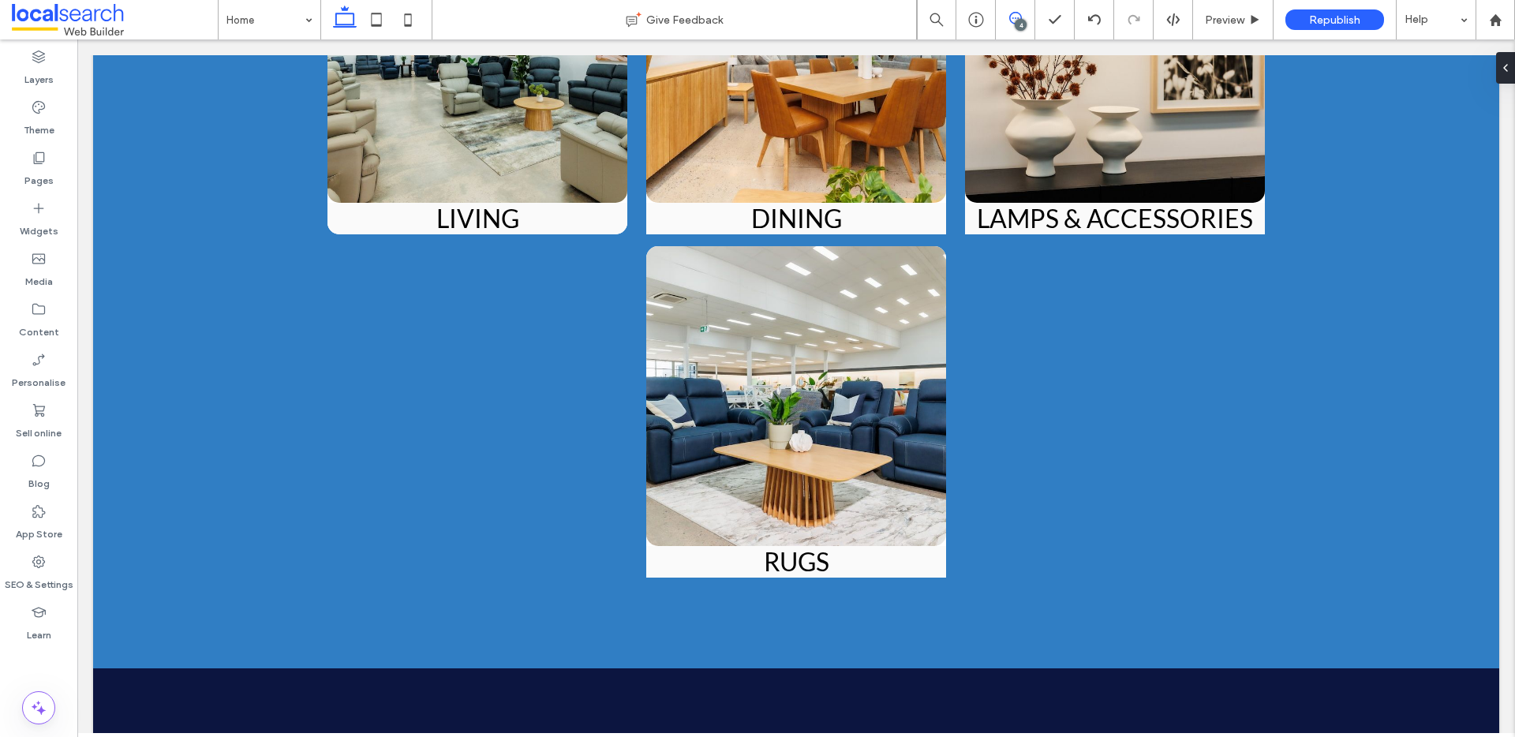
click at [1016, 15] on icon at bounding box center [1015, 18] width 13 height 13
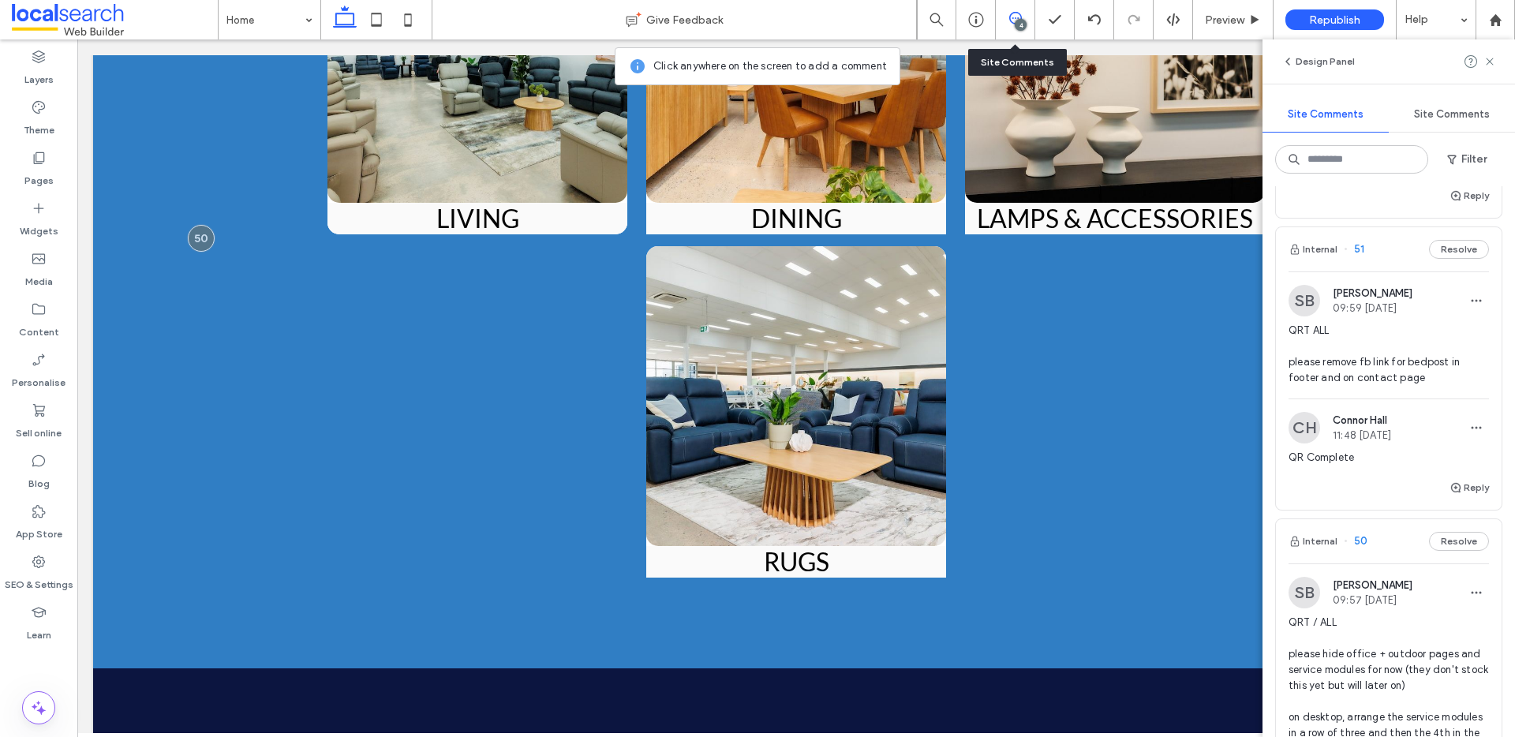
scroll to position [552, 0]
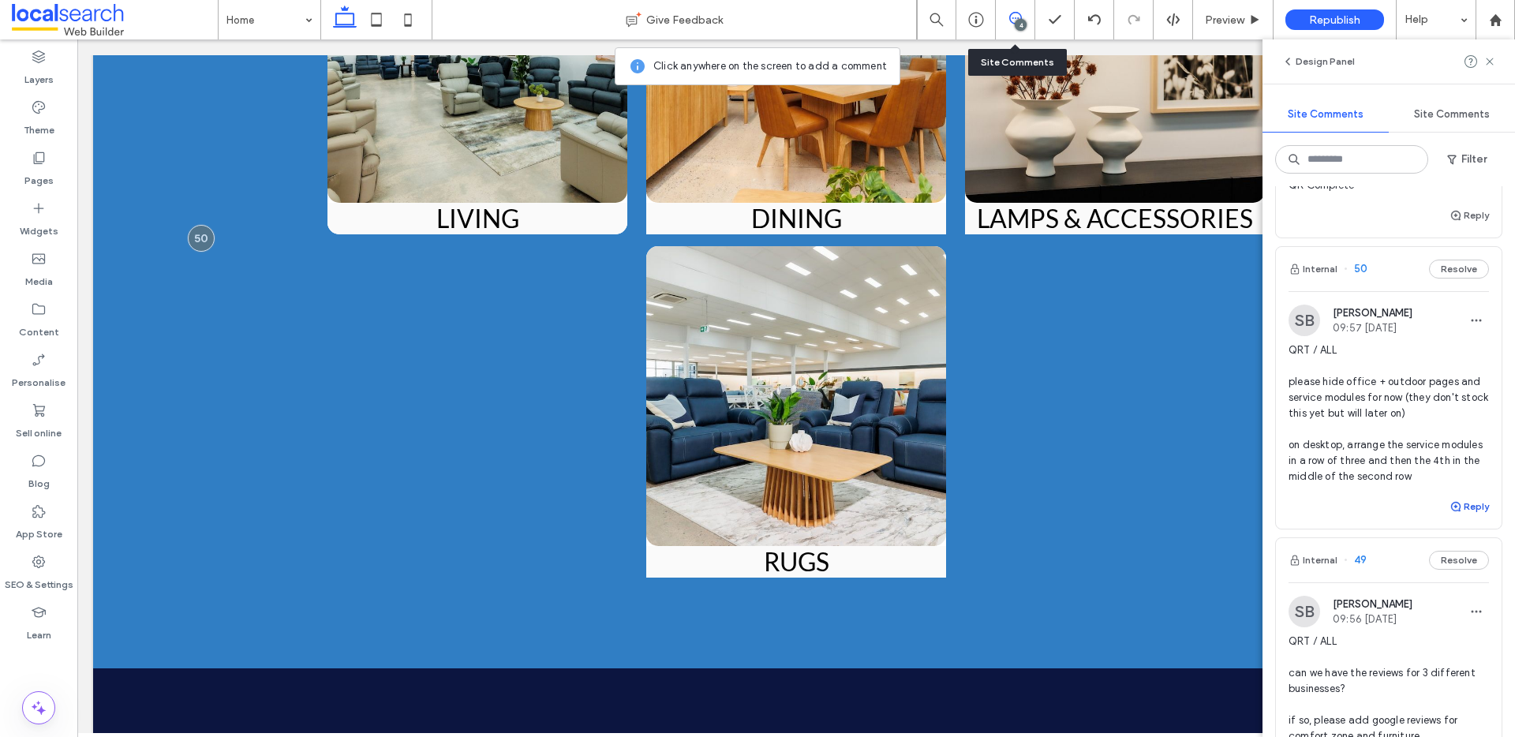
click at [1461, 516] on button "Reply" at bounding box center [1469, 506] width 39 height 19
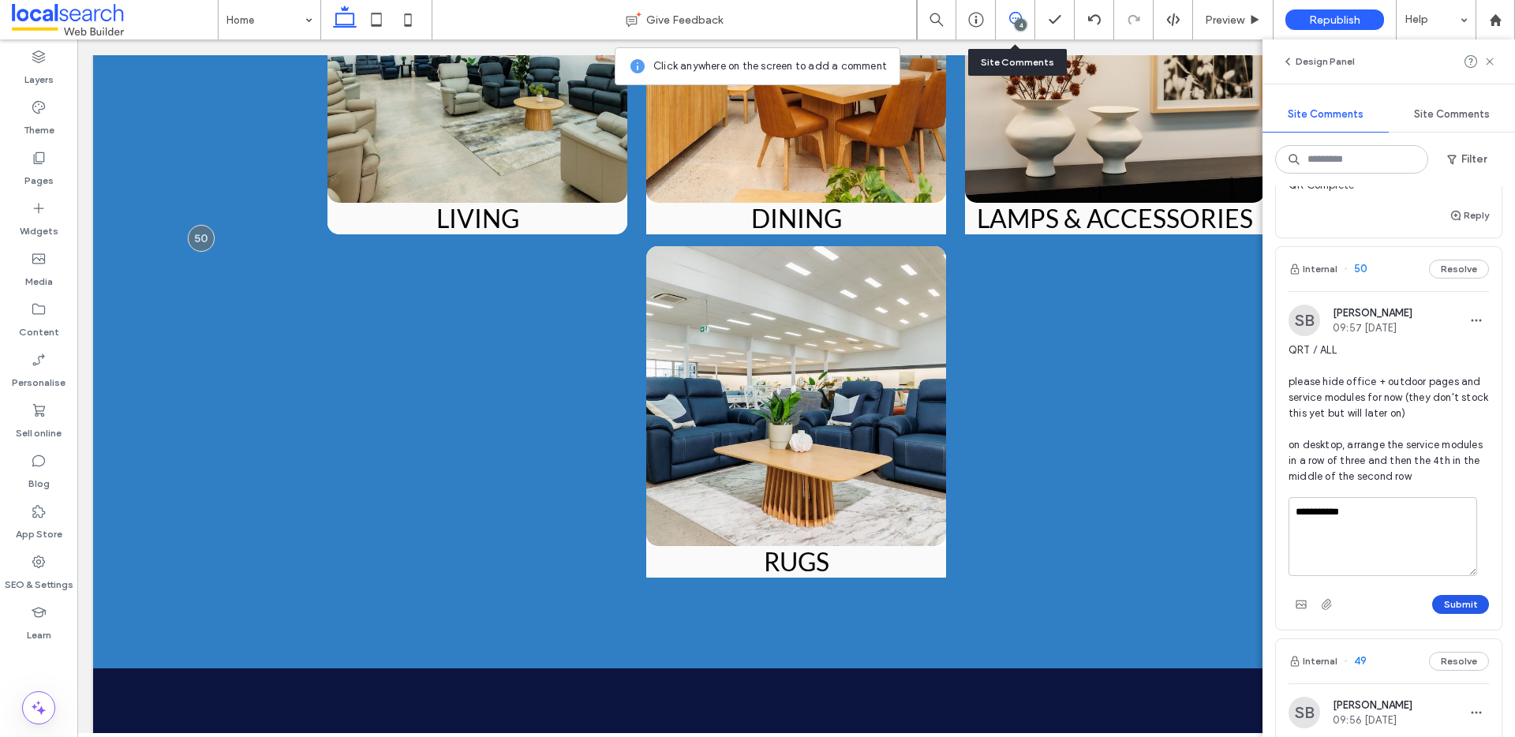
type textarea "**********"
click at [1456, 614] on button "Submit" at bounding box center [1461, 604] width 57 height 19
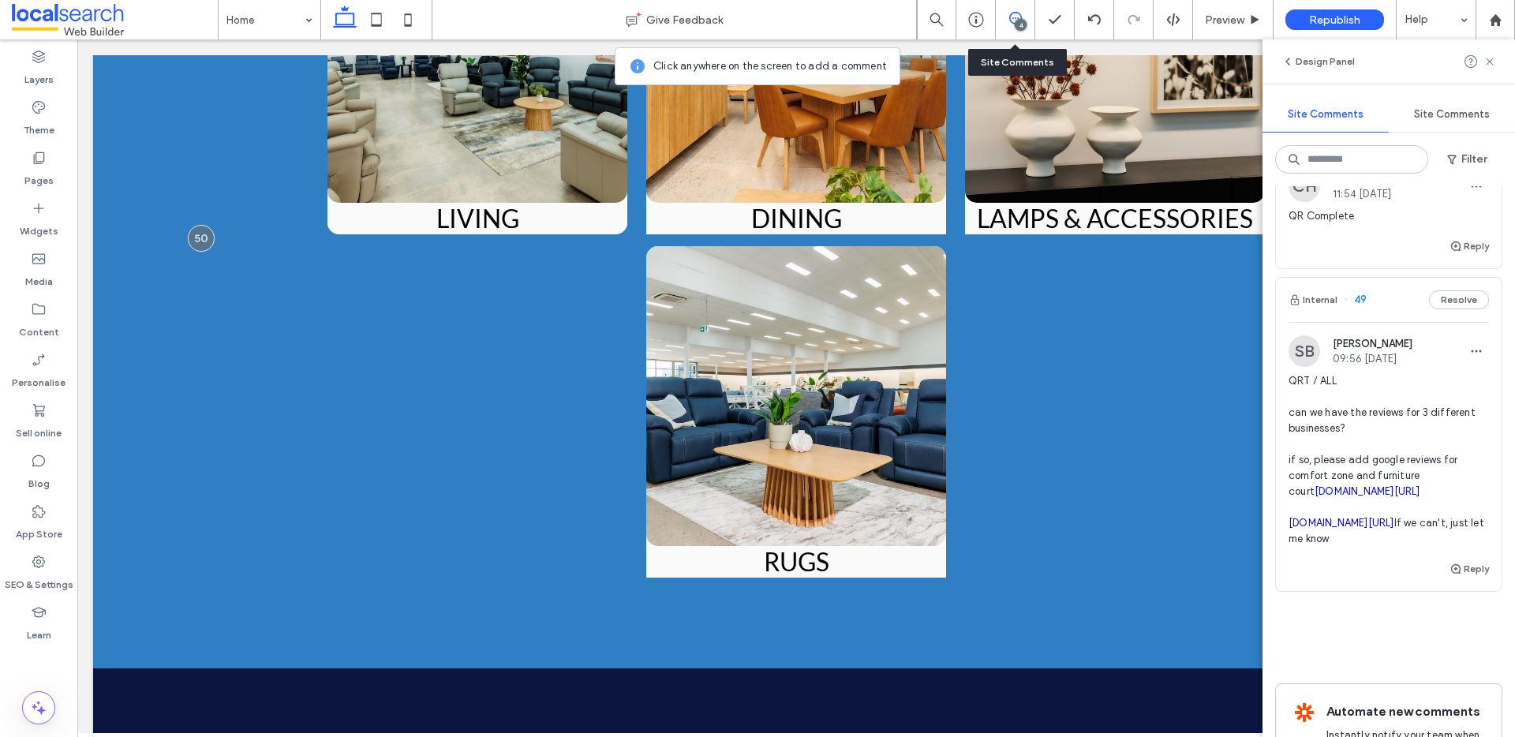
scroll to position [910, 0]
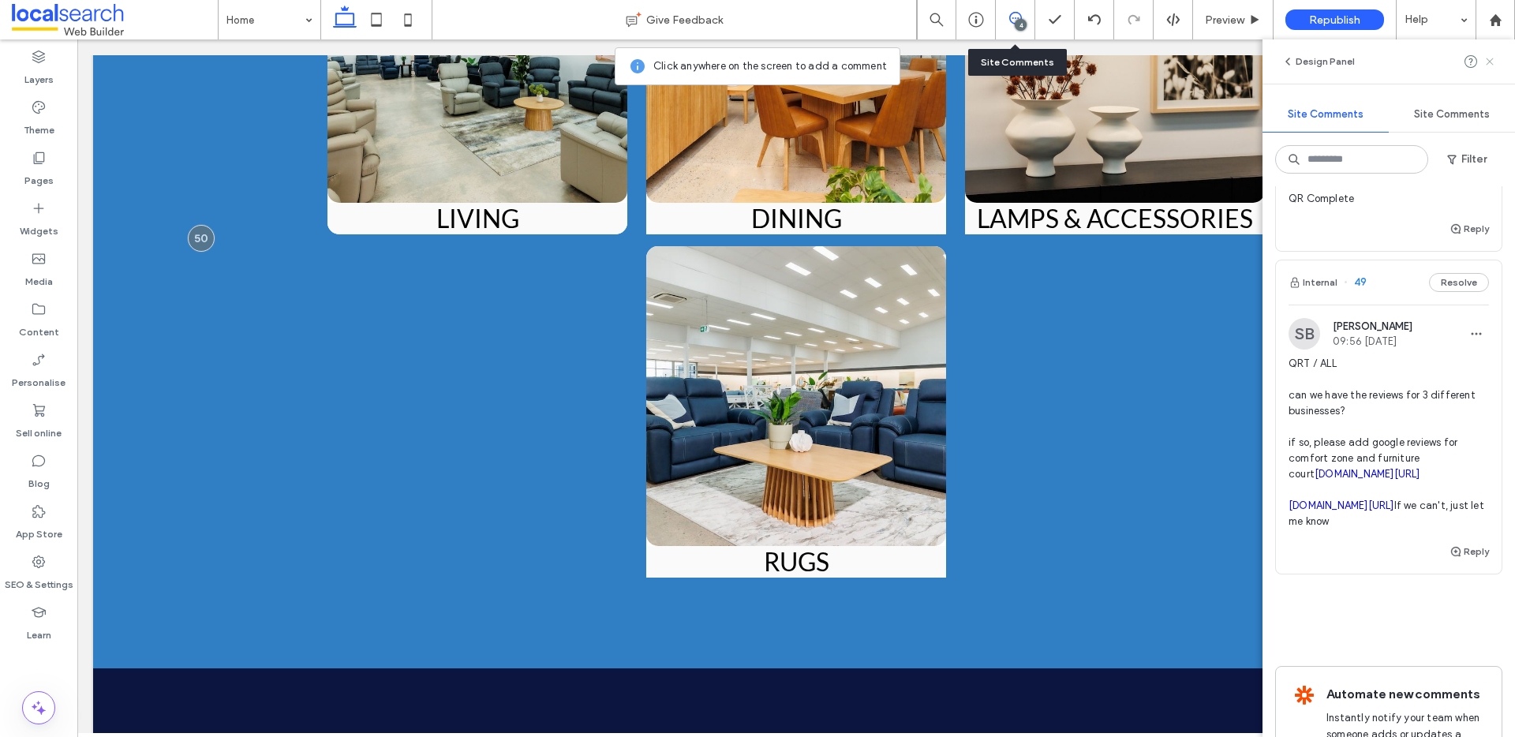
click at [1487, 62] on icon at bounding box center [1490, 61] width 13 height 13
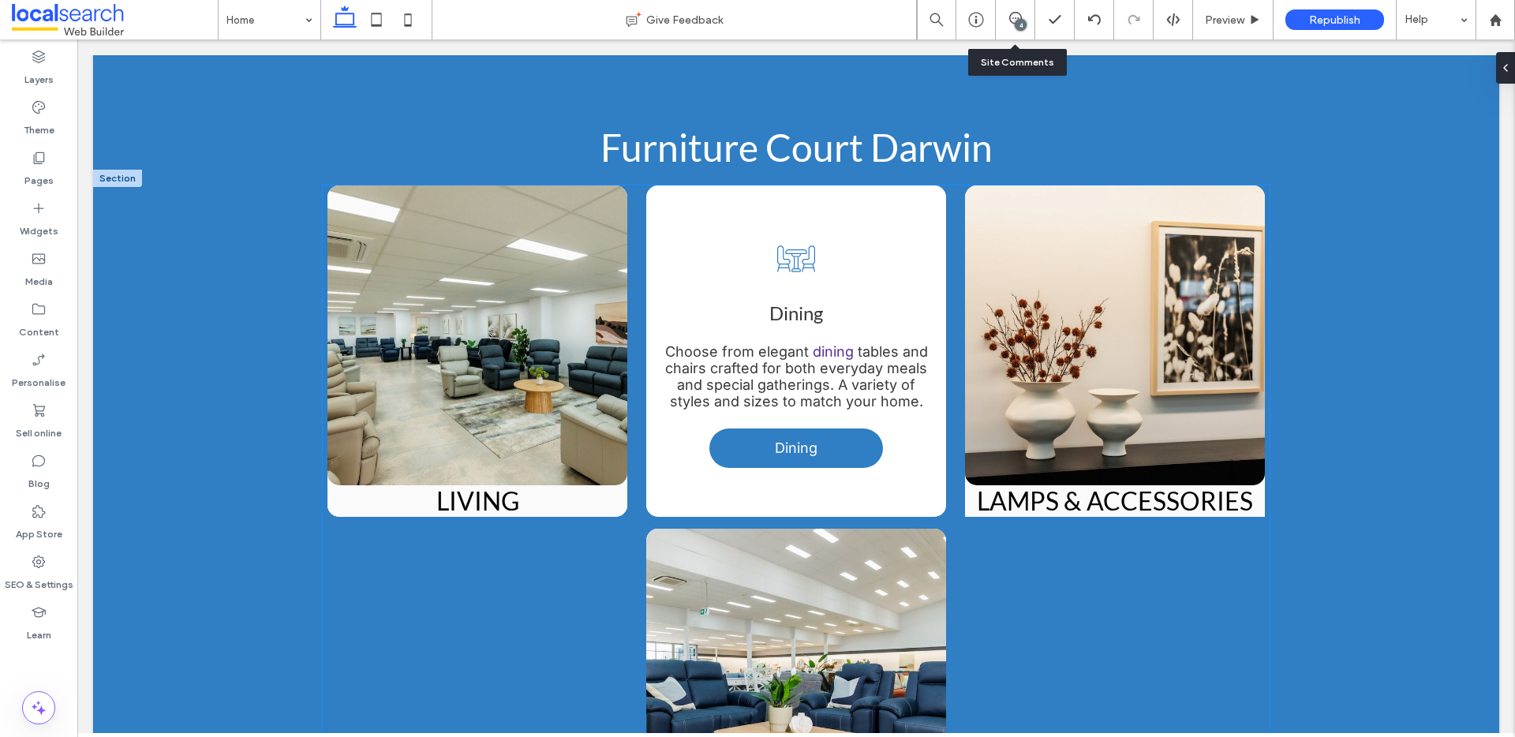
scroll to position [2771, 0]
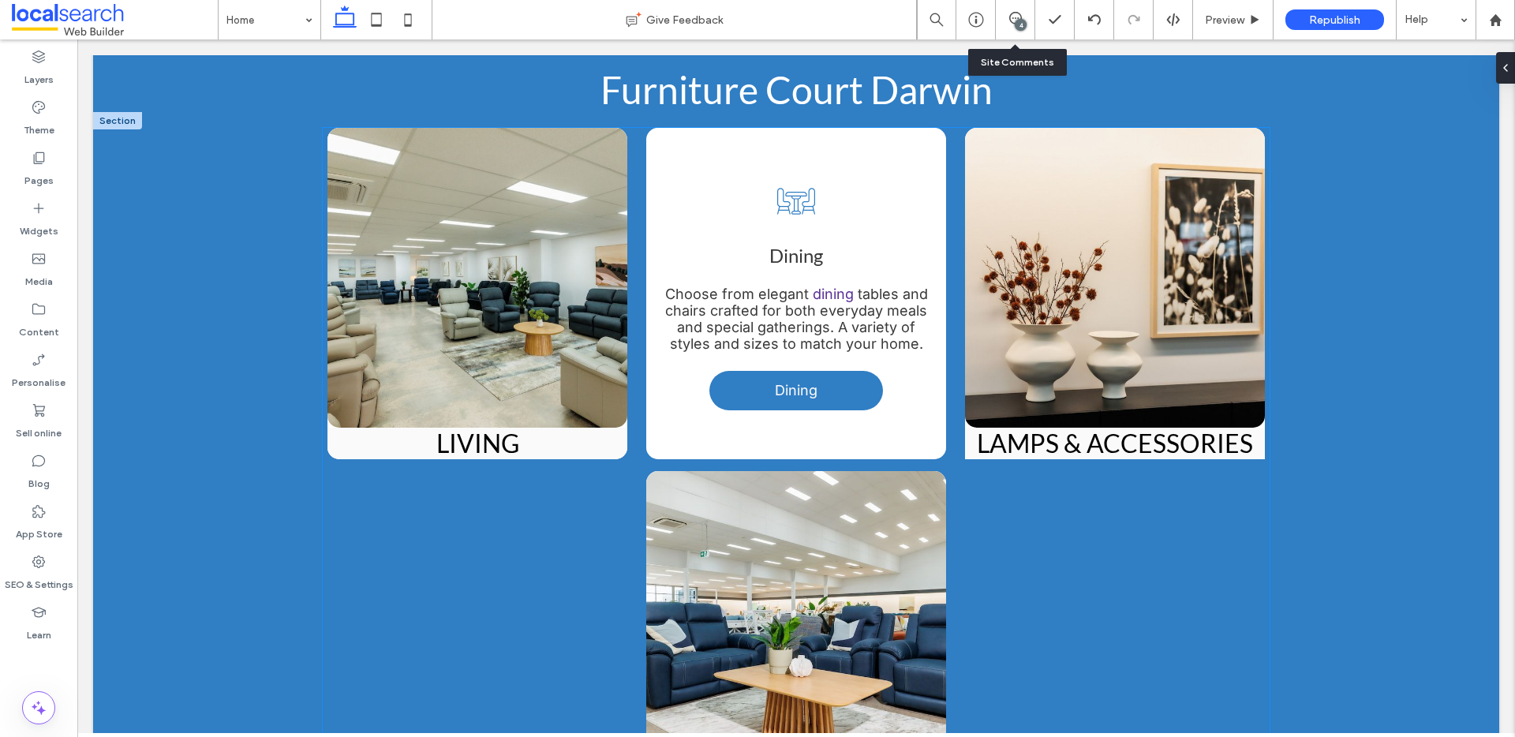
click at [913, 403] on div "Dining Icon Dining Choose from elegant dining tables and chairs crafted for bot…" at bounding box center [796, 293] width 300 height 331
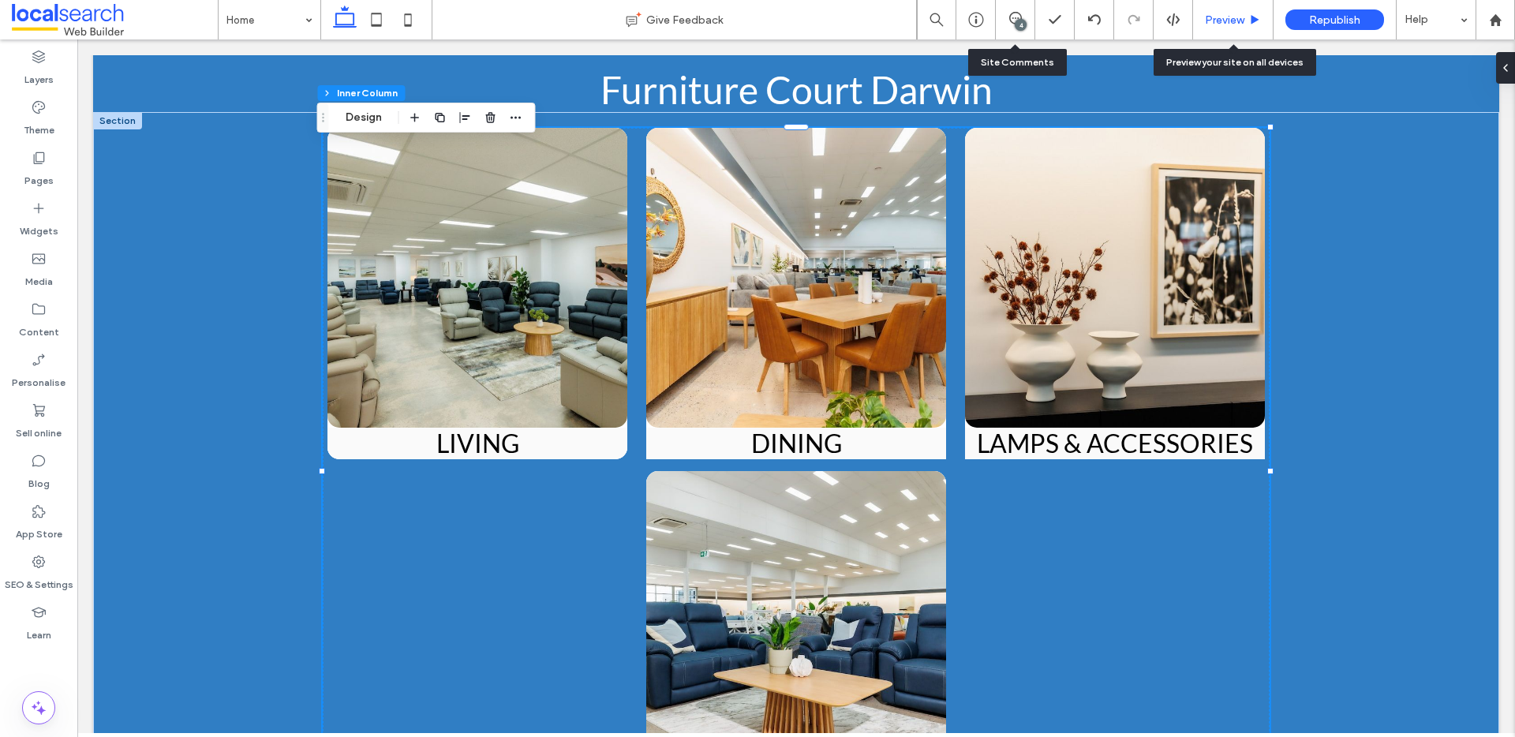
click at [1238, 23] on span "Preview" at bounding box center [1224, 19] width 39 height 13
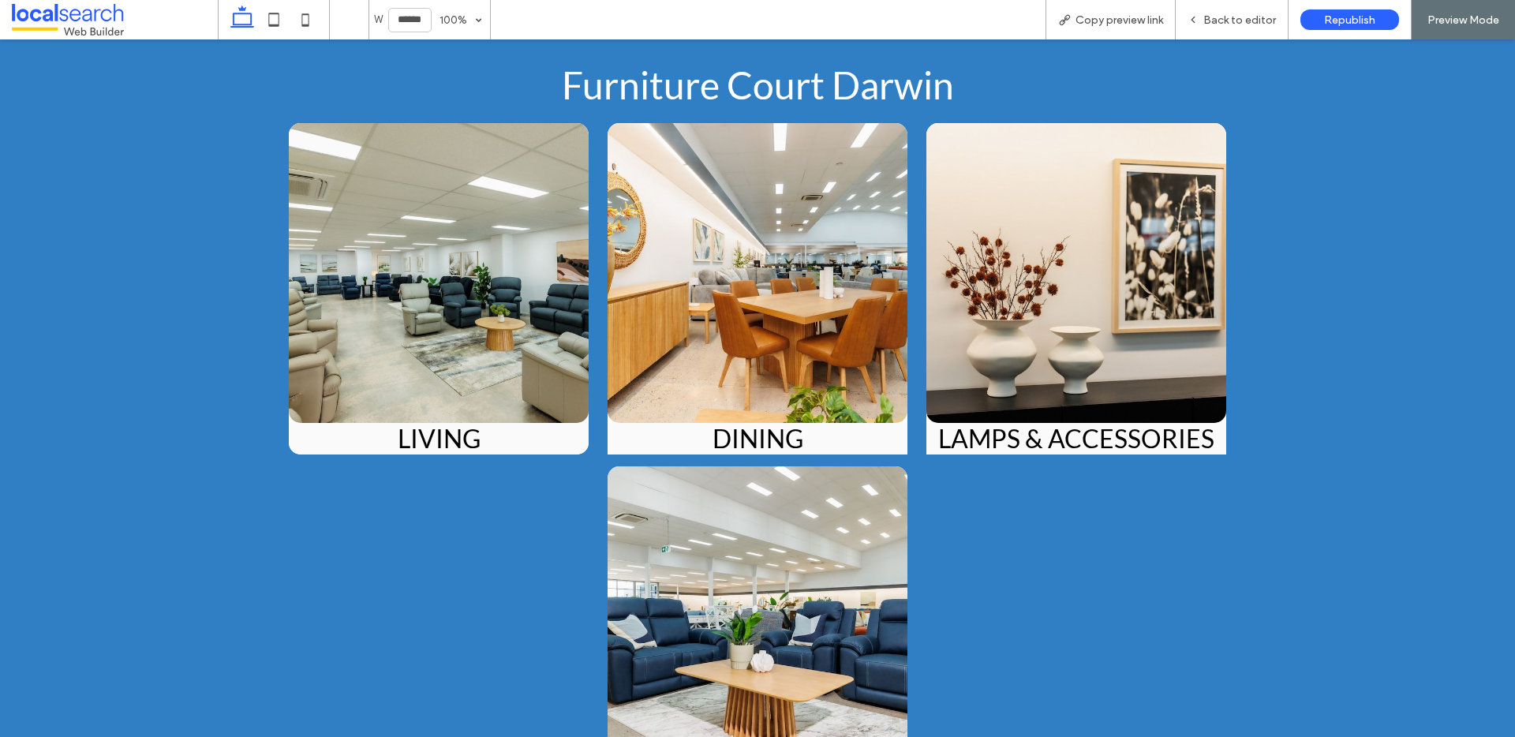
scroll to position [2778, 0]
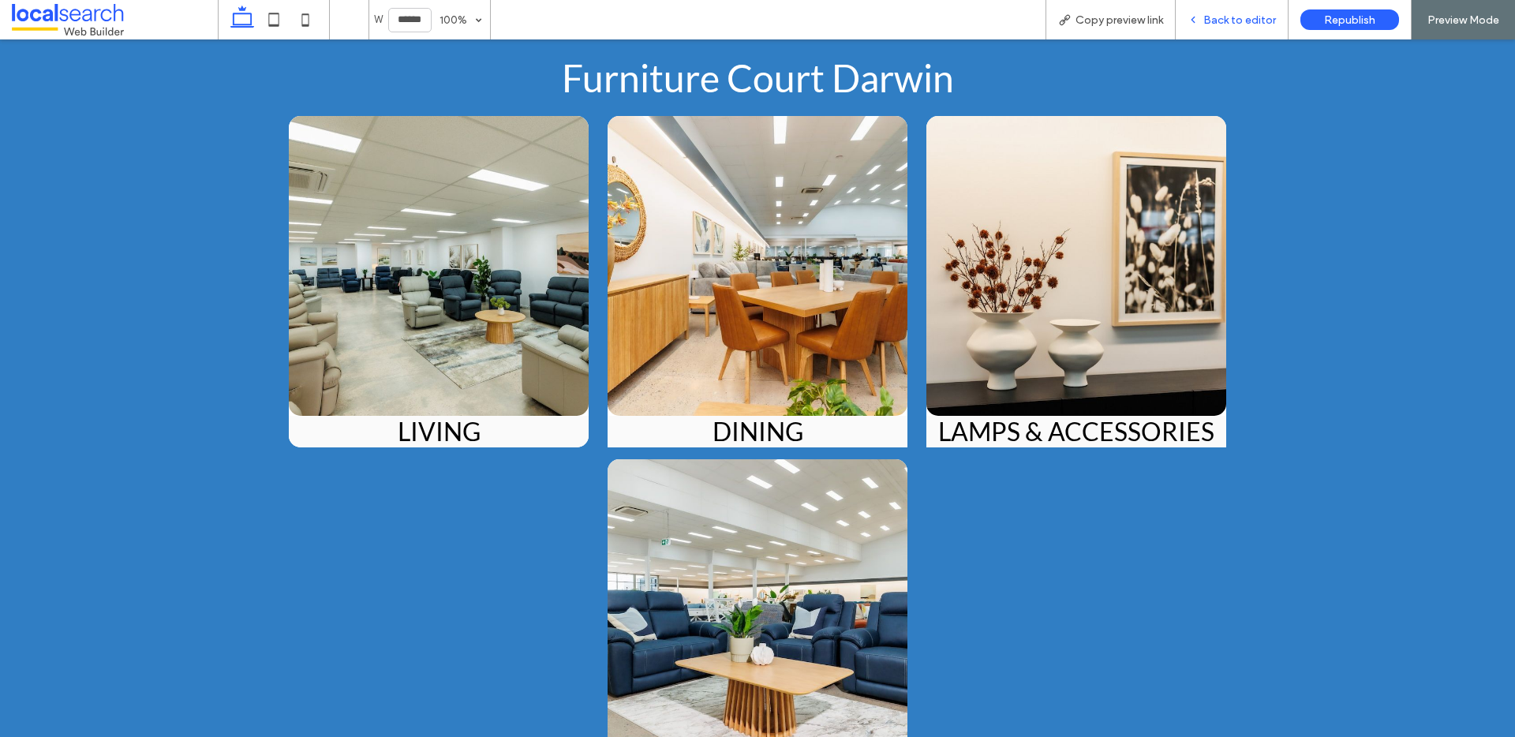
click at [1227, 28] on div "Back to editor" at bounding box center [1232, 19] width 113 height 39
click at [1226, 21] on span "Back to editor" at bounding box center [1240, 19] width 73 height 13
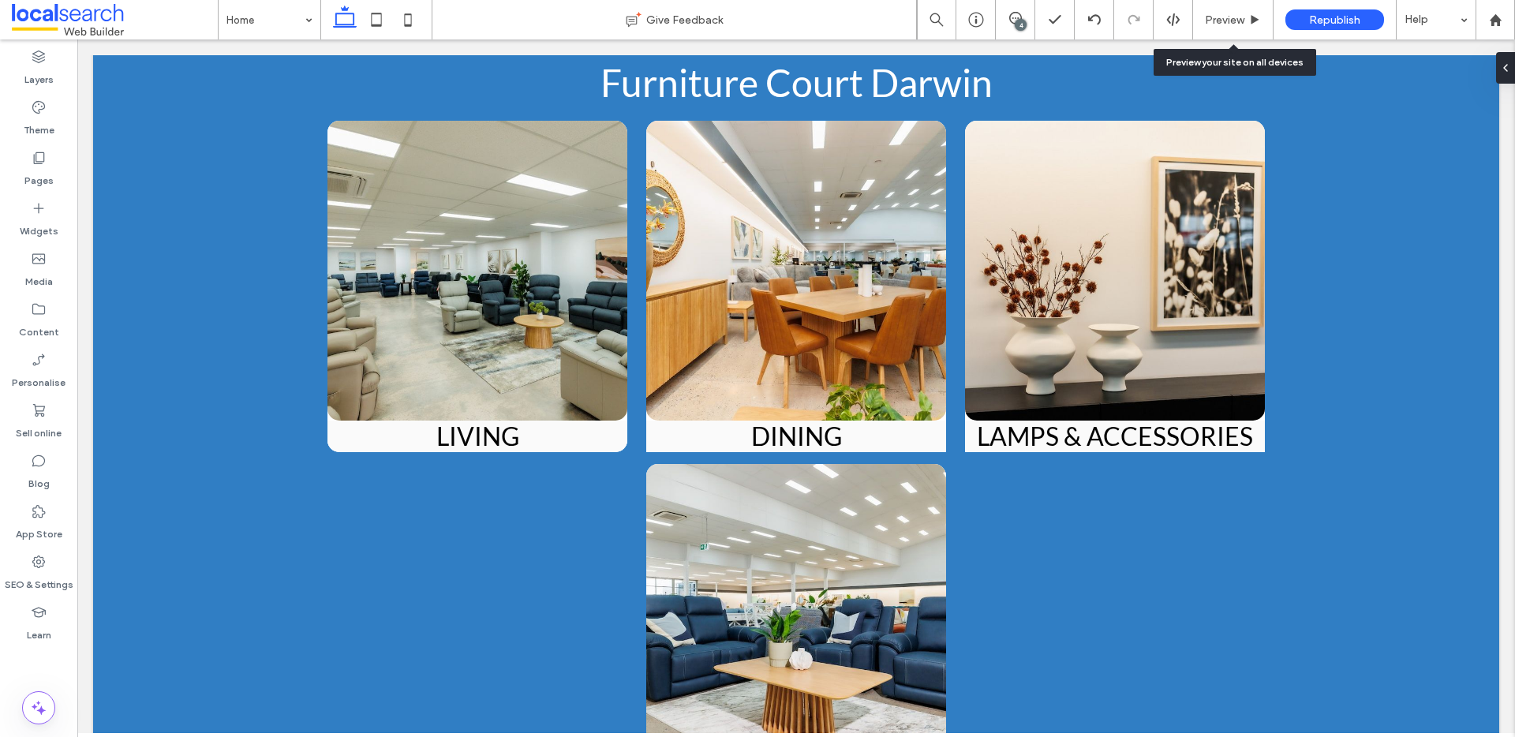
scroll to position [2770, 0]
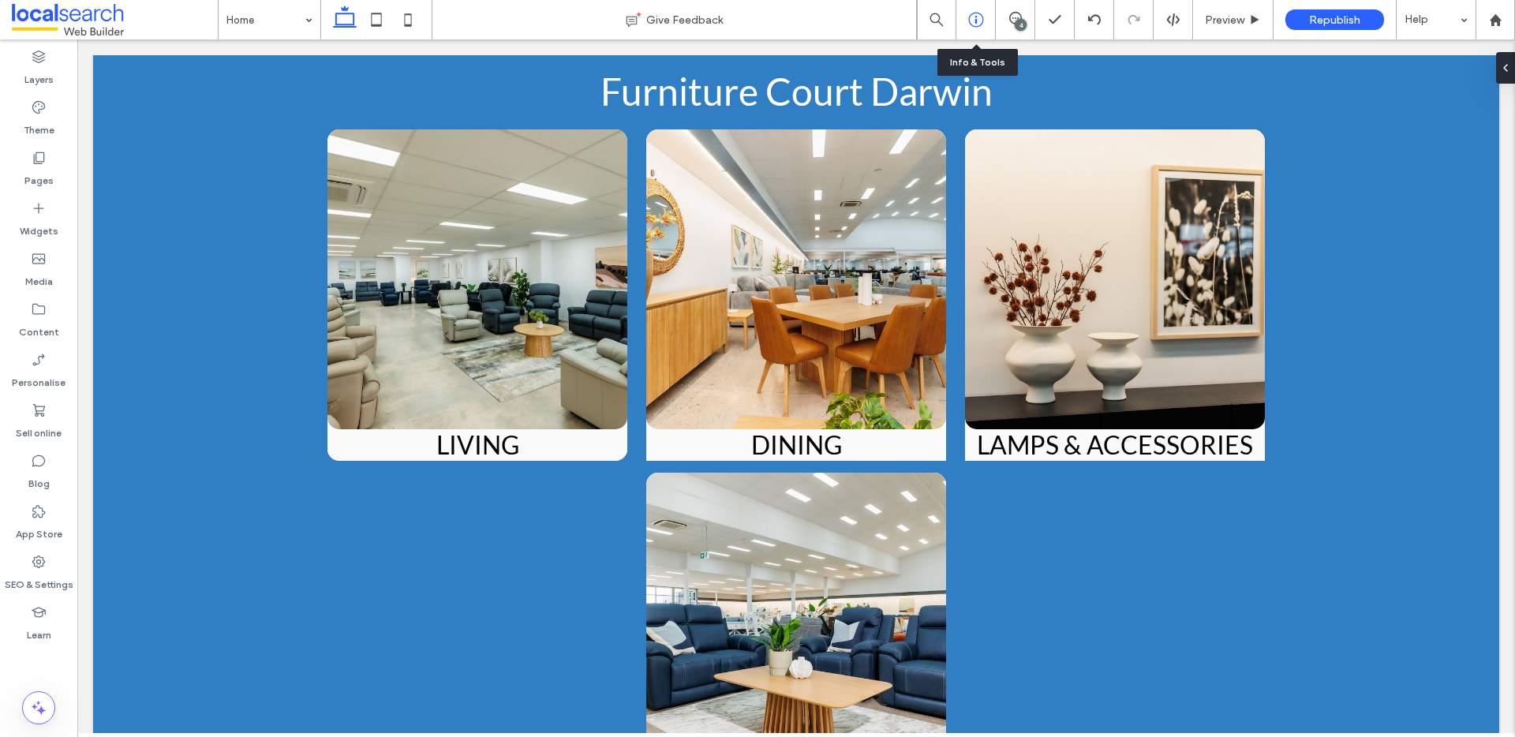
click at [975, 13] on icon at bounding box center [976, 20] width 16 height 16
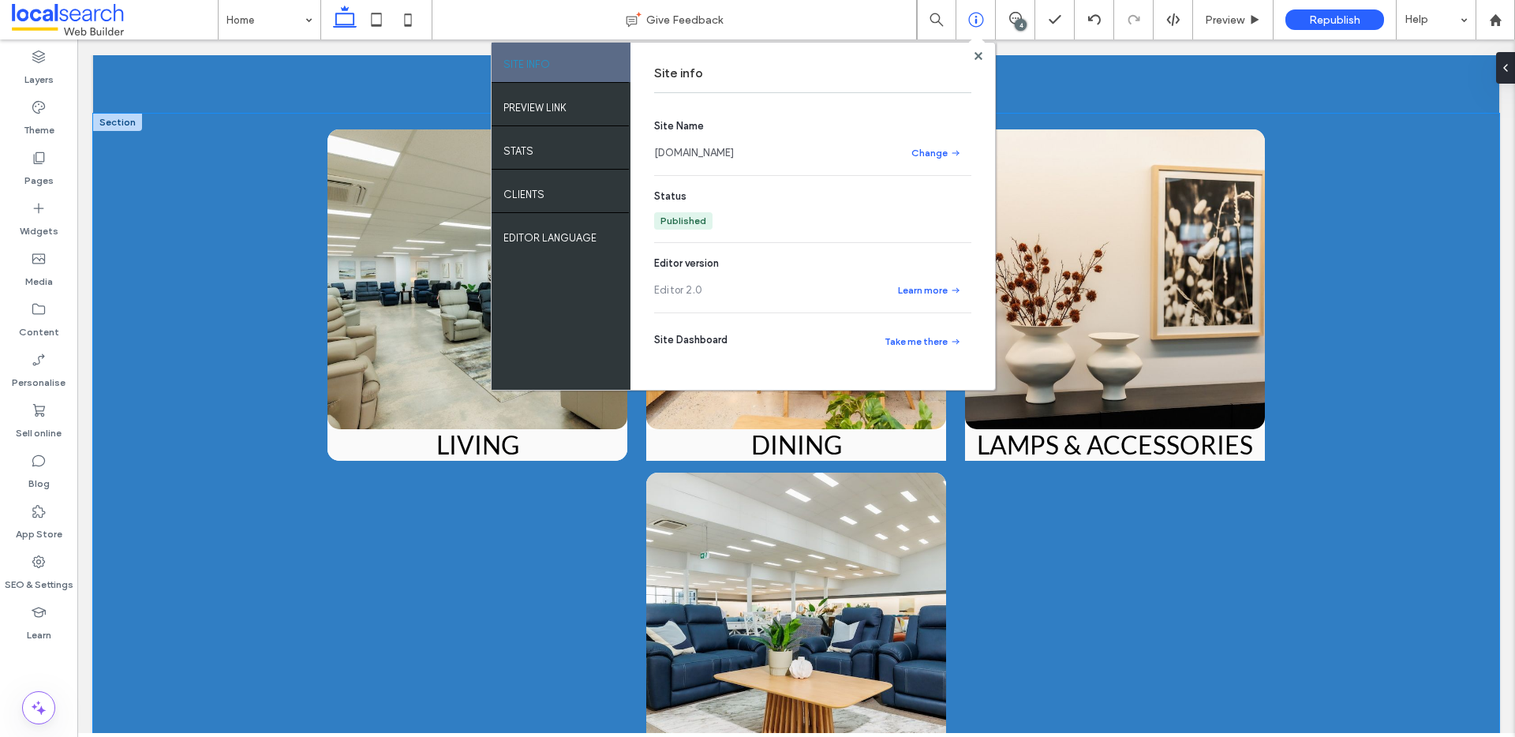
click at [1375, 206] on div "LIVING Living Room Icon Living Discover modern and functional lounge furniture …" at bounding box center [796, 504] width 1406 height 781
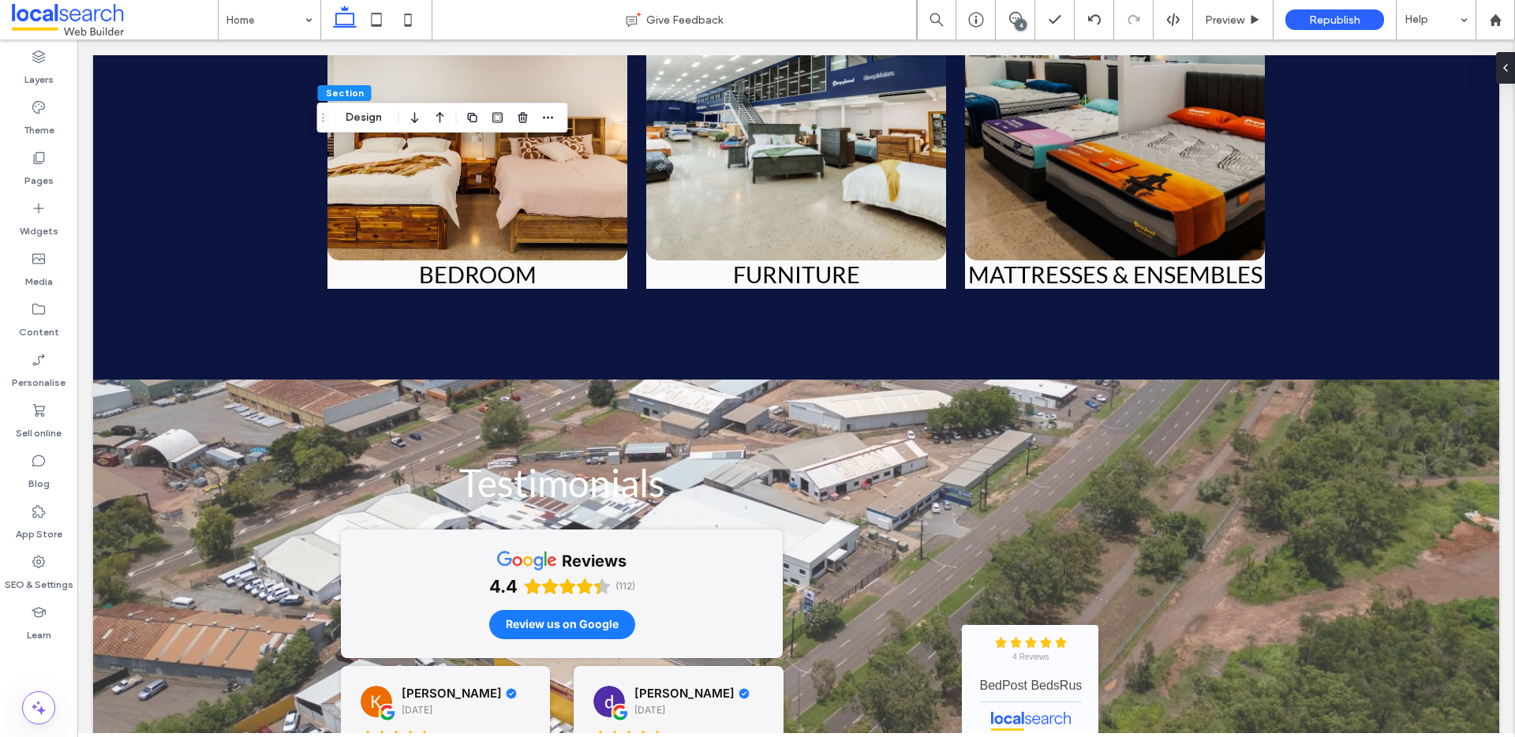
scroll to position [4133, 0]
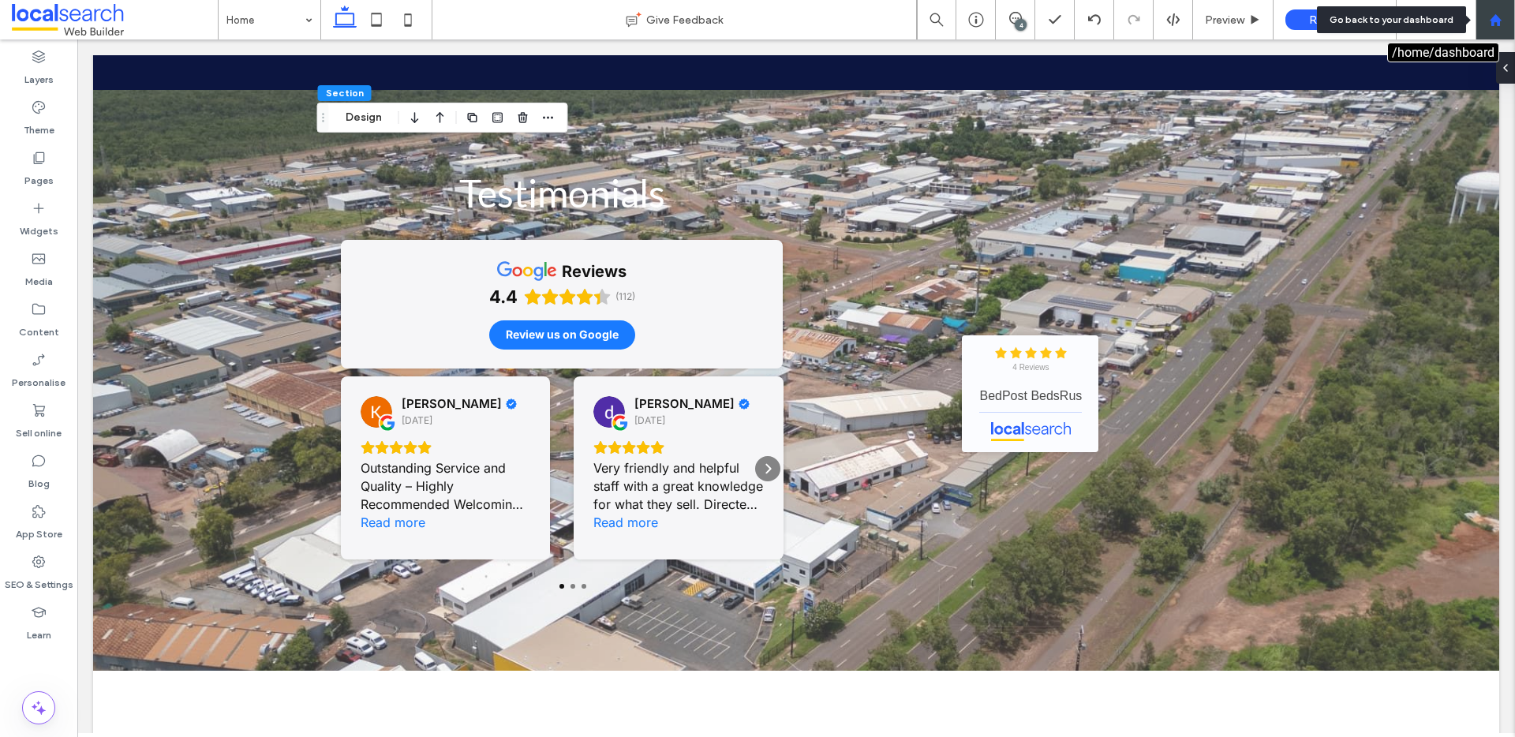
click at [1501, 22] on icon at bounding box center [1495, 19] width 13 height 13
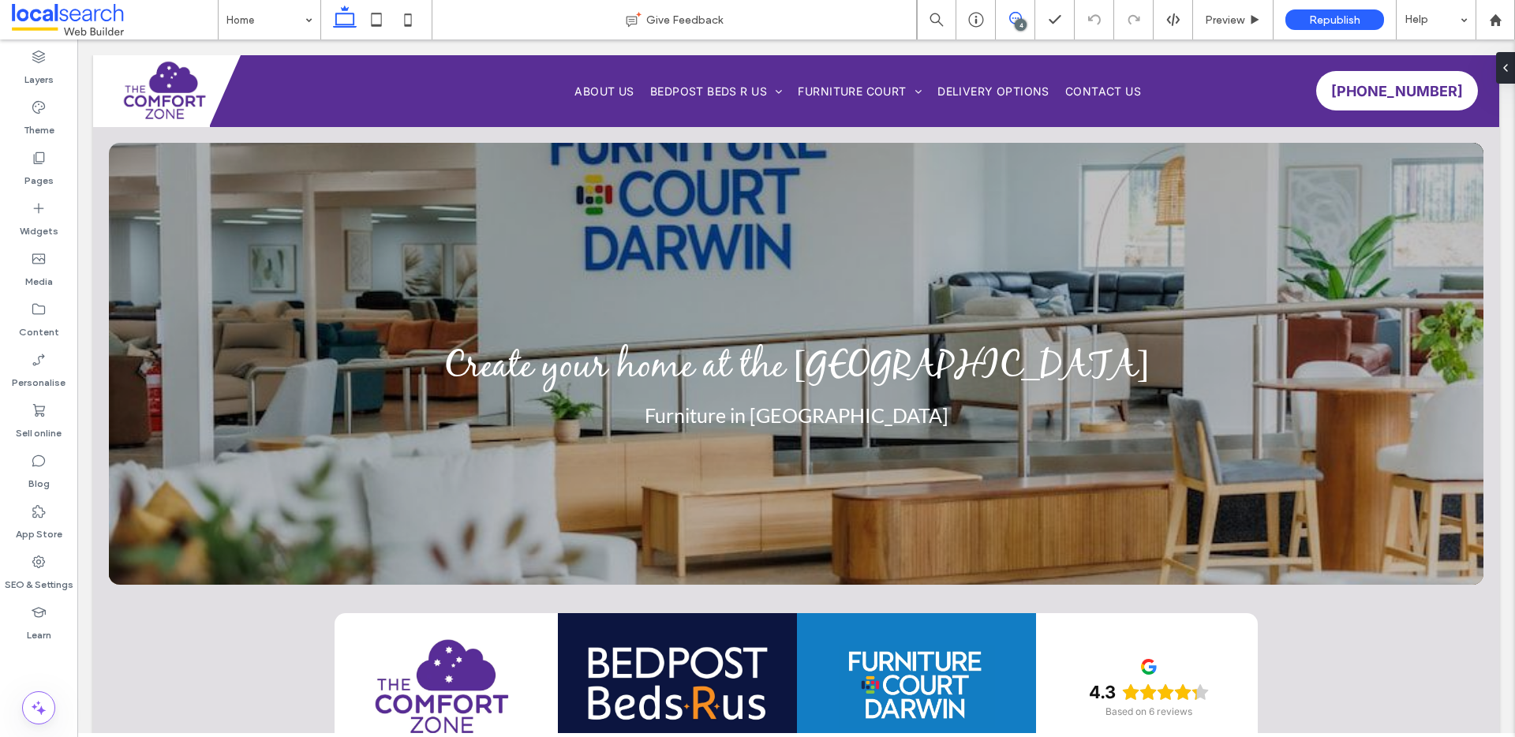
click at [1010, 14] on use at bounding box center [1015, 18] width 13 height 13
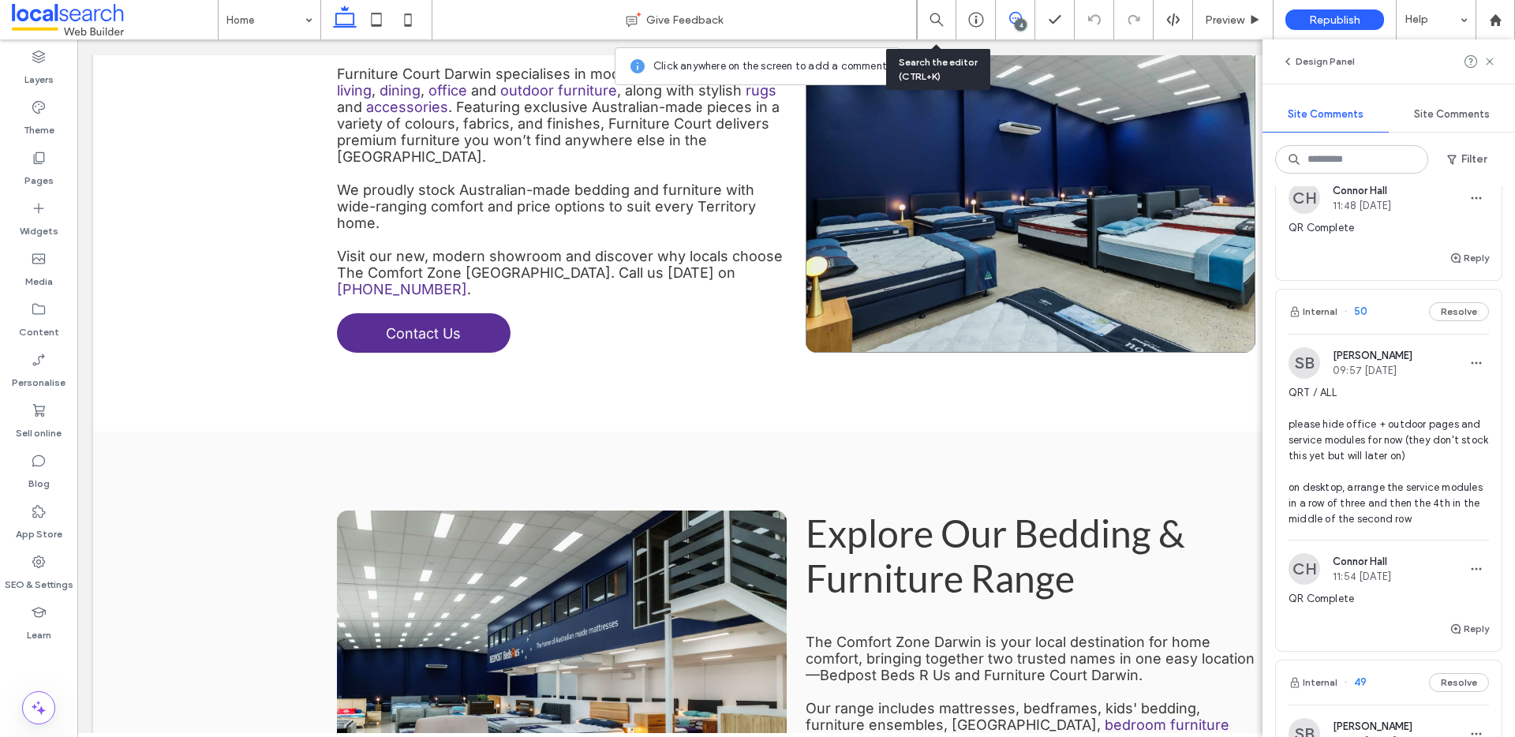
scroll to position [1139, 0]
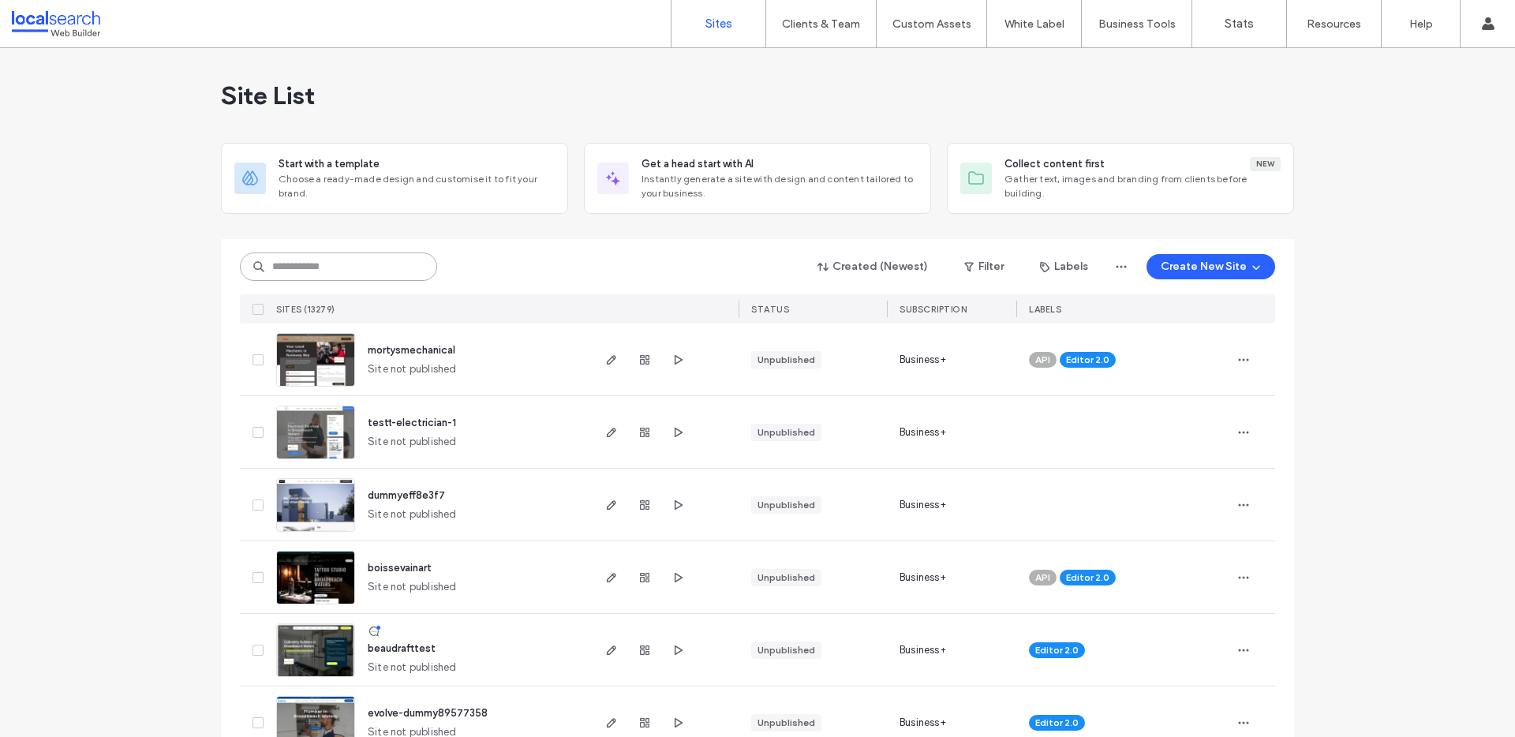
click at [321, 275] on input at bounding box center [338, 267] width 197 height 28
paste input "********"
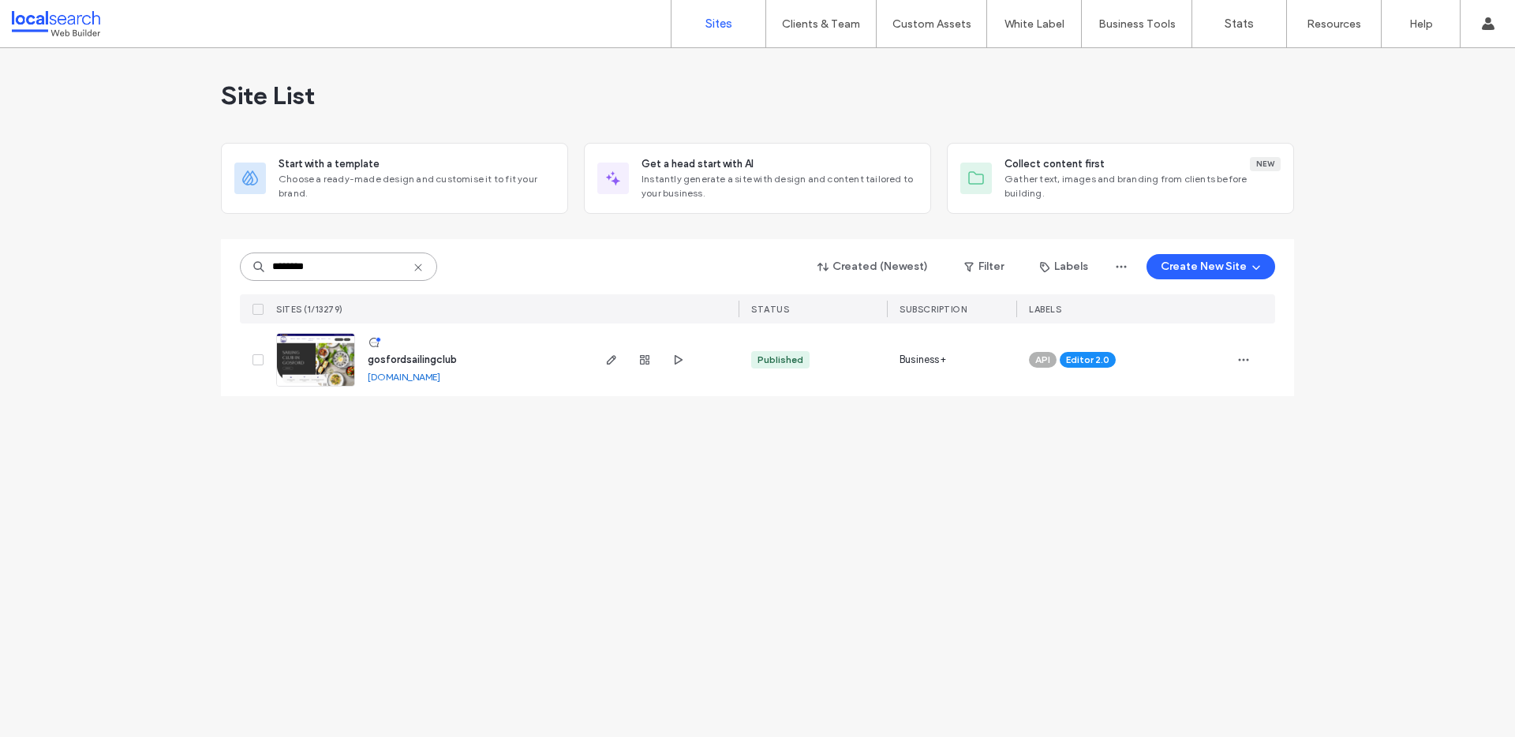
type input "********"
click at [429, 358] on span "gosfordsailingclub" at bounding box center [412, 360] width 89 height 12
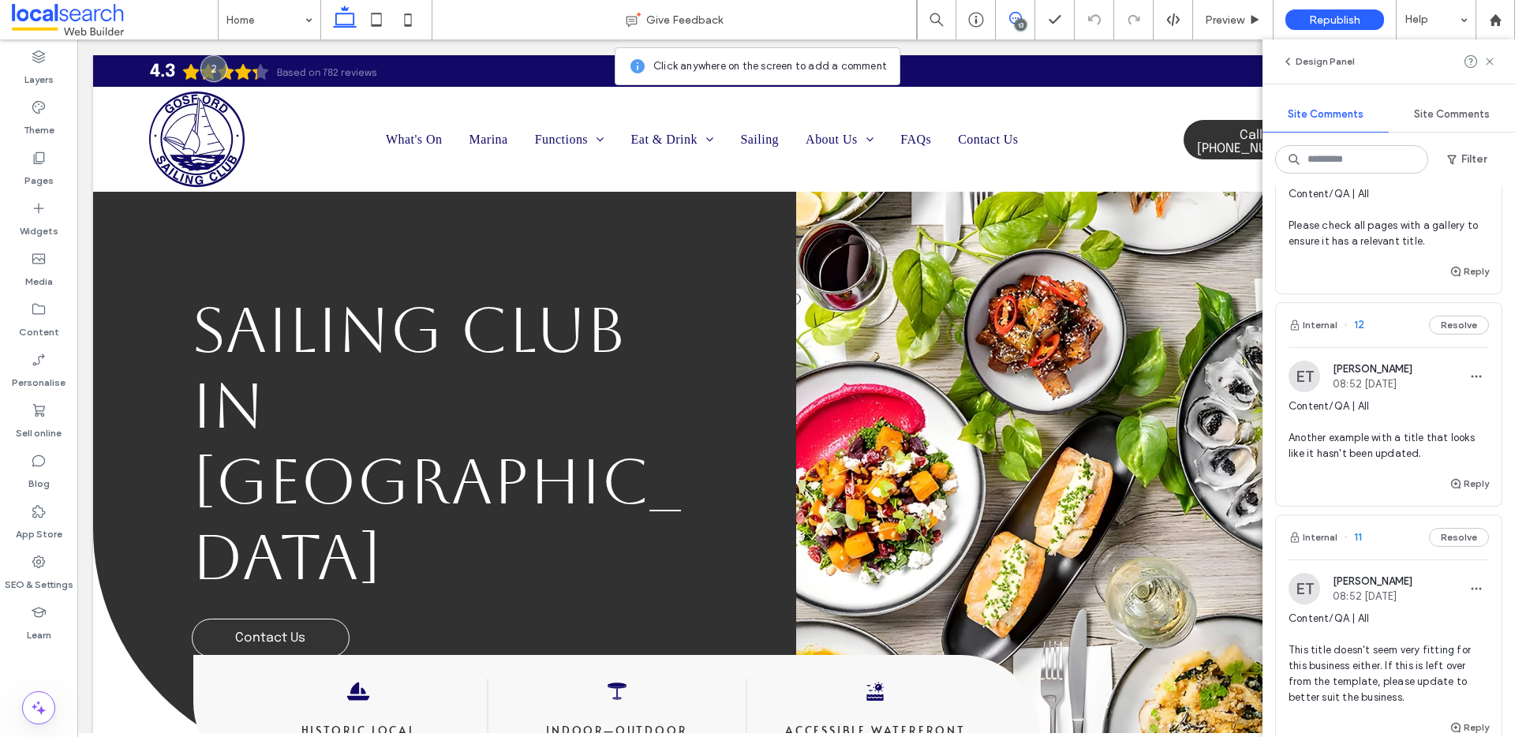
scroll to position [122, 0]
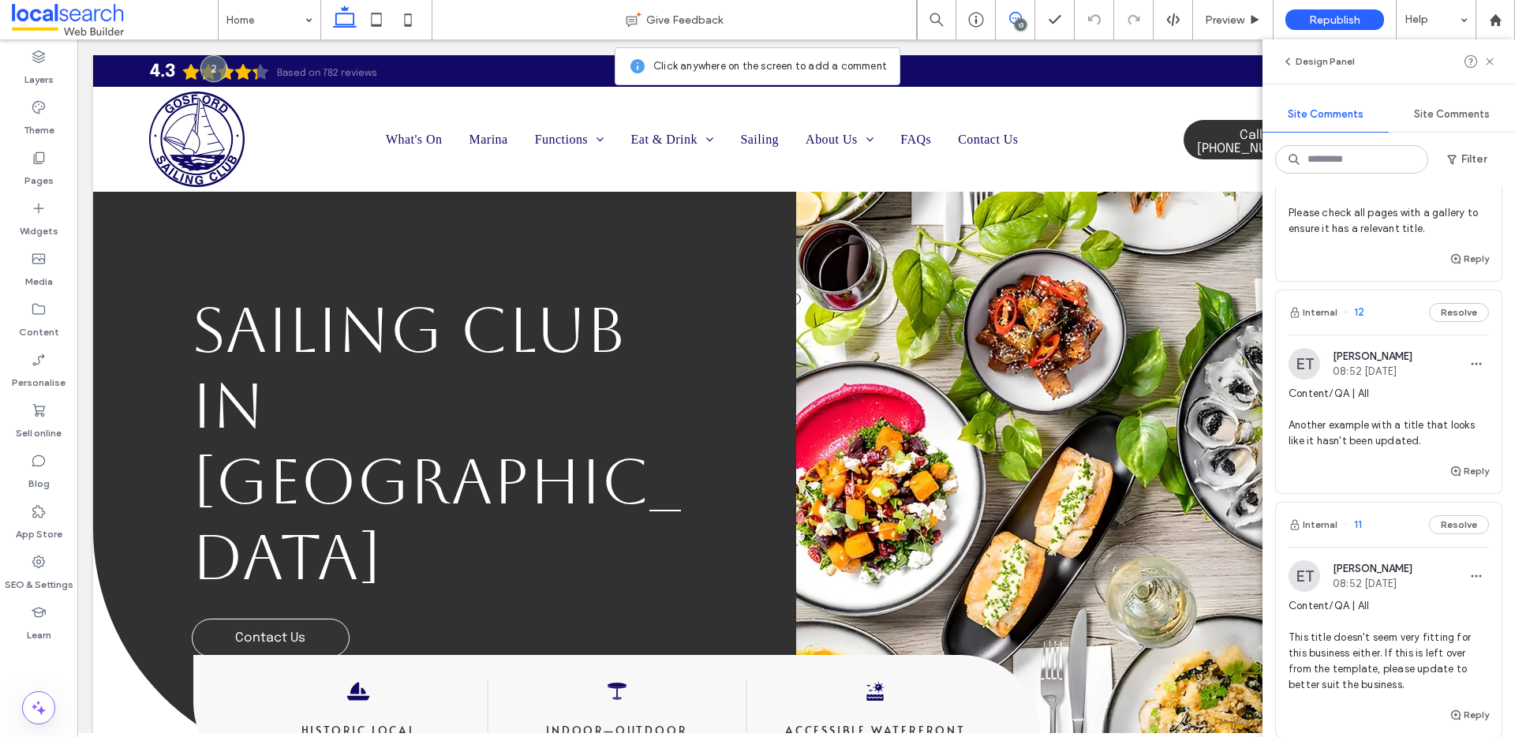
click at [1368, 420] on span "Content/QA | All Another example with a title that looks like it hasn't been up…" at bounding box center [1389, 417] width 200 height 63
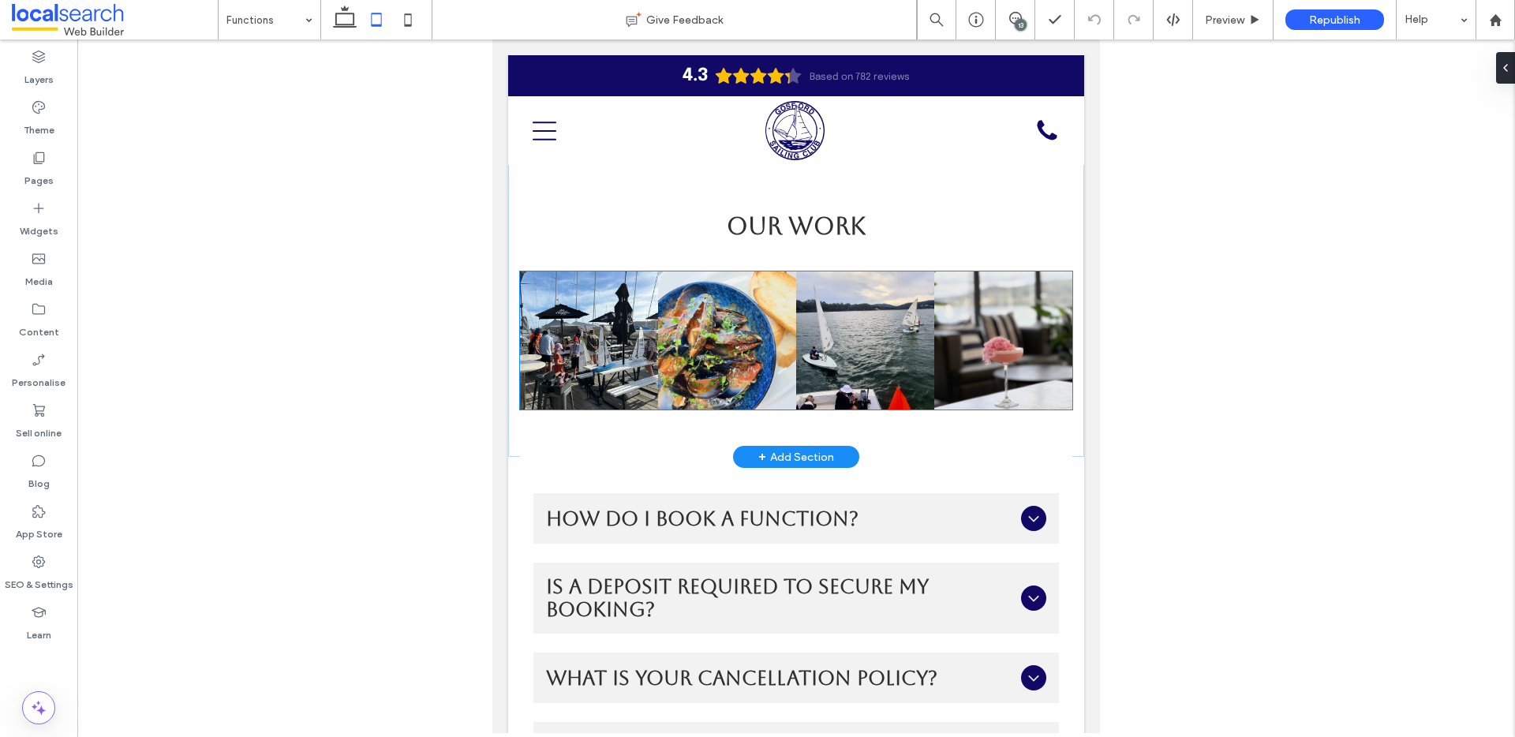
scroll to position [2694, 0]
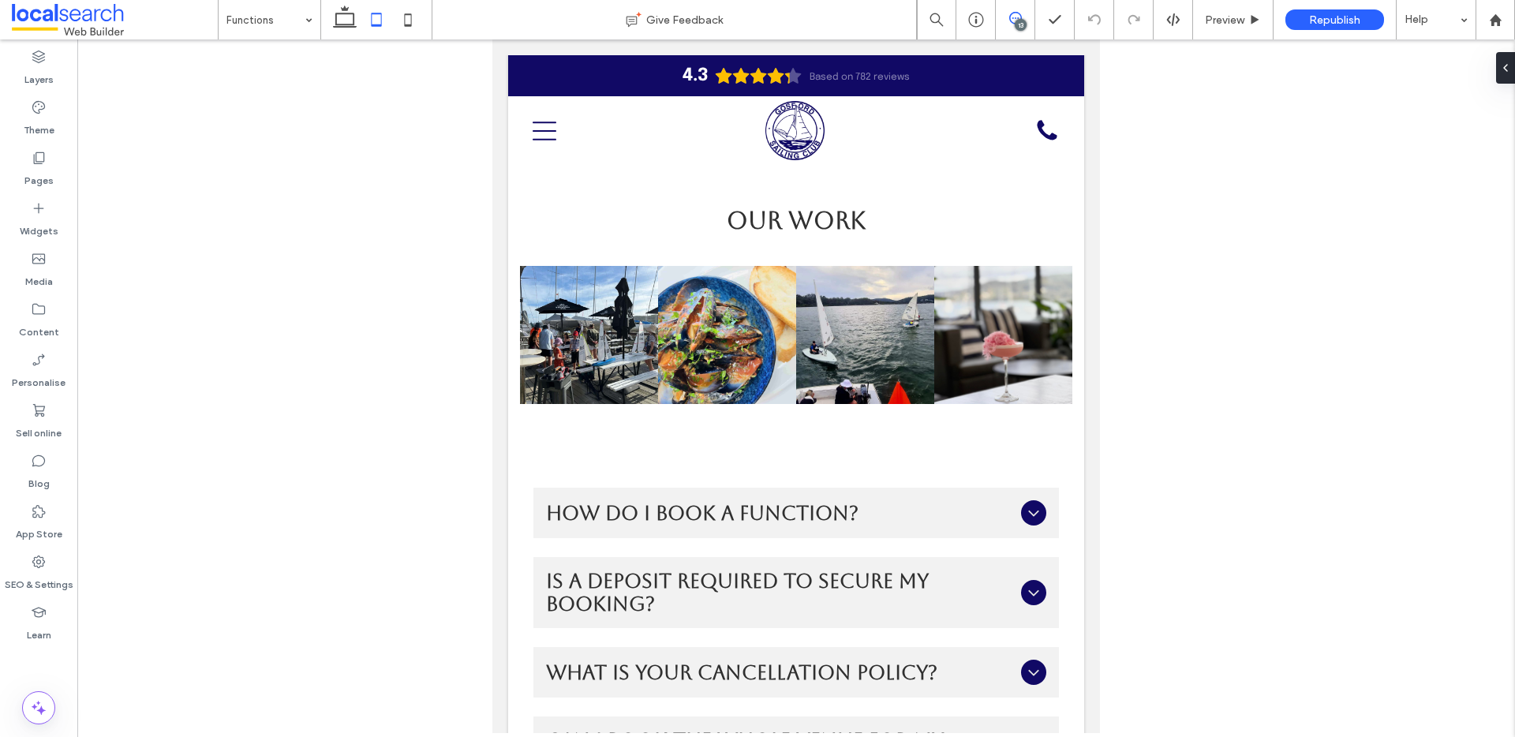
click at [1017, 17] on use at bounding box center [1015, 18] width 13 height 13
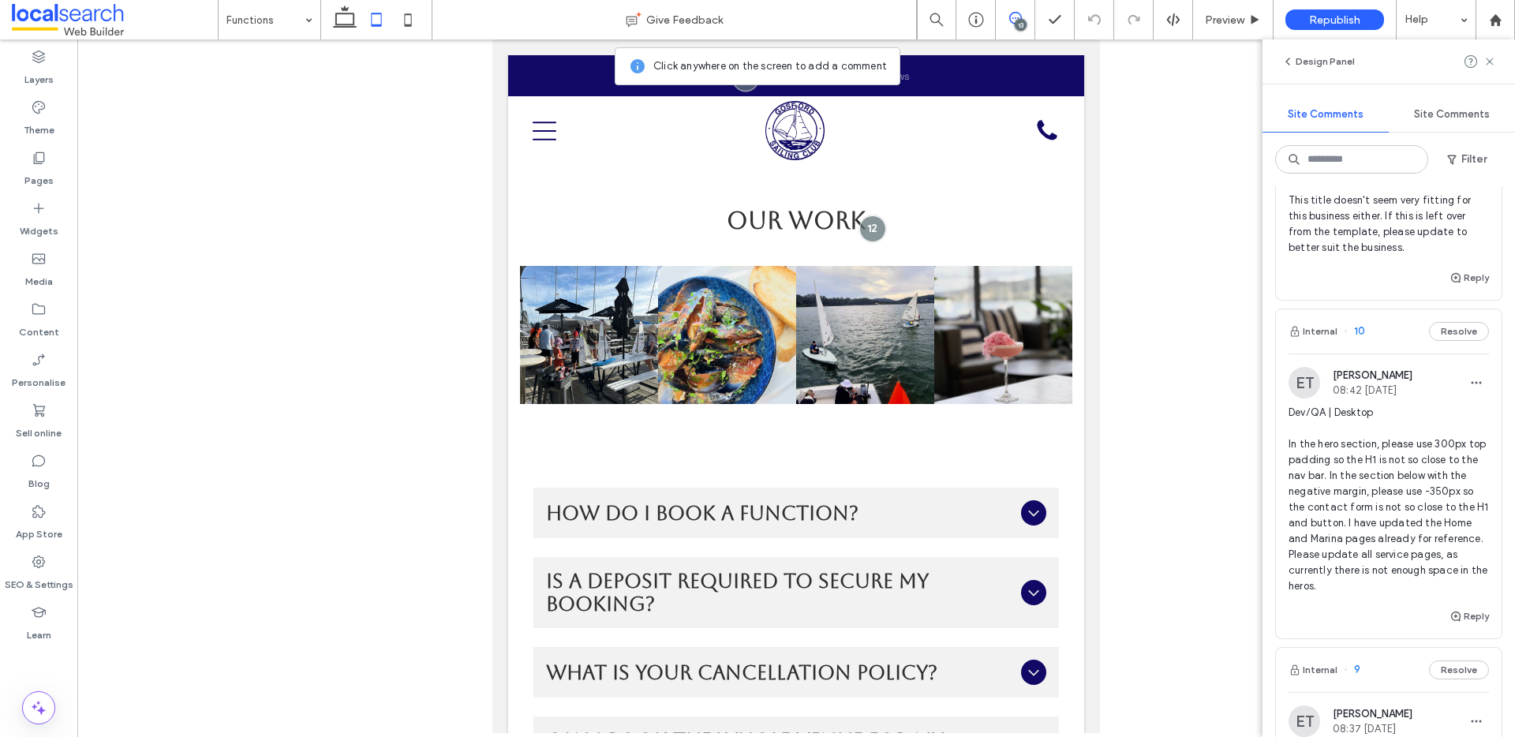
scroll to position [599, 0]
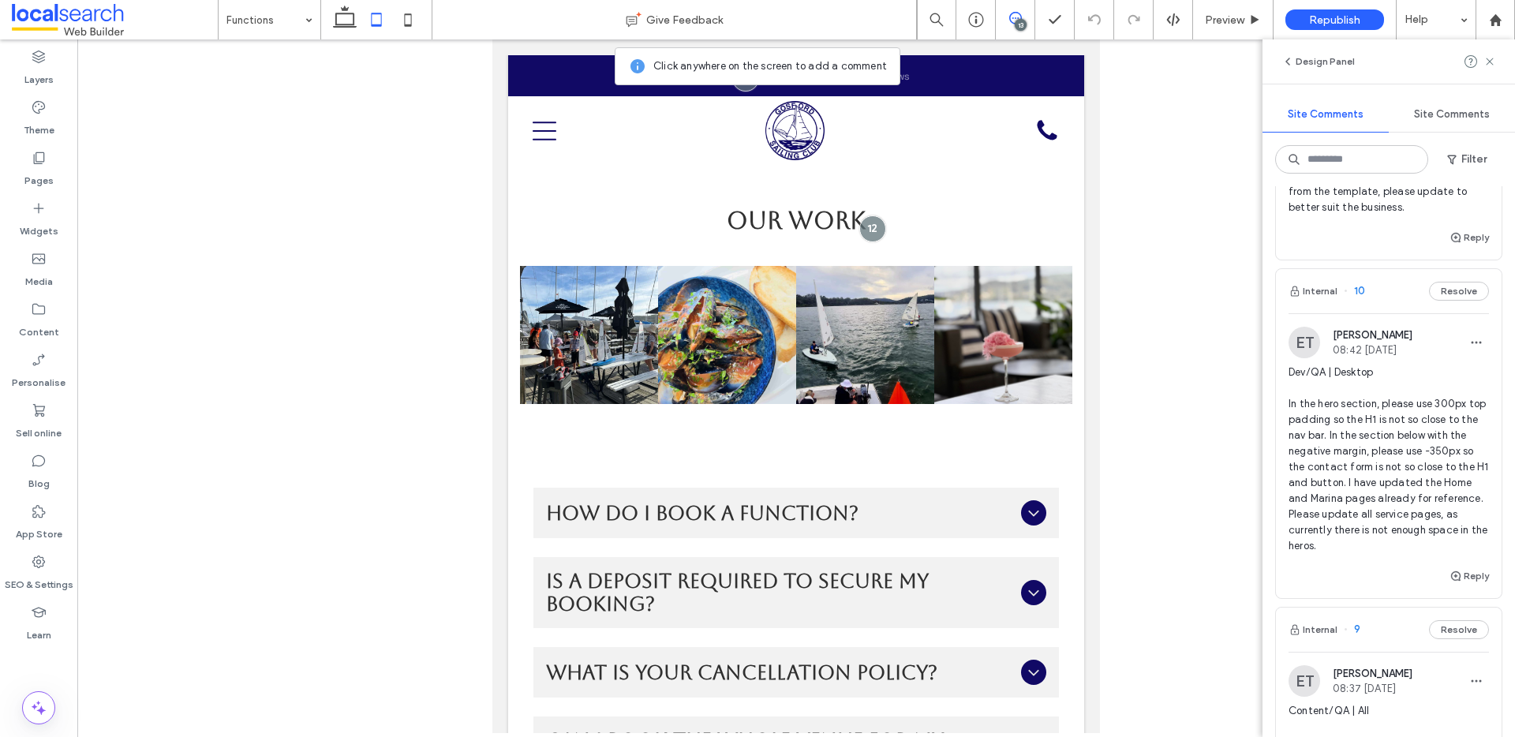
click at [1399, 458] on span "Dev/QA | Desktop In the hero section, please use 300px top padding so the H1 is…" at bounding box center [1389, 459] width 200 height 189
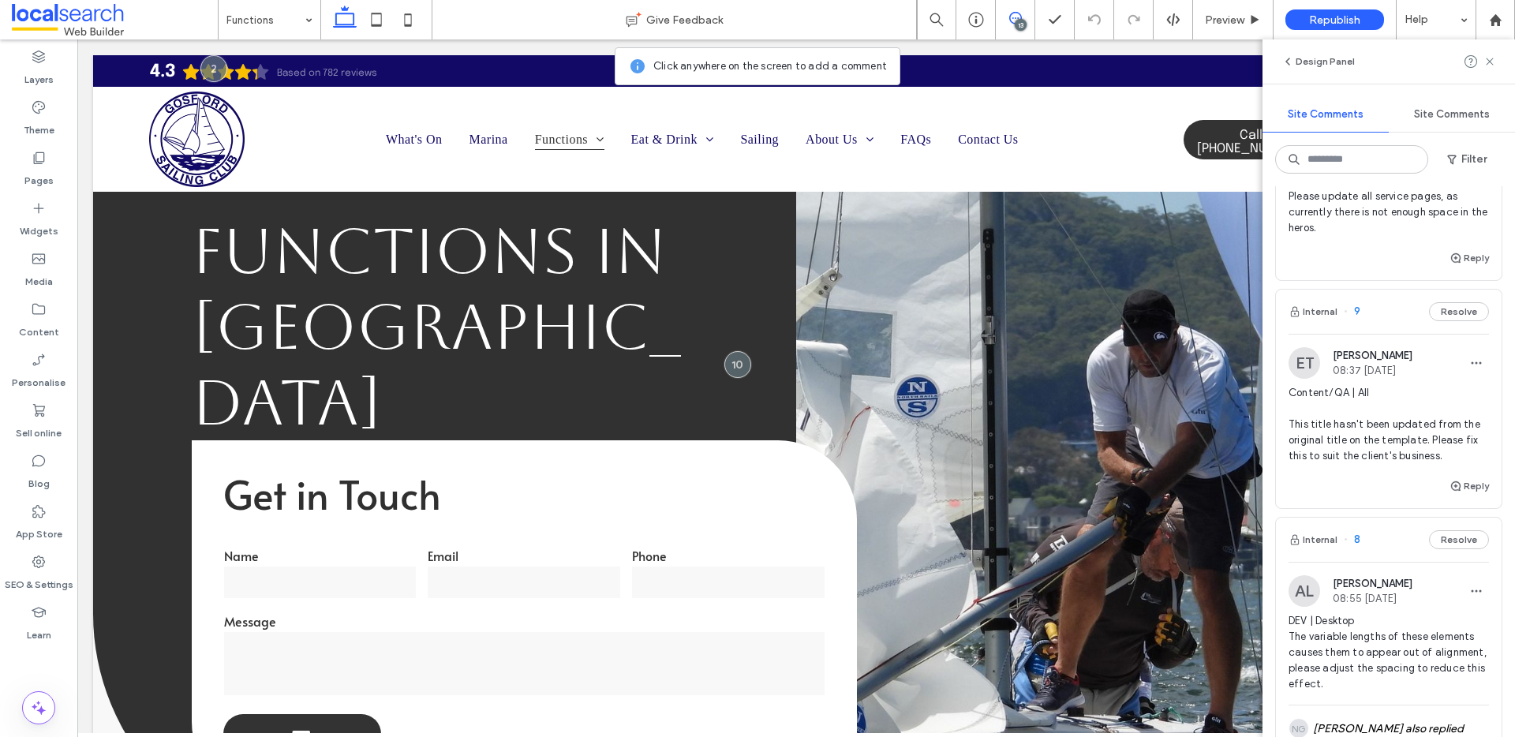
scroll to position [918, 0]
click at [1363, 445] on span "Content/QA | All This title hasn't been updated from the original title on the …" at bounding box center [1389, 423] width 200 height 79
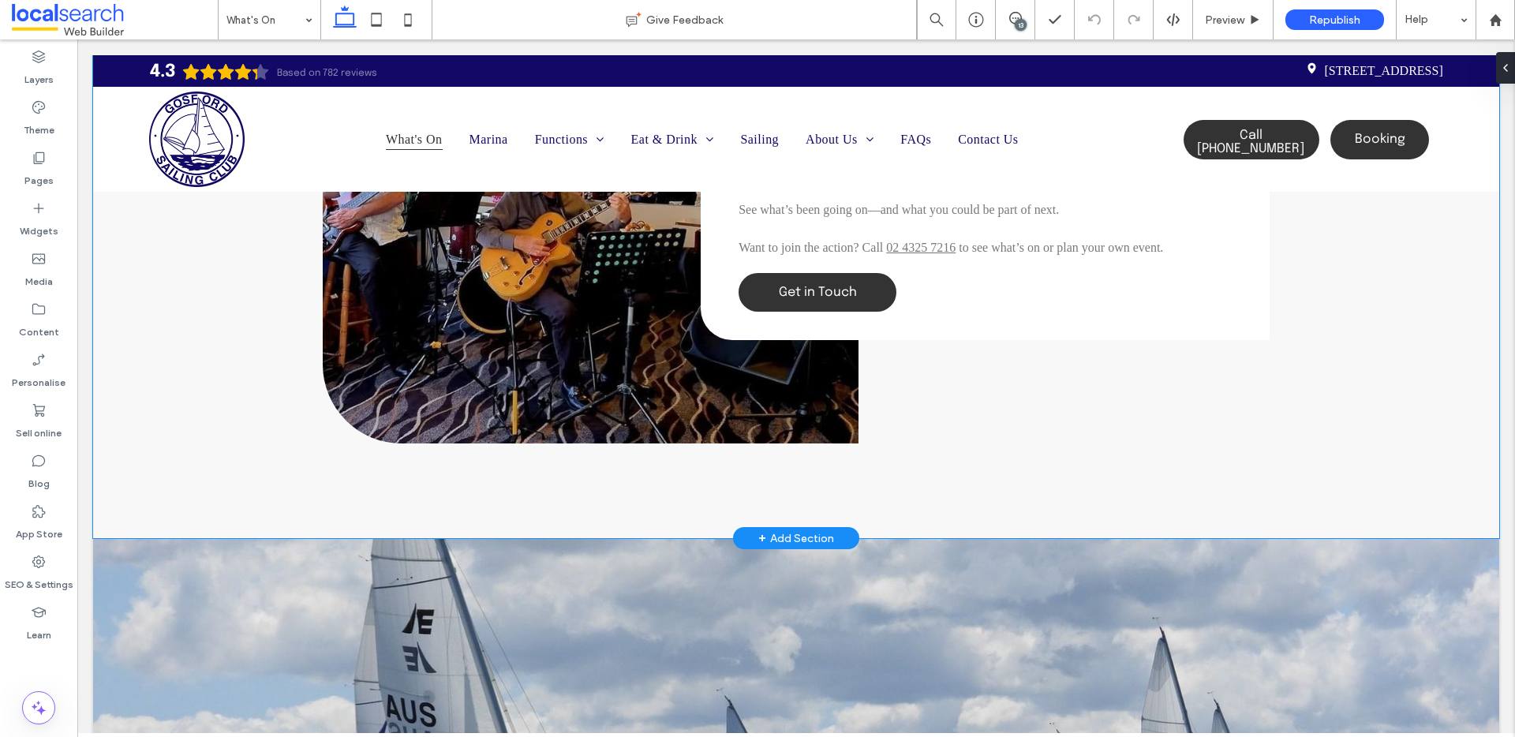
scroll to position [1726, 0]
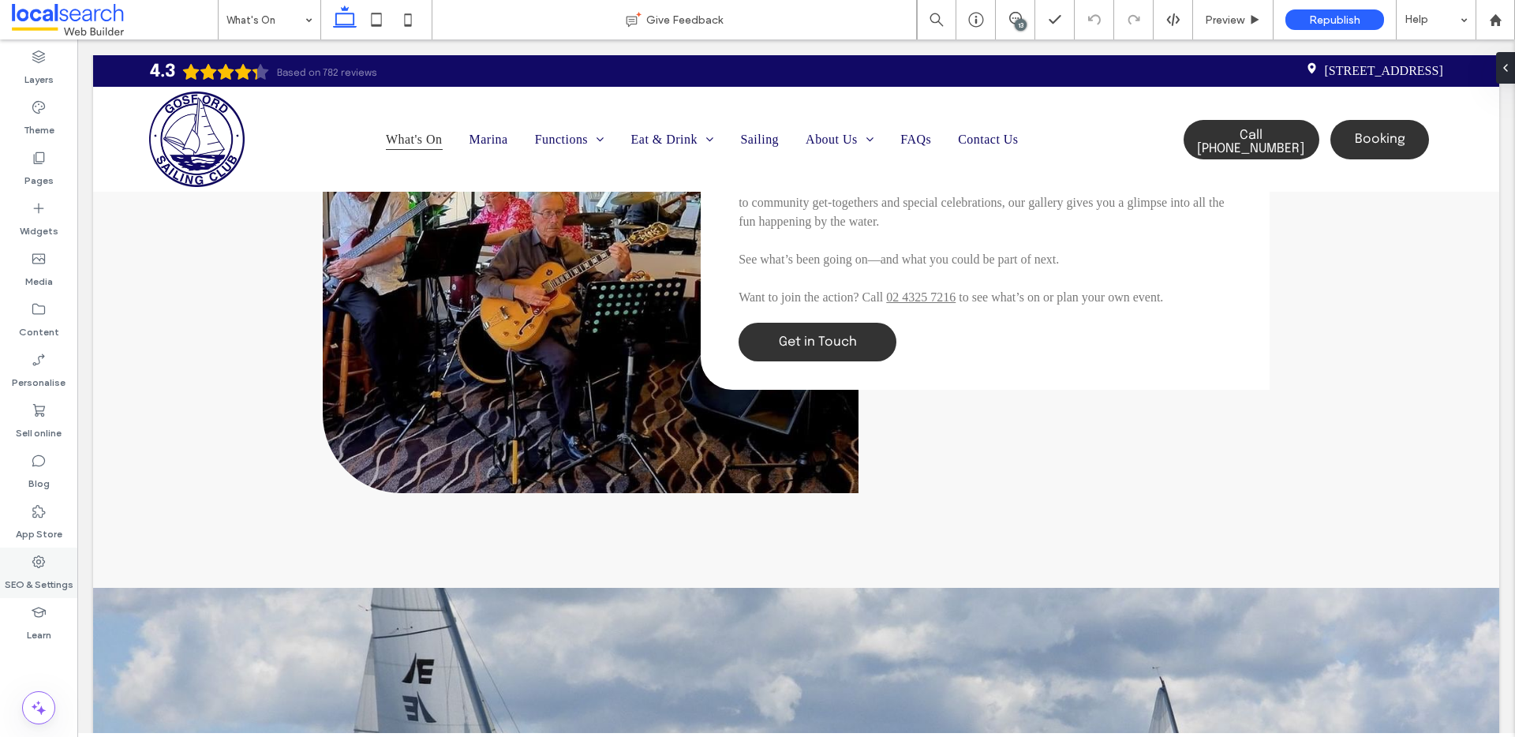
click at [36, 564] on icon at bounding box center [39, 562] width 16 height 16
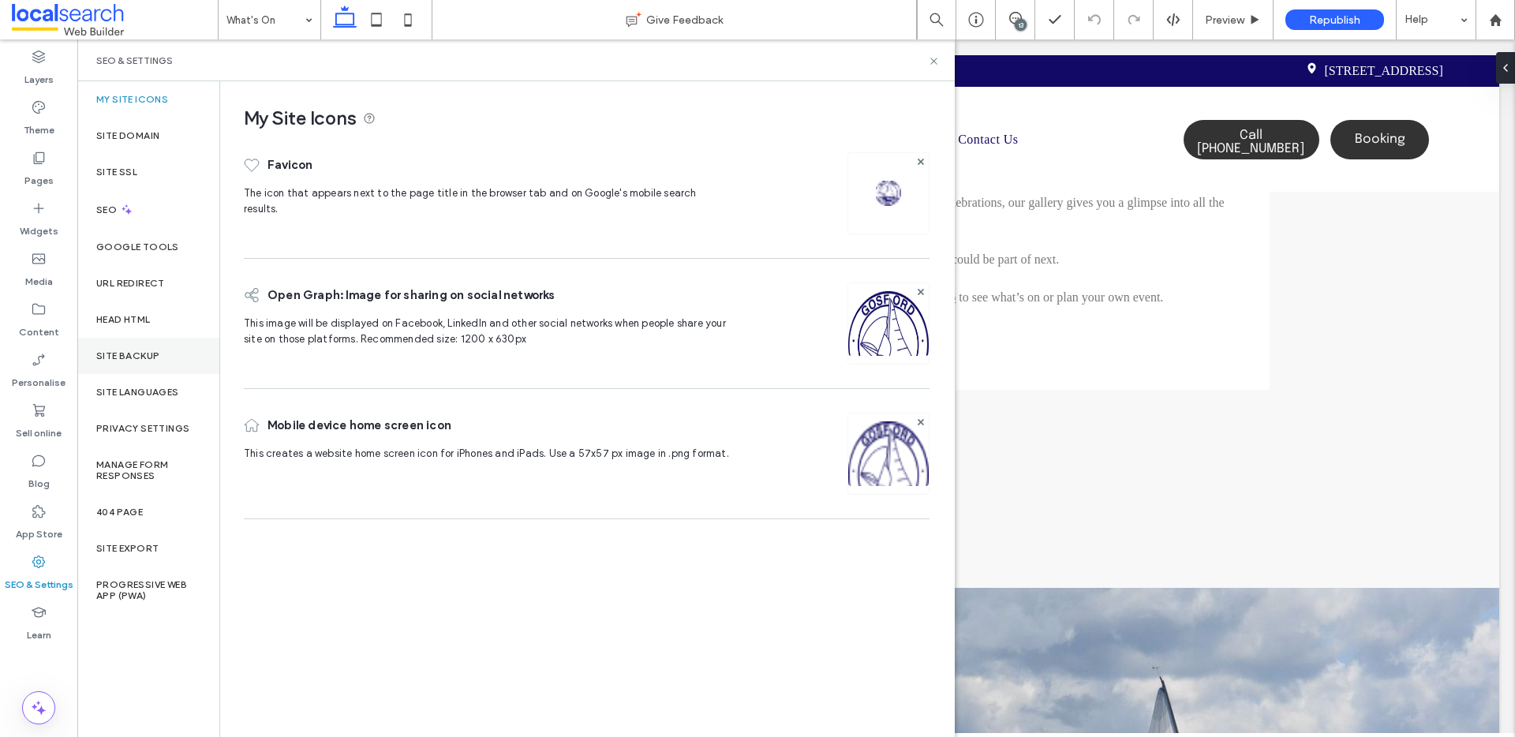
click at [156, 354] on label "Site backup" at bounding box center [127, 355] width 63 height 11
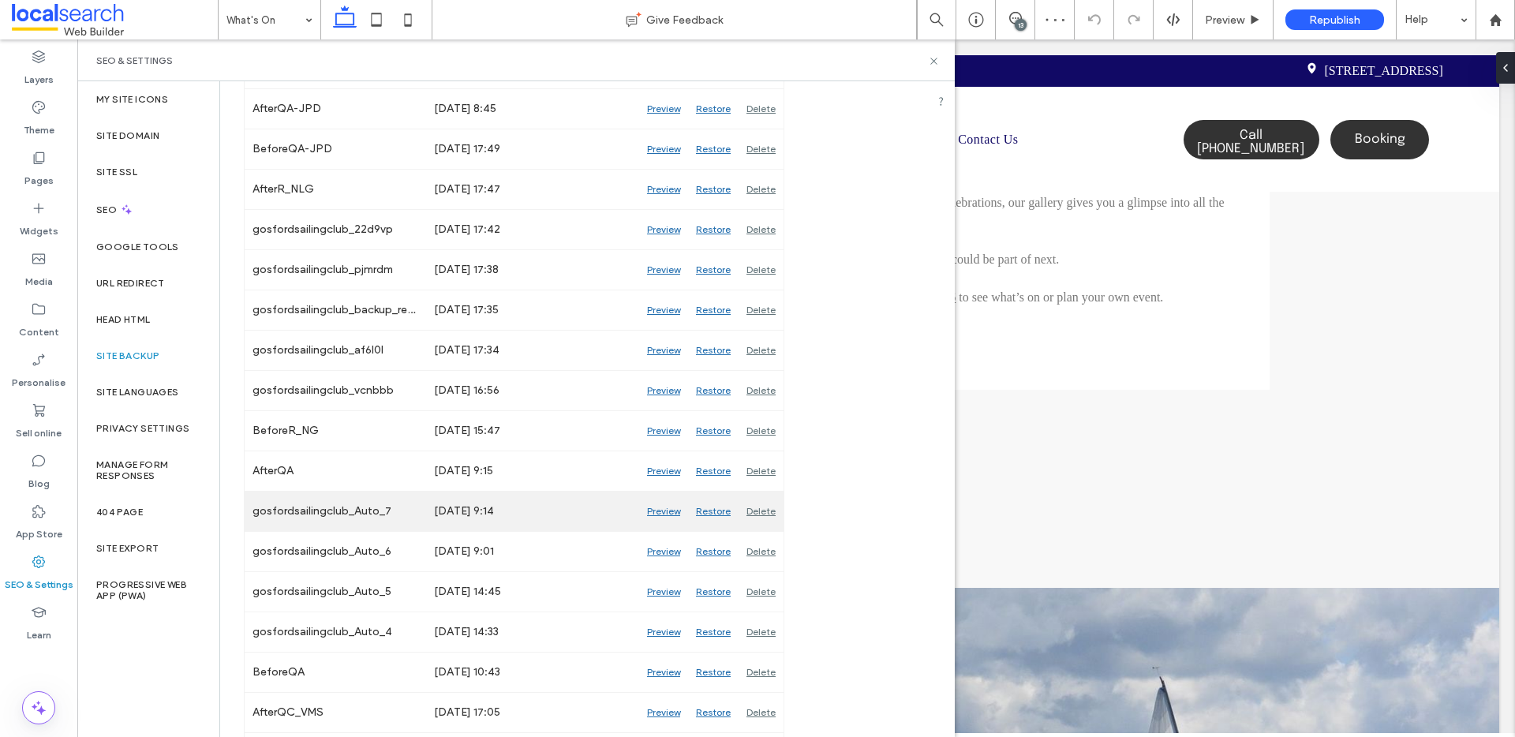
scroll to position [477, 0]
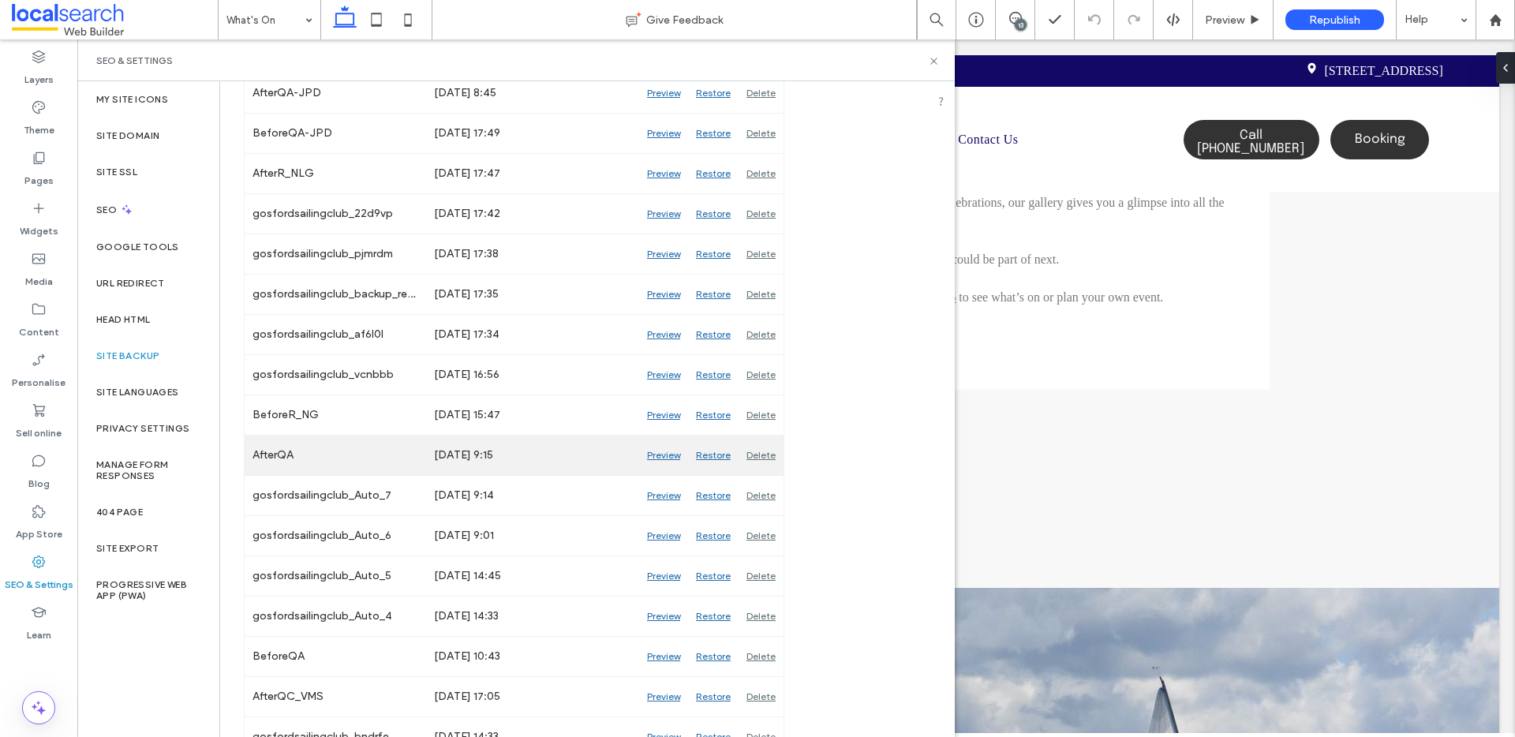
click at [669, 455] on div "Preview" at bounding box center [663, 455] width 49 height 39
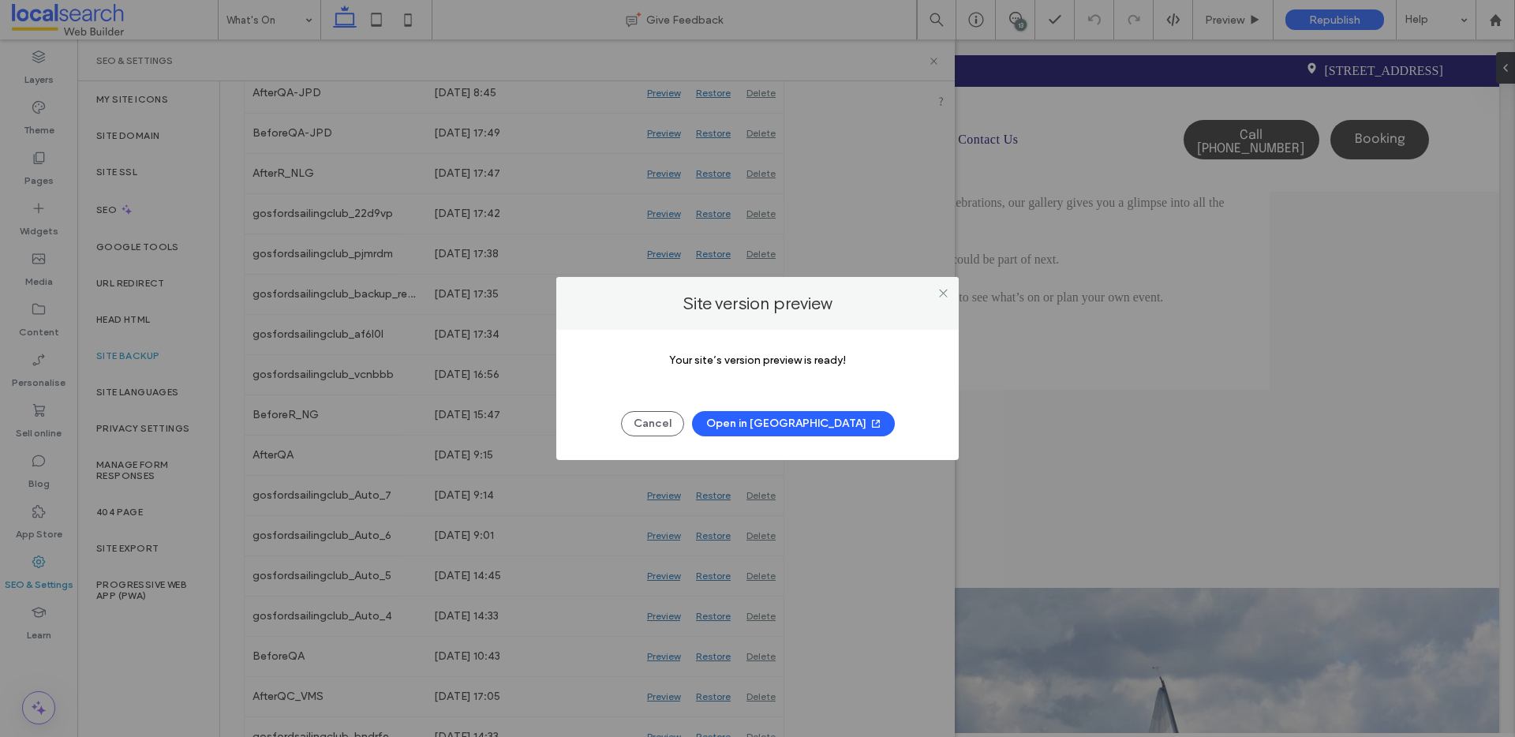
click at [787, 417] on button "Open in [GEOGRAPHIC_DATA]" at bounding box center [793, 423] width 203 height 25
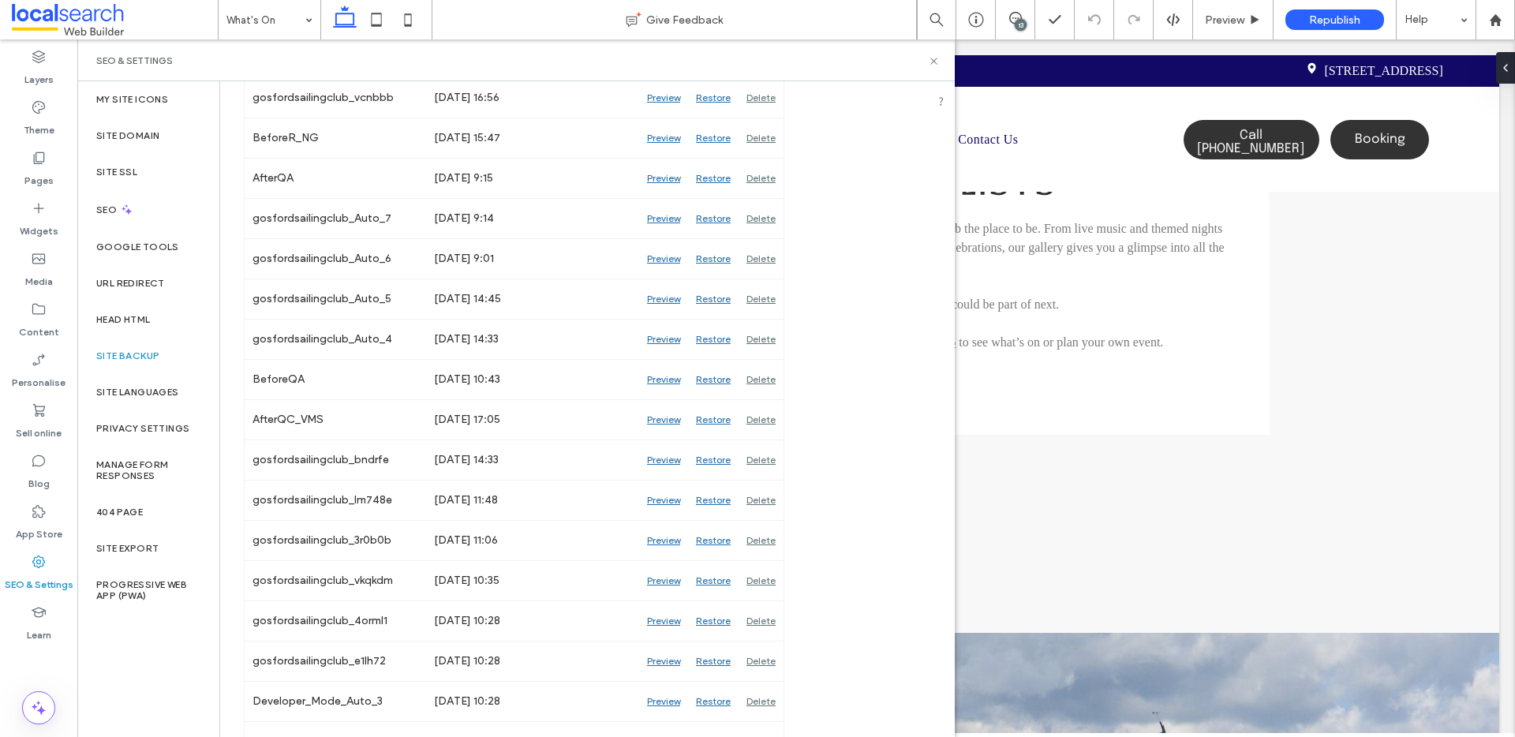
scroll to position [1652, 0]
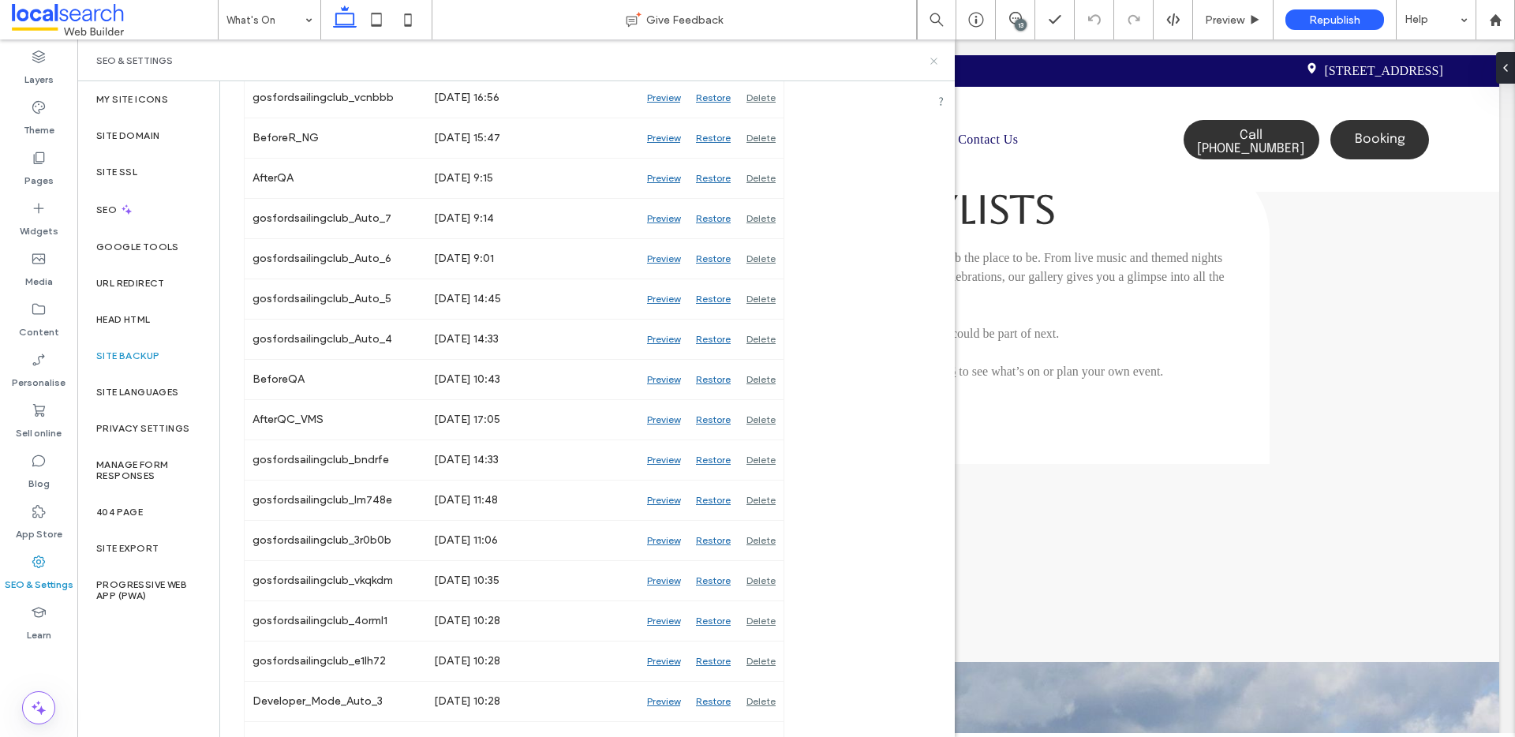
click at [934, 61] on use at bounding box center [934, 61] width 6 height 6
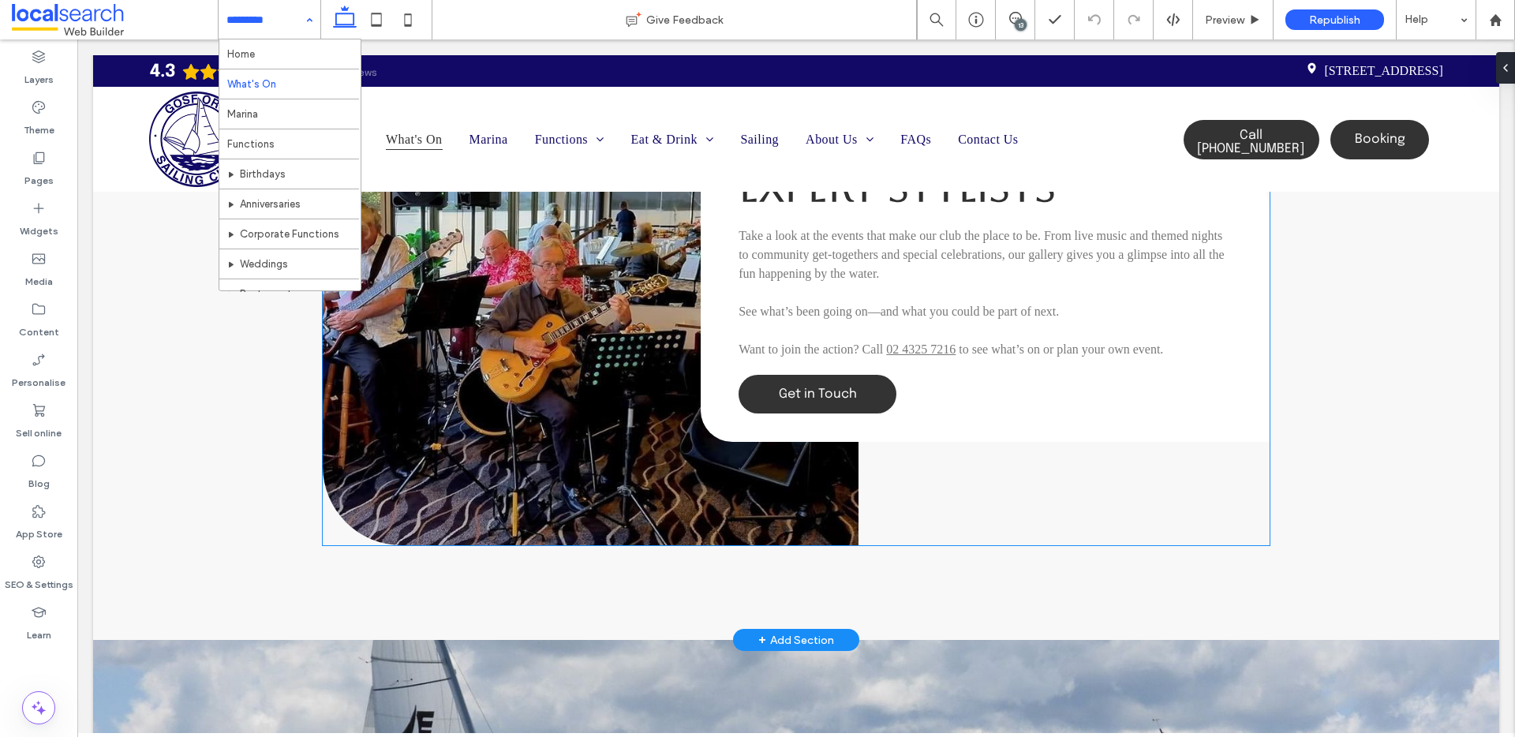
scroll to position [1436, 0]
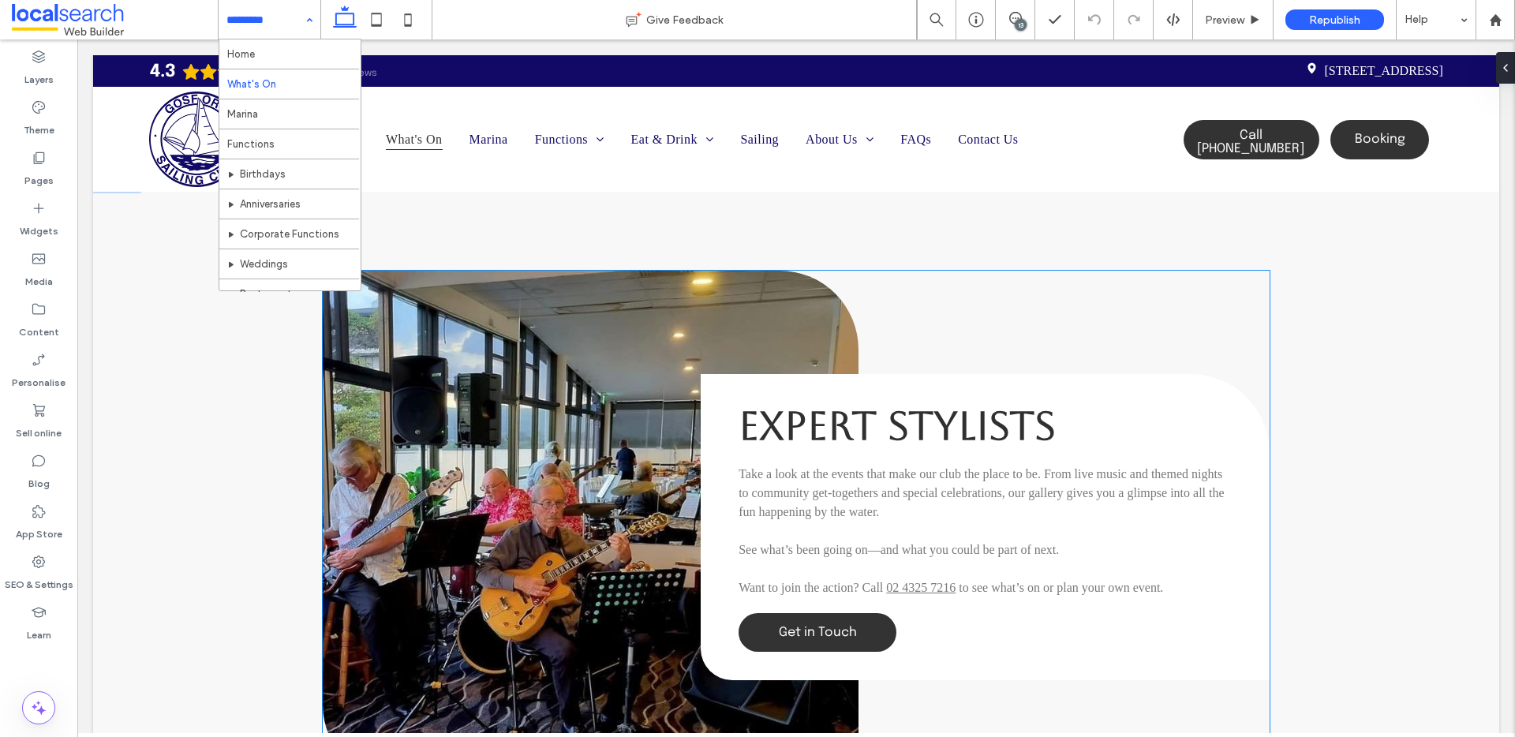
click at [878, 421] on span "Expert Stylists" at bounding box center [897, 426] width 317 height 47
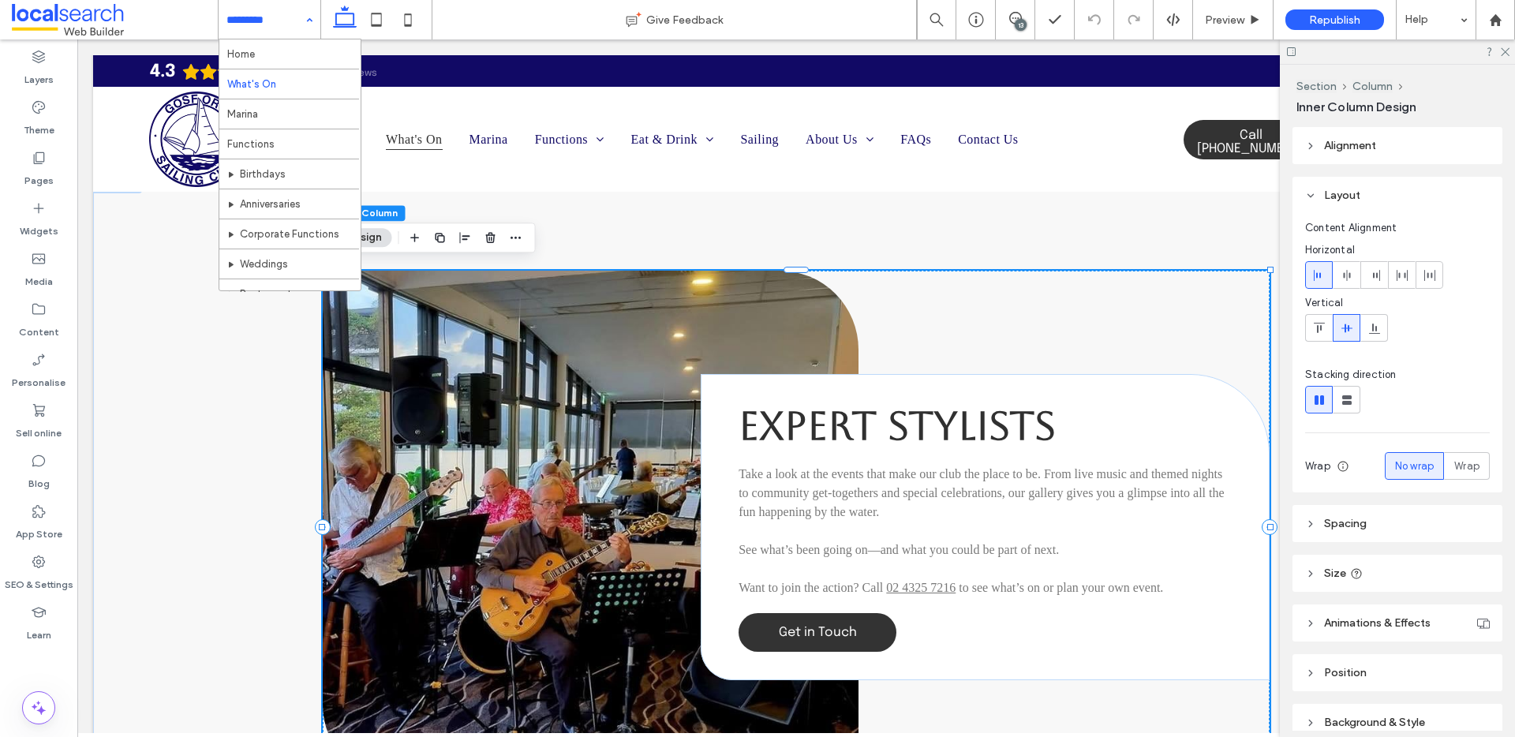
click at [983, 417] on span "Expert Stylists" at bounding box center [897, 426] width 317 height 47
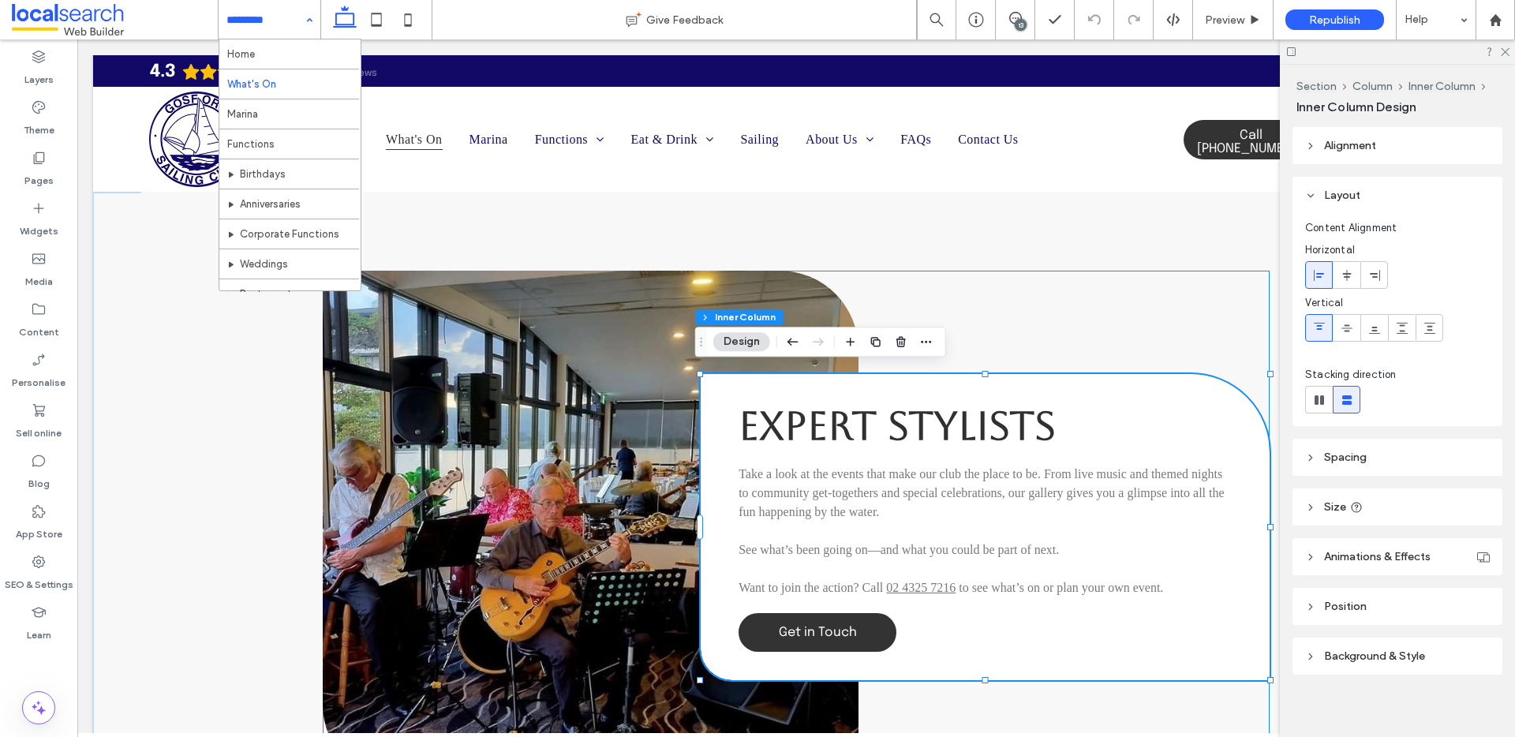
click at [998, 418] on span "Expert Stylists" at bounding box center [897, 426] width 317 height 47
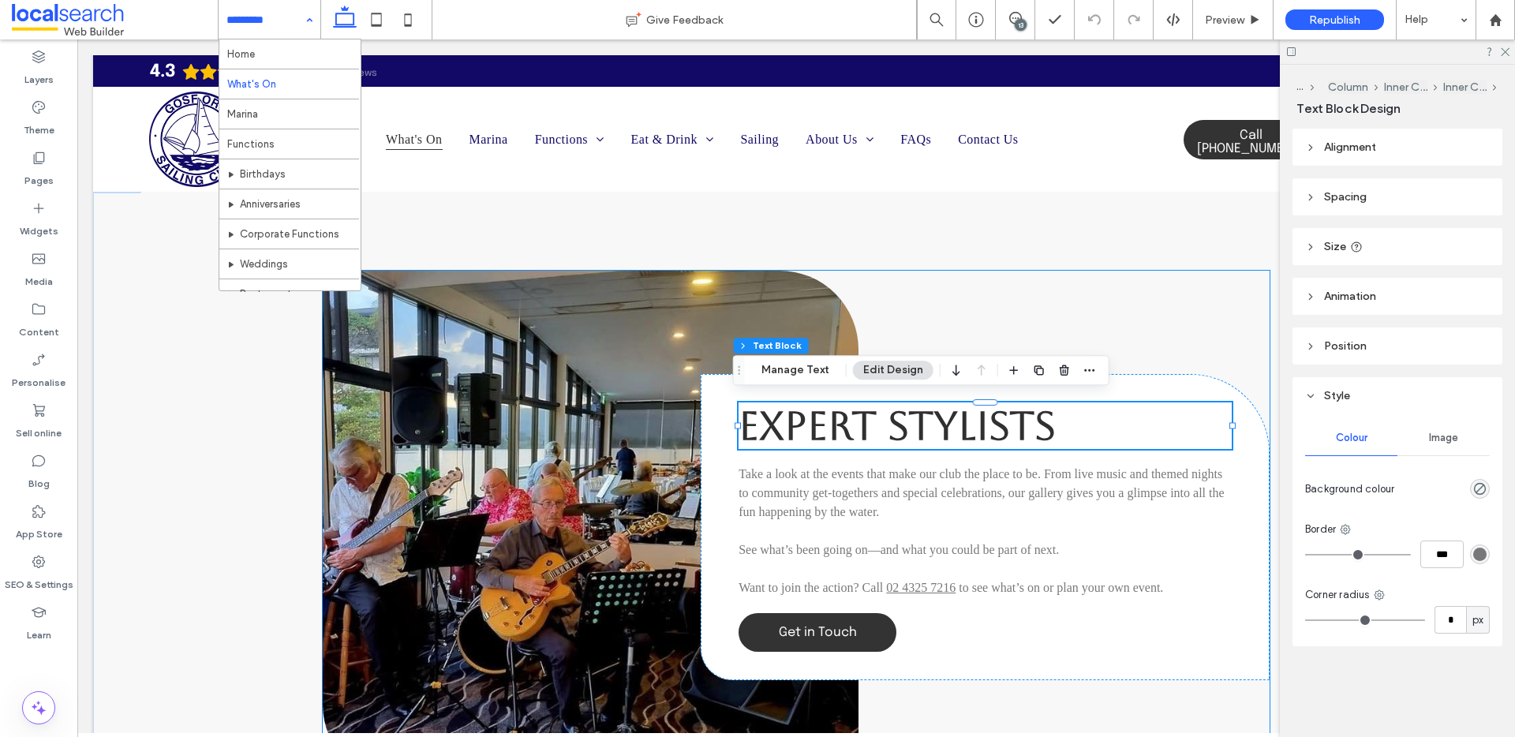
click at [1013, 418] on span "Expert Stylists" at bounding box center [897, 426] width 317 height 47
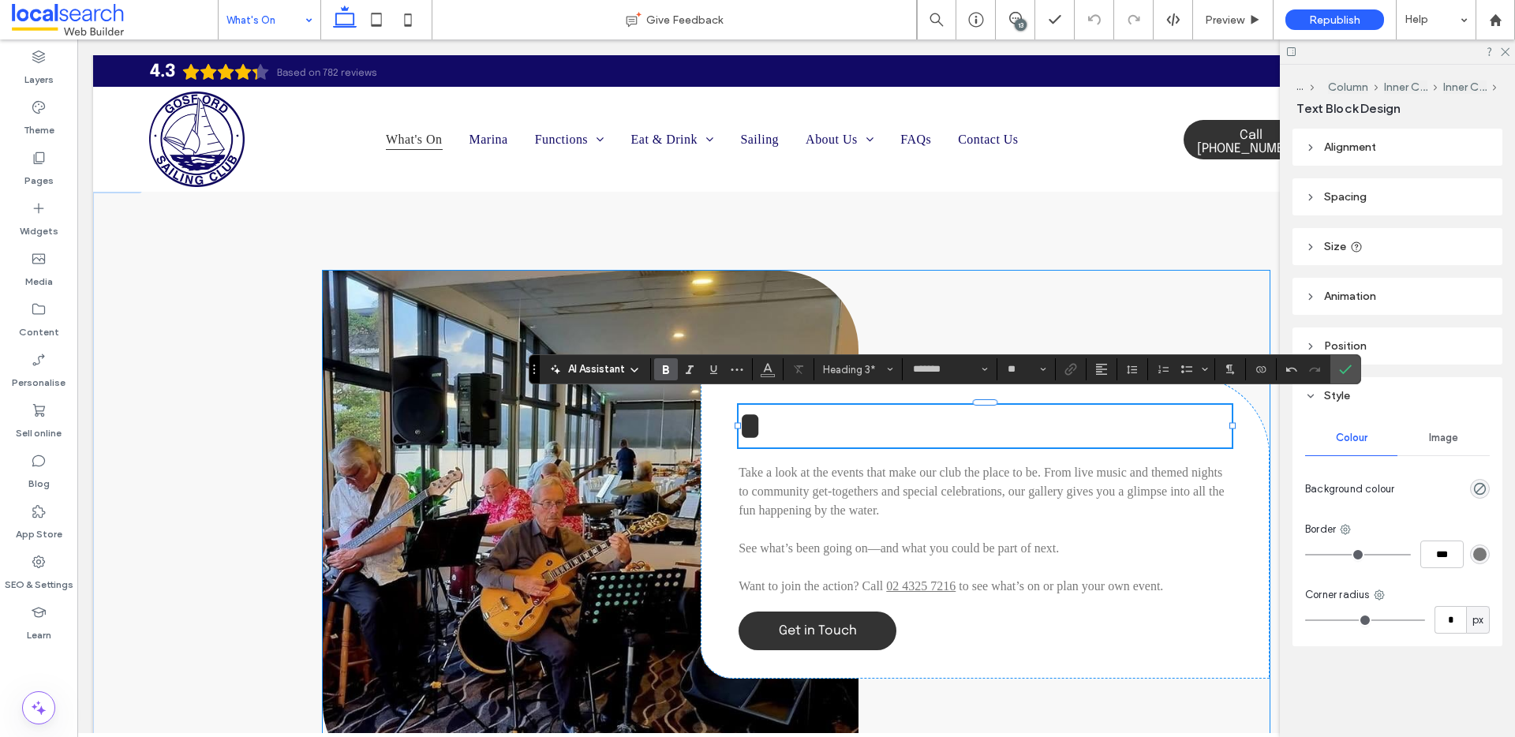
scroll to position [1446, 0]
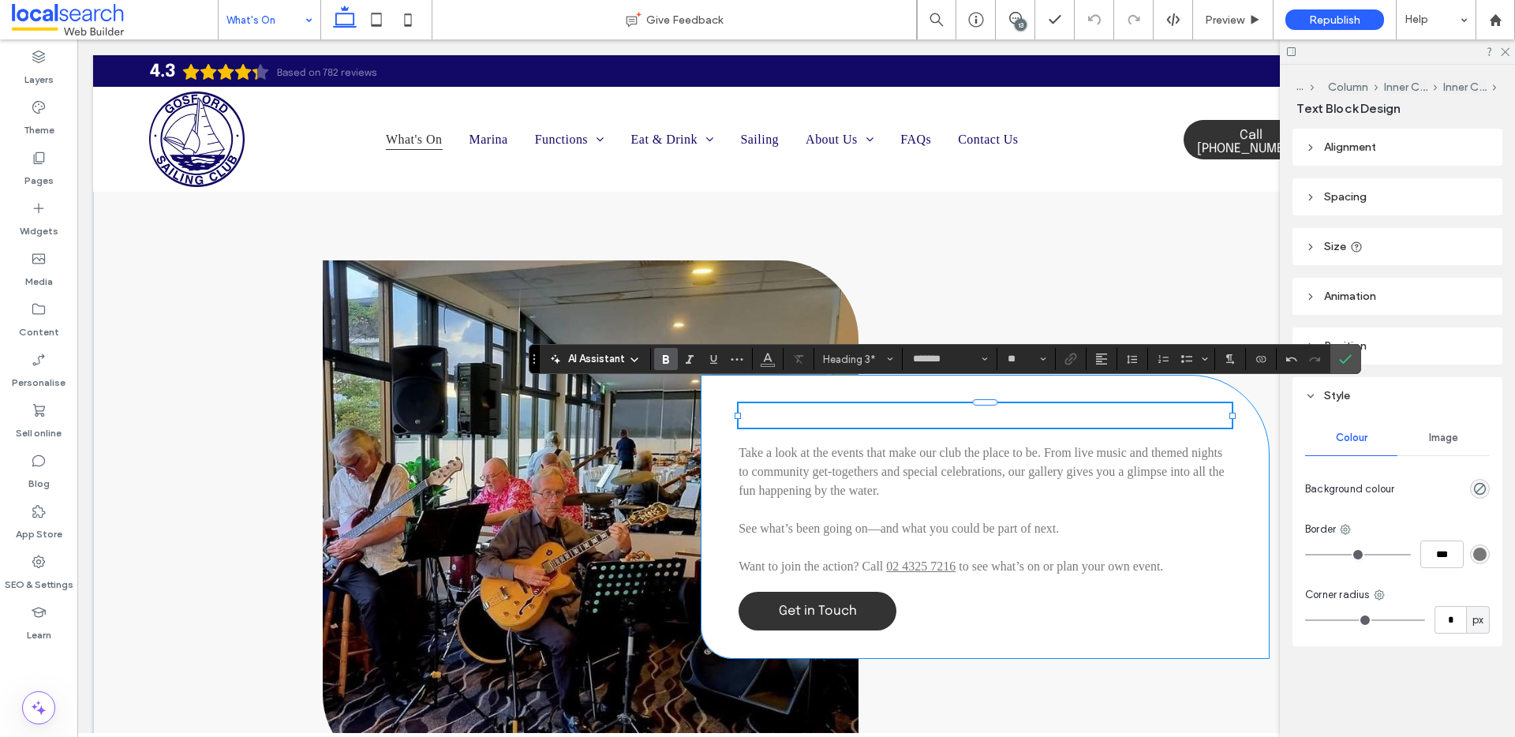
type input "**"
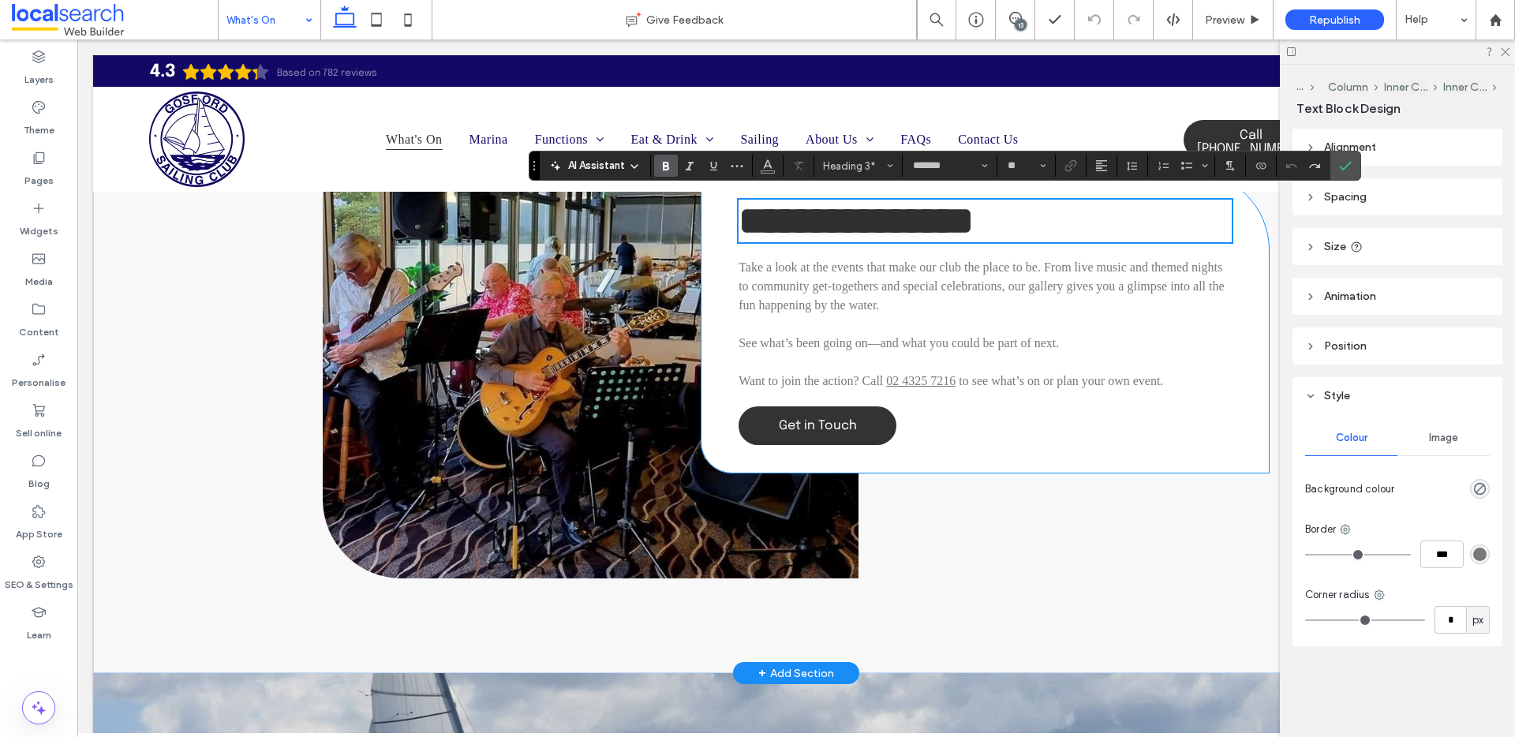
scroll to position [1639, 0]
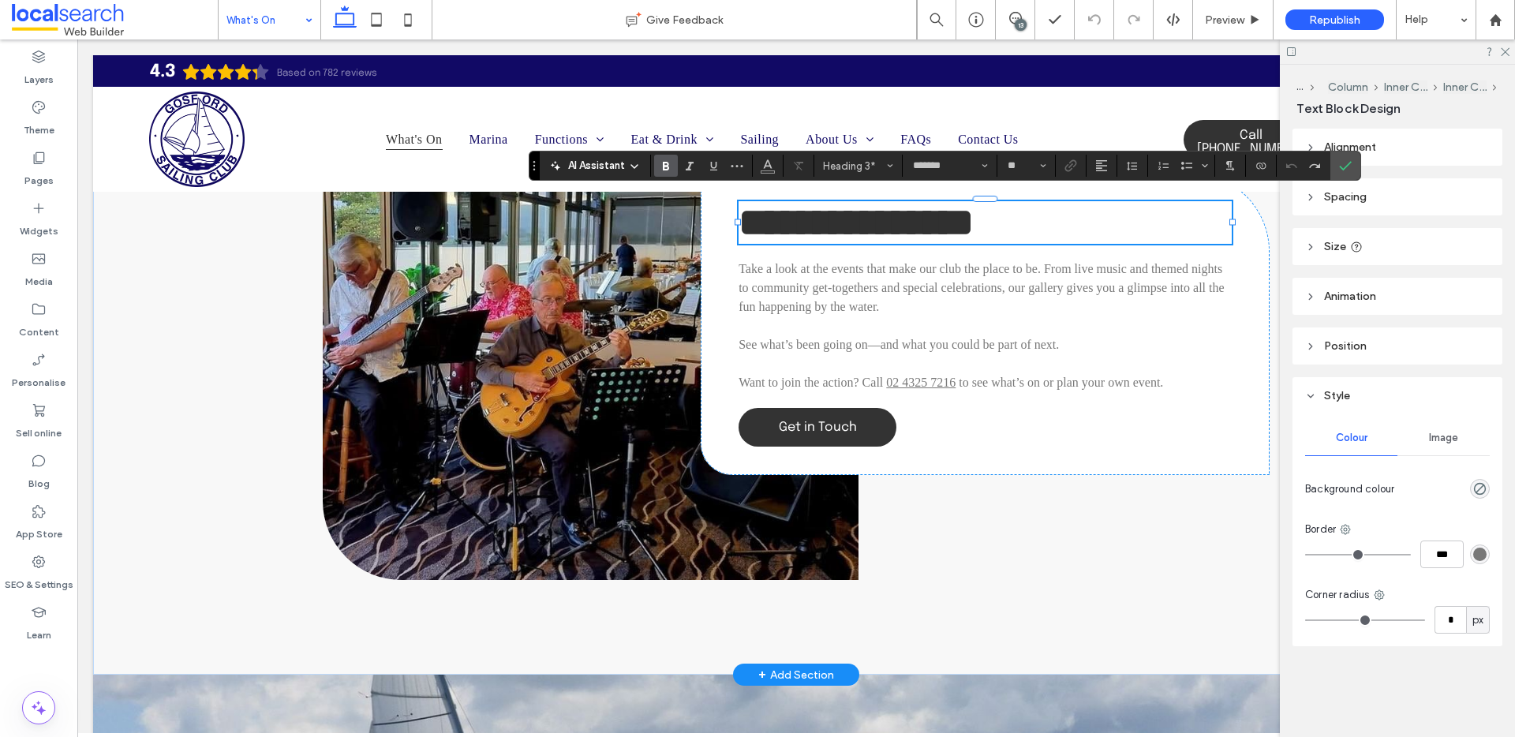
click at [974, 220] on span "**********" at bounding box center [856, 222] width 235 height 39
click at [1030, 23] on span at bounding box center [1015, 18] width 39 height 13
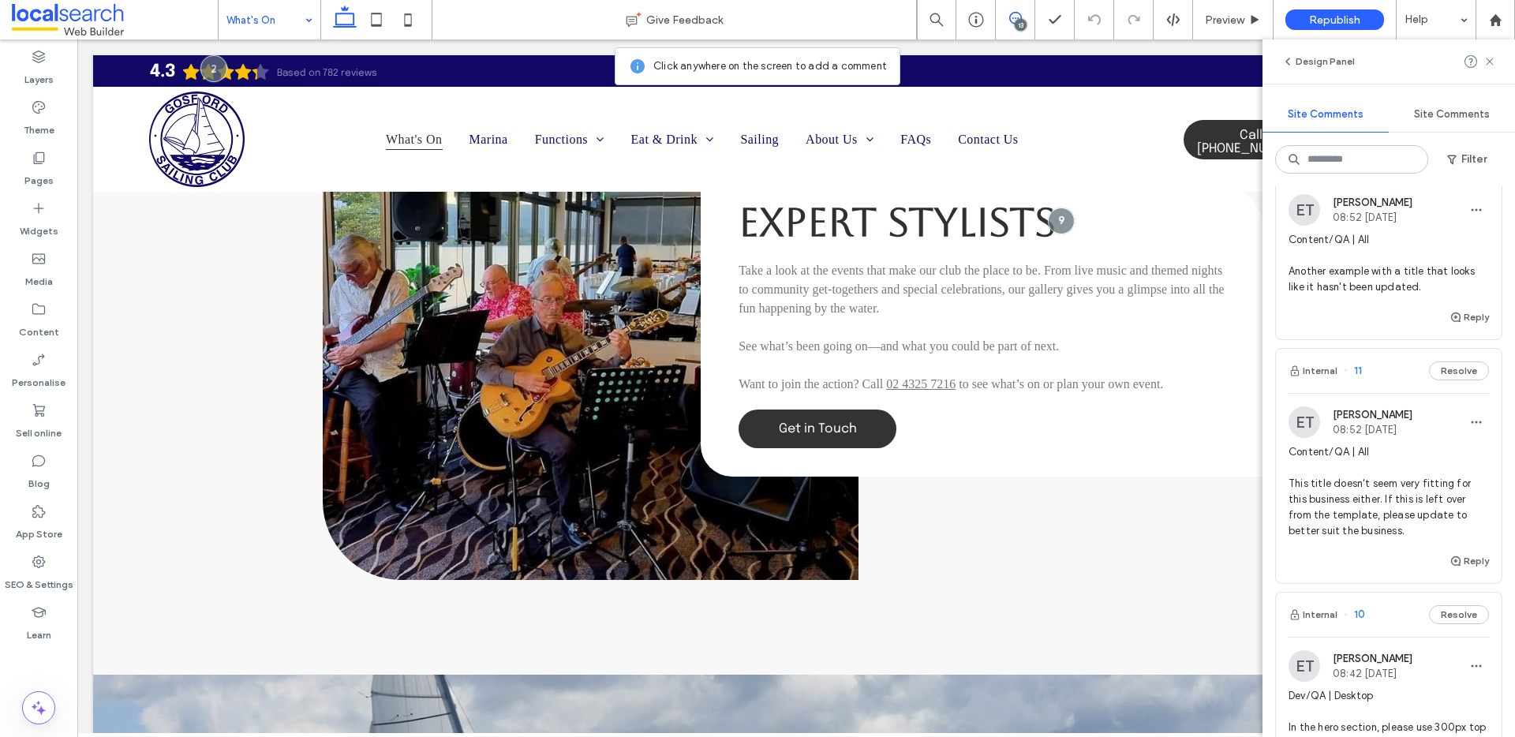
scroll to position [276, 0]
click at [1354, 275] on span "Content/QA | All Another example with a title that looks like it hasn't been up…" at bounding box center [1389, 262] width 200 height 63
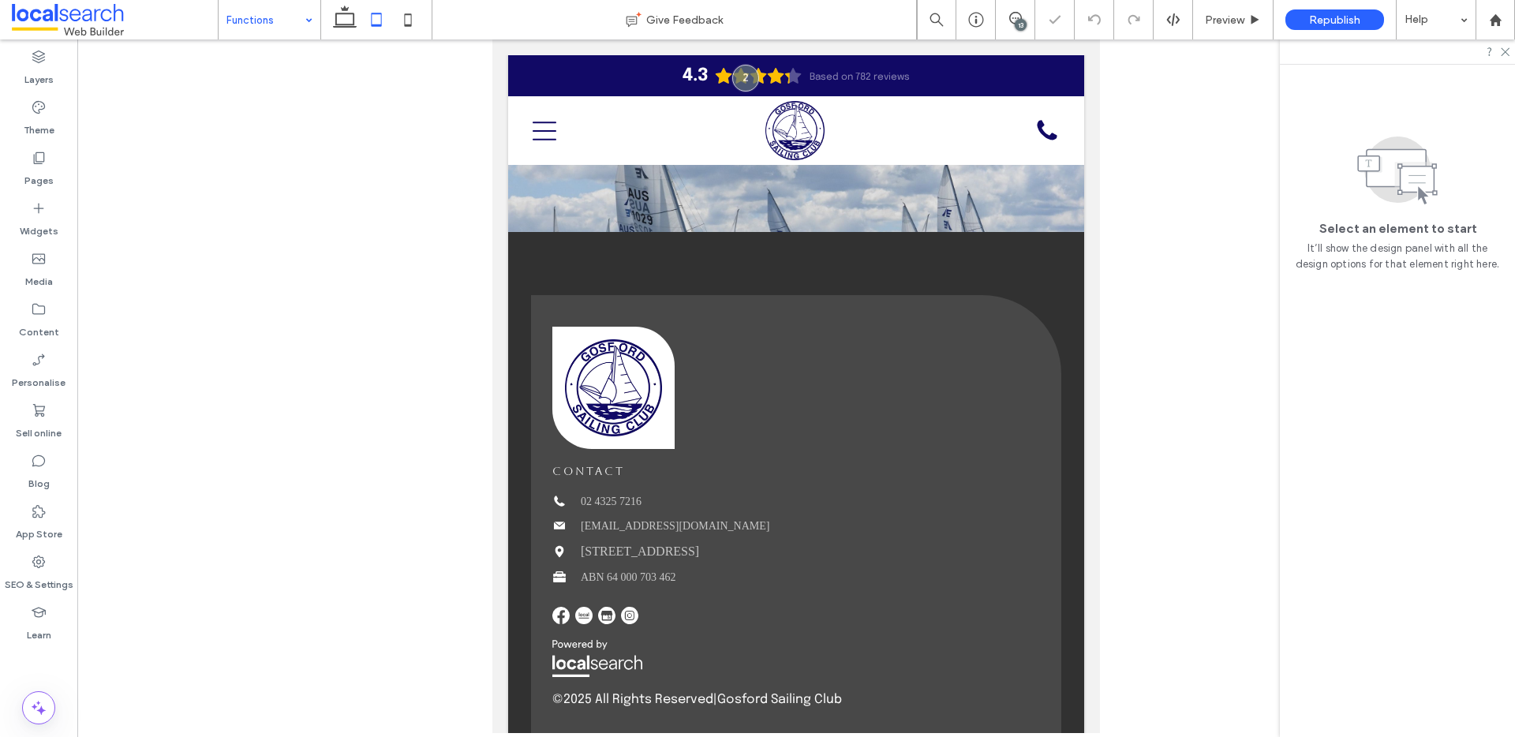
click at [1016, 21] on div "13" at bounding box center [1021, 25] width 12 height 12
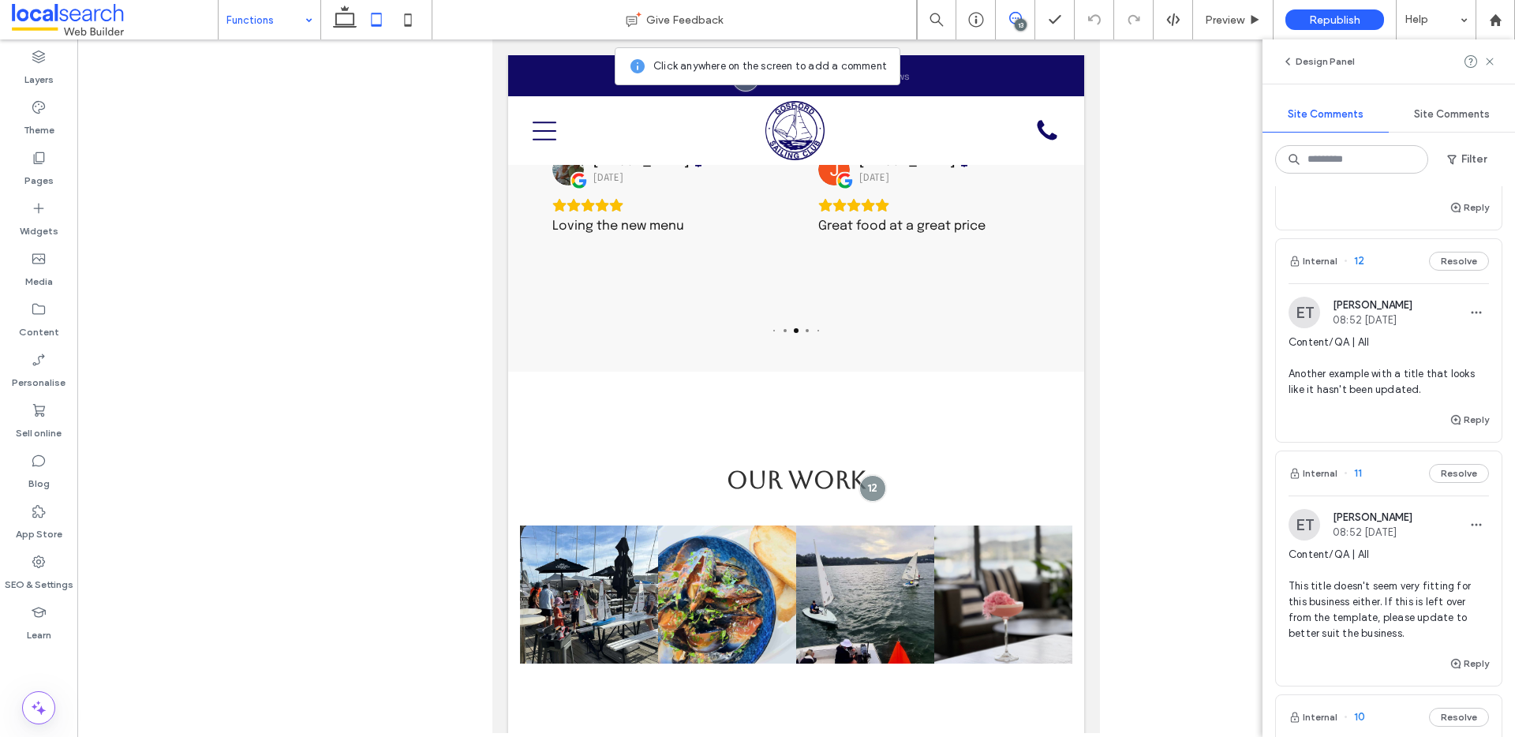
scroll to position [177, 0]
click at [1369, 367] on span "Content/QA | All Another example with a title that looks like it hasn't been up…" at bounding box center [1389, 362] width 200 height 63
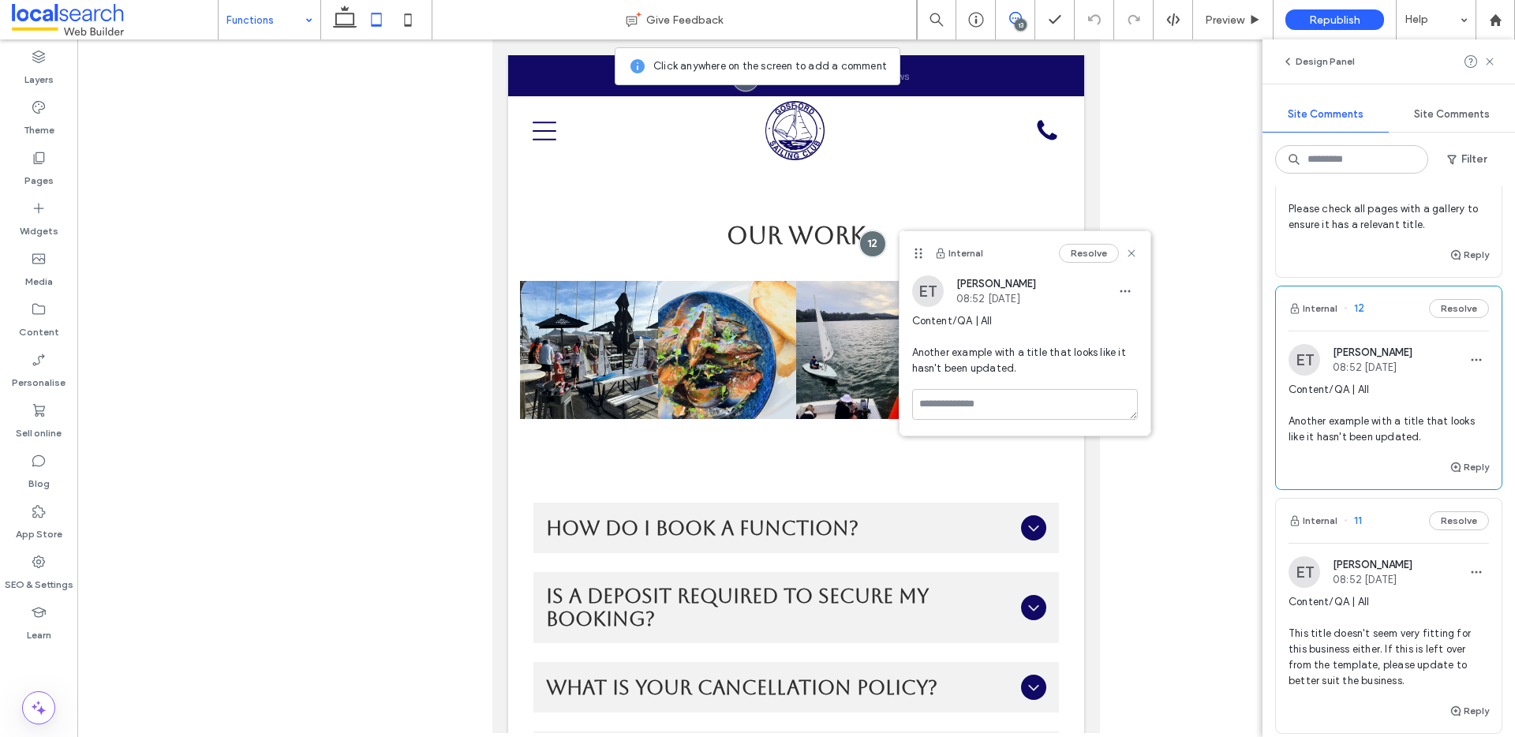
scroll to position [4, 0]
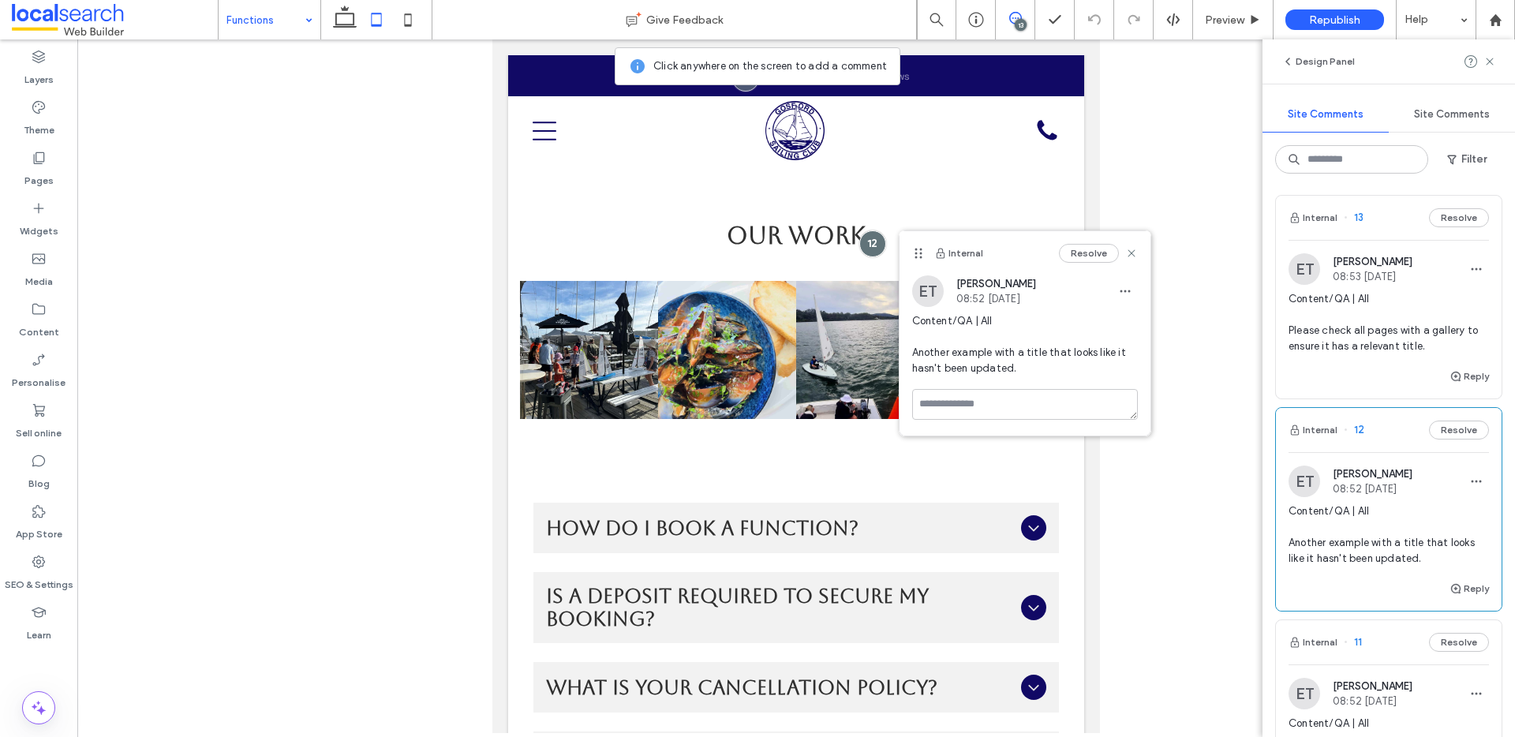
click at [1376, 316] on span "Content/QA | All Please check all pages with a gallery to ensure it has a relev…" at bounding box center [1389, 322] width 200 height 63
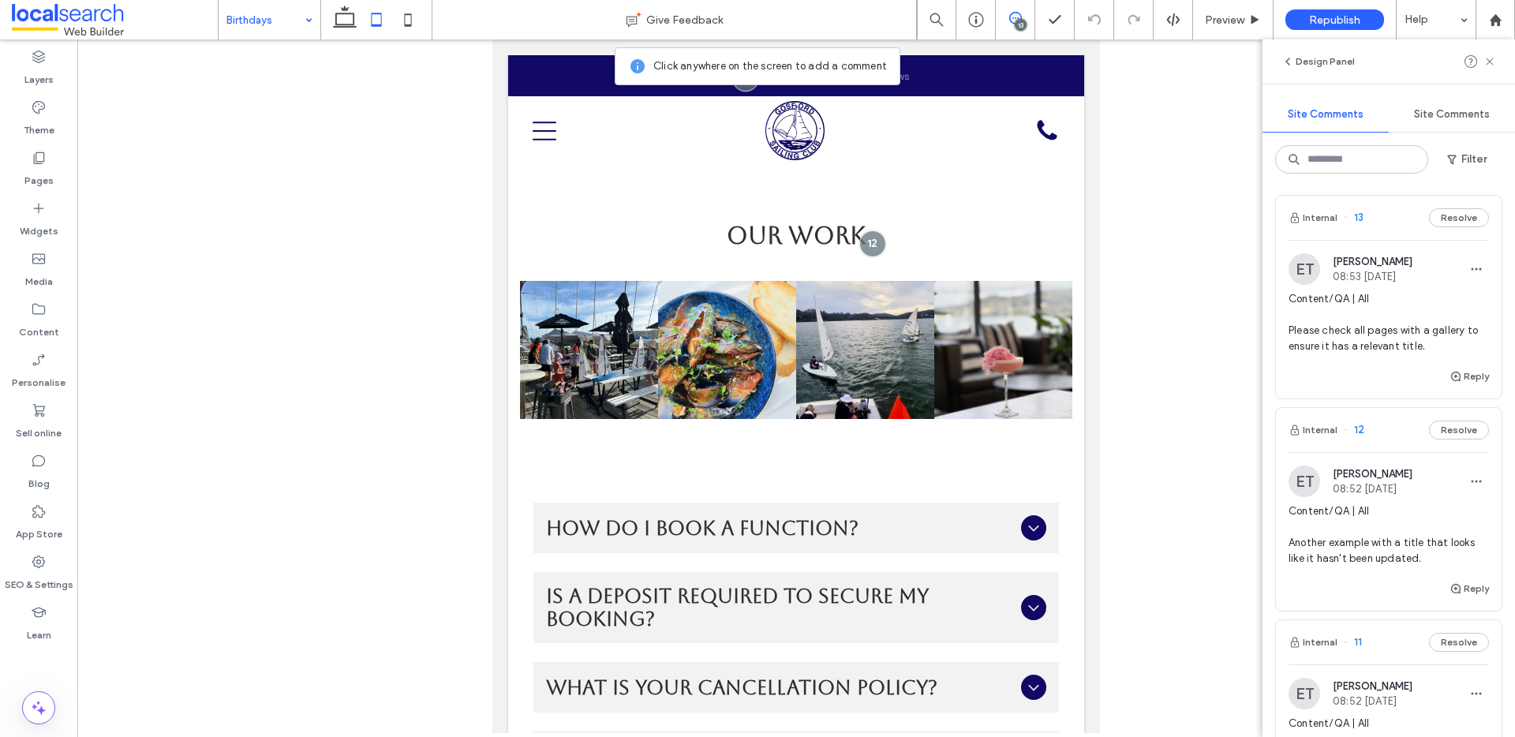
click at [1384, 334] on div at bounding box center [757, 368] width 1515 height 737
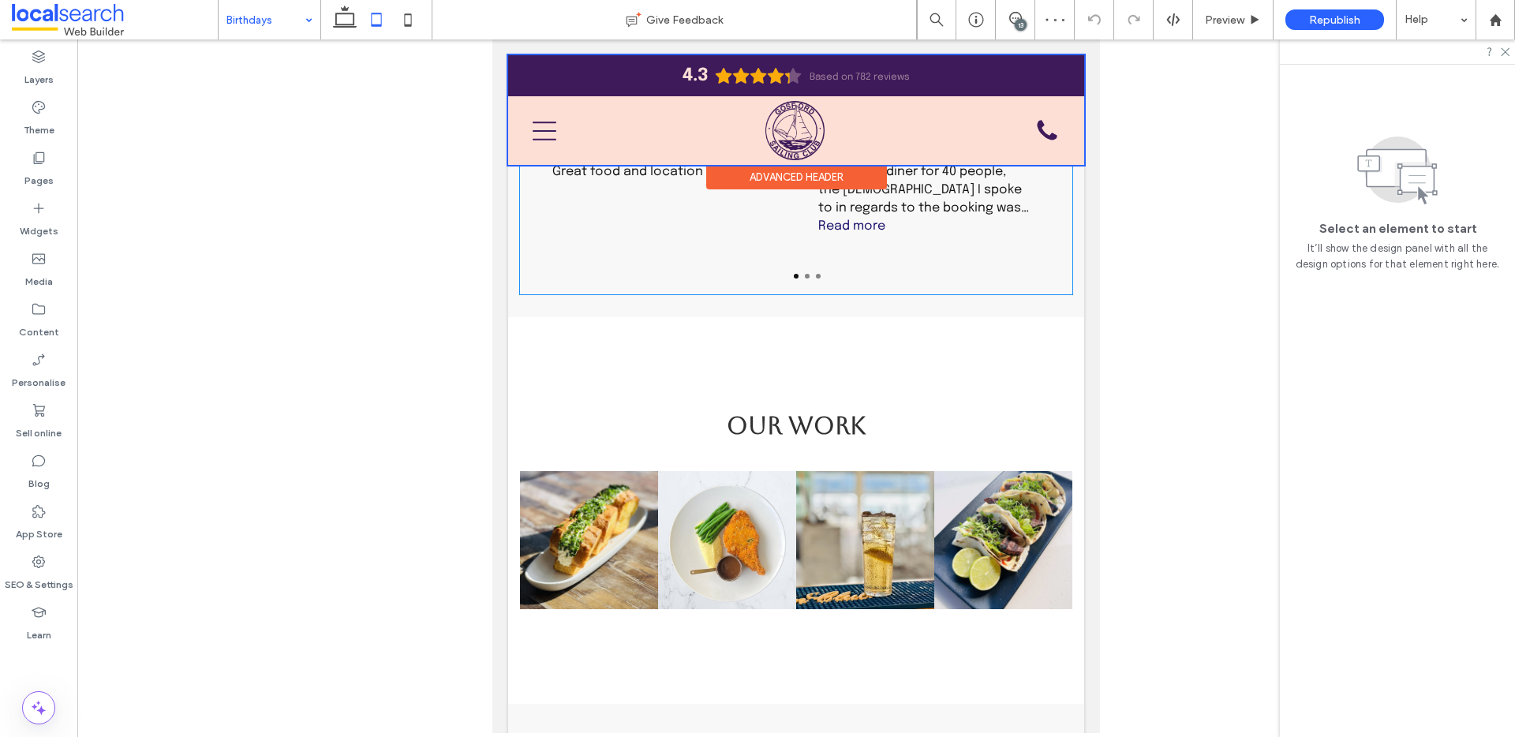
scroll to position [1823, 0]
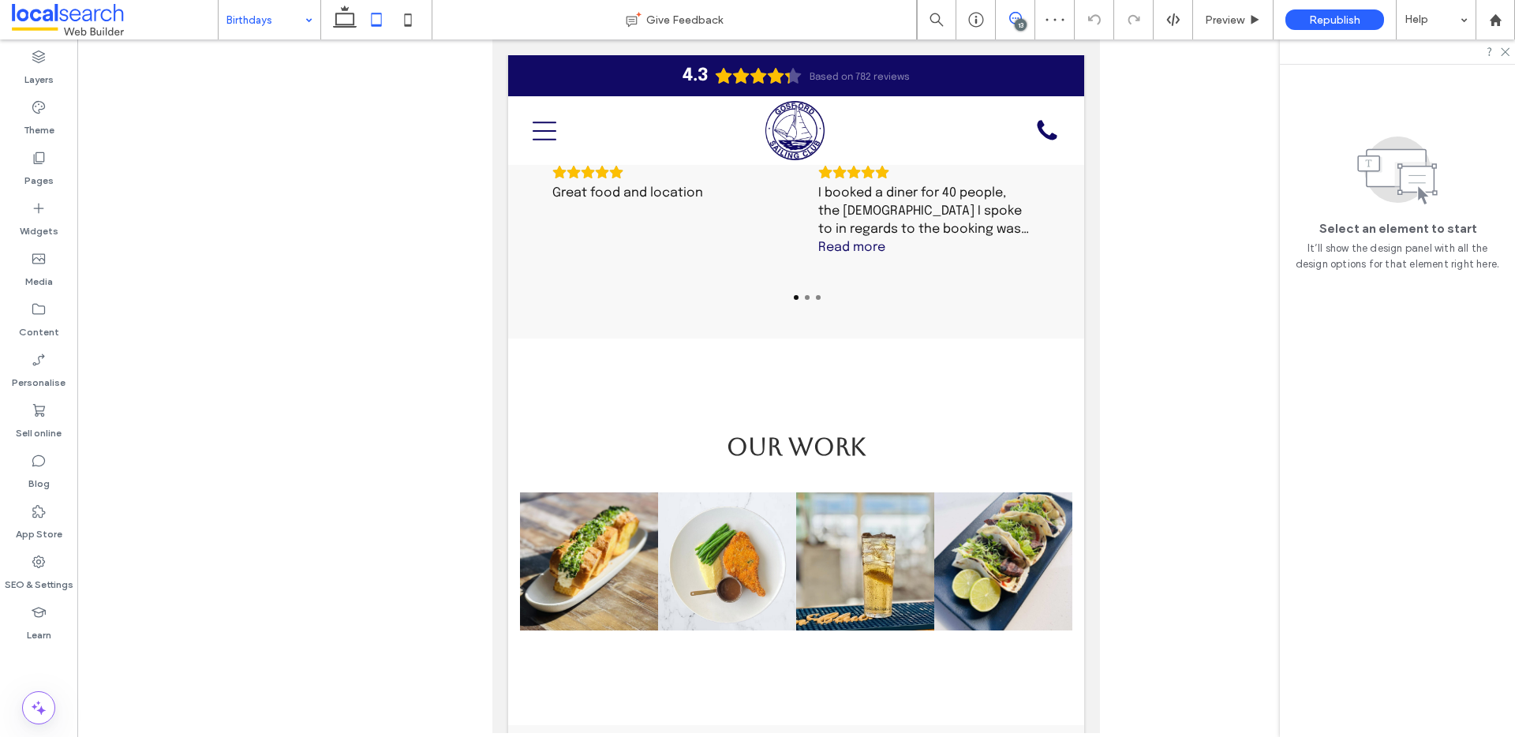
click at [1018, 17] on icon at bounding box center [1015, 18] width 13 height 13
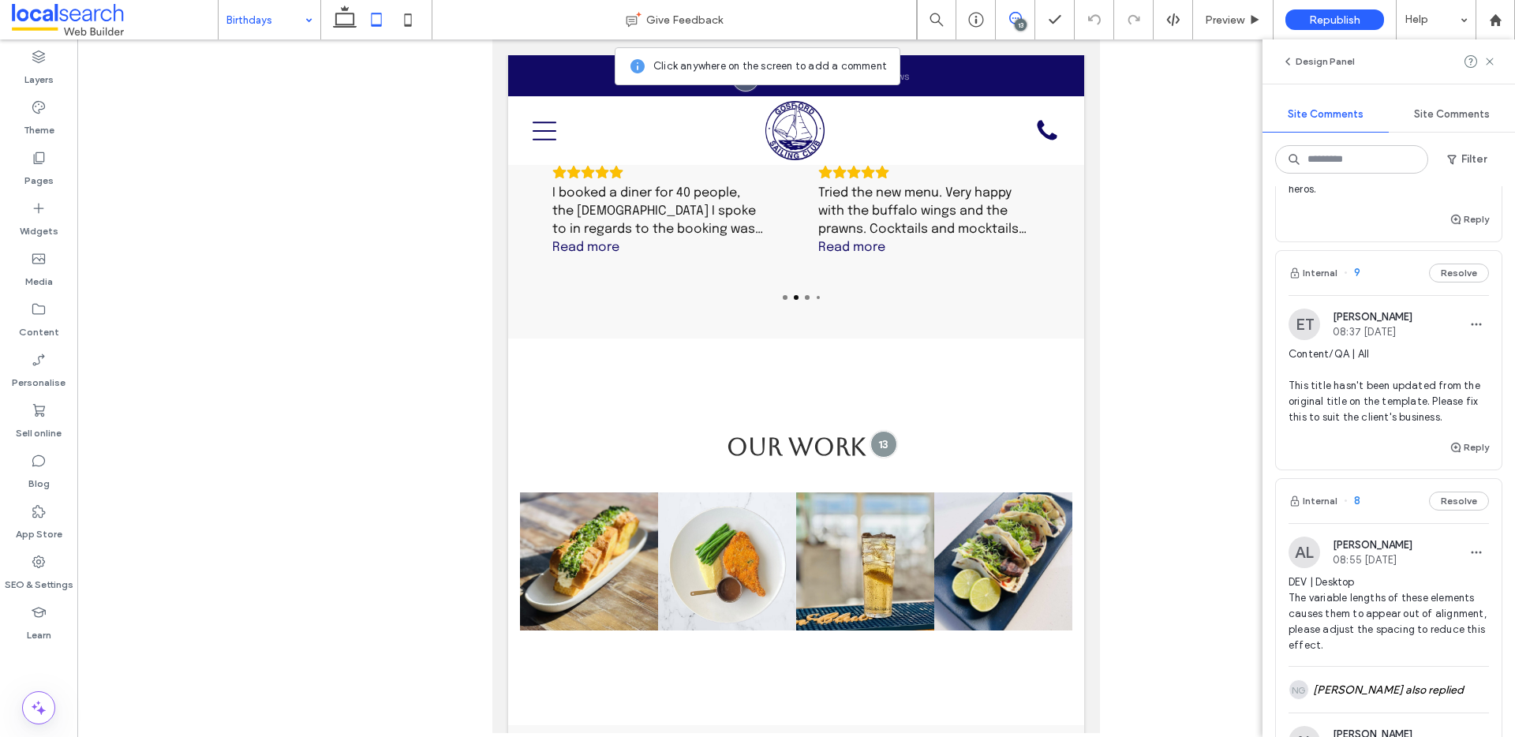
scroll to position [962, 0]
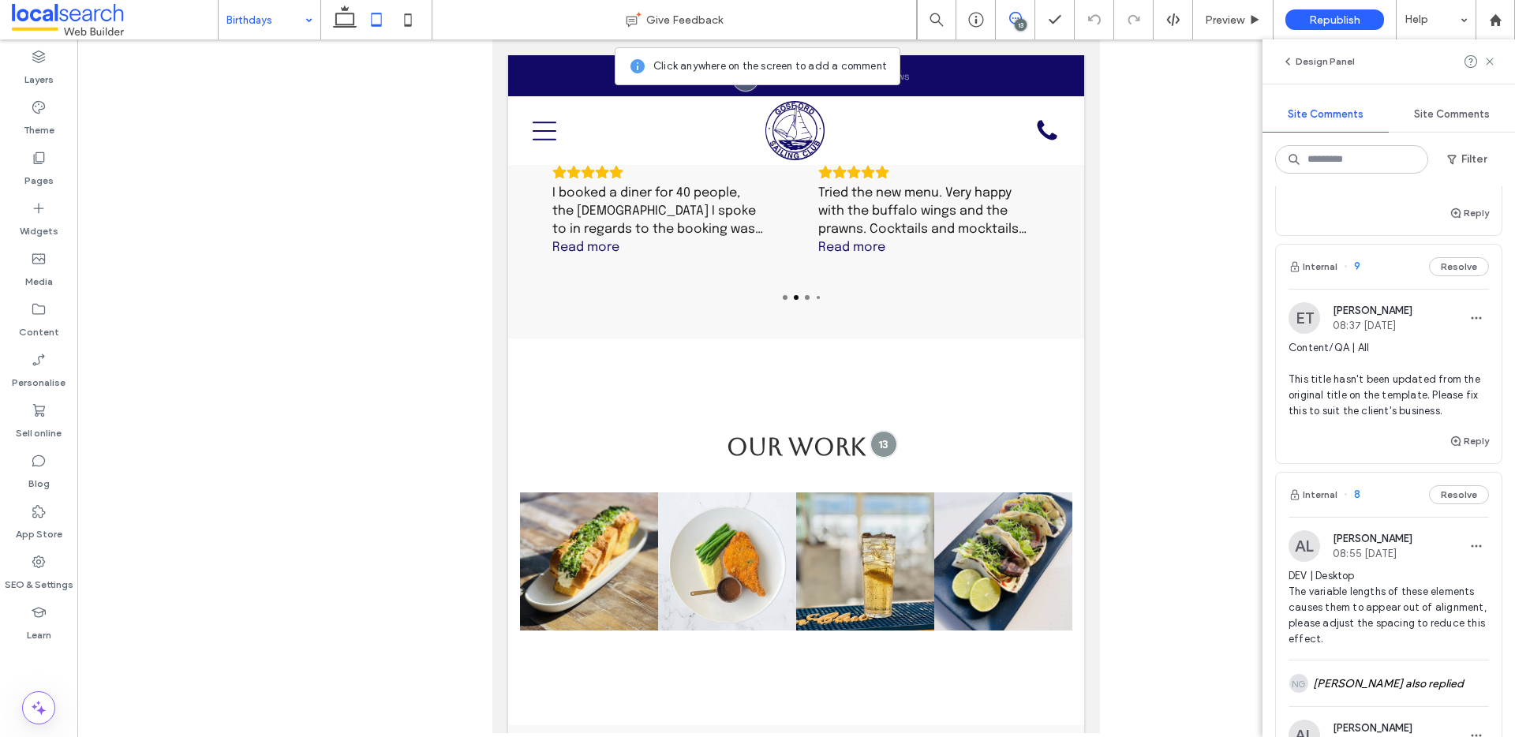
click at [1394, 411] on span "Content/QA | All This title hasn't been updated from the original title on the …" at bounding box center [1389, 379] width 200 height 79
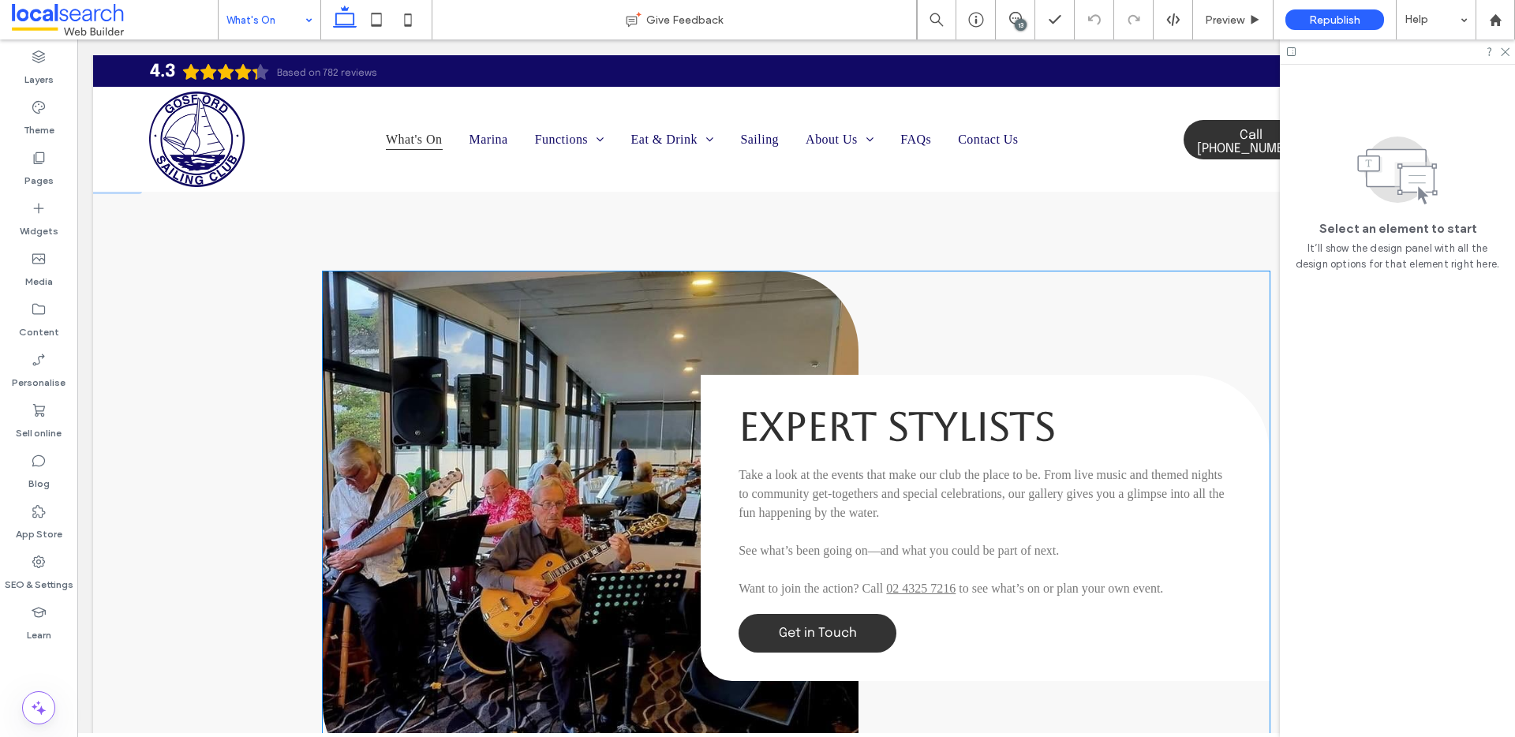
click at [998, 415] on span "Expert Stylists" at bounding box center [897, 426] width 317 height 47
click at [993, 417] on span "Expert Stylists" at bounding box center [897, 426] width 317 height 47
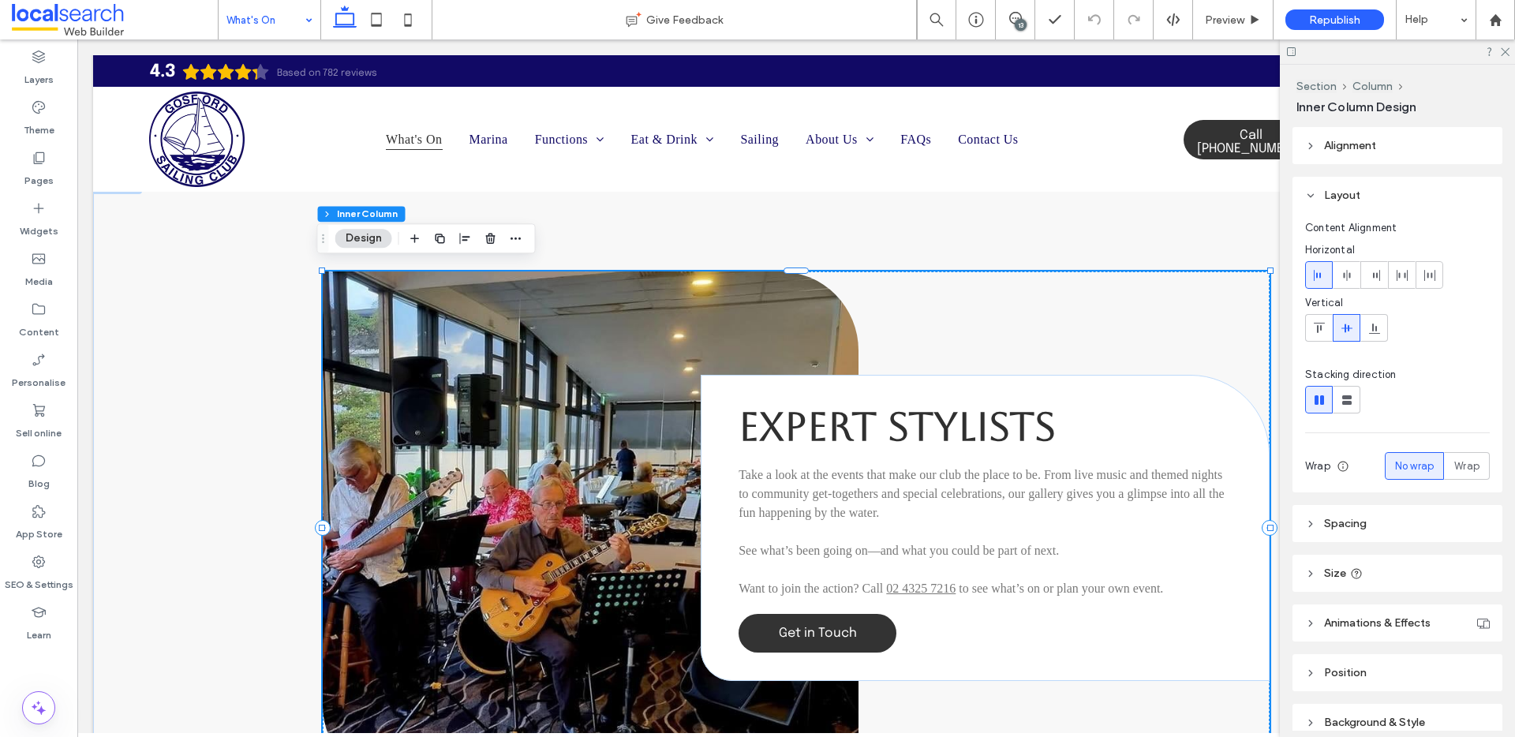
click at [993, 417] on span "Expert Stylists" at bounding box center [897, 426] width 317 height 47
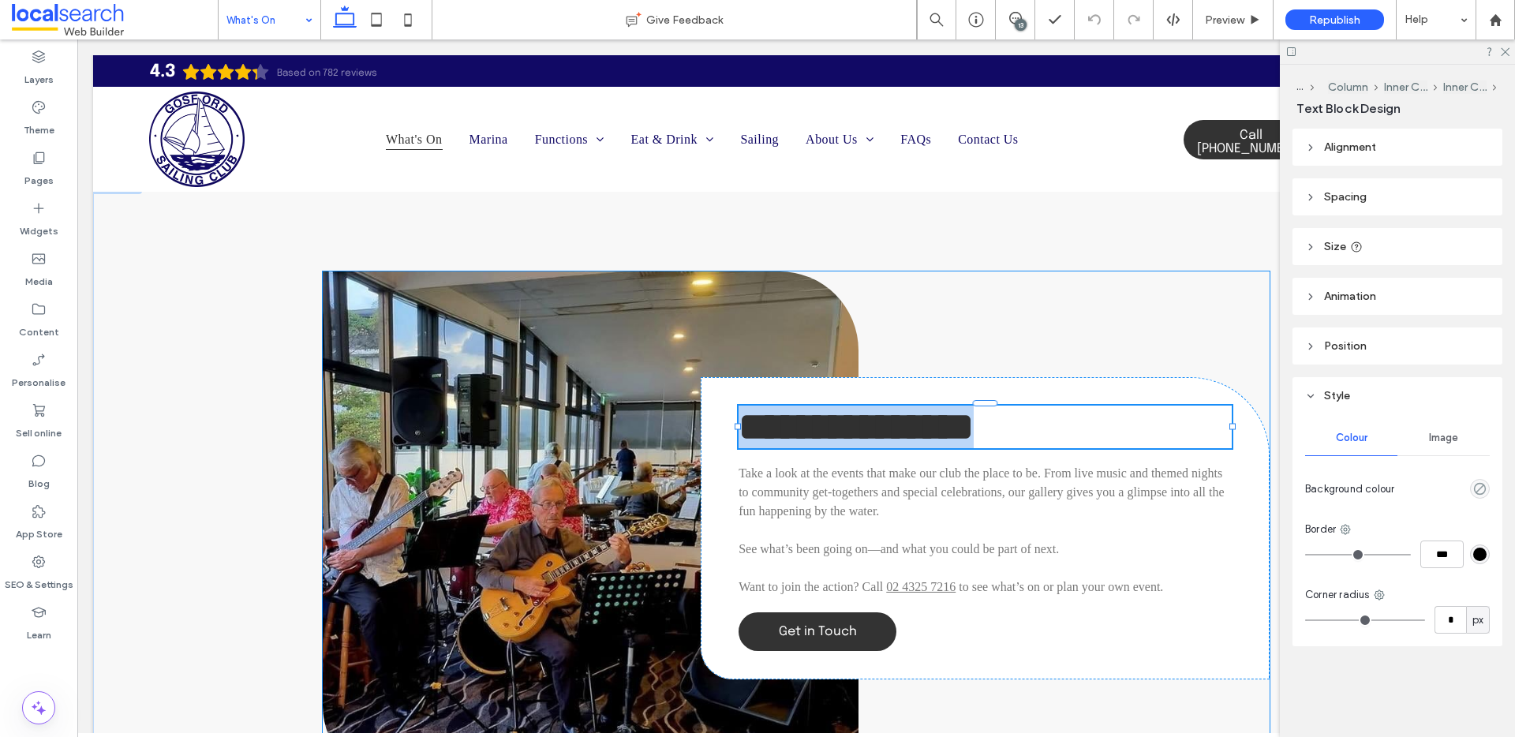
type input "*******"
type input "**"
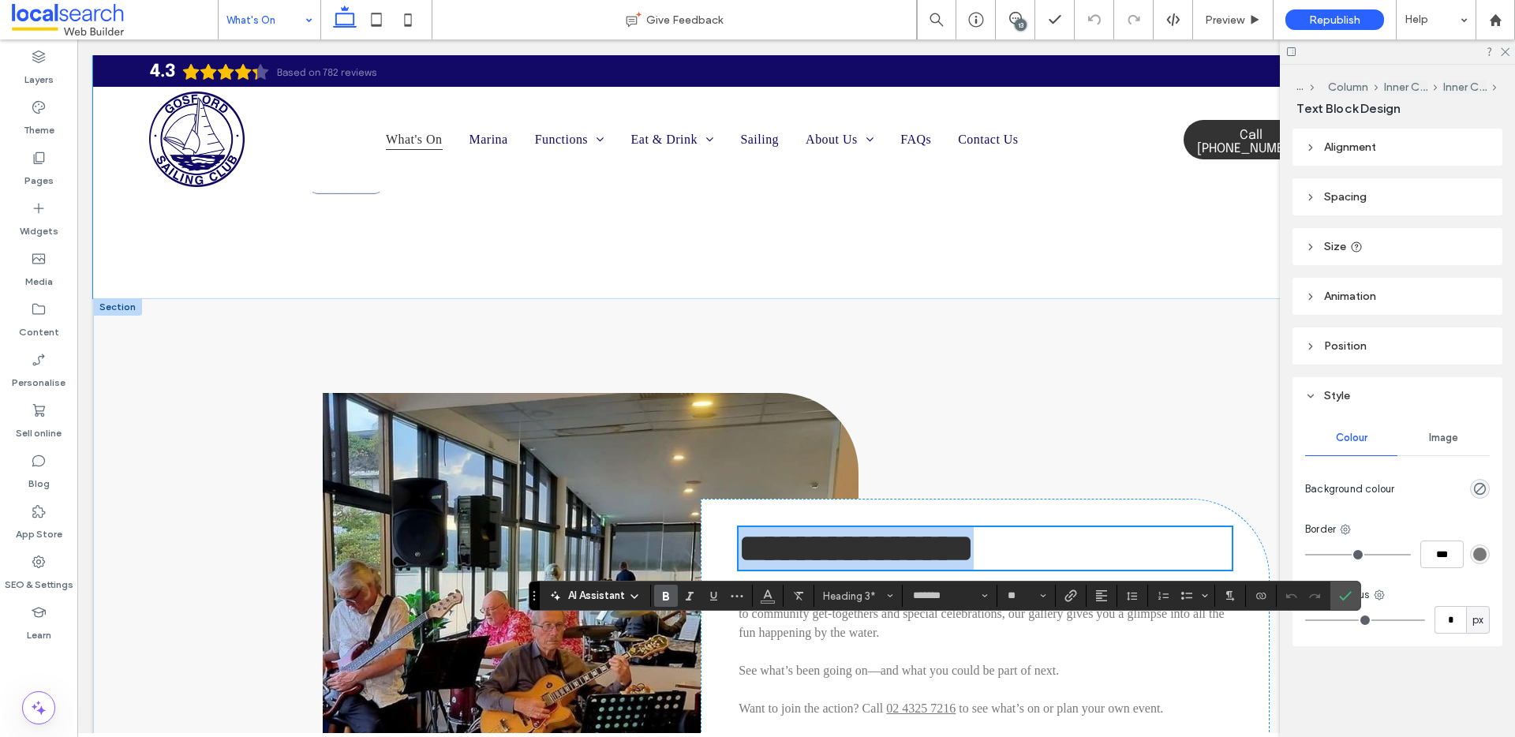
scroll to position [1487, 0]
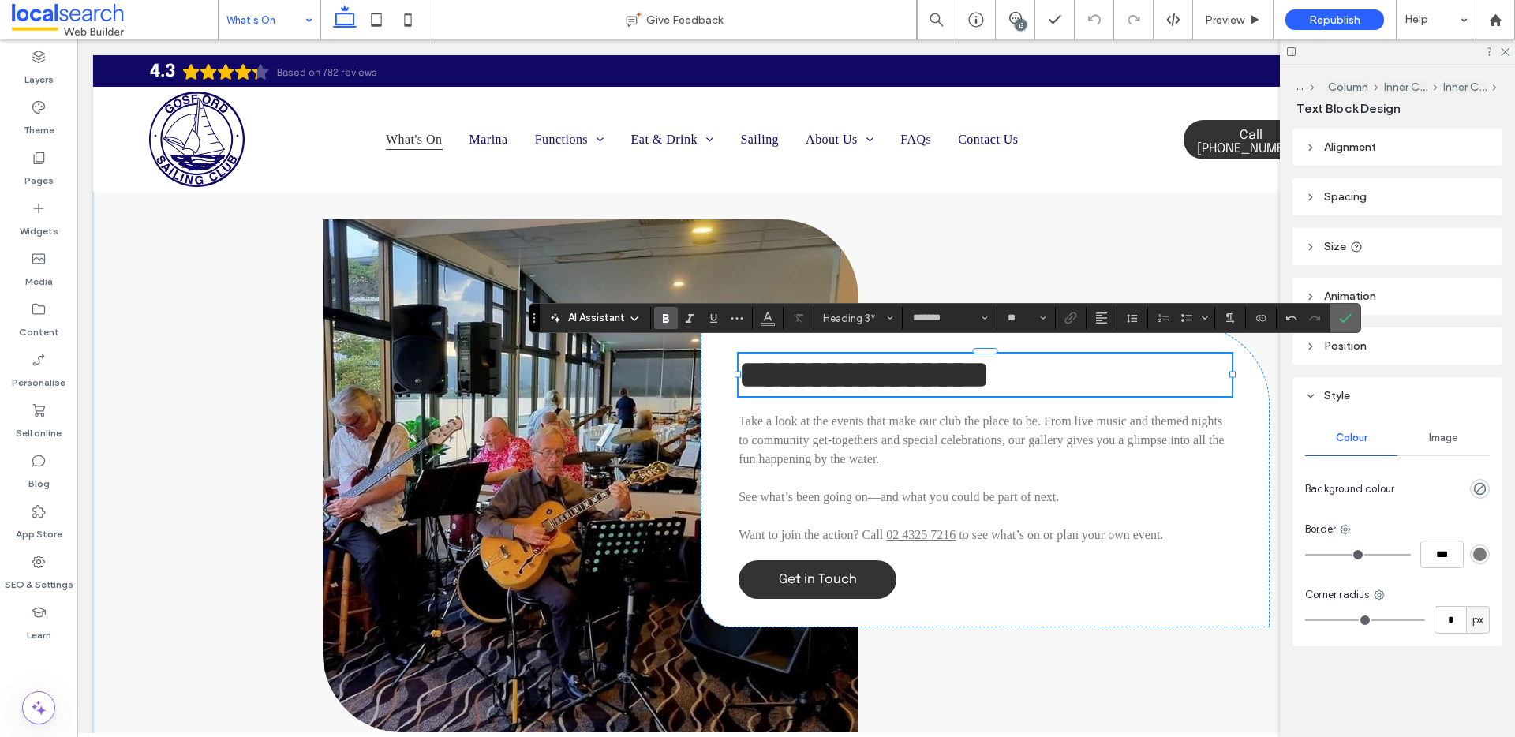
click at [1339, 318] on icon "Confirm" at bounding box center [1345, 318] width 13 height 13
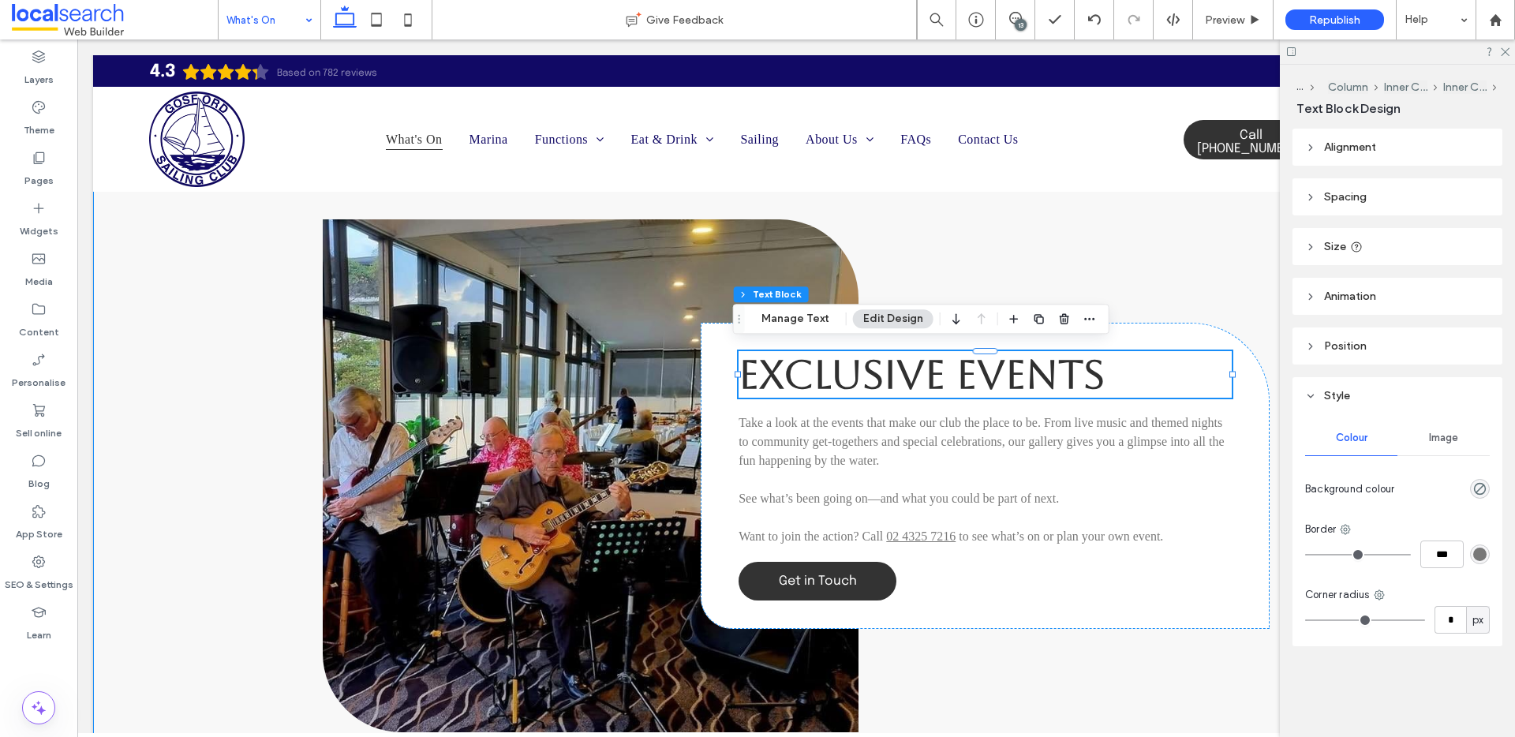
click at [1249, 207] on div "Button Exclusive Events Take a look at the events that make our club the place …" at bounding box center [796, 476] width 947 height 702
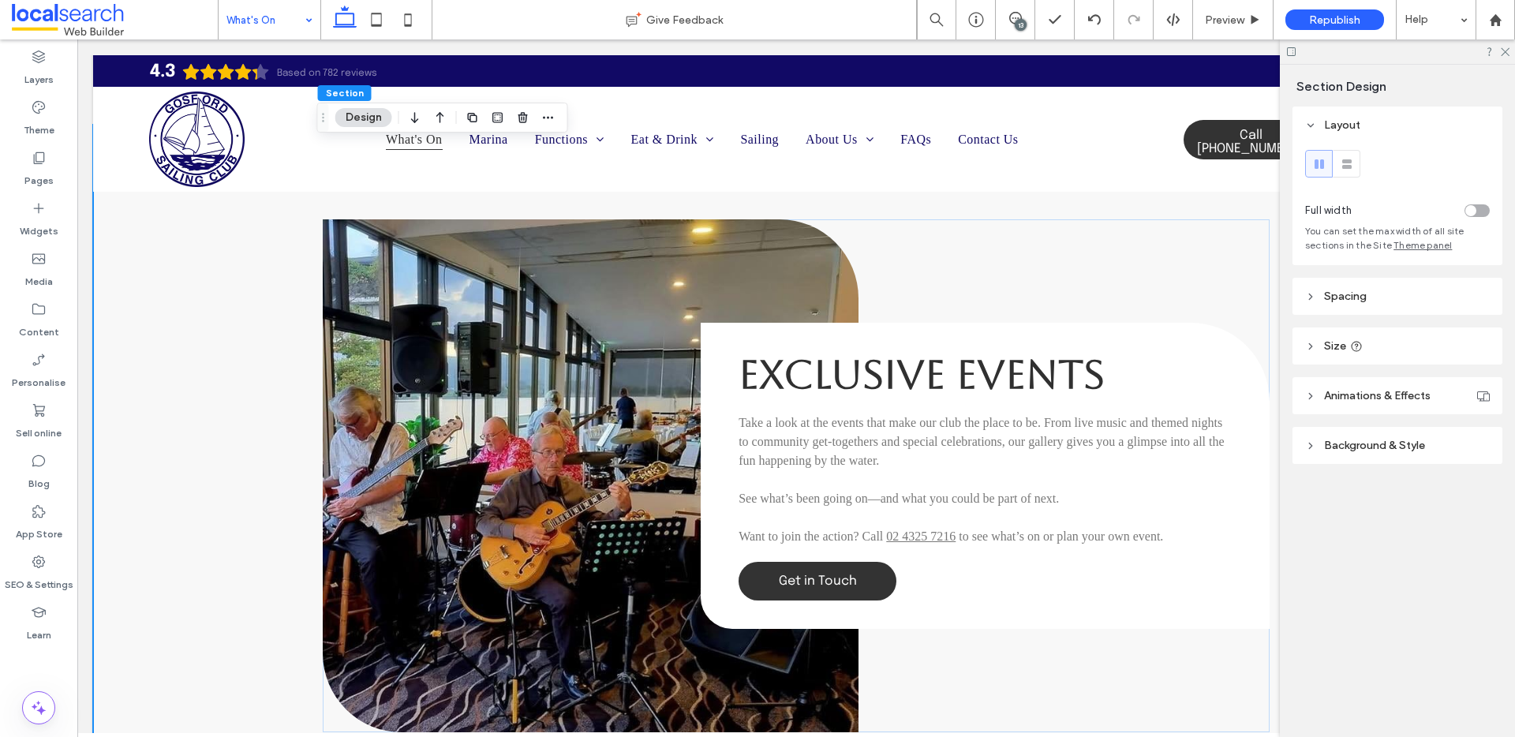
click at [1511, 51] on div at bounding box center [1397, 51] width 235 height 24
click at [1504, 51] on icon at bounding box center [1505, 51] width 10 height 10
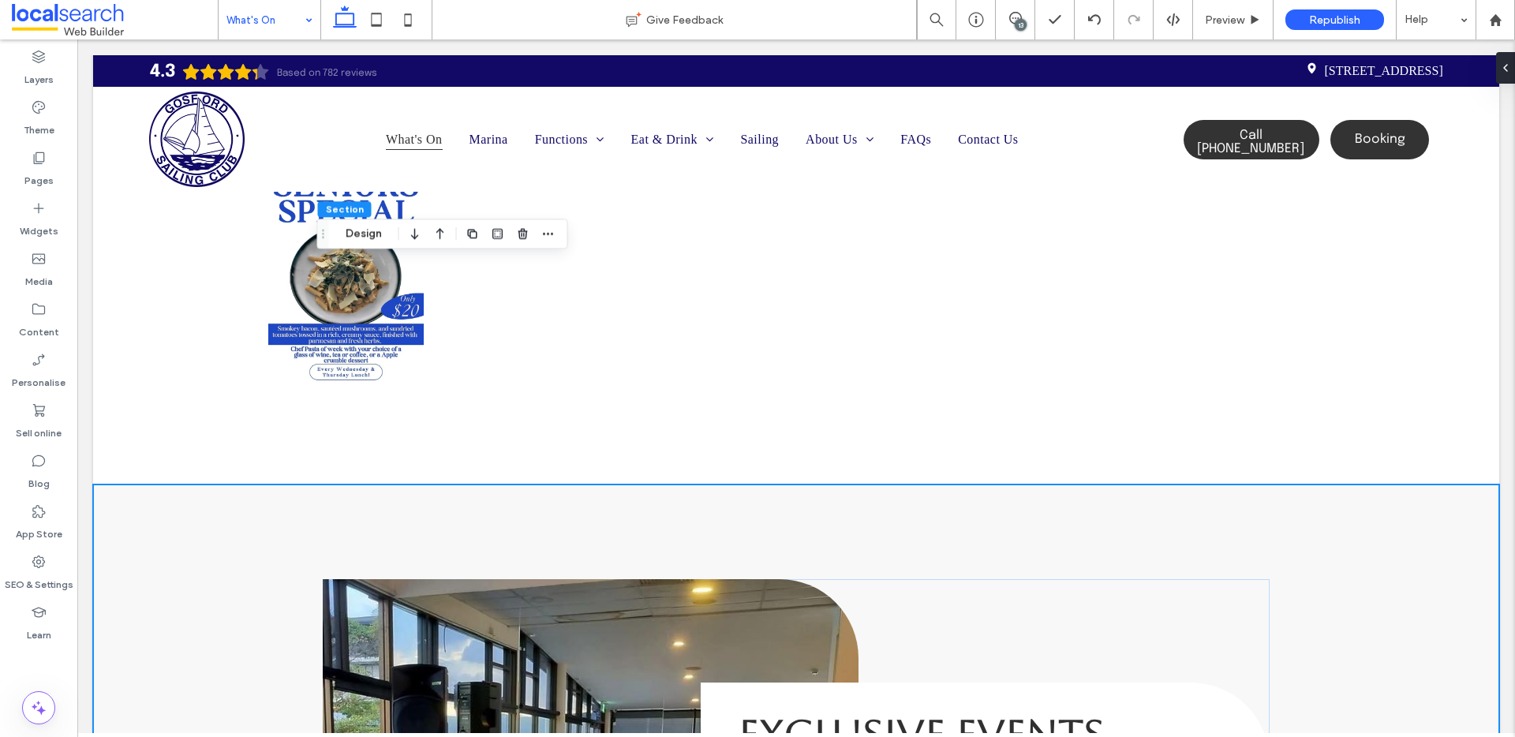
scroll to position [1092, 0]
